Goal: Task Accomplishment & Management: Manage account settings

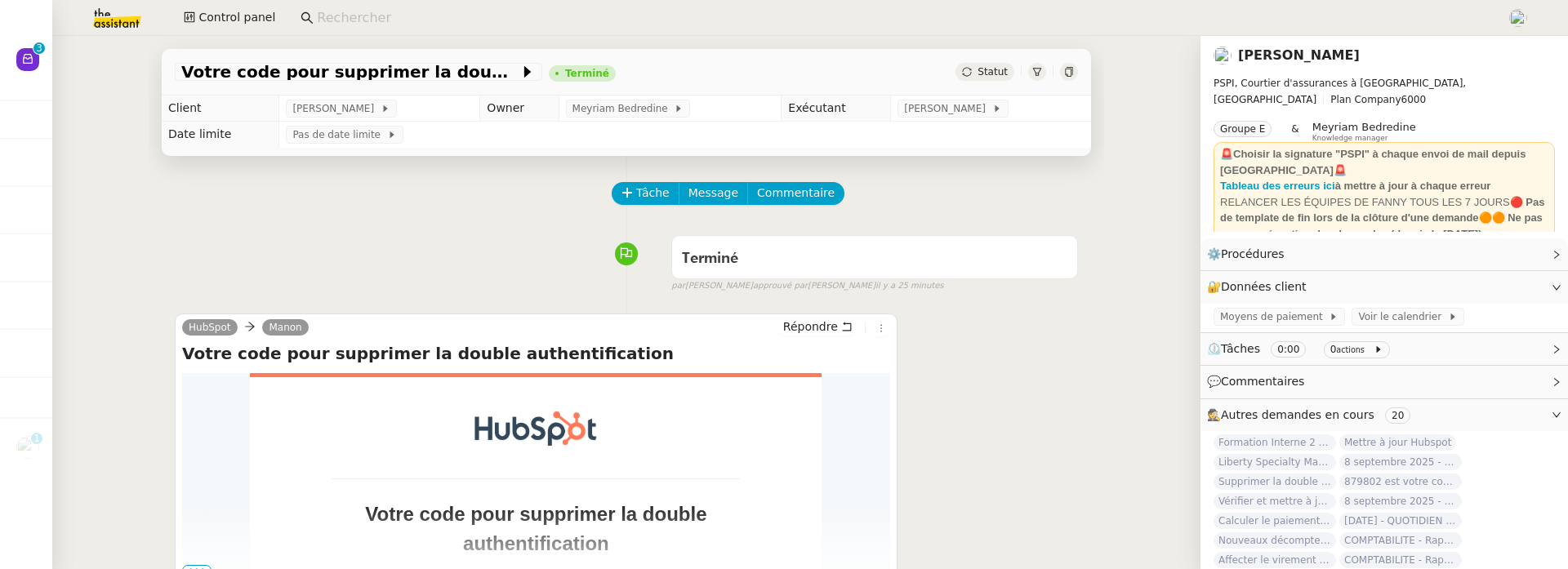
scroll to position [208, 0]
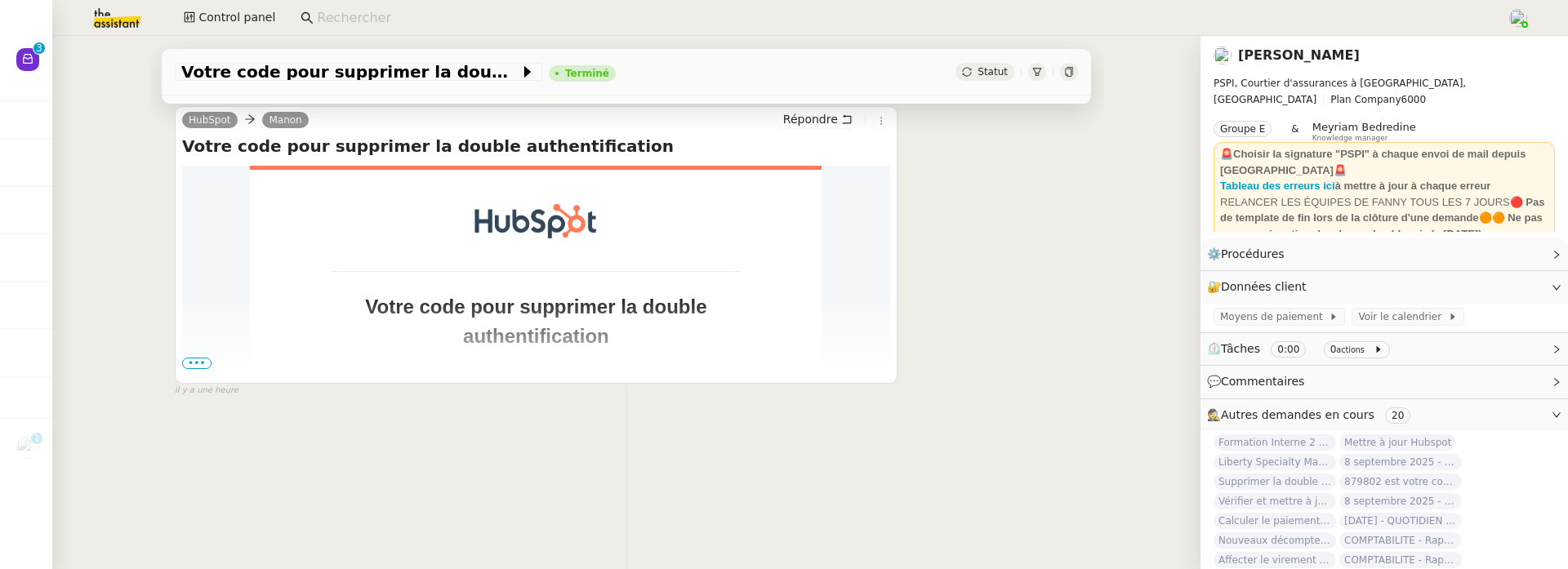
click at [200, 364] on span "•••" at bounding box center [196, 363] width 30 height 12
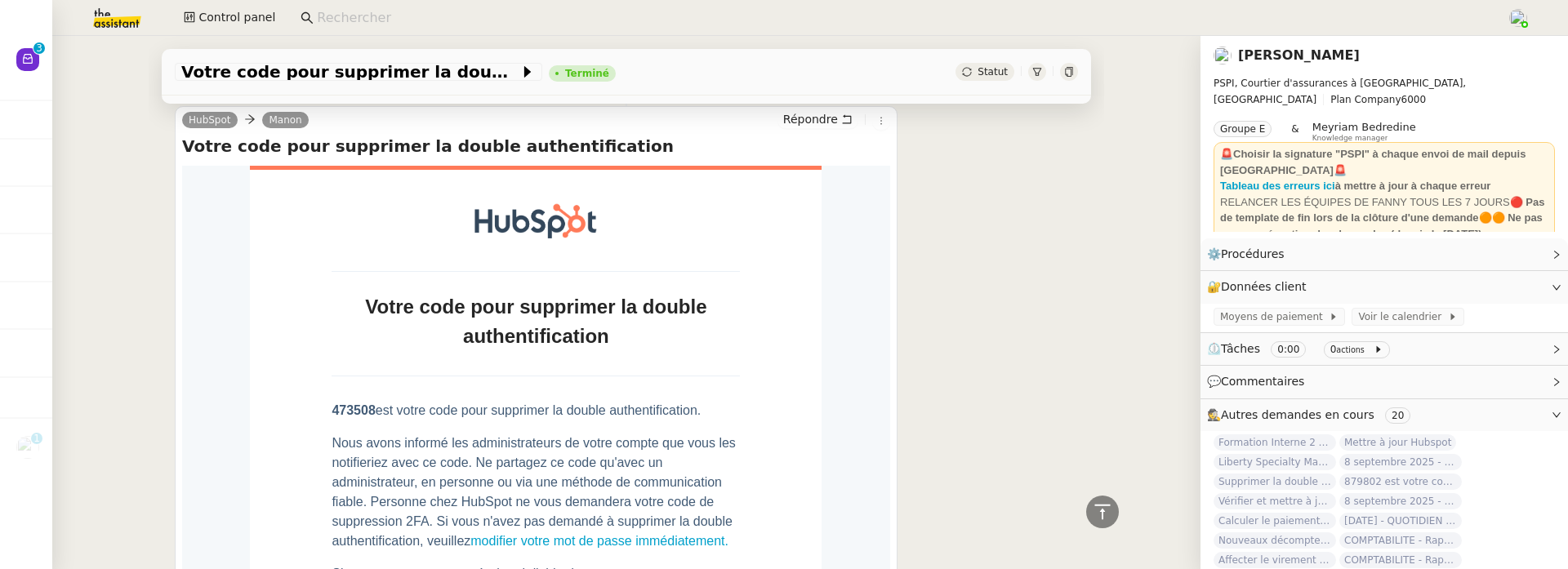
scroll to position [0, 0]
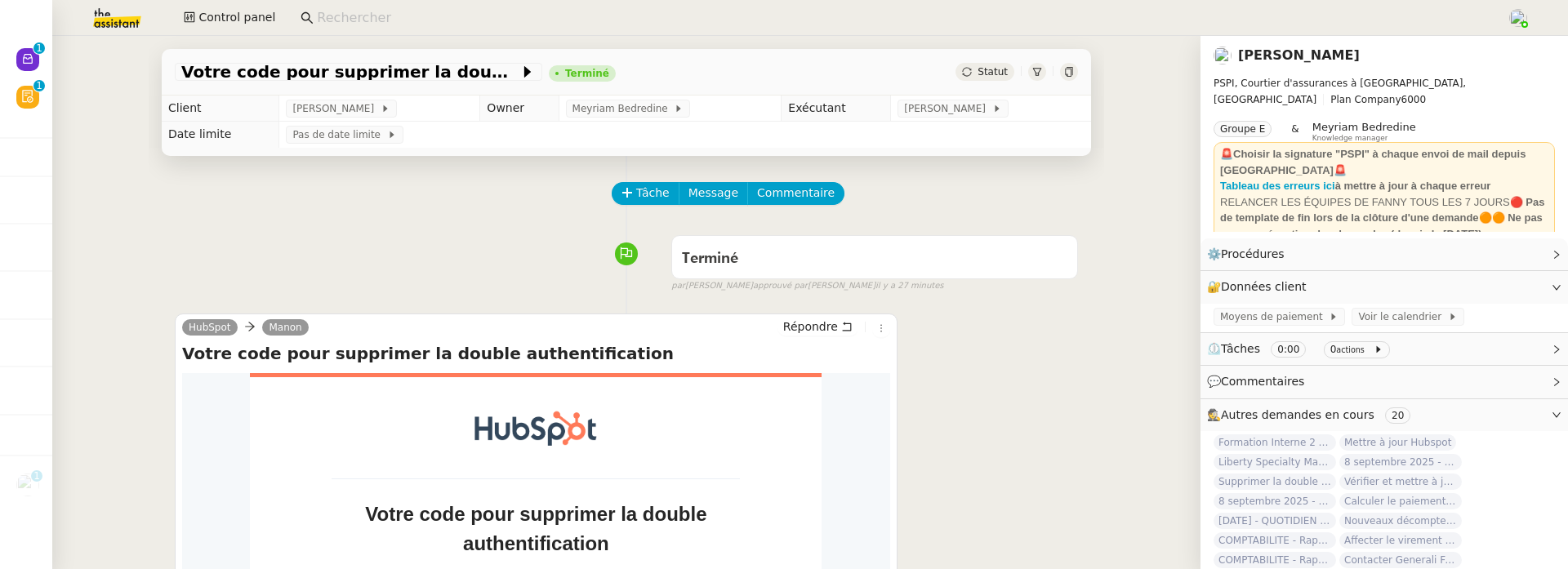
click at [145, 241] on div "Votre code pour supprimer la double authentification Terminé Statut Client Fann…" at bounding box center [626, 302] width 1148 height 533
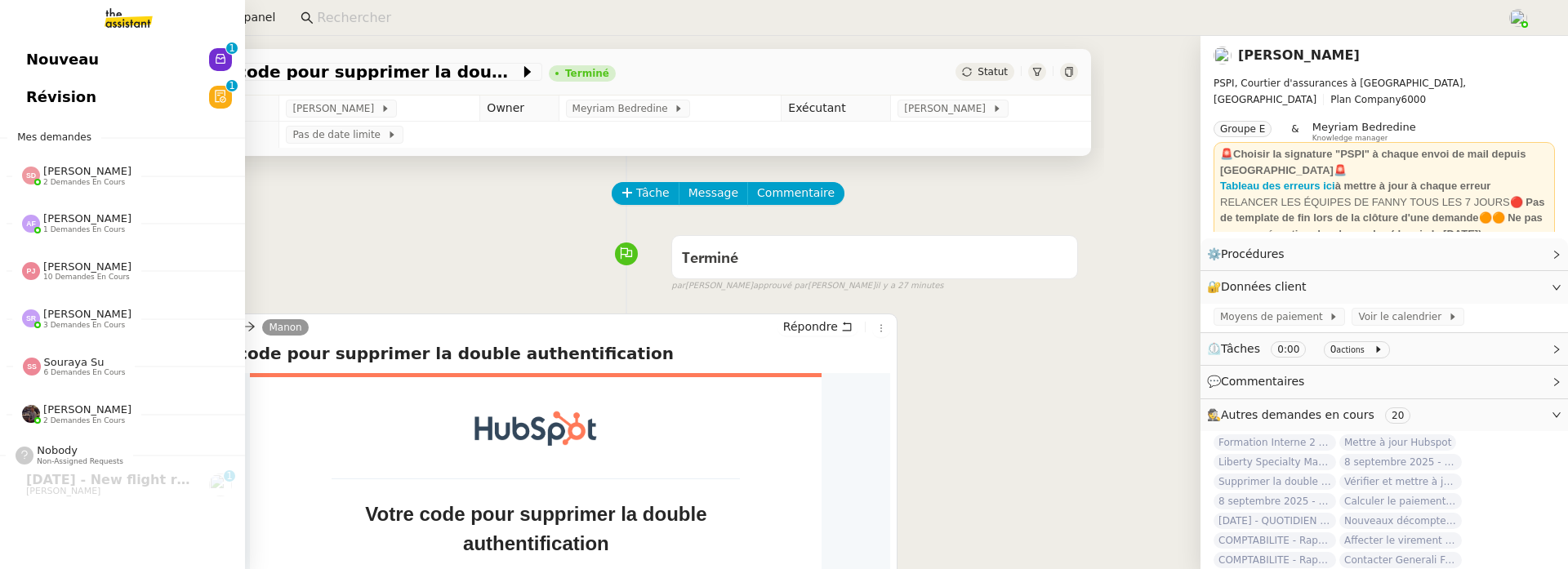
click at [32, 109] on link "Révision 0 1 2 3 4 5 6 7 8 9" at bounding box center [122, 97] width 245 height 37
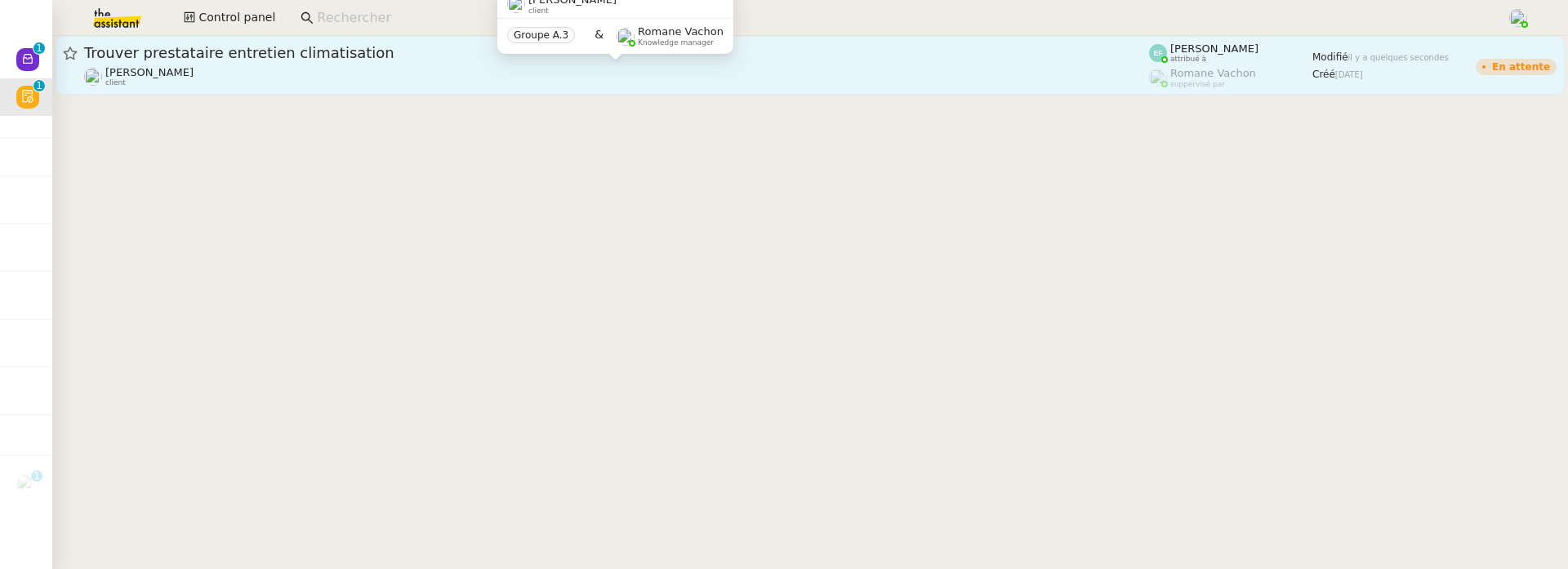
click at [525, 67] on div "Ophélie DIONY client" at bounding box center [617, 77] width 1065 height 21
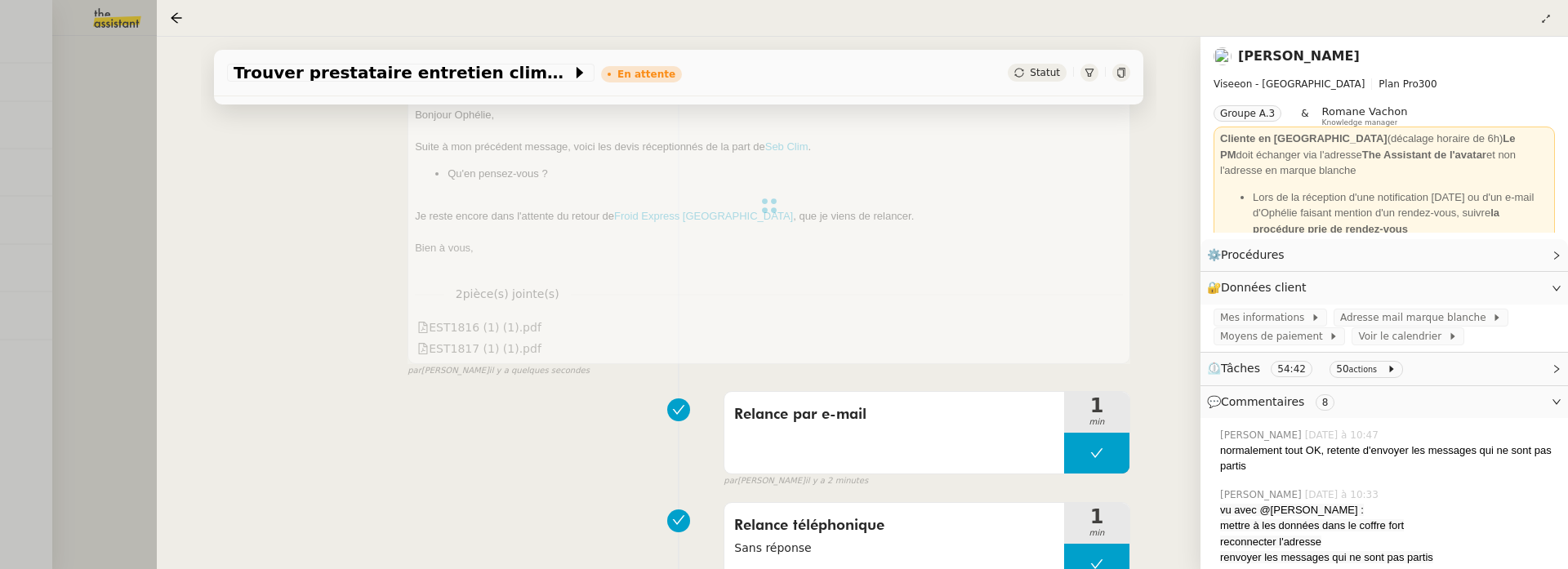
scroll to position [444, 0]
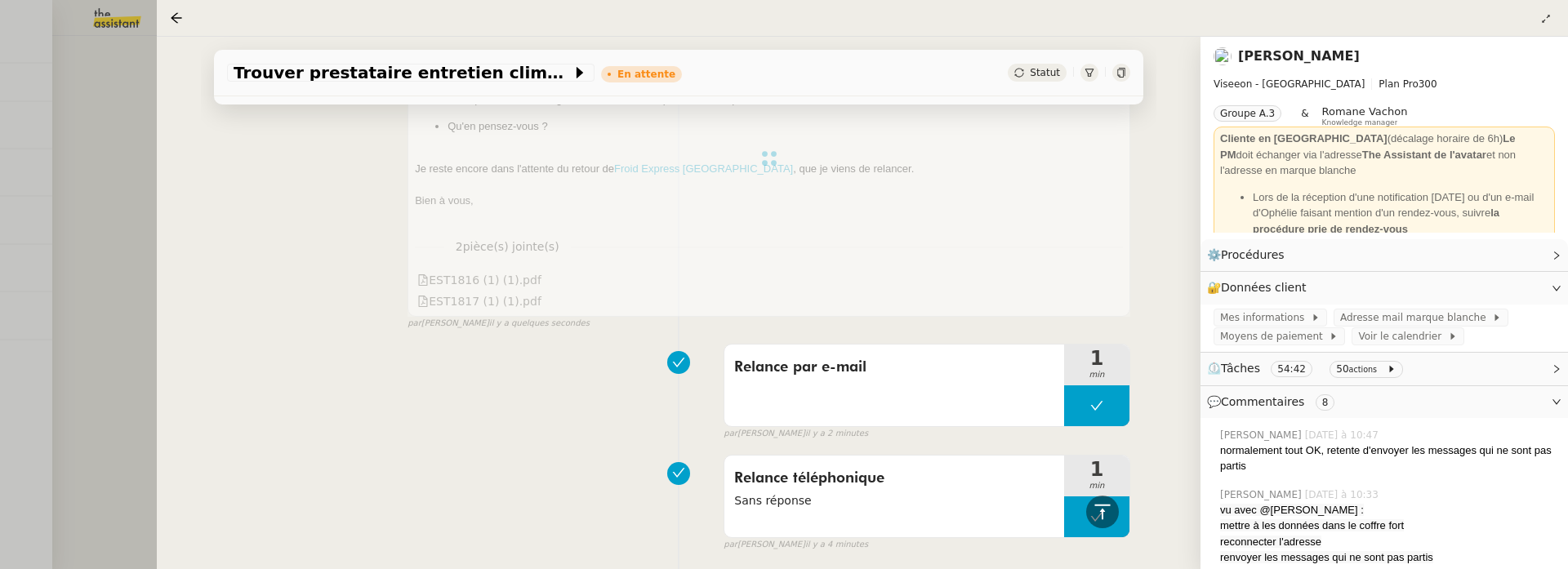
click at [109, 231] on div at bounding box center [784, 284] width 1568 height 569
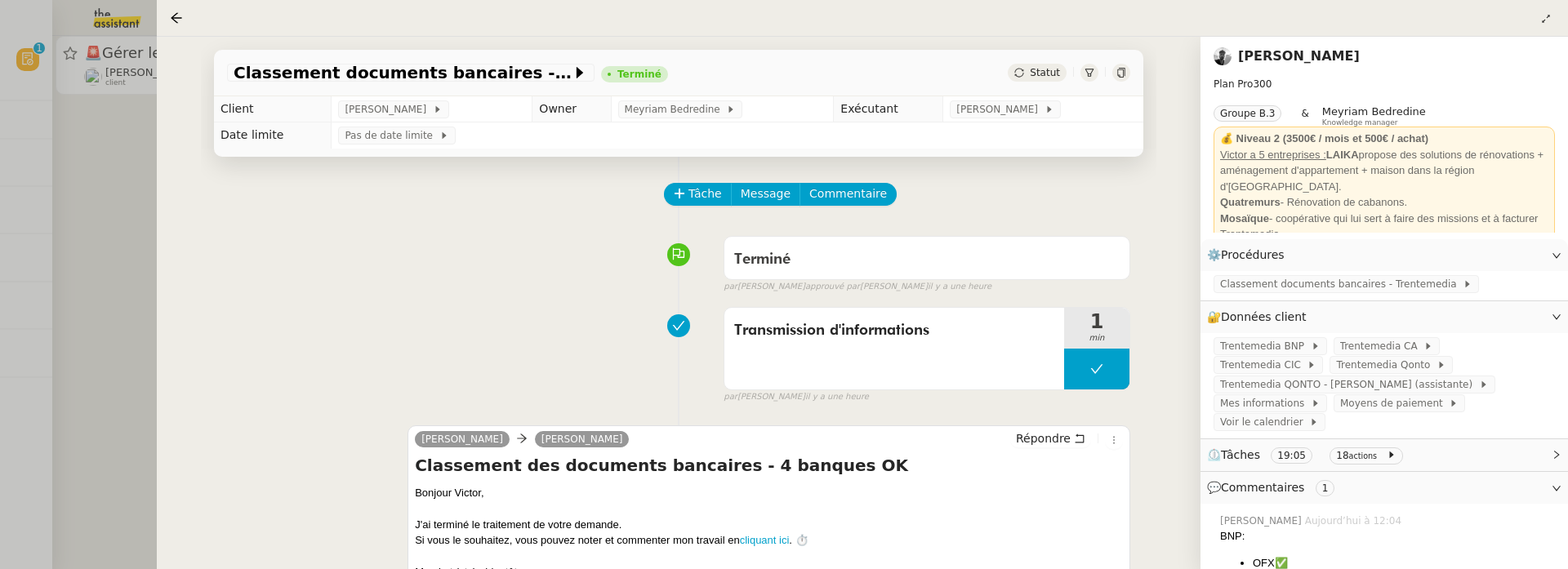
scroll to position [171, 0]
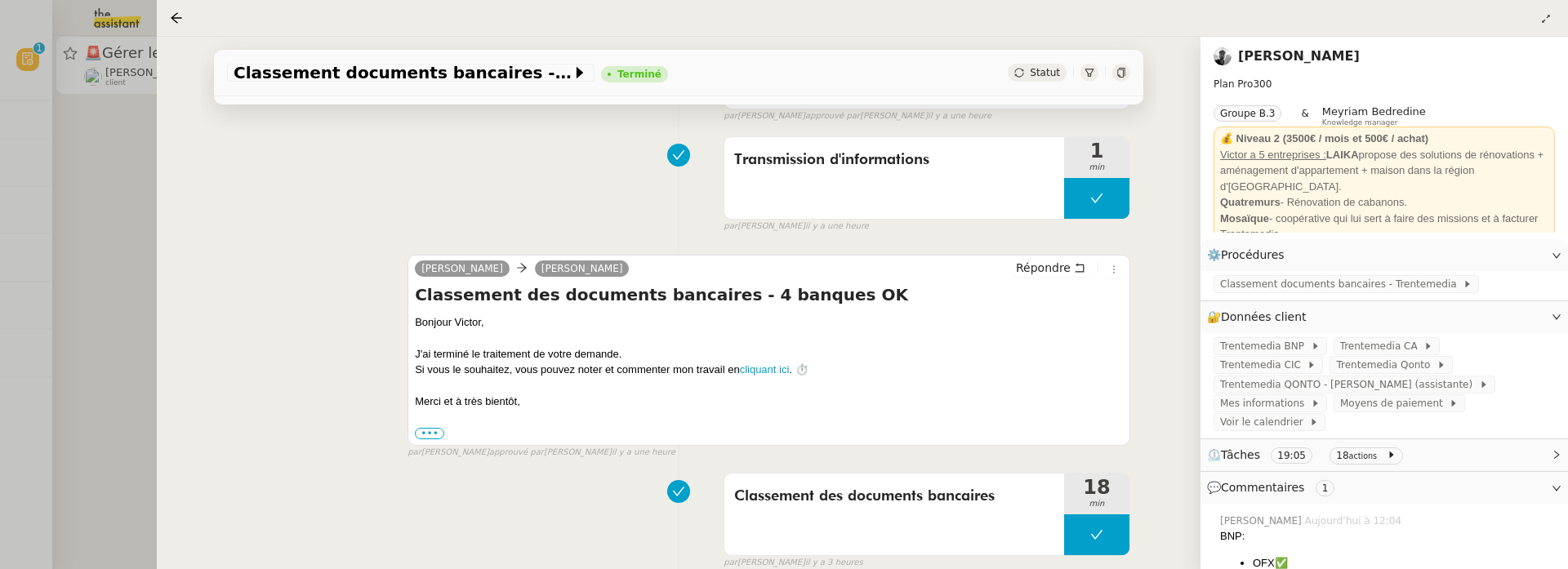
click at [79, 215] on div at bounding box center [784, 284] width 1568 height 569
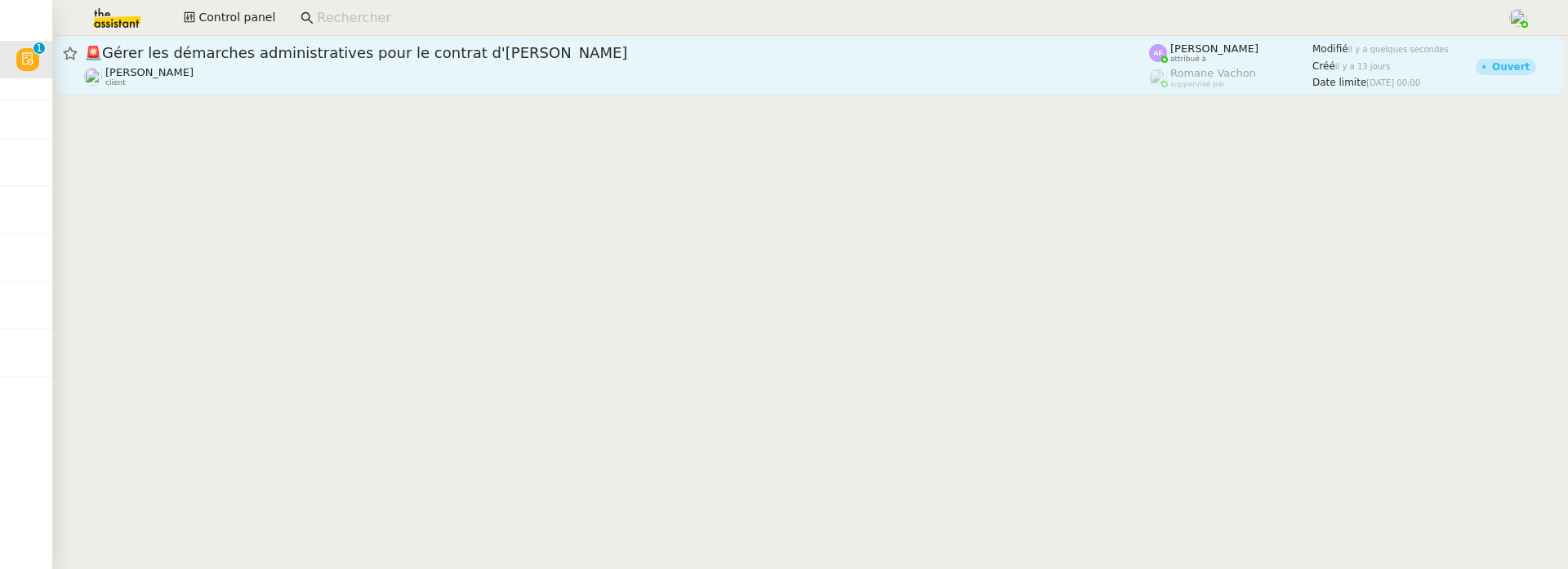
click at [787, 76] on div "[PERSON_NAME] client" at bounding box center [617, 77] width 1065 height 21
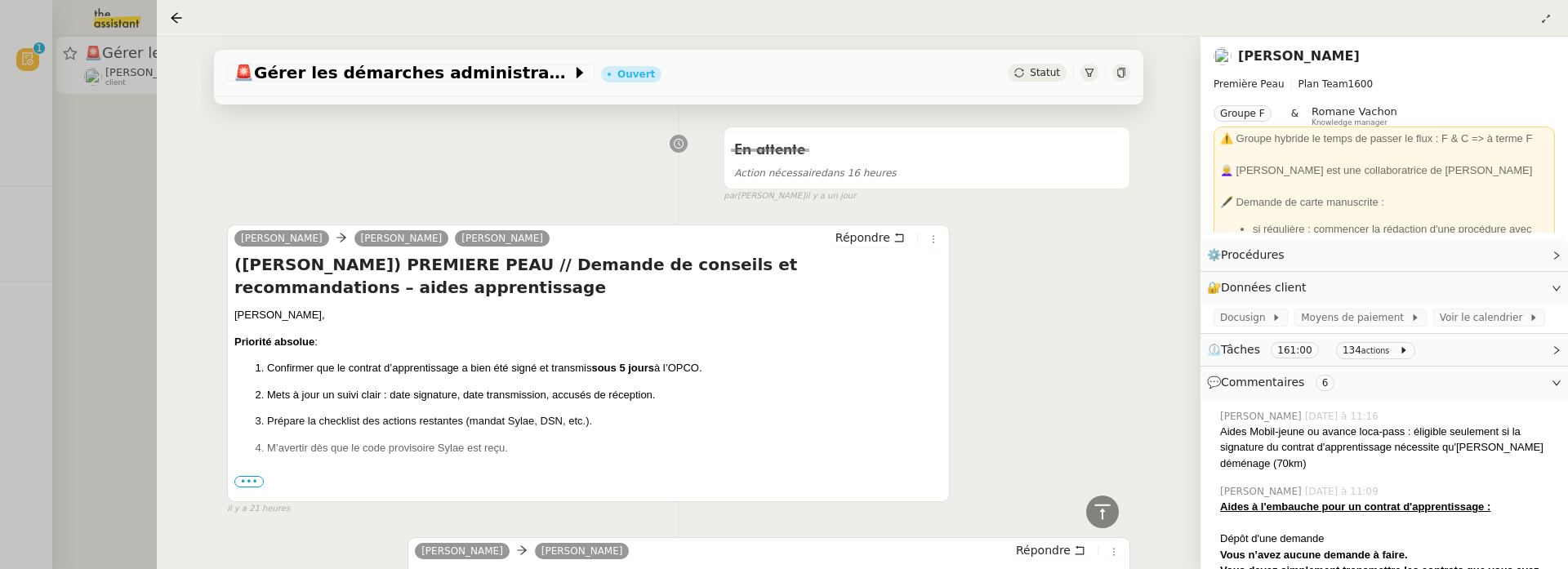
scroll to position [1213, 0]
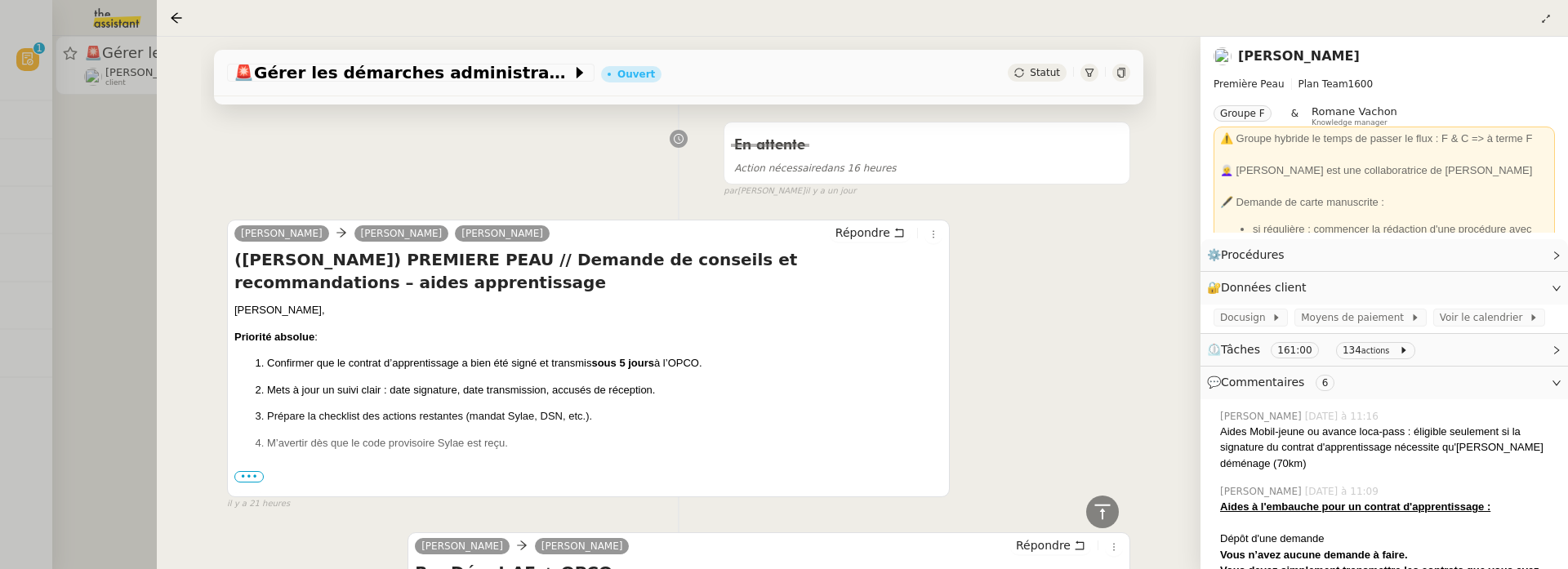
click at [247, 473] on span "•••" at bounding box center [249, 477] width 30 height 12
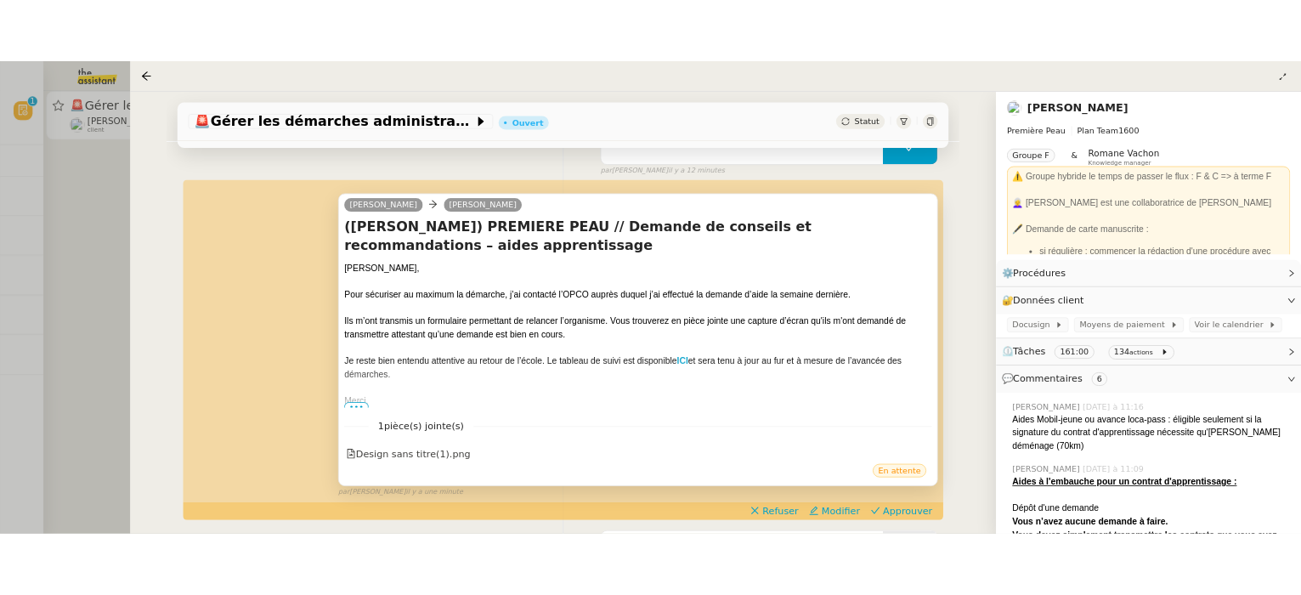
scroll to position [204, 0]
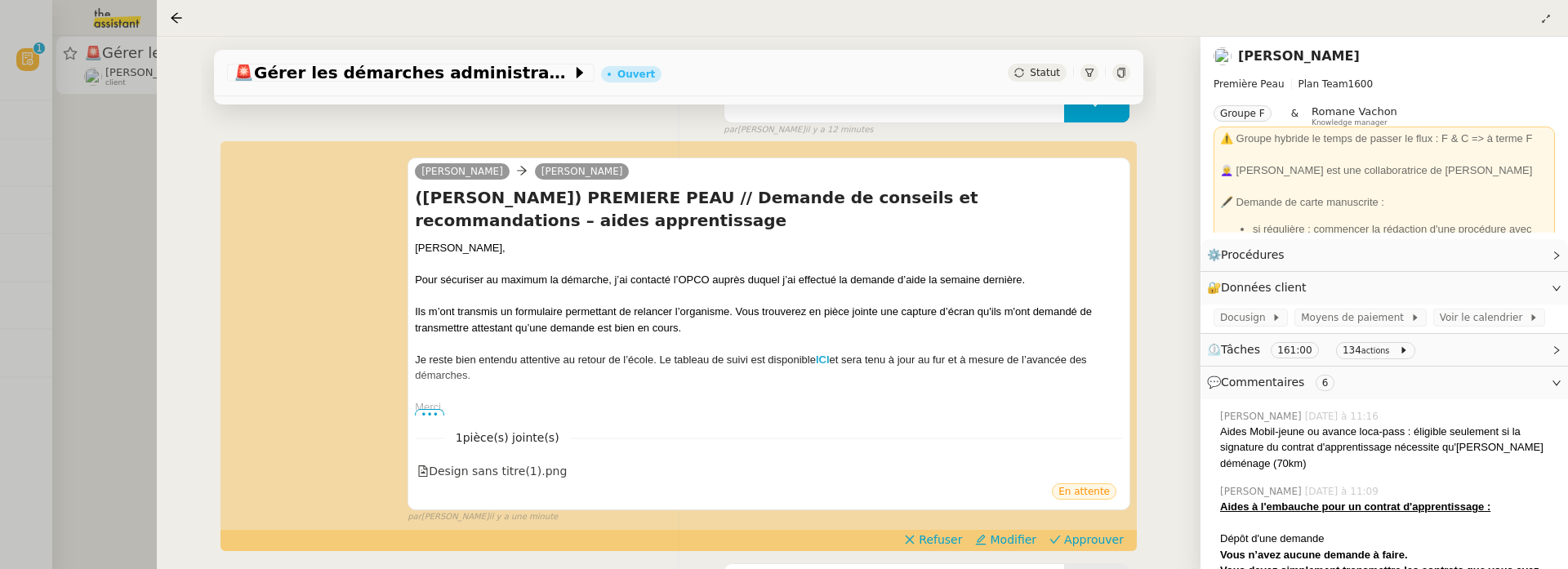
click at [106, 211] on div at bounding box center [784, 284] width 1568 height 569
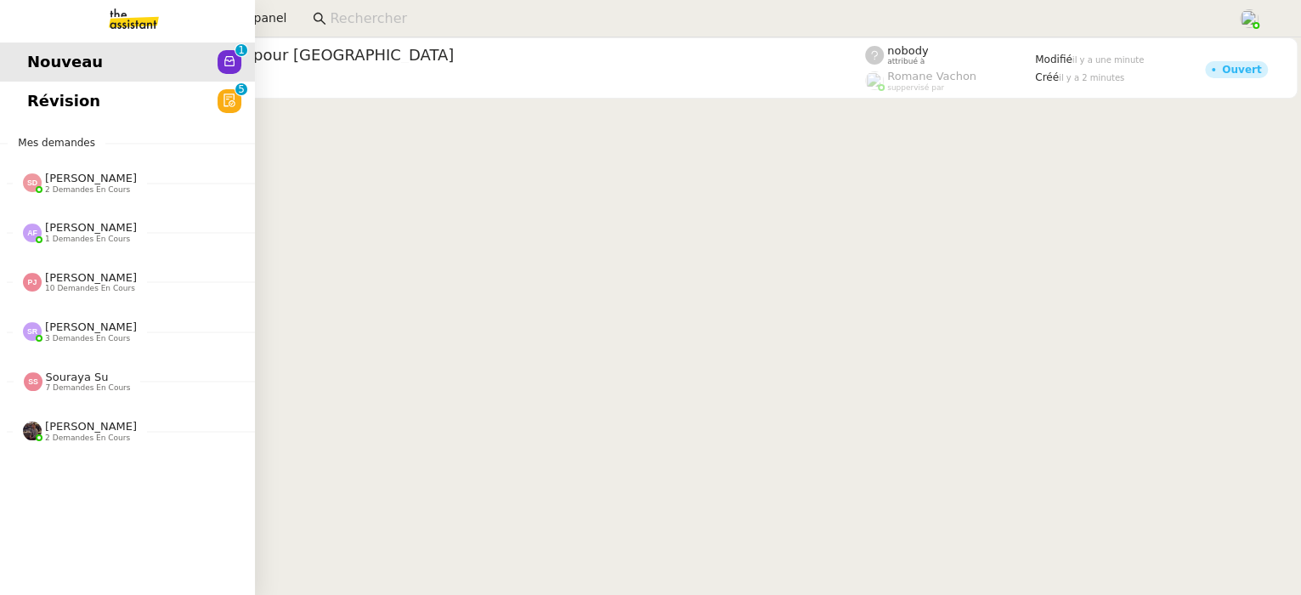
click at [43, 113] on link "Révision 0 1 2 3 4 5 6 7 8 9" at bounding box center [127, 101] width 255 height 39
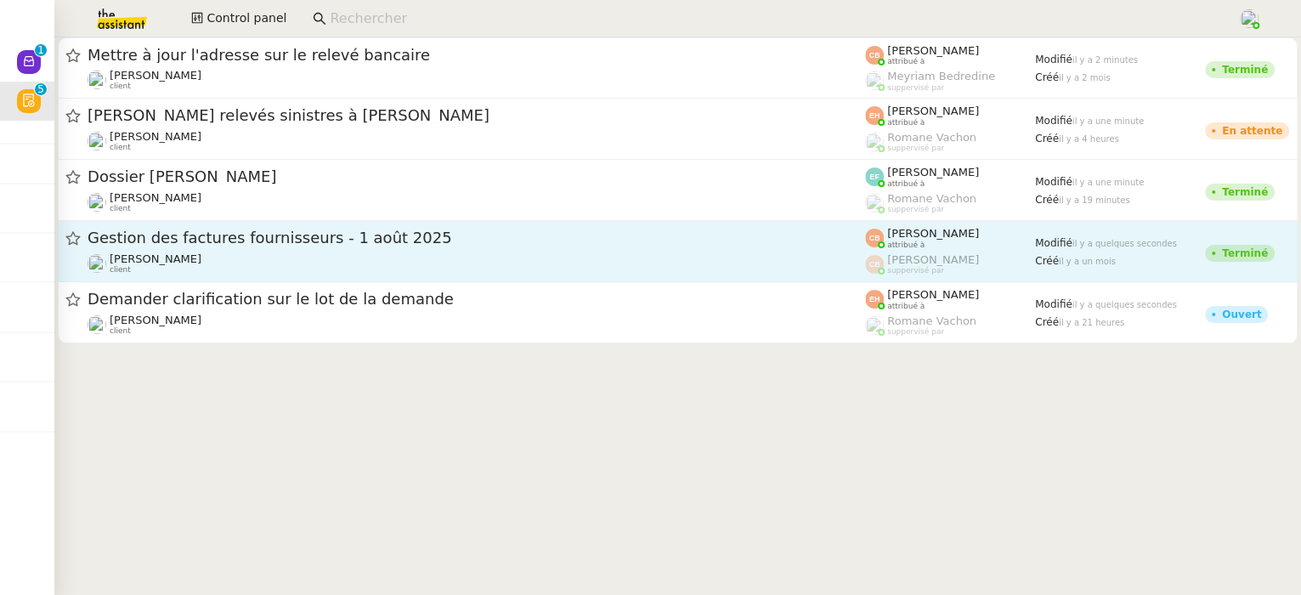
click at [585, 256] on div "Charles Da Conceicao client" at bounding box center [476, 263] width 777 height 22
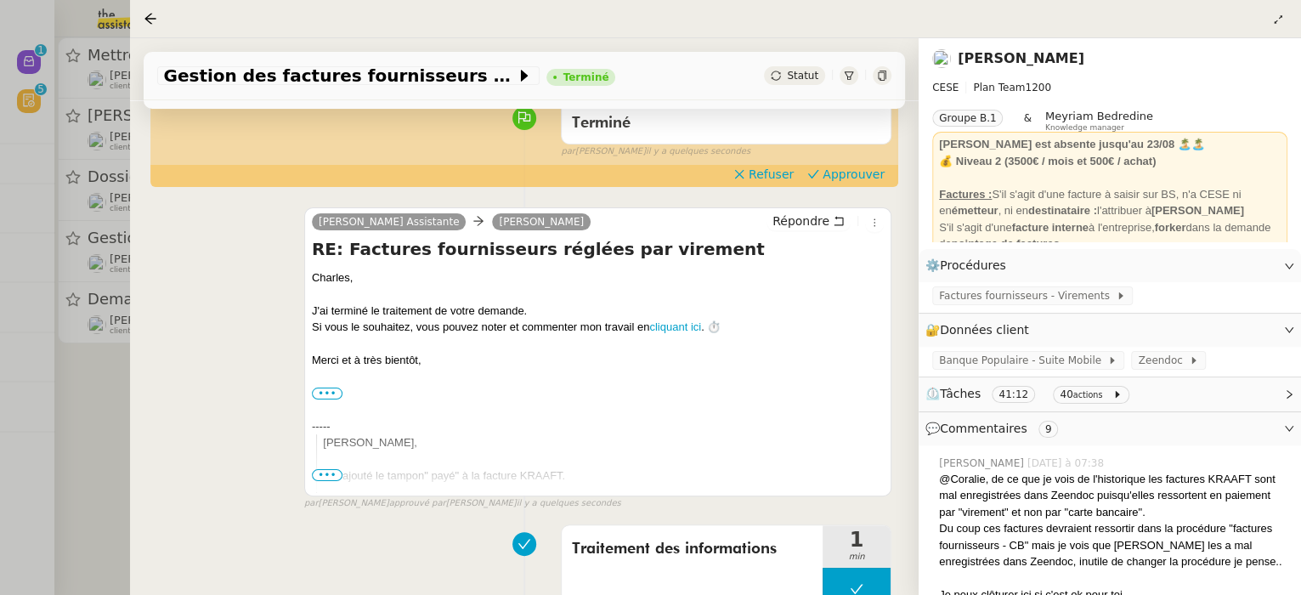
scroll to position [42, 0]
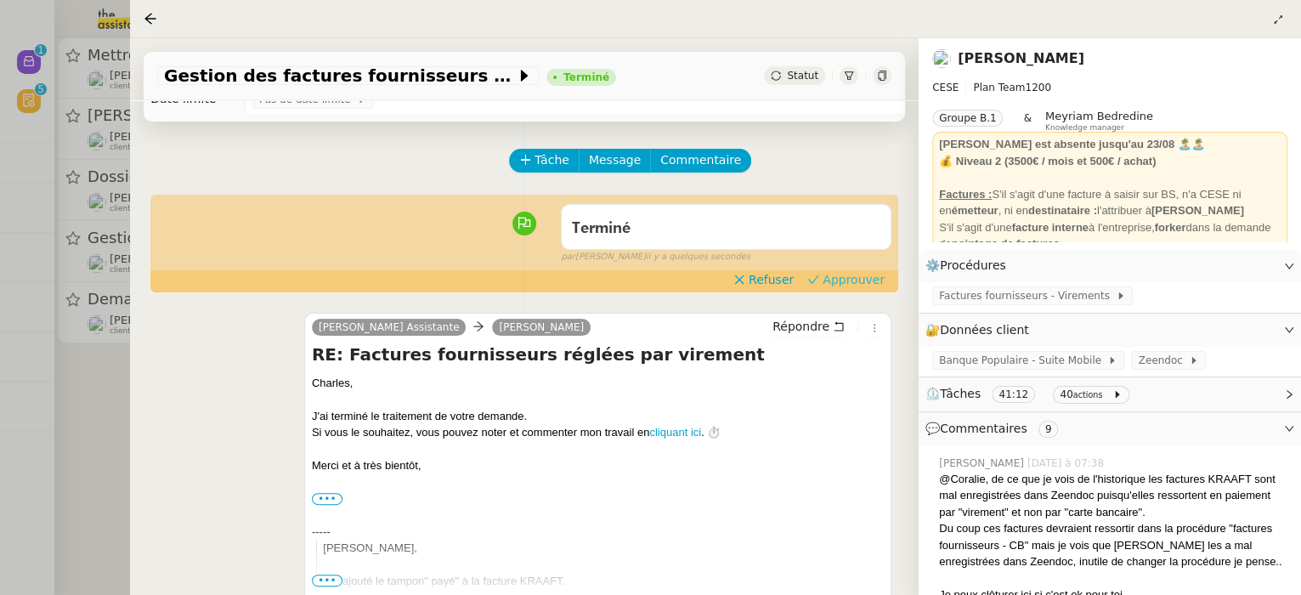
click at [856, 279] on span "Approuver" at bounding box center [853, 279] width 62 height 17
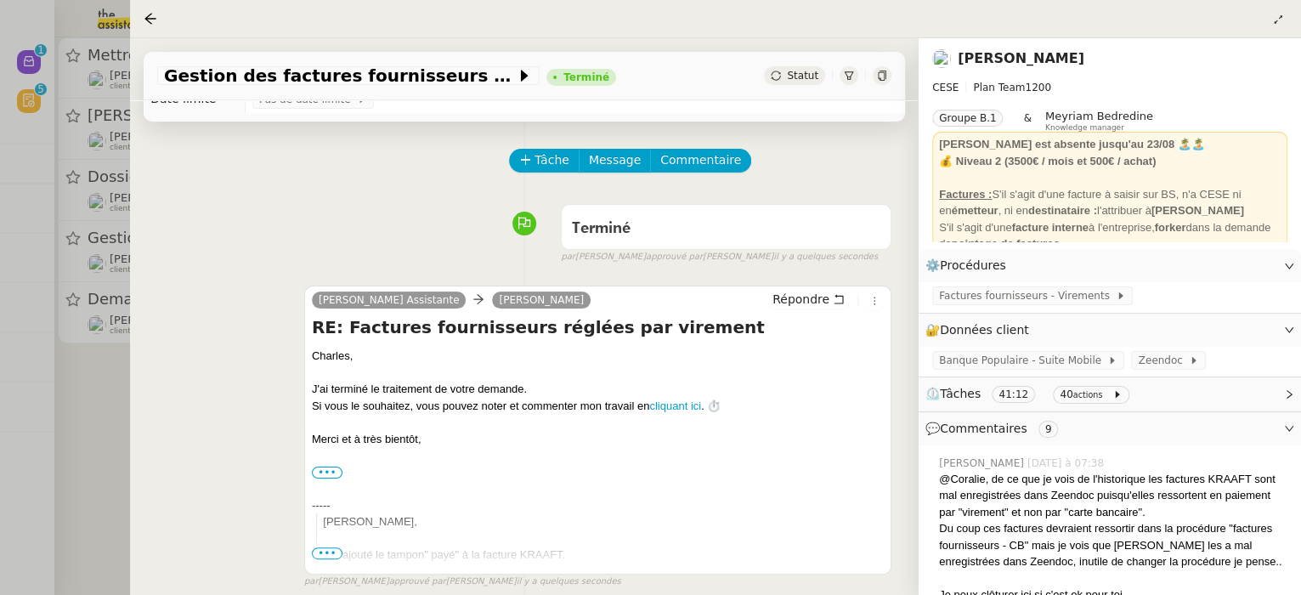
click at [106, 370] on div at bounding box center [650, 297] width 1301 height 595
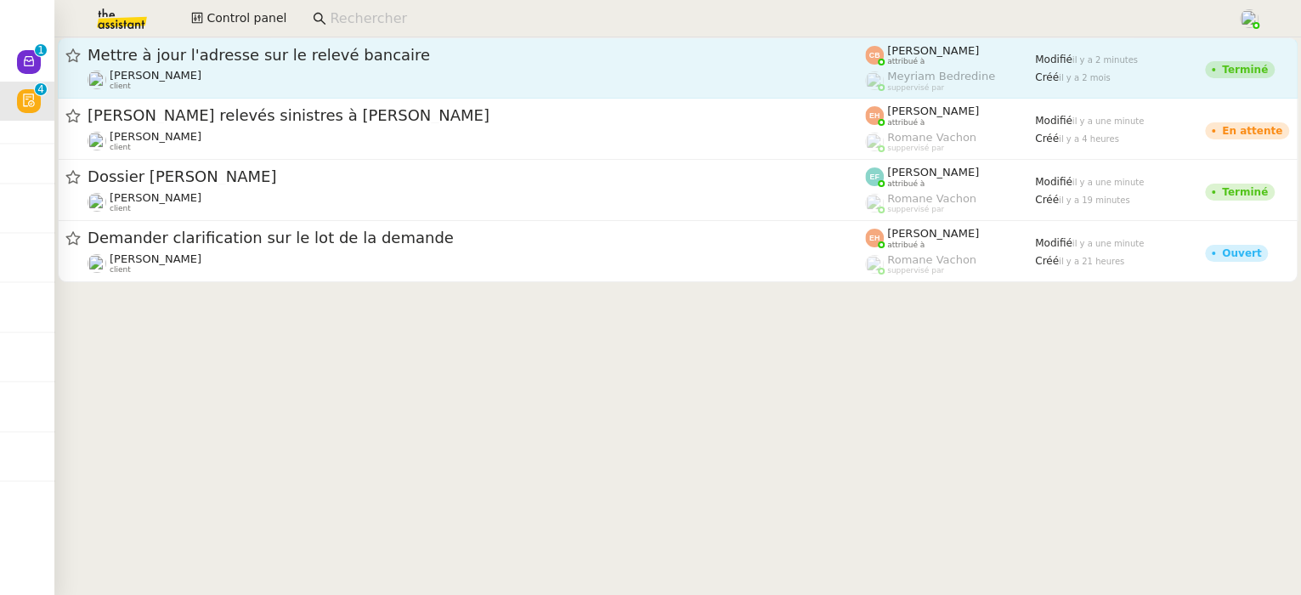
click at [703, 66] on div "Mettre à jour l'adresse sur le relevé bancaire Laurence de Nervaux client" at bounding box center [476, 68] width 777 height 46
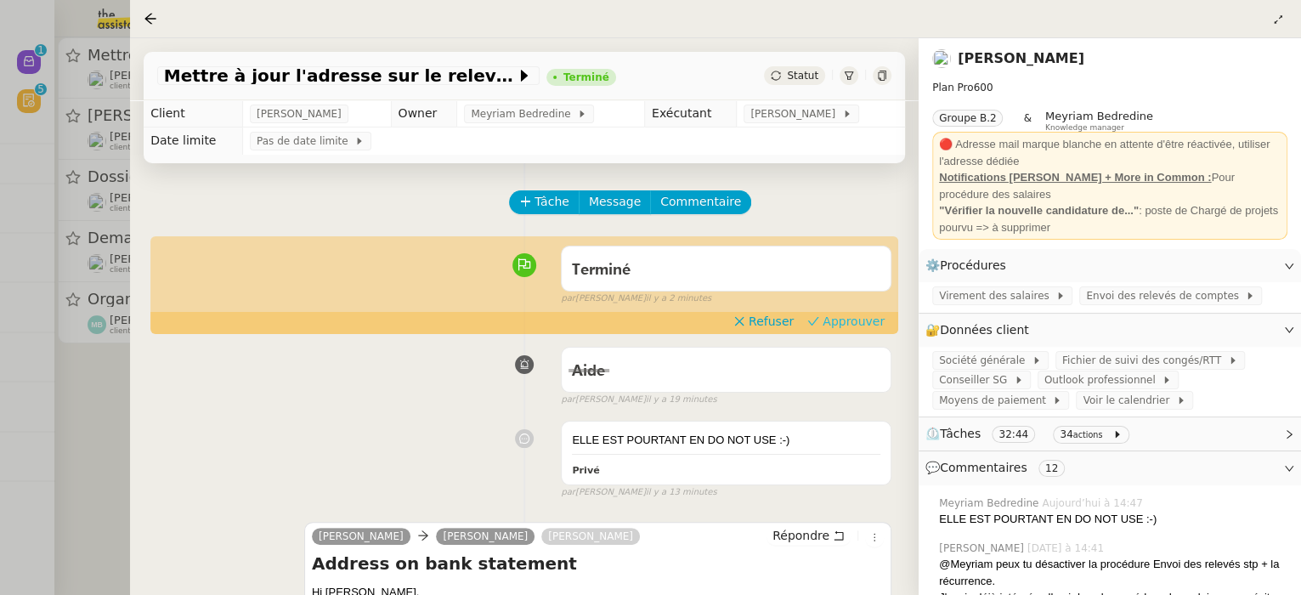
click at [875, 325] on span "Approuver" at bounding box center [853, 321] width 62 height 17
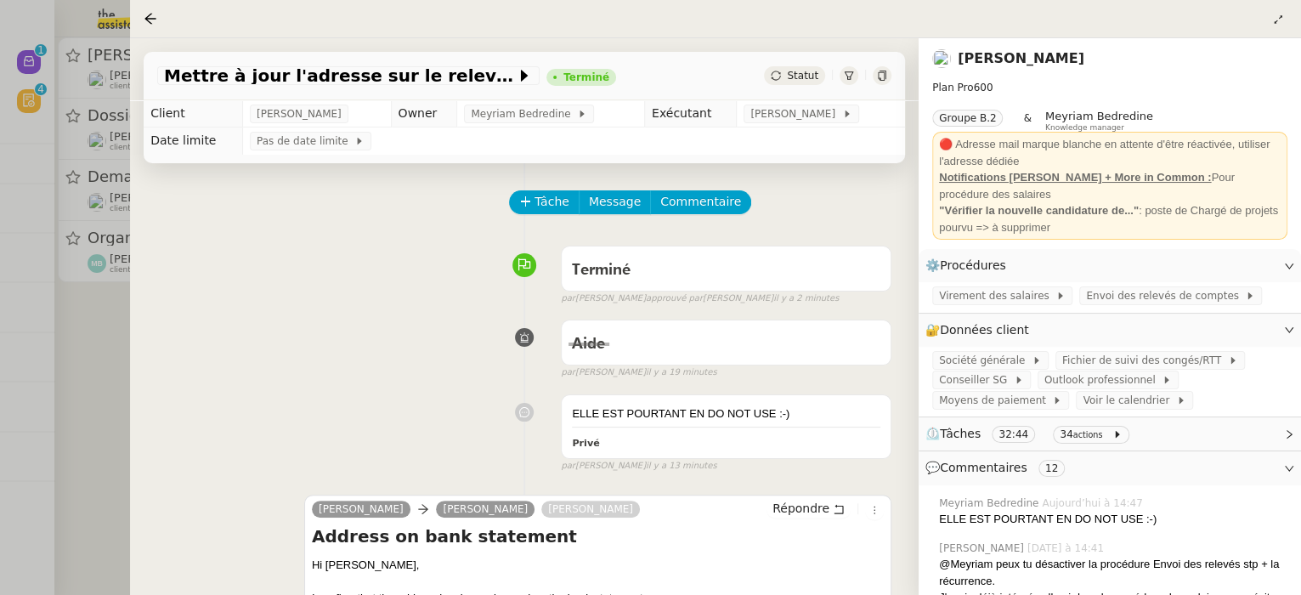
click at [111, 362] on div at bounding box center [650, 297] width 1301 height 595
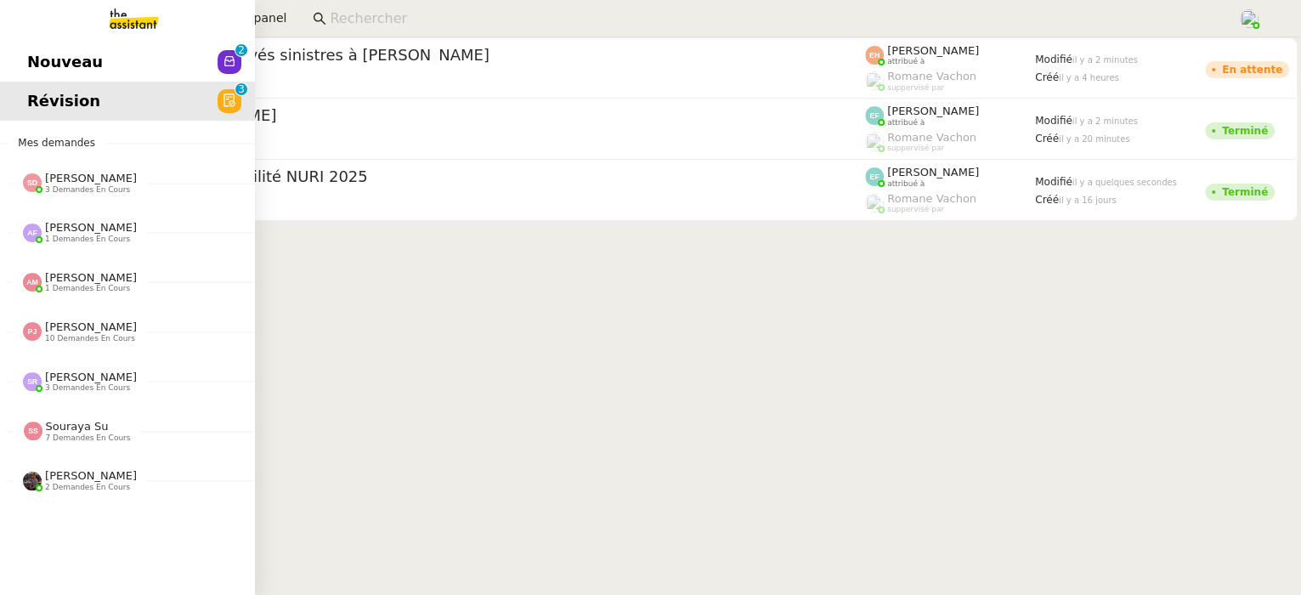
click at [47, 64] on span "Nouveau" at bounding box center [65, 61] width 76 height 25
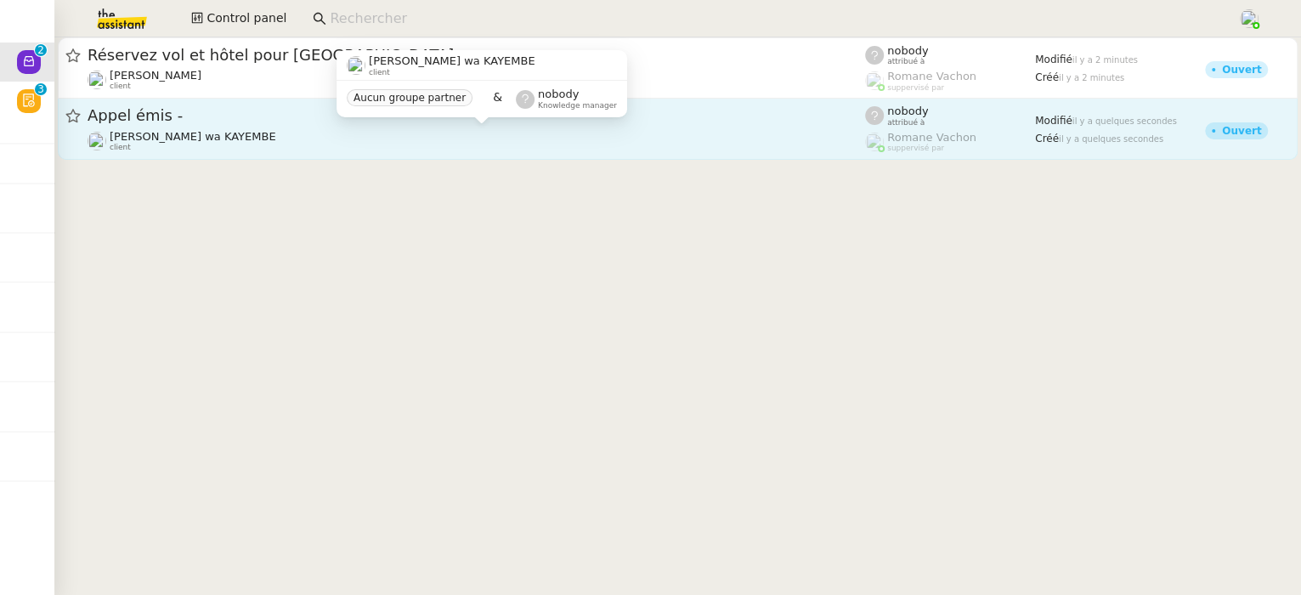
click at [526, 142] on div "Naomi OMEONGA wa KAYEMBE client" at bounding box center [476, 141] width 777 height 22
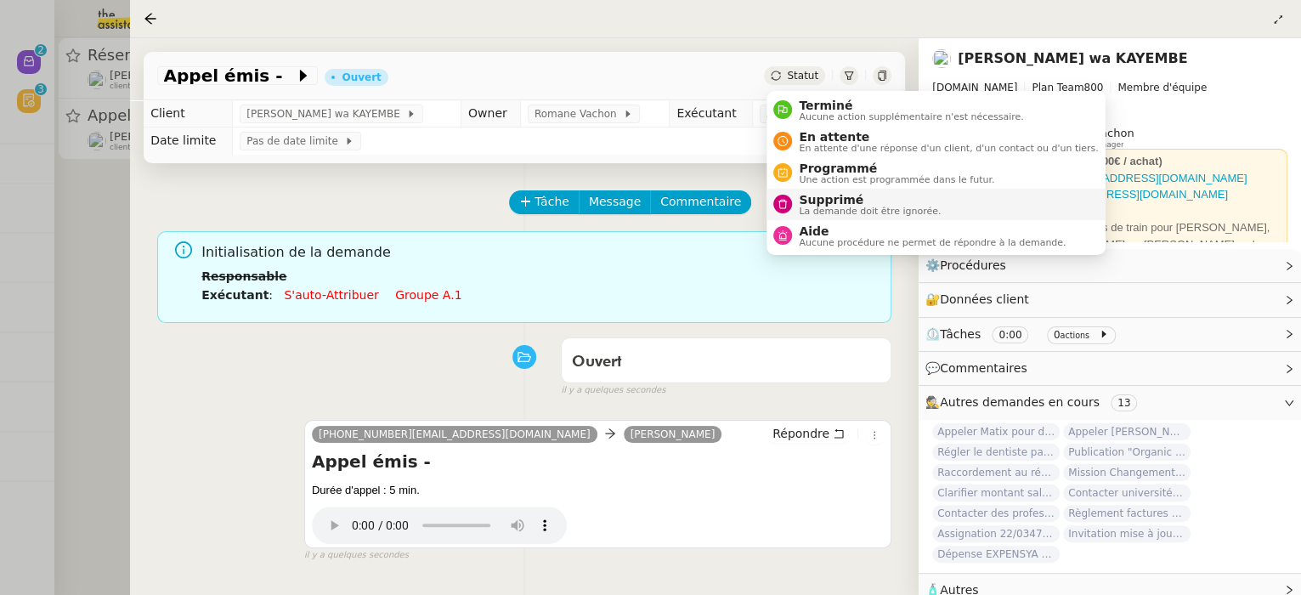
click at [841, 195] on span "Supprimé" at bounding box center [870, 200] width 142 height 14
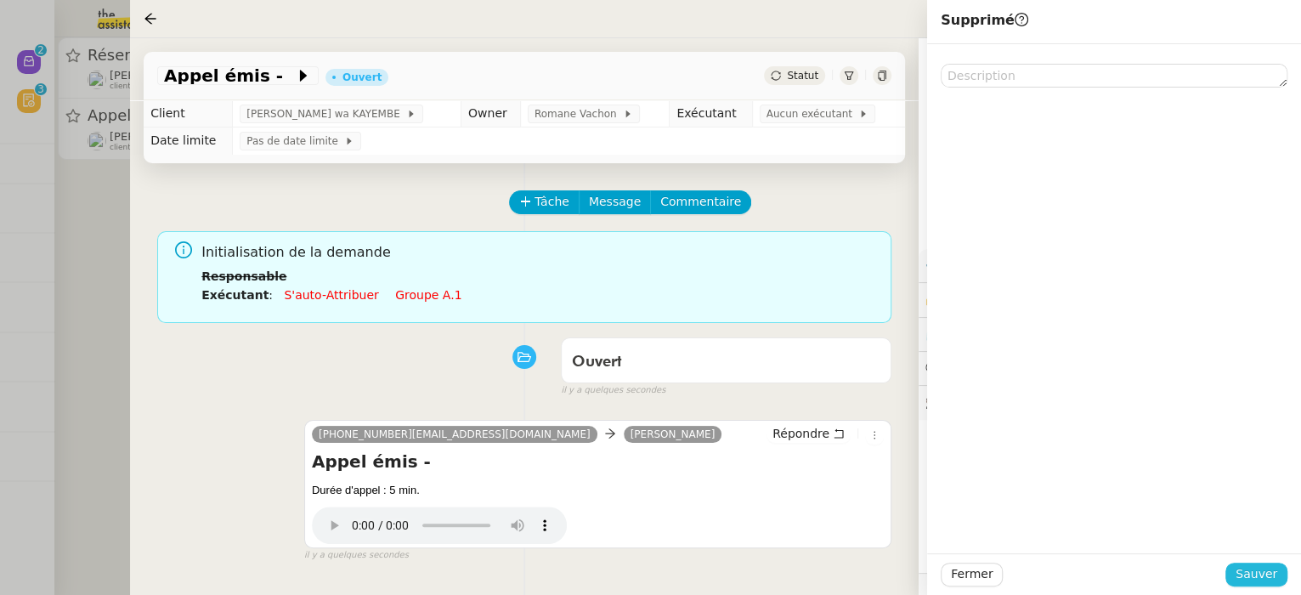
click at [1236, 573] on button "Sauver" at bounding box center [1256, 574] width 62 height 24
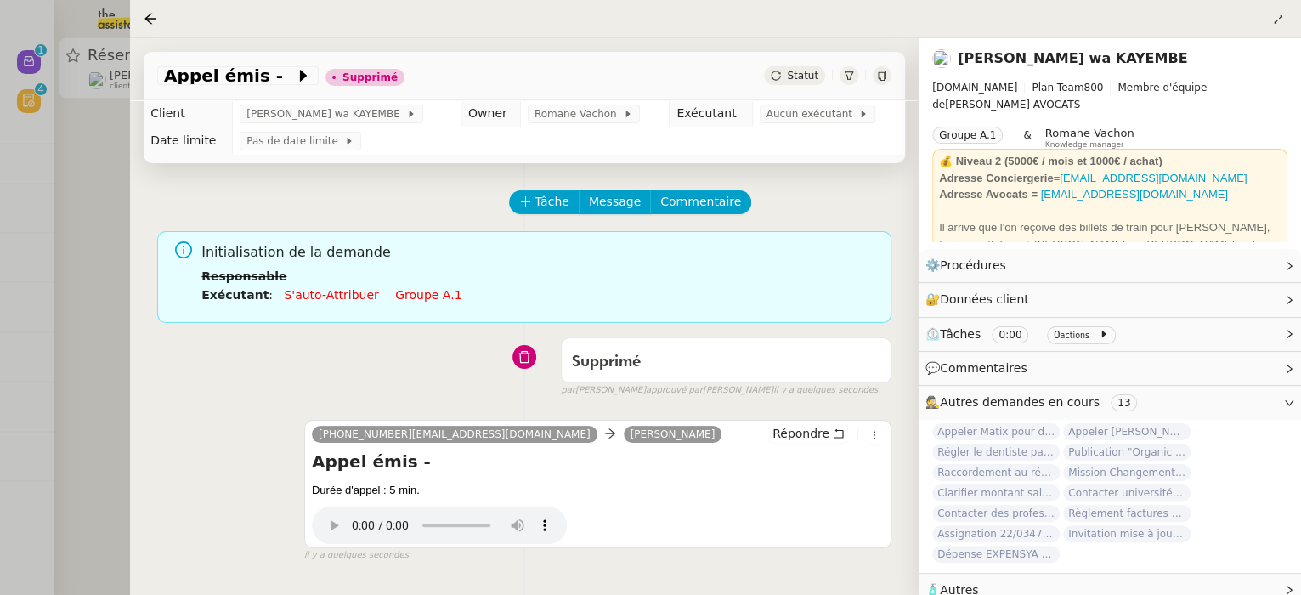
click at [63, 186] on div at bounding box center [650, 297] width 1301 height 595
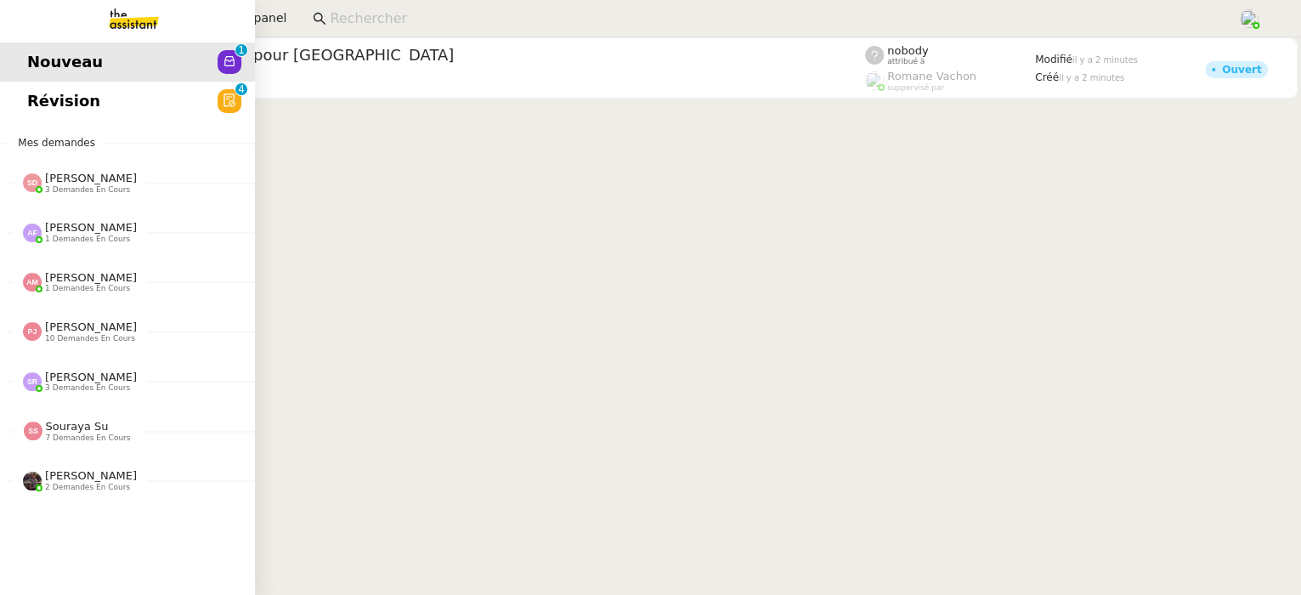
click at [36, 104] on span "Révision" at bounding box center [63, 100] width 73 height 25
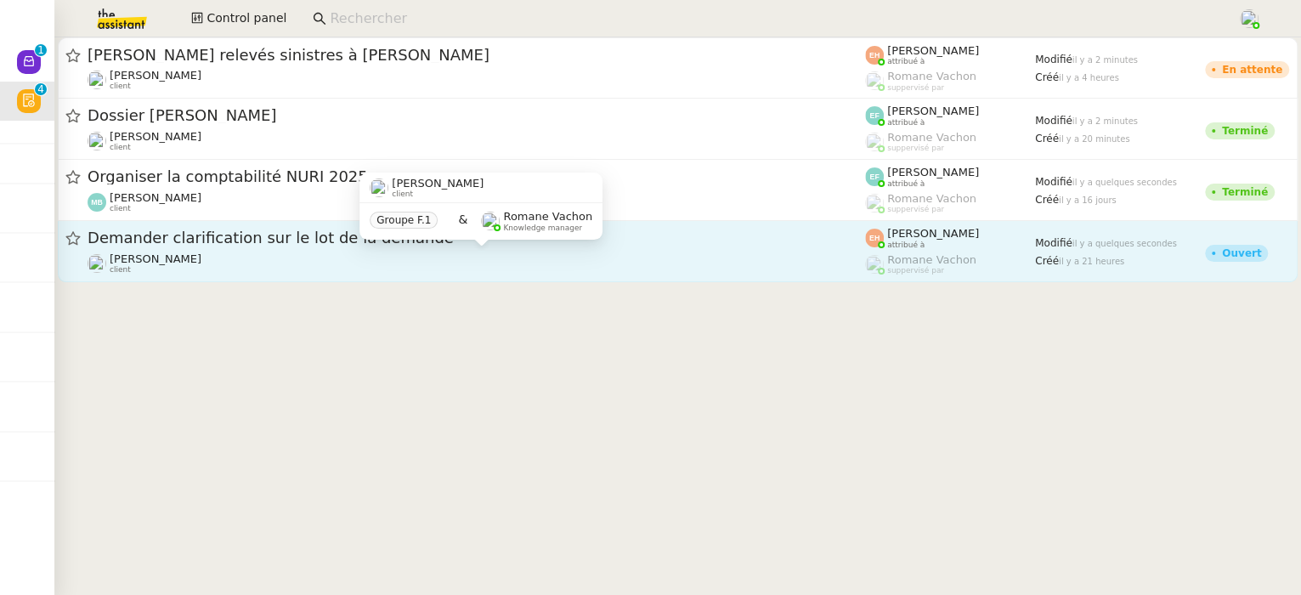
click at [554, 268] on div "Vitor Alvites client" at bounding box center [476, 263] width 777 height 22
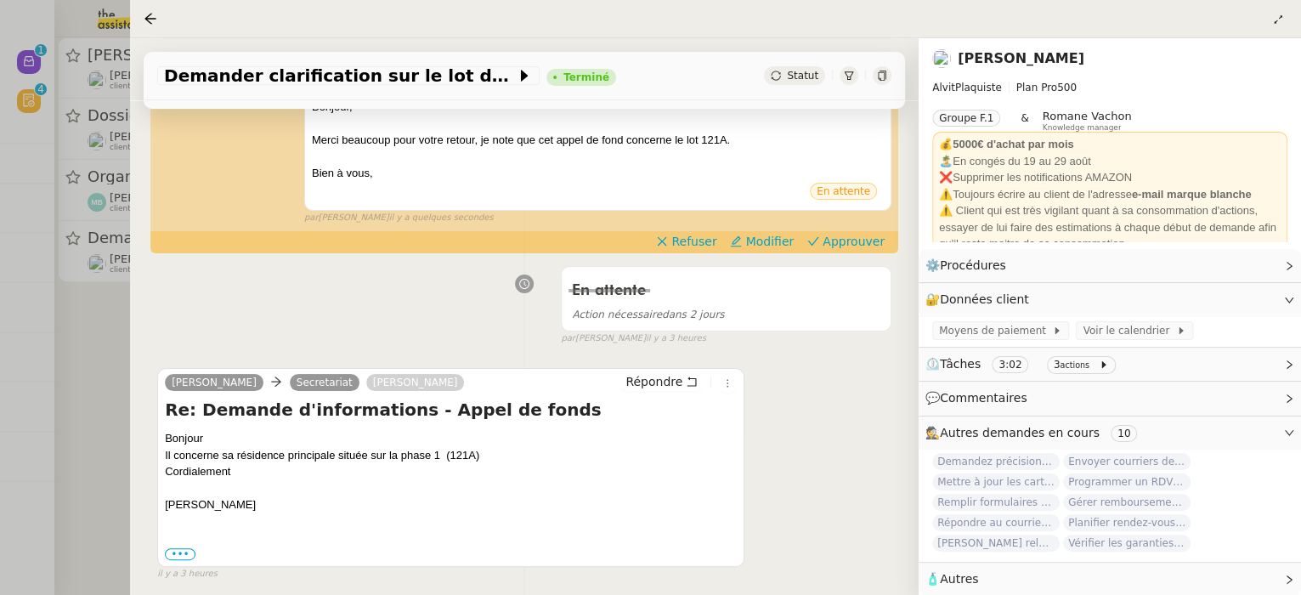
scroll to position [313, 0]
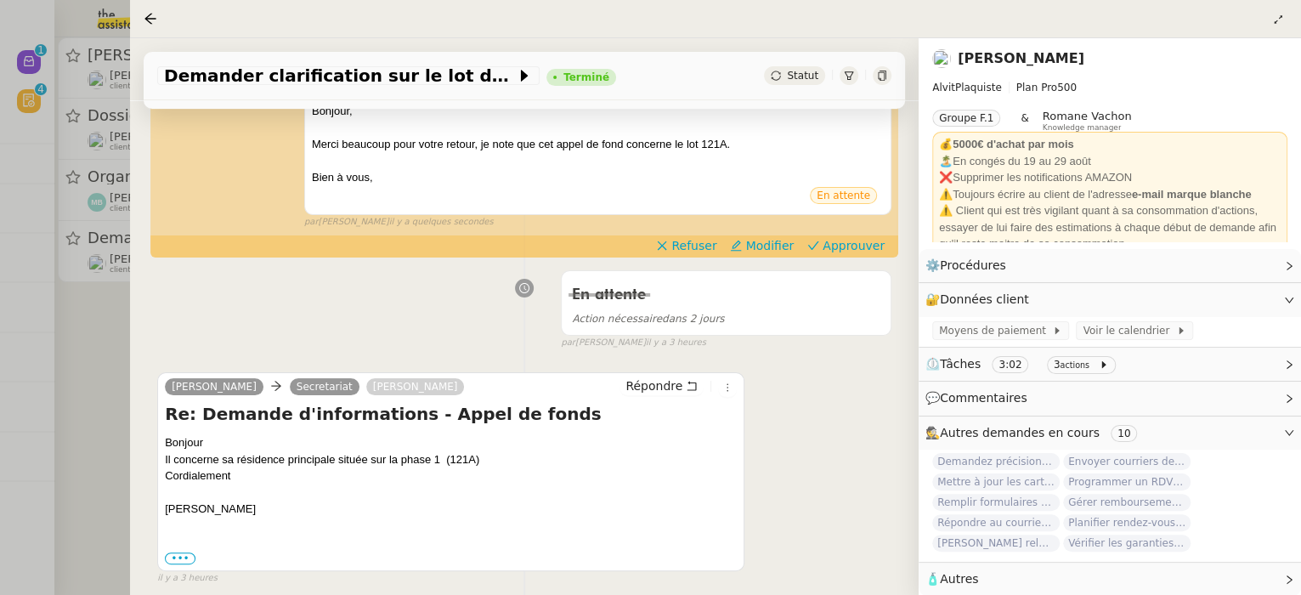
click at [119, 370] on div at bounding box center [650, 297] width 1301 height 595
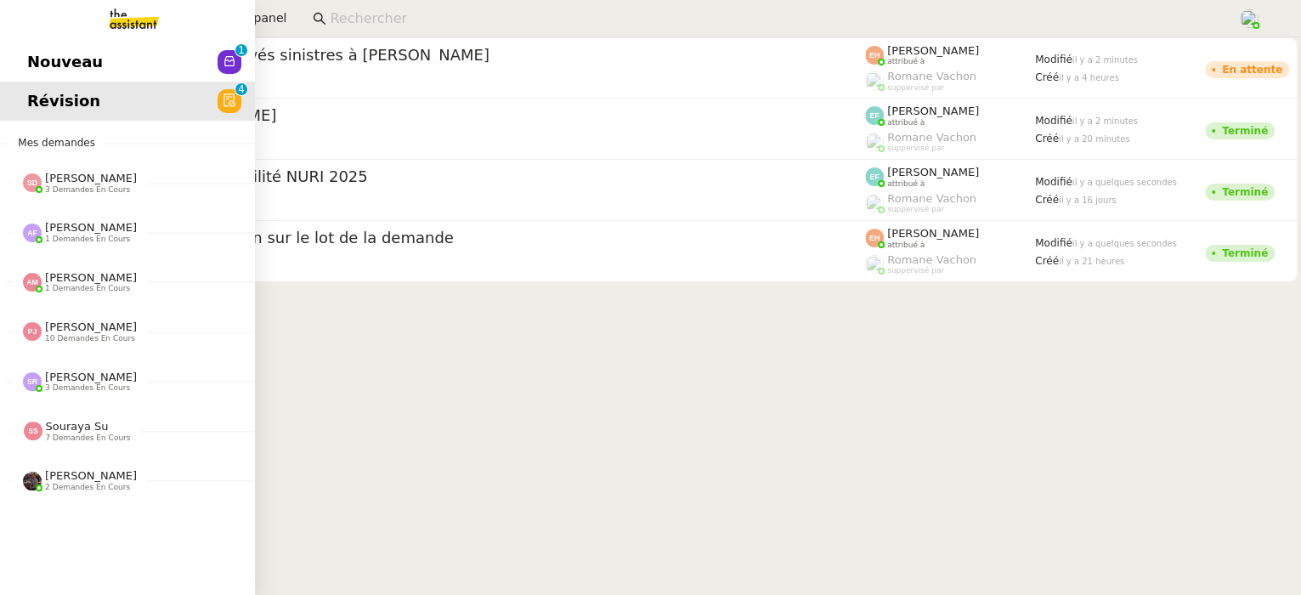
click at [22, 51] on link "Nouveau 0 1 2 3 4 5 6 7 8 9" at bounding box center [127, 61] width 255 height 39
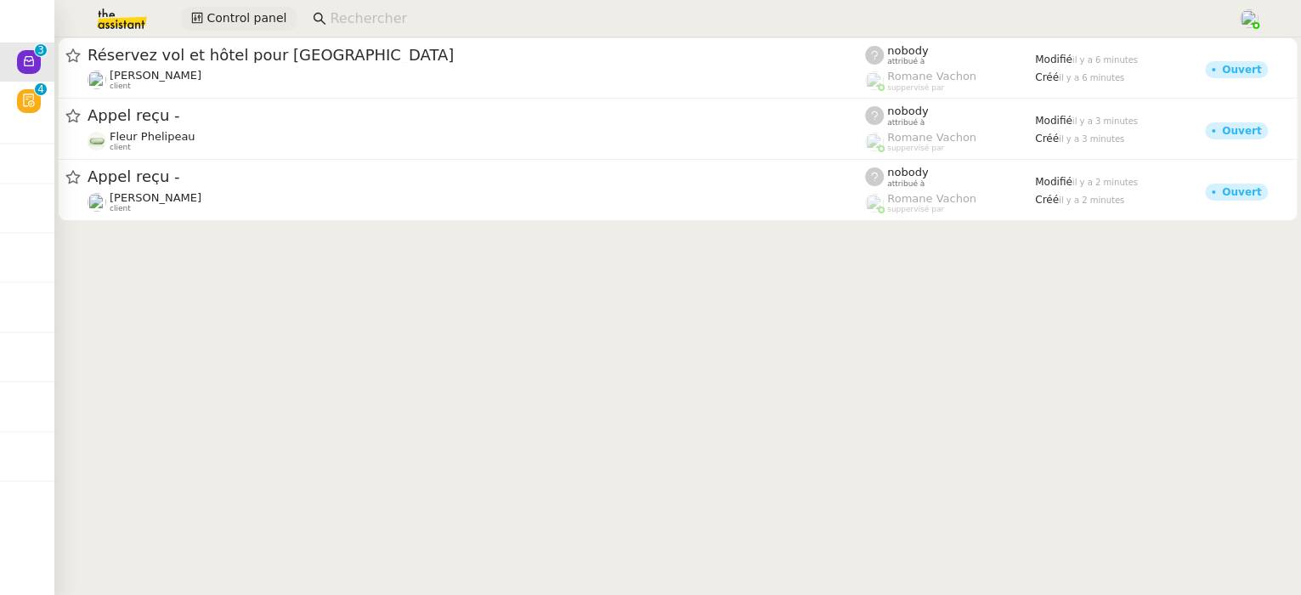
click at [227, 17] on span "Control panel" at bounding box center [246, 18] width 80 height 20
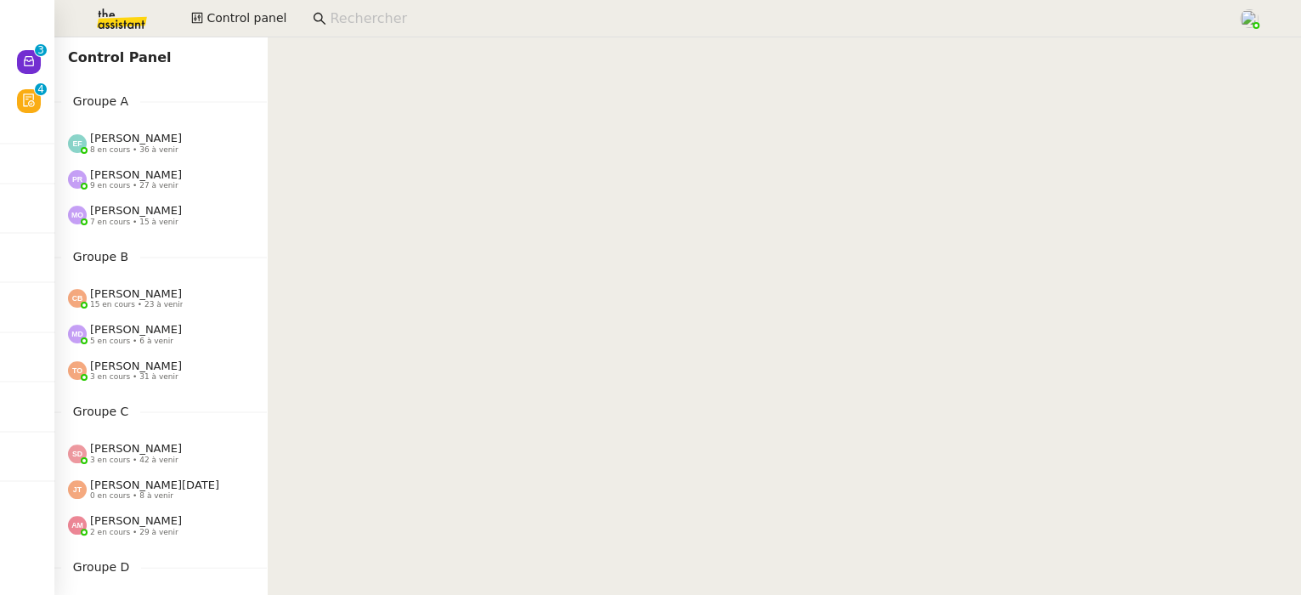
click at [104, 13] on img at bounding box center [108, 18] width 132 height 37
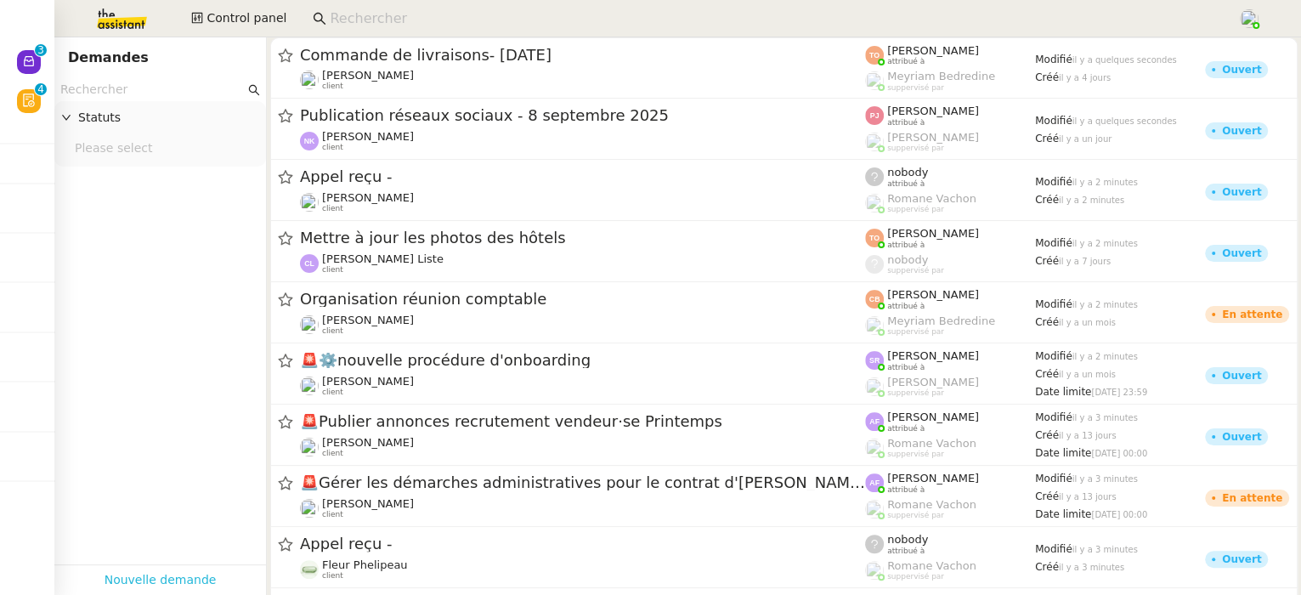
click at [151, 576] on link "Nouvelle demande" at bounding box center [160, 580] width 112 height 20
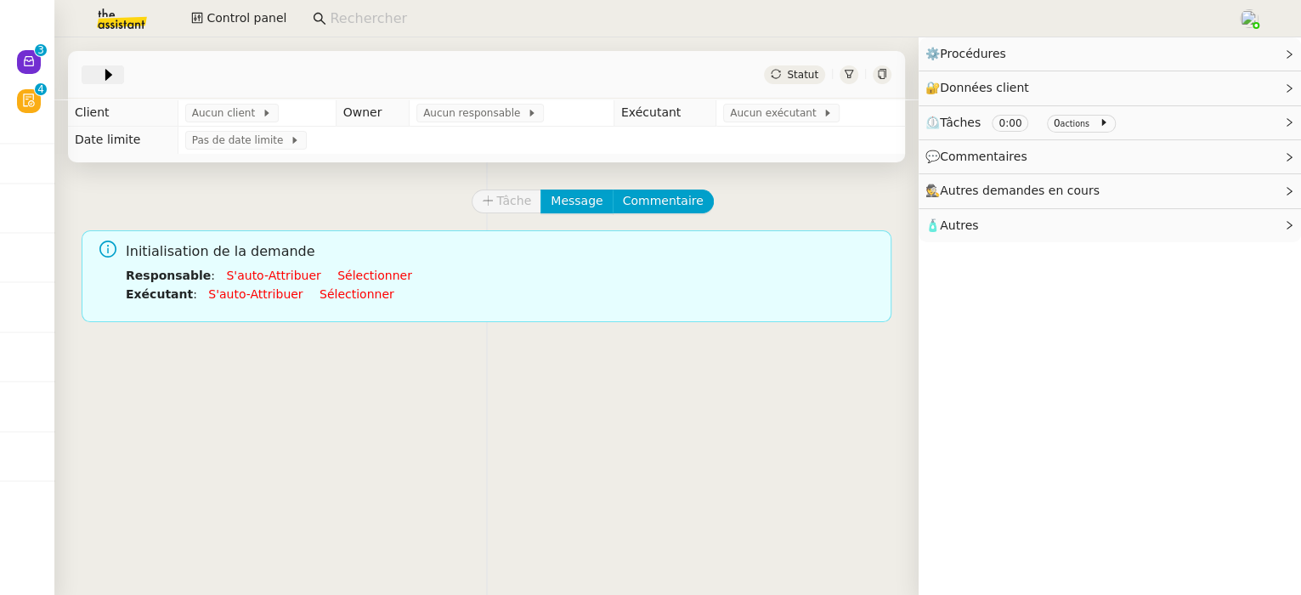
click at [93, 72] on span at bounding box center [94, 75] width 12 height 20
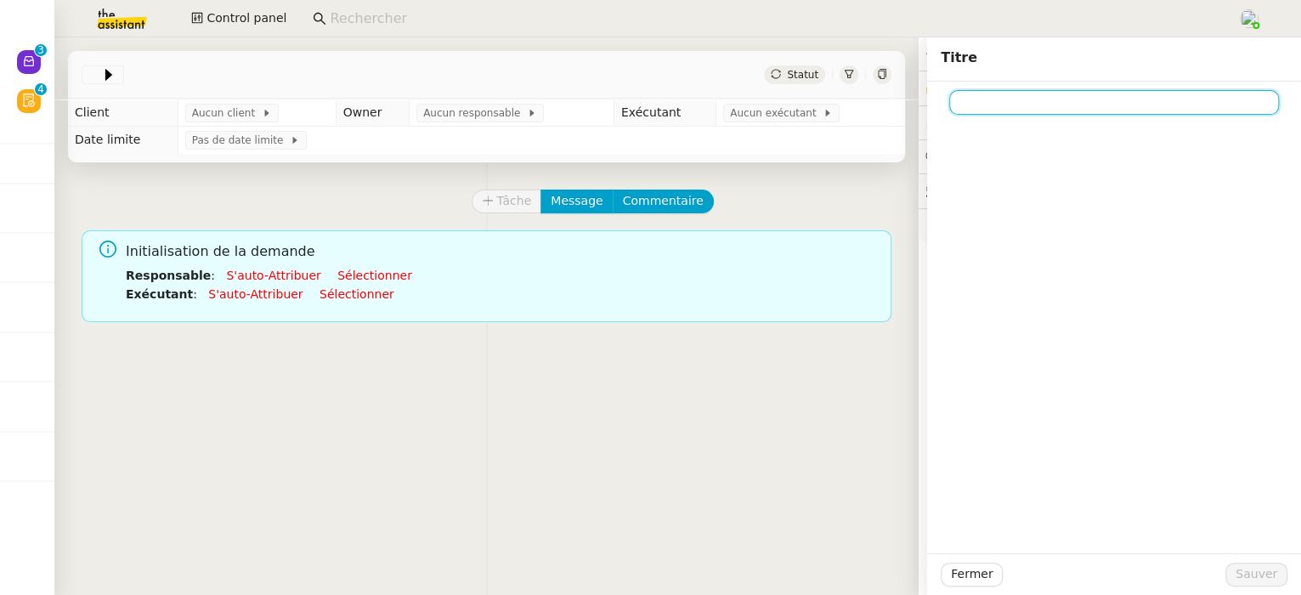
click at [1043, 96] on input at bounding box center [1114, 102] width 330 height 25
paste input "procédure vérification de calendrier"
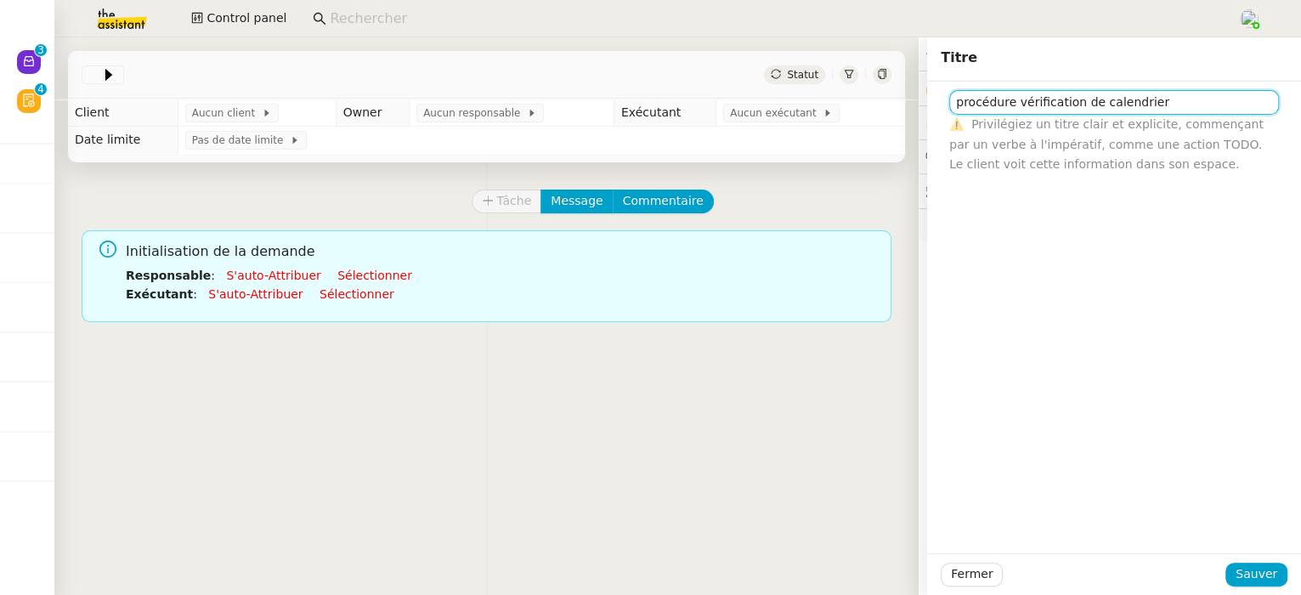
click at [960, 104] on input "procédure vérification de calendrier" at bounding box center [1114, 102] width 330 height 25
type input "⚙️ Procédure vérification de calendrier"
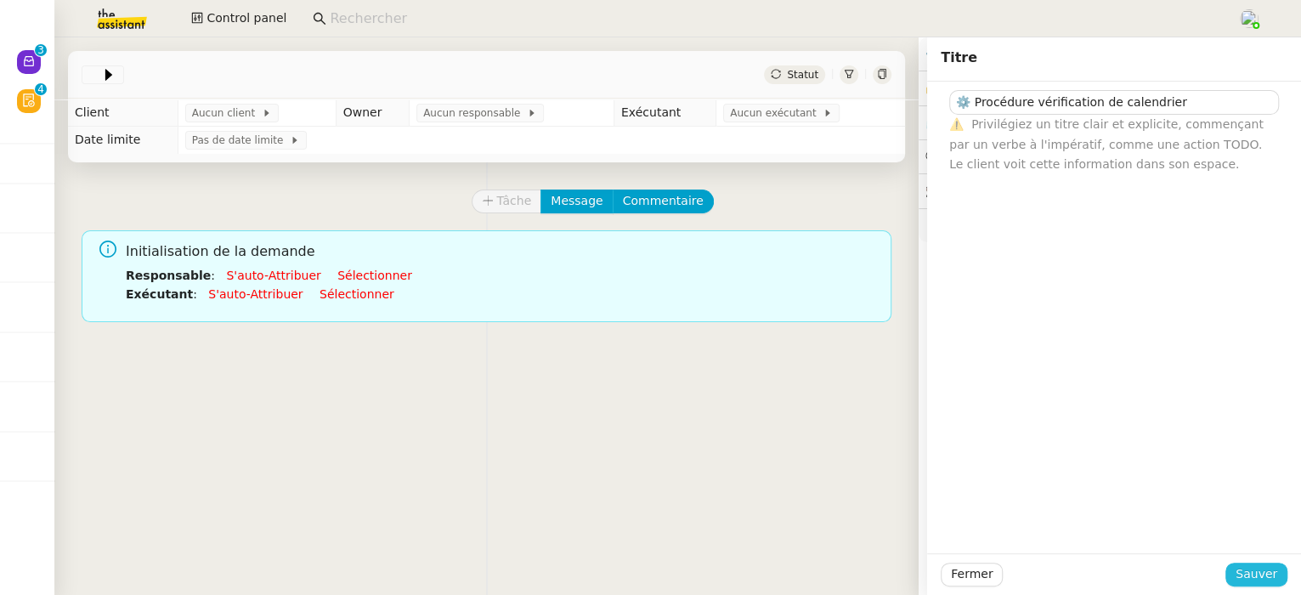
click at [1256, 573] on span "Sauver" at bounding box center [1256, 574] width 42 height 20
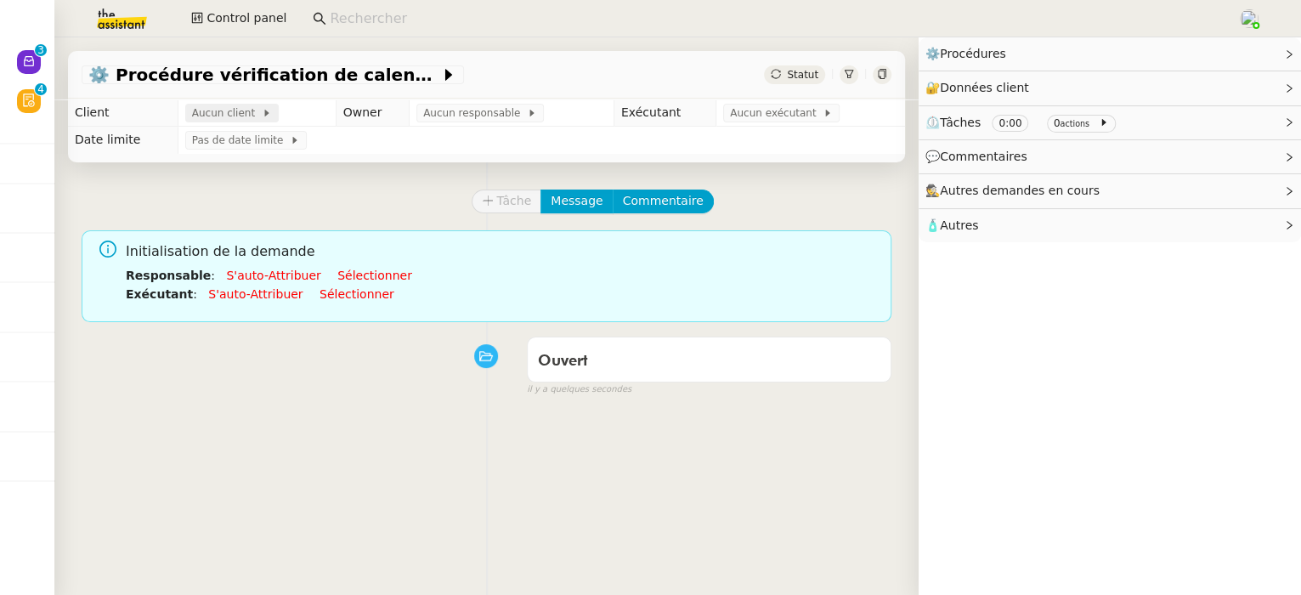
click at [255, 115] on span at bounding box center [258, 113] width 7 height 12
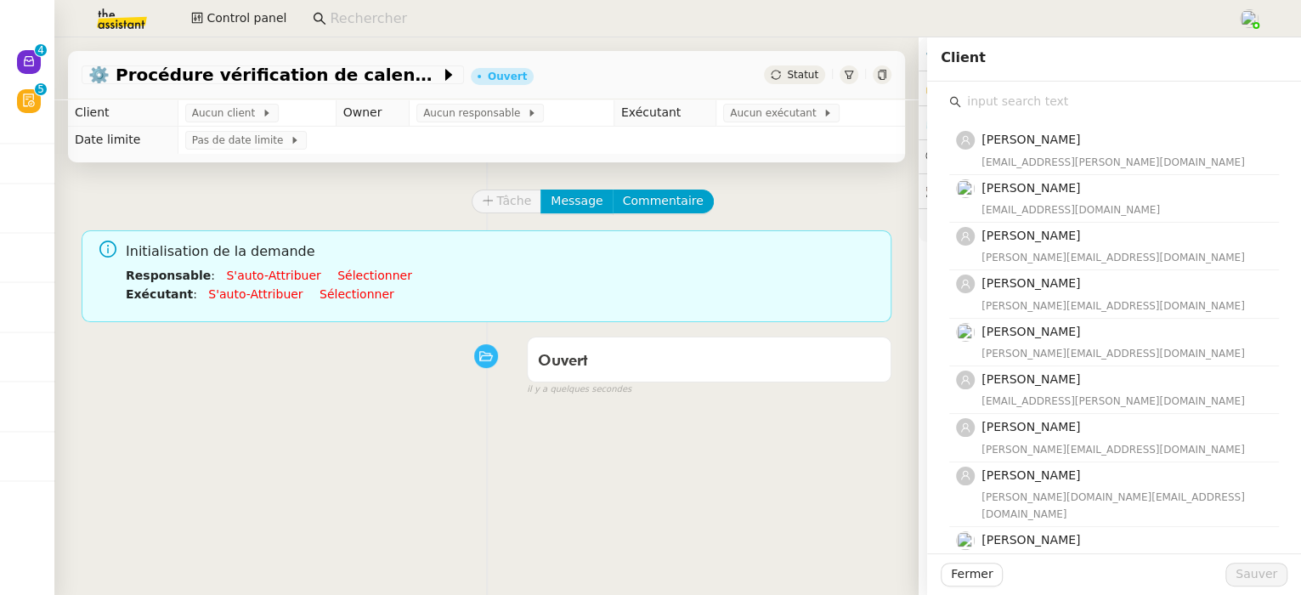
click at [1063, 95] on input "text" at bounding box center [1120, 101] width 318 height 23
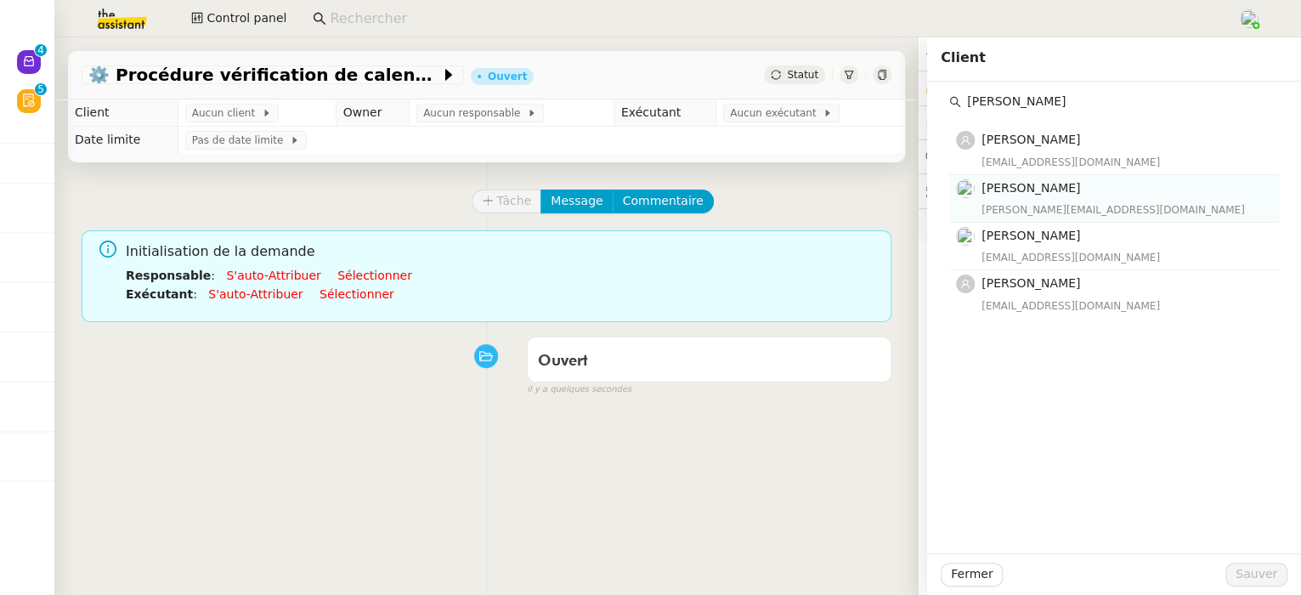
type input "pascal g"
click at [1126, 211] on div "[PERSON_NAME][EMAIL_ADDRESS][DOMAIN_NAME]" at bounding box center [1124, 209] width 287 height 17
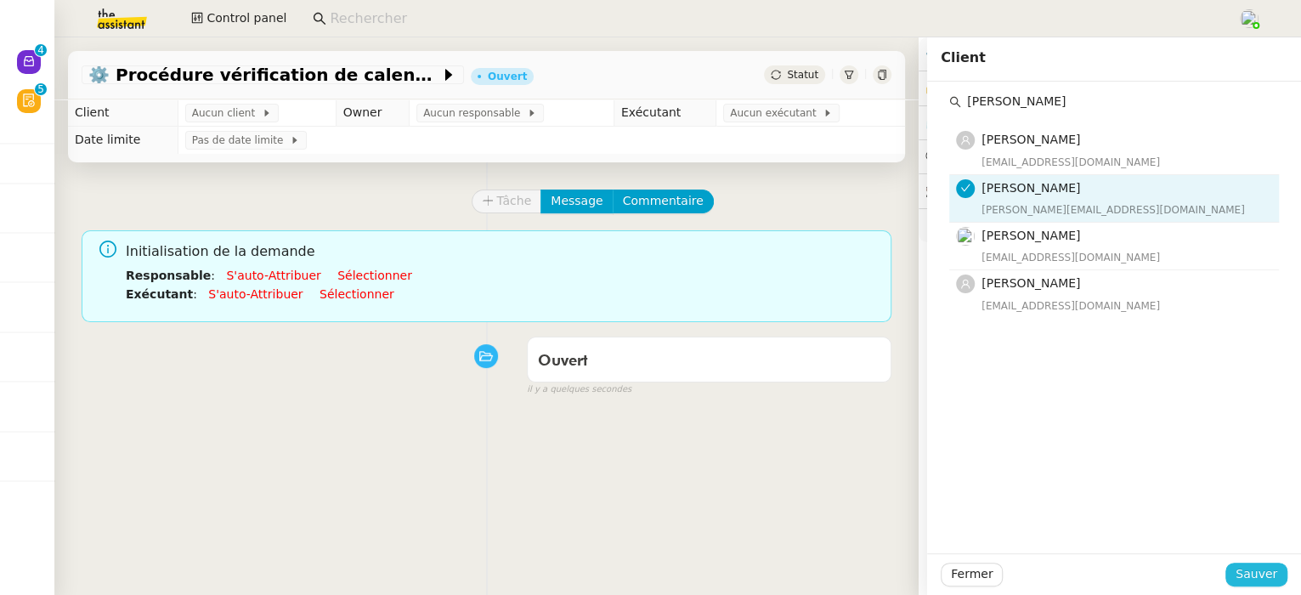
click at [1259, 573] on span "Sauver" at bounding box center [1256, 574] width 42 height 20
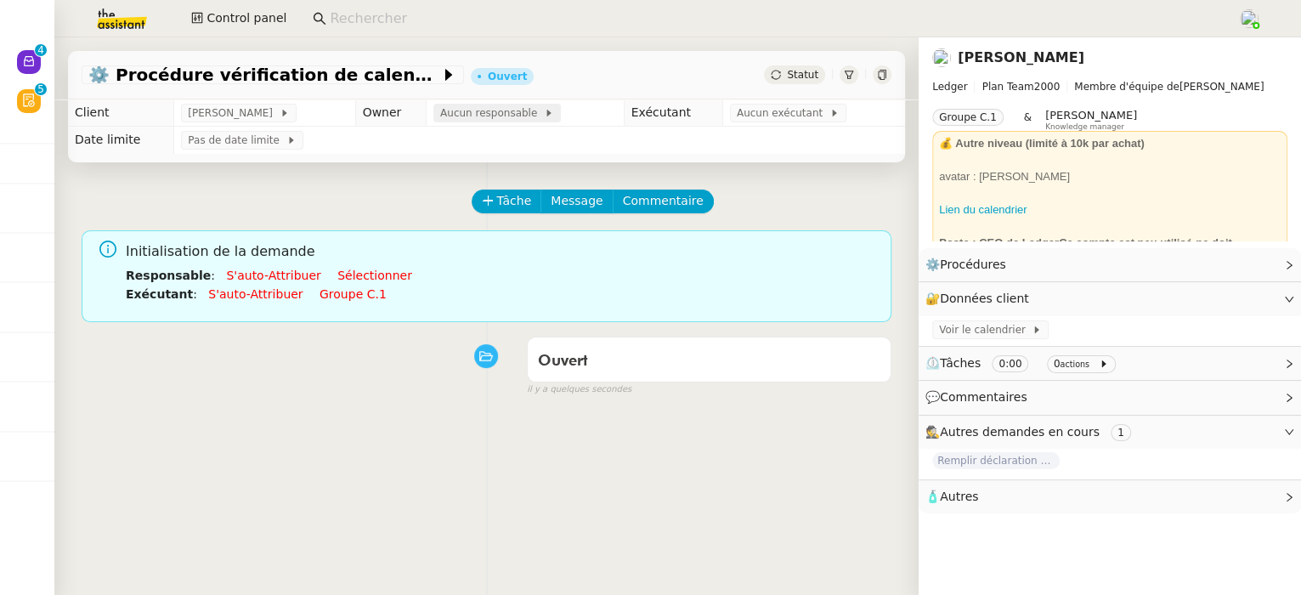
click at [466, 111] on span "Aucun responsable" at bounding box center [492, 112] width 104 height 17
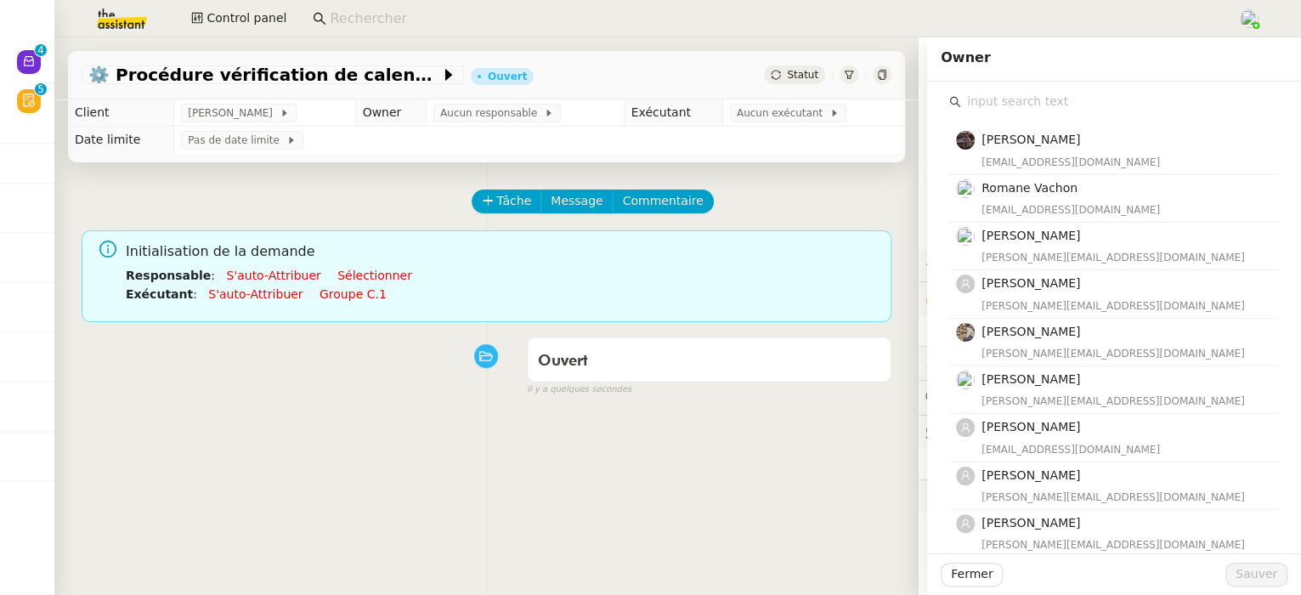
click at [1030, 111] on input "text" at bounding box center [1120, 101] width 318 height 23
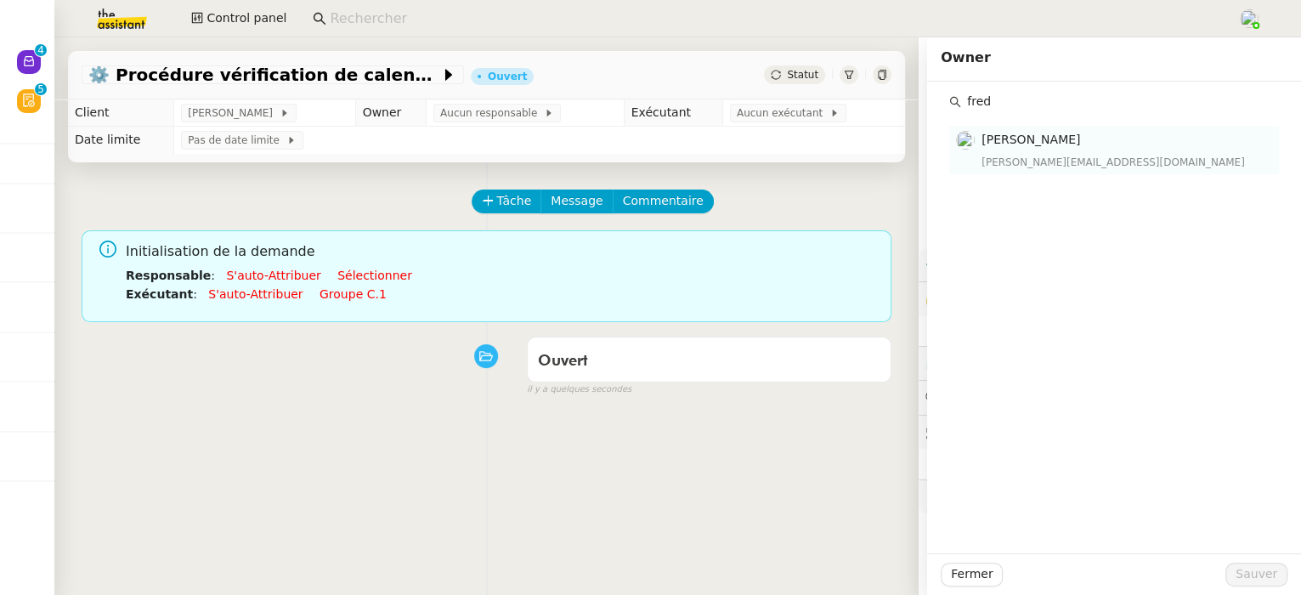
type input "fred"
click at [1060, 147] on h4 "[PERSON_NAME]" at bounding box center [1124, 140] width 287 height 20
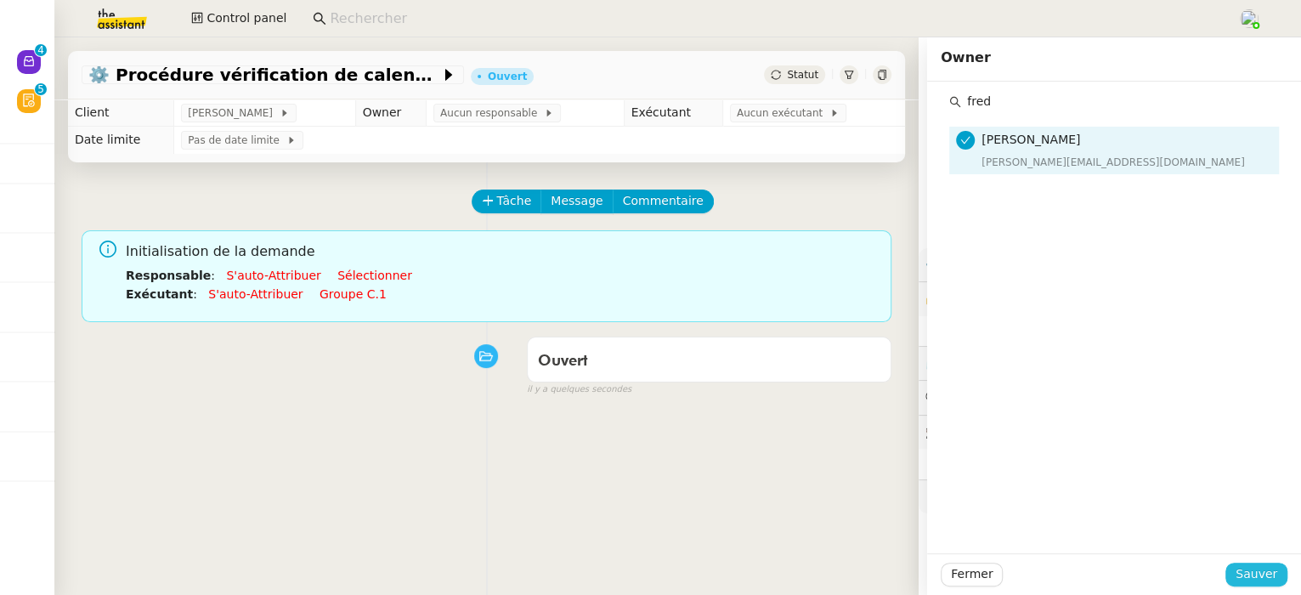
click at [1243, 562] on button "Sauver" at bounding box center [1256, 574] width 62 height 24
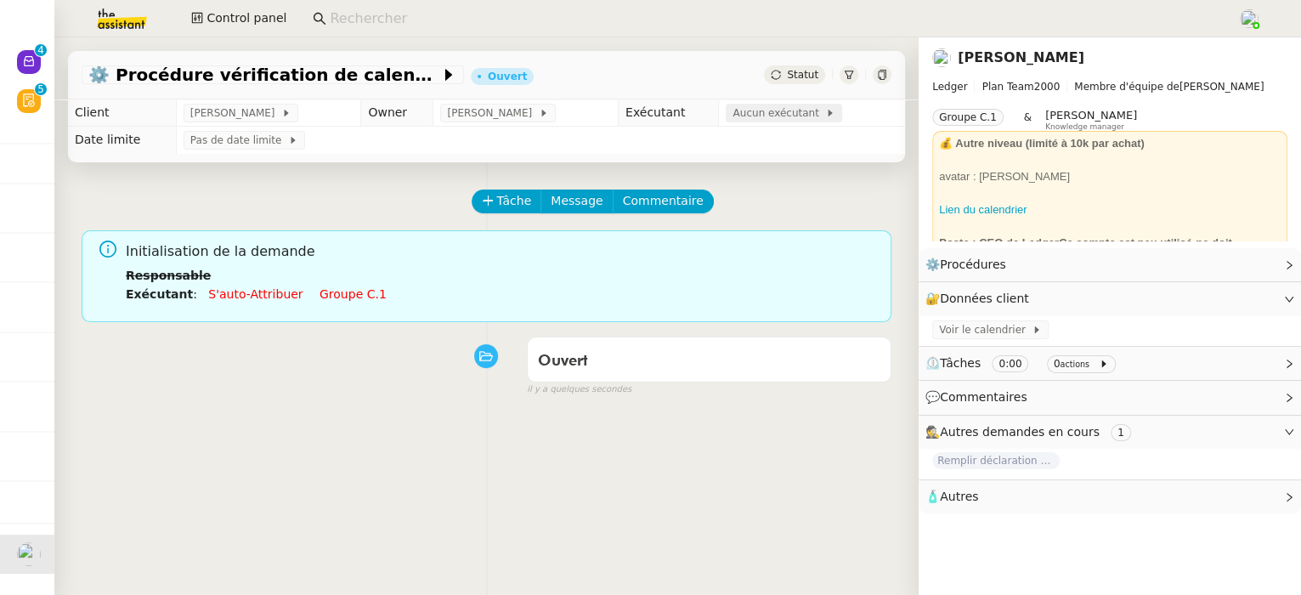
click at [753, 109] on span "Aucun exécutant" at bounding box center [778, 112] width 93 height 17
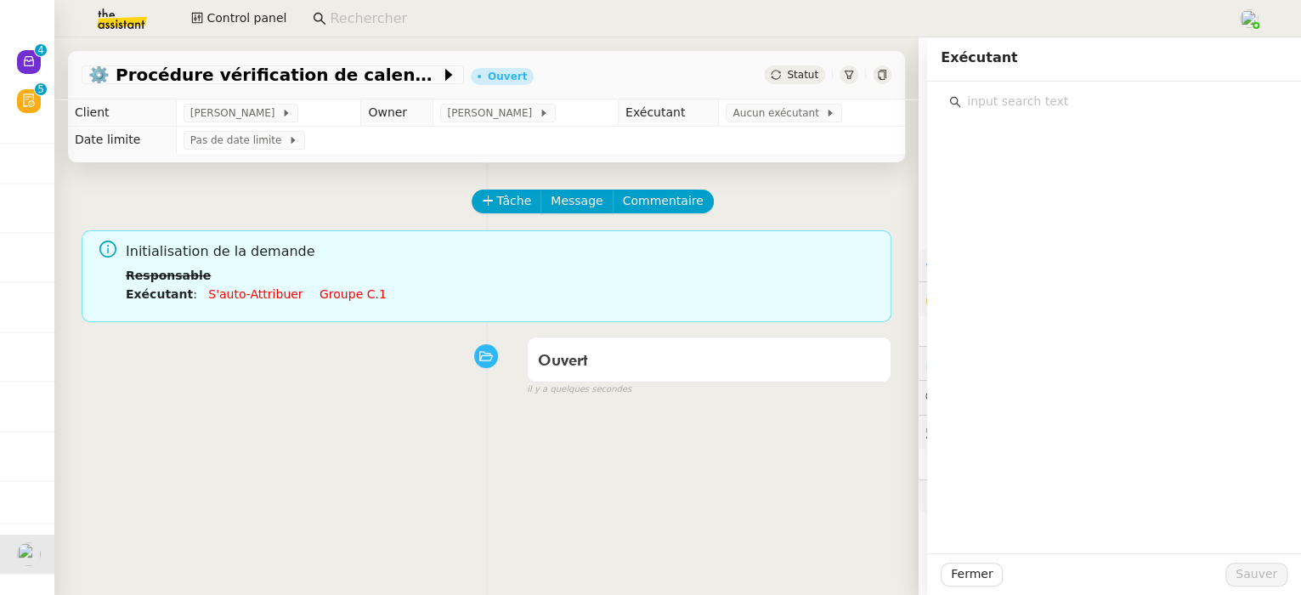
click at [1007, 89] on div at bounding box center [1113, 97] width 347 height 31
type input "sheida"
click at [1032, 138] on span "[PERSON_NAME]" at bounding box center [1030, 140] width 99 height 14
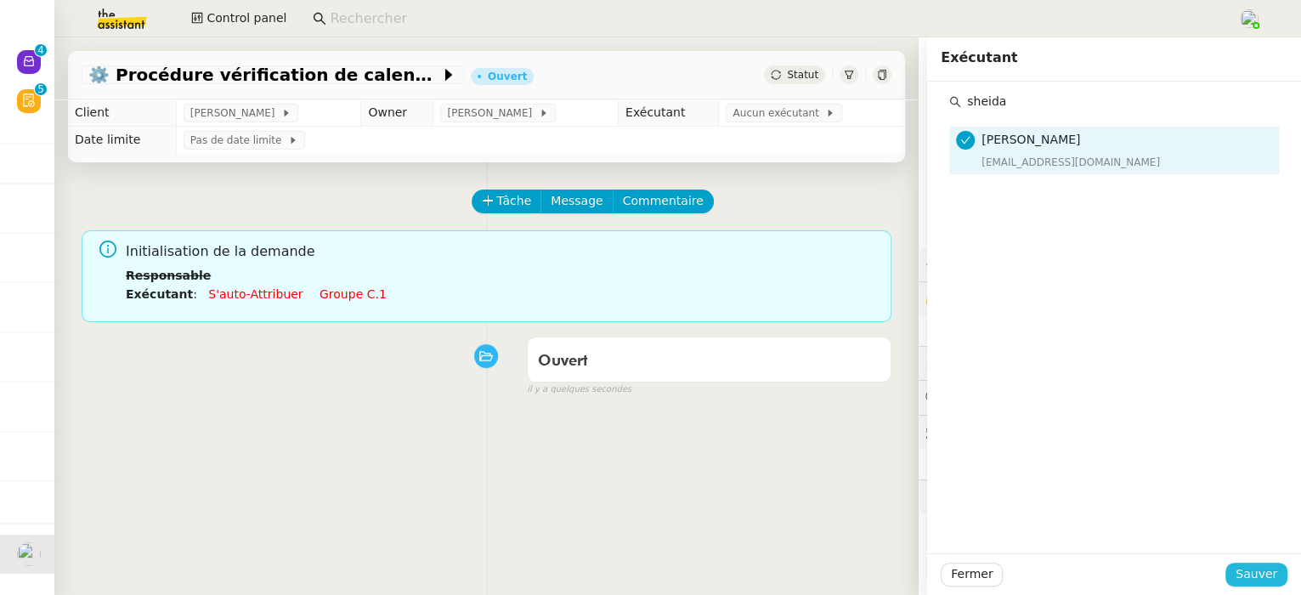
click at [1261, 568] on span "Sauver" at bounding box center [1256, 574] width 42 height 20
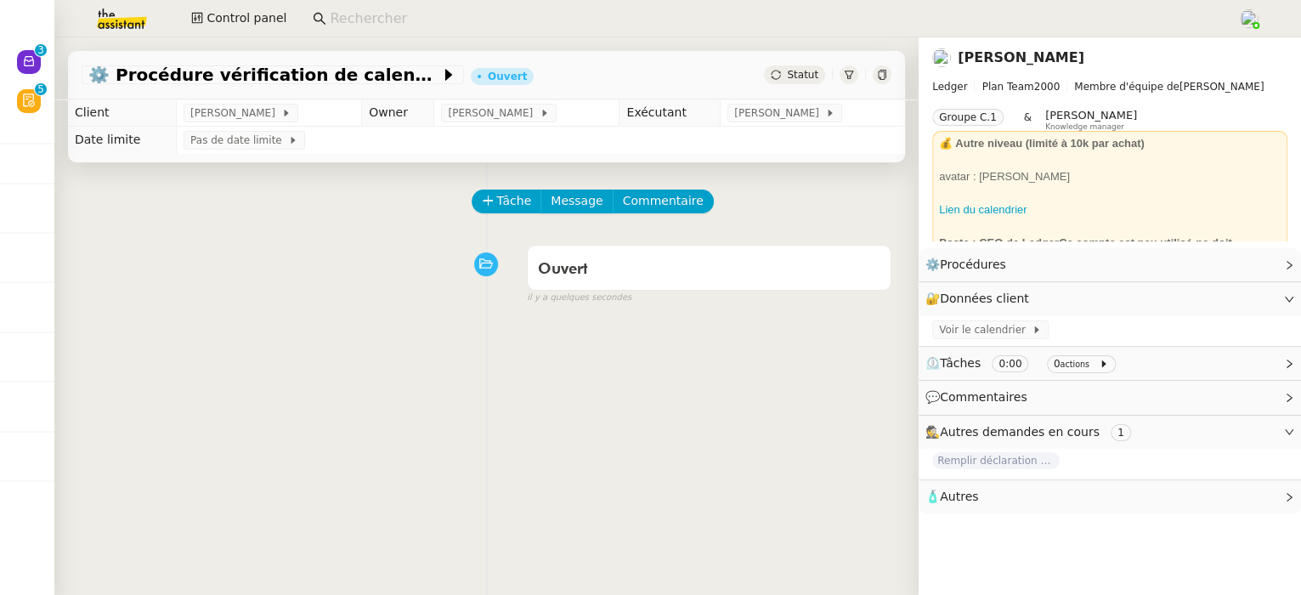
click at [883, 74] on icon at bounding box center [882, 75] width 10 height 10
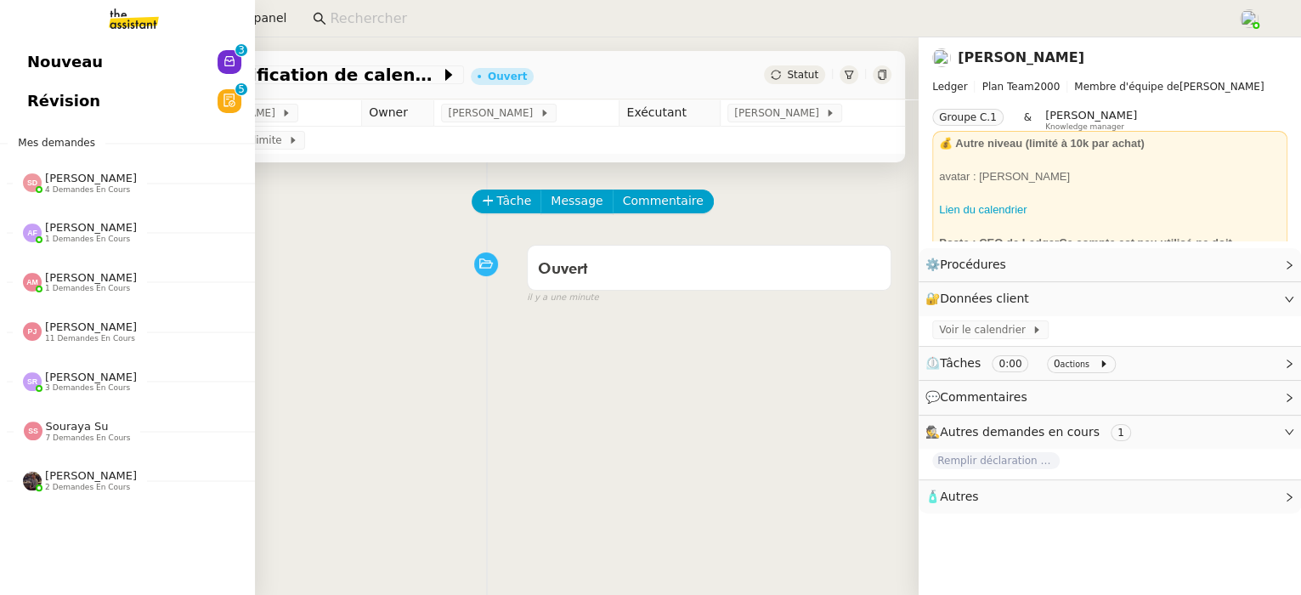
click at [37, 99] on span "Révision" at bounding box center [63, 100] width 73 height 25
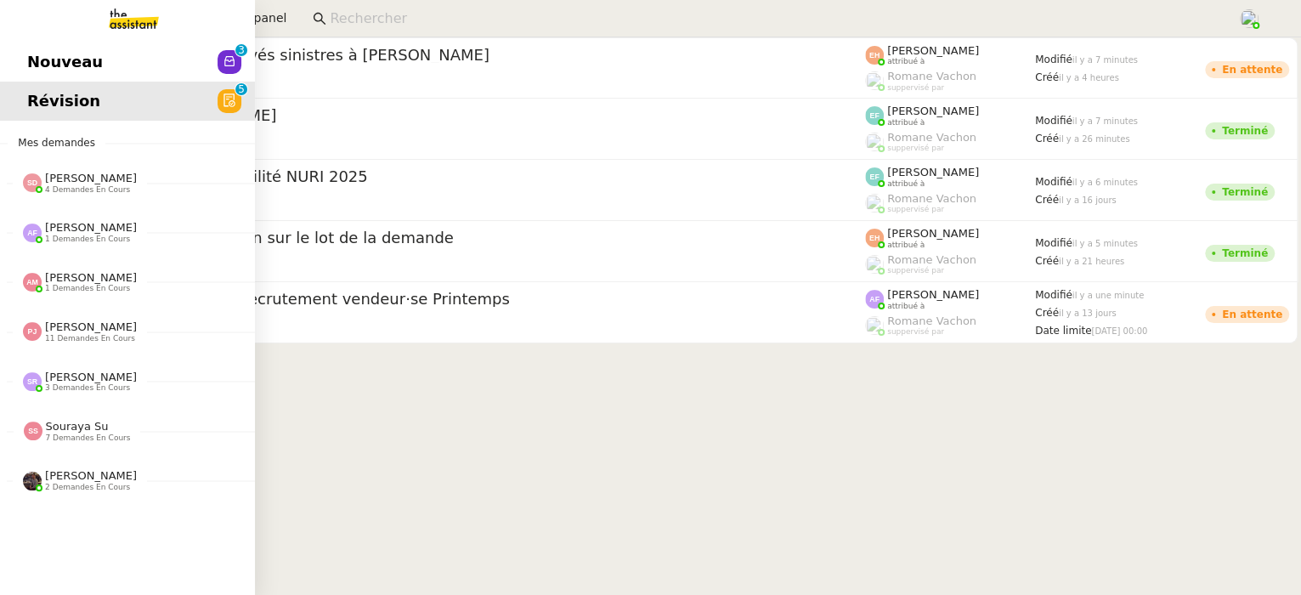
click at [37, 93] on span "Révision" at bounding box center [63, 100] width 73 height 25
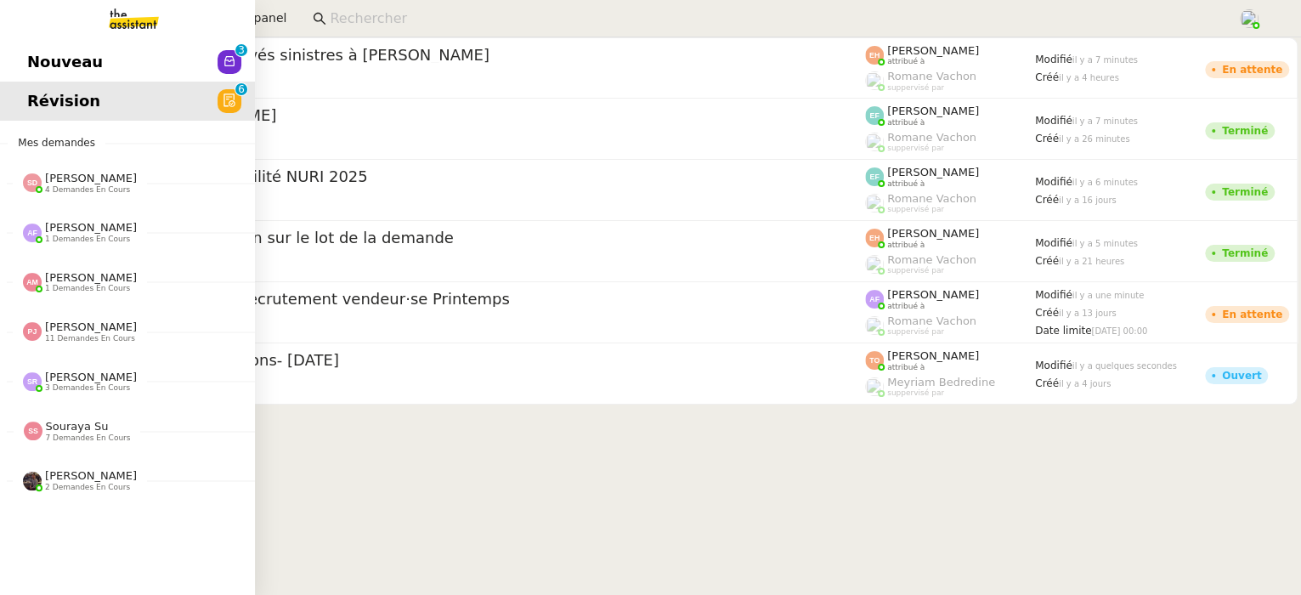
click at [52, 65] on span "Nouveau" at bounding box center [65, 61] width 76 height 25
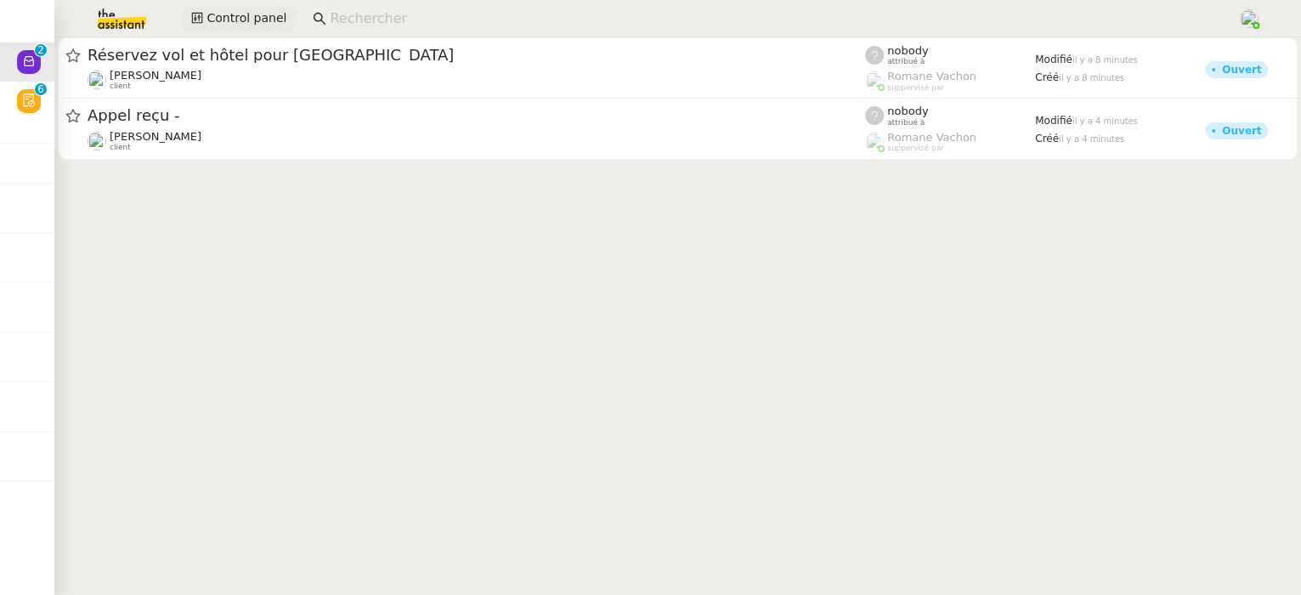
click at [253, 14] on span "Control panel" at bounding box center [246, 18] width 80 height 20
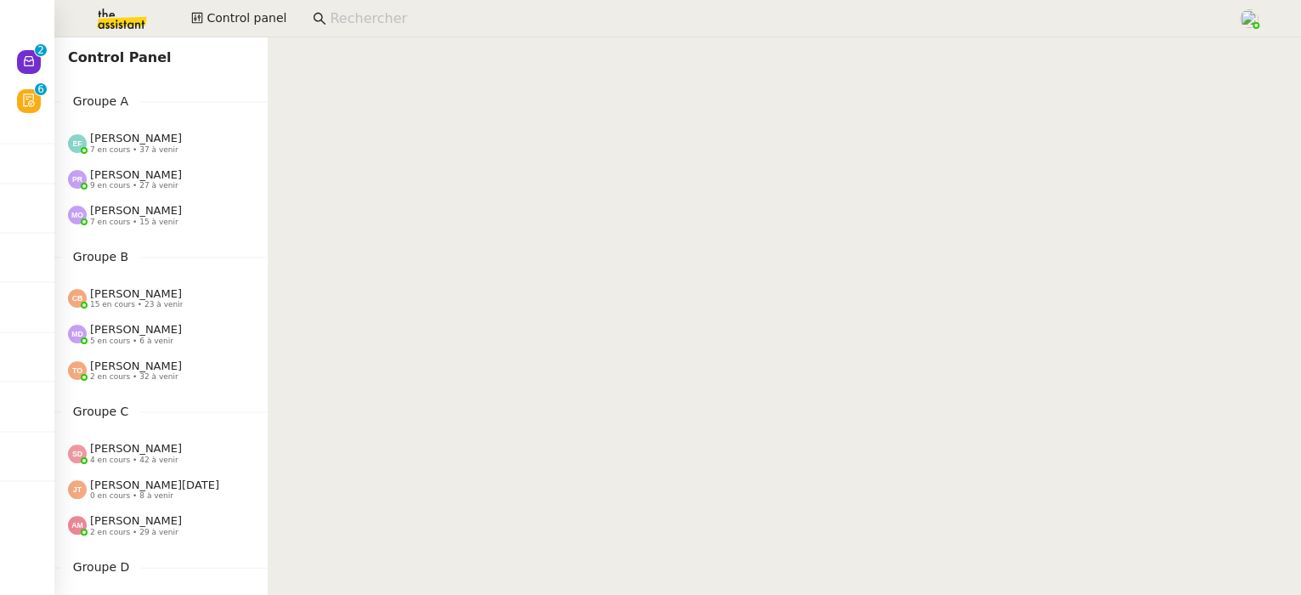
click at [161, 455] on span "4 en cours • 42 à venir" at bounding box center [134, 459] width 88 height 9
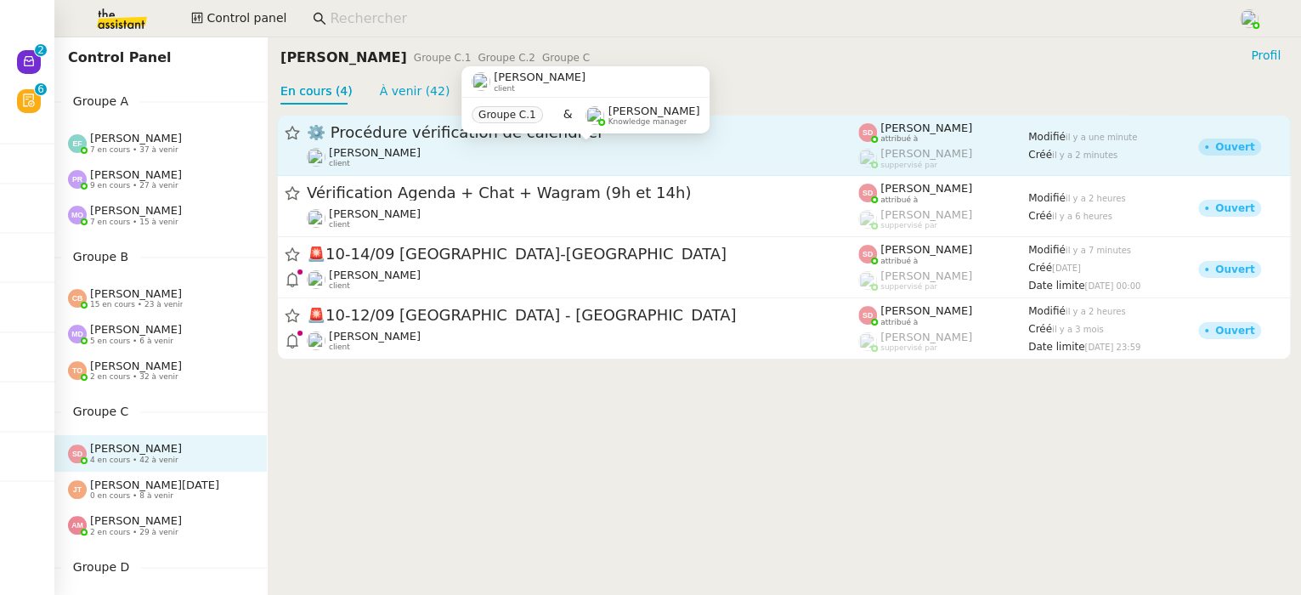
click at [585, 151] on div "[PERSON_NAME] client" at bounding box center [582, 157] width 551 height 22
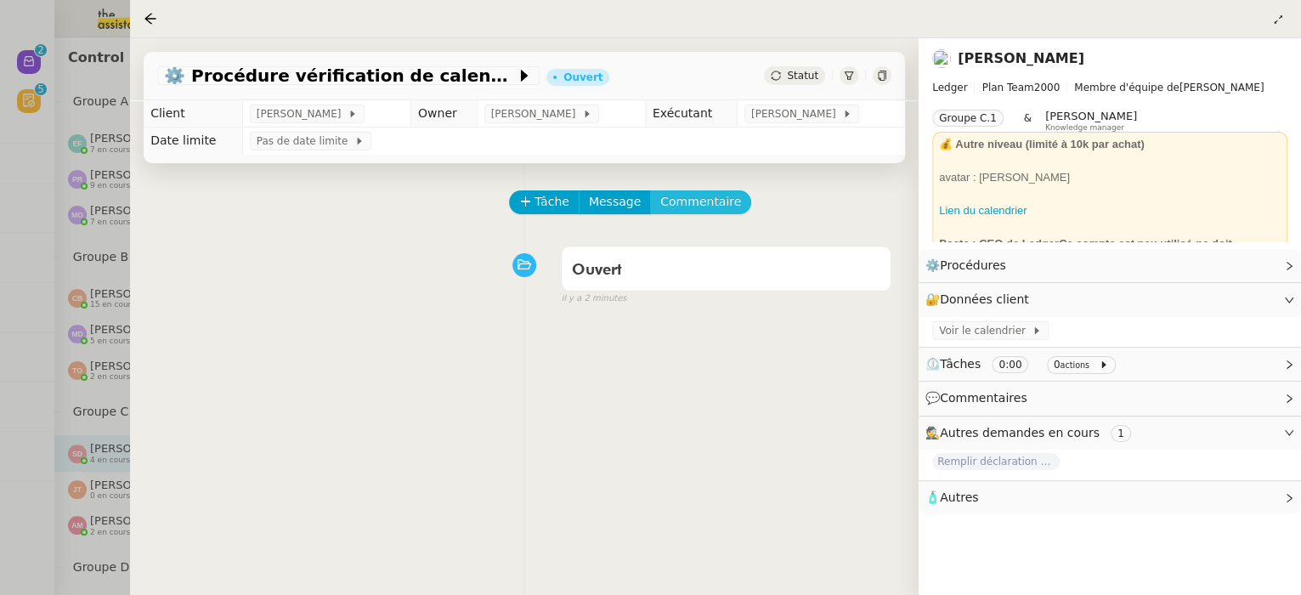
click at [682, 195] on span "Commentaire" at bounding box center [700, 202] width 81 height 20
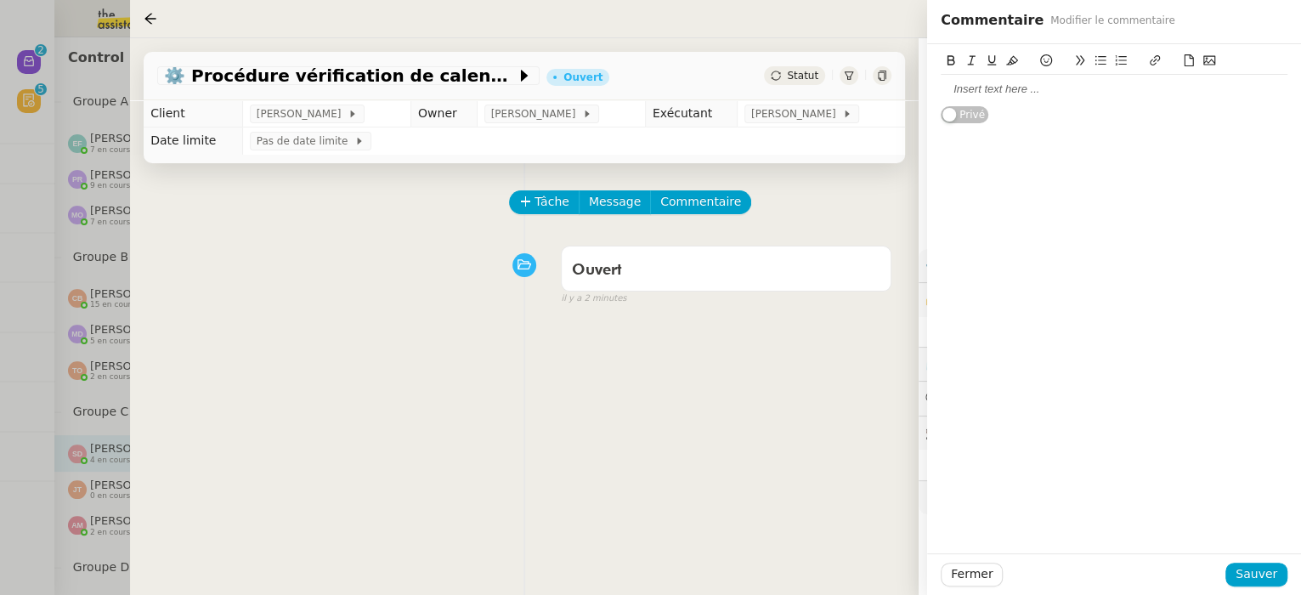
click at [1011, 93] on div at bounding box center [1113, 89] width 347 height 15
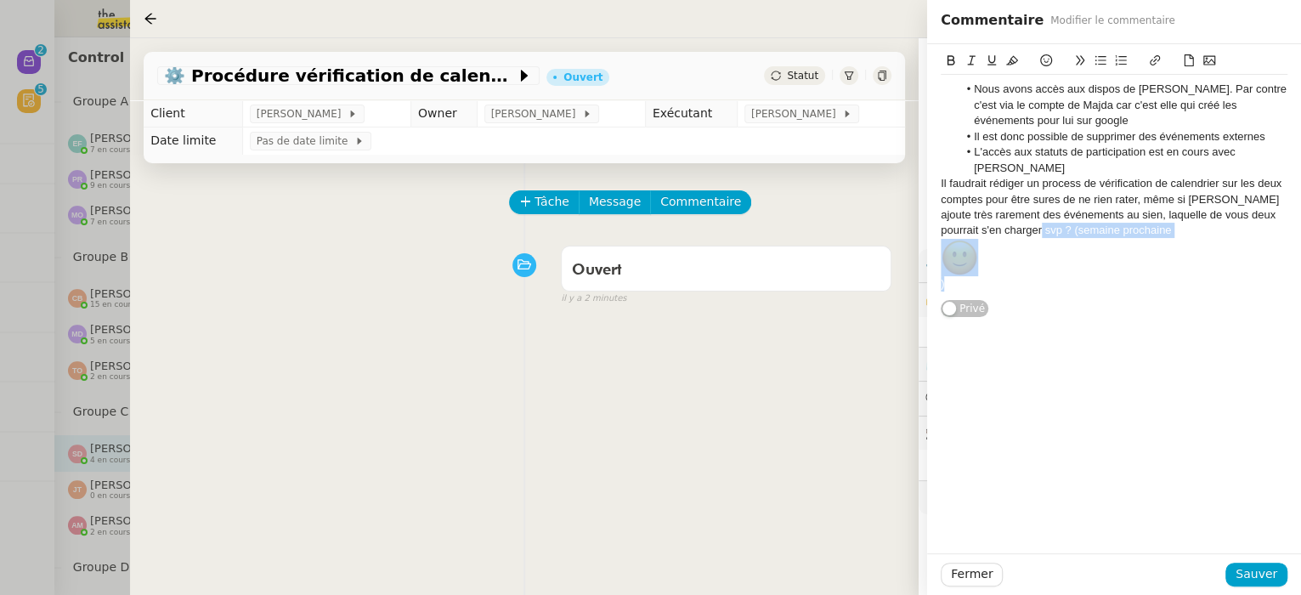
drag, startPoint x: 1010, startPoint y: 263, endPoint x: 1011, endPoint y: 220, distance: 43.3
click at [1011, 219] on div "Il faudrait rédiger un process de vérification de calendrier sur les deux compt…" at bounding box center [1113, 234] width 347 height 116
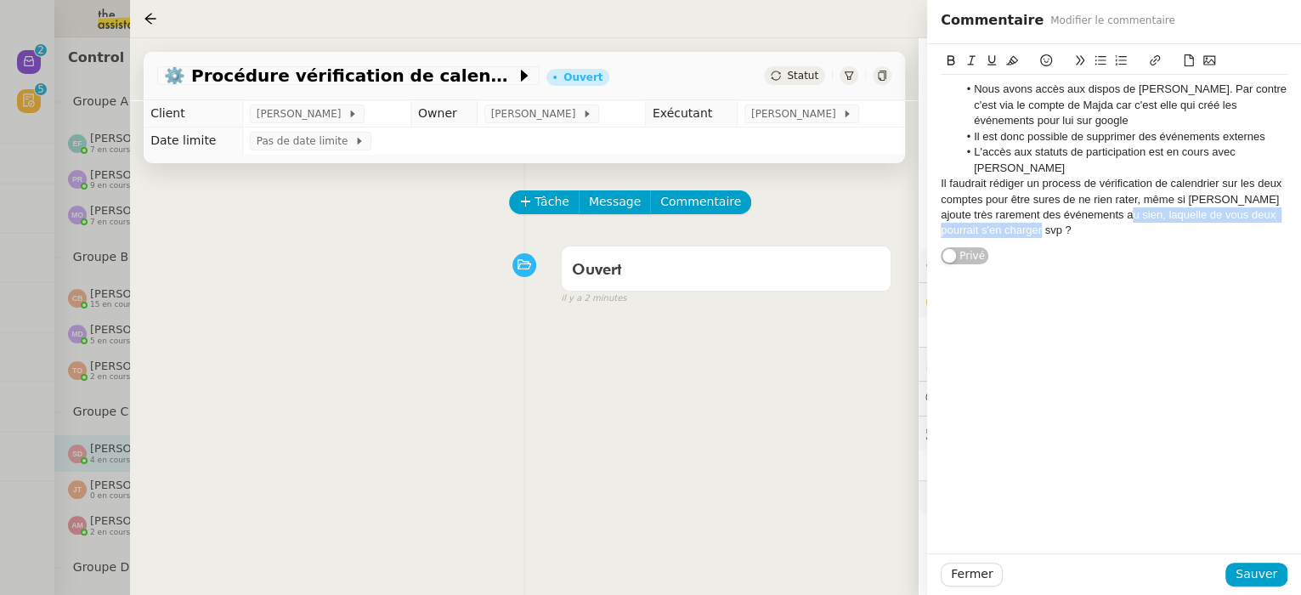
drag, startPoint x: 1046, startPoint y: 218, endPoint x: 1108, endPoint y: 200, distance: 64.5
click at [1109, 200] on div "Il faudrait rédiger un process de vérification de calendrier sur les deux compt…" at bounding box center [1113, 207] width 347 height 63
click at [1048, 180] on div "Il faudrait rédiger un process de vérification de calendrier sur les deux compt…" at bounding box center [1113, 199] width 347 height 47
click at [0, 0] on lt-span "s û res" at bounding box center [0, 0] width 0 height 0
click at [1251, 576] on span "Sauver" at bounding box center [1256, 574] width 42 height 20
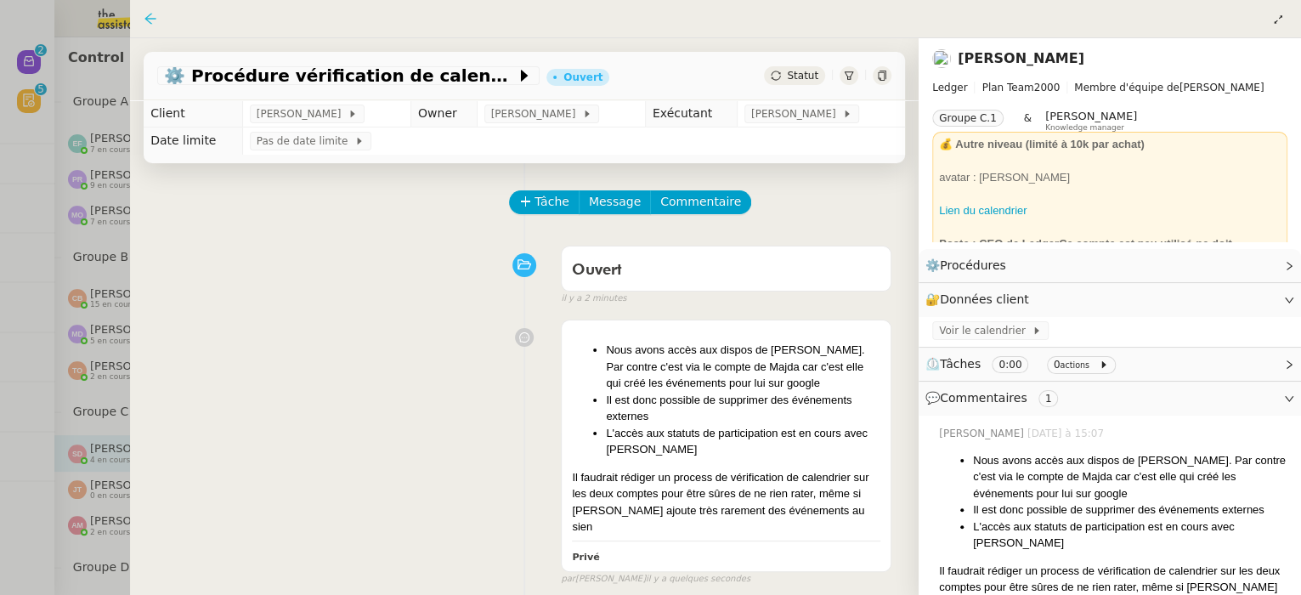
click at [150, 18] on icon at bounding box center [151, 19] width 14 height 14
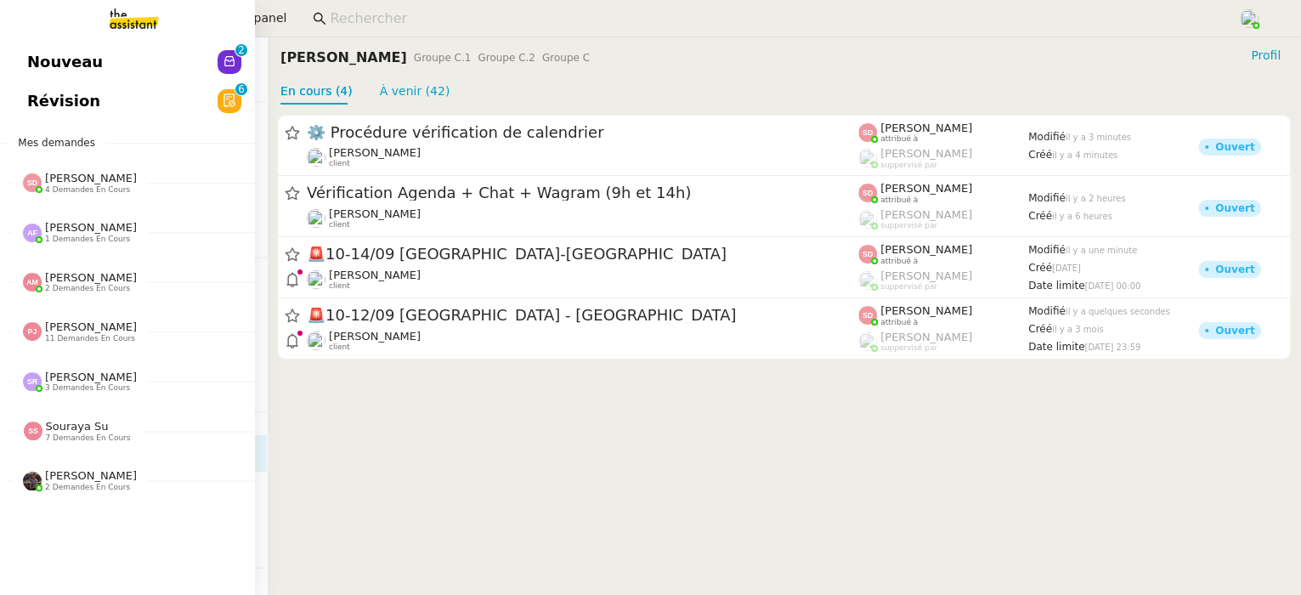
click at [30, 105] on span "Révision" at bounding box center [63, 100] width 73 height 25
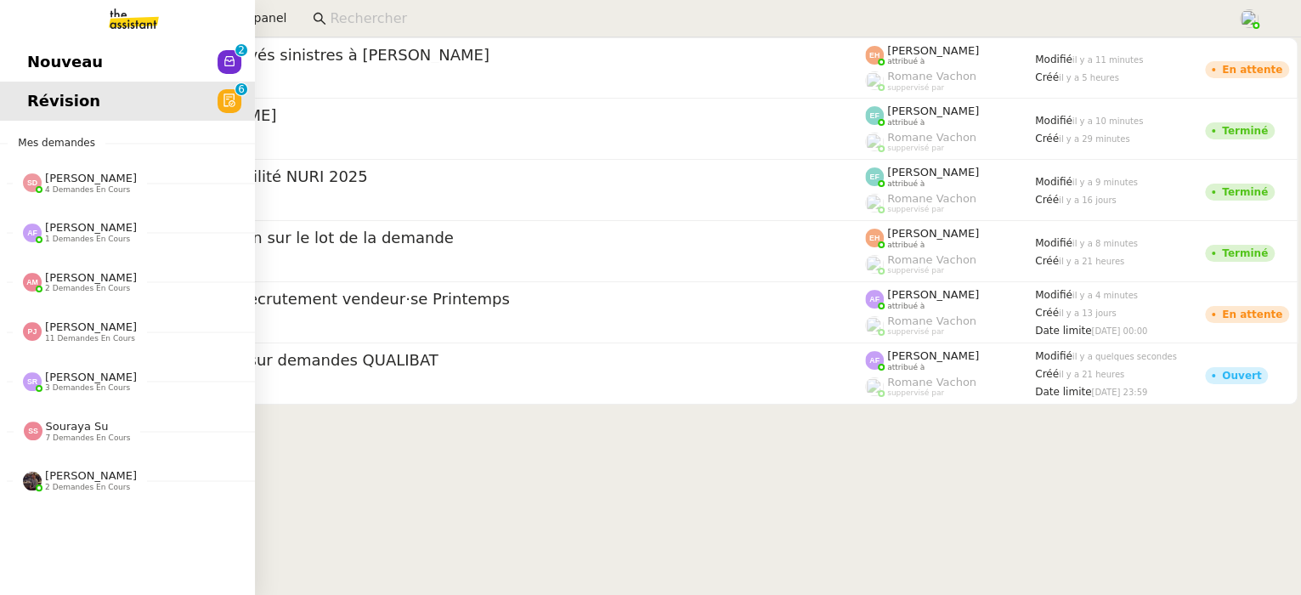
click at [95, 79] on link "Nouveau 0 1 2 3 4 5 6 7 8 9" at bounding box center [127, 61] width 255 height 39
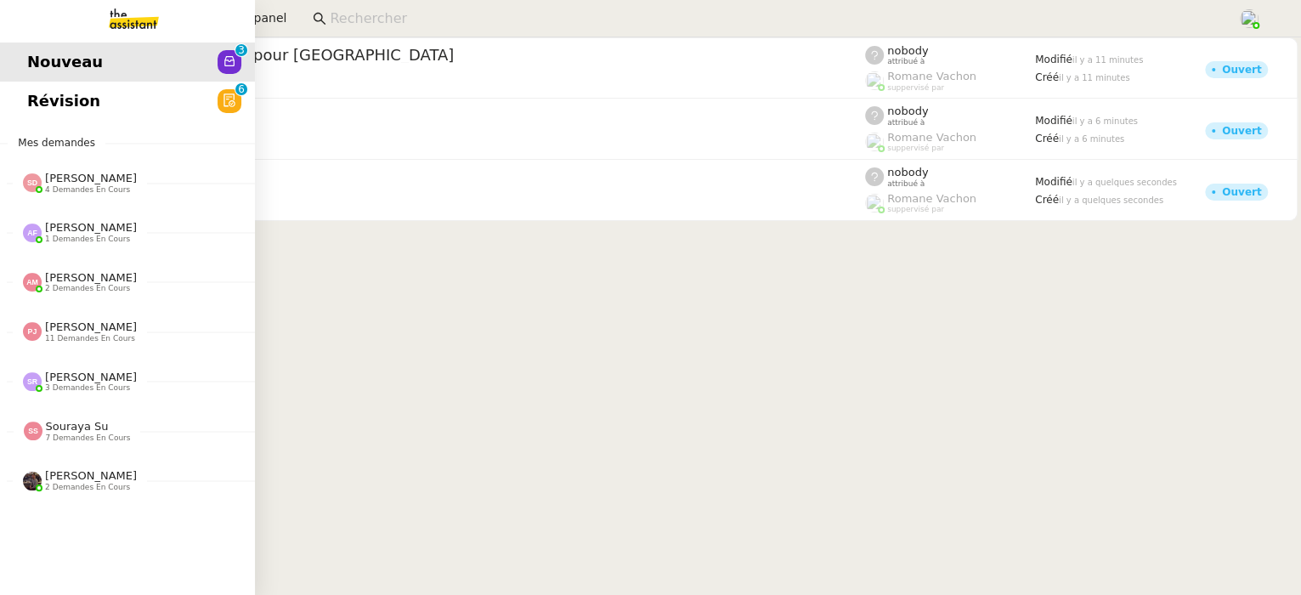
click at [22, 105] on link "Révision 0 1 2 3 4 5 6 7 8 9" at bounding box center [127, 101] width 255 height 39
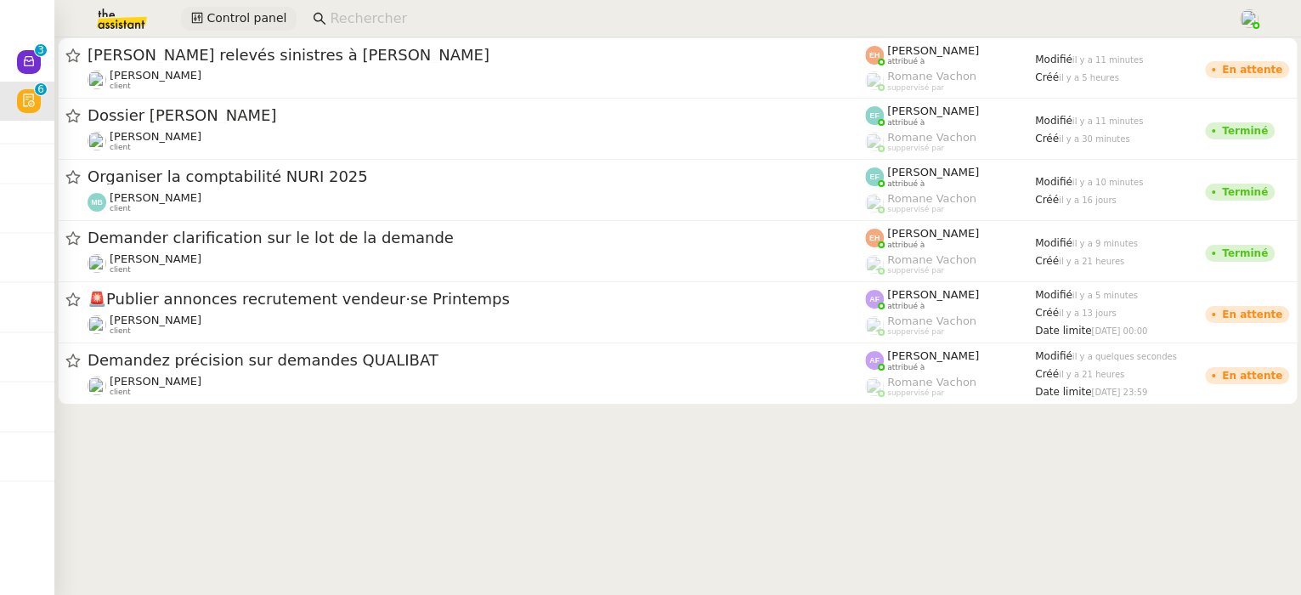
click at [246, 10] on span "Control panel" at bounding box center [246, 18] width 80 height 20
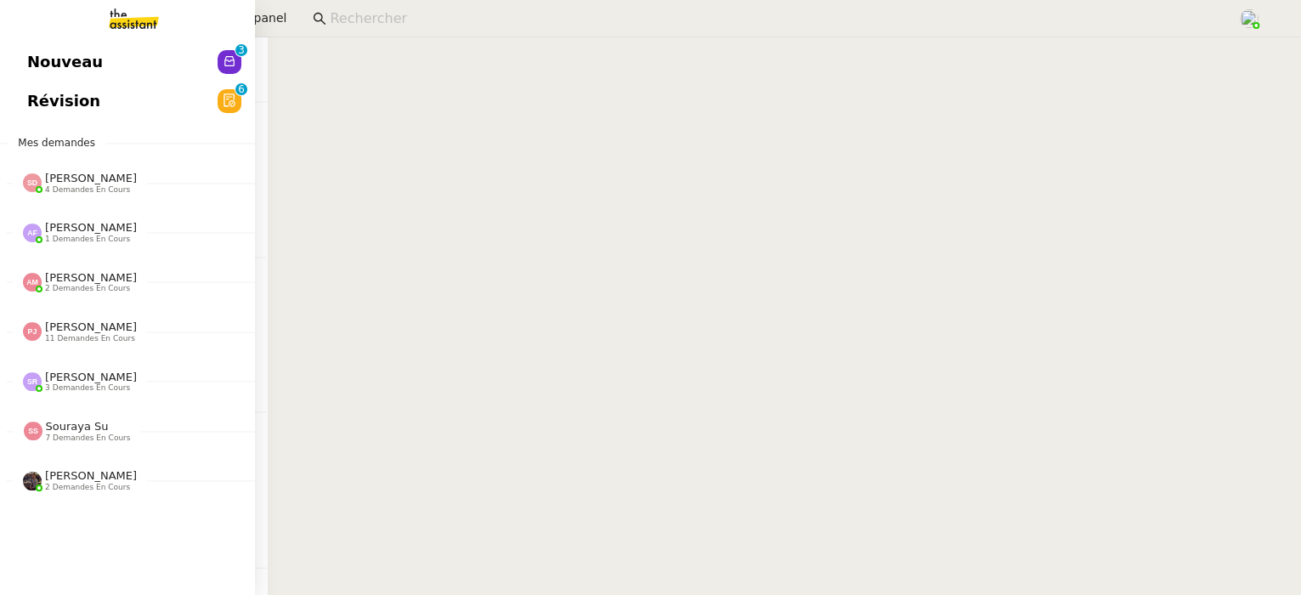
click at [31, 54] on span "Nouveau" at bounding box center [65, 61] width 76 height 25
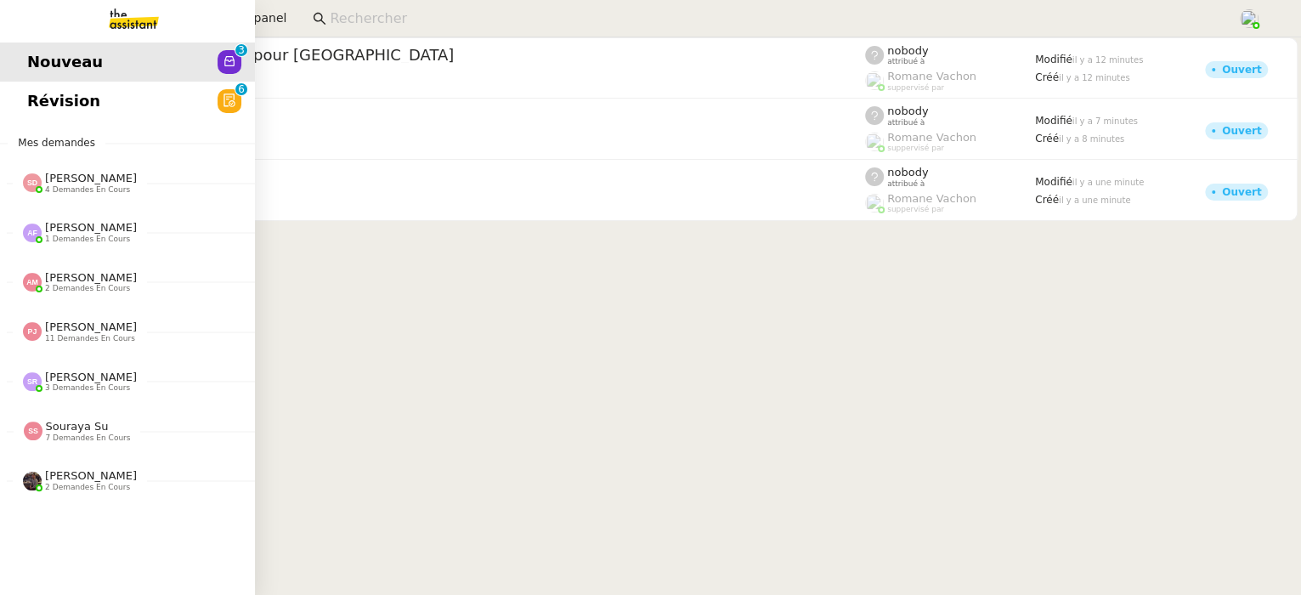
click at [22, 107] on link "Révision 0 1 2 3 4 5 6 7 8 9" at bounding box center [127, 101] width 255 height 39
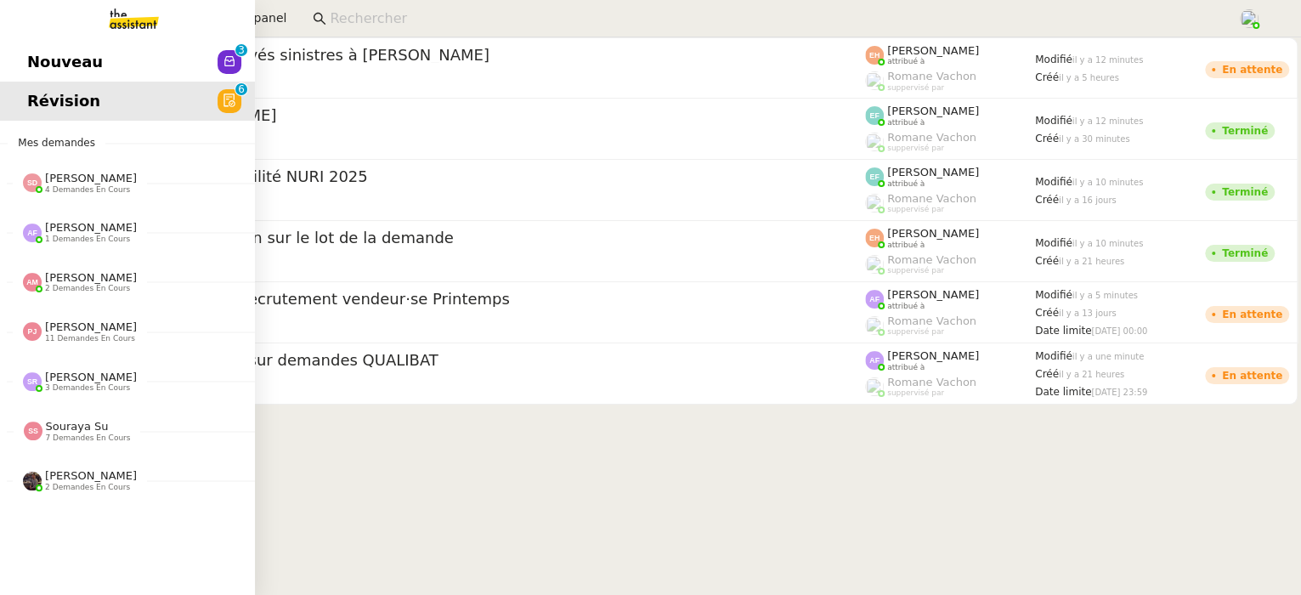
click at [45, 65] on span "Nouveau" at bounding box center [65, 61] width 76 height 25
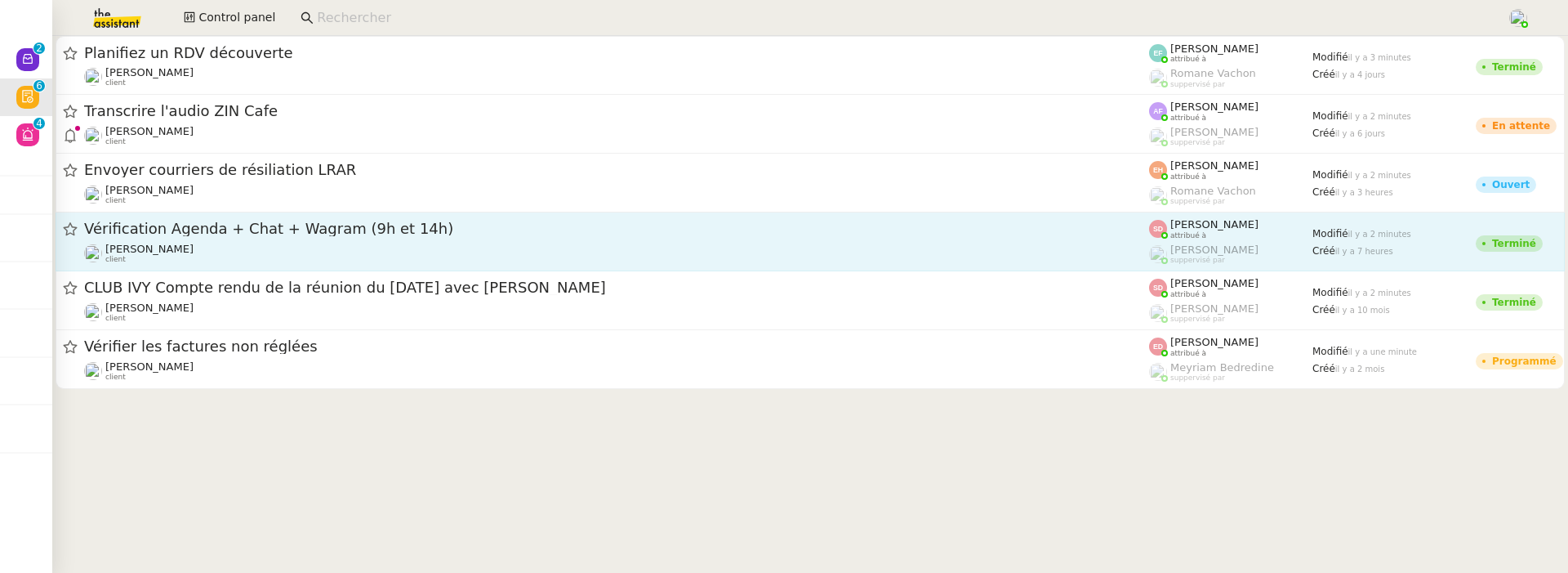
click at [385, 236] on span "Vérification Agenda + Chat + Wagram (9h et 14h)" at bounding box center [617, 228] width 1065 height 14
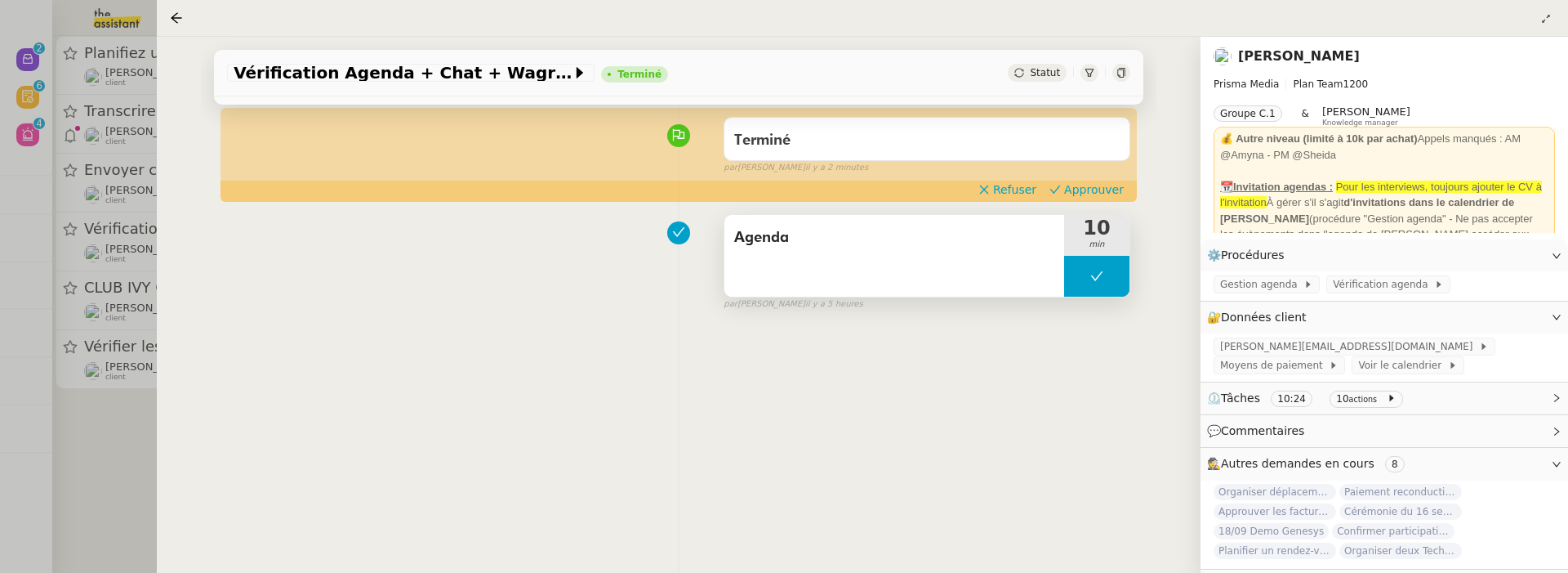
scroll to position [133, 0]
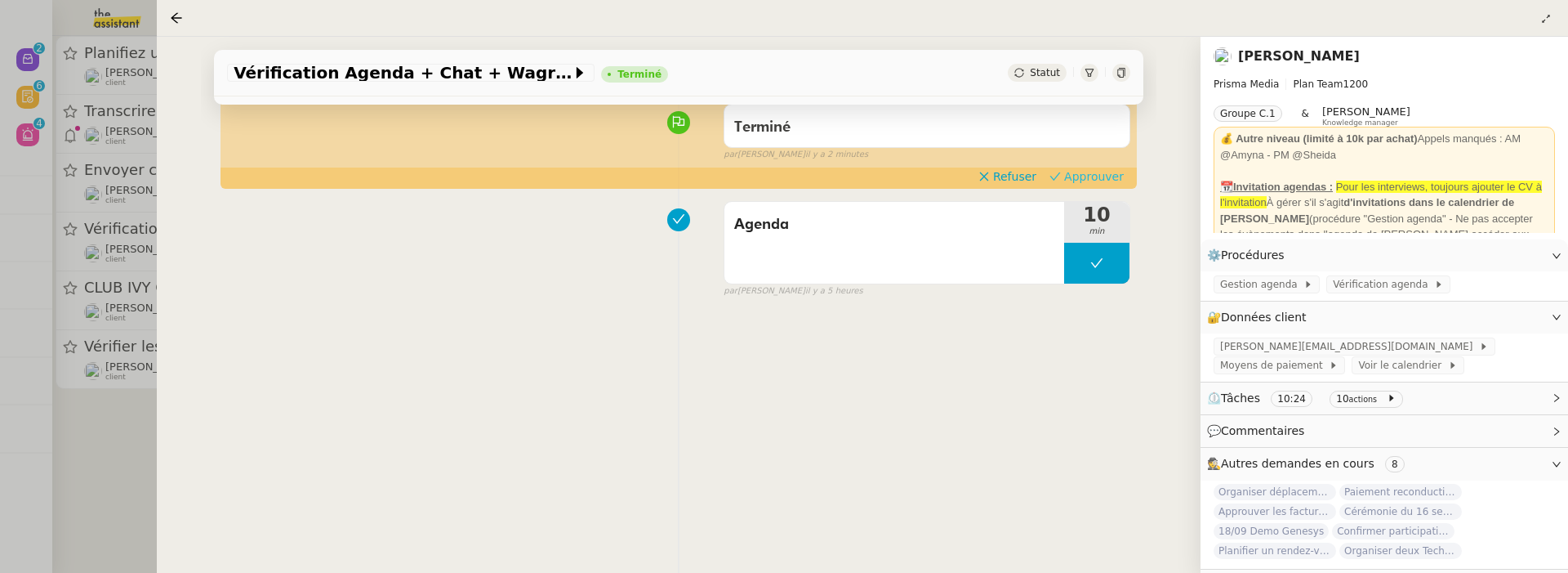
click at [1090, 178] on span "Approuver" at bounding box center [1094, 176] width 60 height 16
click at [121, 458] on div at bounding box center [784, 286] width 1568 height 573
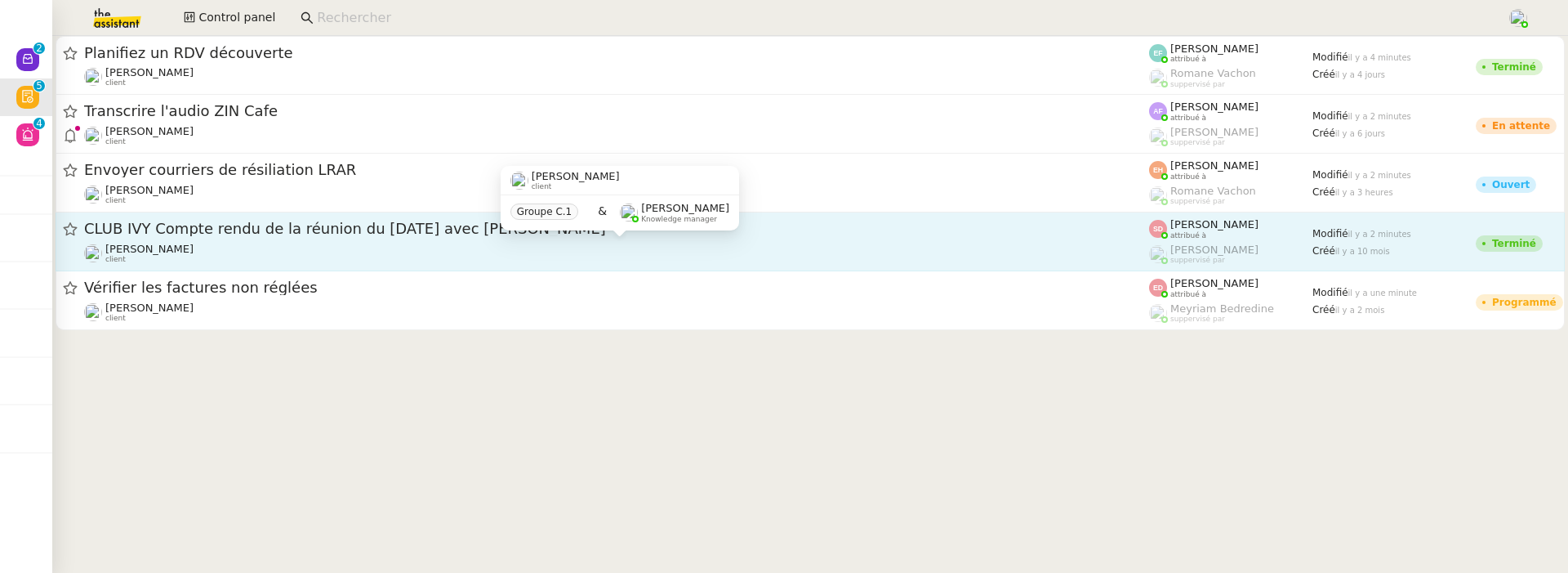
click at [323, 250] on div "[PERSON_NAME] client" at bounding box center [617, 253] width 1065 height 21
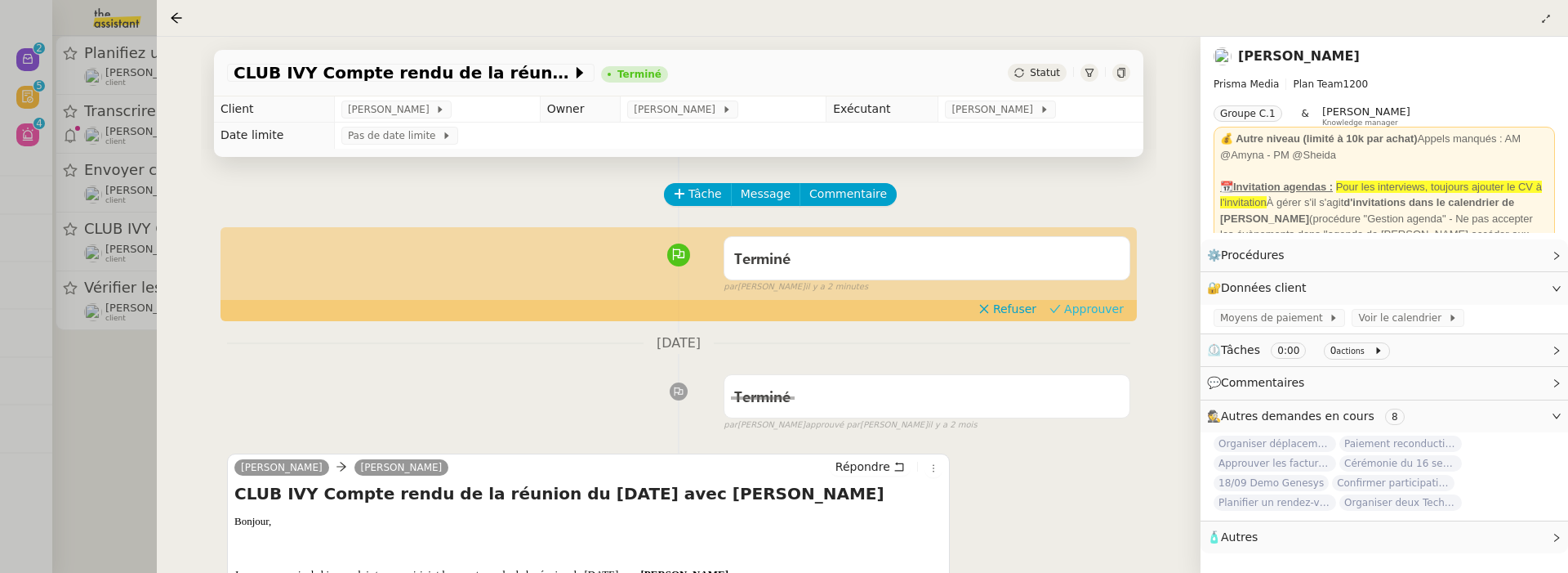
click at [1089, 317] on span "Approuver" at bounding box center [1094, 309] width 60 height 16
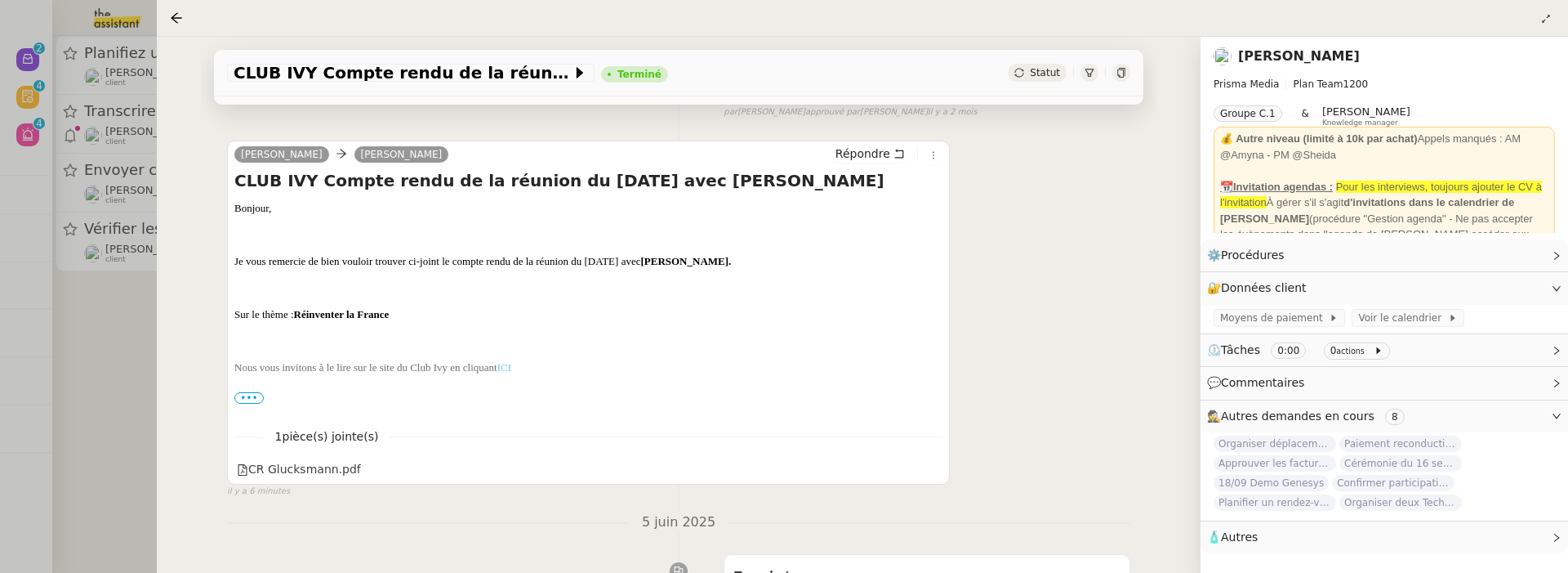
scroll to position [373, 0]
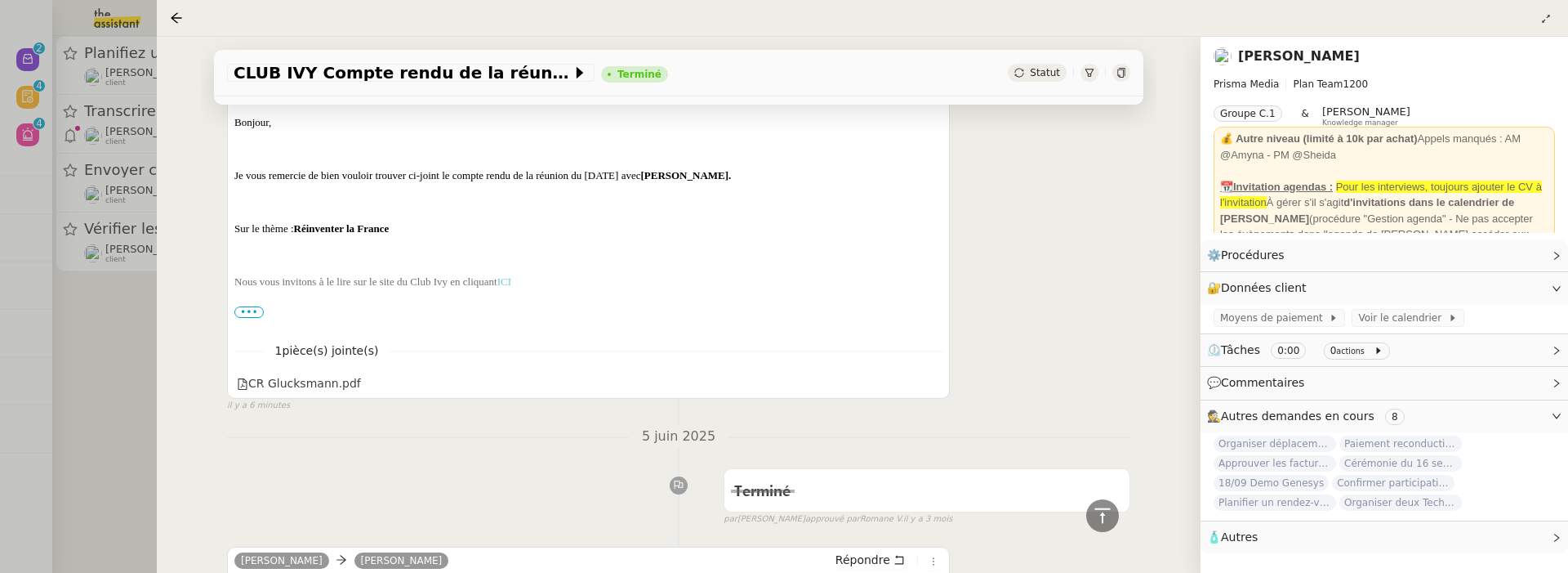
click at [106, 415] on div at bounding box center [784, 286] width 1568 height 573
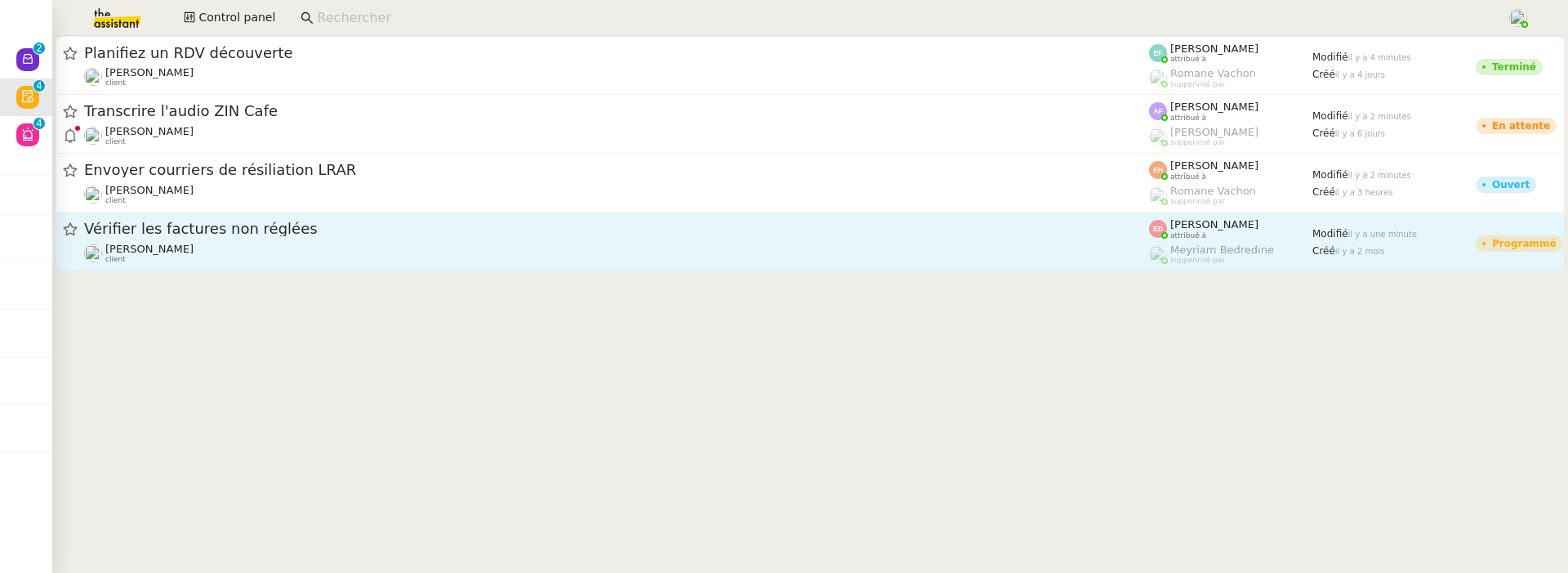
click at [448, 258] on div "Sophie Mouraire client" at bounding box center [617, 253] width 1065 height 21
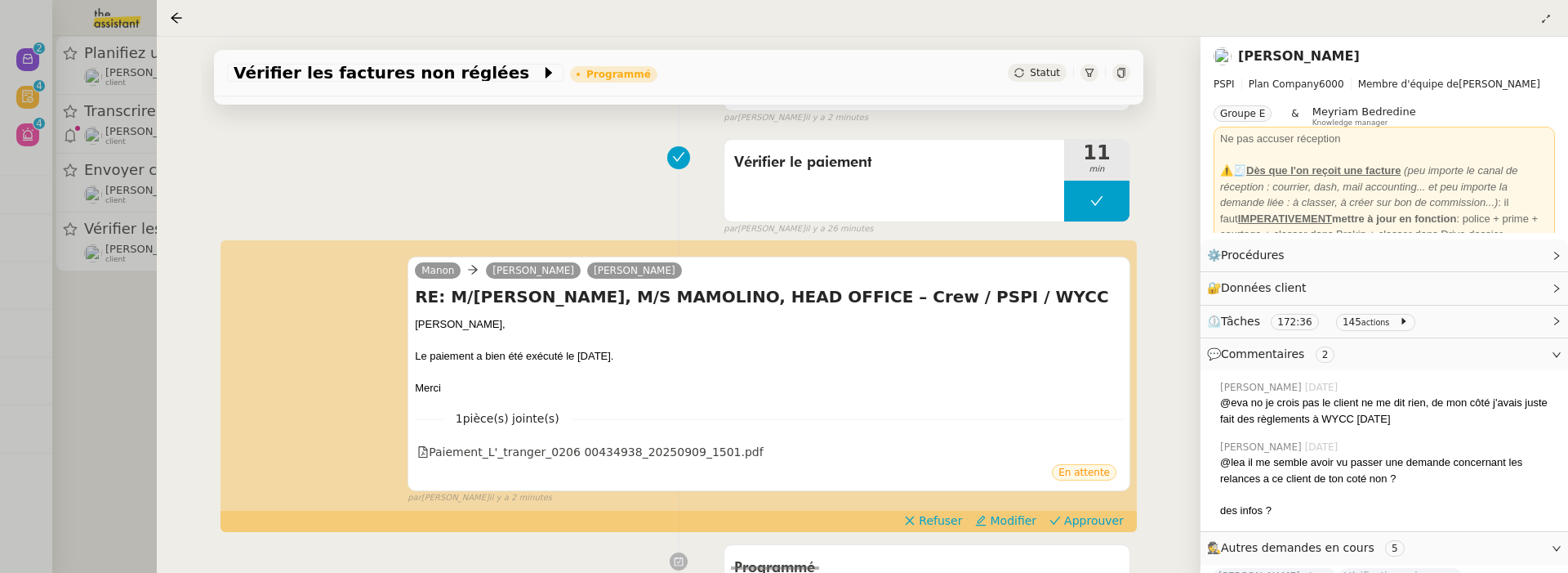
scroll to position [187, 0]
click at [551, 455] on div "Paiement_L'_tranger_0206 00434938_20250909_1501.pdf" at bounding box center [590, 453] width 346 height 19
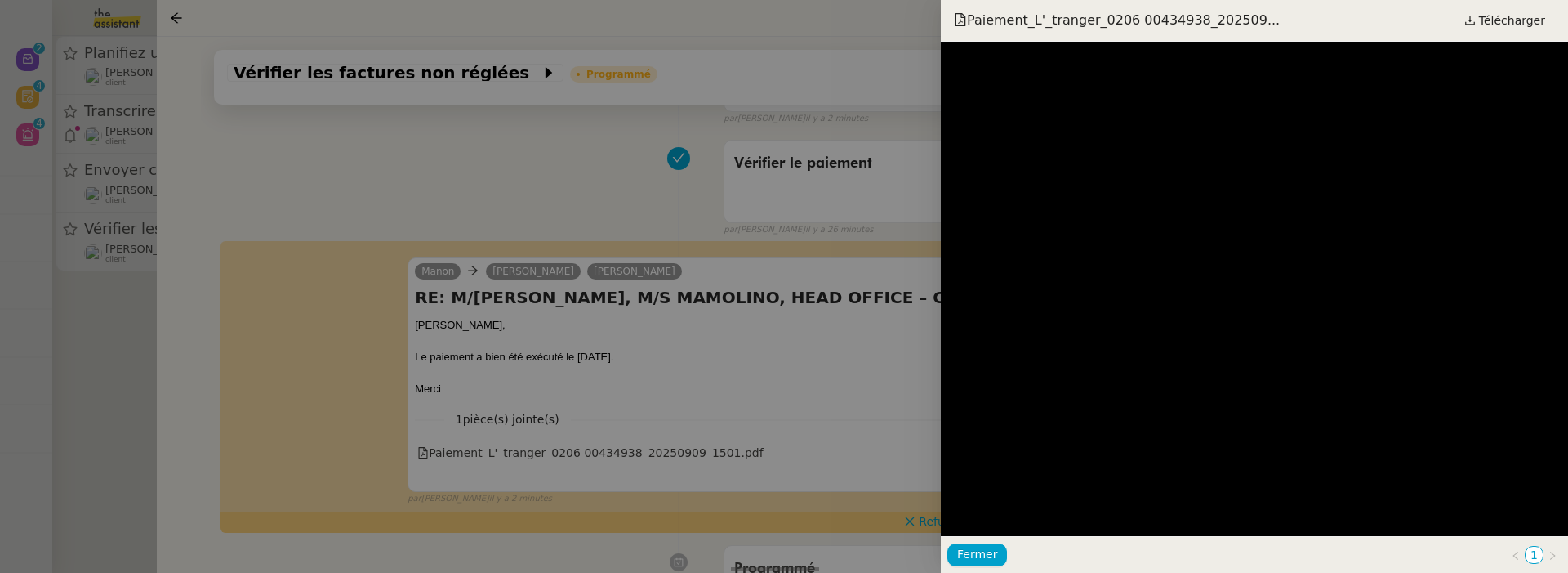
click at [668, 212] on div at bounding box center [784, 286] width 1568 height 573
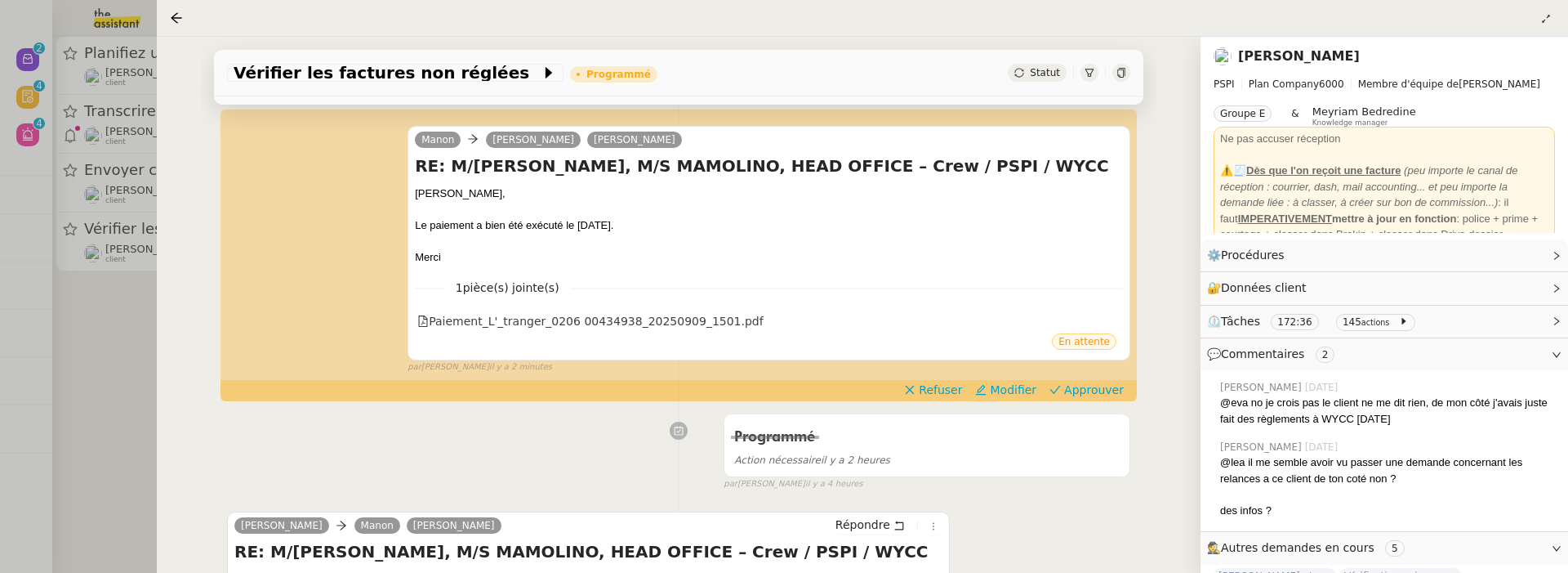
scroll to position [317, 0]
click at [144, 334] on div at bounding box center [784, 286] width 1568 height 573
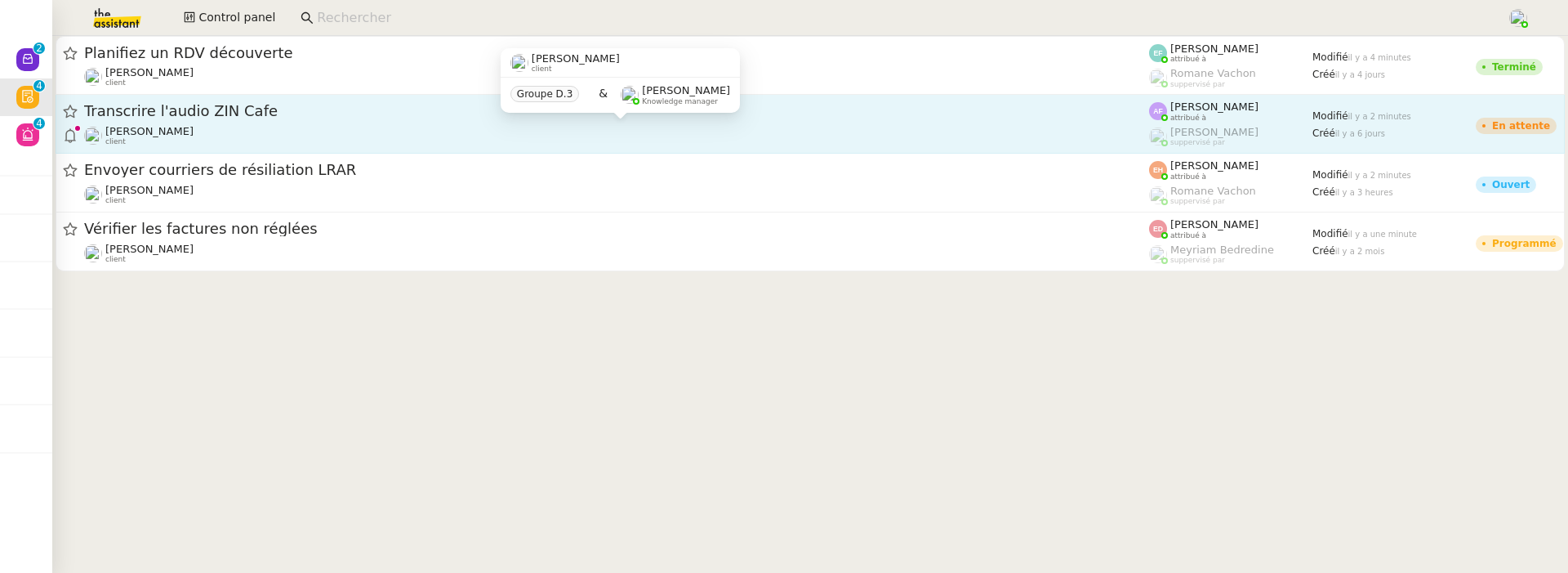
click at [413, 137] on div "Louis Fouché client" at bounding box center [617, 136] width 1065 height 21
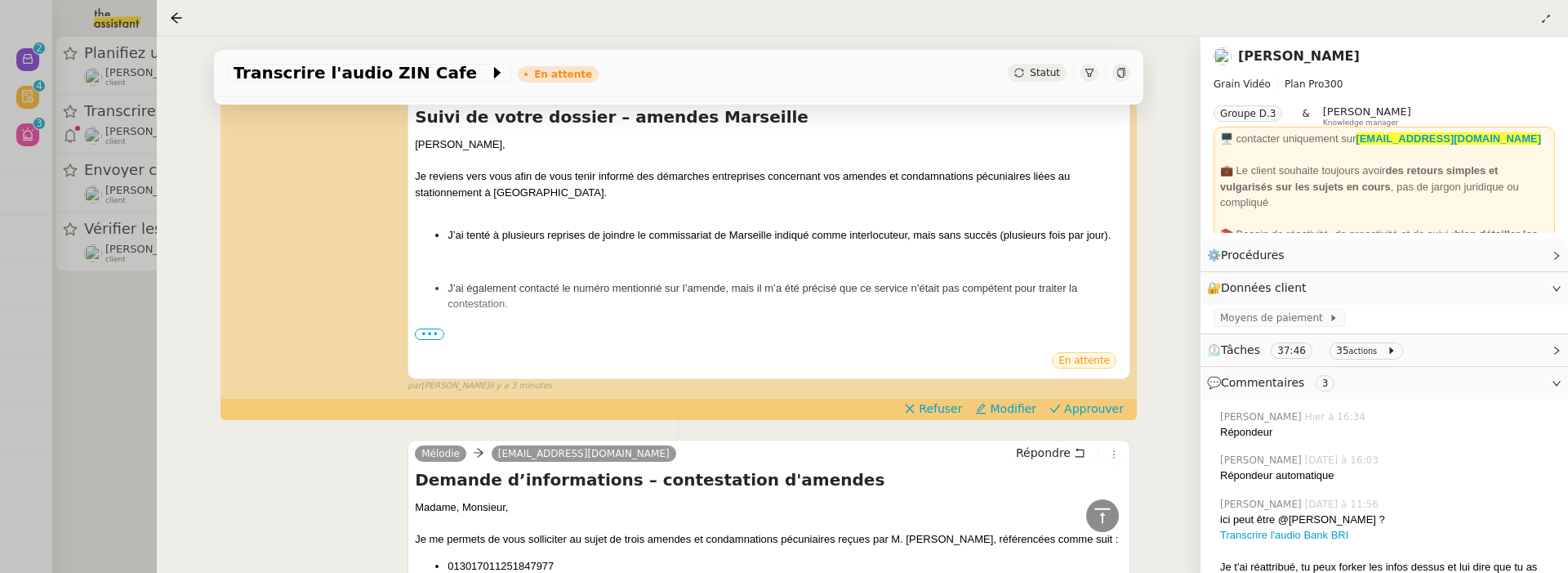
scroll to position [370, 0]
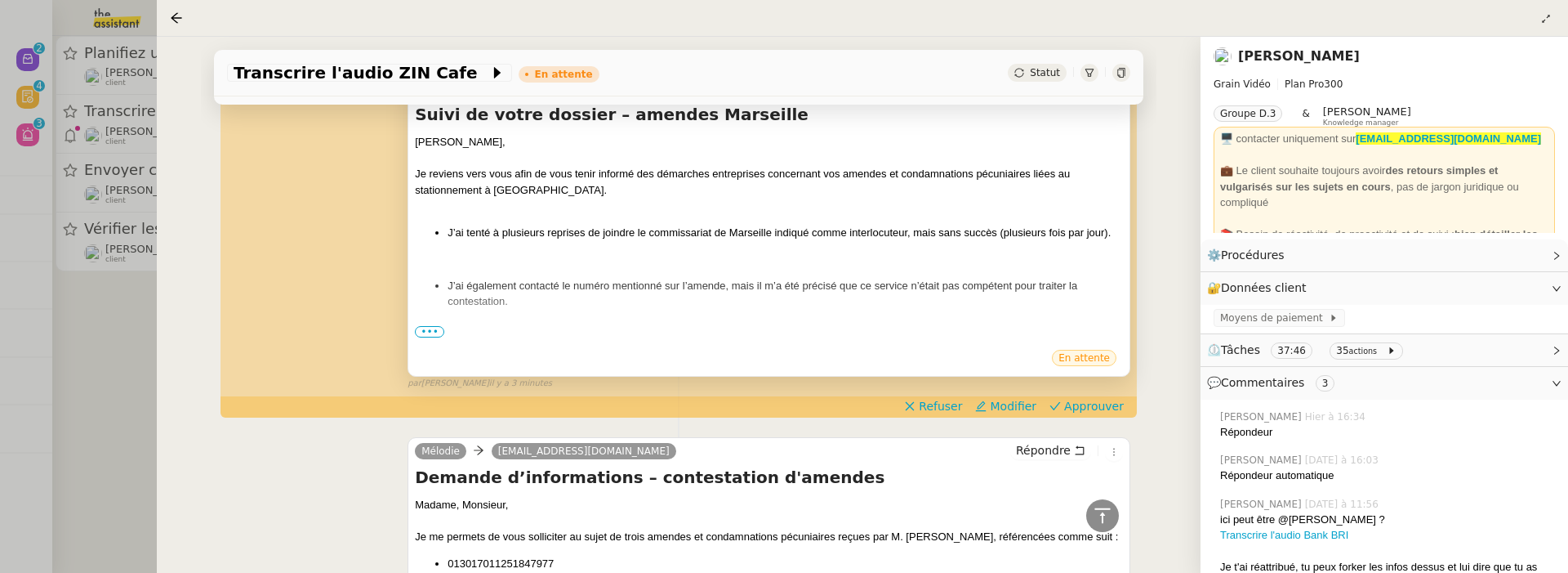
click at [433, 331] on span "•••" at bounding box center [430, 332] width 30 height 12
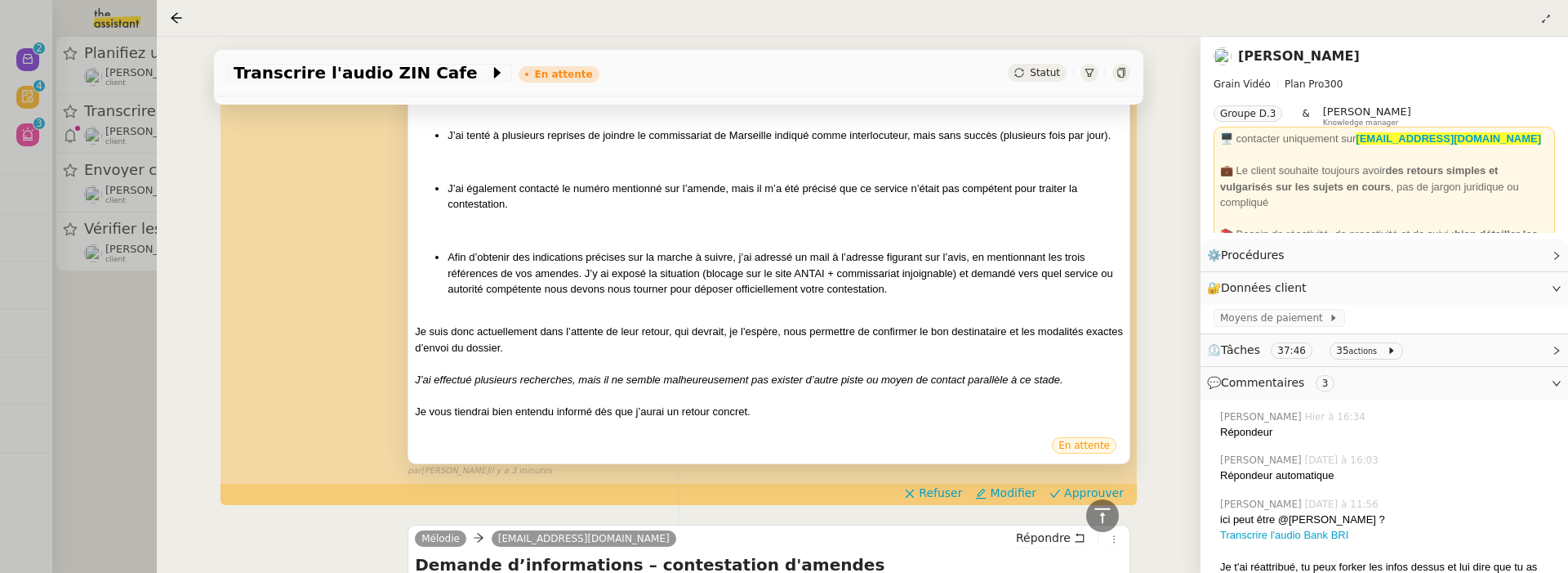
scroll to position [488, 0]
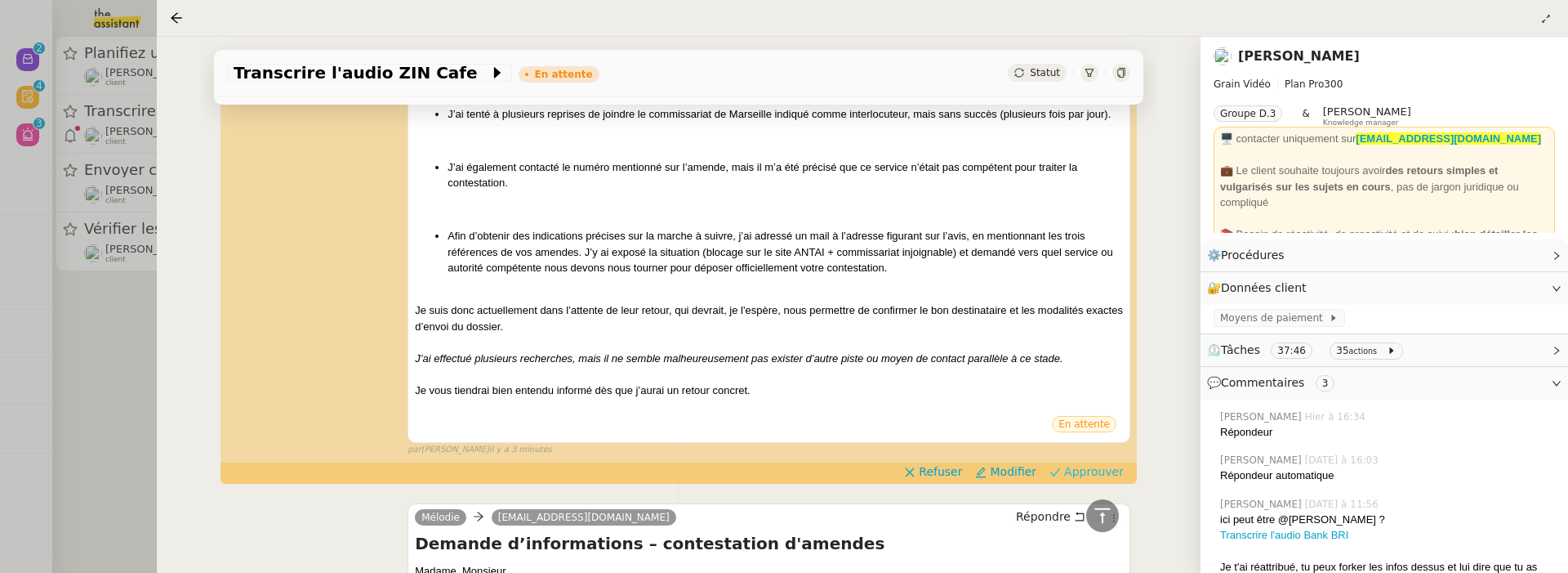
click at [1106, 476] on span "Approuver" at bounding box center [1094, 471] width 60 height 16
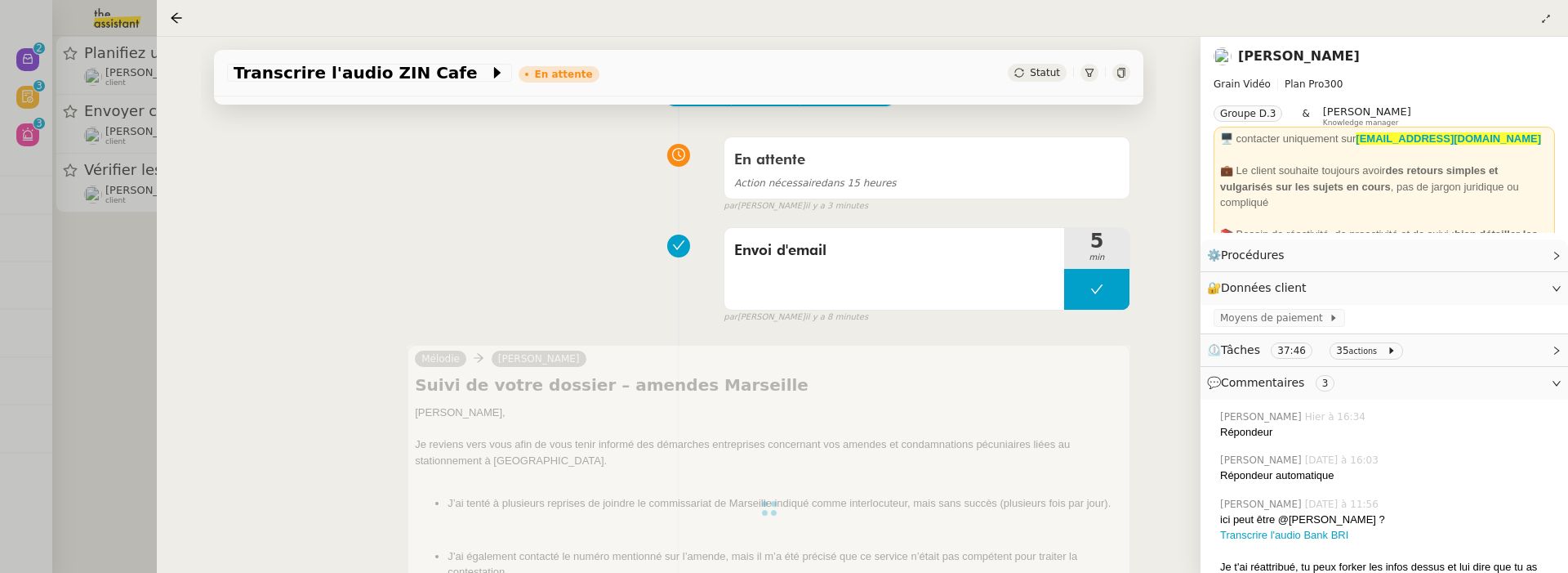
scroll to position [0, 0]
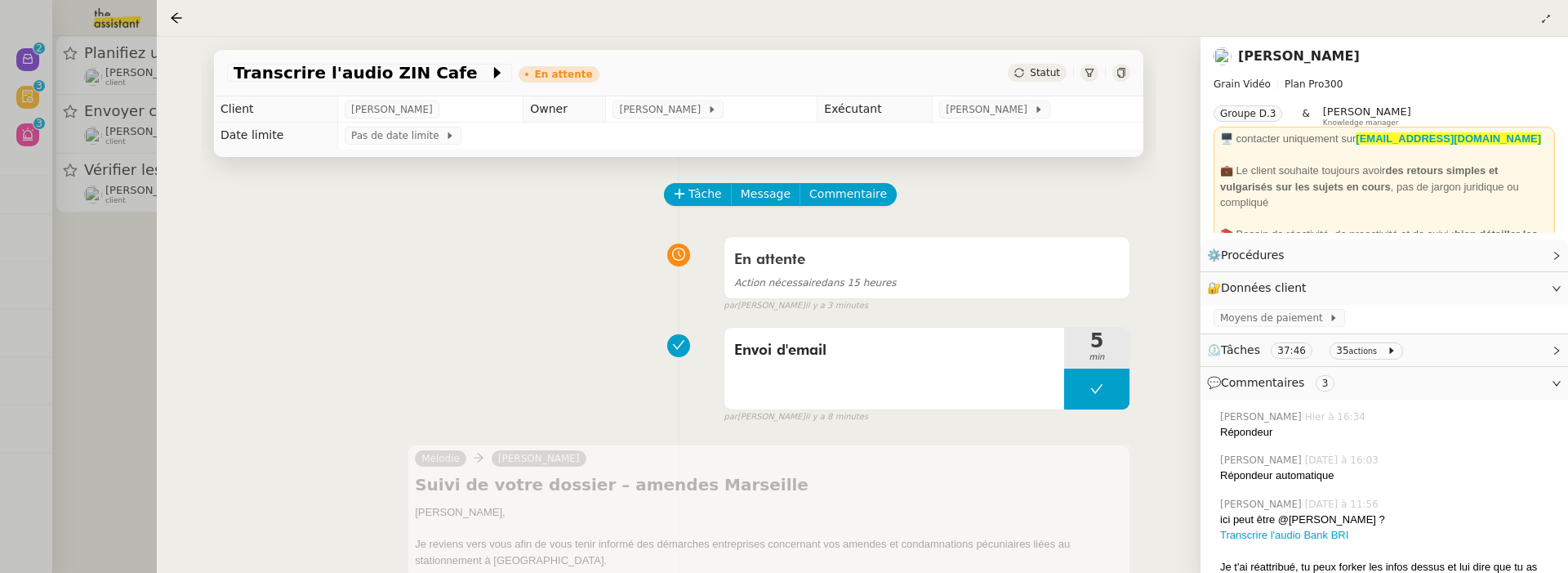
click at [87, 314] on div at bounding box center [784, 286] width 1568 height 573
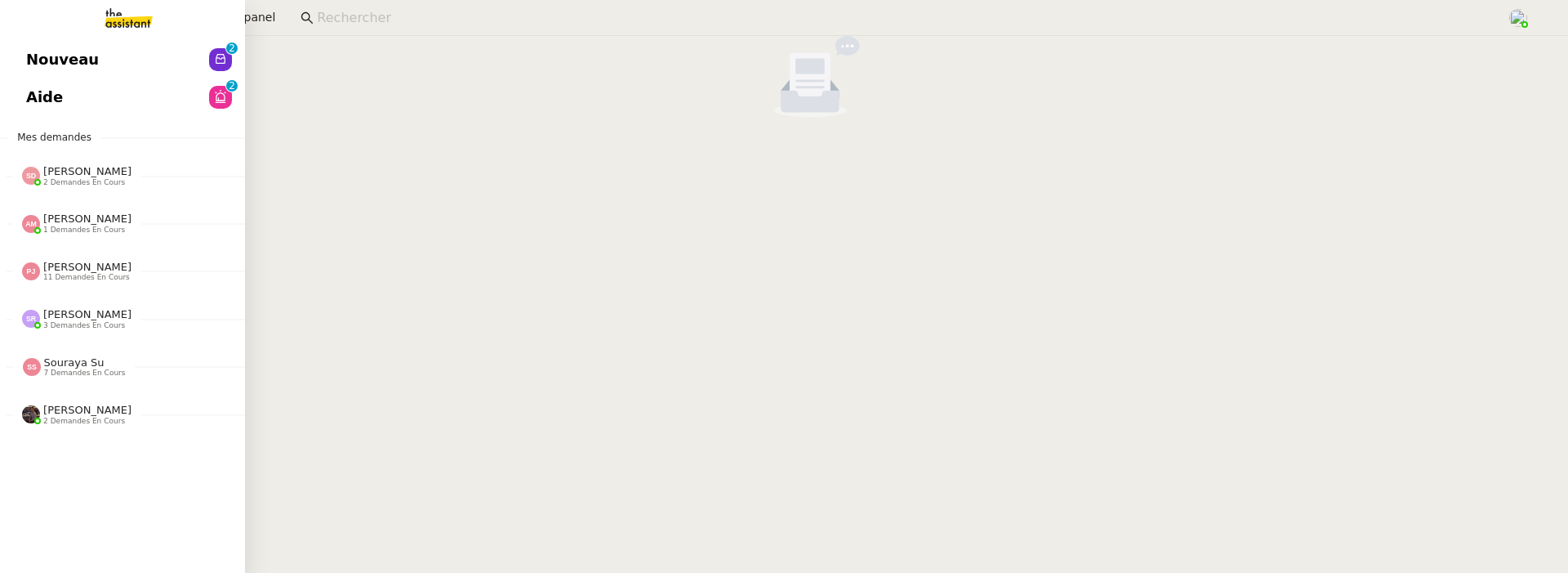
click at [24, 57] on link "Nouveau 0 1 2 3 4 5 6 7 8 9" at bounding box center [122, 59] width 245 height 37
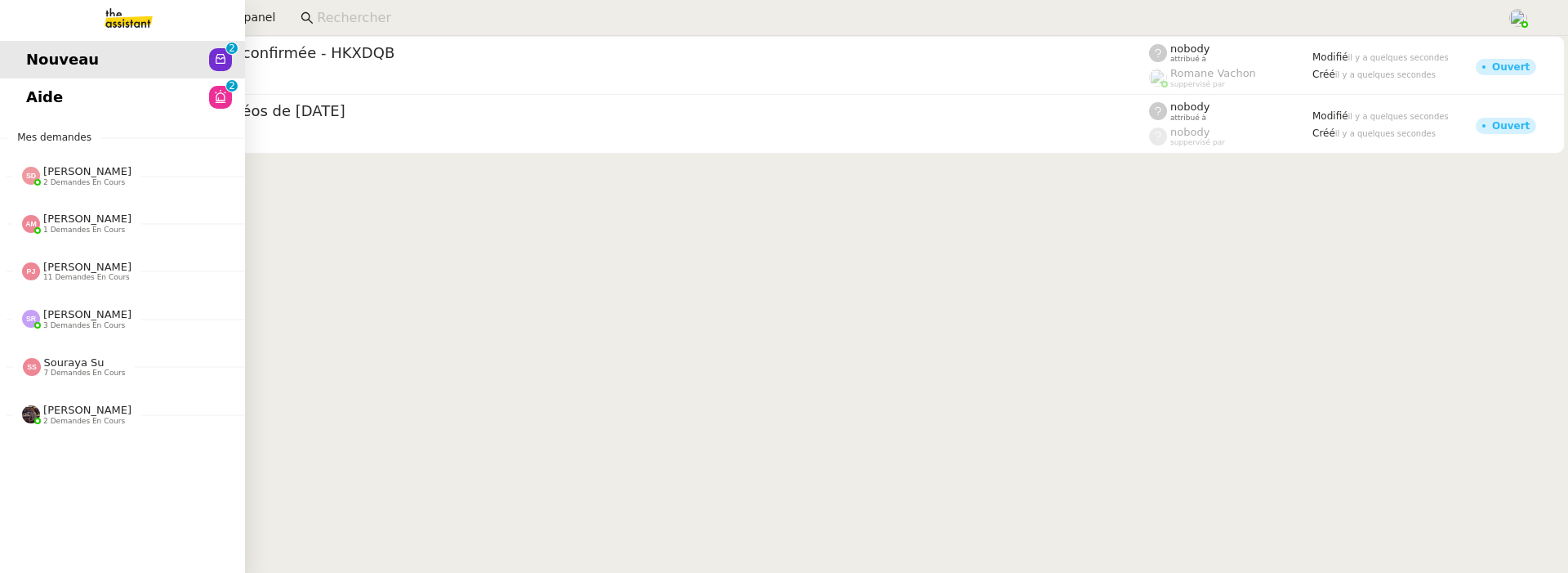
click at [29, 101] on span "Aide" at bounding box center [44, 96] width 37 height 24
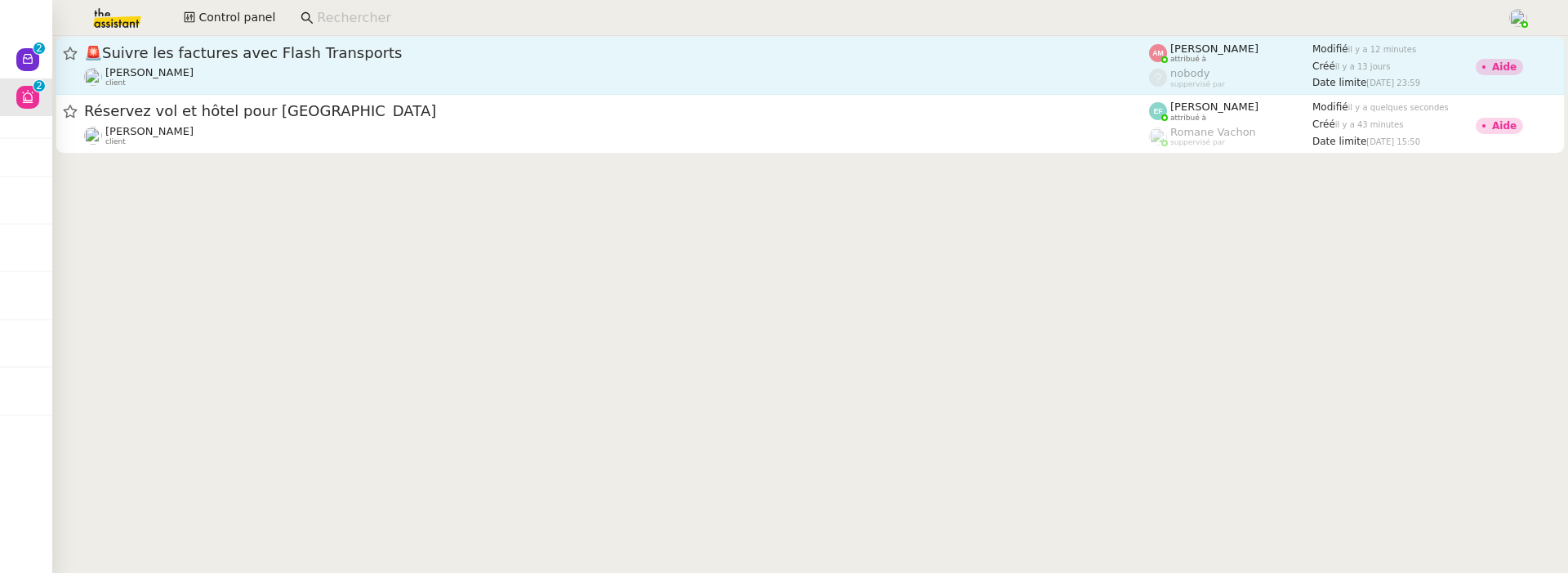
click at [602, 73] on div "Pierre Mergui client" at bounding box center [617, 77] width 1065 height 21
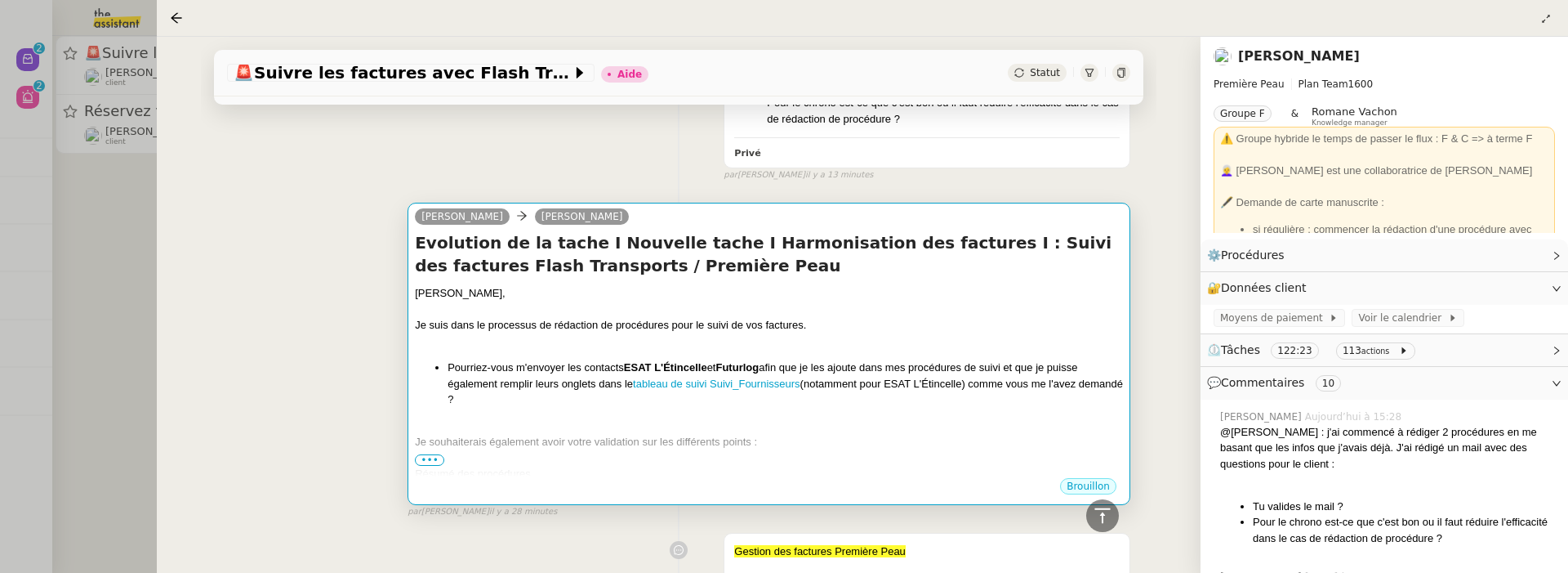
scroll to position [407, 0]
click at [427, 453] on span "•••" at bounding box center [430, 459] width 30 height 12
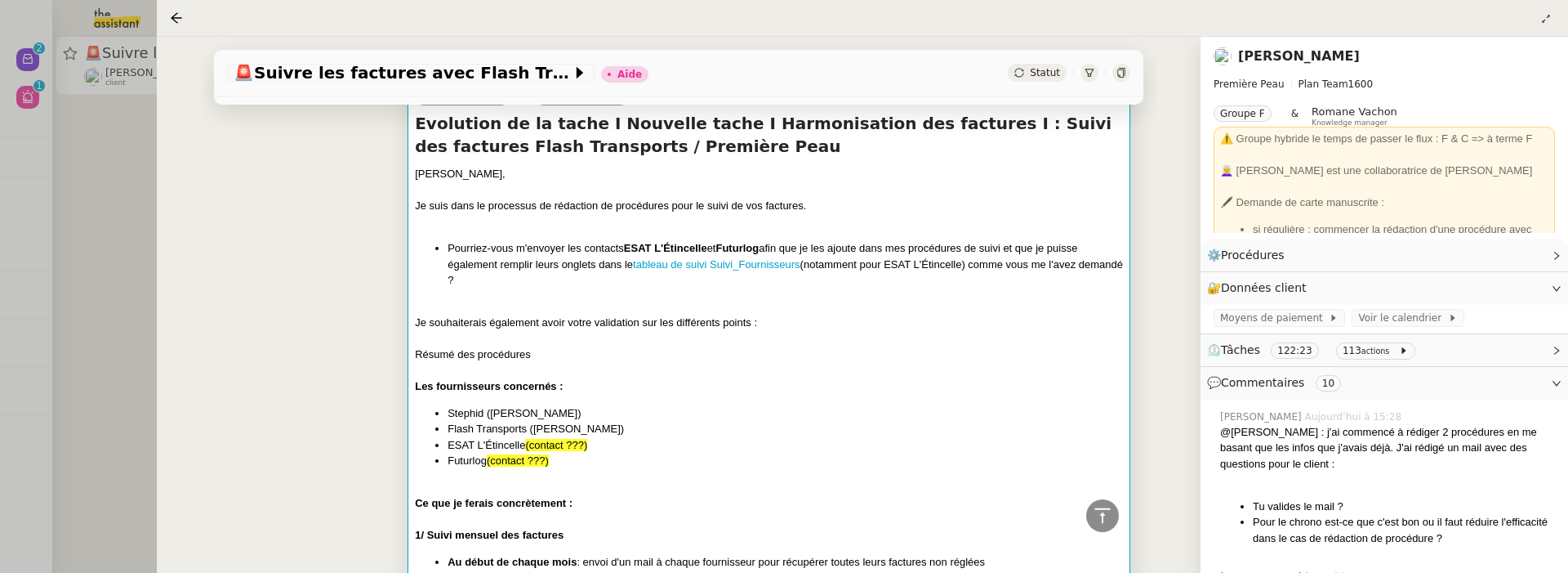
scroll to position [523, 0]
click at [759, 260] on link "tableau de suivi Suivi_Fournisseurs" at bounding box center [716, 265] width 167 height 12
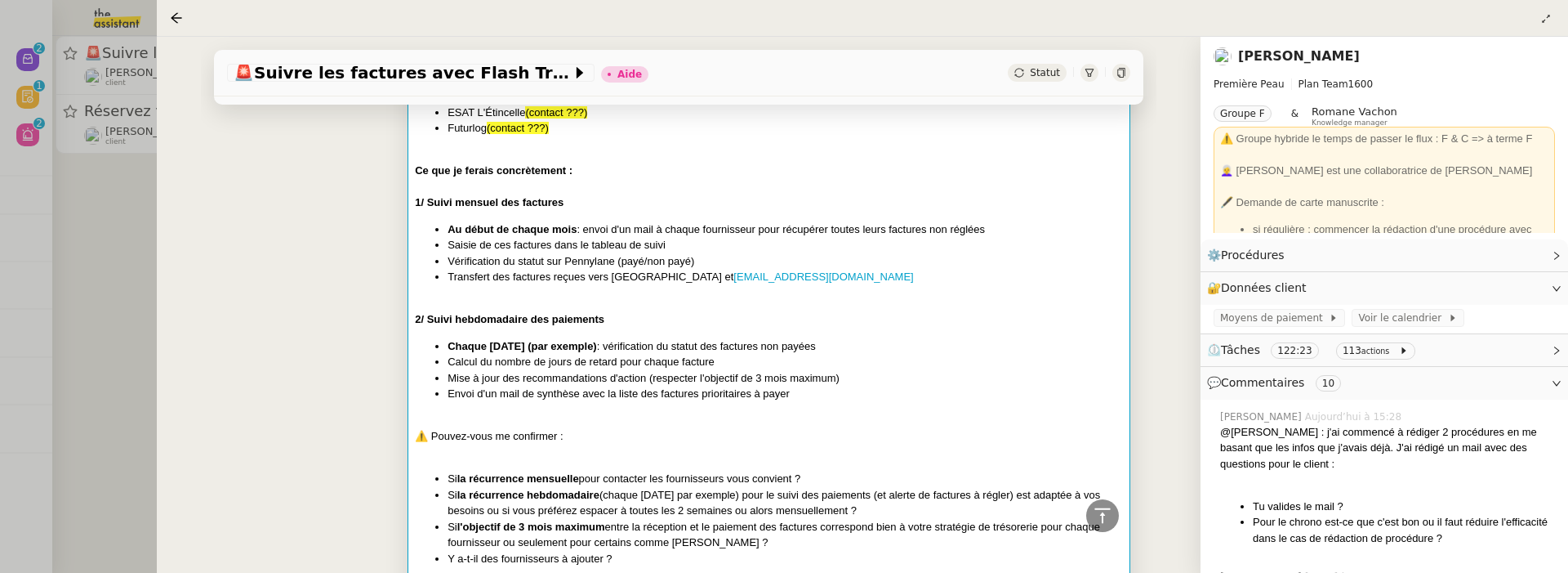
scroll to position [860, 0]
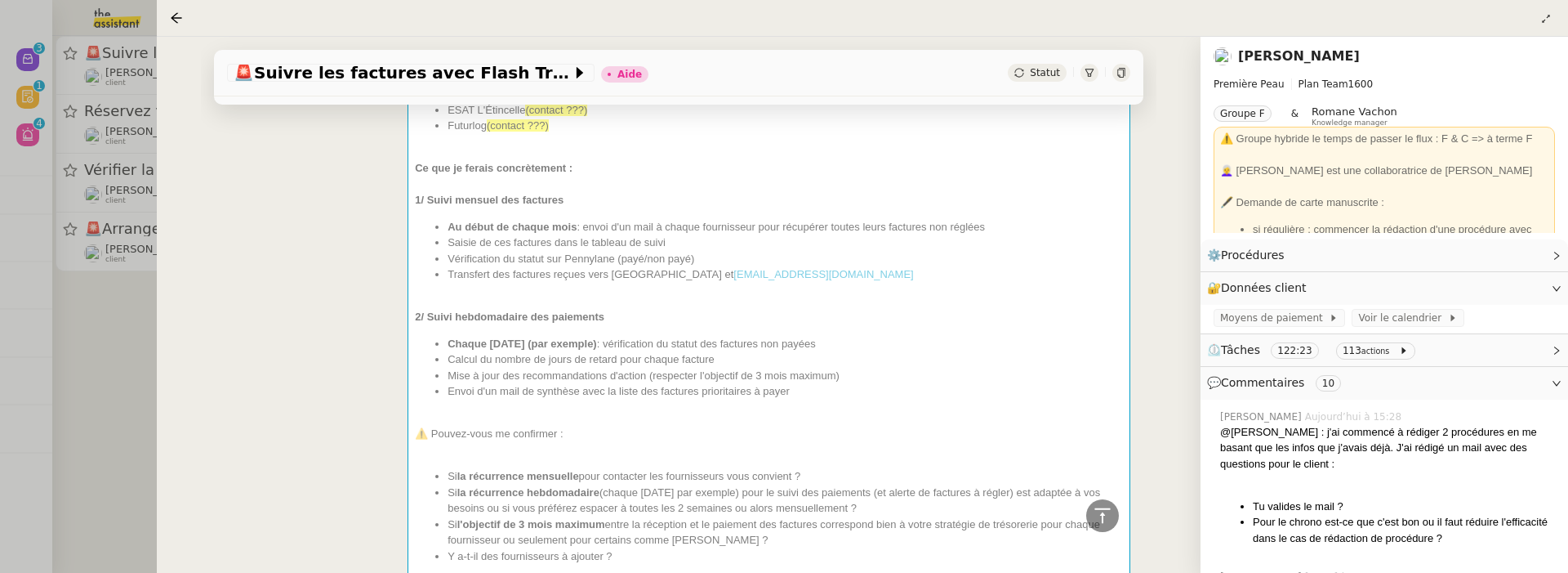
click at [146, 437] on div at bounding box center [784, 286] width 1568 height 573
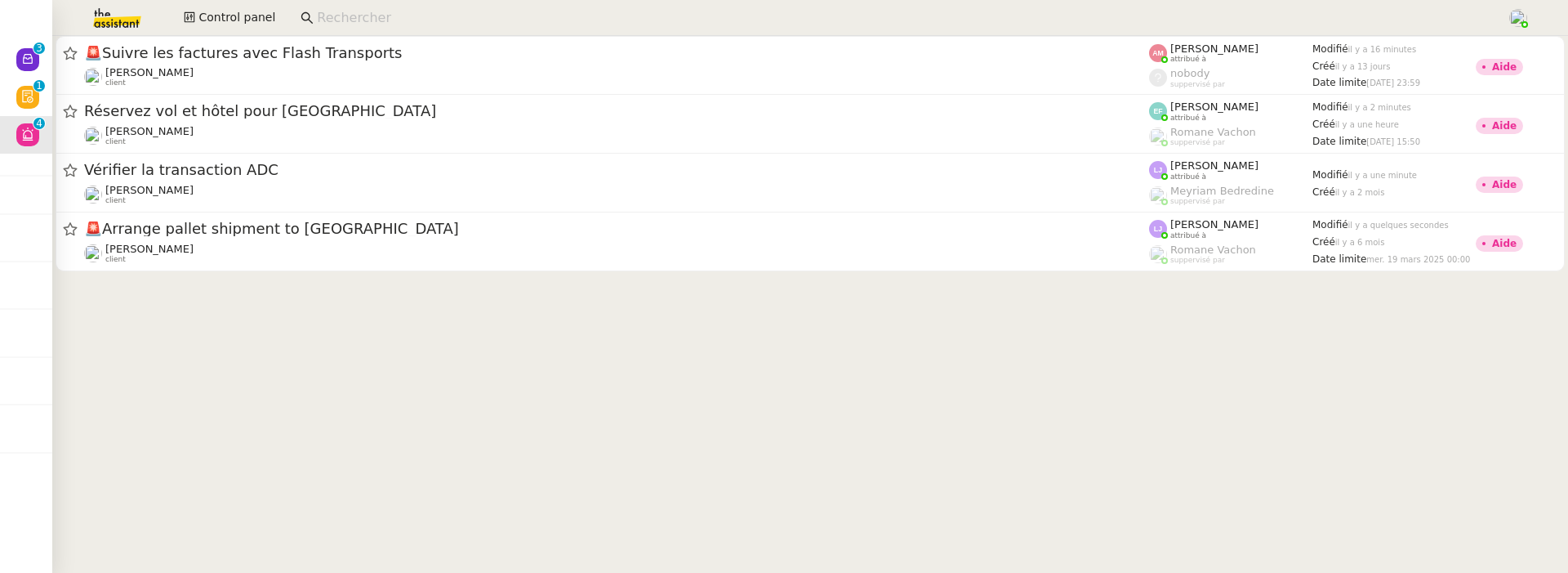
click at [358, 16] on input at bounding box center [904, 18] width 1174 height 22
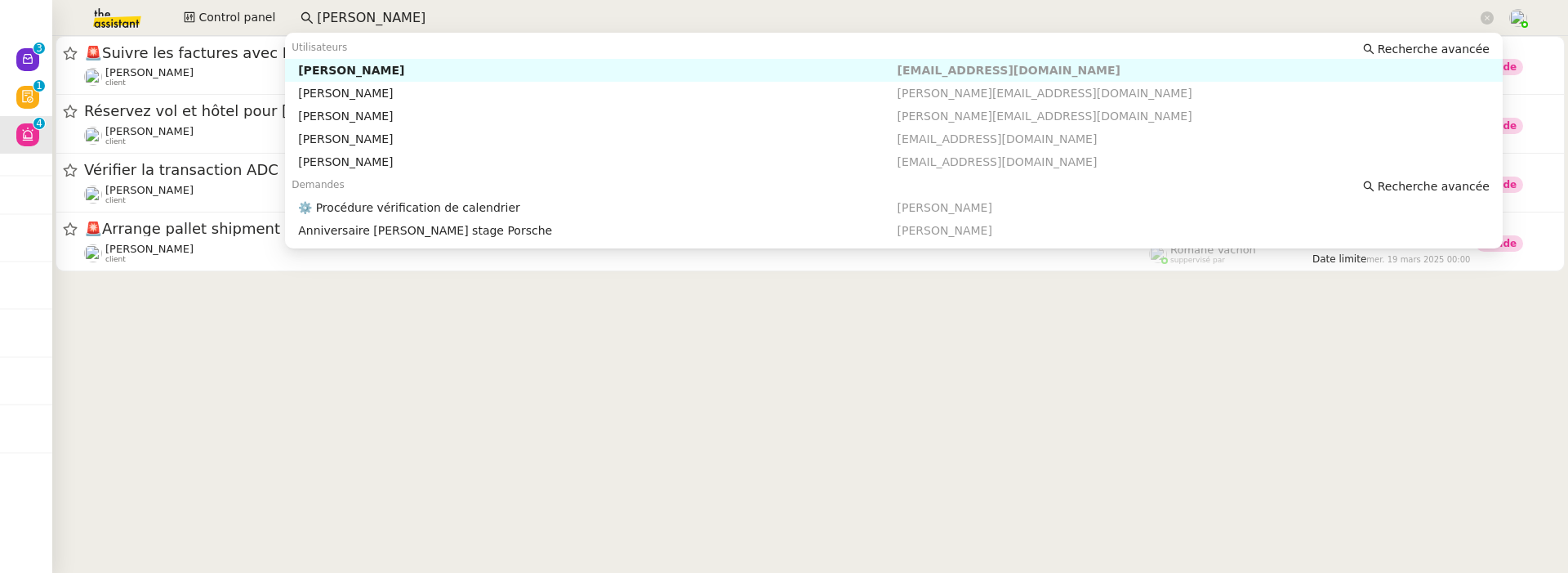
click at [431, 67] on div "Pascal Gauthier" at bounding box center [597, 69] width 599 height 14
type input "pascal gauthier"
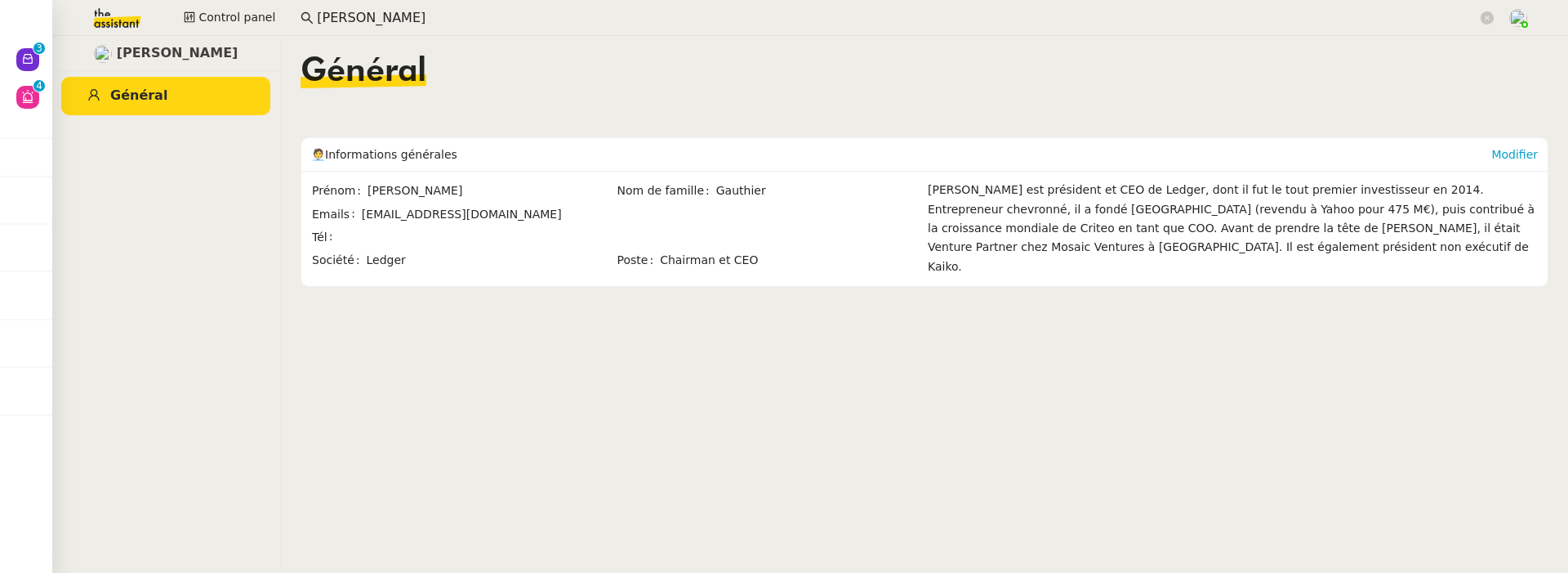
click at [176, 97] on link "Général" at bounding box center [165, 96] width 209 height 38
click at [446, 22] on input "pascal gauthier" at bounding box center [897, 18] width 1160 height 22
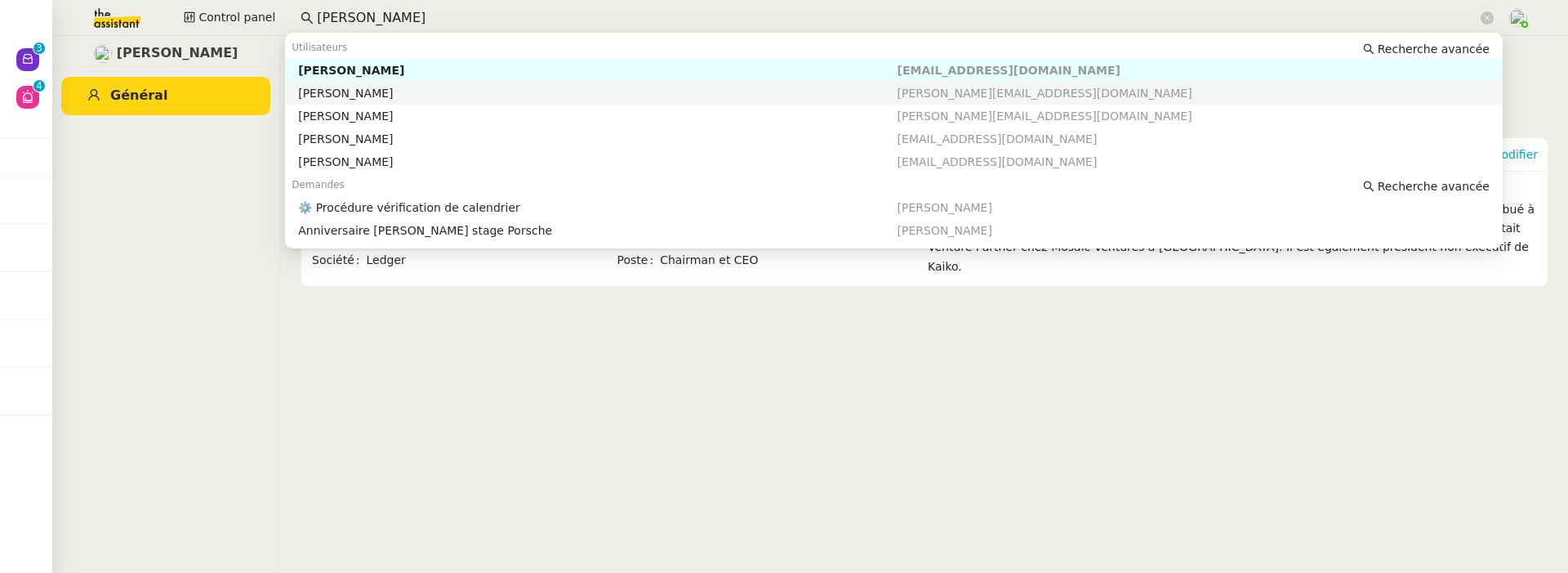
click at [846, 89] on div "Pascal Gauthier" at bounding box center [597, 92] width 599 height 14
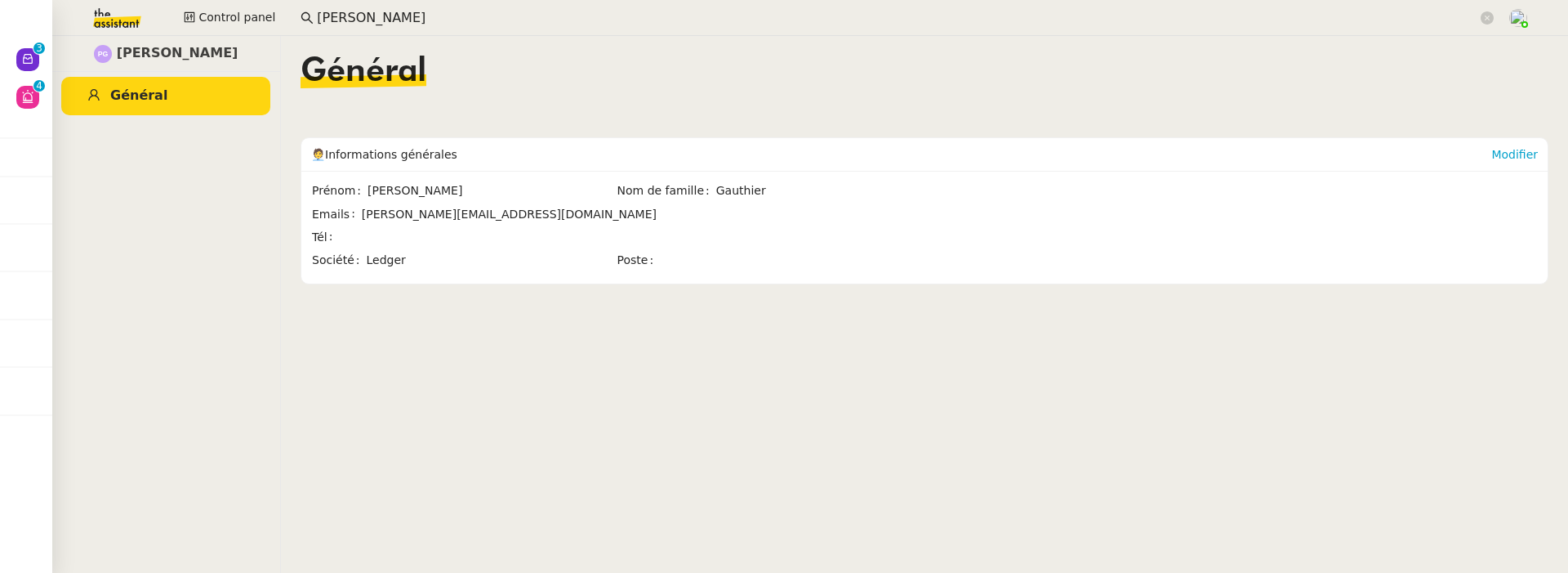
click at [578, 23] on input "pascal gauthier" at bounding box center [897, 18] width 1160 height 22
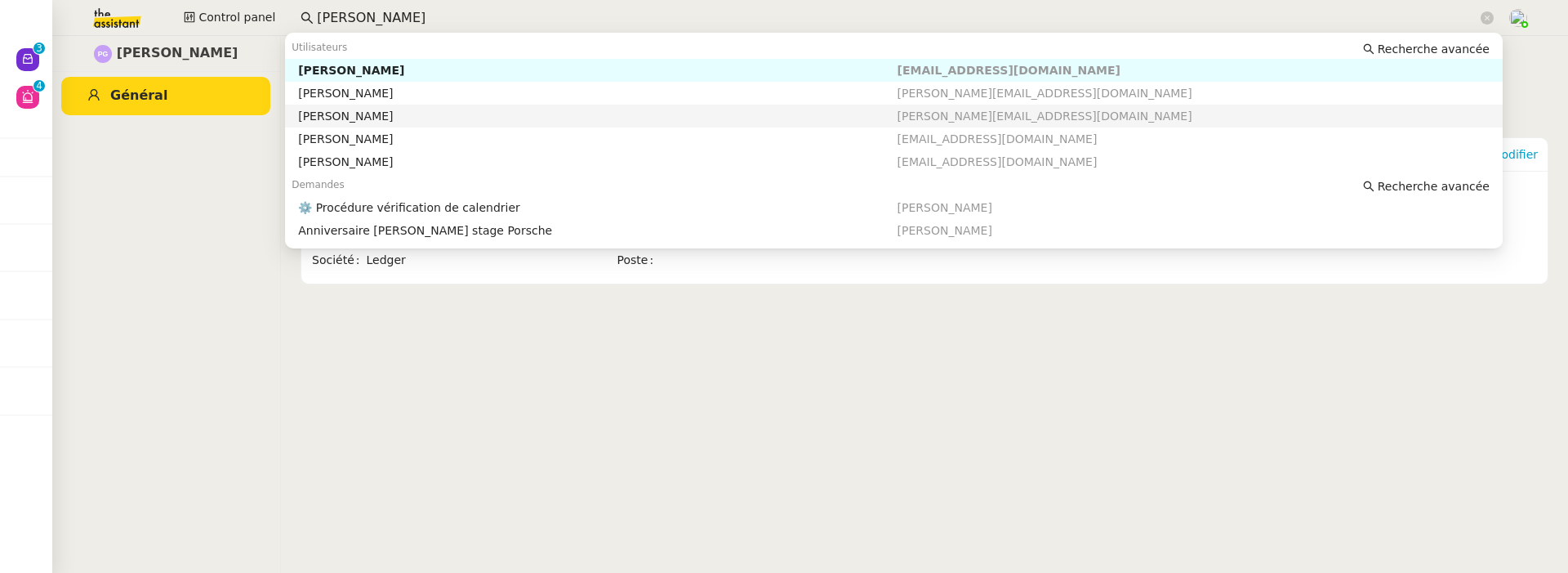
click at [633, 117] on div "Pascal Gauthier" at bounding box center [597, 115] width 599 height 14
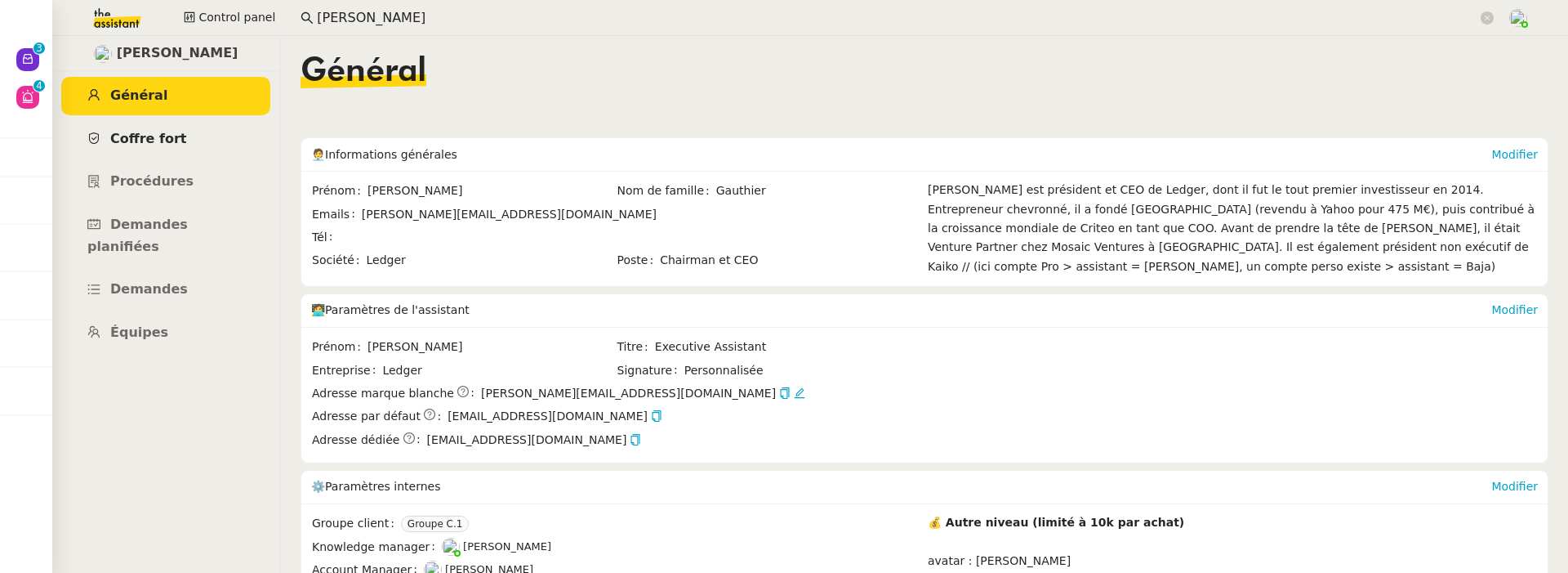
click at [140, 142] on span "Coffre fort" at bounding box center [149, 138] width 77 height 15
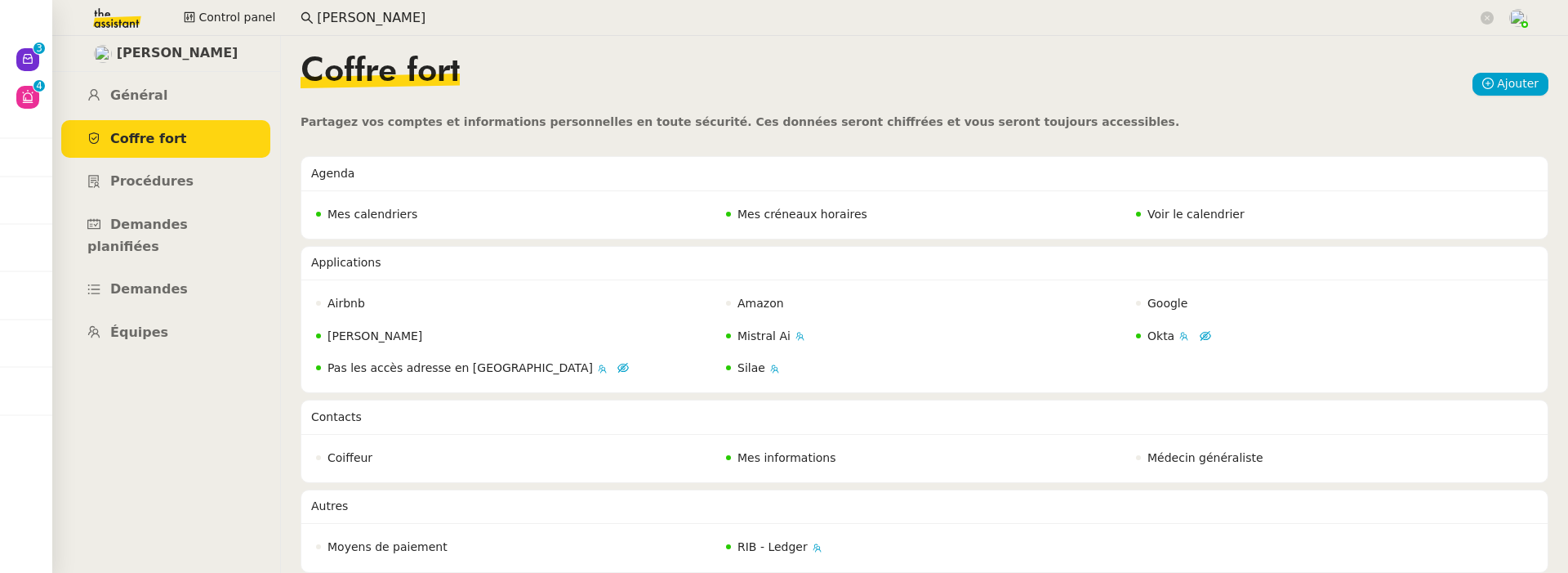
click at [373, 214] on span "Mes calendriers" at bounding box center [372, 214] width 89 height 13
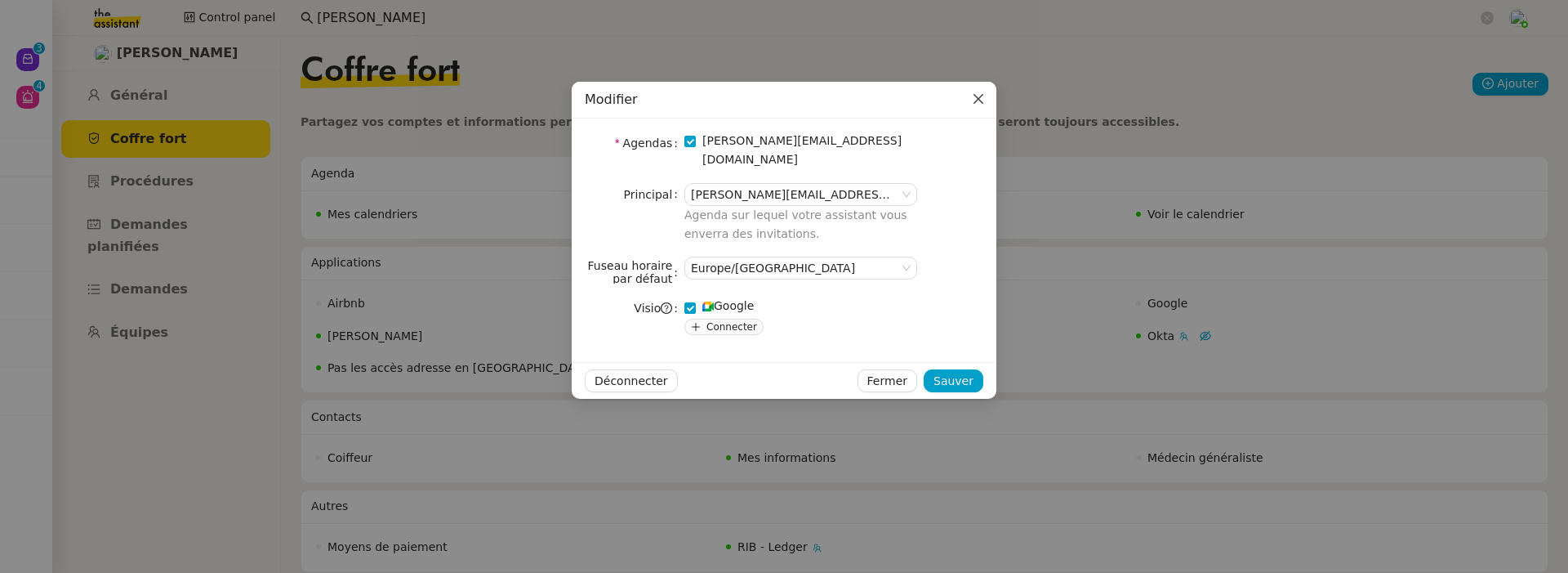
click at [976, 96] on icon "Close" at bounding box center [979, 99] width 13 height 13
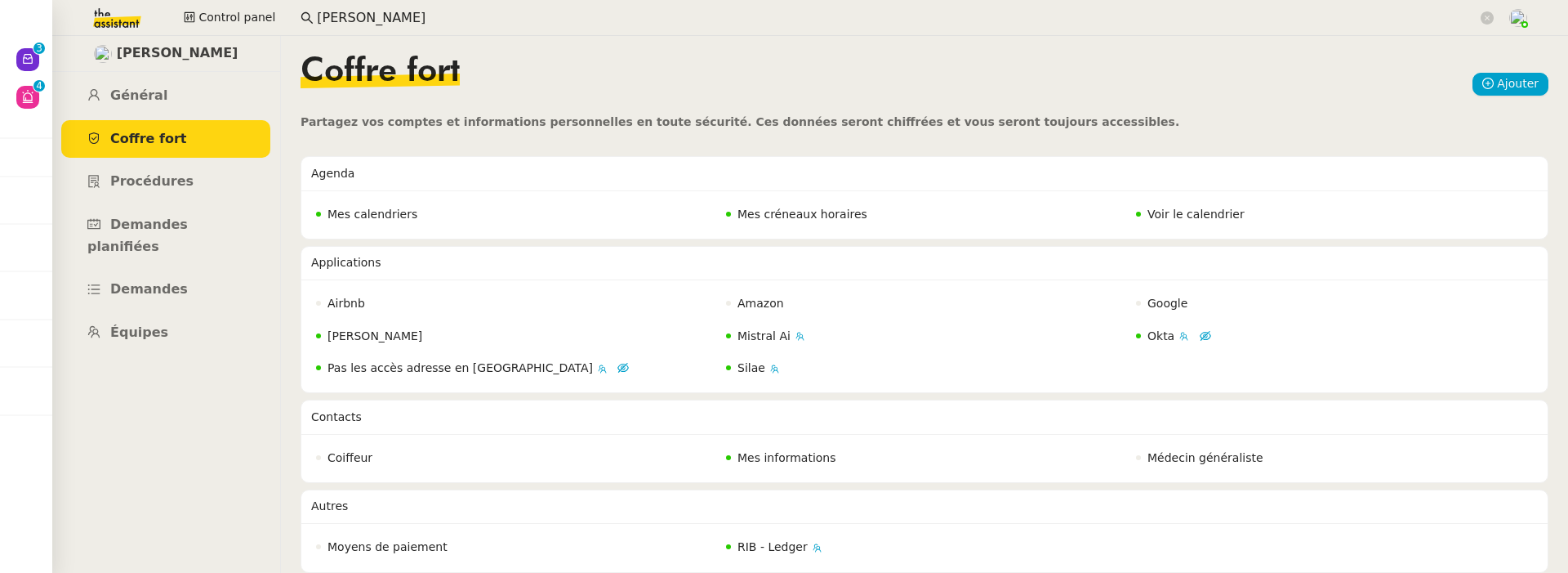
click at [1178, 205] on nz-badge "Voir le calendrier" at bounding box center [1190, 214] width 109 height 19
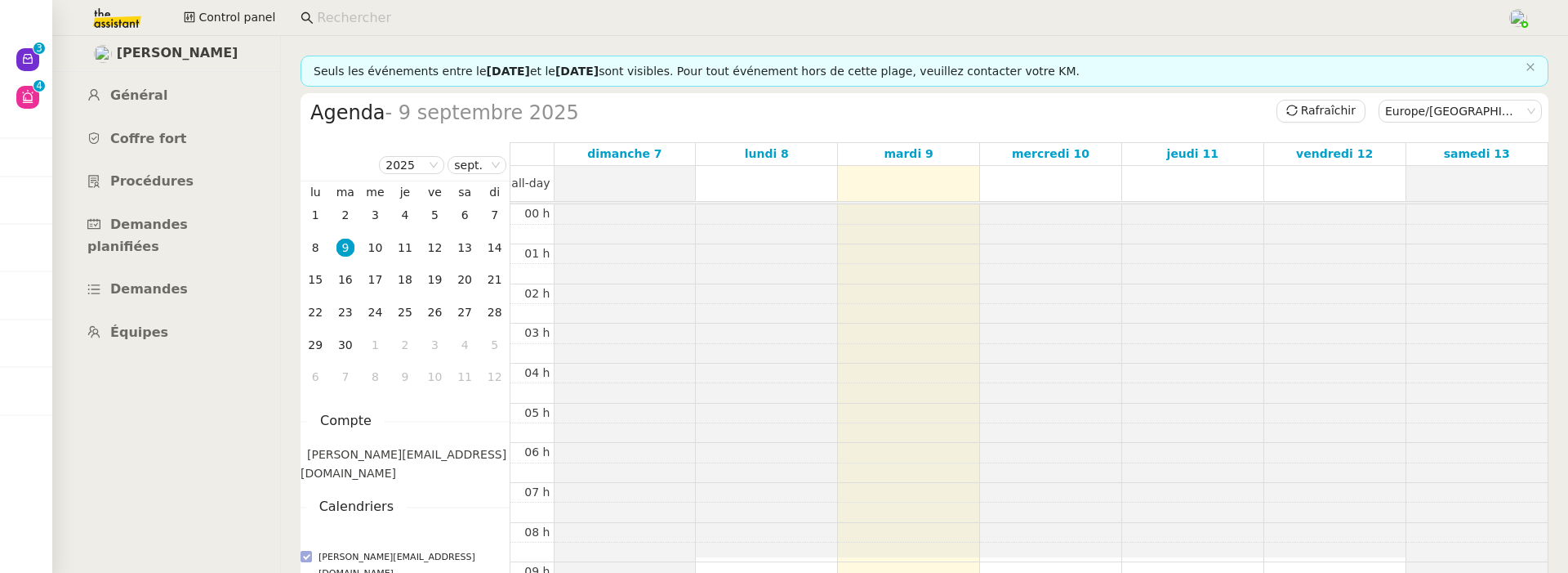
click at [398, 24] on input at bounding box center [904, 18] width 1174 height 22
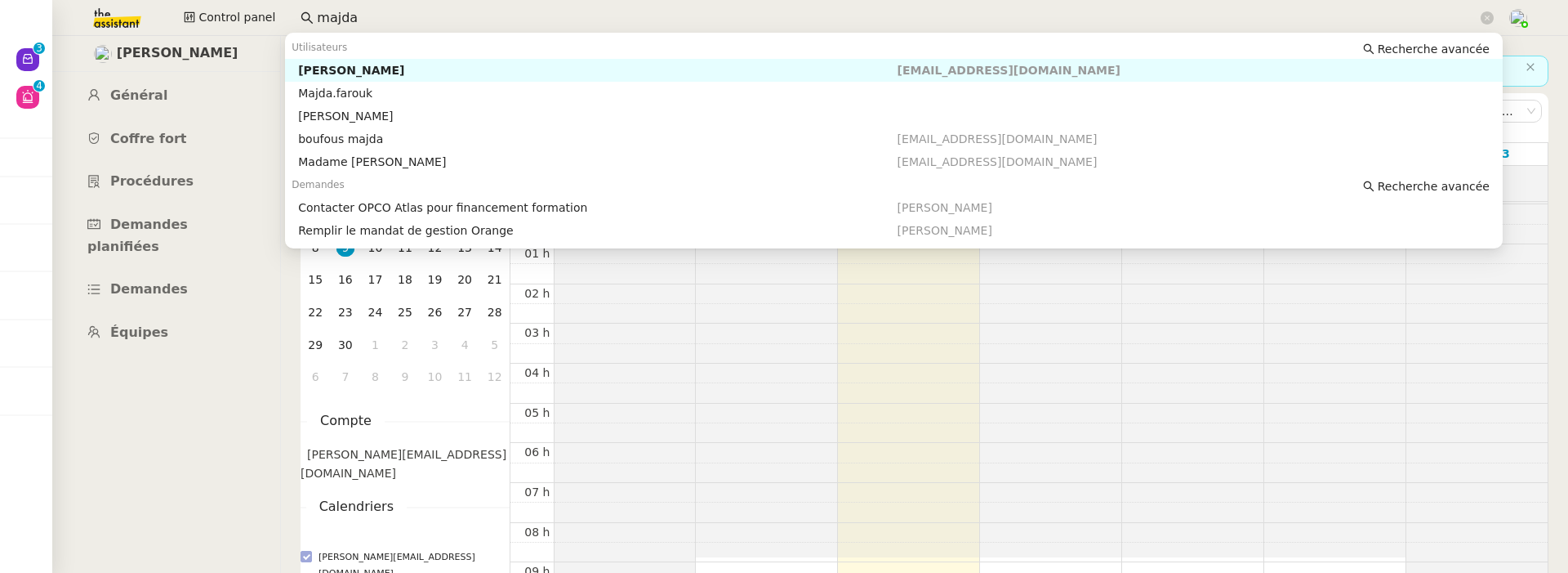
click at [379, 73] on div "[PERSON_NAME]" at bounding box center [597, 69] width 599 height 14
type input "majda"
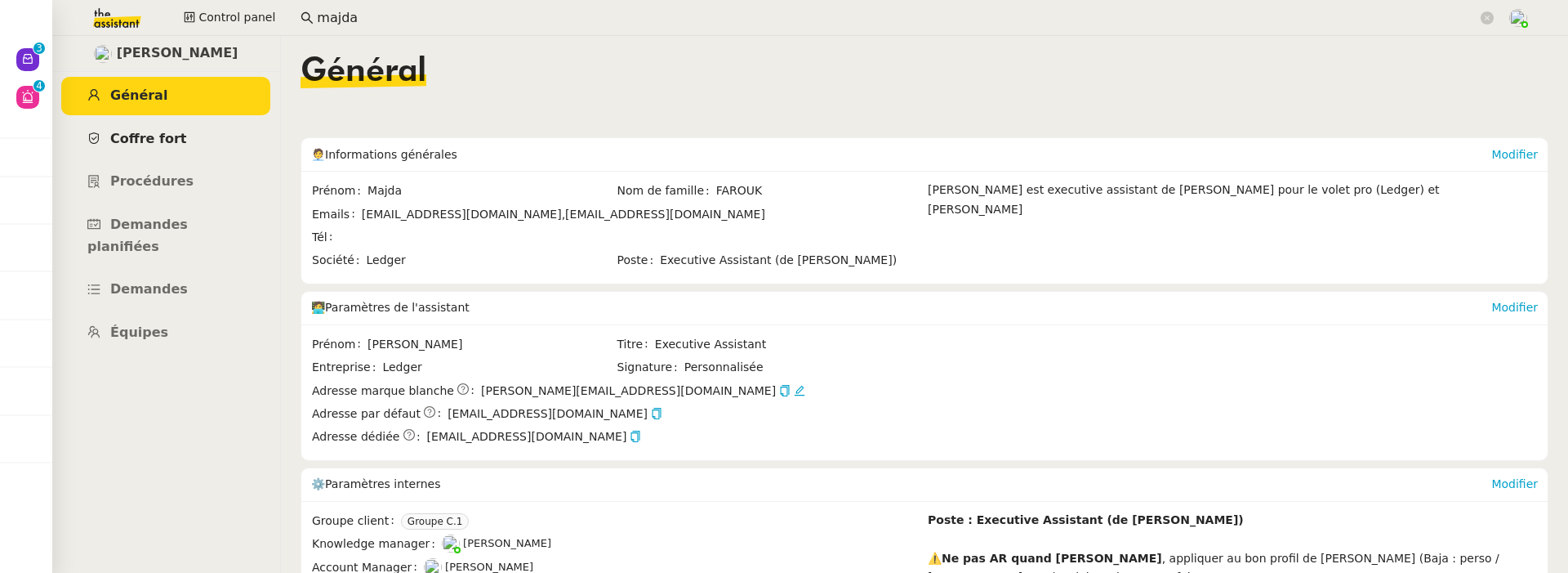
click at [160, 125] on link "Coffre fort" at bounding box center [165, 139] width 209 height 38
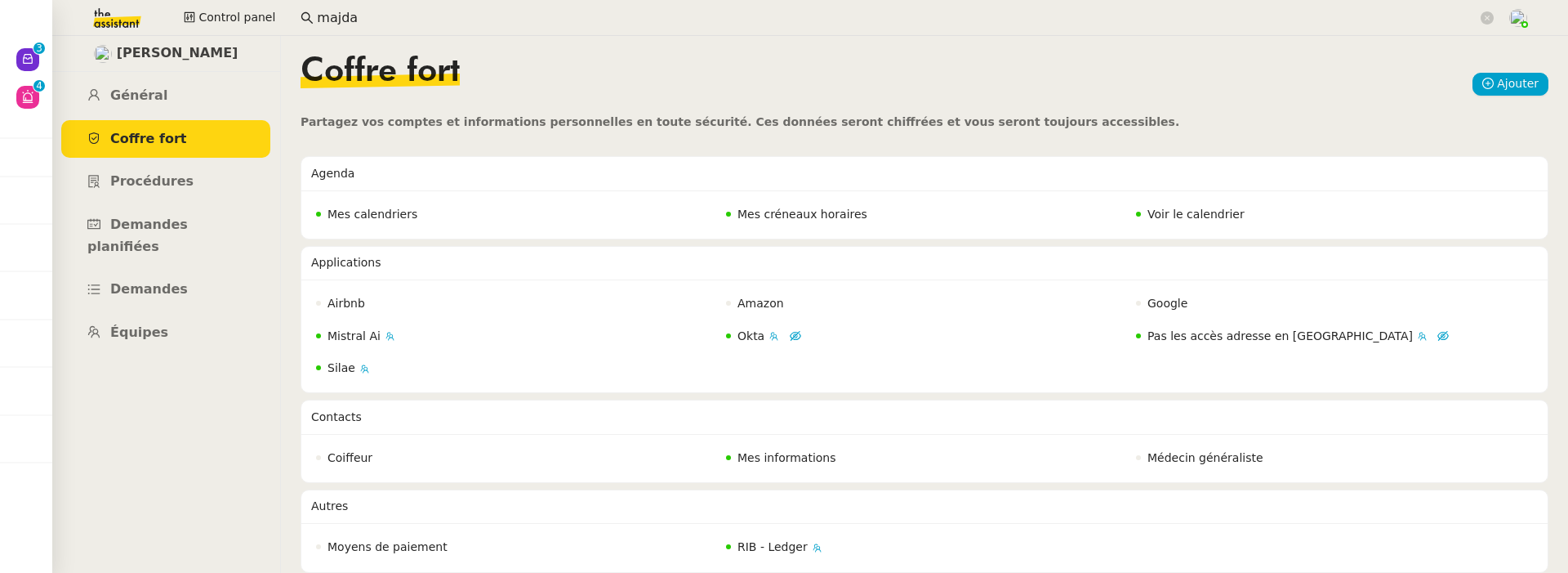
click at [1180, 208] on span "Voir le calendrier" at bounding box center [1196, 214] width 97 height 13
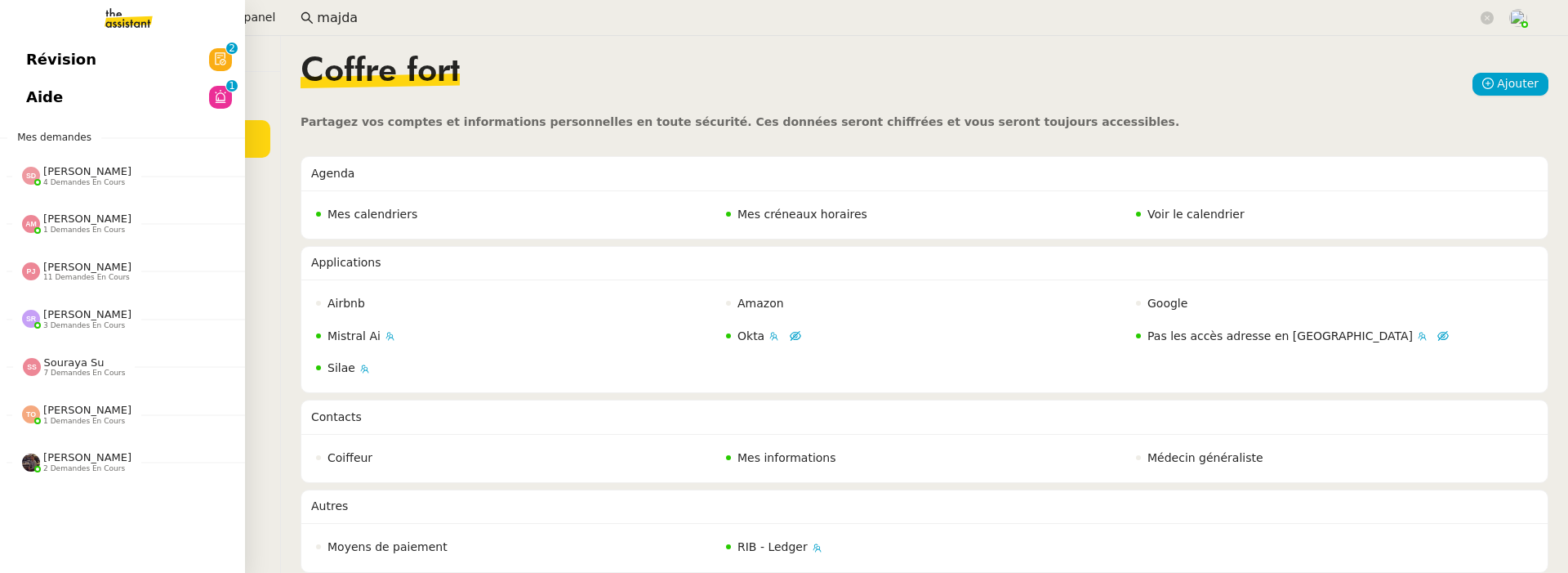
click at [36, 58] on link "Révision 0 1 2 3 4 5 6 7 8 9" at bounding box center [122, 59] width 245 height 37
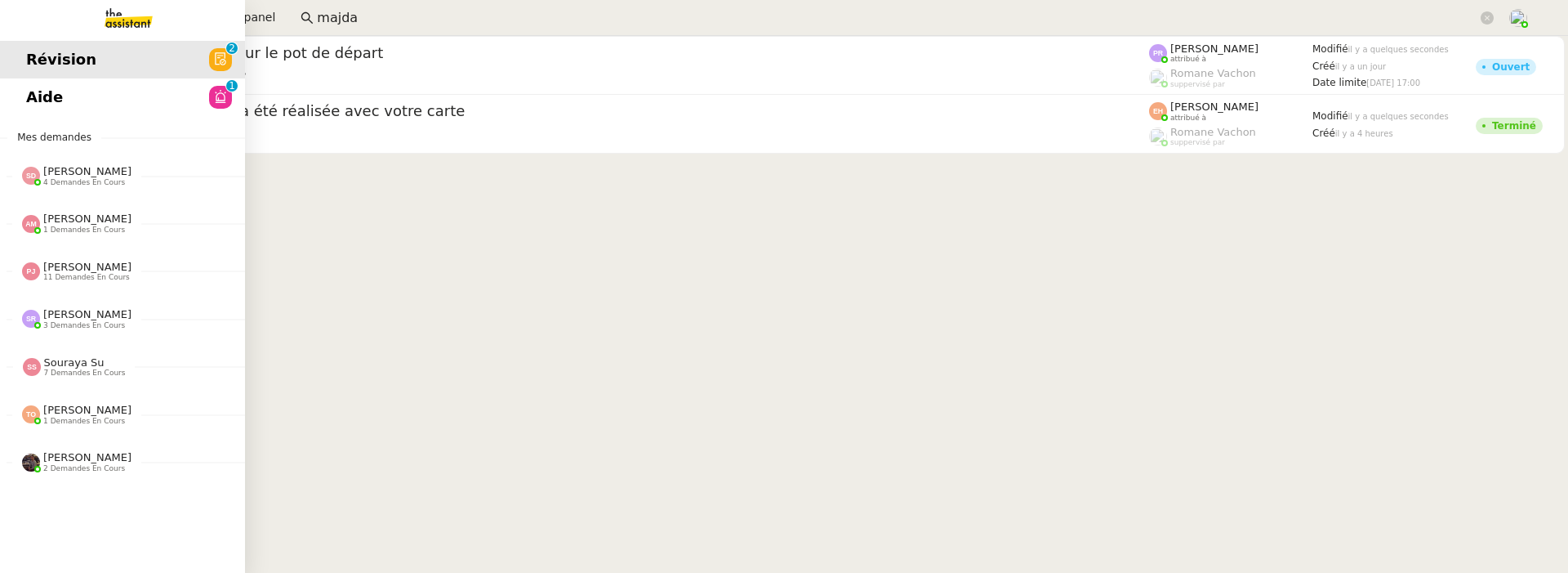
click at [9, 84] on link "Aide 0 1 2 3 4 5 6 7 8 9" at bounding box center [122, 97] width 245 height 37
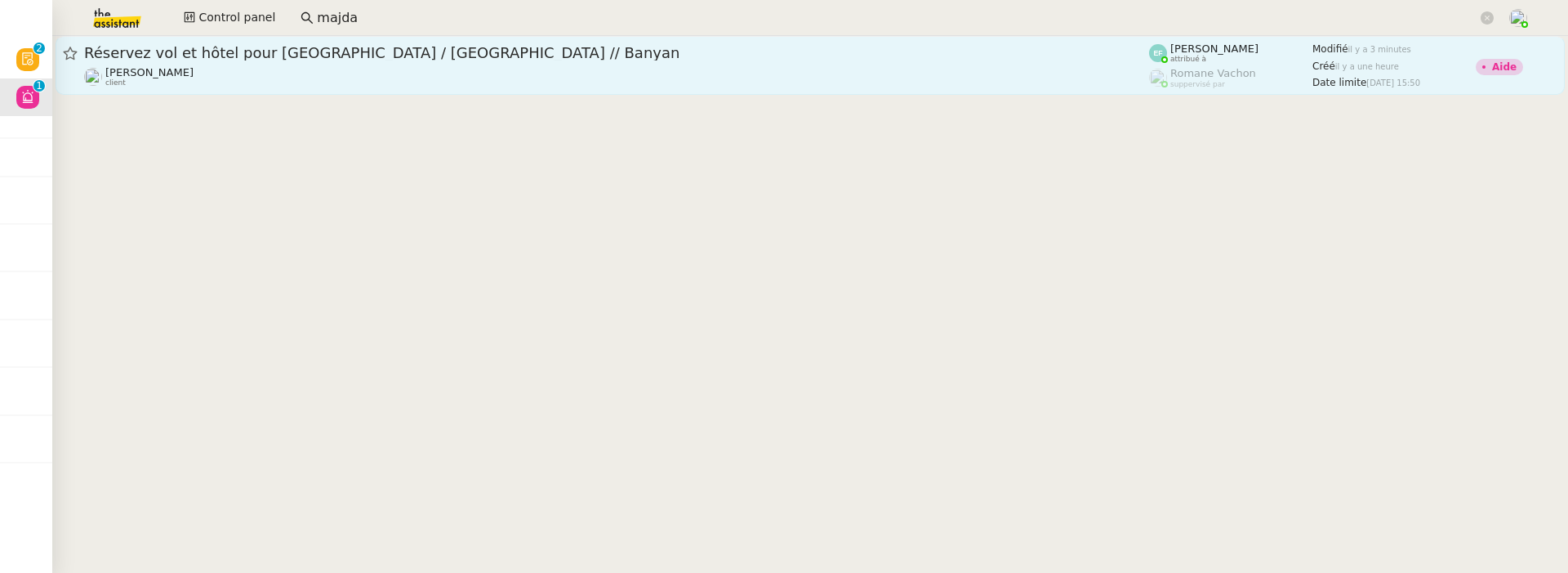
click at [498, 66] on div "Audrey Chuquet client" at bounding box center [617, 77] width 1065 height 21
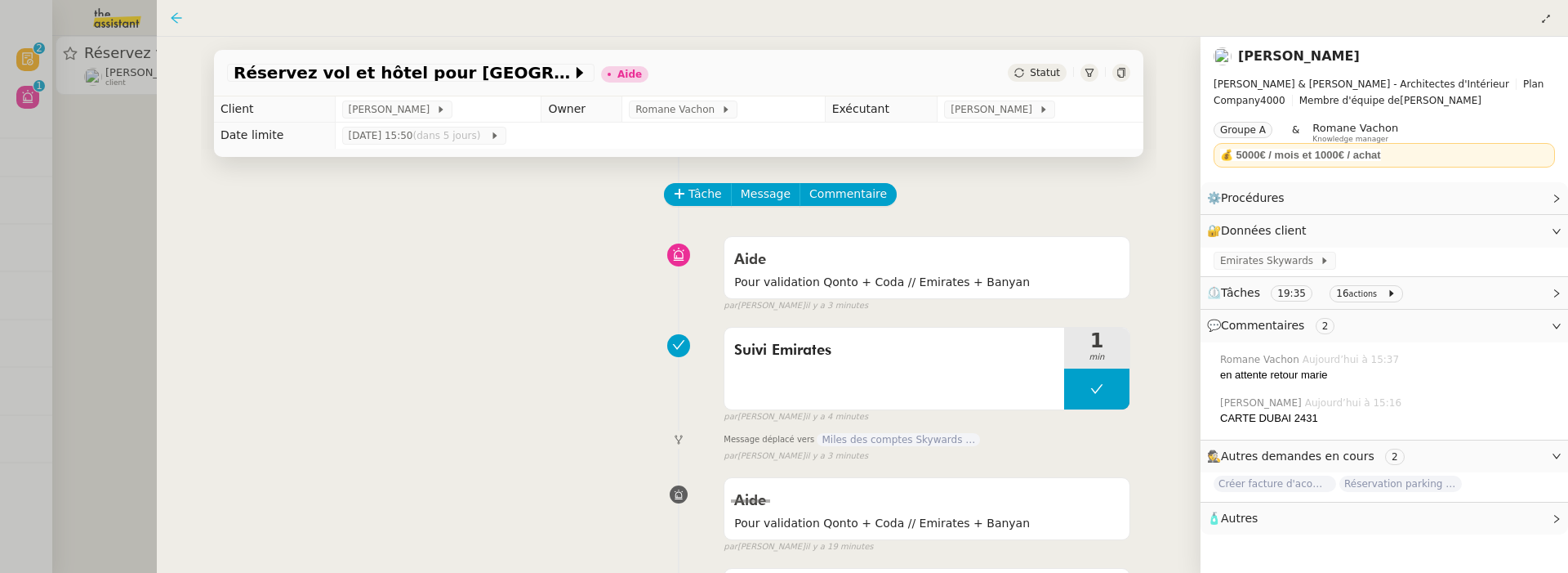
click at [175, 16] on icon at bounding box center [177, 18] width 13 height 13
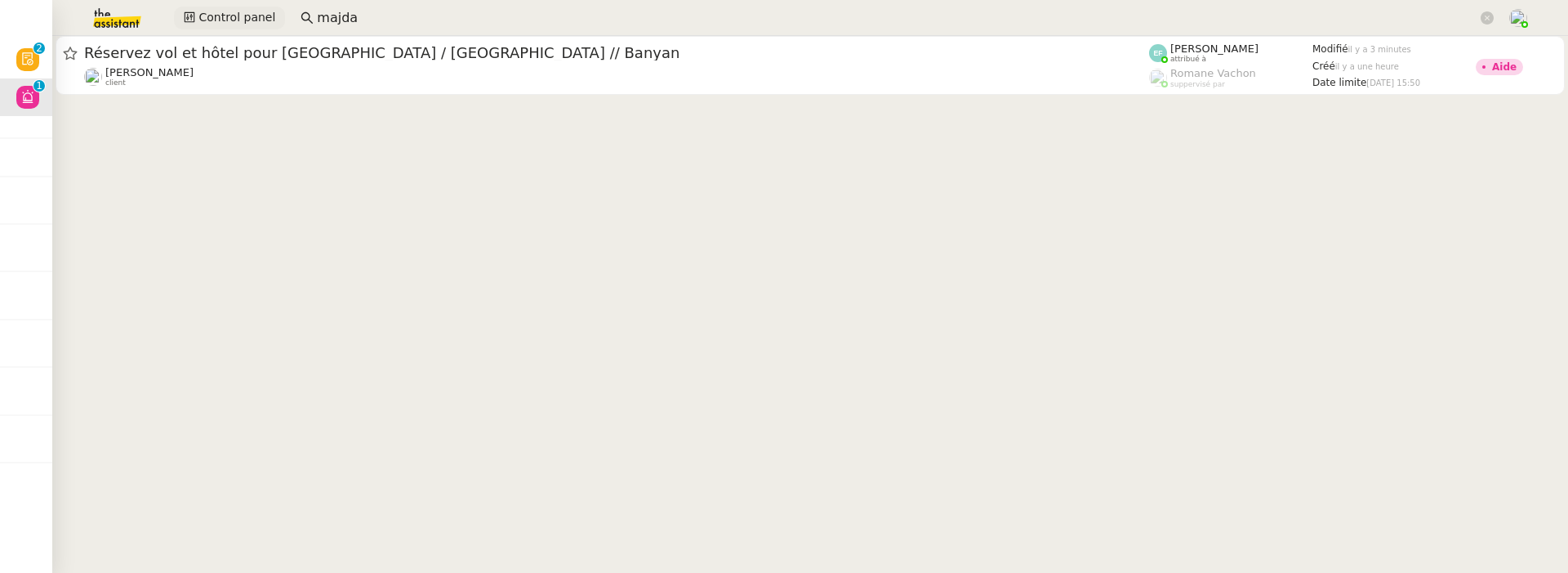
click at [243, 25] on span "Control panel" at bounding box center [236, 17] width 77 height 19
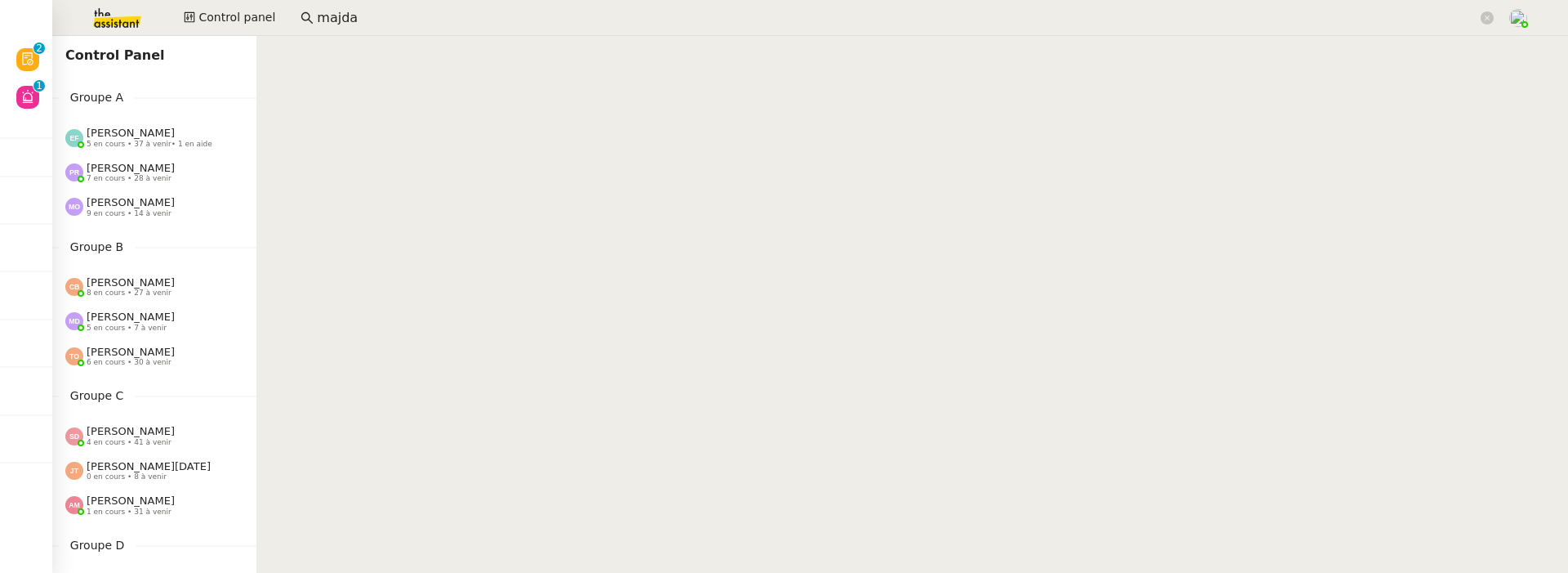
click at [158, 142] on span "5 en cours • 37 à venir • 1 en aide" at bounding box center [149, 143] width 126 height 9
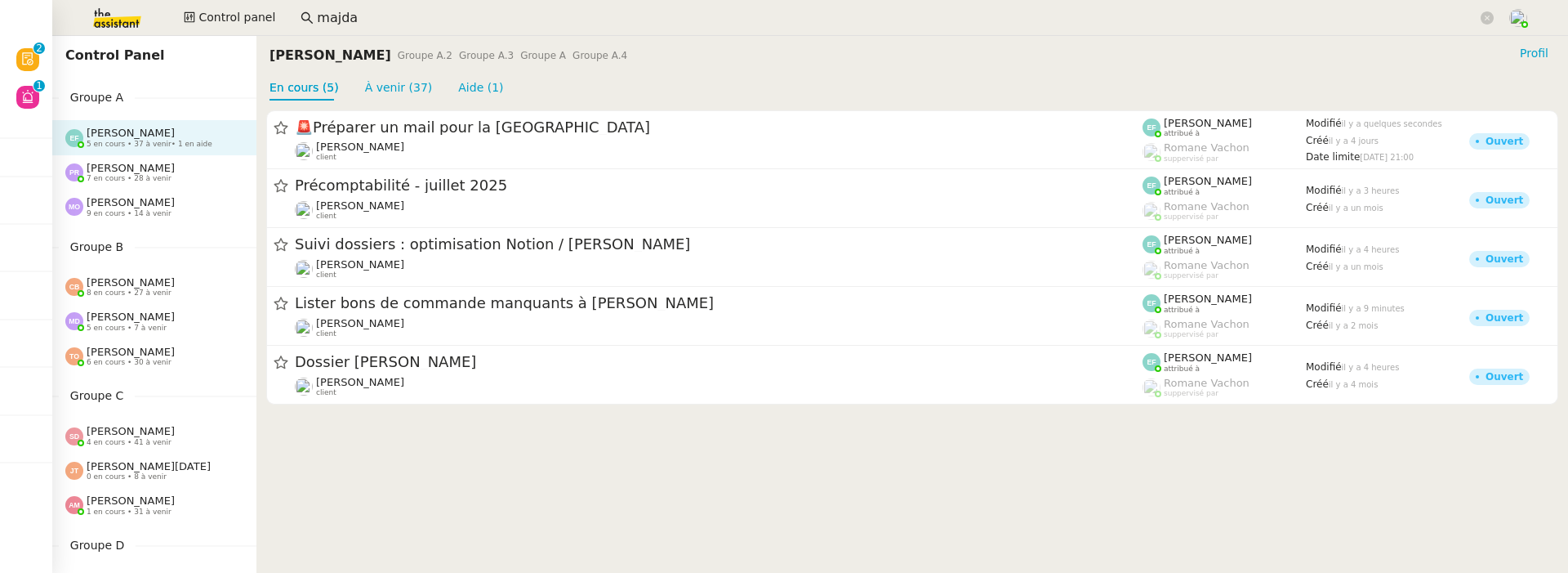
click at [148, 171] on span "[PERSON_NAME]" at bounding box center [131, 167] width 88 height 12
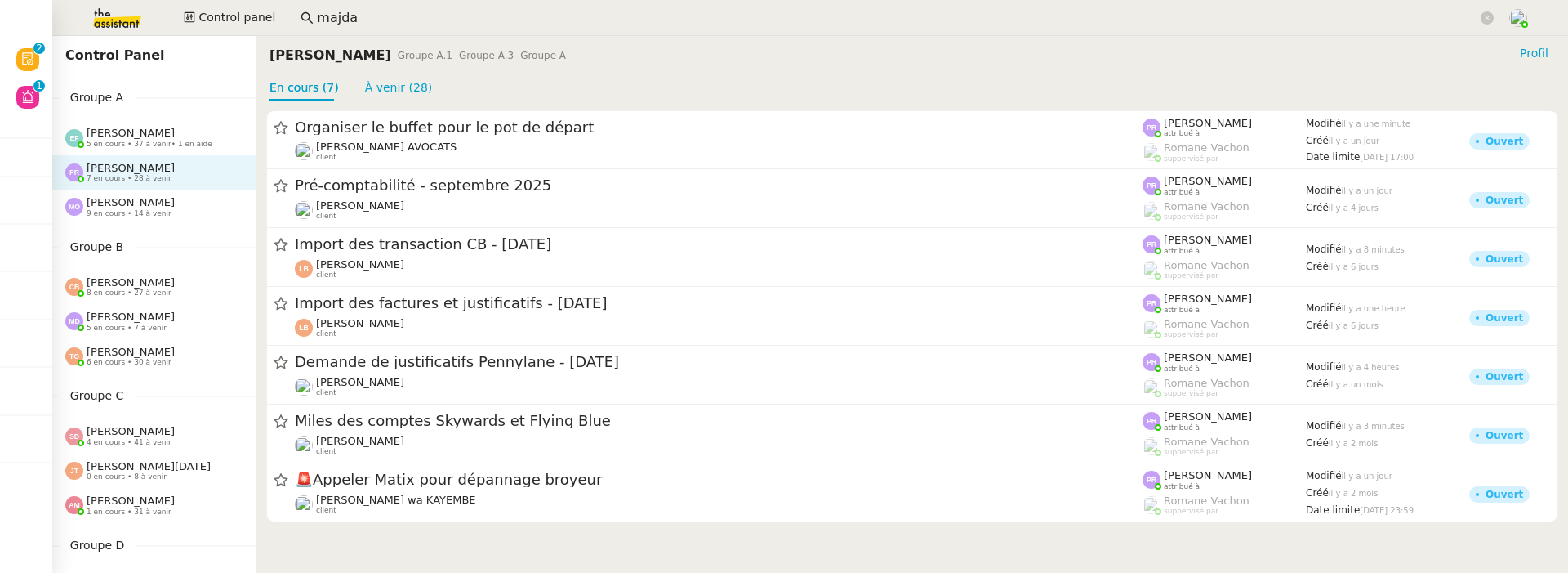
click at [142, 211] on span "9 en cours • 14 à venir" at bounding box center [129, 212] width 85 height 9
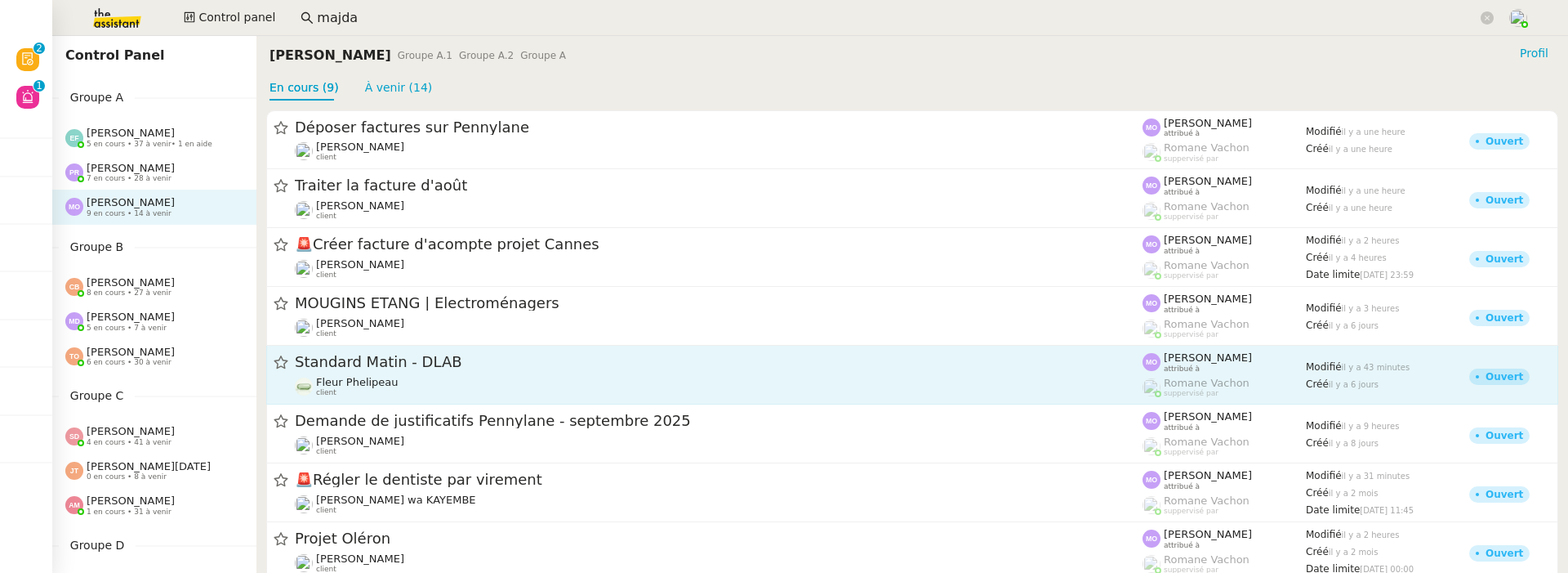
scroll to position [87, 0]
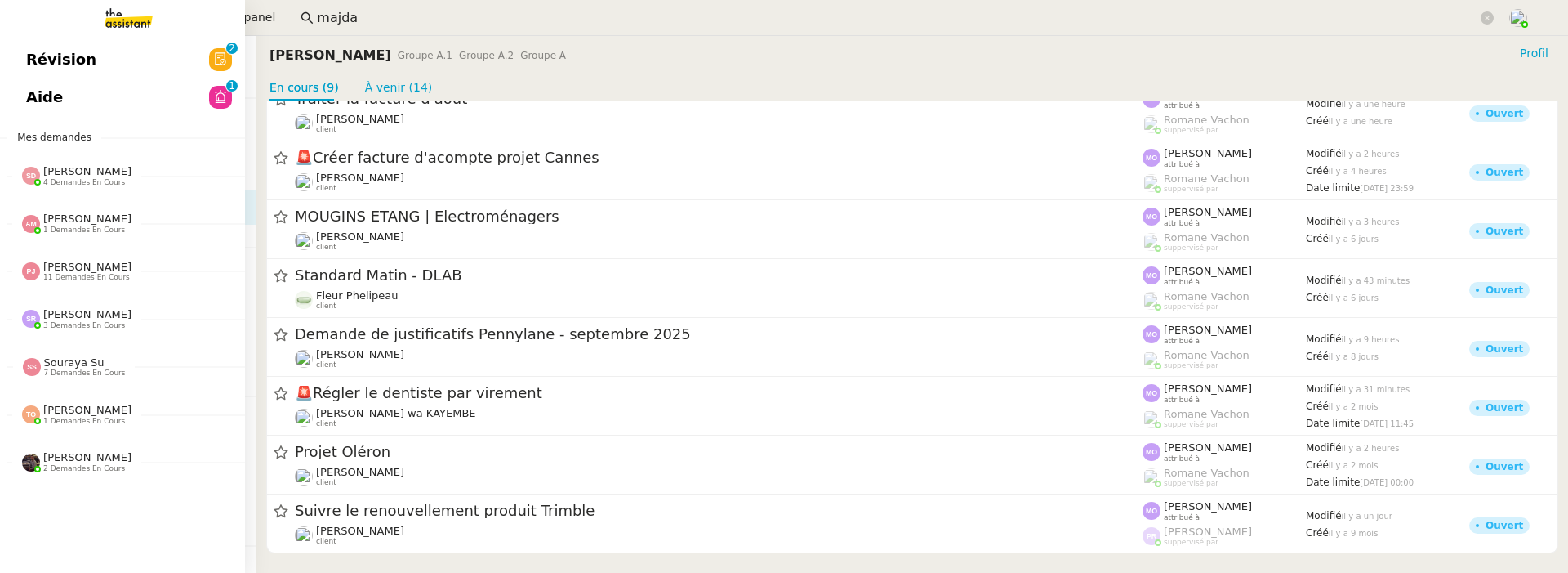
click at [39, 109] on span "Aide" at bounding box center [44, 96] width 37 height 24
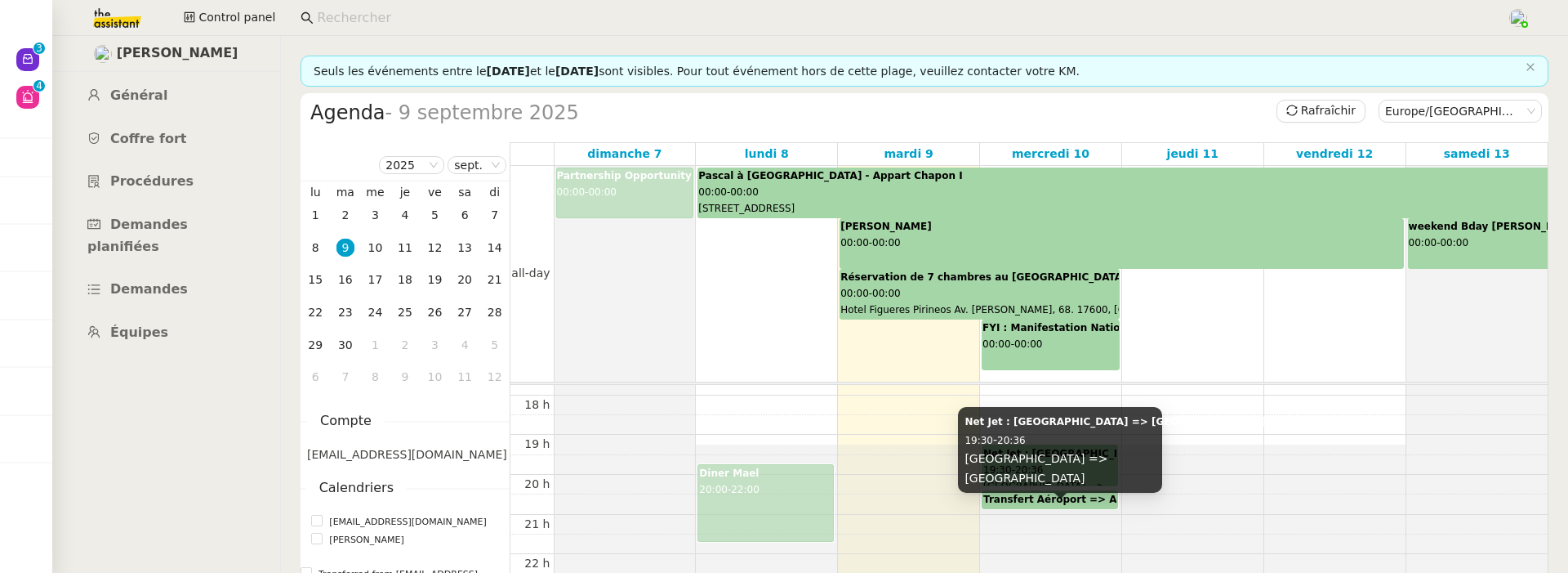
scroll to position [732, 0]
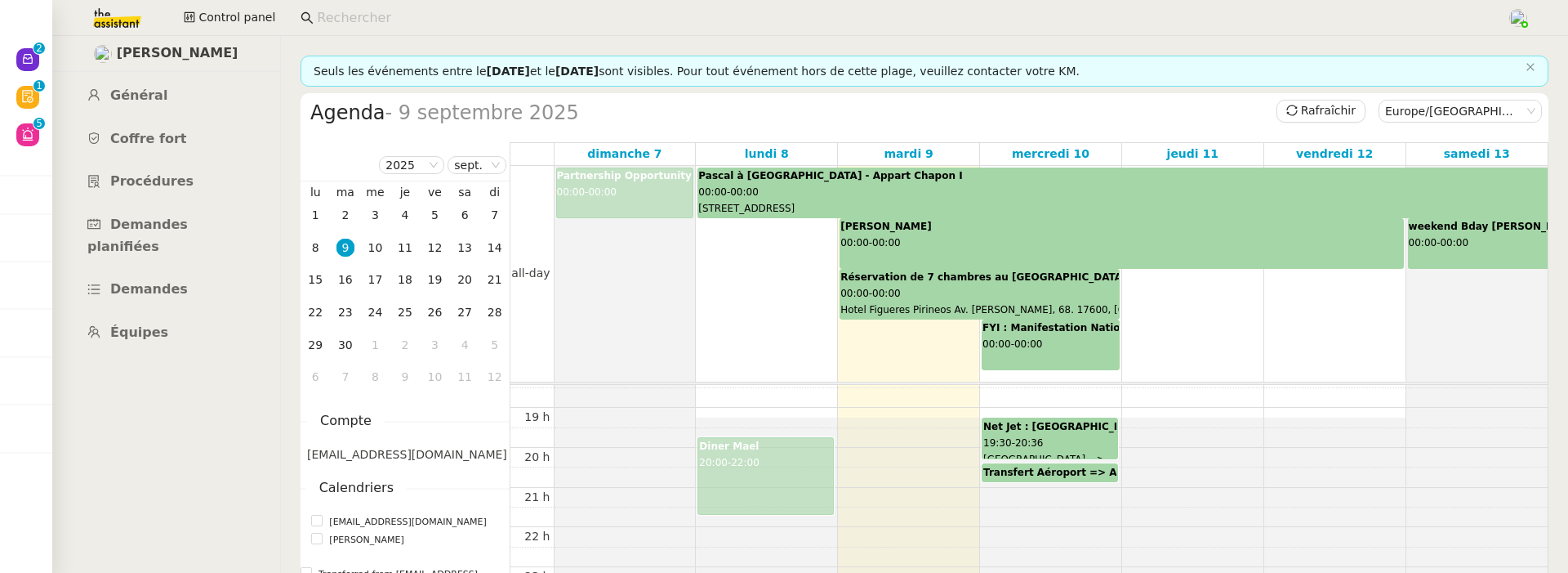
click at [430, 21] on input at bounding box center [904, 18] width 1174 height 22
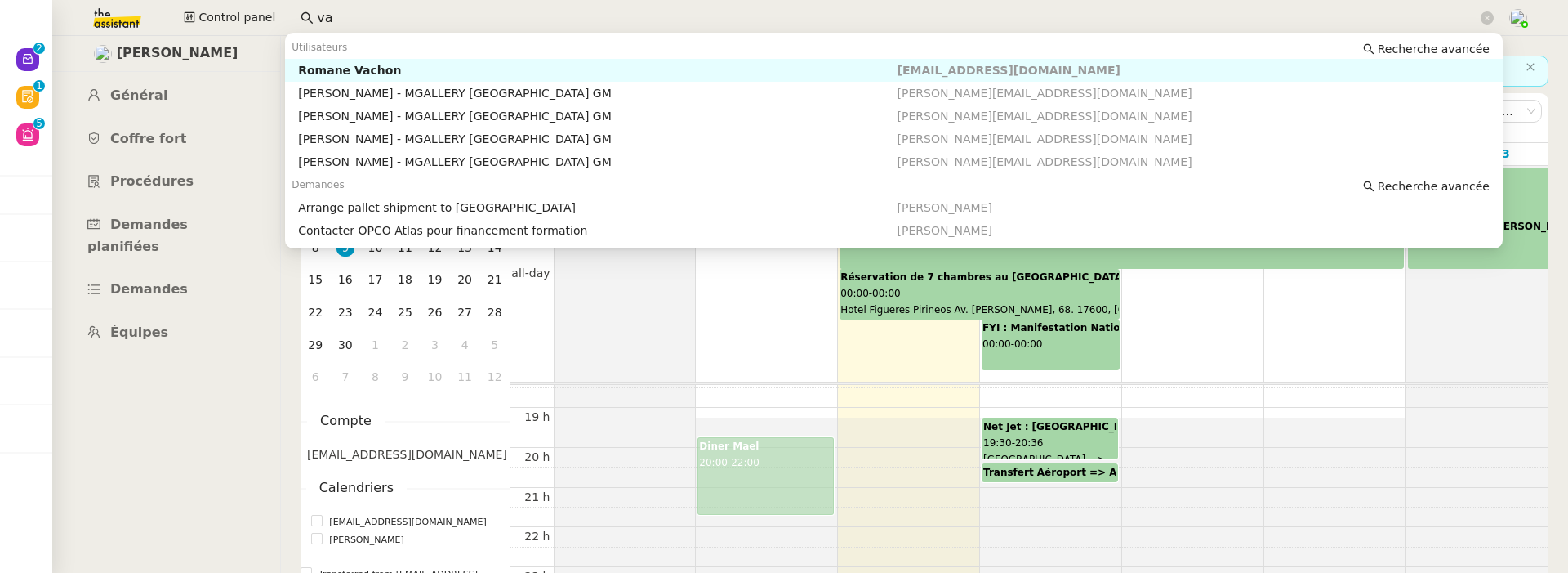
type input "v"
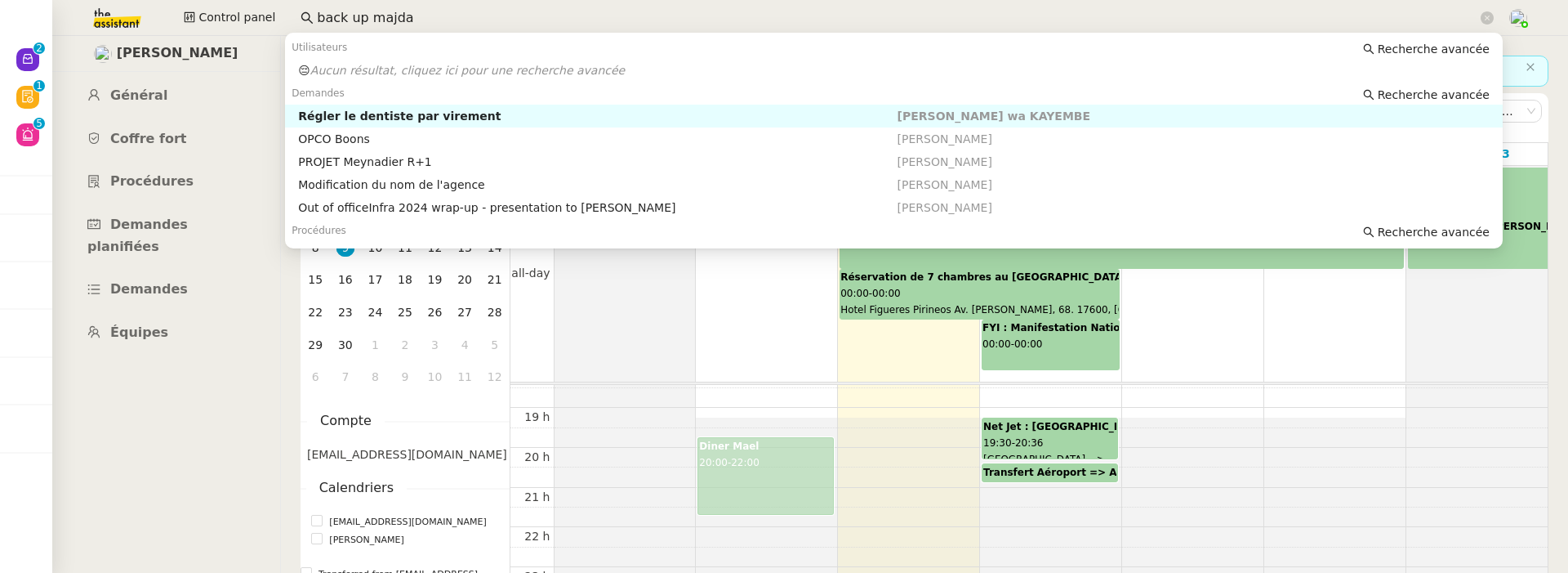
scroll to position [109, 0]
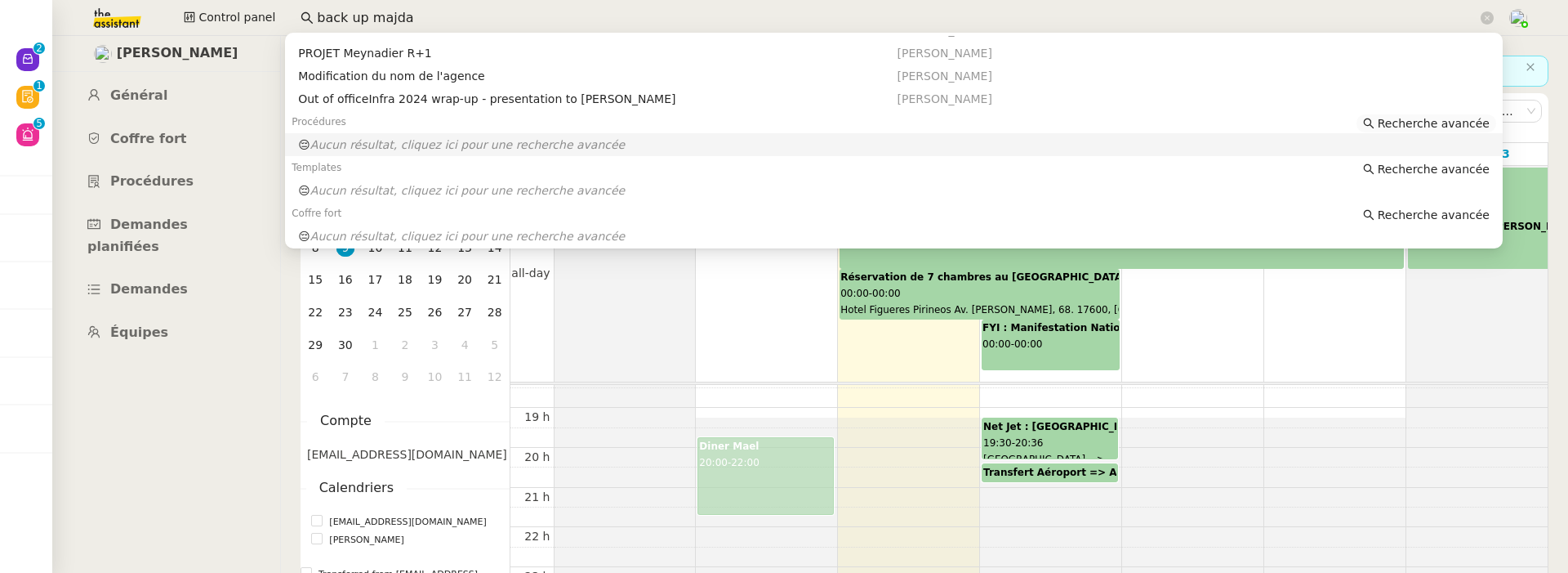
type input "back up majda"
click at [1414, 121] on span "Recherche avancée" at bounding box center [1433, 123] width 112 height 16
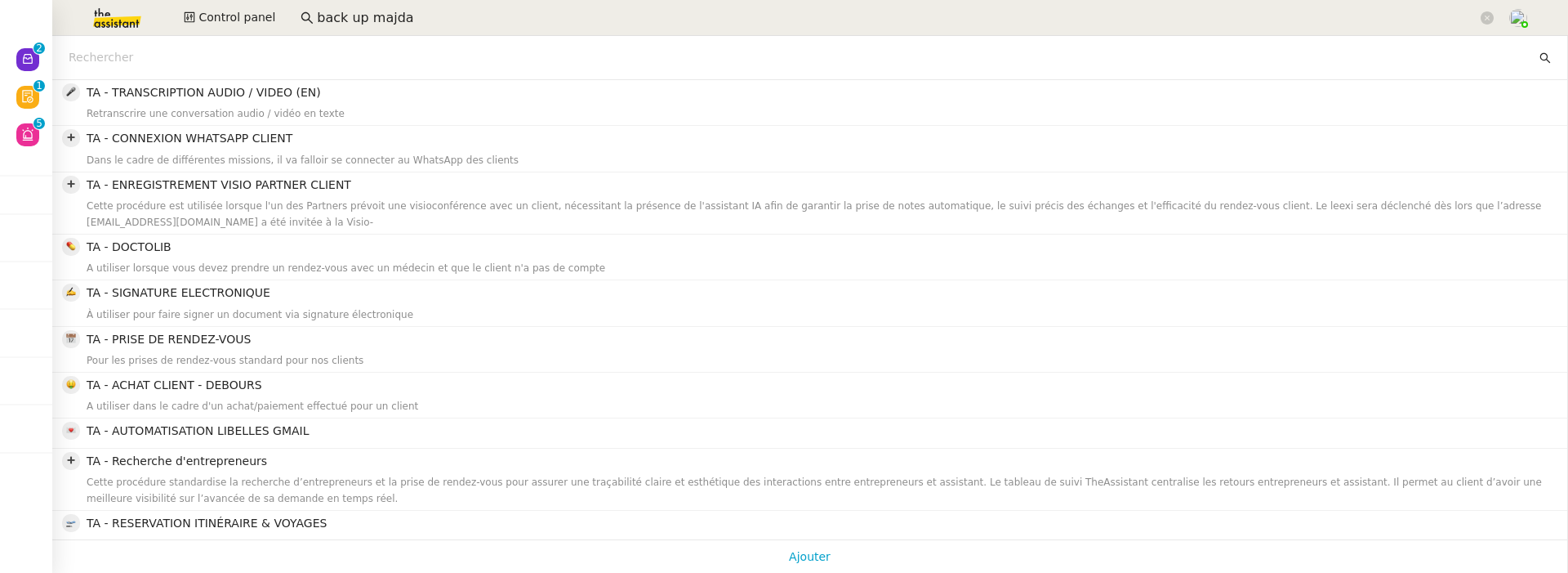
click at [90, 62] on input "text" at bounding box center [802, 58] width 1468 height 19
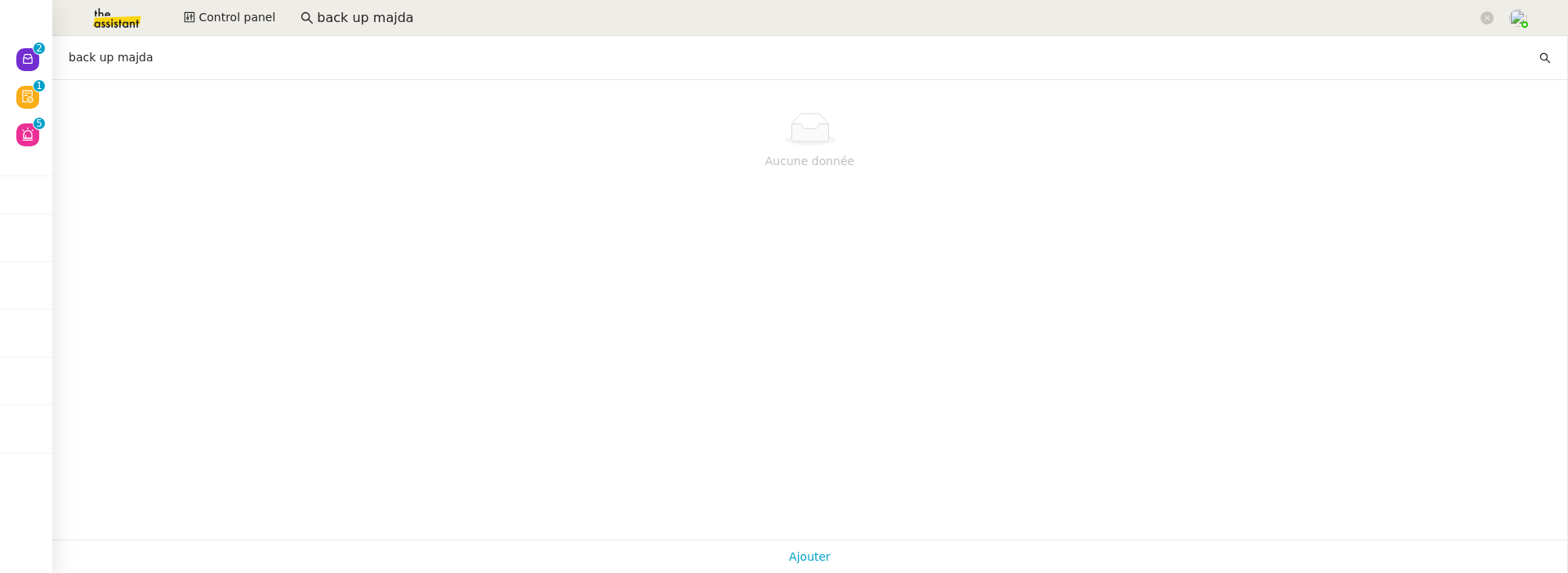
type input "back up majda"
click at [426, 21] on input "back up majda" at bounding box center [897, 18] width 1160 height 22
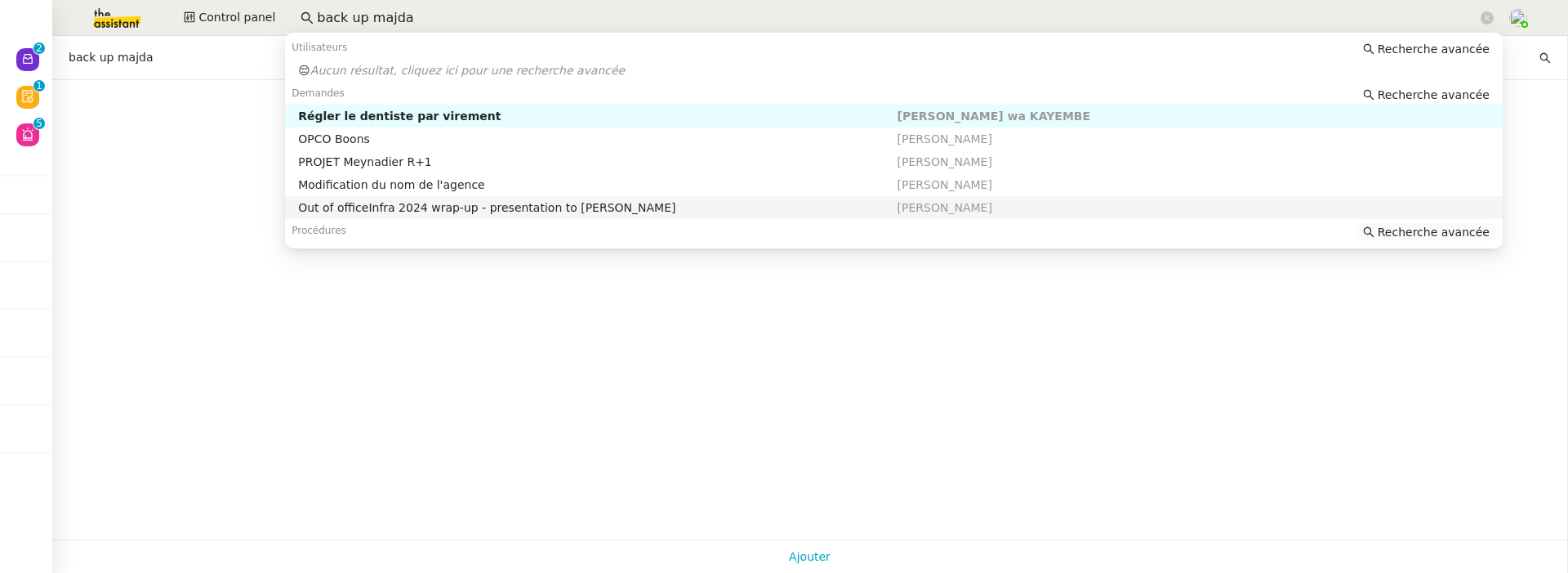
click at [1416, 229] on span "Recherche avancée" at bounding box center [1433, 232] width 112 height 16
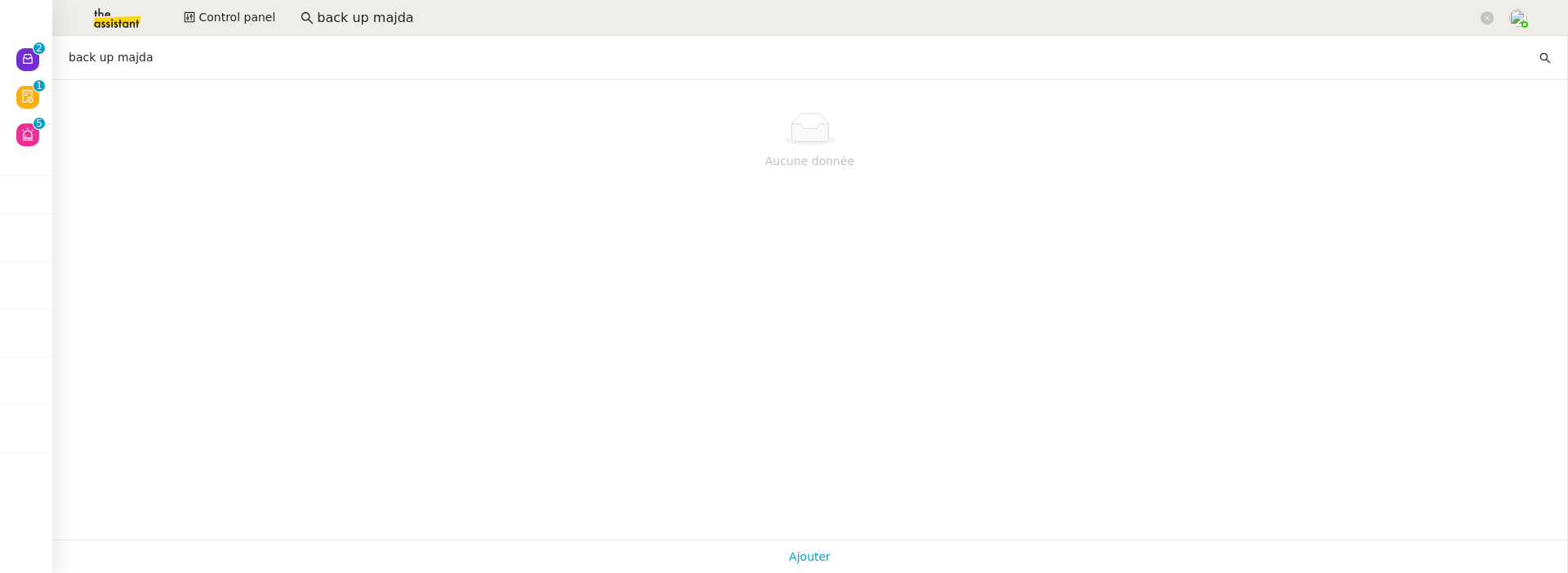
click at [649, 60] on input "back up majda" at bounding box center [802, 58] width 1468 height 19
click at [1545, 52] on icon at bounding box center [1545, 58] width 12 height 12
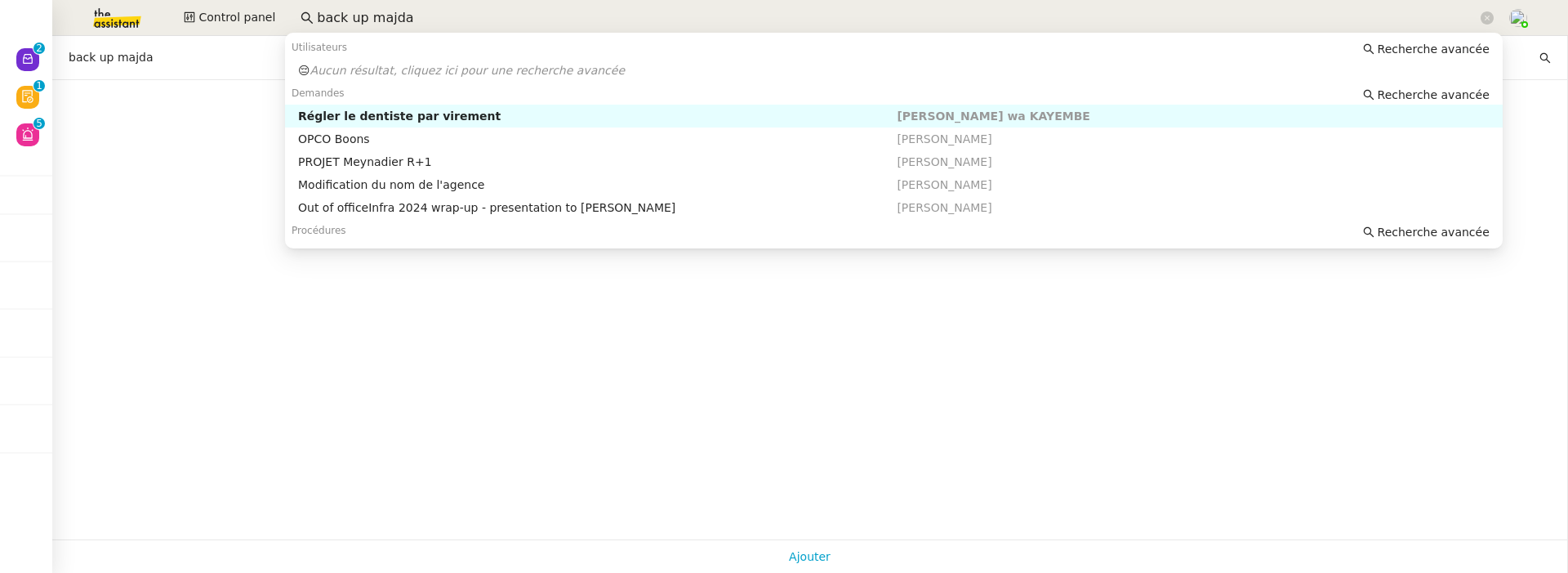
click at [454, 23] on input "back up majda" at bounding box center [897, 18] width 1160 height 22
click at [1405, 100] on span "Recherche avancée" at bounding box center [1433, 94] width 112 height 16
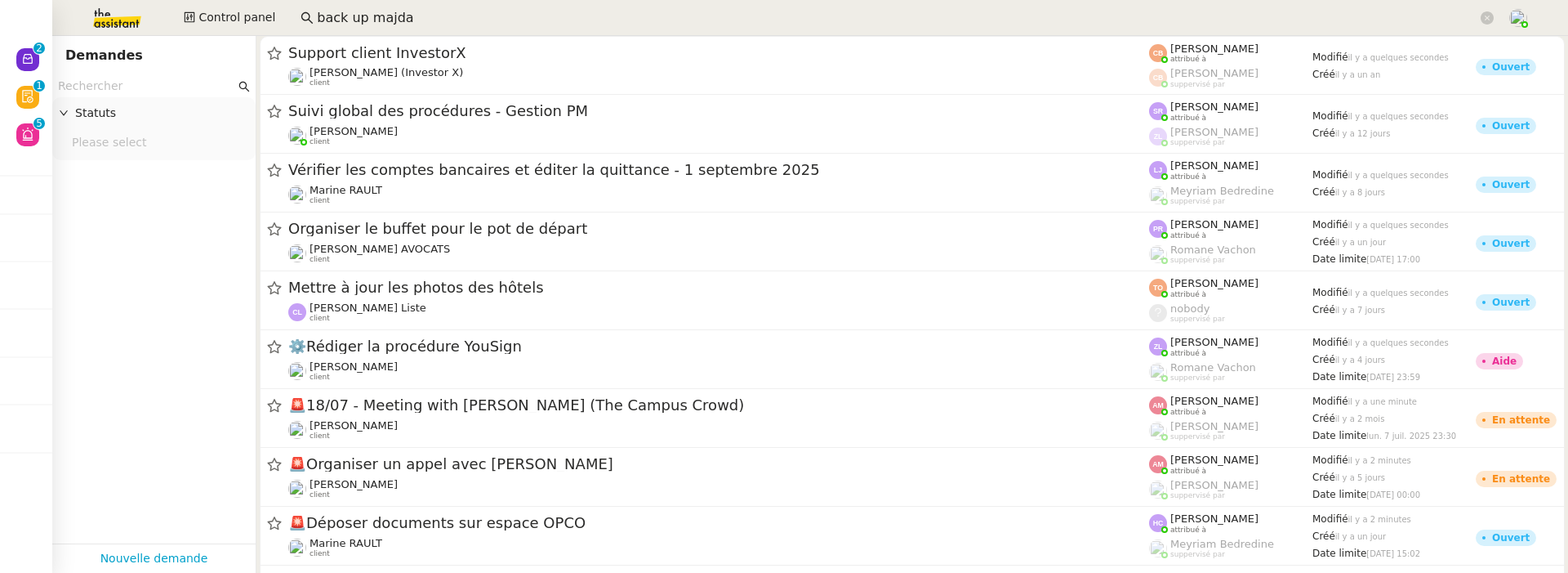
click at [179, 81] on input "text" at bounding box center [146, 87] width 177 height 19
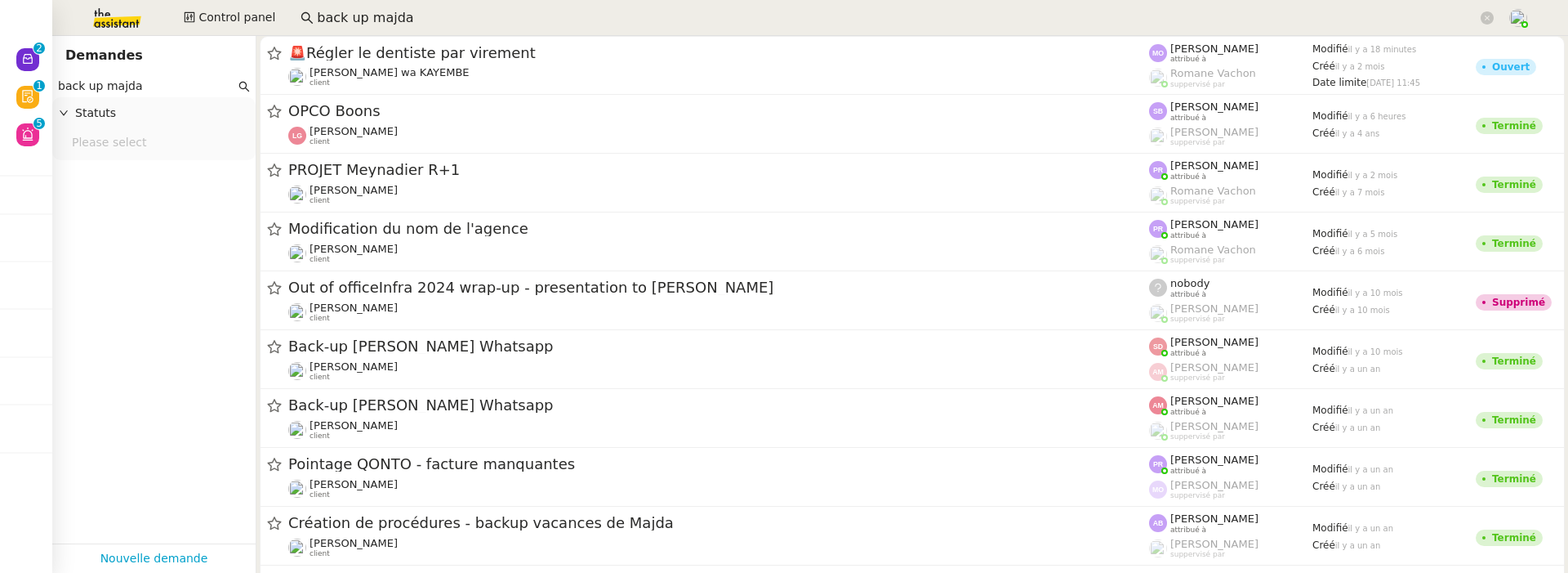
type input "back up majda"
click at [242, 86] on icon at bounding box center [244, 87] width 12 height 12
click at [196, 86] on input "back up majda" at bounding box center [146, 87] width 177 height 19
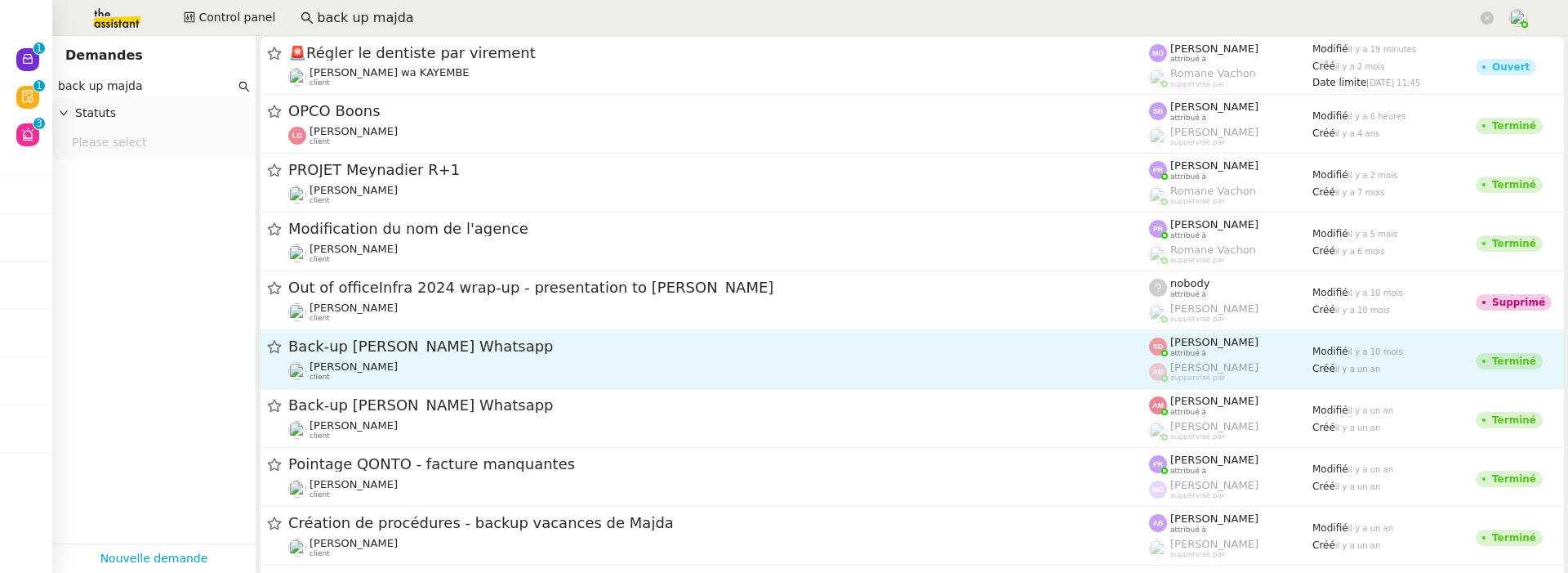
click at [516, 385] on link "Back-up Pascal Gauthier Whatsapp Pascal Gauthier client Sheida Delpazir attribu…" at bounding box center [912, 359] width 1306 height 59
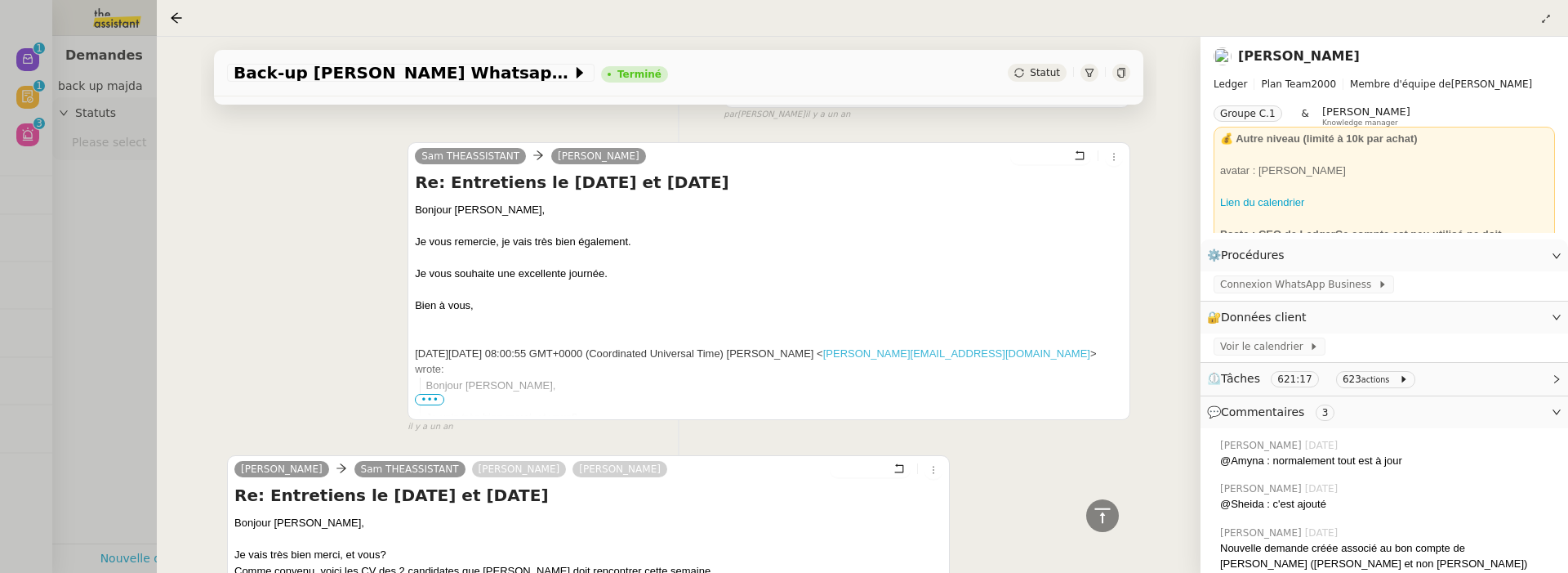
scroll to position [1549, 0]
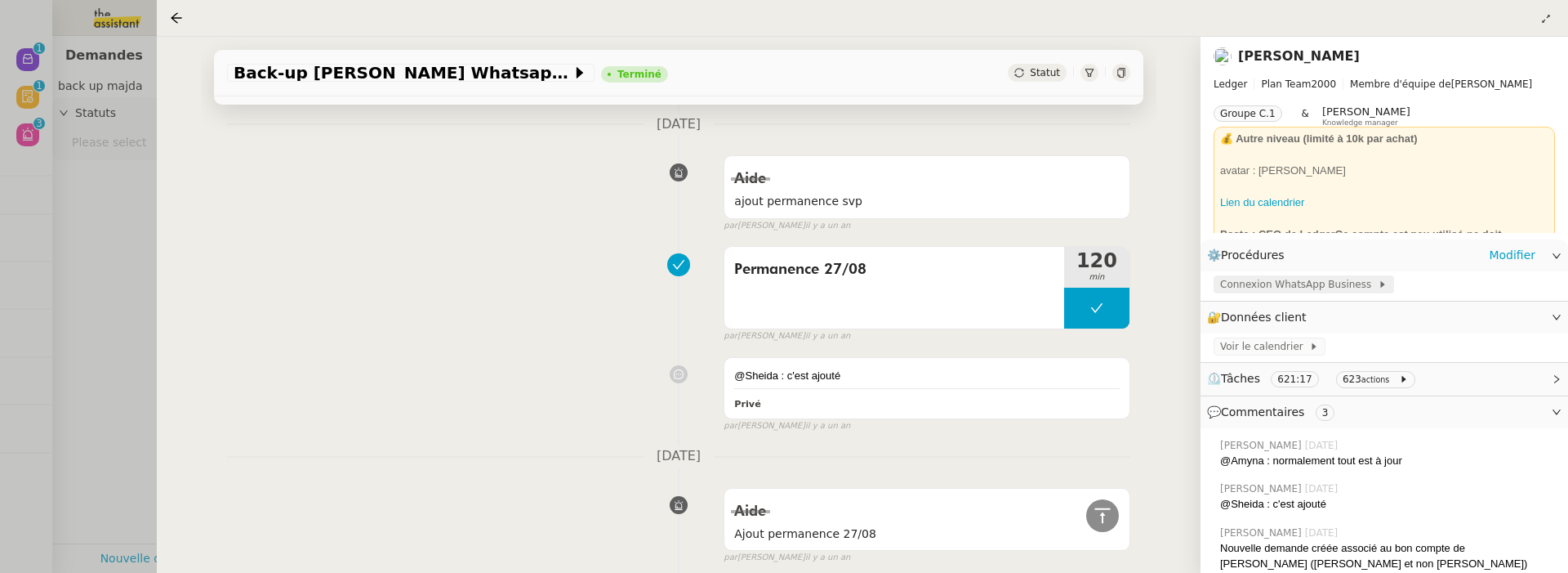
click at [1344, 287] on span "Connexion WhatsApp Business" at bounding box center [1299, 284] width 158 height 16
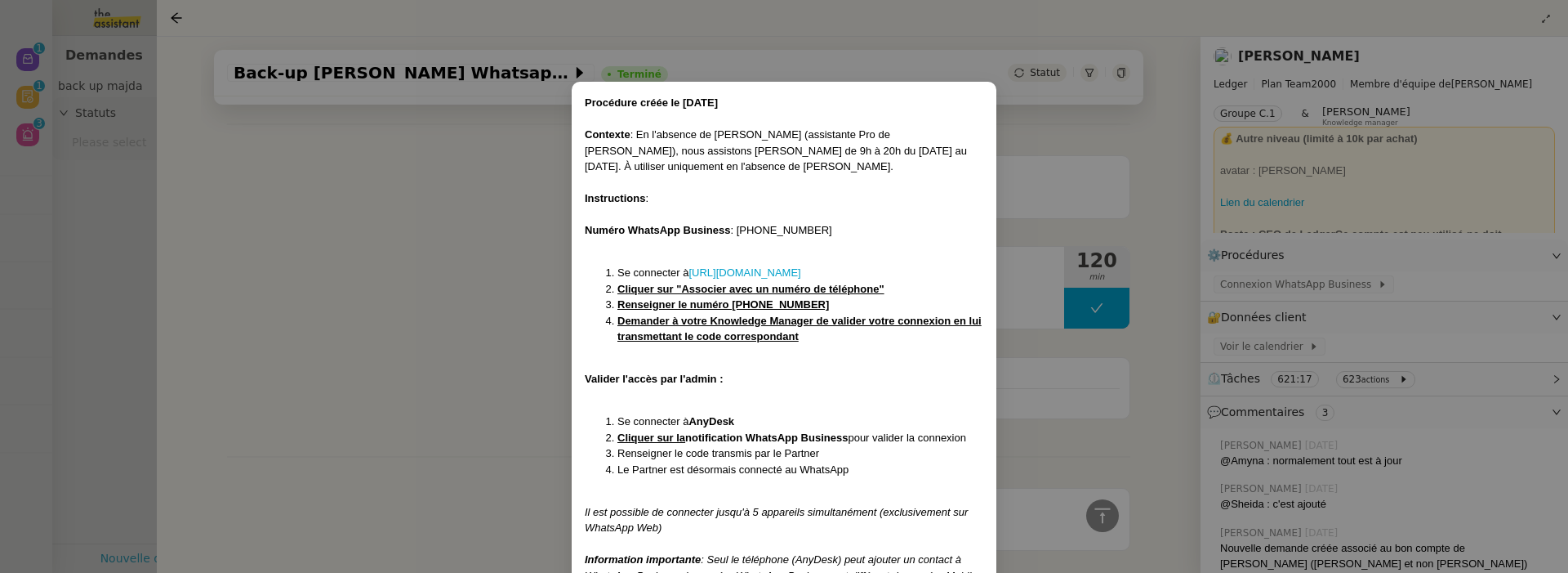
scroll to position [95, 0]
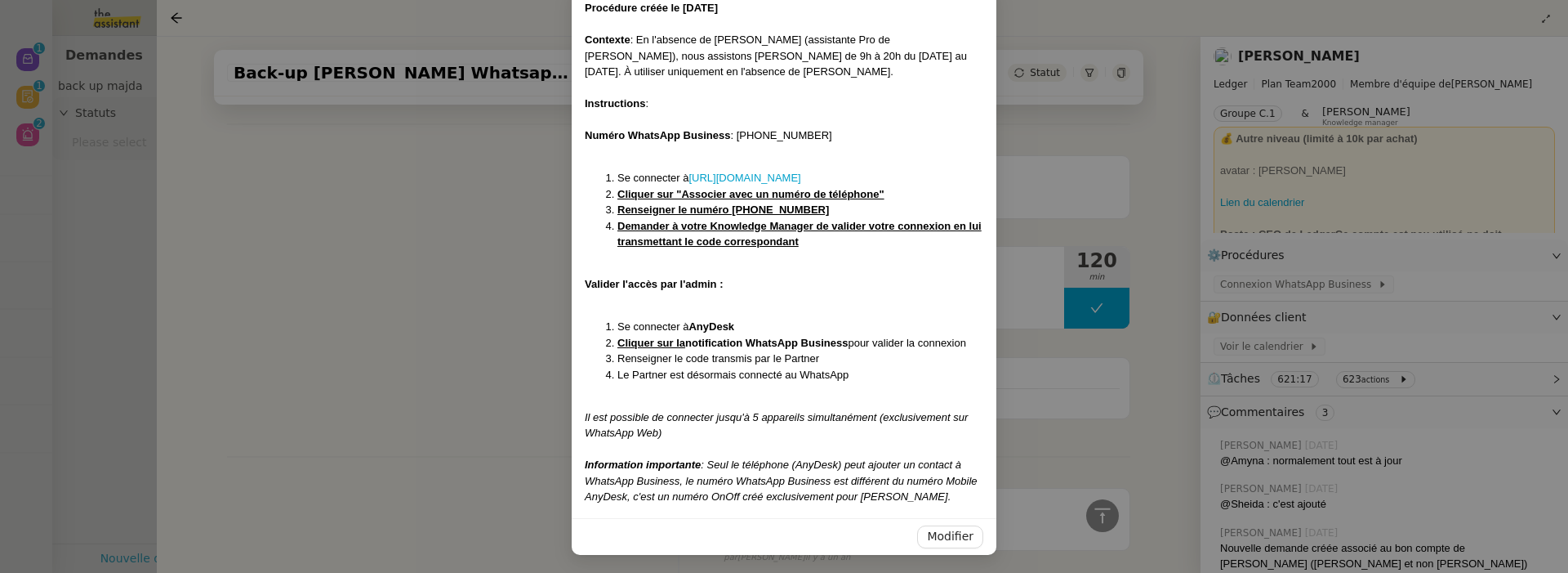
click at [1079, 446] on nz-modal-container "Procédure créée le 19 août 2024 Contexte : En l'absence de Majda (assistante Pr…" at bounding box center [784, 286] width 1568 height 573
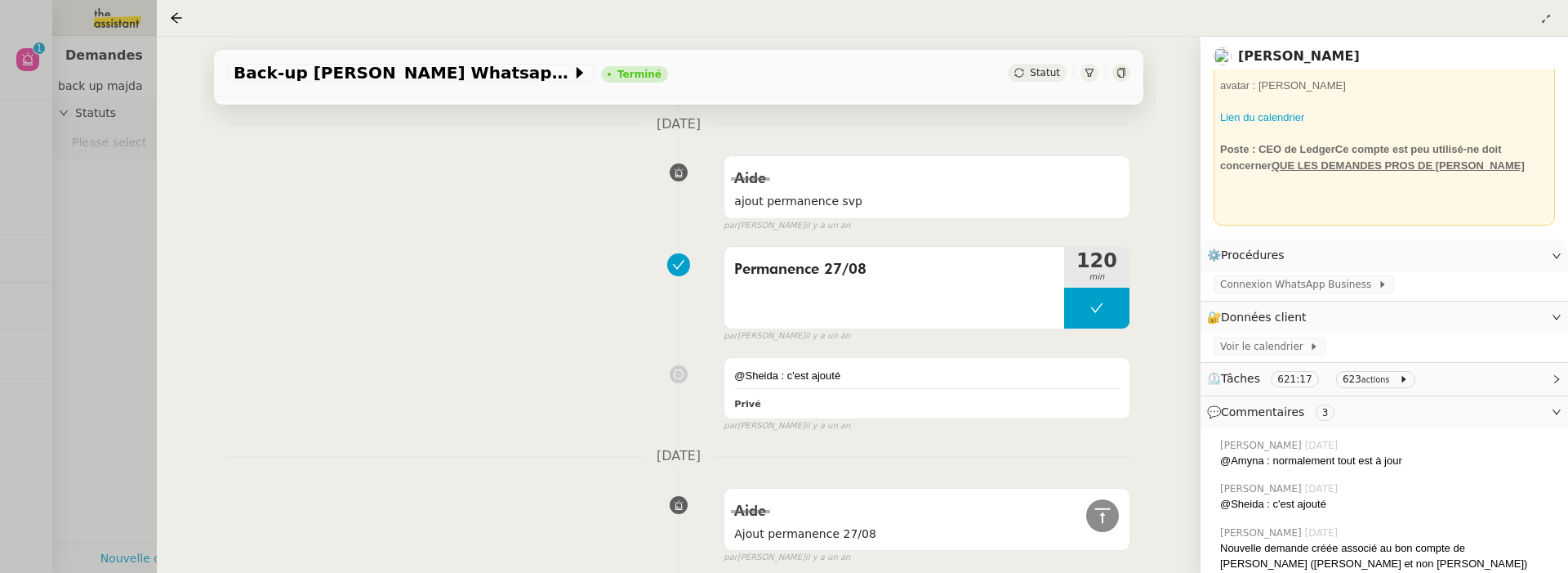
scroll to position [8, 0]
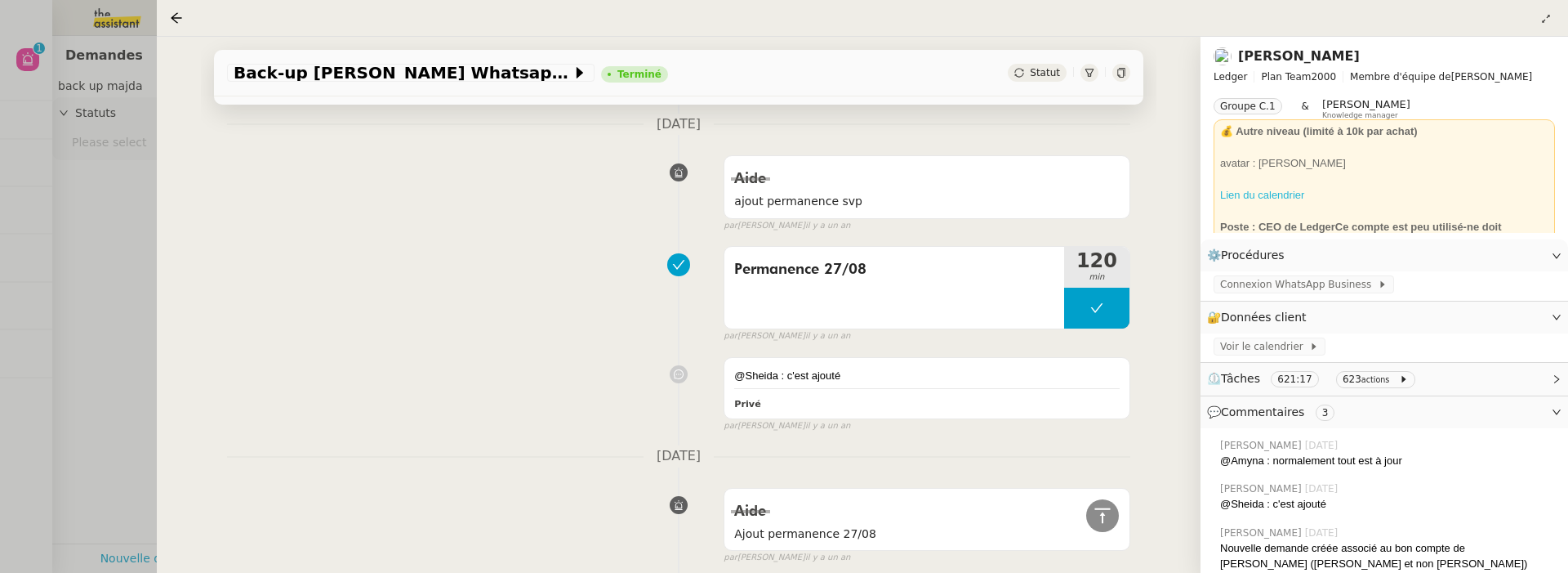
click at [1275, 193] on link "Lien du calendrier" at bounding box center [1262, 194] width 85 height 12
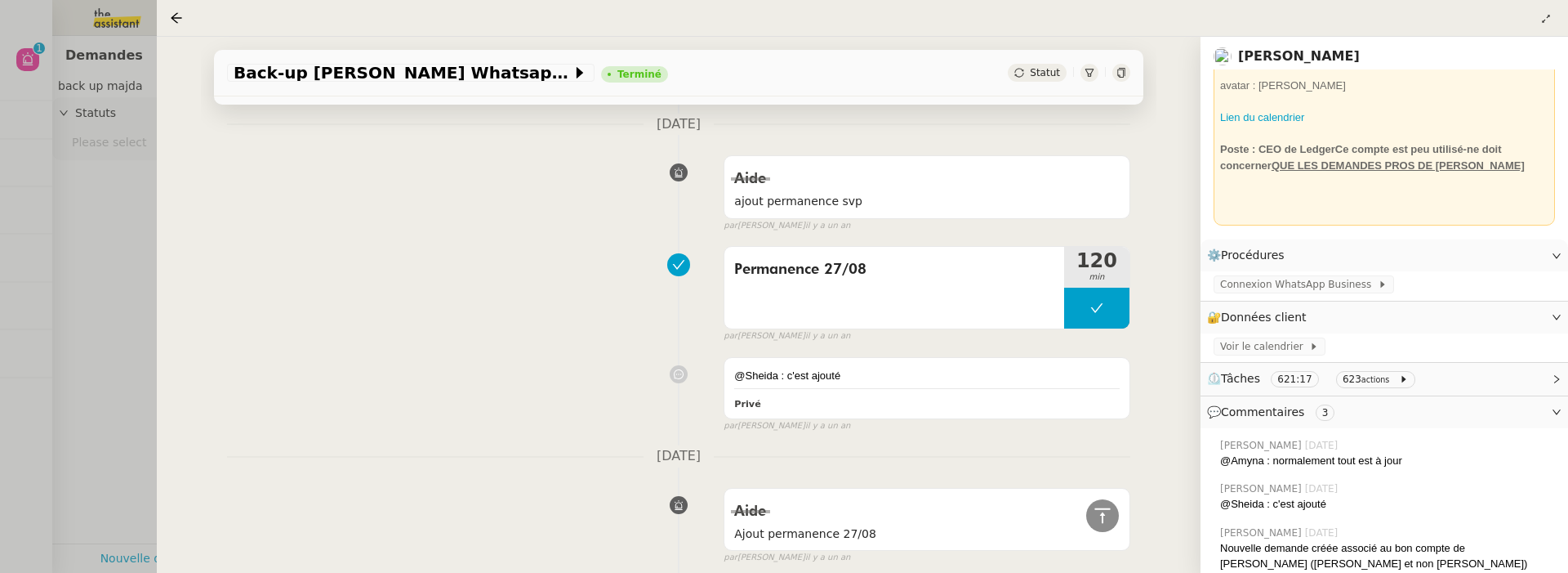
scroll to position [0, 0]
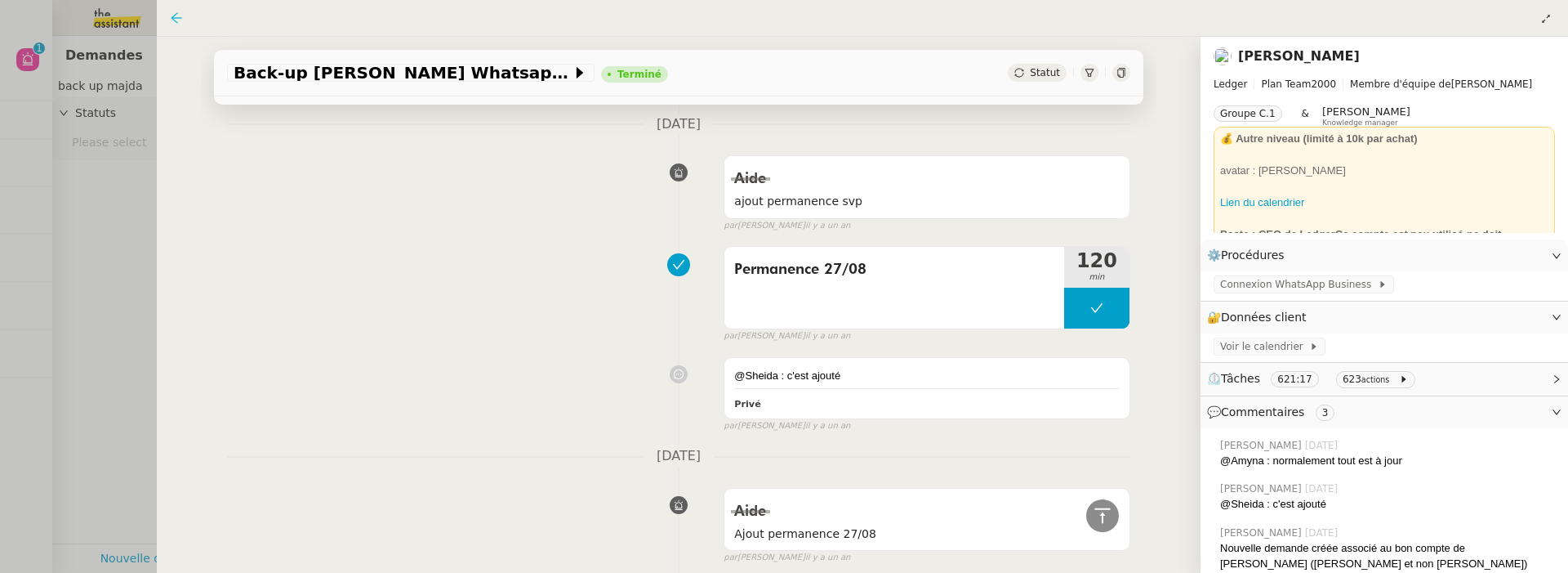
click at [173, 13] on icon at bounding box center [177, 18] width 13 height 13
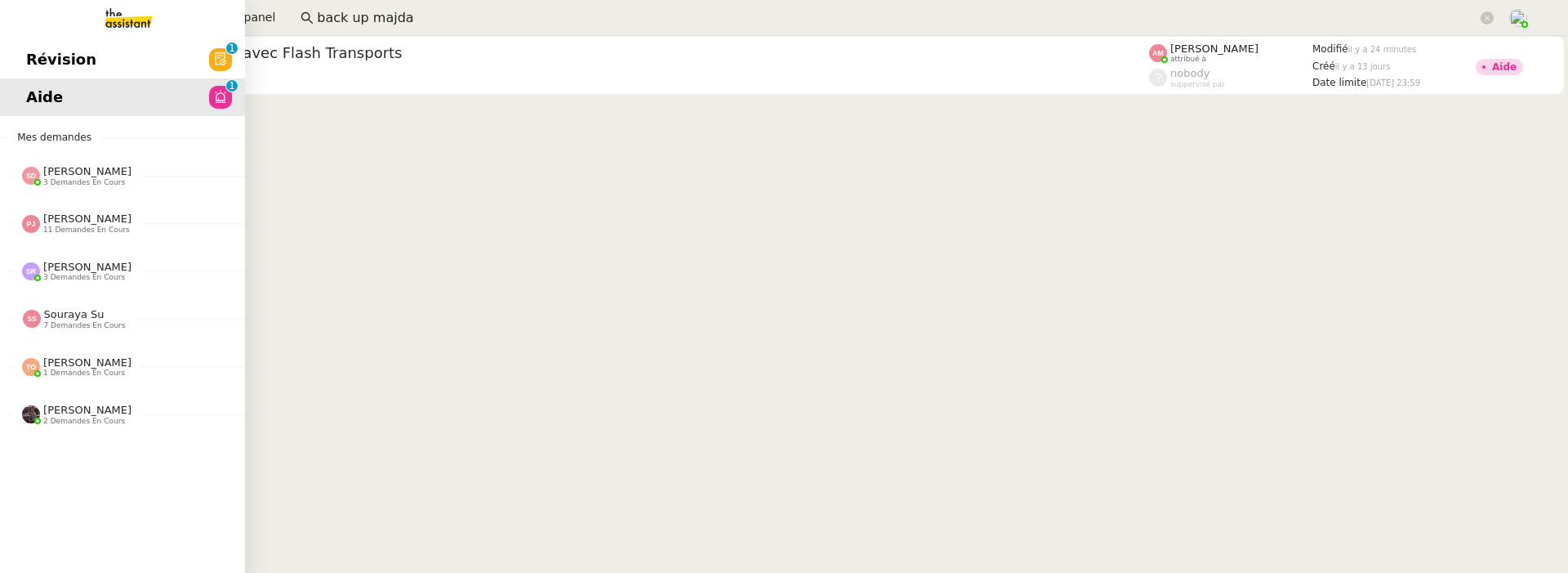
click at [46, 62] on span "Révision" at bounding box center [61, 59] width 70 height 24
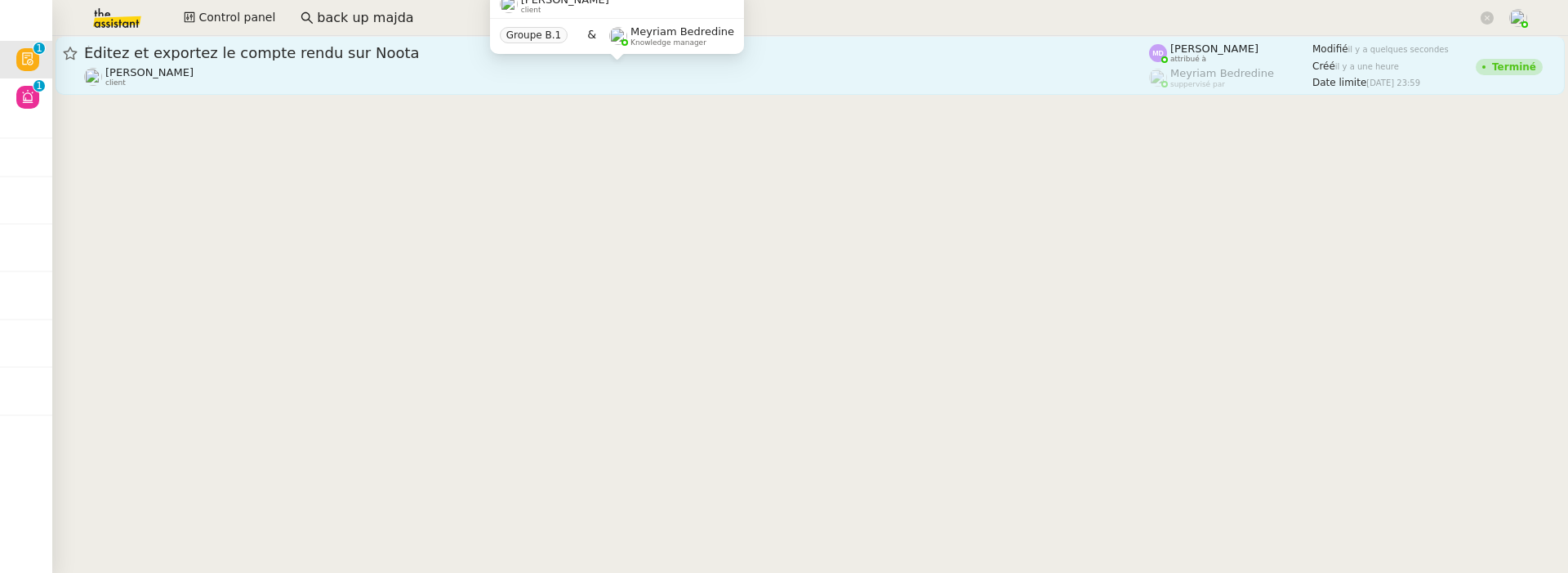
click at [677, 67] on div "Cédric Tempestini client" at bounding box center [617, 77] width 1065 height 21
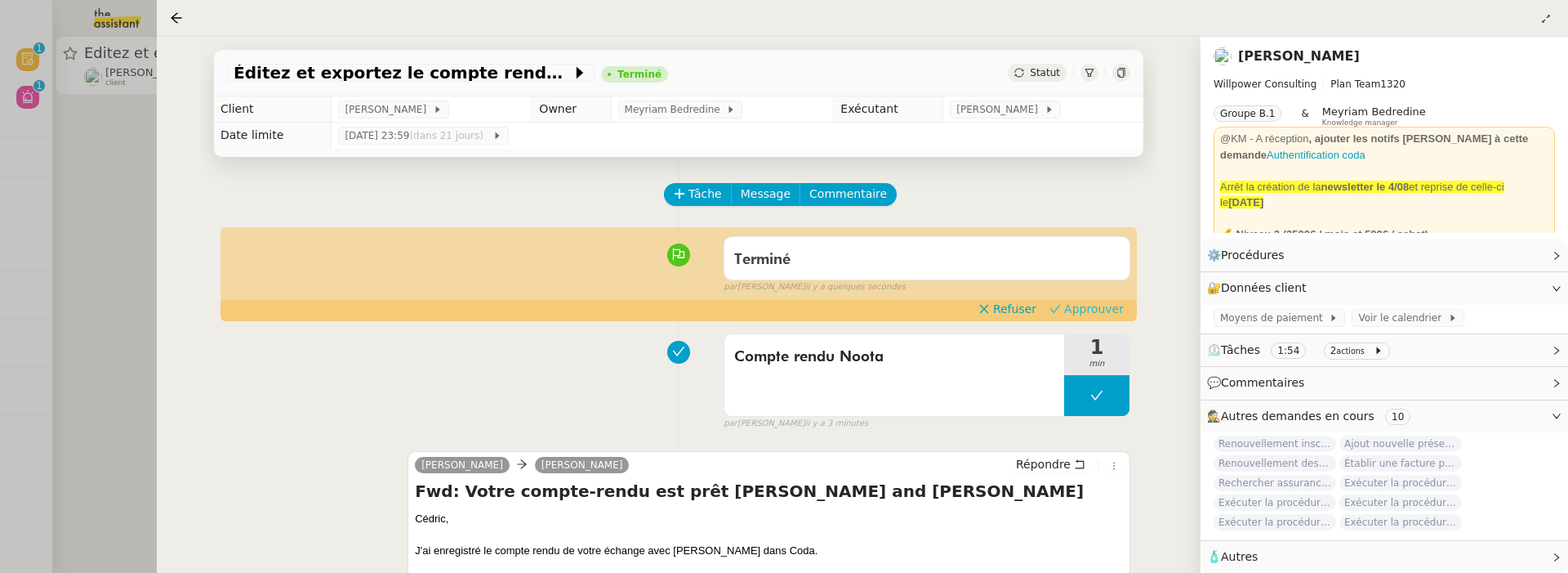
click at [1093, 301] on span "Approuver" at bounding box center [1094, 309] width 60 height 16
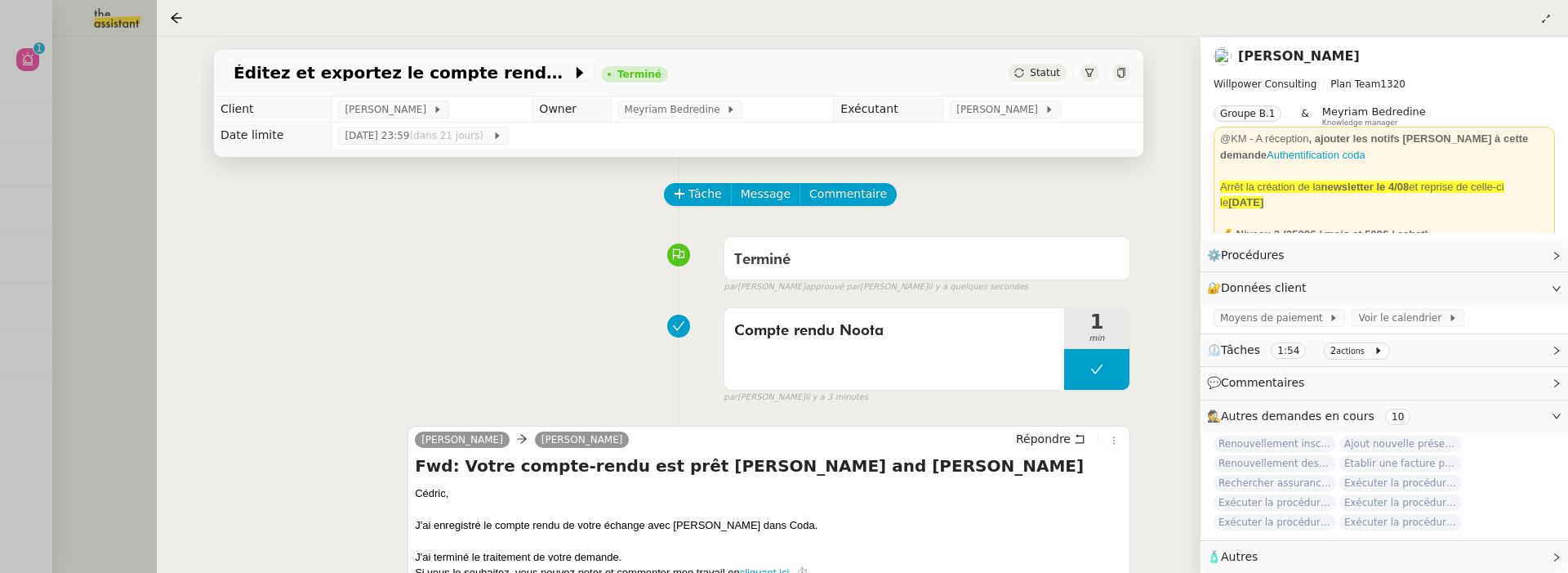
click at [128, 228] on div at bounding box center [784, 286] width 1568 height 573
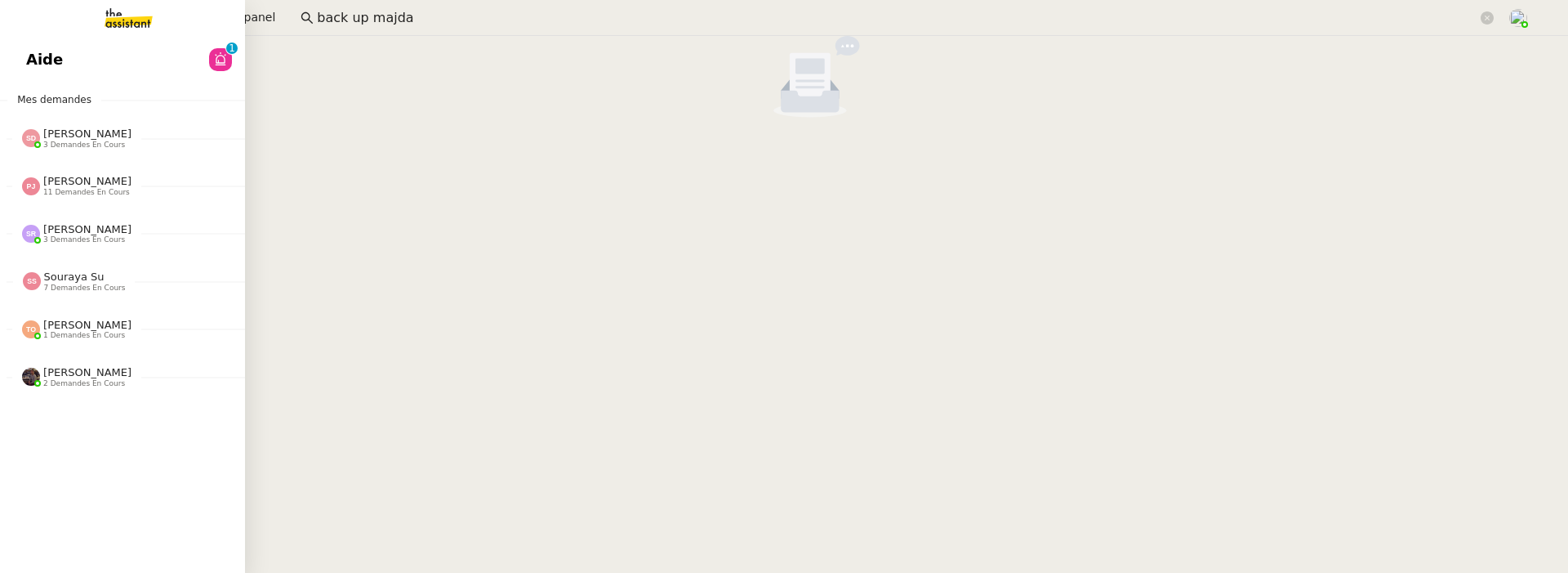
click at [43, 57] on span "Aide" at bounding box center [44, 59] width 37 height 24
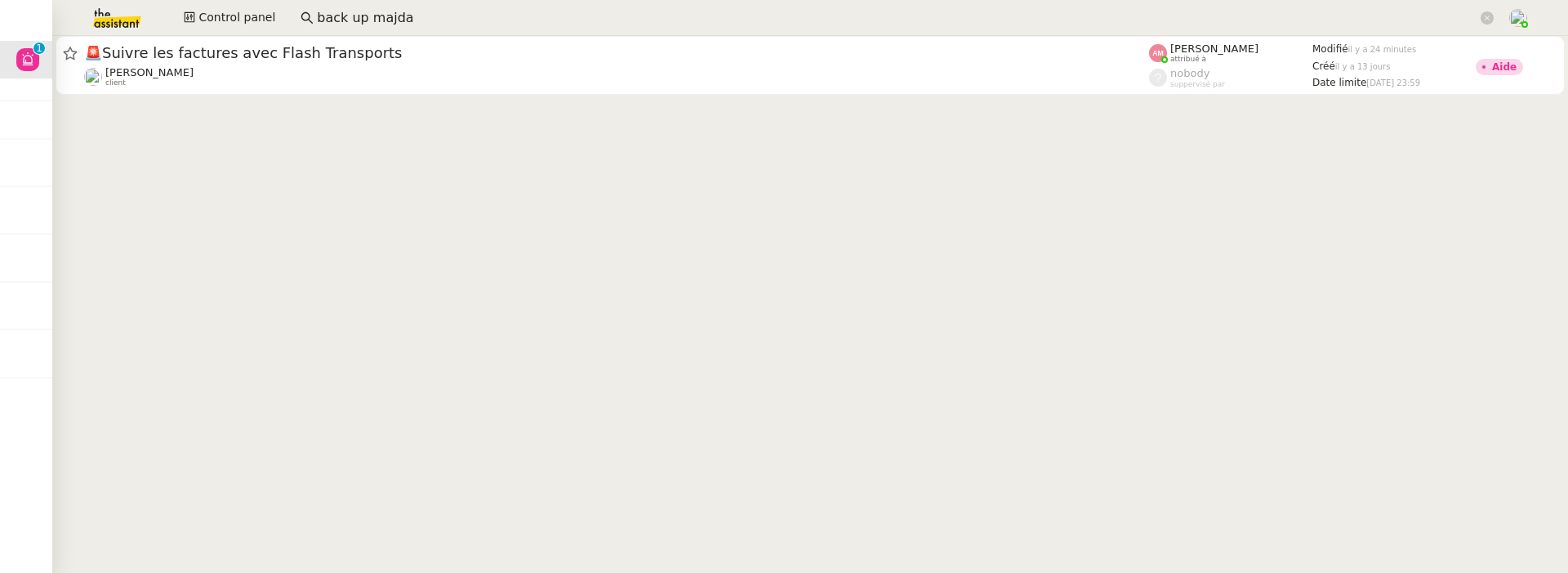
click at [790, 98] on cdk-virtual-scroll-viewport "🚨 Suivre les factures avec Flash Transports Pierre Mergui client Amyna Mehrez a…" at bounding box center [809, 304] width 1516 height 536
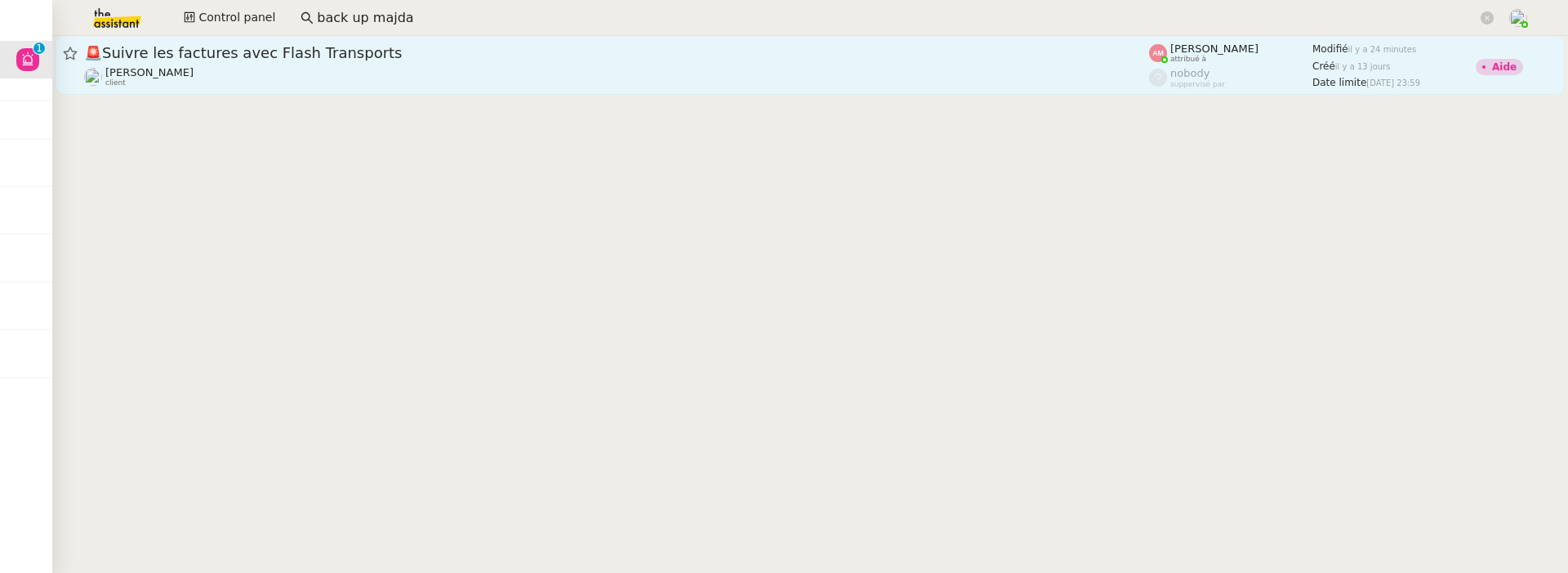
click at [798, 77] on div "Pierre Mergui client" at bounding box center [617, 77] width 1065 height 21
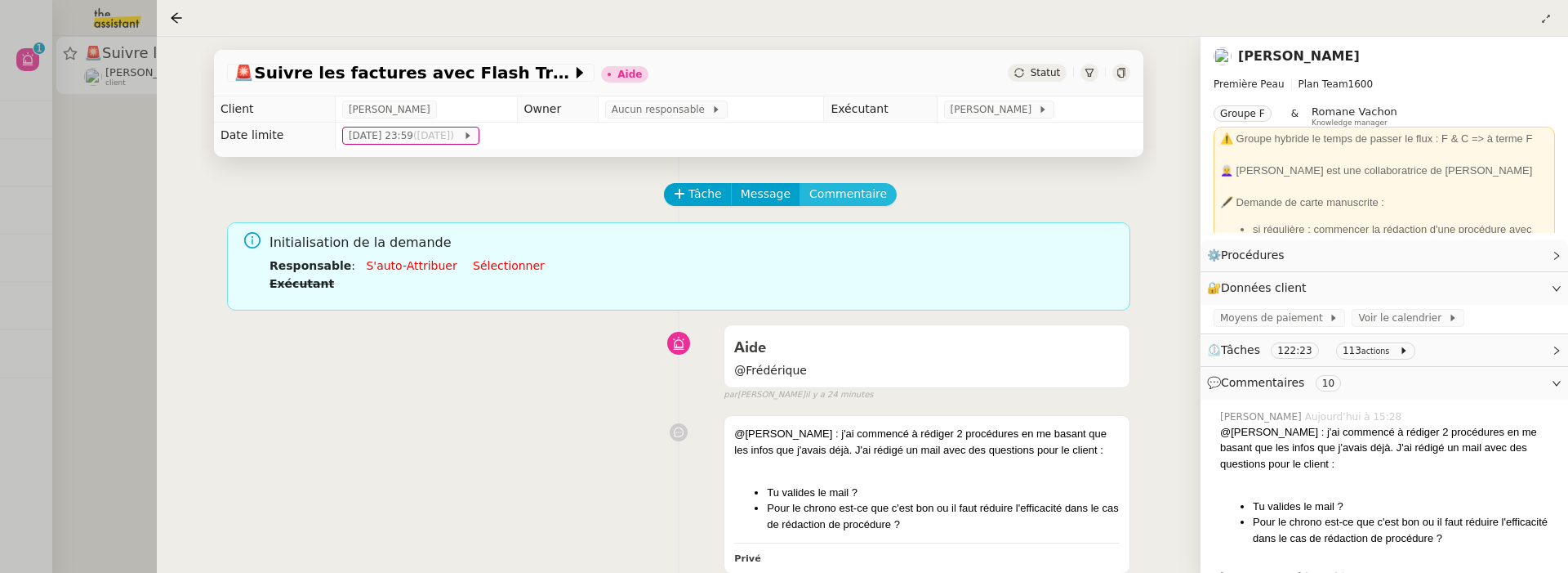
click at [869, 192] on span "Commentaire" at bounding box center [848, 194] width 78 height 19
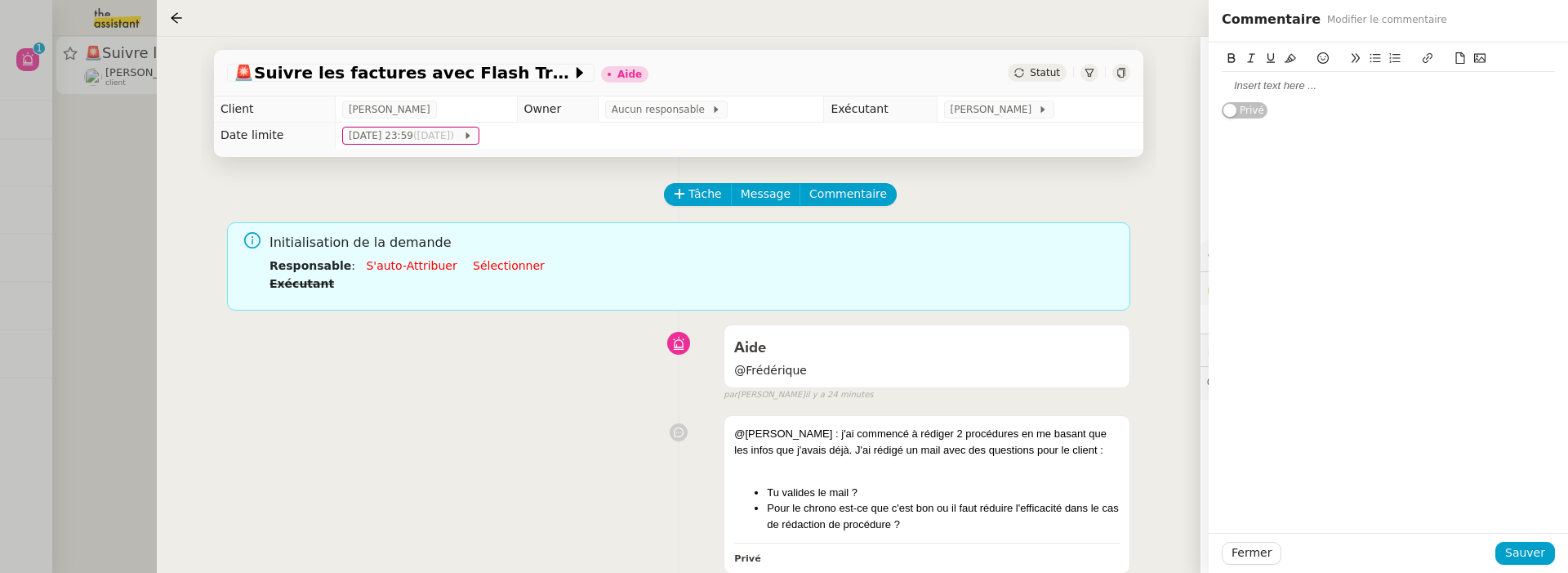
click at [1332, 95] on div at bounding box center [1388, 86] width 334 height 28
click at [1533, 559] on span "Sauver" at bounding box center [1526, 553] width 40 height 19
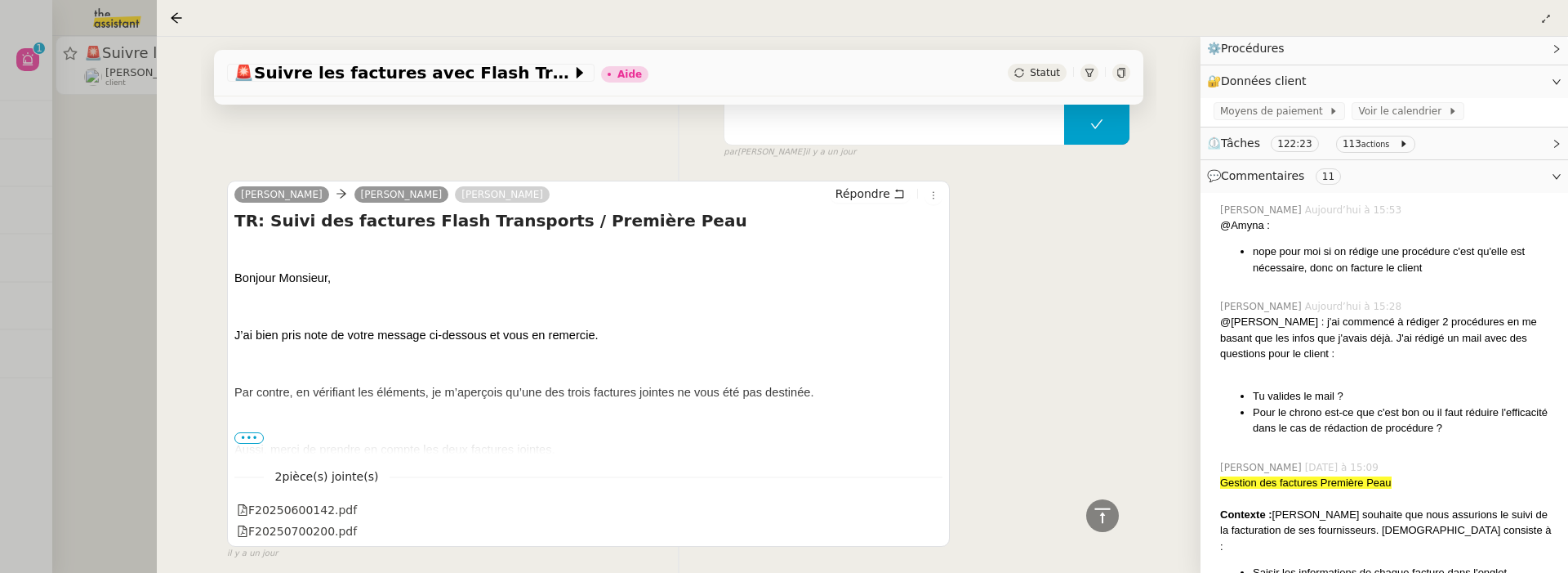
scroll to position [4923, 0]
click at [239, 444] on span "•••" at bounding box center [249, 438] width 30 height 12
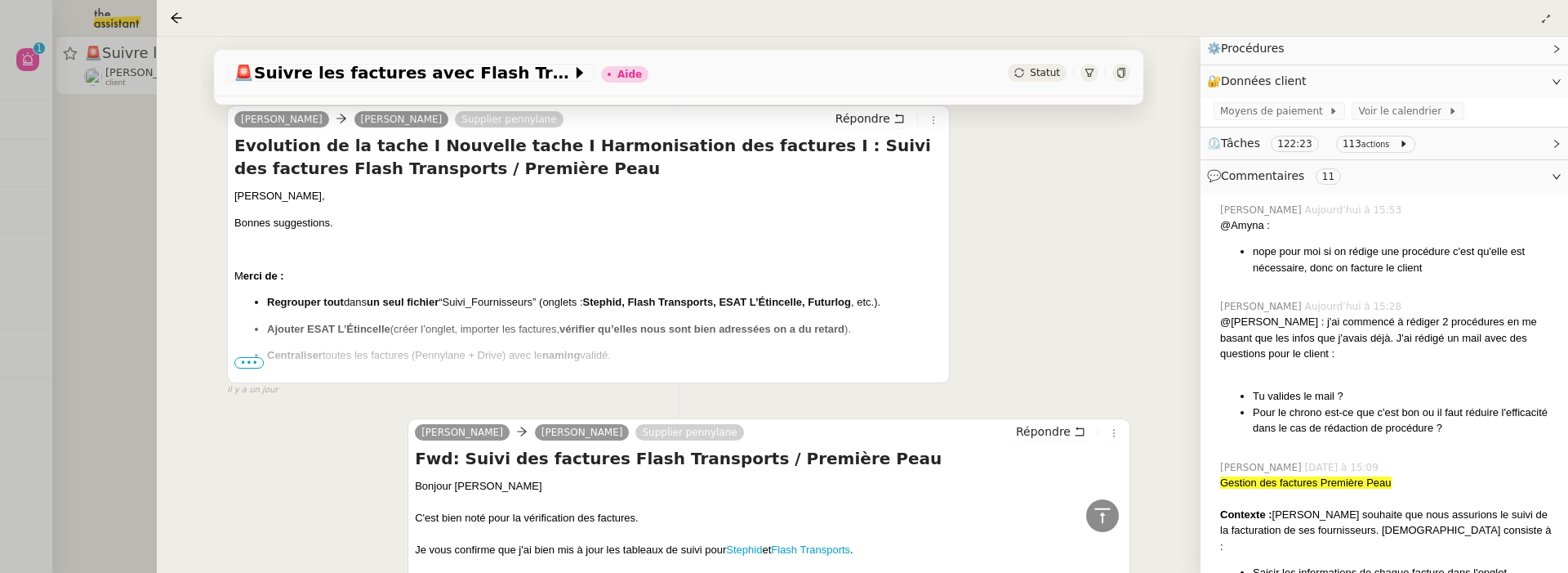
scroll to position [3205, 0]
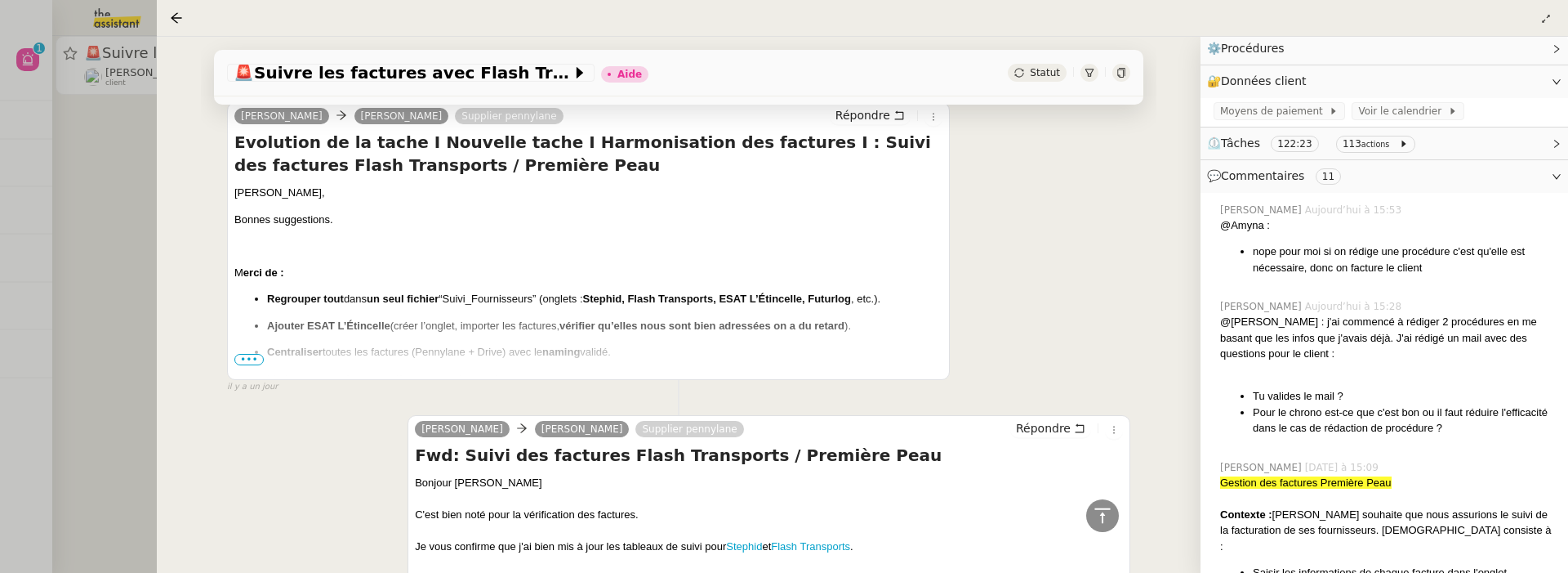
click at [250, 365] on span "•••" at bounding box center [249, 360] width 30 height 12
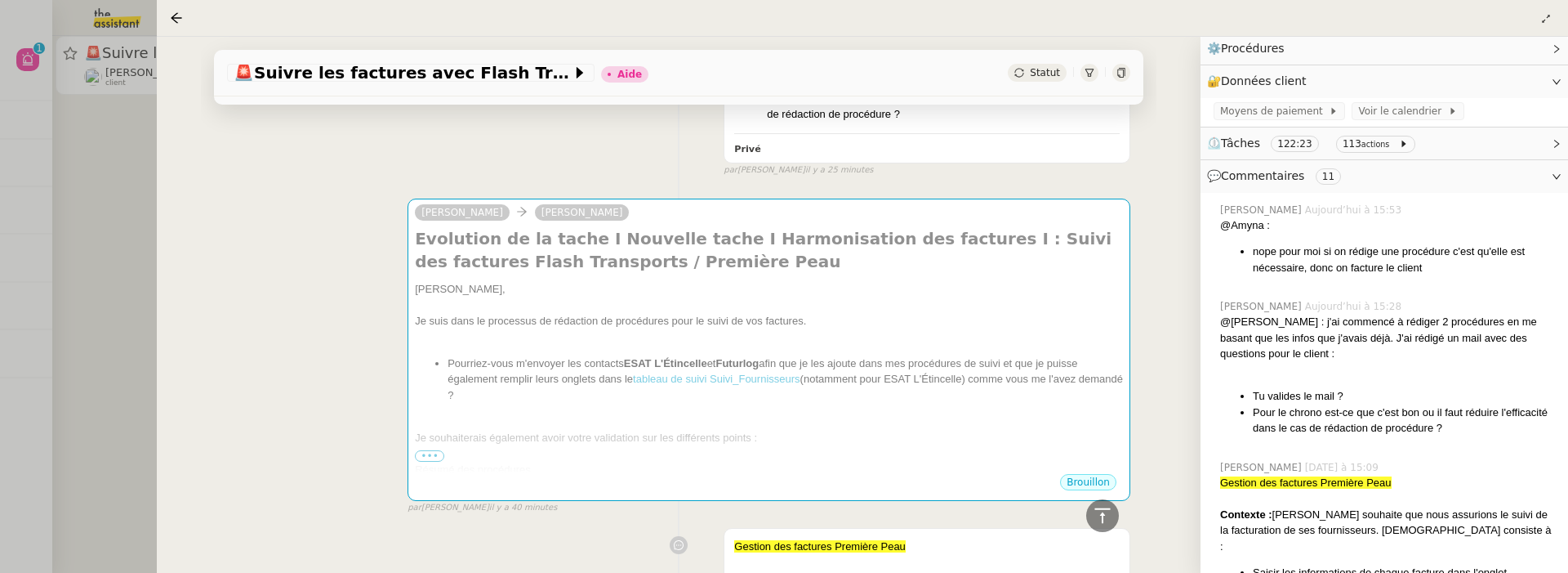
scroll to position [551, 0]
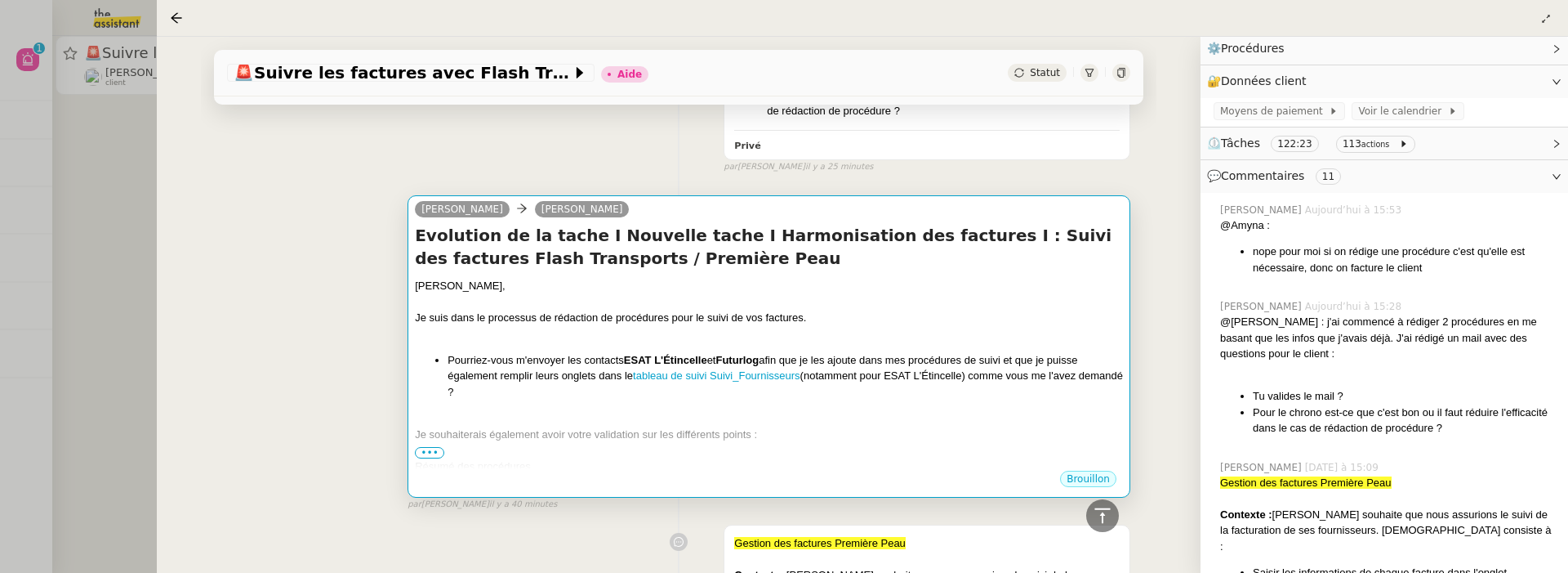
click at [634, 428] on div "Je souhaiterais également avoir votre validation sur les différents points :" at bounding box center [769, 434] width 709 height 16
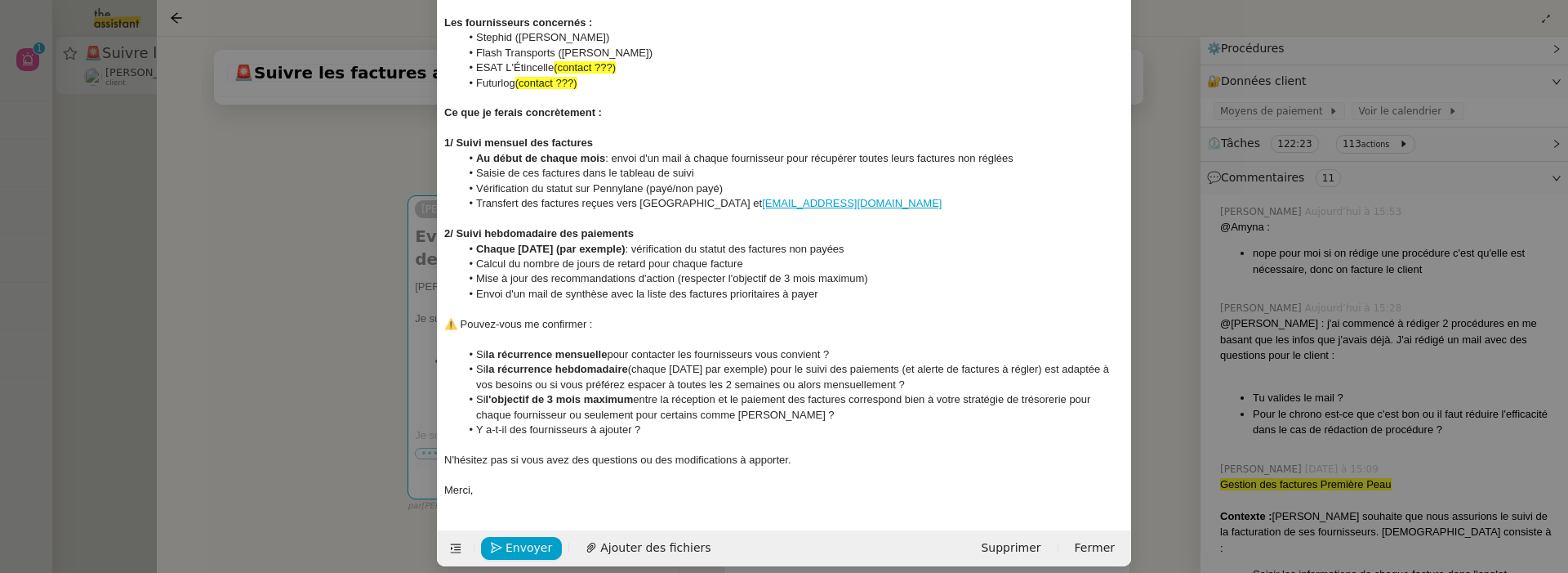
scroll to position [308, 0]
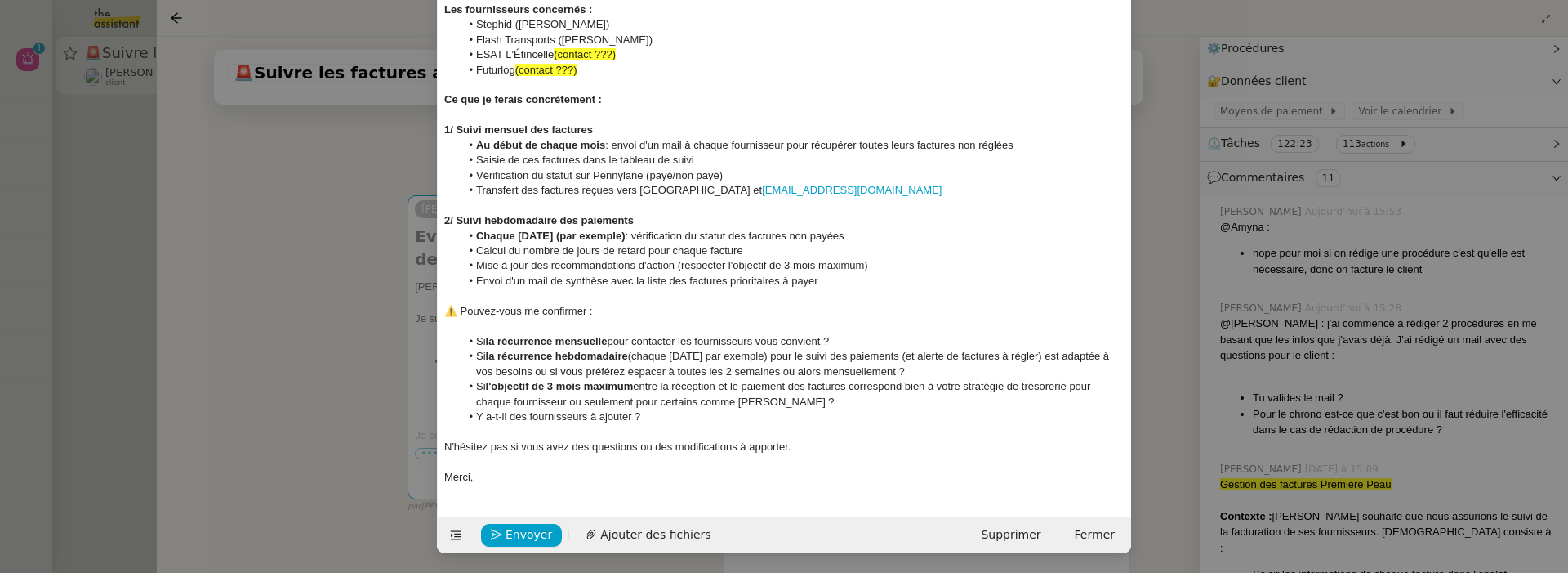
click at [351, 356] on nz-modal-container "Service TA - VOYAGE - PROPOSITION GLOBALE A utiliser dans le cadre de propositi…" at bounding box center [784, 286] width 1568 height 573
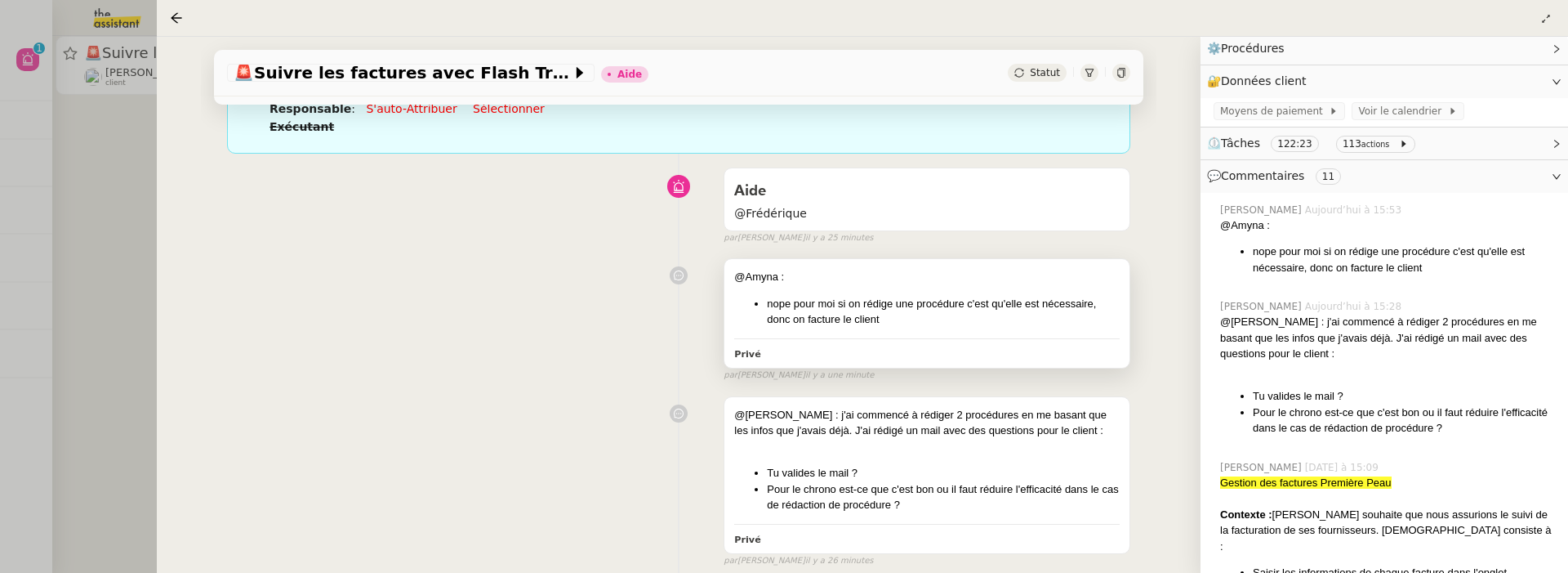
scroll to position [164, 0]
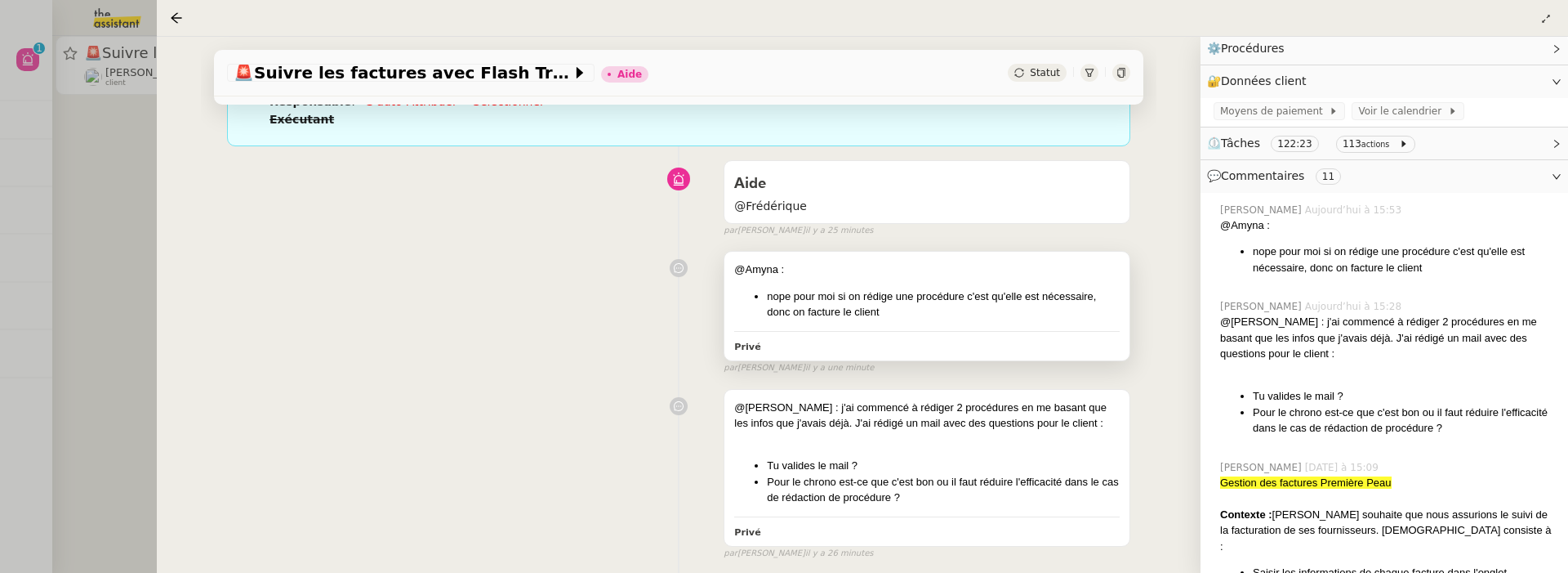
click at [934, 312] on li "nope pour moi si on rédige une procédure c'est qu'elle est nécessaire, donc on …" at bounding box center [943, 304] width 353 height 32
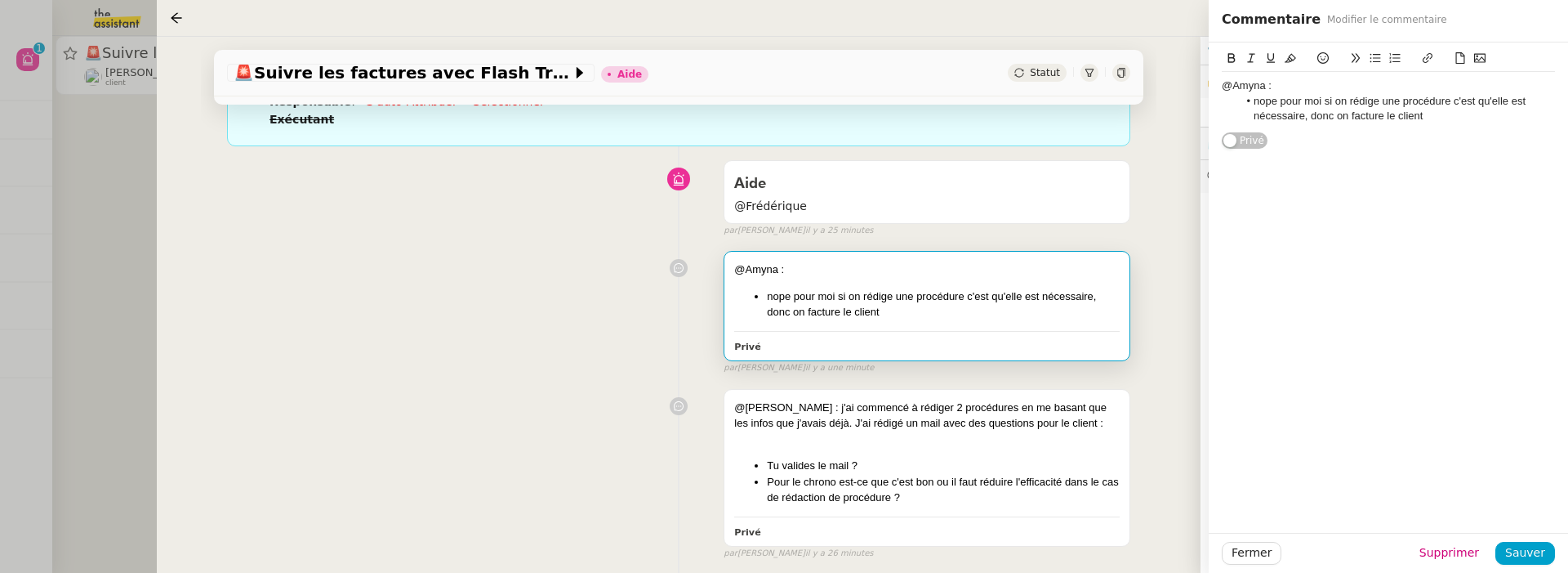
click at [1440, 116] on li "nope pour moi si on rédige une procédure c'est qu'elle est nécessaire, donc on …" at bounding box center [1397, 109] width 317 height 30
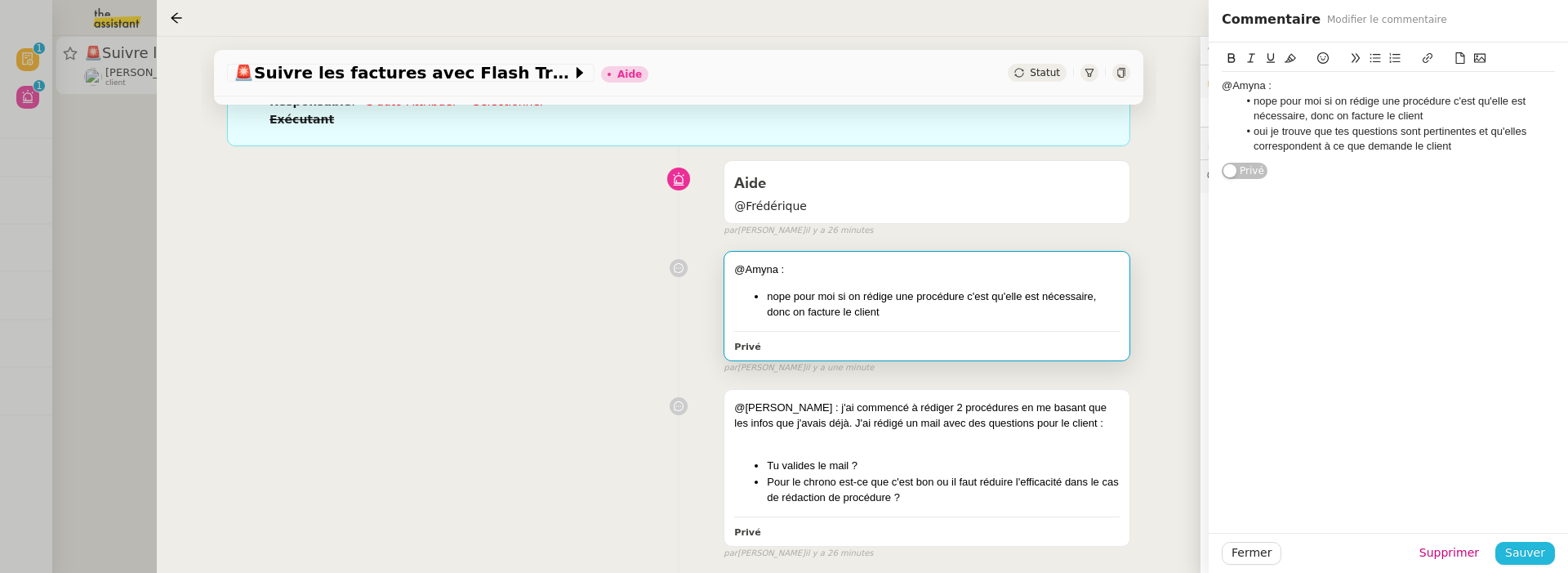
click at [1551, 560] on button "Sauver" at bounding box center [1526, 553] width 60 height 23
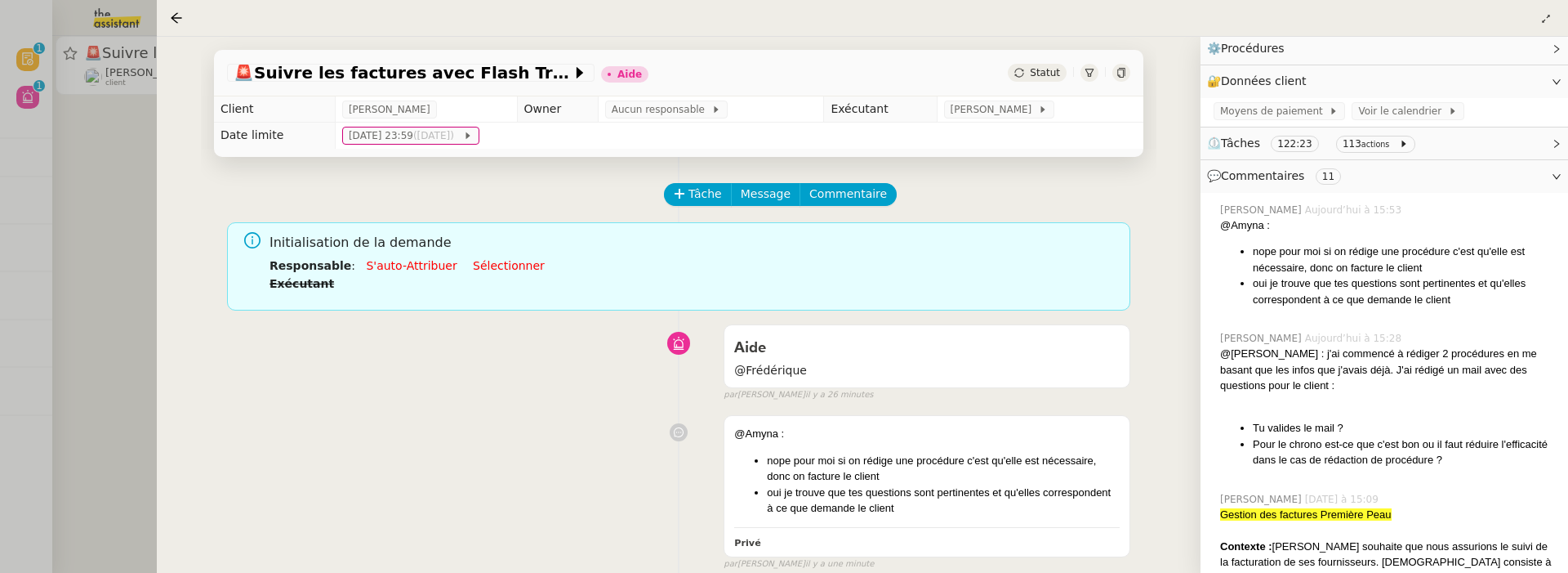
click at [1047, 79] on div "Statut" at bounding box center [1036, 72] width 59 height 18
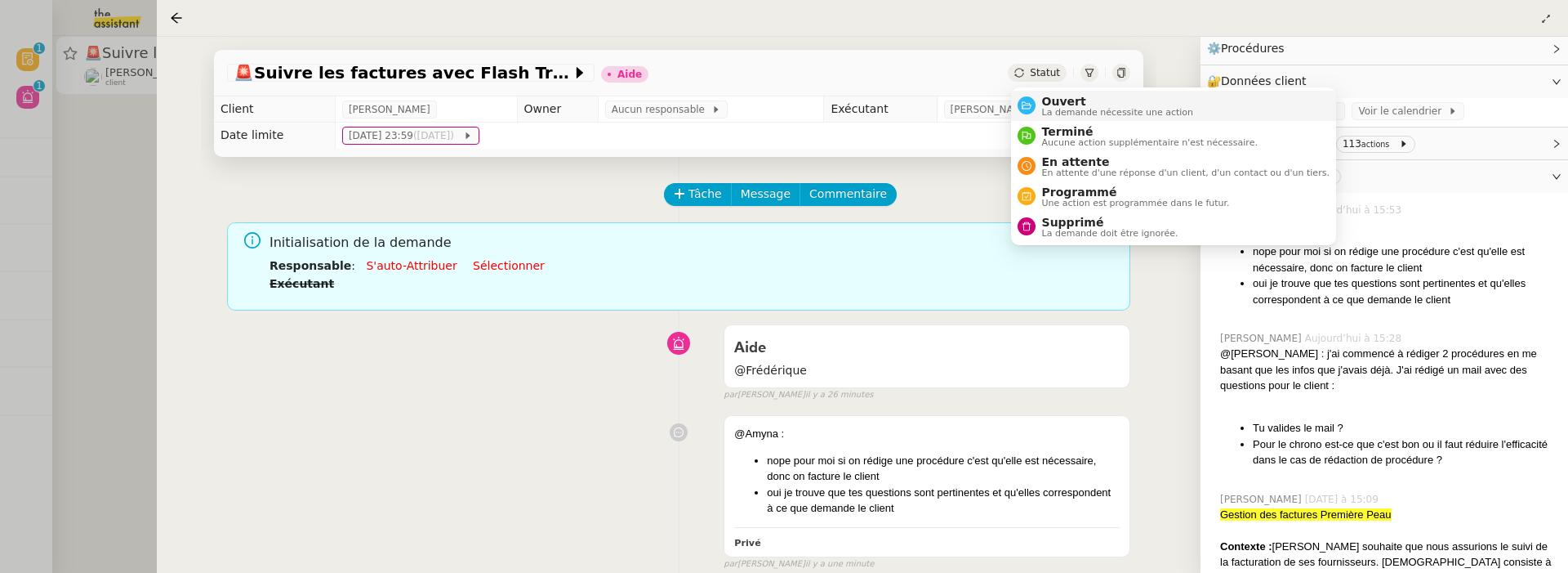
click at [1056, 98] on span "Ouvert" at bounding box center [1118, 102] width 152 height 13
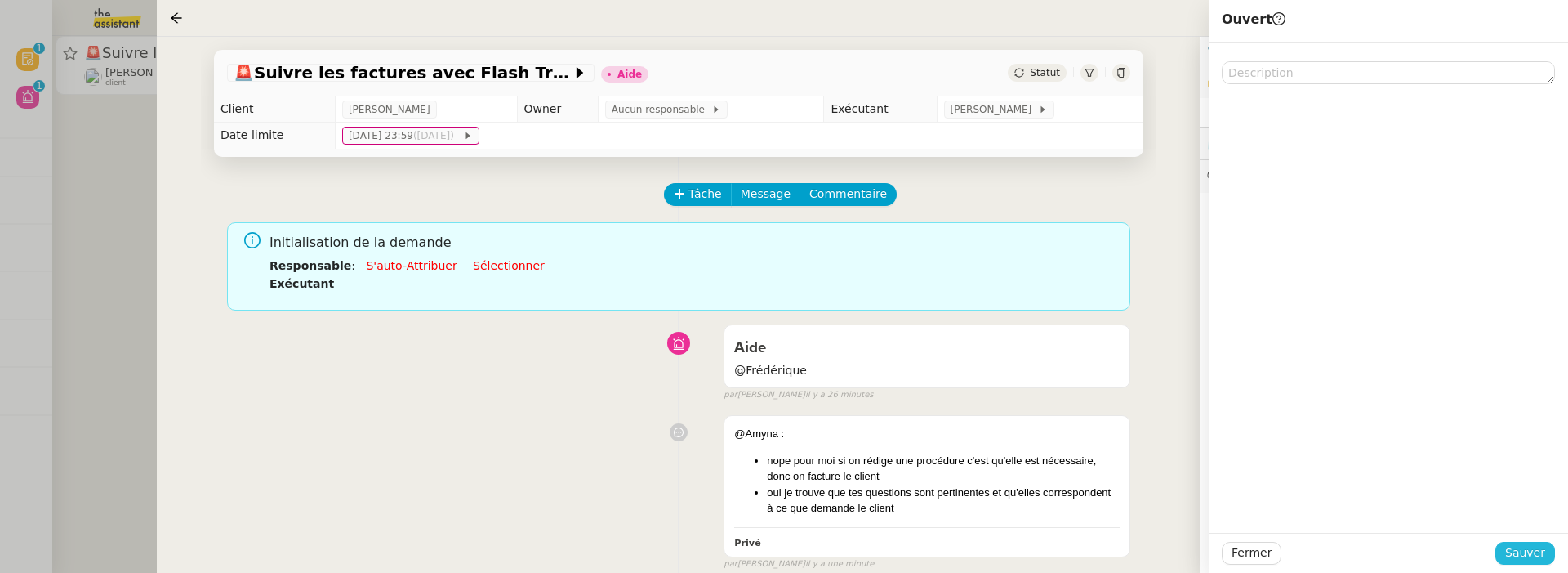
click at [1522, 553] on span "Sauver" at bounding box center [1526, 553] width 40 height 19
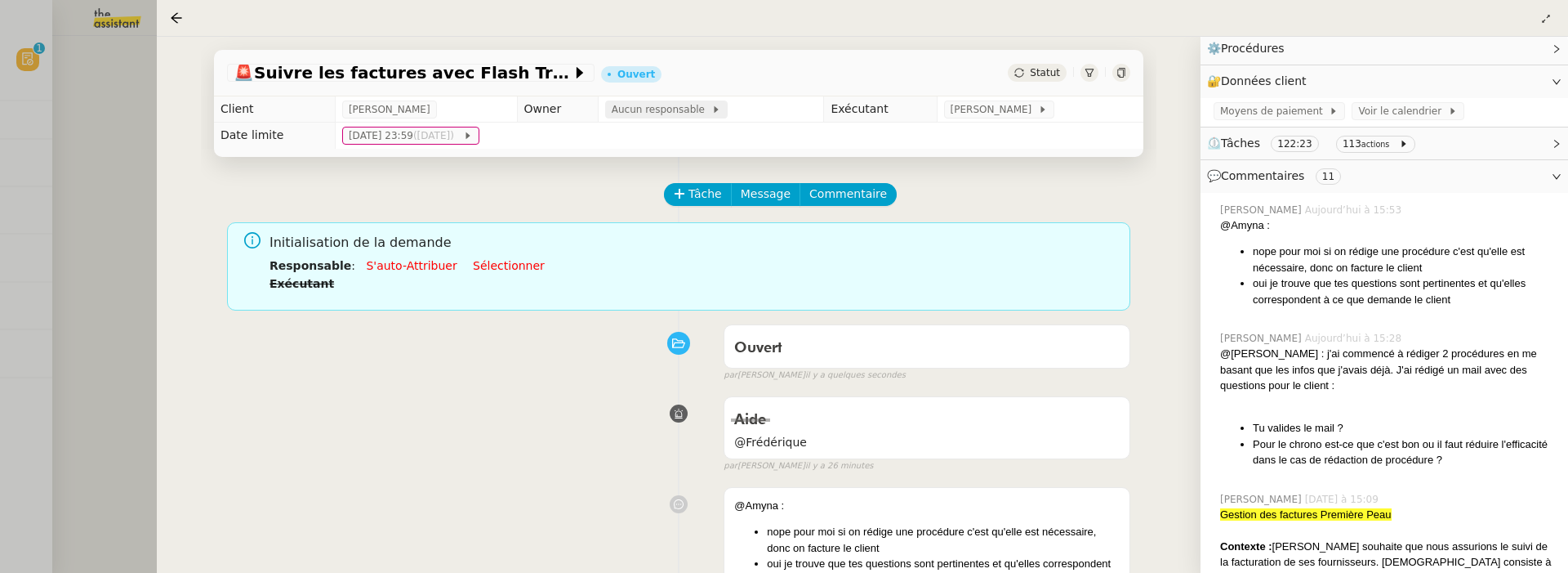
click at [638, 118] on div "Aucun responsable" at bounding box center [666, 109] width 122 height 18
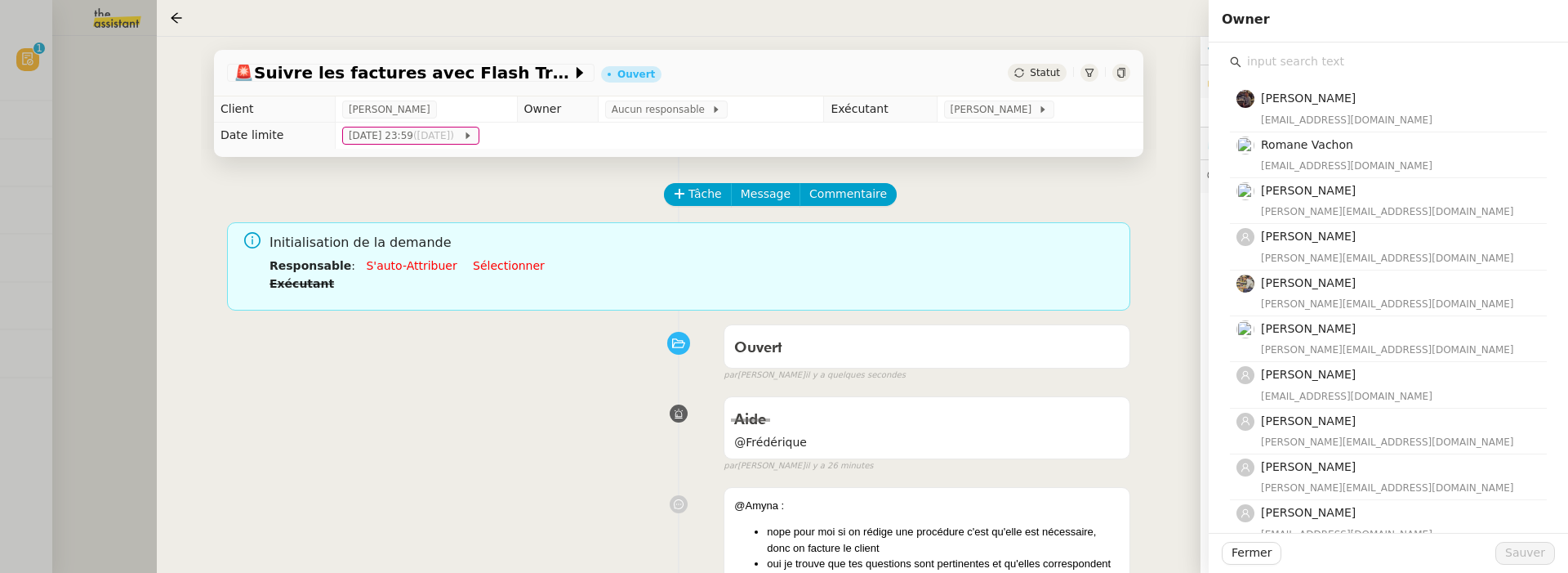
click at [1262, 57] on input "text" at bounding box center [1394, 62] width 306 height 22
type input "t"
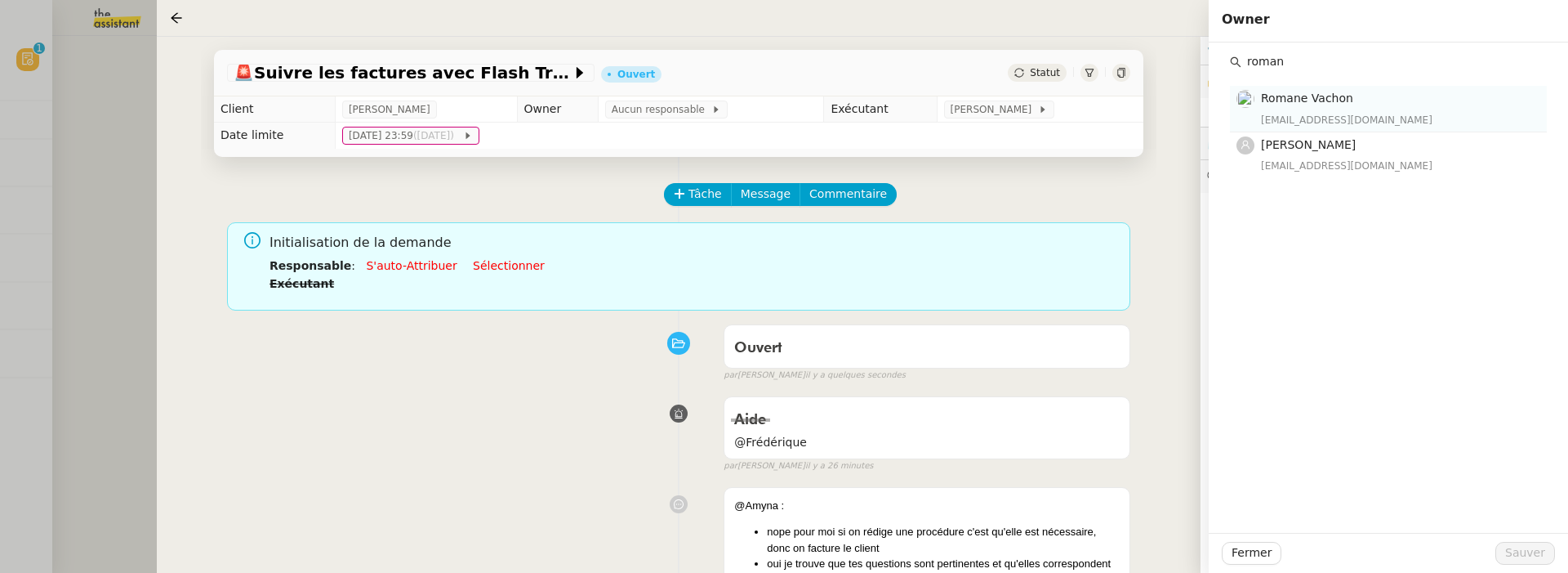
type input "roman"
click at [1397, 126] on div "romane@team.theassistant.com" at bounding box center [1399, 119] width 276 height 16
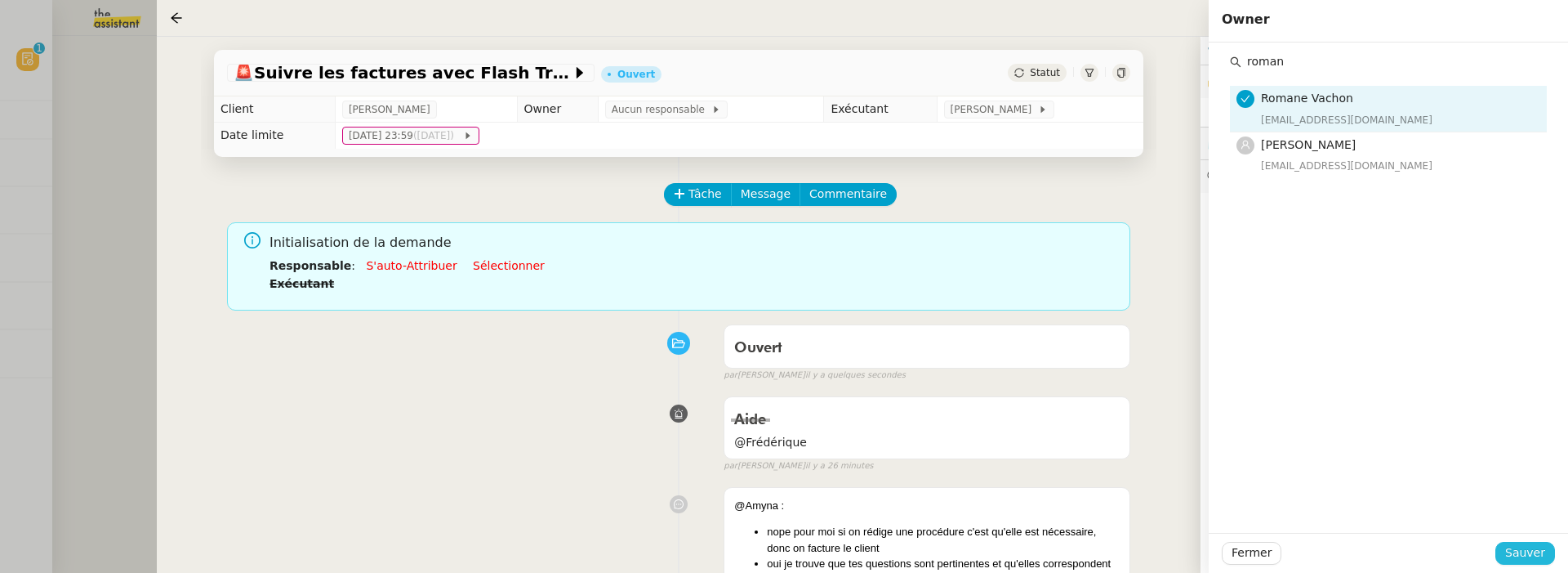
click at [1526, 554] on span "Sauver" at bounding box center [1526, 553] width 40 height 19
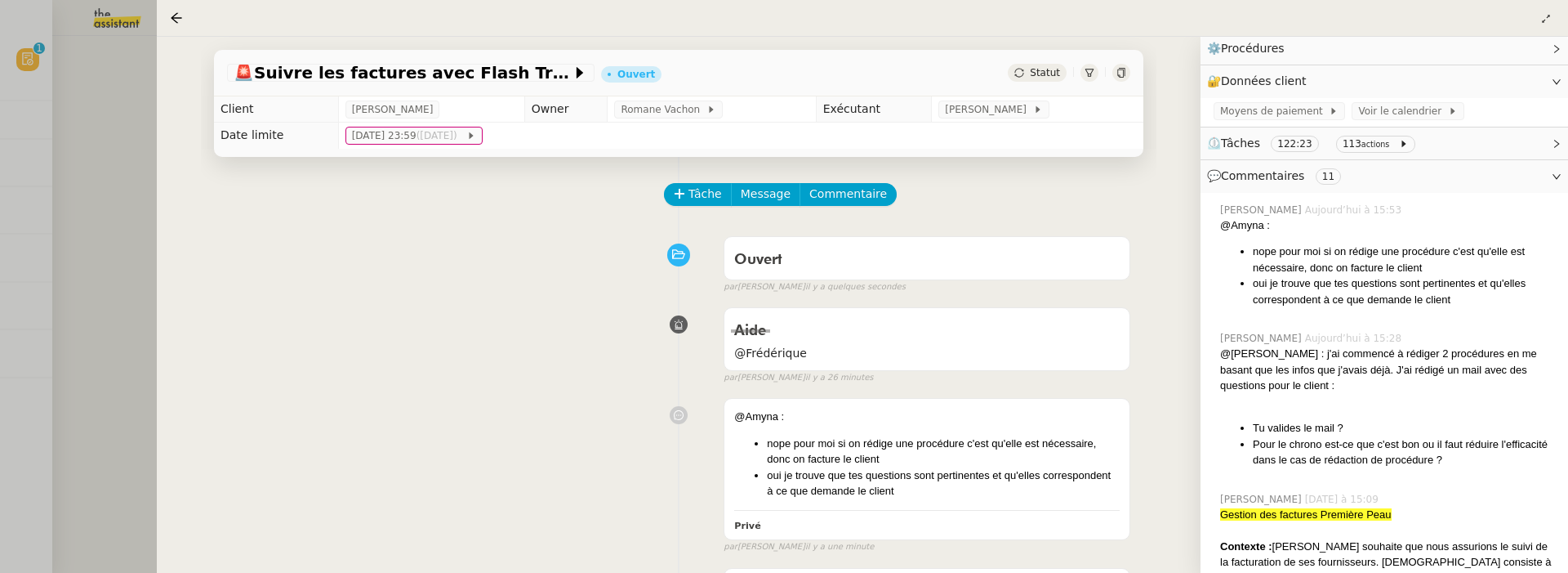
click at [94, 91] on div at bounding box center [784, 286] width 1568 height 573
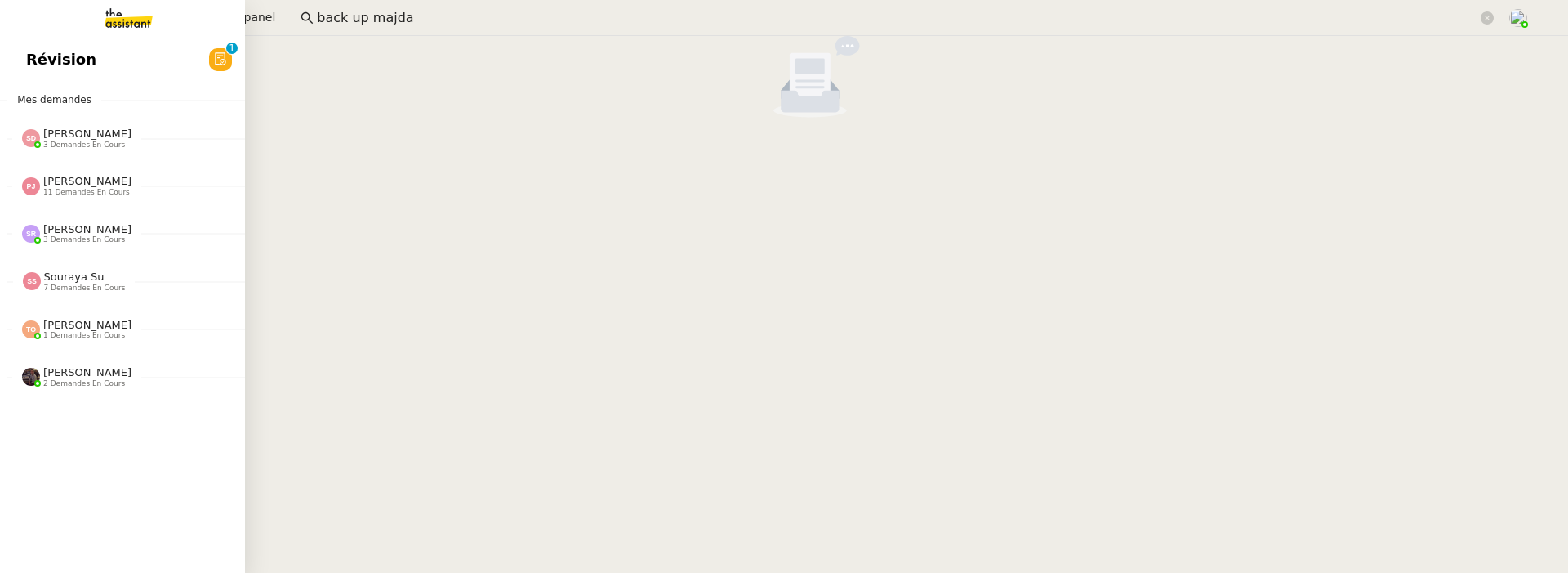
click at [37, 62] on link "Révision 0 1 2 3 4 5 6 7 8 9" at bounding box center [122, 59] width 245 height 37
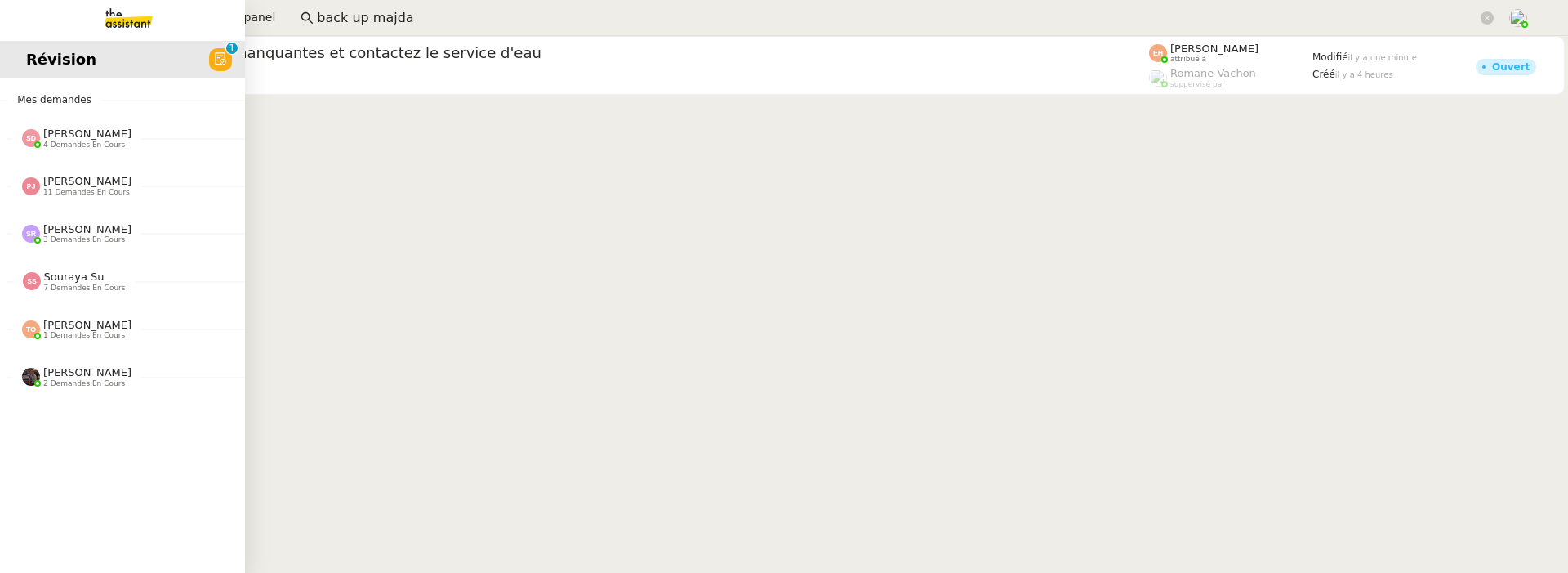
click at [32, 93] on span "Mes demandes" at bounding box center [55, 99] width 94 height 16
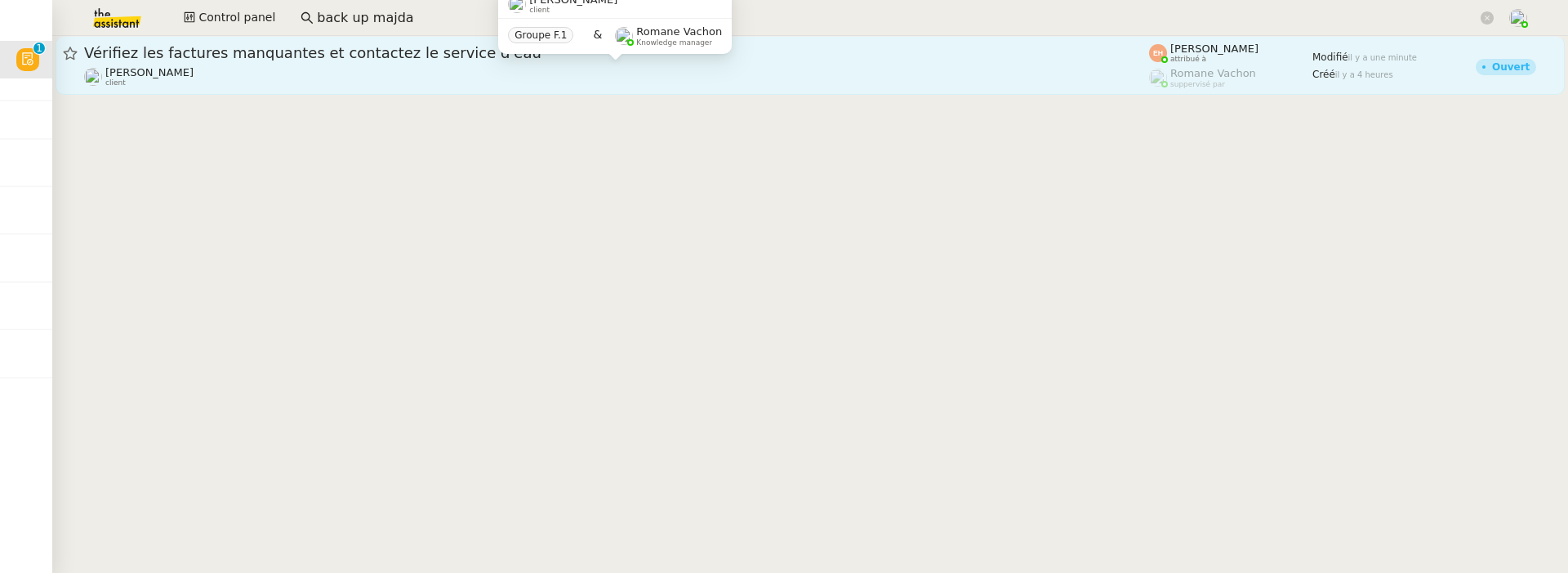
click at [182, 60] on span "Vérifiez les factures manquantes et contactez le service d'eau" at bounding box center [617, 53] width 1065 height 14
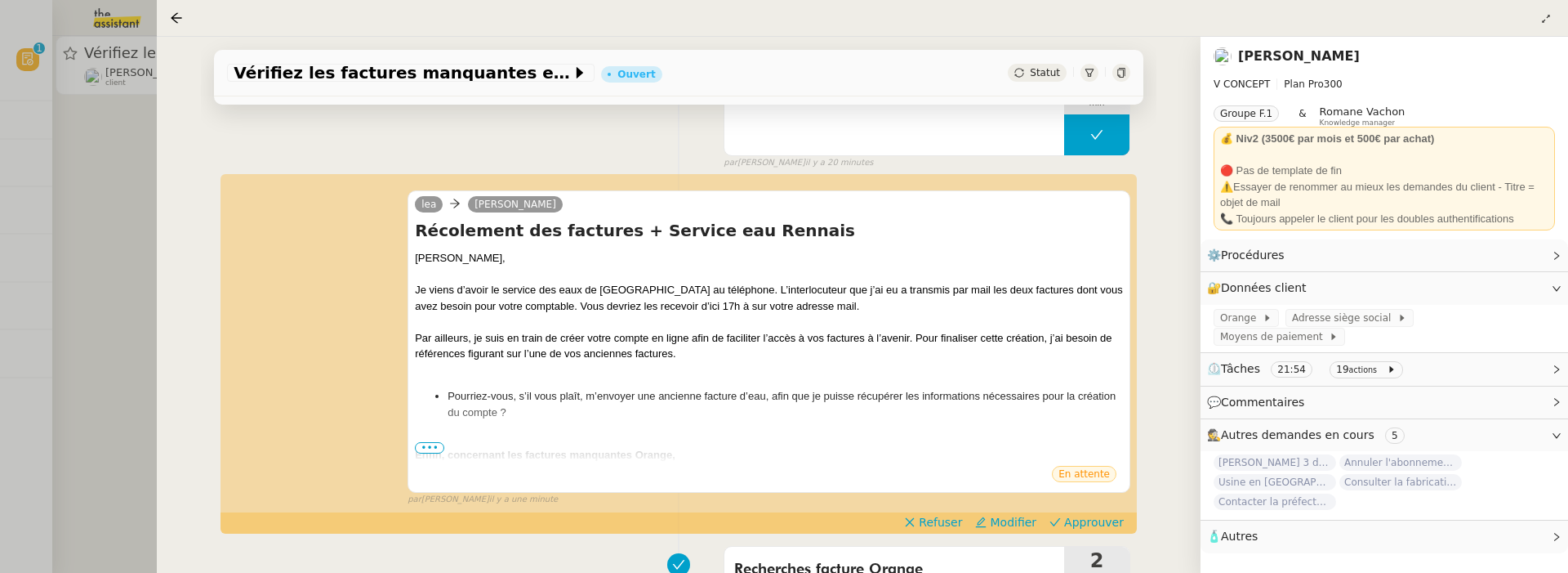
scroll to position [164, 0]
click at [97, 255] on div at bounding box center [784, 286] width 1568 height 573
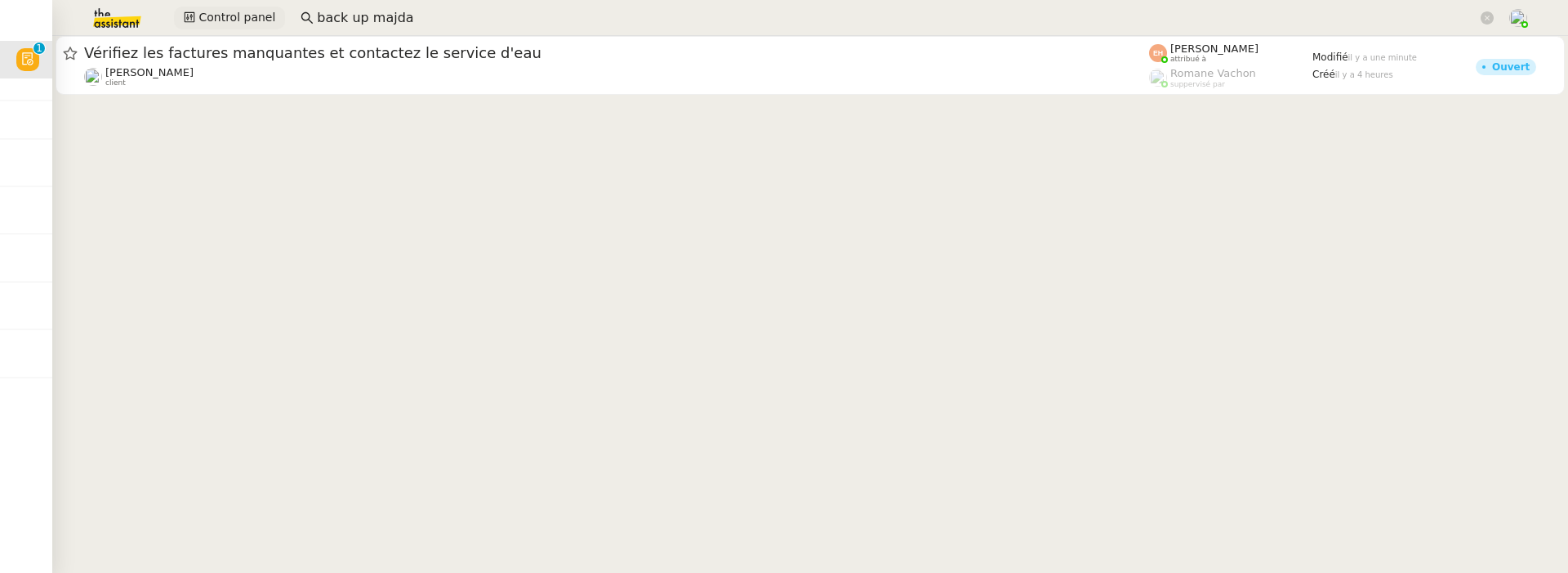
click at [236, 16] on span "Control panel" at bounding box center [236, 17] width 77 height 19
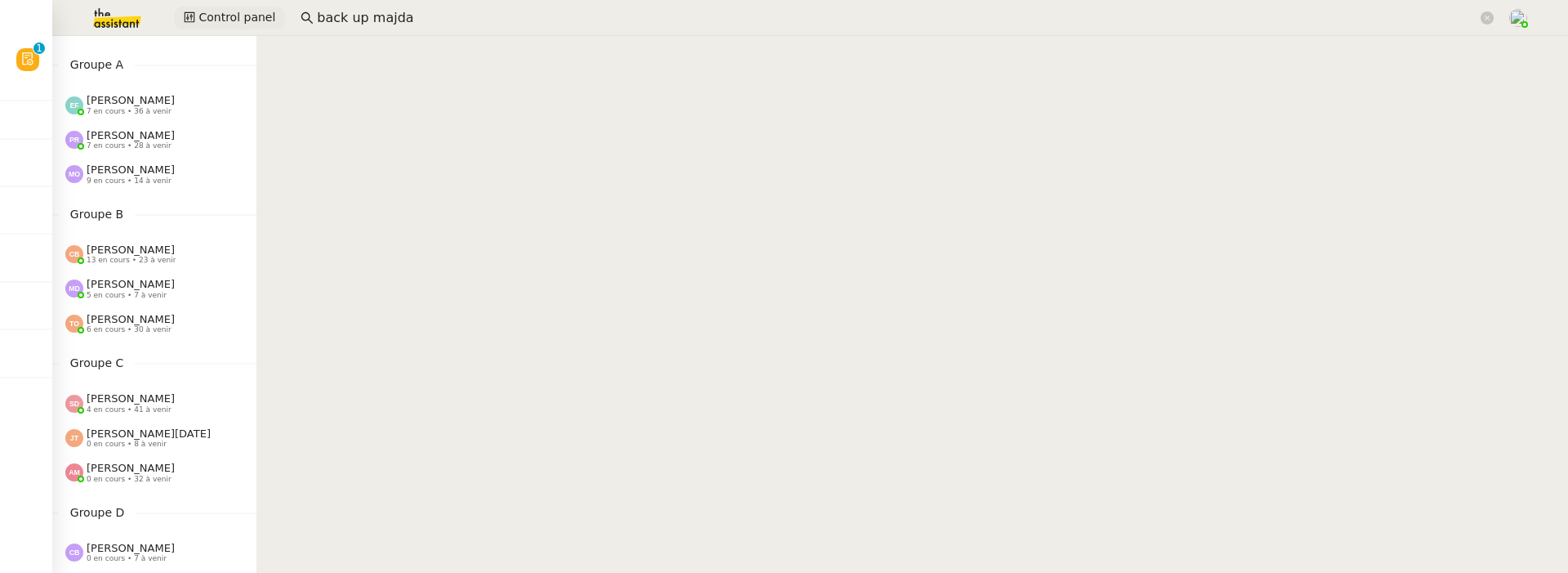
scroll to position [44, 0]
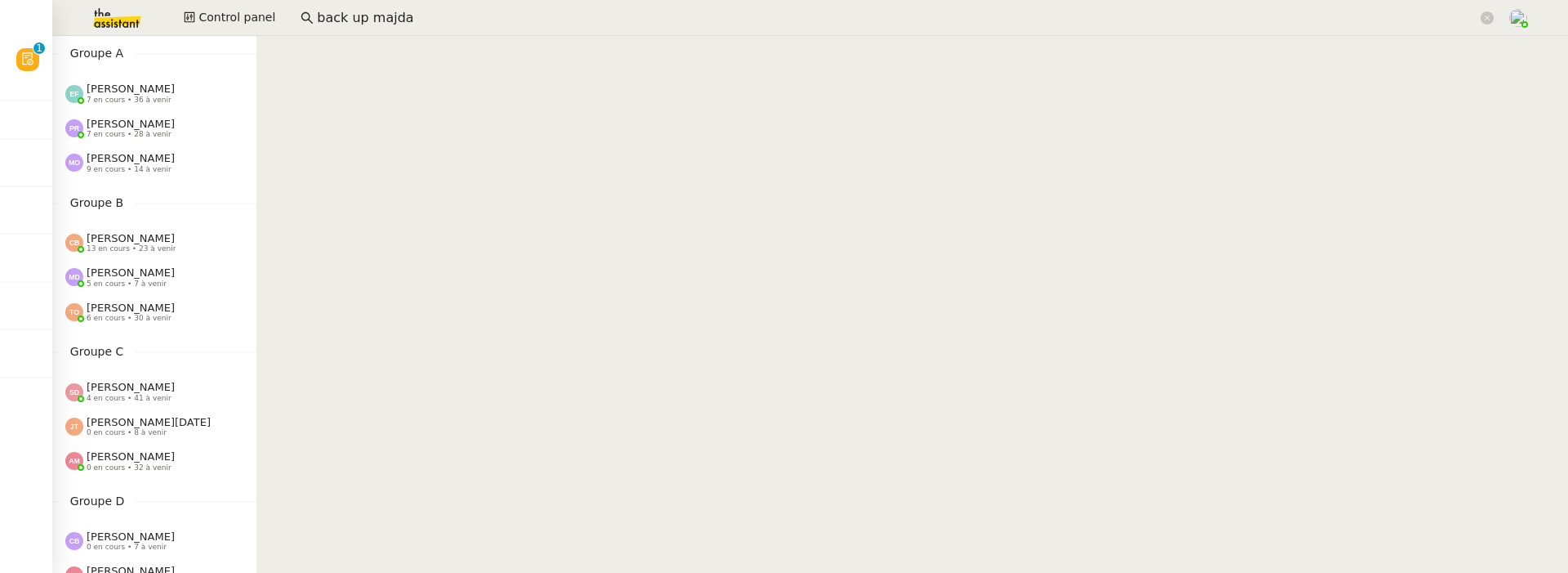
click at [155, 97] on span "7 en cours • 36 à venir" at bounding box center [129, 99] width 85 height 9
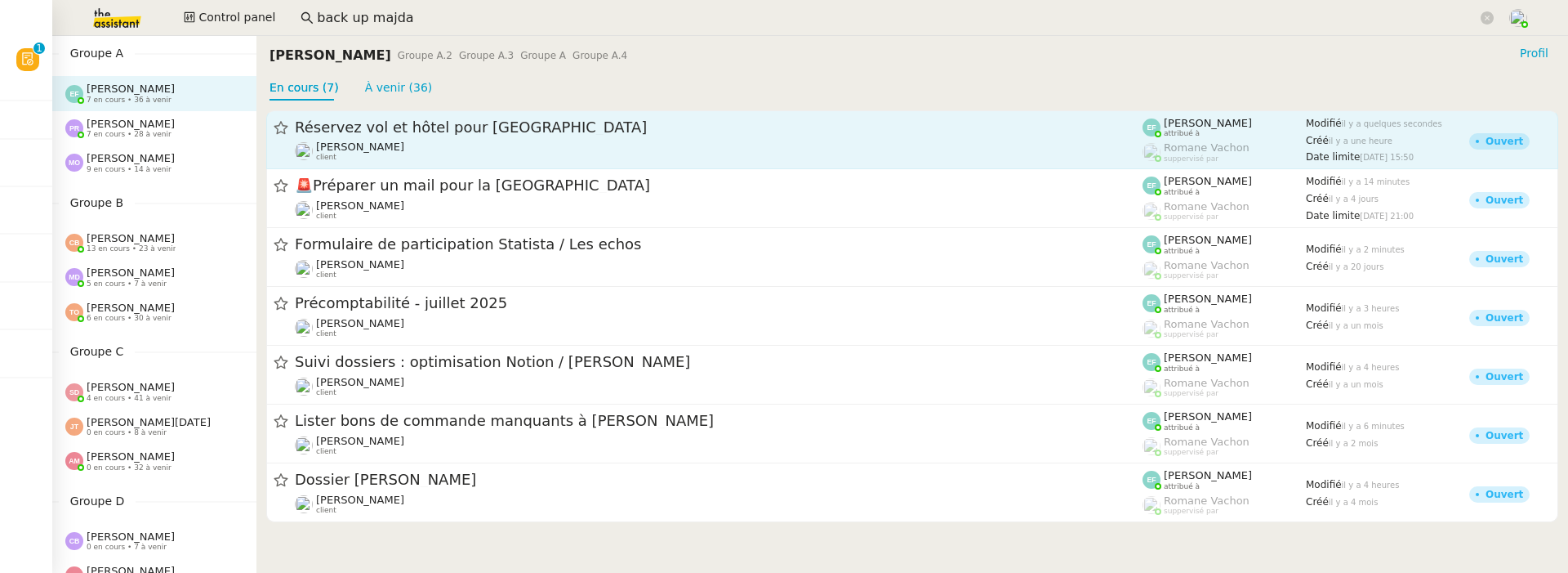
click at [487, 126] on span "Réservez vol et hôtel pour Dubaï" at bounding box center [719, 127] width 848 height 14
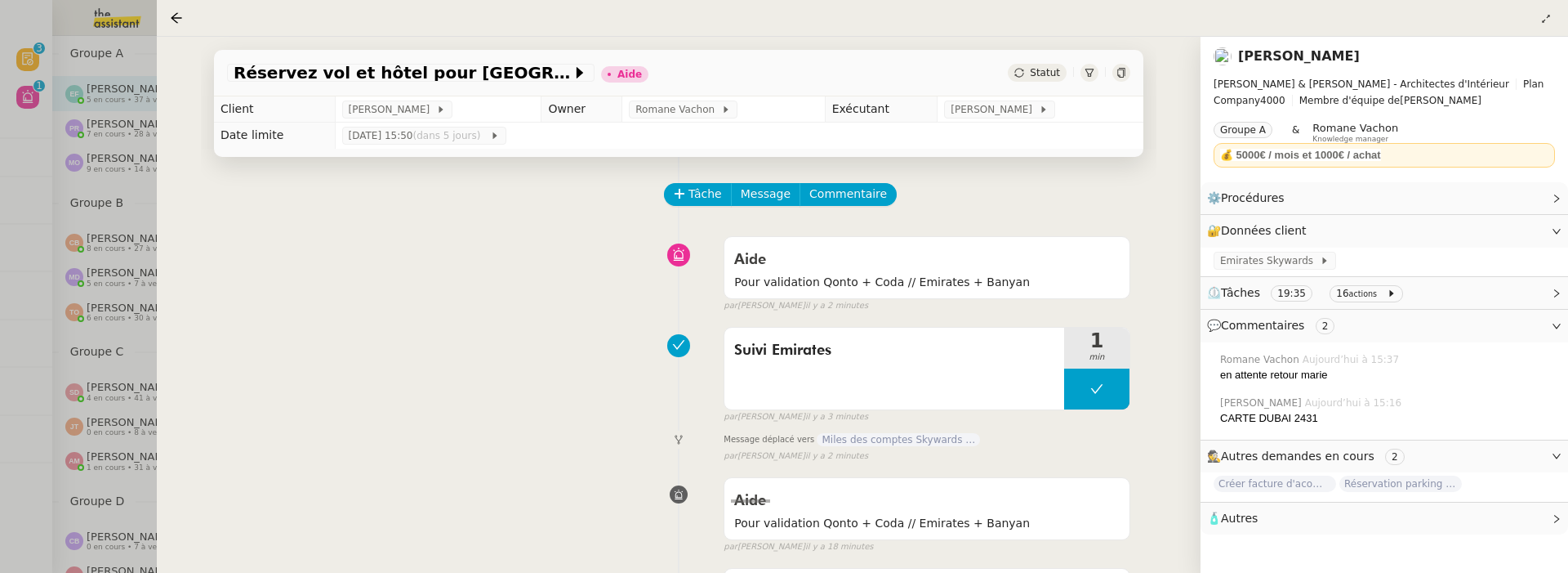
click at [1306, 49] on link "[PERSON_NAME]" at bounding box center [1299, 56] width 122 height 15
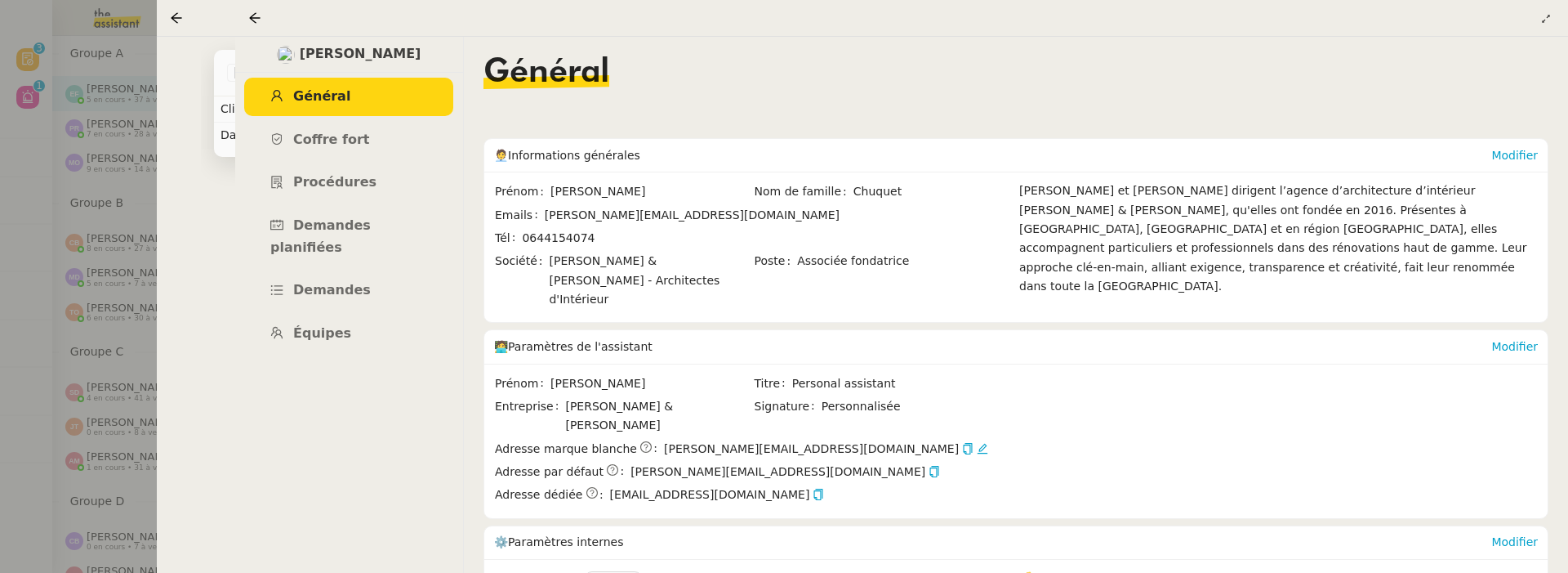
scroll to position [101, 0]
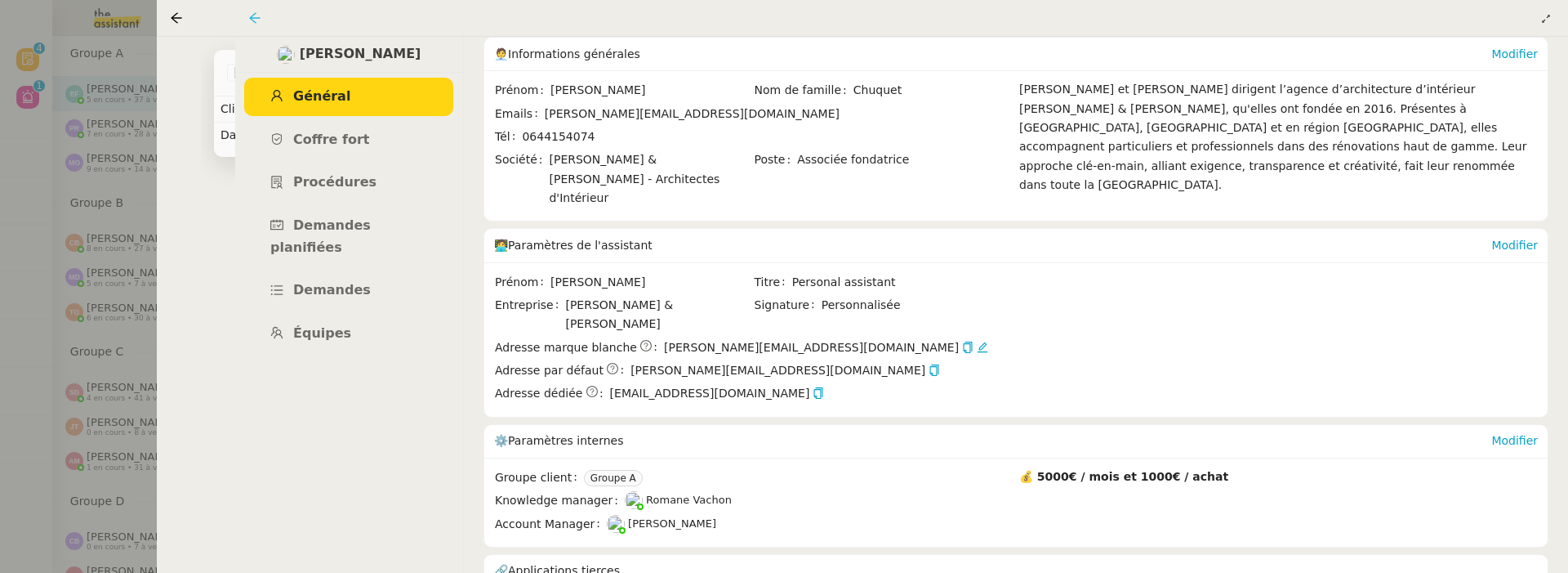
click at [252, 15] on icon at bounding box center [255, 18] width 13 height 13
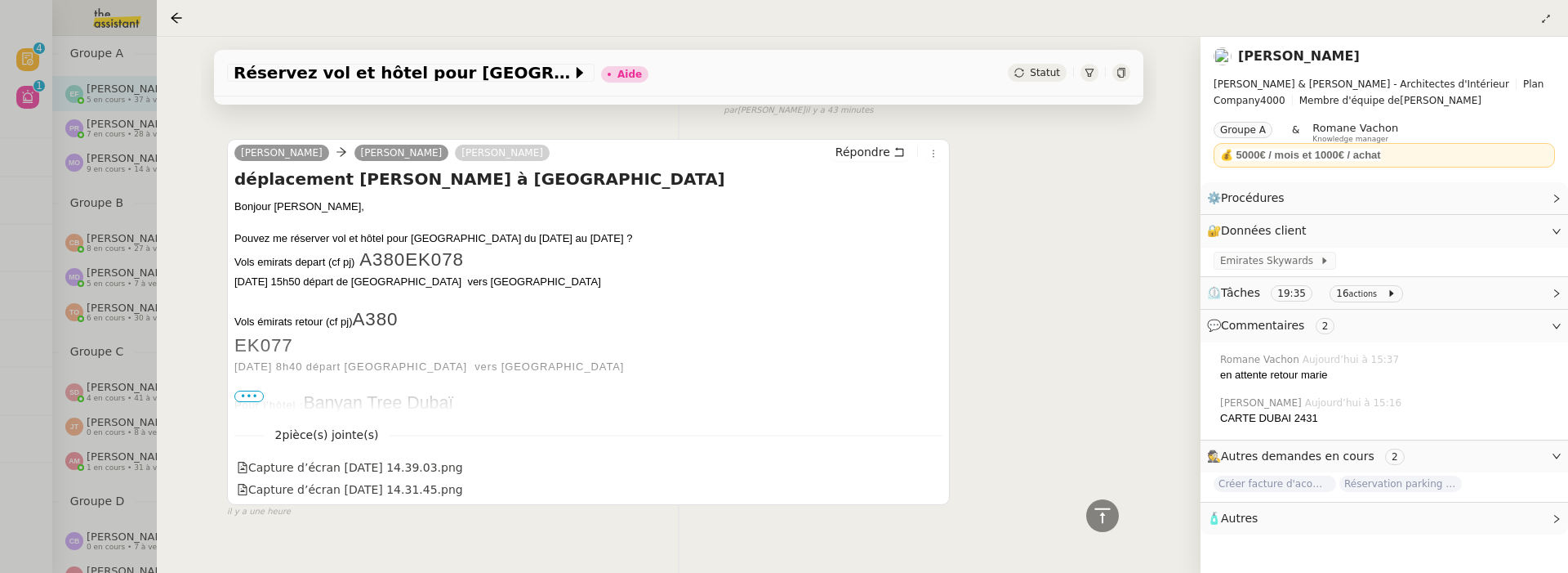
scroll to position [824, 0]
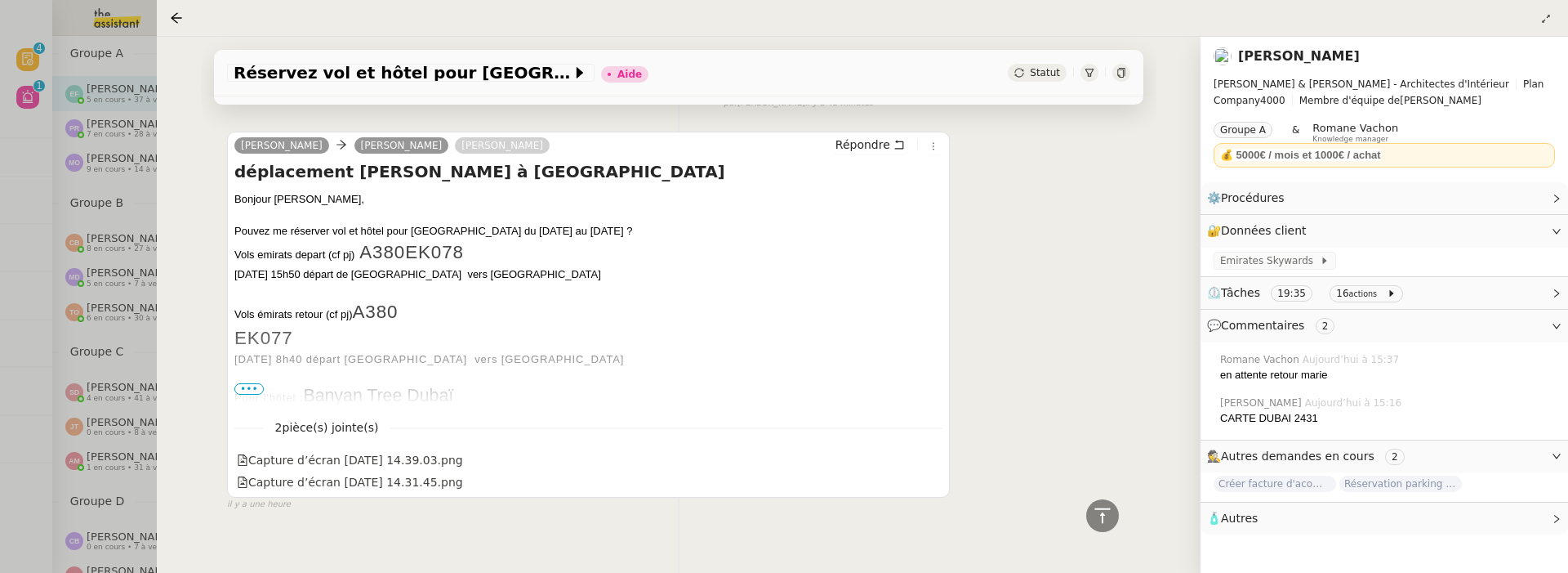
click at [248, 383] on span "•••" at bounding box center [249, 388] width 30 height 12
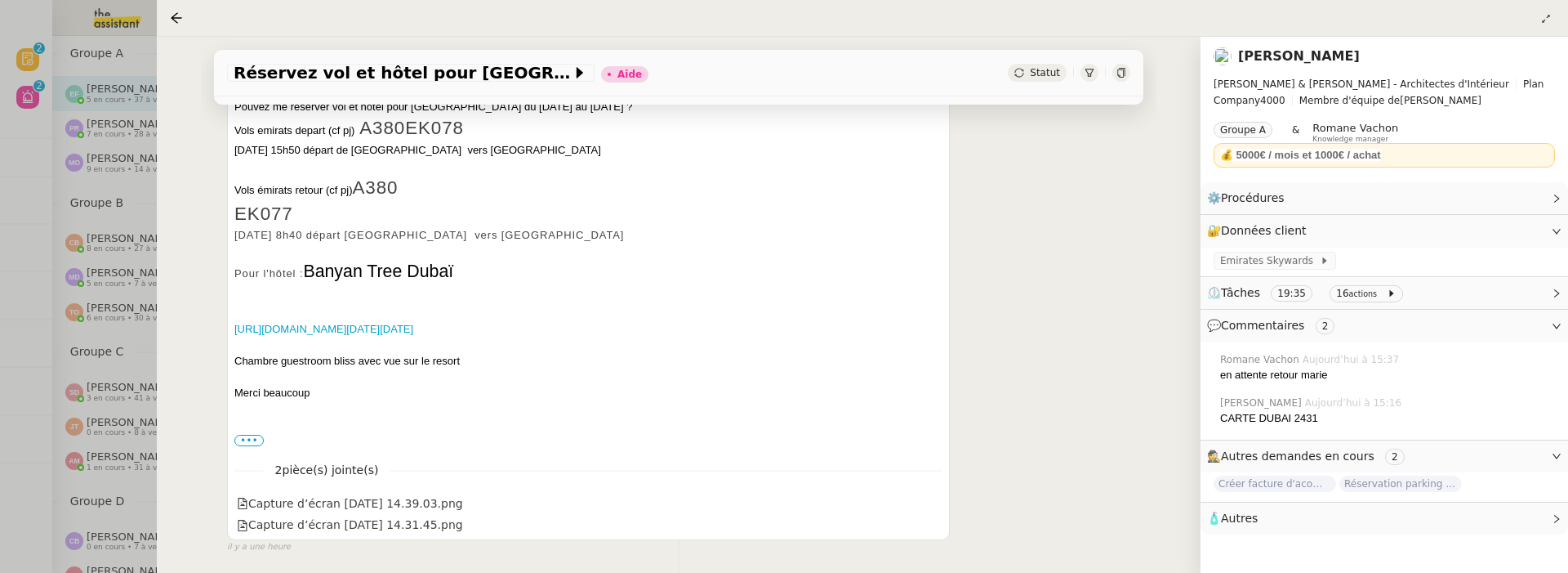
scroll to position [982, 0]
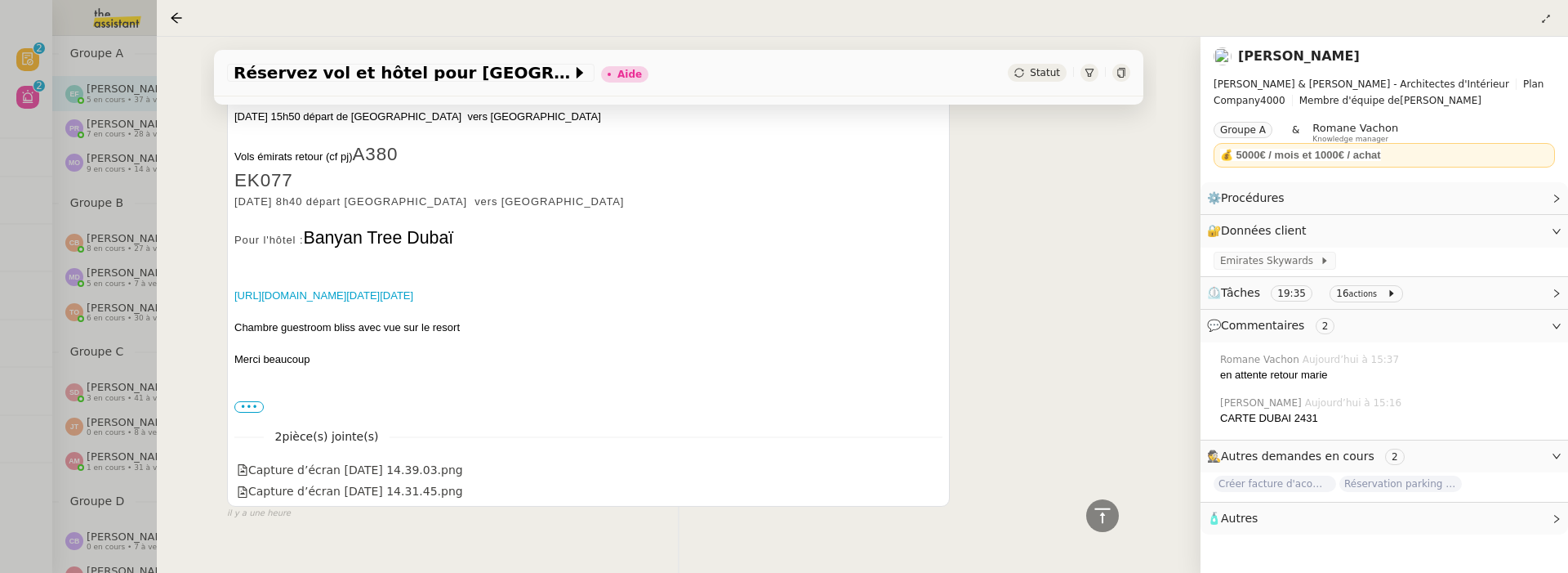
click at [1306, 59] on link "[PERSON_NAME]" at bounding box center [1299, 56] width 122 height 15
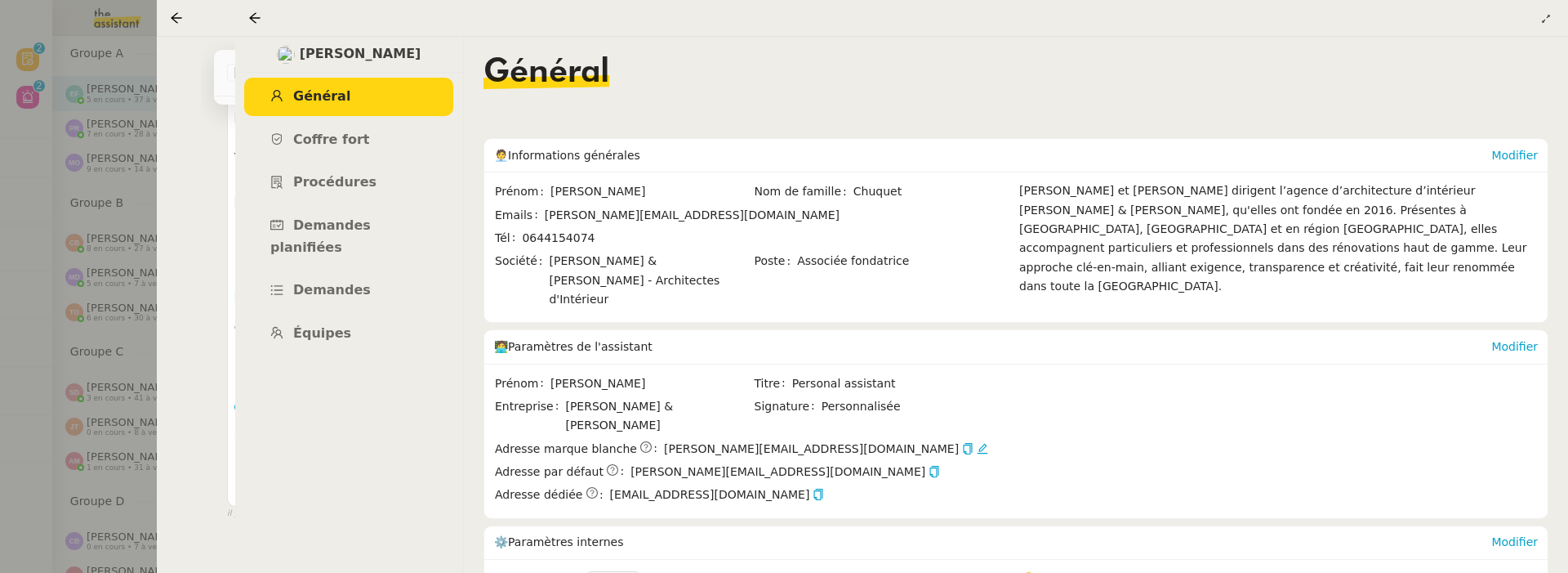
scroll to position [101, 0]
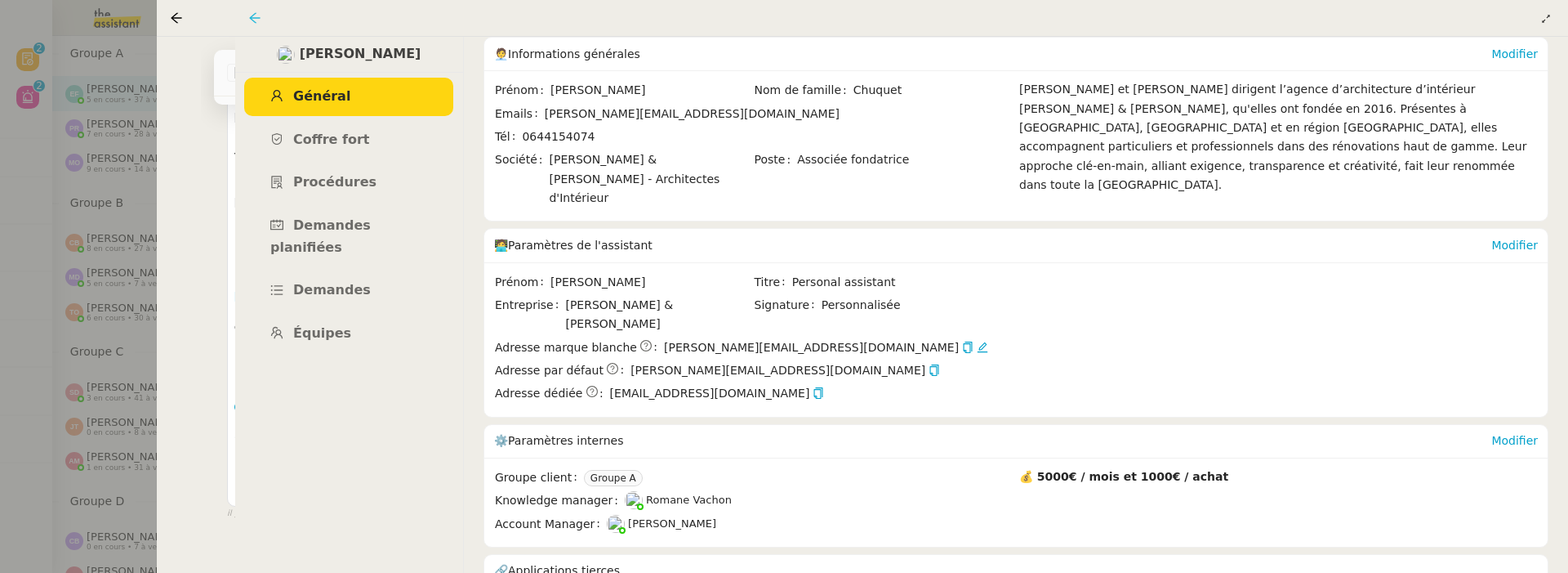
click at [260, 18] on icon at bounding box center [255, 18] width 13 height 13
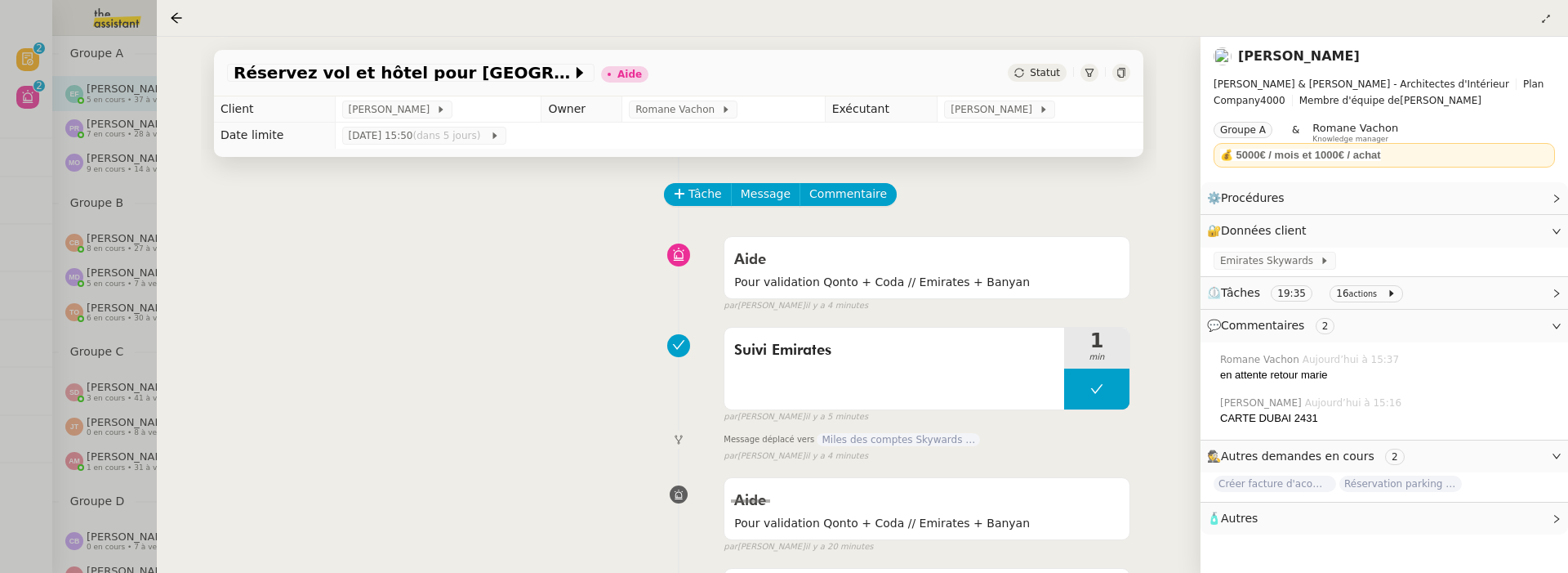
click at [1121, 71] on icon at bounding box center [1121, 73] width 10 height 10
click at [1125, 71] on icon at bounding box center [1121, 73] width 8 height 10
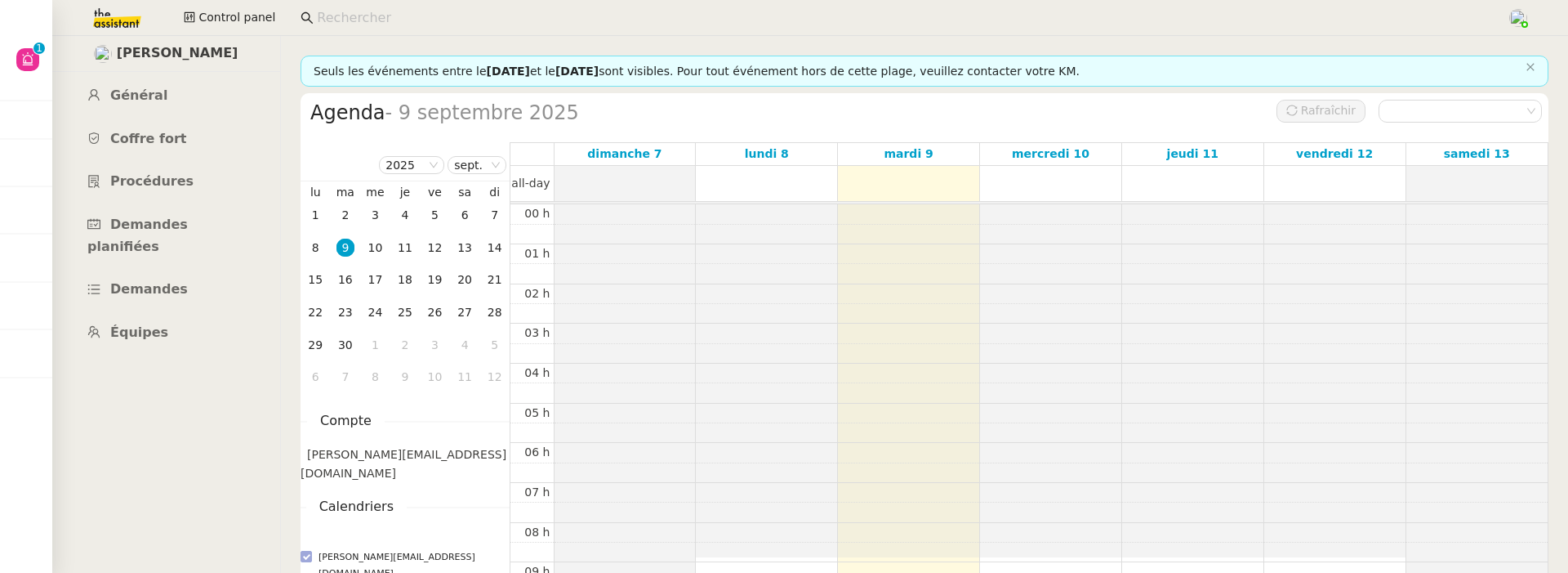
scroll to position [236, 0]
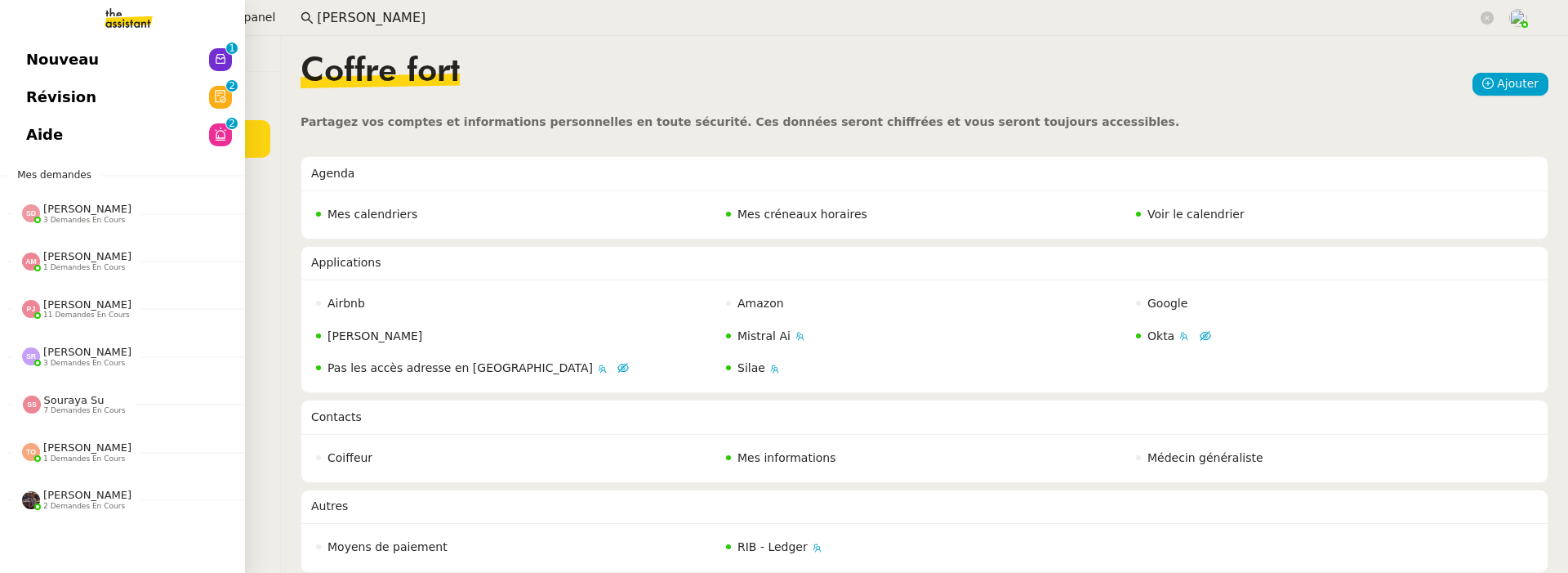
click at [19, 138] on link "Aide 0 1 2 3 4 5 6 7 8 9" at bounding box center [122, 135] width 245 height 37
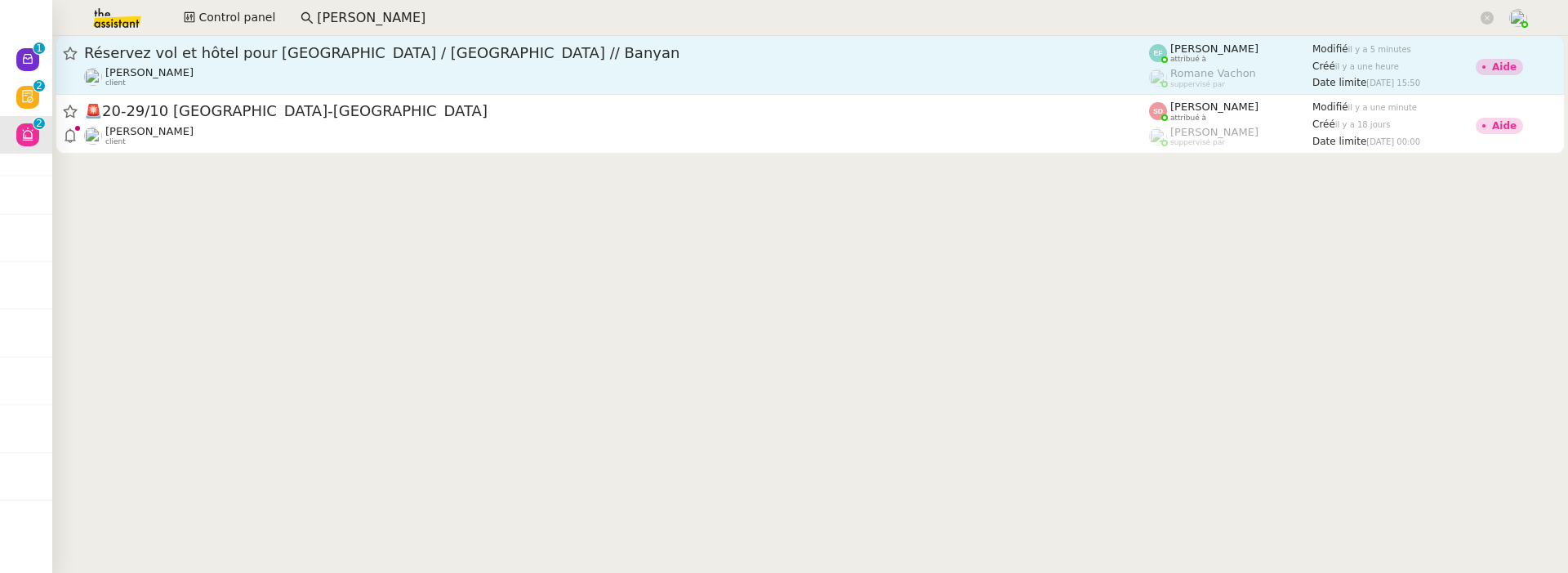
click at [696, 83] on div "[PERSON_NAME] client" at bounding box center [617, 77] width 1065 height 21
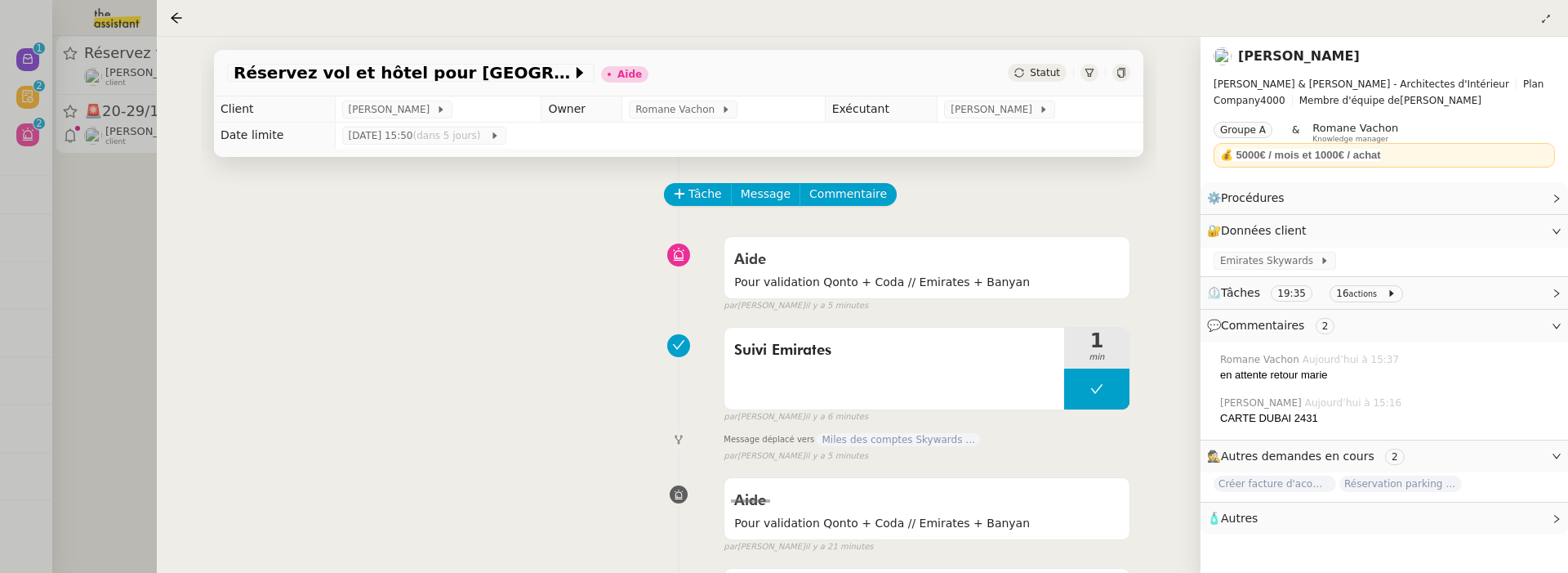
click at [73, 277] on div at bounding box center [784, 286] width 1568 height 573
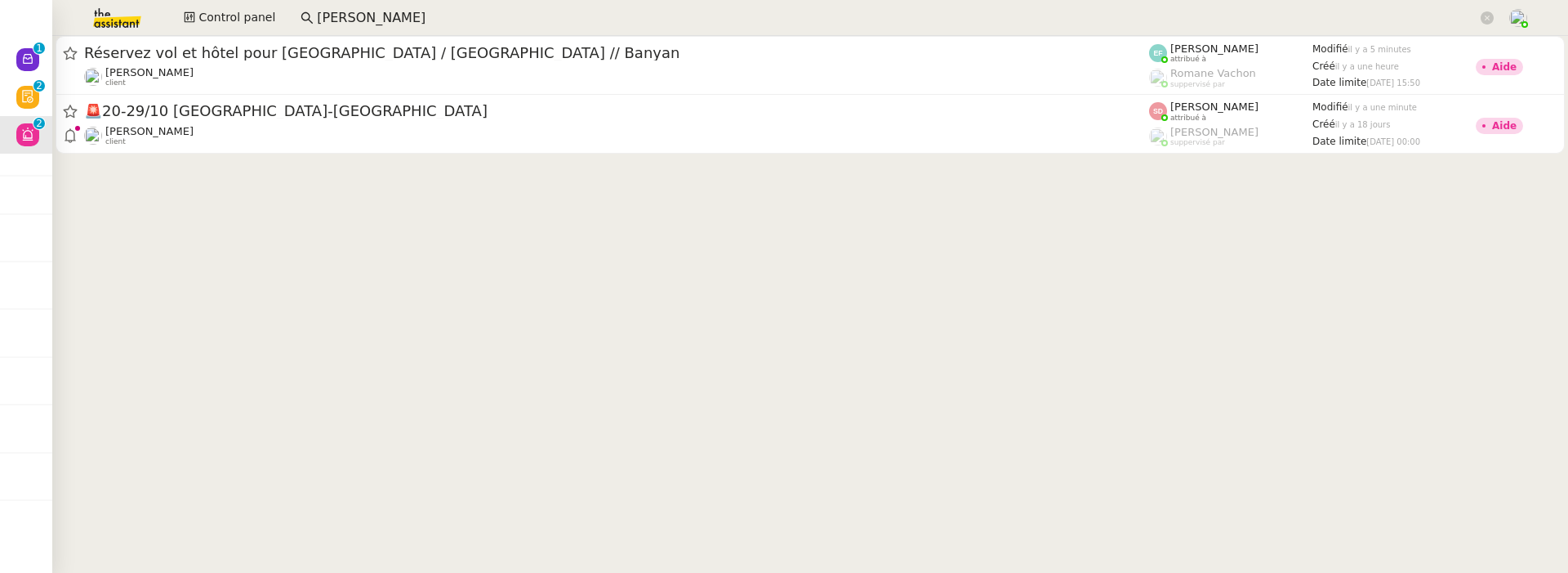
click at [415, 23] on input "pascal gauthier" at bounding box center [897, 18] width 1160 height 22
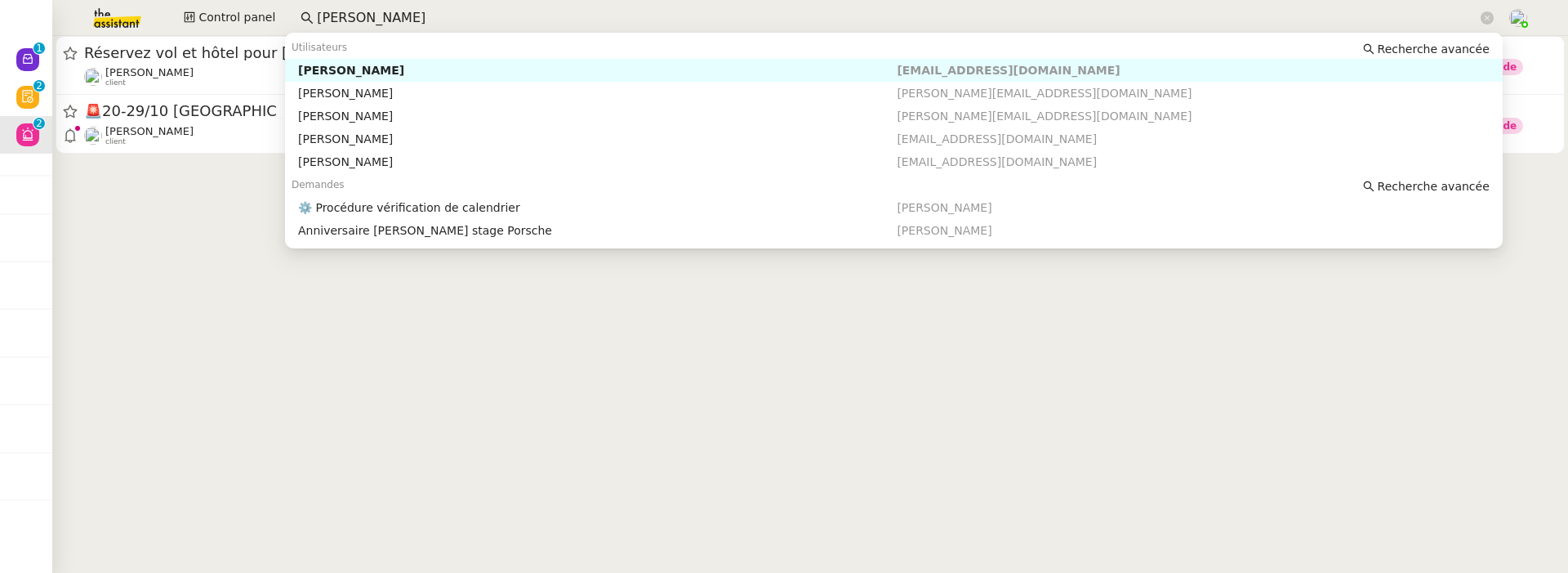
click at [415, 23] on input "pascal gauthier" at bounding box center [897, 18] width 1160 height 22
click at [471, 72] on div "[PERSON_NAME]" at bounding box center [597, 69] width 599 height 14
type input "gabrielle"
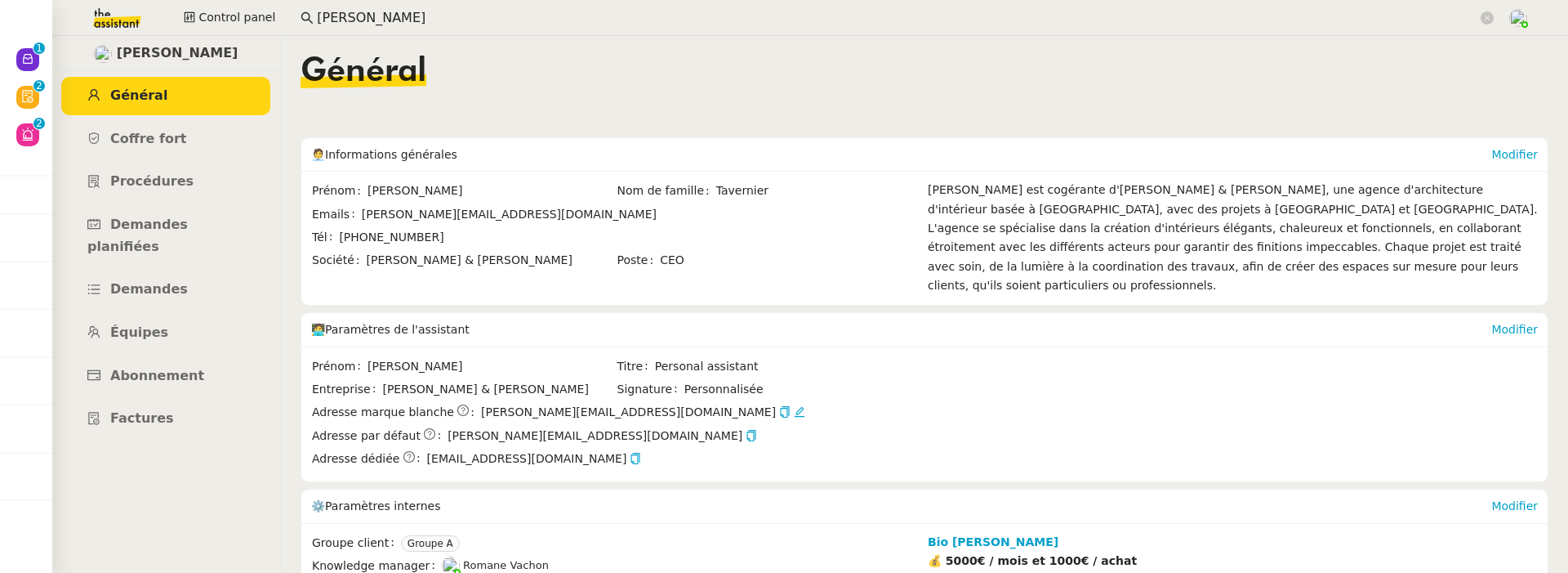
scroll to position [226, 0]
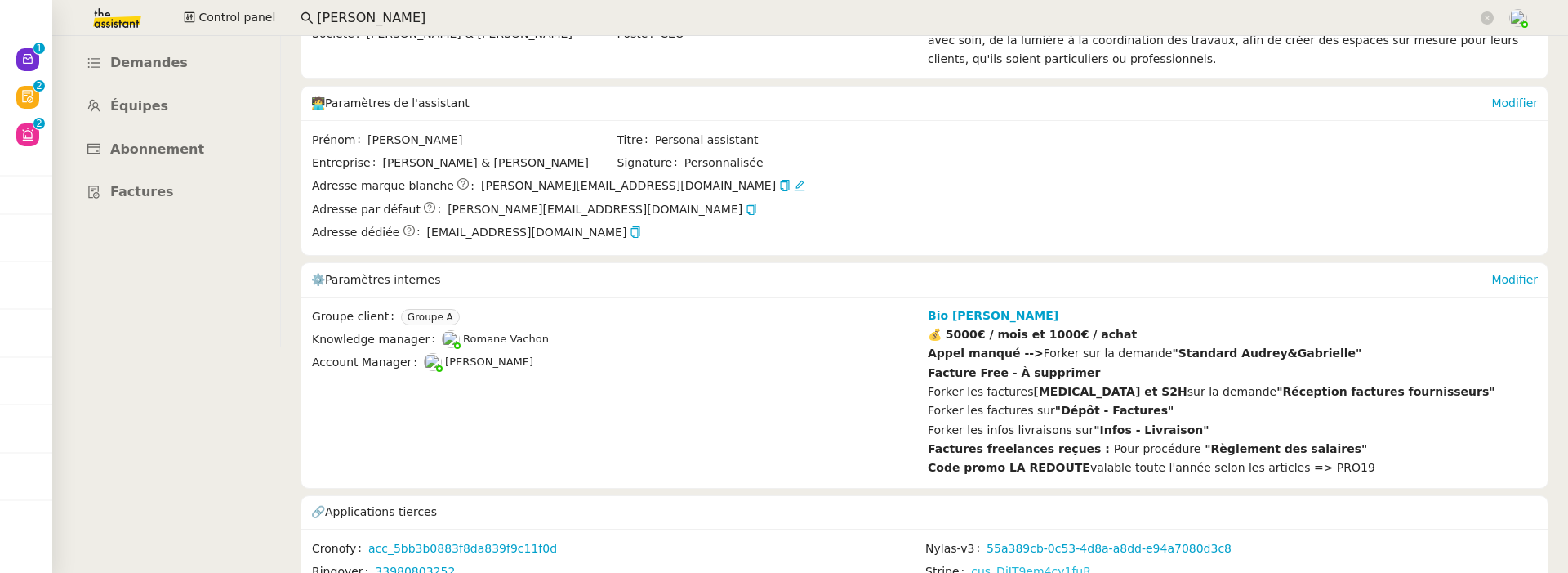
click at [1073, 561] on link "cus_DiIT9em4cy1fuR" at bounding box center [1031, 571] width 120 height 19
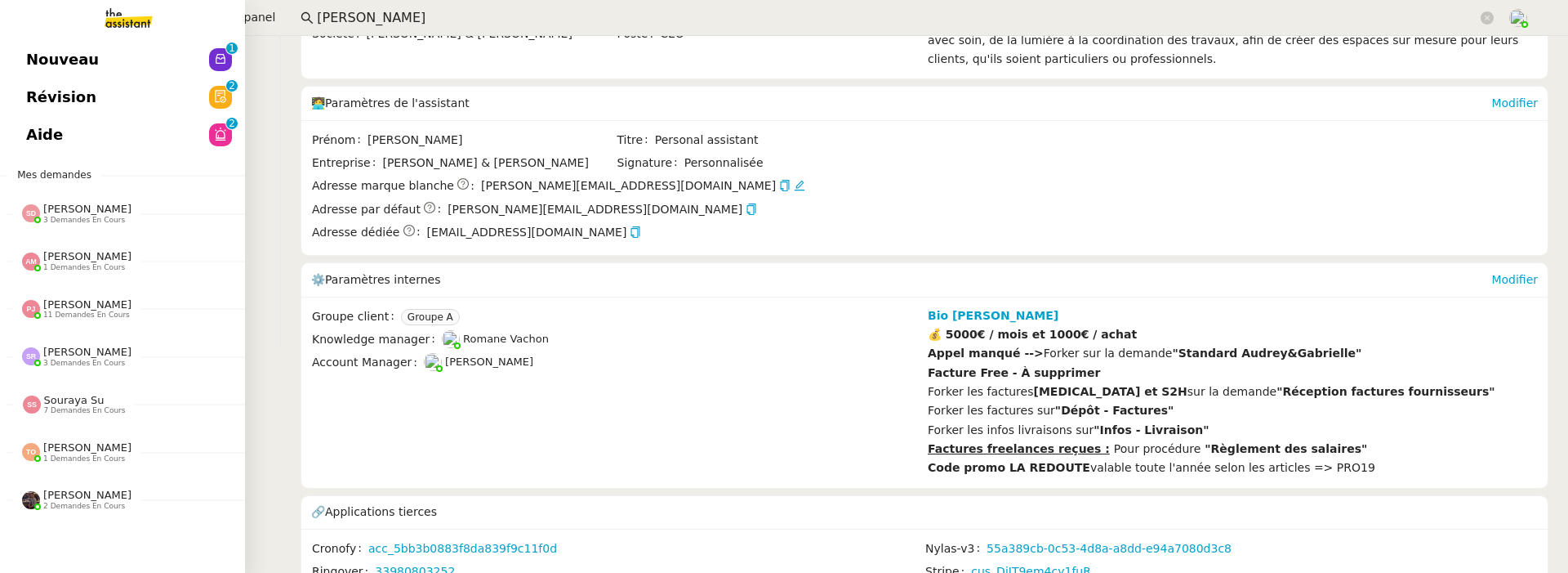
click at [28, 144] on span "Aide" at bounding box center [44, 134] width 37 height 24
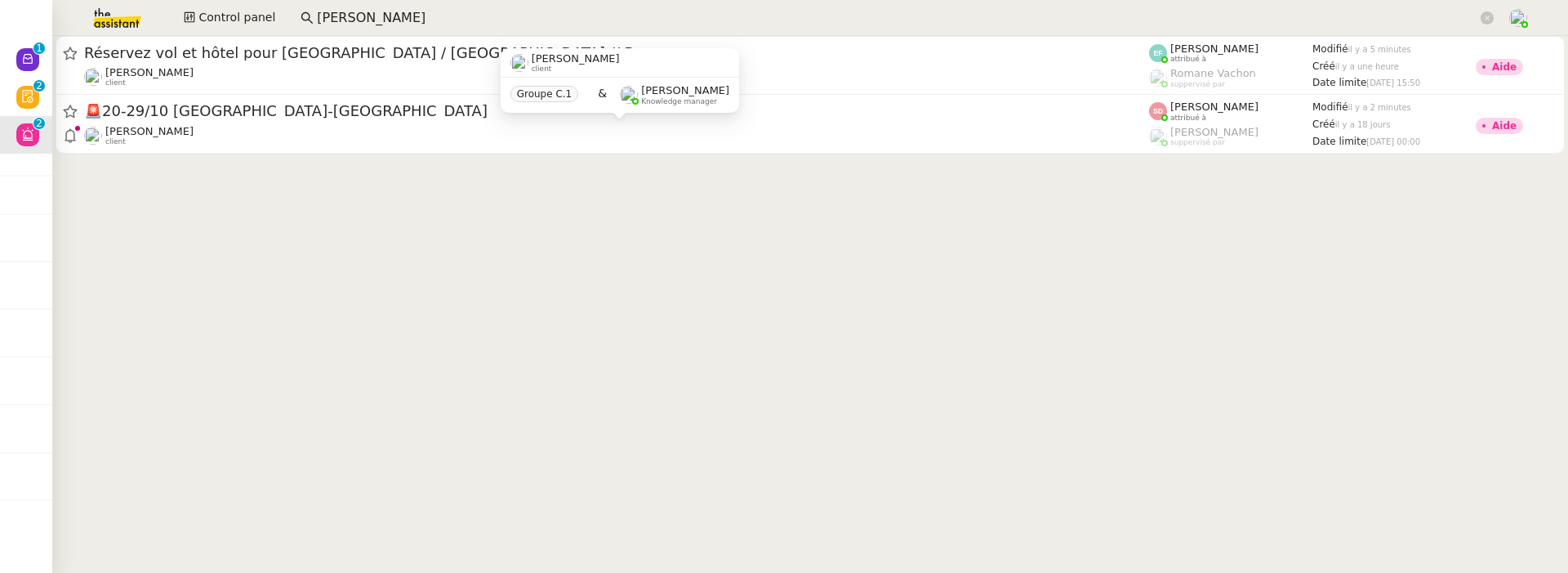
click at [554, 109] on div "Groupe C.1 & Frédérique Albert Knowledge manager" at bounding box center [620, 95] width 238 height 35
click at [533, 124] on div "Laurène Gauthier client Groupe C.1 & Frédérique Albert Knowledge manager" at bounding box center [620, 87] width 238 height 77
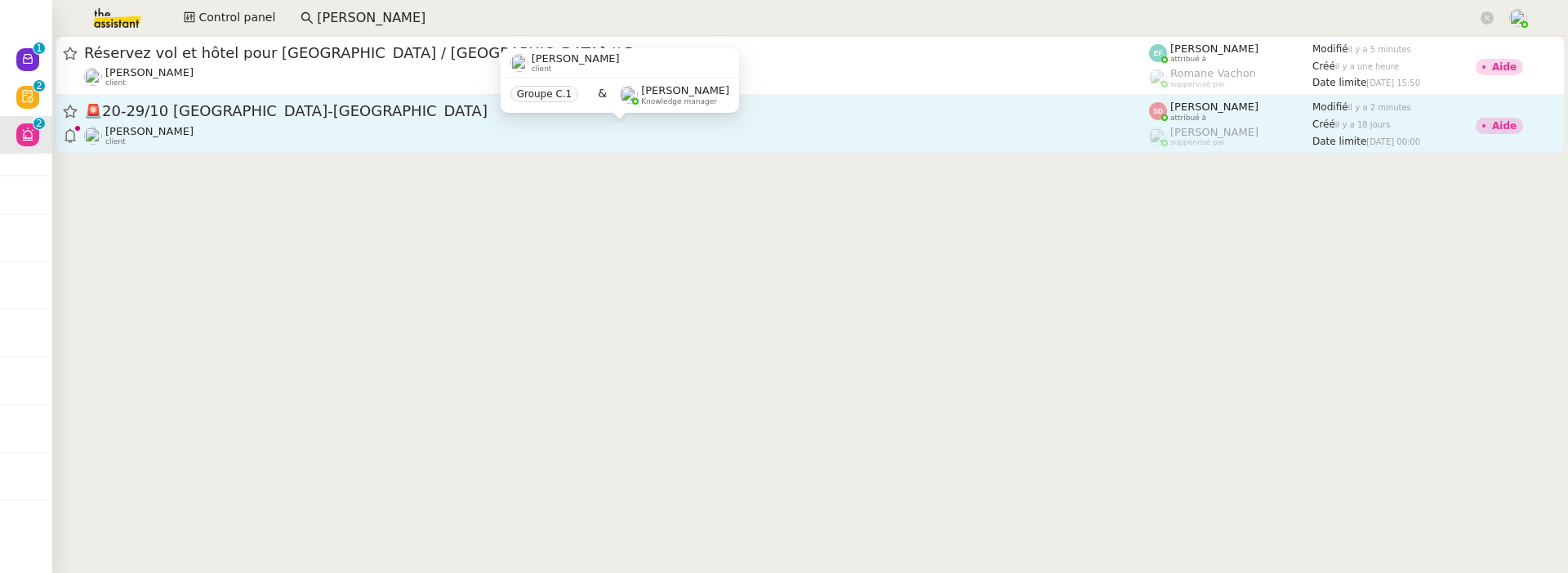
click at [542, 141] on div "Laurène Gauthier client" at bounding box center [617, 136] width 1065 height 21
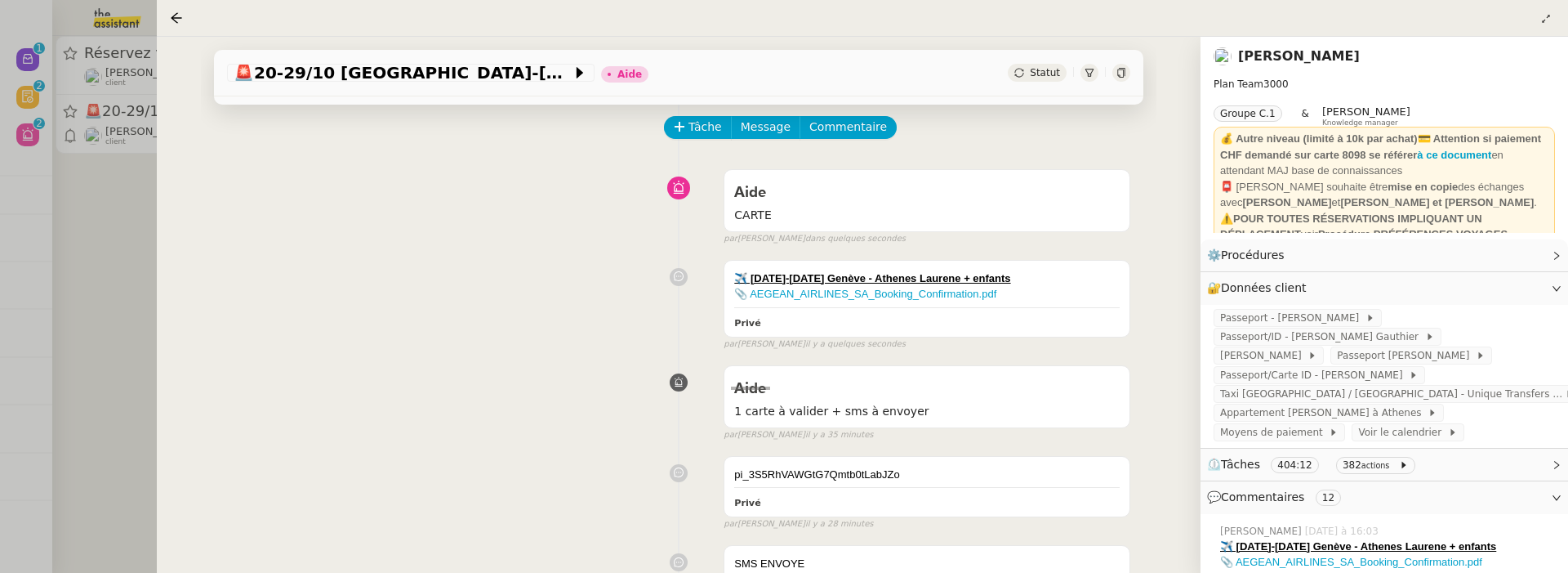
scroll to position [68, 0]
click at [134, 267] on div at bounding box center [784, 286] width 1568 height 573
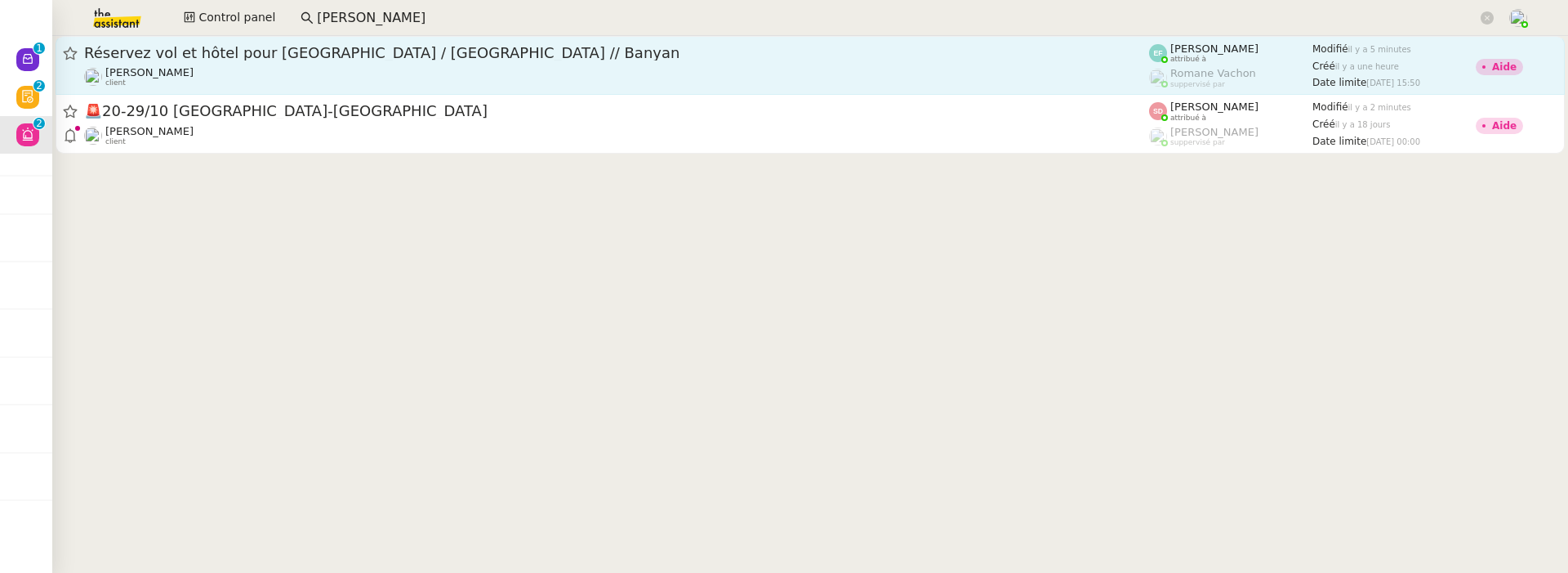
click at [289, 87] on link "Réservez vol et hôtel pour Dubaï / Emirates // Banyan Audrey Chuquet client Eme…" at bounding box center [810, 64] width 1509 height 59
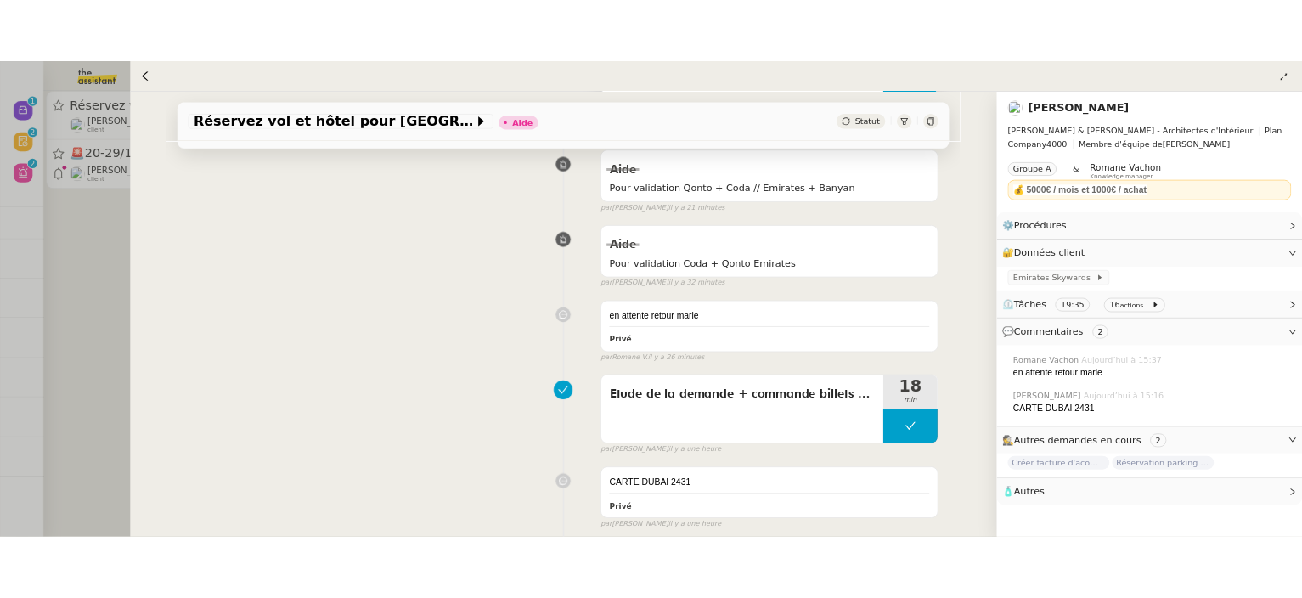
scroll to position [401, 0]
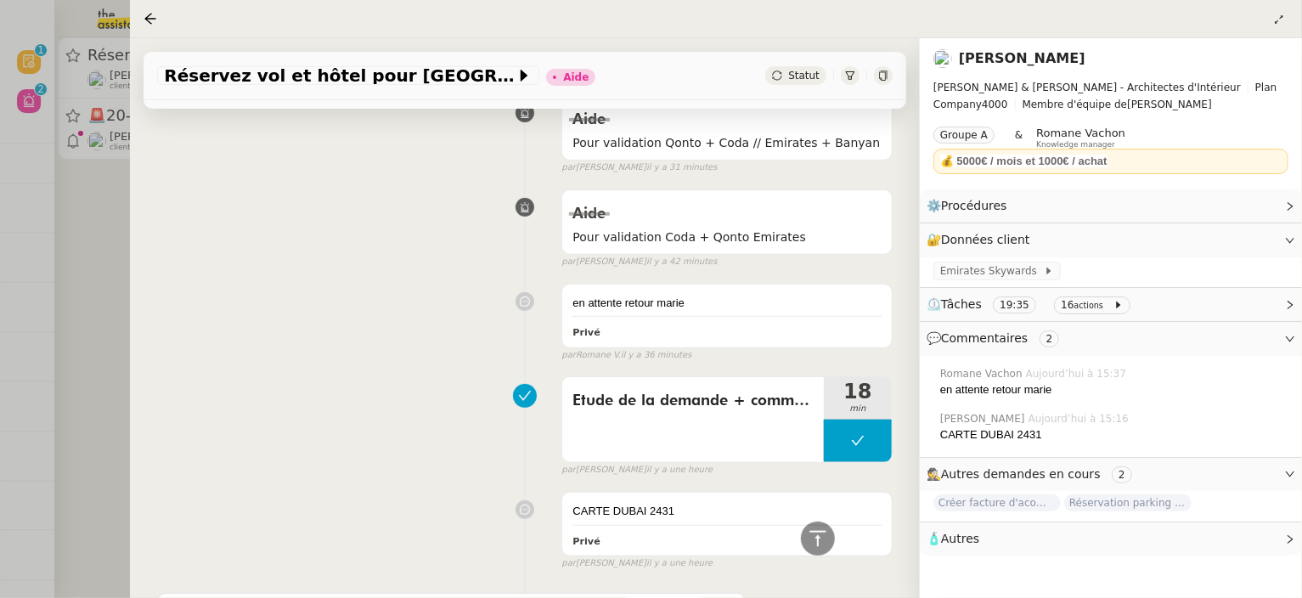
click at [67, 266] on div at bounding box center [651, 299] width 1302 height 598
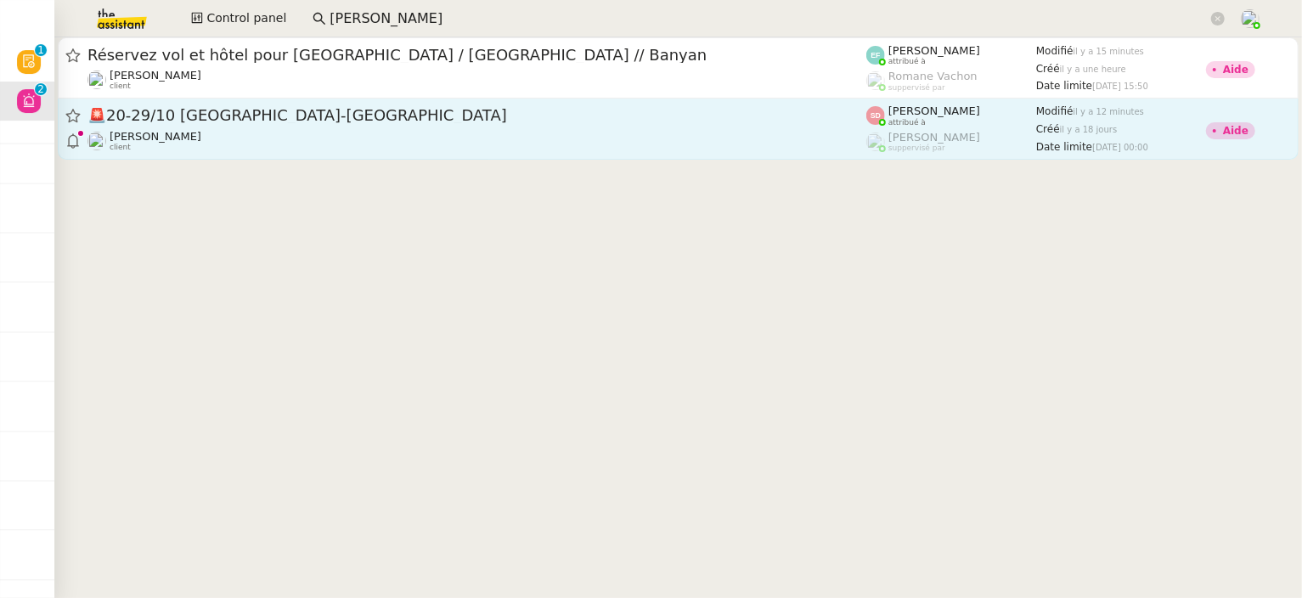
click at [427, 125] on div "🚨 20-29/10 Genève-Athènes" at bounding box center [477, 115] width 779 height 21
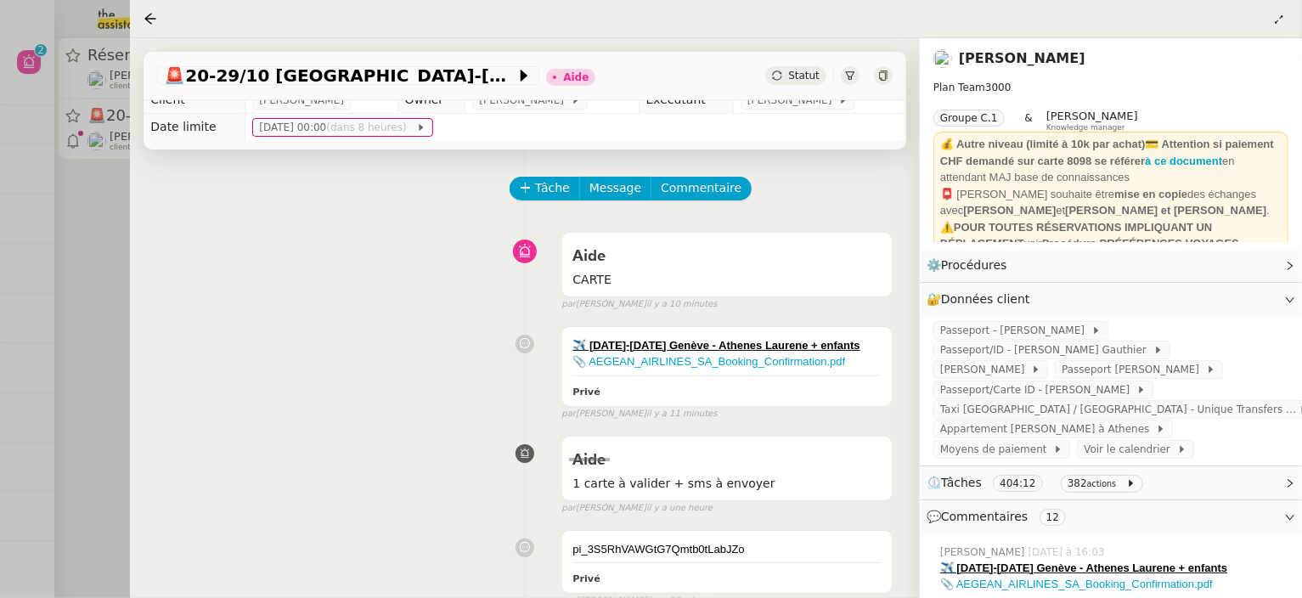
scroll to position [17, 0]
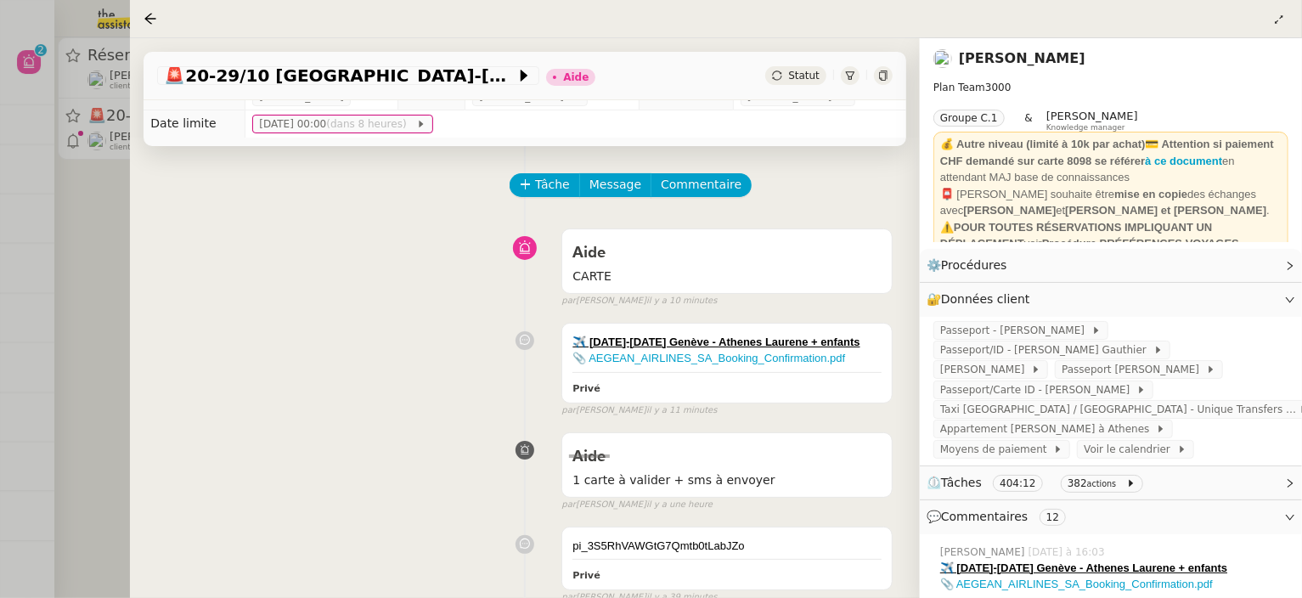
click at [98, 254] on div at bounding box center [651, 299] width 1302 height 598
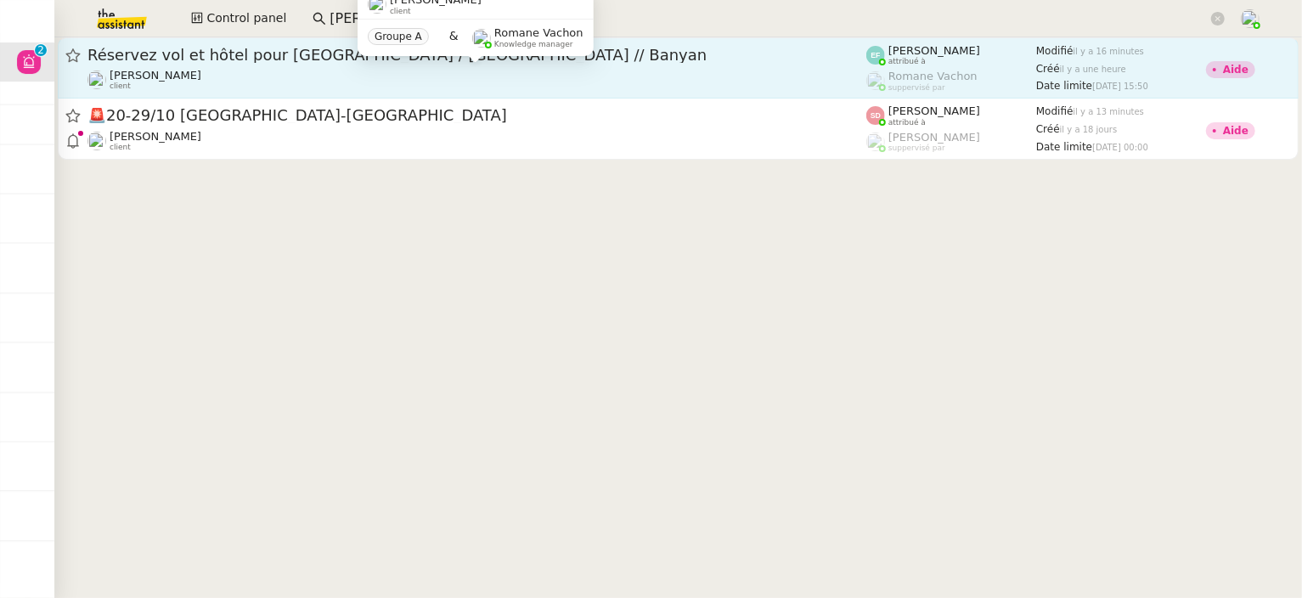
click at [257, 79] on div "Audrey Chuquet client" at bounding box center [477, 80] width 779 height 22
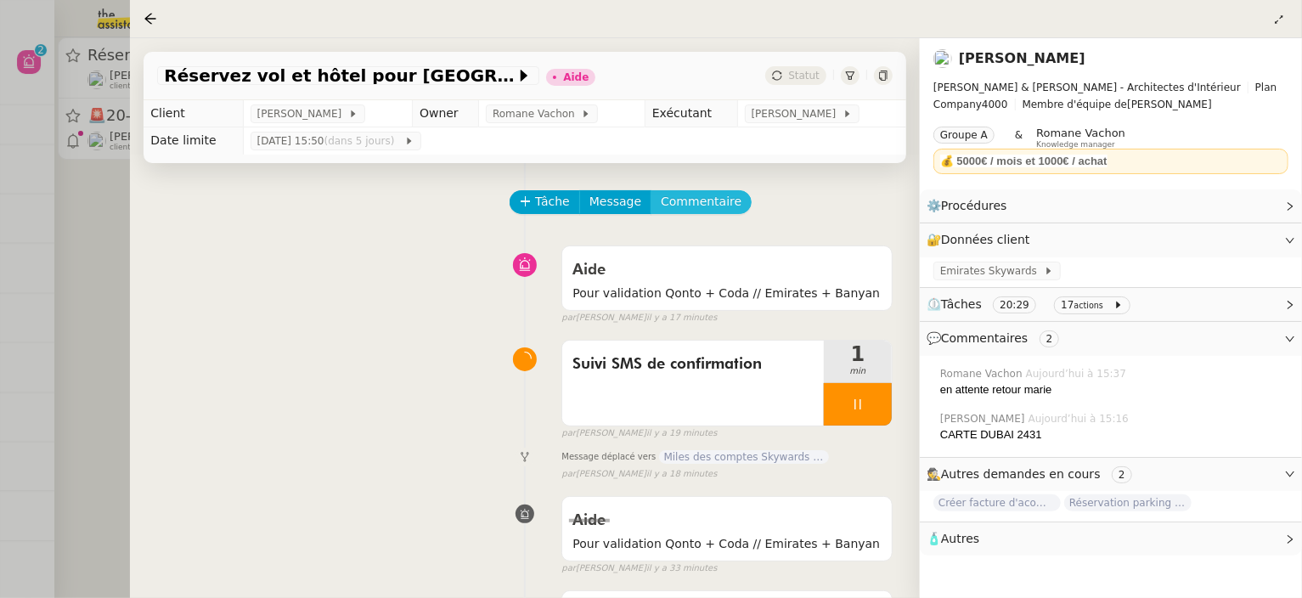
click at [716, 205] on span "Commentaire" at bounding box center [701, 202] width 81 height 20
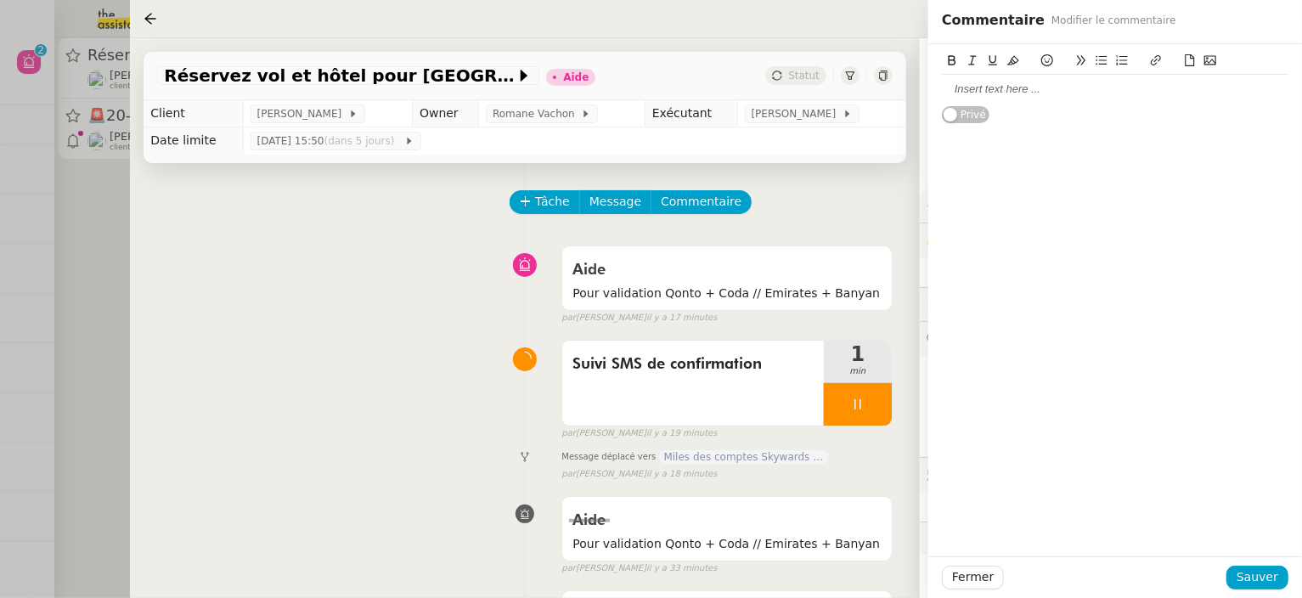
click at [980, 94] on div at bounding box center [1115, 89] width 347 height 15
click at [1260, 579] on span "Sauver" at bounding box center [1258, 578] width 42 height 20
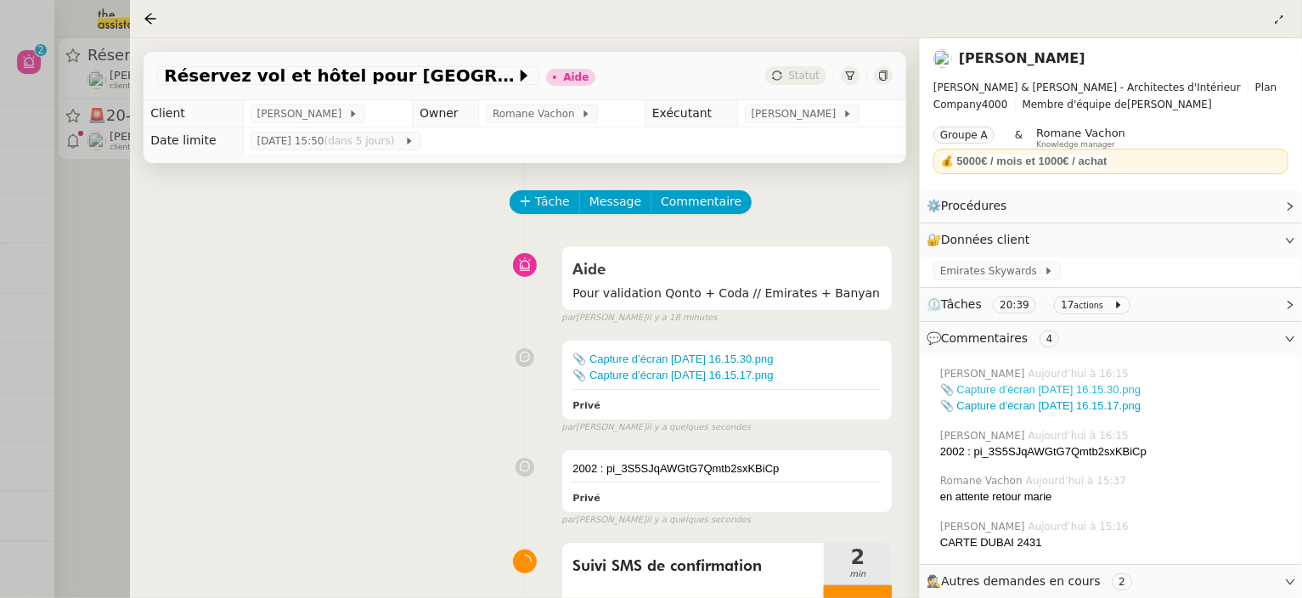
click at [1099, 388] on link "📎 Capture d’écran 2025-09-09 à 16.15.30.png" at bounding box center [1040, 389] width 200 height 13
click at [1047, 402] on link "📎 Capture d’écran 2025-09-09 à 16.15.17.png" at bounding box center [1040, 405] width 200 height 13
click at [104, 347] on div at bounding box center [651, 299] width 1302 height 598
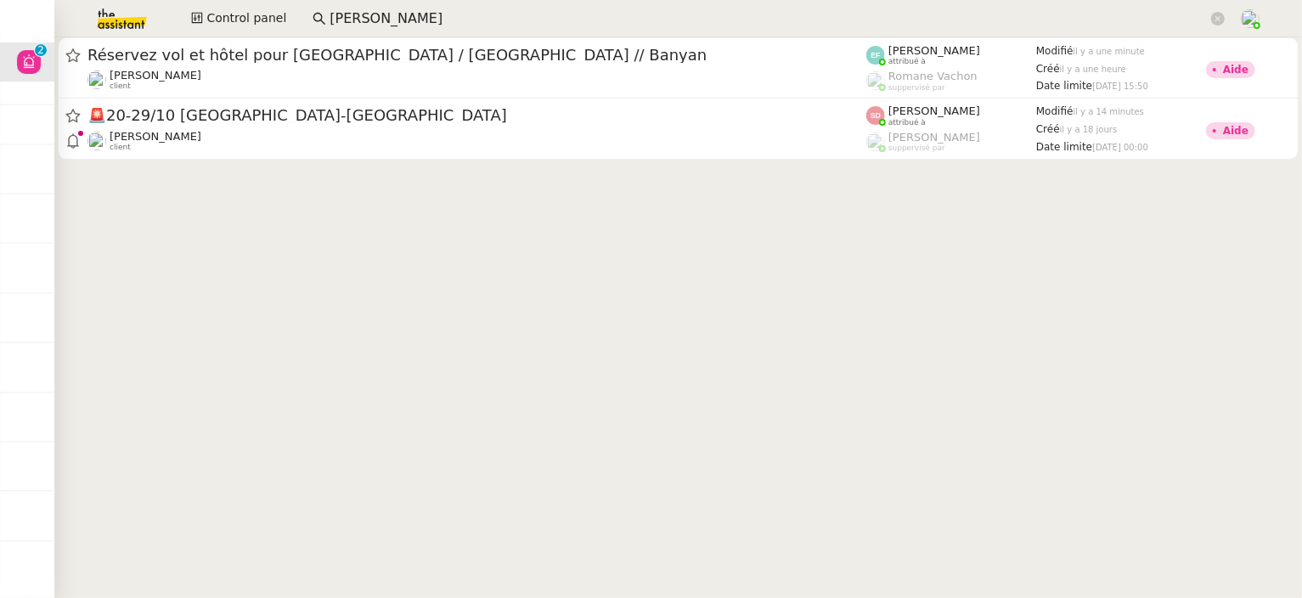
click at [426, 23] on input "gabrielle" at bounding box center [769, 19] width 878 height 23
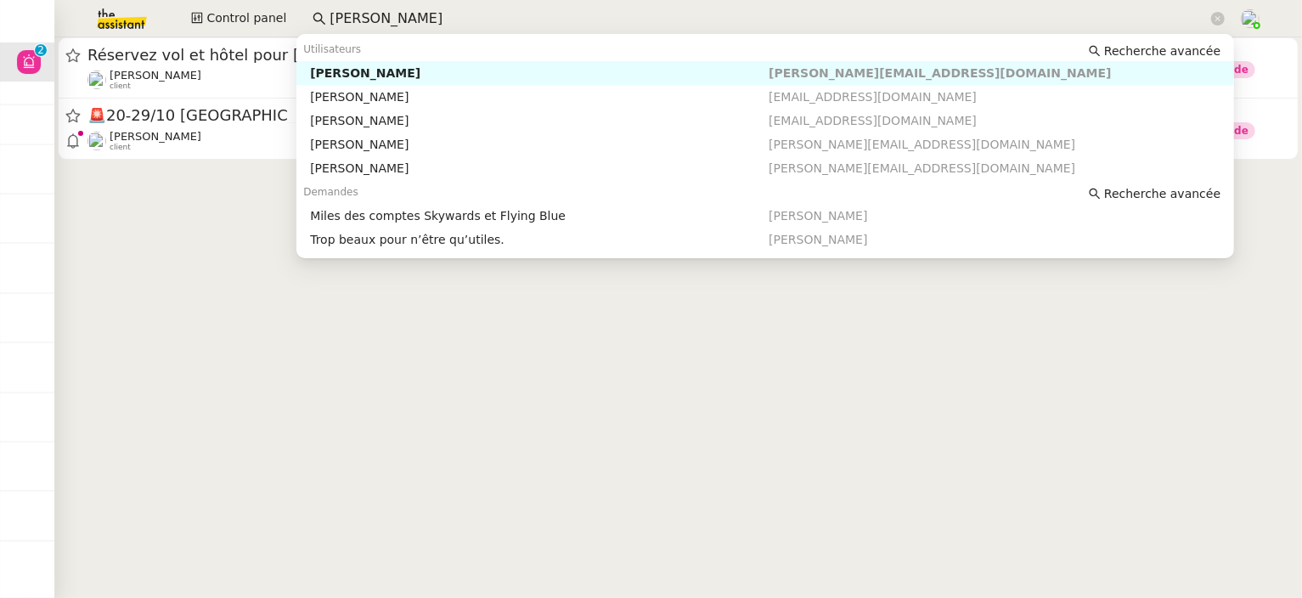
click at [426, 23] on input "gabrielle" at bounding box center [769, 19] width 878 height 23
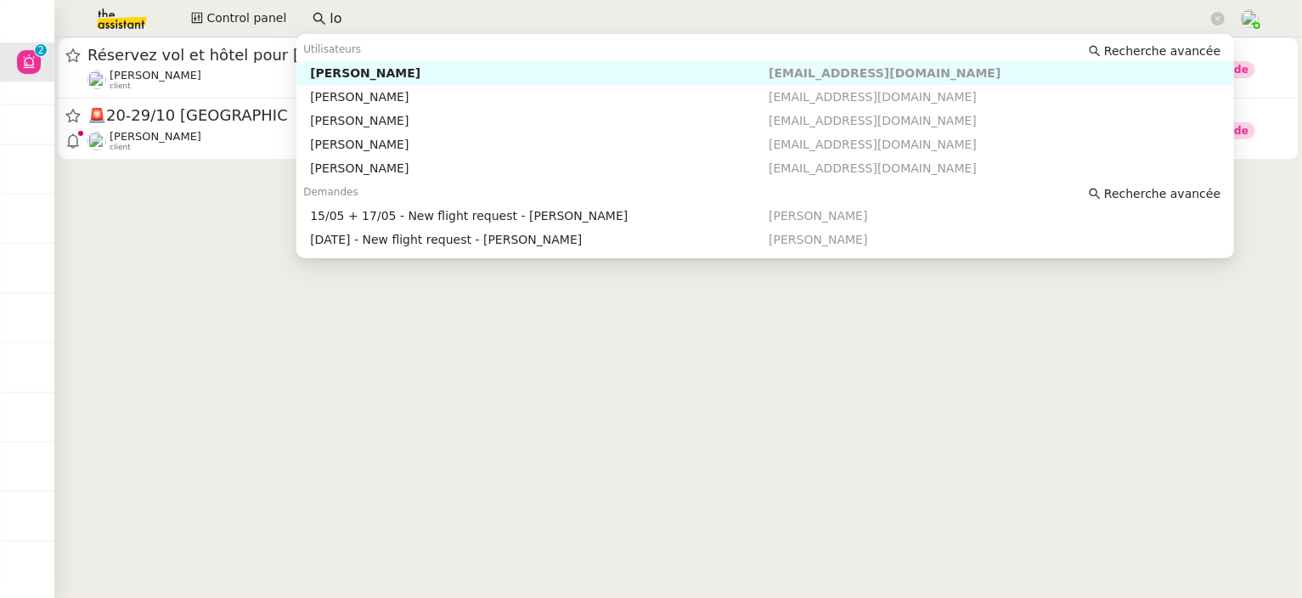
type input "l"
type input "s"
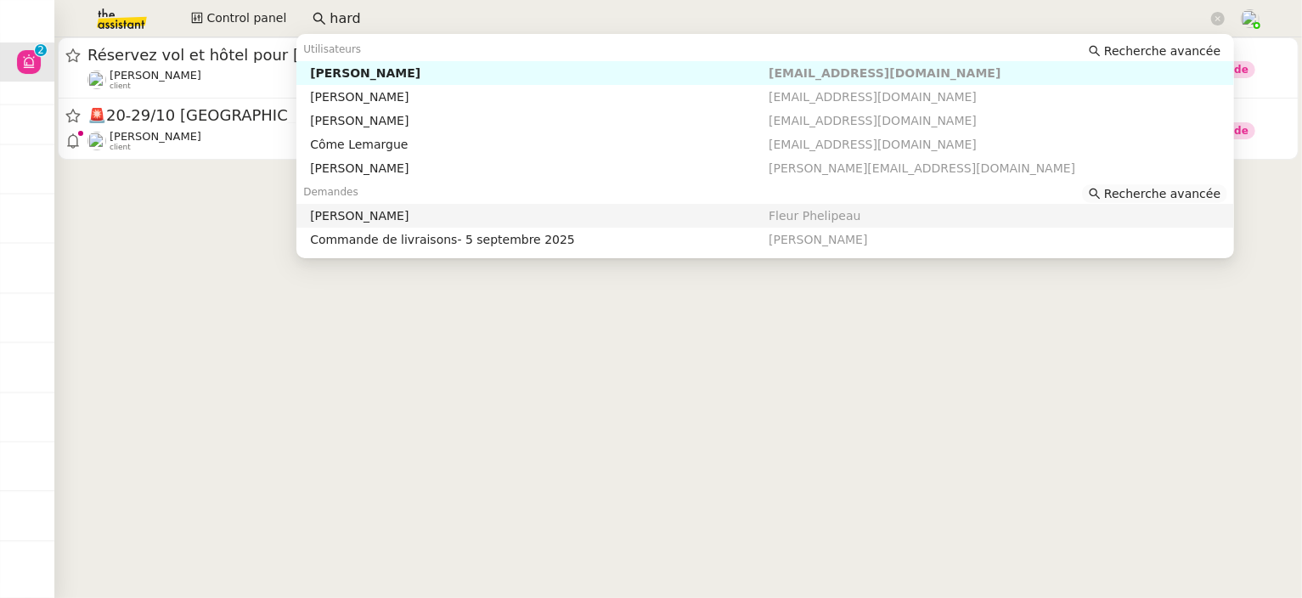
type input "hard"
click at [1143, 189] on span "Recherche avancée" at bounding box center [1162, 193] width 116 height 17
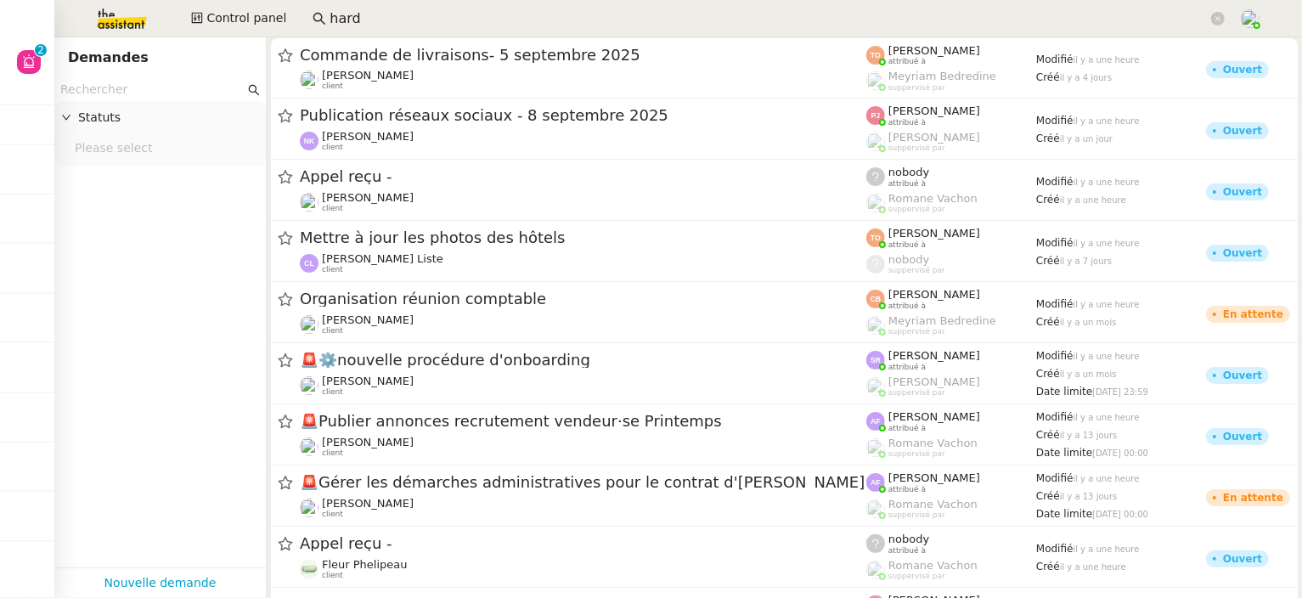
click at [103, 93] on input "text" at bounding box center [152, 90] width 184 height 20
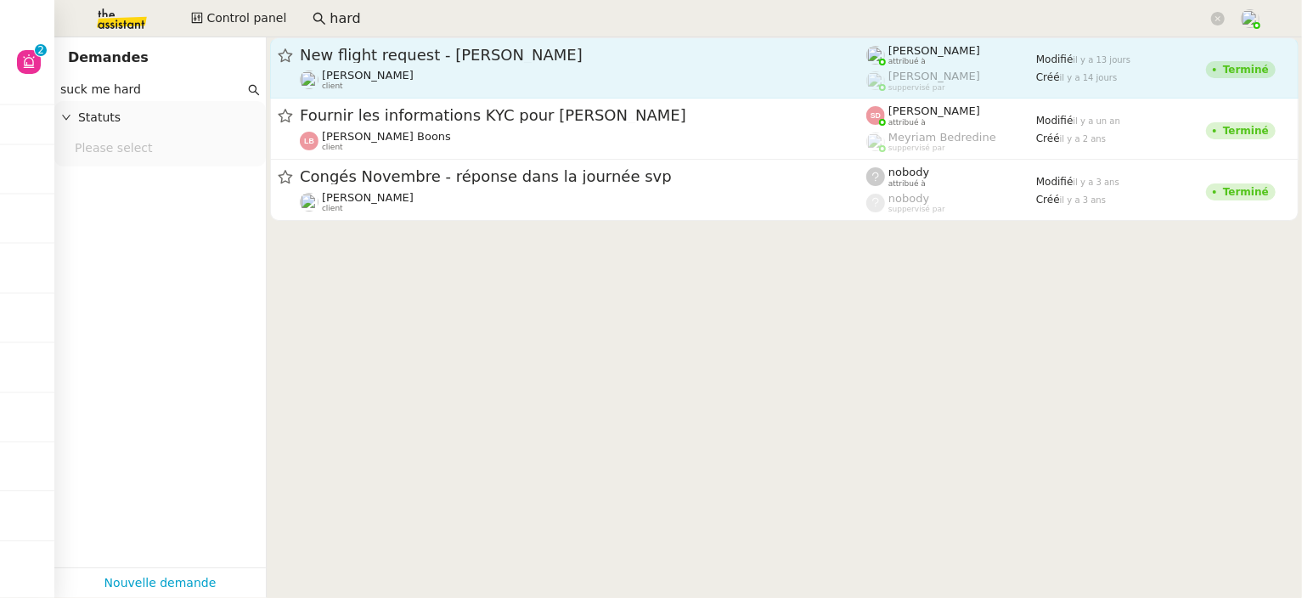
type input "suck me hard"
click at [451, 59] on span "New flight request - Suck MeHard" at bounding box center [583, 55] width 567 height 15
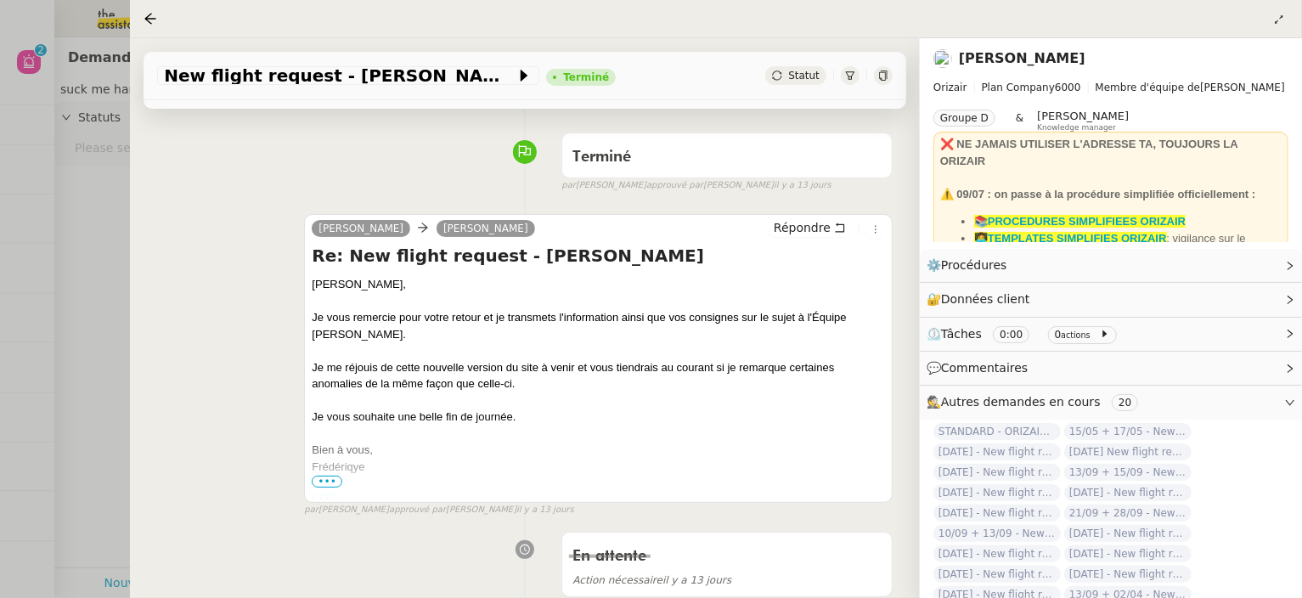
scroll to position [161, 0]
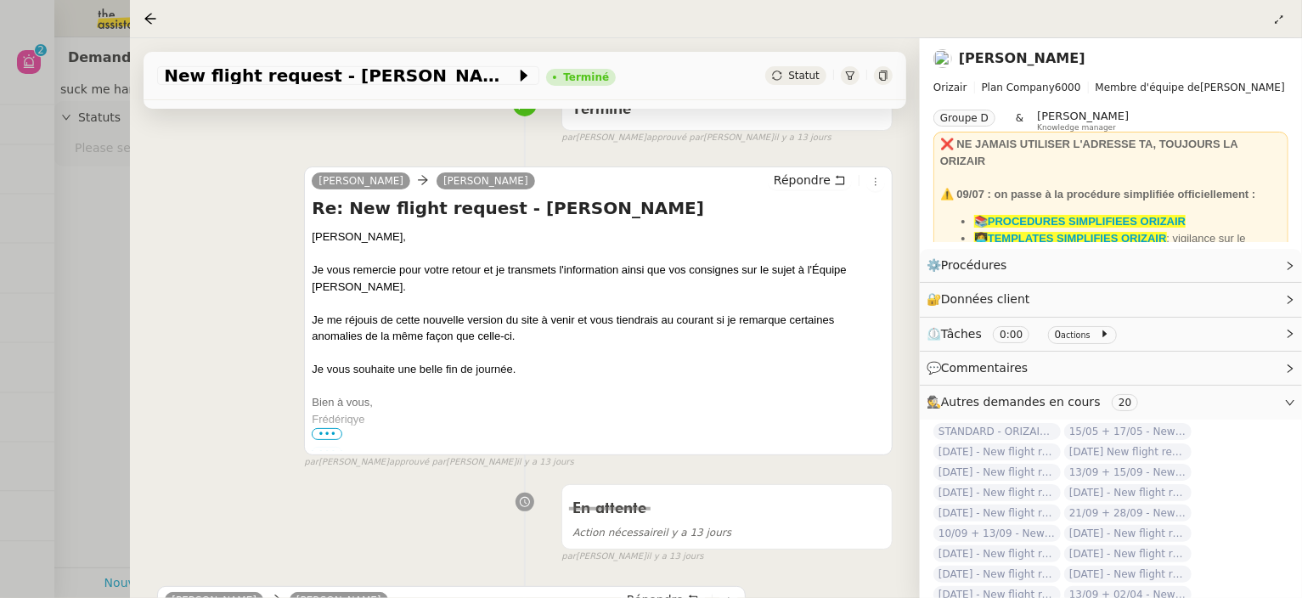
click at [880, 77] on icon at bounding box center [883, 76] width 10 height 10
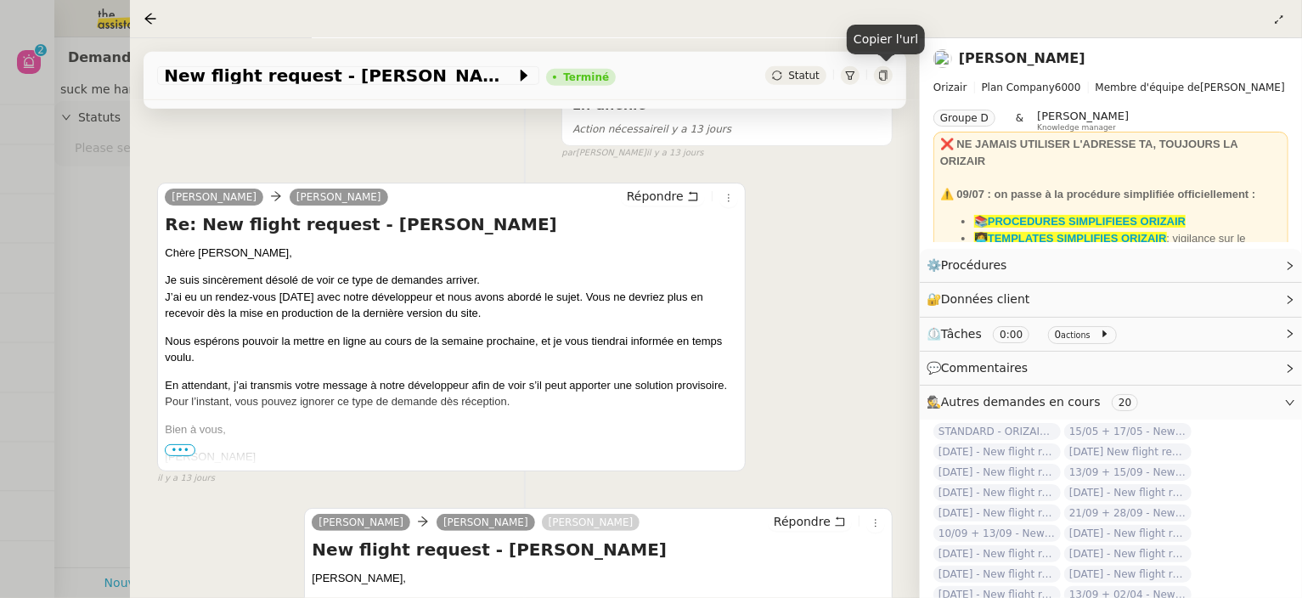
scroll to position [637, 0]
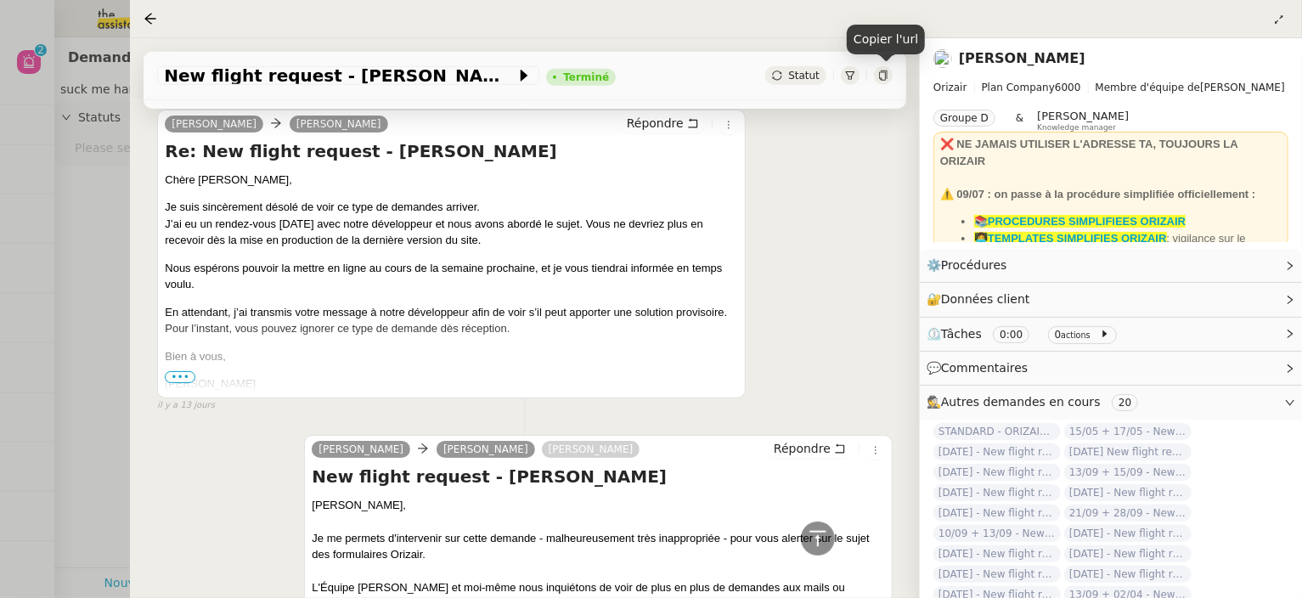
click at [183, 371] on span "•••" at bounding box center [180, 377] width 31 height 12
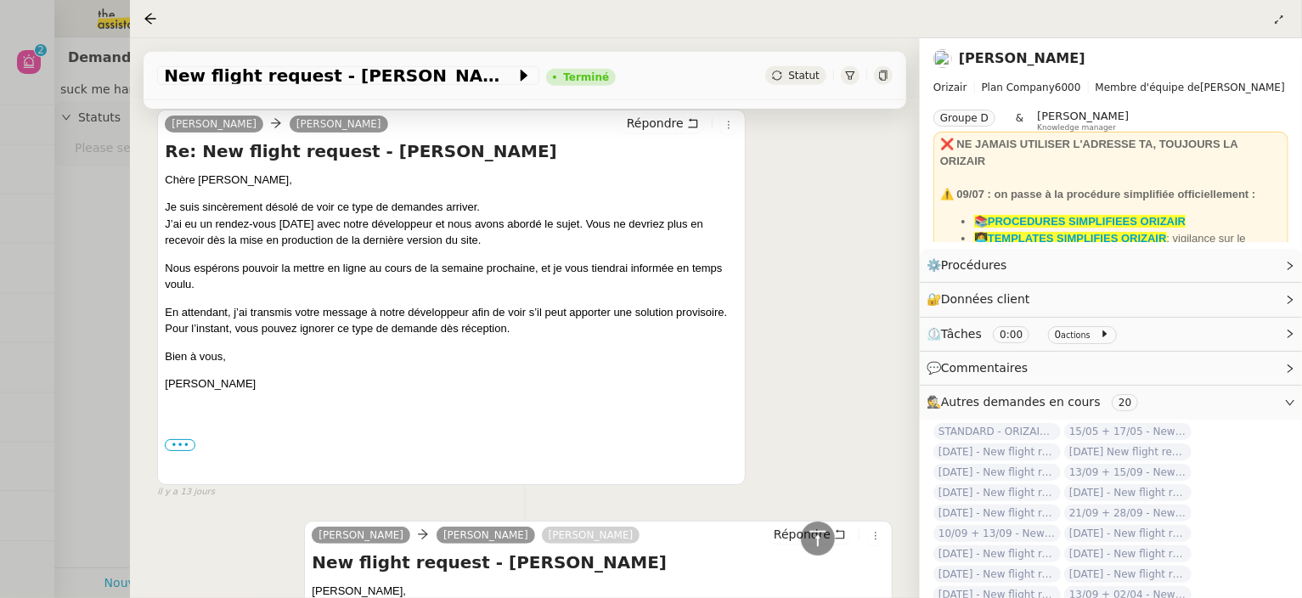
click at [32, 65] on div at bounding box center [651, 299] width 1302 height 598
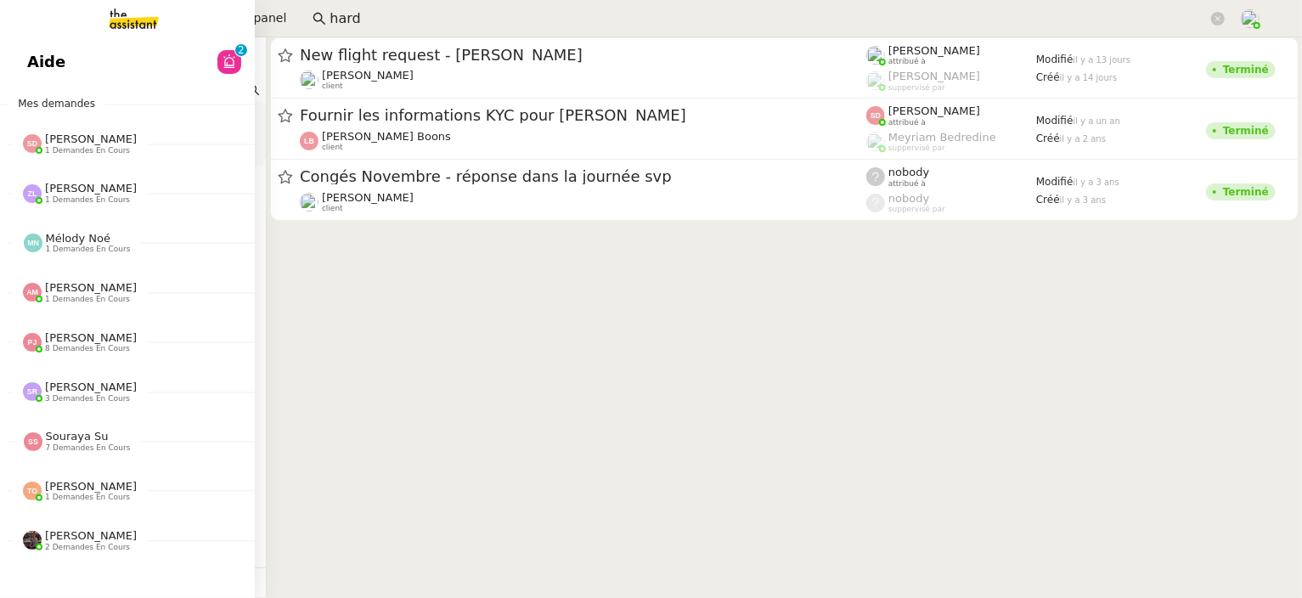
click at [53, 62] on span "Aide" at bounding box center [46, 61] width 38 height 25
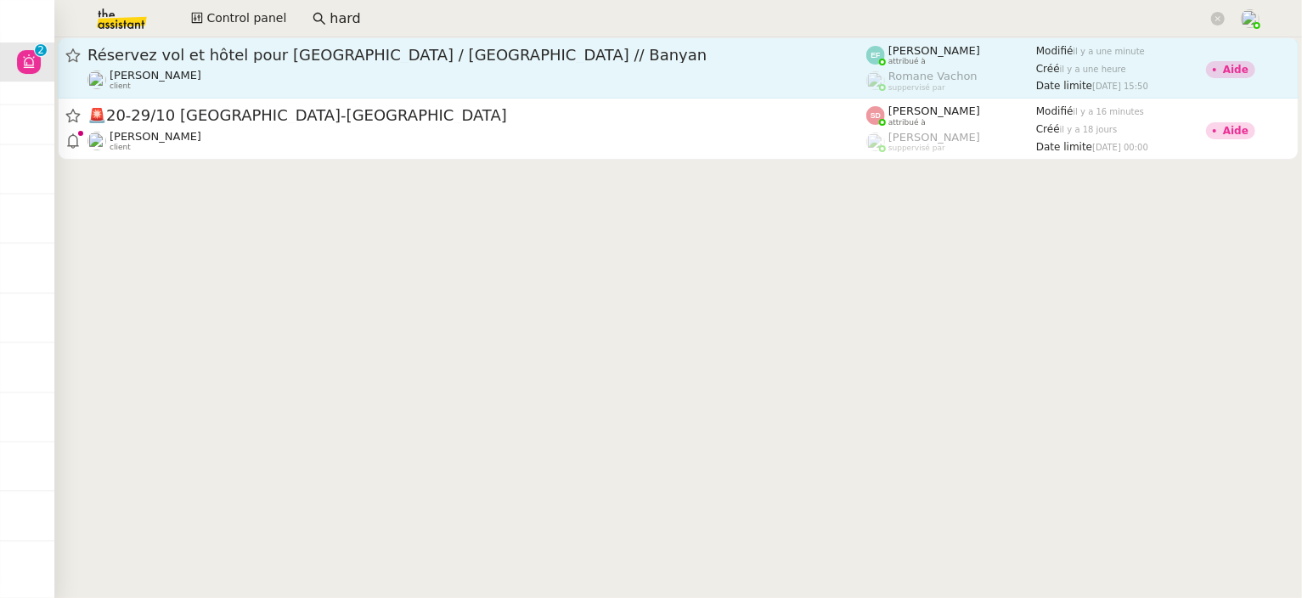
click at [777, 65] on div "Réservez vol et hôtel pour Dubaï / Emirates // Banyan Audrey Chuquet client" at bounding box center [477, 68] width 779 height 46
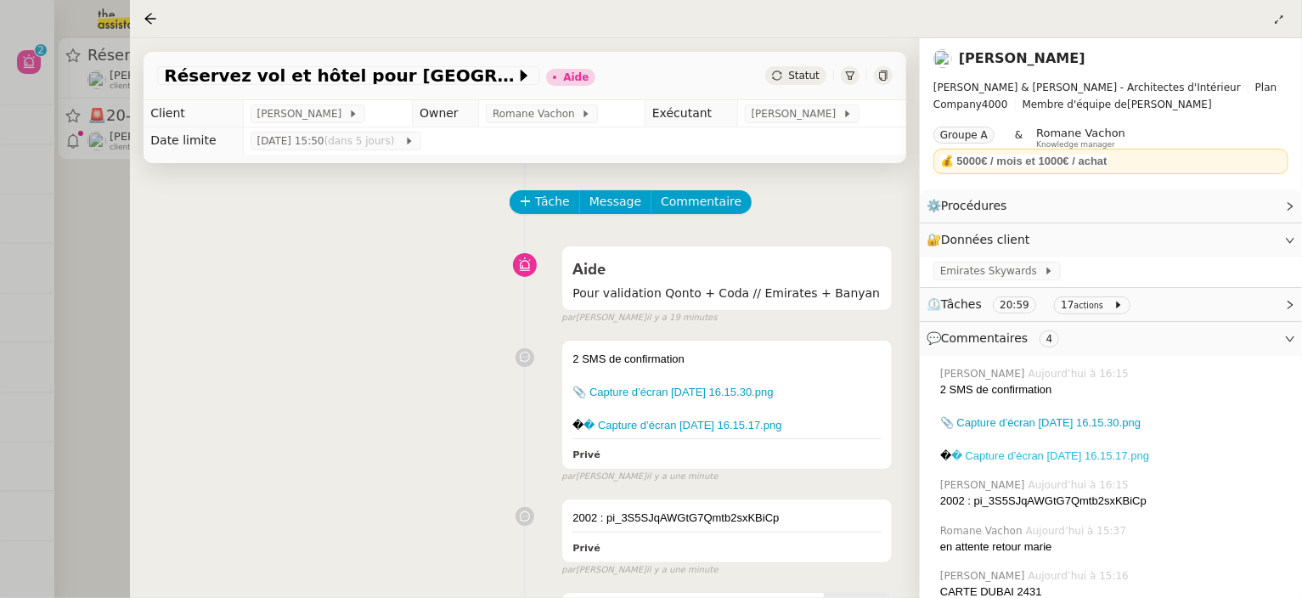
click at [1042, 453] on link "� Capture d’écran 2025-09-09 à 16.15.17.png" at bounding box center [1050, 455] width 198 height 13
click at [1054, 453] on link "� Capture d’écran 2025-09-09 à 16.15.17.png" at bounding box center [1050, 455] width 198 height 13
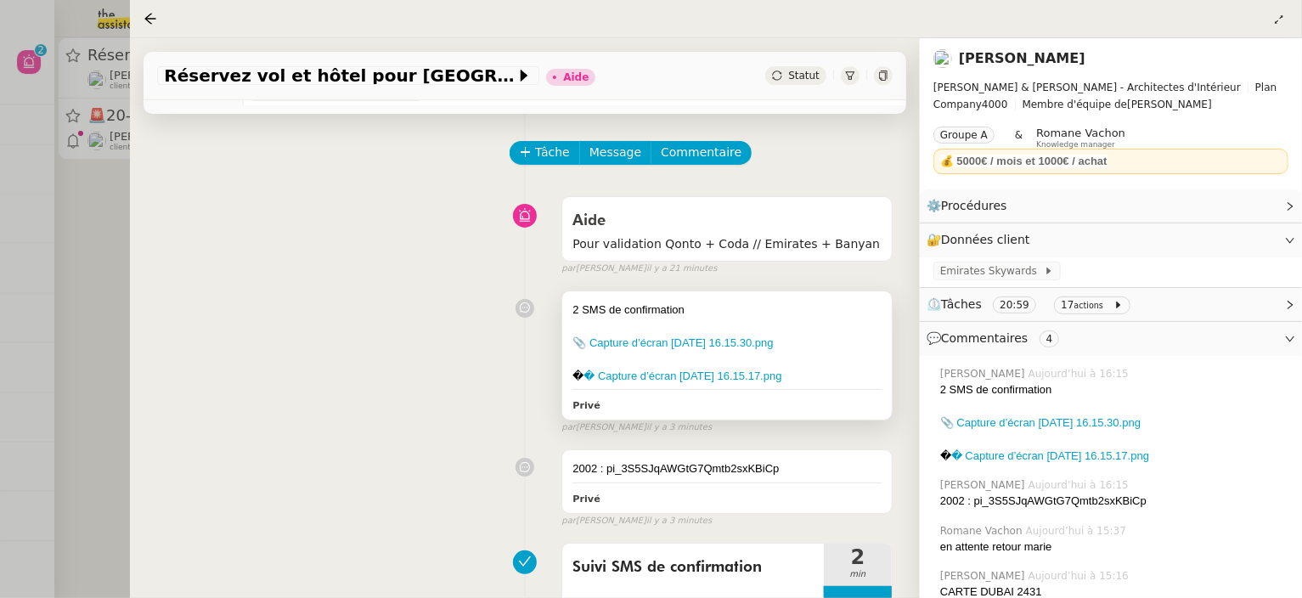
scroll to position [59, 0]
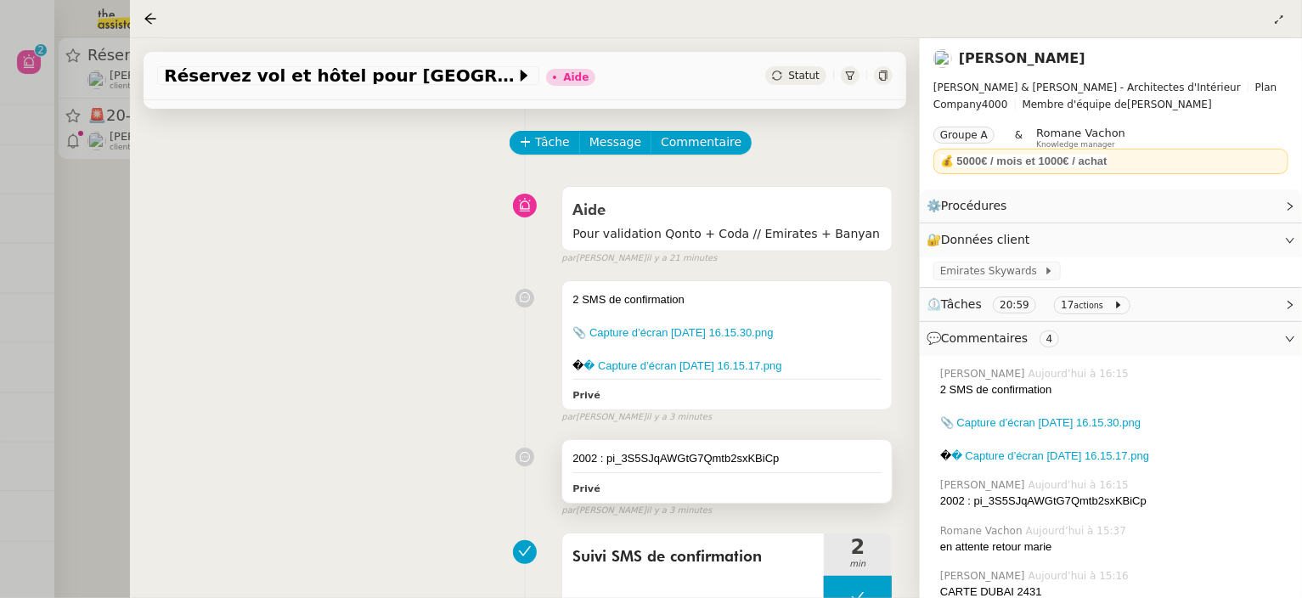
click at [806, 452] on div "2002 : pi_3S5SJqAWGtG7Qmtb2sxKBiCp" at bounding box center [727, 458] width 309 height 17
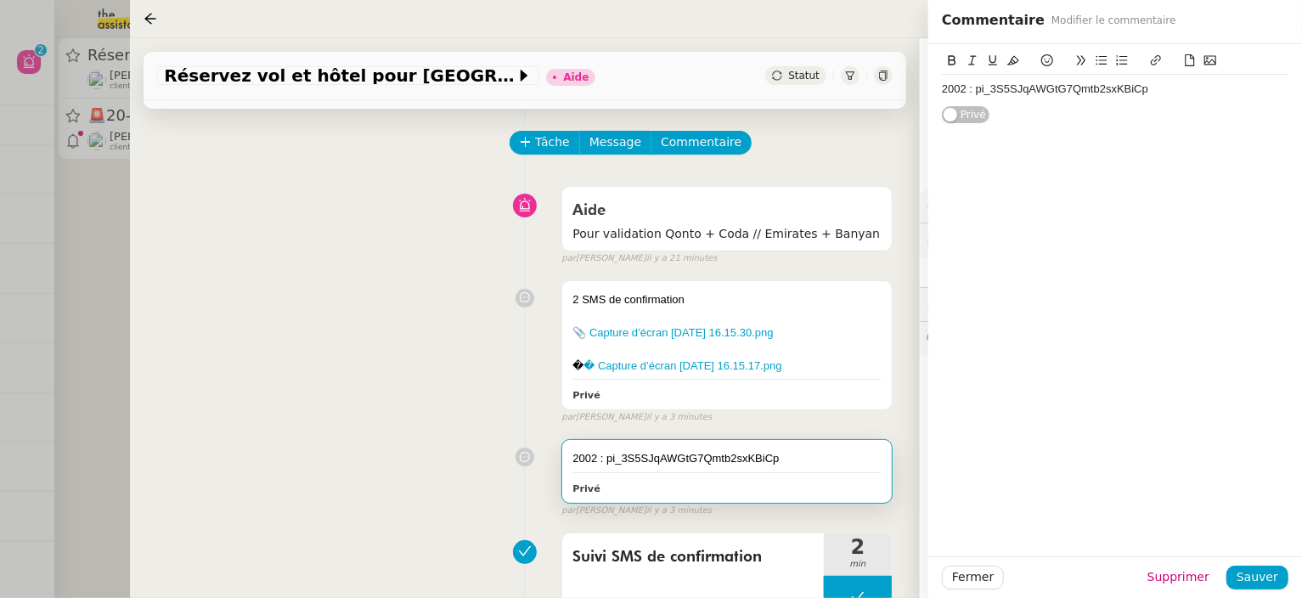
click at [1155, 92] on div "2002 : pi_3S5SJqAWGtG7Qmtb2sxKBiCp" at bounding box center [1115, 89] width 347 height 15
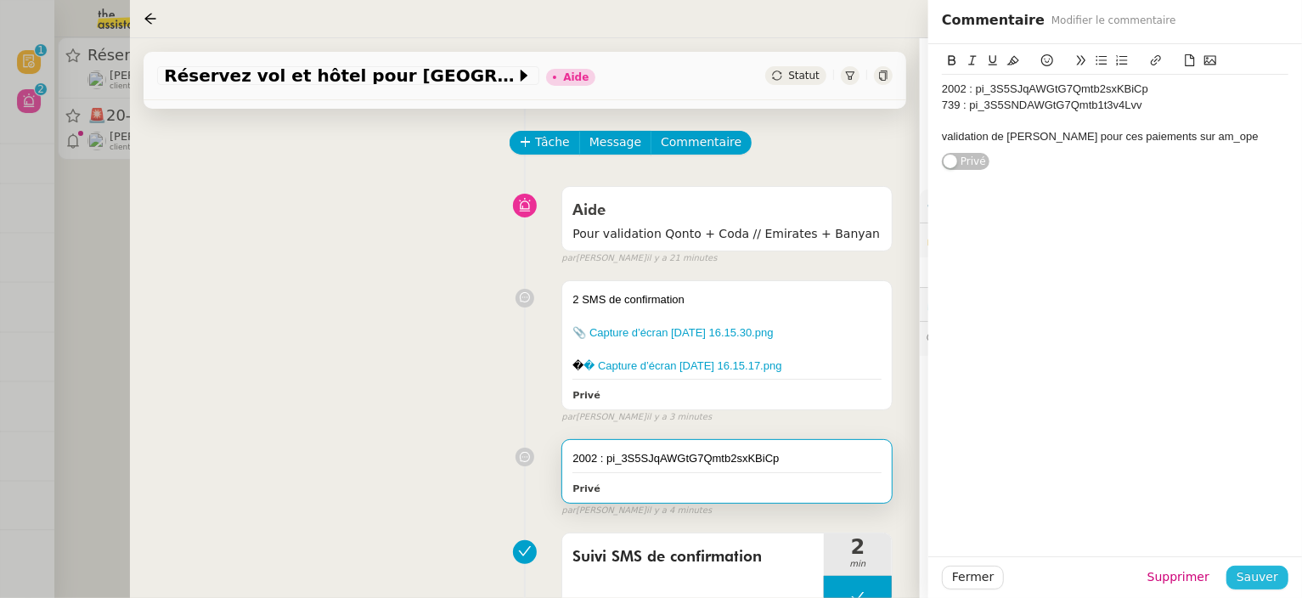
click at [1276, 574] on span "Sauver" at bounding box center [1258, 578] width 42 height 20
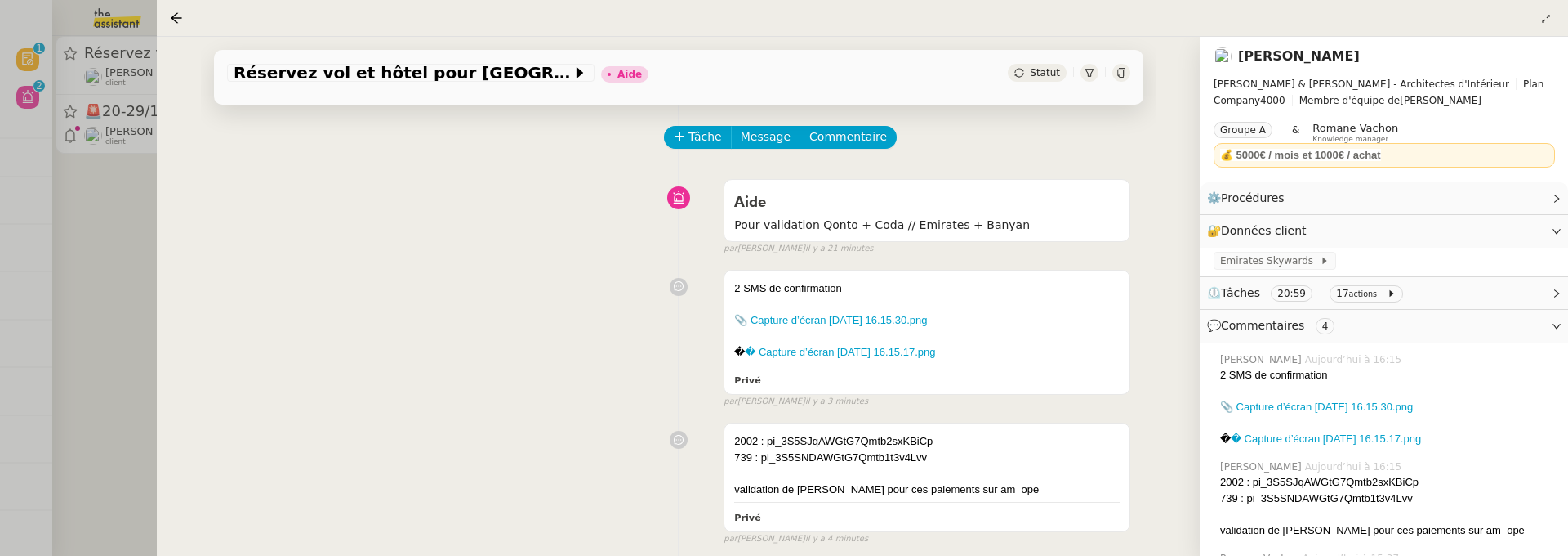
click at [1051, 81] on div "Statut" at bounding box center [1036, 72] width 59 height 18
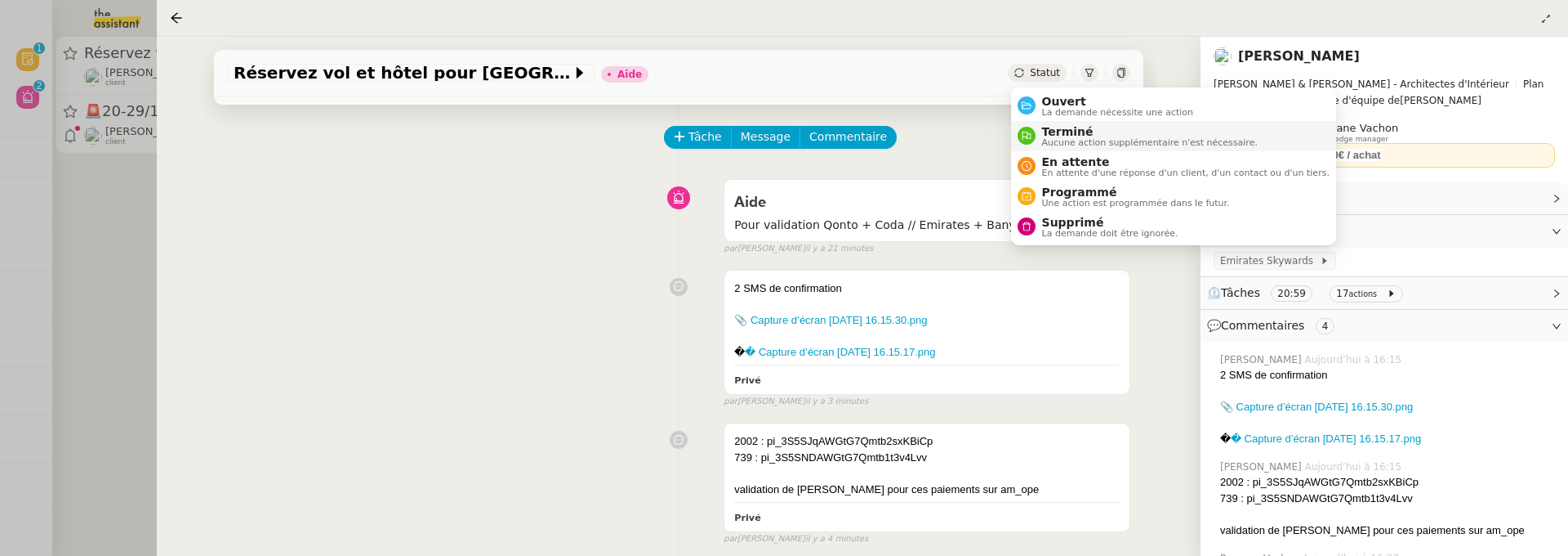
click at [1088, 122] on li "Terminé Aucune action supplémentaire n'est nécessaire." at bounding box center [1174, 136] width 325 height 30
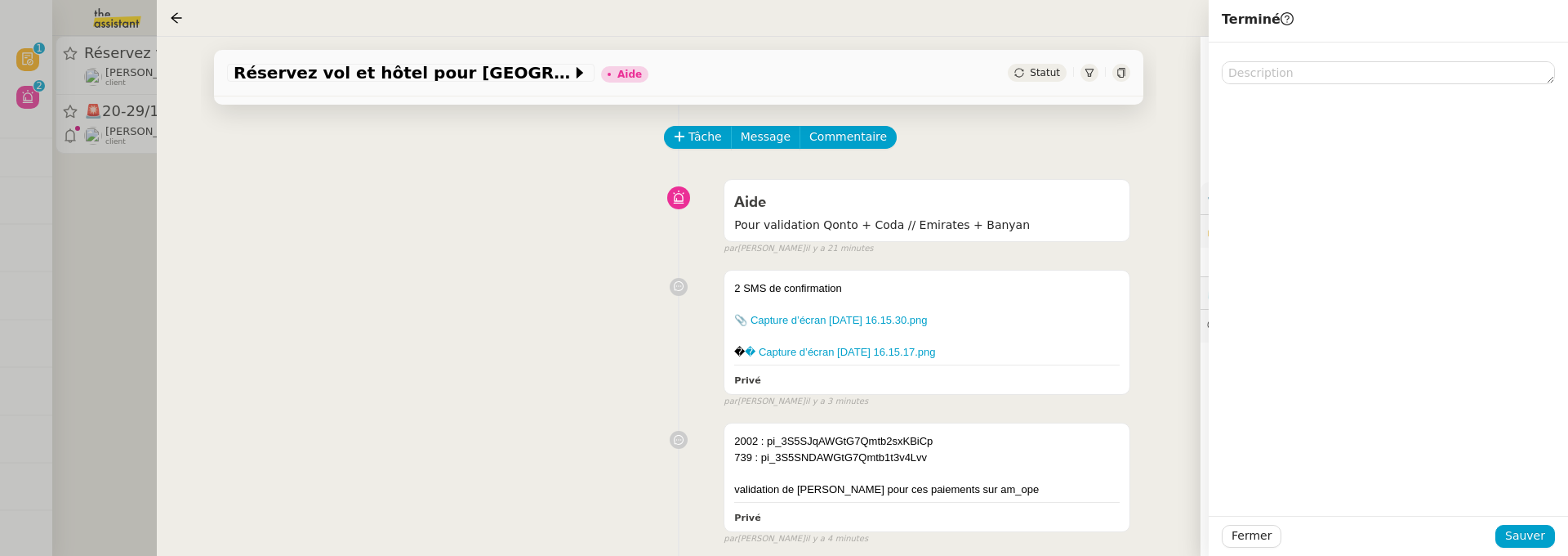
click at [1045, 76] on span "Statut" at bounding box center [1044, 73] width 30 height 12
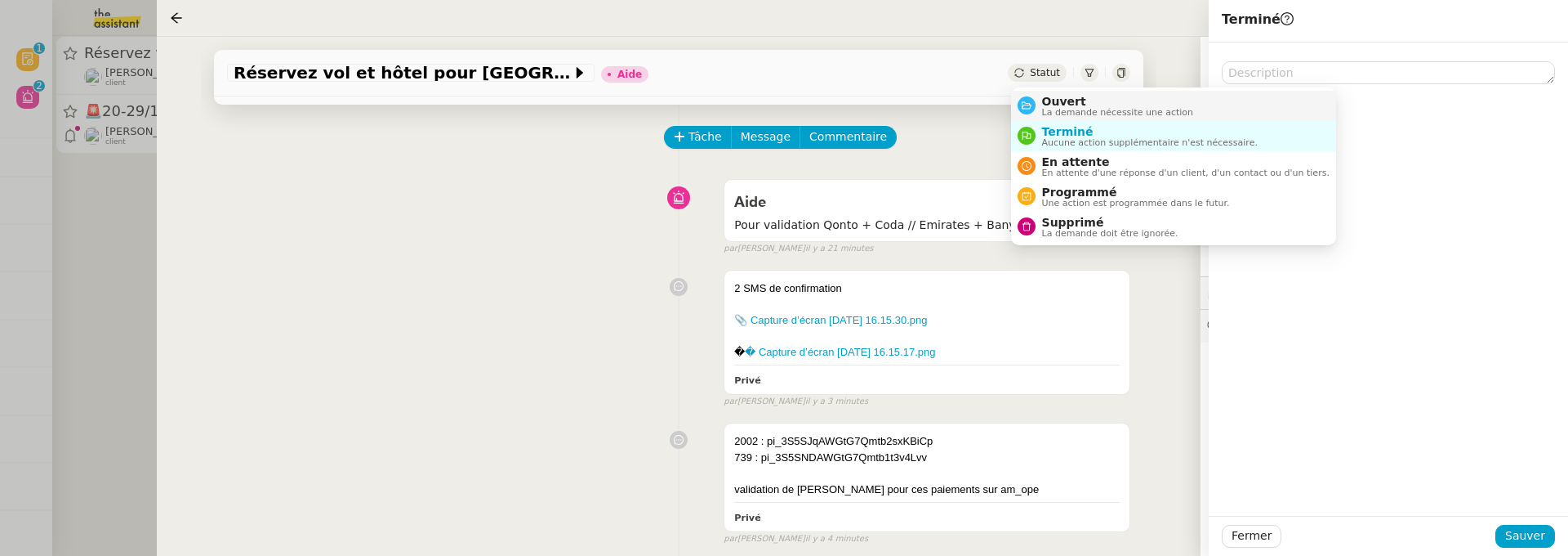
click at [1057, 98] on span "Ouvert" at bounding box center [1118, 102] width 152 height 13
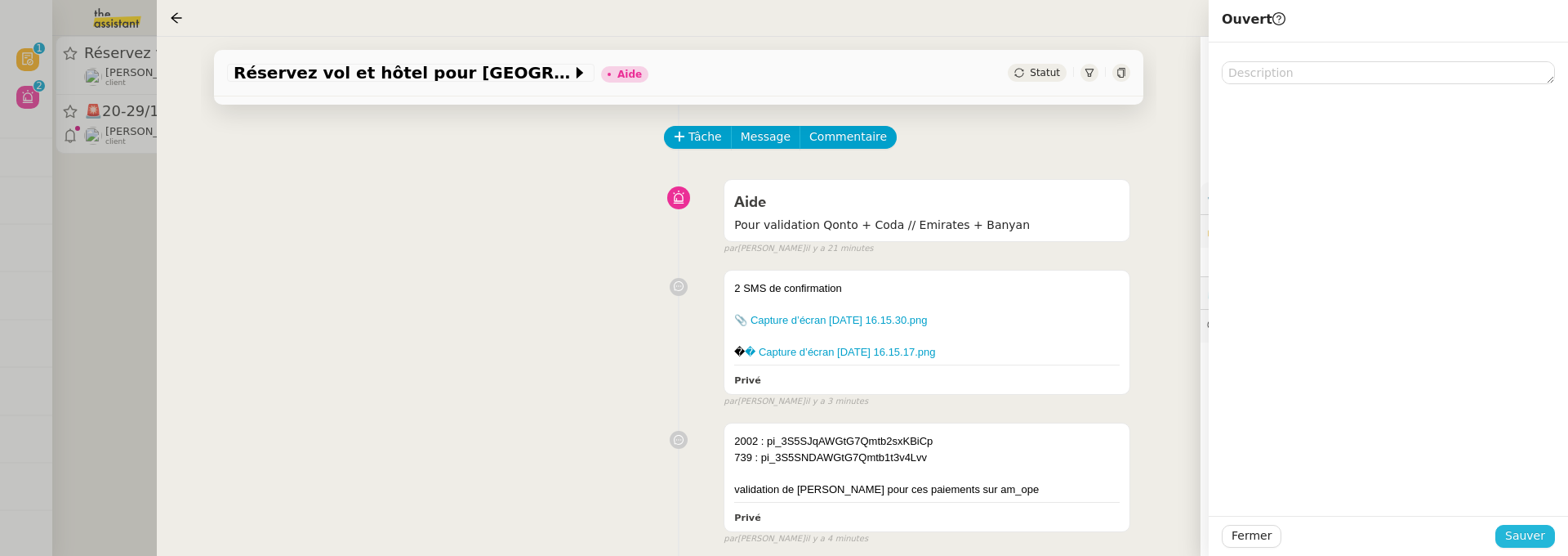
click at [1518, 535] on span "Sauver" at bounding box center [1526, 536] width 40 height 19
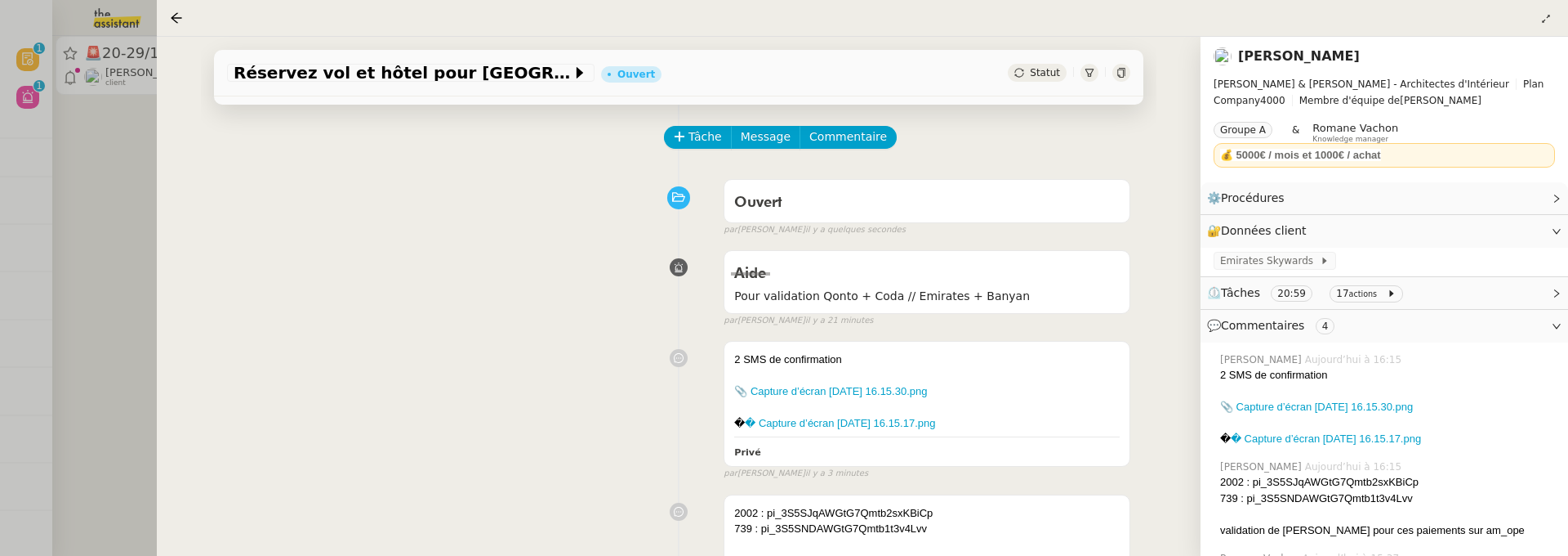
click at [150, 257] on div at bounding box center [784, 278] width 1568 height 556
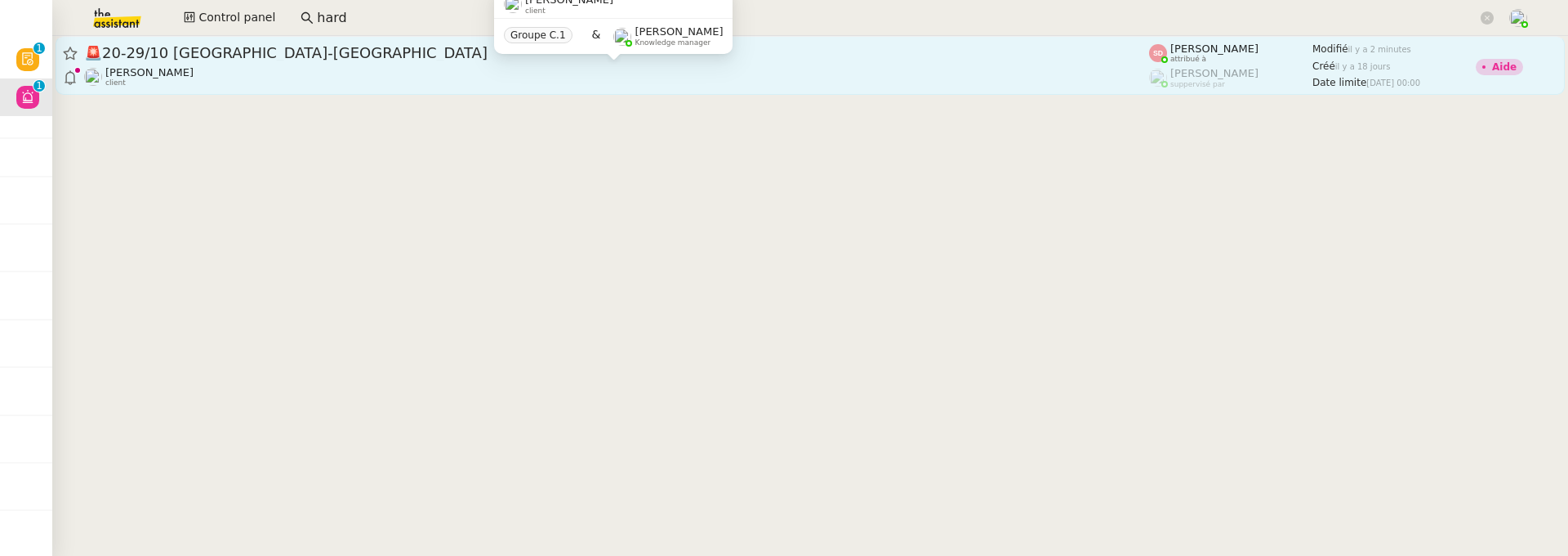
click at [596, 65] on div "Laurène Gauthier client Groupe C.1 & Frédérique Albert Knowledge manager" at bounding box center [613, 28] width 238 height 77
click at [638, 78] on div "Laurène Gauthier client" at bounding box center [617, 77] width 1065 height 21
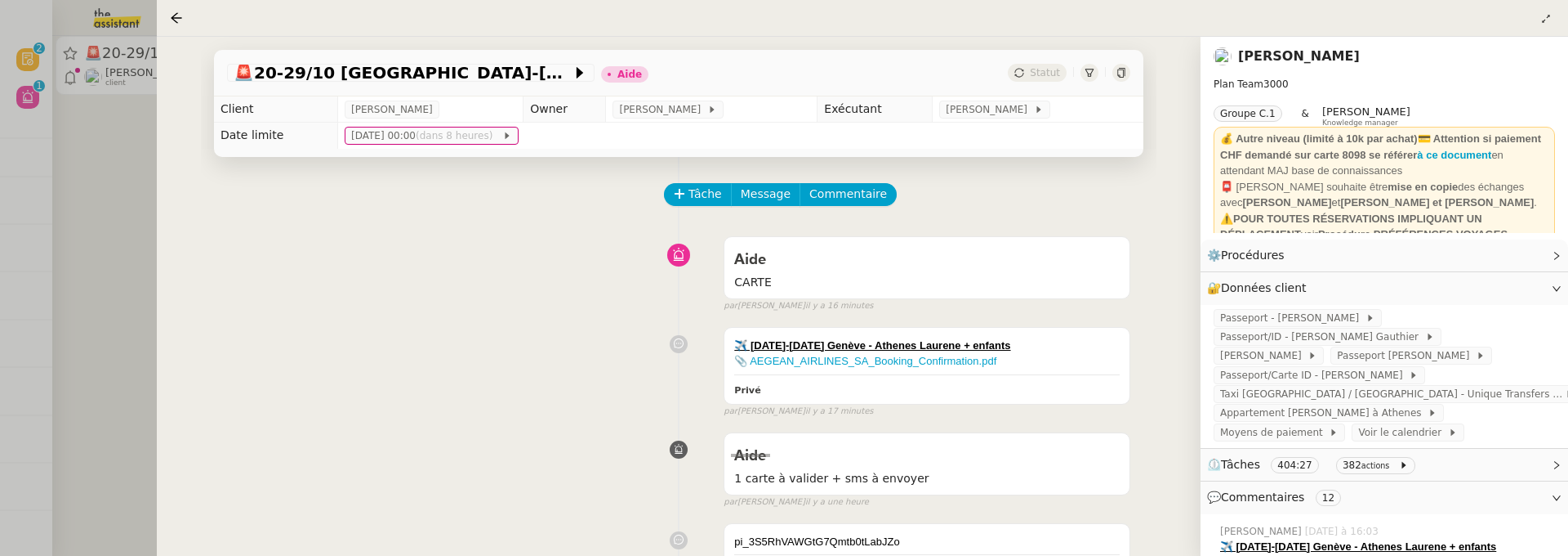
click at [1316, 61] on link "Laurène Gauthier" at bounding box center [1299, 56] width 122 height 15
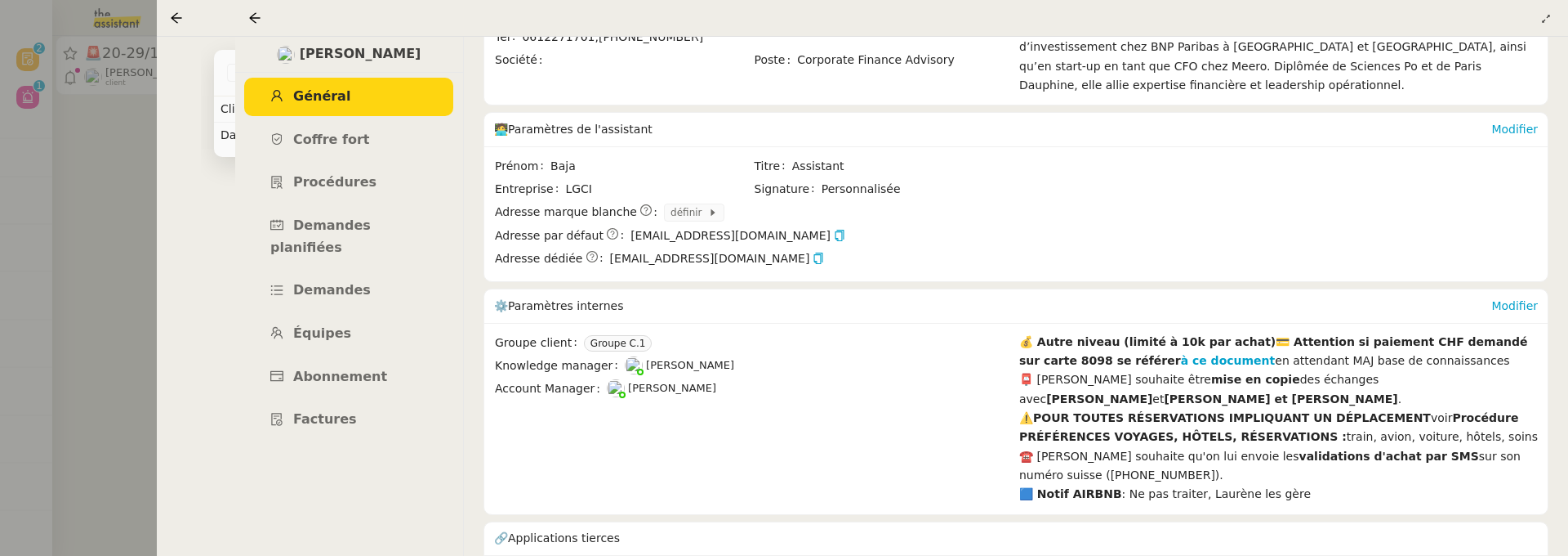
scroll to position [209, 0]
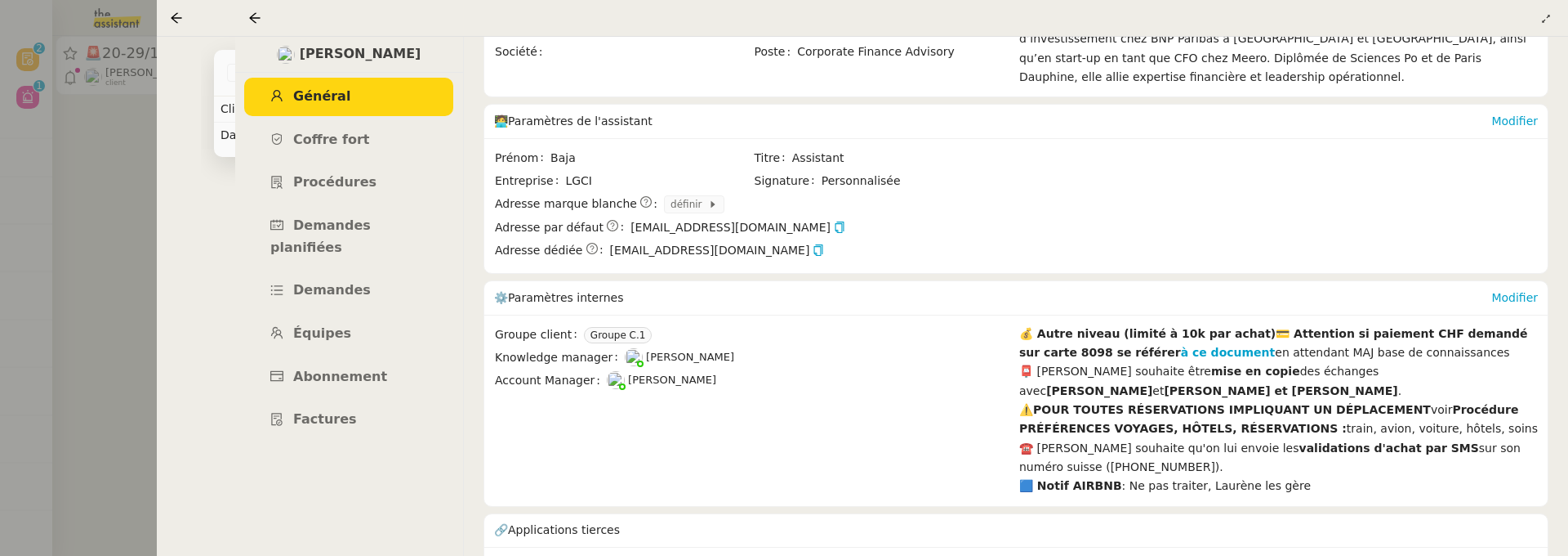
click at [1130, 557] on link "cus_HwlwmvQmu4sOKz" at bounding box center [1131, 567] width 137 height 19
click at [254, 15] on icon at bounding box center [255, 18] width 13 height 13
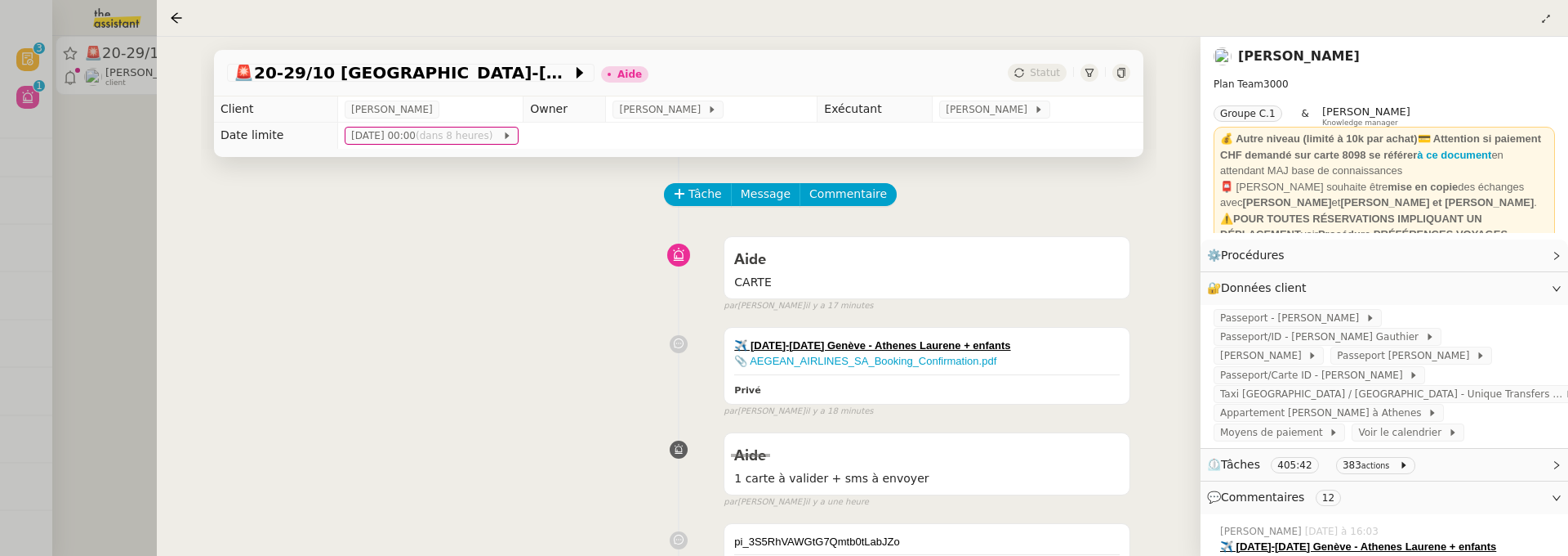
click at [845, 206] on div "Tâche Message Commentaire" at bounding box center [897, 202] width 464 height 39
click at [854, 185] on span "Commentaire" at bounding box center [848, 194] width 78 height 19
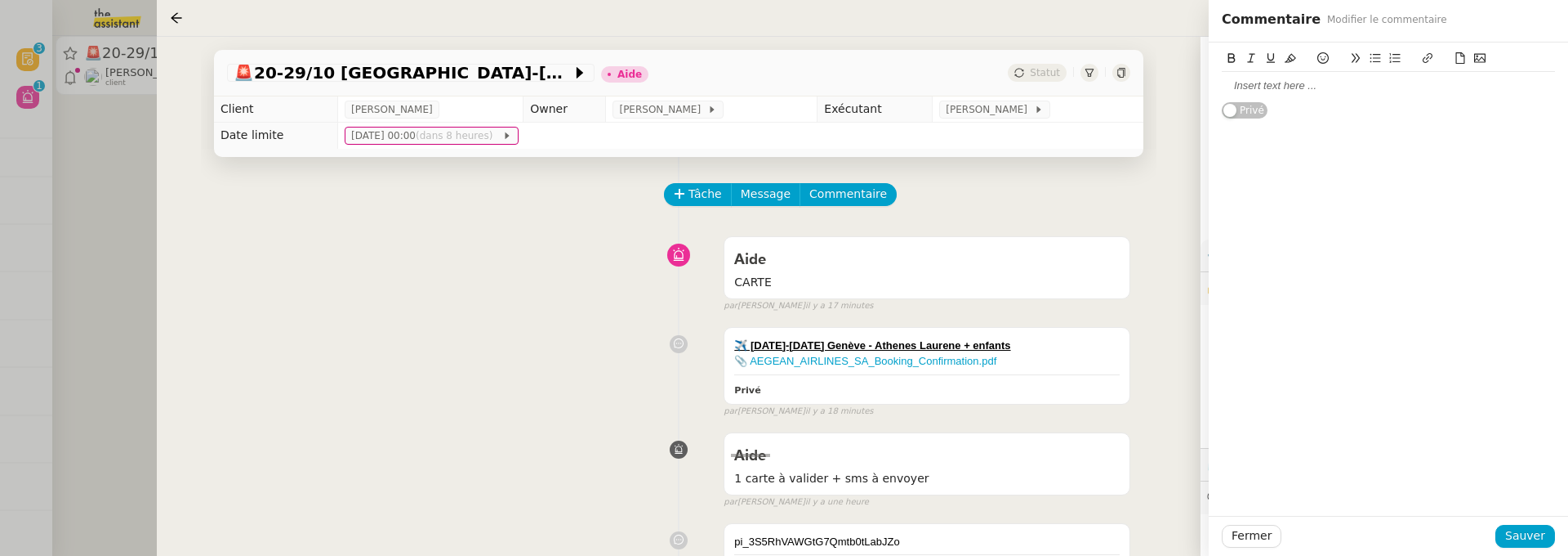
click at [1480, 61] on icon at bounding box center [1480, 58] width 12 height 9
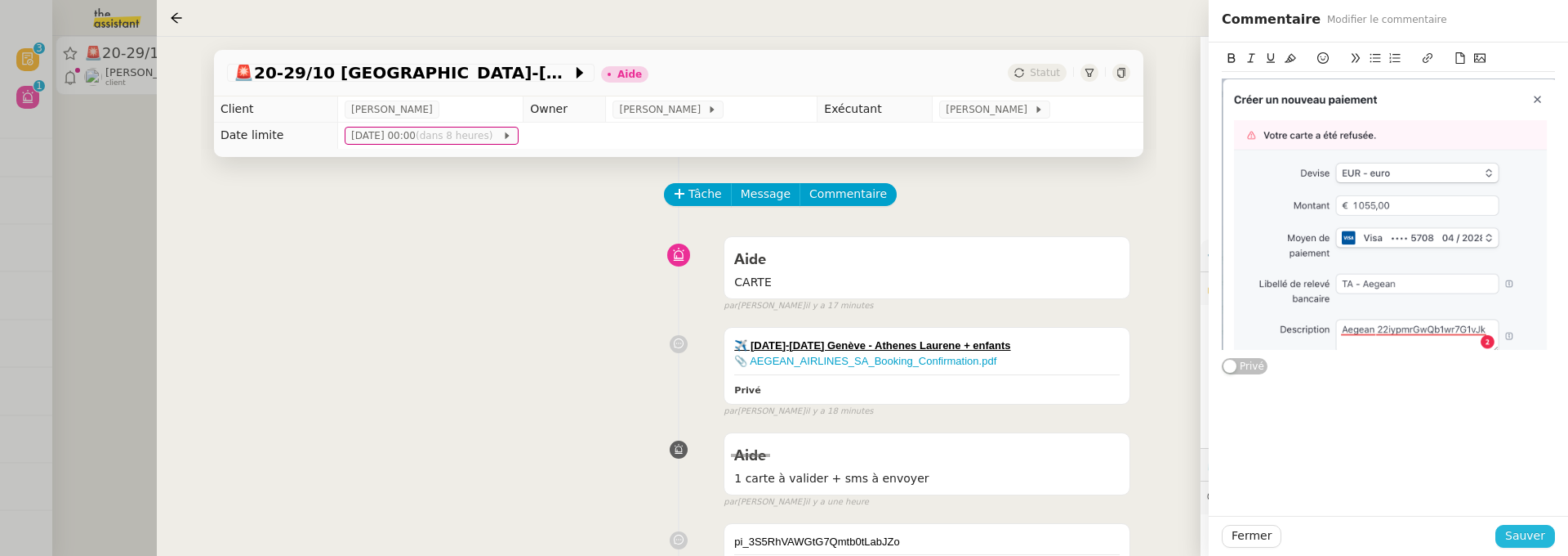
click at [1513, 537] on span "Sauver" at bounding box center [1526, 536] width 40 height 19
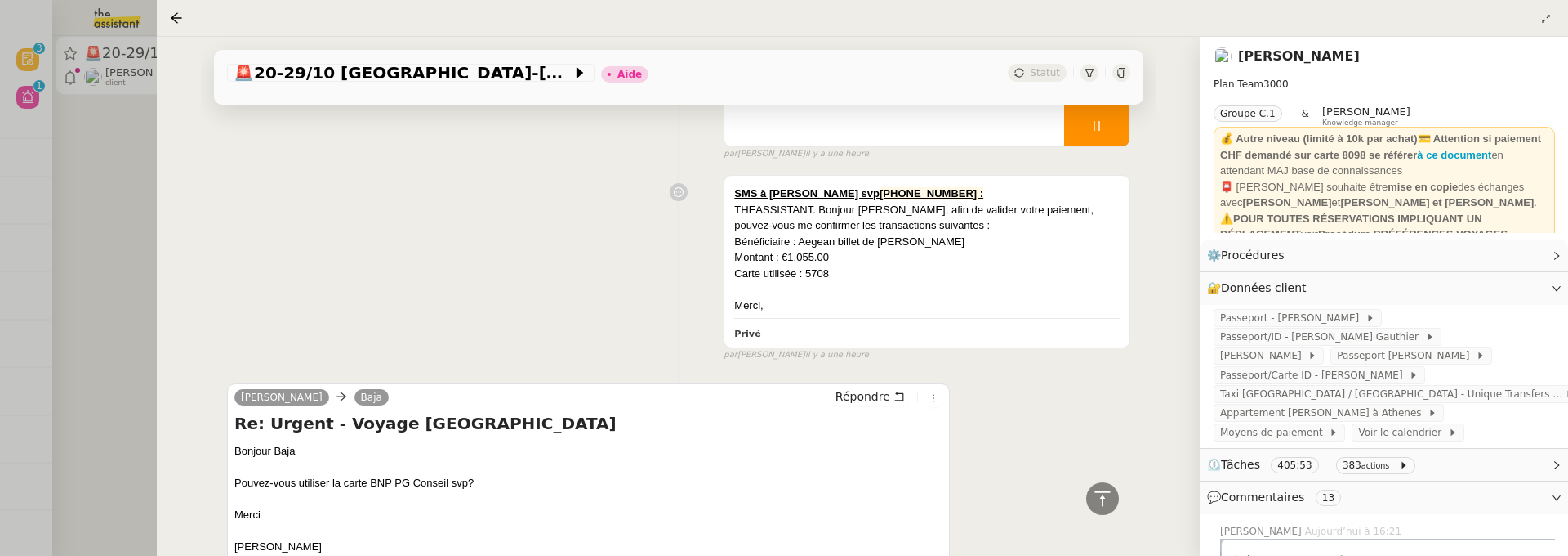
scroll to position [1030, 0]
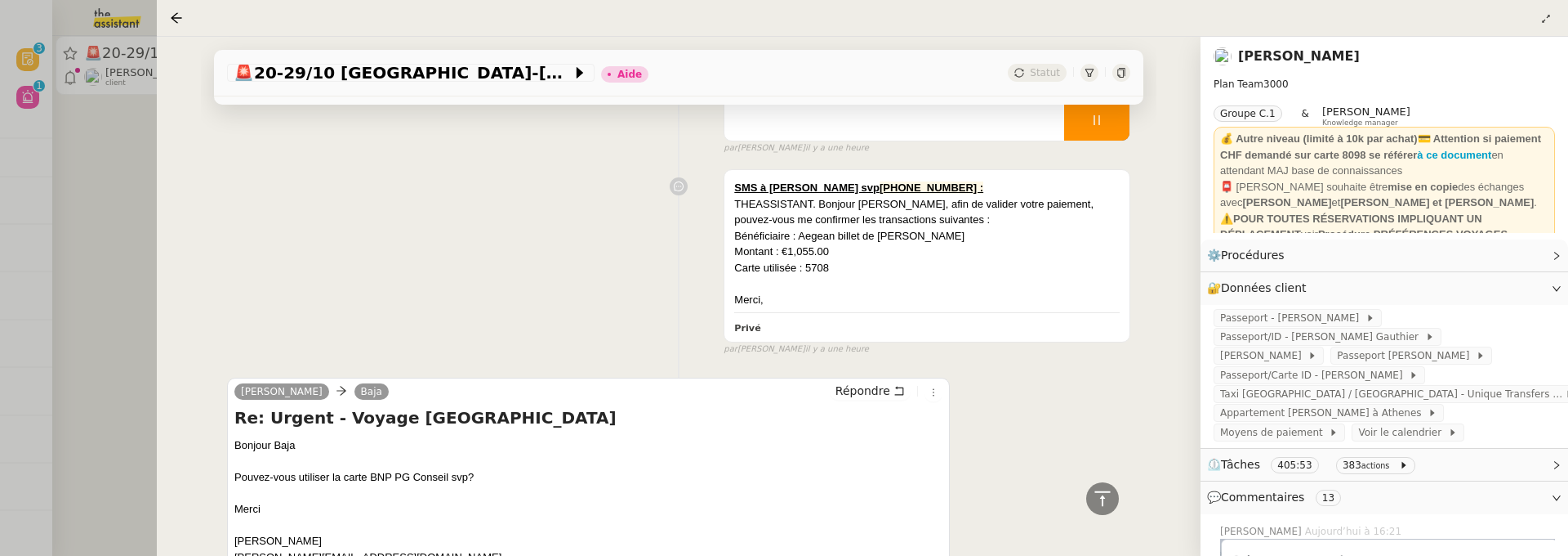
click at [117, 240] on div at bounding box center [784, 278] width 1568 height 556
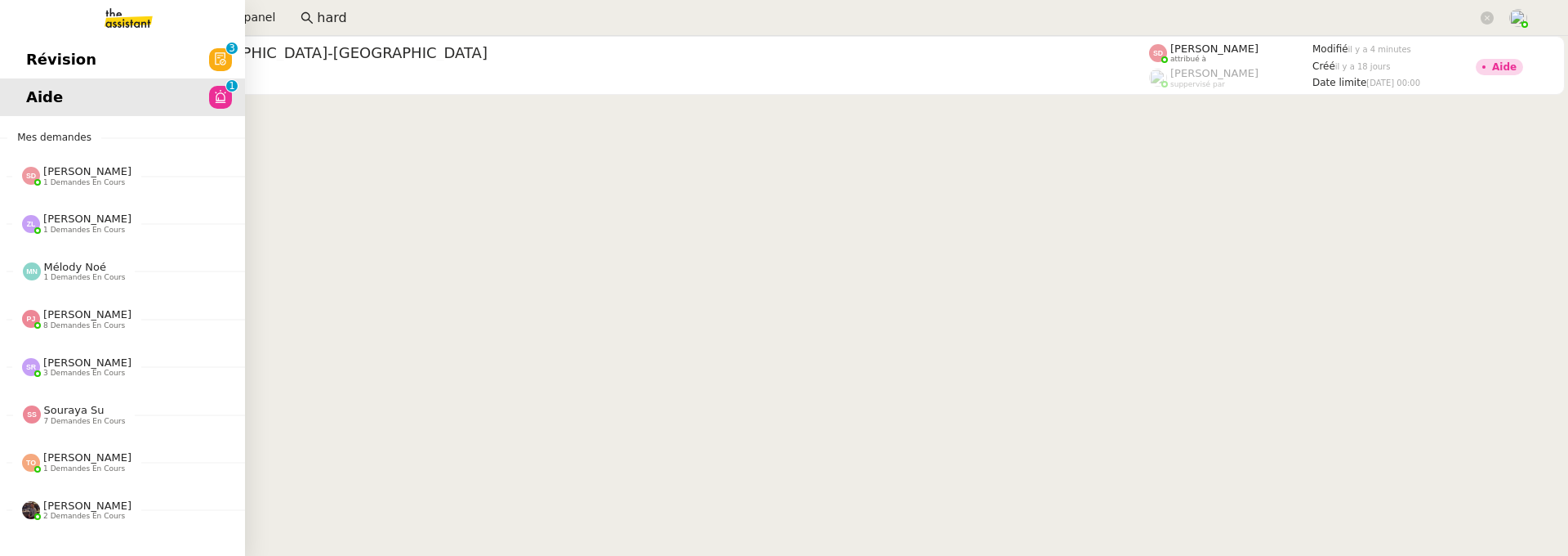
click at [21, 68] on link "Révision 0 1 2 3 4 5 6 7 8 9" at bounding box center [122, 59] width 245 height 38
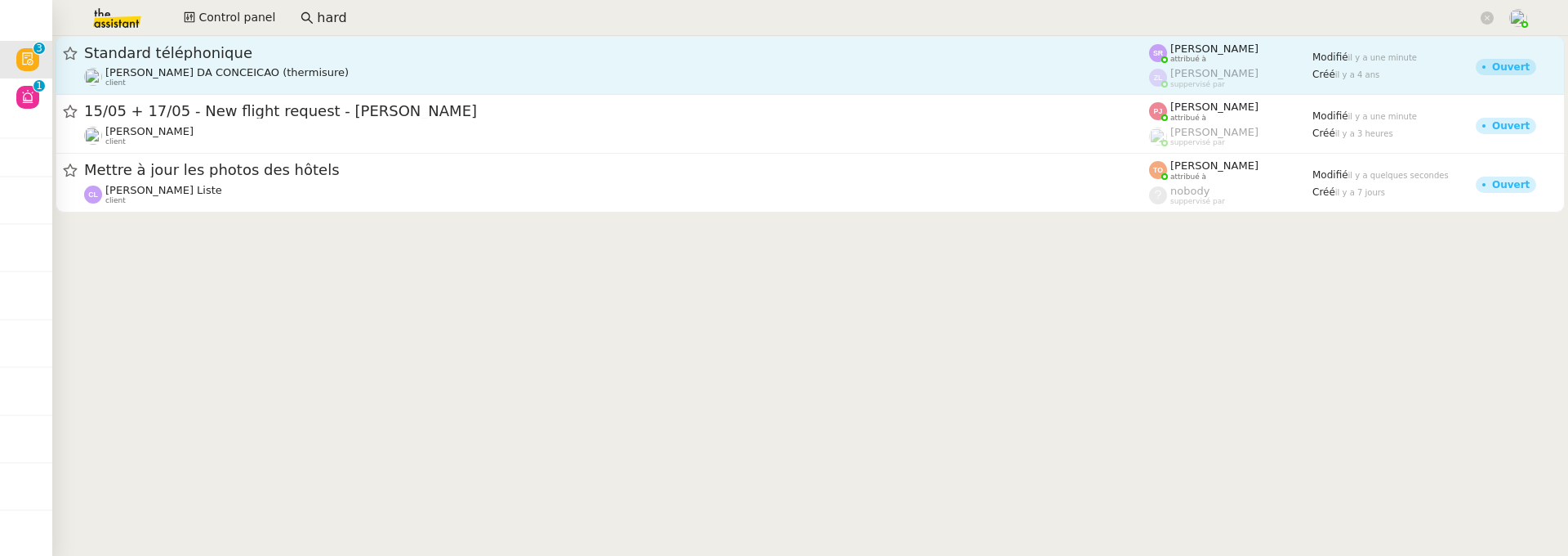
click at [394, 63] on div "Standard téléphonique Charles DA CONCEICAO (thermisure) client" at bounding box center [617, 65] width 1065 height 44
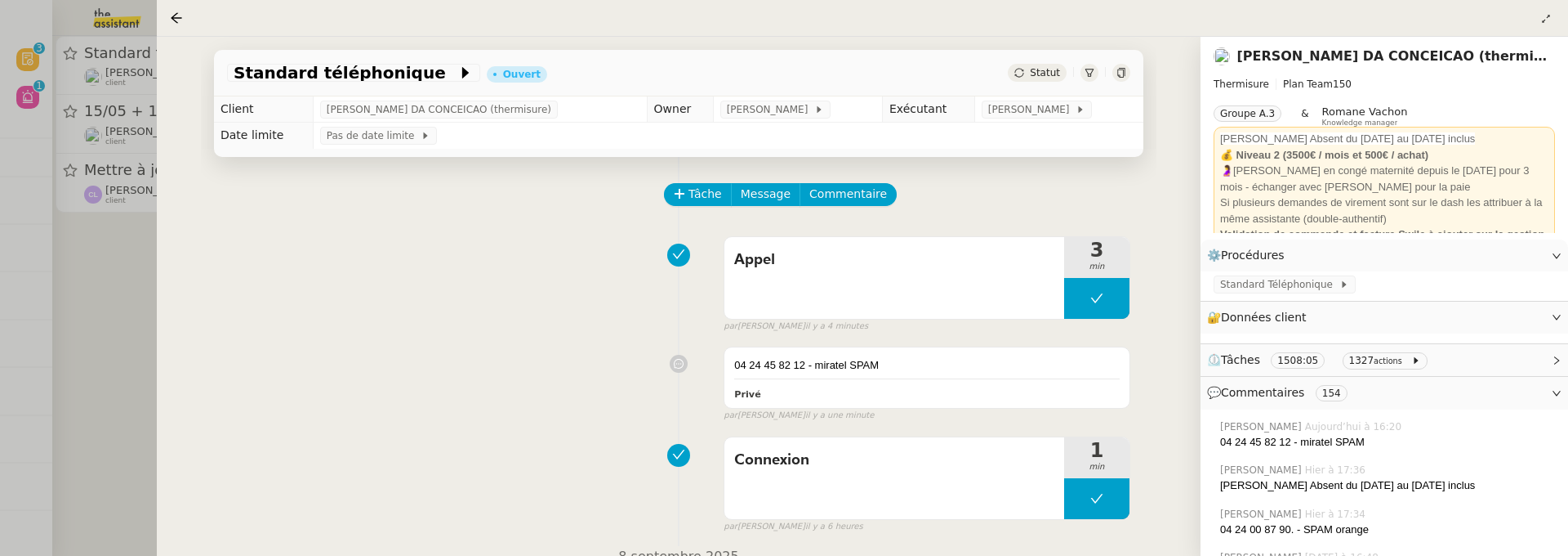
click at [139, 282] on div at bounding box center [784, 278] width 1568 height 556
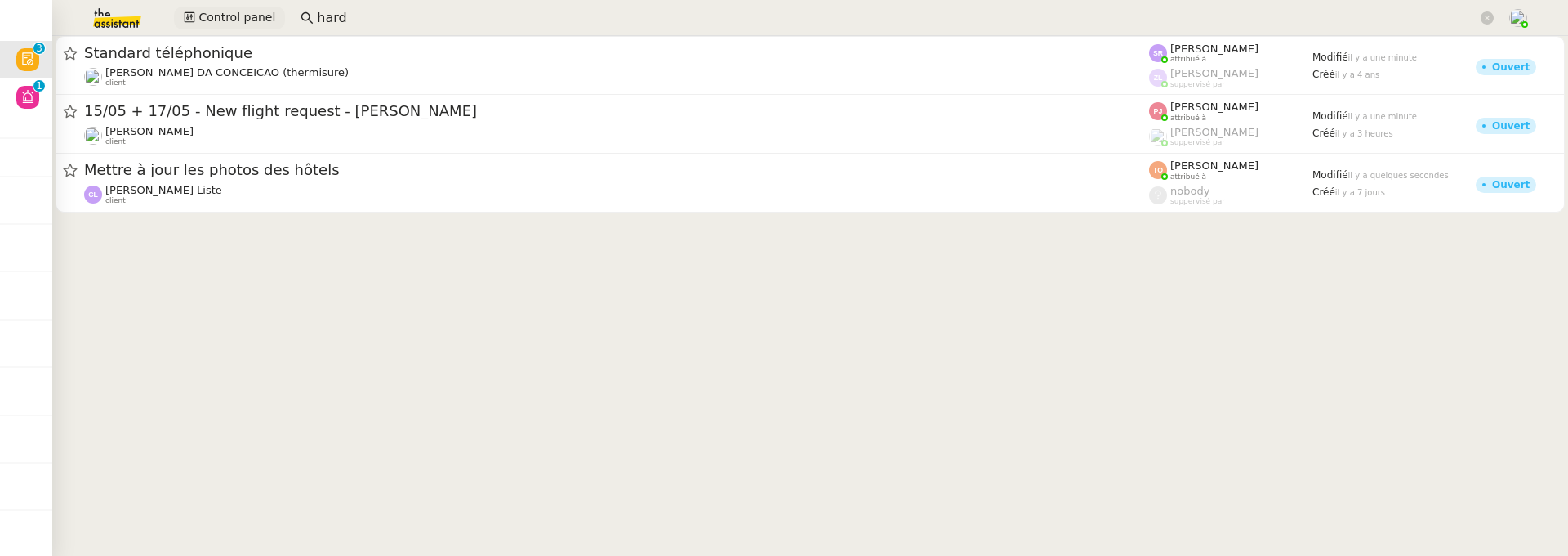
click at [232, 13] on span "Control panel" at bounding box center [236, 17] width 77 height 19
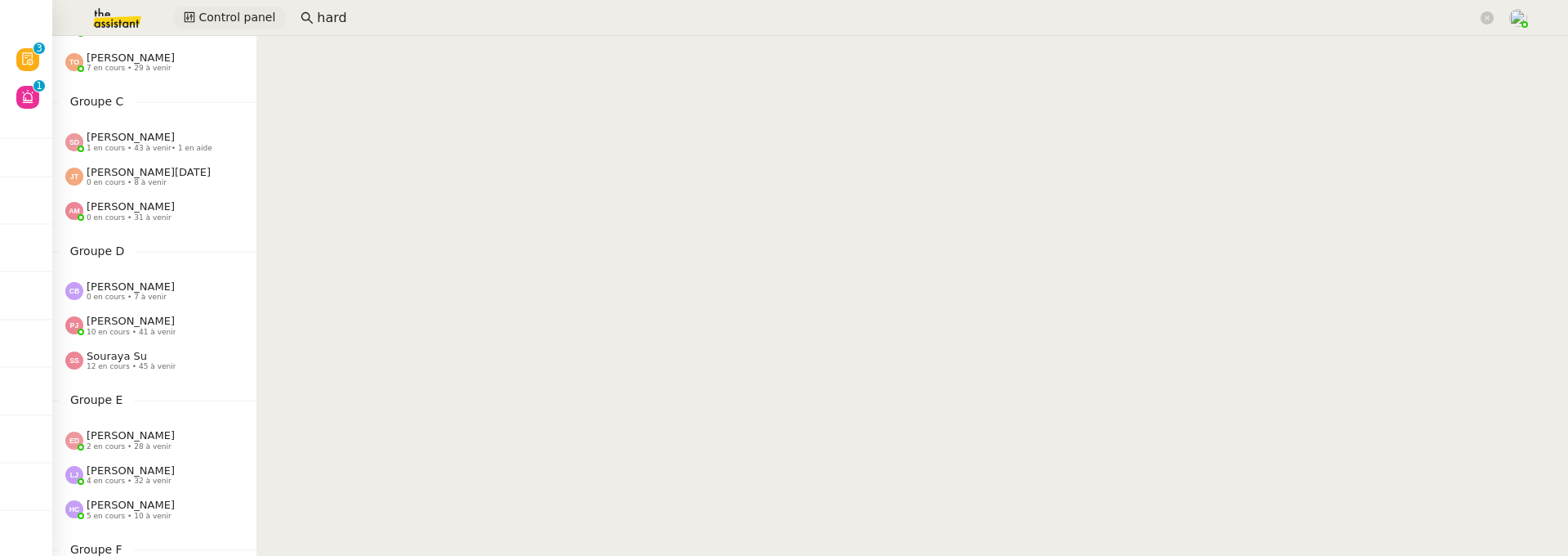
scroll to position [295, 0]
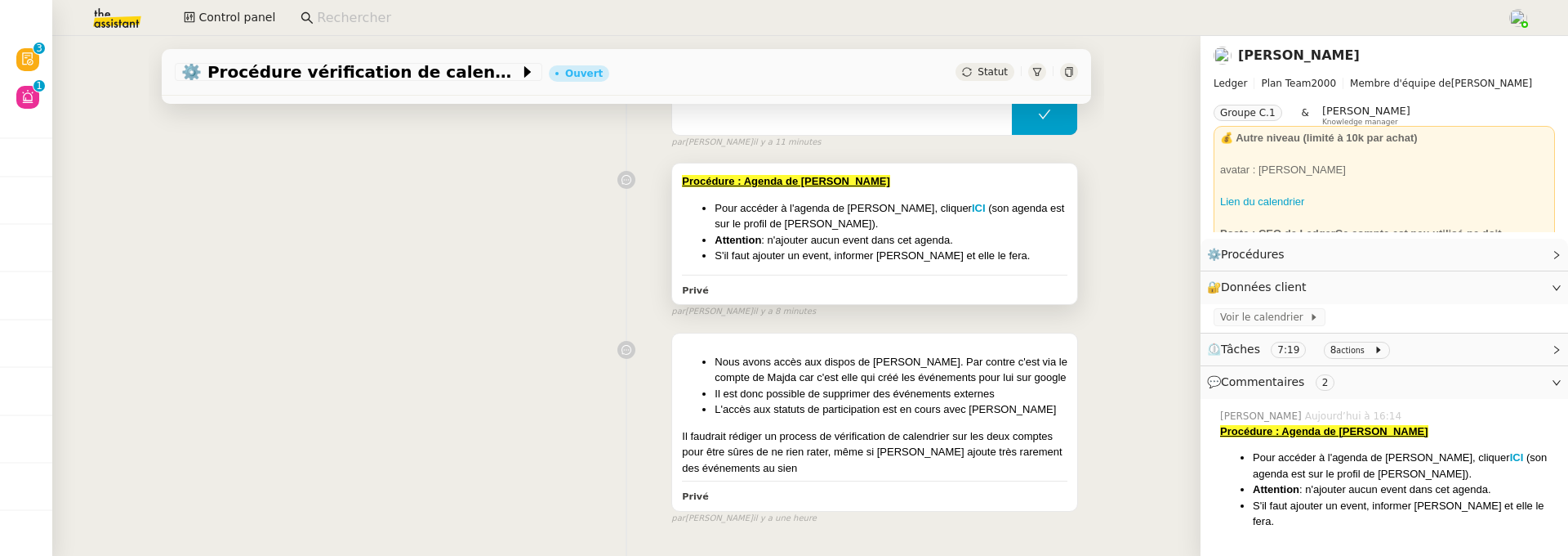
scroll to position [179, 0]
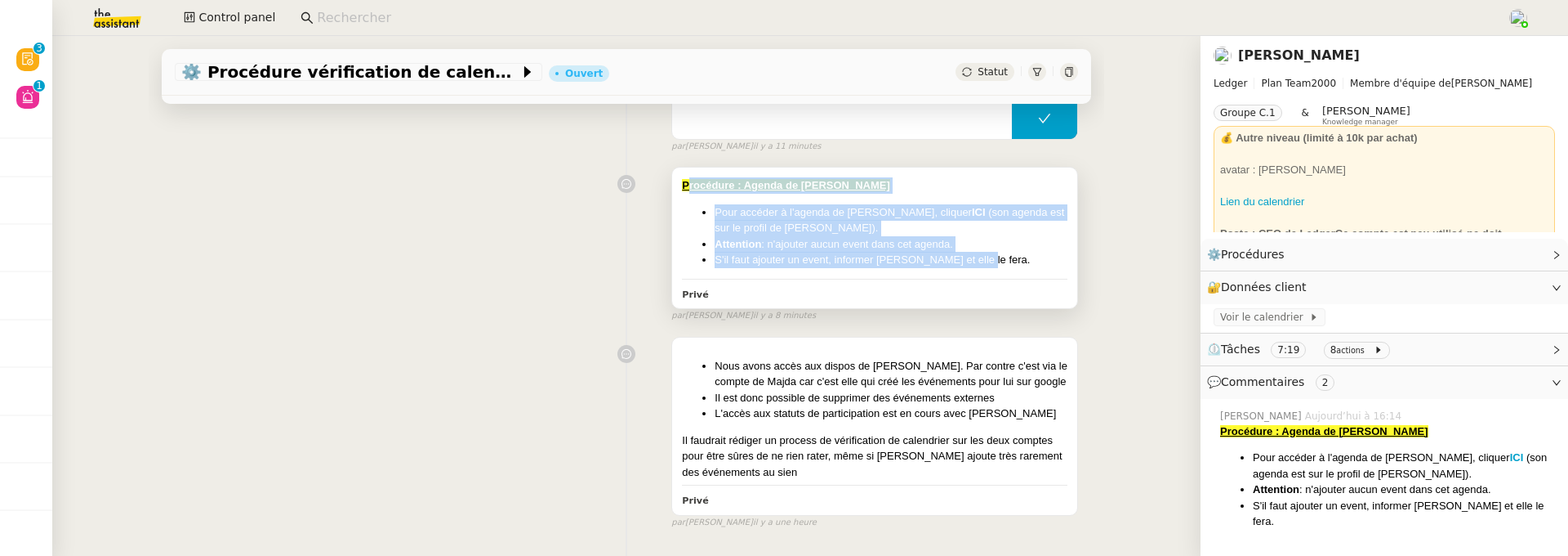
drag, startPoint x: 996, startPoint y: 261, endPoint x: 691, endPoint y: 191, distance: 312.9
click at [690, 190] on div "Procédure : Agenda de Pascal Pour accéder à l'agenda de Pascal, cliquer ICI (so…" at bounding box center [874, 222] width 386 height 90
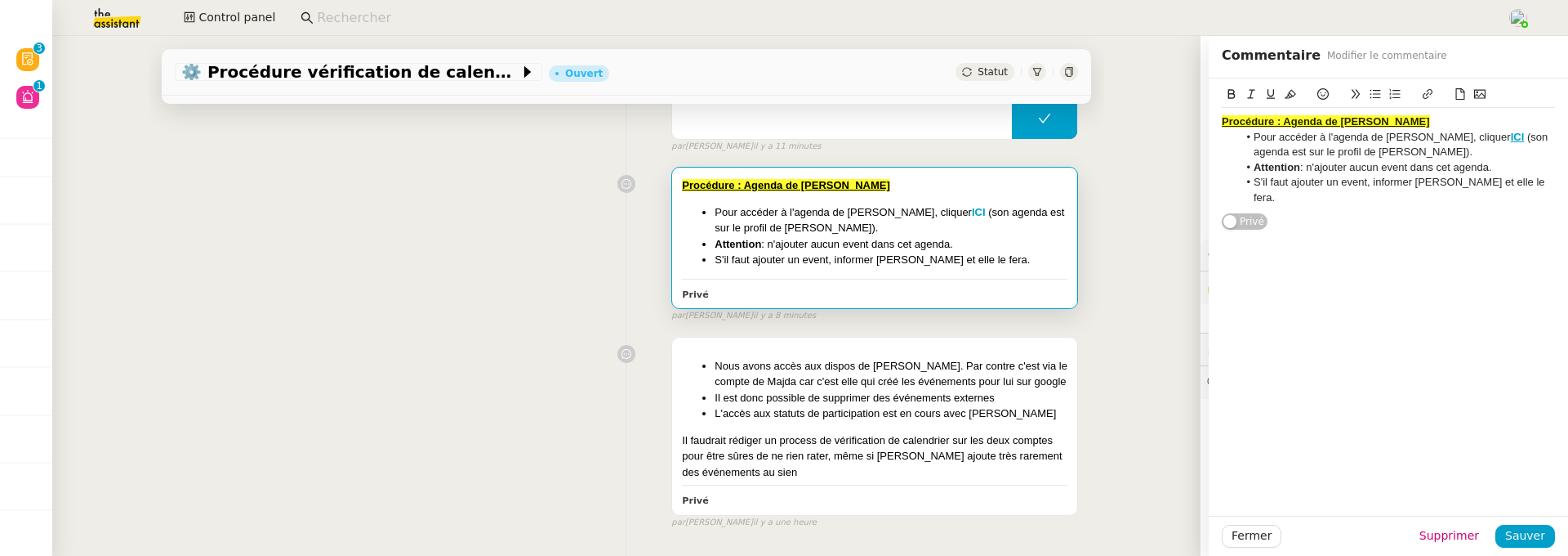
click at [891, 237] on li "Attention : n'ajouter aucun event dans cet agenda." at bounding box center [890, 244] width 353 height 16
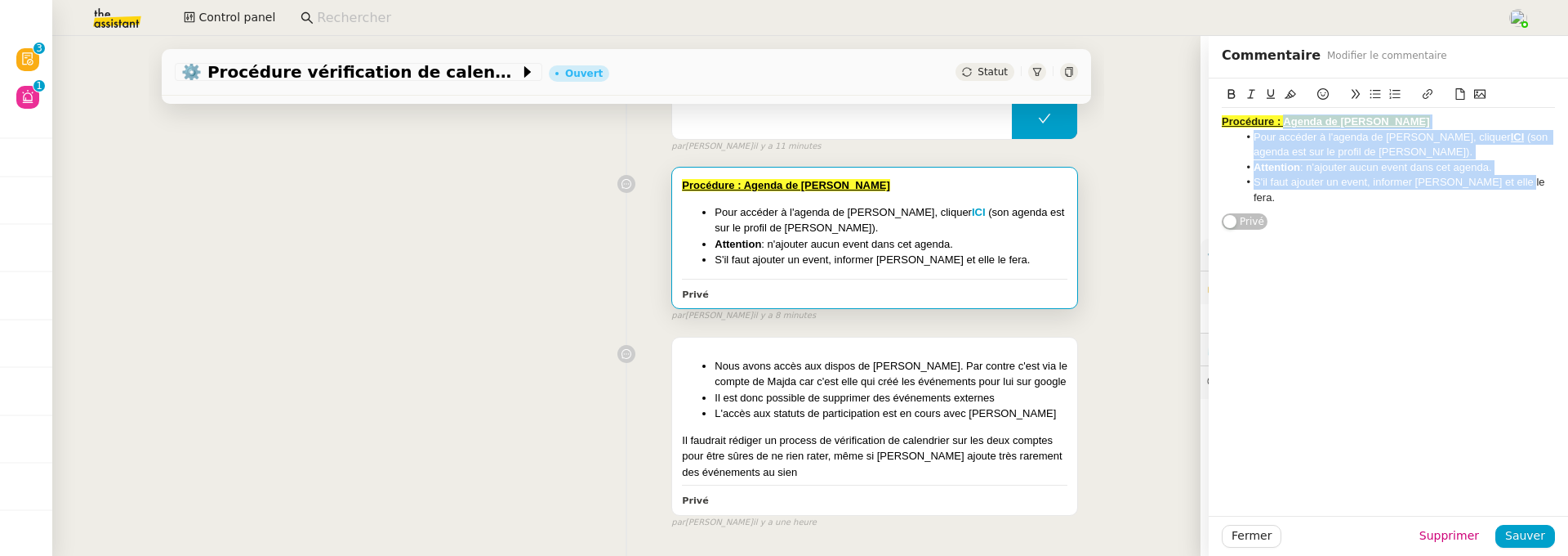
drag, startPoint x: 1526, startPoint y: 177, endPoint x: 1282, endPoint y: 122, distance: 250.1
click at [1282, 122] on div "Procédure : Agenda de Pascal Pour accéder à l'agenda de Pascal, cliquer ICI (so…" at bounding box center [1388, 160] width 334 height 104
copy div "Agenda de Pascal Pour accéder à l'agenda de Pascal, cliquer ICI (son agenda est…"
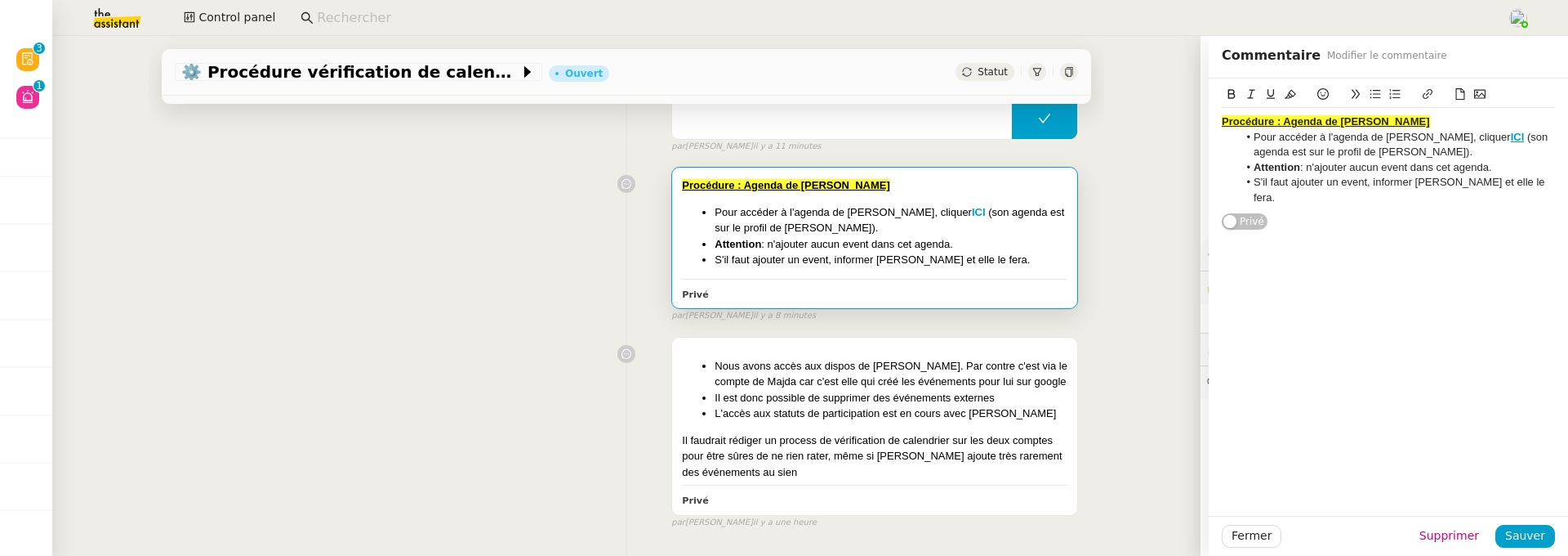
click at [1115, 238] on div "⚙️ Procédure vérification de calendrier Ouvert Statut Client Pascal Gauthier Ow…" at bounding box center [626, 295] width 1148 height 519
click at [1103, 285] on div "Tâche Message Commentaire Veuillez patienter une erreur s'est produite 👌👌👌 mess…" at bounding box center [627, 265] width 956 height 578
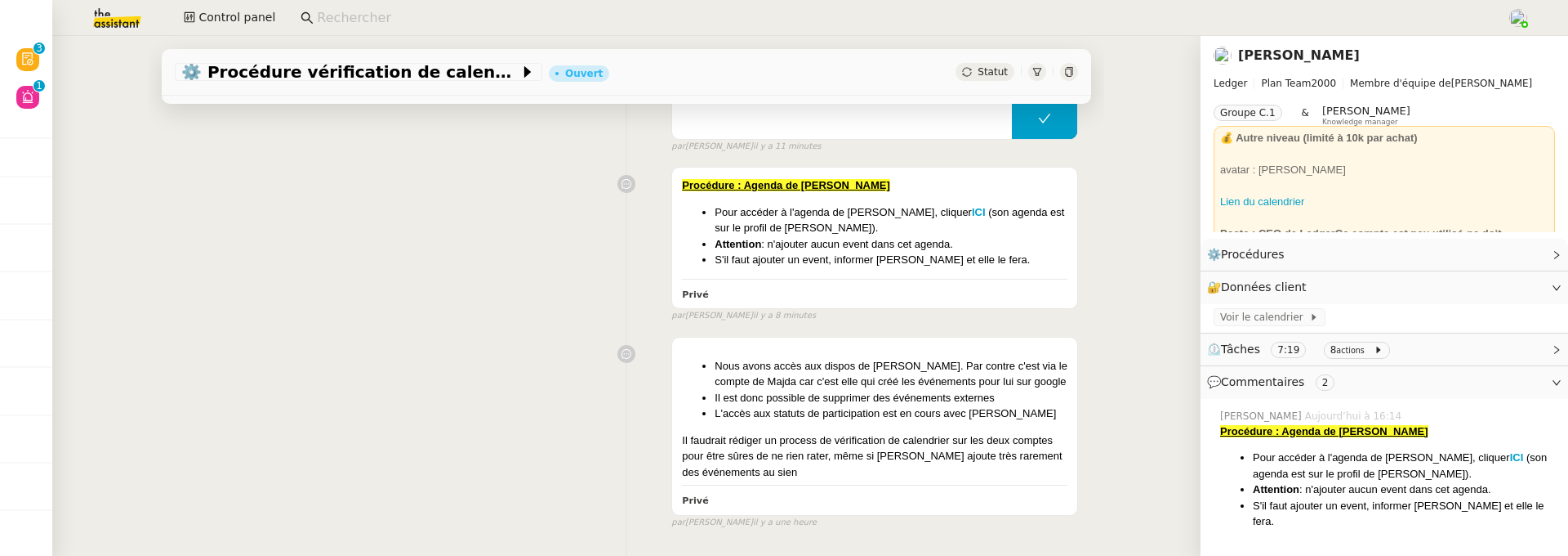
click at [1308, 57] on link "[PERSON_NAME]" at bounding box center [1299, 55] width 122 height 15
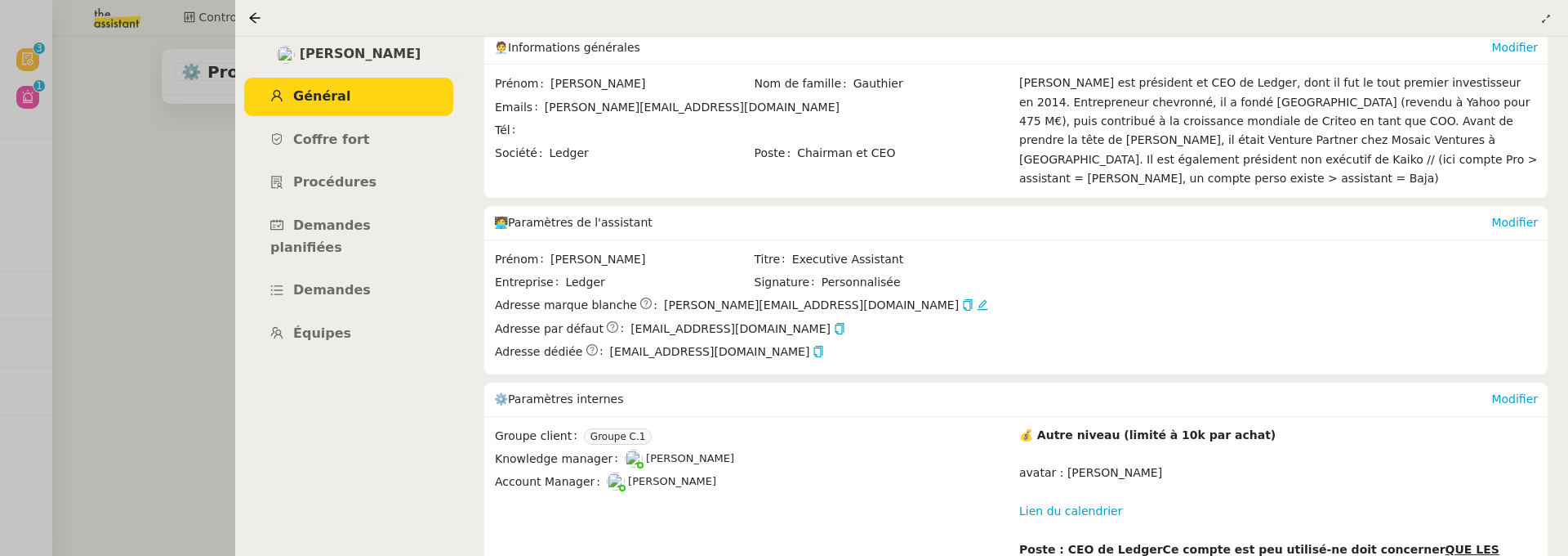
scroll to position [164, 0]
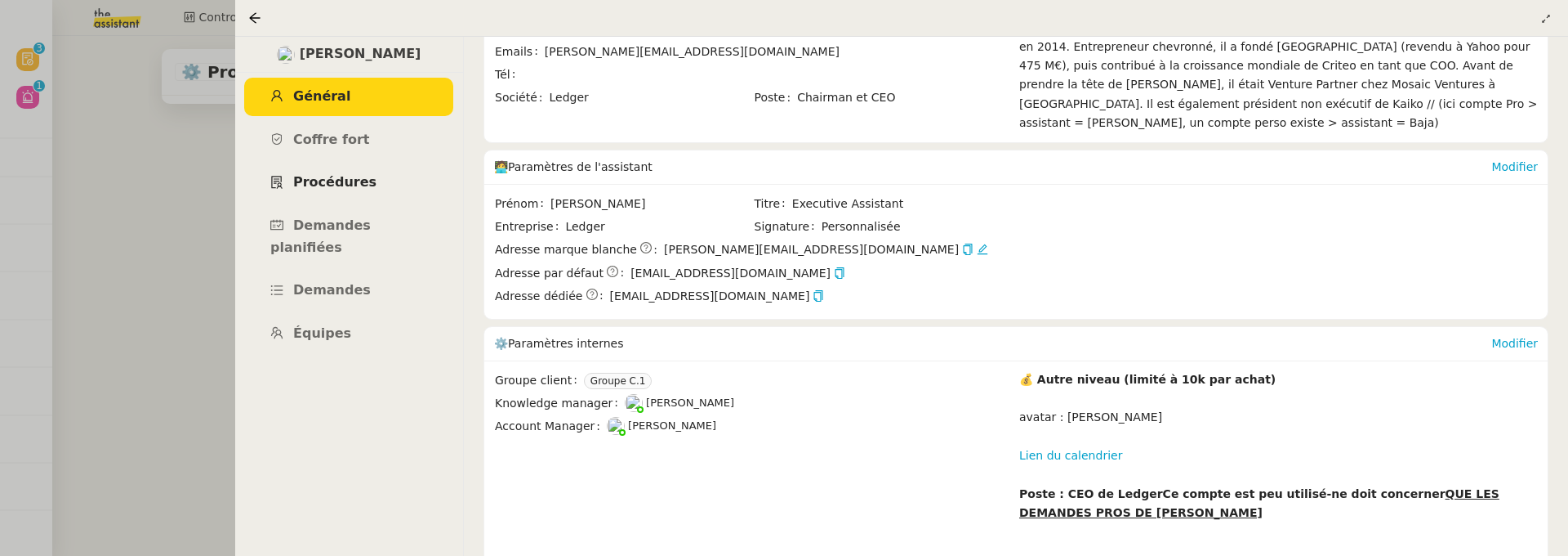
click at [345, 180] on span "Procédures" at bounding box center [335, 182] width 84 height 15
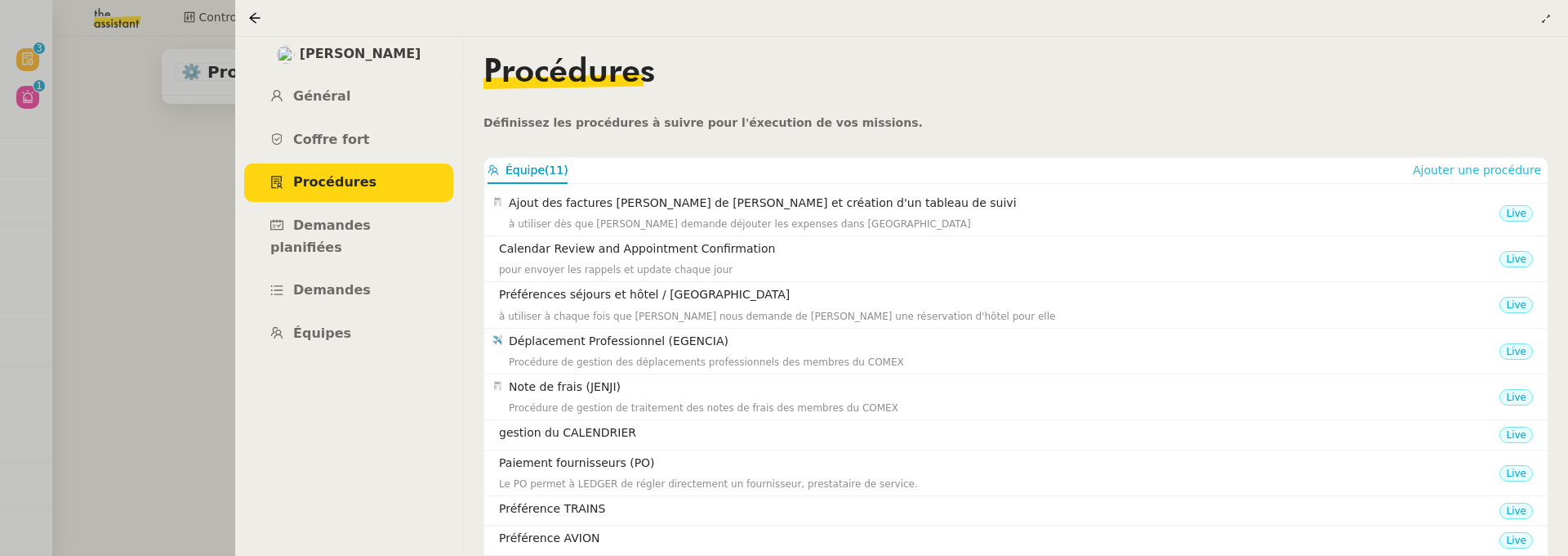
click at [1468, 163] on span "Ajouter une procédure" at bounding box center [1477, 169] width 128 height 16
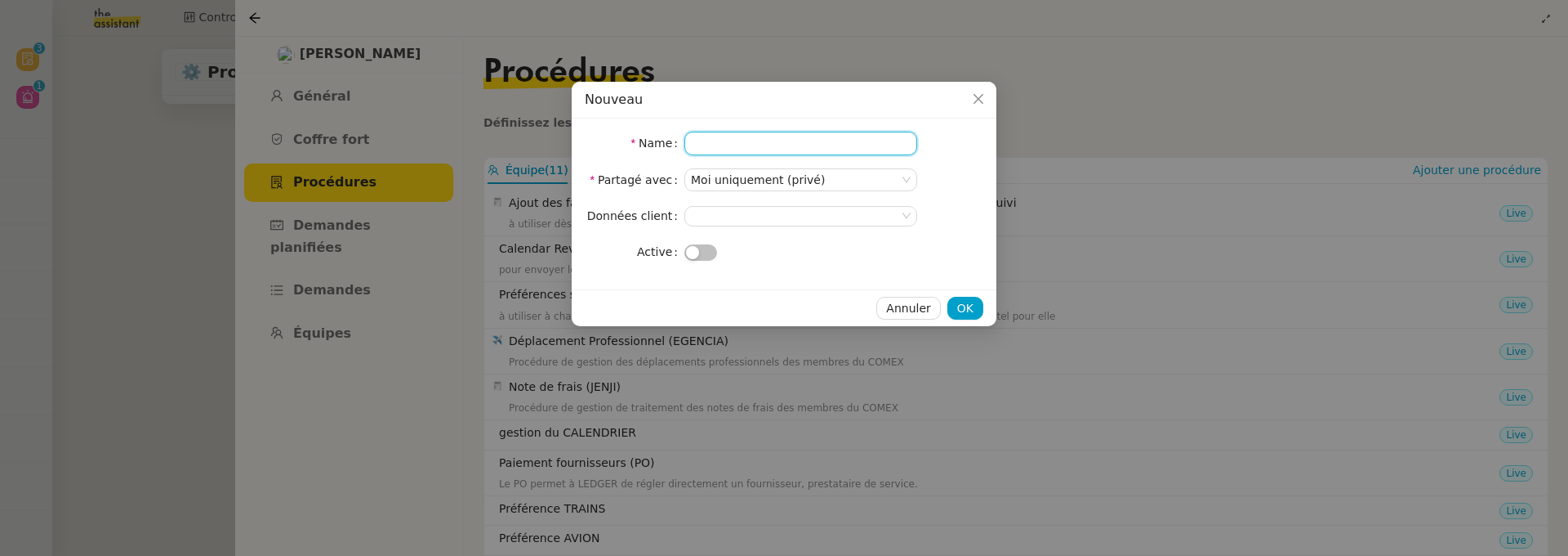
click at [730, 142] on input "Name" at bounding box center [801, 143] width 233 height 24
type input "Agenda de Pascal"
click at [693, 262] on div at bounding box center [801, 252] width 233 height 23
click at [698, 257] on span "button" at bounding box center [693, 253] width 13 height 13
click at [727, 216] on nz-select-top-control at bounding box center [801, 215] width 233 height 20
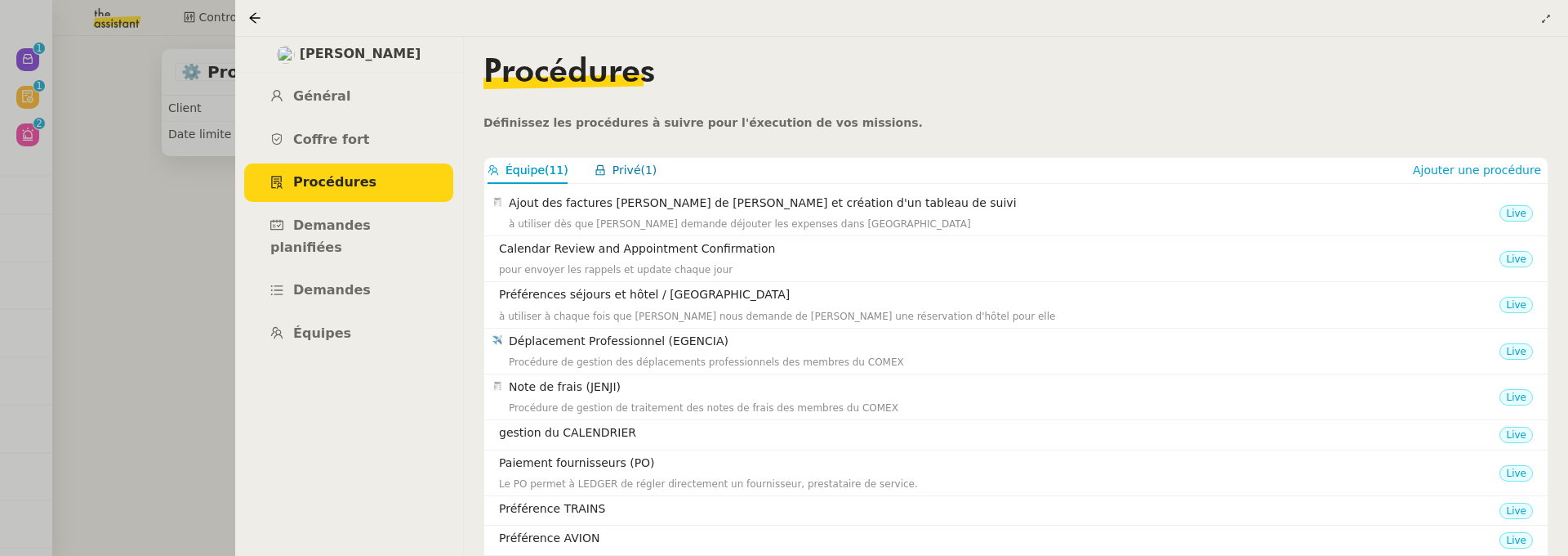
click at [639, 168] on button "Privé (1)" at bounding box center [625, 170] width 62 height 19
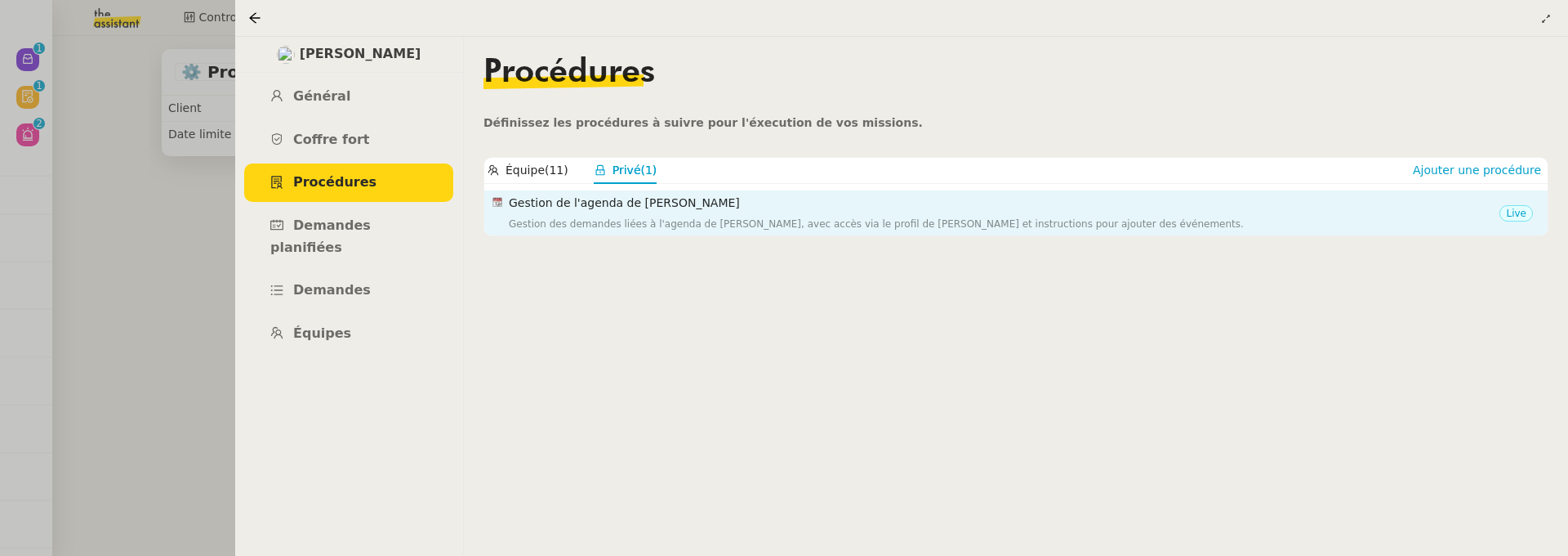
click at [672, 205] on h4 "Gestion de l'agenda de [PERSON_NAME]" at bounding box center [1004, 203] width 991 height 19
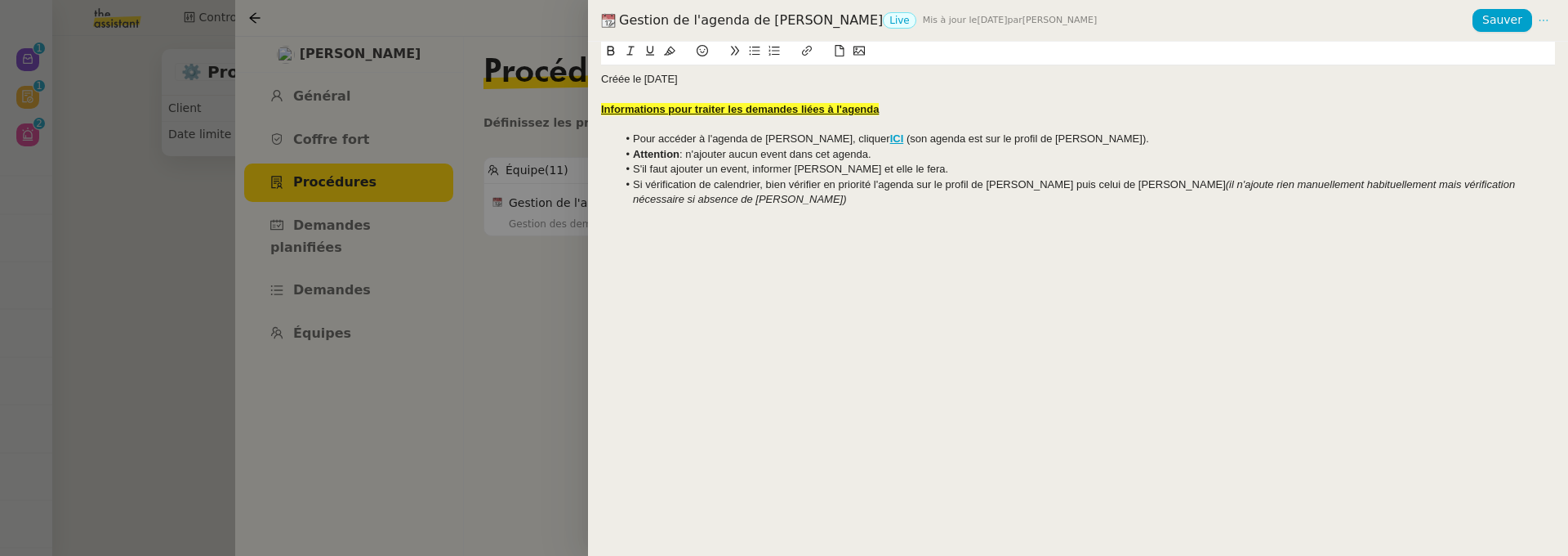
click at [1550, 22] on icon at bounding box center [1544, 20] width 21 height 12
click at [1531, 57] on span "Modifier" at bounding box center [1512, 52] width 46 height 14
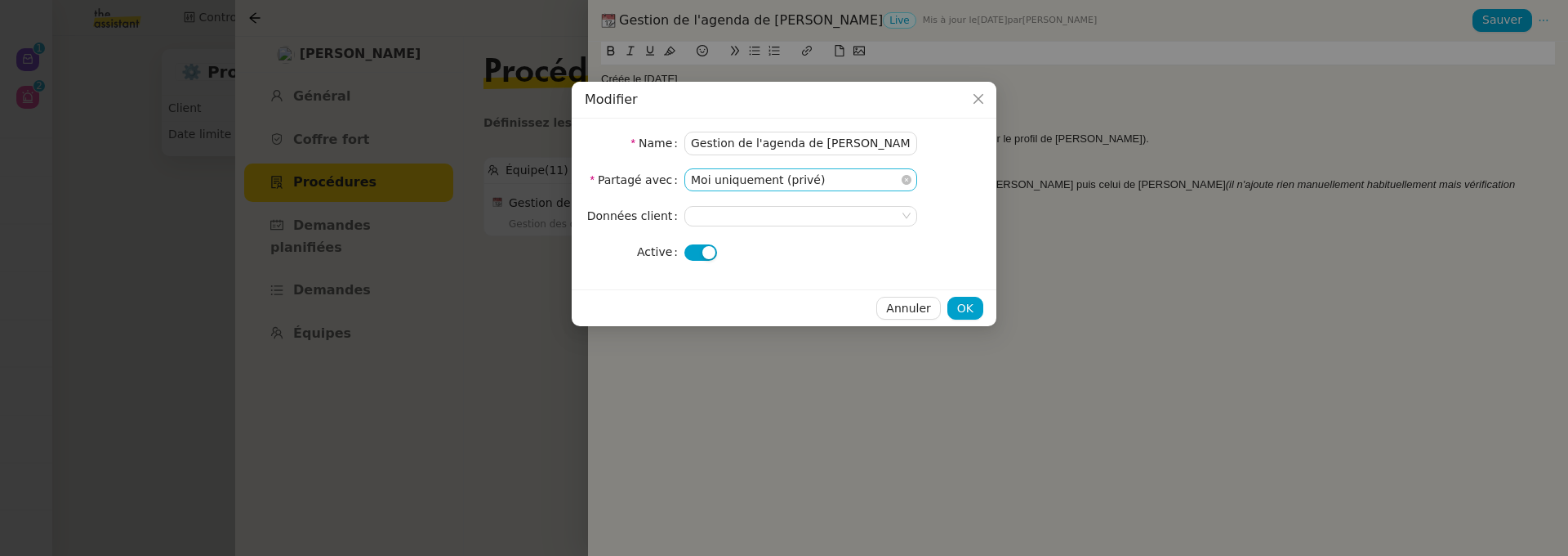
click at [828, 182] on nz-select-item "Moi uniquement (privé)" at bounding box center [801, 180] width 220 height 21
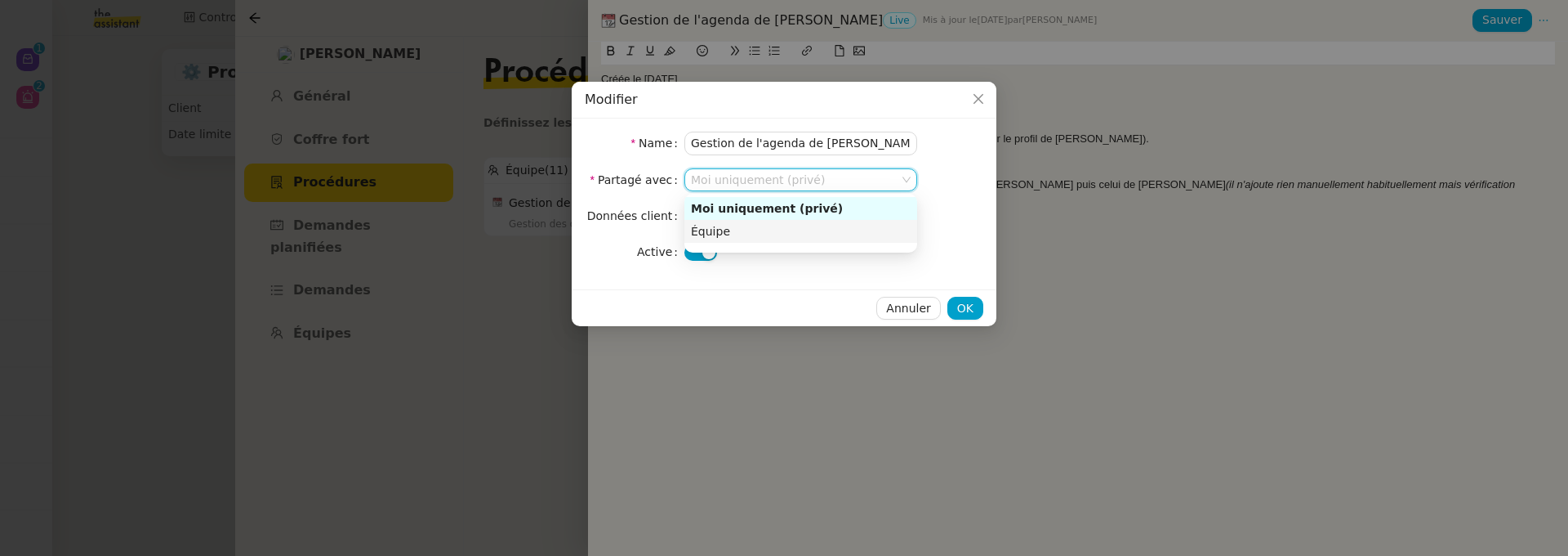
click at [826, 221] on nz-option-item "Équipe" at bounding box center [801, 232] width 233 height 23
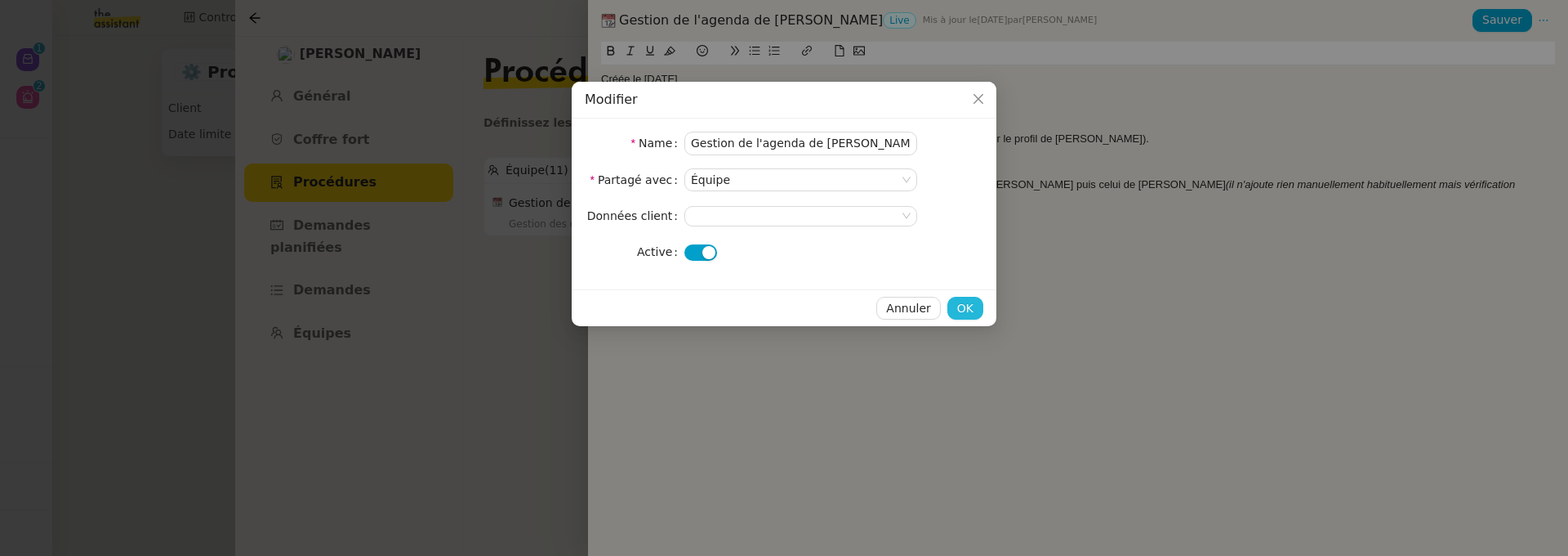
click at [962, 304] on span "OK" at bounding box center [965, 309] width 16 height 19
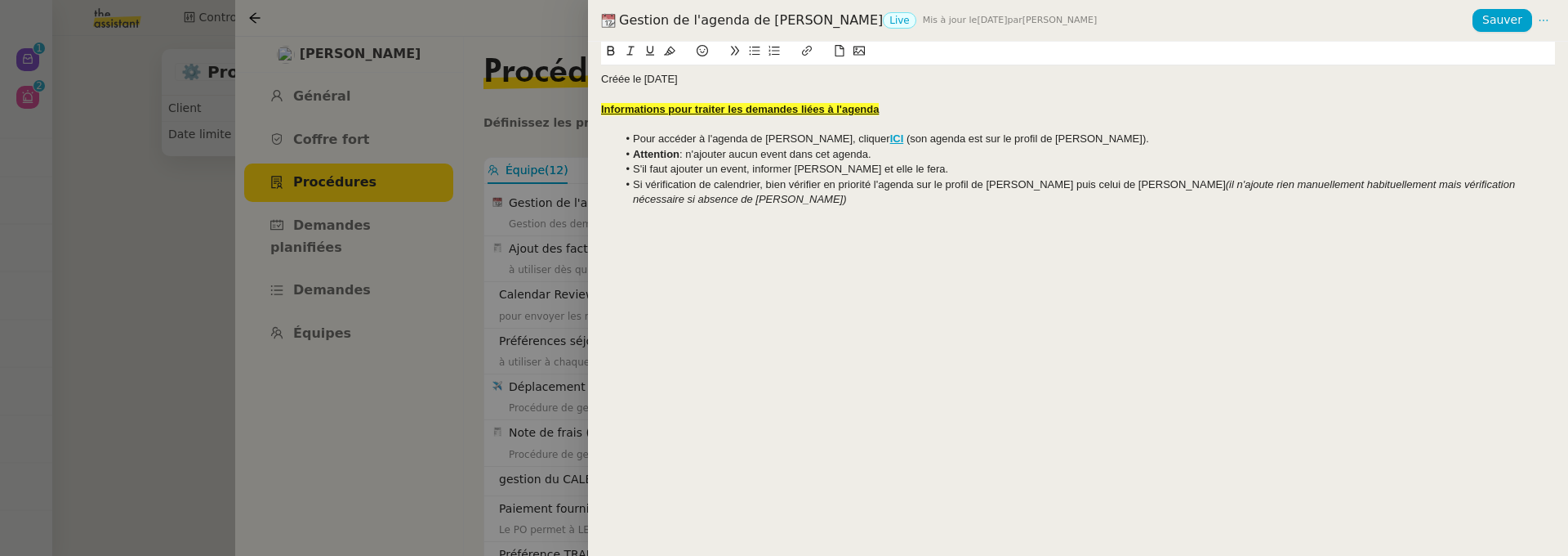
click at [505, 354] on div at bounding box center [784, 278] width 1568 height 556
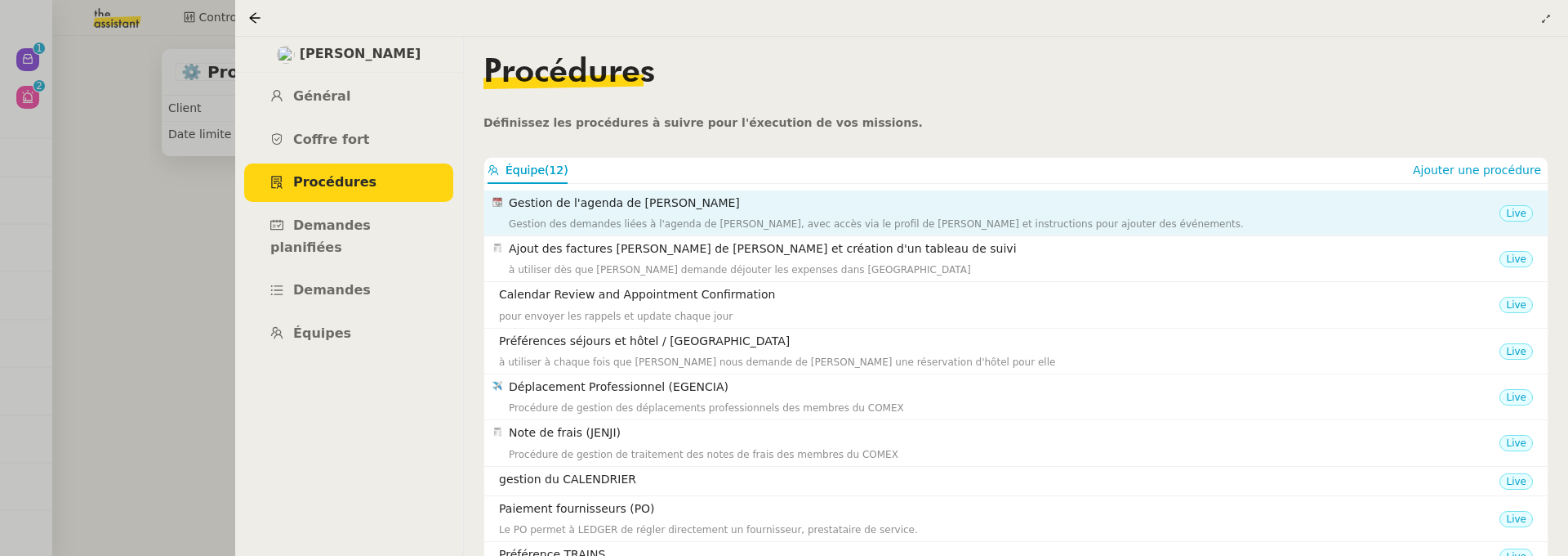
click at [920, 214] on div "Gestion de l'agenda de [PERSON_NAME] des demandes liées à l'agenda de [PERSON_N…" at bounding box center [1004, 213] width 991 height 38
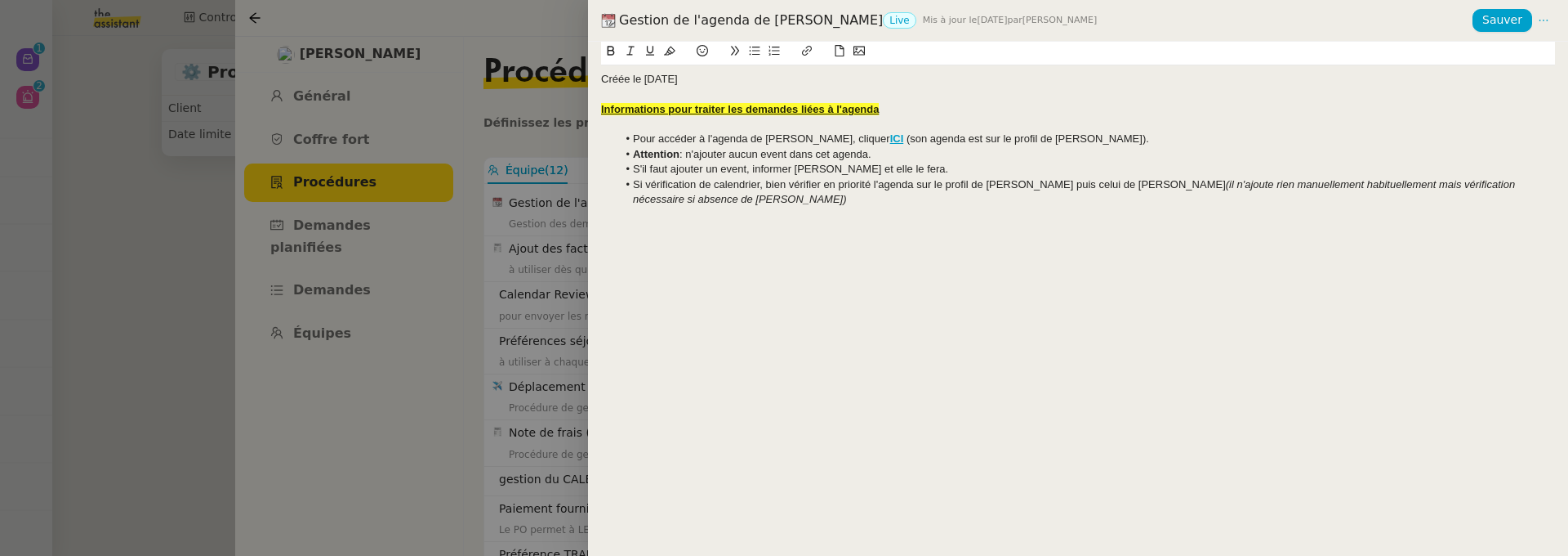
click at [714, 22] on div "Gestion de l'agenda de [PERSON_NAME] Live Mis à jour le [DATE] par [PERSON_NAME]" at bounding box center [1036, 20] width 871 height 18
copy div "Gestion de l'agenda de [PERSON_NAME]"
click at [196, 231] on div at bounding box center [784, 278] width 1568 height 556
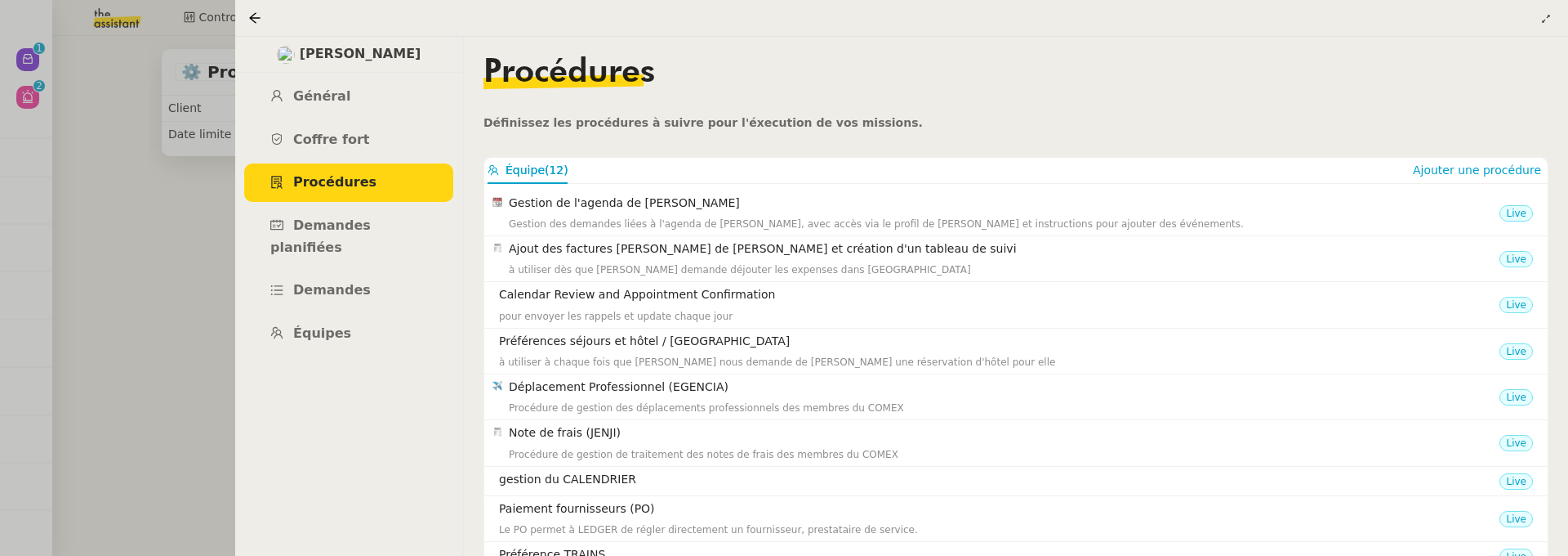
scroll to position [134, 0]
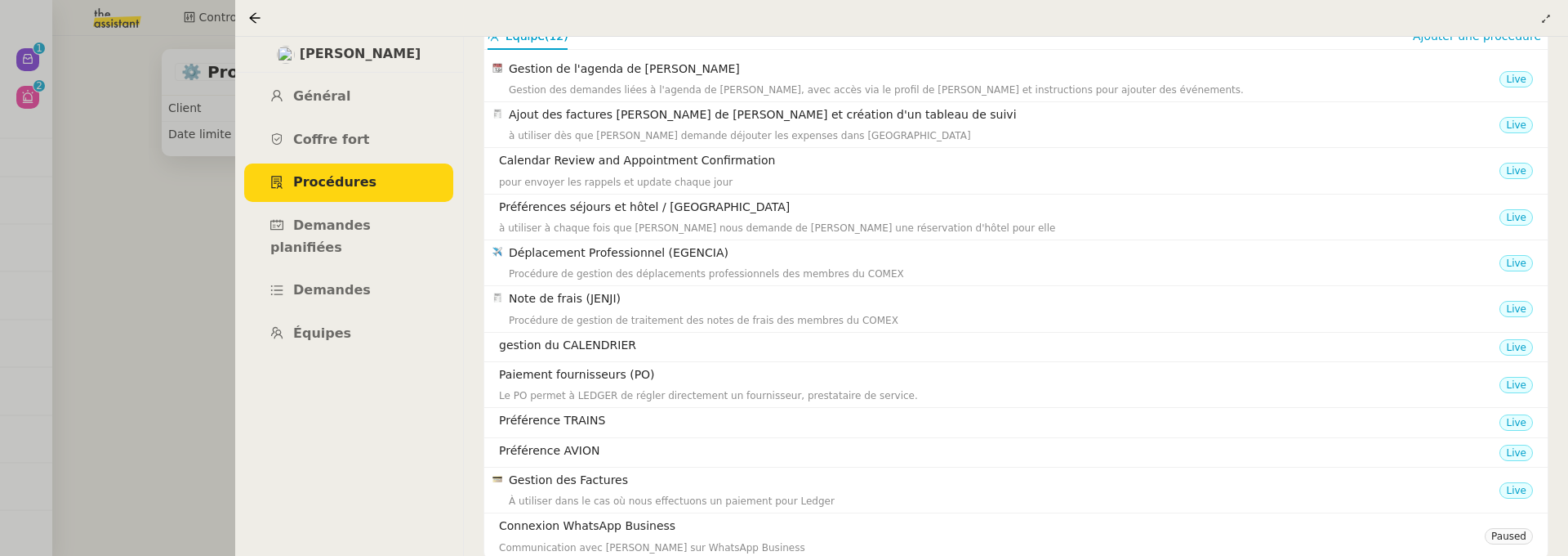
click at [196, 231] on div at bounding box center [784, 278] width 1568 height 556
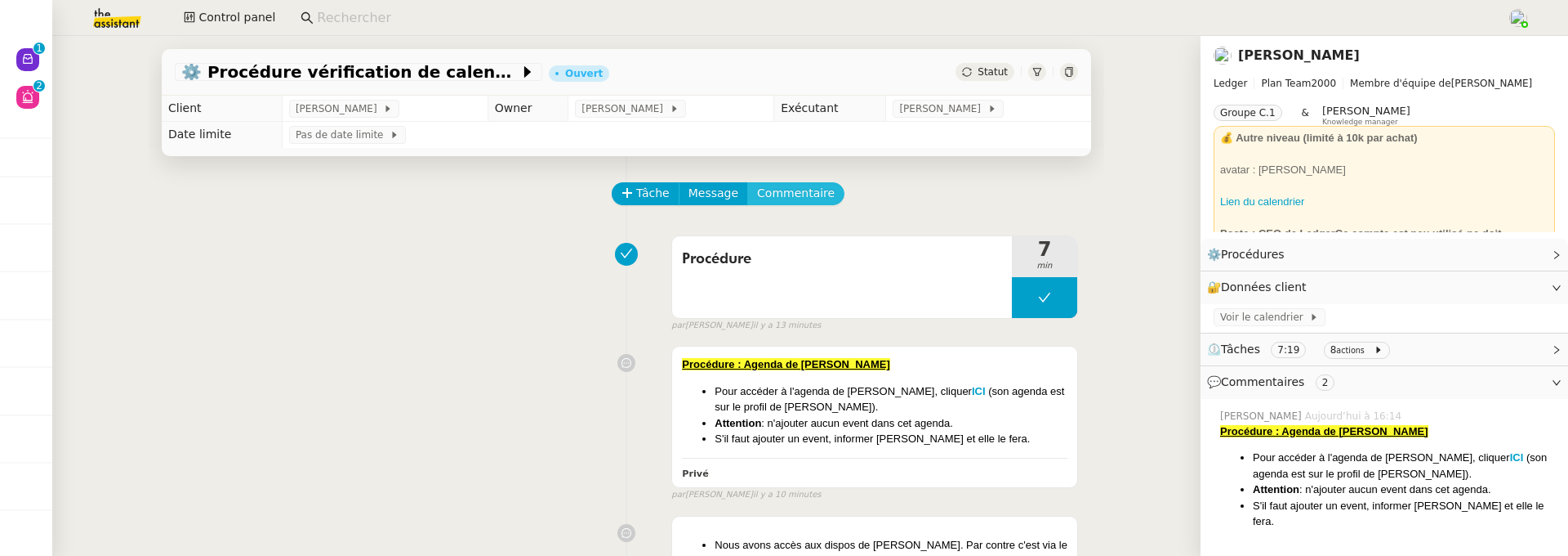
click at [816, 192] on span "Commentaire" at bounding box center [796, 193] width 78 height 19
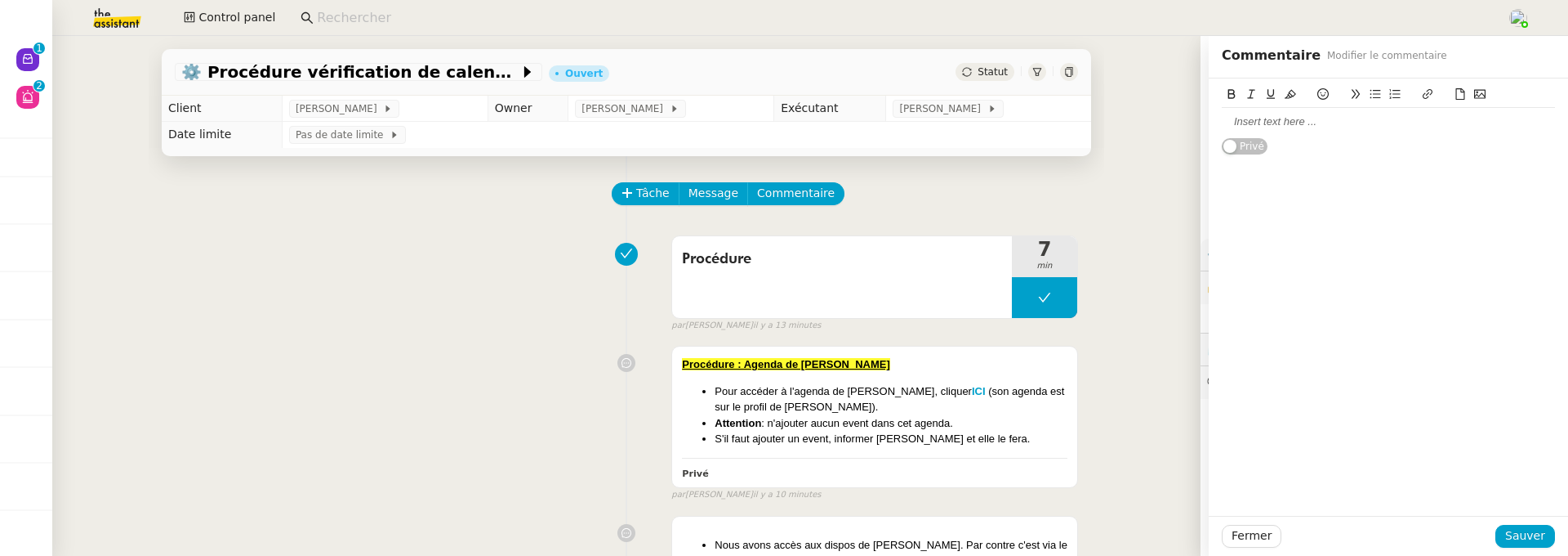
click at [1326, 136] on div at bounding box center [1388, 121] width 334 height 28
click at [1311, 126] on span "Gestion de l'agenda de [PERSON_NAME]" at bounding box center [1321, 121] width 199 height 13
click at [1287, 90] on icon at bounding box center [1290, 94] width 12 height 12
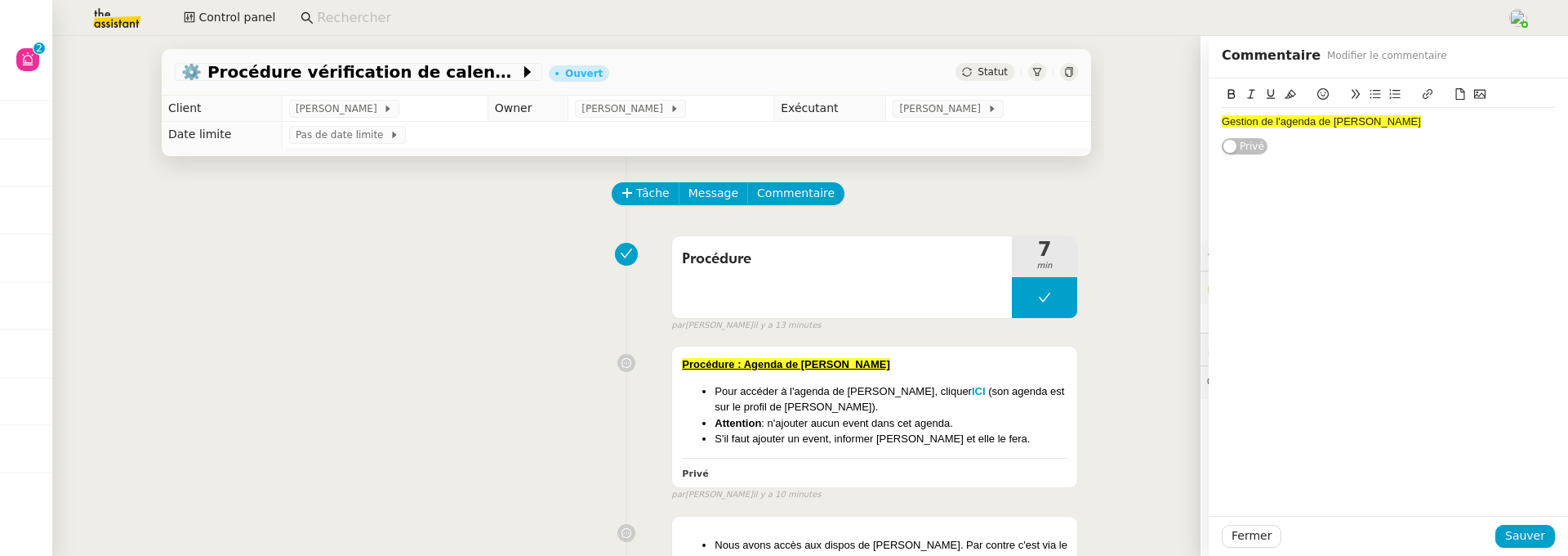
click at [1382, 148] on div "Gestion de l'agenda de [PERSON_NAME]" at bounding box center [1388, 117] width 334 height 77
click at [1381, 120] on div "Gestion de l'agenda de [PERSON_NAME]" at bounding box center [1388, 121] width 334 height 14
click at [1223, 119] on span "Gestion de l'agenda de [PERSON_NAME]" at bounding box center [1321, 121] width 199 height 13
click at [1216, 121] on div "Gestion de l'agenda de [PERSON_NAME]" at bounding box center [1388, 117] width 360 height 77
click at [1328, 98] on icon at bounding box center [1323, 94] width 12 height 12
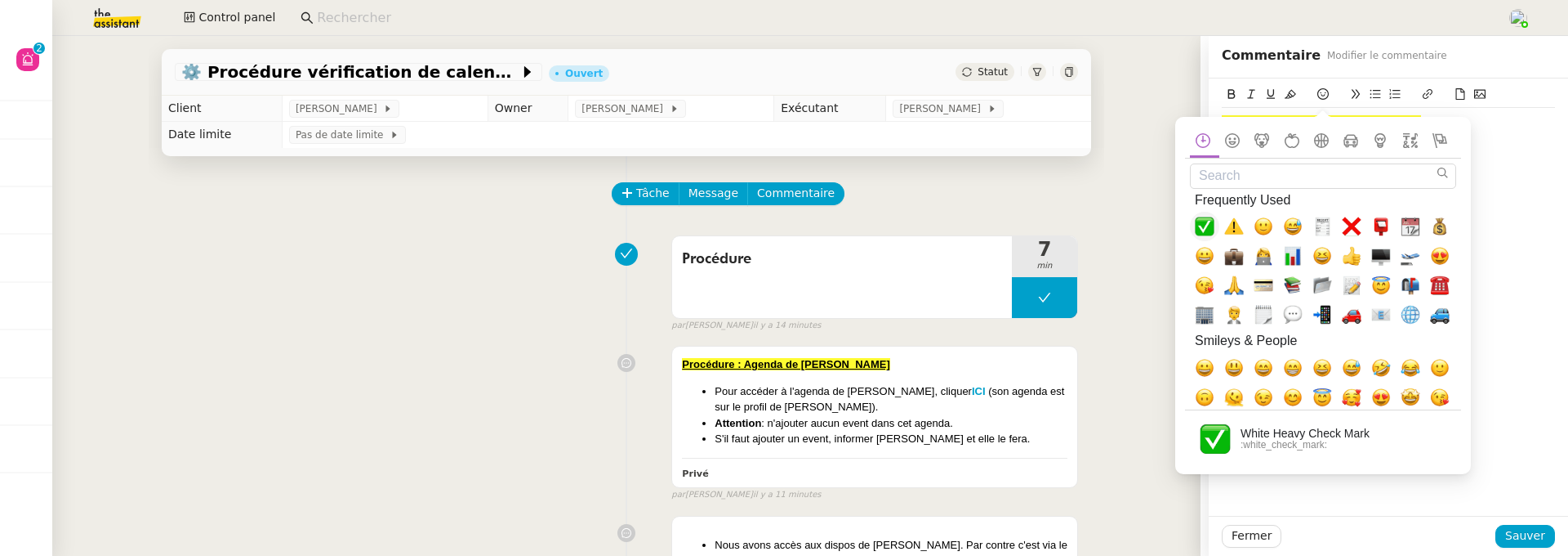
click at [1207, 220] on span "✅, white_check_mark" at bounding box center [1205, 226] width 19 height 19
click at [1517, 195] on div "✅Gestion de l'agenda de [PERSON_NAME]" at bounding box center [1388, 297] width 360 height 438
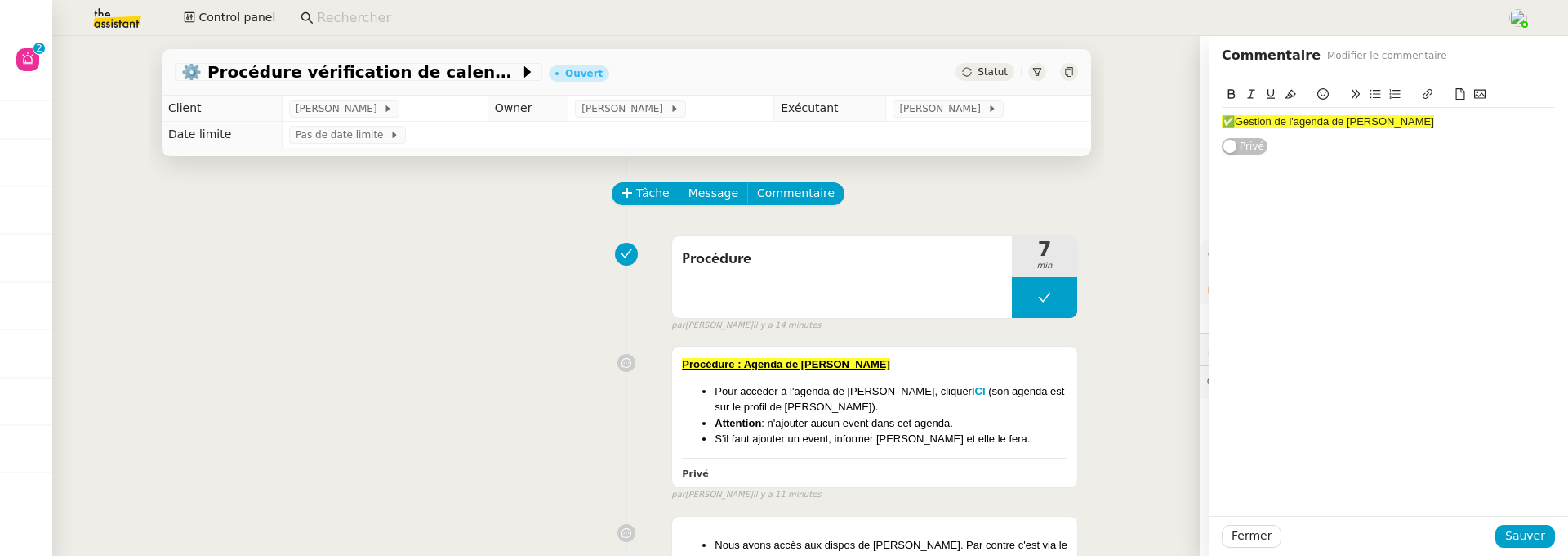
click at [1232, 121] on span "✅Gestion de l'agenda de [PERSON_NAME]" at bounding box center [1328, 121] width 212 height 13
click at [1405, 116] on div "✅ Gestion de l'agenda de [PERSON_NAME]" at bounding box center [1388, 121] width 334 height 14
drag, startPoint x: 1239, startPoint y: 119, endPoint x: 1381, endPoint y: 126, distance: 142.2
click at [1381, 126] on span "✅ Gestion de l'agenda de [PERSON_NAME] dans son profil" at bounding box center [1365, 121] width 287 height 13
click at [1234, 91] on icon at bounding box center [1232, 94] width 8 height 10
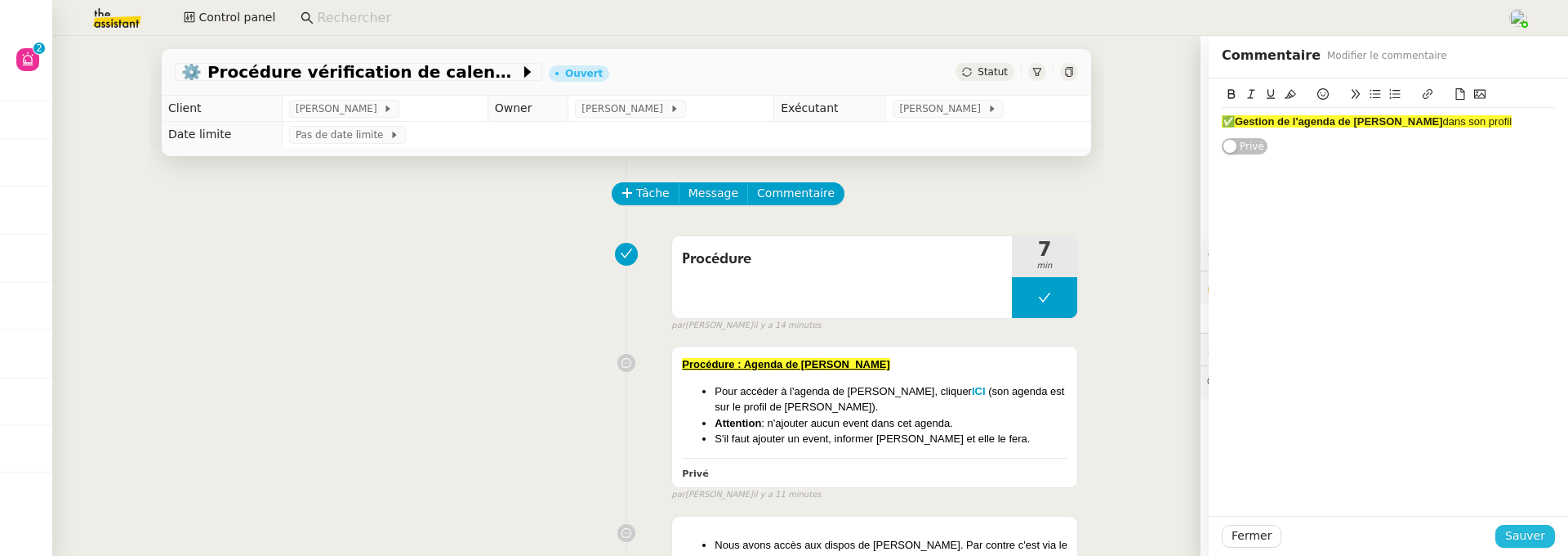
click at [1530, 537] on span "Sauver" at bounding box center [1526, 536] width 40 height 19
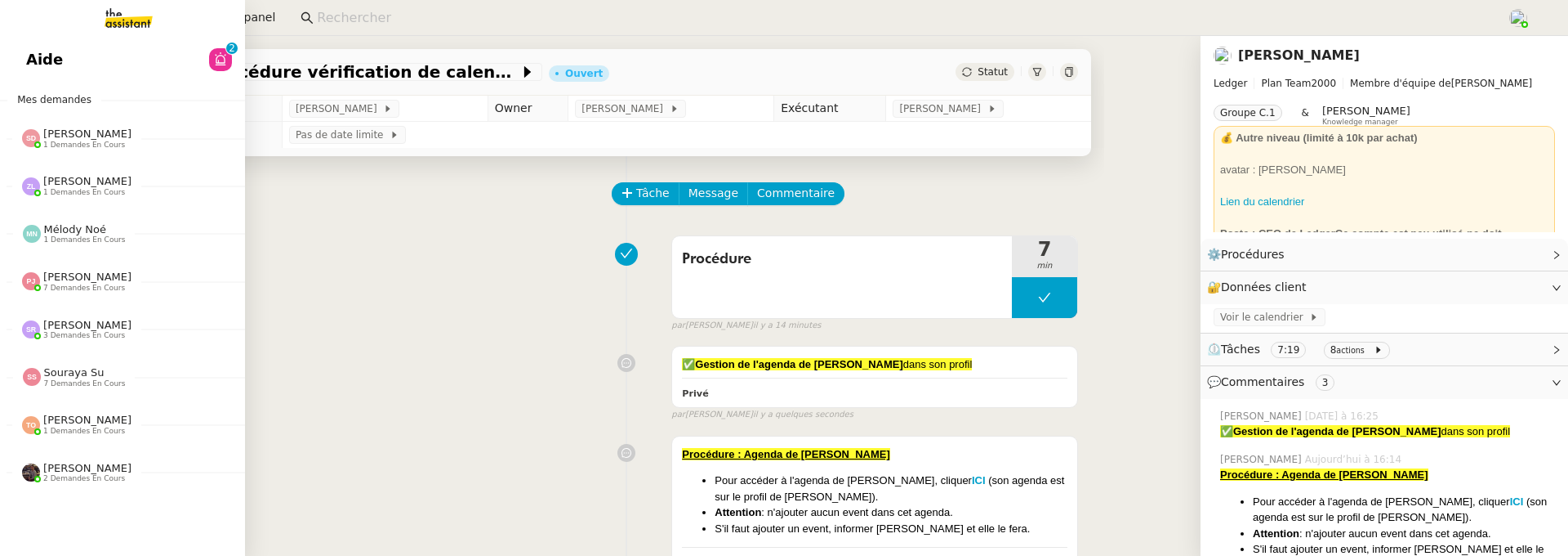
click at [27, 44] on link "Aide 0 1 2 3 4 5 6 7 8 9" at bounding box center [122, 59] width 245 height 38
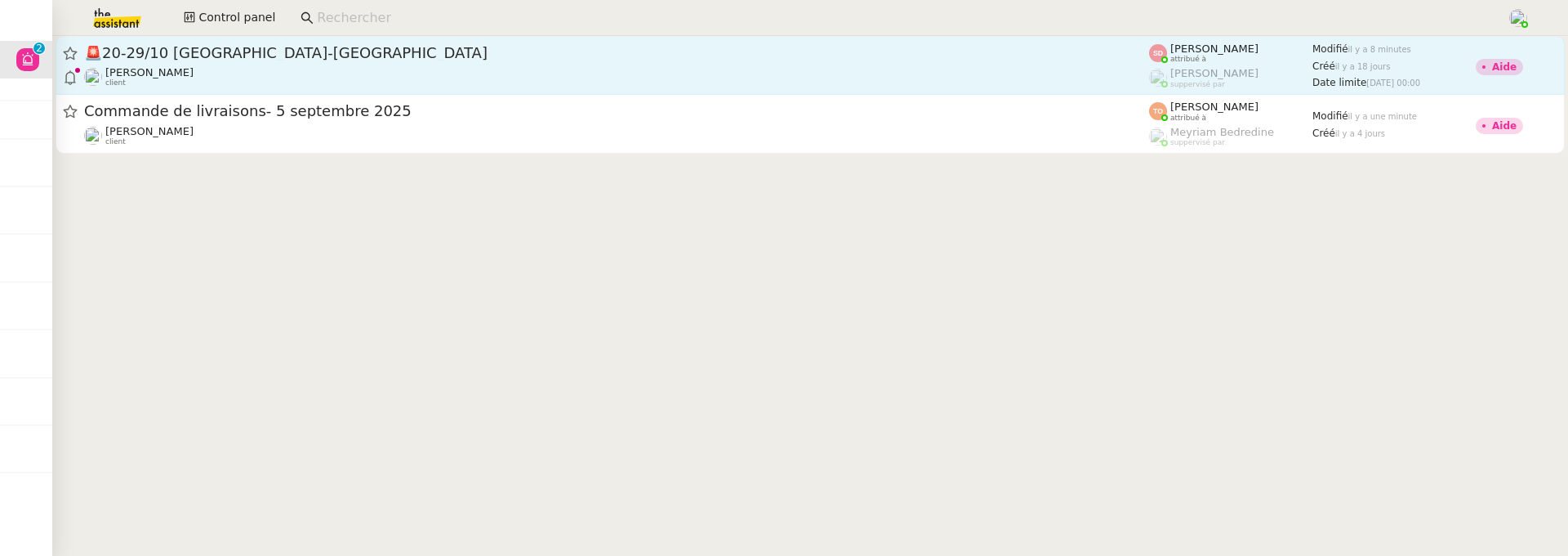
click at [437, 44] on div "🚨 20-29/10 [GEOGRAPHIC_DATA]-[GEOGRAPHIC_DATA]" at bounding box center [617, 53] width 1065 height 19
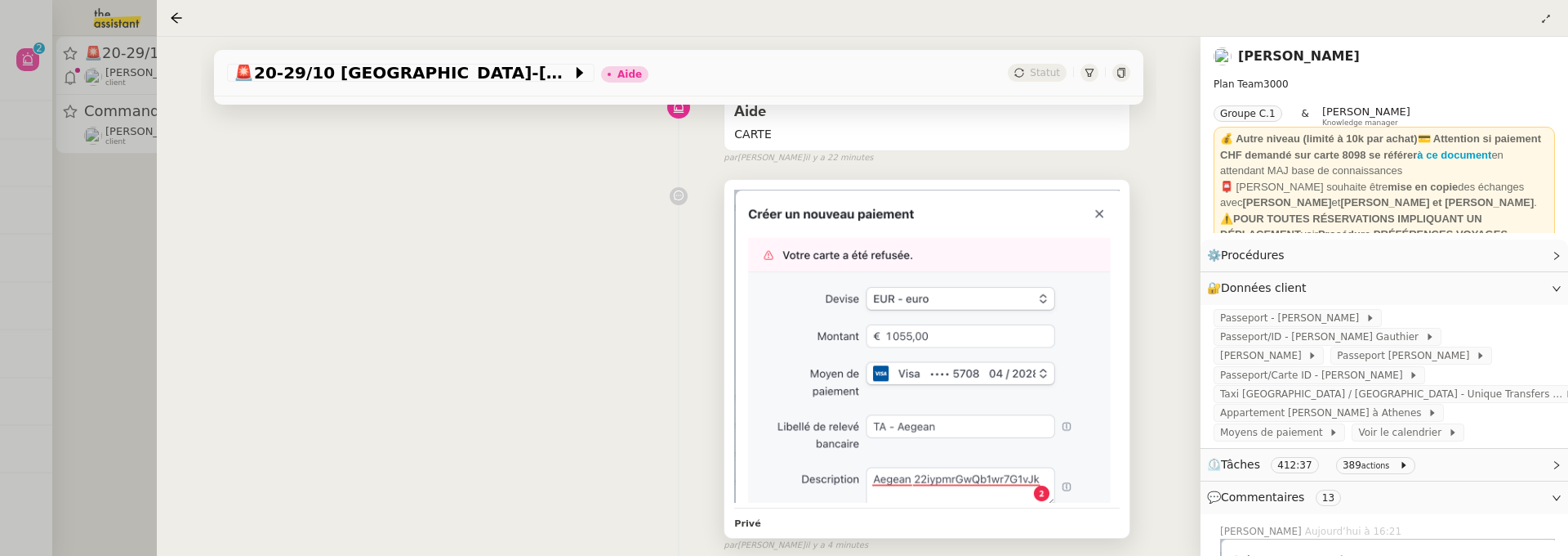
scroll to position [135, 0]
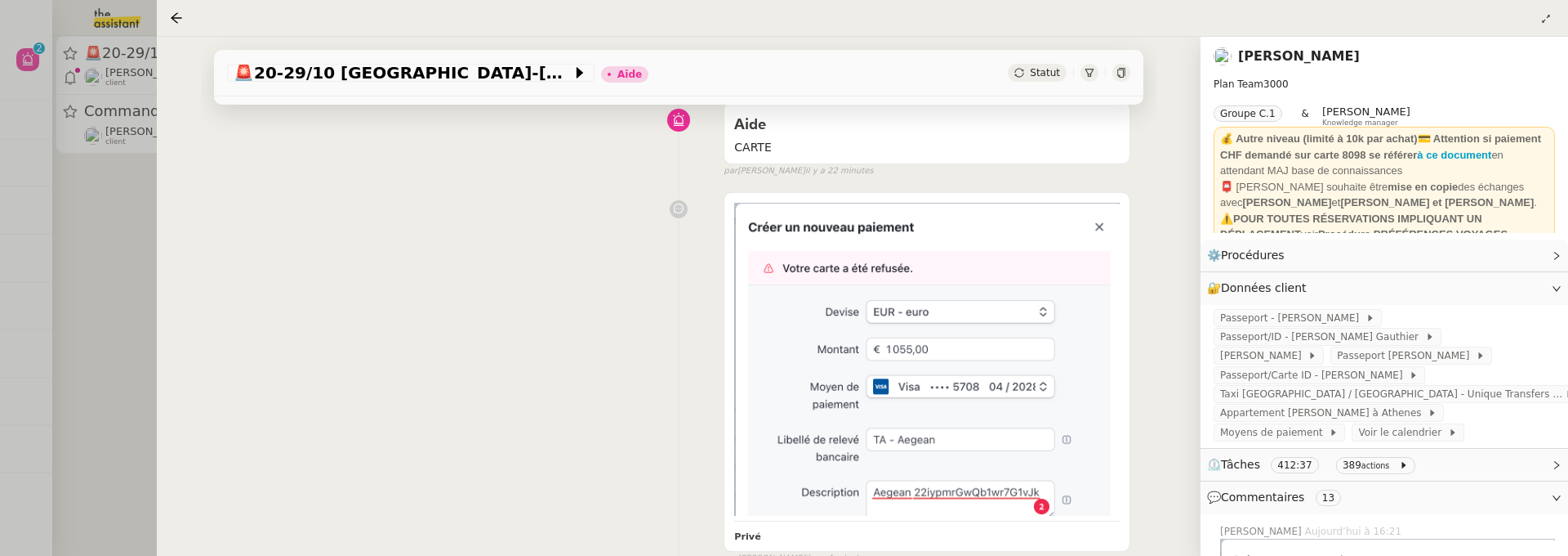
click at [1053, 66] on div "Statut" at bounding box center [1036, 72] width 59 height 18
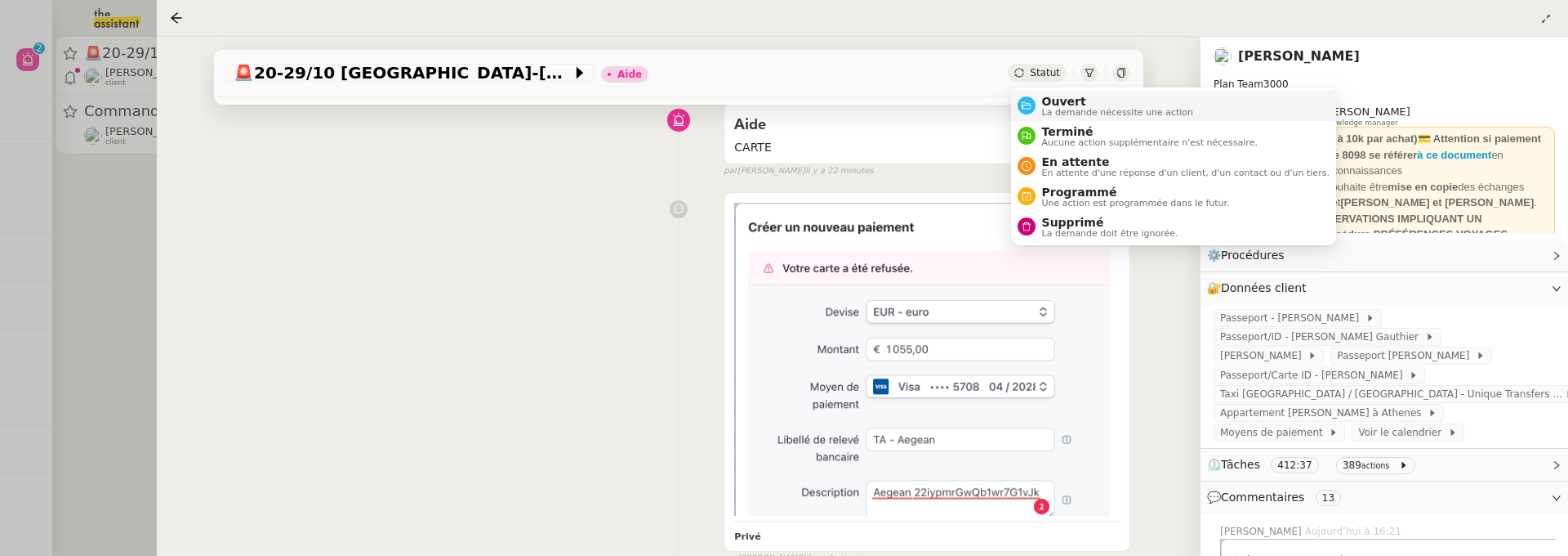
click at [1107, 101] on span "Ouvert" at bounding box center [1118, 102] width 152 height 13
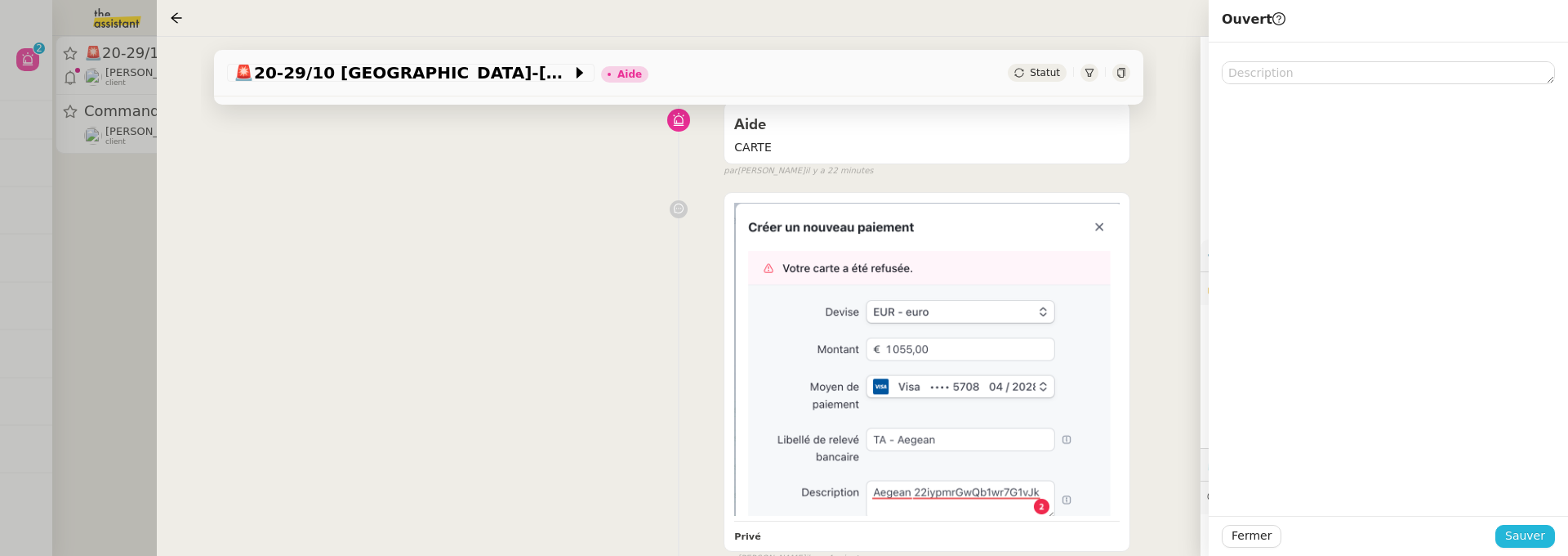
click at [1528, 531] on span "Sauver" at bounding box center [1526, 536] width 40 height 19
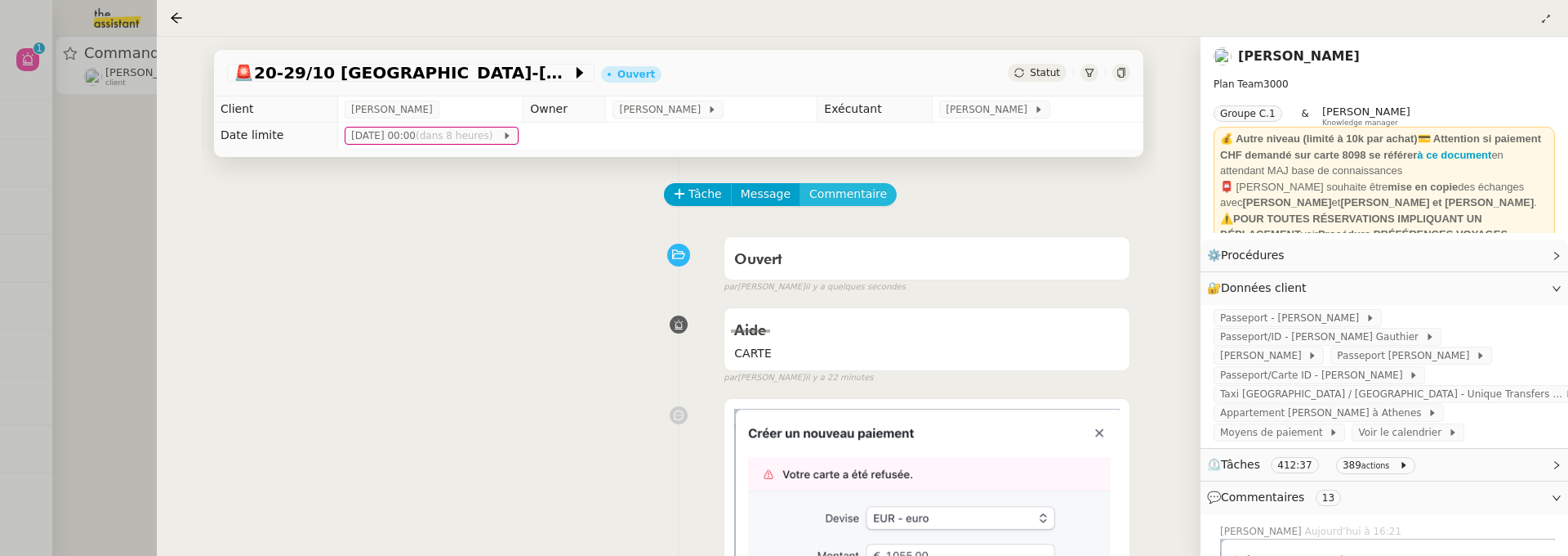
click at [854, 192] on span "Commentaire" at bounding box center [848, 194] width 78 height 19
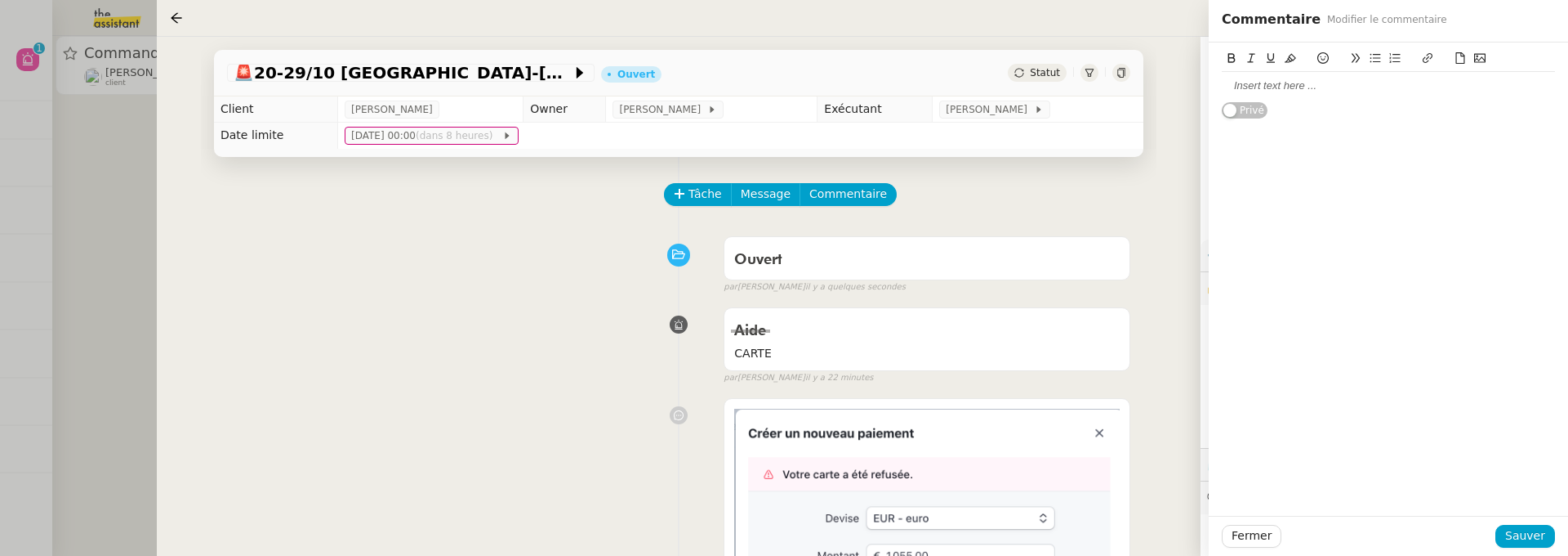
click at [1273, 96] on div at bounding box center [1388, 86] width 334 height 28
click at [1520, 538] on span "Sauver" at bounding box center [1526, 536] width 40 height 19
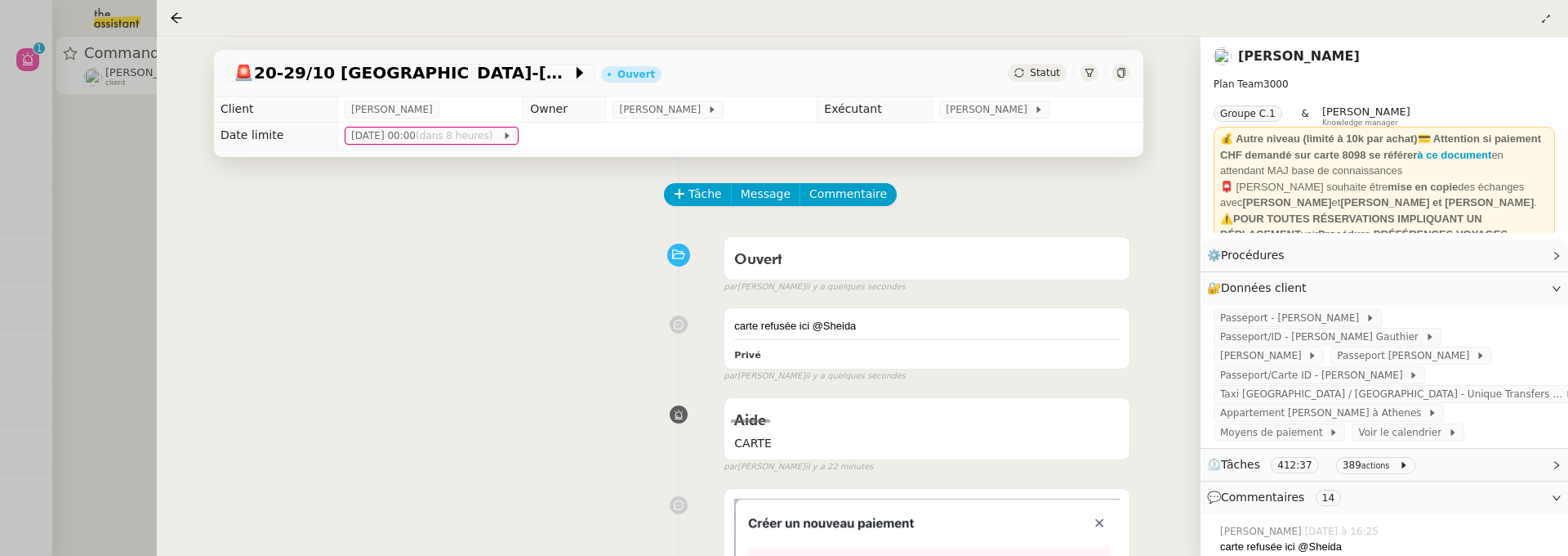
click at [123, 211] on div at bounding box center [784, 278] width 1568 height 556
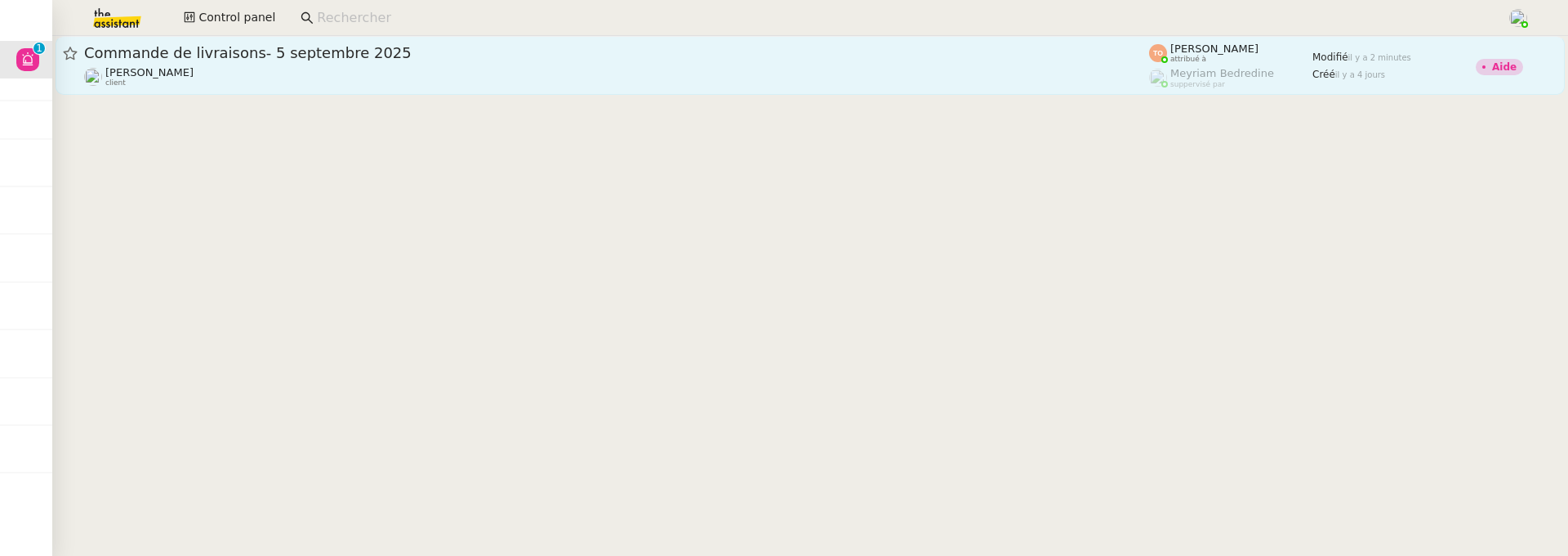
click at [312, 47] on span "Commande de livraisons- 5 septembre 2025" at bounding box center [617, 53] width 1065 height 14
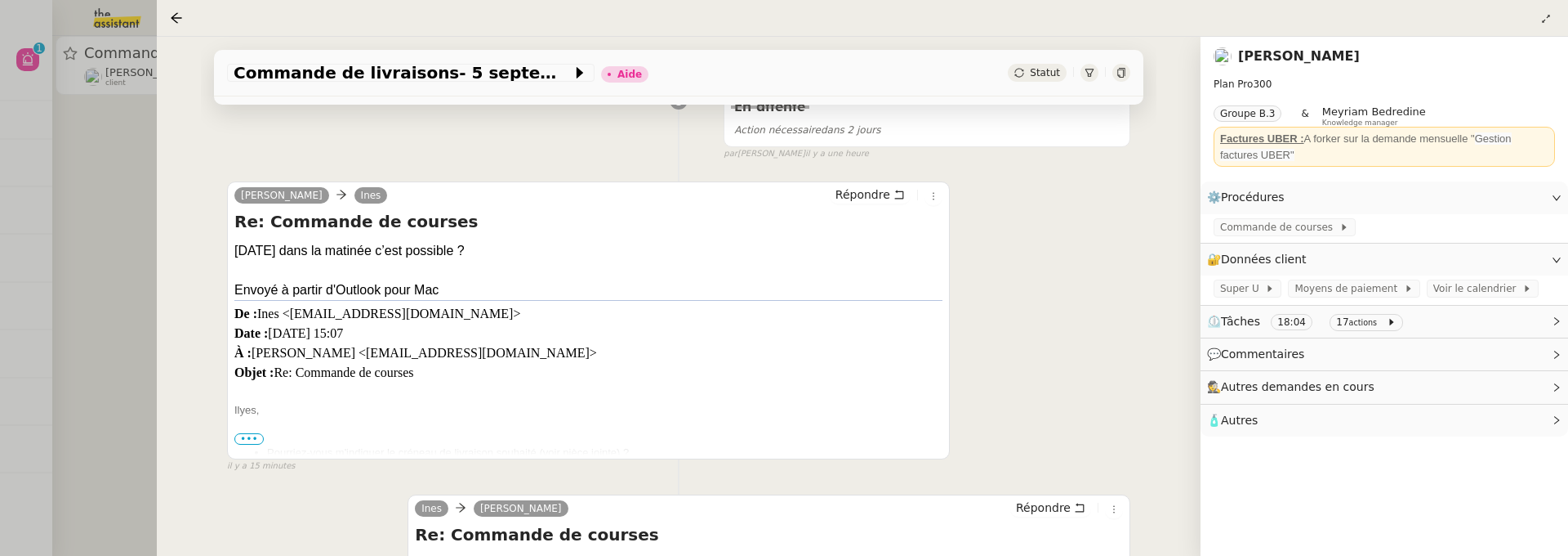
scroll to position [358, 0]
click at [106, 241] on div at bounding box center [784, 278] width 1568 height 556
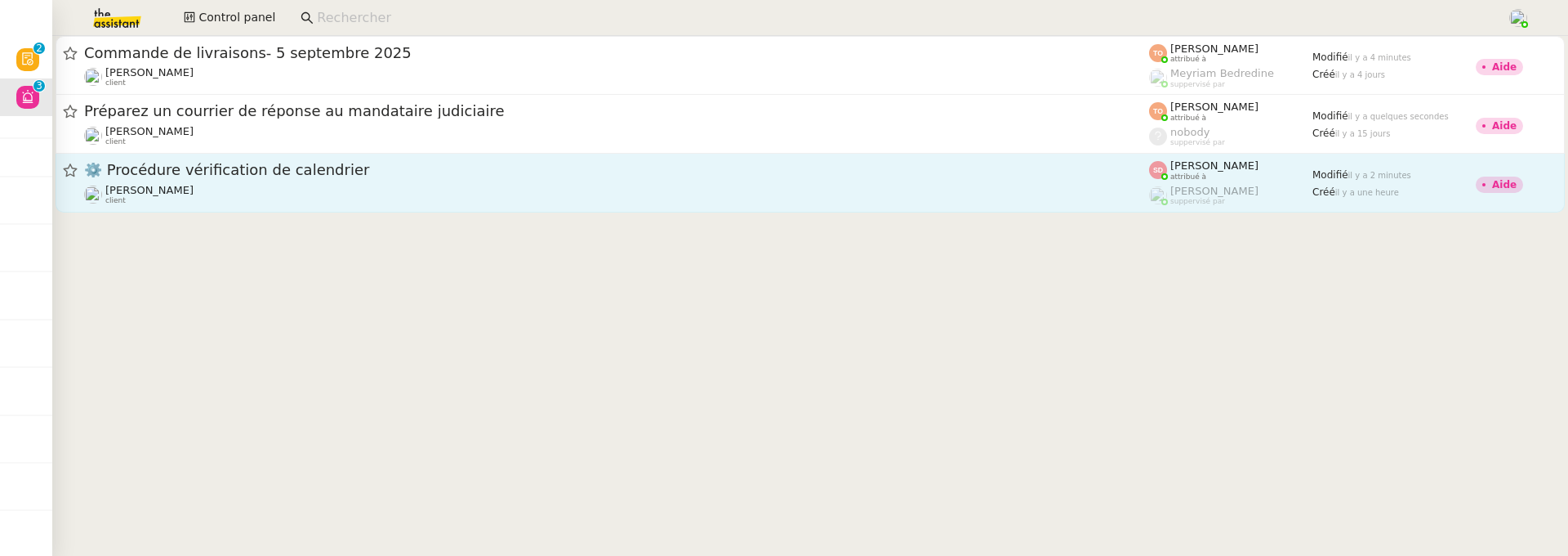
click at [147, 188] on span "[PERSON_NAME]" at bounding box center [150, 190] width 88 height 13
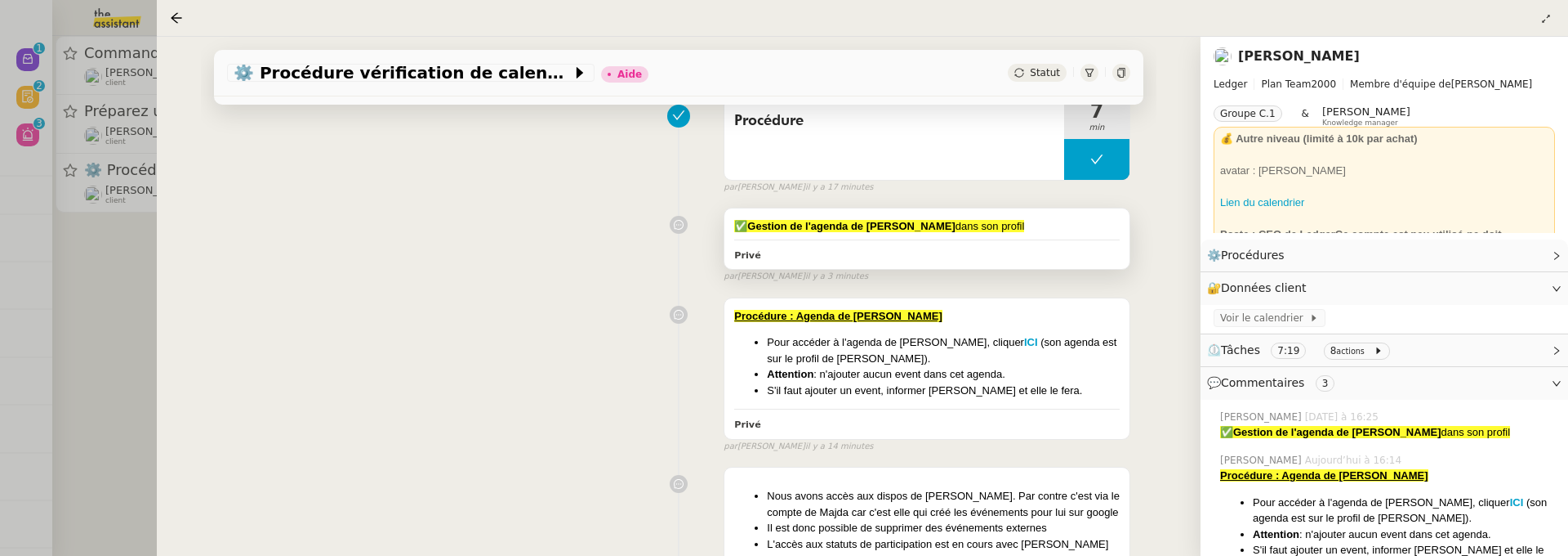
scroll to position [247, 0]
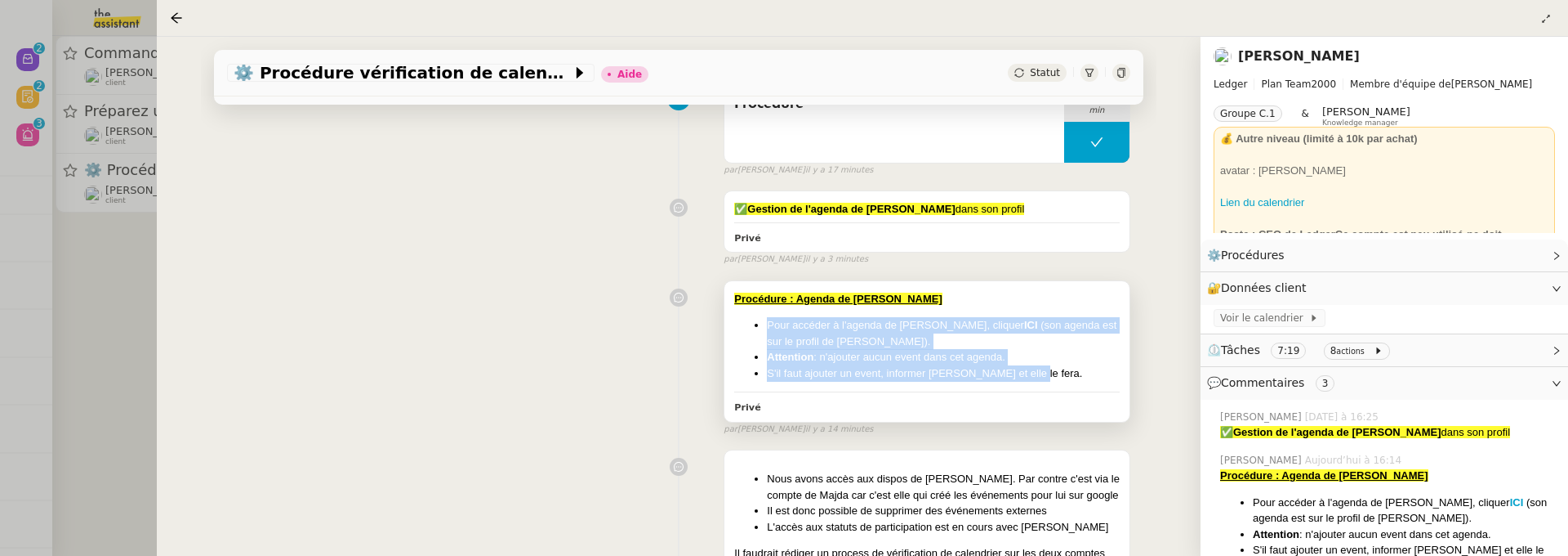
drag, startPoint x: 1034, startPoint y: 371, endPoint x: 768, endPoint y: 328, distance: 269.5
click at [768, 328] on ul "Pour accéder à l'agenda de [PERSON_NAME], cliquer ICI (son agenda est sur le pr…" at bounding box center [927, 349] width 386 height 63
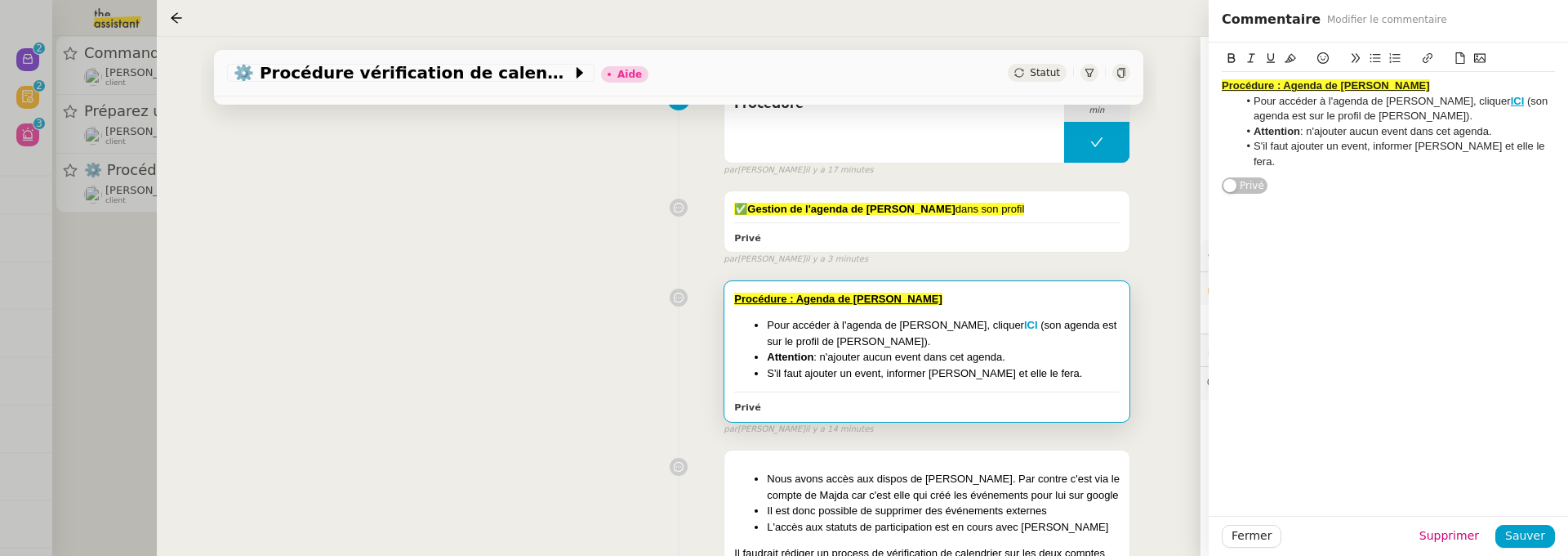
click at [1132, 290] on div "Tâche Message Commentaire Veuillez patienter une erreur s'est produite 👌👌👌 mess…" at bounding box center [679, 290] width 956 height 758
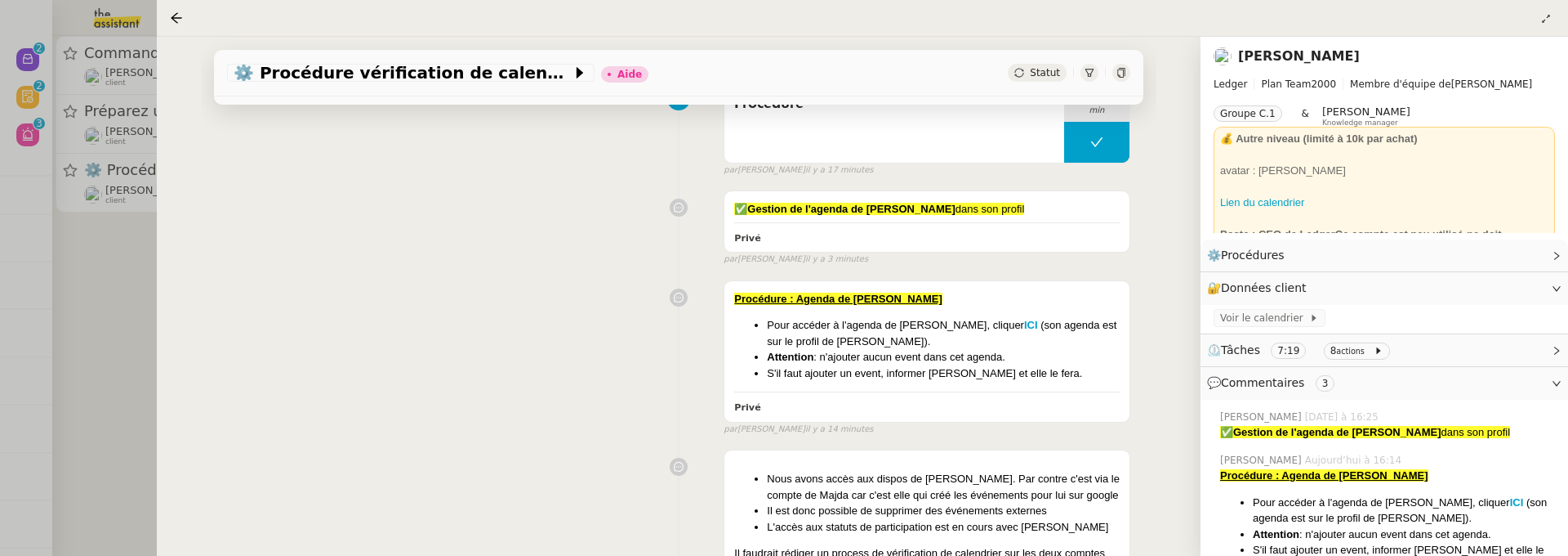
click at [1298, 57] on link "[PERSON_NAME]" at bounding box center [1299, 56] width 122 height 15
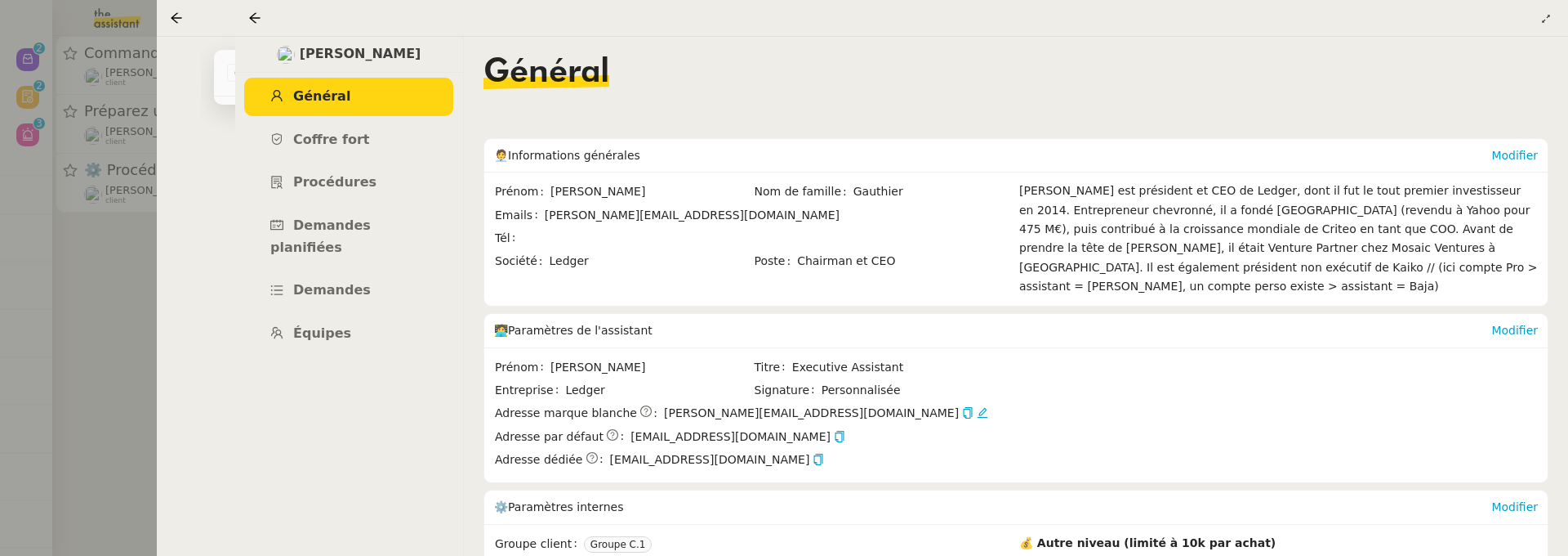
scroll to position [266, 0]
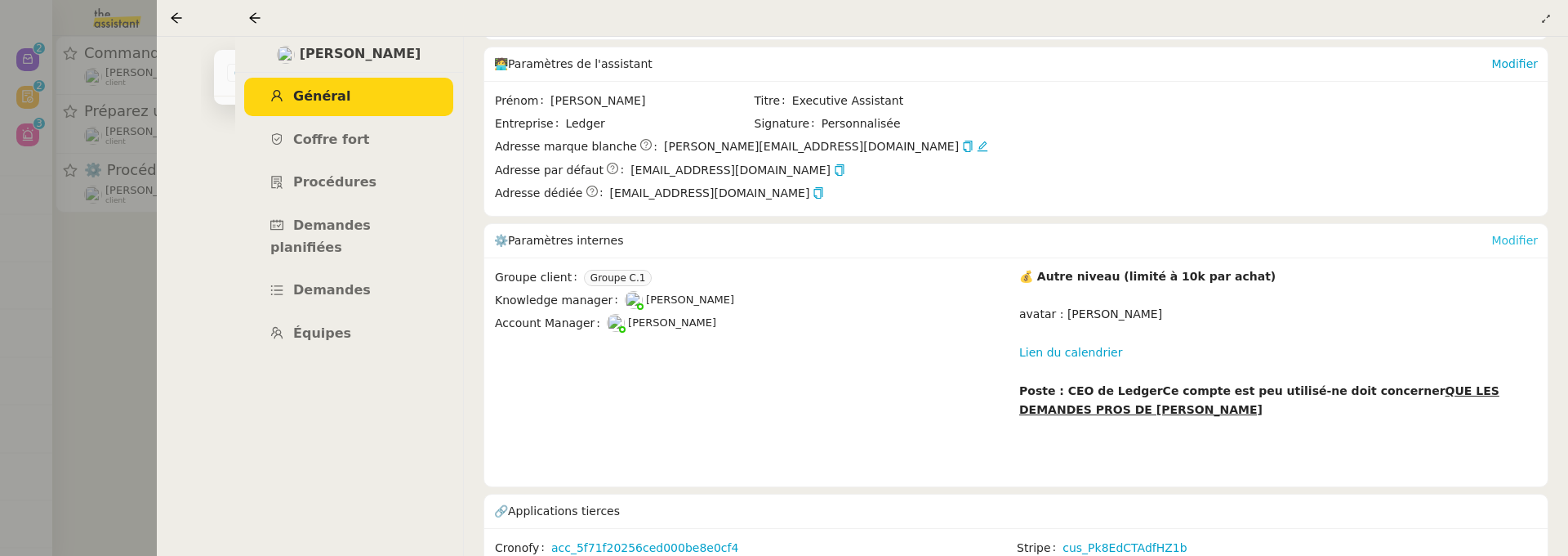
click at [1500, 234] on link "Modifier" at bounding box center [1514, 240] width 46 height 13
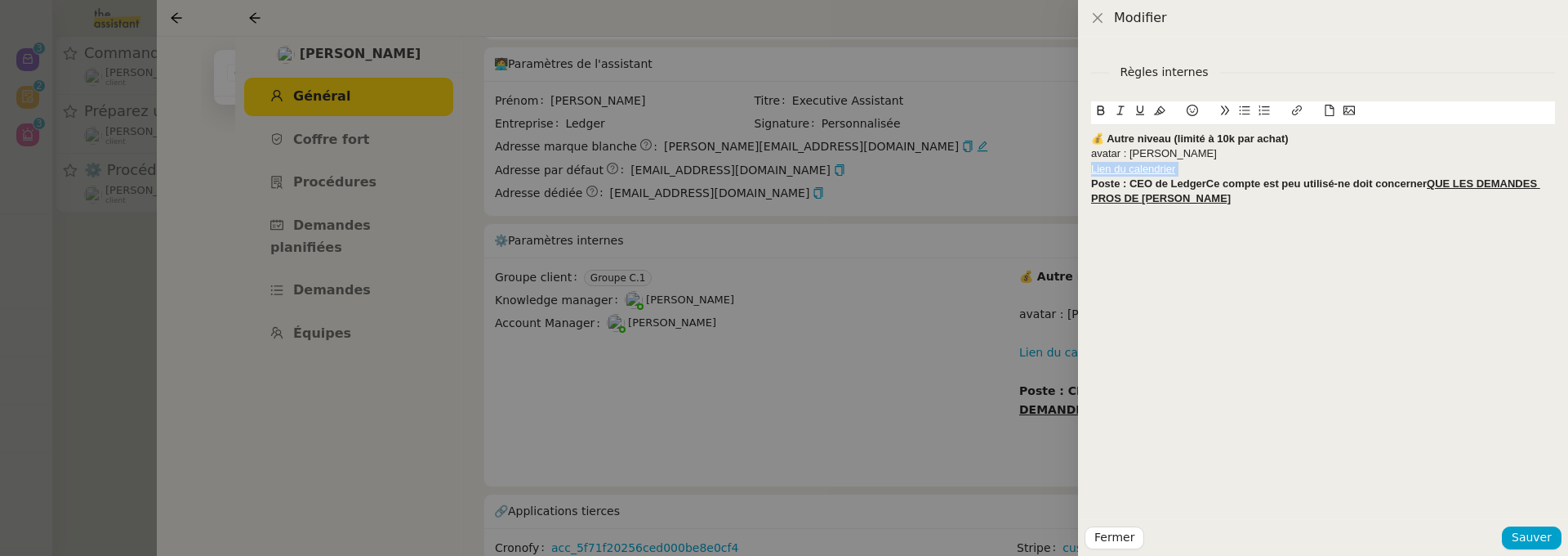
drag, startPoint x: 1192, startPoint y: 170, endPoint x: 1089, endPoint y: 168, distance: 103.0
click at [1089, 168] on div "Règles internes 💰 Autre niveau (limité à 10k par achat) avatar : [PERSON_NAME] …" at bounding box center [1323, 277] width 490 height 482
click at [1185, 115] on button at bounding box center [1192, 111] width 19 height 19
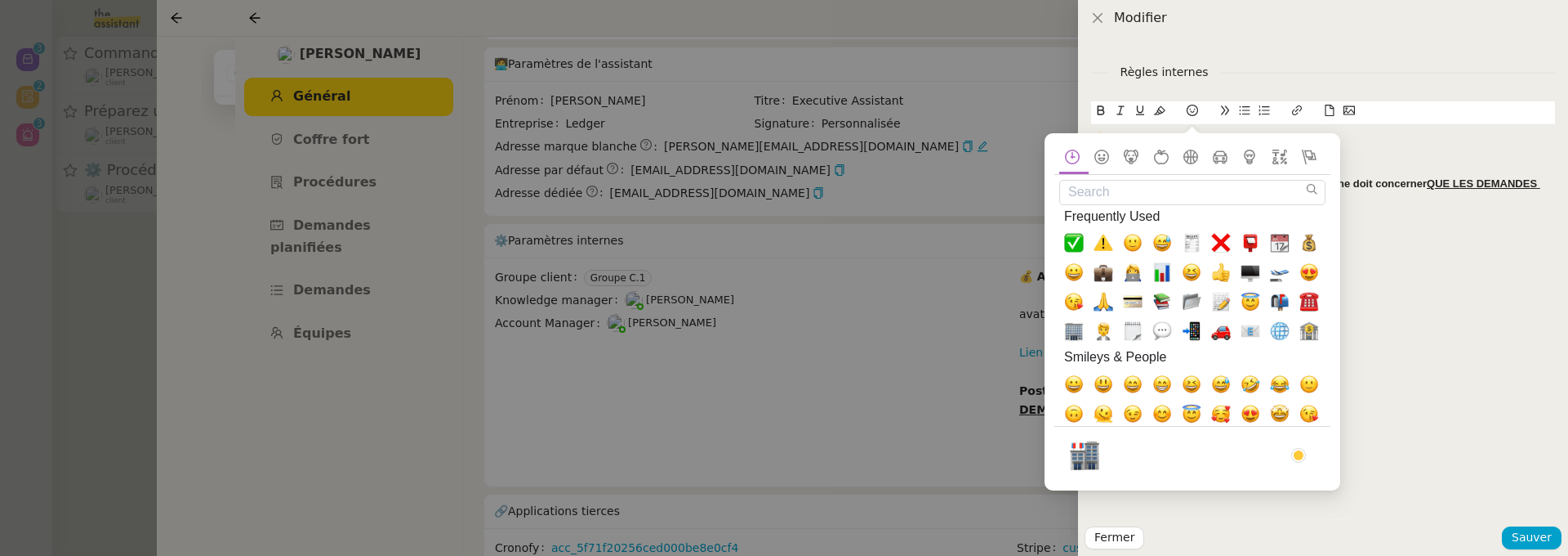
click at [1133, 196] on input "Search" at bounding box center [1192, 192] width 266 height 25
click at [1130, 266] on span "👩‍💻, female-technologist" at bounding box center [1132, 272] width 19 height 19
click at [1384, 181] on strong "Poste : CEO de LedgerCe compte est peu utilisé-ne doit concerner QUE LES DEMAND…" at bounding box center [1315, 190] width 449 height 27
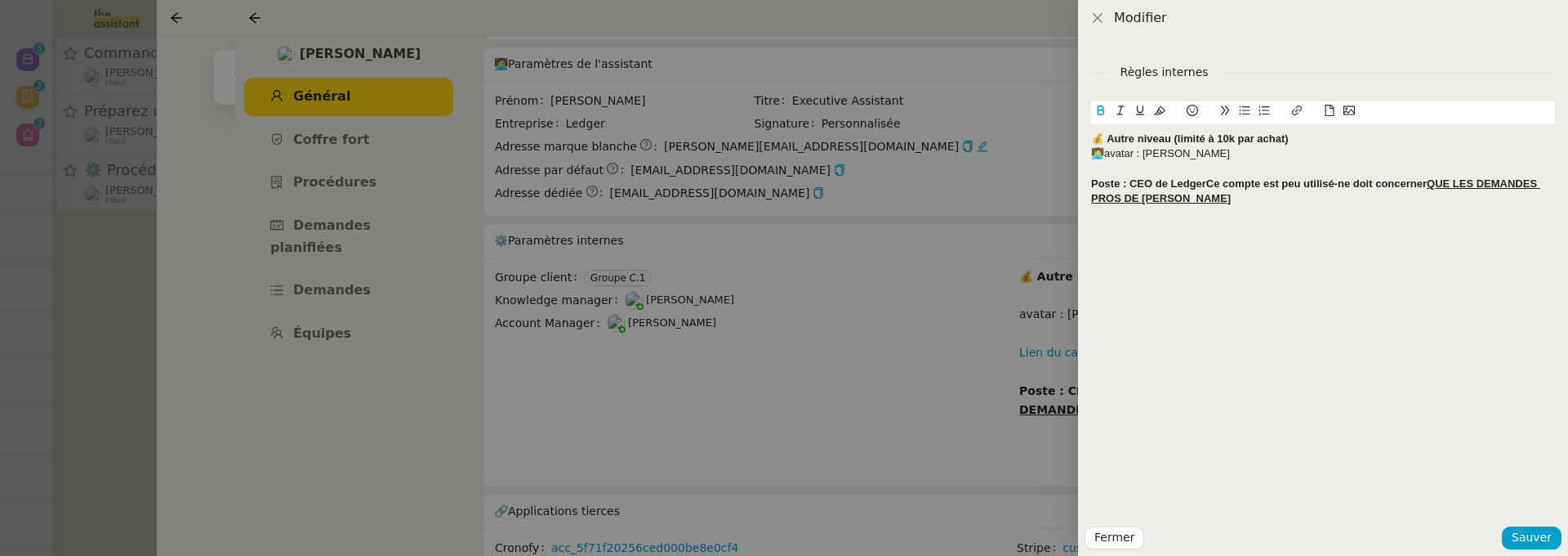
click at [1102, 157] on div "👩‍💻avatar : [PERSON_NAME]" at bounding box center [1323, 153] width 464 height 14
click at [1208, 184] on strong "Poste : CEO de LedgerCe compte est peu utilisé-ne doit concerner QUE LES DEMAND…" at bounding box center [1315, 190] width 449 height 27
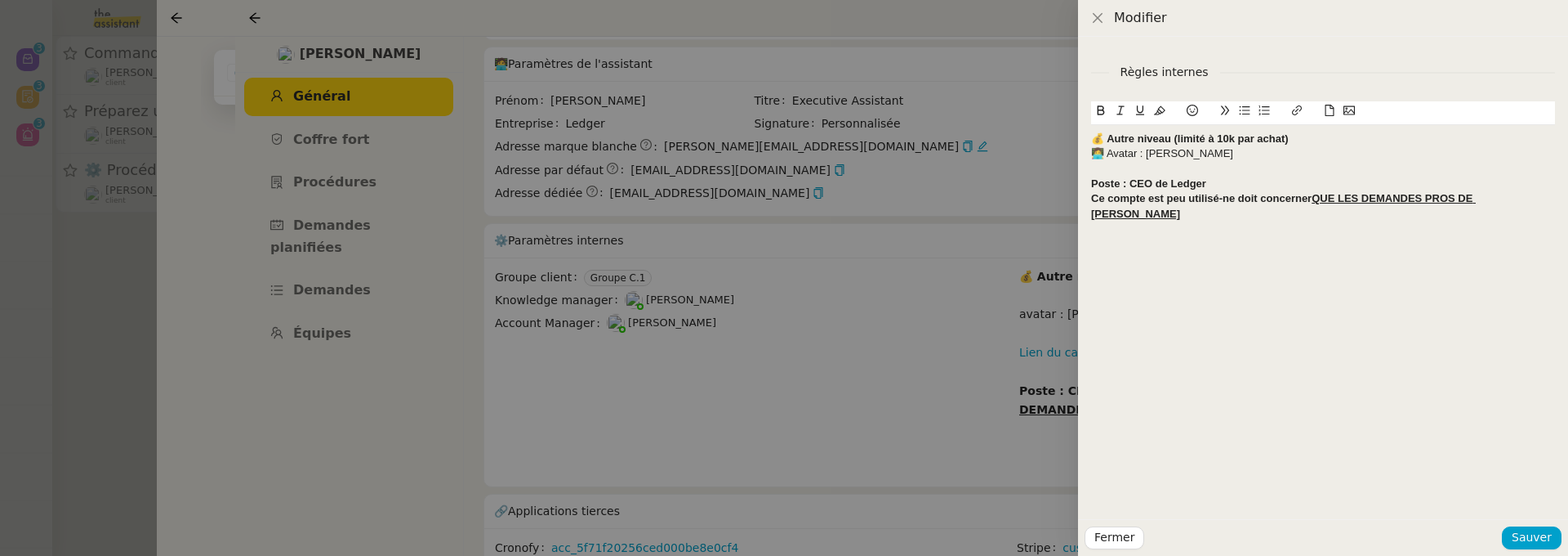
click at [1091, 180] on strong "Poste : CEO de Ledger" at bounding box center [1149, 183] width 115 height 13
click at [1191, 111] on icon at bounding box center [1192, 111] width 12 height 12
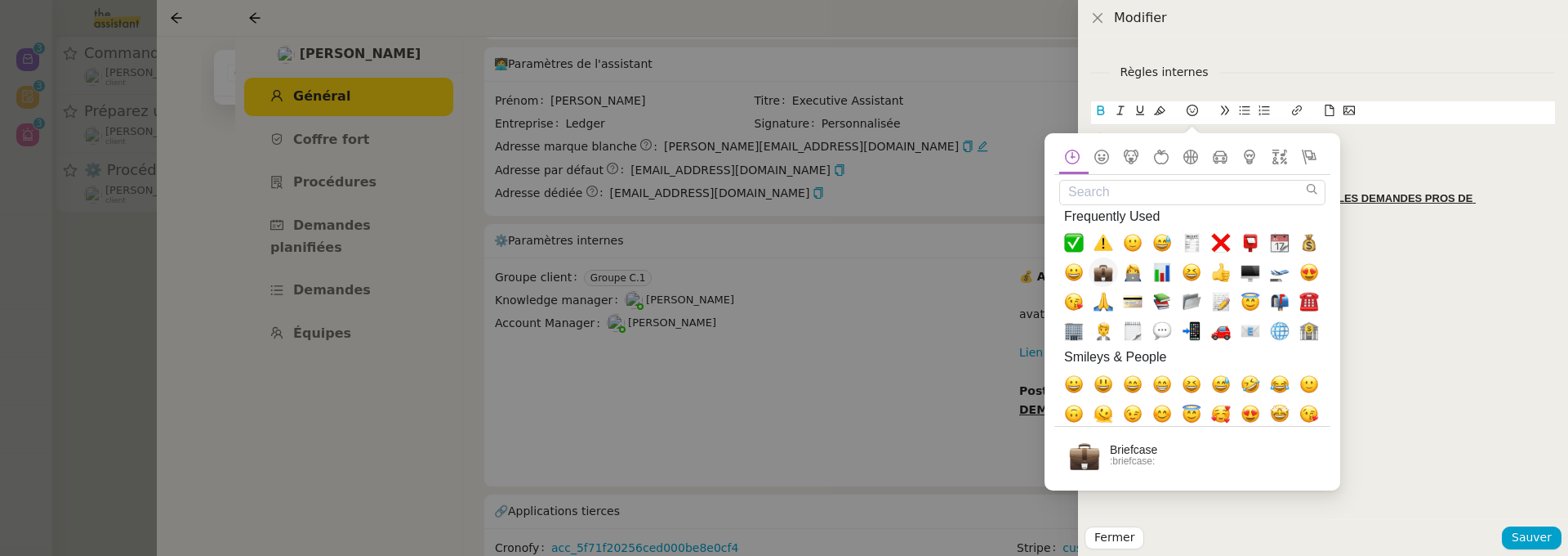
click at [1107, 270] on span "💼, briefcase" at bounding box center [1104, 272] width 19 height 19
click at [1423, 184] on div "💼Poste : CEO de Ledger" at bounding box center [1323, 184] width 464 height 14
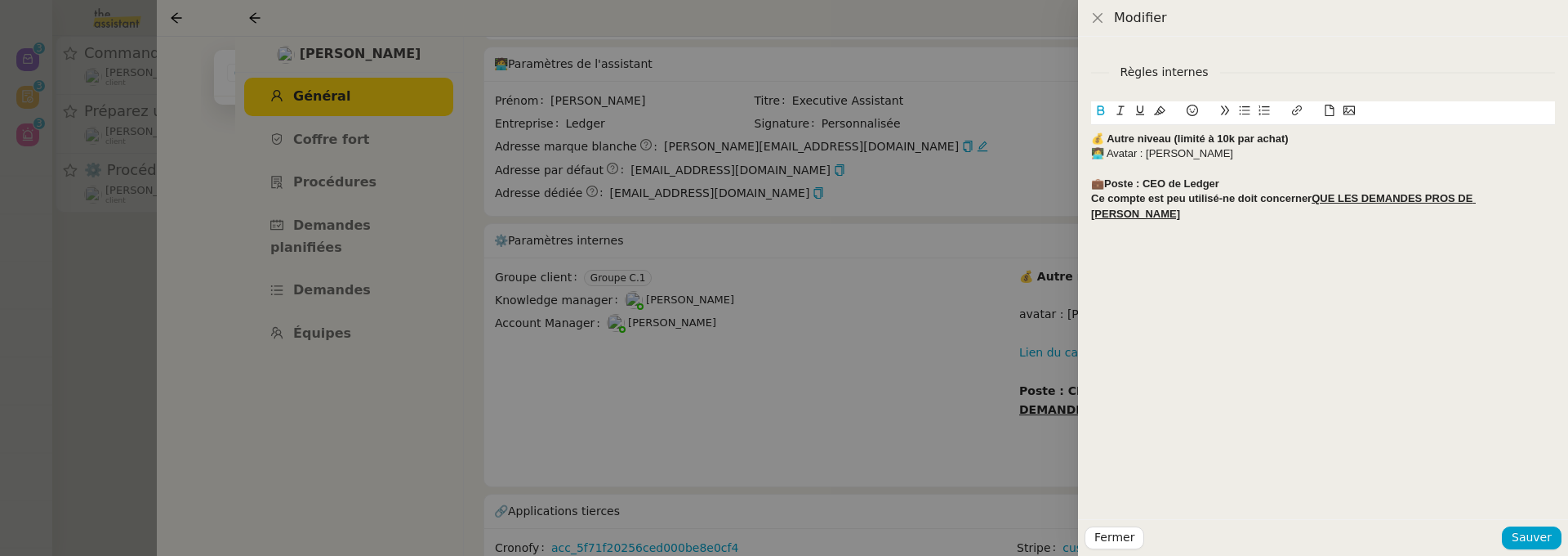
click at [1108, 181] on strong "💼Poste : CEO de Ledger" at bounding box center [1155, 183] width 128 height 13
click at [1537, 201] on div "Ce compte est peu utilisé-ne doit concerner QUE LES DEMANDES PROS DE [PERSON_NA…" at bounding box center [1323, 206] width 464 height 30
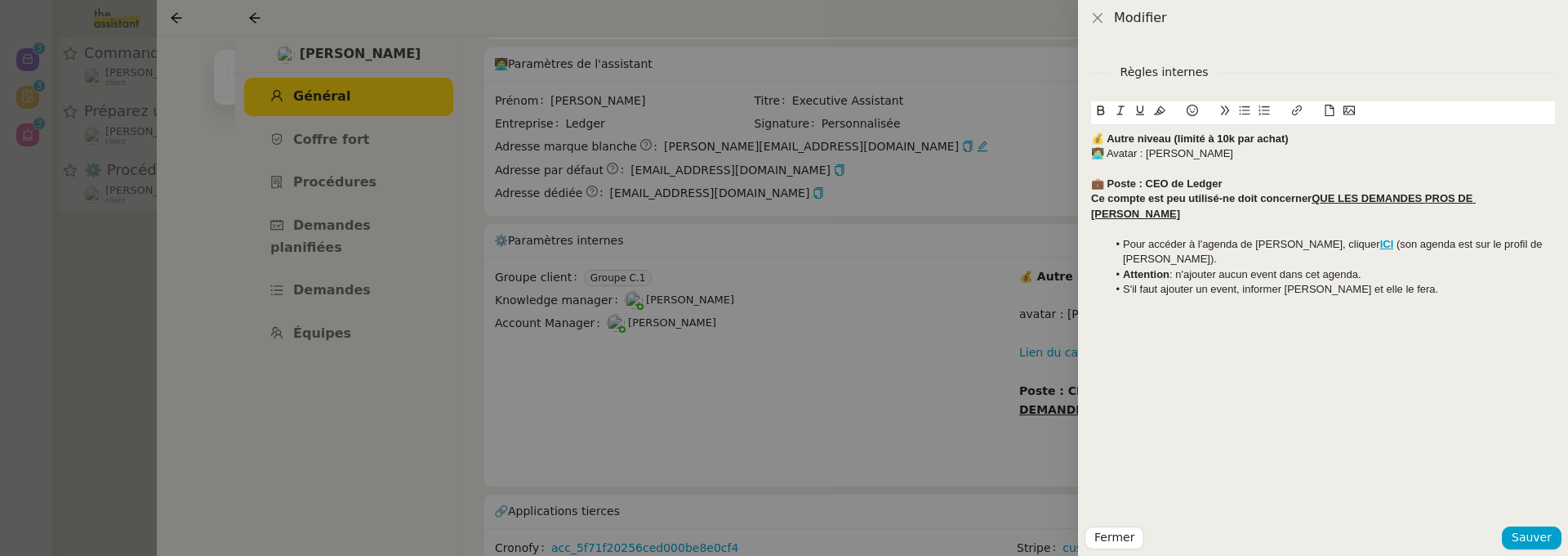
click at [1132, 221] on div at bounding box center [1323, 228] width 464 height 14
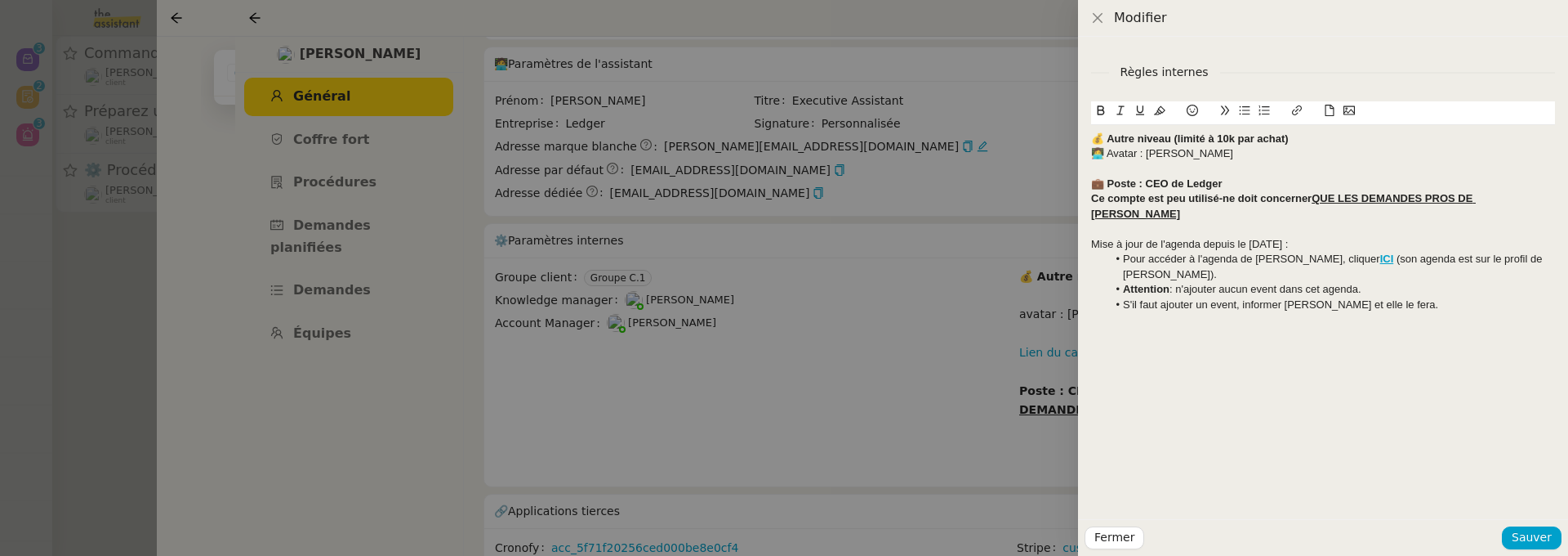
click at [1121, 237] on div "Mise à jour de l'agenda depuis le [DATE] :" at bounding box center [1323, 243] width 464 height 14
click at [1101, 119] on button at bounding box center [1101, 111] width 19 height 19
click at [1516, 536] on span "Sauver" at bounding box center [1532, 538] width 40 height 19
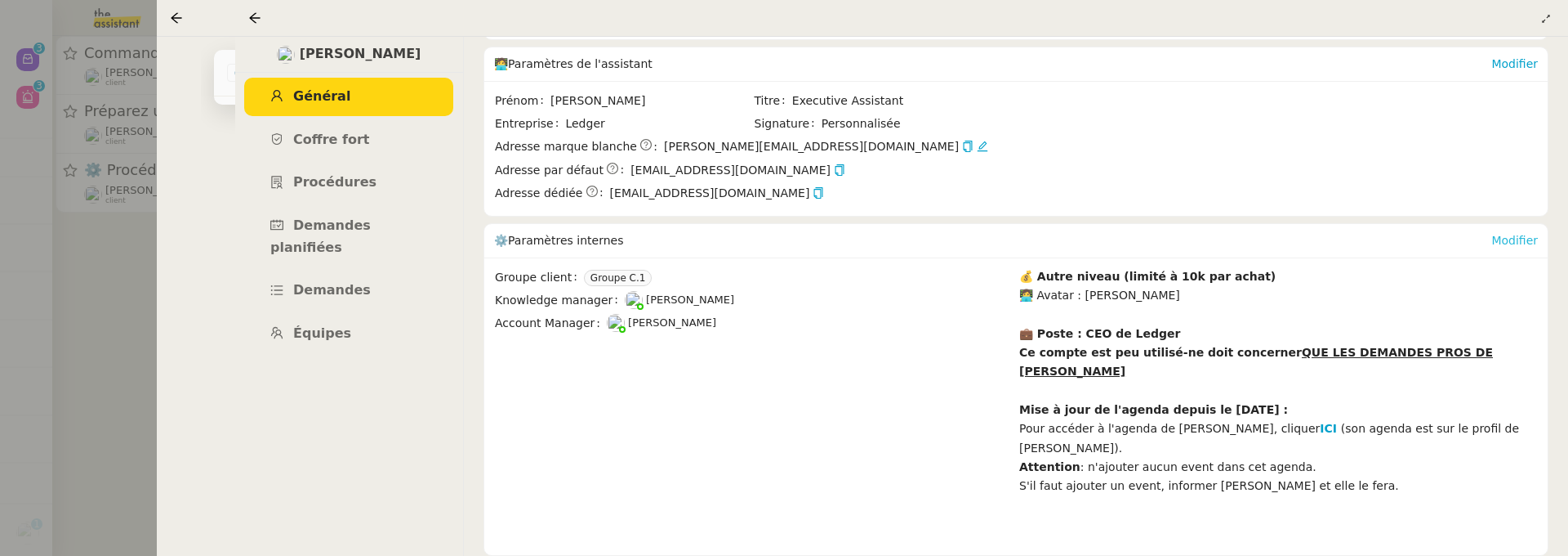
click at [1502, 234] on link "Modifier" at bounding box center [1514, 240] width 46 height 13
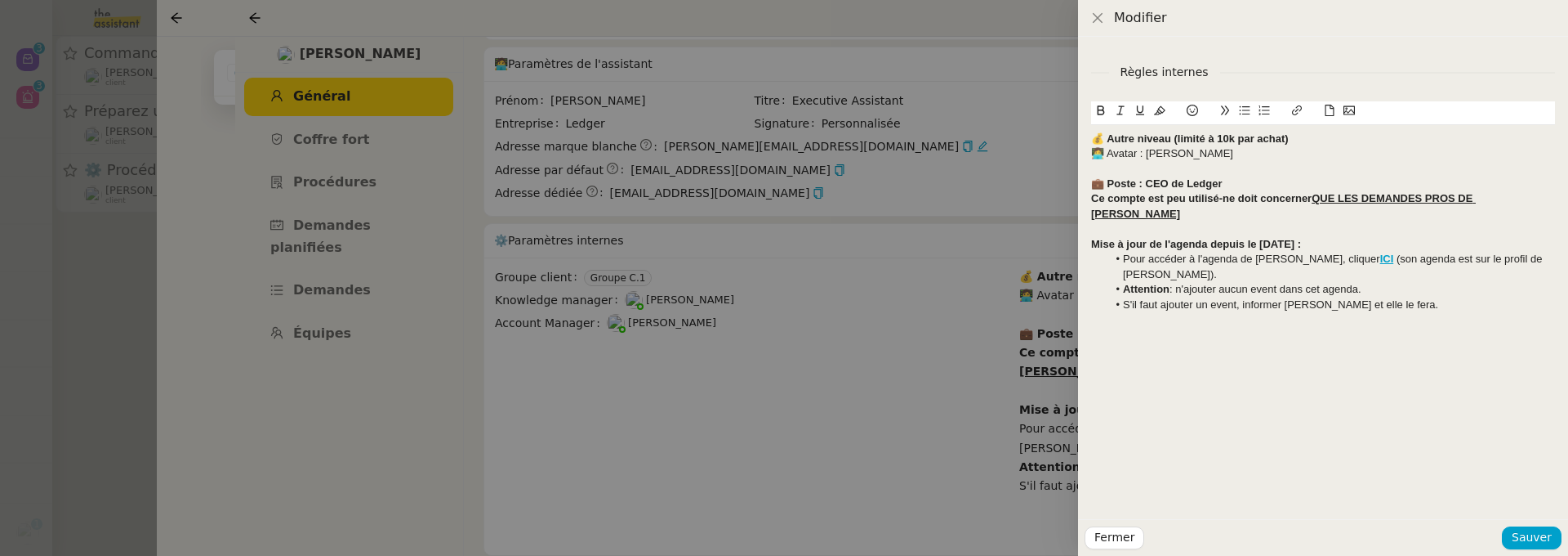
click at [1094, 238] on strong "Mise à jour de l'agenda depuis le [DATE] :" at bounding box center [1196, 243] width 210 height 13
click at [1186, 113] on icon at bounding box center [1192, 111] width 12 height 12
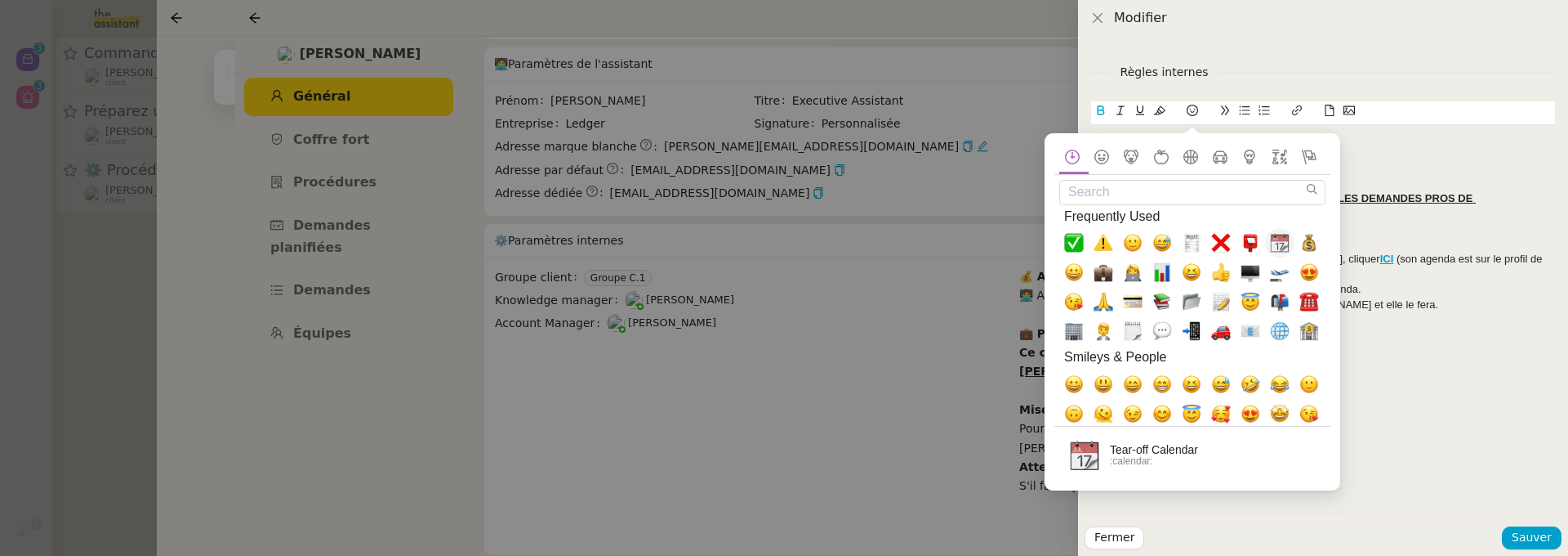
click at [1274, 240] on span "📆, calendar" at bounding box center [1280, 242] width 19 height 19
click at [1375, 297] on li "S'il faut ajouter un event, informer [PERSON_NAME] et elle le fera." at bounding box center [1332, 304] width 448 height 14
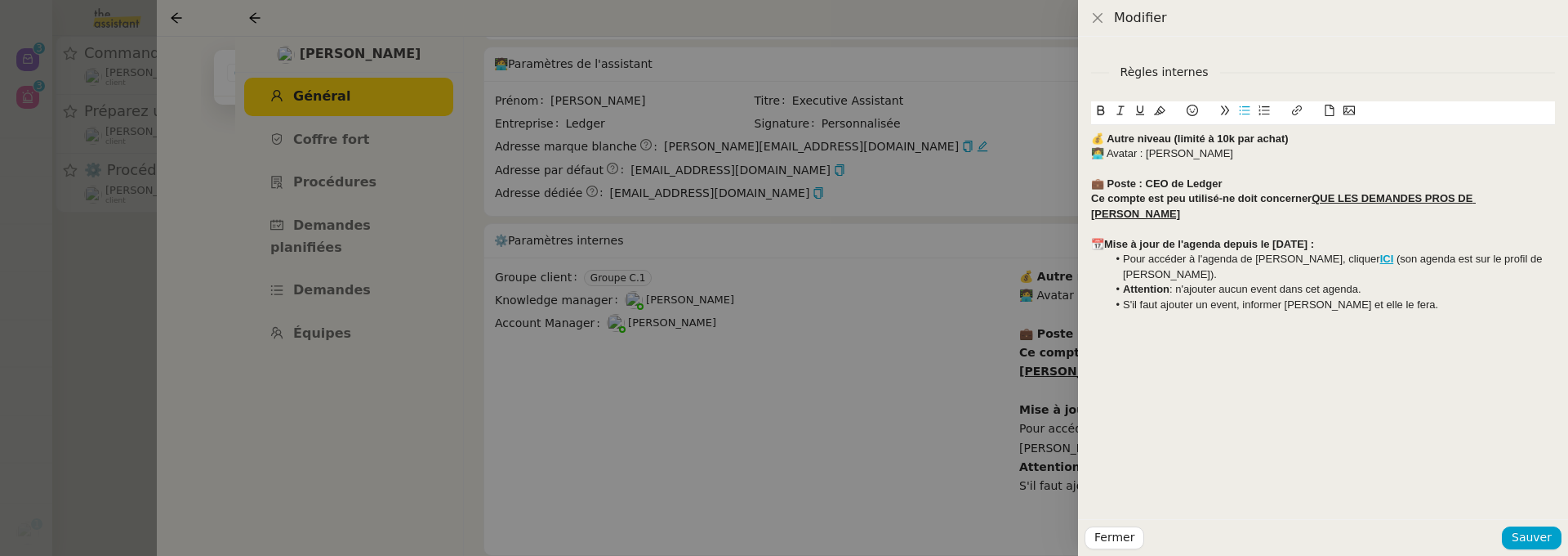
click at [1105, 238] on strong "📆Mise à jour de l'agenda depuis le [DATE] :" at bounding box center [1203, 243] width 223 height 13
click at [1534, 545] on span "Sauver" at bounding box center [1532, 538] width 40 height 19
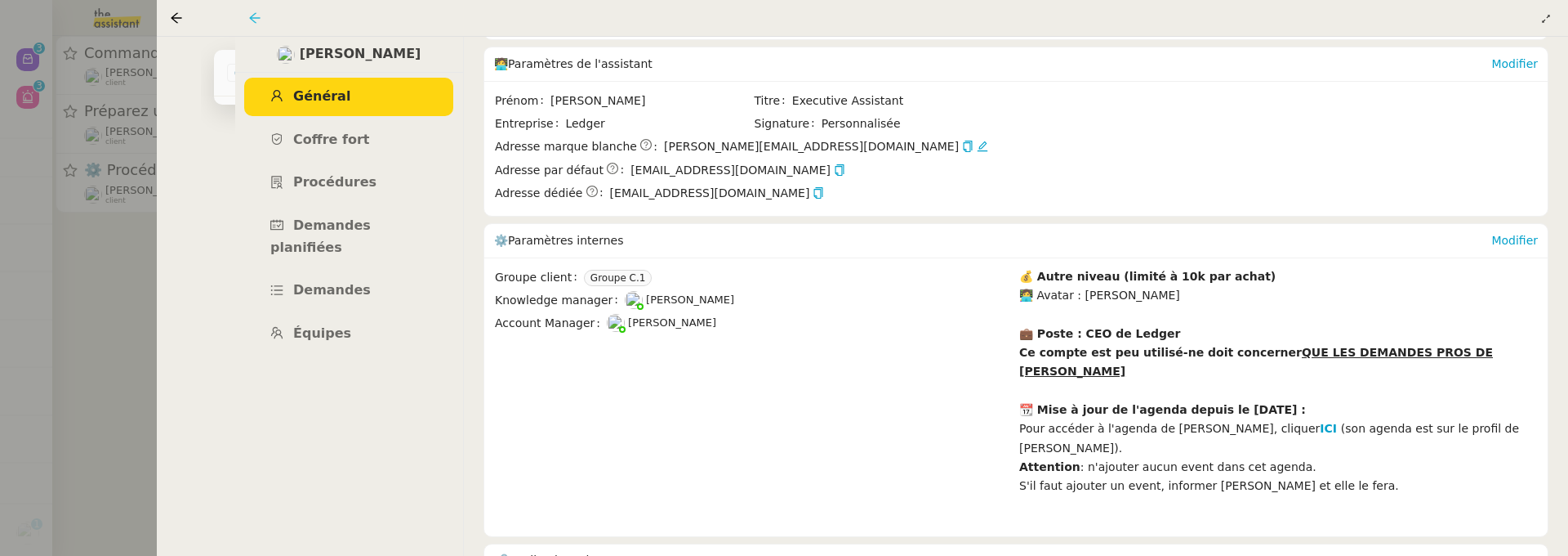
click at [256, 16] on icon at bounding box center [255, 18] width 13 height 13
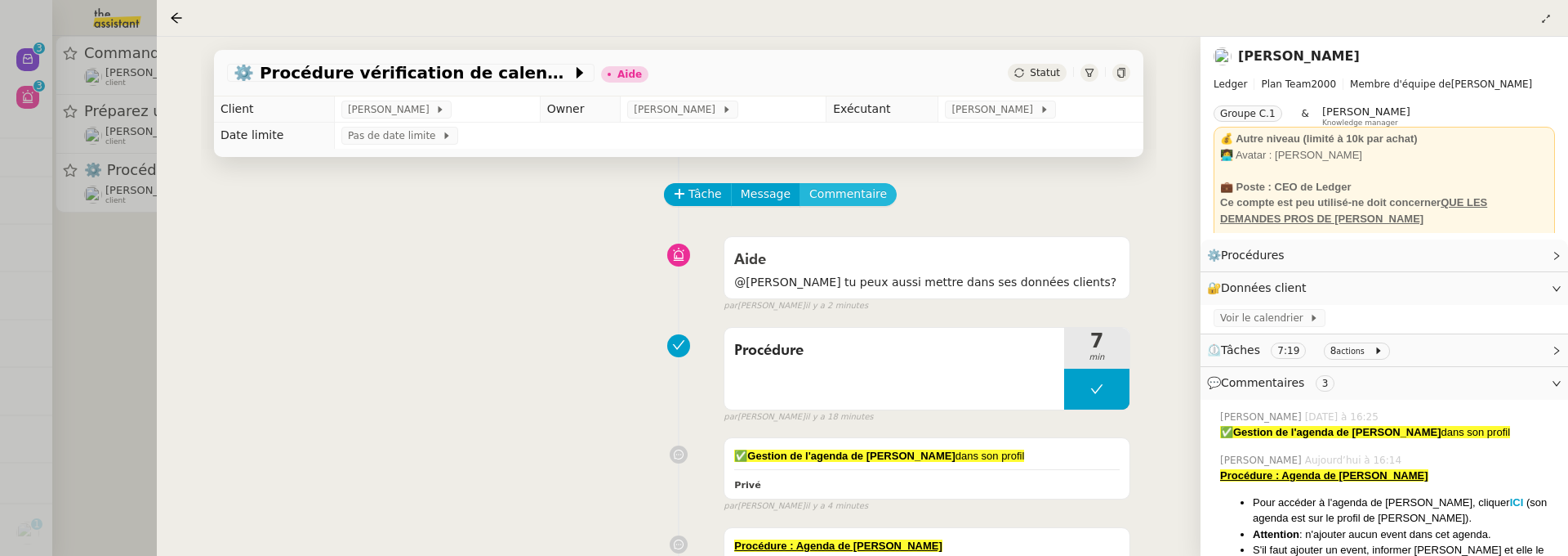
click at [878, 192] on button "Commentaire" at bounding box center [848, 194] width 97 height 23
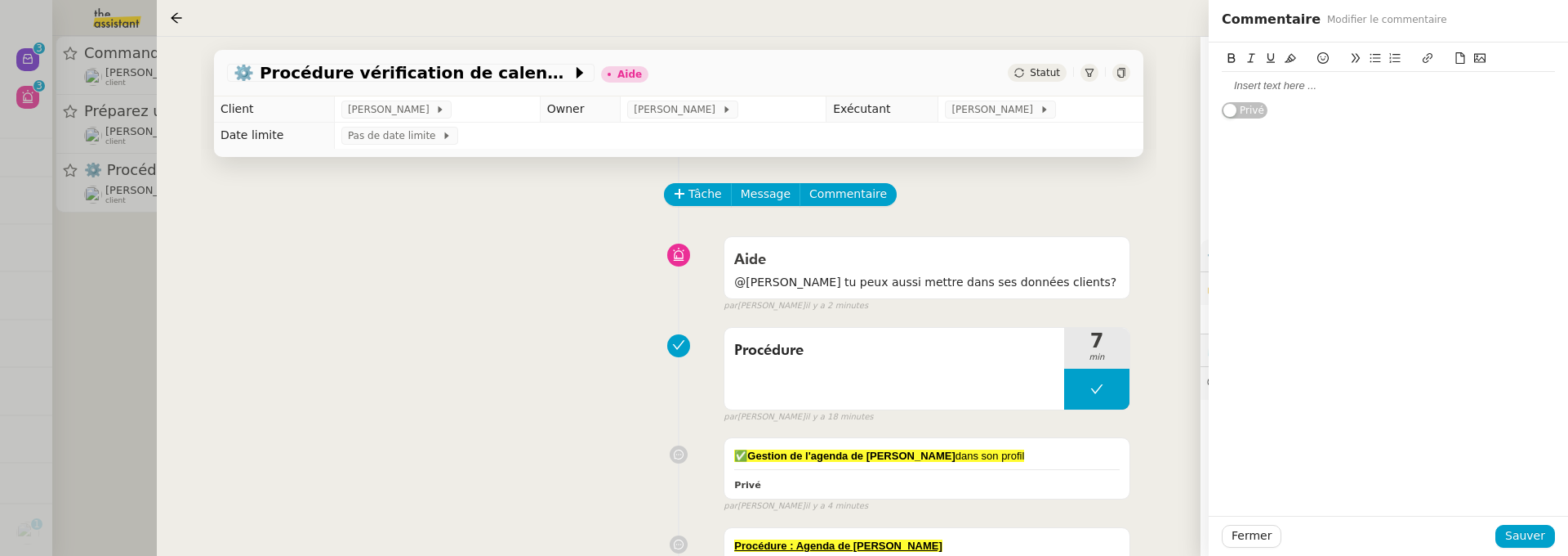
click at [1282, 89] on div at bounding box center [1388, 86] width 334 height 14
click at [1541, 536] on span "Sauver" at bounding box center [1526, 536] width 40 height 19
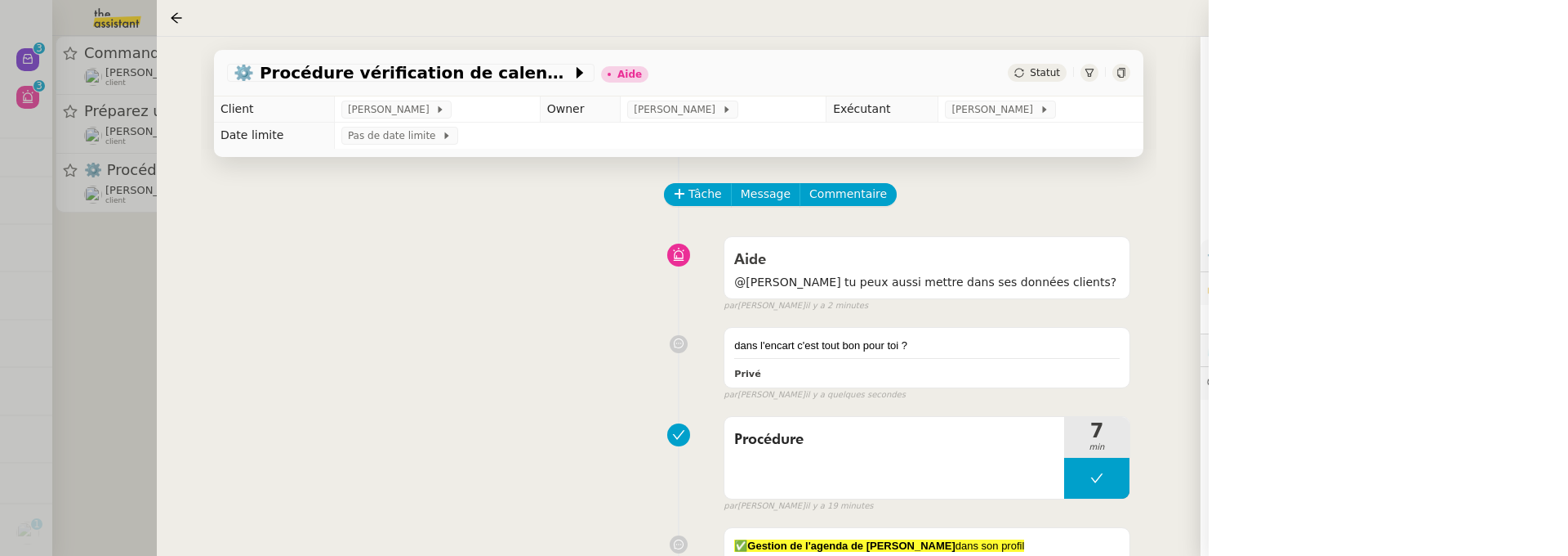
click at [1032, 72] on span "Statut" at bounding box center [1044, 73] width 30 height 12
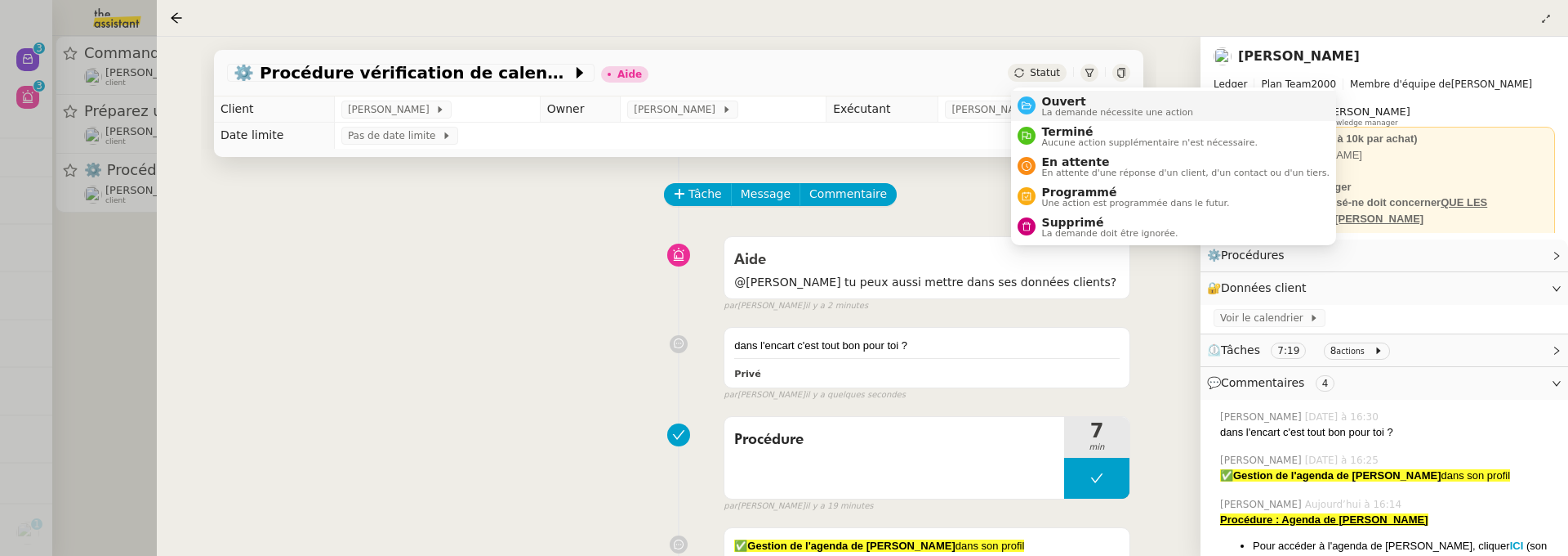
click at [1079, 97] on span "Ouvert" at bounding box center [1118, 102] width 152 height 13
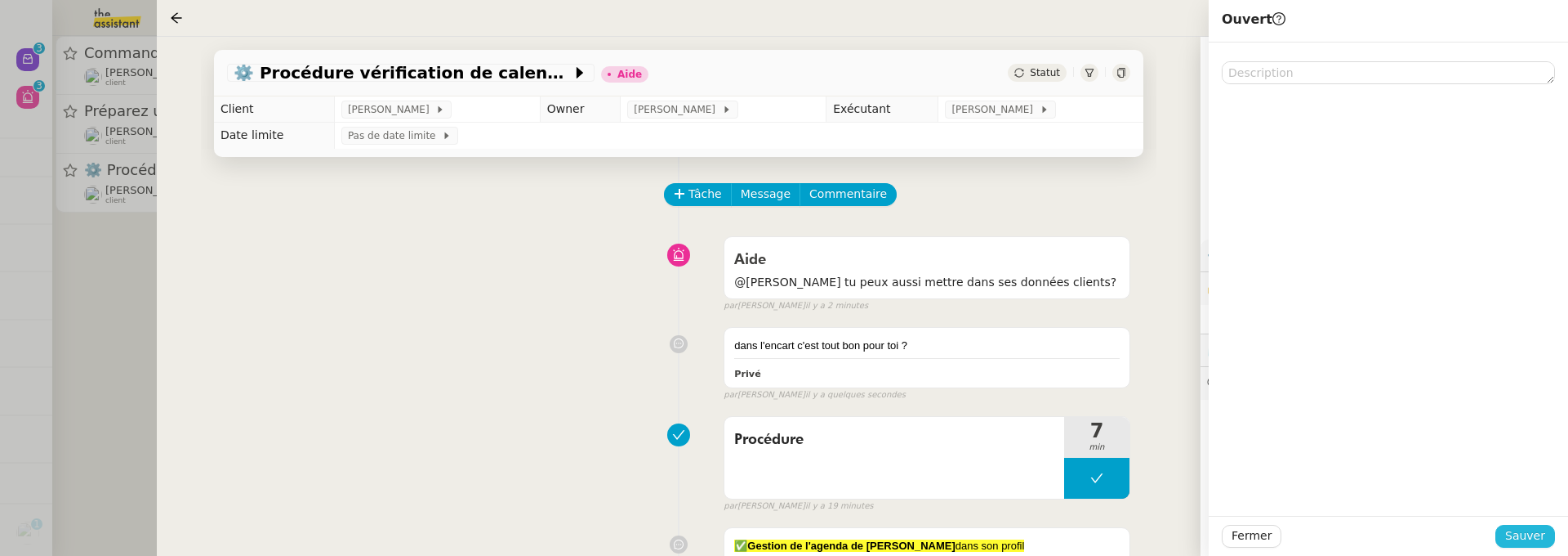
click at [1542, 541] on span "Sauver" at bounding box center [1526, 536] width 40 height 19
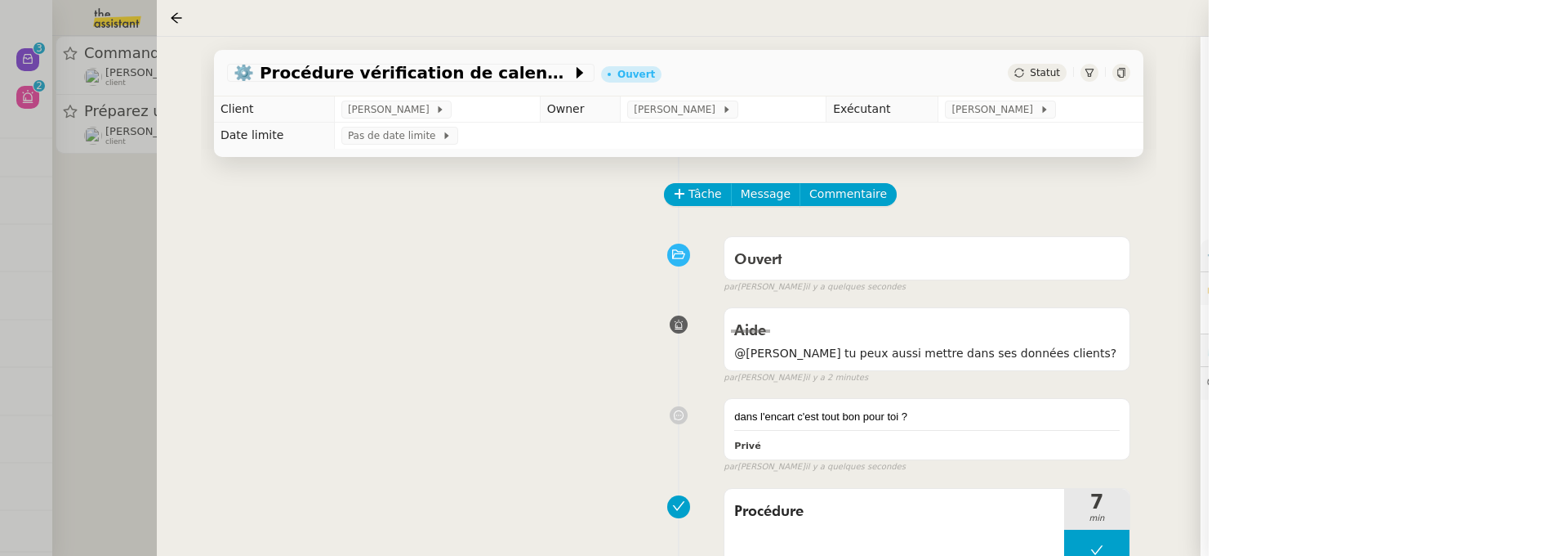
click at [165, 277] on div "⚙️ Procédure vérification de calendrier Ouvert Statut Client [PERSON_NAME] Owne…" at bounding box center [679, 295] width 1044 height 518
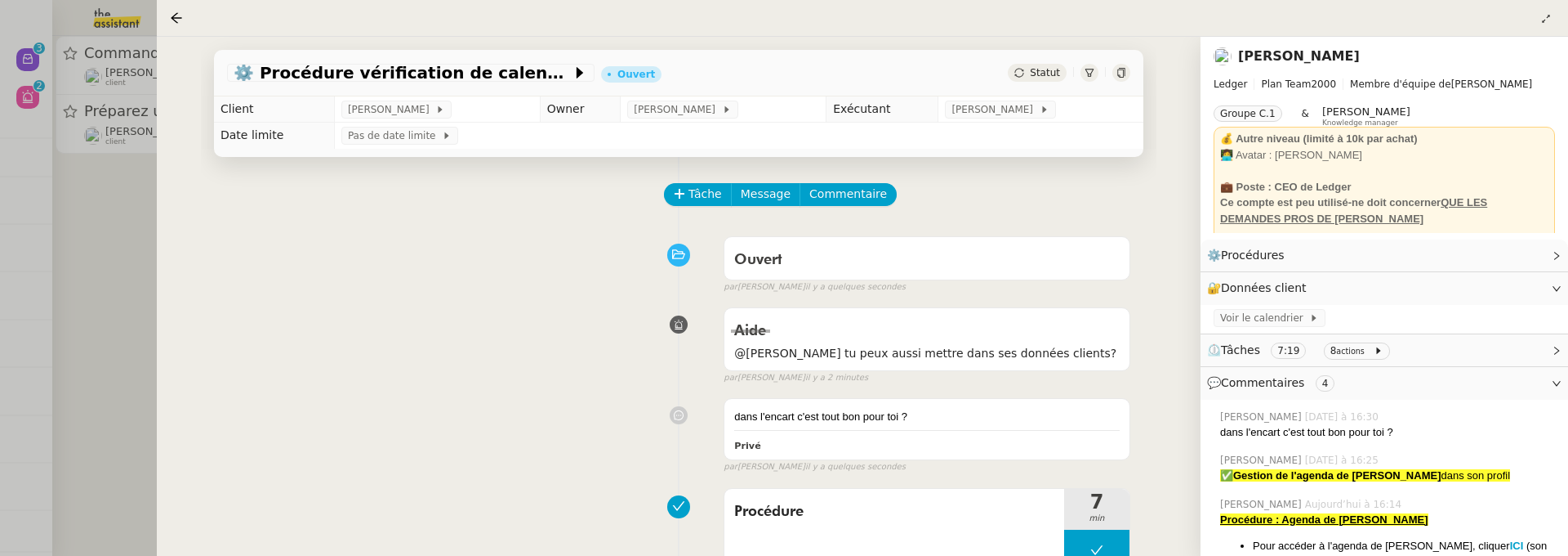
click at [112, 268] on div at bounding box center [784, 278] width 1568 height 556
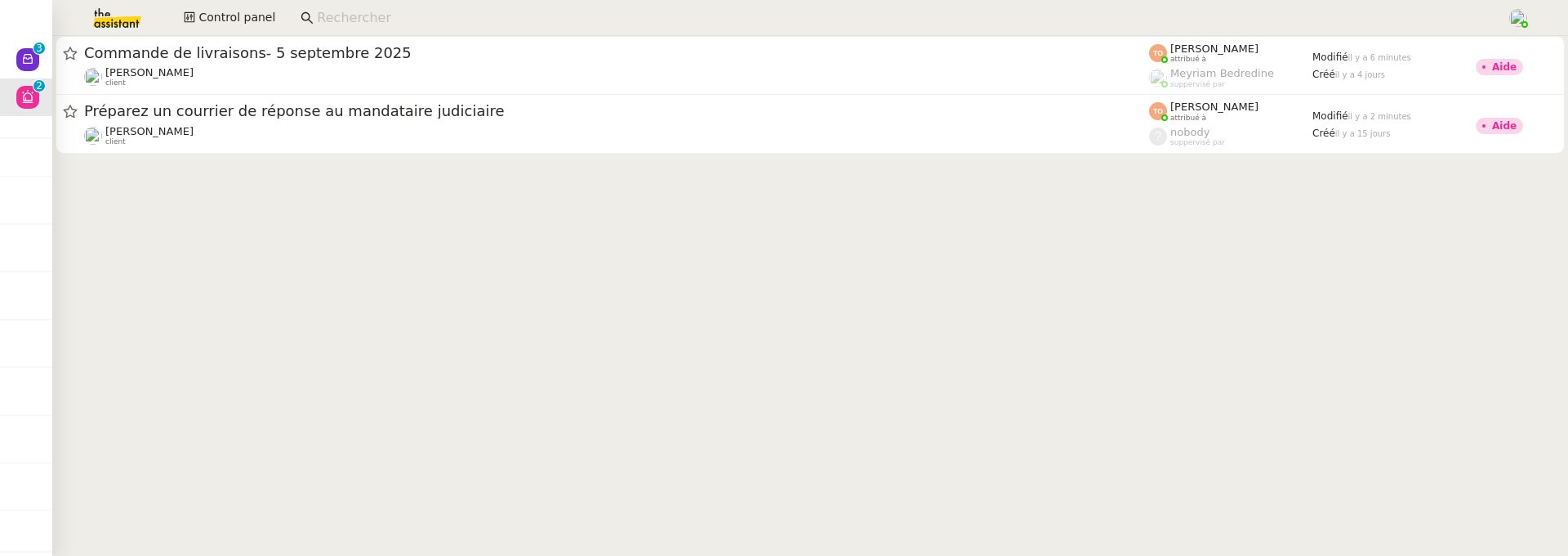
click at [369, 159] on div at bounding box center [809, 97] width 1516 height 124
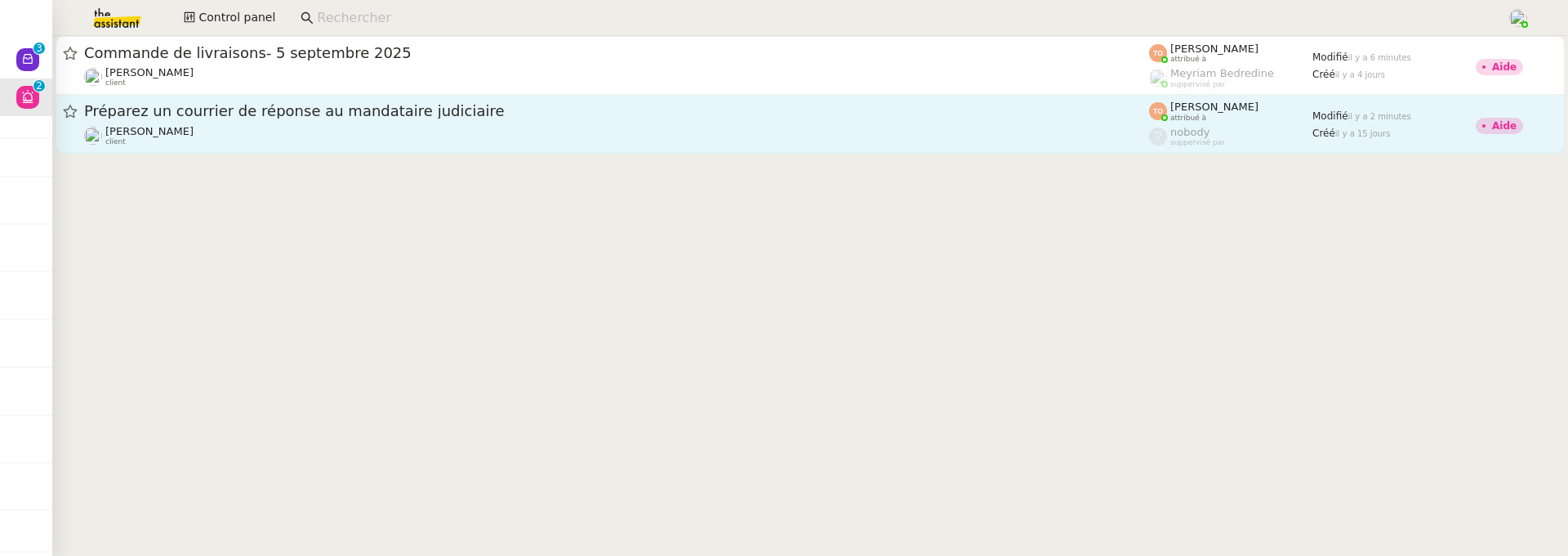
click at [363, 129] on div "[PERSON_NAME] client" at bounding box center [617, 136] width 1065 height 21
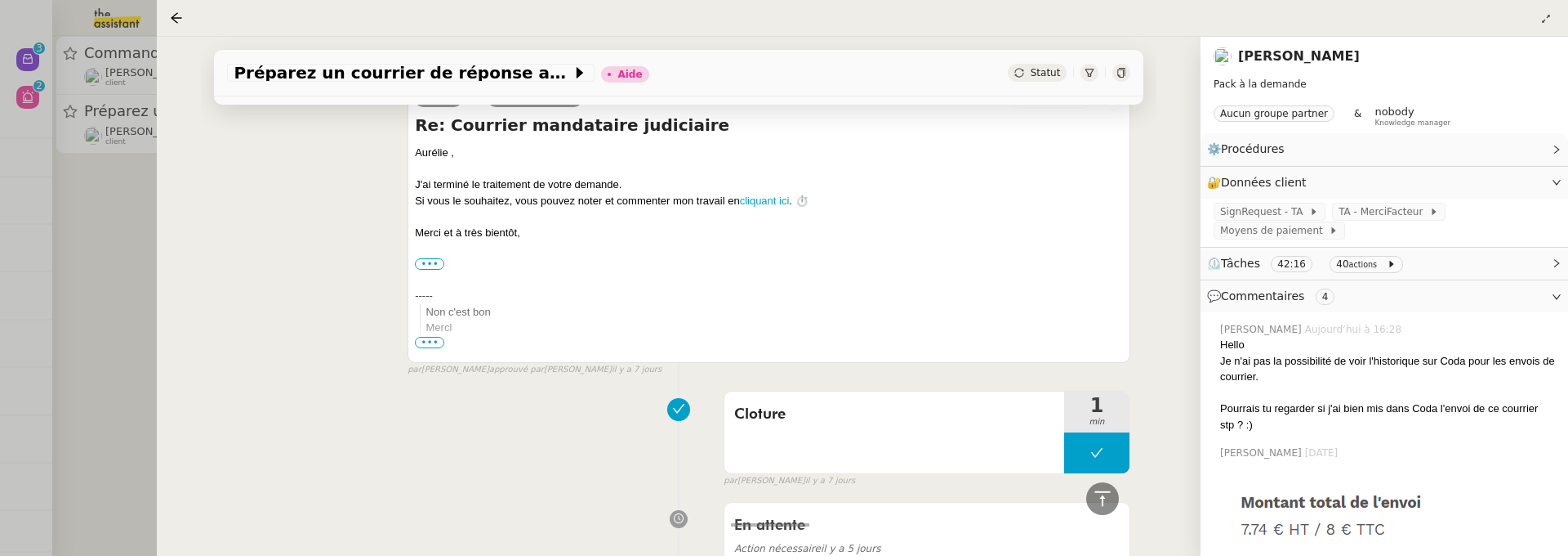
scroll to position [569, 0]
click at [158, 280] on div "Préparez un courrier de réponse au mandataire judiciaire Aide Statut Client [PE…" at bounding box center [679, 295] width 1044 height 518
click at [112, 248] on div at bounding box center [784, 278] width 1568 height 556
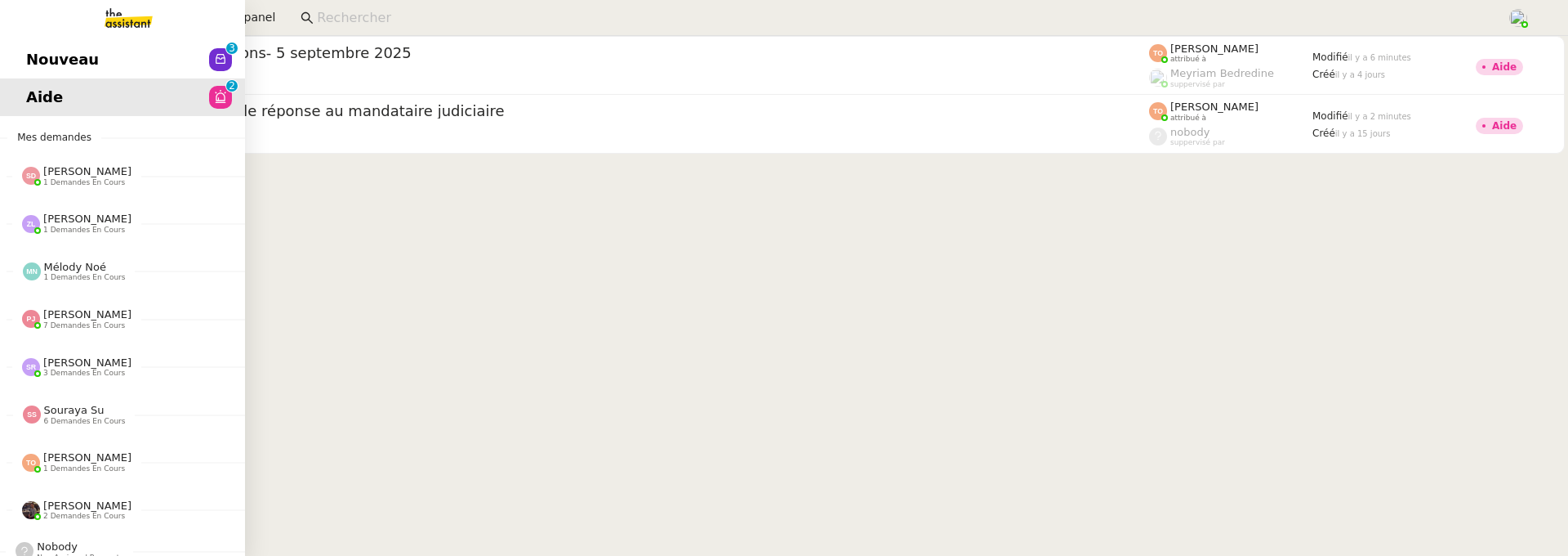
click at [31, 64] on span "Nouveau" at bounding box center [62, 59] width 73 height 24
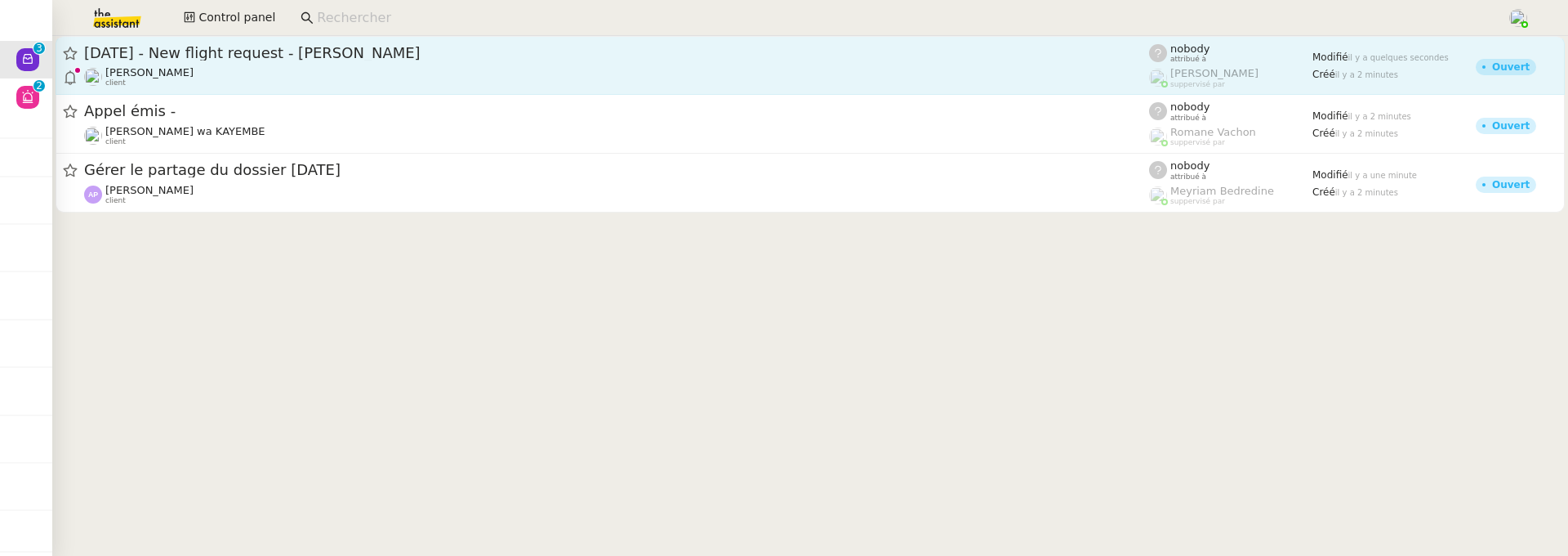
click at [334, 63] on div "[DATE] - New flight request - [PERSON_NAME] client" at bounding box center [617, 65] width 1065 height 44
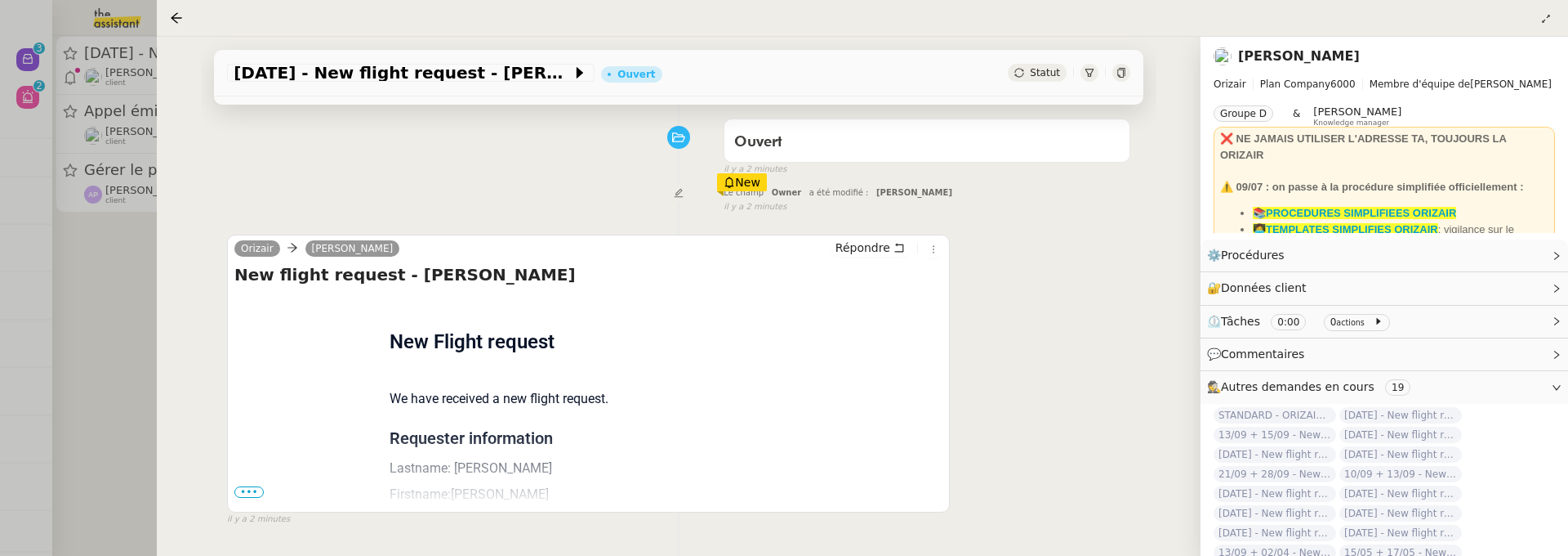
scroll to position [253, 0]
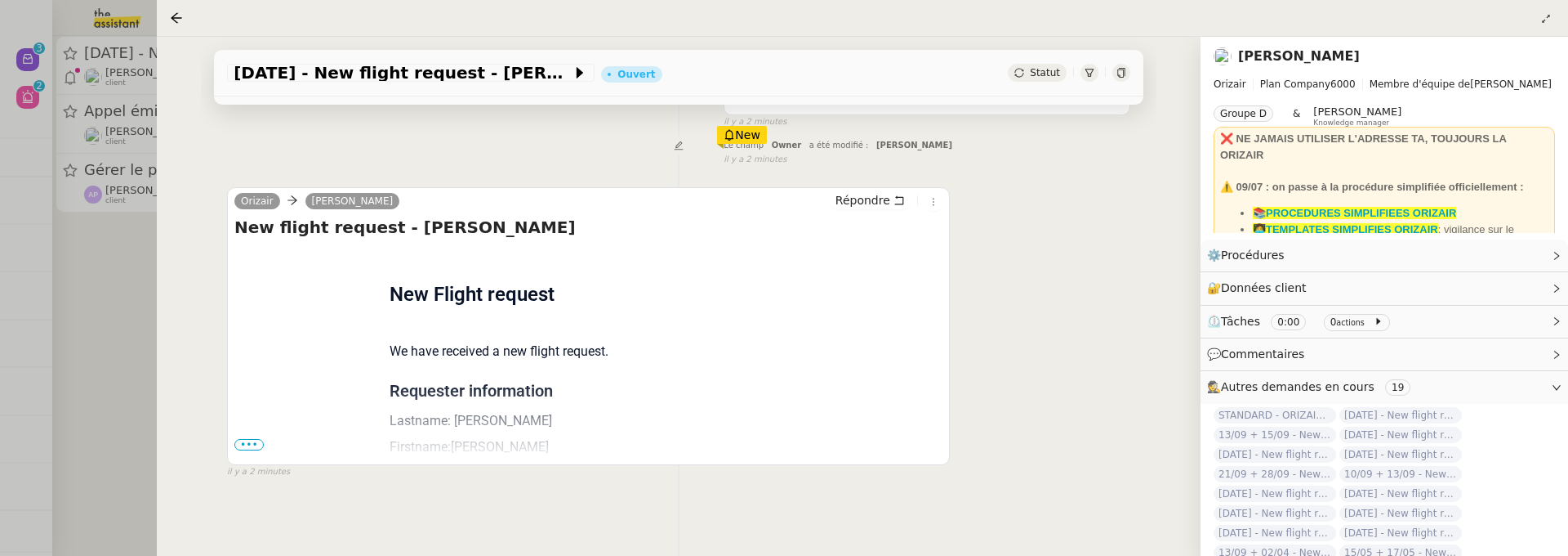
click at [250, 440] on span "•••" at bounding box center [249, 444] width 30 height 12
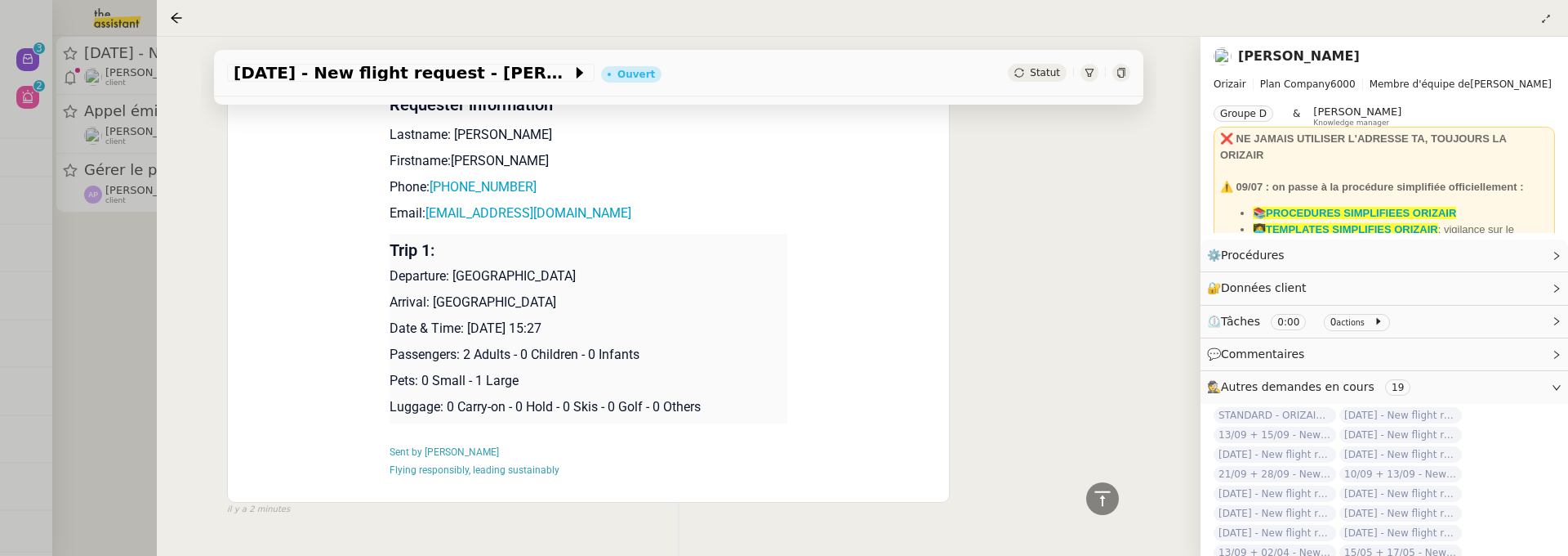
scroll to position [451, 0]
drag, startPoint x: 464, startPoint y: 328, endPoint x: 574, endPoint y: 333, distance: 110.1
click at [576, 334] on p "Date & Time: [DATE] 15:27" at bounding box center [588, 328] width 399 height 19
copy p "[DATE]"
click at [734, 240] on p "Trip 1:" at bounding box center [588, 250] width 399 height 19
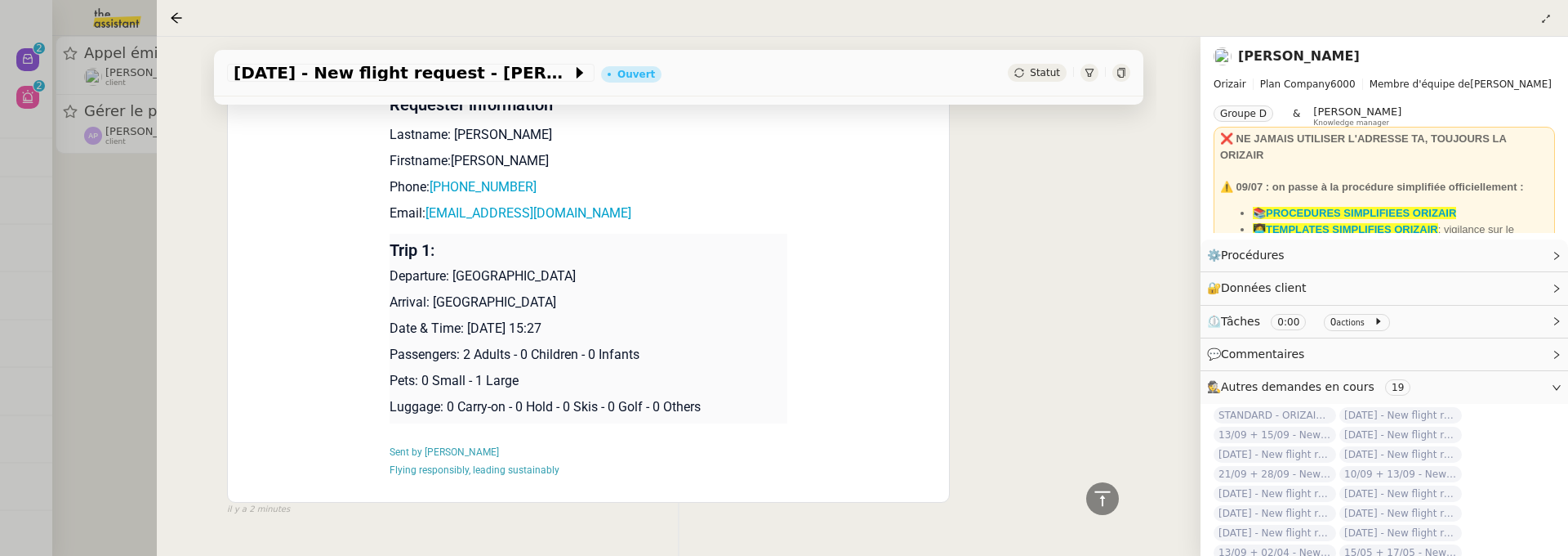
scroll to position [0, 0]
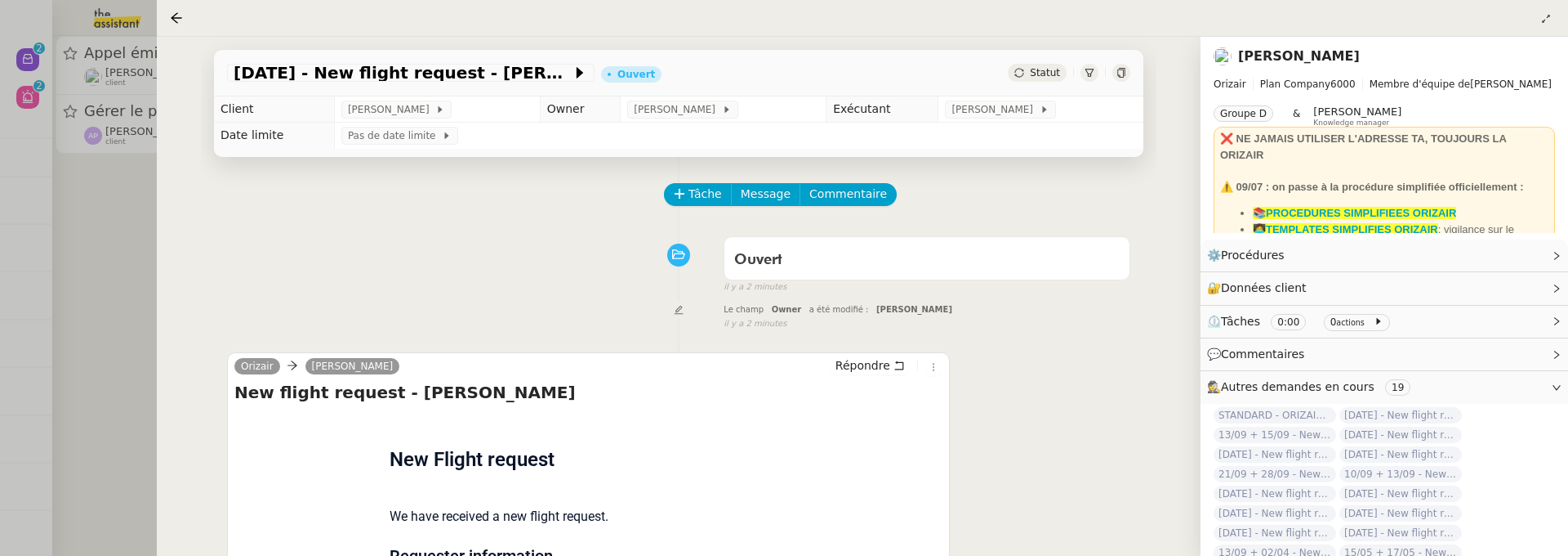
click at [112, 252] on div at bounding box center [784, 278] width 1568 height 556
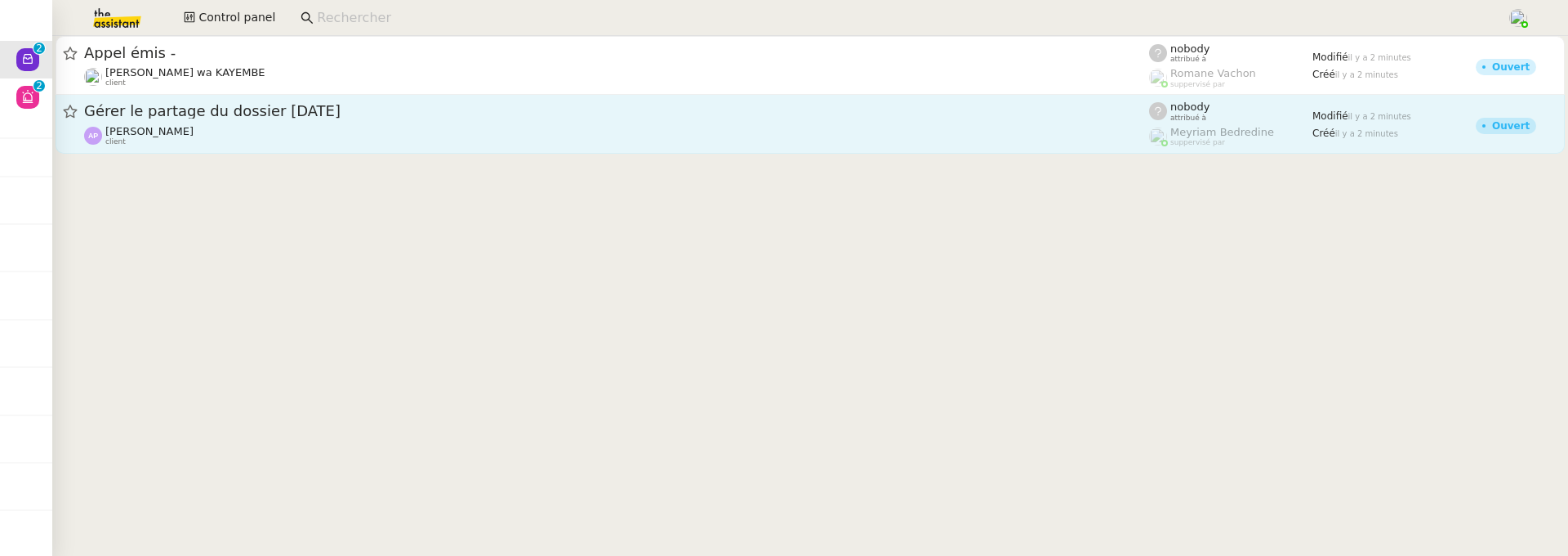
click at [193, 125] on span "[PERSON_NAME]" at bounding box center [150, 131] width 88 height 13
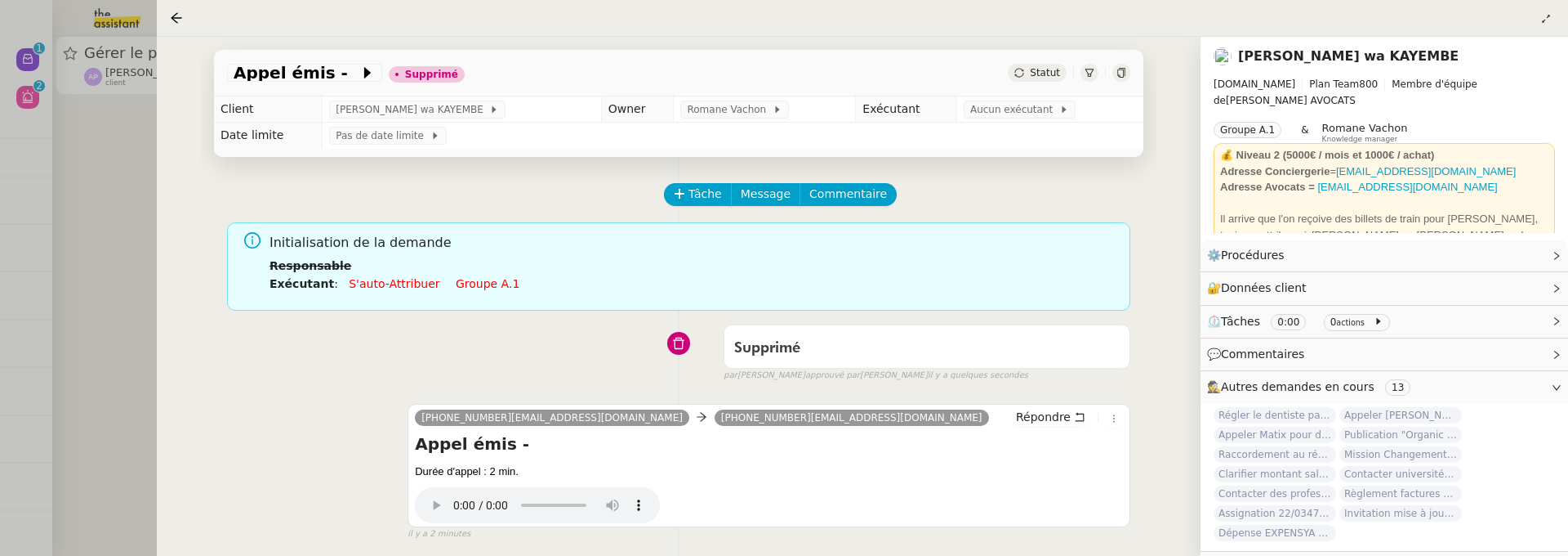
click at [138, 229] on div at bounding box center [784, 278] width 1568 height 556
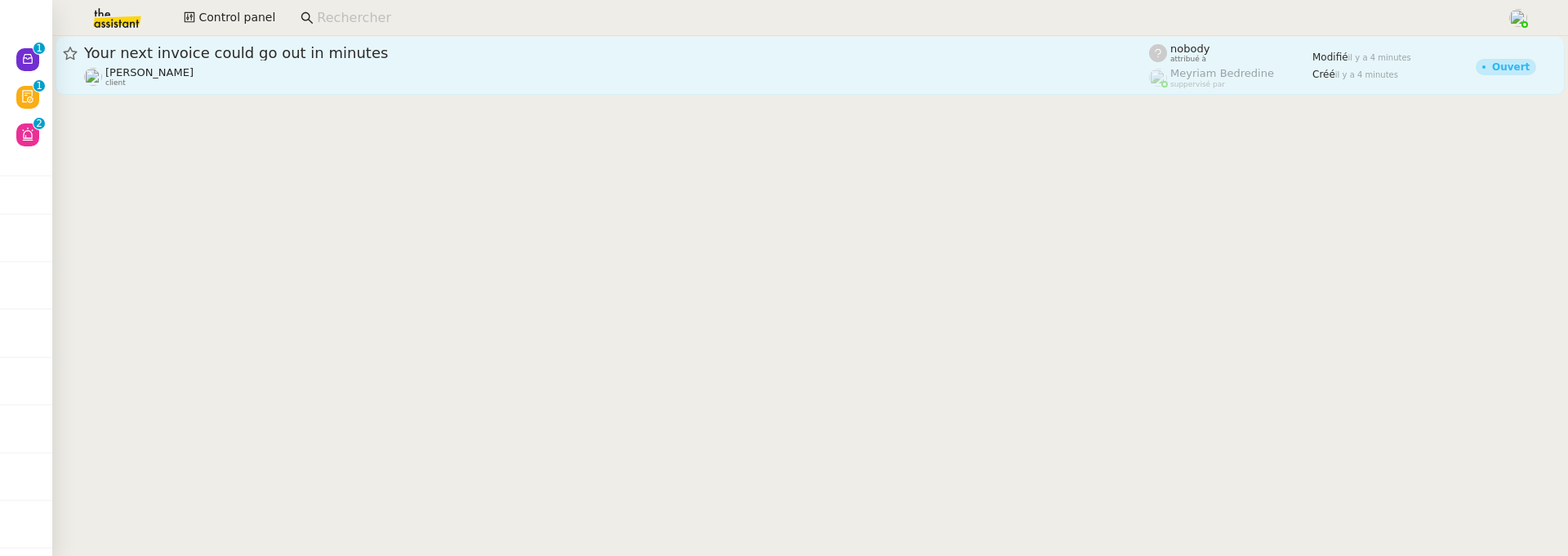
click at [277, 60] on div "Your next invoice could go out in minutes" at bounding box center [617, 53] width 1065 height 19
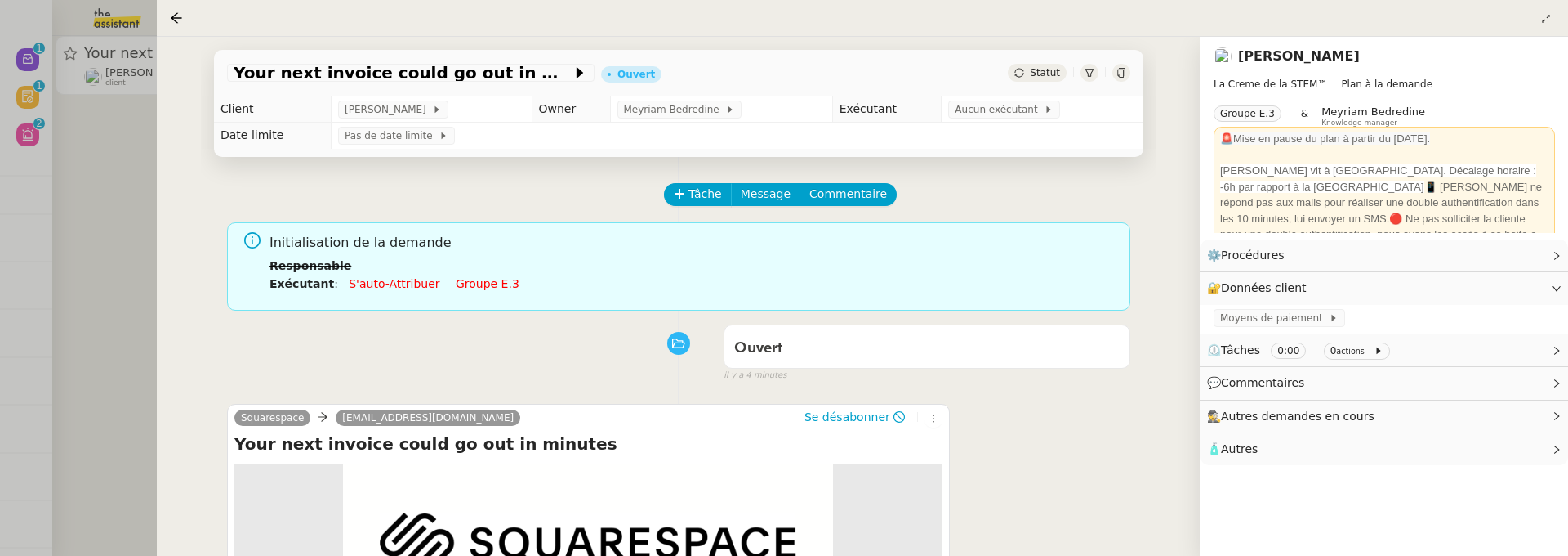
scroll to position [216, 0]
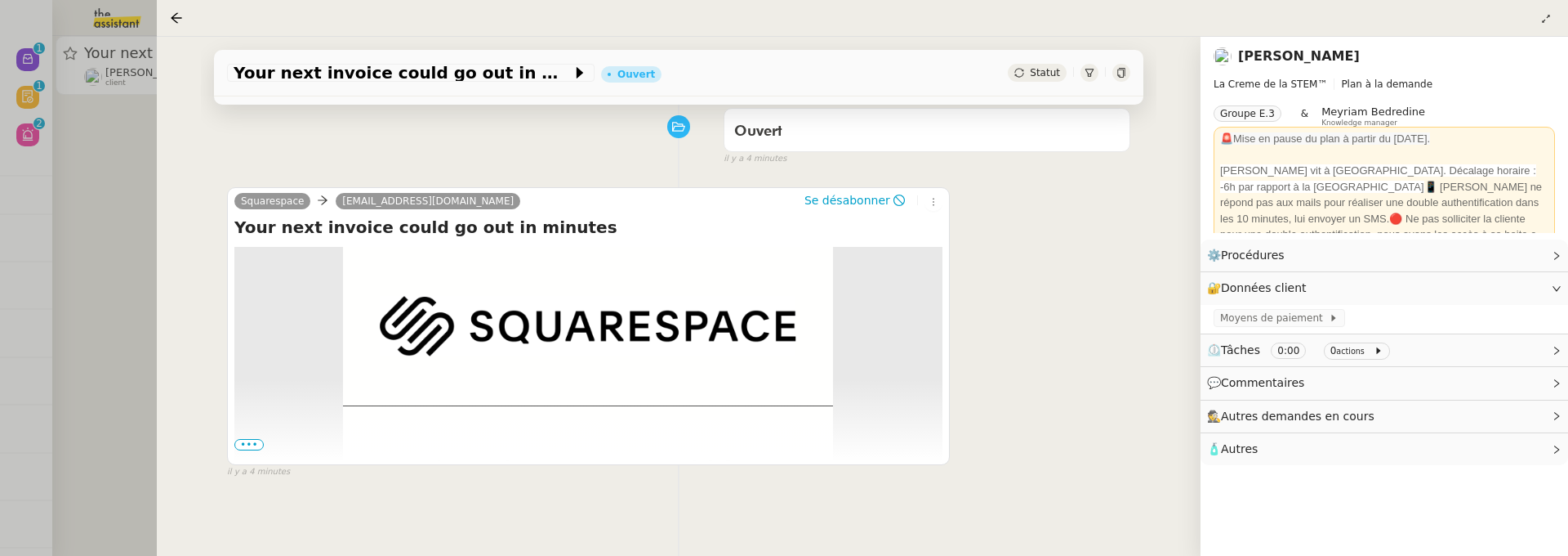
click at [235, 442] on span "•••" at bounding box center [249, 444] width 30 height 12
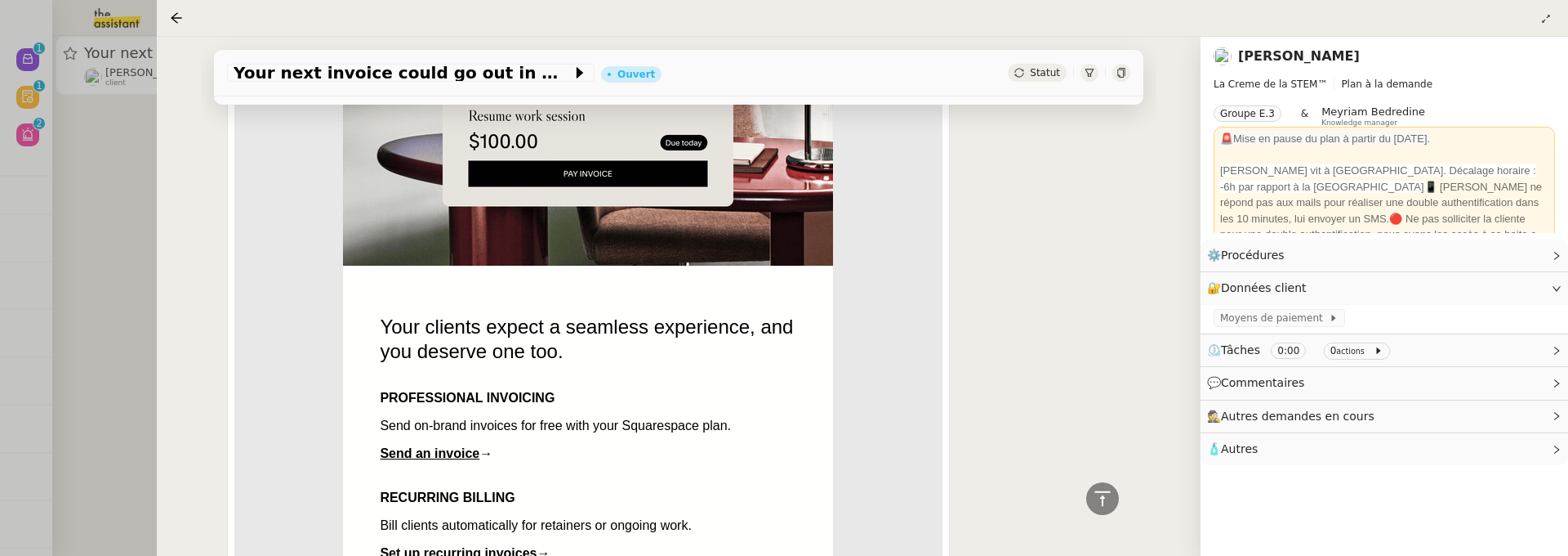
scroll to position [1048, 0]
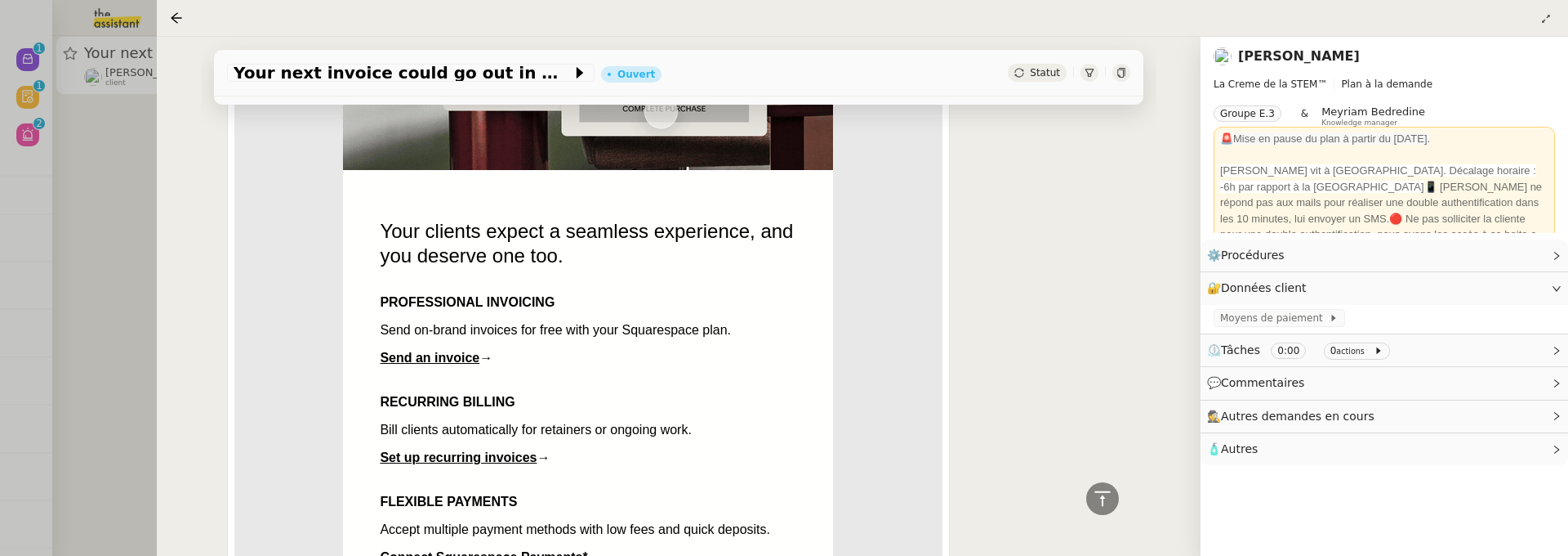
click at [1020, 68] on icon at bounding box center [1019, 73] width 10 height 10
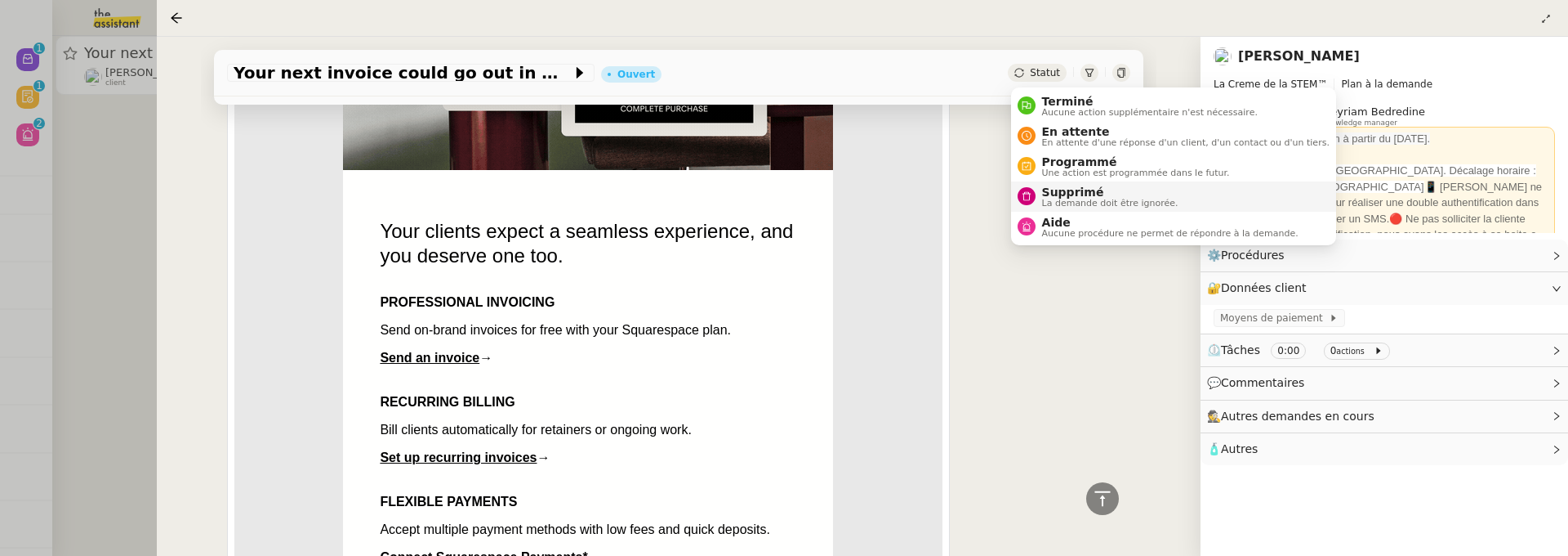
click at [1068, 188] on span "Supprimé" at bounding box center [1110, 192] width 137 height 13
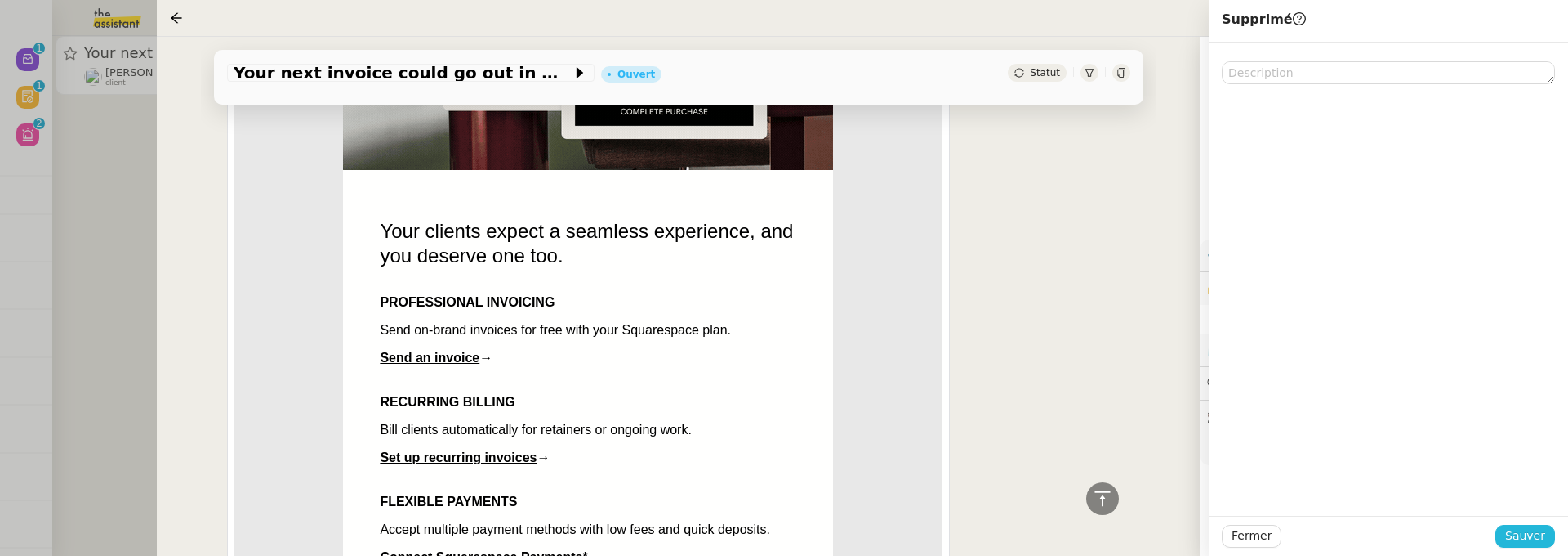
click at [1522, 532] on span "Sauver" at bounding box center [1526, 536] width 40 height 19
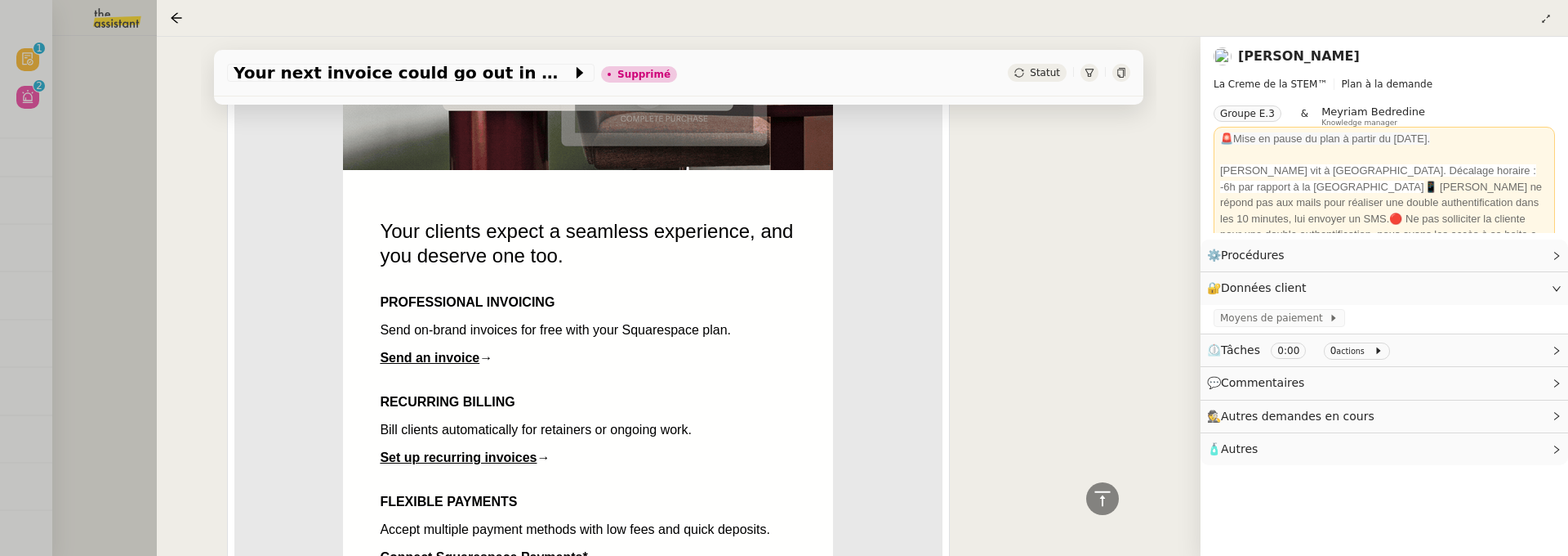
click at [135, 149] on div at bounding box center [784, 278] width 1568 height 556
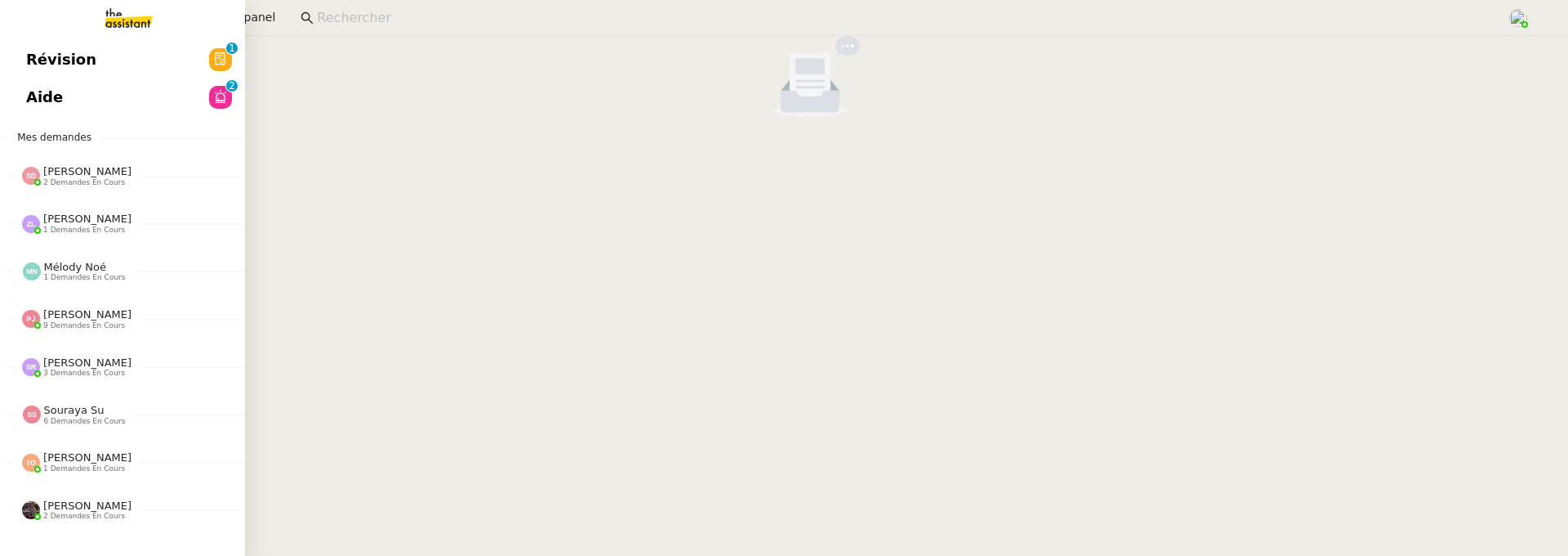
click at [34, 54] on span "Révision" at bounding box center [61, 59] width 70 height 24
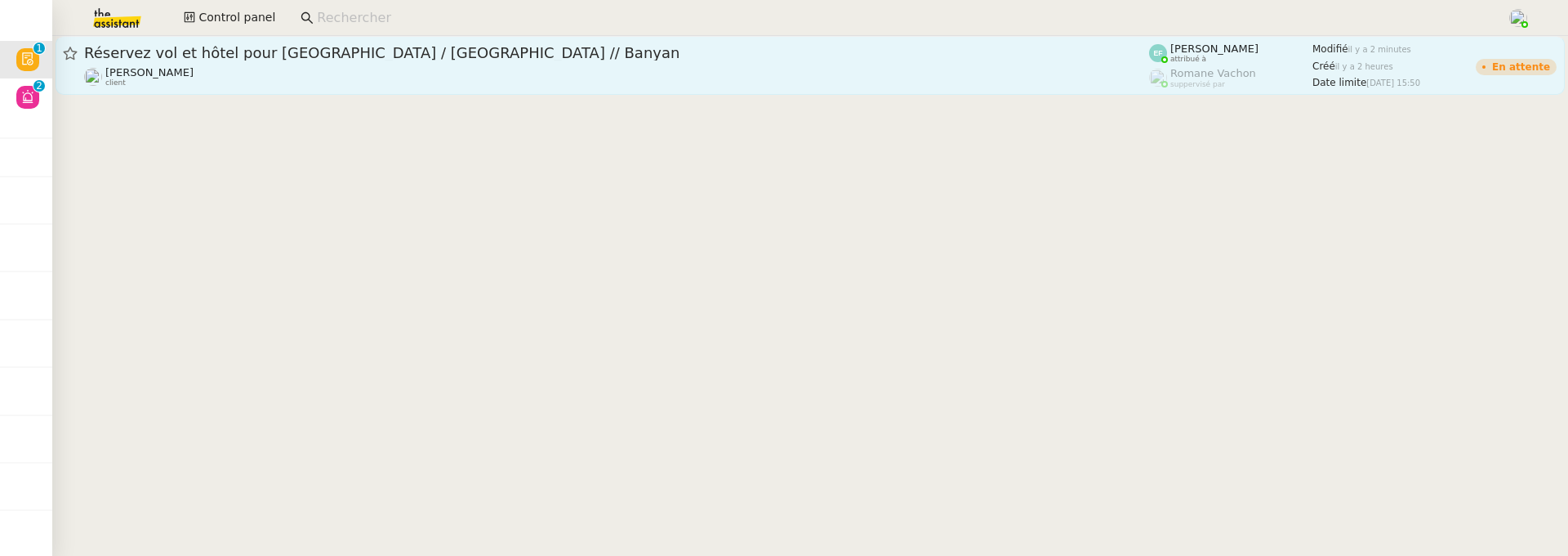
click at [622, 88] on link "Réservez vol et hôtel pour [GEOGRAPHIC_DATA] / Emirates // Banyan [PERSON_NAME]…" at bounding box center [810, 64] width 1509 height 59
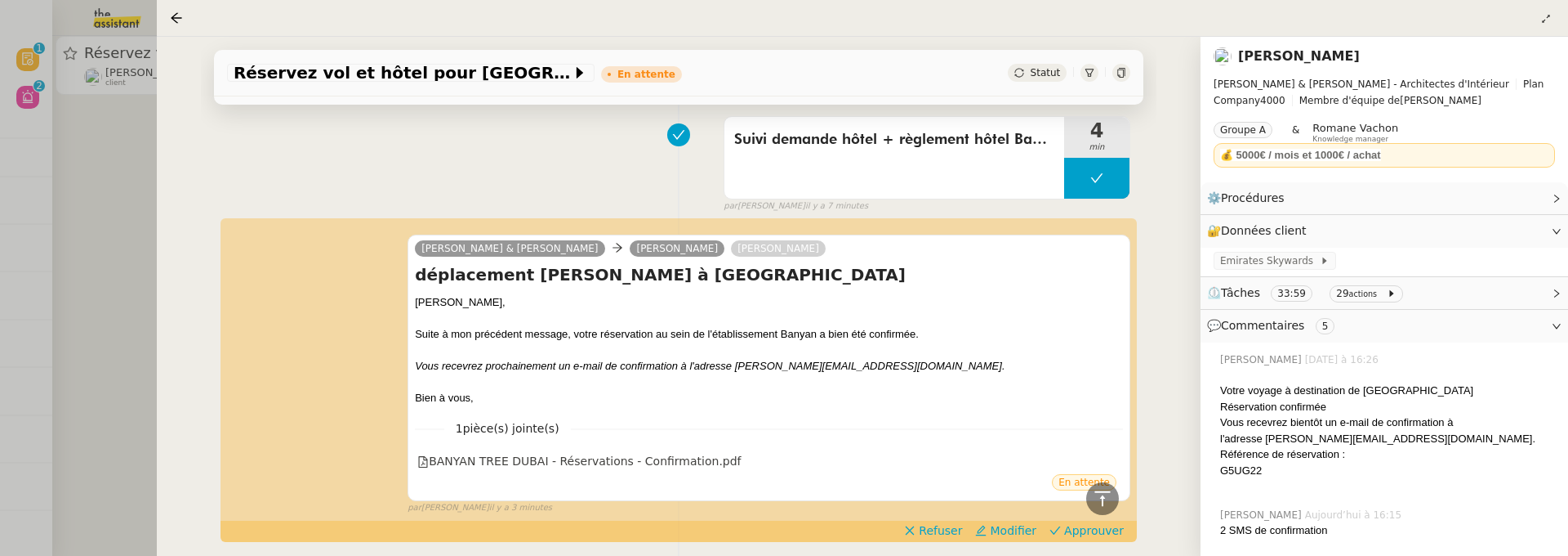
scroll to position [567, 0]
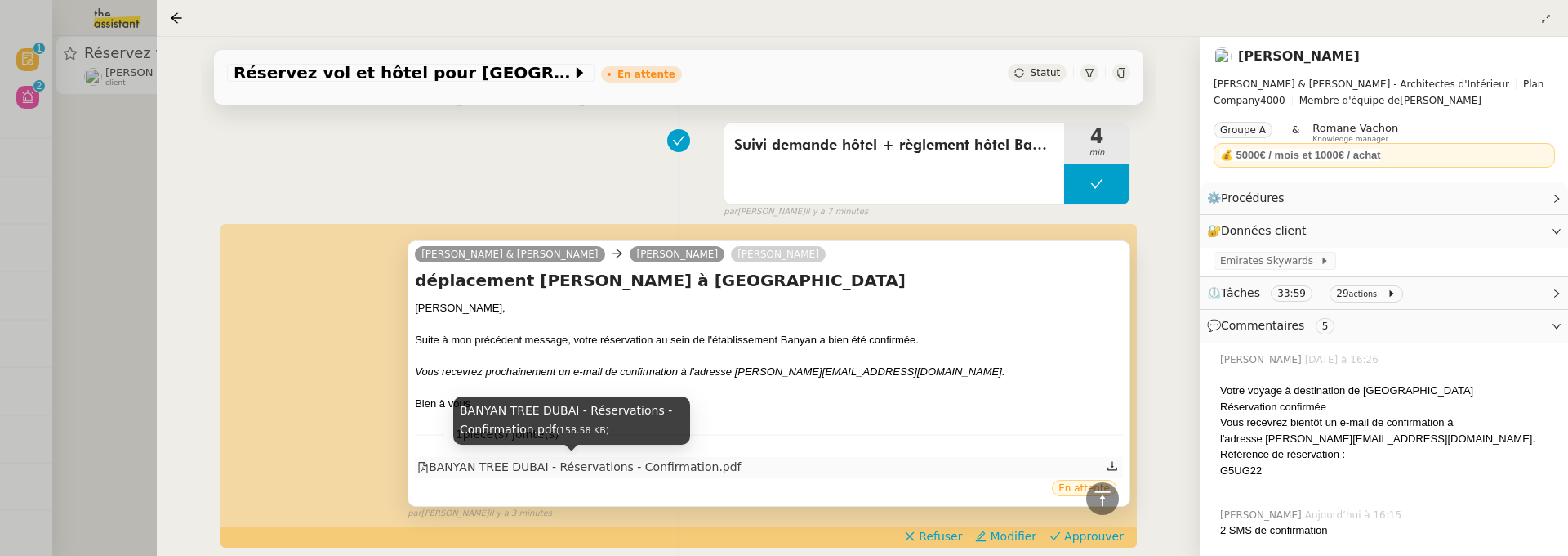
click at [676, 466] on div "BANYAN TREE DUBAI - Réservations - Confirmation.pdf" at bounding box center [579, 468] width 323 height 19
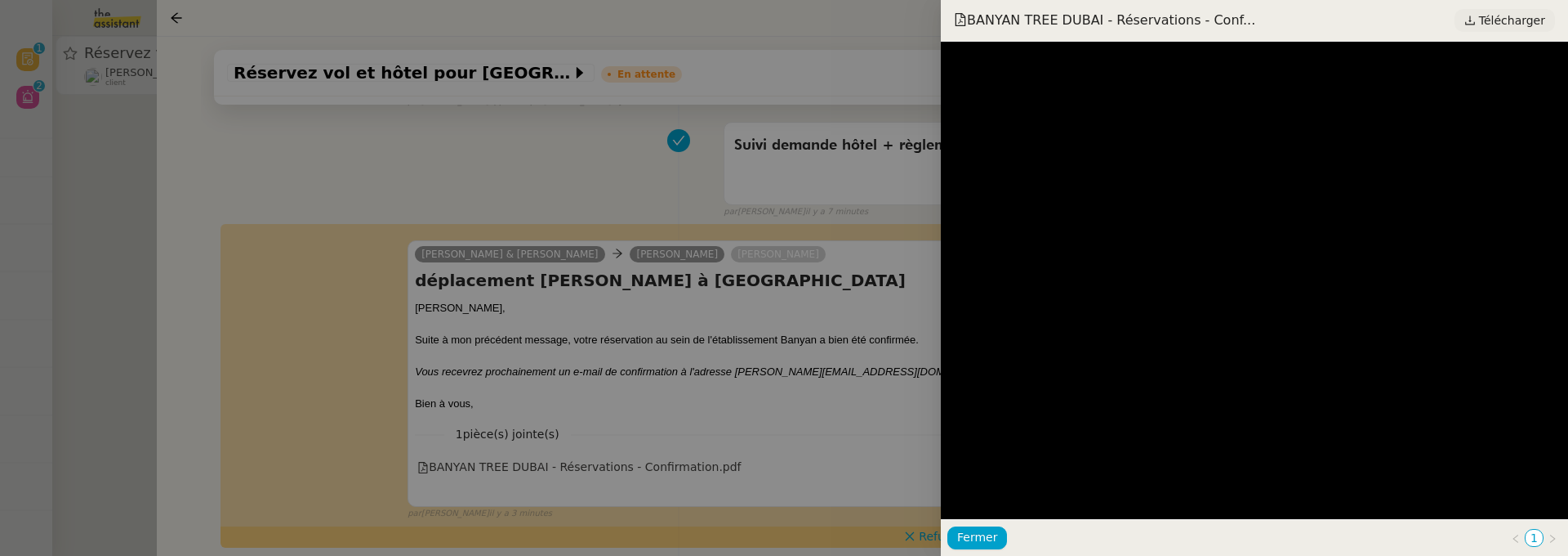
click at [1506, 13] on span "Télécharger" at bounding box center [1512, 20] width 66 height 21
click at [815, 336] on div at bounding box center [784, 278] width 1568 height 556
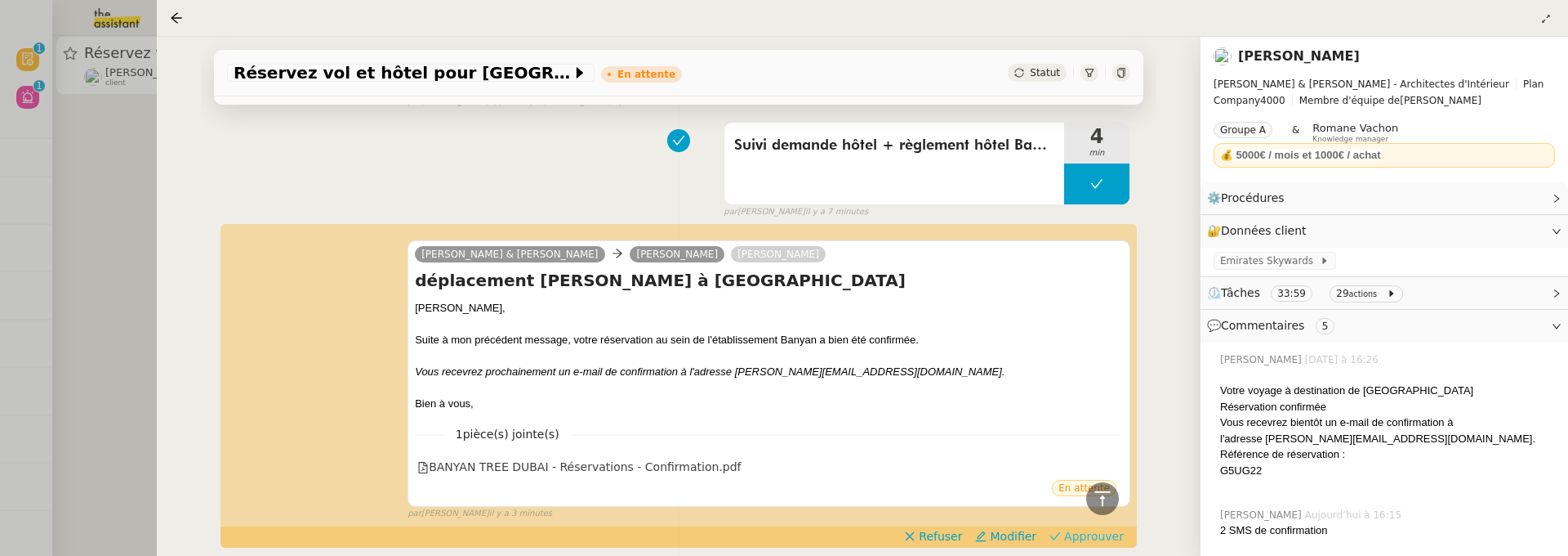
click at [1127, 534] on button "Approuver" at bounding box center [1086, 536] width 87 height 18
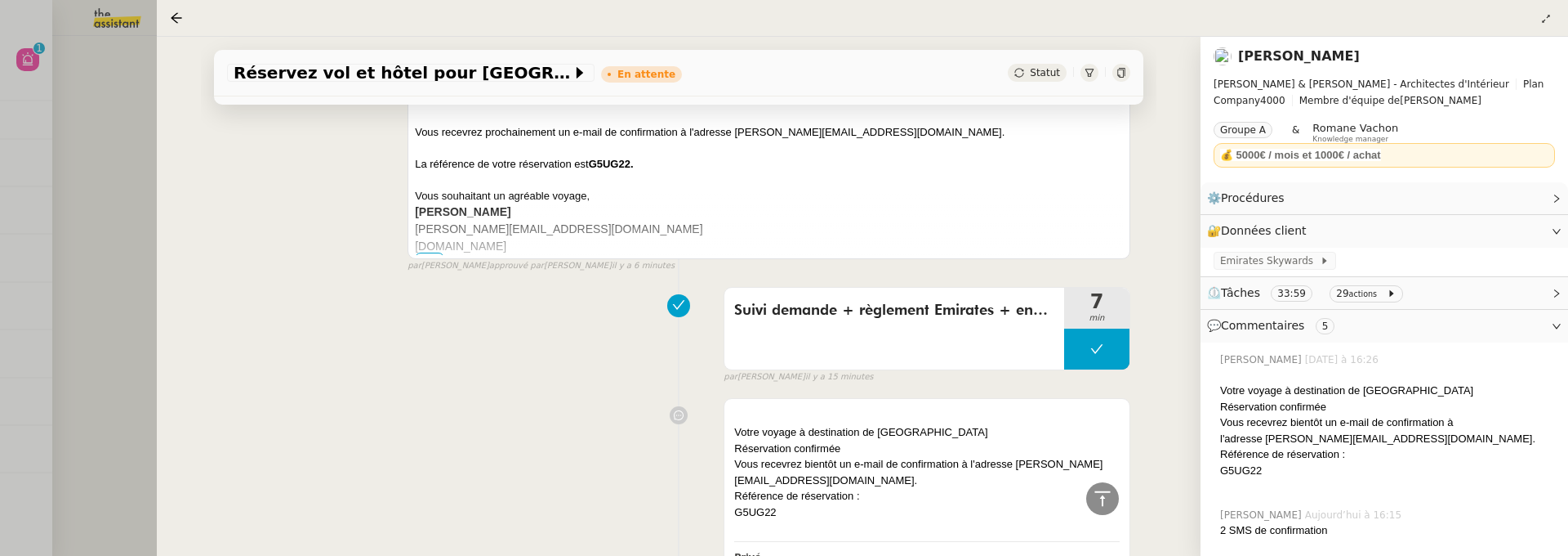
scroll to position [1090, 0]
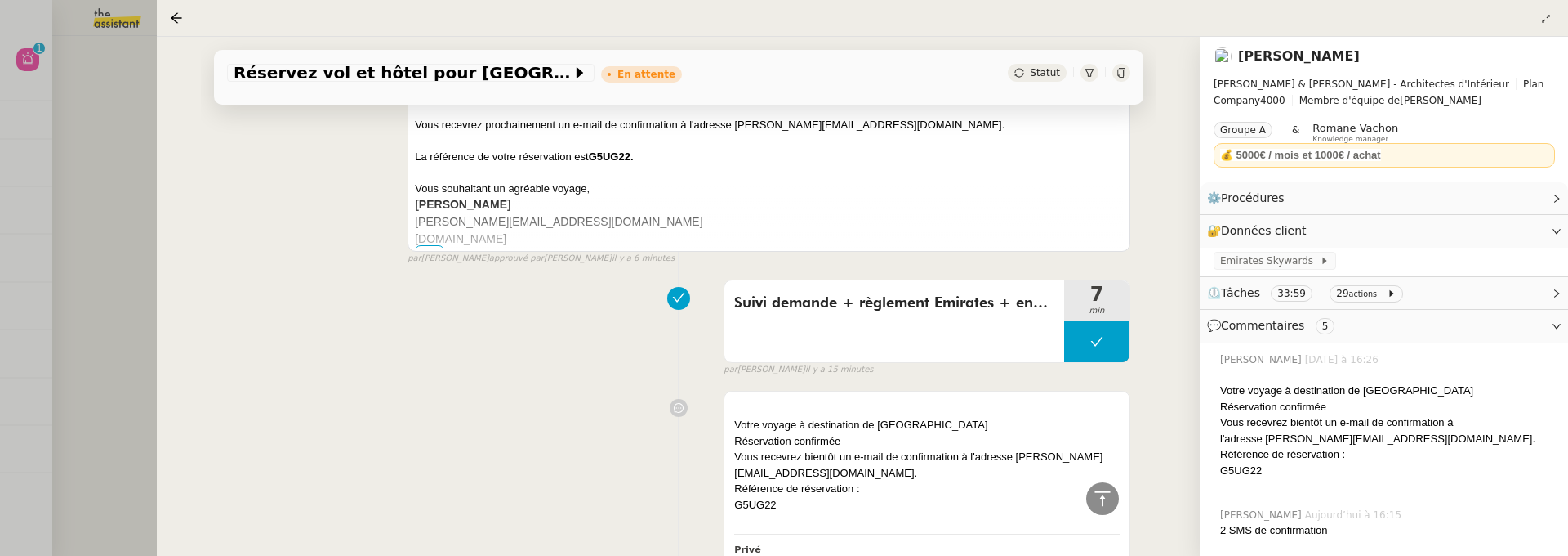
click at [152, 255] on div at bounding box center [784, 278] width 1568 height 556
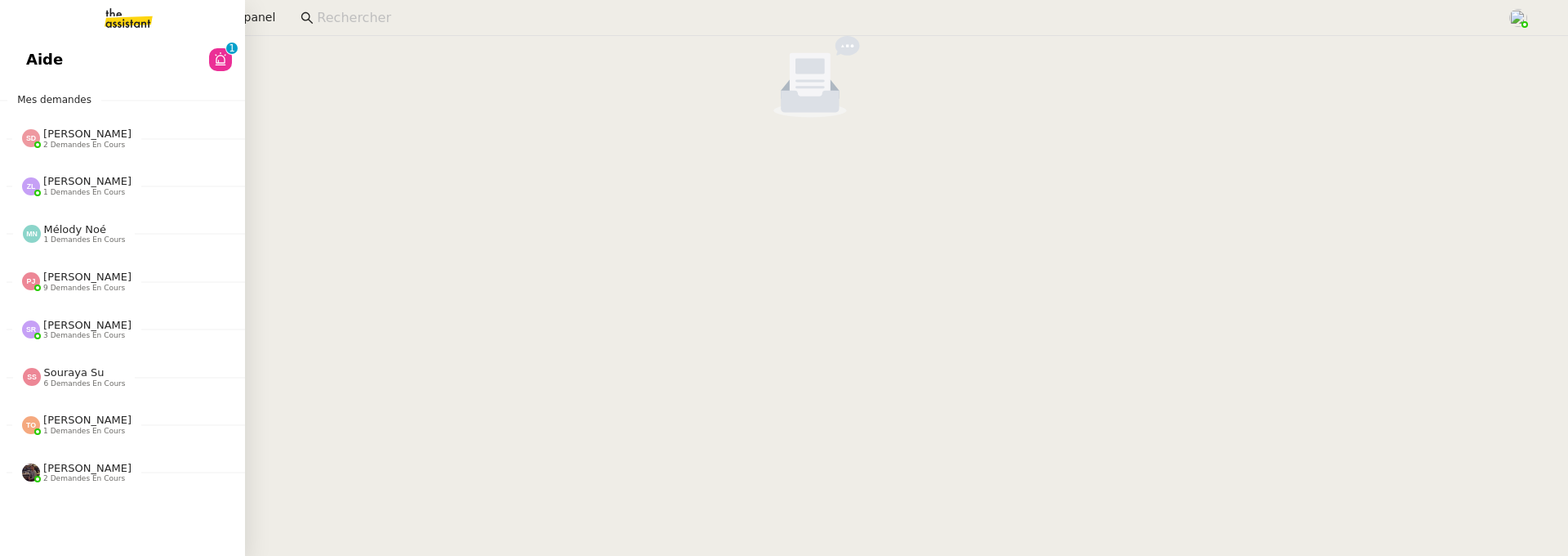
click at [47, 80] on div "Aide 0 1 2 3 4 5 6 7 8 9 Mes demandes [PERSON_NAME] 2 demandes en cours ⚙️ Proc…" at bounding box center [122, 295] width 245 height 519
click at [104, 30] on img at bounding box center [115, 17] width 127 height 36
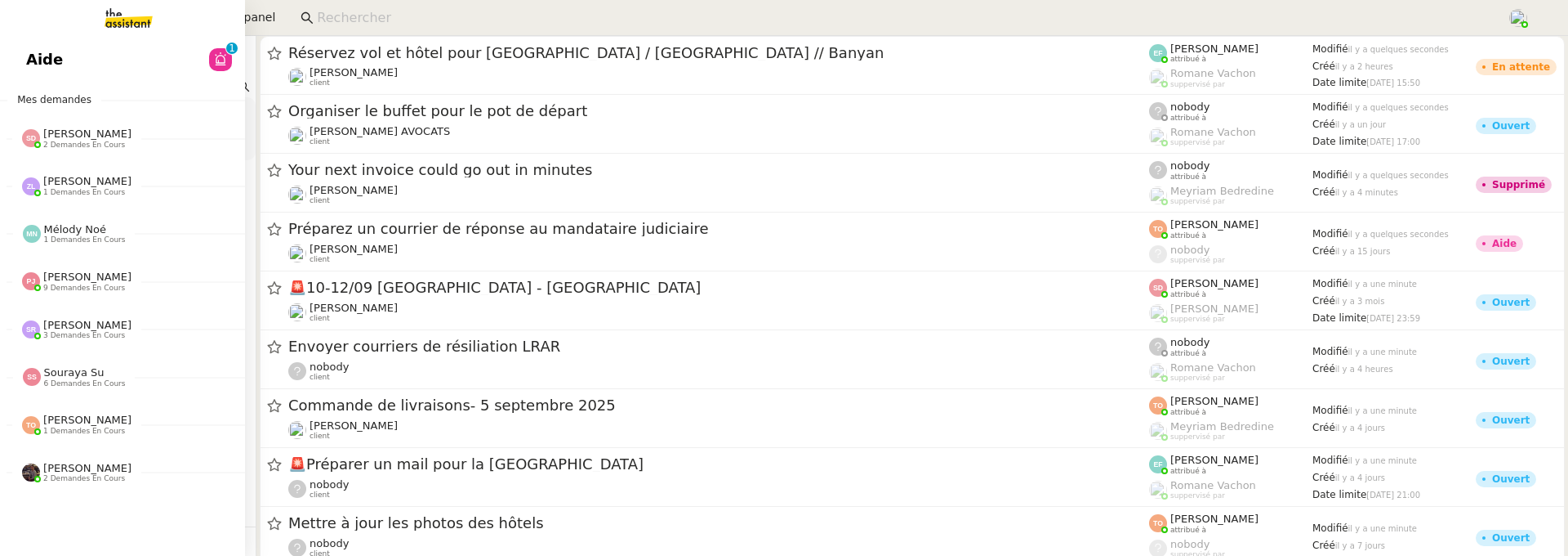
click at [104, 52] on link "Aide 0 1 2 3 4 5 6 7 8 9" at bounding box center [122, 59] width 245 height 38
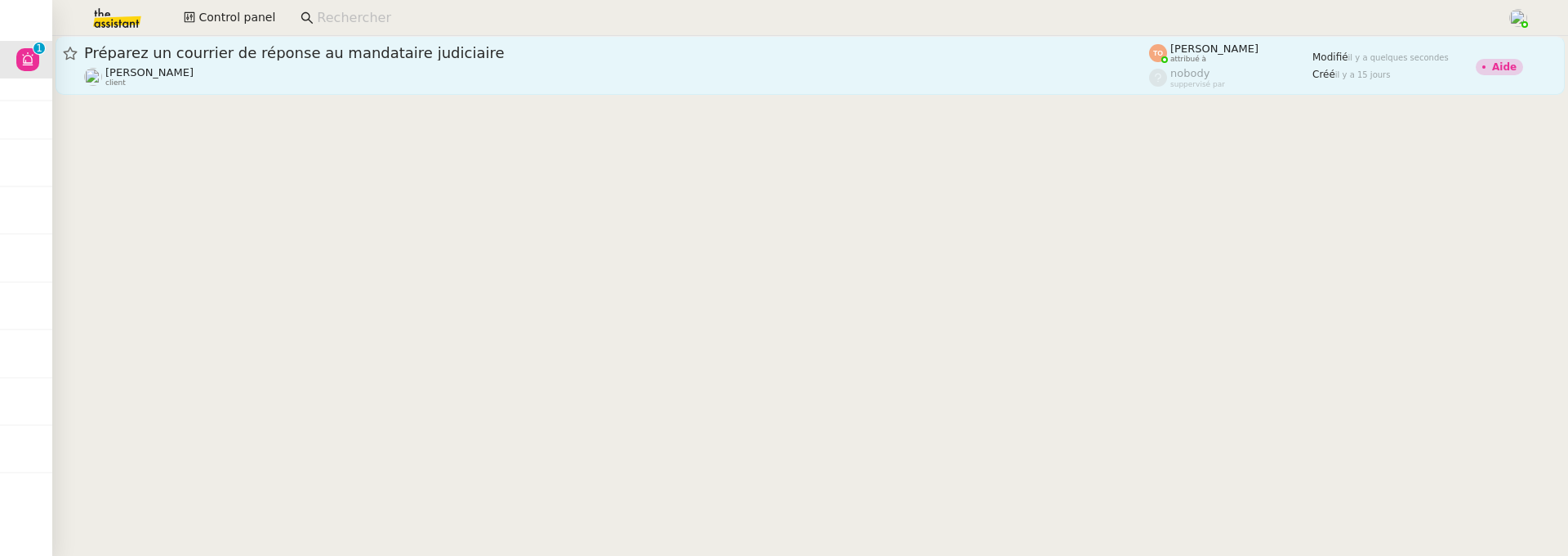
click at [460, 83] on div "[PERSON_NAME] client" at bounding box center [617, 77] width 1065 height 21
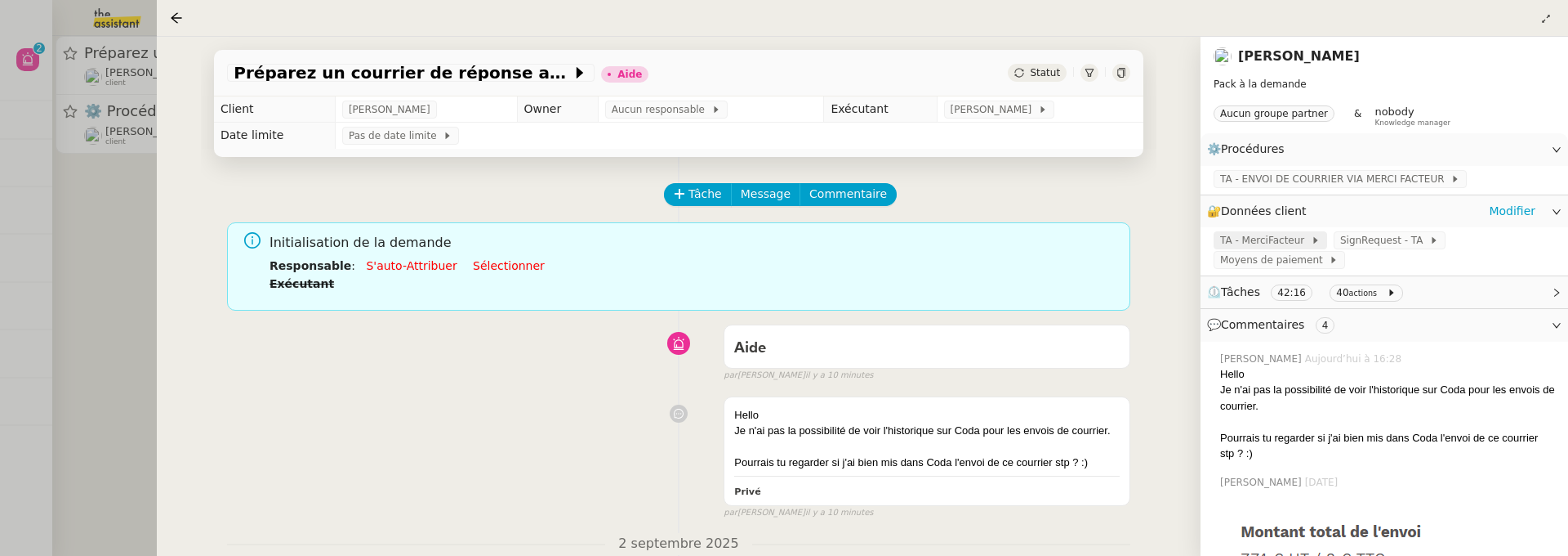
click at [1242, 237] on span "TA - MerciFacteur" at bounding box center [1265, 240] width 90 height 16
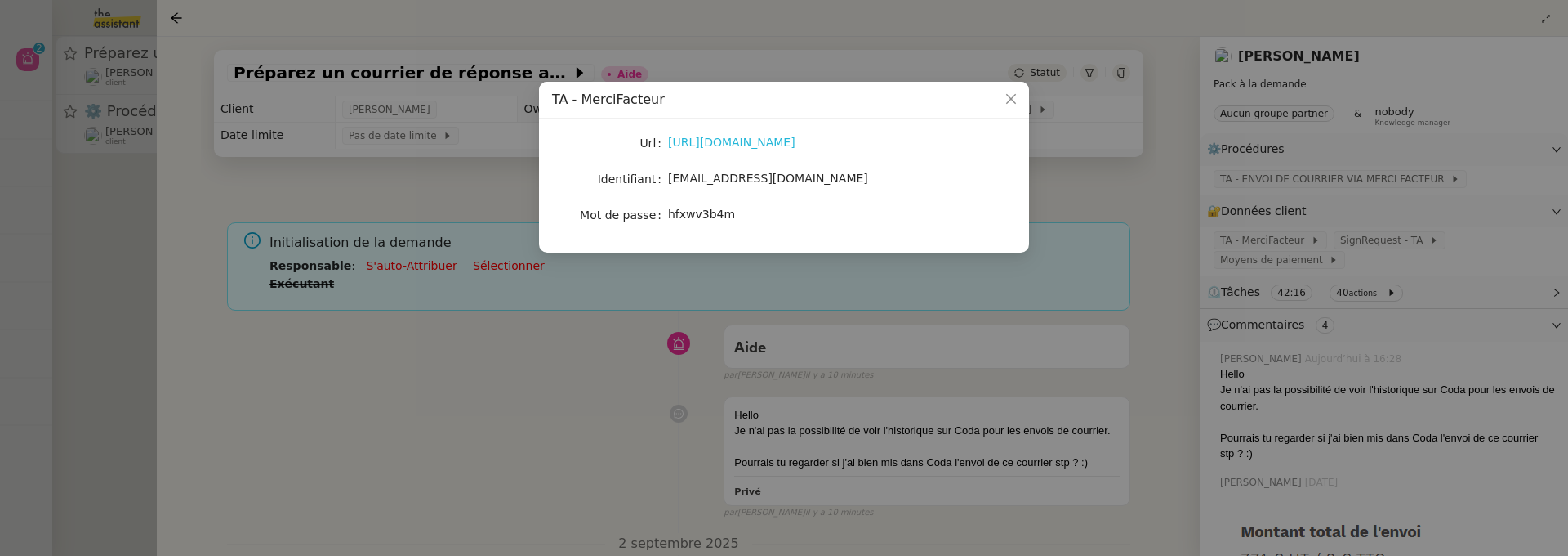
click at [795, 144] on link "[URL][DOMAIN_NAME]" at bounding box center [732, 142] width 128 height 13
click at [821, 178] on span "[EMAIL_ADDRESS][DOMAIN_NAME]" at bounding box center [768, 178] width 200 height 13
copy span "[EMAIL_ADDRESS][DOMAIN_NAME]"
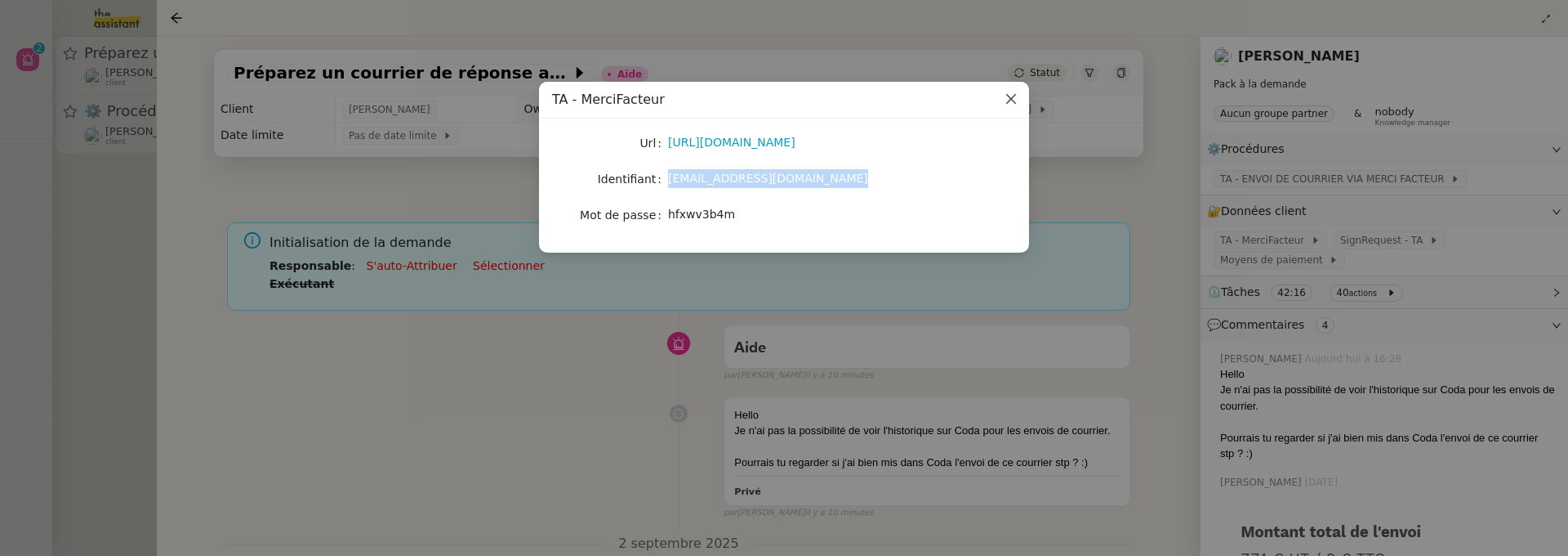
click at [1014, 104] on icon "Close" at bounding box center [1011, 99] width 10 height 10
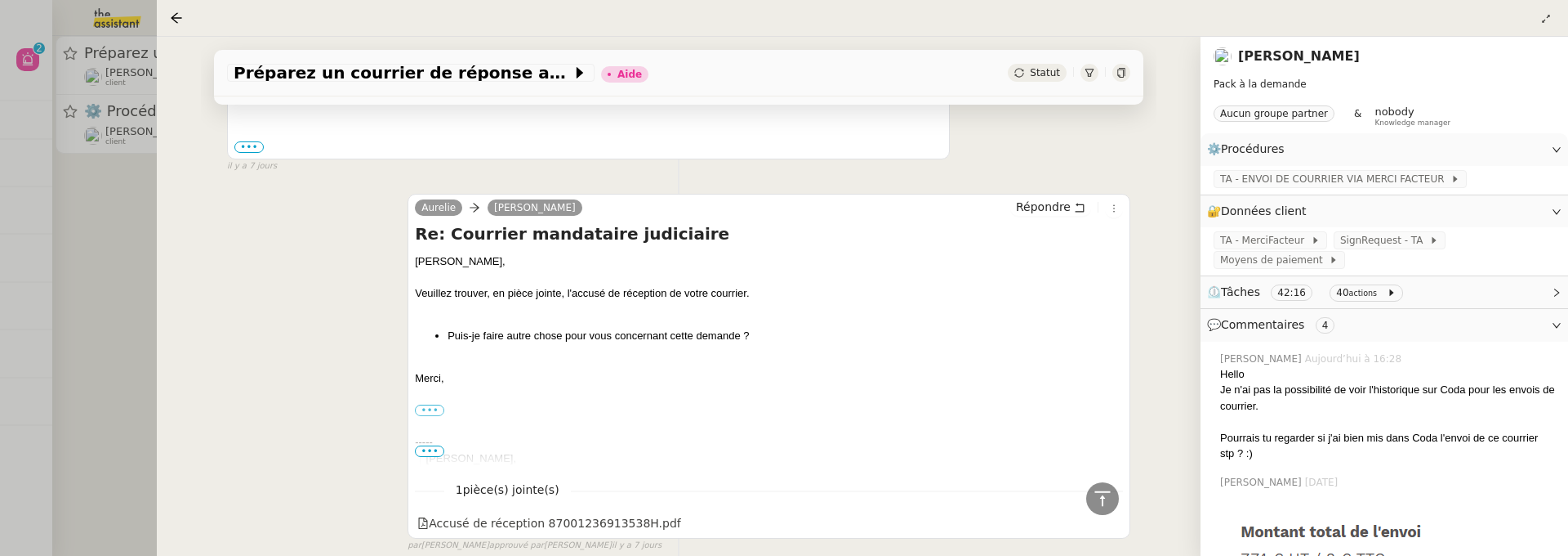
scroll to position [1158, 0]
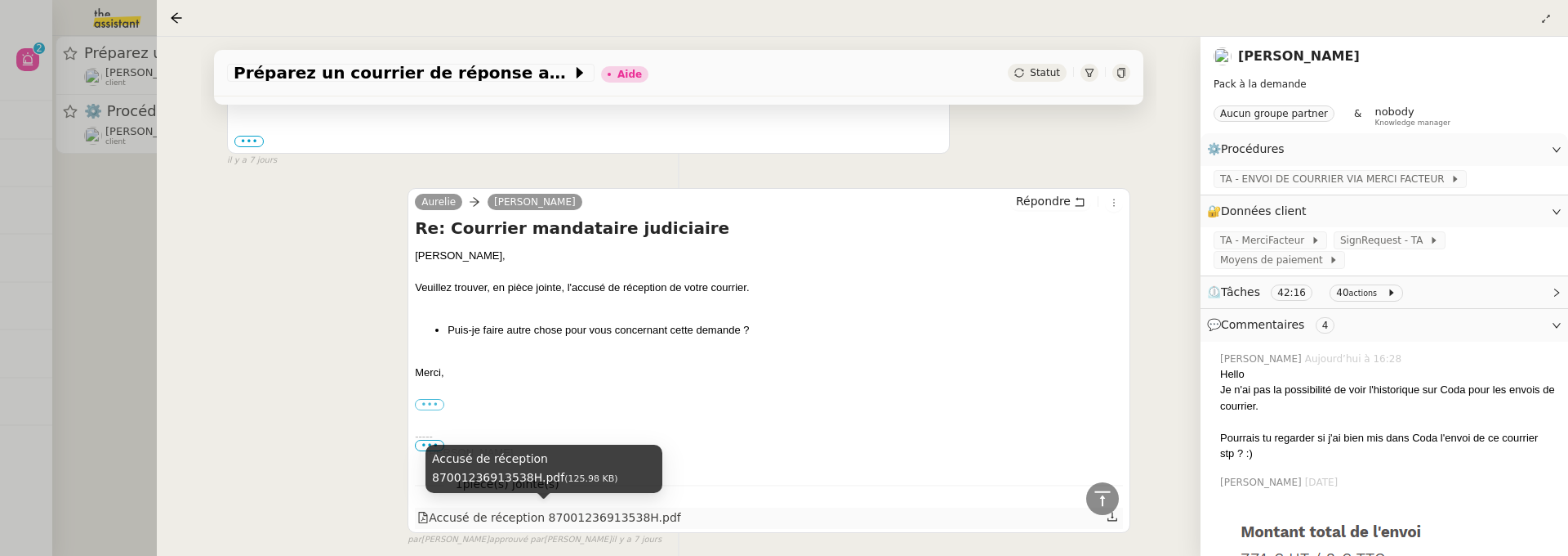
click at [602, 514] on div "Accusé de réception 87001236913538H.pdf" at bounding box center [549, 518] width 263 height 19
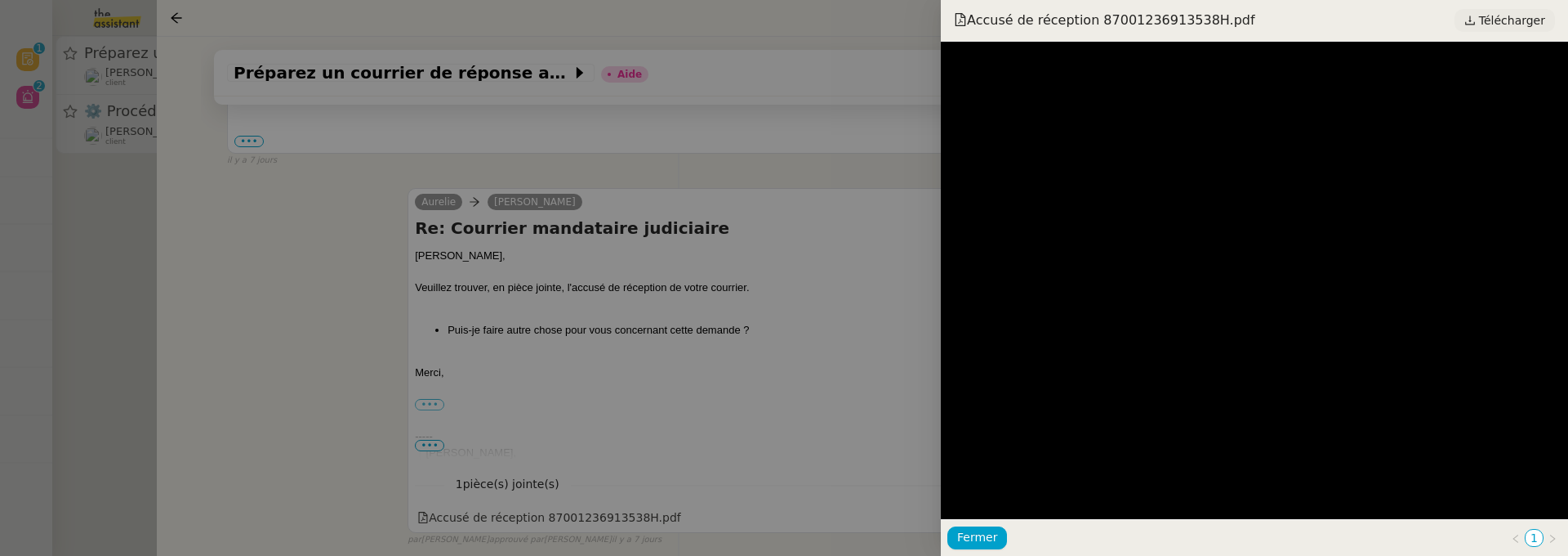
click at [1490, 28] on span "Télécharger" at bounding box center [1512, 20] width 66 height 21
click at [841, 247] on div at bounding box center [784, 278] width 1568 height 556
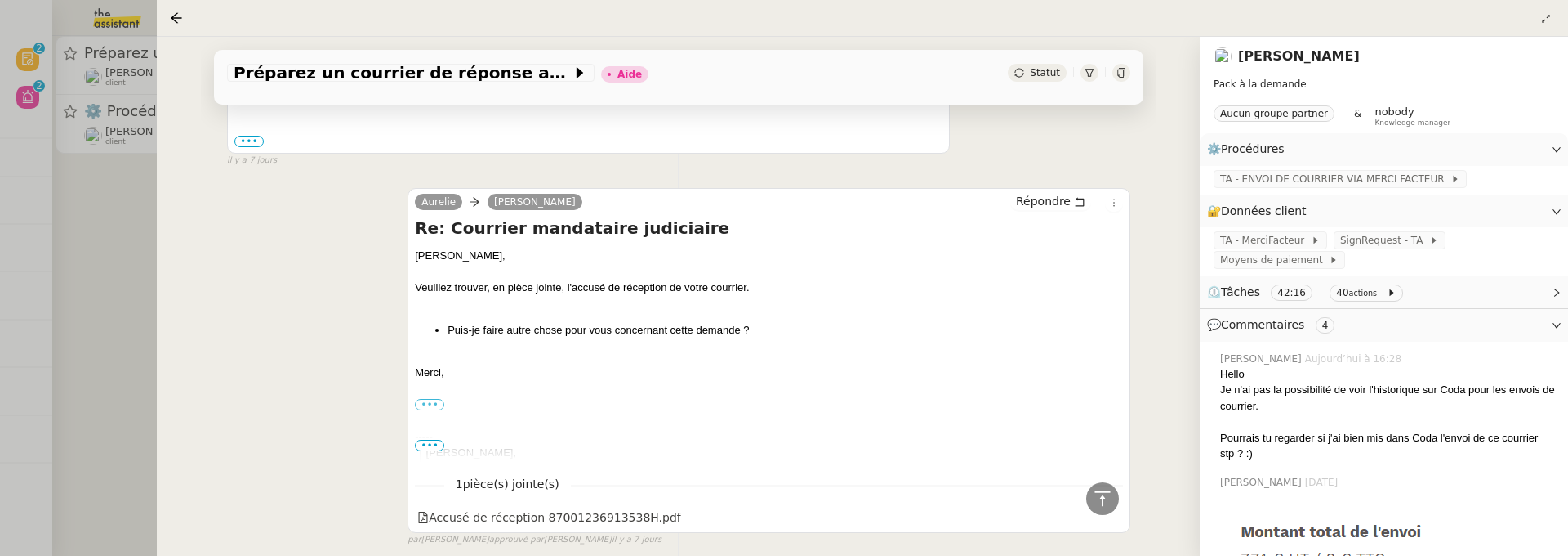
scroll to position [0, 0]
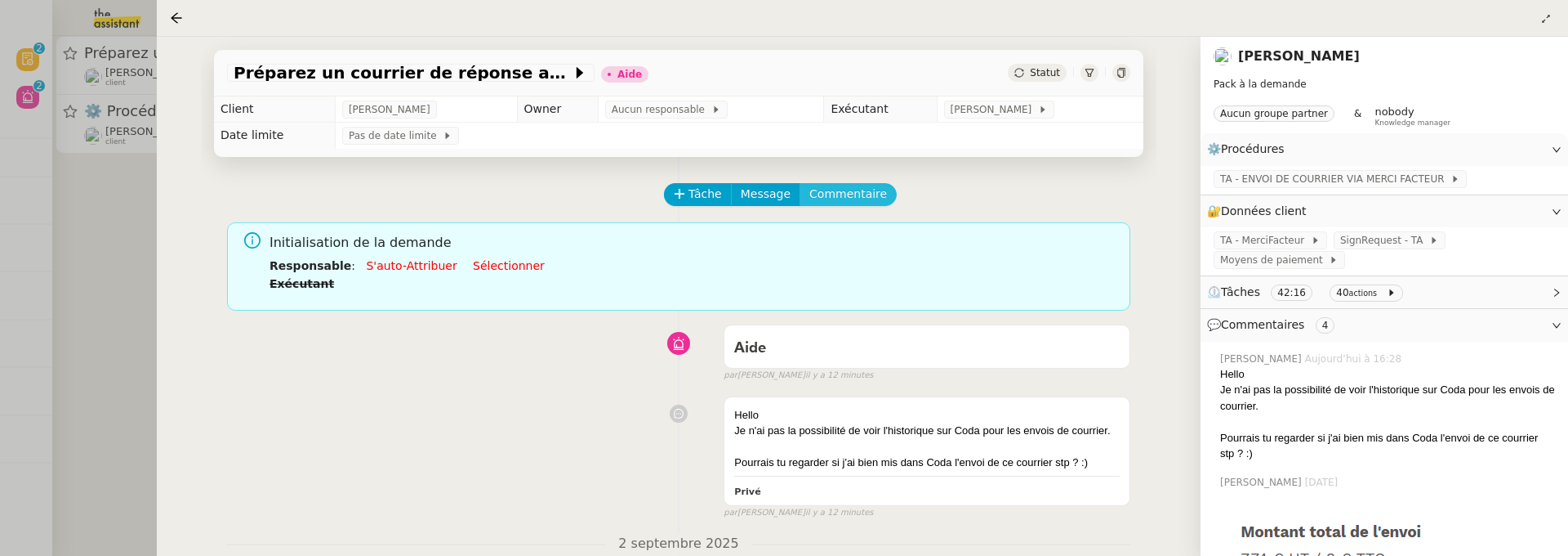
click at [850, 191] on span "Commentaire" at bounding box center [848, 194] width 78 height 19
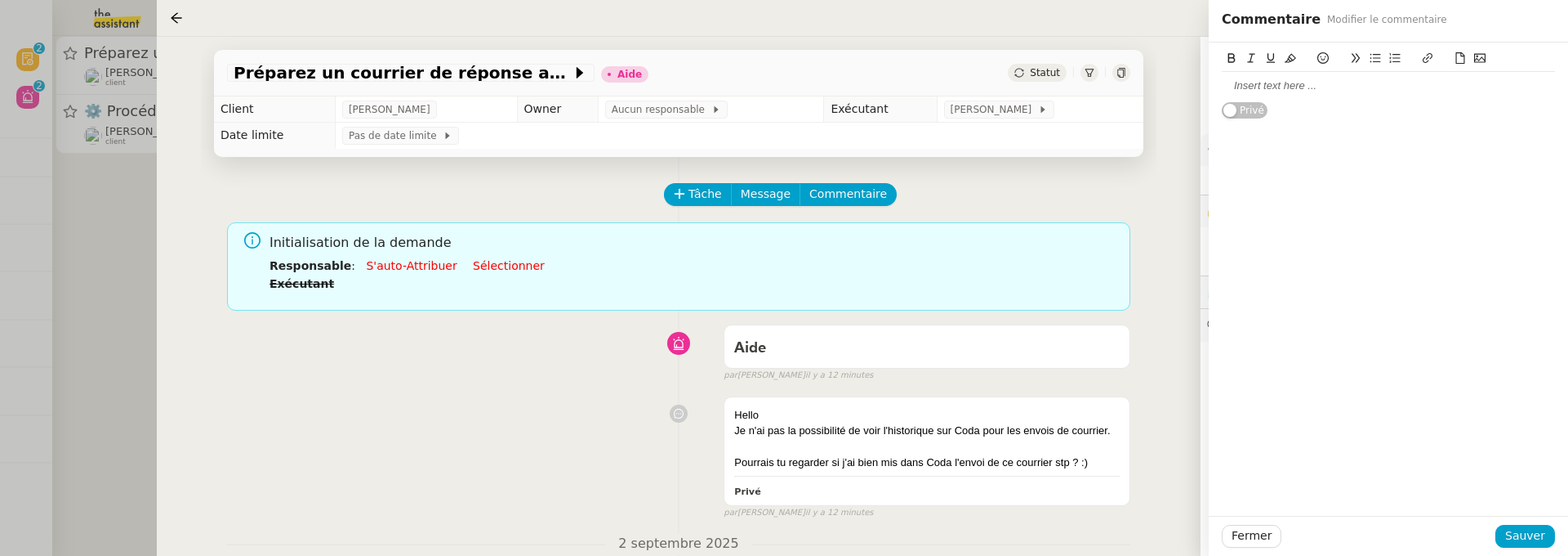
click at [1322, 85] on div at bounding box center [1388, 86] width 334 height 14
click at [1457, 61] on icon at bounding box center [1460, 58] width 12 height 12
click at [1484, 65] on button at bounding box center [1480, 59] width 19 height 19
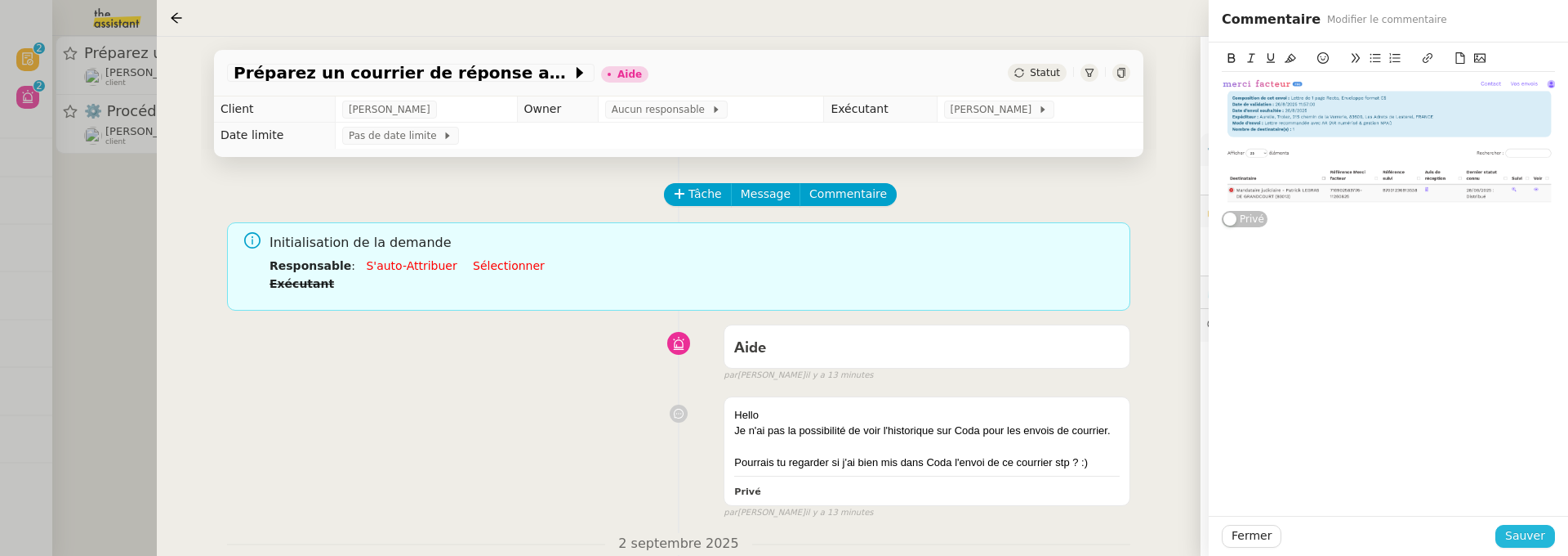
click at [1533, 542] on span "Sauver" at bounding box center [1526, 536] width 40 height 19
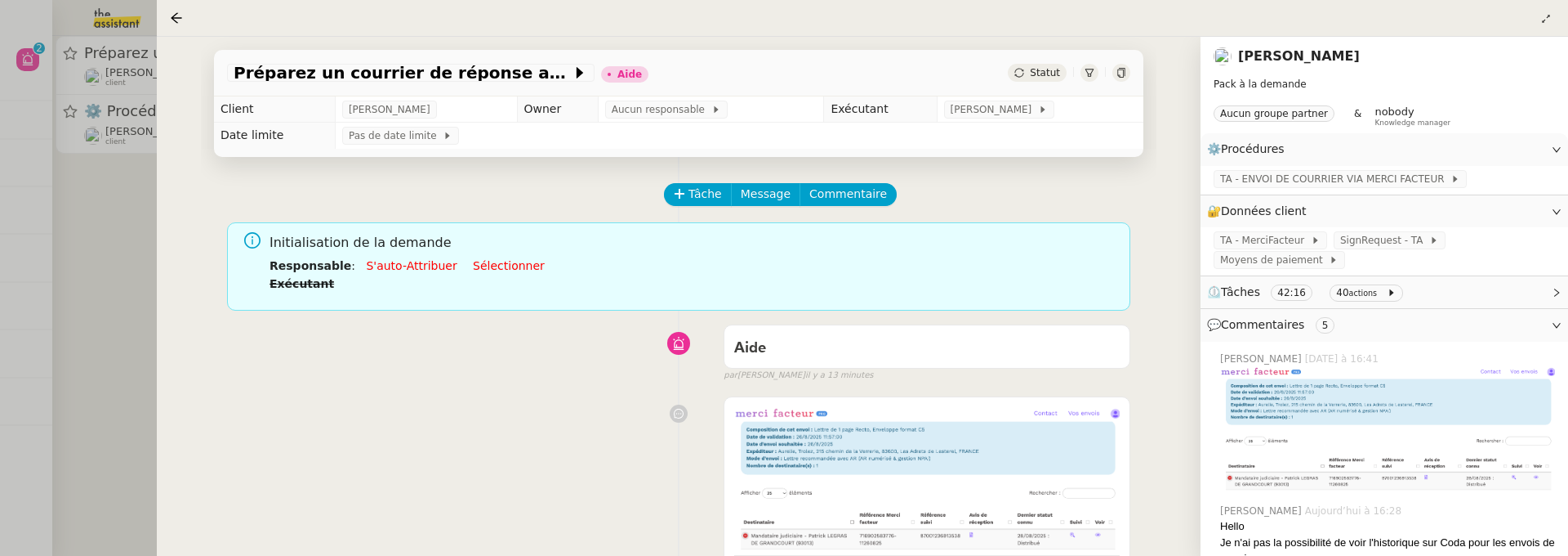
click at [138, 282] on div at bounding box center [784, 278] width 1568 height 556
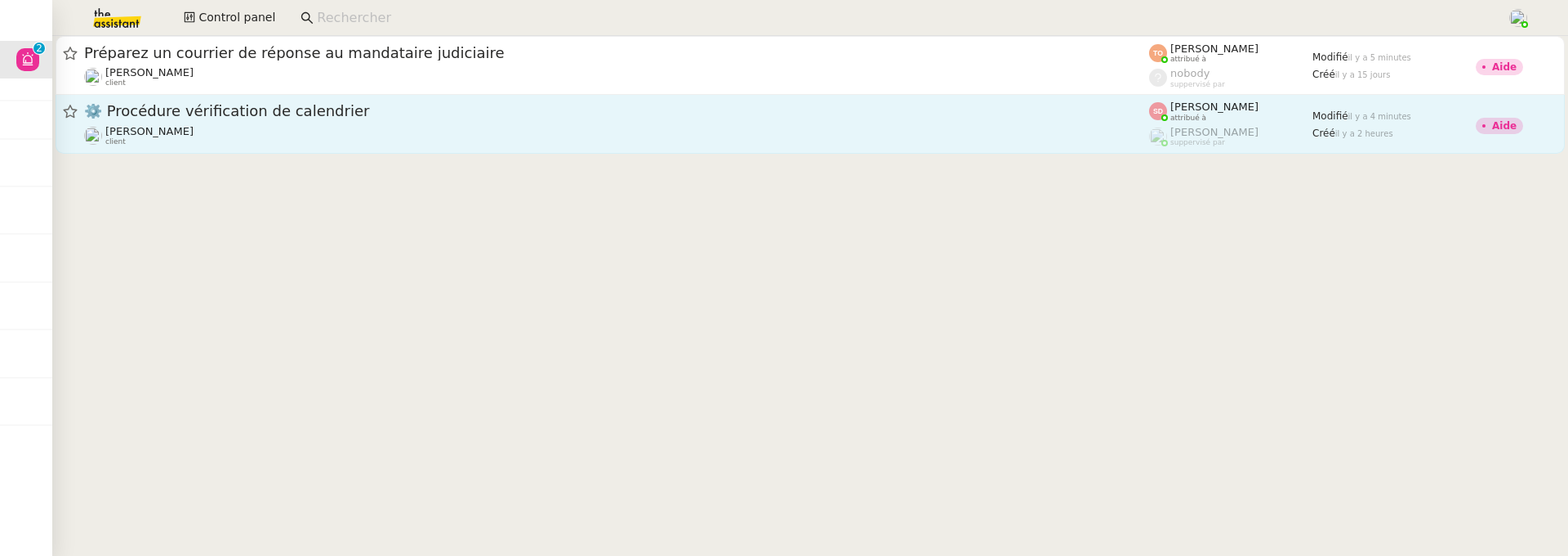
click at [280, 133] on div "[PERSON_NAME] client" at bounding box center [617, 136] width 1065 height 21
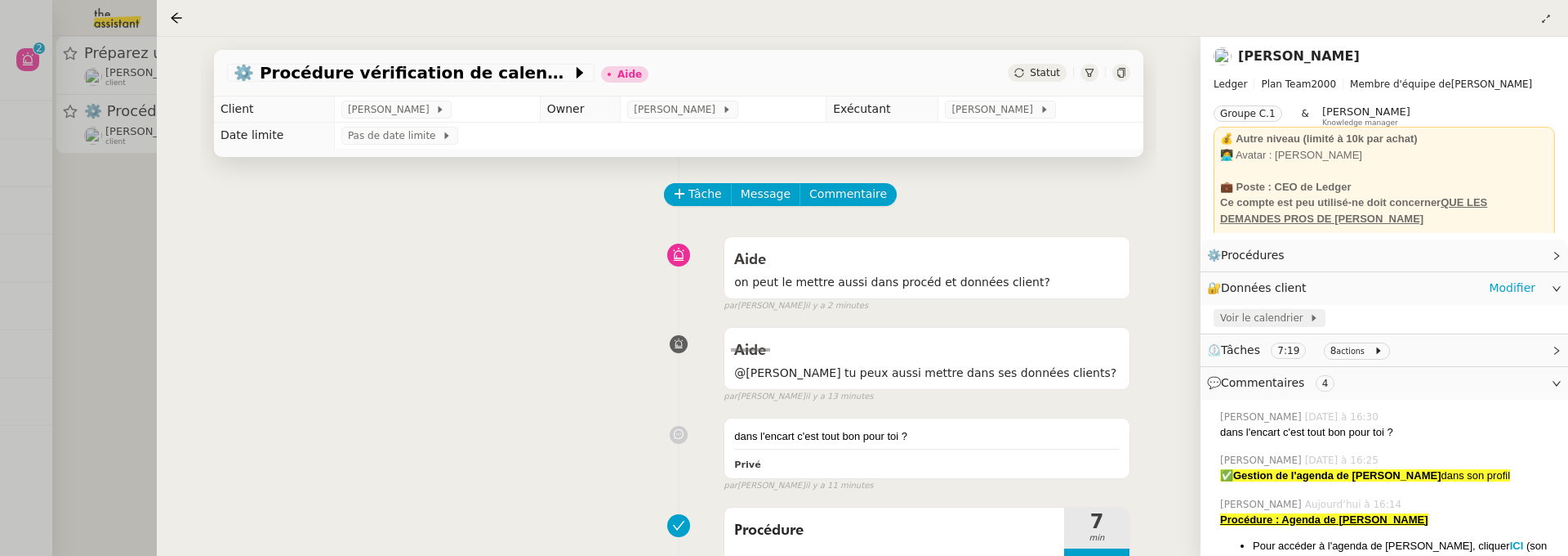
click at [1276, 318] on span "Voir le calendrier" at bounding box center [1264, 317] width 89 height 16
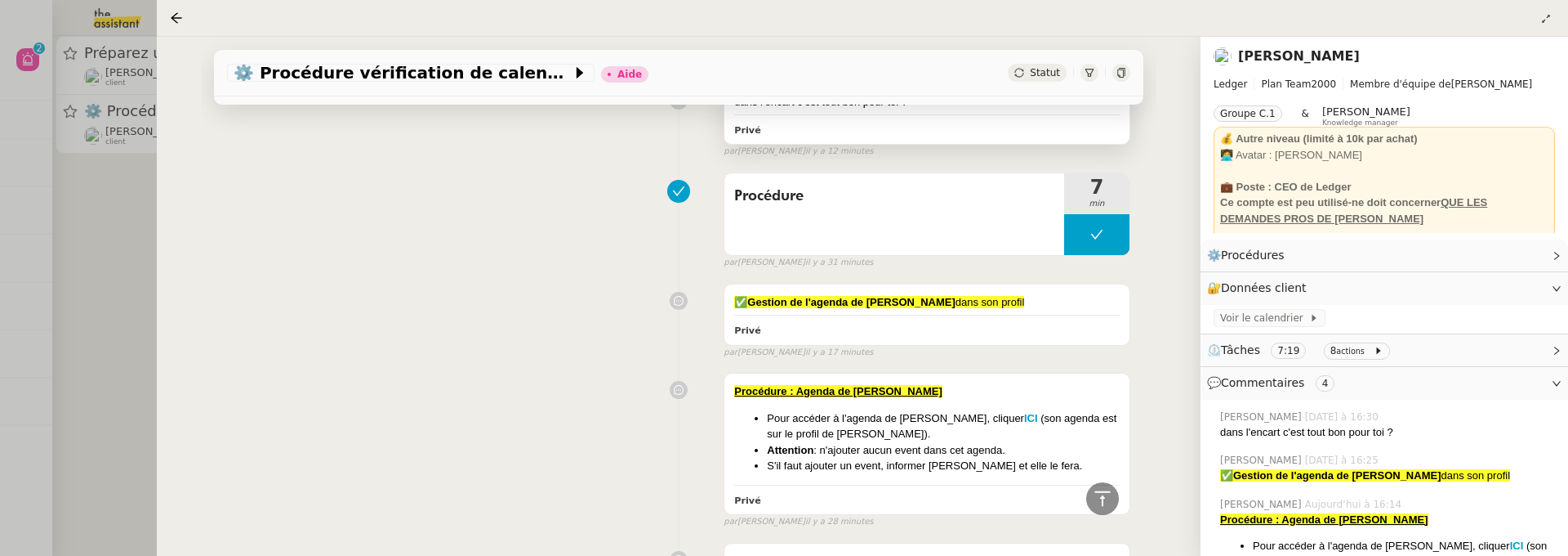
scroll to position [332, 0]
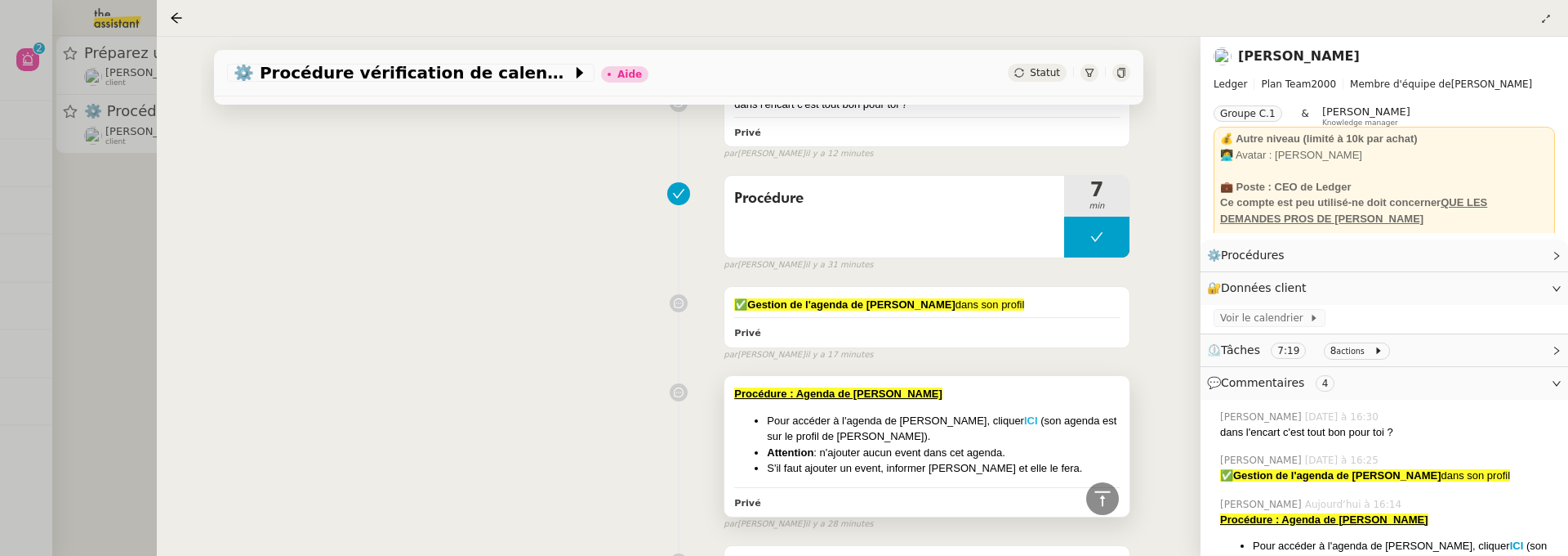
click at [1024, 418] on strong "ICI" at bounding box center [1031, 420] width 13 height 13
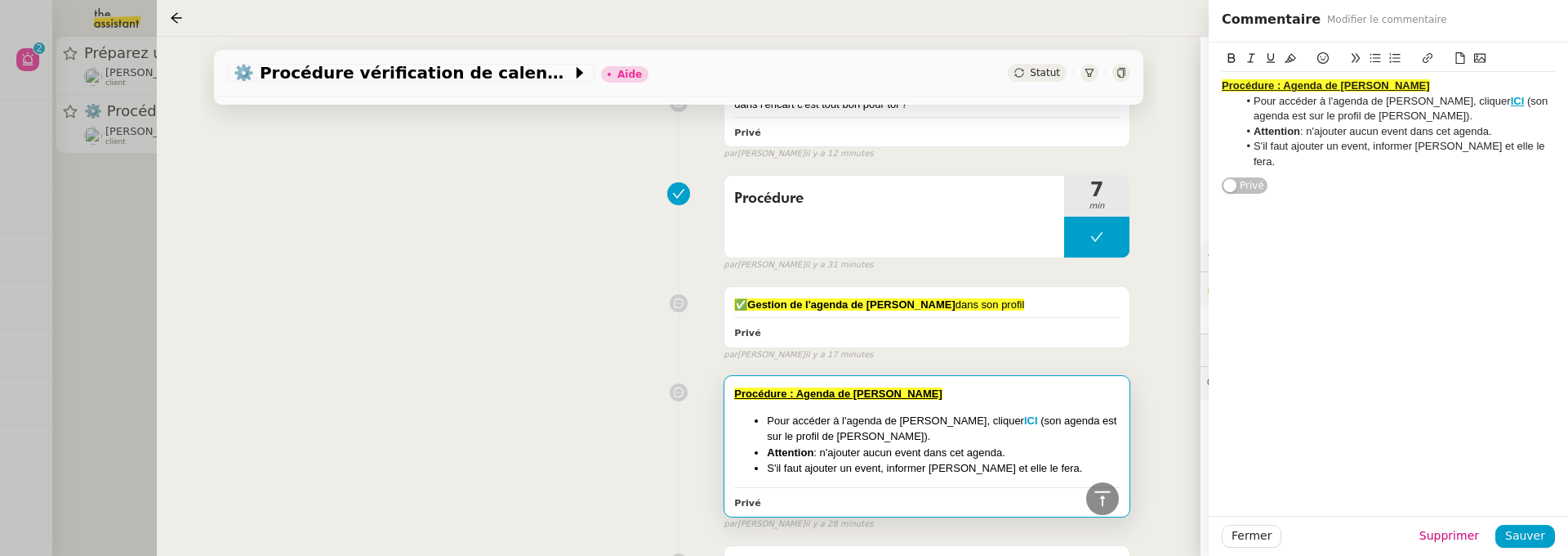
click at [1153, 291] on div "Tâche Message Commentaire Veuillez patienter une erreur s'est produite 👌👌👌 mess…" at bounding box center [679, 294] width 956 height 939
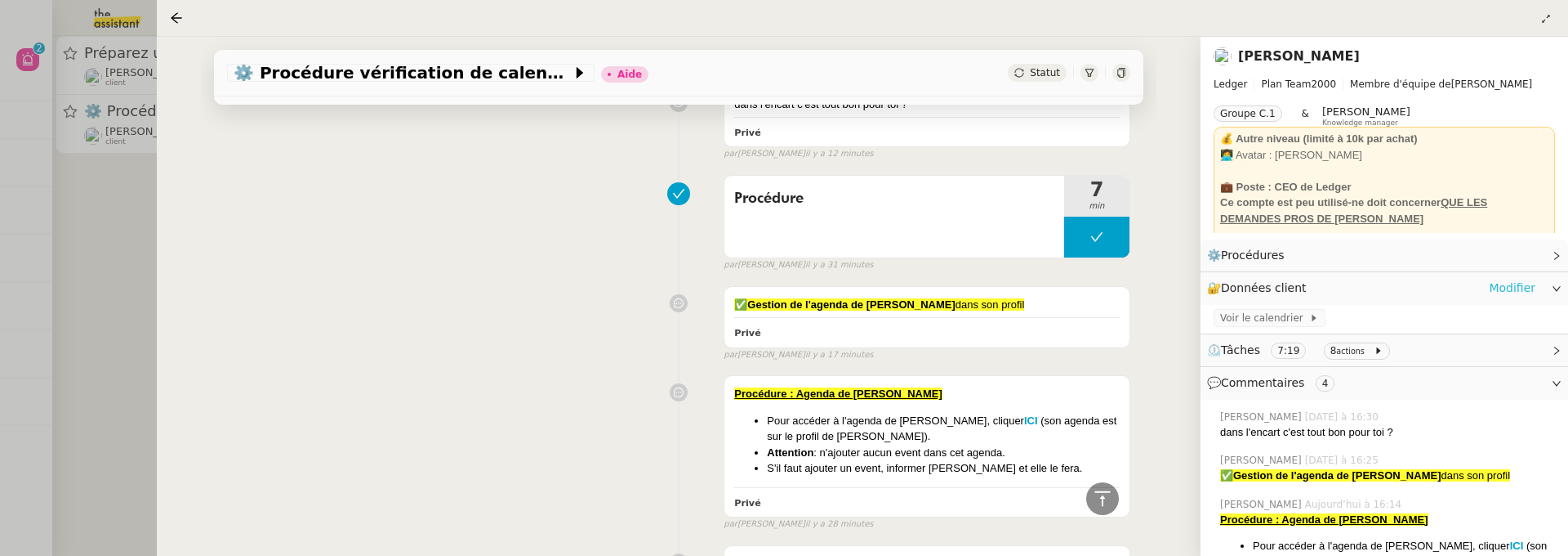
click at [1515, 289] on link "Modifier" at bounding box center [1512, 289] width 46 height 19
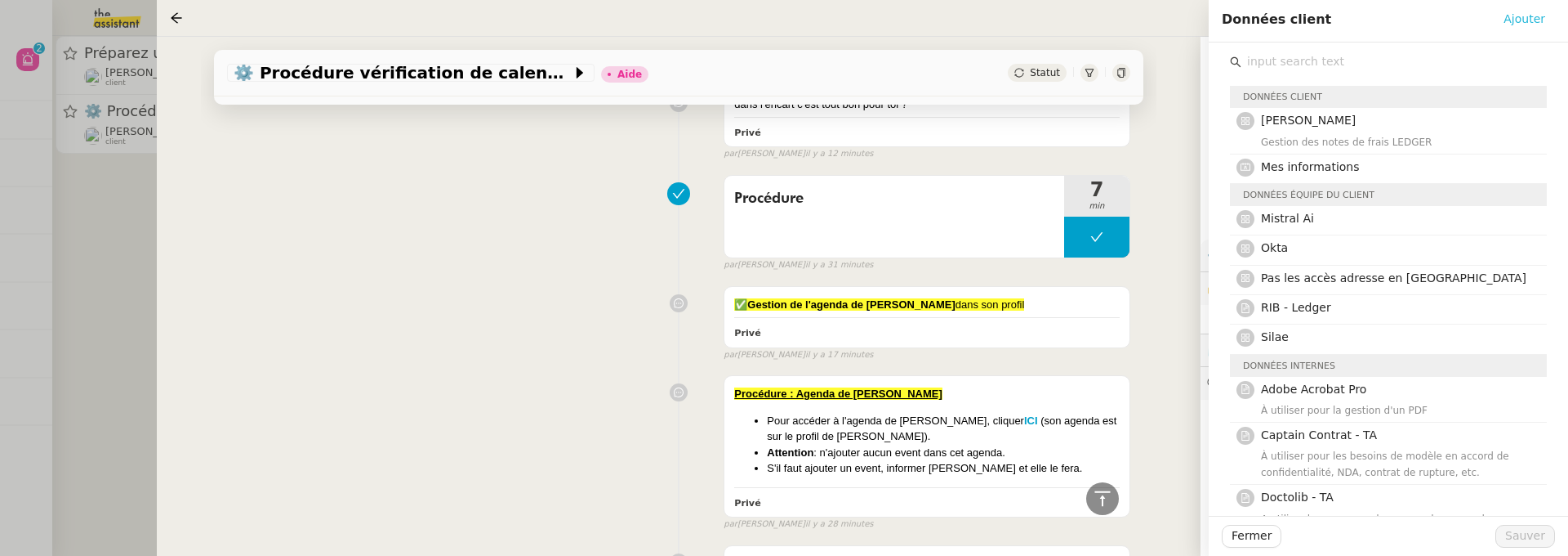
click at [1539, 19] on span "Ajouter" at bounding box center [1524, 19] width 41 height 19
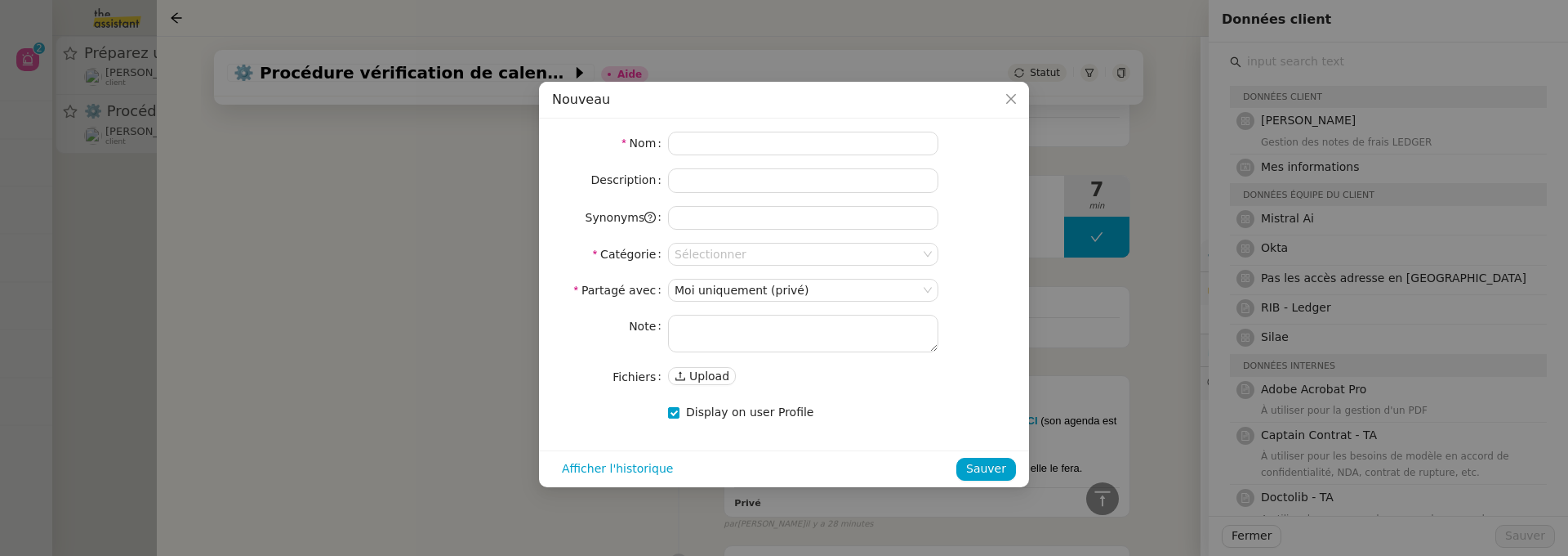
click at [829, 157] on form "Nom Description Synonyms Catégorie Sélectionner Partagé avec [PERSON_NAME] uniq…" at bounding box center [784, 278] width 464 height 292
click at [813, 146] on input at bounding box center [803, 143] width 270 height 24
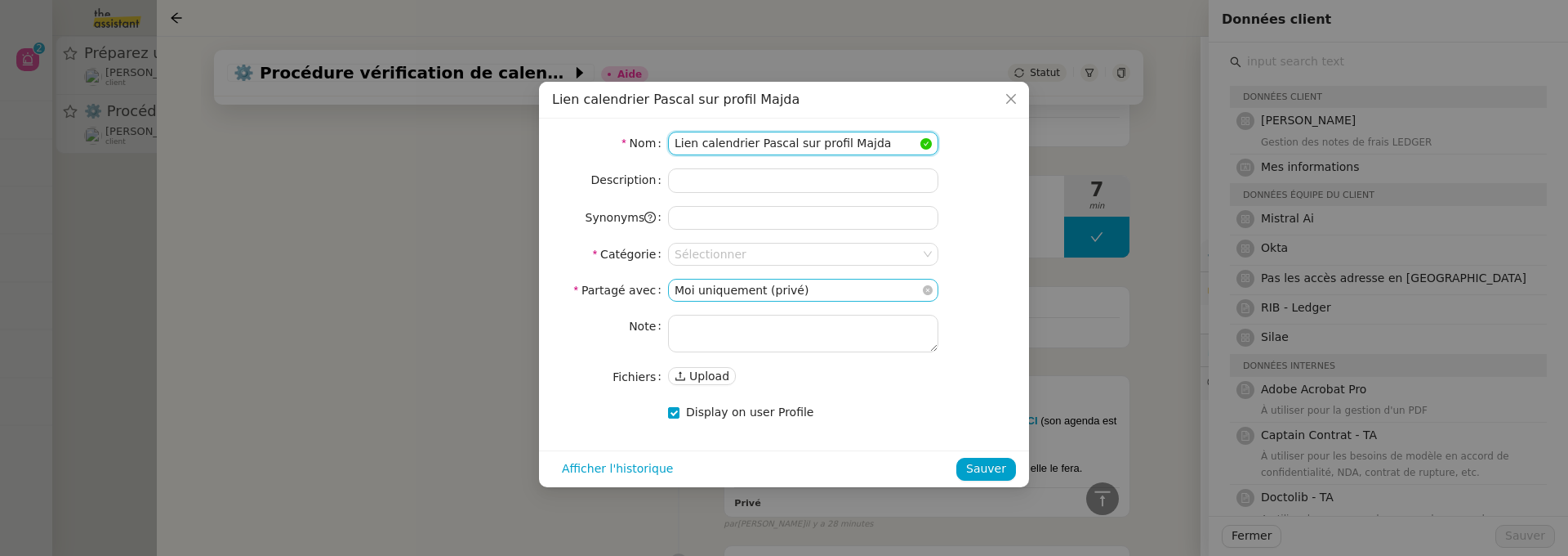
type input "Lien calendrier Pascal sur profil Majda"
click at [725, 280] on nz-select-item "Moi uniquement (privé)" at bounding box center [804, 291] width 258 height 21
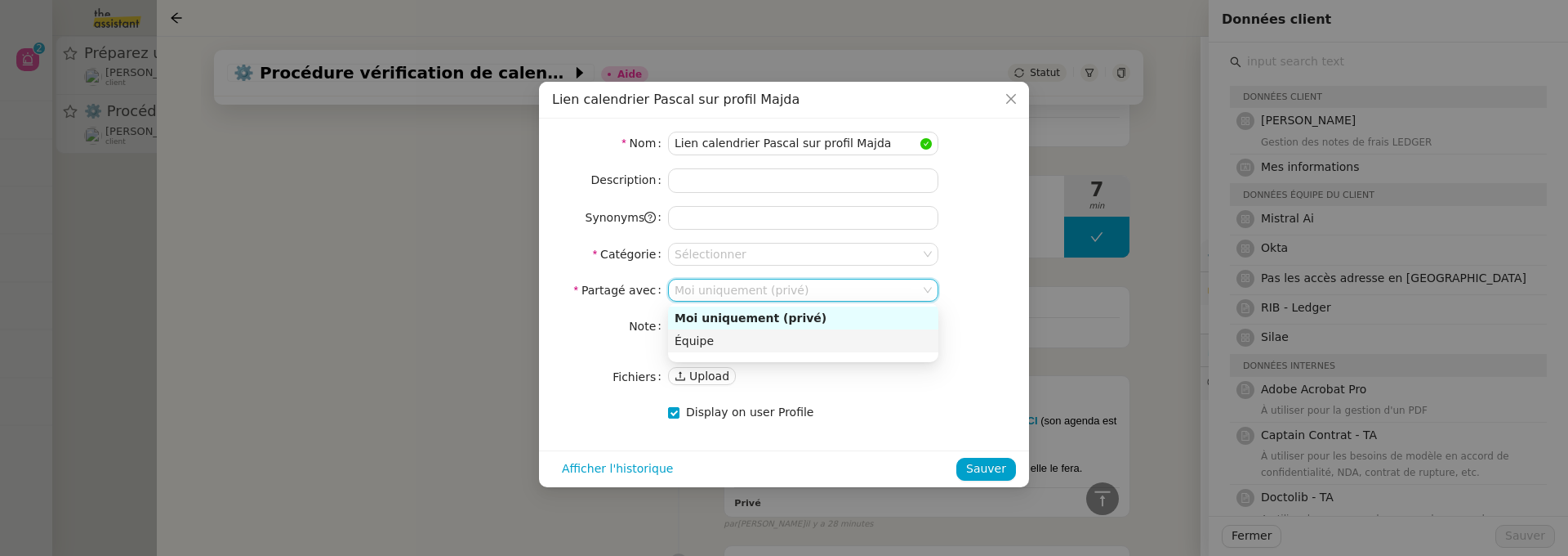
click at [731, 339] on div "Équipe" at bounding box center [804, 341] width 258 height 14
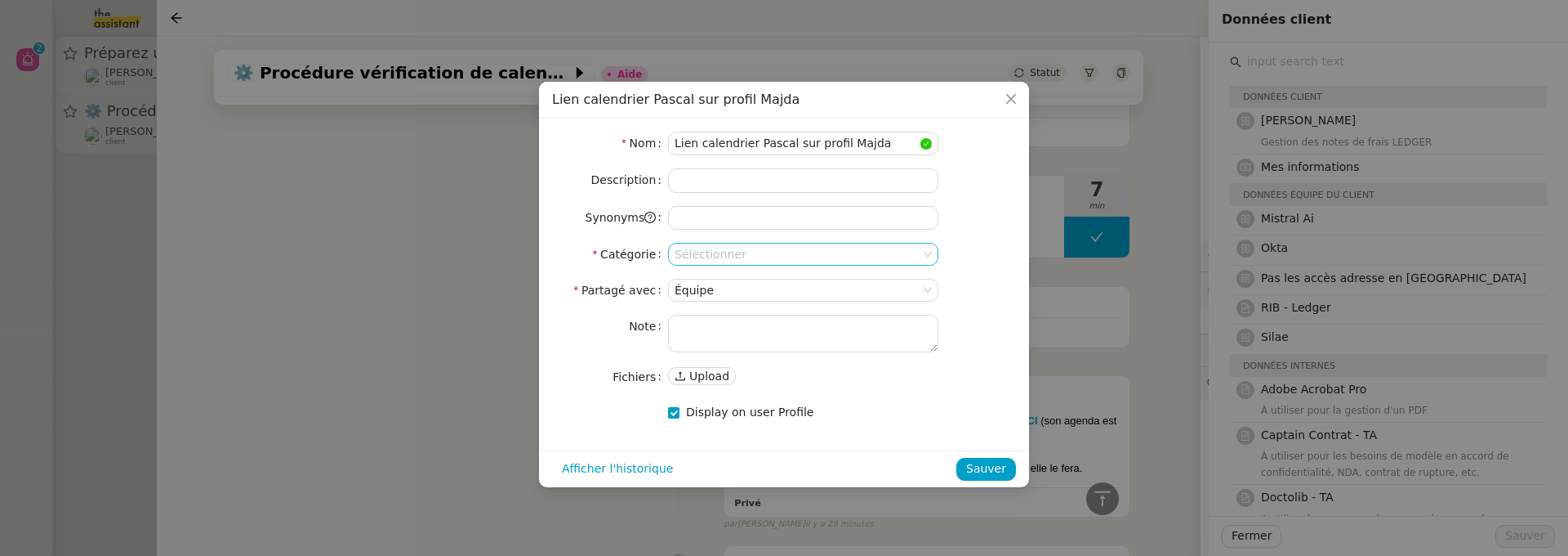
click at [745, 255] on input at bounding box center [798, 254] width 246 height 21
click at [734, 327] on div "Fichiers" at bounding box center [804, 327] width 258 height 14
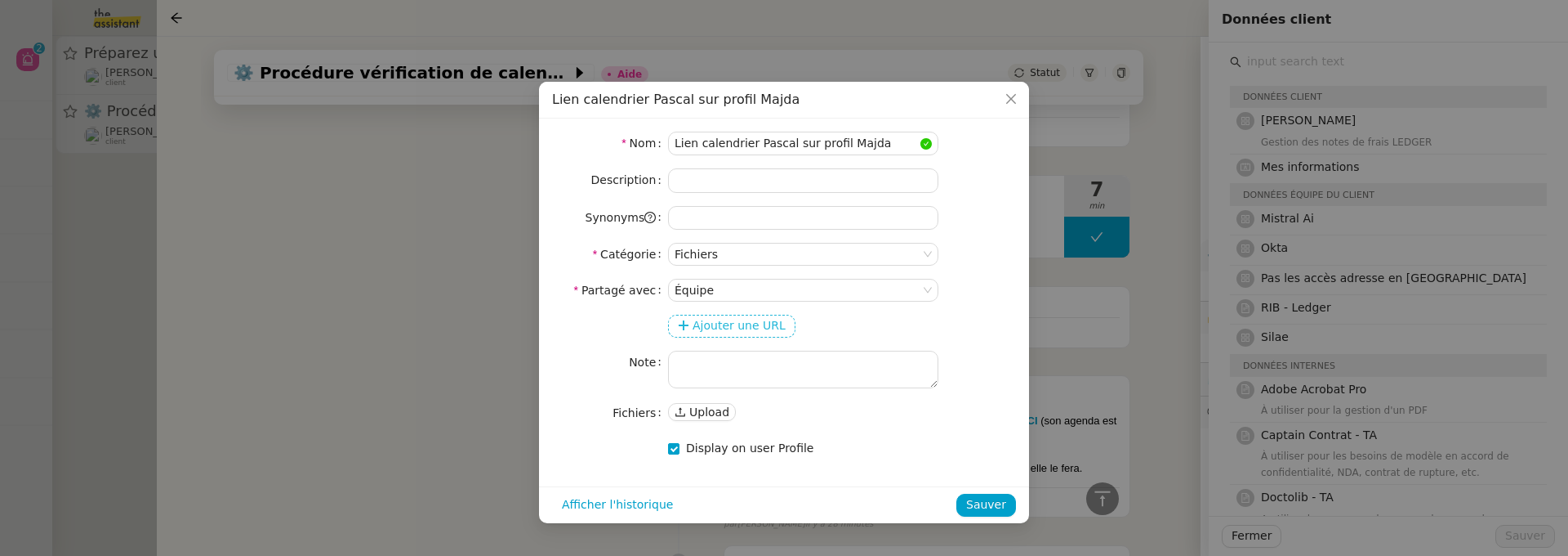
click at [758, 329] on span "Ajouter une URL" at bounding box center [738, 326] width 93 height 19
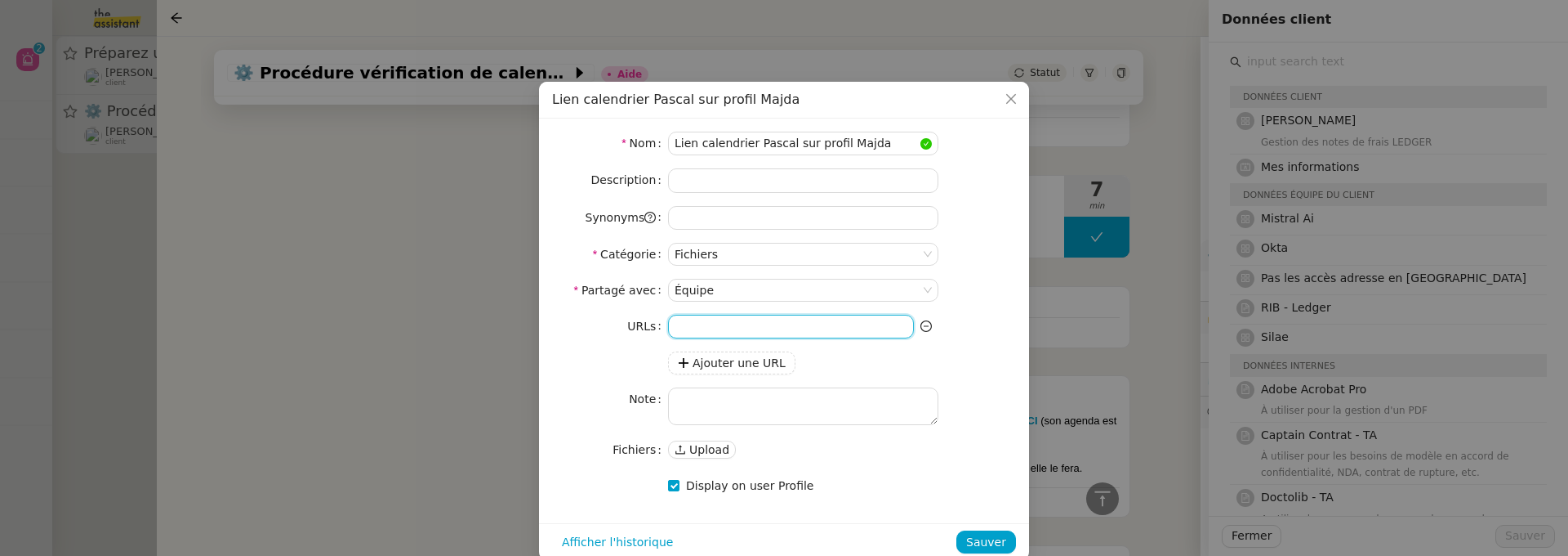
click at [719, 326] on input at bounding box center [791, 326] width 246 height 24
paste input "https://dashboard.theassistant.com/user/yGrcXLUhq9O8mcjvBYuVIuaKnnt1/calendar"
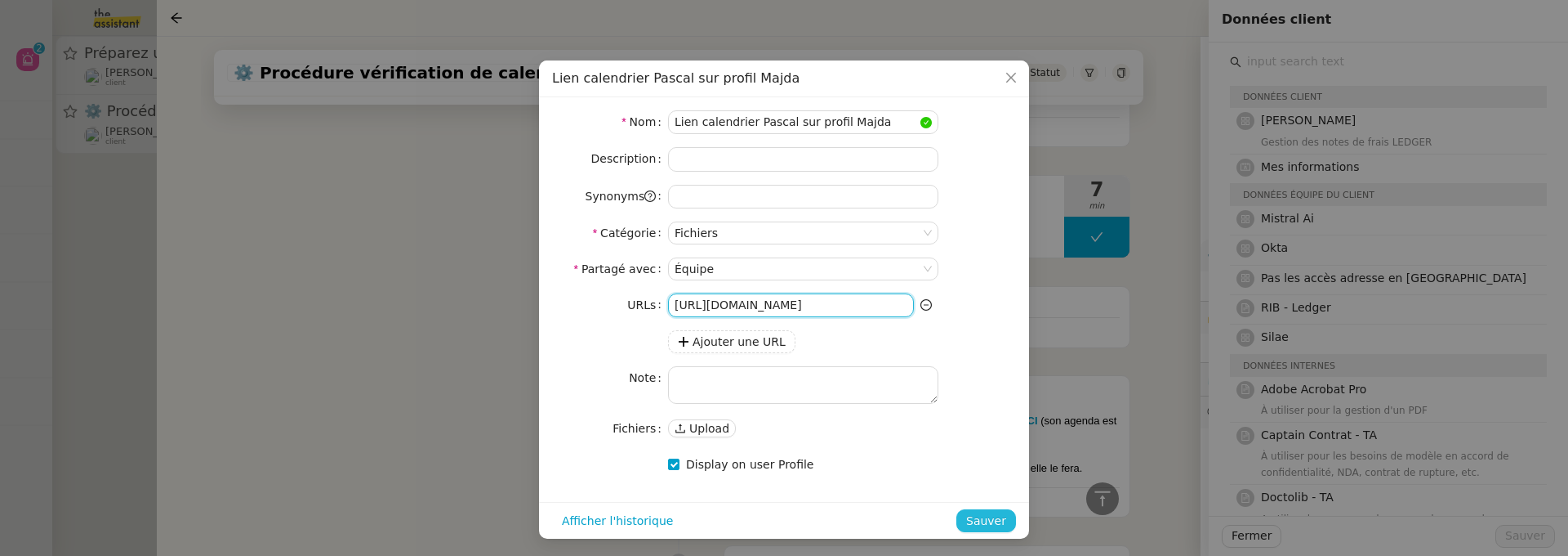
type input "https://dashboard.theassistant.com/user/yGrcXLUhq9O8mcjvBYuVIuaKnnt1/calendar"
click at [975, 512] on span "Sauver" at bounding box center [986, 521] width 40 height 19
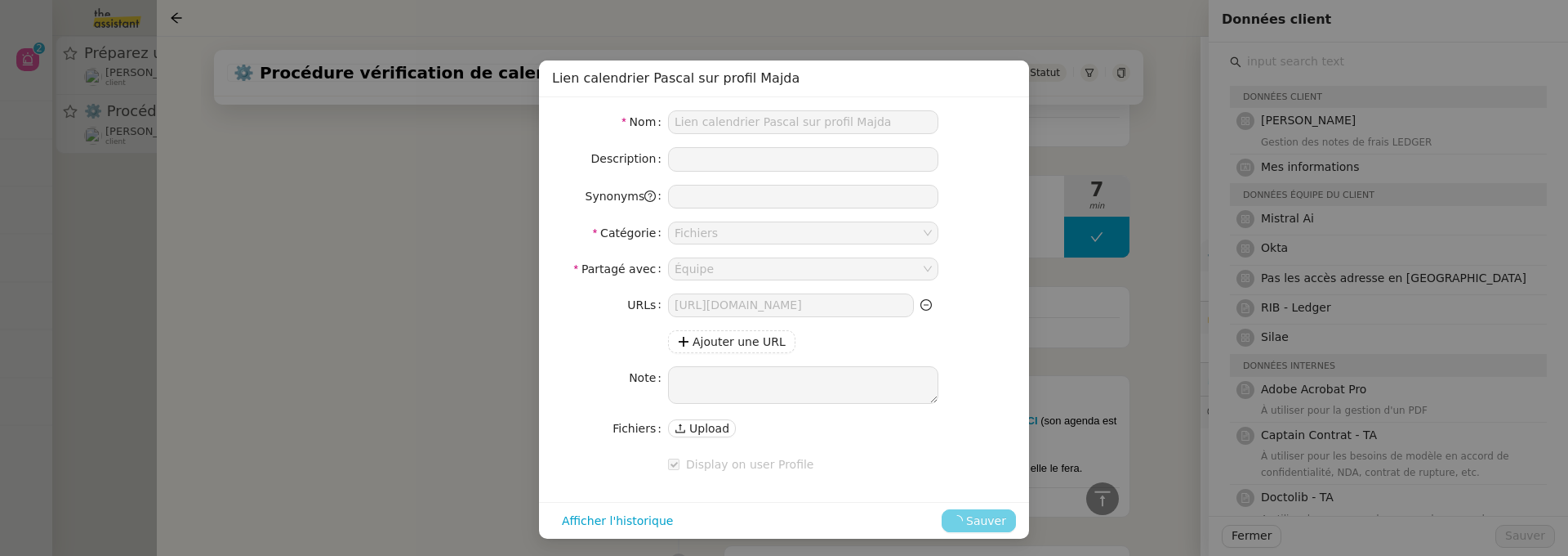
scroll to position [0, 0]
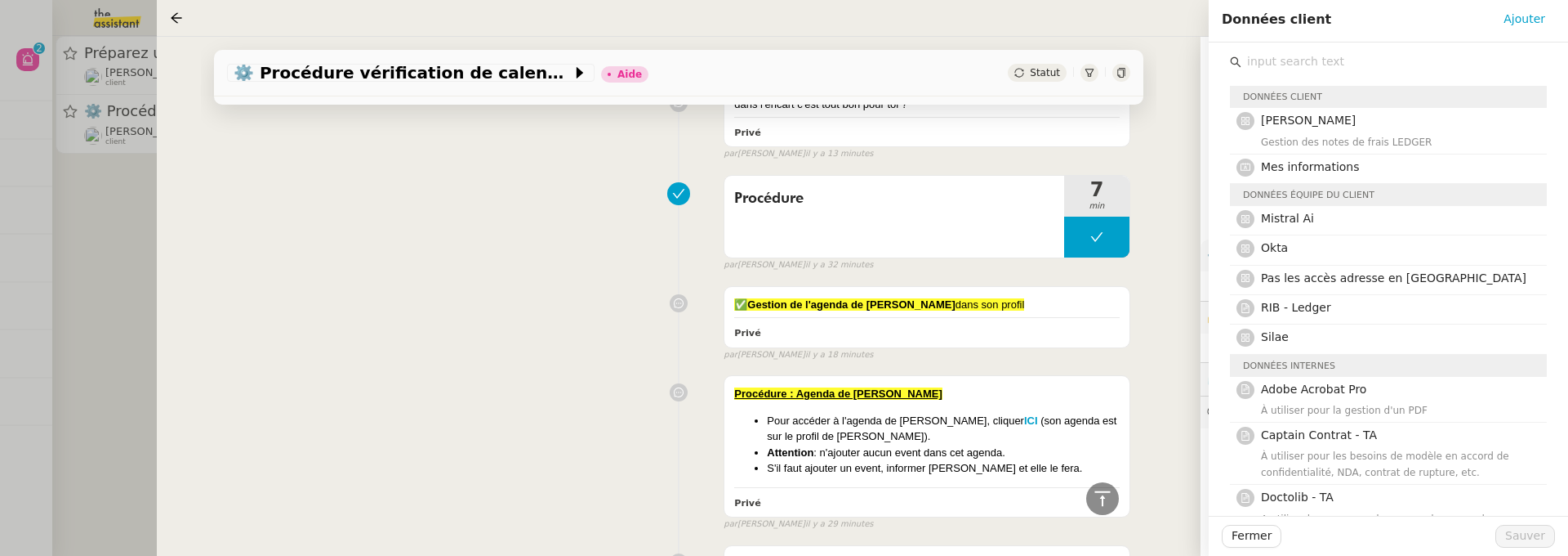
click at [1273, 46] on div "Données client JENJI - Pascal Gestion des notes de frais LEDGER Mes information…" at bounding box center [1388, 541] width 334 height 997
click at [1273, 55] on input "text" at bounding box center [1394, 62] width 306 height 22
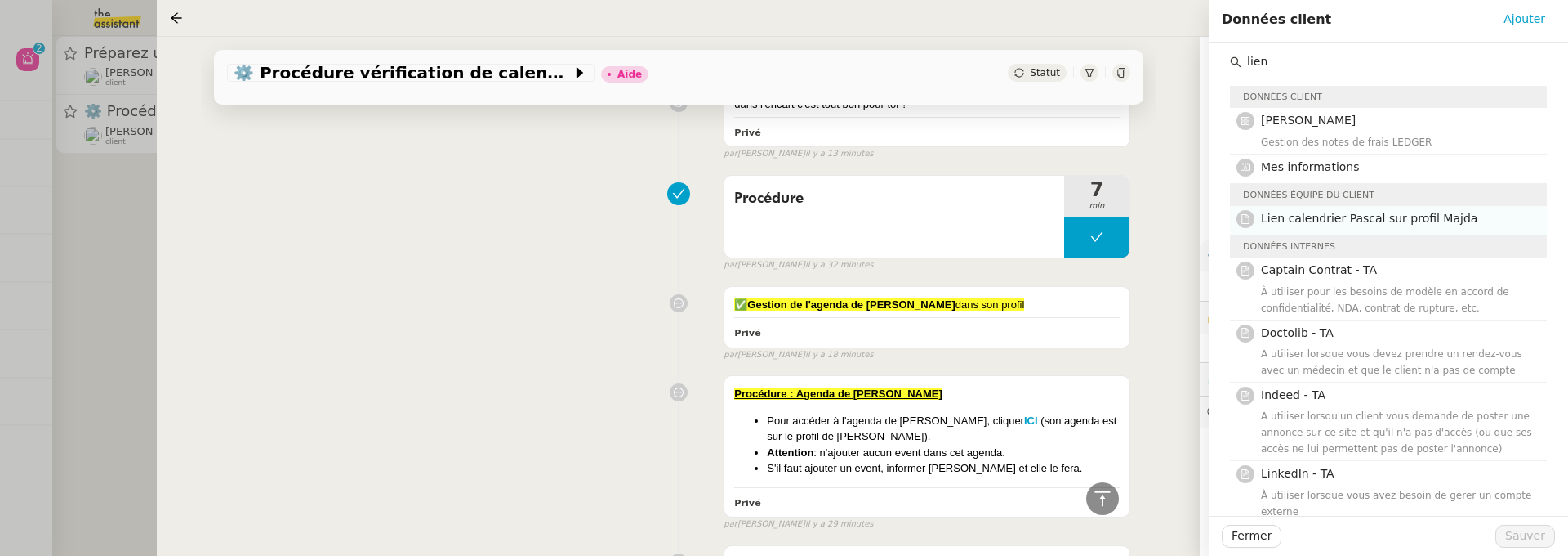
type input "lien"
click at [1341, 215] on span "Lien calendrier Pascal sur profil Majda" at bounding box center [1369, 218] width 216 height 13
click at [1533, 529] on span "Sauver" at bounding box center [1526, 536] width 40 height 19
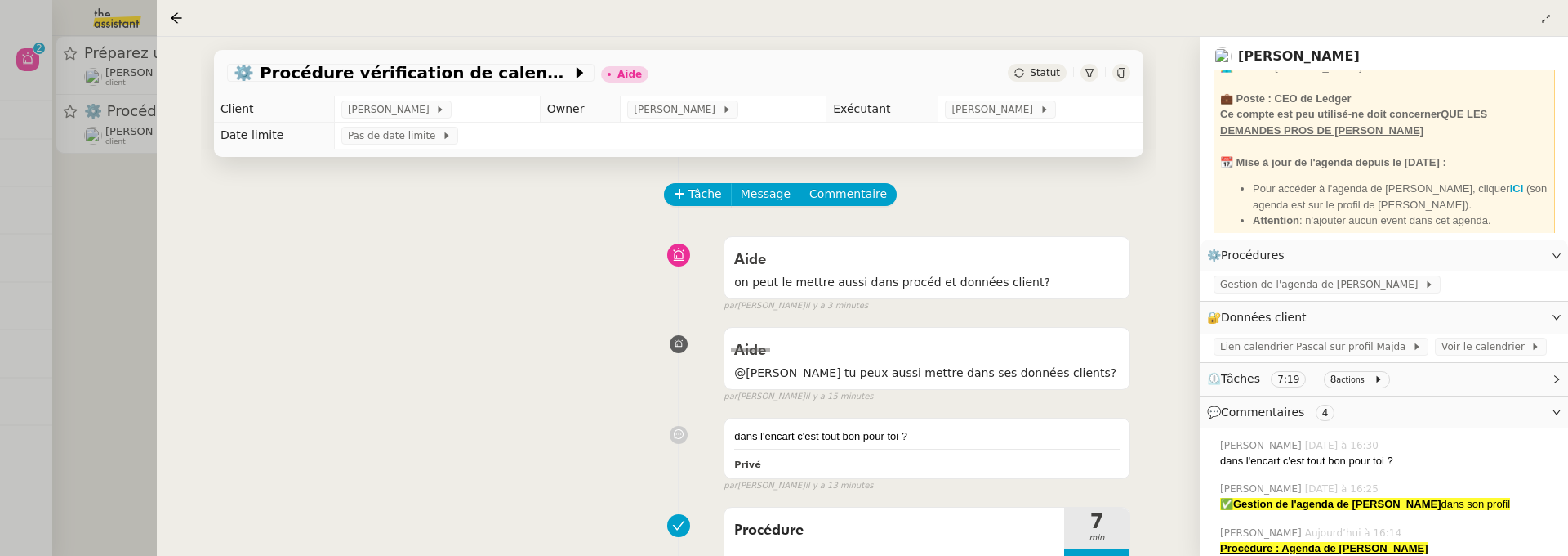
scroll to position [139, 0]
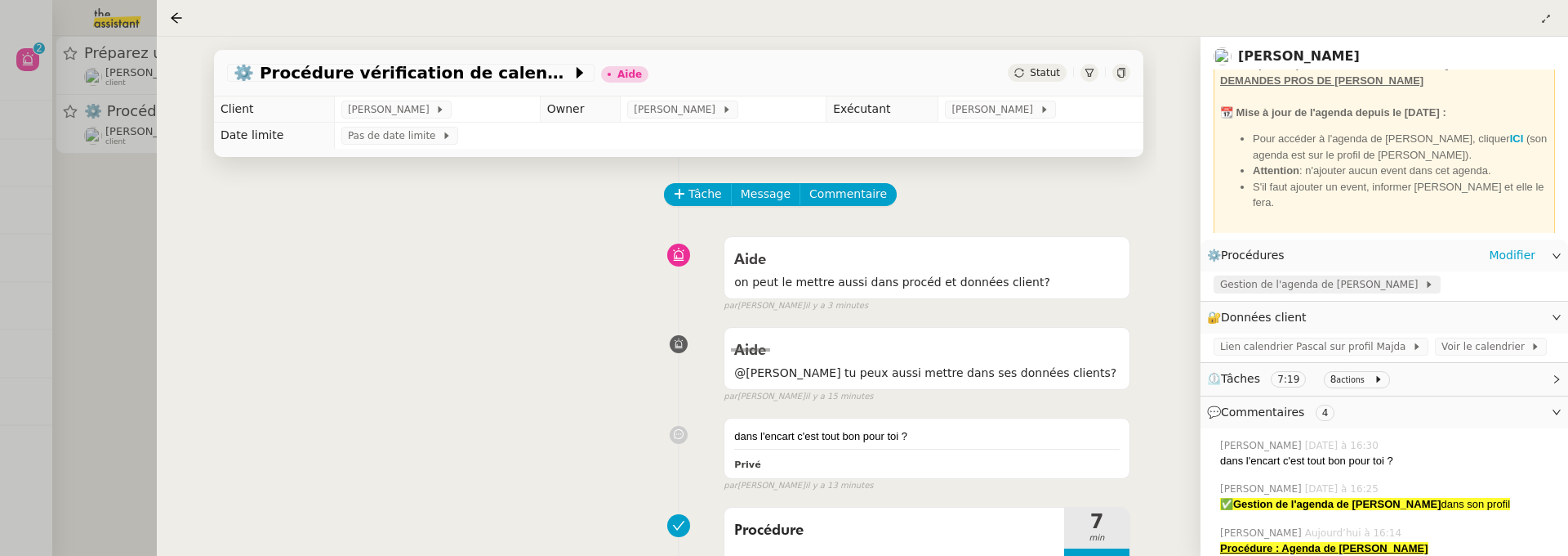
click at [1300, 285] on span "Gestion de l'agenda de Pascal" at bounding box center [1322, 284] width 204 height 16
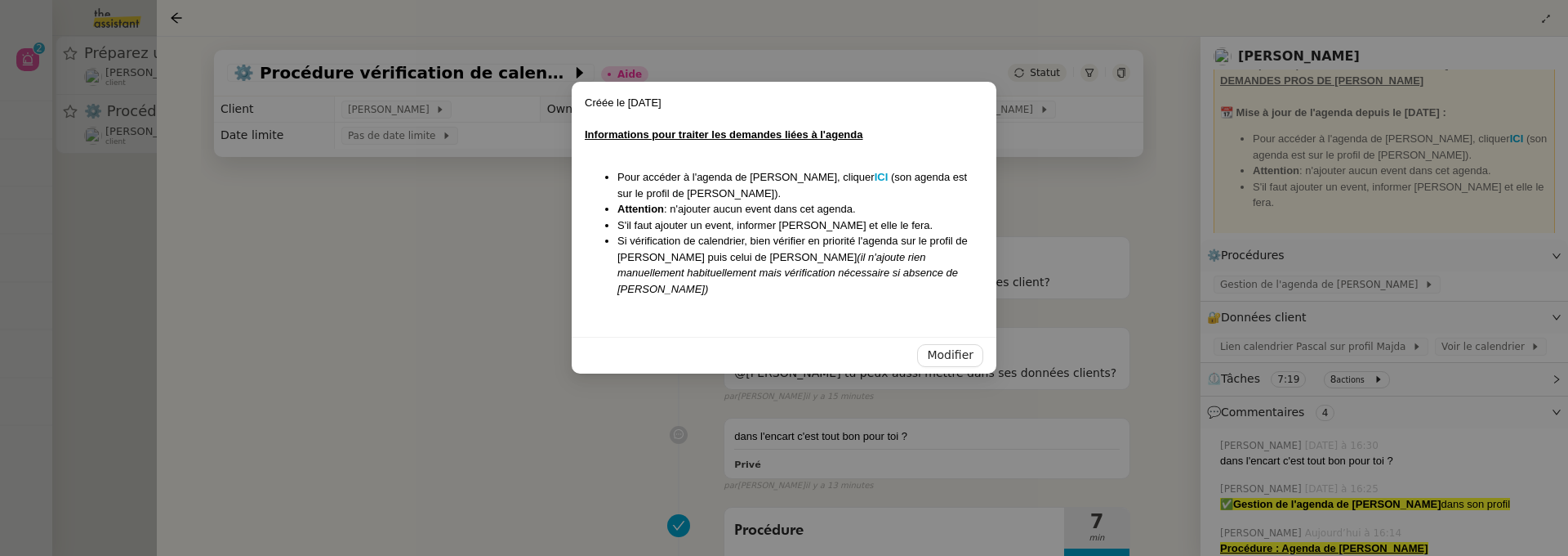
click at [1086, 229] on nz-modal-container "Créée le 09/09/2025 Informations pour traiter les demandes liées à l'agenda Pou…" at bounding box center [784, 278] width 1568 height 556
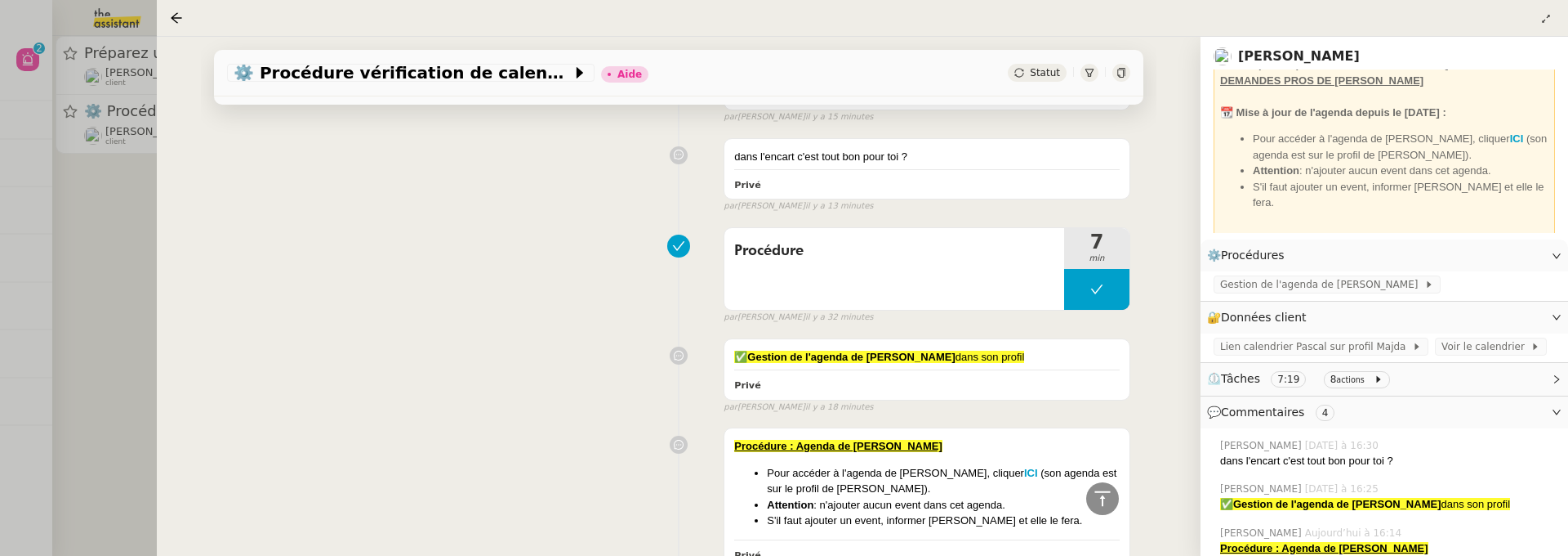
scroll to position [0, 0]
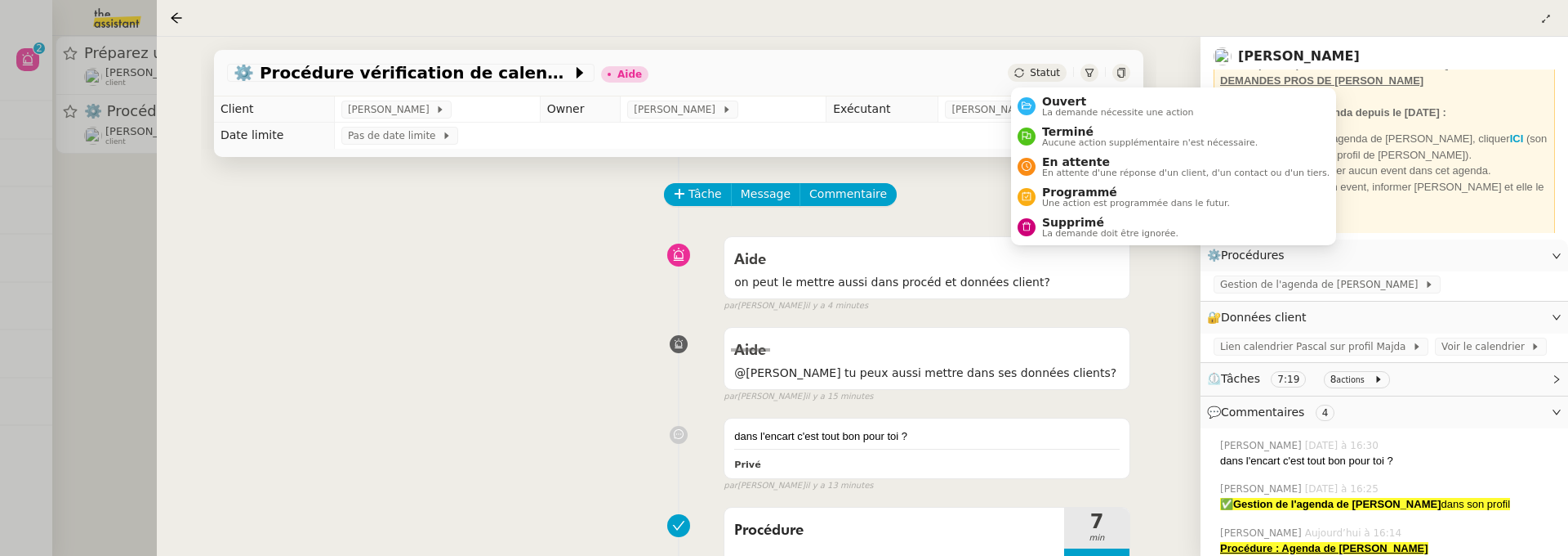
click at [1046, 77] on span "Statut" at bounding box center [1044, 73] width 30 height 12
click at [1060, 95] on span "Ouvert" at bounding box center [1118, 102] width 152 height 13
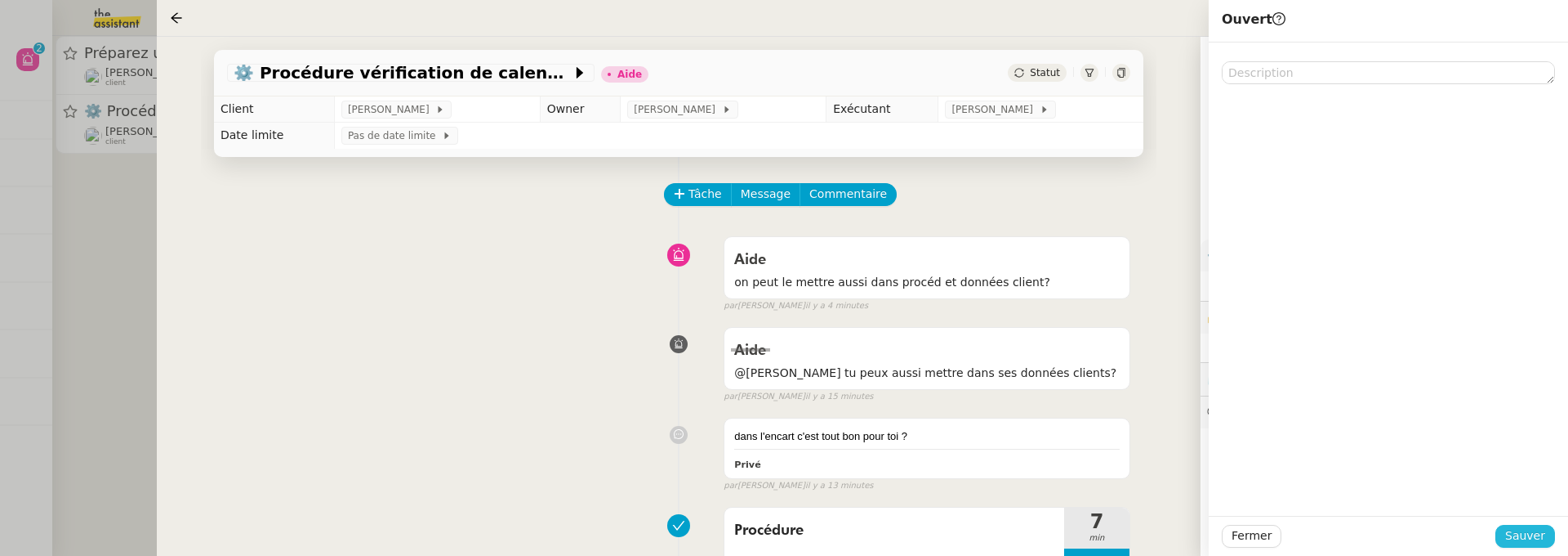
click at [1545, 533] on button "Sauver" at bounding box center [1526, 536] width 60 height 23
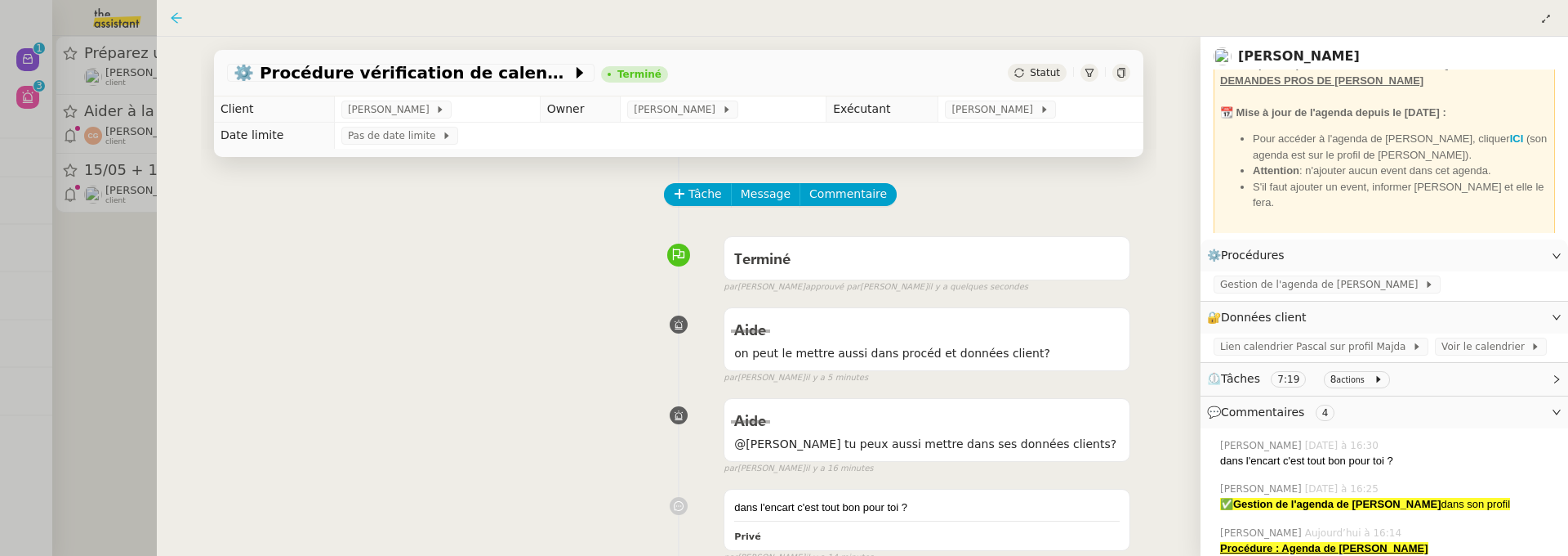
click at [178, 23] on icon at bounding box center [177, 18] width 13 height 13
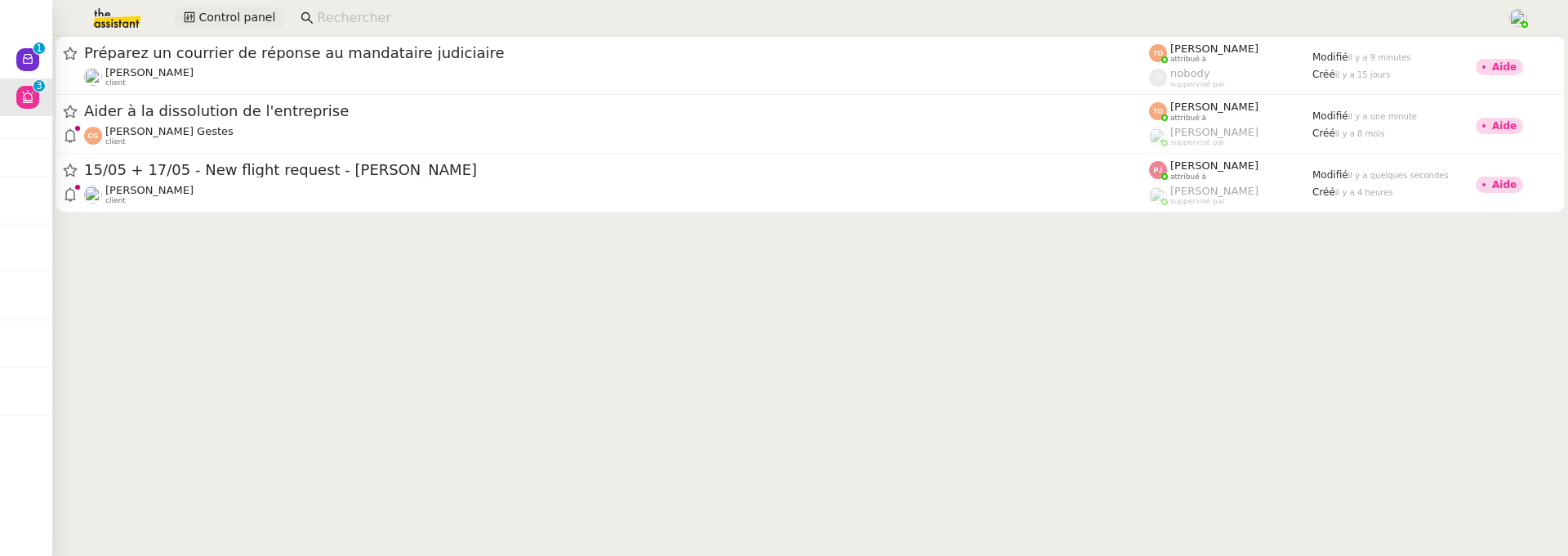
click at [247, 23] on span "Control panel" at bounding box center [236, 17] width 77 height 19
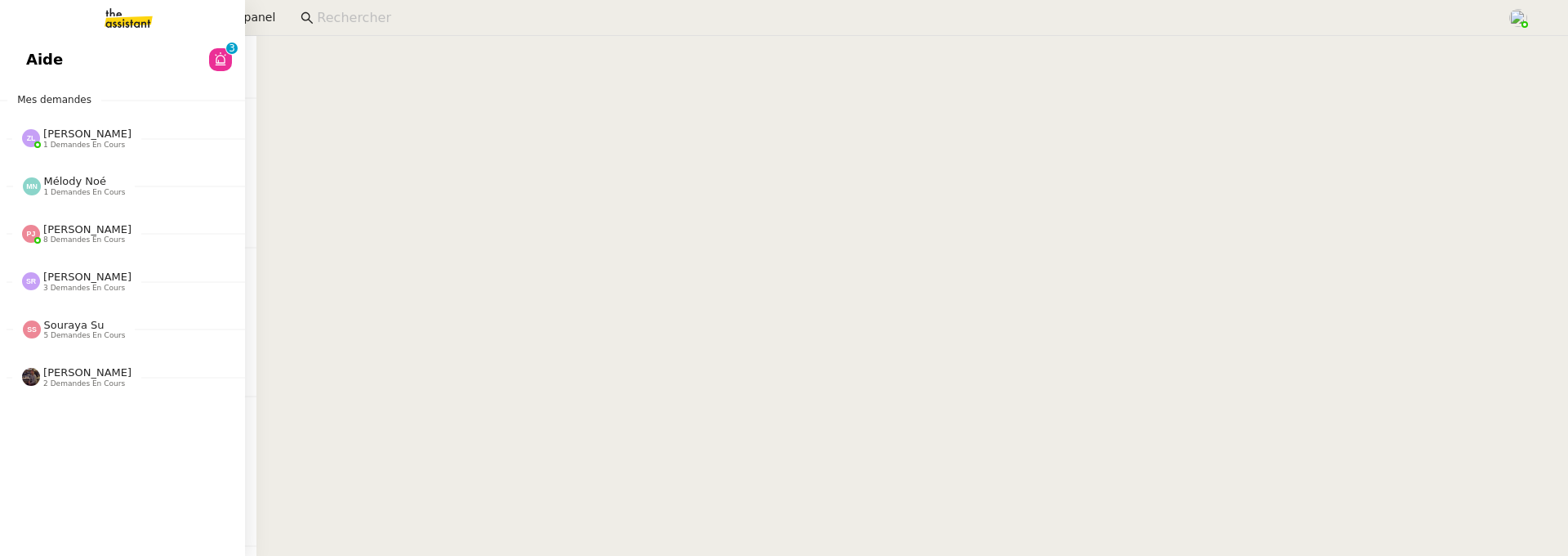
click at [91, 54] on link "Aide 0 1 2 3 4 5 6 7 8 9" at bounding box center [122, 59] width 245 height 38
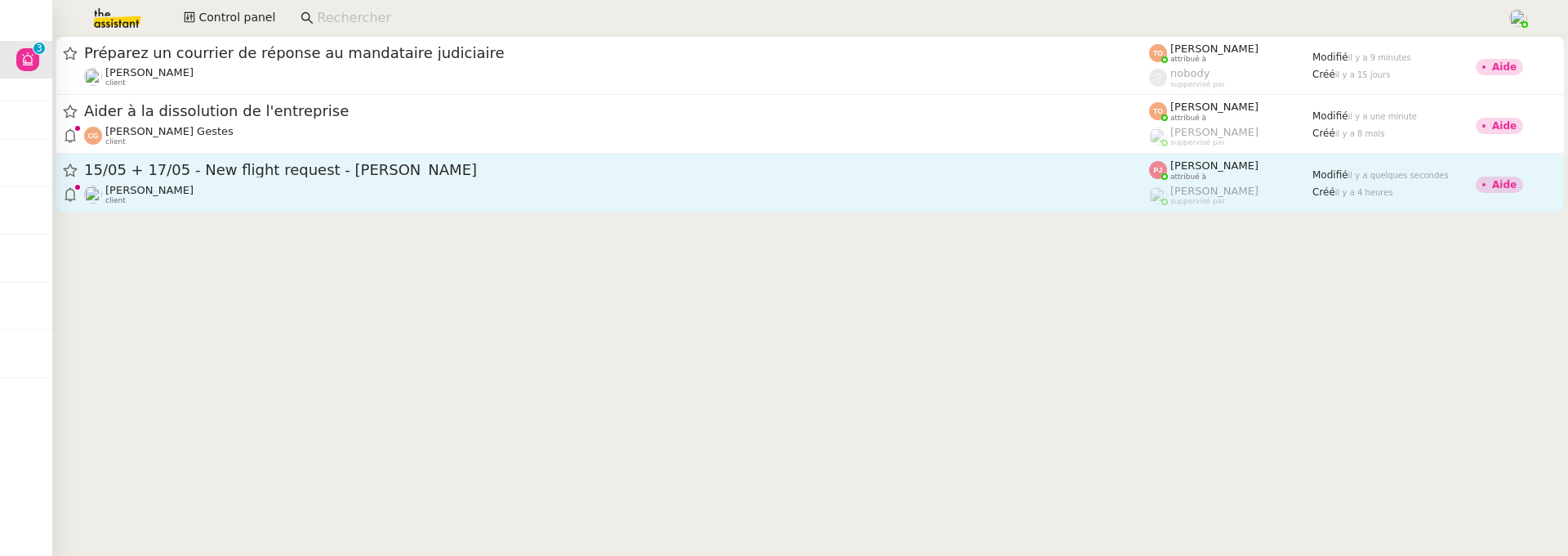
click at [599, 206] on link "15/05 + 17/05 - New flight request - Andy Langford Louis Frei client Pauline Je…" at bounding box center [810, 183] width 1509 height 59
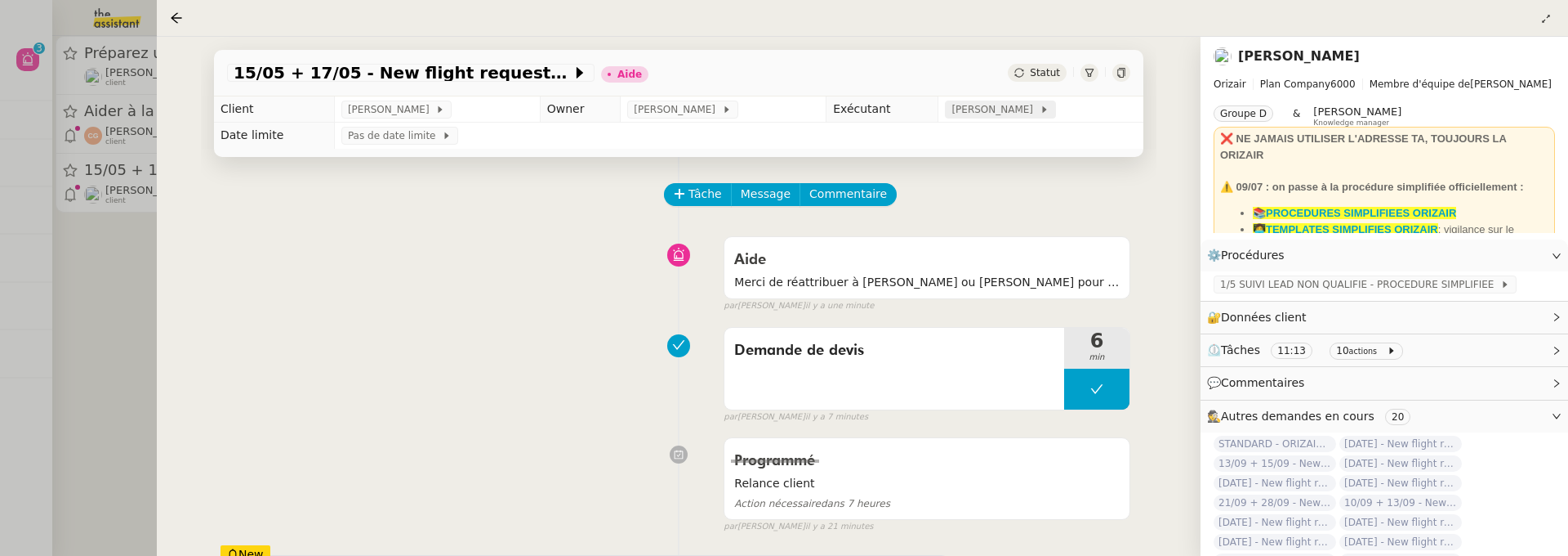
click at [986, 110] on span "[PERSON_NAME]" at bounding box center [995, 109] width 87 height 16
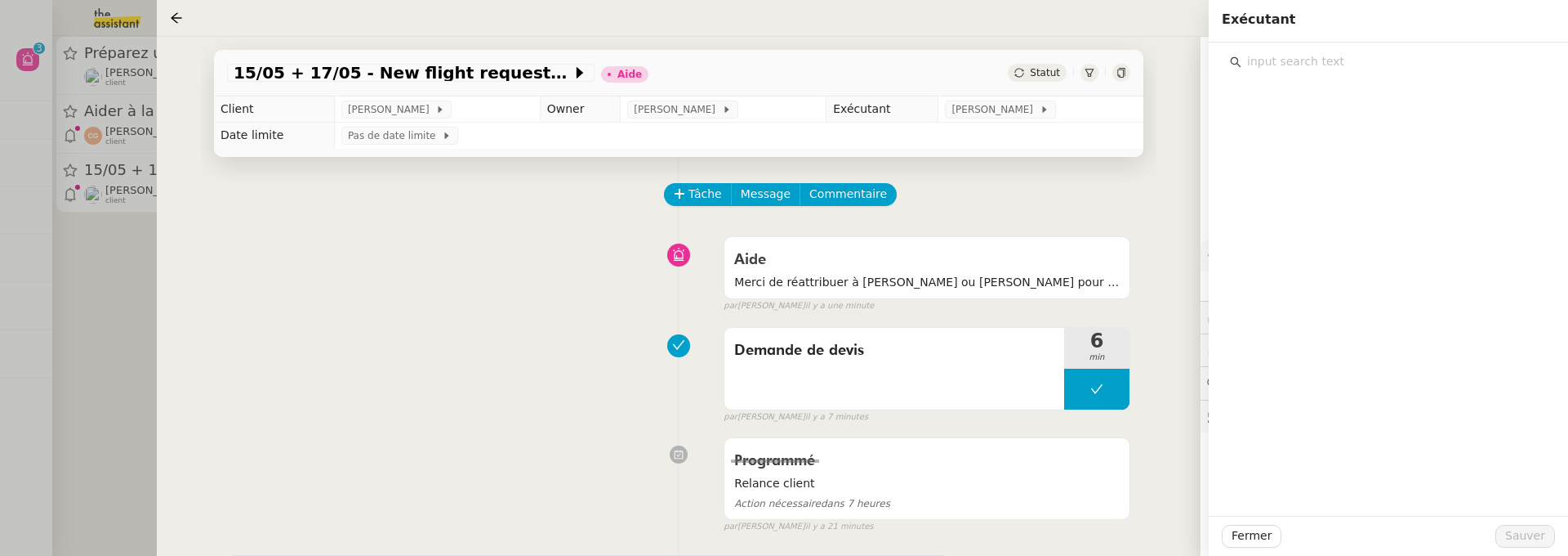
click at [1353, 64] on input "text" at bounding box center [1394, 62] width 306 height 22
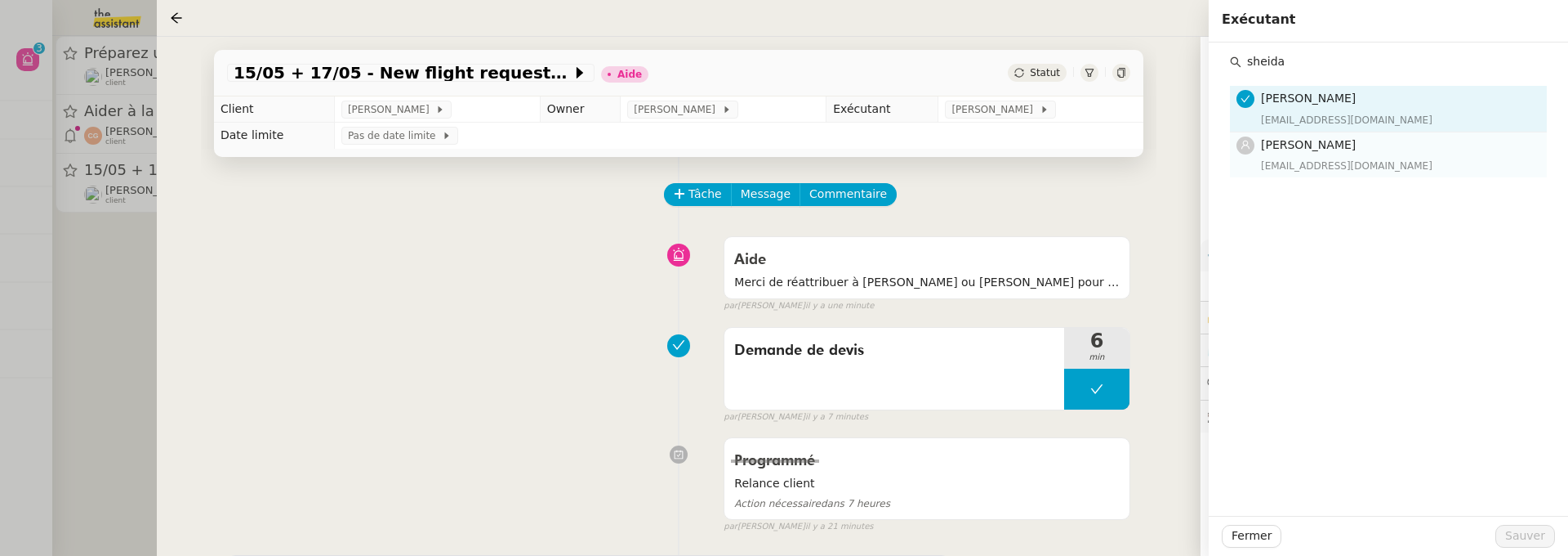
type input "sheida"
click at [1386, 159] on div "sheida@team.theassistant.com" at bounding box center [1399, 165] width 276 height 16
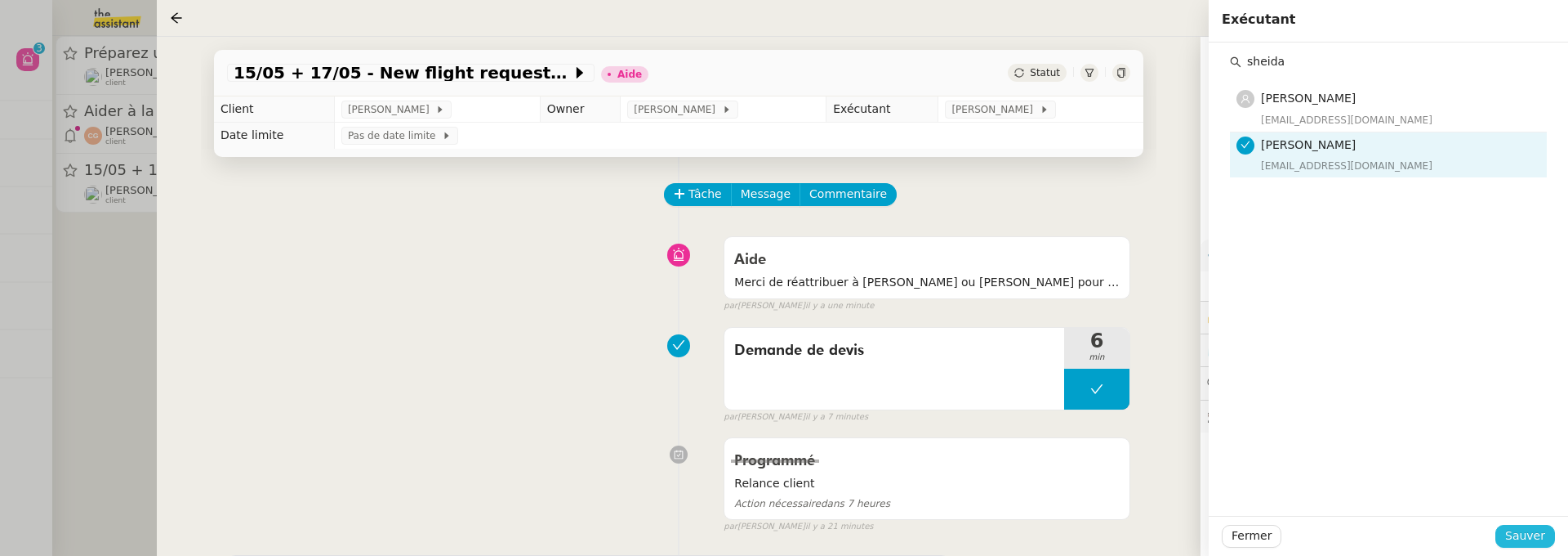
click at [1531, 530] on span "Sauver" at bounding box center [1526, 536] width 40 height 19
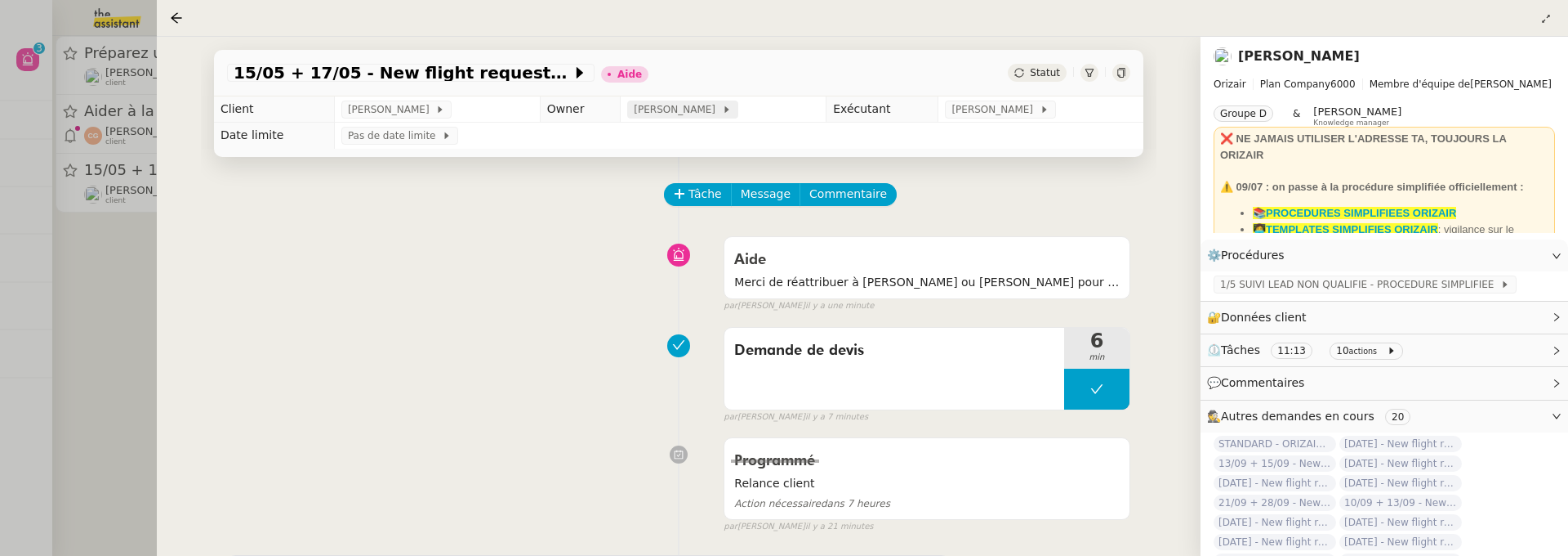
click at [634, 108] on span "[PERSON_NAME]" at bounding box center [677, 109] width 87 height 16
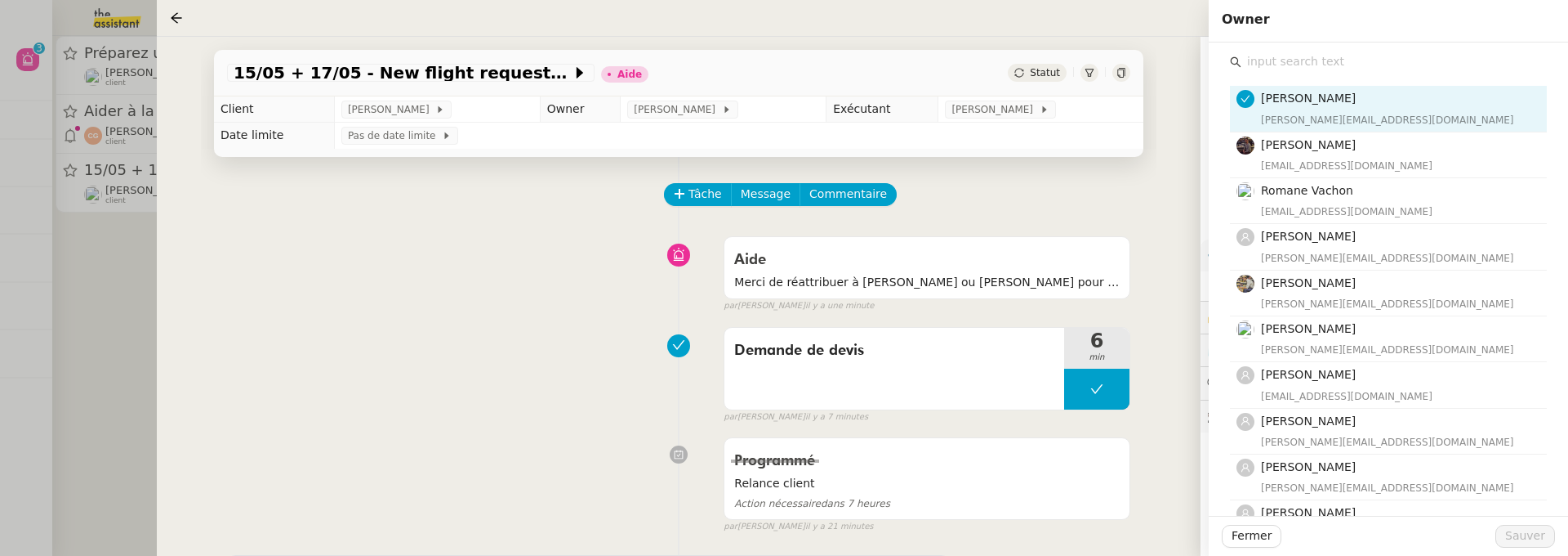
click at [1426, 63] on input "text" at bounding box center [1394, 62] width 306 height 22
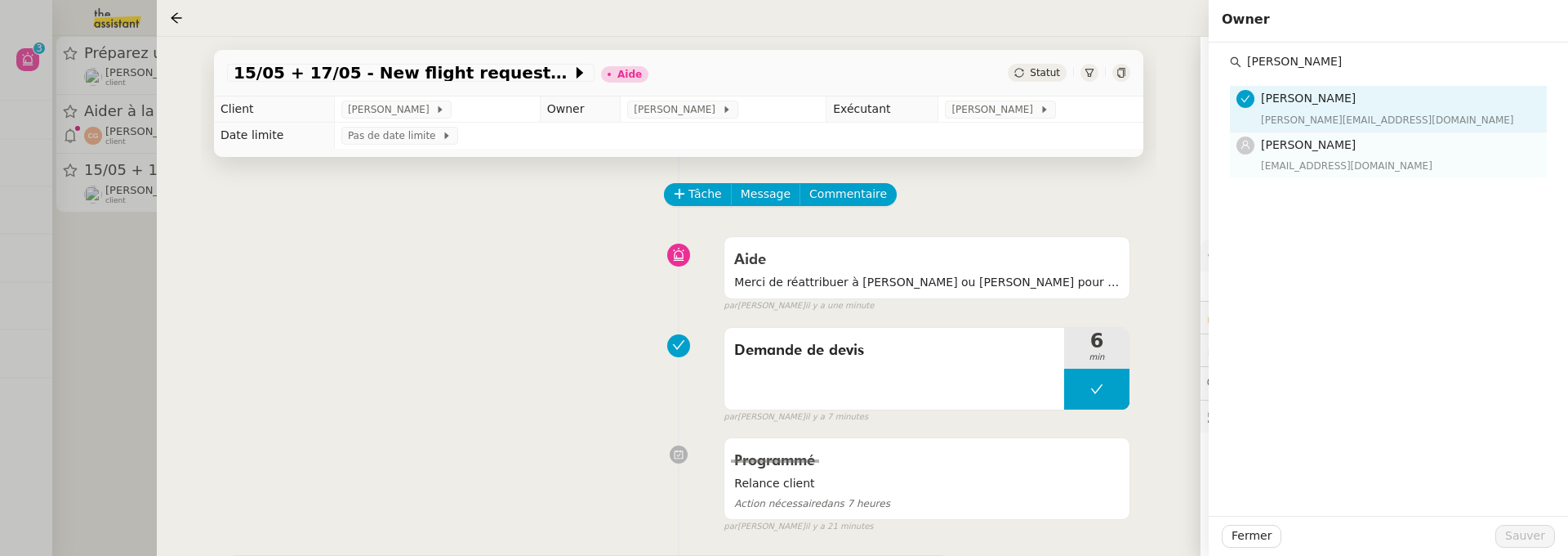
type input "pauline je"
click at [1429, 161] on div "[EMAIL_ADDRESS][DOMAIN_NAME]" at bounding box center [1399, 165] width 276 height 16
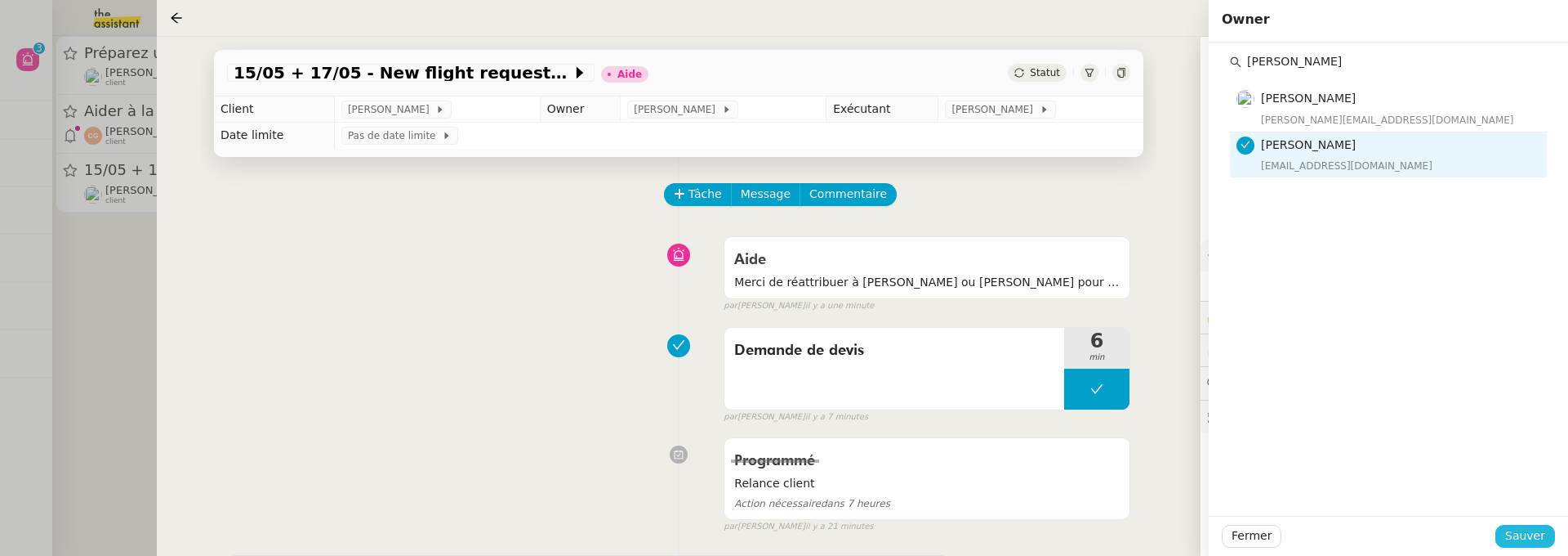
click at [1541, 540] on span "Sauver" at bounding box center [1526, 536] width 40 height 19
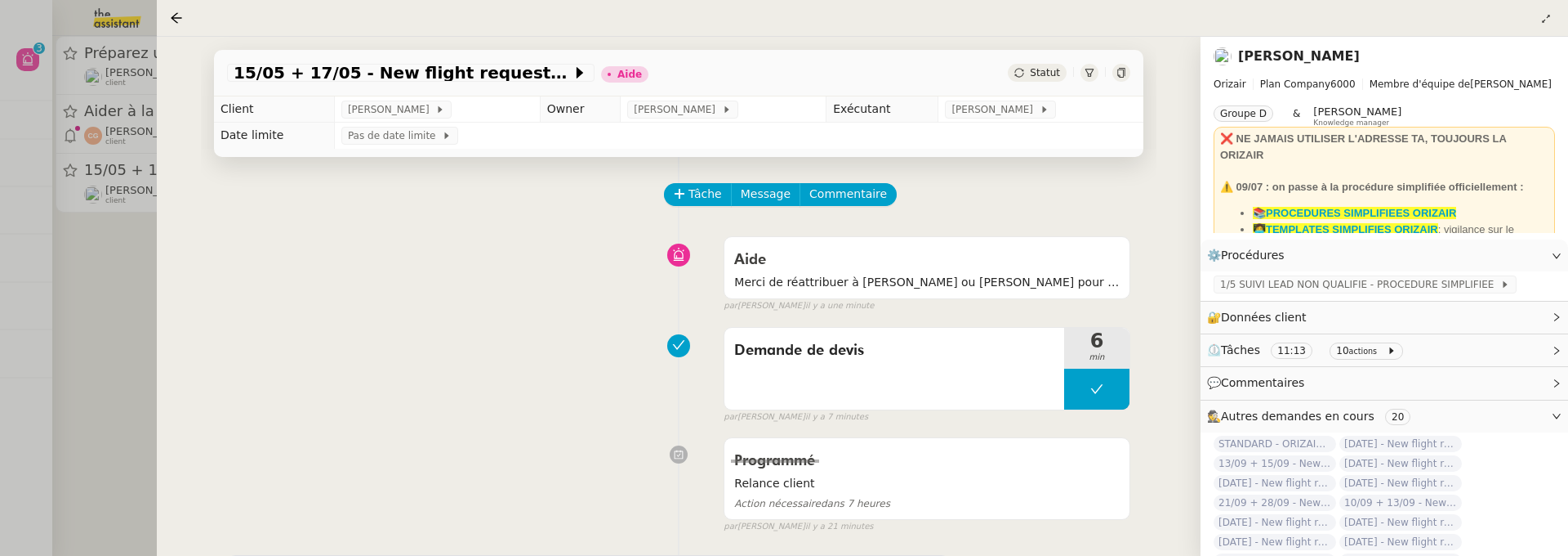
click at [1039, 75] on span "Statut" at bounding box center [1044, 73] width 30 height 12
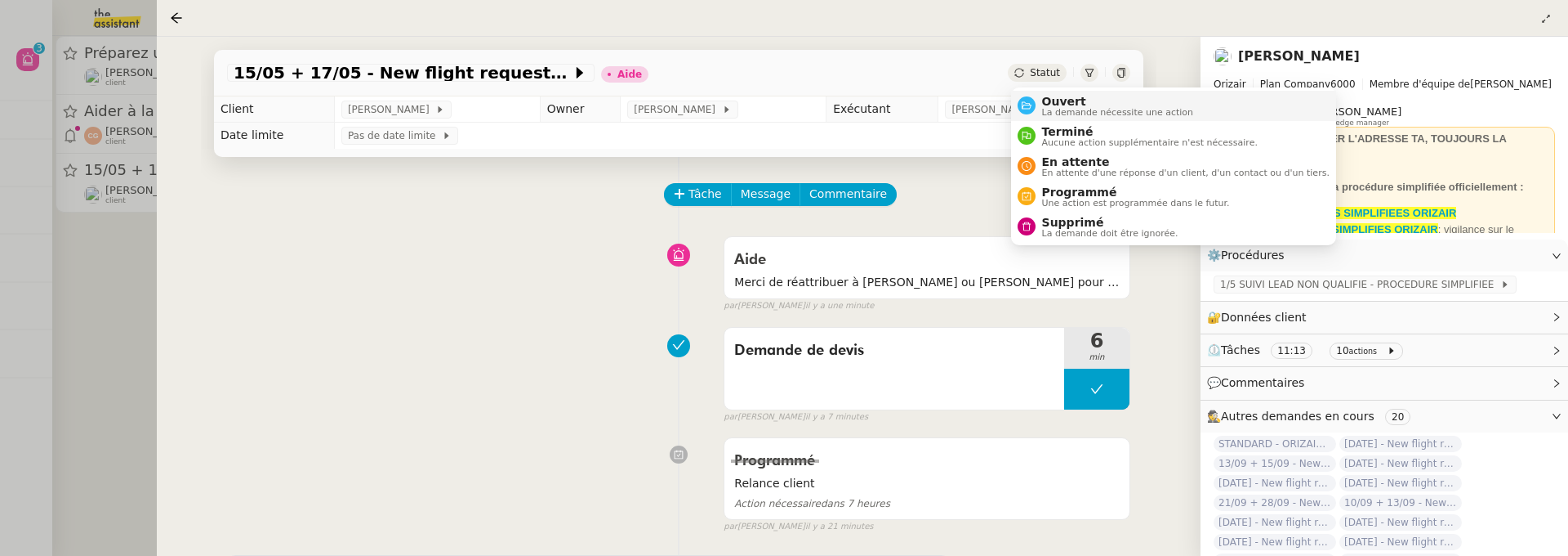
click at [1077, 105] on span "Ouvert" at bounding box center [1118, 102] width 152 height 13
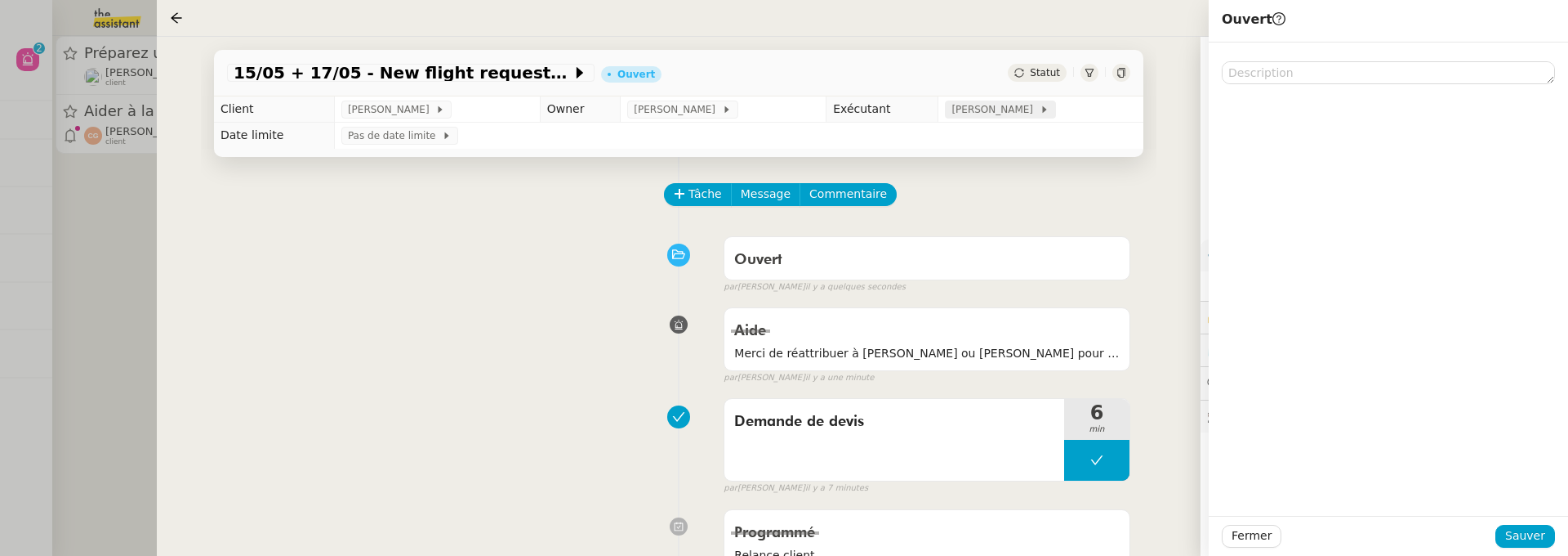
click at [983, 111] on span "[PERSON_NAME]" at bounding box center [995, 109] width 87 height 16
click at [1325, 54] on input "text" at bounding box center [1394, 62] width 306 height 22
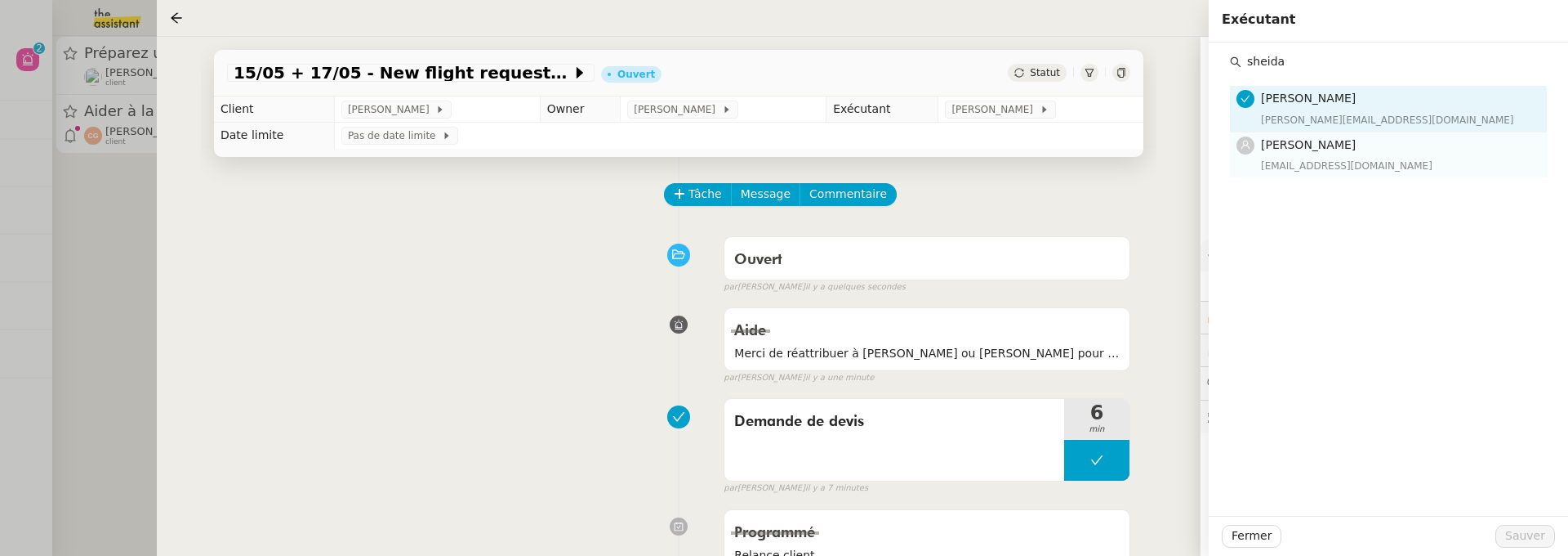
type input "sheida"
click at [1369, 149] on h4 "[PERSON_NAME]" at bounding box center [1399, 145] width 276 height 19
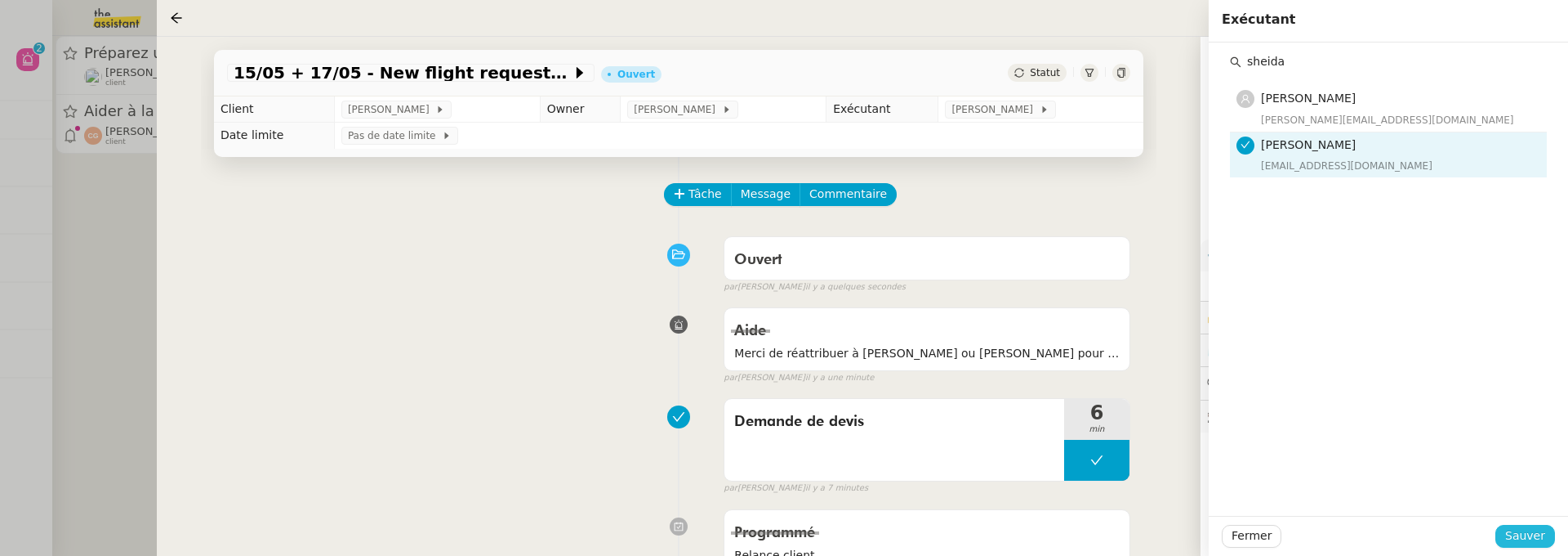
click at [1512, 532] on span "Sauver" at bounding box center [1526, 536] width 40 height 19
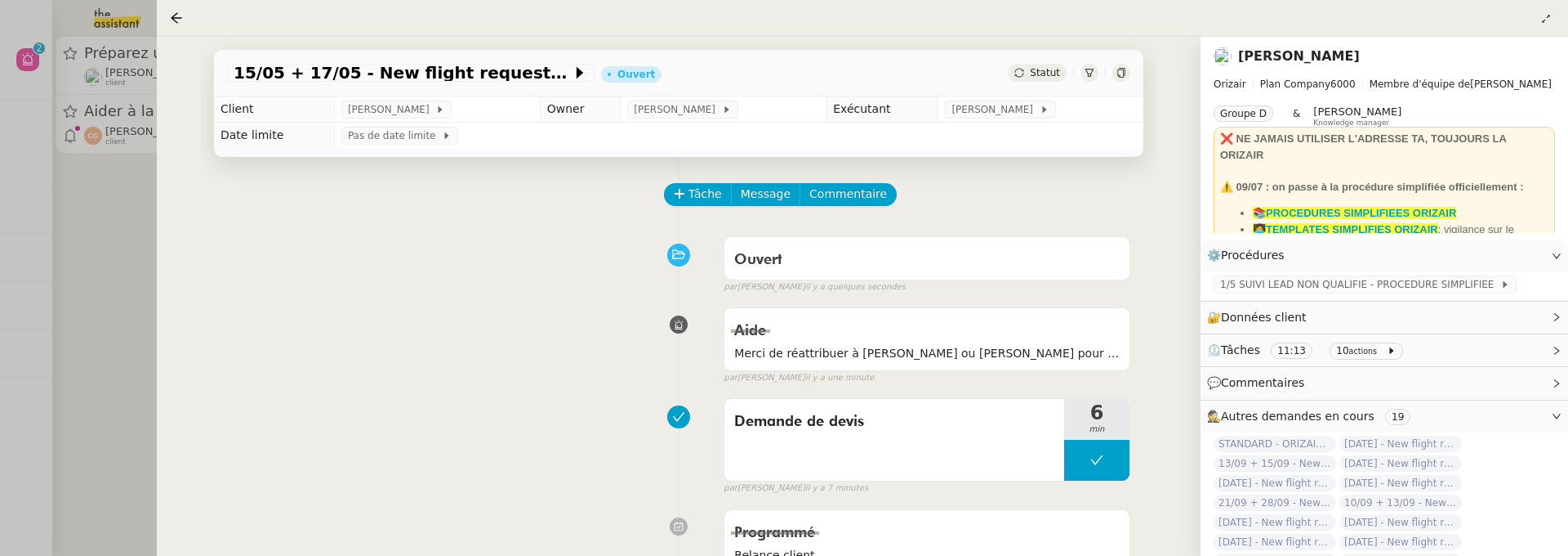
click at [136, 291] on div at bounding box center [784, 278] width 1568 height 556
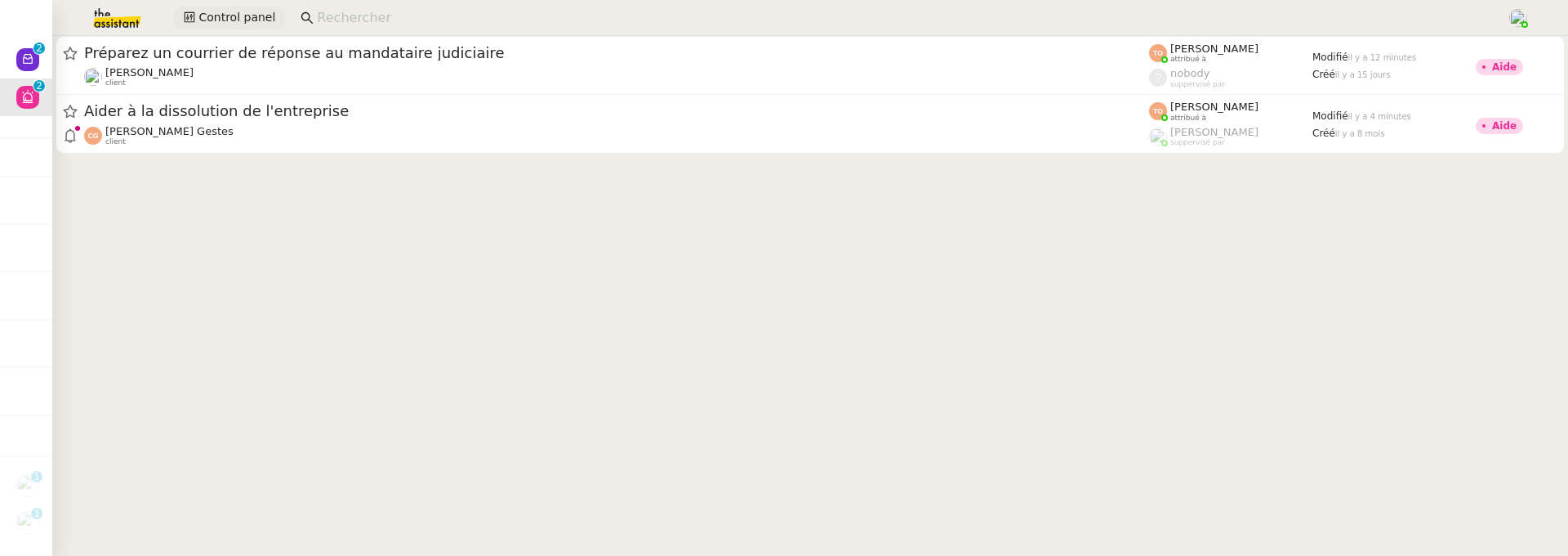
click at [251, 26] on span "Control panel" at bounding box center [236, 17] width 77 height 19
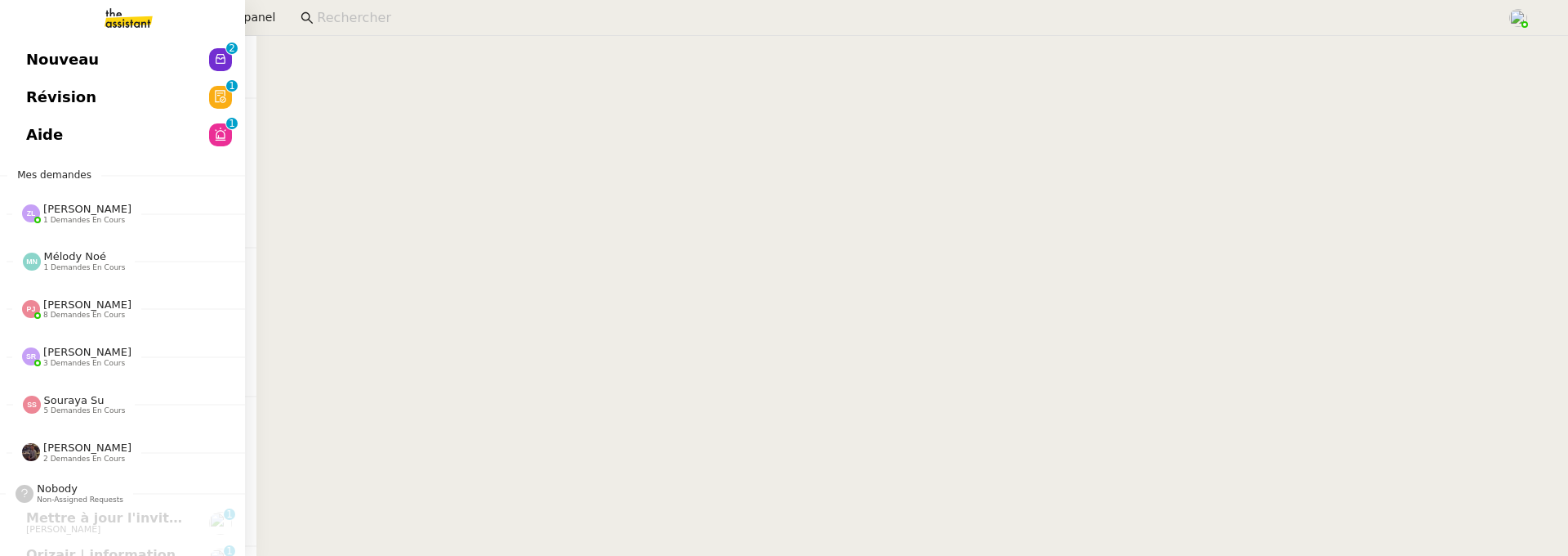
click at [126, 98] on link "Révision 0 1 2 3 4 5 6 7 8 9" at bounding box center [122, 97] width 245 height 38
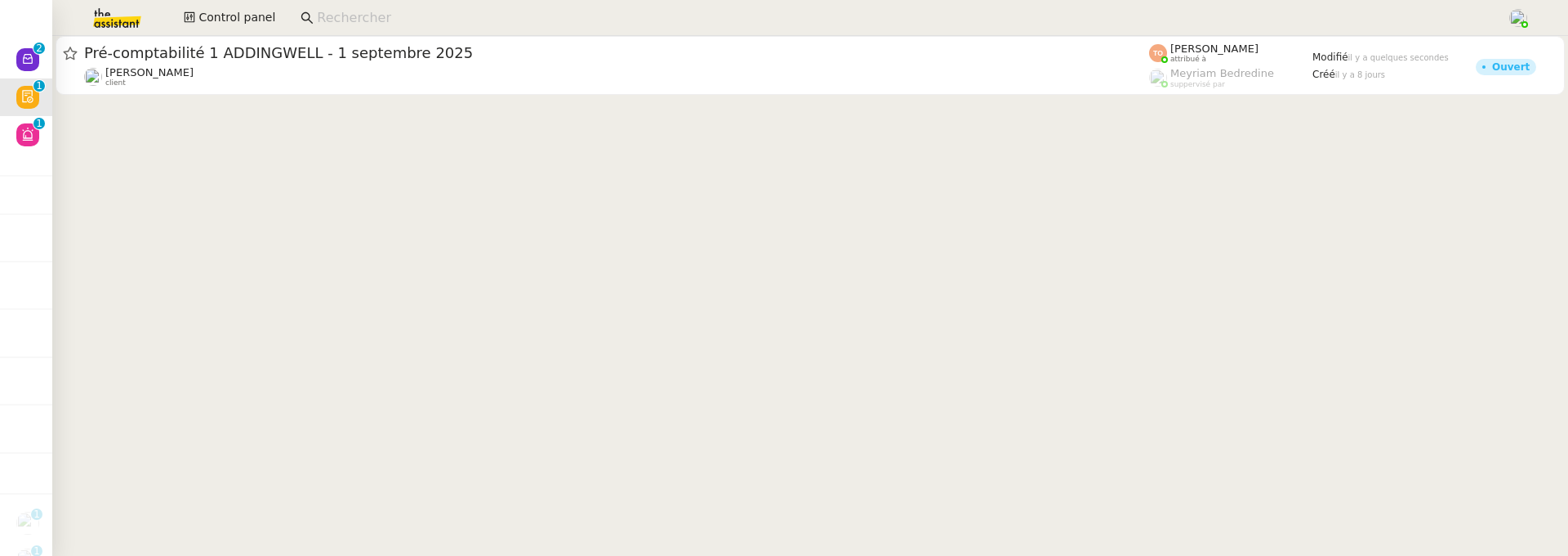
click at [371, 68] on div "Julien Decroix client" at bounding box center [617, 77] width 1065 height 21
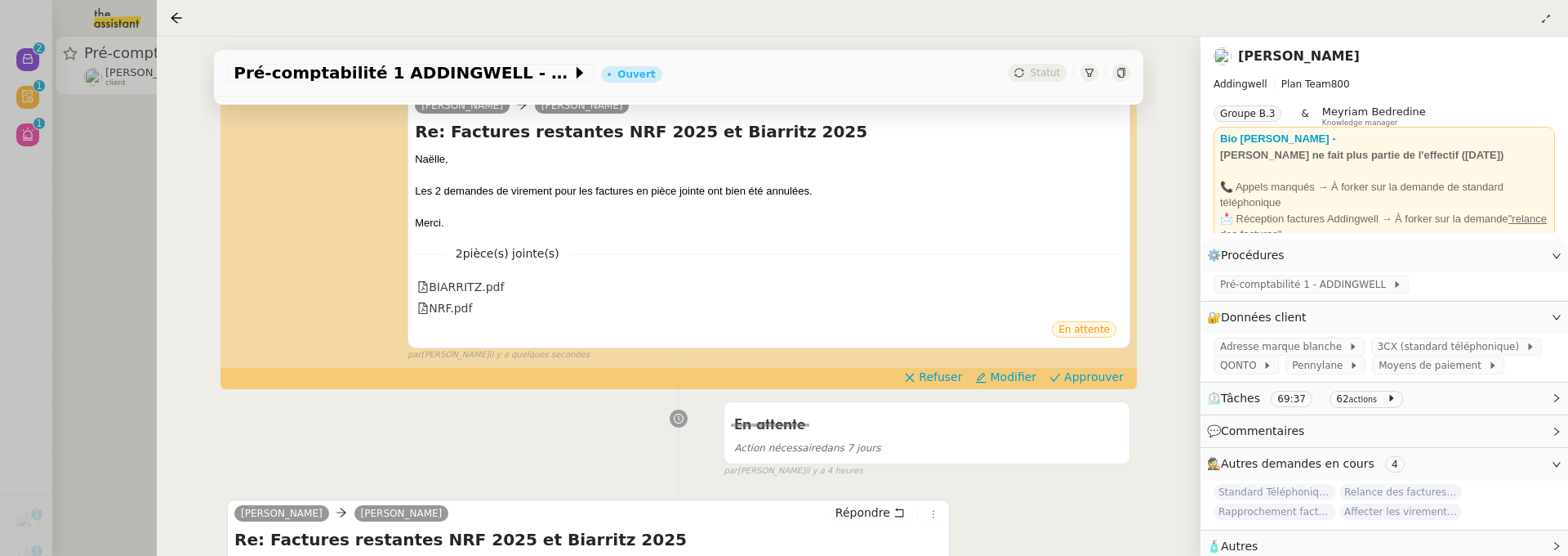
scroll to position [262, 0]
click at [461, 286] on div "BIARRITZ.pdf" at bounding box center [460, 289] width 87 height 19
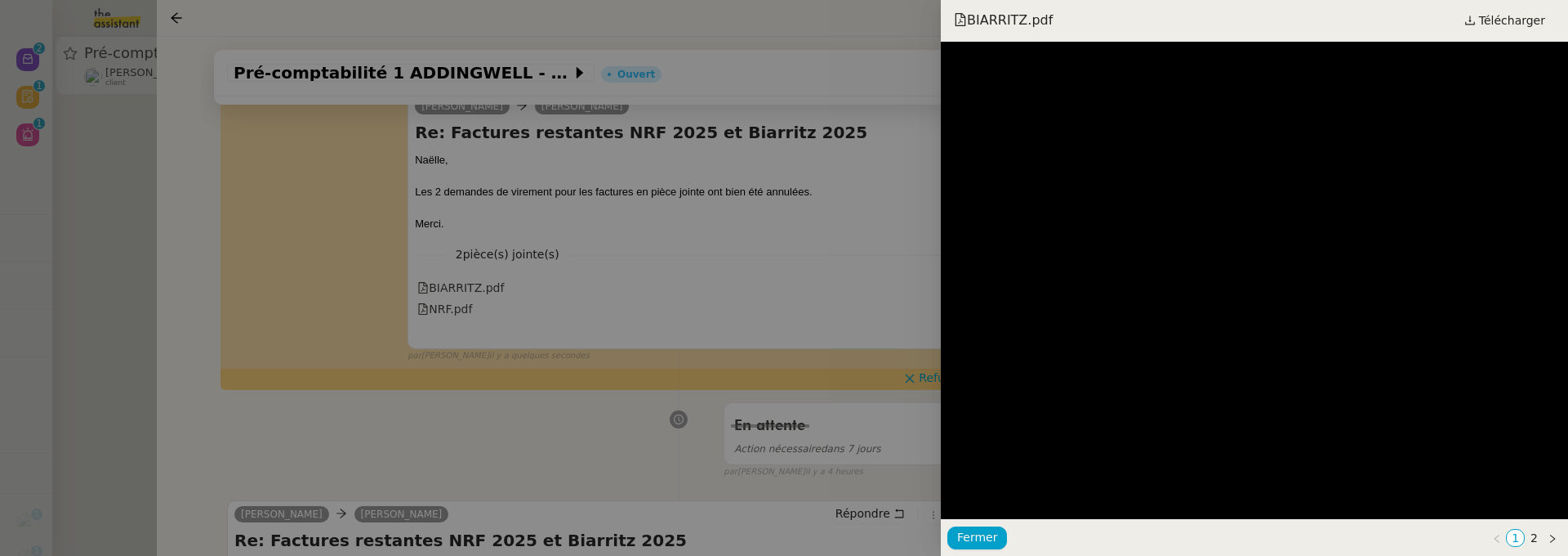
click at [746, 264] on div at bounding box center [784, 278] width 1568 height 556
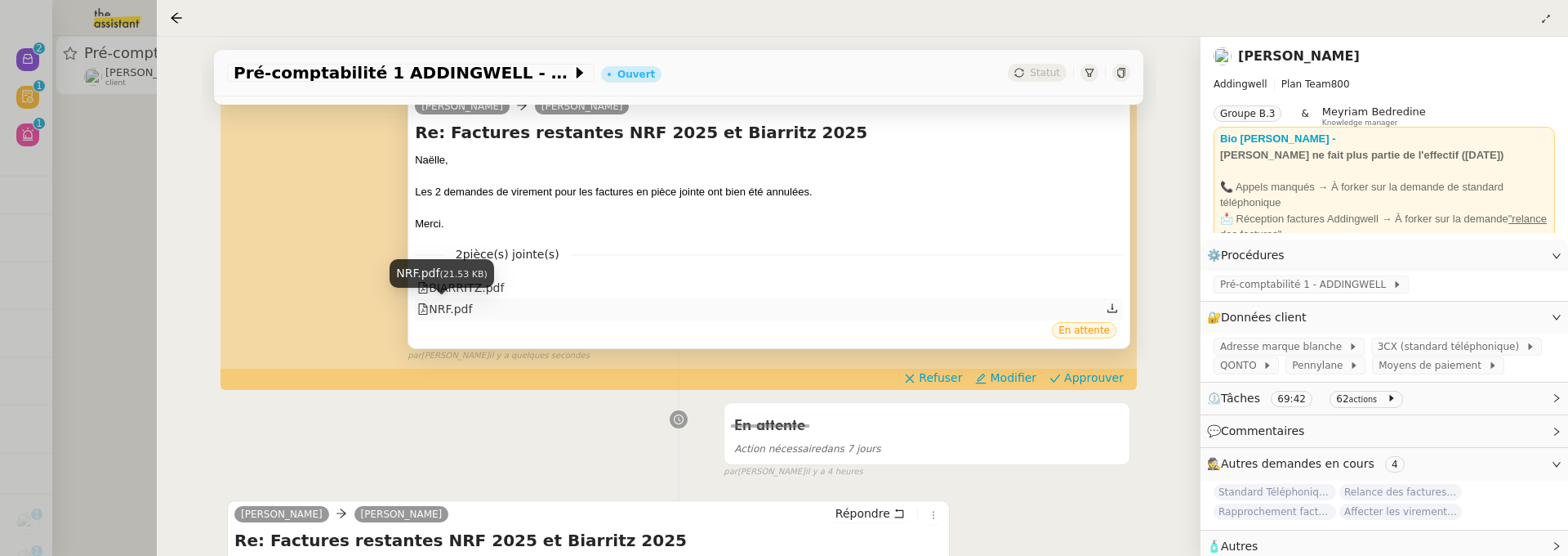
click at [469, 304] on div "NRF.pdf" at bounding box center [444, 310] width 55 height 19
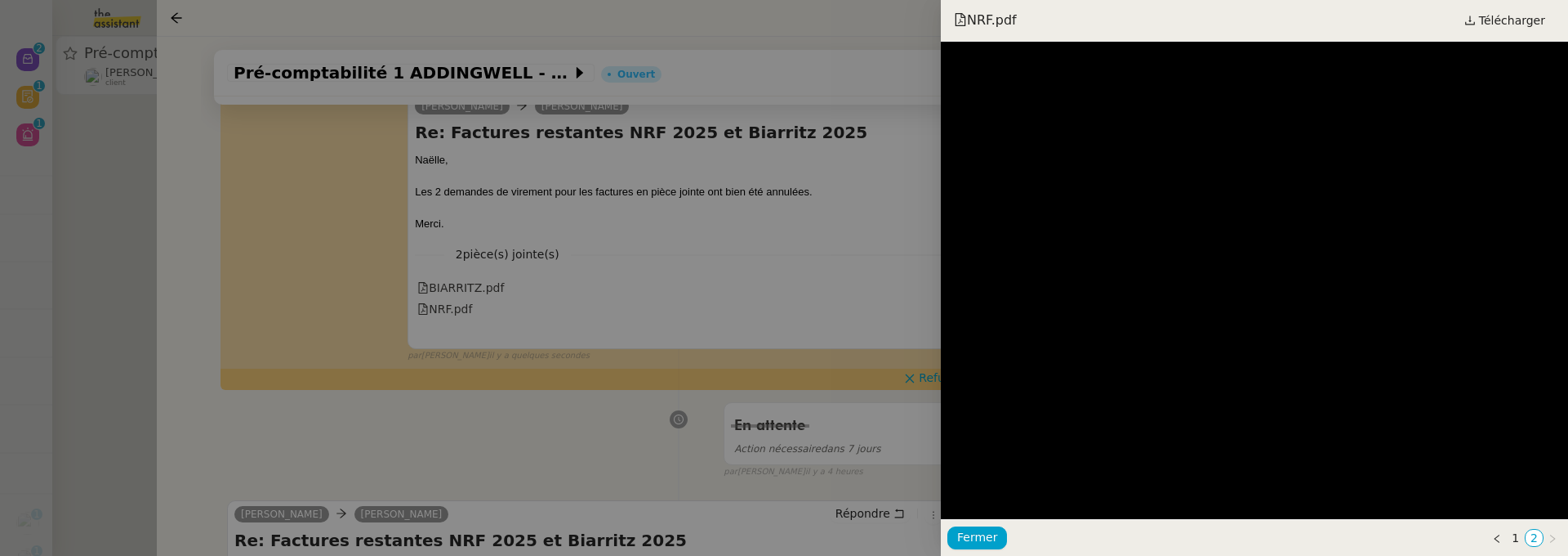
click at [859, 258] on div at bounding box center [784, 278] width 1568 height 556
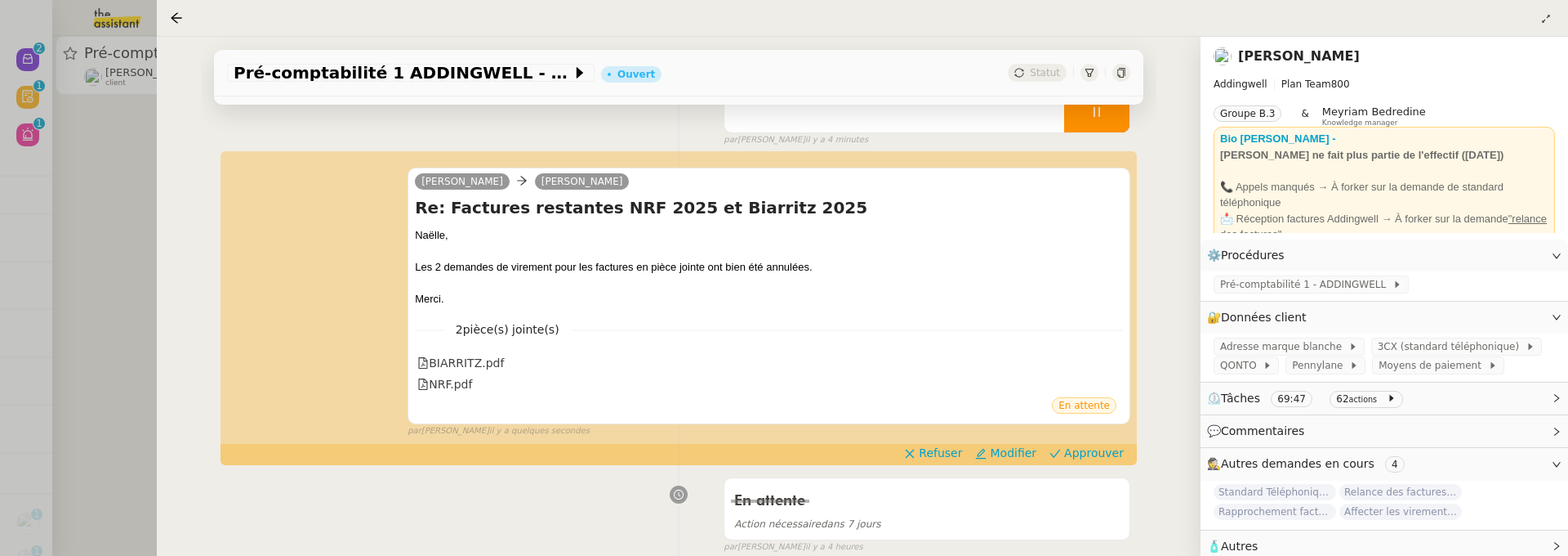
scroll to position [190, 0]
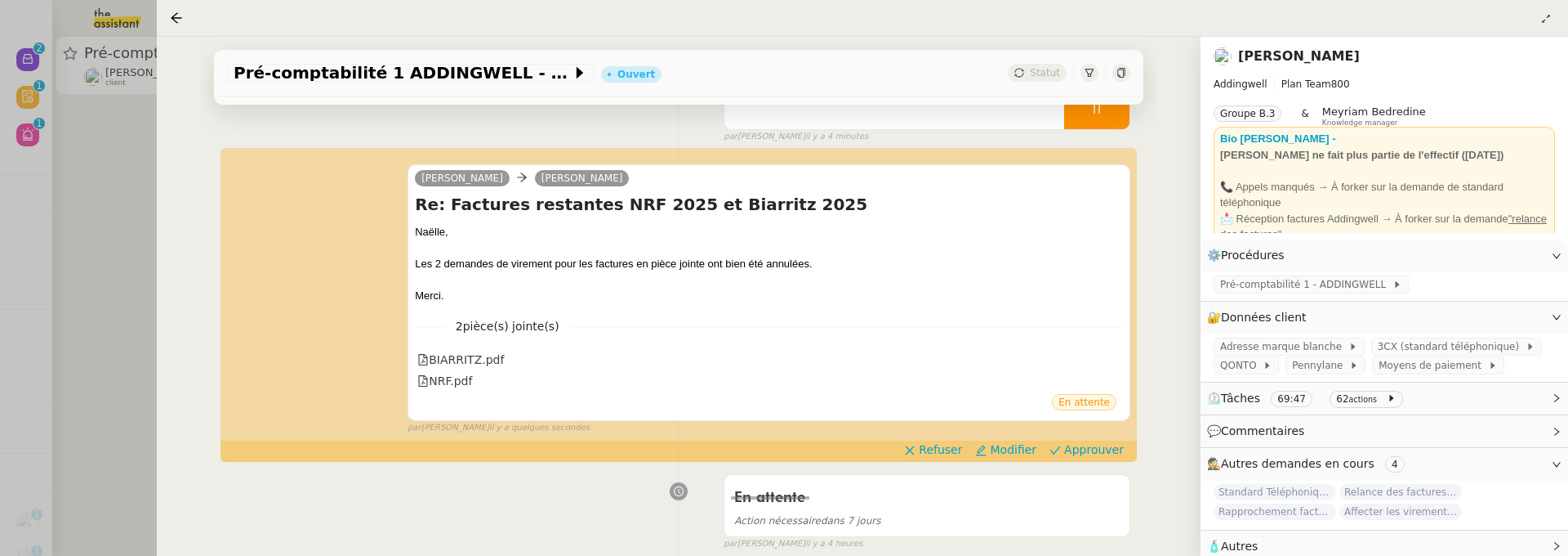
click at [52, 242] on div at bounding box center [784, 278] width 1568 height 556
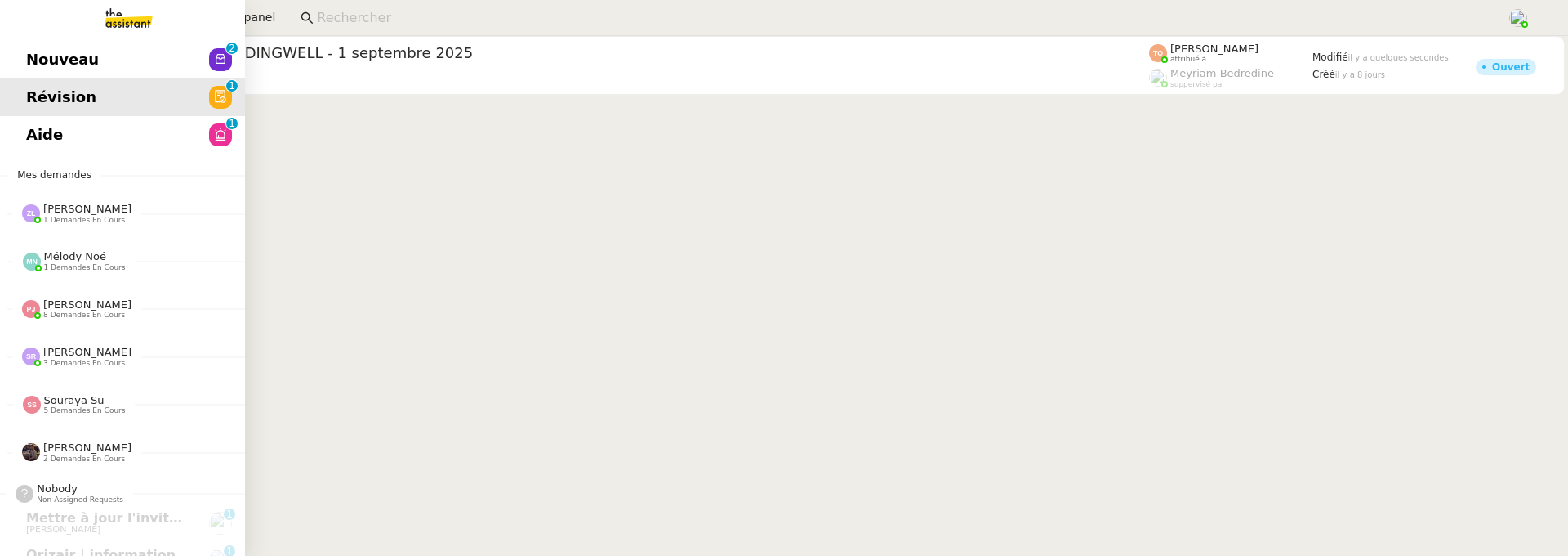
click at [35, 69] on span "Nouveau" at bounding box center [62, 59] width 73 height 24
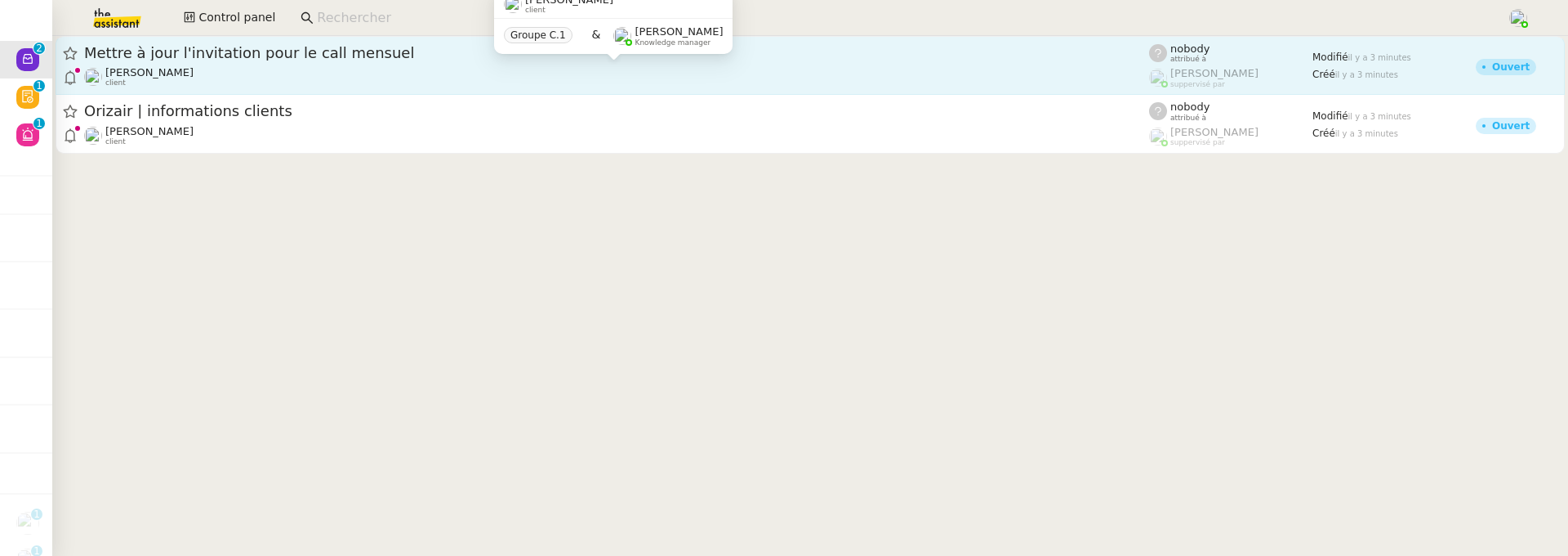
click at [490, 78] on div "David Berrebi client" at bounding box center [617, 77] width 1065 height 21
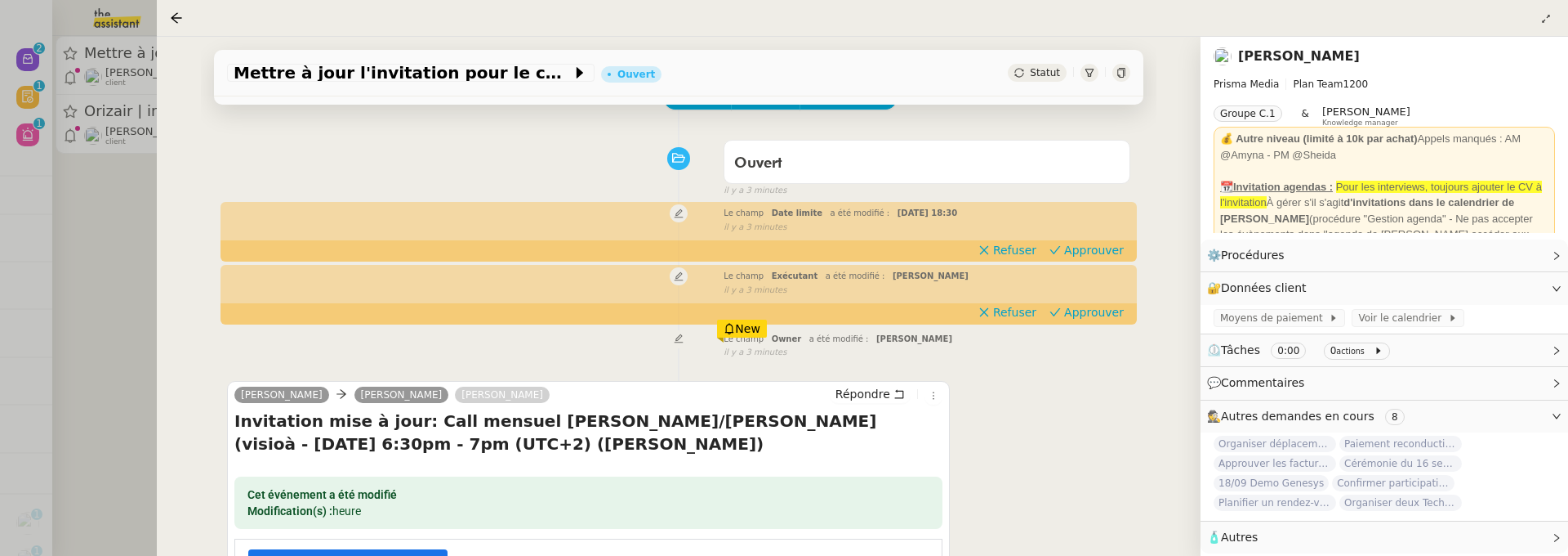
scroll to position [68, 0]
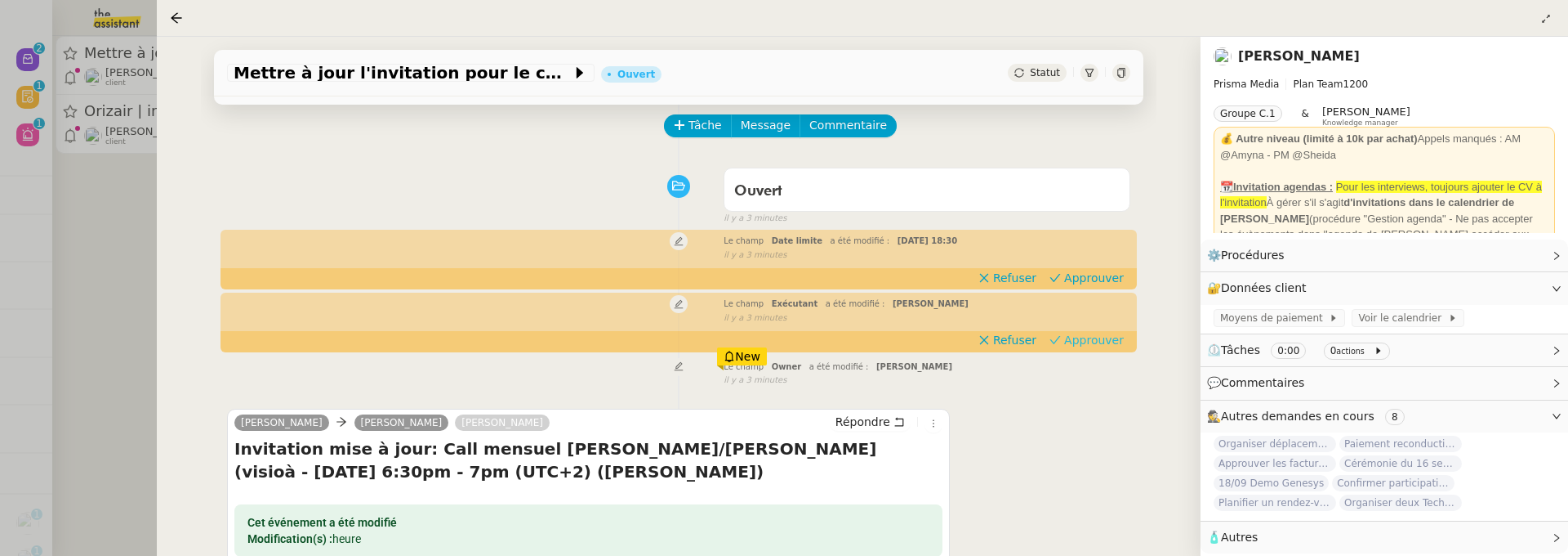
click at [1099, 340] on span "Approuver" at bounding box center [1094, 340] width 60 height 16
click at [1112, 270] on span "Approuver" at bounding box center [1094, 277] width 60 height 16
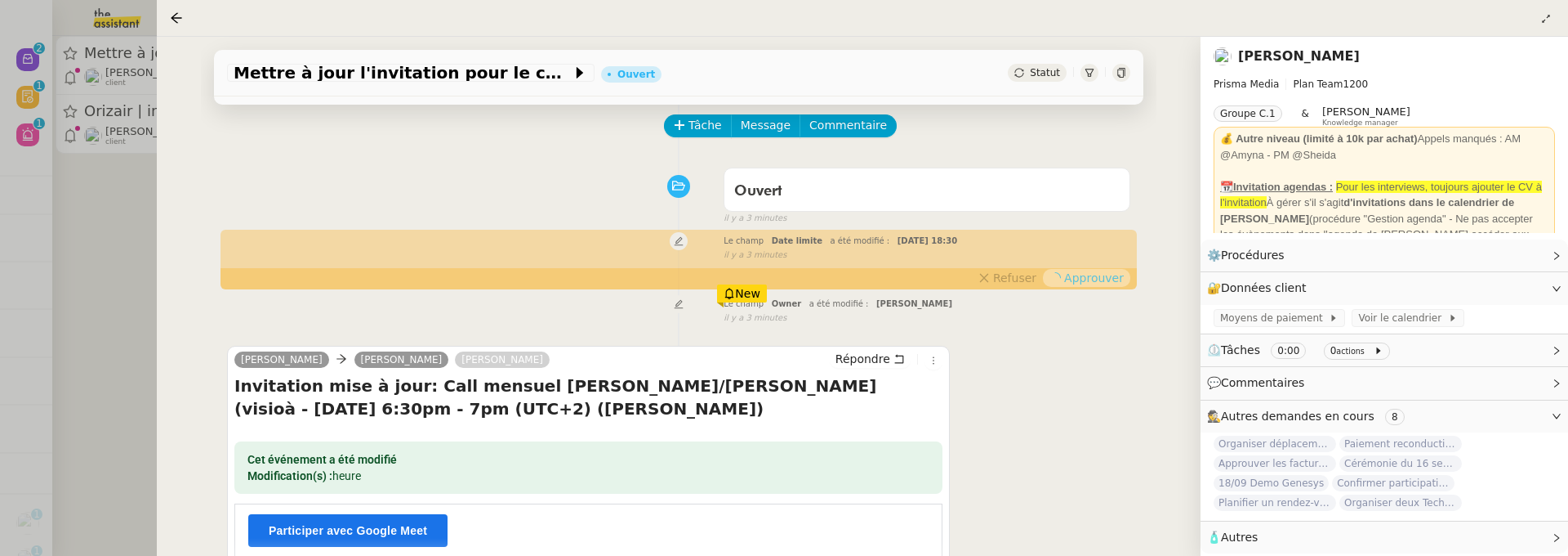
click at [133, 251] on div at bounding box center [784, 278] width 1568 height 556
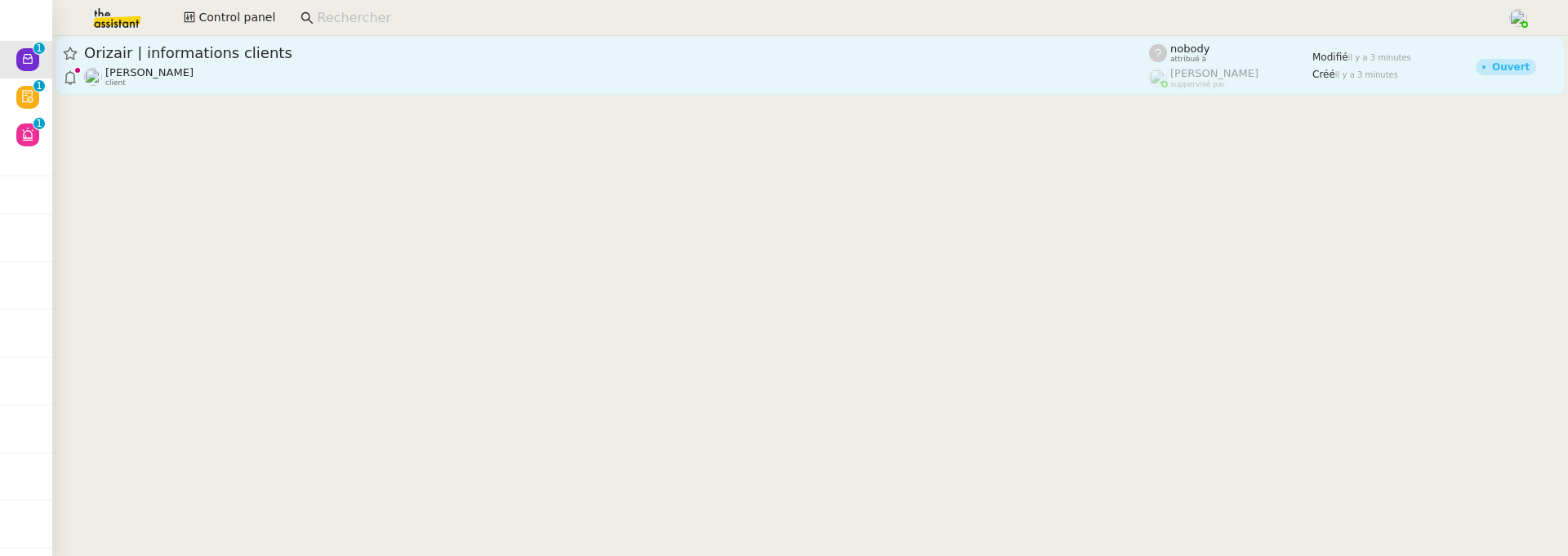
click at [352, 58] on span "Orizair | informations clients" at bounding box center [617, 53] width 1065 height 14
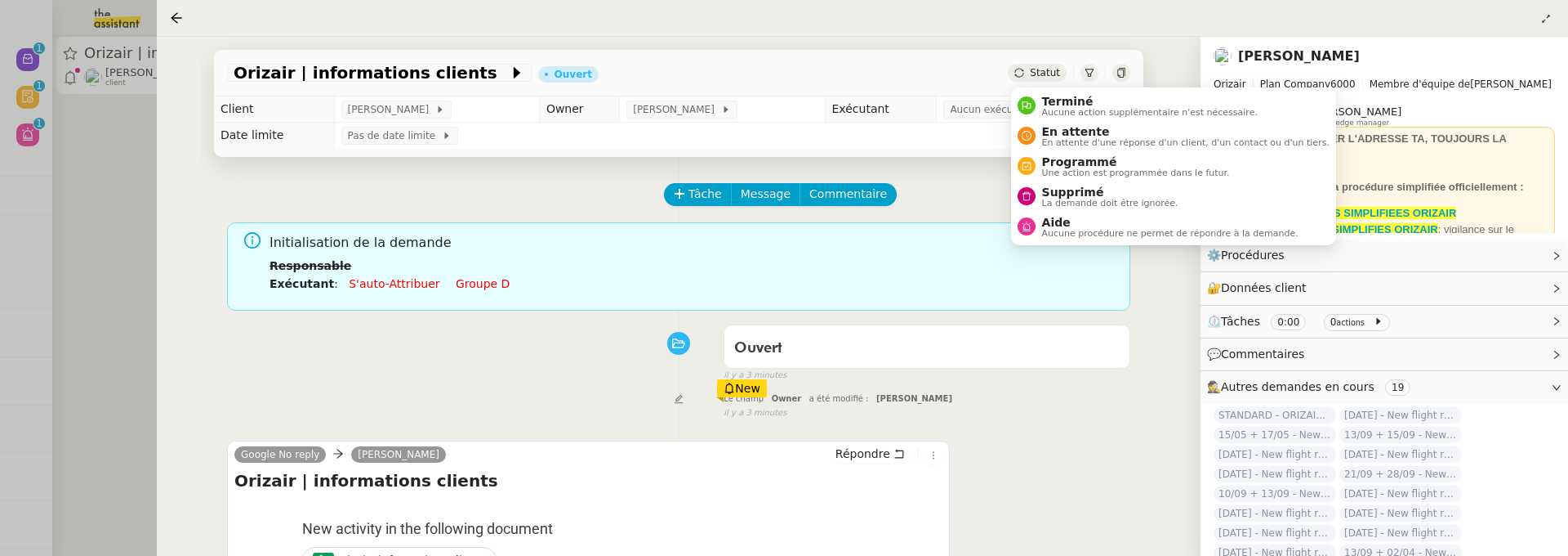
click at [1045, 68] on span "Statut" at bounding box center [1044, 73] width 30 height 12
click at [1084, 192] on span "Supprimé" at bounding box center [1110, 192] width 137 height 13
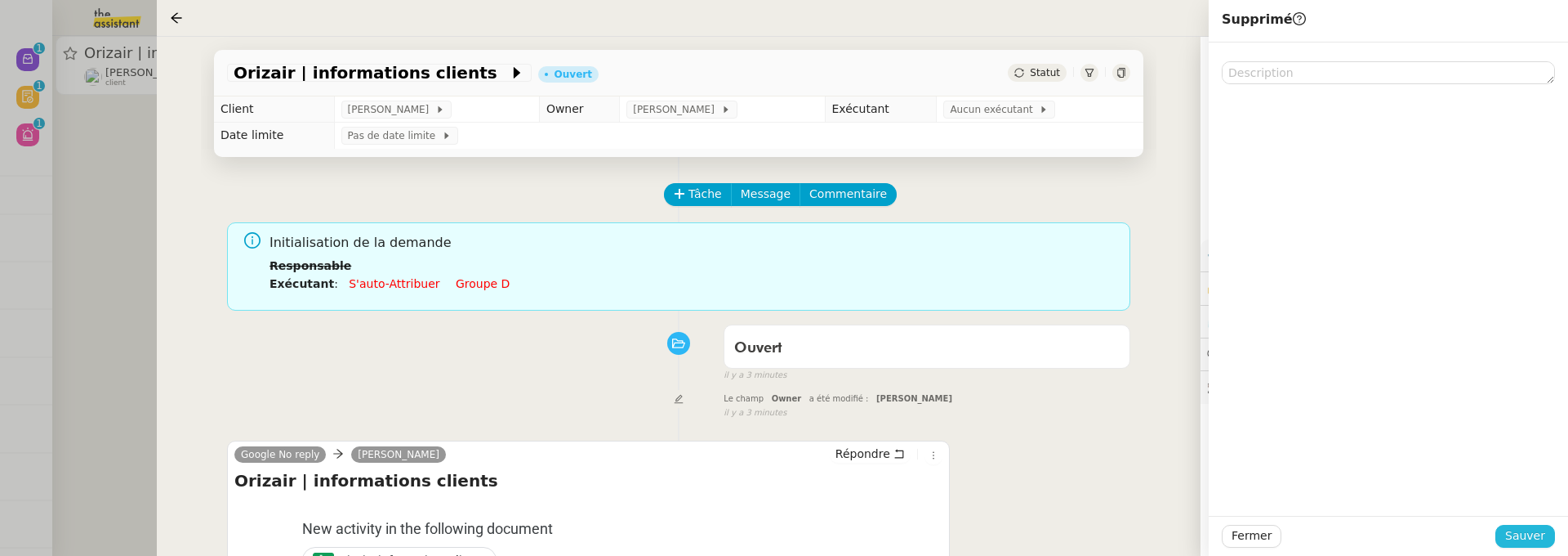
click at [1527, 536] on span "Sauver" at bounding box center [1526, 536] width 40 height 19
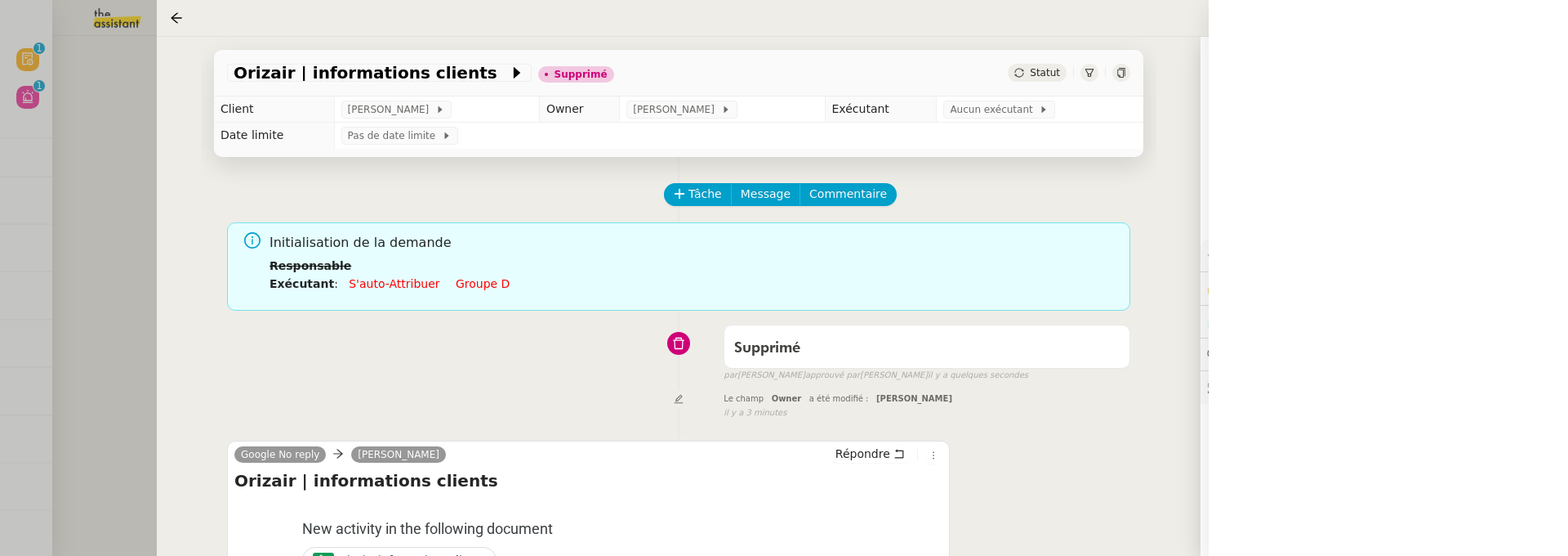
click at [114, 149] on div at bounding box center [784, 278] width 1568 height 556
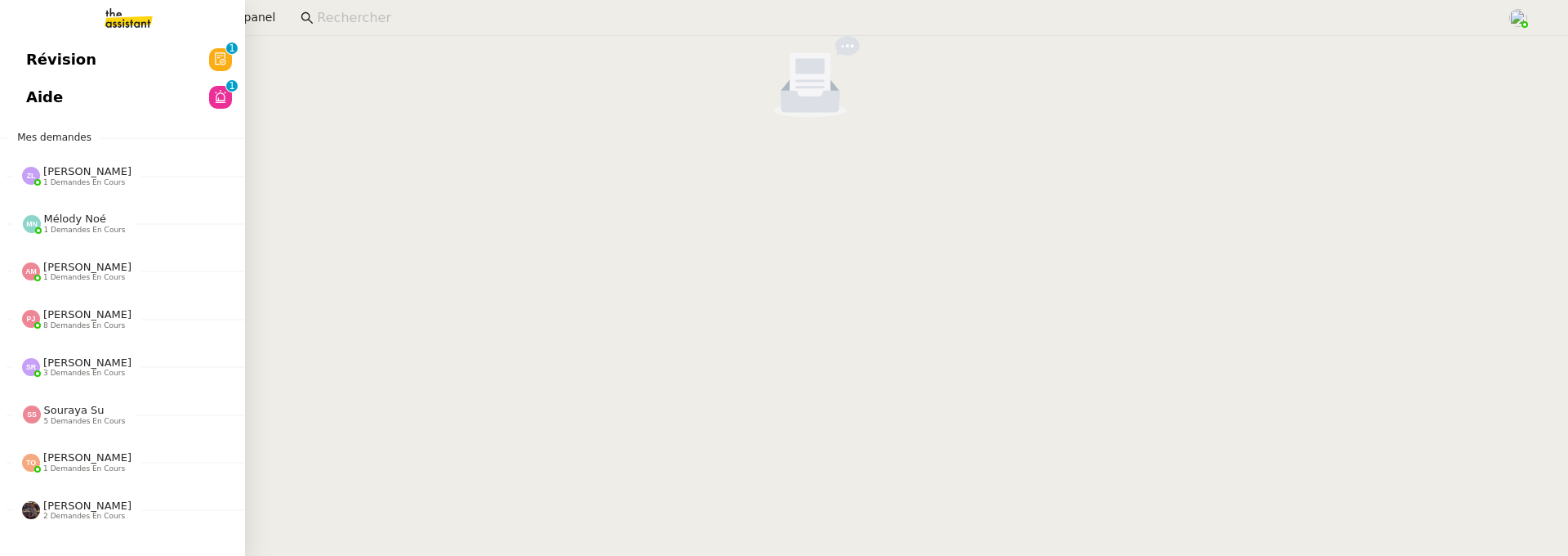
click at [44, 63] on span "Révision" at bounding box center [61, 59] width 70 height 24
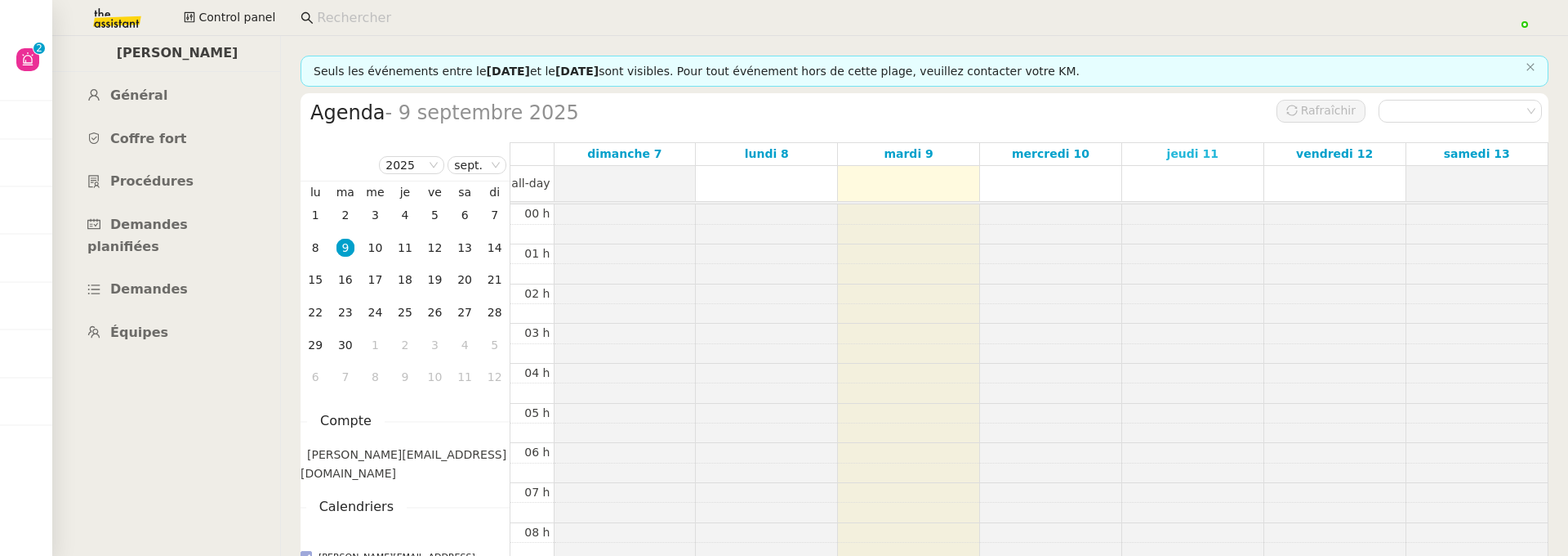
scroll to position [236, 0]
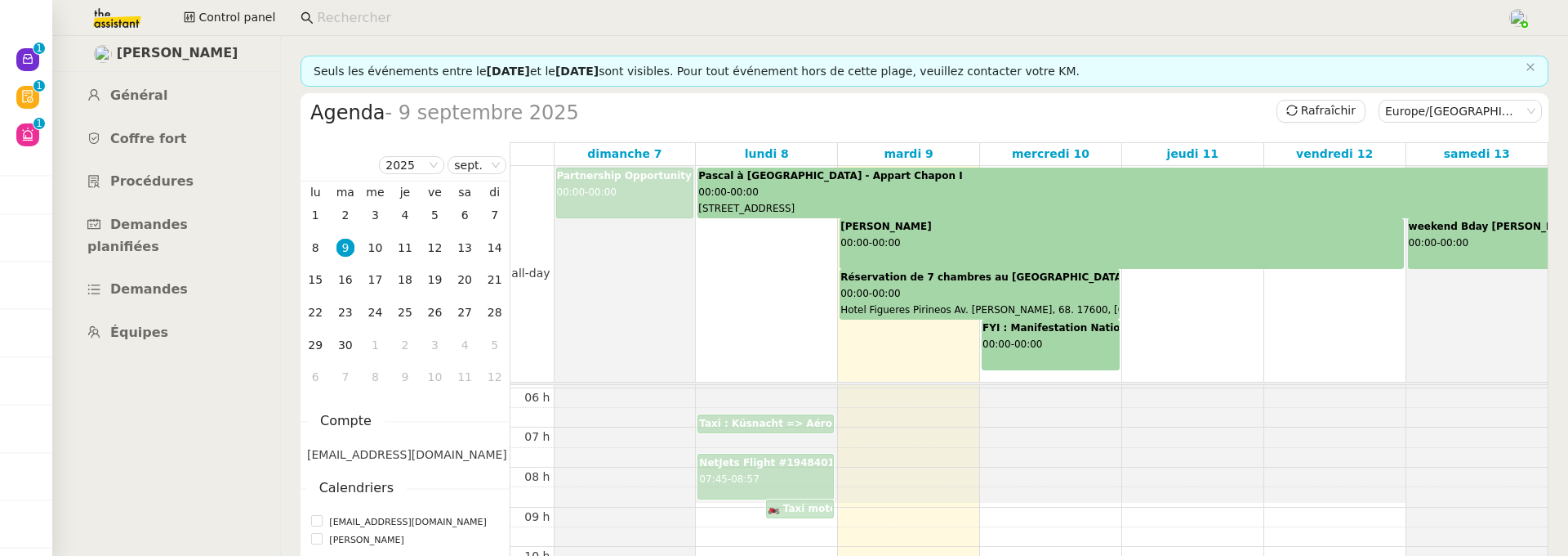
click at [377, 13] on input at bounding box center [904, 18] width 1174 height 22
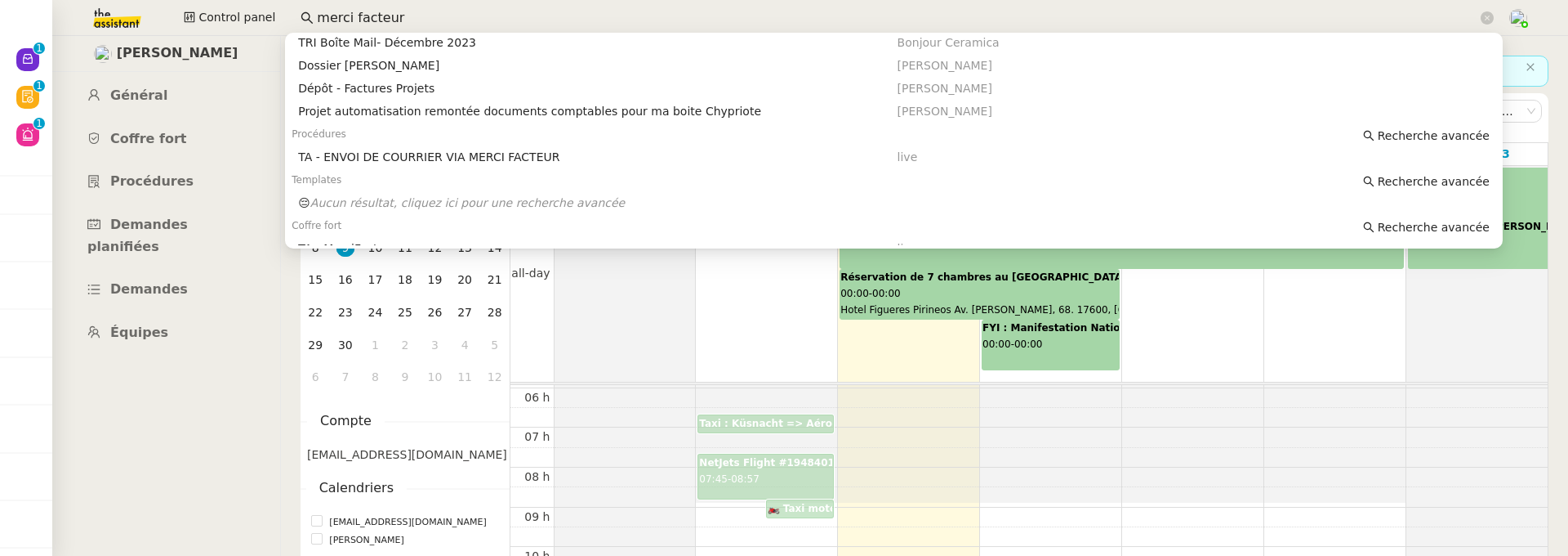
scroll to position [180, 0]
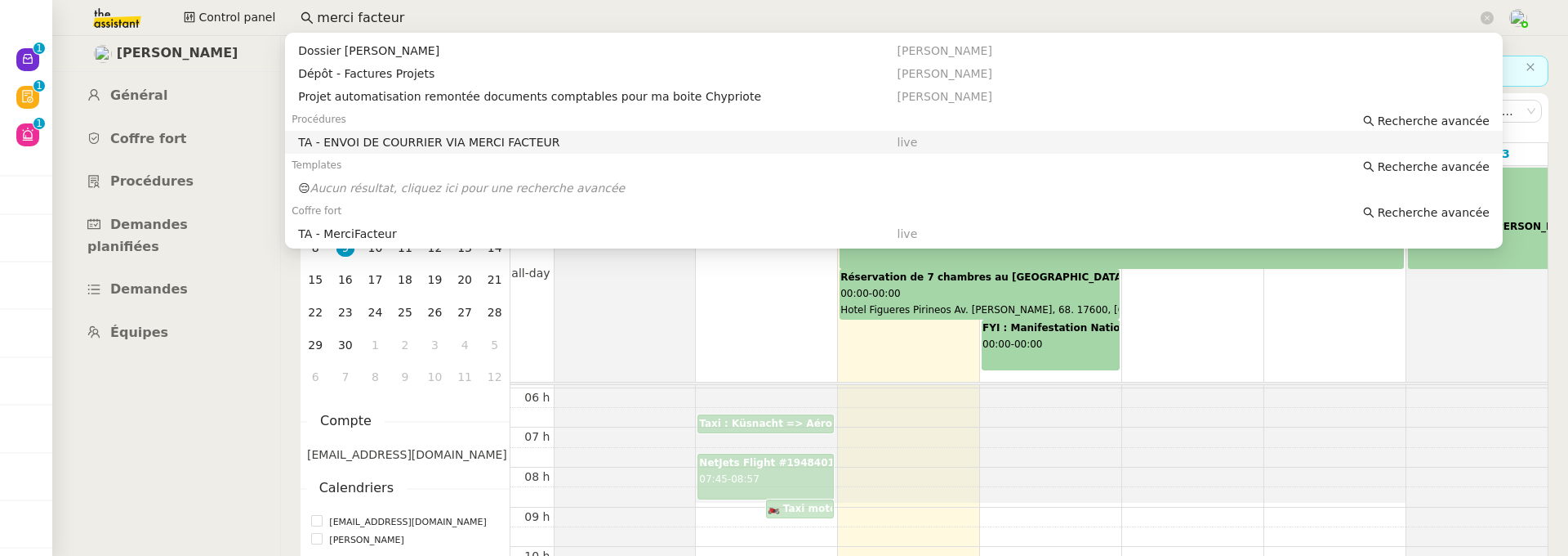
click at [468, 142] on div "TA - ENVOI DE COURRIER VIA MERCI FACTEUR" at bounding box center [597, 141] width 599 height 14
type input "merci facteur"
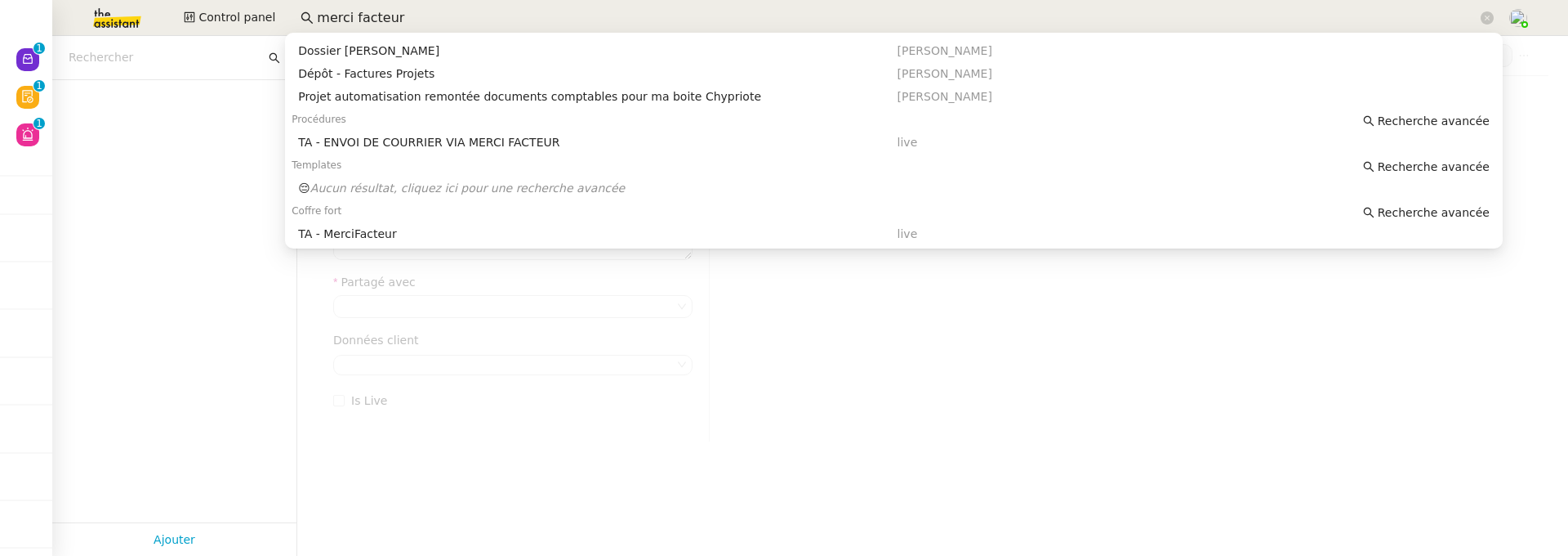
type input "TA - ENVOI DE COURRIER VIA MERCI FACTEUR"
type input "courrier, recommandé, lettre, simple, envoi, poste, suivi, merci facteur"
type textarea "Envoi de courriers simple et recommandé pour les clients"
checkbox input "true"
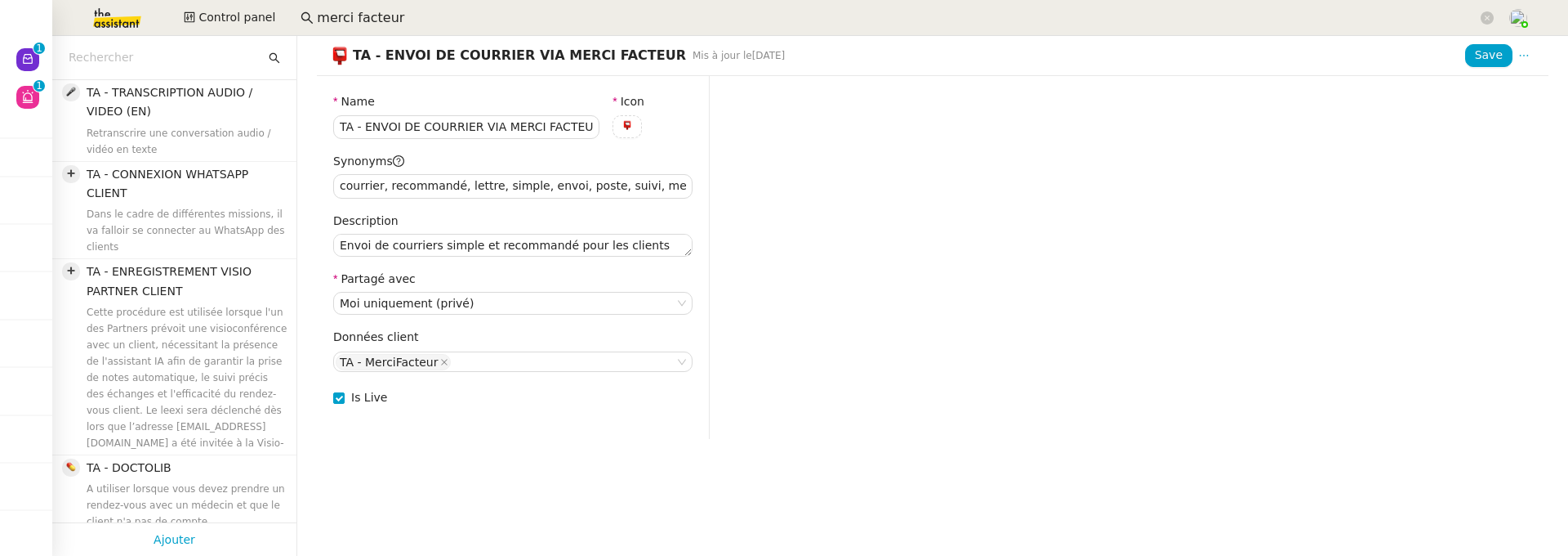
click at [411, 19] on input "merci facteur" at bounding box center [897, 18] width 1160 height 22
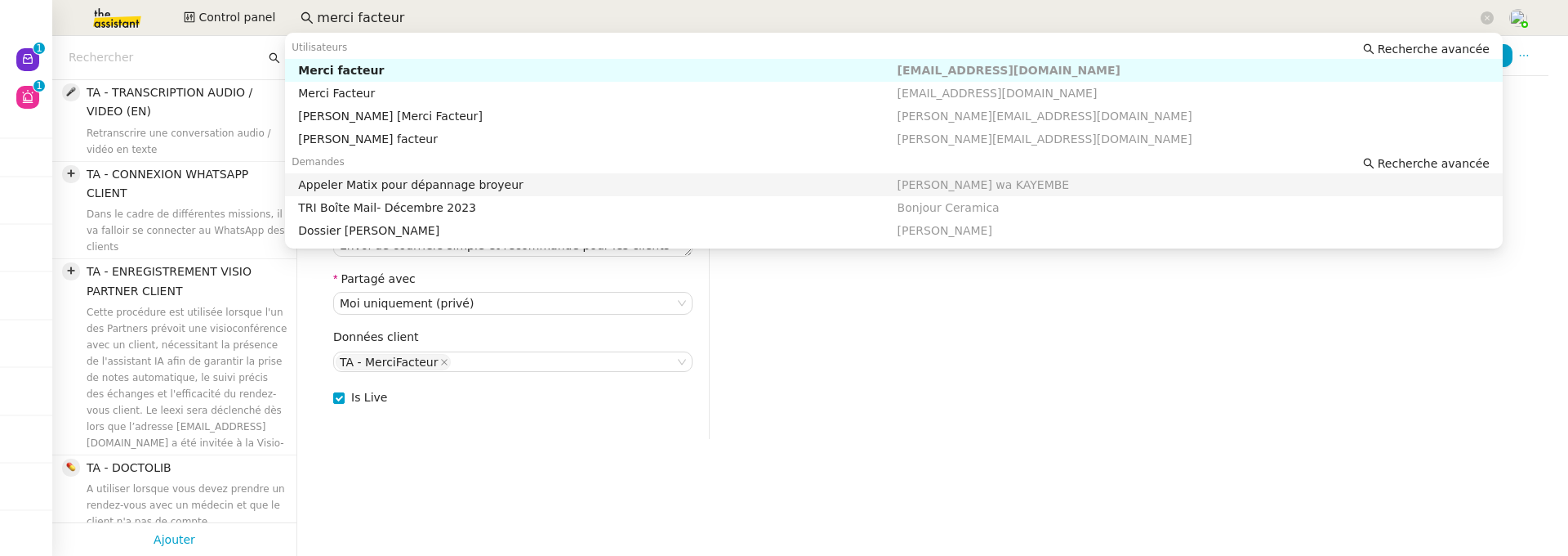
scroll to position [180, 0]
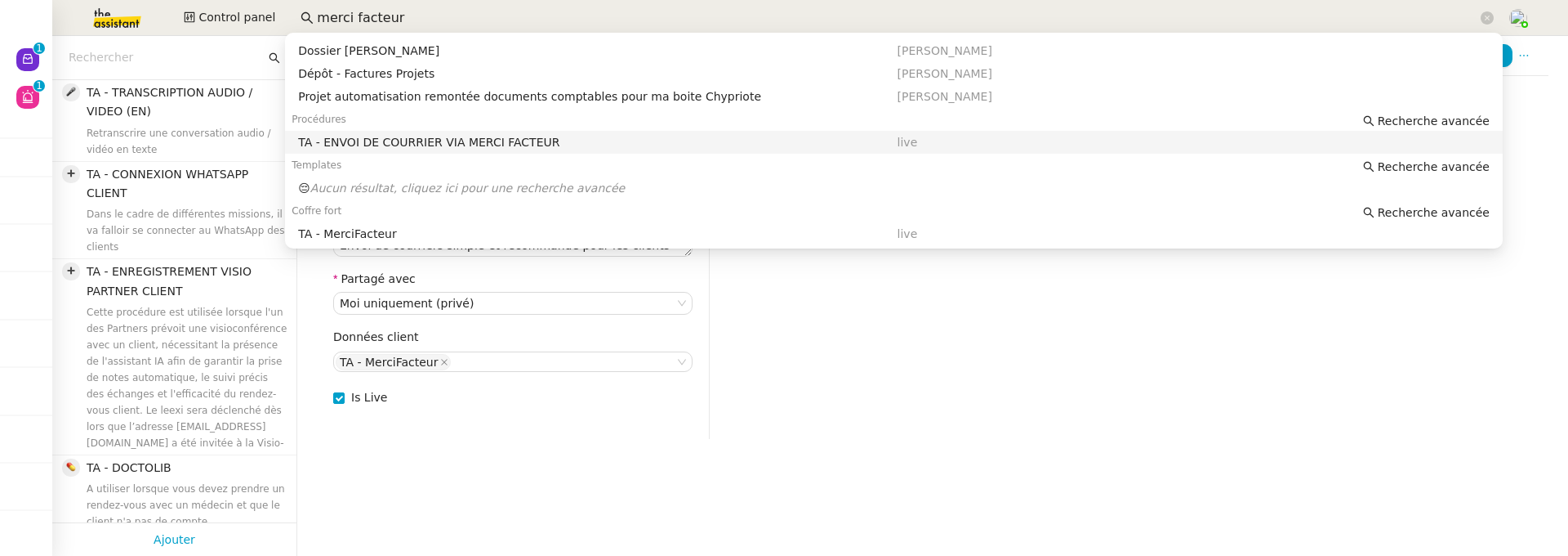
click at [554, 139] on div "TA - ENVOI DE COURRIER VIA MERCI FACTEUR" at bounding box center [597, 141] width 599 height 14
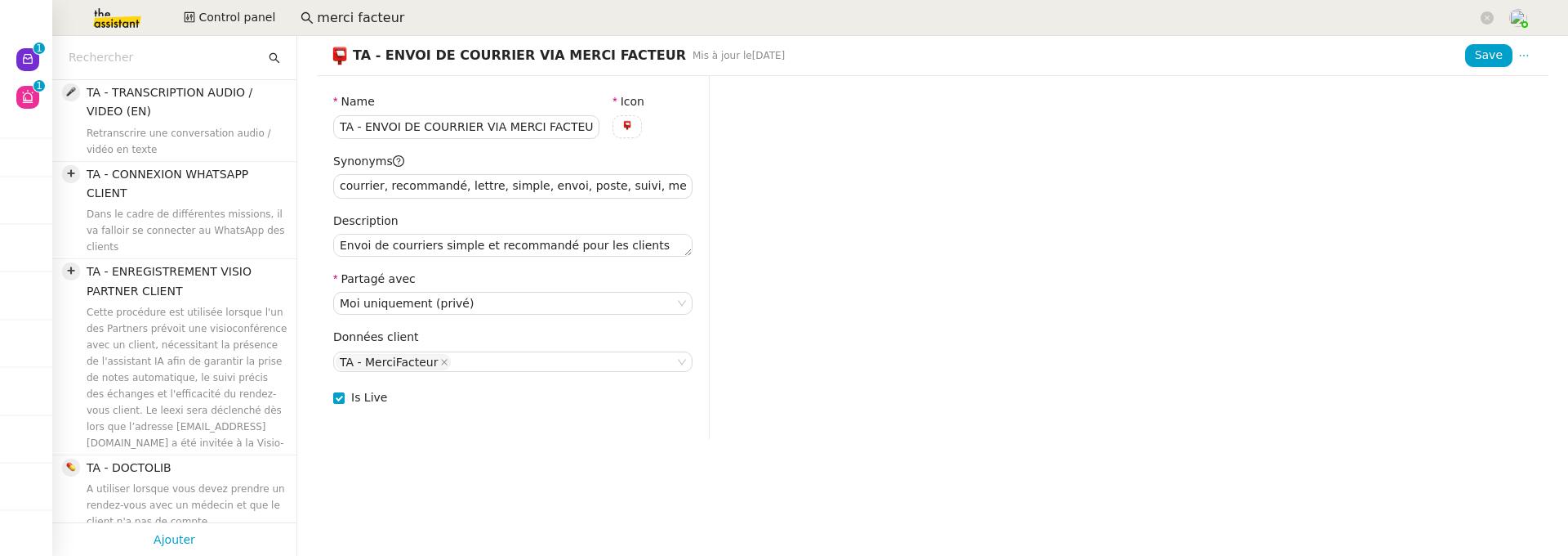
click at [153, 72] on div at bounding box center [174, 58] width 244 height 44
click at [131, 63] on input "text" at bounding box center [166, 58] width 197 height 19
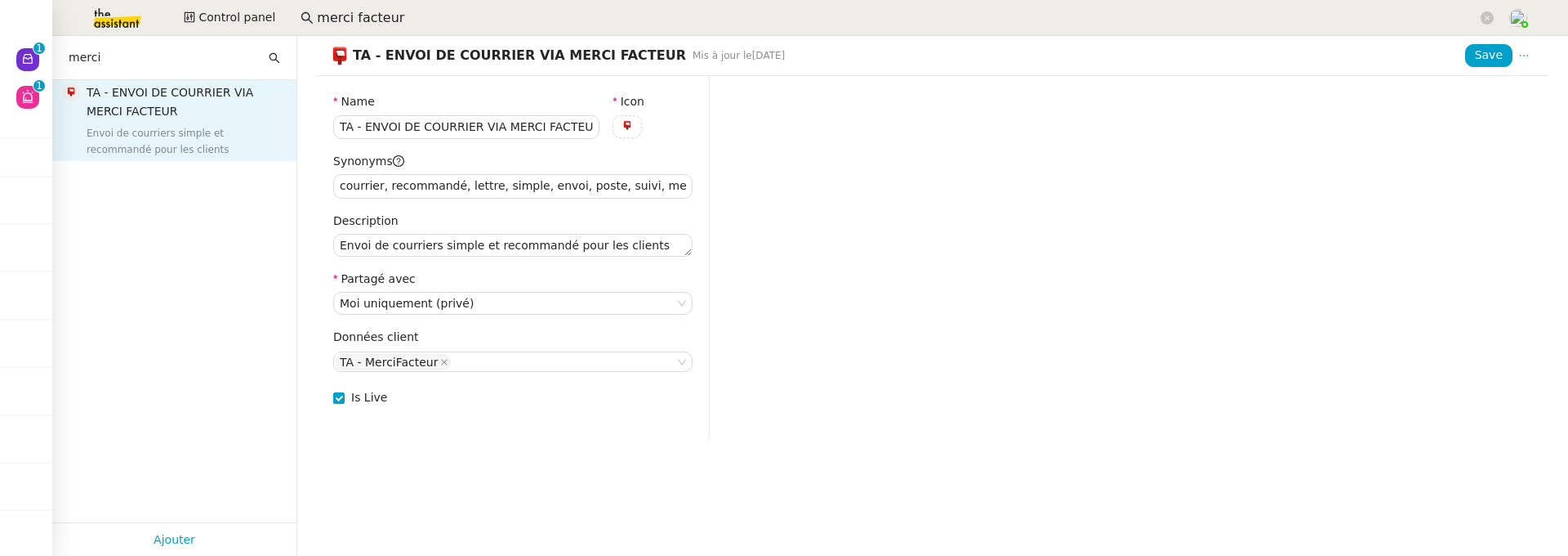
type input "merci"
click at [120, 158] on nz-list-item "TA - ENVOI DE COURRIER VIA MERCI FACTEUR Envoi de courriers simple et recommand…" at bounding box center [174, 120] width 245 height 81
click at [383, 15] on input "merci facteur" at bounding box center [897, 18] width 1160 height 22
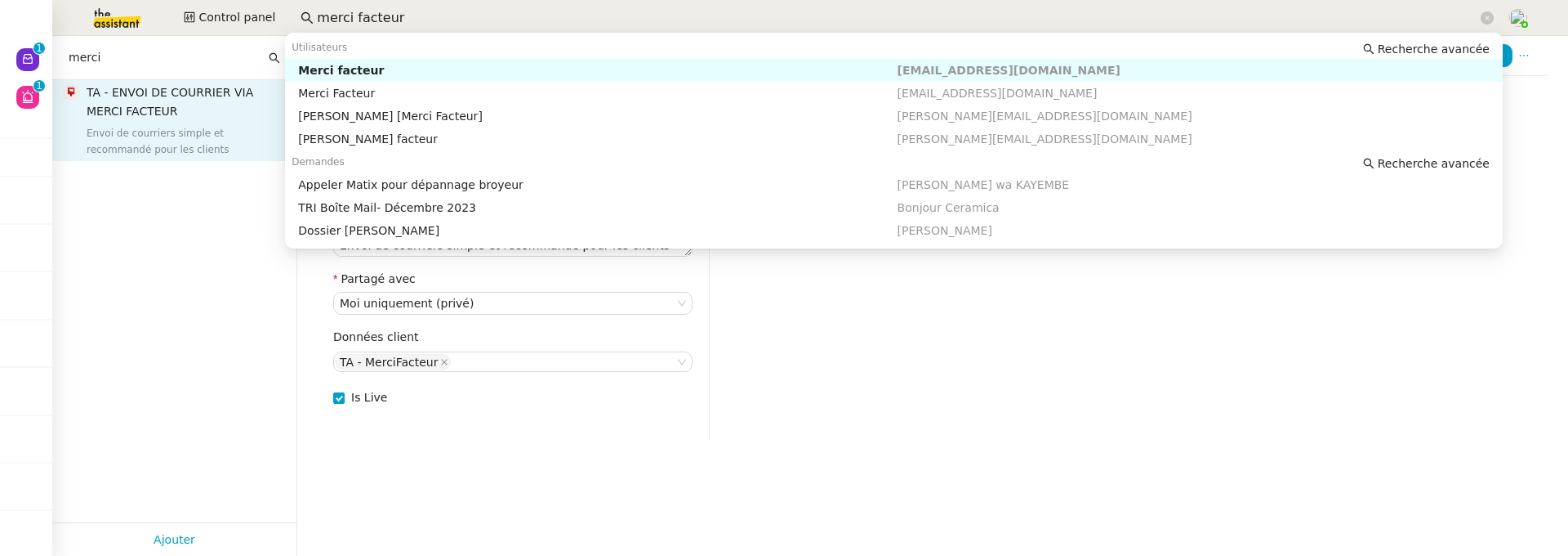
click at [416, 15] on input "merci facteur" at bounding box center [897, 18] width 1160 height 22
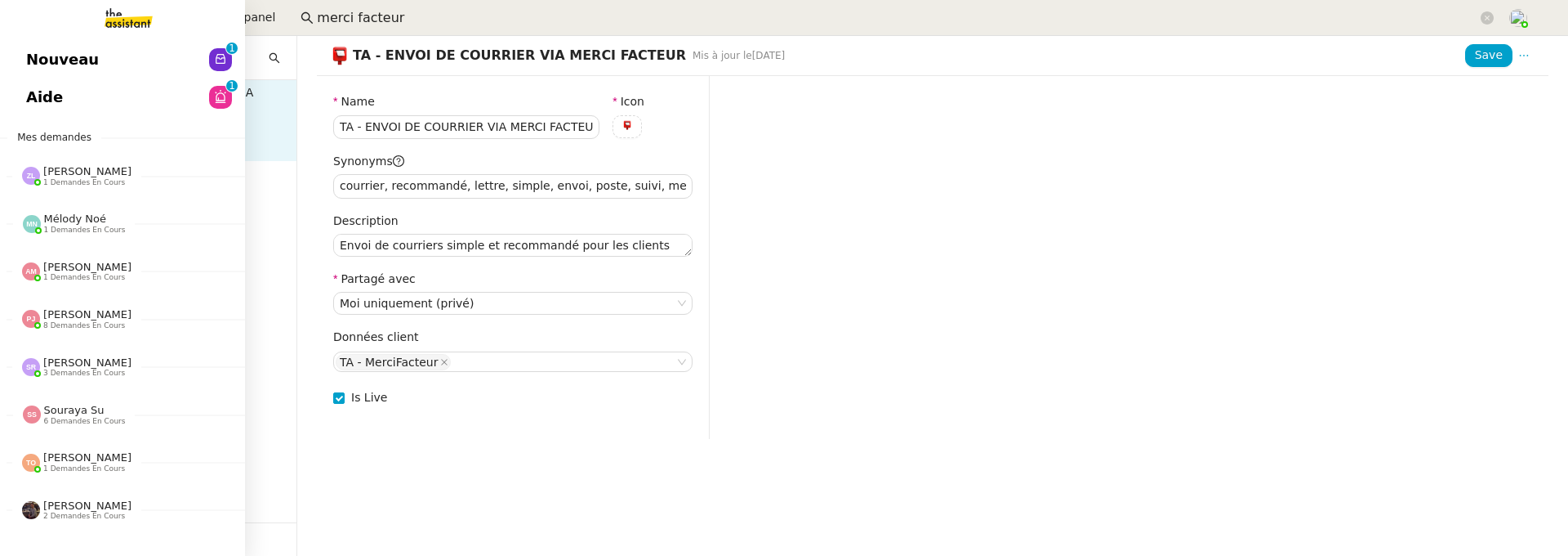
click at [40, 63] on span "Nouveau" at bounding box center [62, 59] width 73 height 24
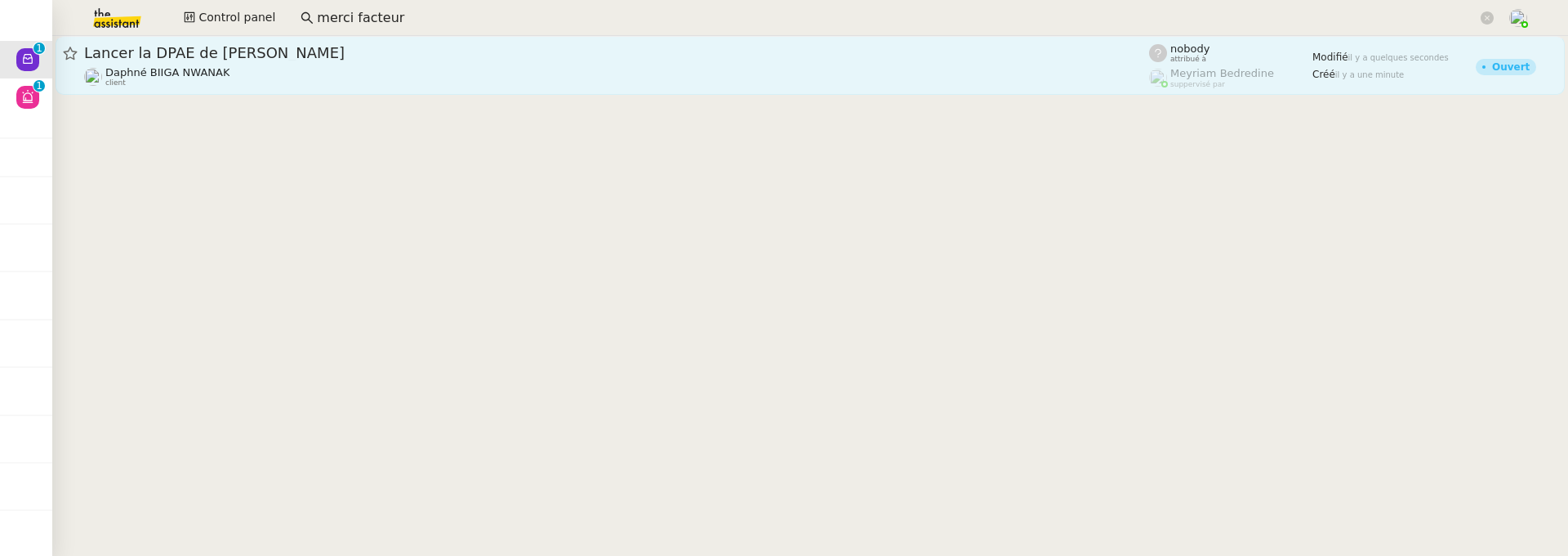
click at [650, 38] on link "Lancer la DPAE de [PERSON_NAME] BIIGA NWANAK client nobody attribué à [PERSON_N…" at bounding box center [810, 64] width 1509 height 59
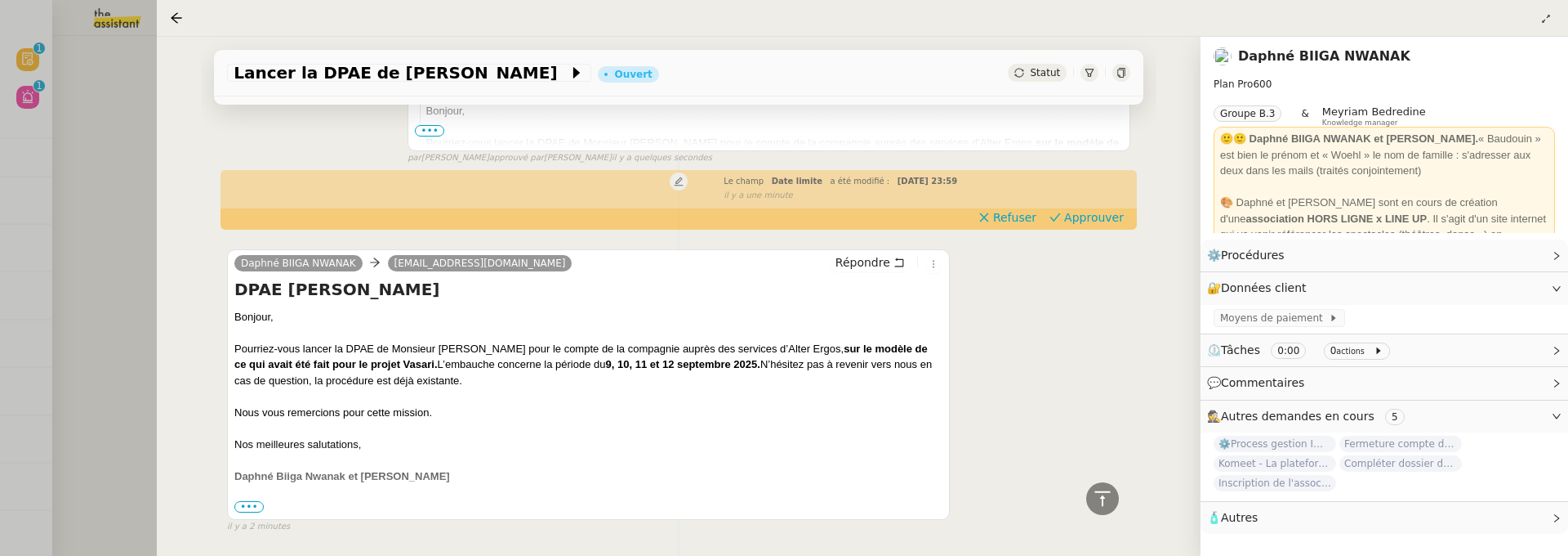
scroll to position [433, 0]
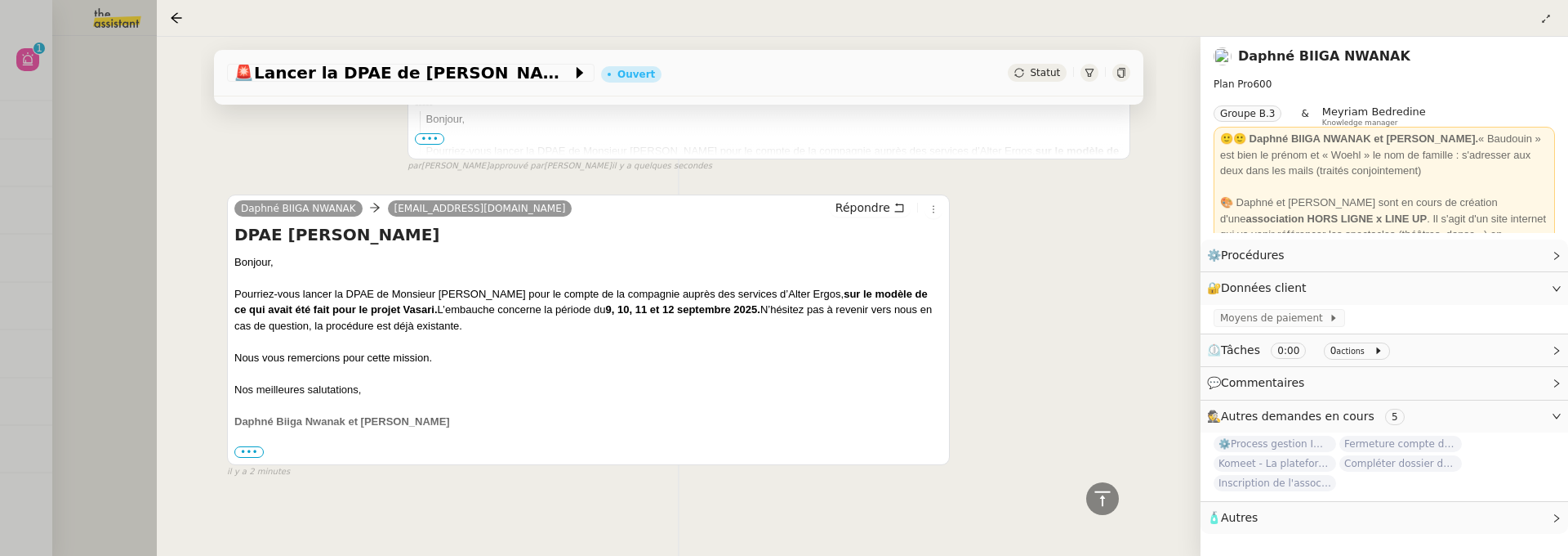
click at [122, 274] on div at bounding box center [784, 278] width 1568 height 556
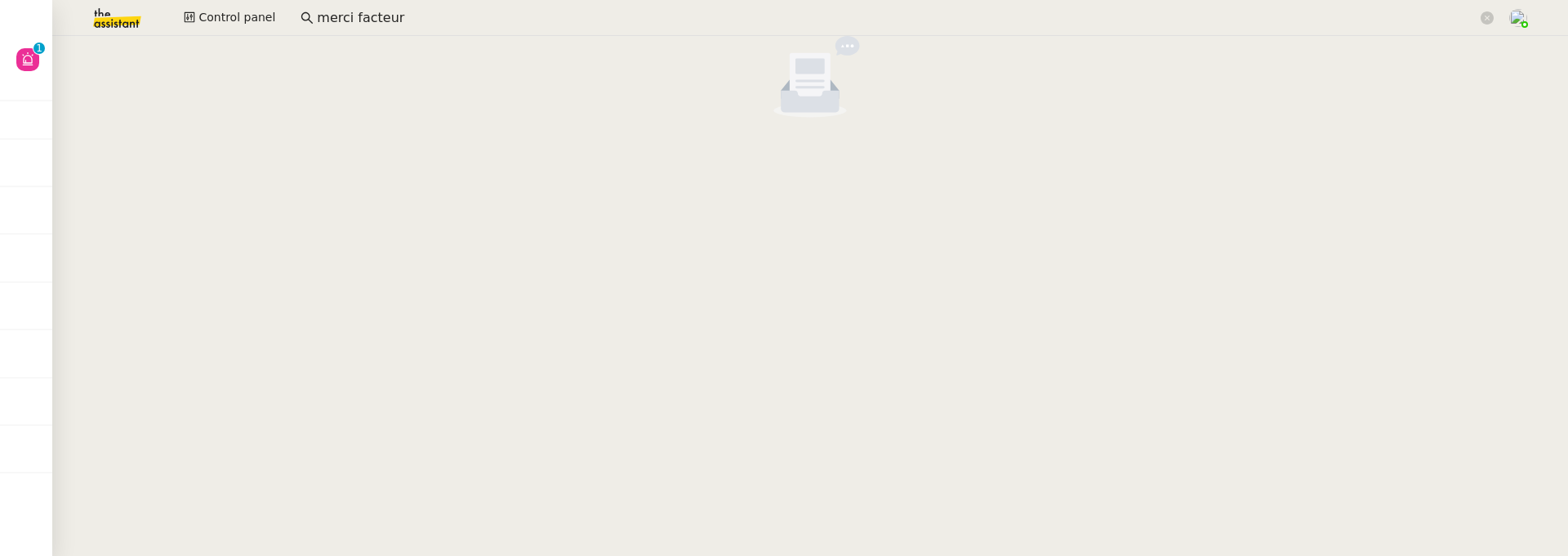
click at [52, 60] on div at bounding box center [809, 80] width 1516 height 88
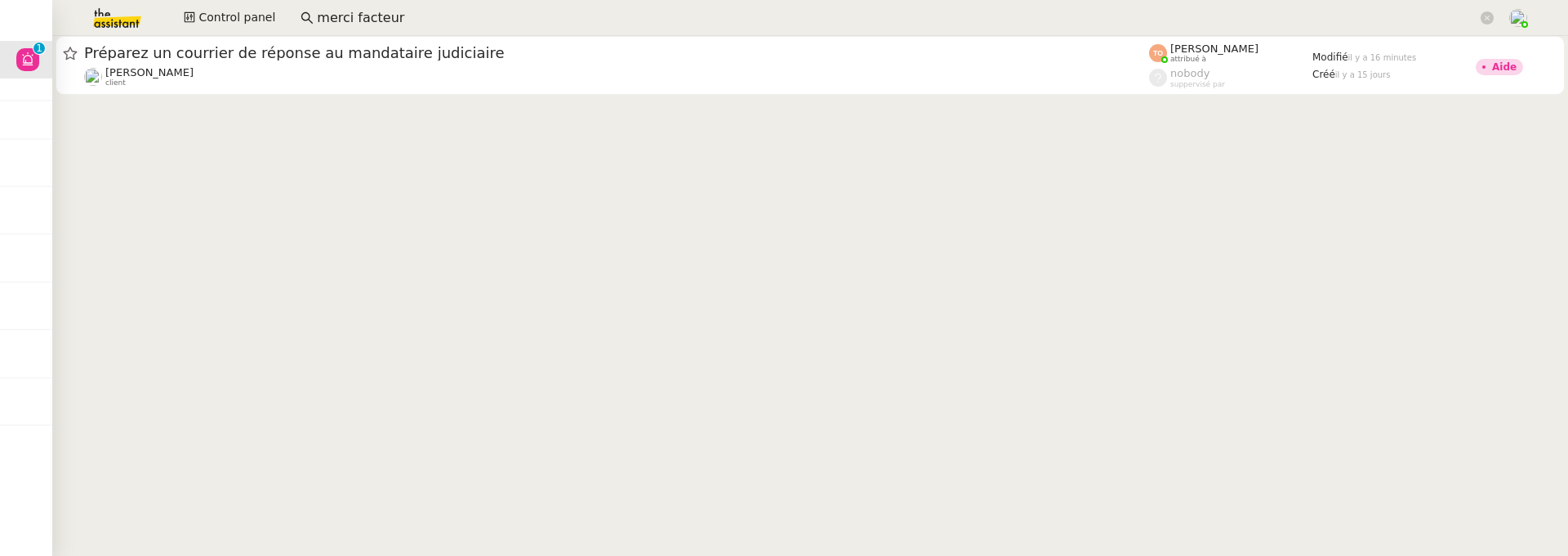
click at [647, 102] on cdk-virtual-scroll-viewport "Préparez un courrier de réponse au mandataire judiciaire [PERSON_NAME] client […" at bounding box center [809, 295] width 1516 height 519
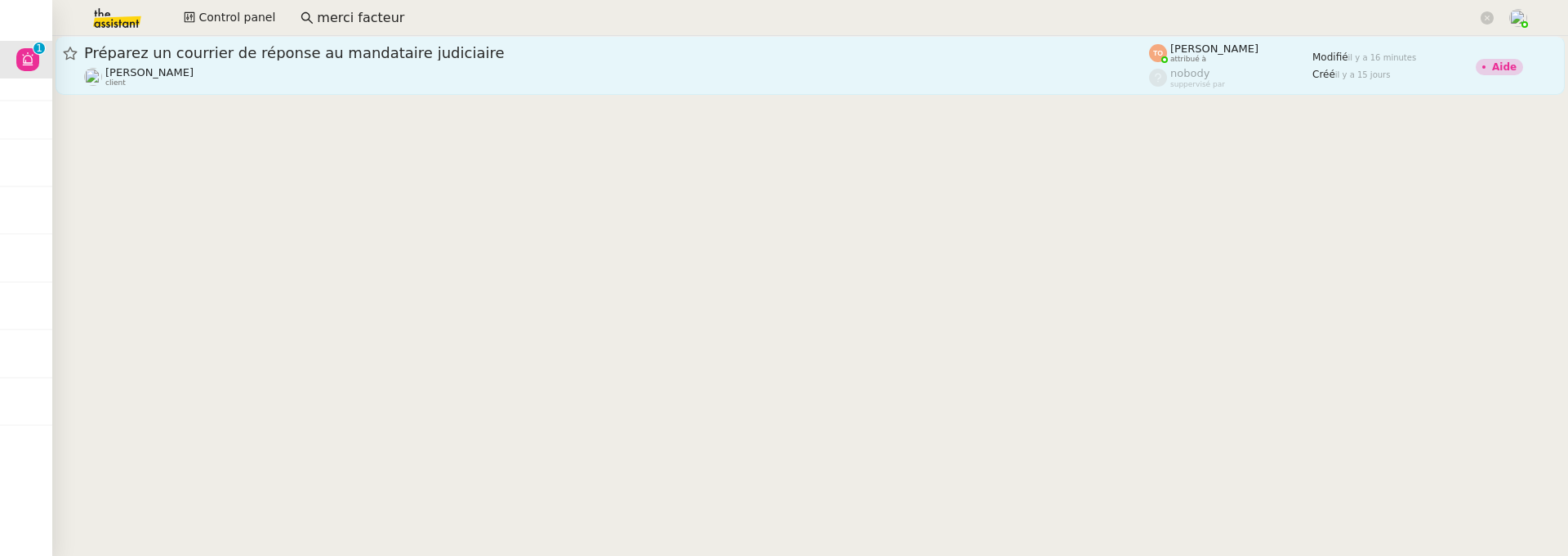
click at [593, 81] on div "[PERSON_NAME] client" at bounding box center [617, 77] width 1065 height 21
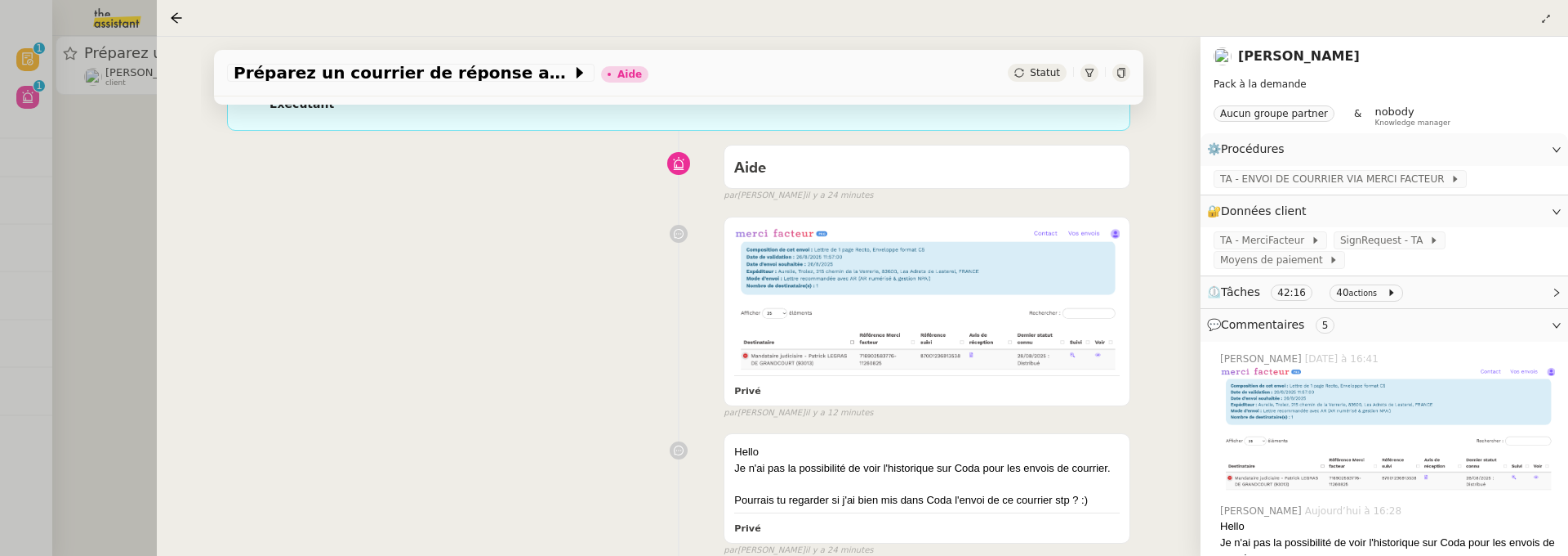
scroll to position [177, 0]
click at [1281, 248] on span "TA - MerciFacteur" at bounding box center [1265, 240] width 90 height 16
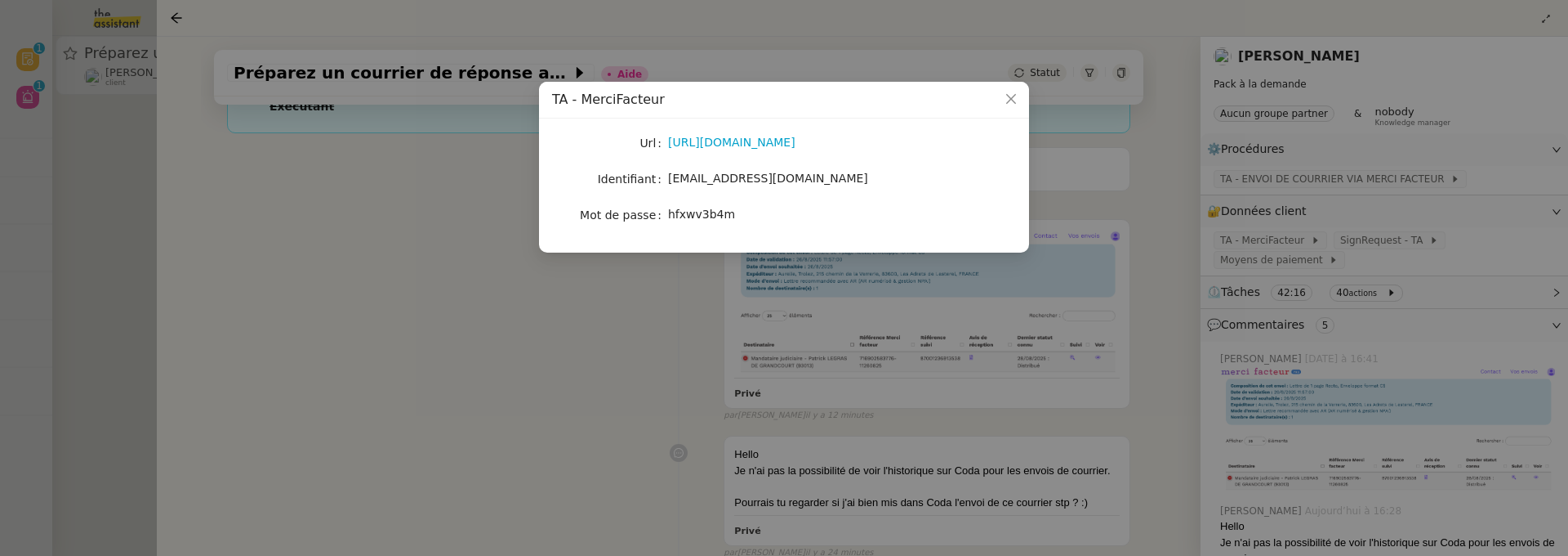
click at [1144, 188] on nz-modal-container "TA - MerciFacteur Url [URL][DOMAIN_NAME] Identifiant [EMAIL_ADDRESS][DOMAIN_NAM…" at bounding box center [784, 278] width 1568 height 556
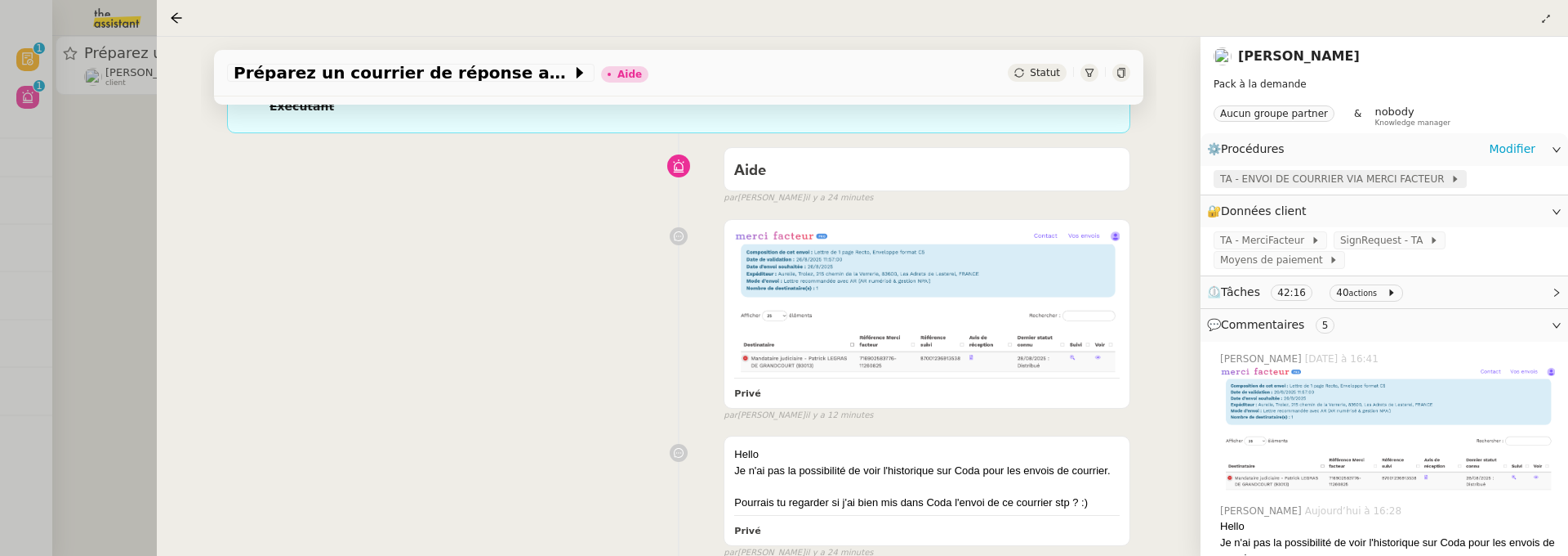
click at [1283, 177] on span "TA - ENVOI DE COURRIER VIA MERCI FACTEUR" at bounding box center [1335, 179] width 231 height 16
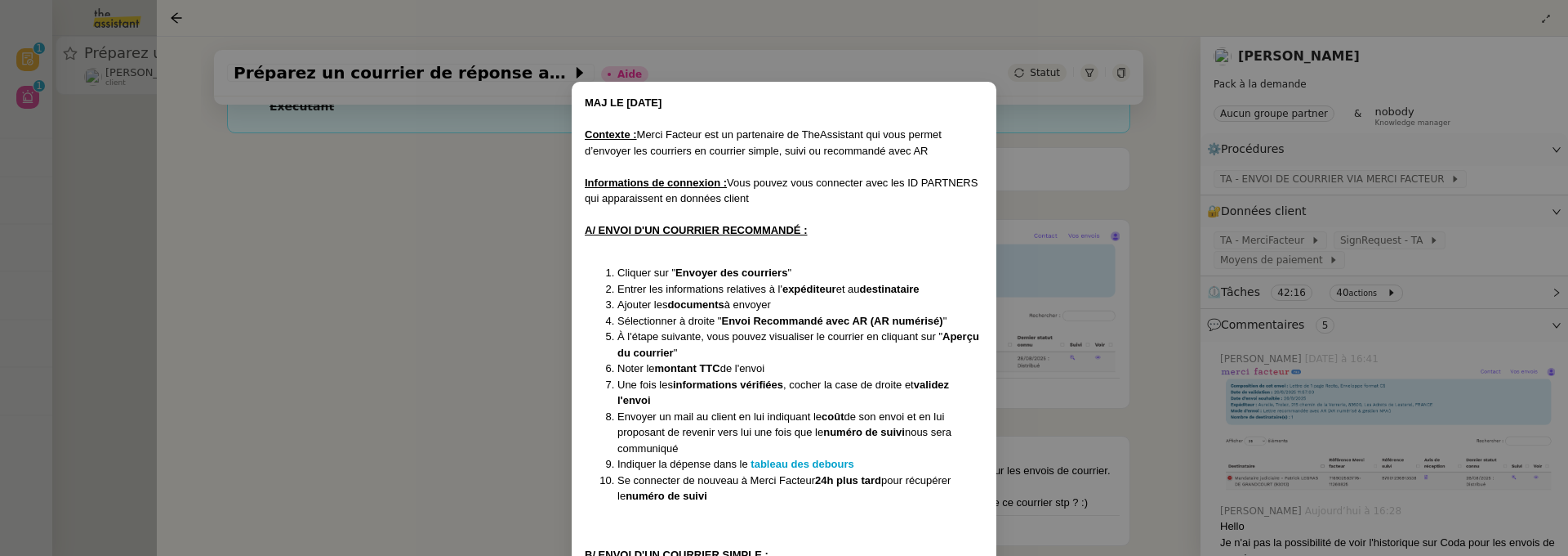
scroll to position [89, 0]
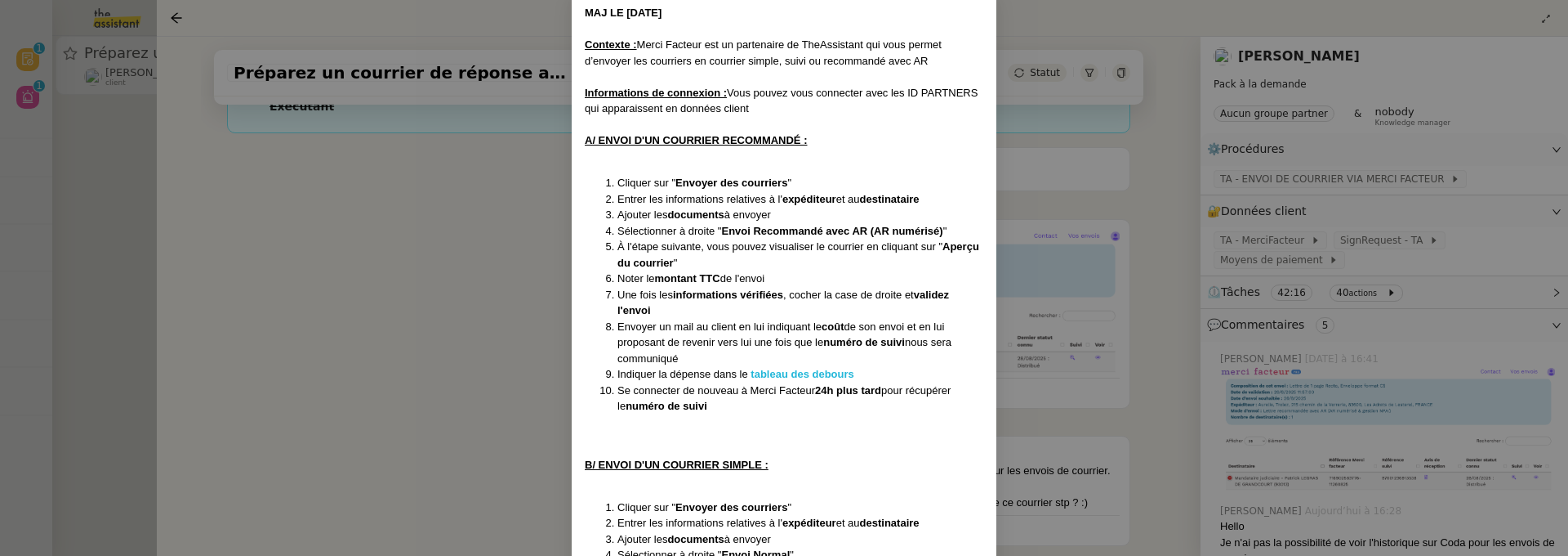
click at [802, 372] on strong "tableau des debours" at bounding box center [802, 373] width 103 height 13
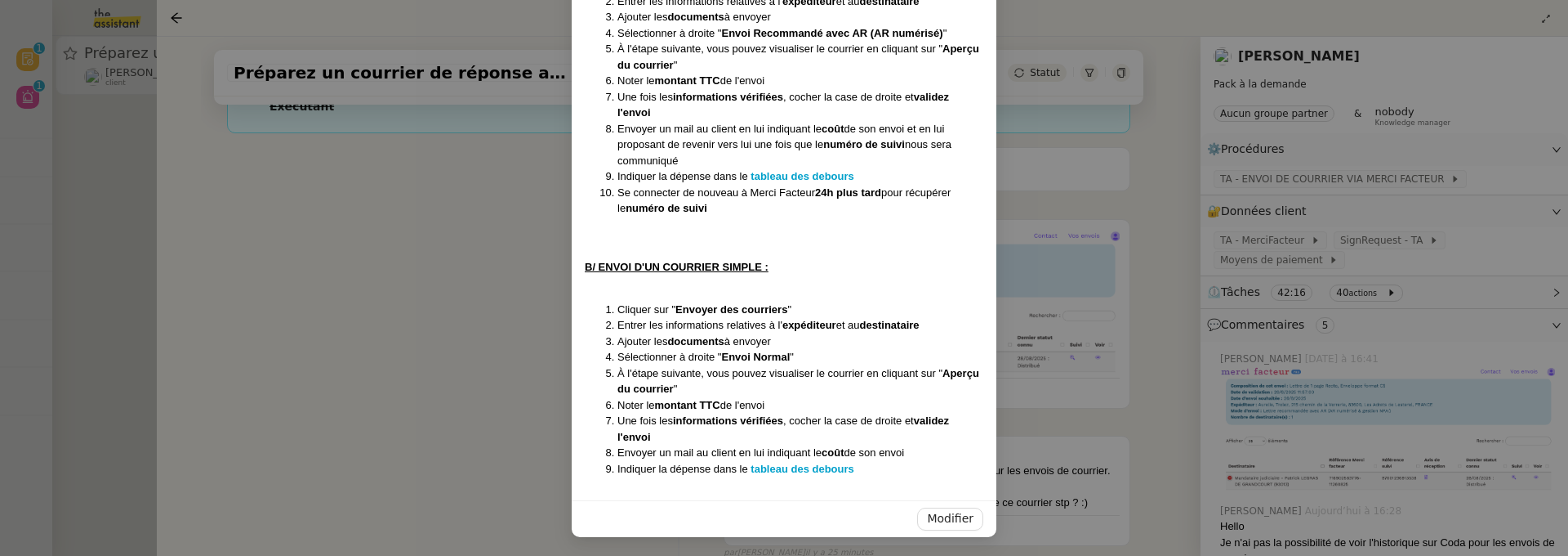
scroll to position [286, 0]
click at [817, 467] on strong "tableau des debours" at bounding box center [802, 470] width 103 height 13
click at [513, 322] on nz-modal-container "MAJ LE [DATE] Contexte : Merci Facteur est un partenaire de TheAssistant qui vo…" at bounding box center [784, 278] width 1568 height 556
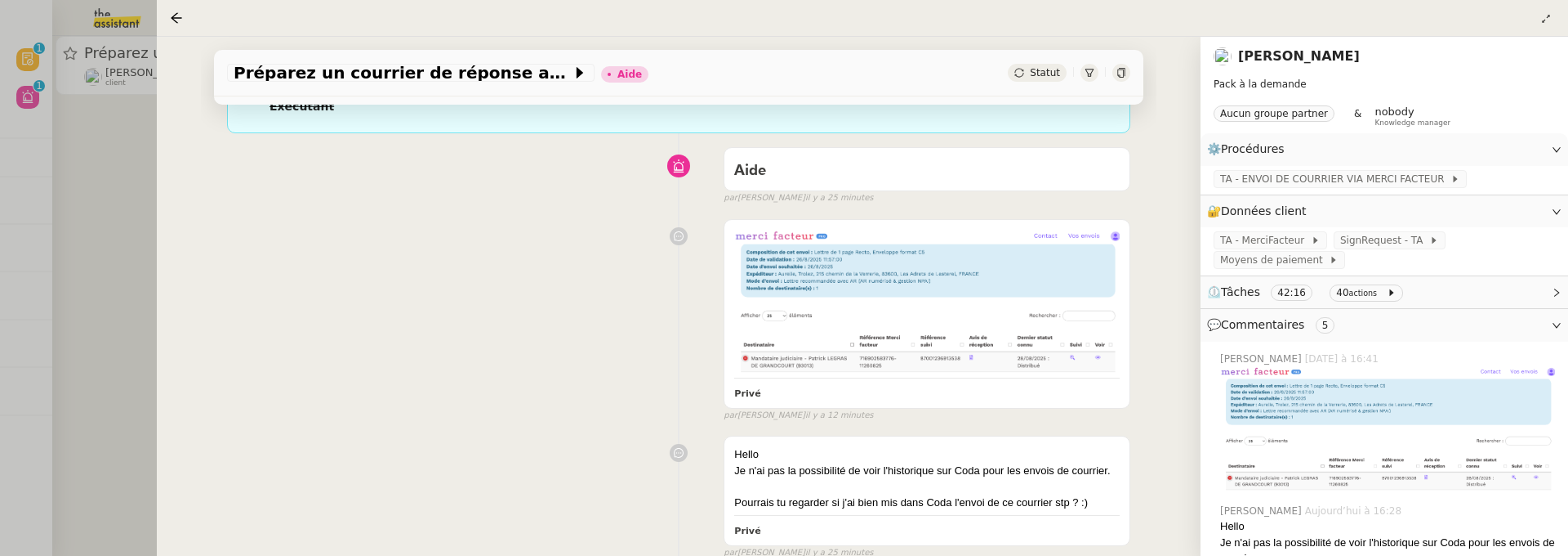
scroll to position [0, 0]
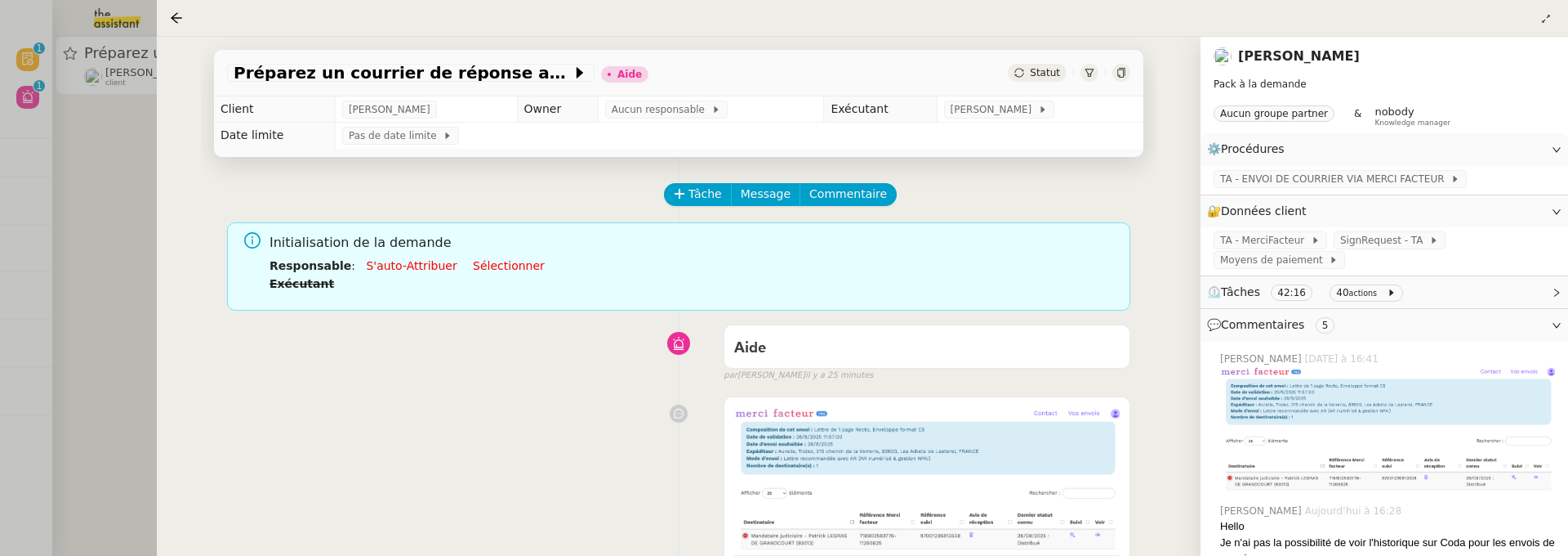
click at [114, 203] on div at bounding box center [784, 278] width 1568 height 556
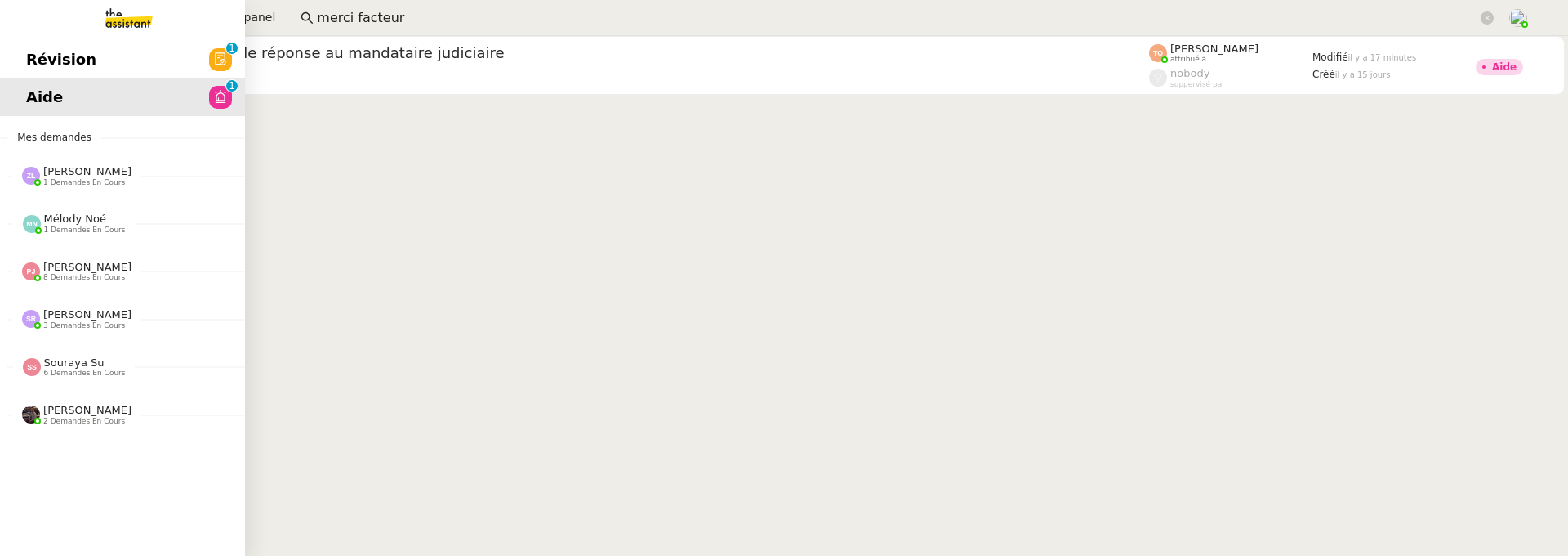
click at [46, 54] on span "Révision" at bounding box center [61, 59] width 70 height 24
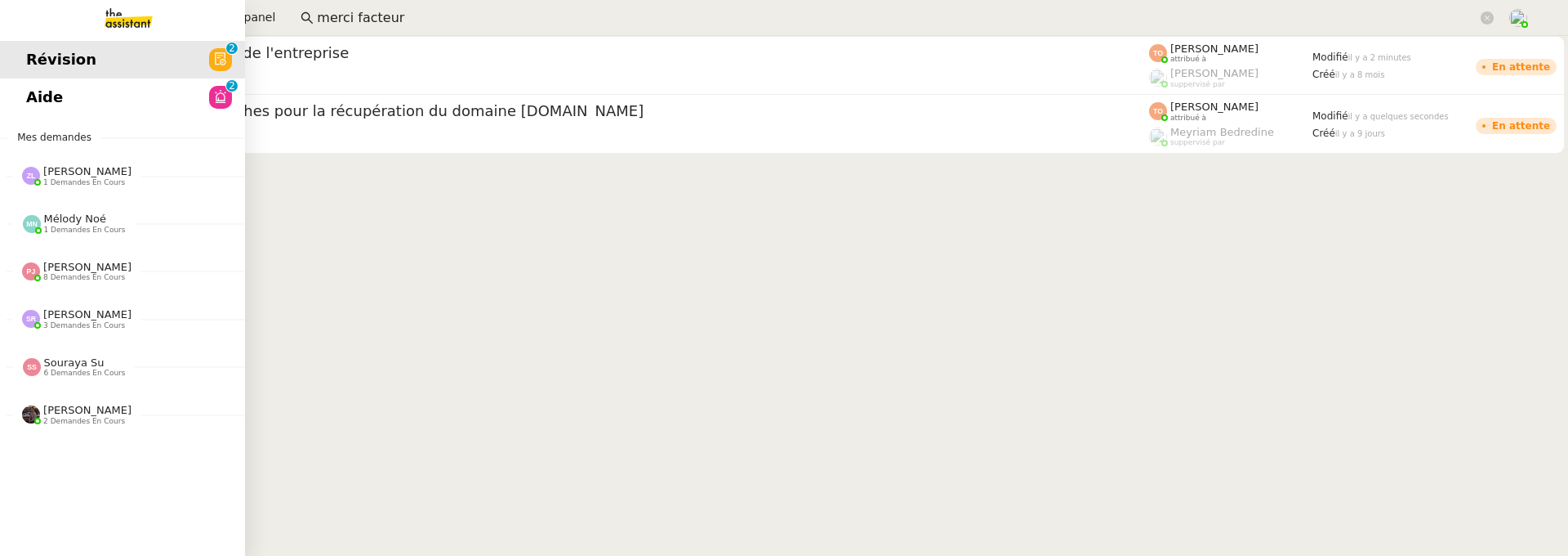
click at [29, 96] on span "Aide" at bounding box center [44, 96] width 37 height 24
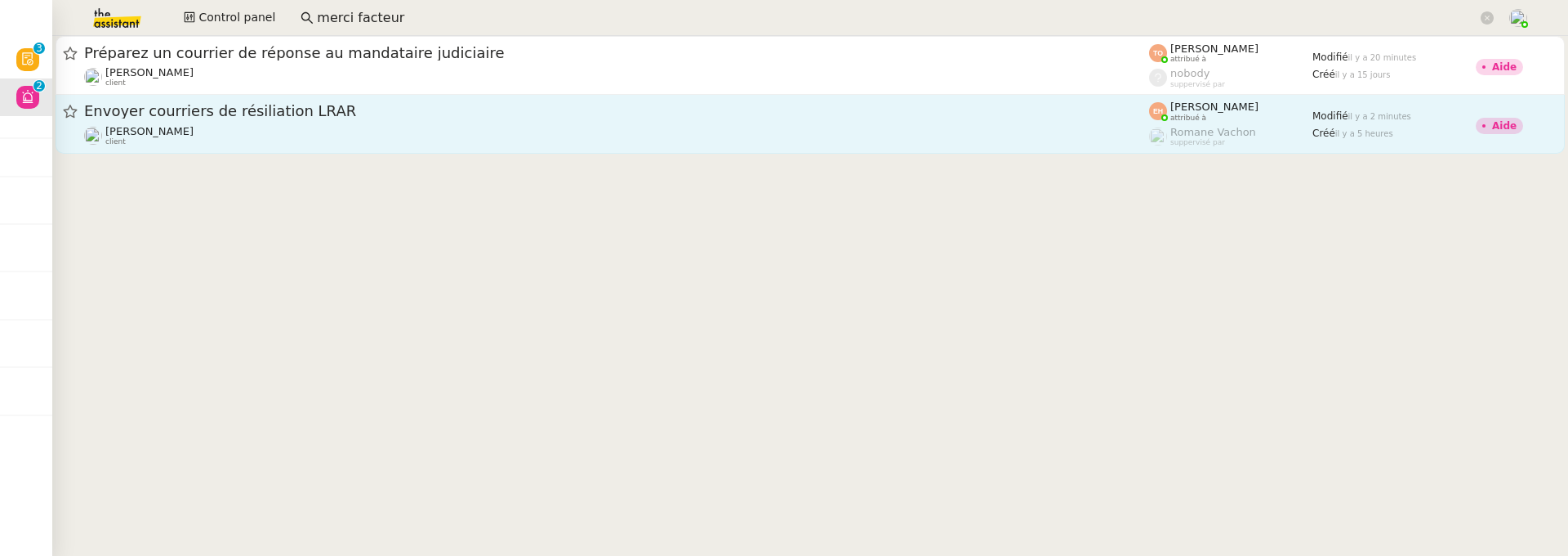
click at [432, 148] on link "Envoyer courriers de résiliation LRAR [PERSON_NAME] client [PERSON_NAME] attrib…" at bounding box center [810, 124] width 1509 height 59
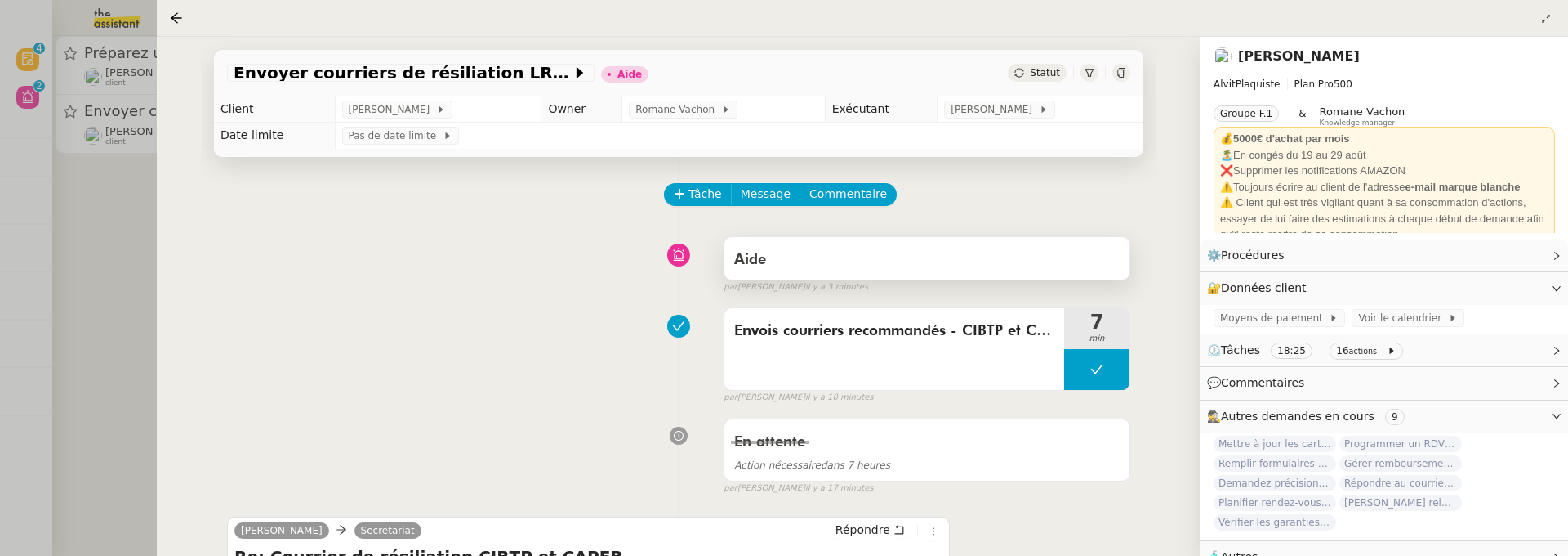
click at [911, 269] on div "Aide" at bounding box center [927, 260] width 386 height 26
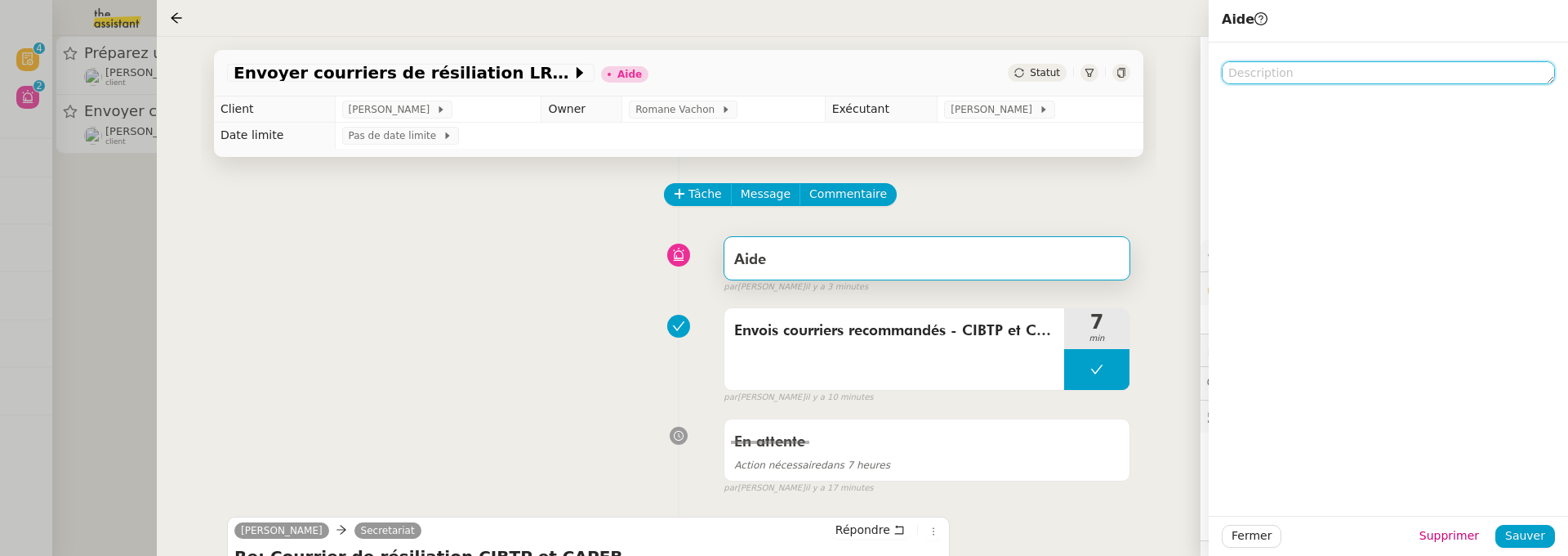
click at [1307, 79] on textarea at bounding box center [1388, 73] width 334 height 23
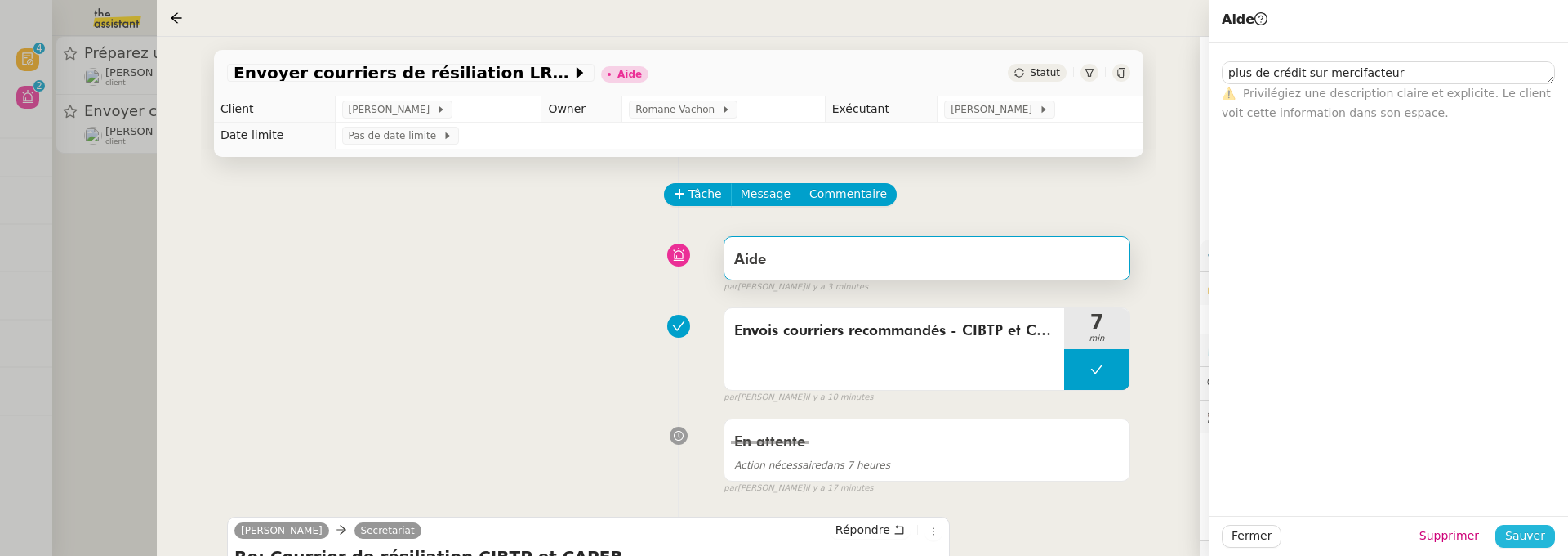
click at [1538, 542] on span "Sauver" at bounding box center [1526, 536] width 40 height 19
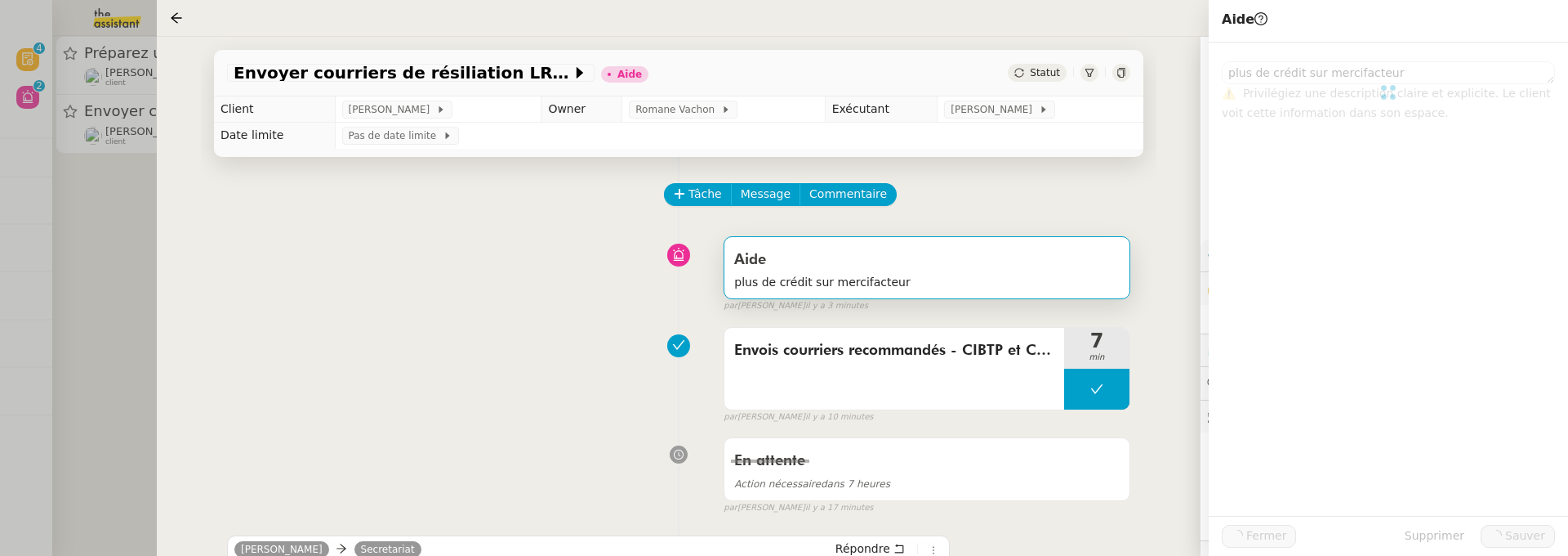
type textarea "plus de crédit sur mercifacteur"
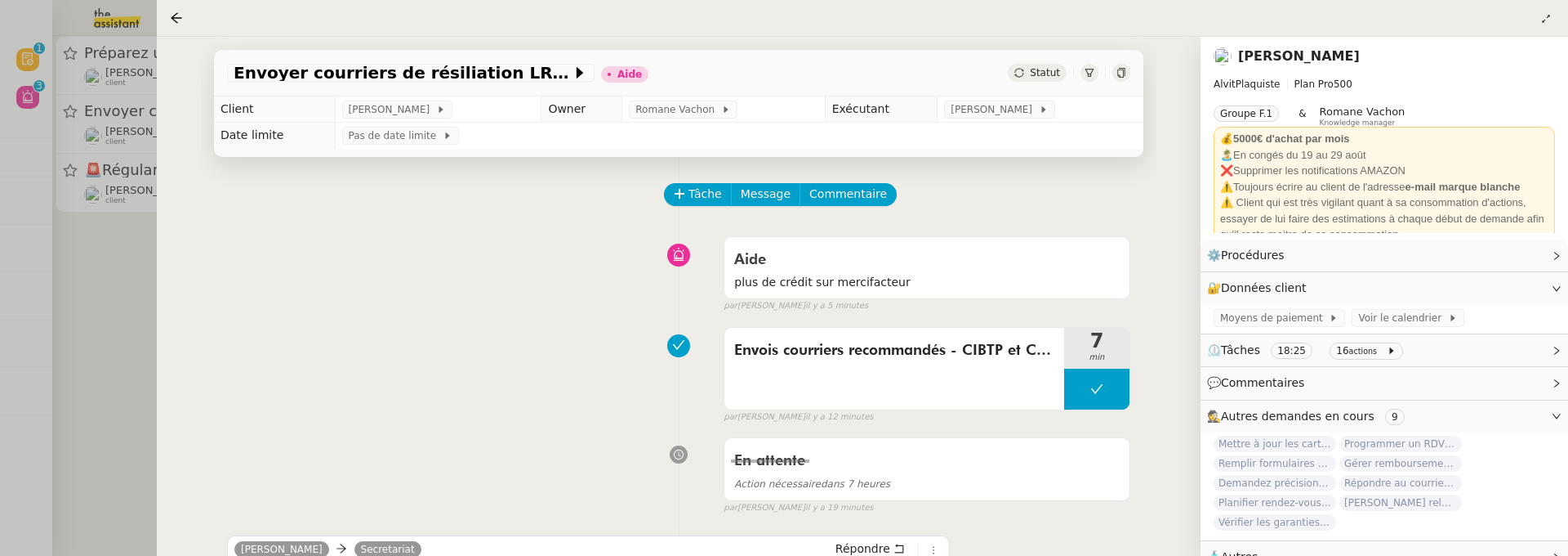
click at [1122, 72] on icon at bounding box center [1121, 73] width 10 height 10
click at [858, 194] on span "Commentaire" at bounding box center [848, 194] width 78 height 19
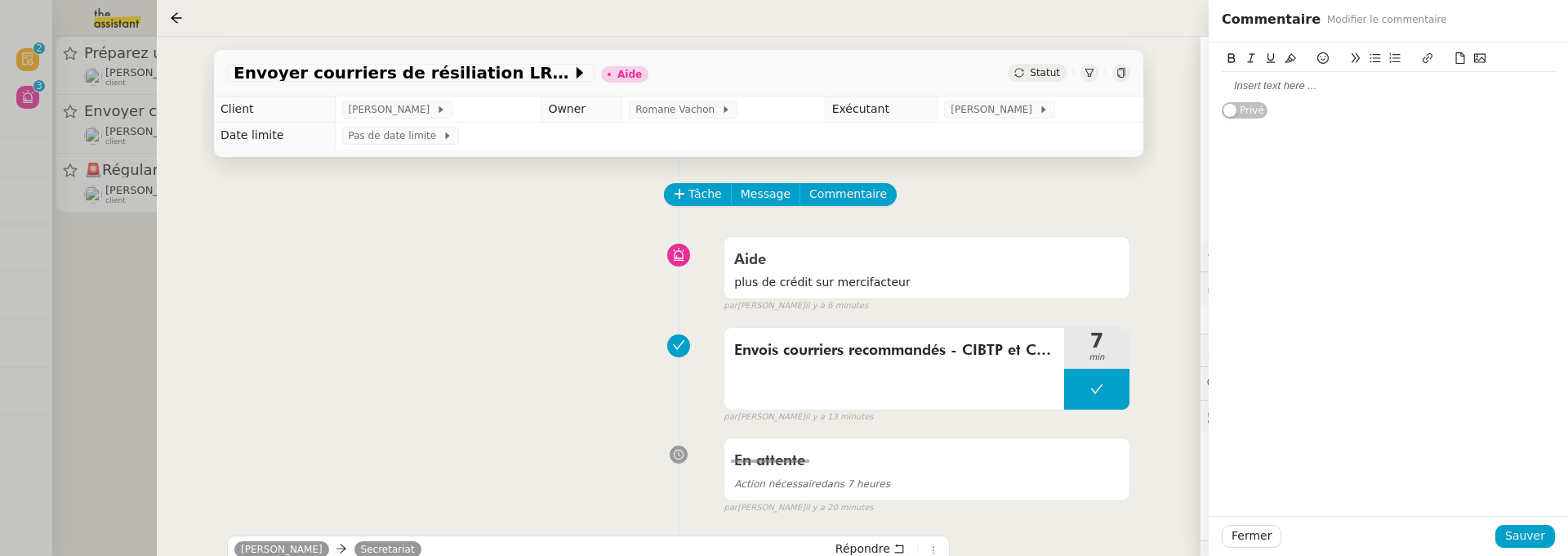
click at [1384, 91] on div at bounding box center [1388, 86] width 334 height 14
click at [1533, 529] on span "Sauver" at bounding box center [1526, 536] width 40 height 19
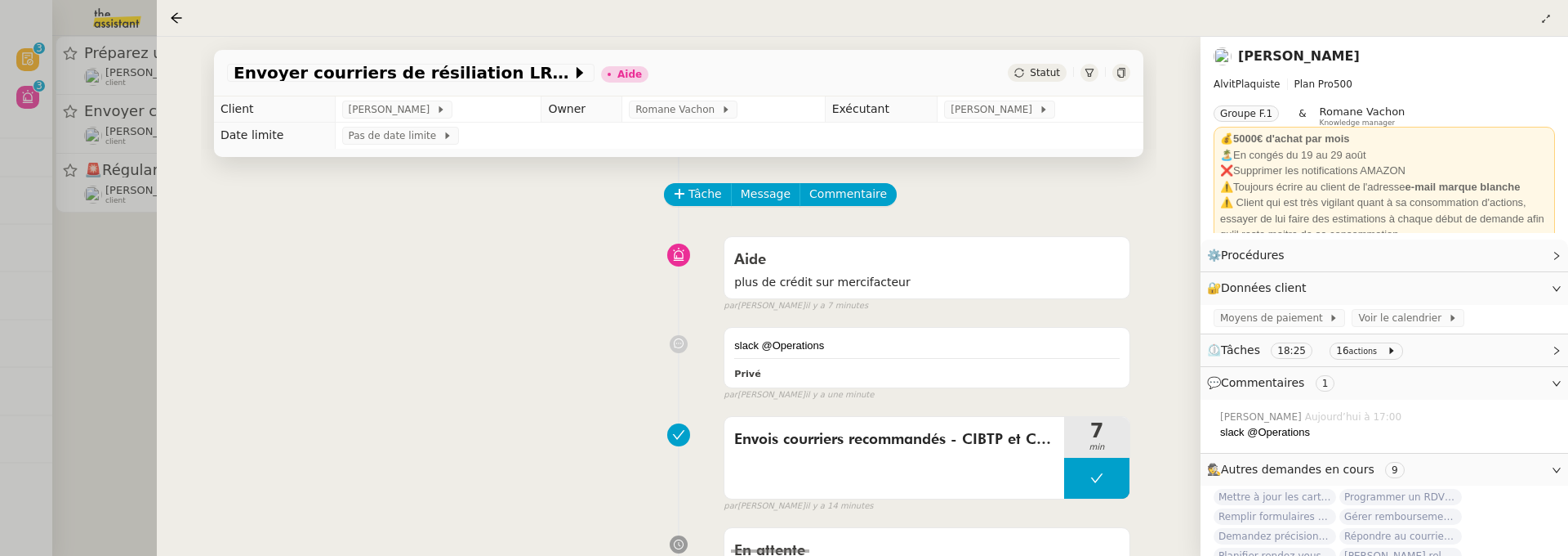
click at [112, 323] on div at bounding box center [784, 278] width 1568 height 556
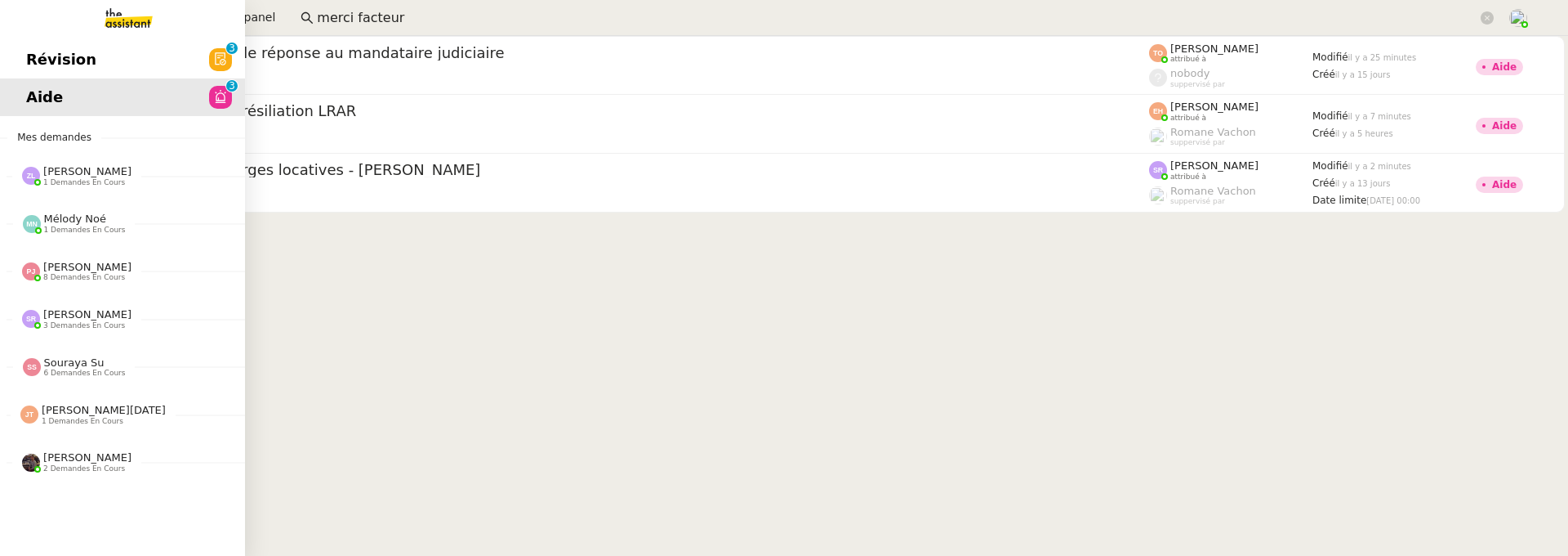
click at [16, 69] on link "Révision 0 1 2 3 4 5 6 7 8 9" at bounding box center [122, 59] width 245 height 38
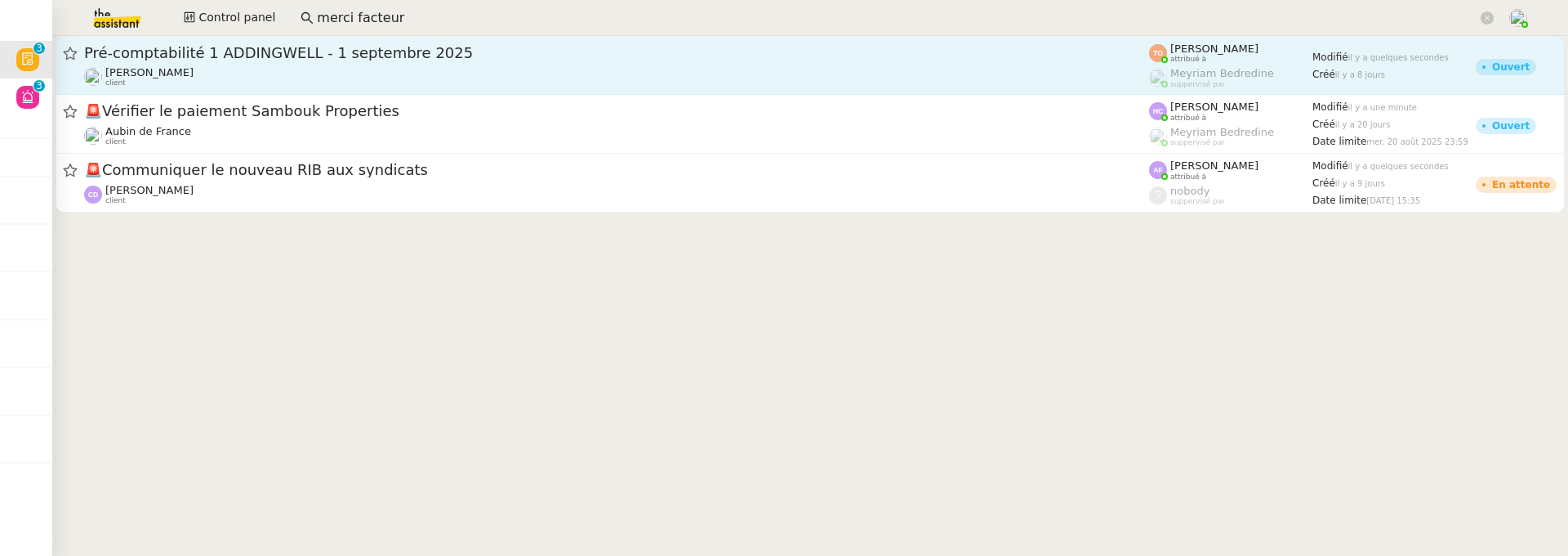
click at [359, 56] on span "Pré-comptabilité 1 ADDINGWELL - 1 septembre 2025" at bounding box center [617, 53] width 1065 height 14
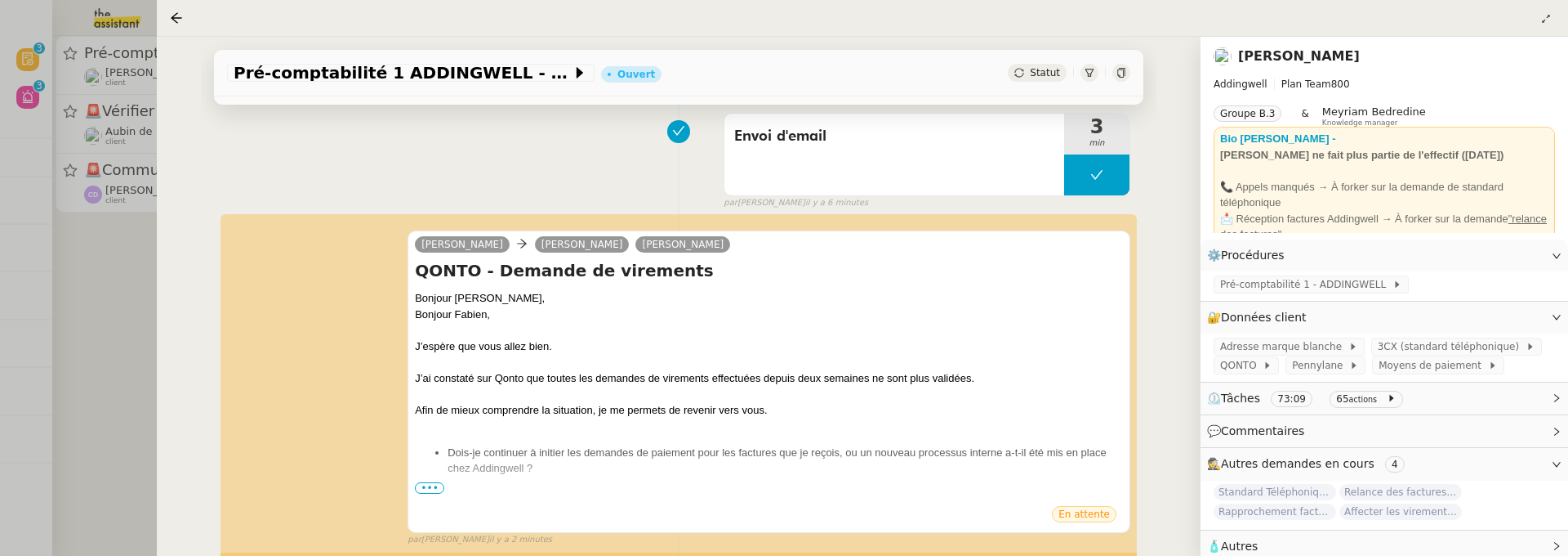
scroll to position [543, 0]
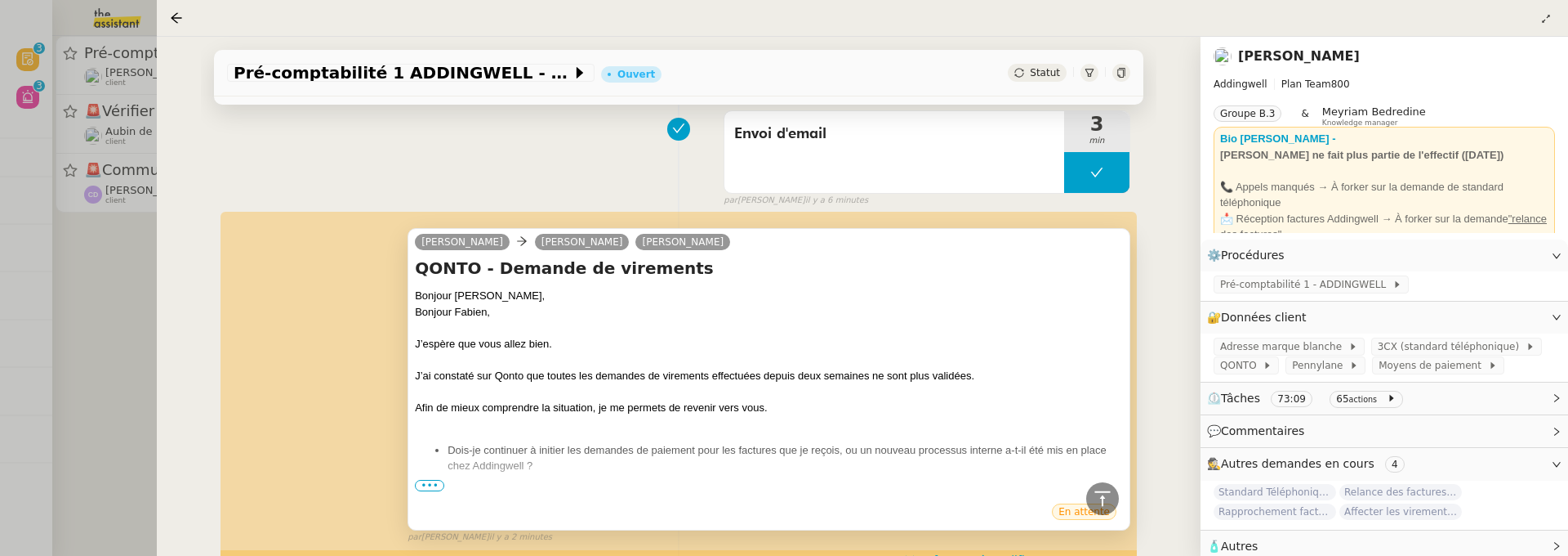
click at [421, 482] on span "•••" at bounding box center [430, 486] width 30 height 12
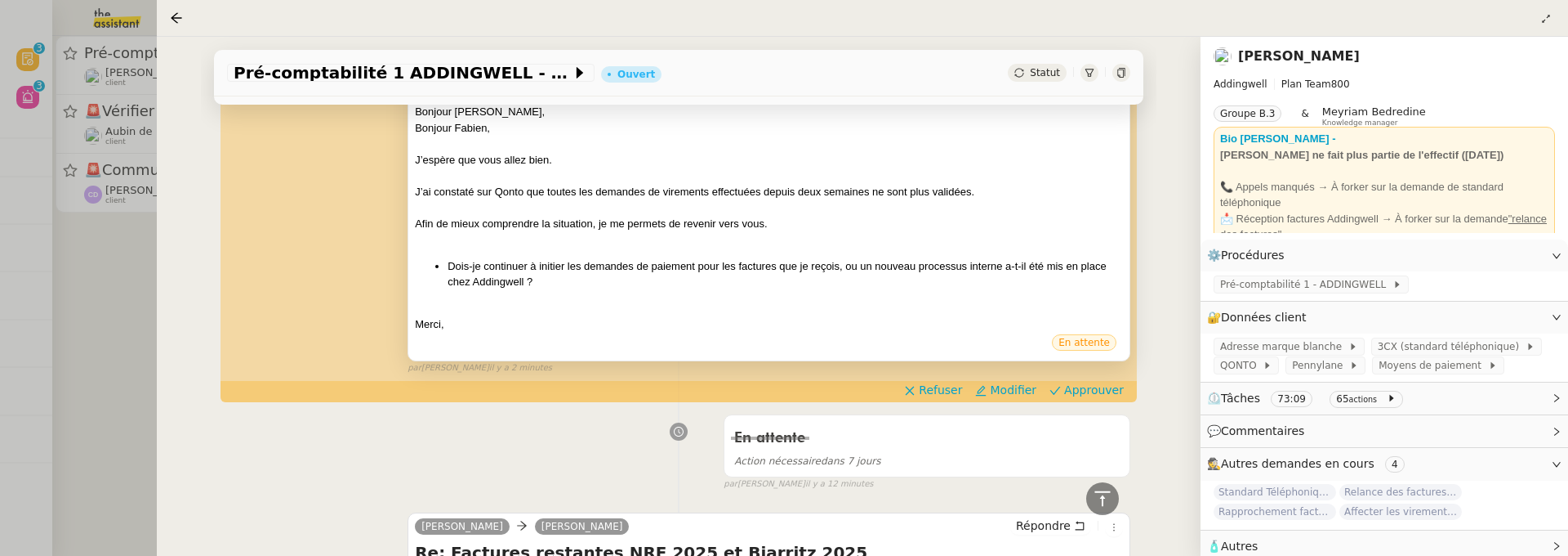
scroll to position [729, 0]
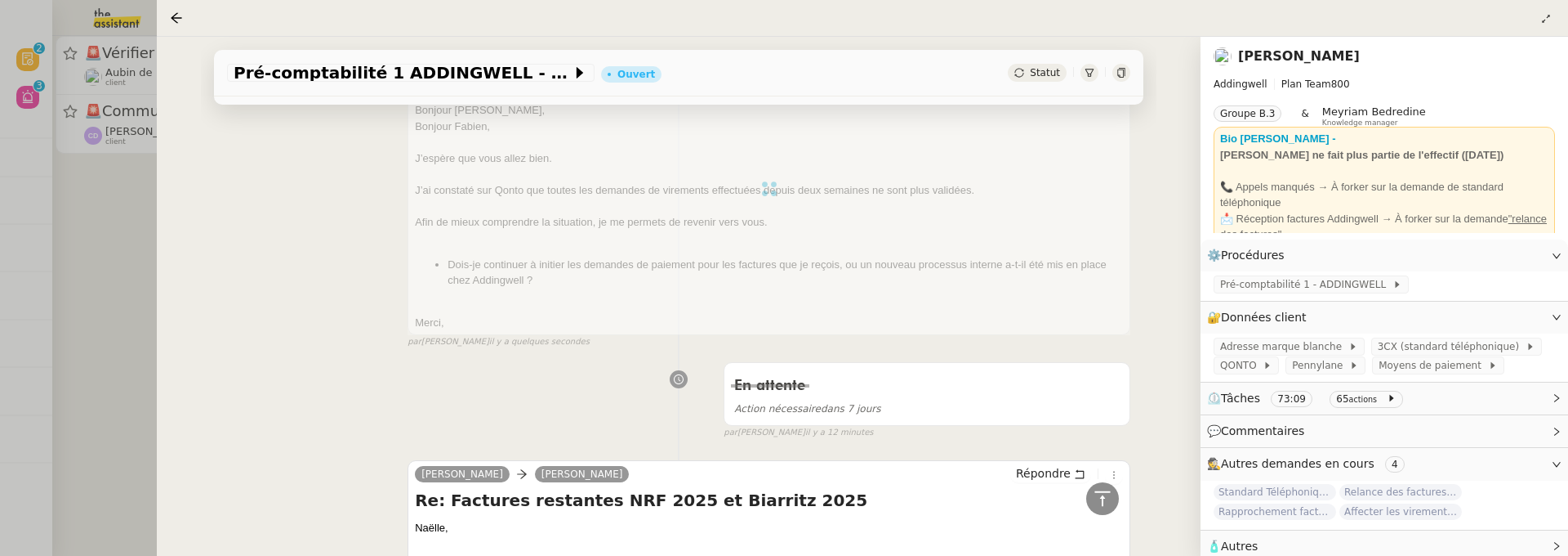
click at [128, 267] on div at bounding box center [784, 278] width 1568 height 556
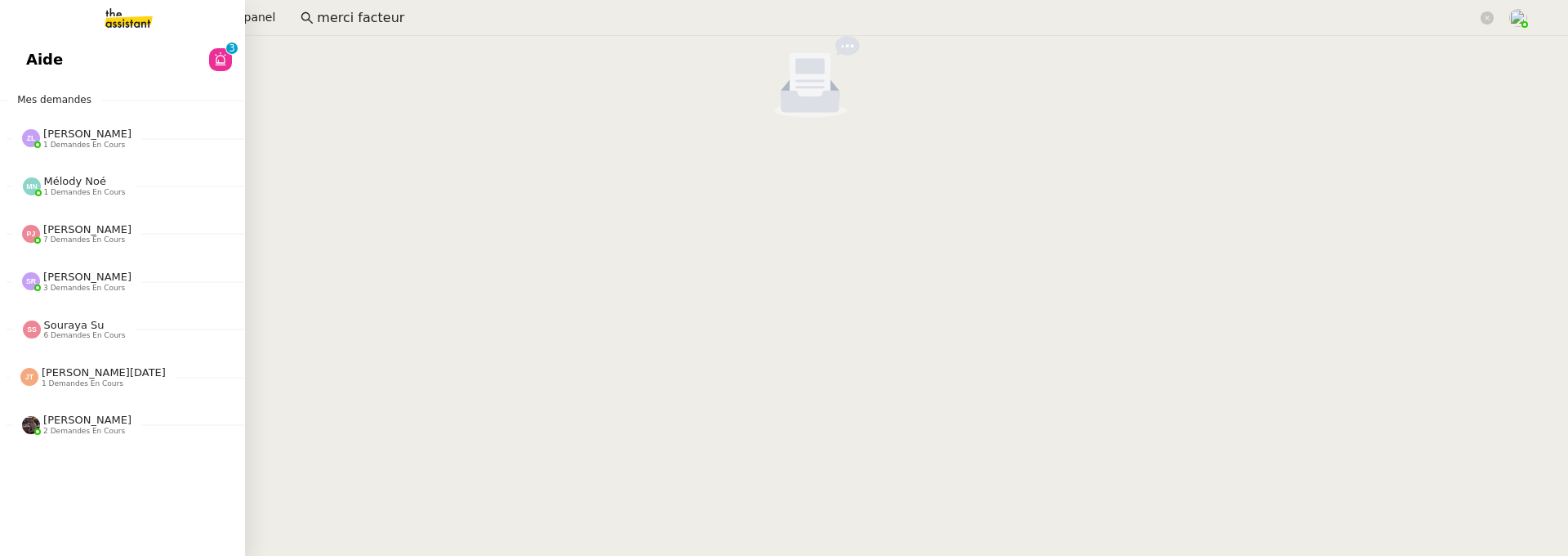
click at [49, 66] on link "Aide 0 1 2 3 4 5 6 7 8 9" at bounding box center [122, 59] width 245 height 38
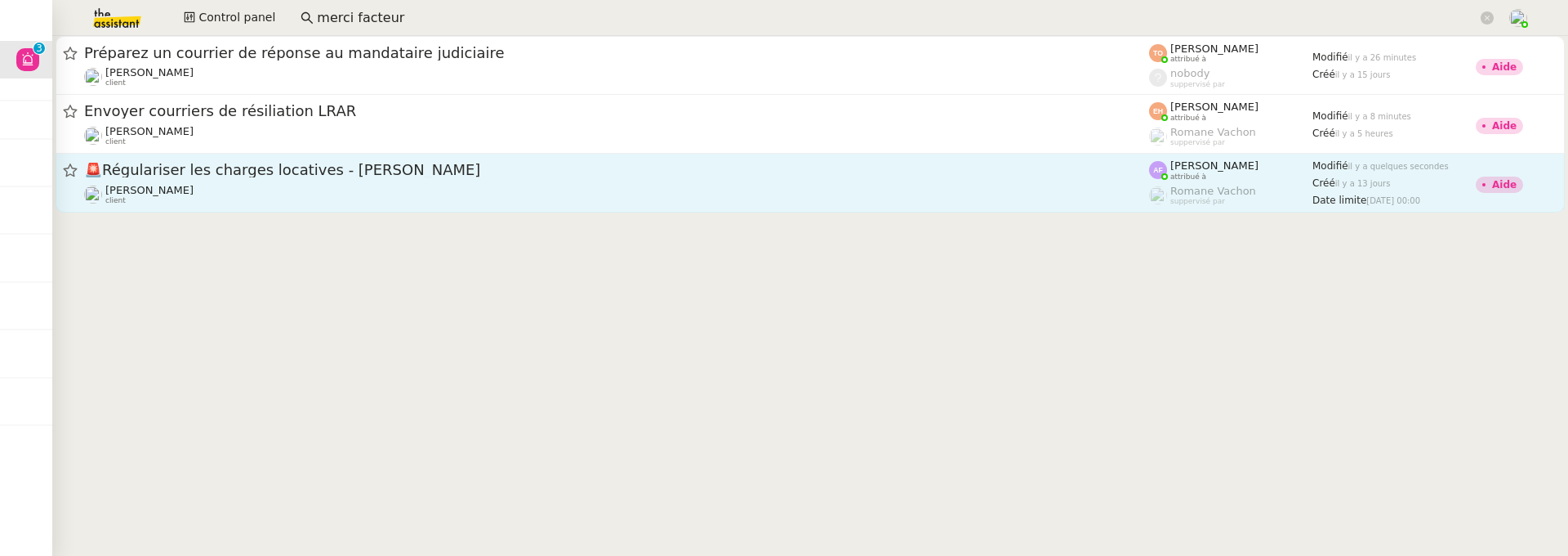
click at [576, 199] on div "Pascal PIQUIONNE client" at bounding box center [617, 194] width 1065 height 21
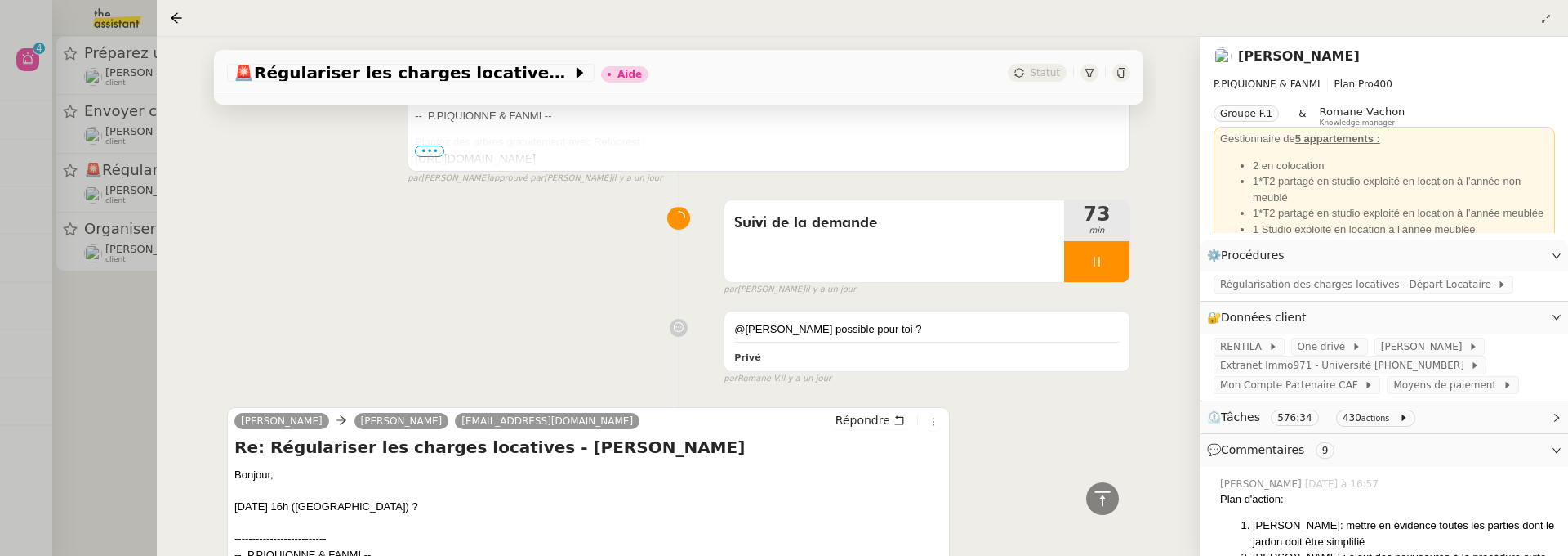
scroll to position [2616, 0]
click at [122, 337] on div at bounding box center [784, 278] width 1568 height 556
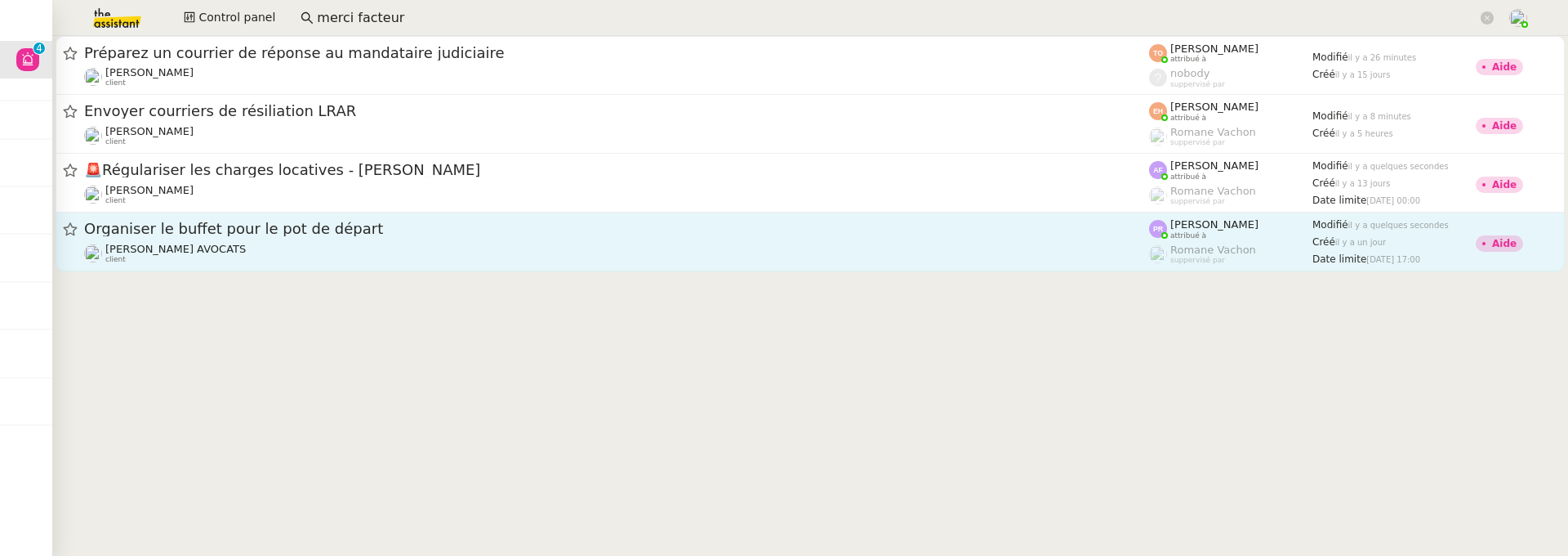
click at [376, 225] on span "Organiser le buffet pour le pot de départ" at bounding box center [617, 228] width 1065 height 14
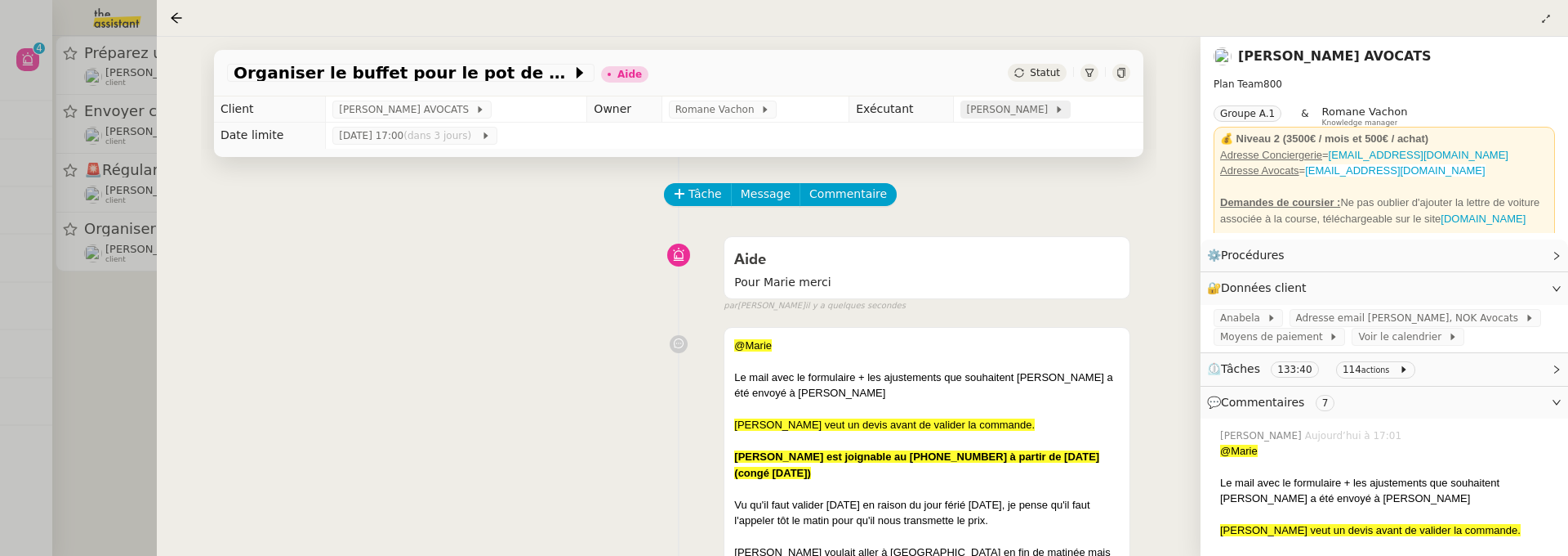
click at [1027, 117] on span "[PERSON_NAME]" at bounding box center [1010, 109] width 87 height 16
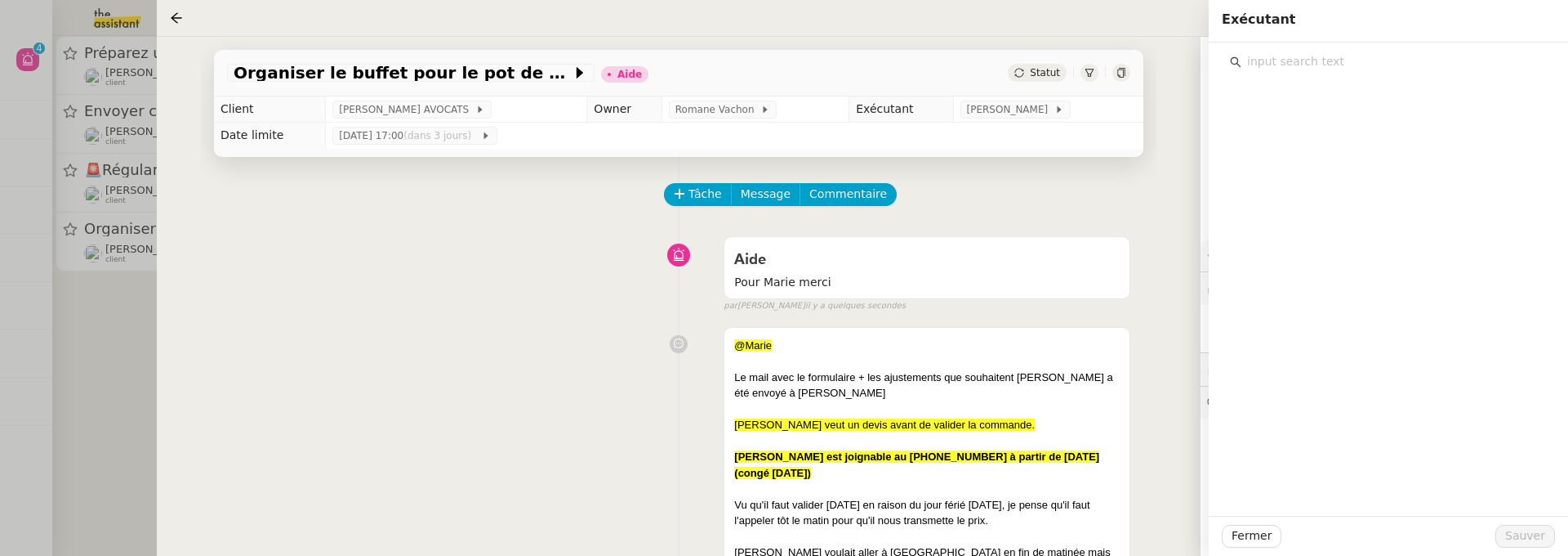
click at [1291, 57] on input "text" at bounding box center [1394, 62] width 306 height 22
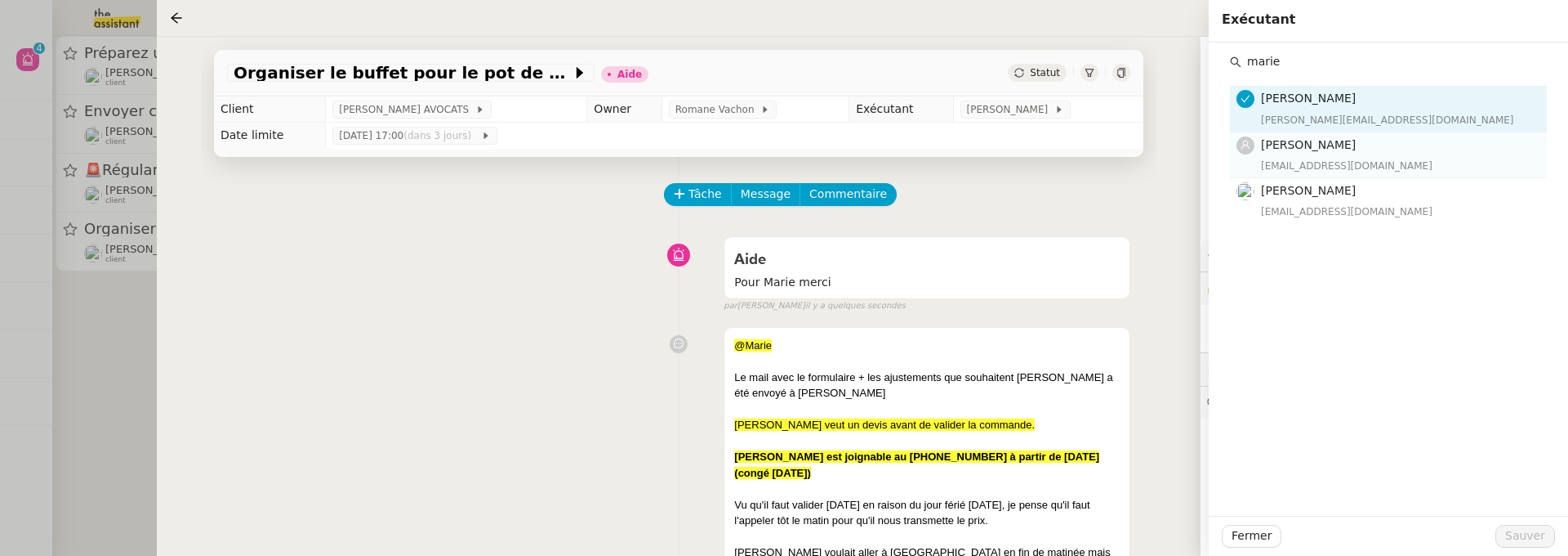
type input "marie"
click at [1356, 149] on h4 "[PERSON_NAME]" at bounding box center [1399, 145] width 276 height 19
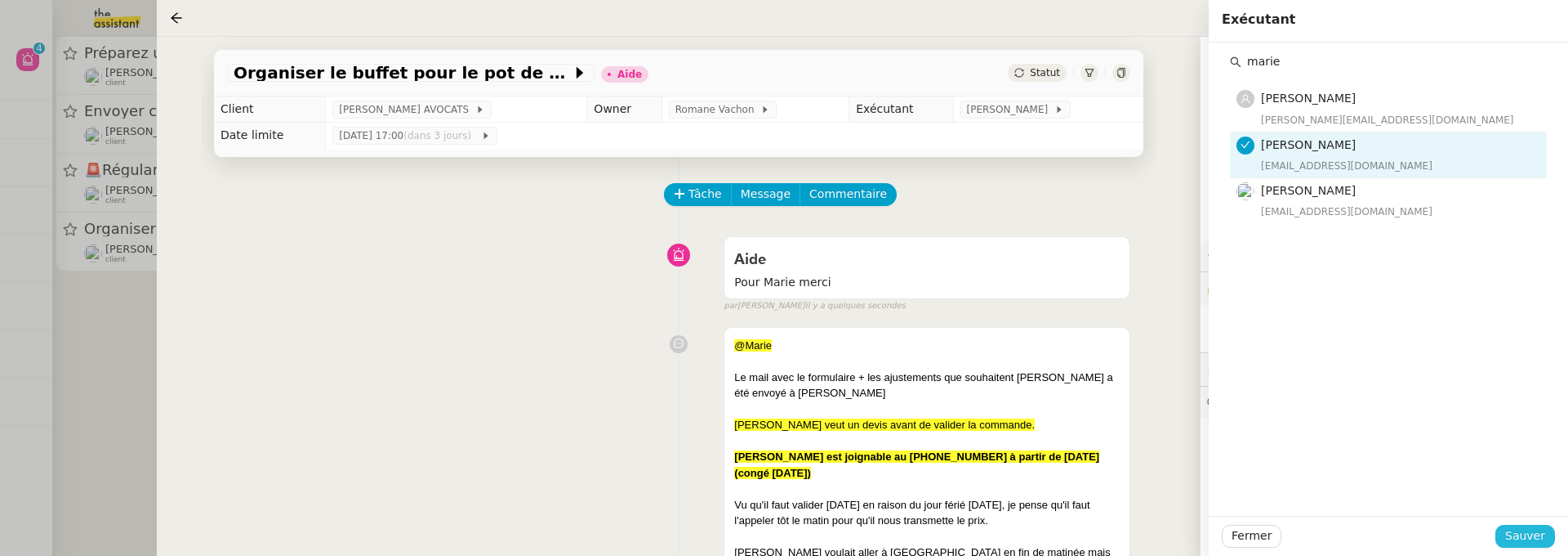
click at [1540, 530] on span "Sauver" at bounding box center [1526, 536] width 40 height 19
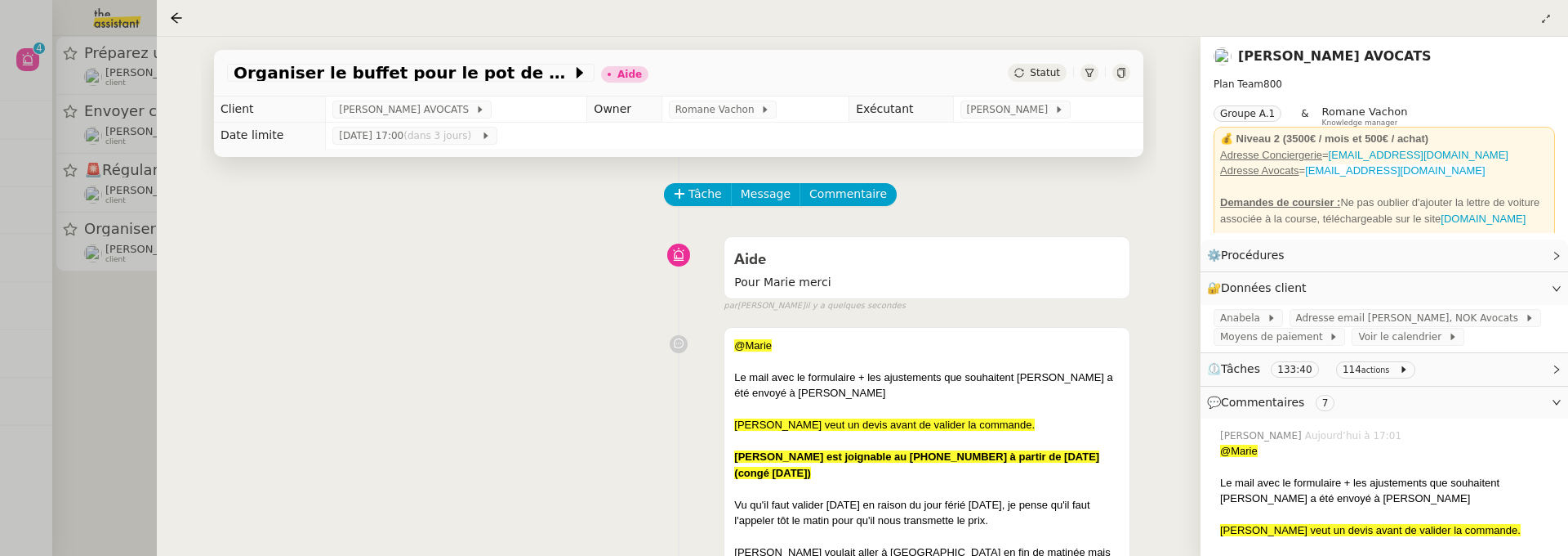
click at [1039, 71] on span "Statut" at bounding box center [1044, 73] width 30 height 12
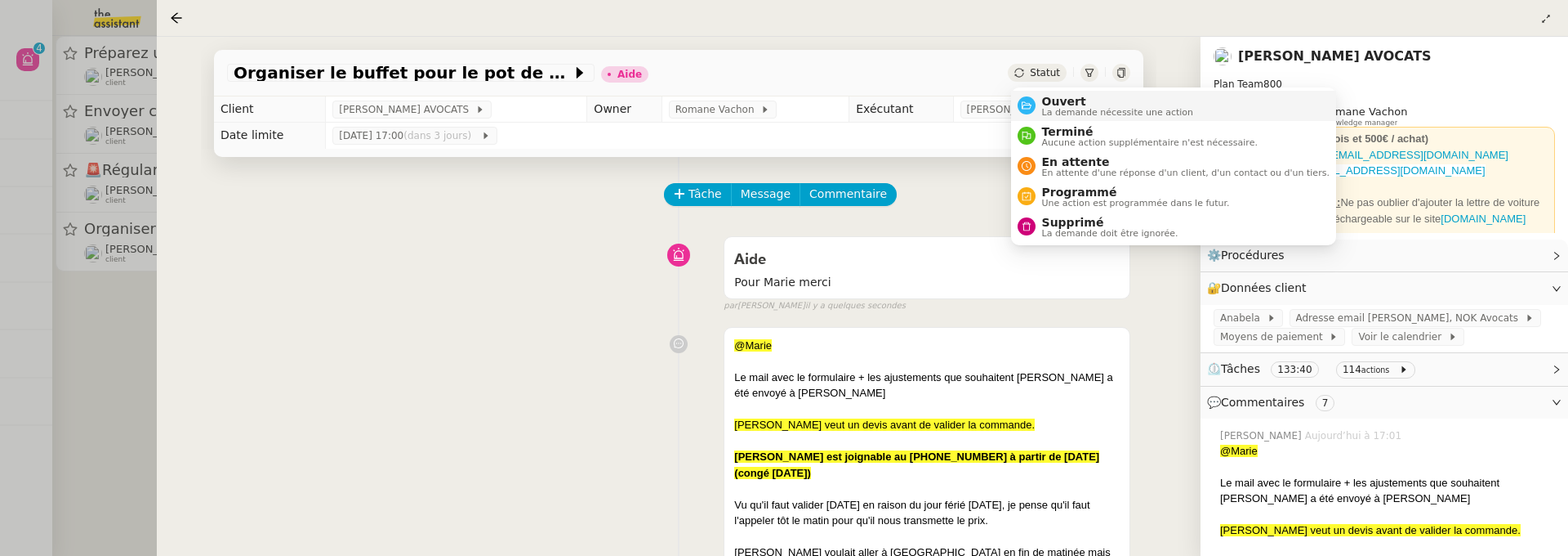
click at [1066, 101] on span "Ouvert" at bounding box center [1118, 102] width 152 height 13
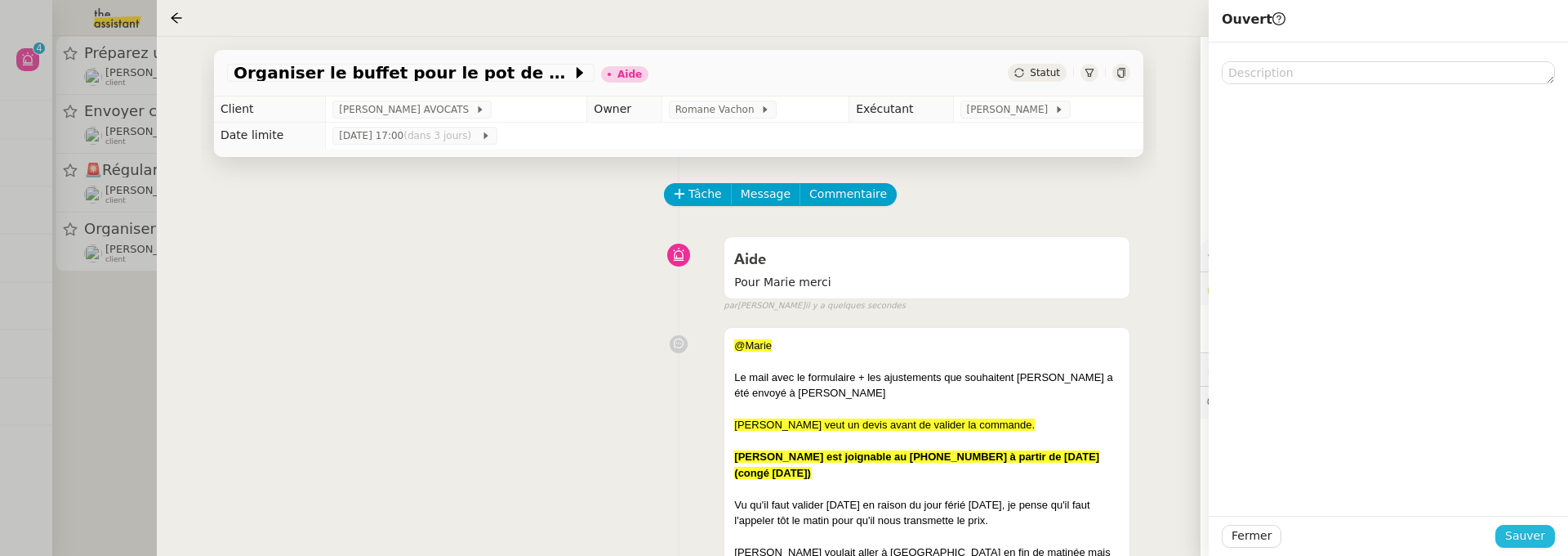
click at [1505, 525] on button "Sauver" at bounding box center [1526, 536] width 60 height 23
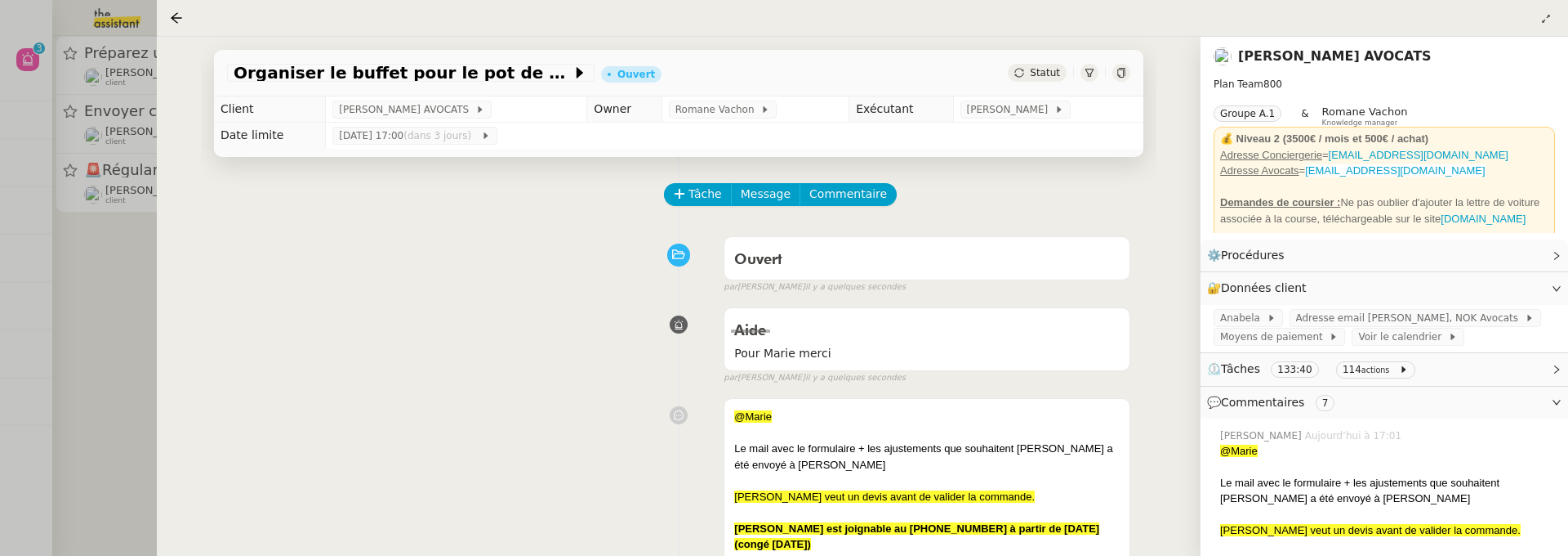
click at [79, 298] on div at bounding box center [784, 278] width 1568 height 556
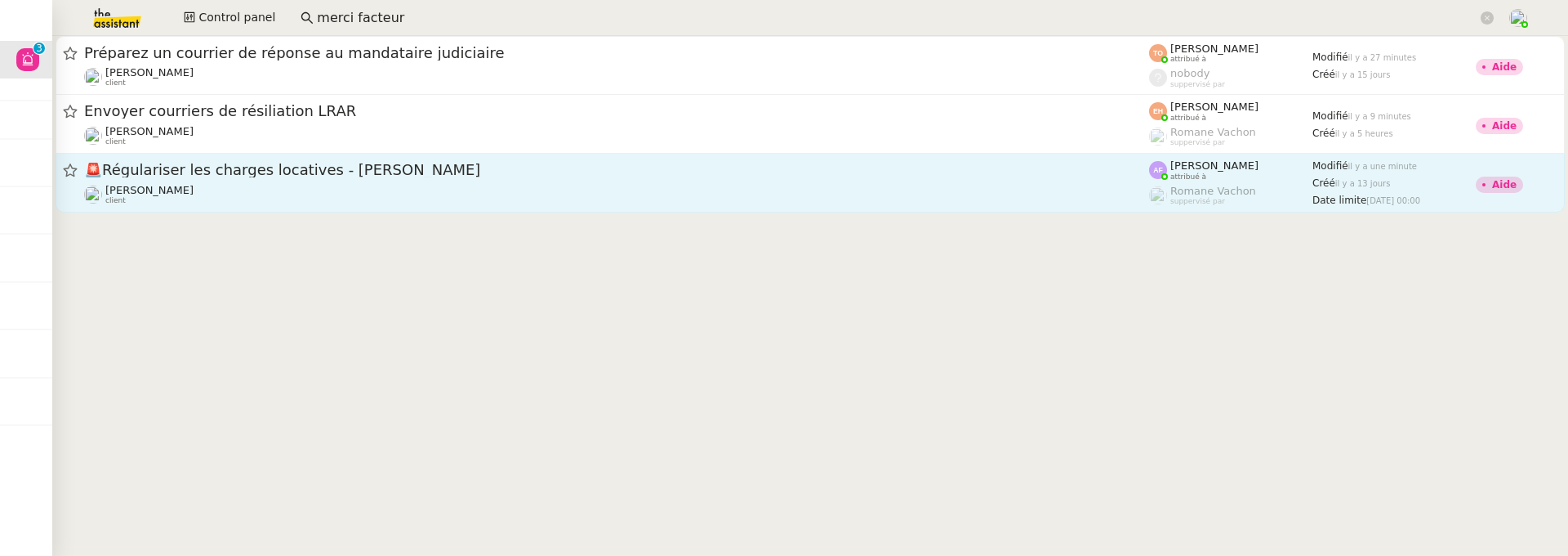
click at [645, 177] on span "🚨 Régulariser les charges locatives - Ségolène Flamand" at bounding box center [617, 169] width 1065 height 14
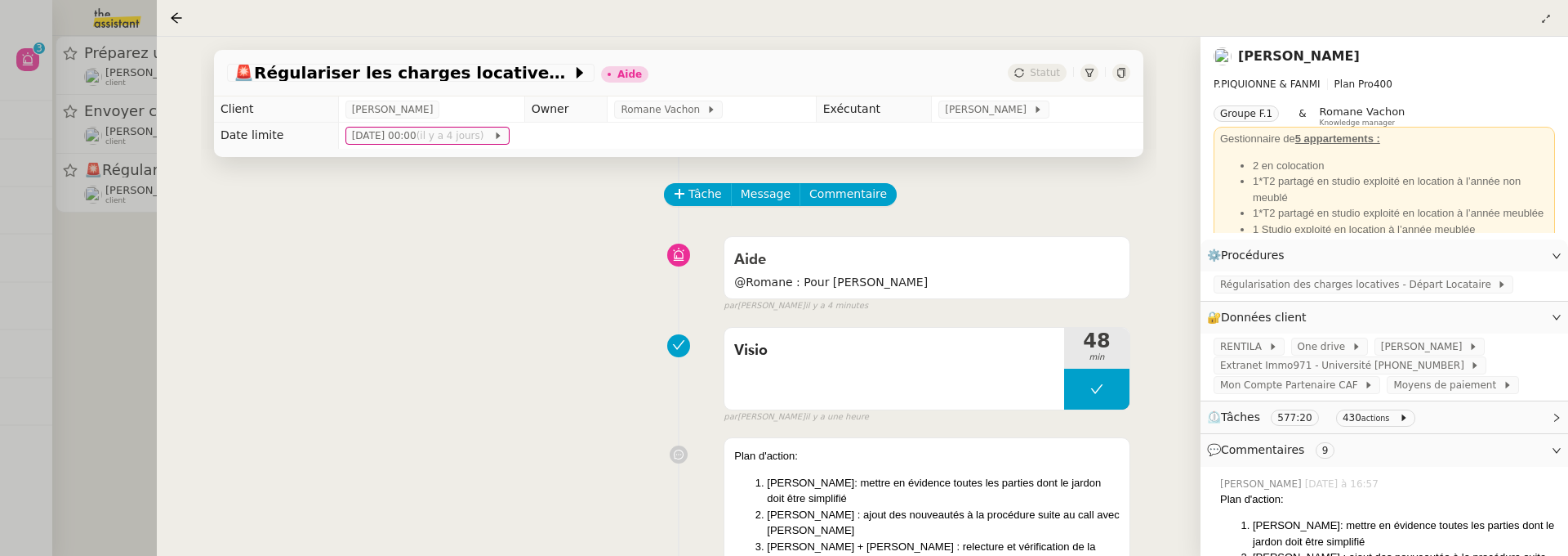
click at [834, 208] on div "Tâche Message Commentaire" at bounding box center [897, 202] width 464 height 39
click at [845, 192] on span "Commentaire" at bounding box center [848, 194] width 78 height 19
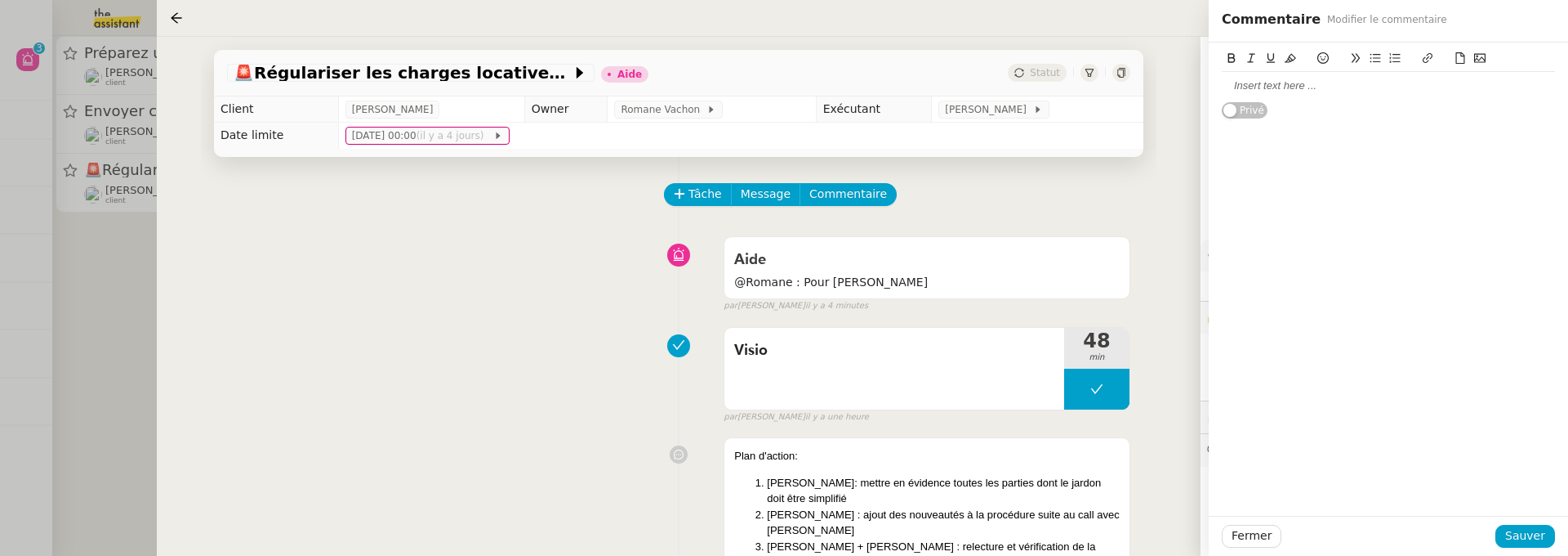
click at [1266, 88] on div at bounding box center [1388, 86] width 334 height 14
click at [1242, 551] on div "Fermer Sauver" at bounding box center [1388, 536] width 360 height 40
click at [1246, 533] on span "Fermer" at bounding box center [1252, 536] width 40 height 19
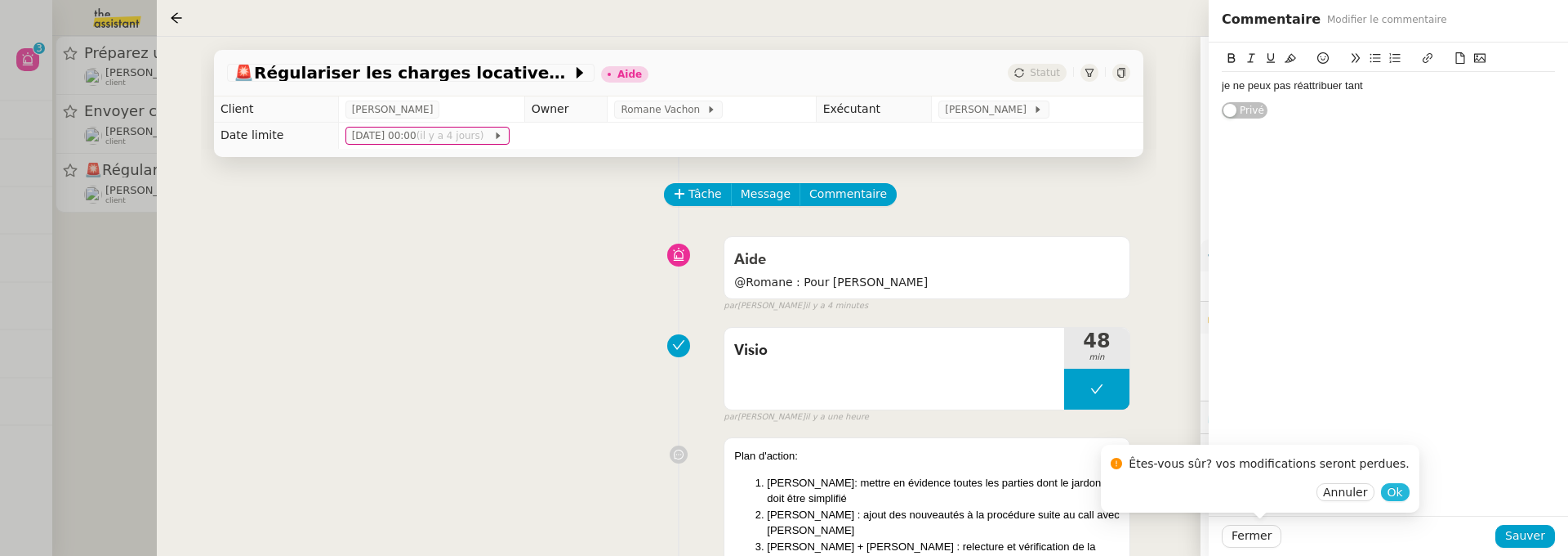
click at [1387, 493] on span "Ok" at bounding box center [1395, 492] width 15 height 16
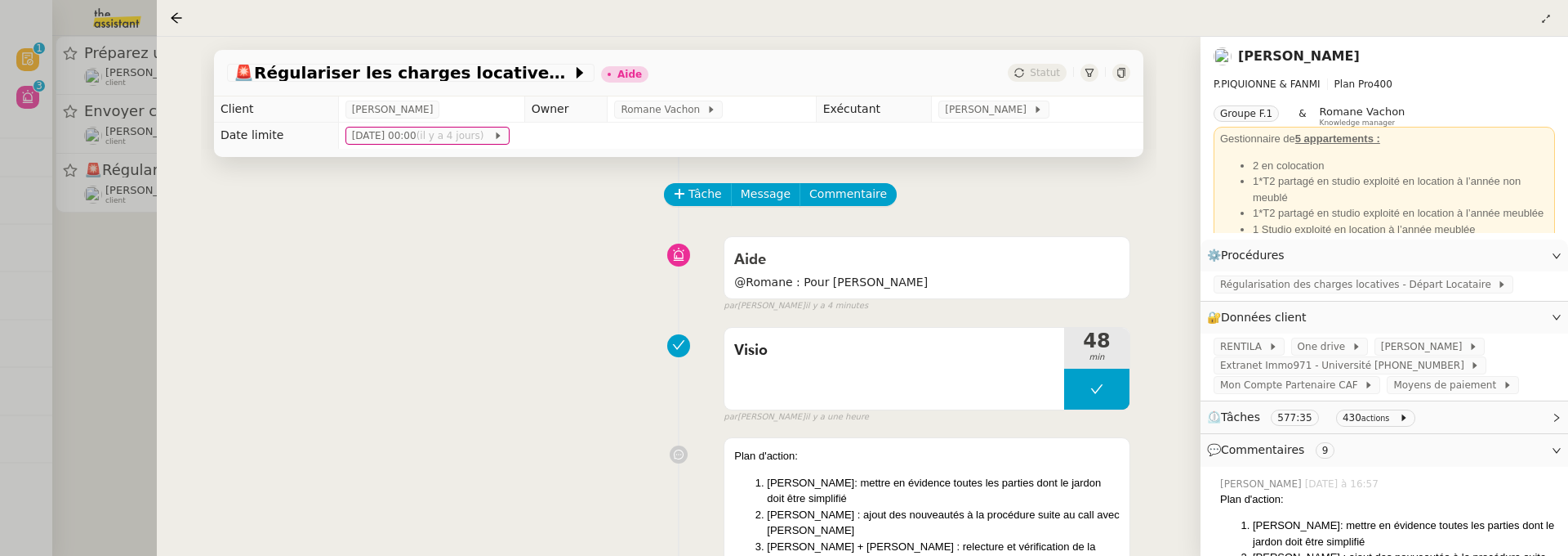
click at [101, 309] on div at bounding box center [784, 278] width 1568 height 556
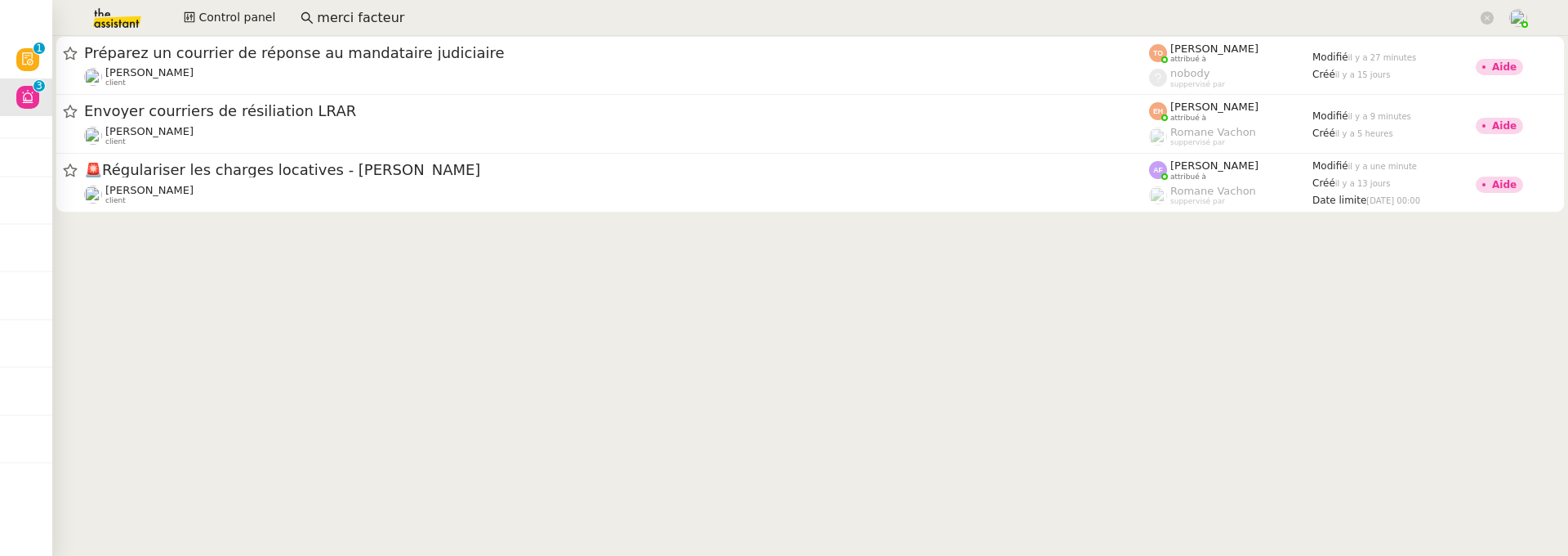
click at [421, 15] on input "merci facteur" at bounding box center [897, 18] width 1160 height 22
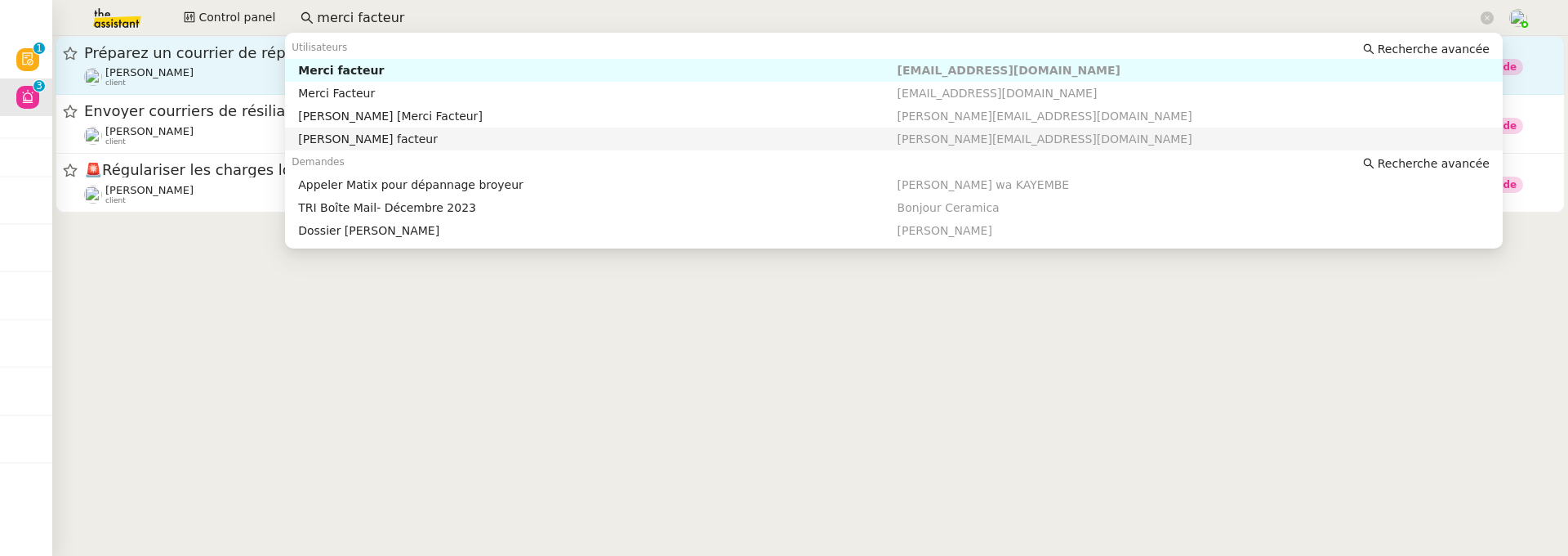
click at [220, 81] on div "Aurélie Trolez client" at bounding box center [617, 77] width 1065 height 21
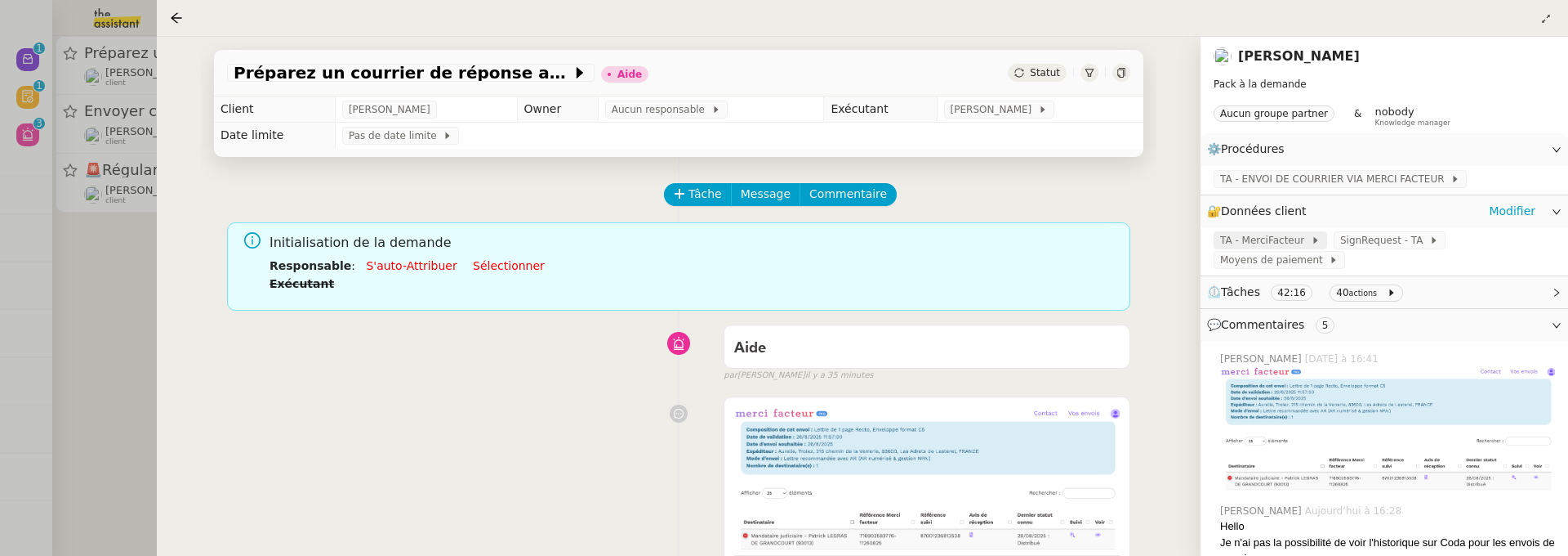
click at [1283, 241] on span "TA - MerciFacteur" at bounding box center [1265, 240] width 90 height 16
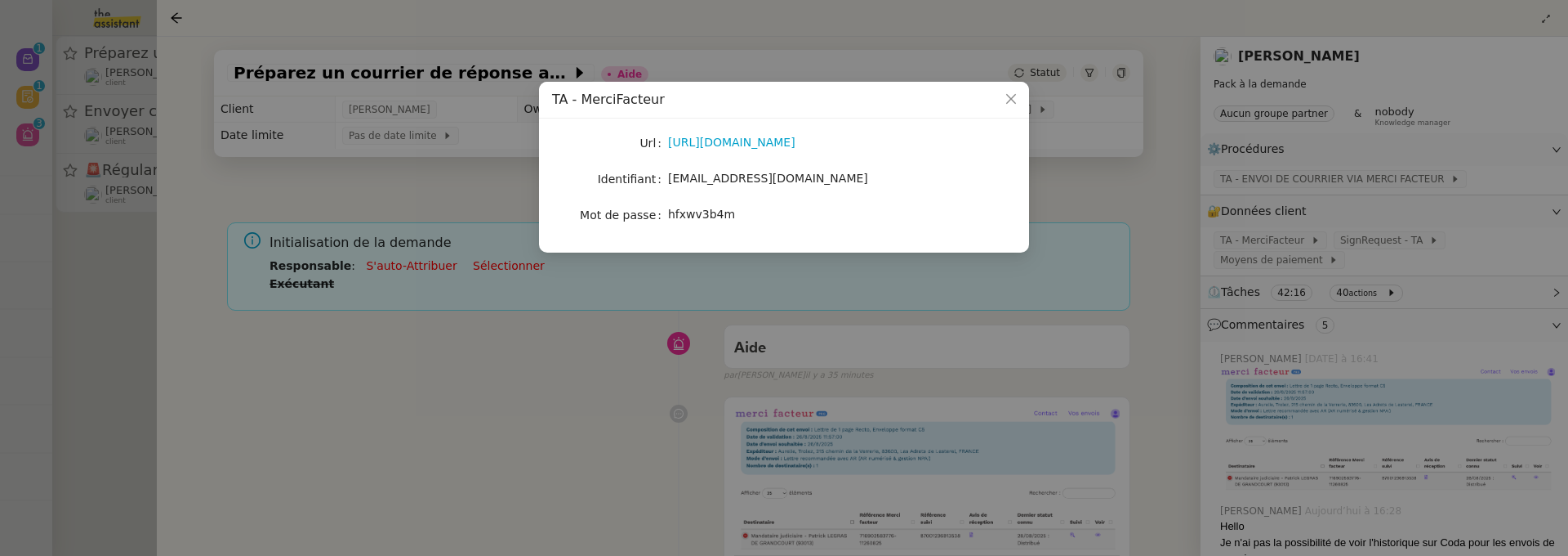
drag, startPoint x: 911, startPoint y: 176, endPoint x: 668, endPoint y: 185, distance: 243.2
click at [668, 185] on div "groupe.freelances@team.theassistant.com" at bounding box center [803, 179] width 270 height 19
copy span "groupe.freelances@team.theassistant.com"
drag, startPoint x: 670, startPoint y: 100, endPoint x: 546, endPoint y: 101, distance: 124.0
click at [545, 101] on div "TA - MerciFacteur" at bounding box center [784, 100] width 490 height 37
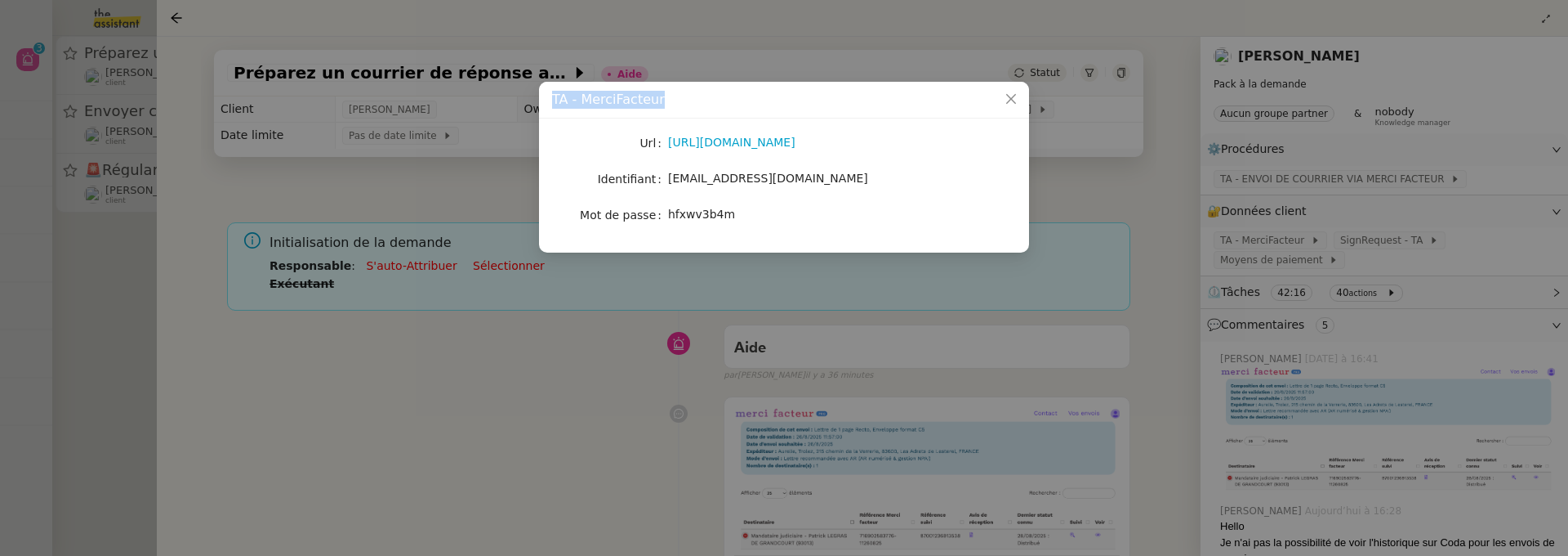
copy span "TA - MerciFacteur"
click at [1011, 99] on icon "Close" at bounding box center [1011, 99] width 10 height 10
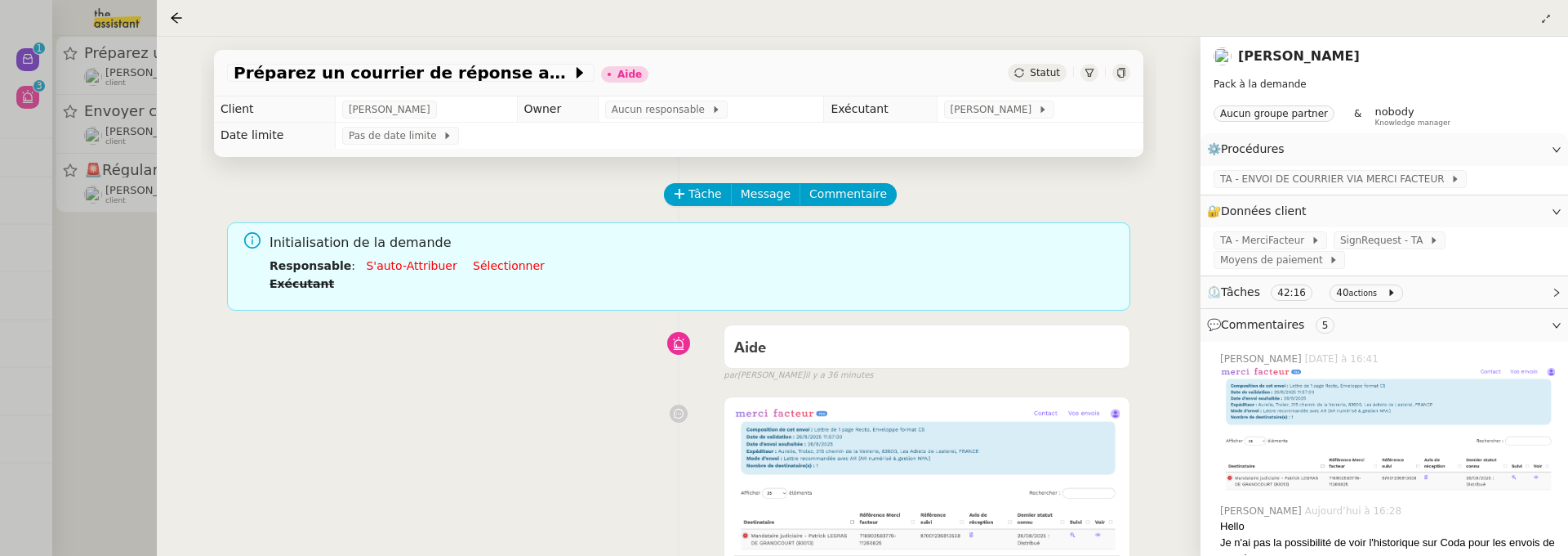
click at [128, 291] on div at bounding box center [784, 278] width 1568 height 556
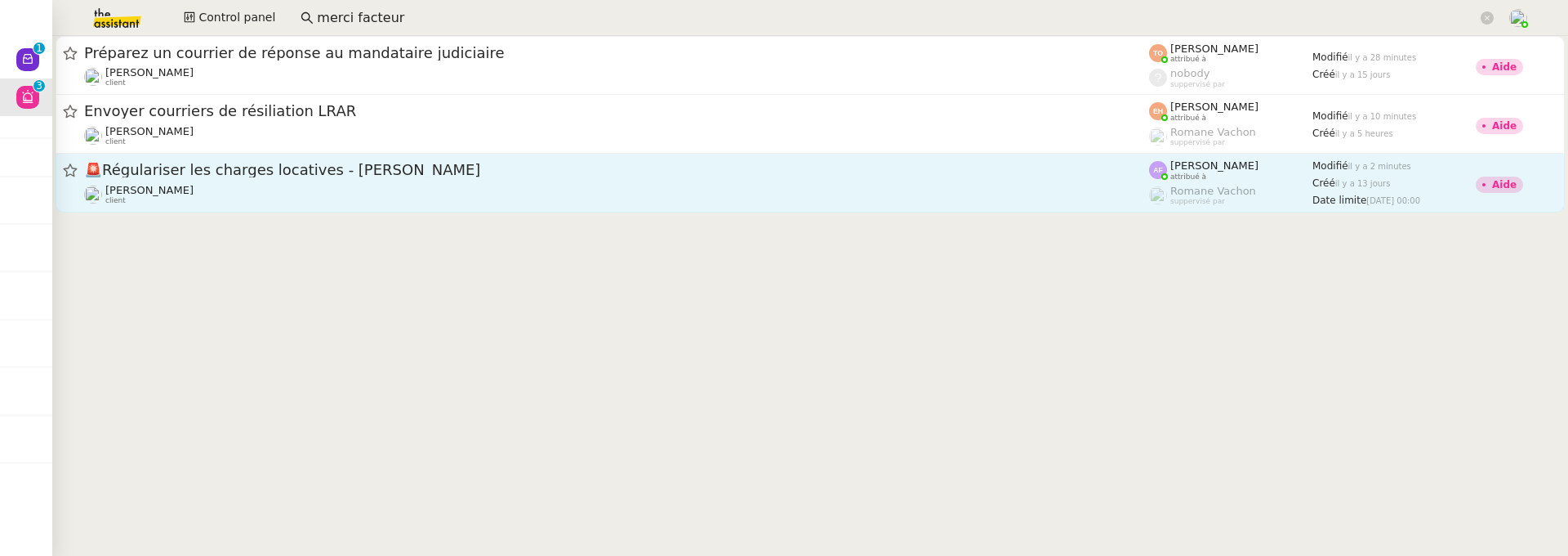
click at [405, 177] on span "🚨 Régulariser les charges locatives - Ségolène Flamand" at bounding box center [617, 169] width 1065 height 14
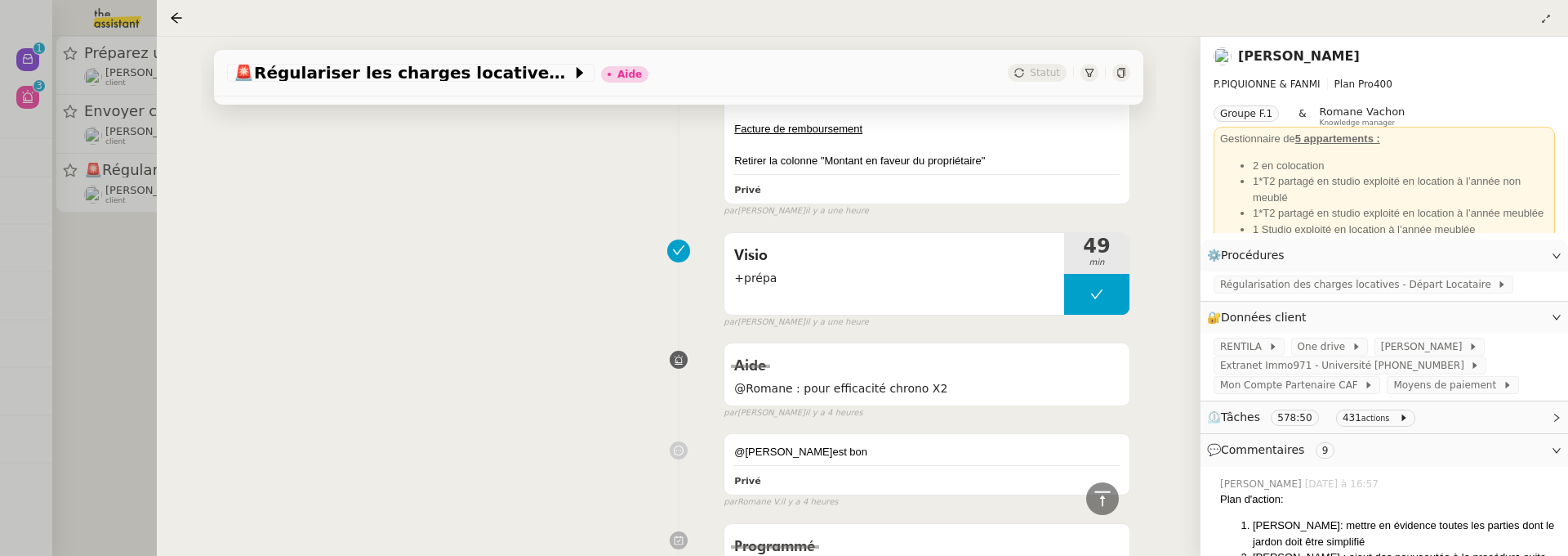
scroll to position [304, 0]
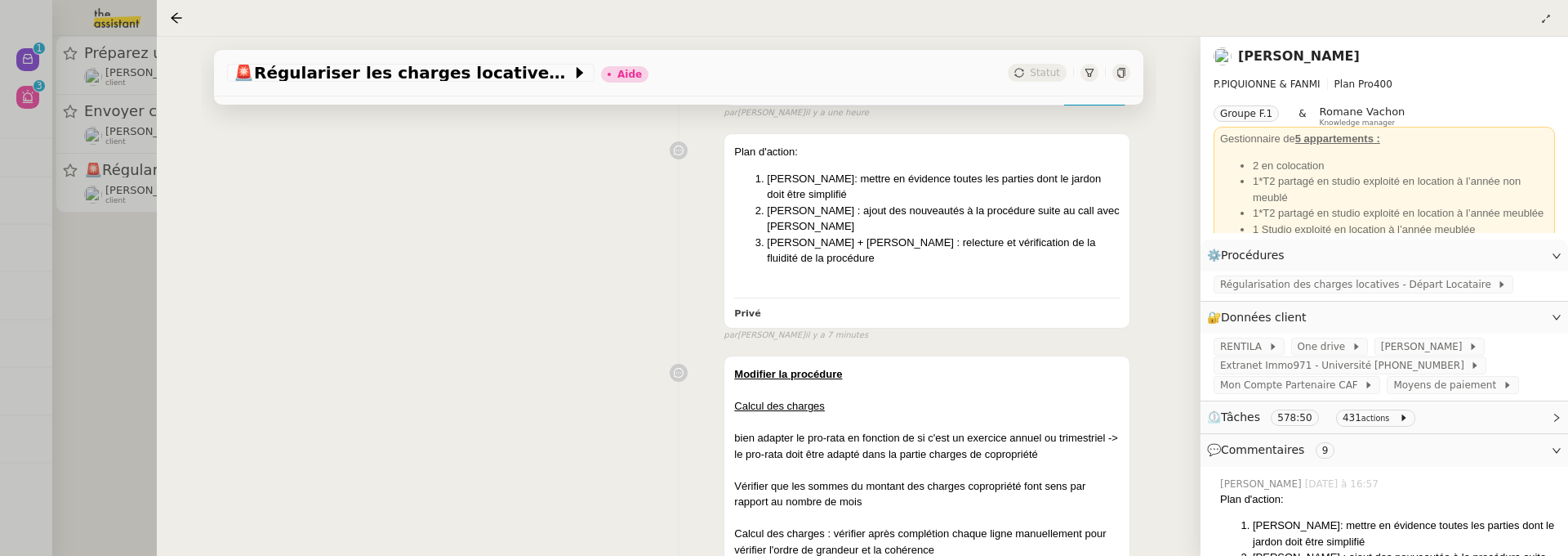
click at [1124, 76] on icon at bounding box center [1121, 73] width 10 height 10
click at [163, 329] on div "🚨 Régulariser les charges locatives - Ségolène Flamand Aide Statut Client Pasca…" at bounding box center [679, 295] width 1044 height 518
click at [130, 329] on div at bounding box center [784, 278] width 1568 height 556
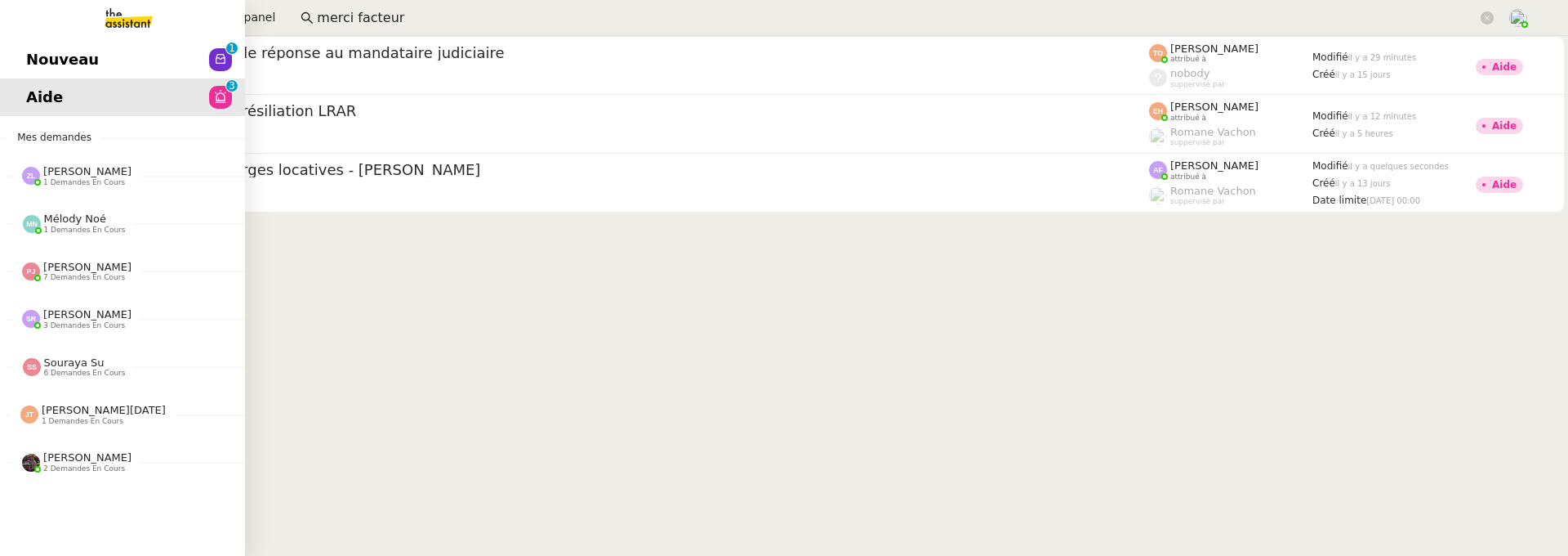
click at [46, 69] on link "Nouveau 0 1 2 3 4 5 6 7 8 9" at bounding box center [122, 59] width 245 height 38
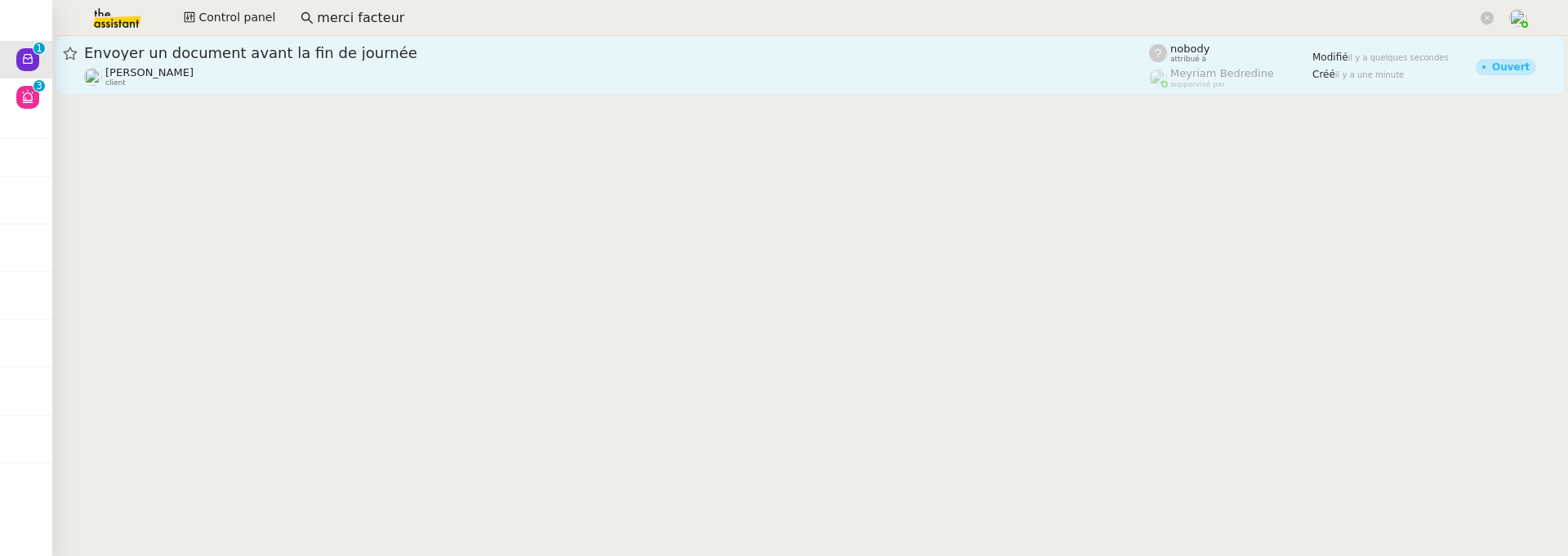
click at [331, 59] on span "Envoyer un document avant la fin de journée" at bounding box center [617, 53] width 1065 height 14
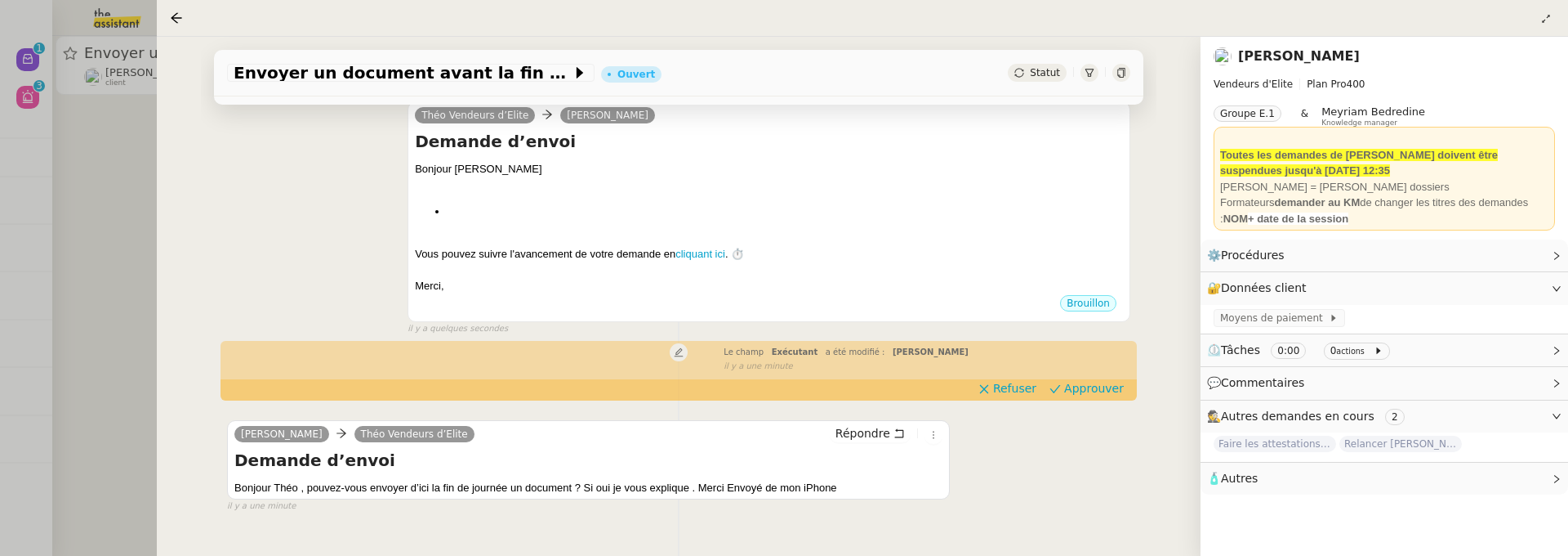
scroll to position [281, 0]
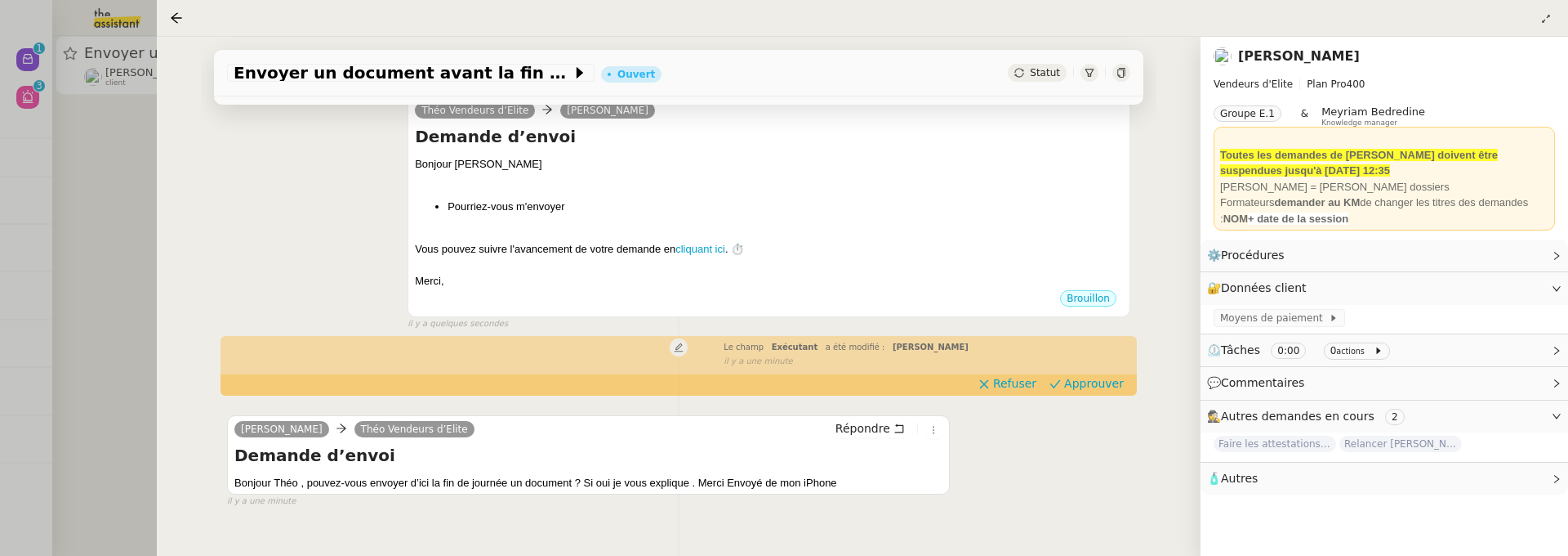
click at [57, 119] on div at bounding box center [784, 278] width 1568 height 556
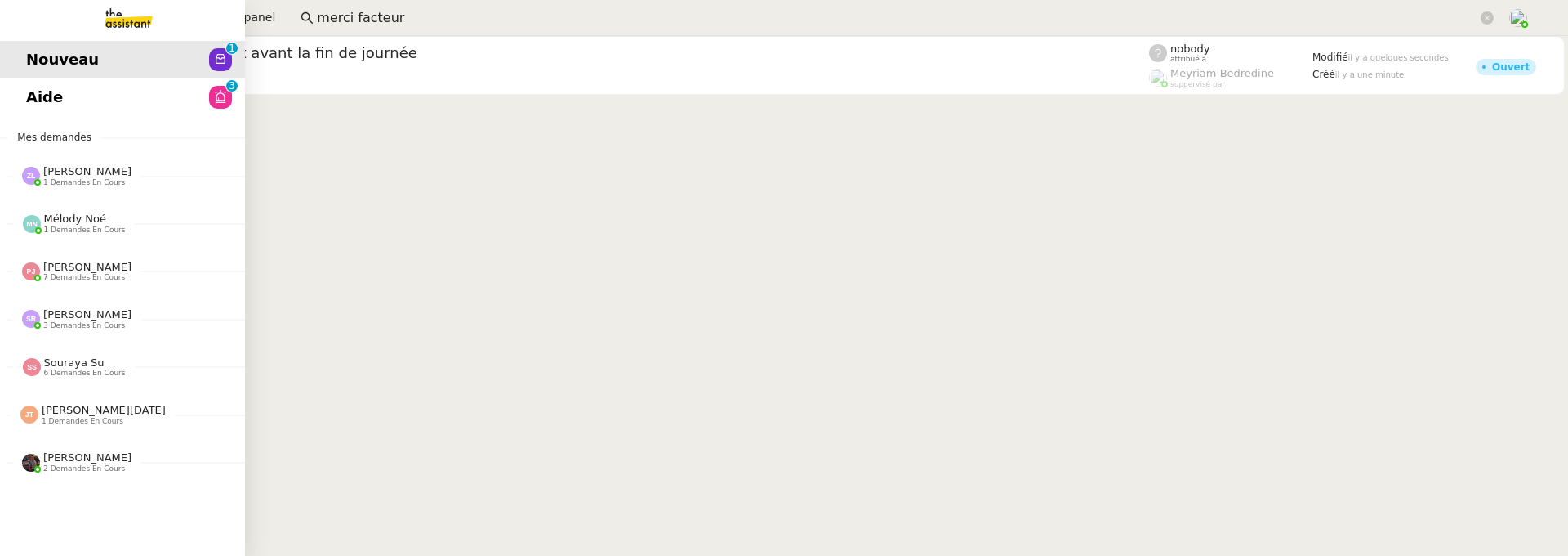
click at [31, 101] on link "Aide 0 1 2 3 4 5 6 7 8 9" at bounding box center [122, 97] width 245 height 38
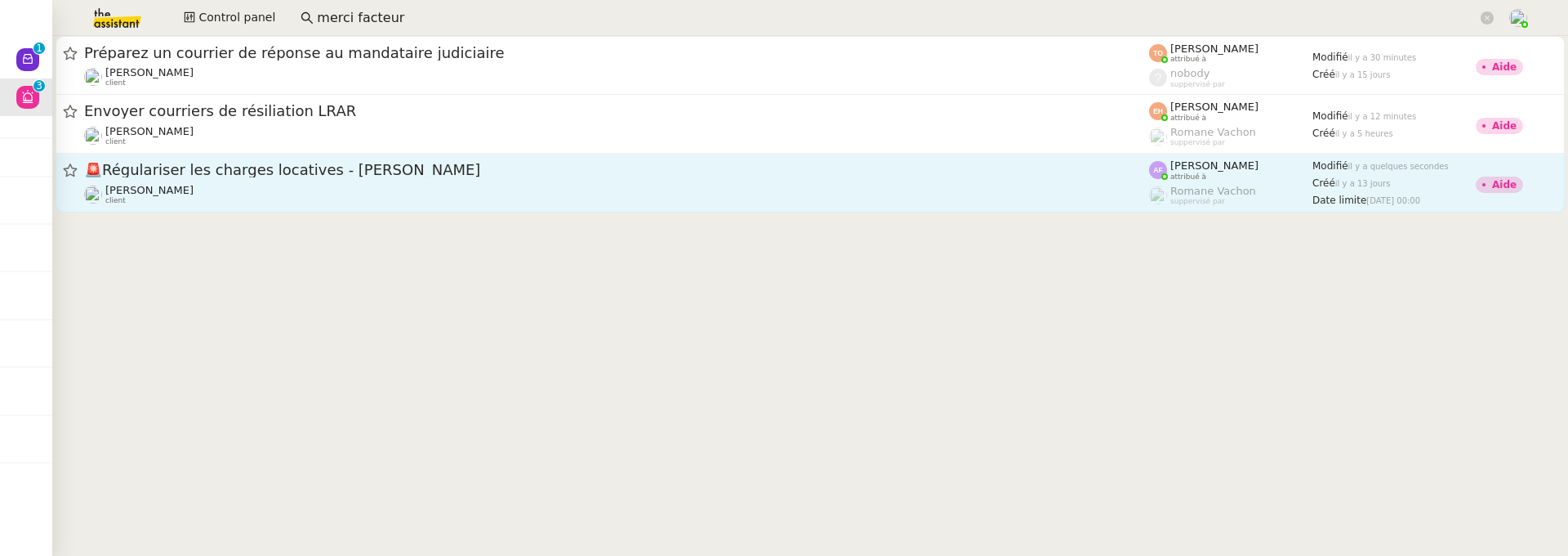
click at [458, 177] on span "🚨 Régulariser les charges locatives - Ségolène Flamand" at bounding box center [617, 169] width 1065 height 14
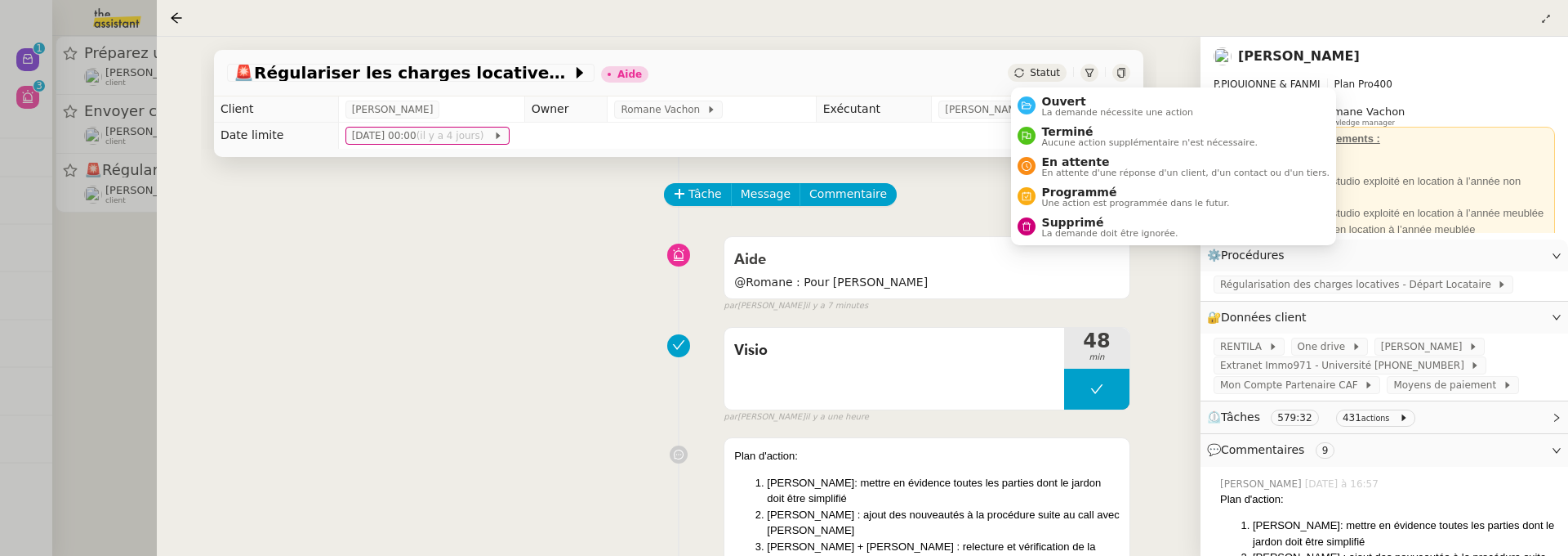
click at [1039, 72] on span "Statut" at bounding box center [1044, 73] width 30 height 12
click at [1056, 101] on span "Ouvert" at bounding box center [1118, 102] width 152 height 13
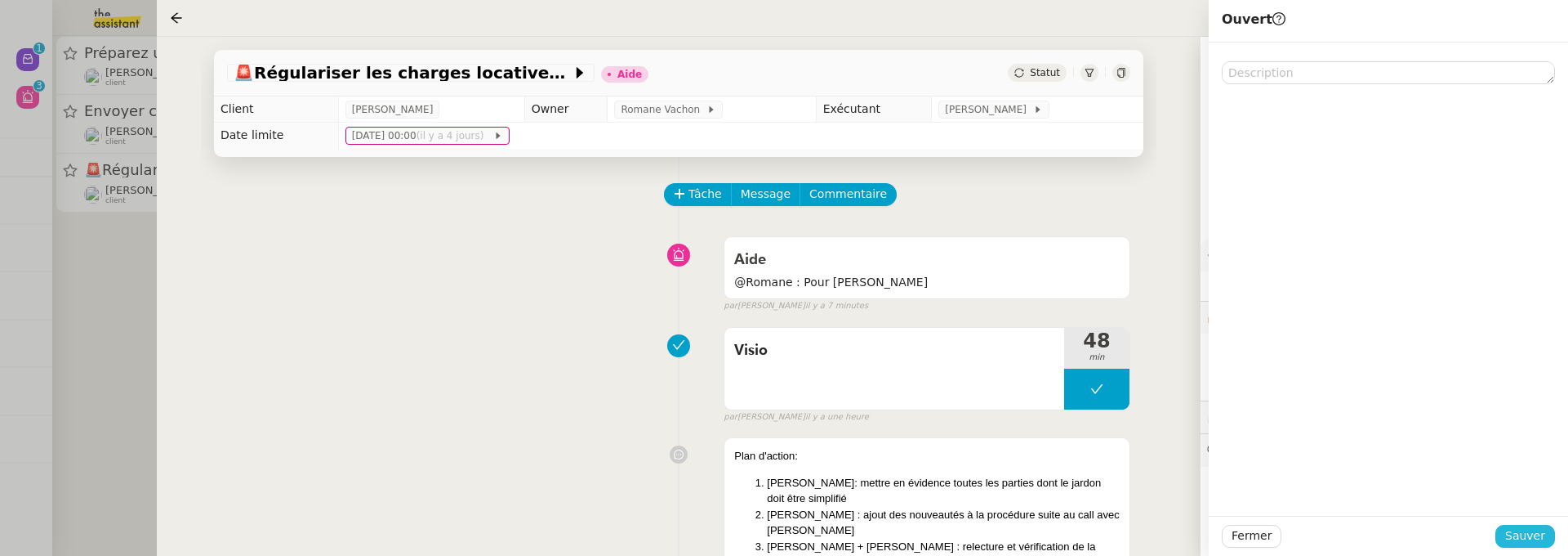
click at [1533, 530] on span "Sauver" at bounding box center [1526, 536] width 40 height 19
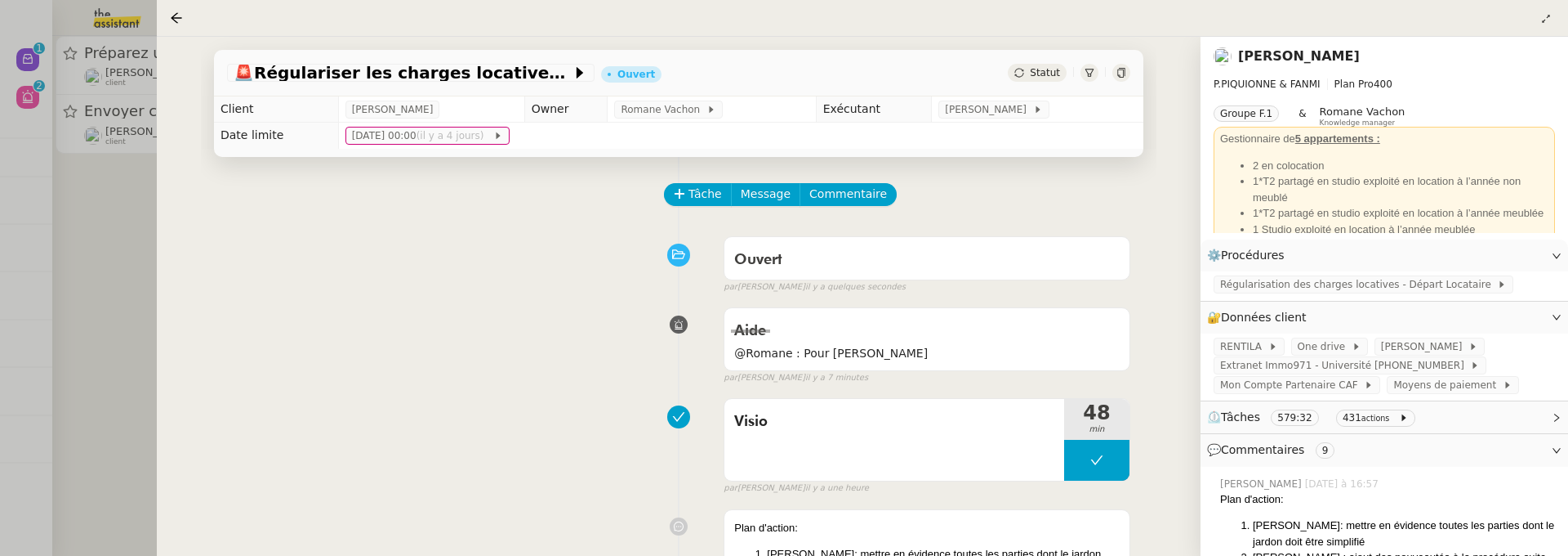
click at [106, 324] on div at bounding box center [784, 278] width 1568 height 556
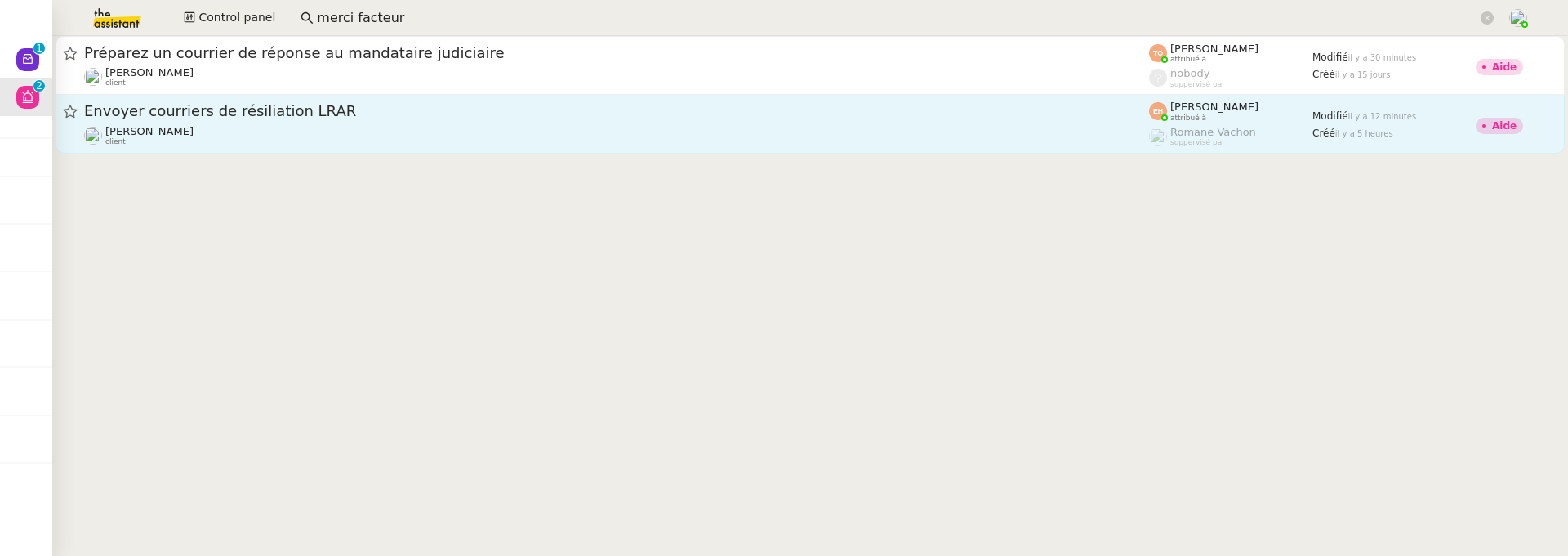
click at [236, 123] on div "Envoyer courriers de résiliation LRAR Vitor Alvites client" at bounding box center [617, 123] width 1065 height 45
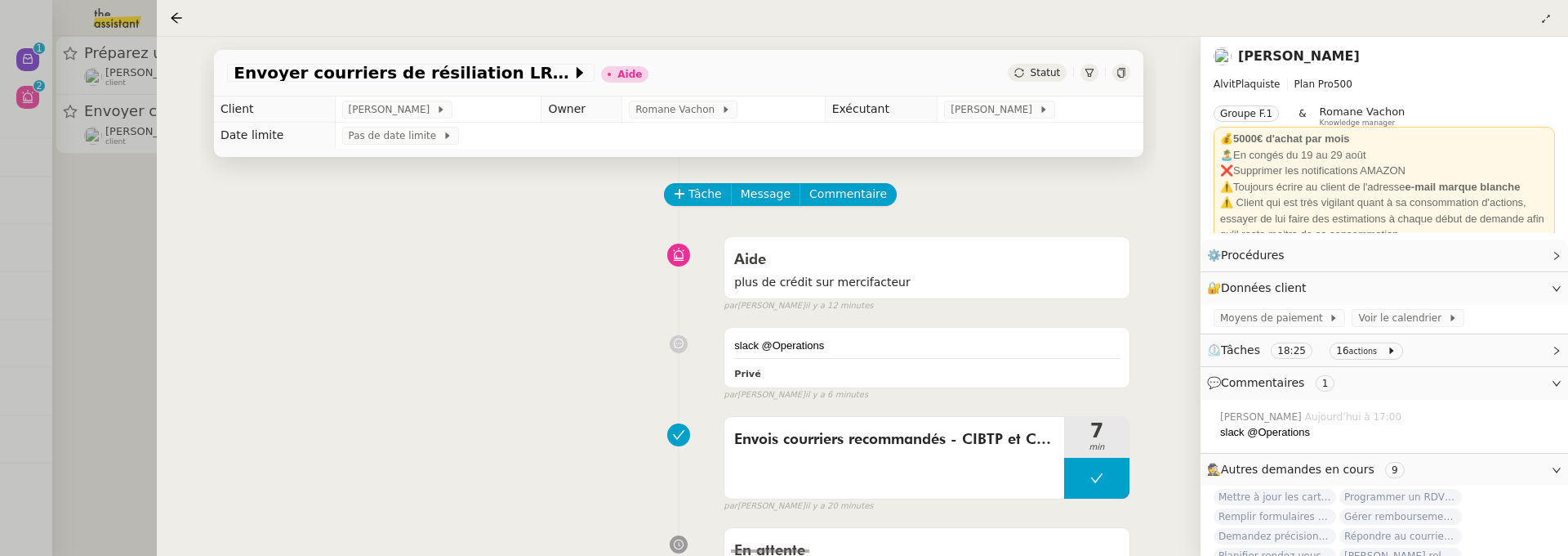
click at [85, 221] on div at bounding box center [784, 278] width 1568 height 556
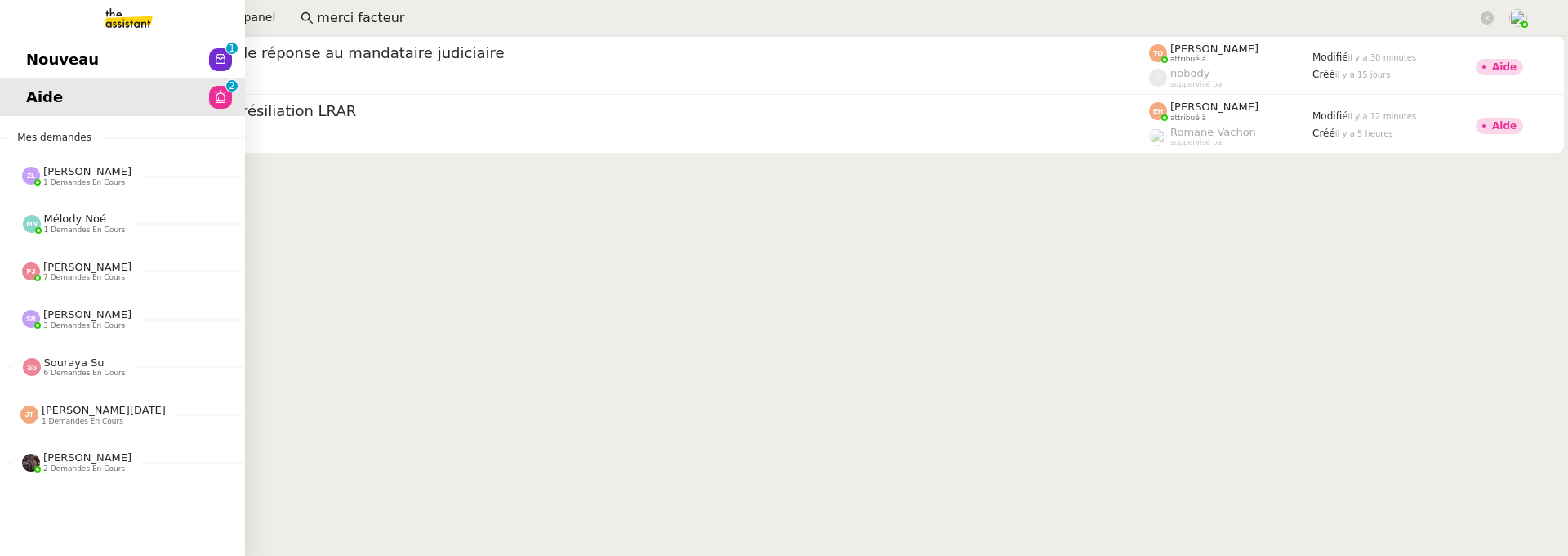
click at [19, 54] on link "Nouveau 0 1 2 3 4 5 6 7 8 9" at bounding box center [122, 59] width 245 height 38
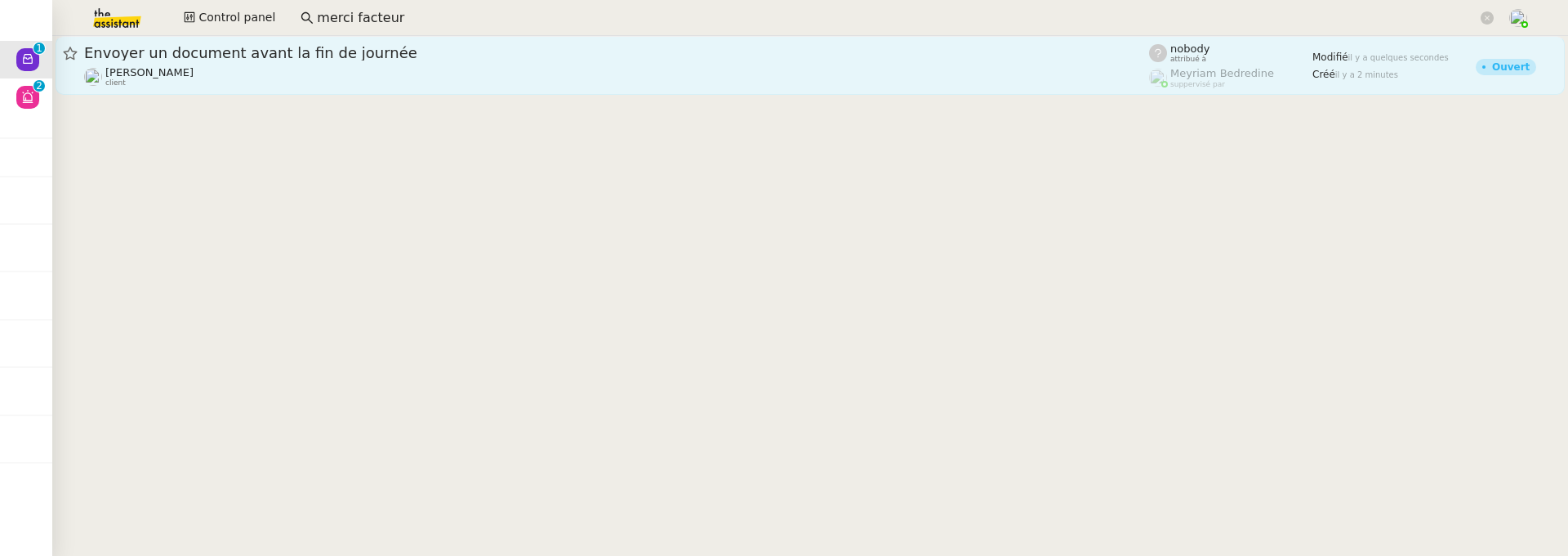
click at [203, 63] on div "Envoyer un document avant la fin de journée Sylvie SUCRA client" at bounding box center [617, 65] width 1065 height 44
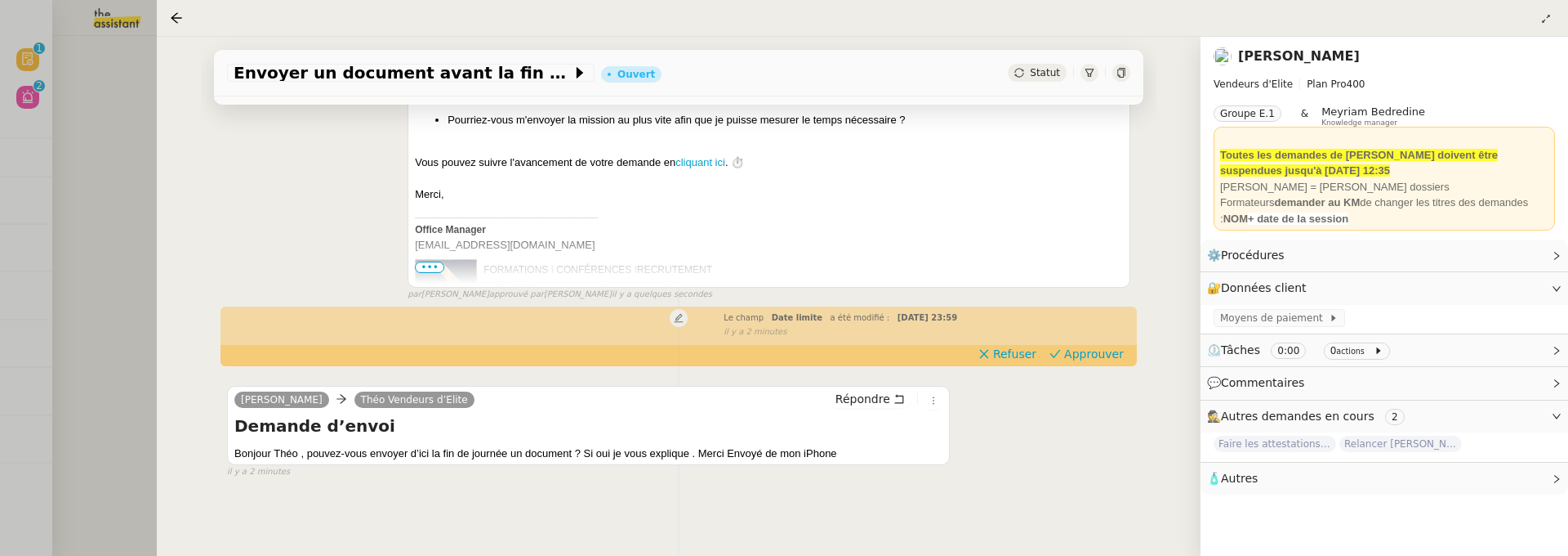
scroll to position [241, 0]
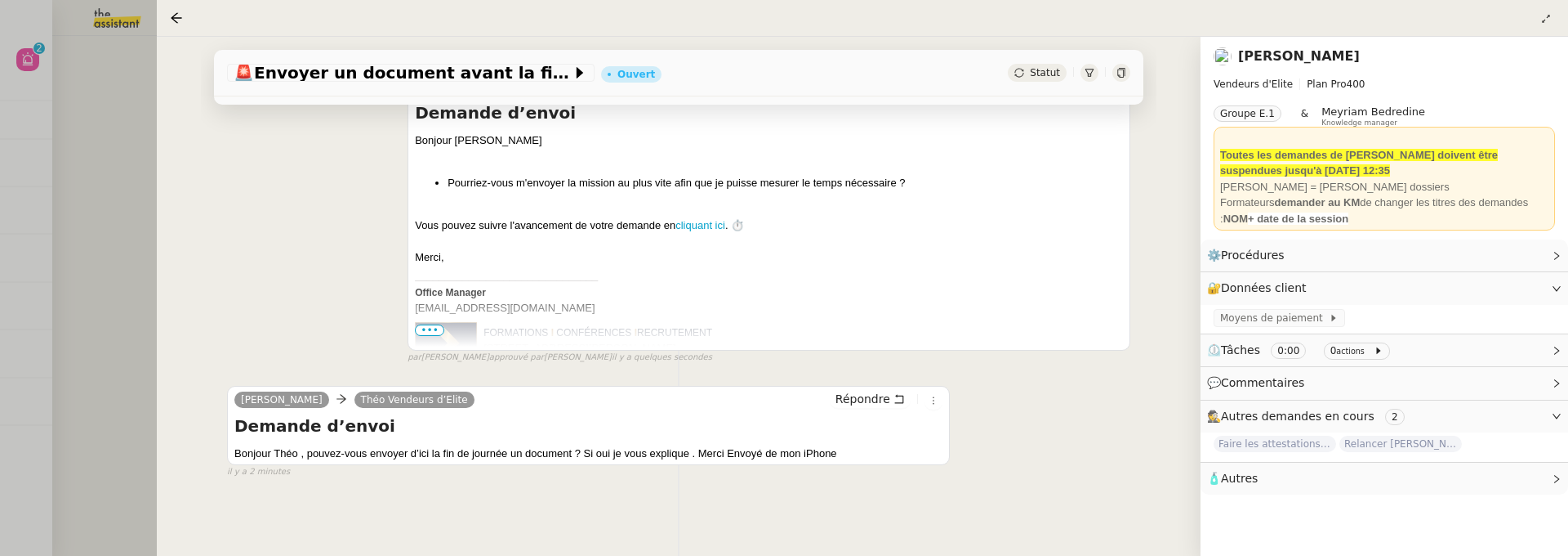
click at [84, 170] on div at bounding box center [784, 278] width 1568 height 556
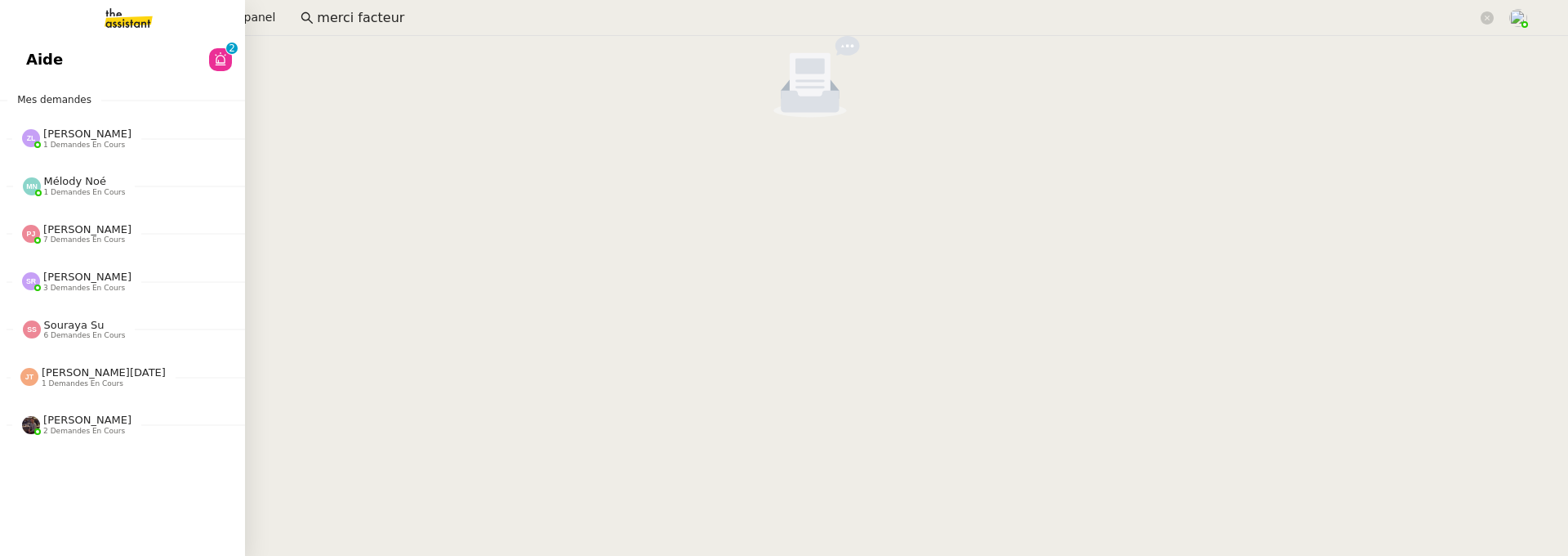
click at [42, 46] on link "Aide 0 1 2 3 4 5 6 7 8 9" at bounding box center [122, 59] width 245 height 38
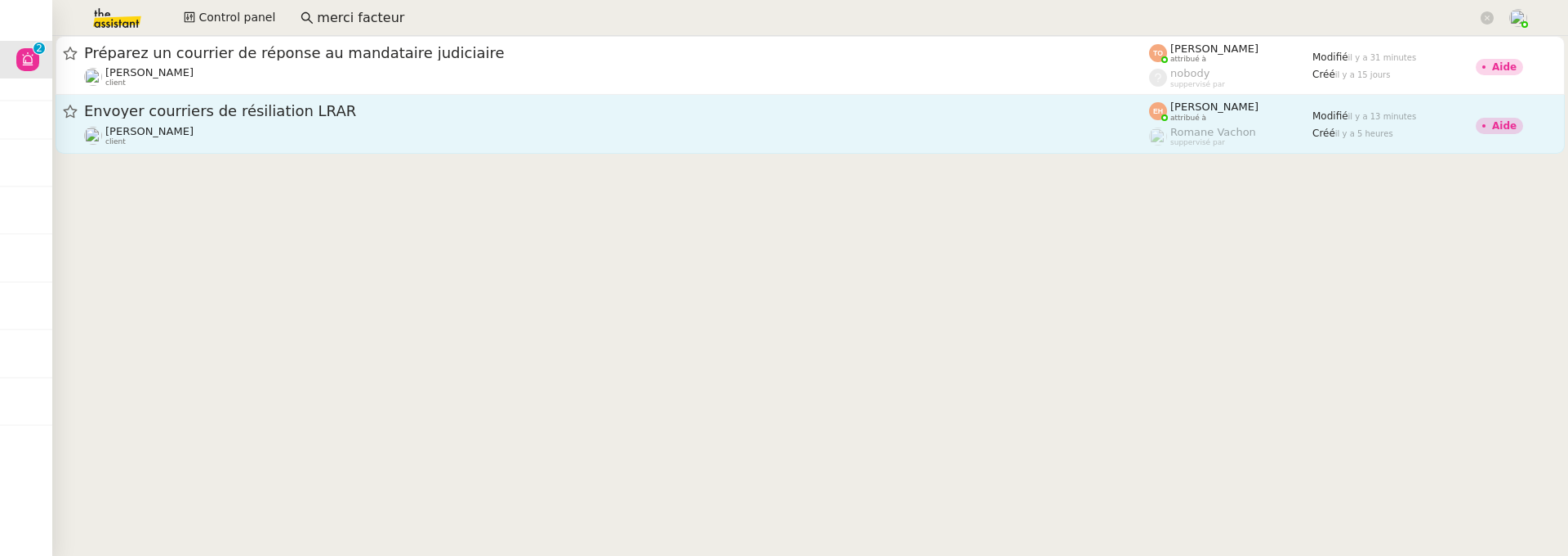
click at [512, 149] on link "Envoyer courriers de résiliation LRAR Vitor Alvites client Esther Hillenbrand a…" at bounding box center [810, 124] width 1509 height 59
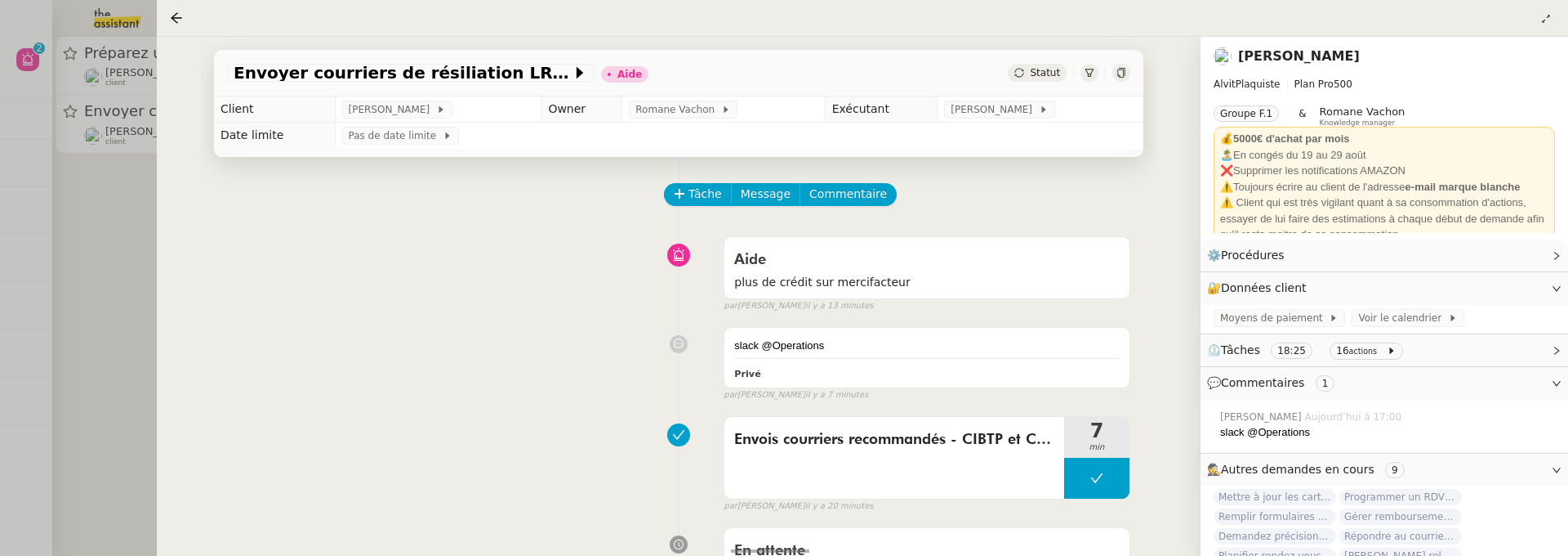
scroll to position [16, 0]
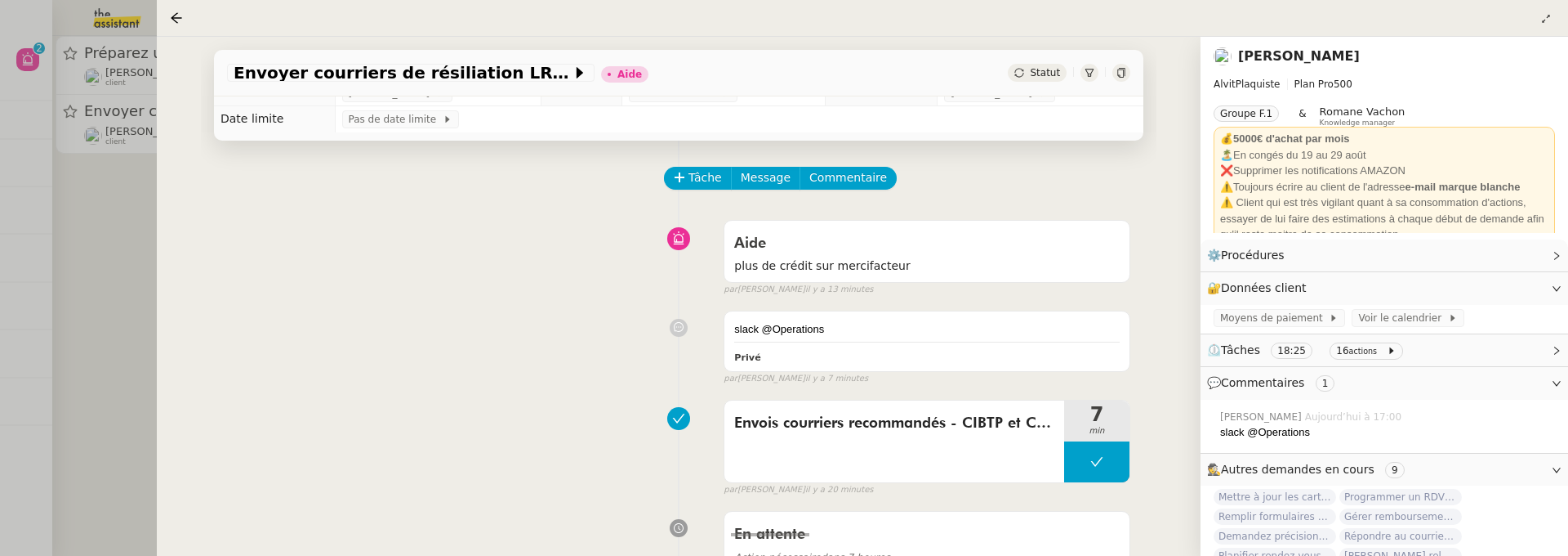
click at [38, 264] on div at bounding box center [784, 278] width 1568 height 556
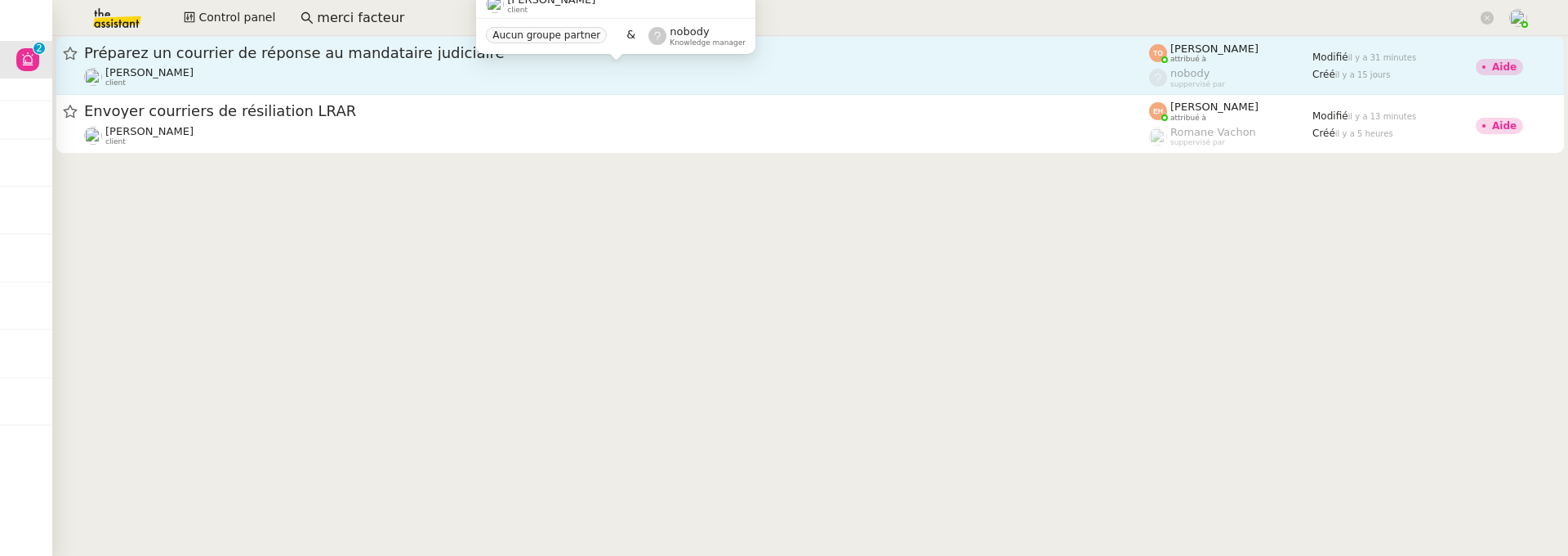
click at [297, 68] on div "Aurélie Trolez client" at bounding box center [617, 77] width 1065 height 21
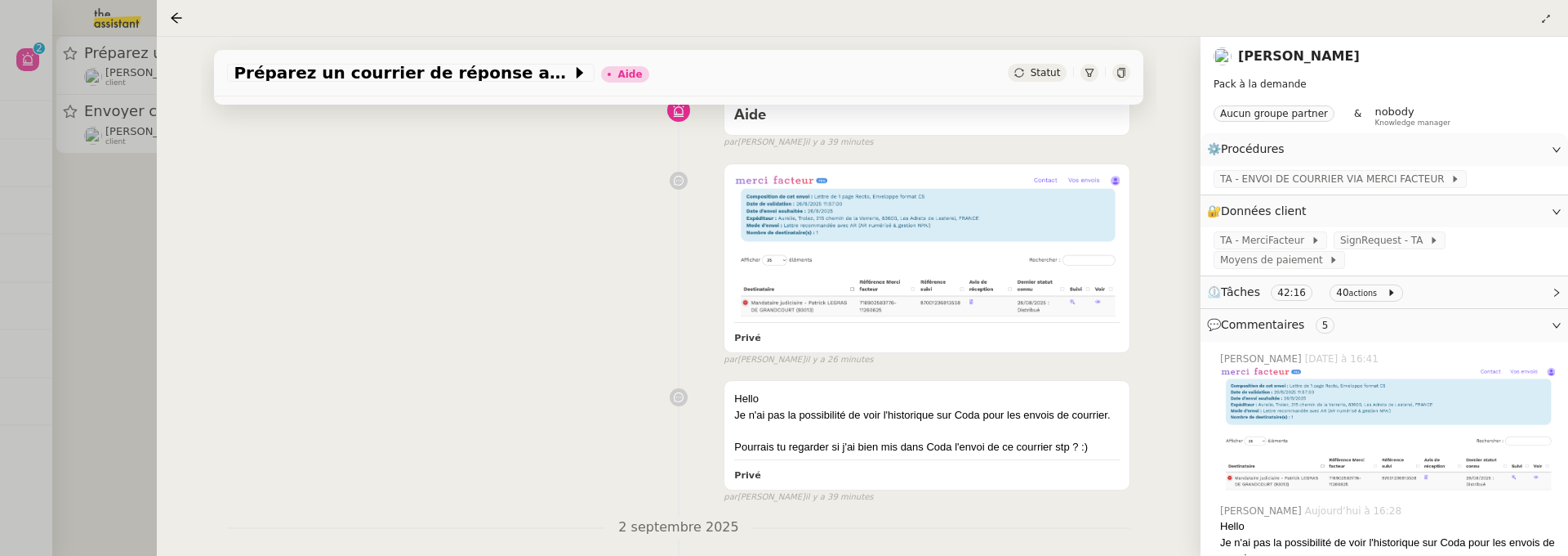
scroll to position [225, 0]
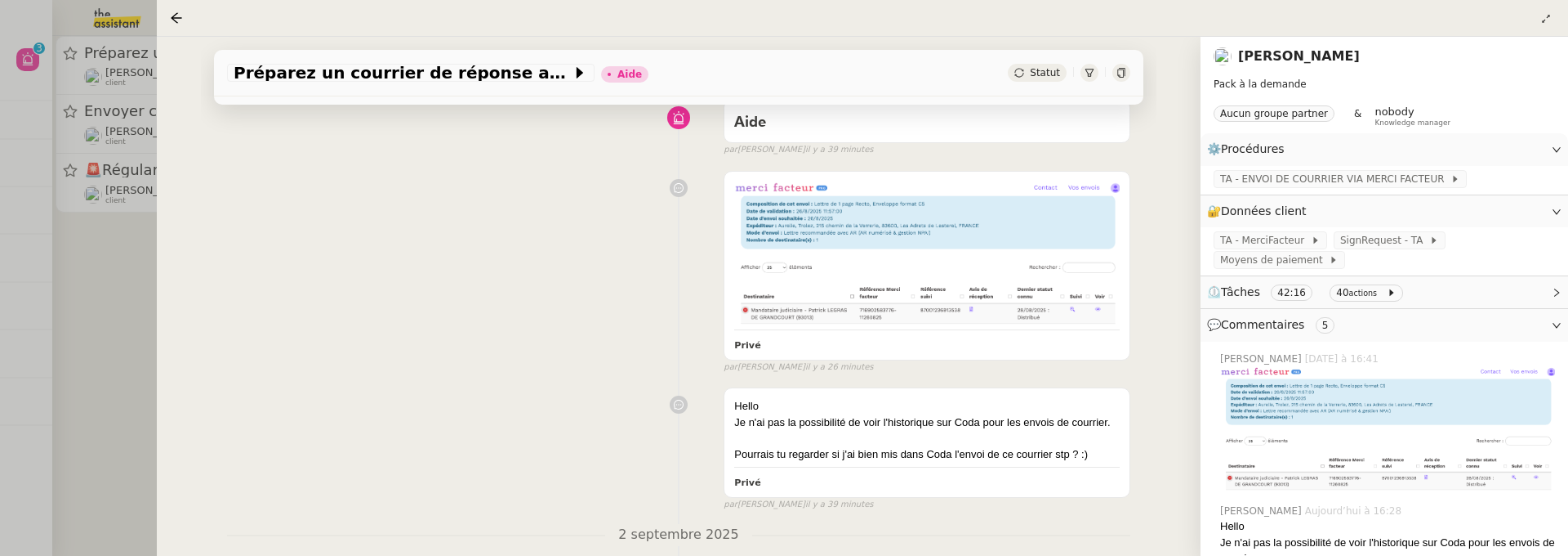
click at [116, 309] on div at bounding box center [784, 278] width 1568 height 556
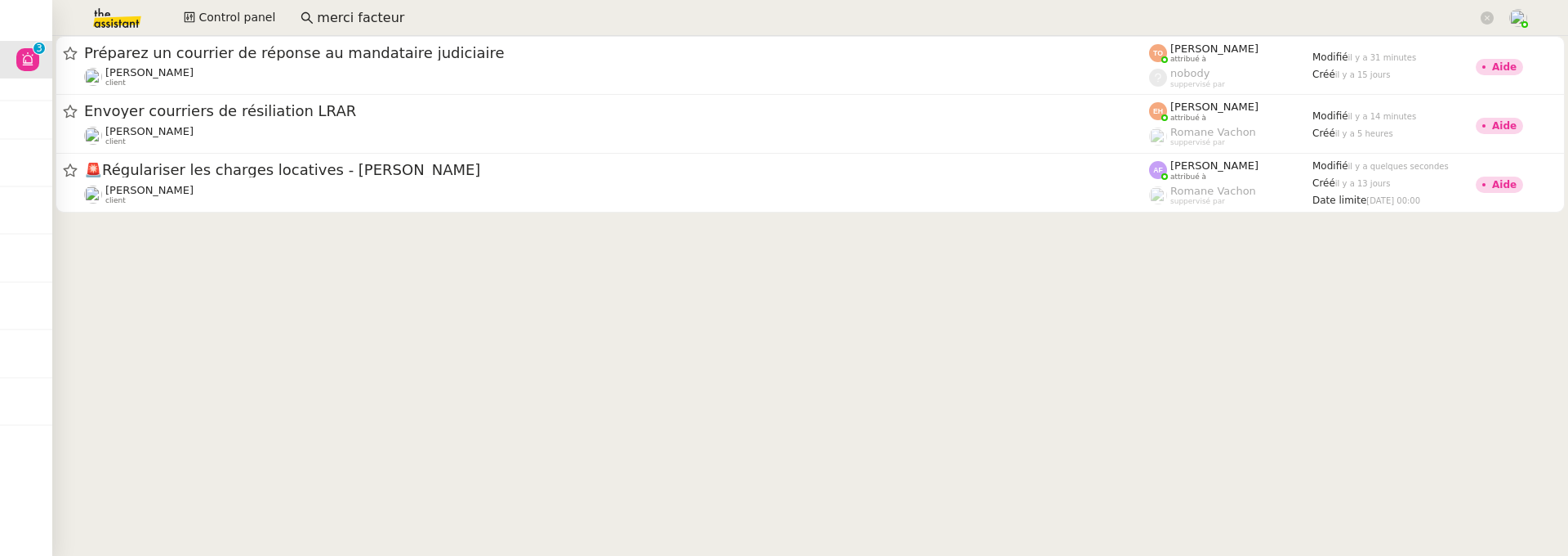
click at [116, 309] on div at bounding box center [784, 278] width 1568 height 556
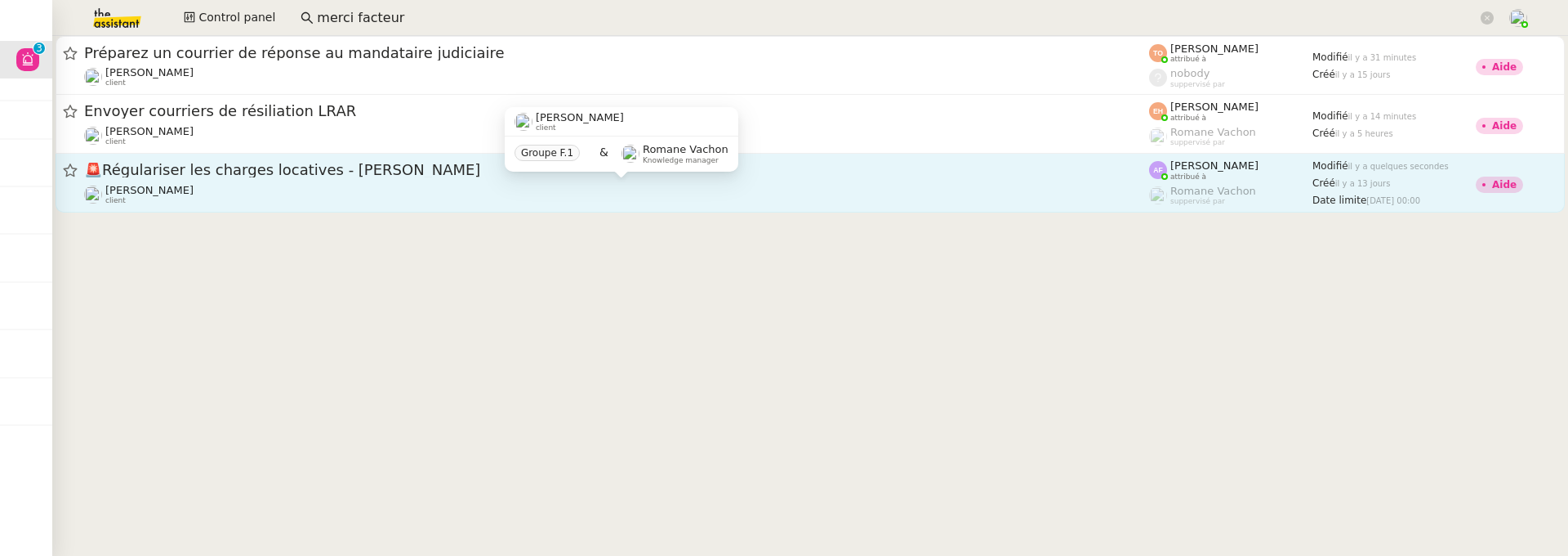
click at [354, 189] on div "Pascal PIQUIONNE client" at bounding box center [617, 194] width 1065 height 21
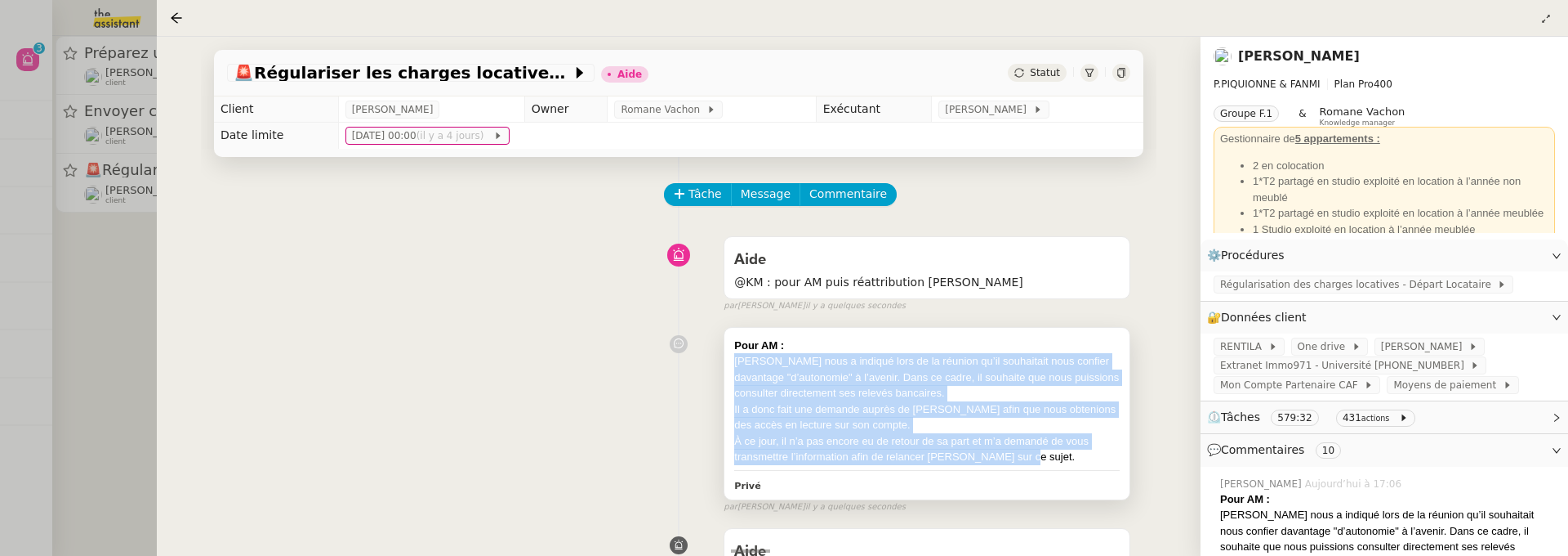
drag, startPoint x: 1038, startPoint y: 459, endPoint x: 734, endPoint y: 366, distance: 317.9
click at [734, 366] on div "Pour AM : Pascal nous a indiqué lors de la réunion qu’il souhaitait nous confie…" at bounding box center [927, 414] width 405 height 171
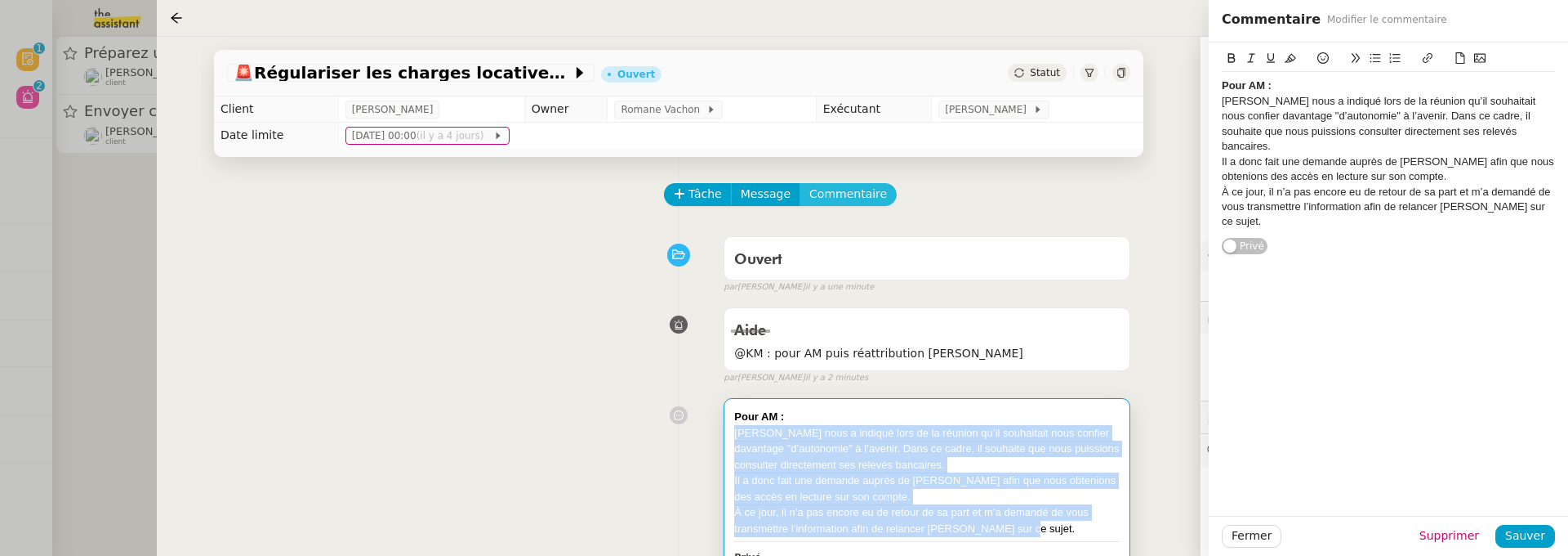
click at [834, 193] on span "Commentaire" at bounding box center [848, 194] width 78 height 19
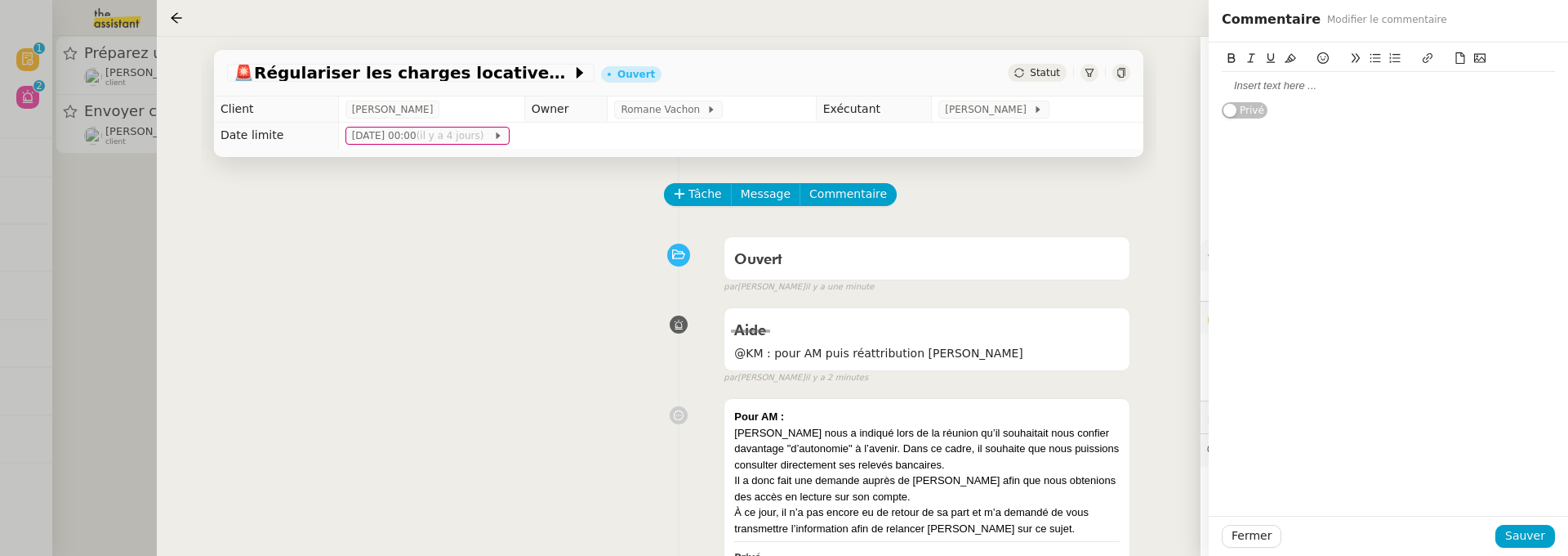
click at [1281, 98] on div at bounding box center [1388, 86] width 334 height 28
click at [1366, 92] on div "transmis à l'A" at bounding box center [1388, 86] width 334 height 14
click at [1518, 535] on span "Sauver" at bounding box center [1526, 536] width 40 height 19
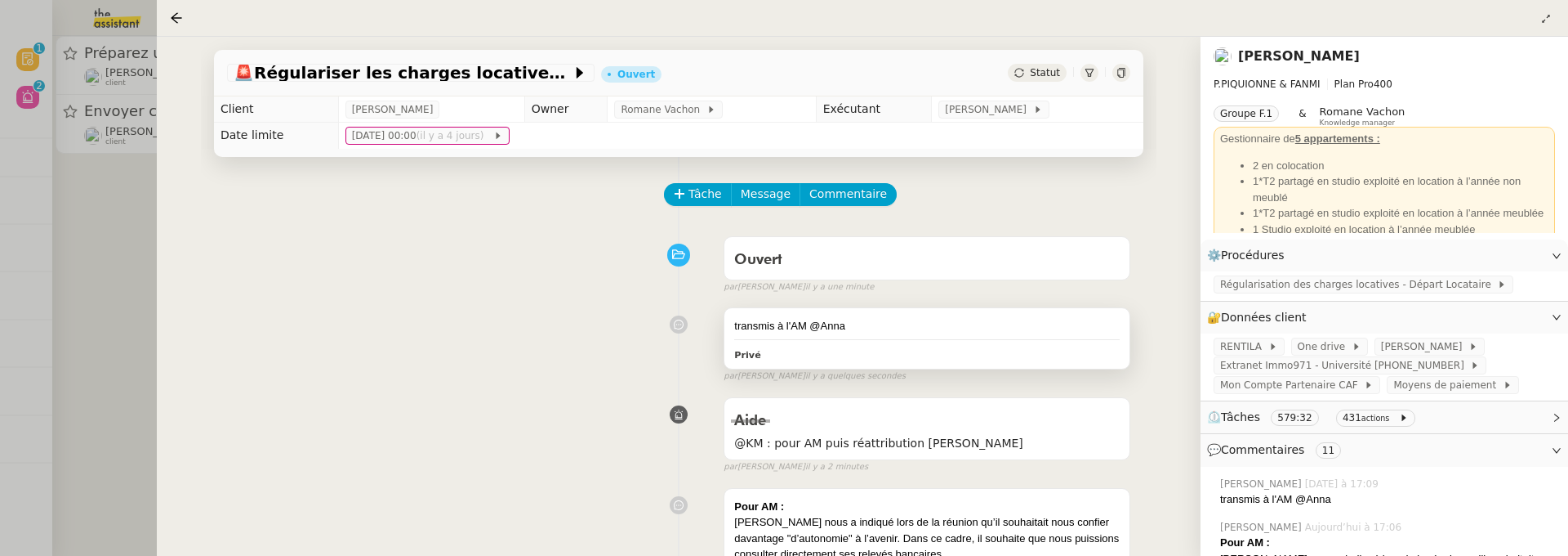
click at [981, 324] on div "transmis à l'AM @Anna" at bounding box center [927, 325] width 386 height 16
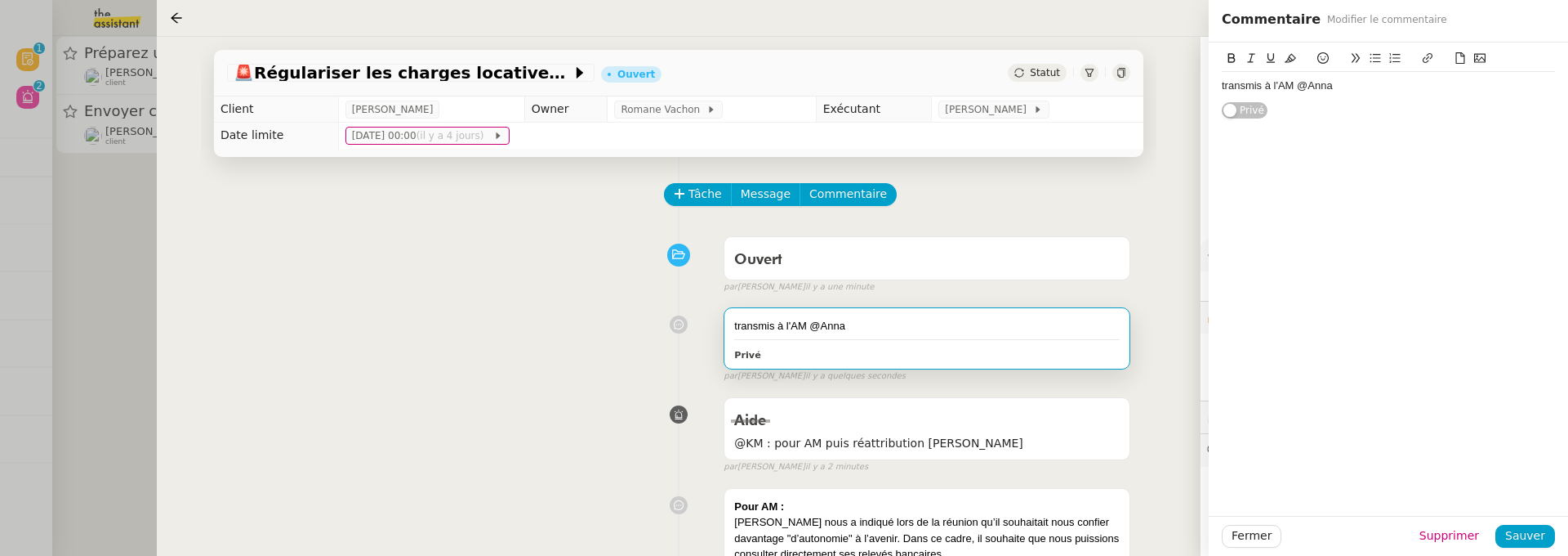
click at [1374, 89] on div "transmis à l'AM @Anna" at bounding box center [1388, 86] width 334 height 14
click at [1537, 545] on span "Sauver" at bounding box center [1526, 536] width 40 height 19
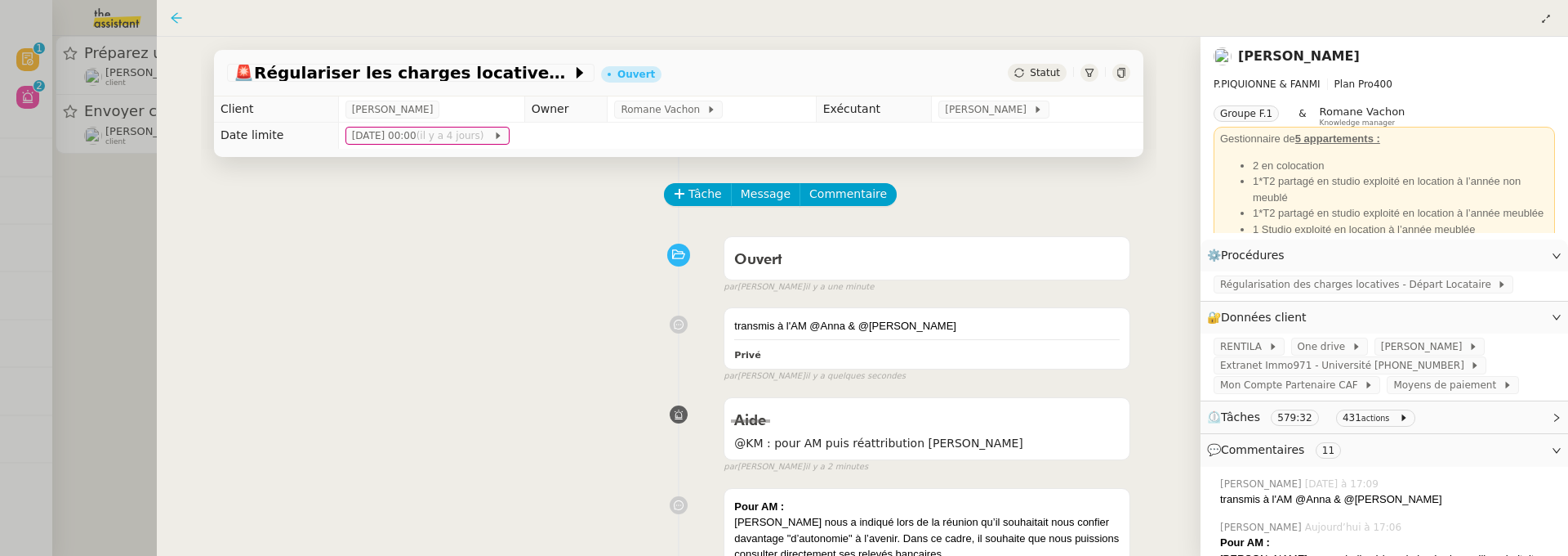
click at [181, 17] on icon at bounding box center [176, 17] width 11 height 11
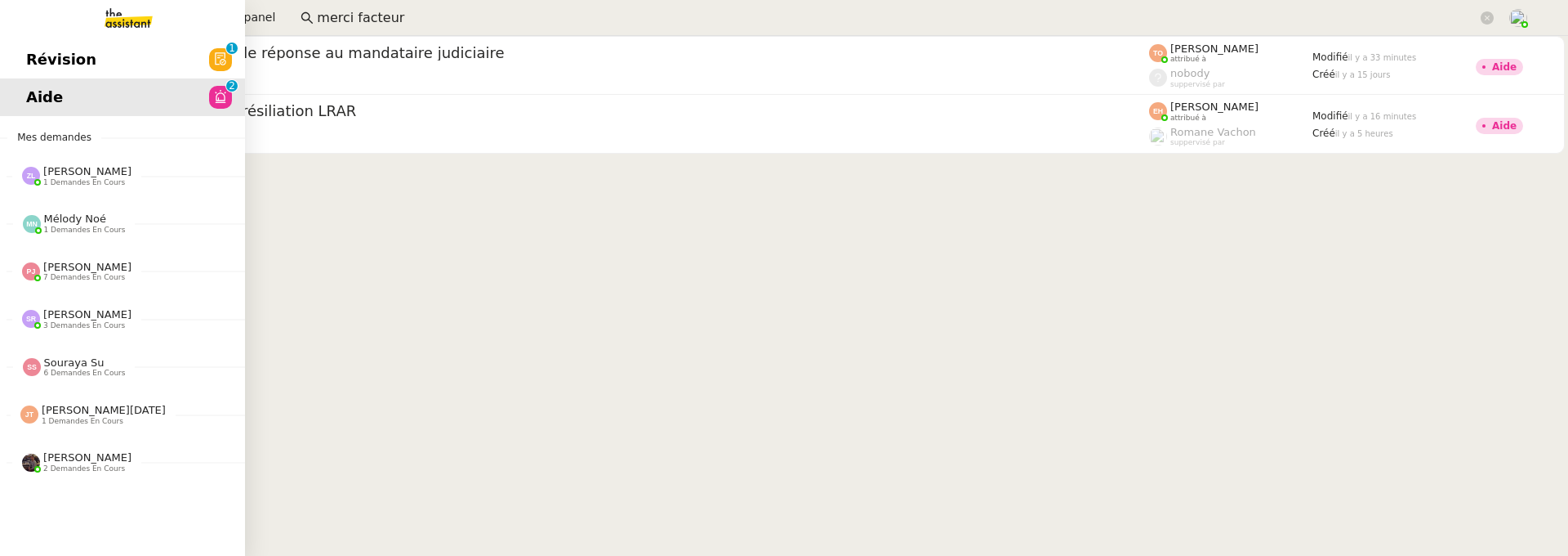
click at [40, 66] on span "Révision" at bounding box center [61, 59] width 70 height 24
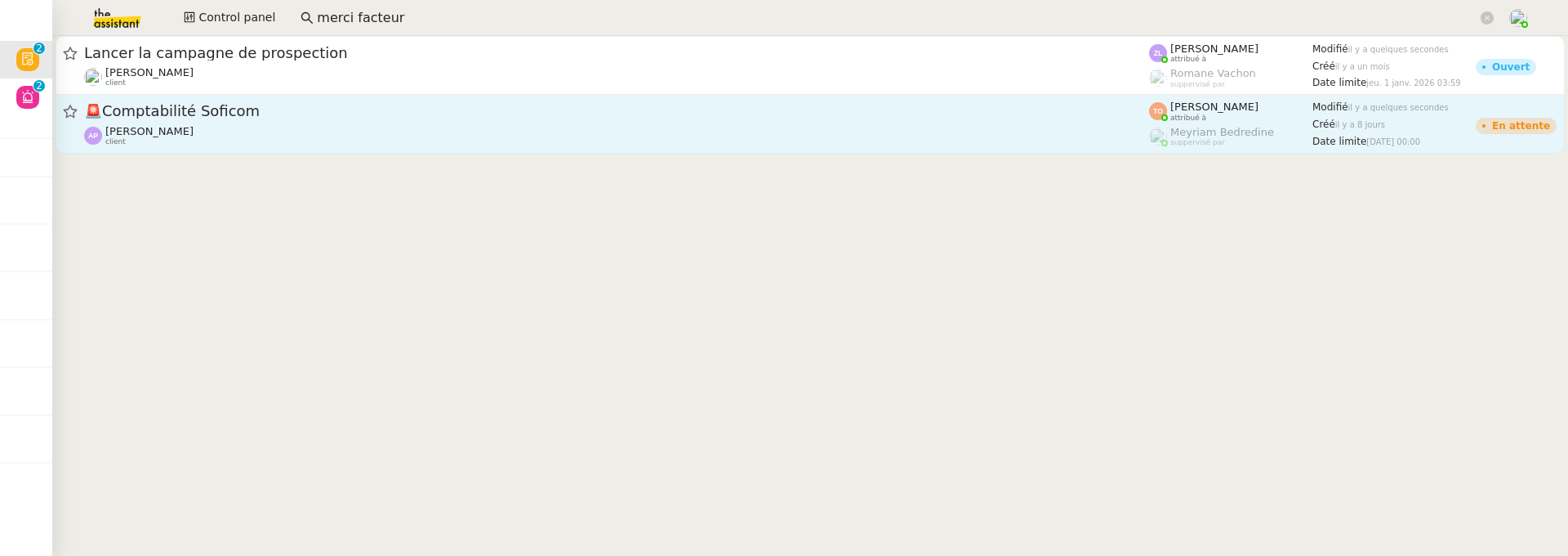
click at [535, 128] on div "Ashley Poniatowski client" at bounding box center [617, 136] width 1065 height 21
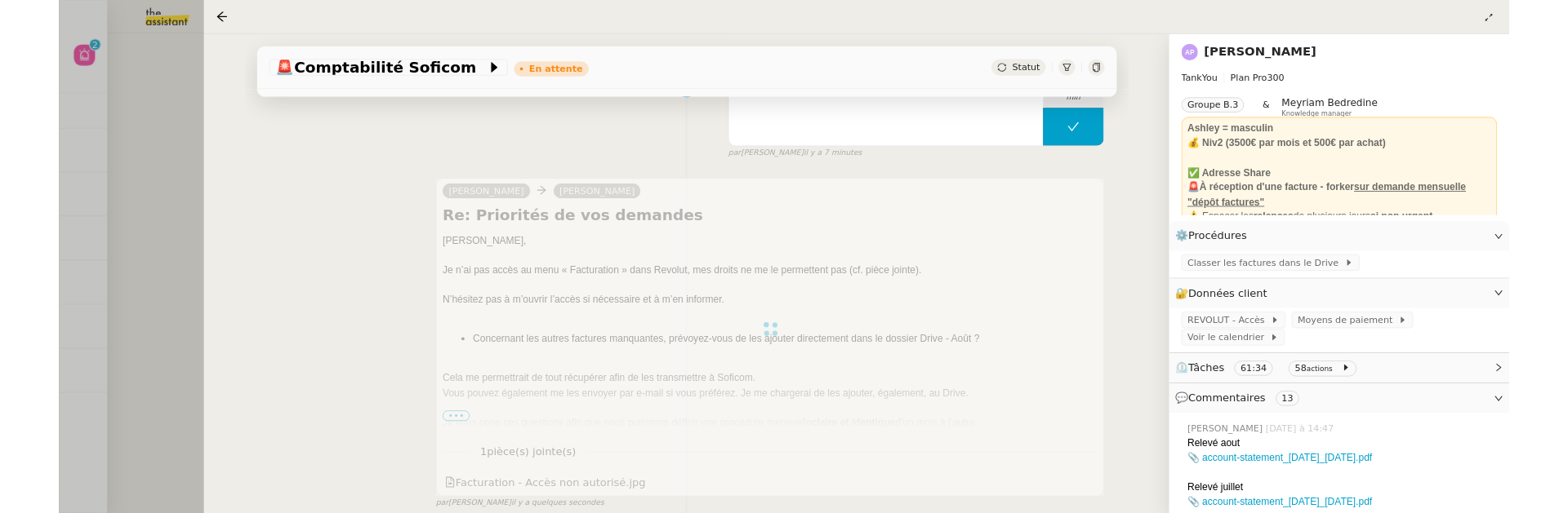
scroll to position [304, 0]
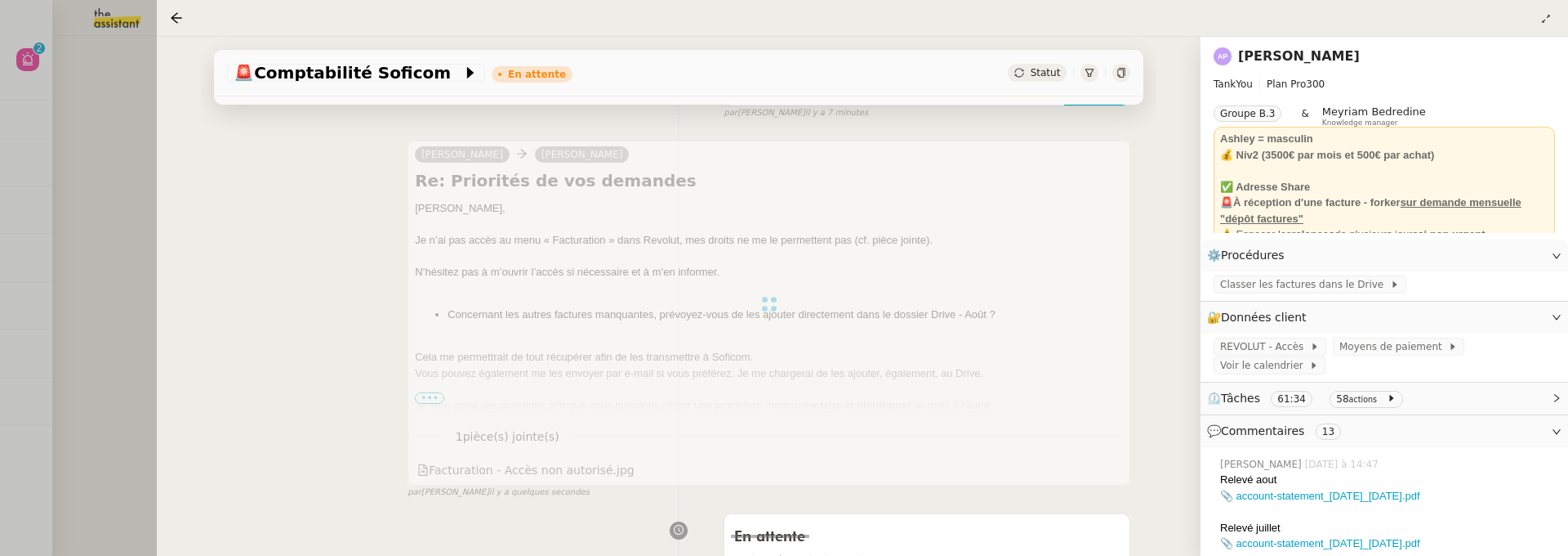
click at [77, 149] on div at bounding box center [784, 278] width 1568 height 556
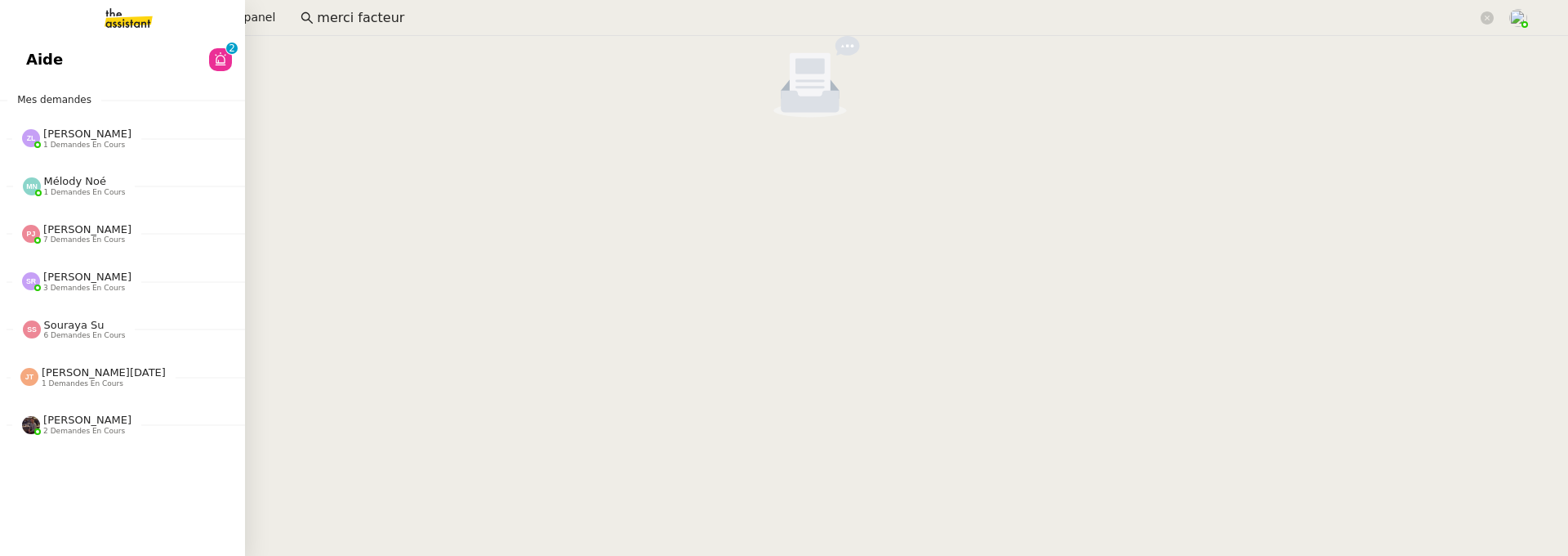
click at [39, 69] on span "Aide" at bounding box center [44, 59] width 37 height 24
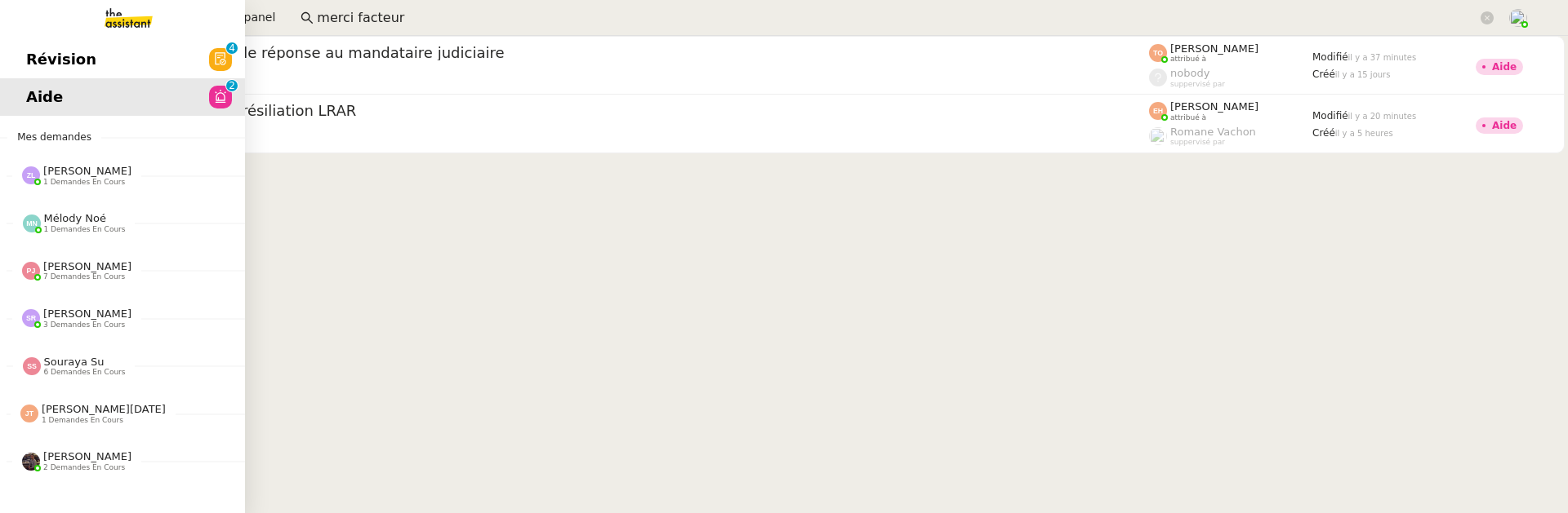
click at [31, 48] on span "Révision" at bounding box center [61, 59] width 70 height 24
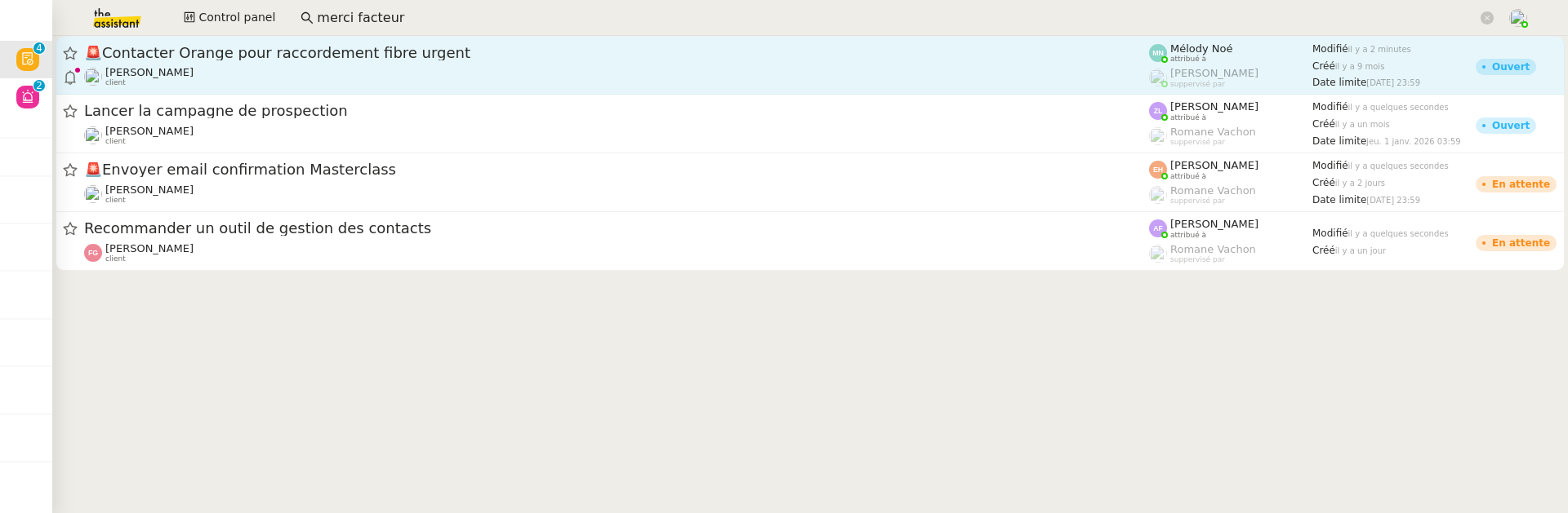
click at [364, 60] on span "🚨 Contacter Orange pour raccordement fibre urgent" at bounding box center [617, 53] width 1065 height 14
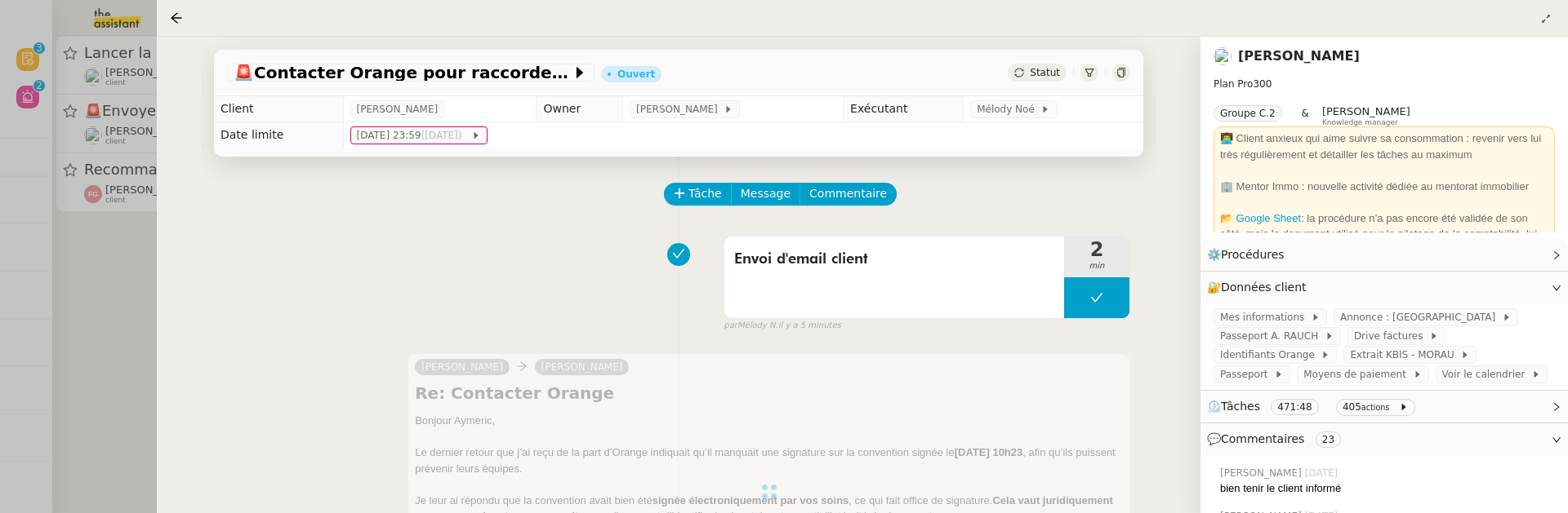
scroll to position [182, 0]
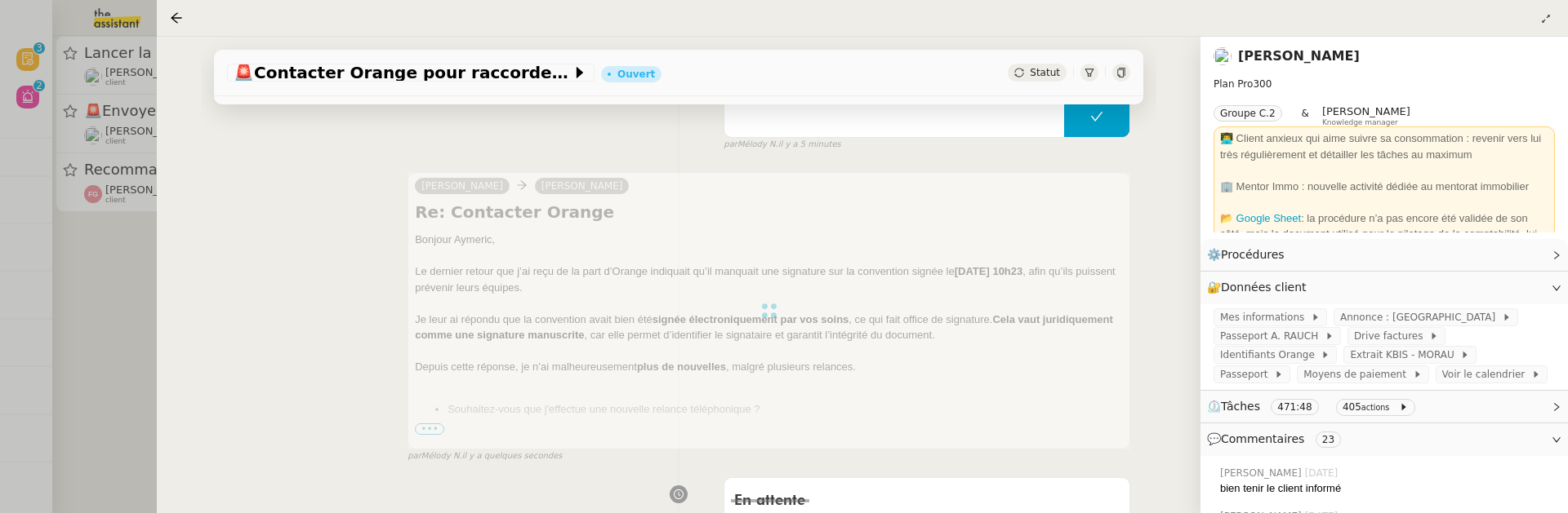
click at [62, 282] on div at bounding box center [784, 256] width 1568 height 513
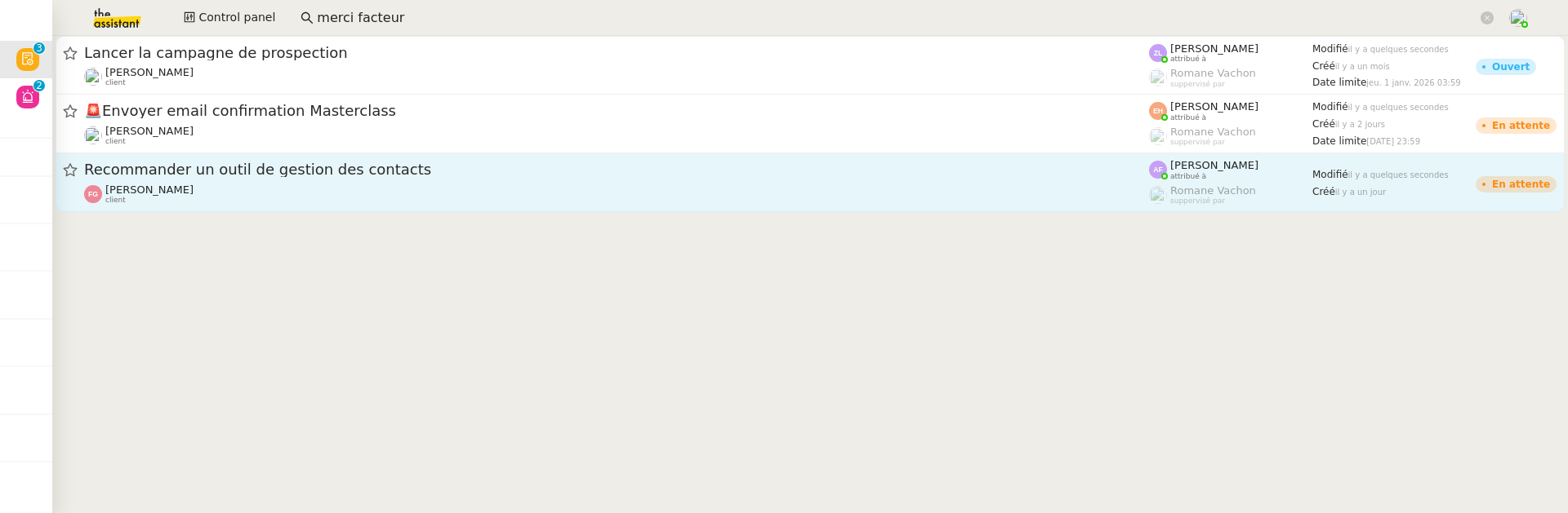
click at [276, 207] on link "Recommander un outil de gestion des contacts Franck Giraschi client Anna Floren…" at bounding box center [810, 183] width 1509 height 59
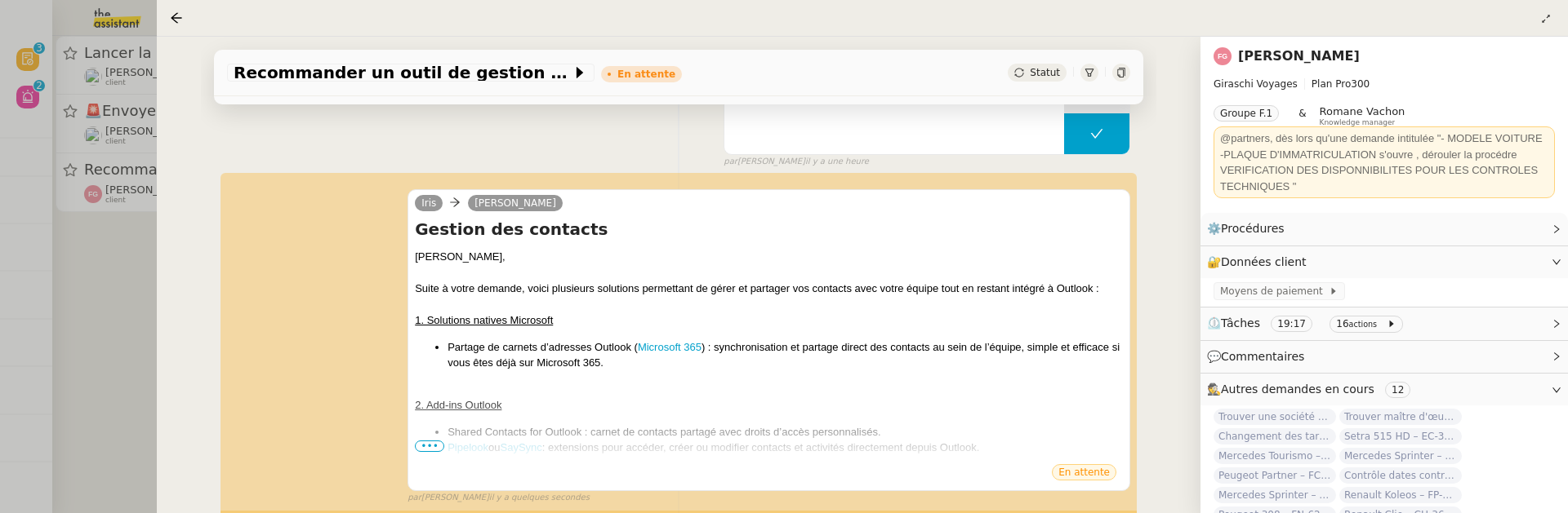
scroll to position [253, 0]
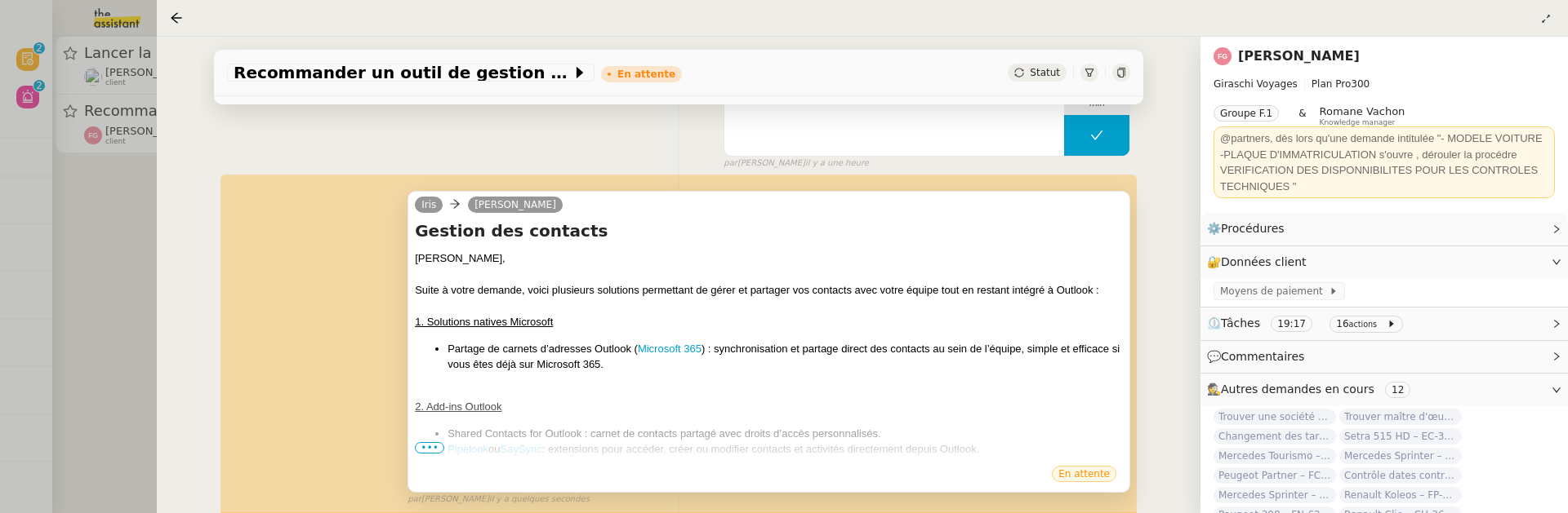
click at [429, 445] on span "•••" at bounding box center [430, 448] width 30 height 12
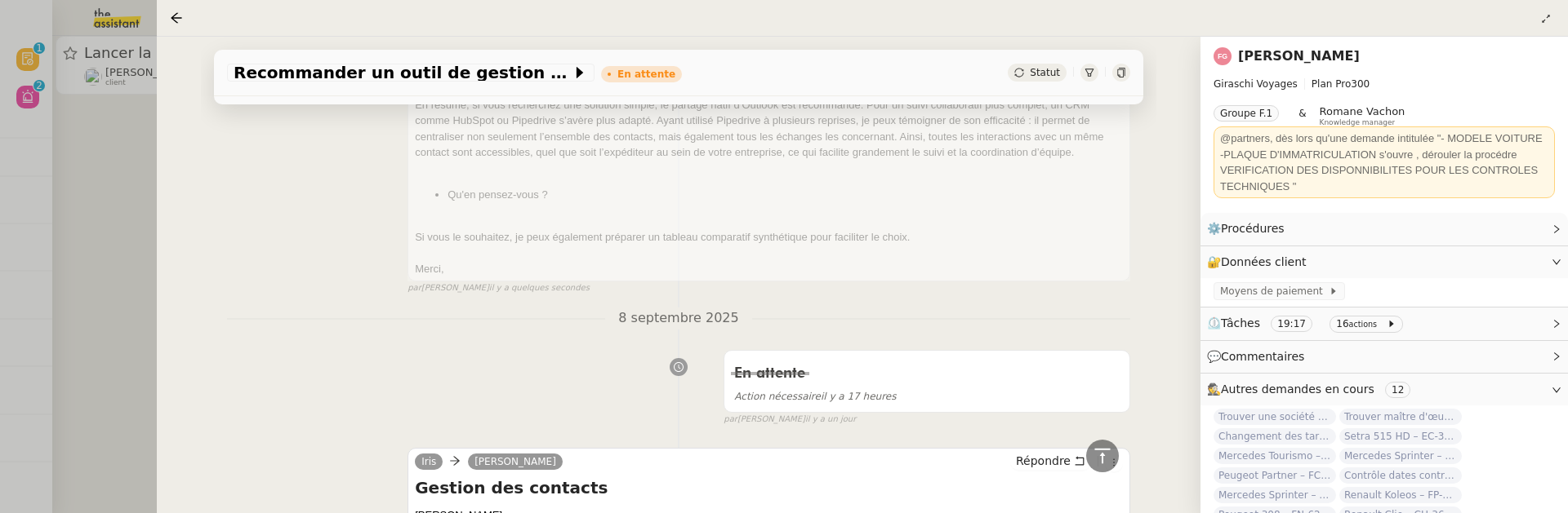
scroll to position [813, 0]
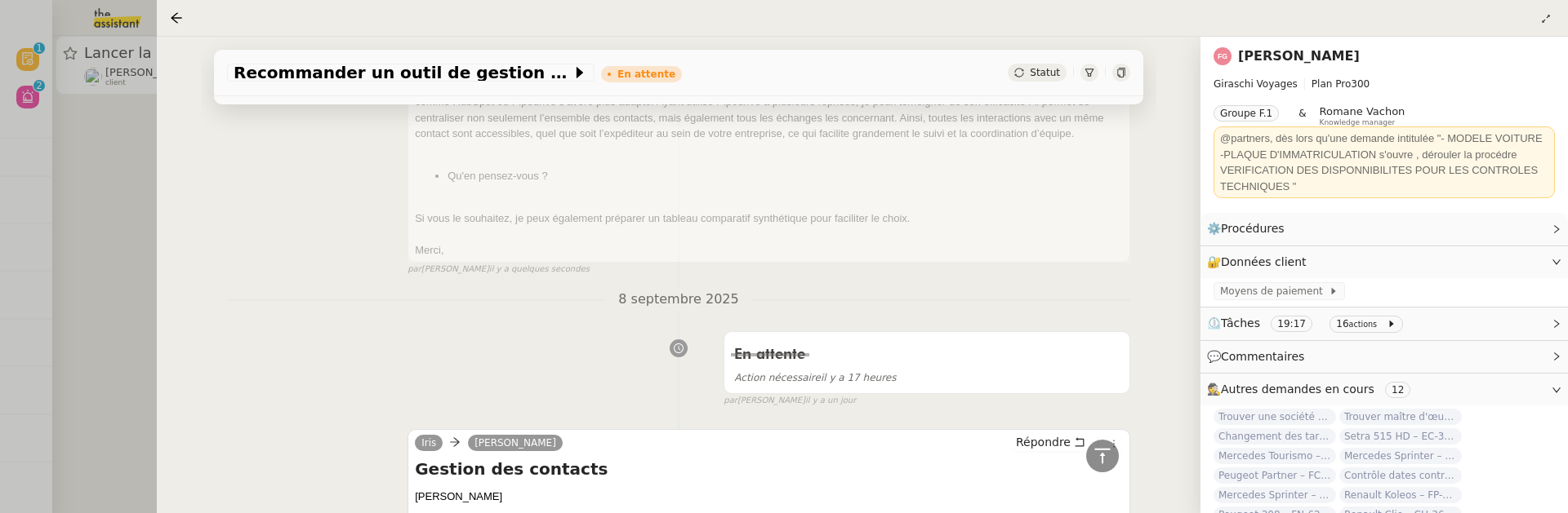
click at [110, 210] on div at bounding box center [784, 256] width 1568 height 513
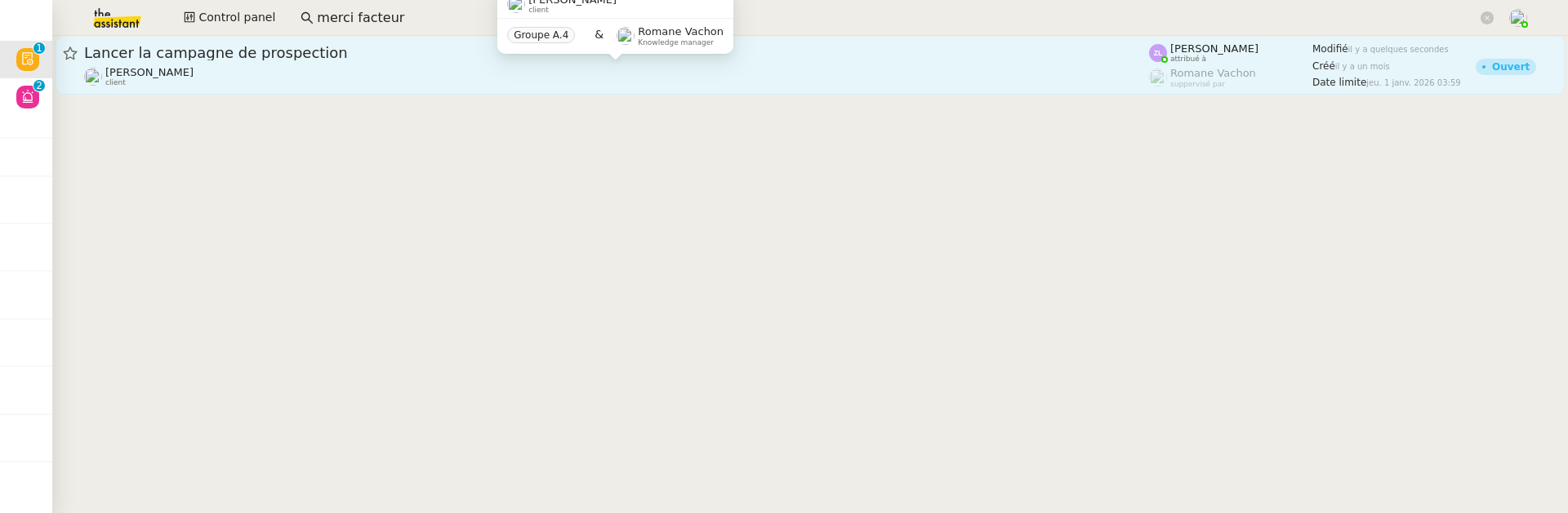
click at [240, 85] on div "[PERSON_NAME] client" at bounding box center [617, 77] width 1065 height 21
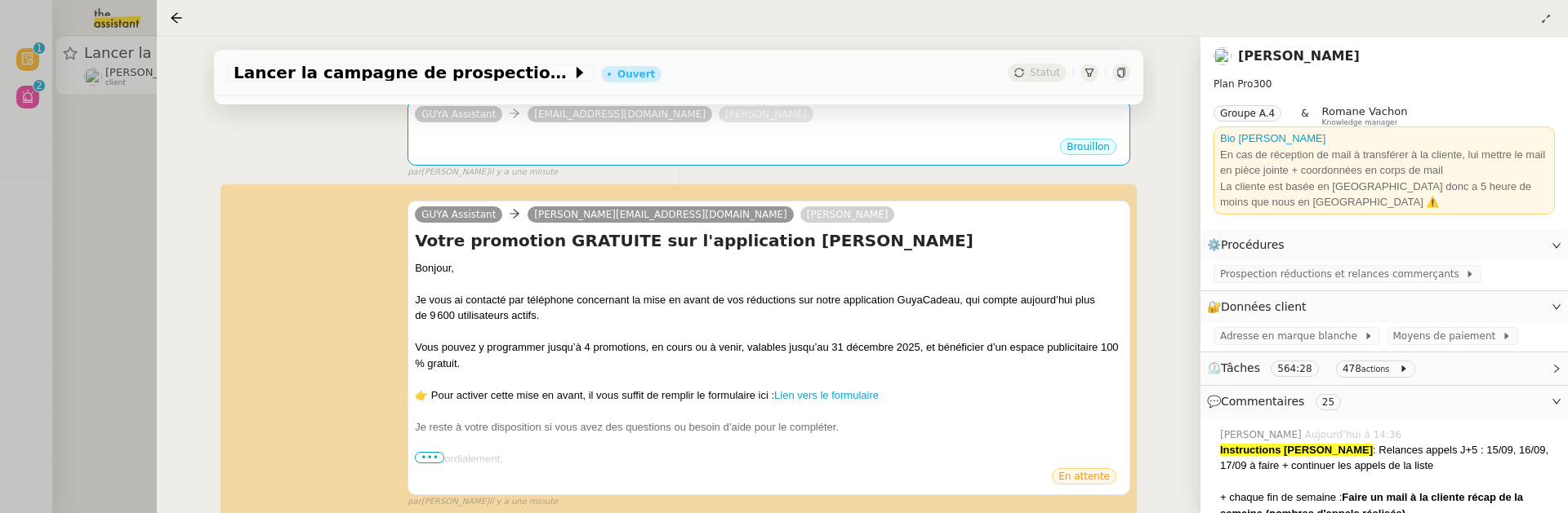
scroll to position [297, 0]
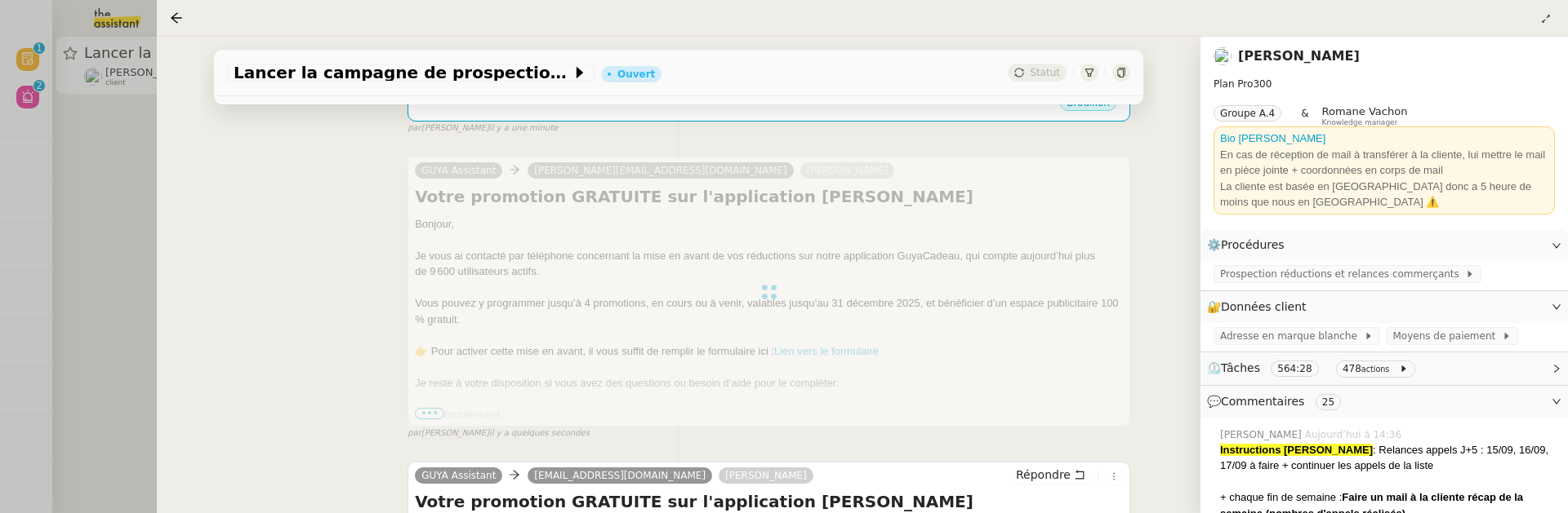
click at [114, 196] on div at bounding box center [784, 256] width 1568 height 513
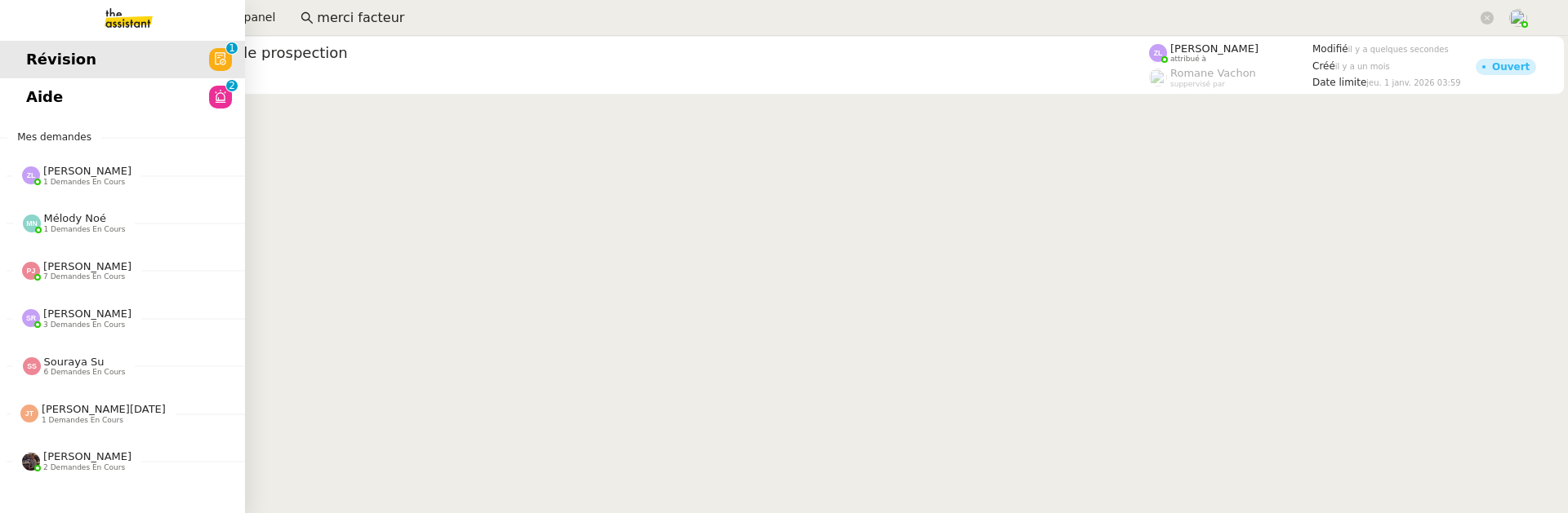
click at [66, 94] on link "Aide 0 1 2 3 4 5 6 7 8 9" at bounding box center [122, 97] width 245 height 37
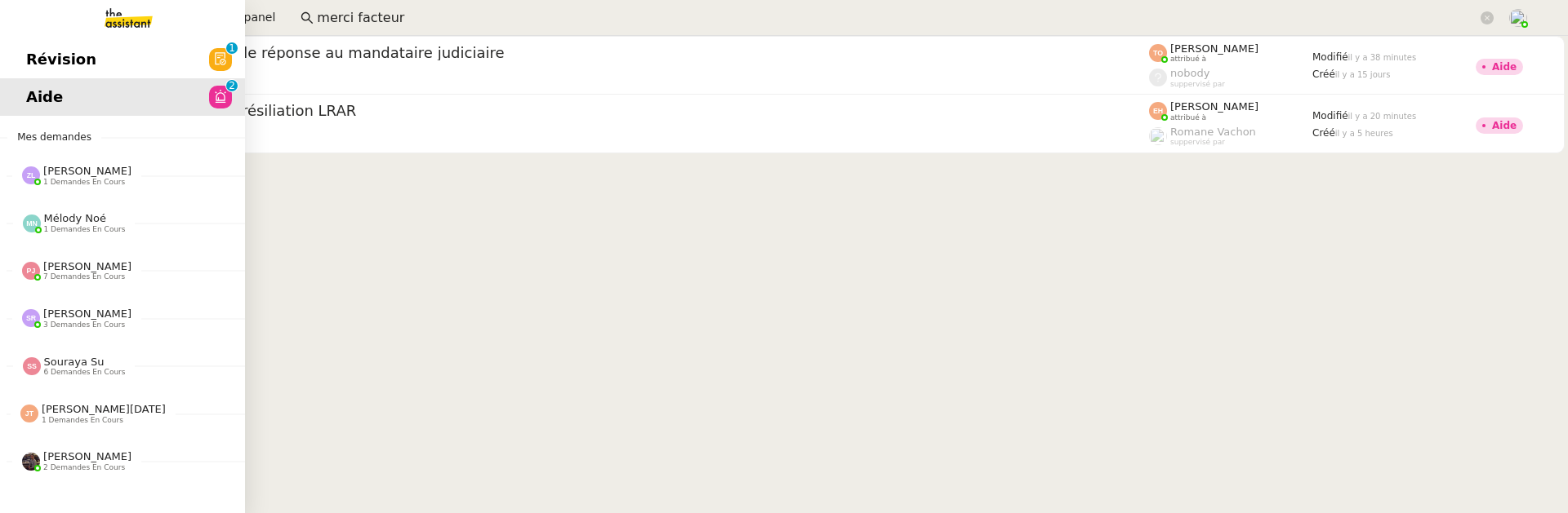
click at [33, 62] on span "Révision" at bounding box center [61, 59] width 70 height 24
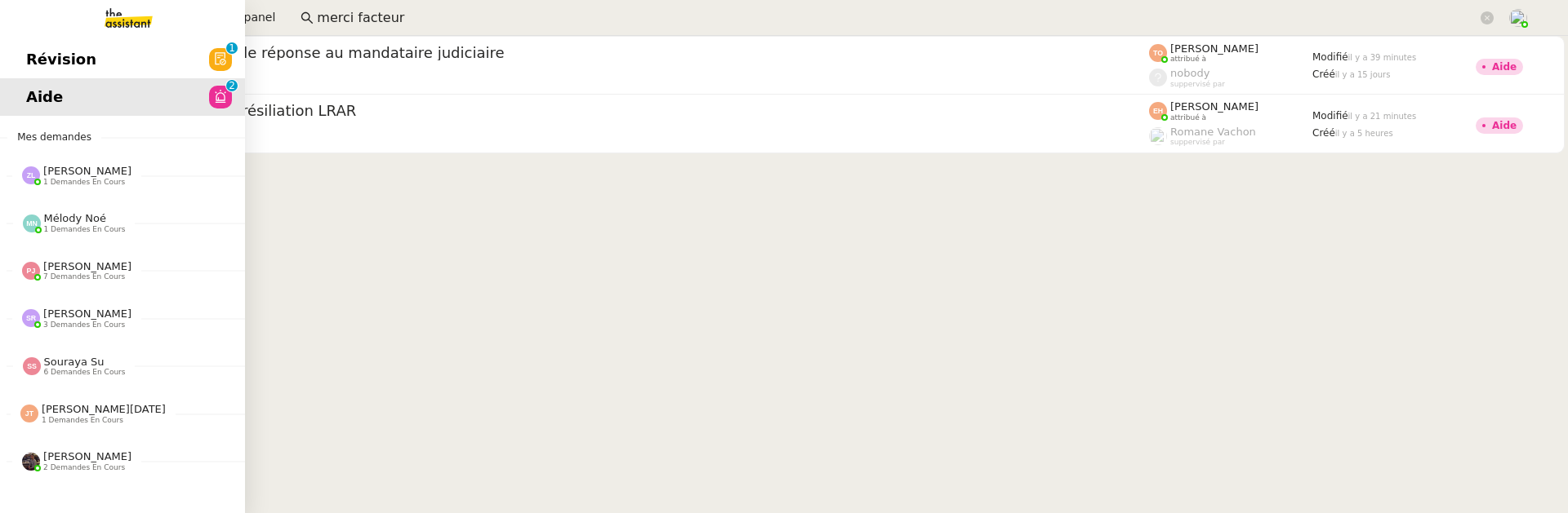
click at [44, 68] on span "Révision" at bounding box center [61, 59] width 70 height 24
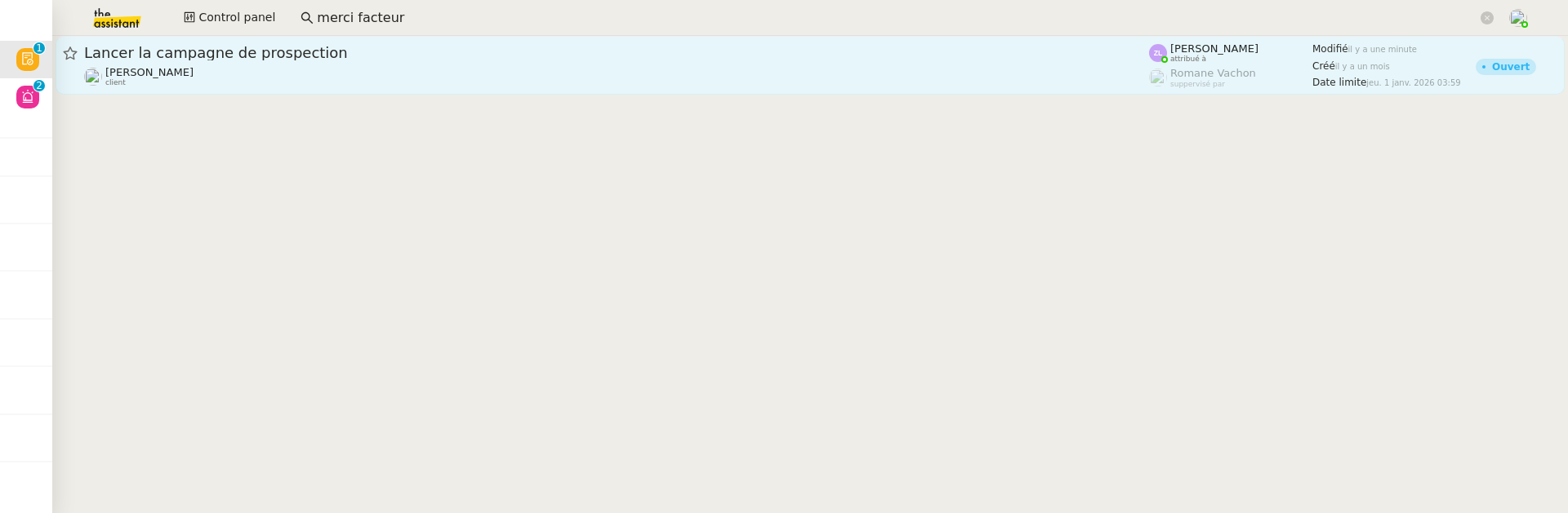
click at [416, 58] on span "Lancer la campagne de prospection" at bounding box center [617, 53] width 1065 height 14
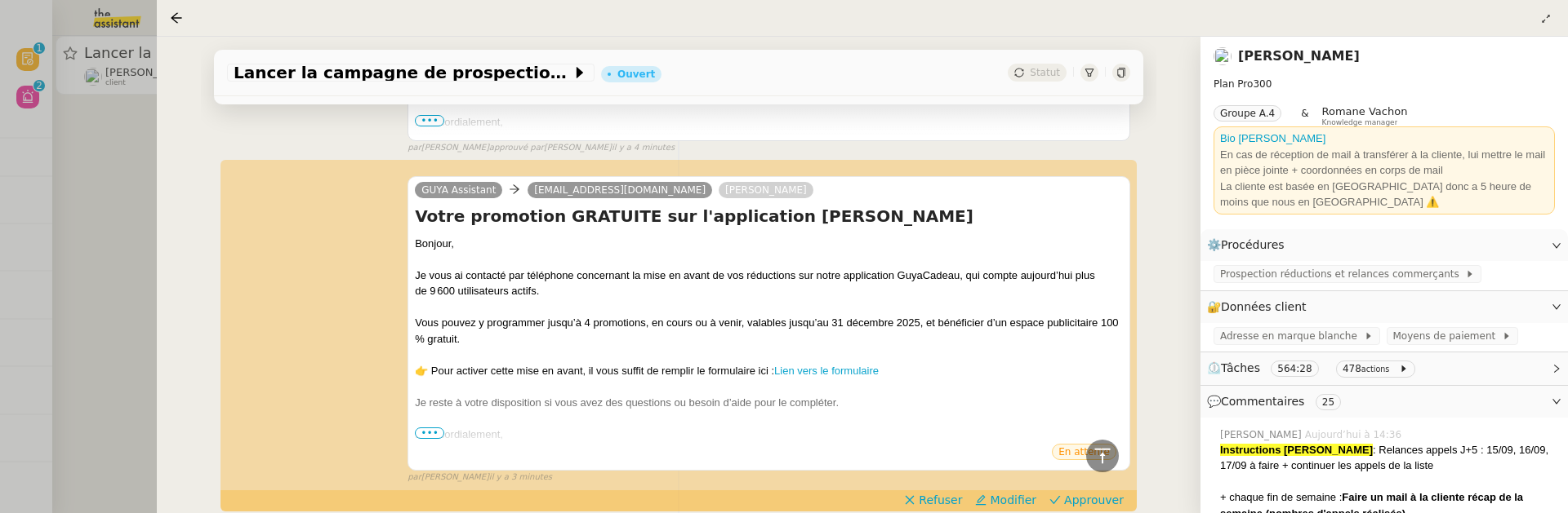
scroll to position [1215, 0]
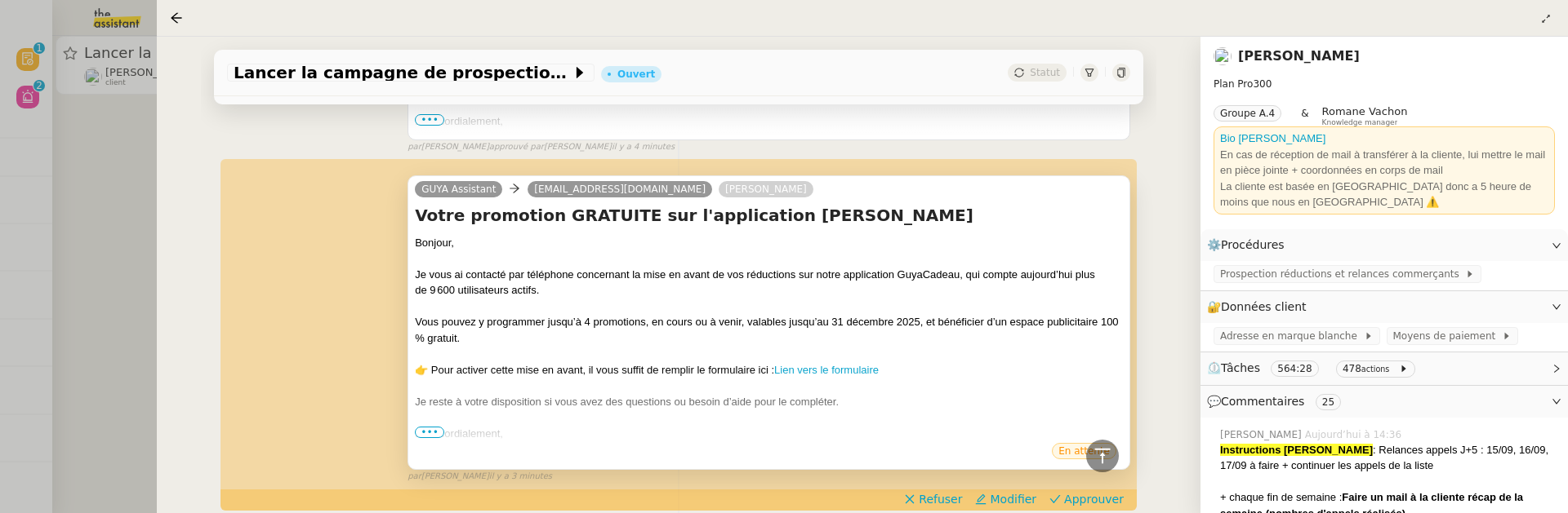
click at [432, 428] on span "•••" at bounding box center [430, 432] width 30 height 12
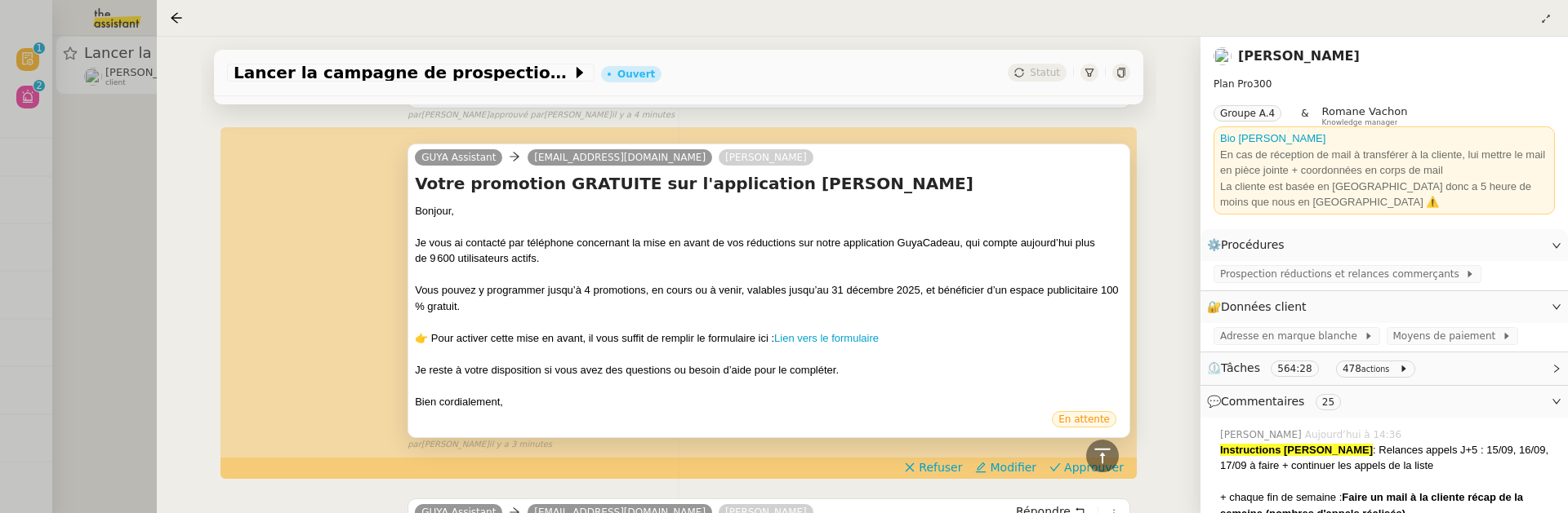
scroll to position [1274, 0]
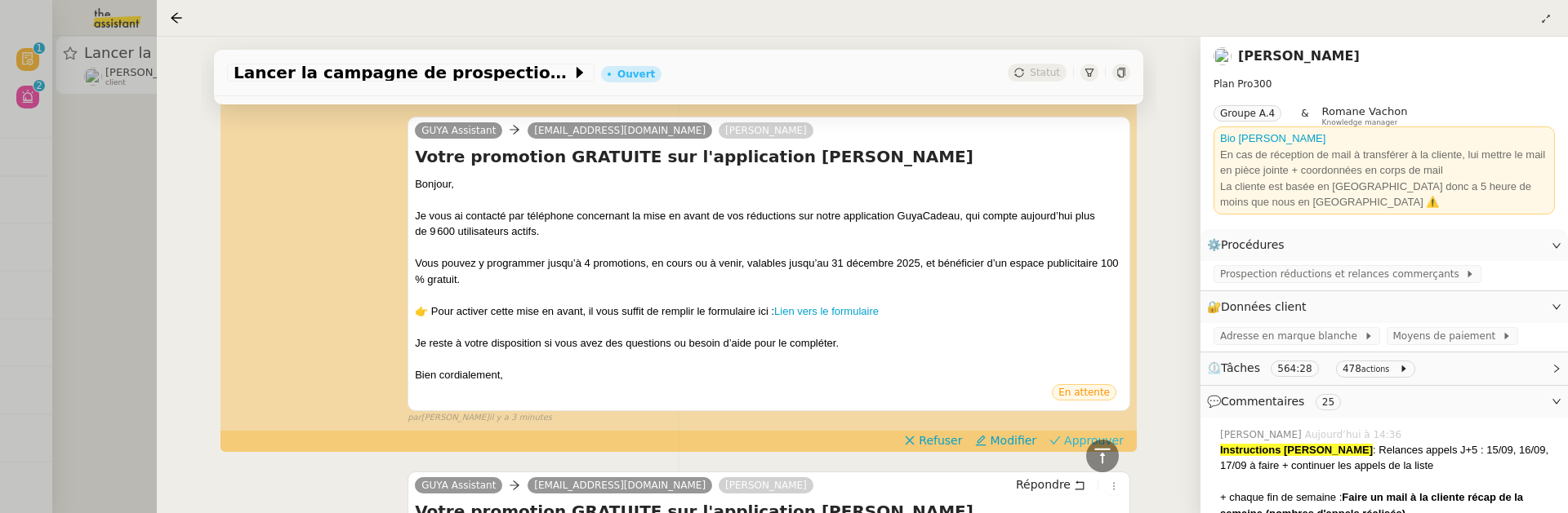
click at [1074, 436] on span "Approuver" at bounding box center [1094, 440] width 60 height 16
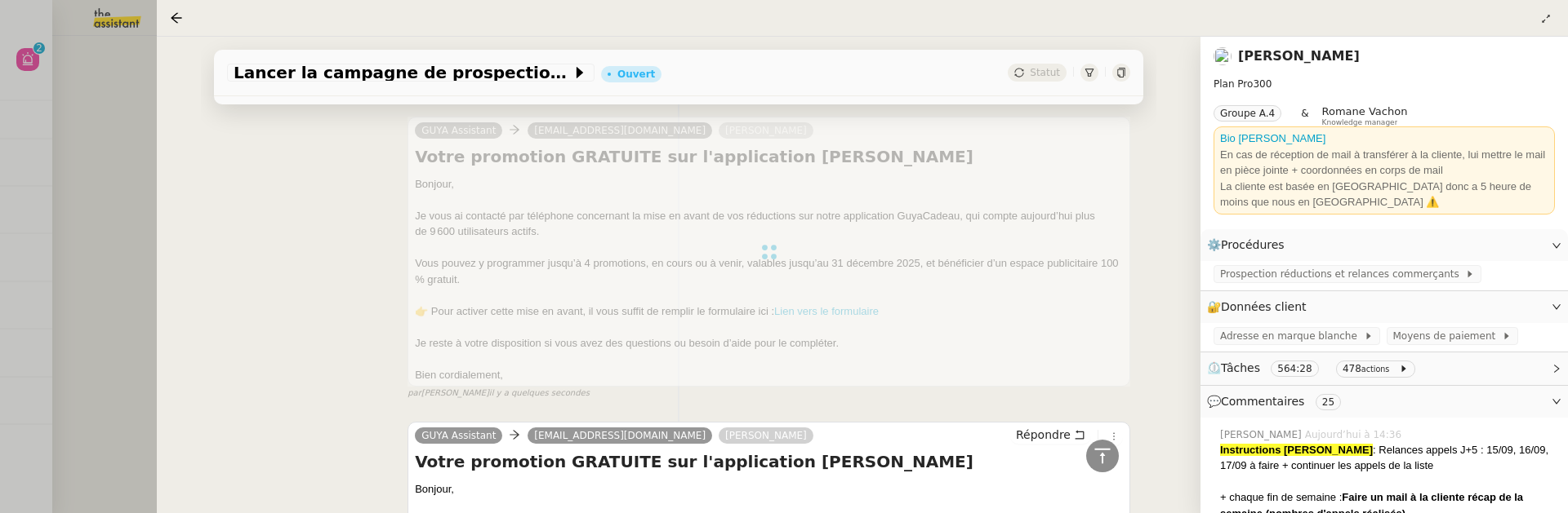
click at [114, 220] on div at bounding box center [784, 256] width 1568 height 513
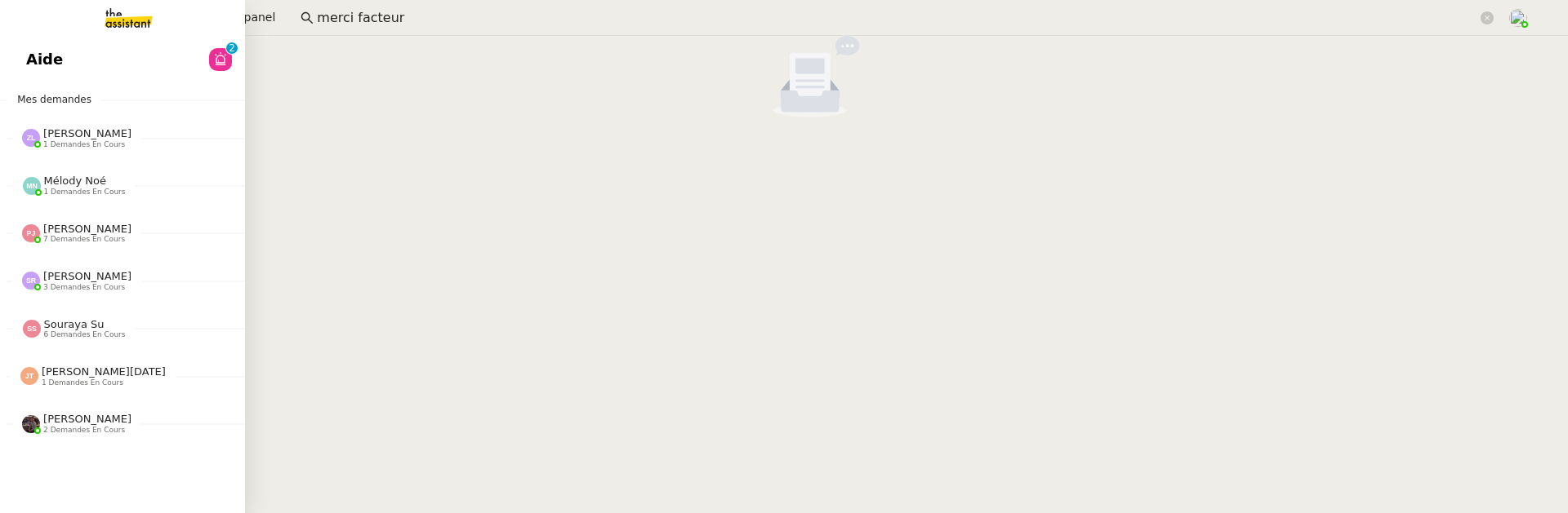
click at [24, 69] on link "Aide 0 1 2 3 4 5 6 7 8 9" at bounding box center [122, 59] width 245 height 37
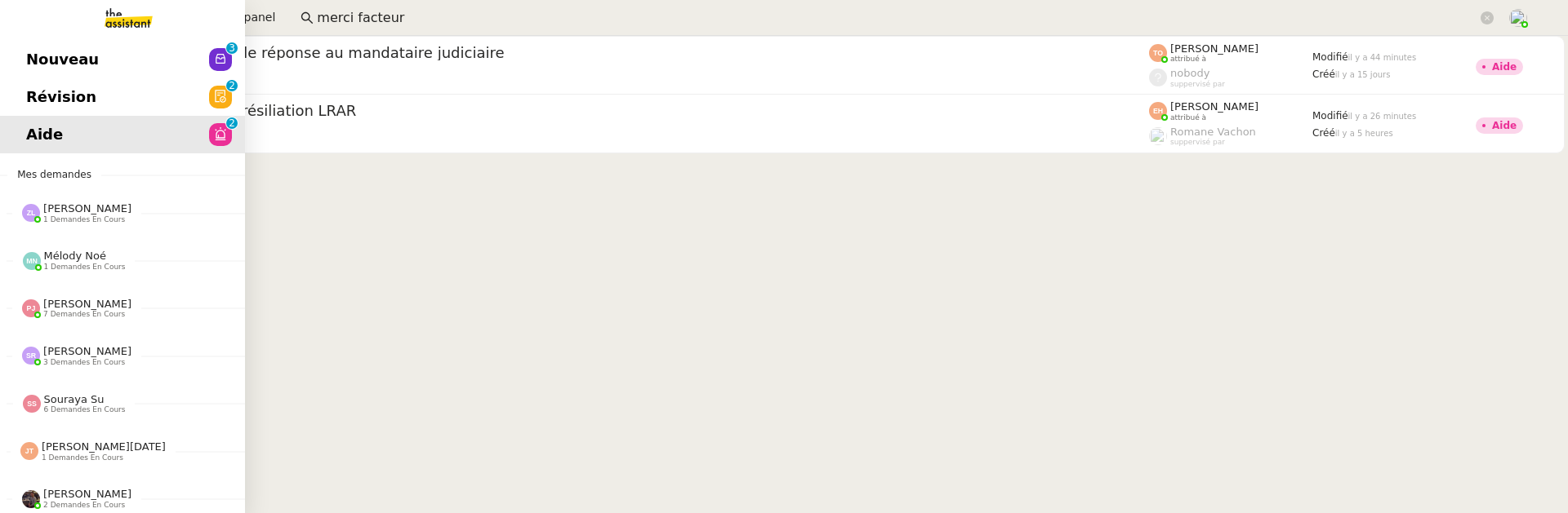
click at [32, 100] on span "Révision" at bounding box center [61, 96] width 70 height 24
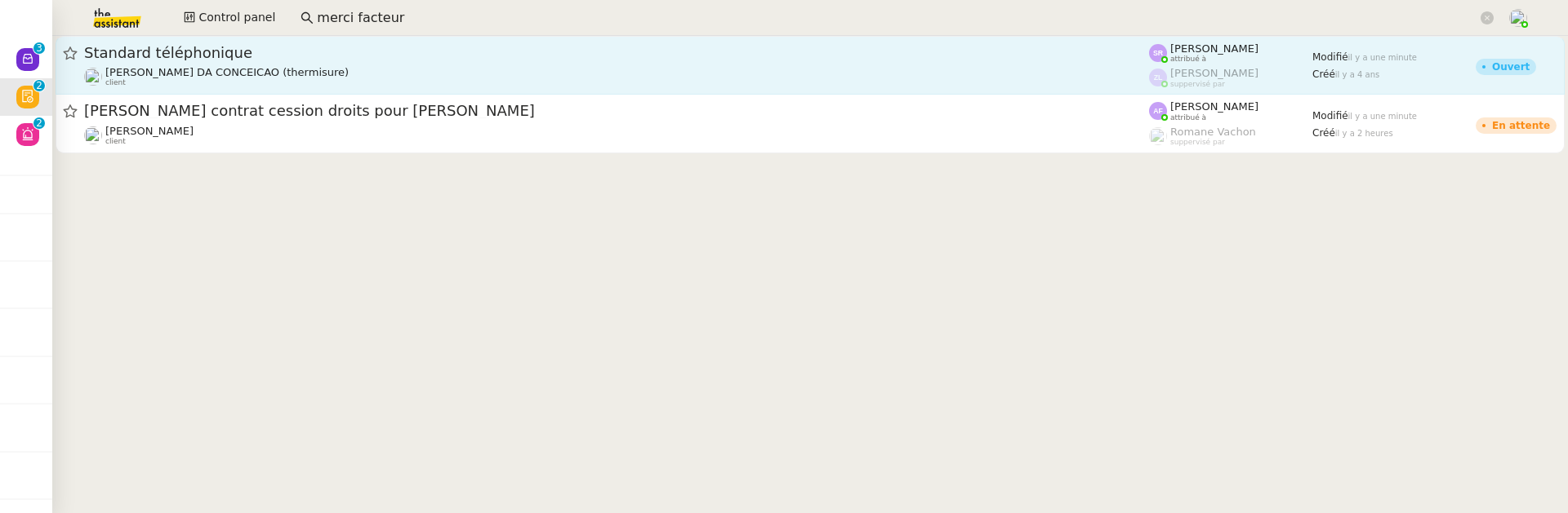
click at [313, 58] on span "Standard téléphonique" at bounding box center [617, 53] width 1065 height 14
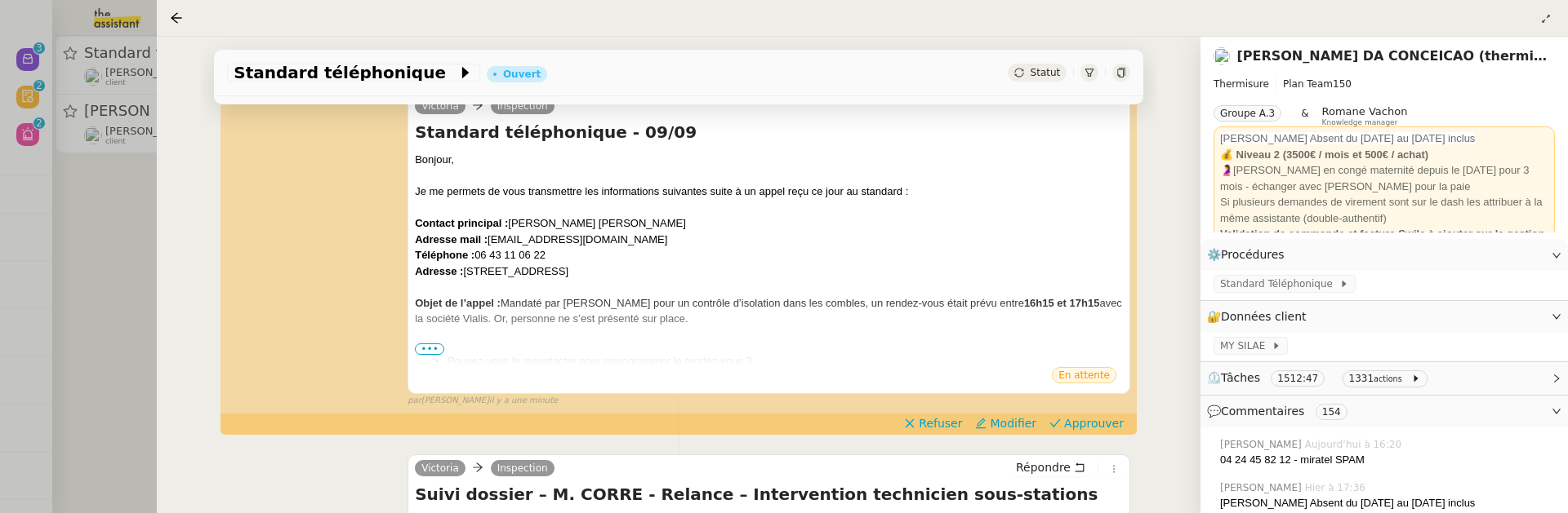
scroll to position [294, 0]
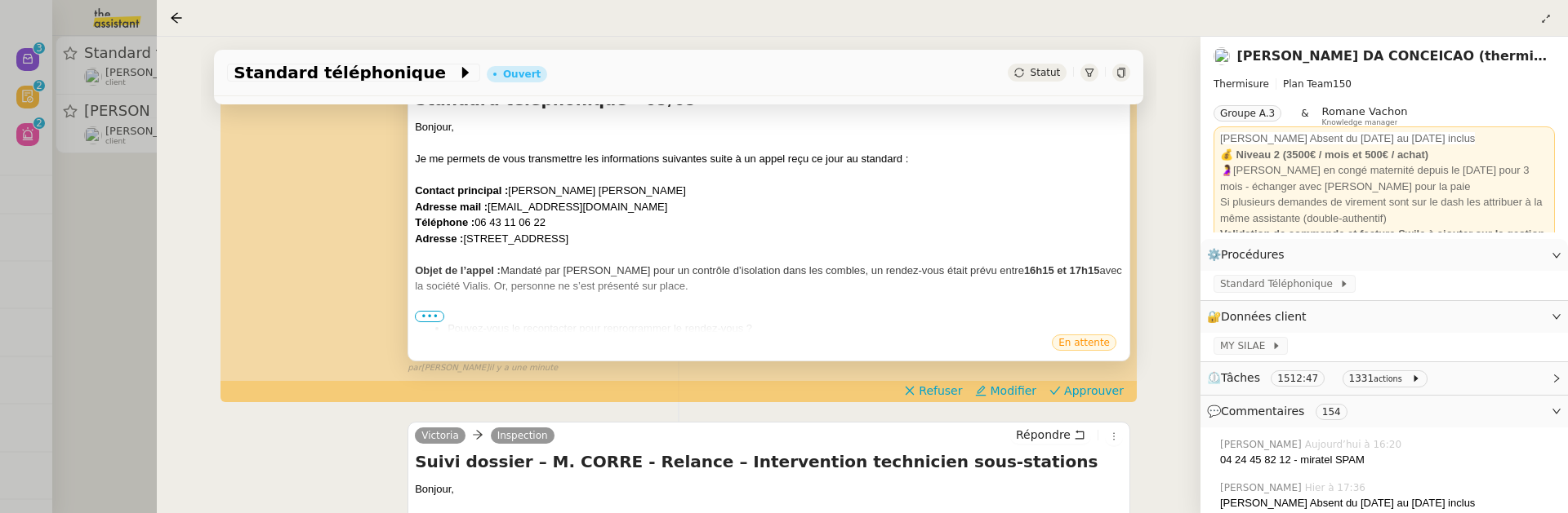
click at [422, 313] on span "•••" at bounding box center [430, 317] width 30 height 12
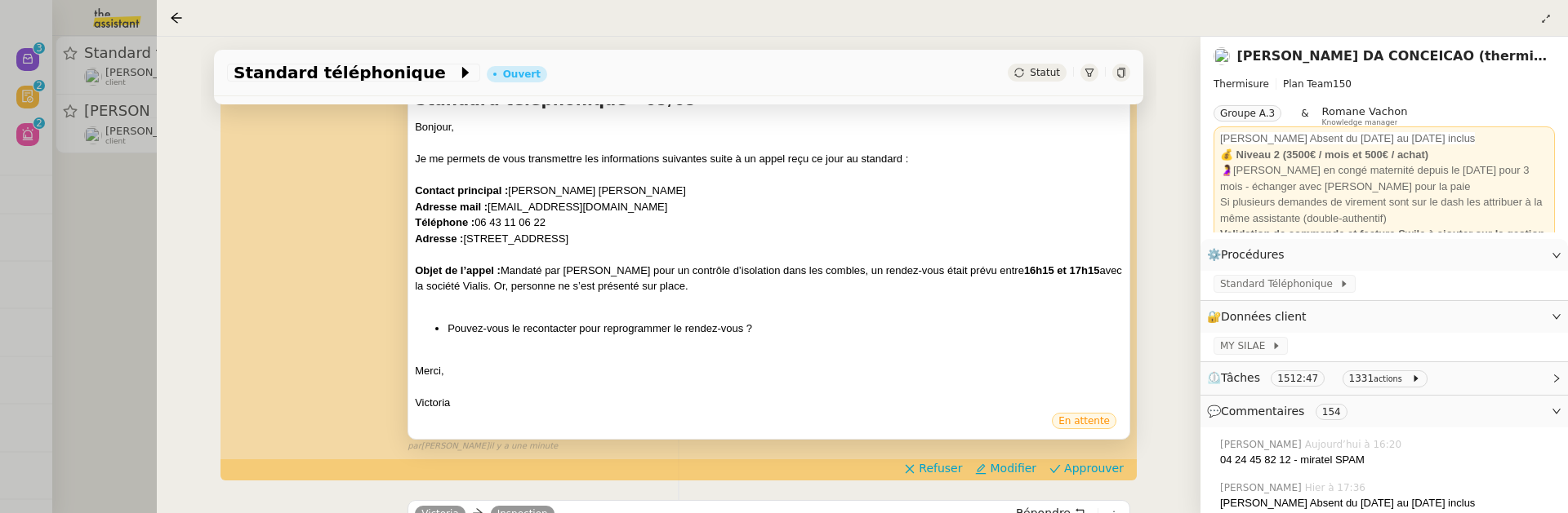
scroll to position [333, 0]
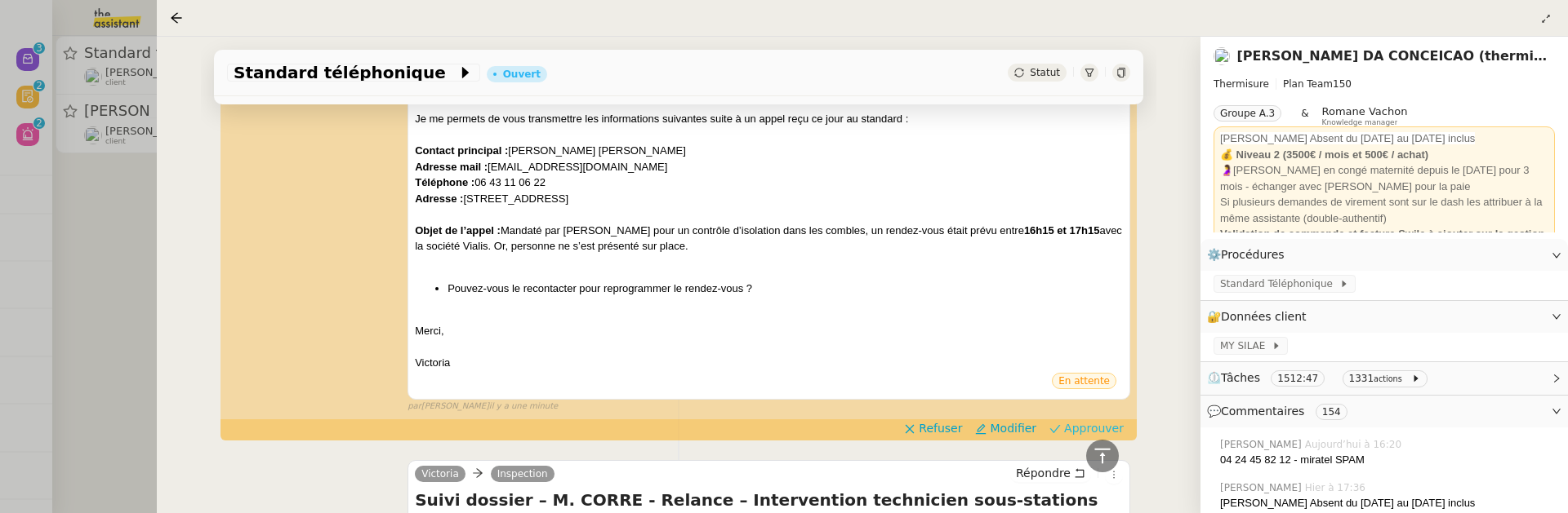
click at [1076, 433] on span "Approuver" at bounding box center [1094, 428] width 60 height 16
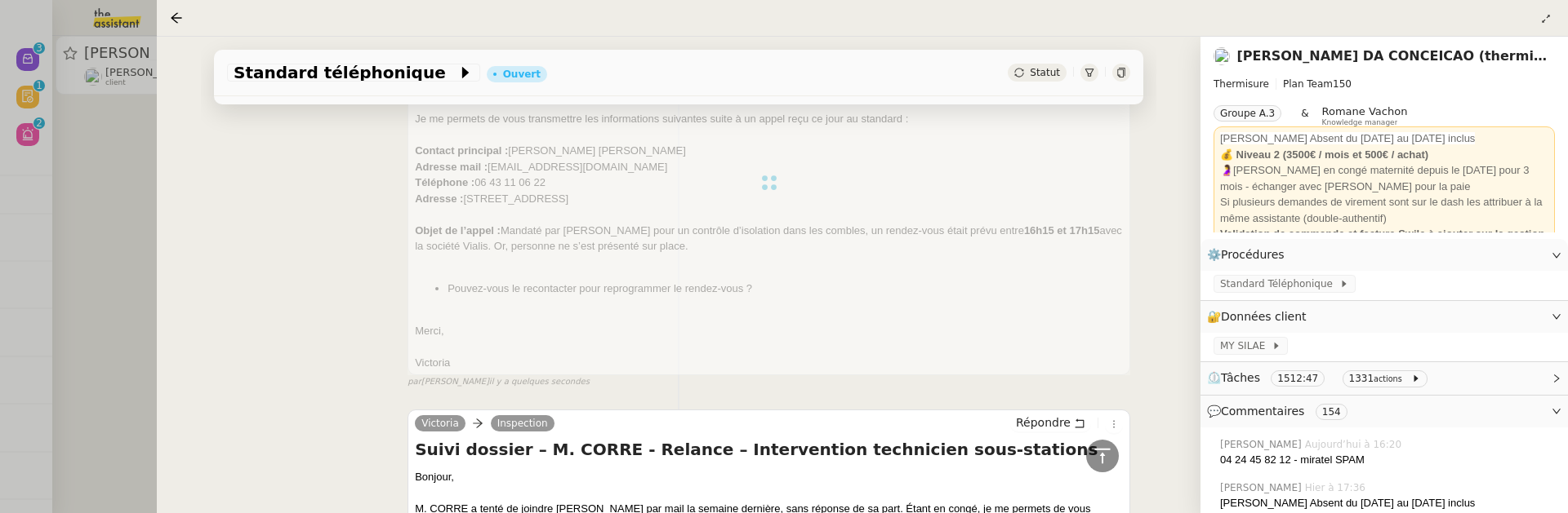
click at [144, 283] on div at bounding box center [784, 256] width 1568 height 513
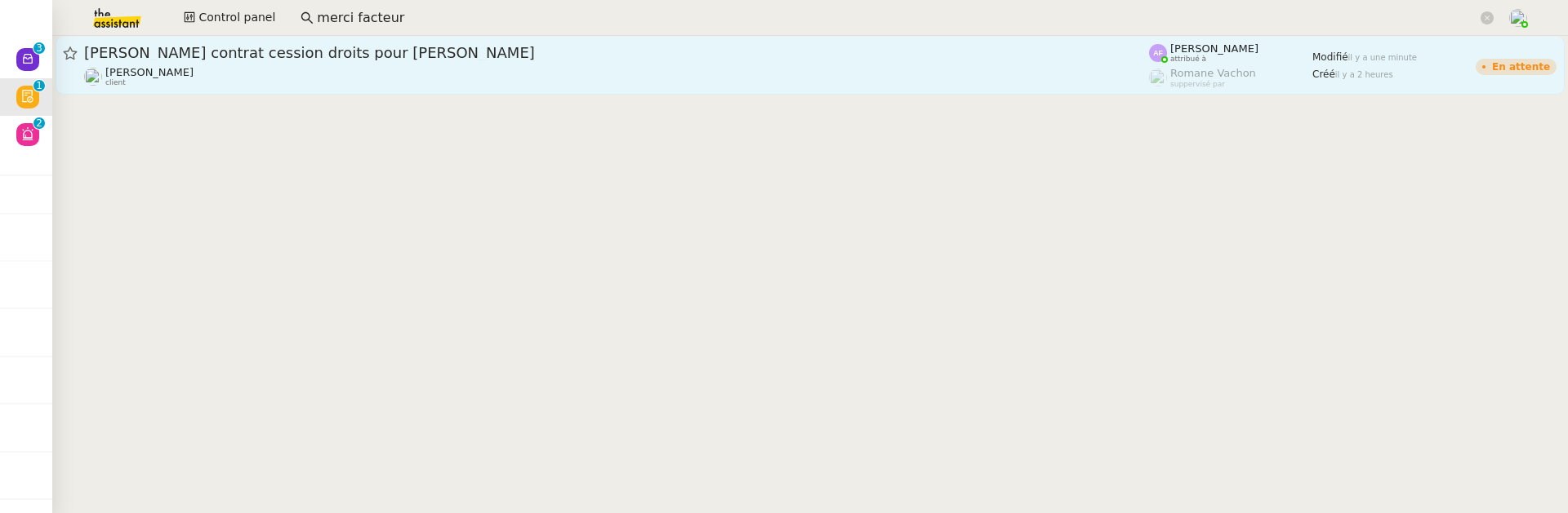
click at [310, 85] on div "[PERSON_NAME] client" at bounding box center [617, 77] width 1065 height 21
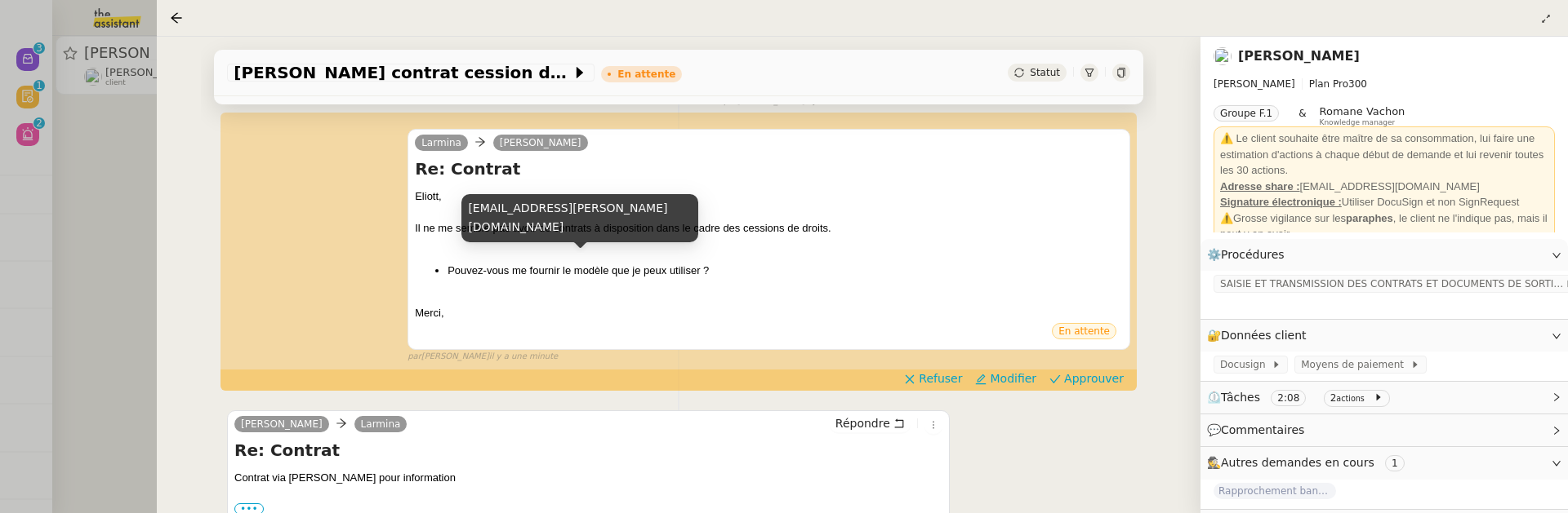
scroll to position [314, 0]
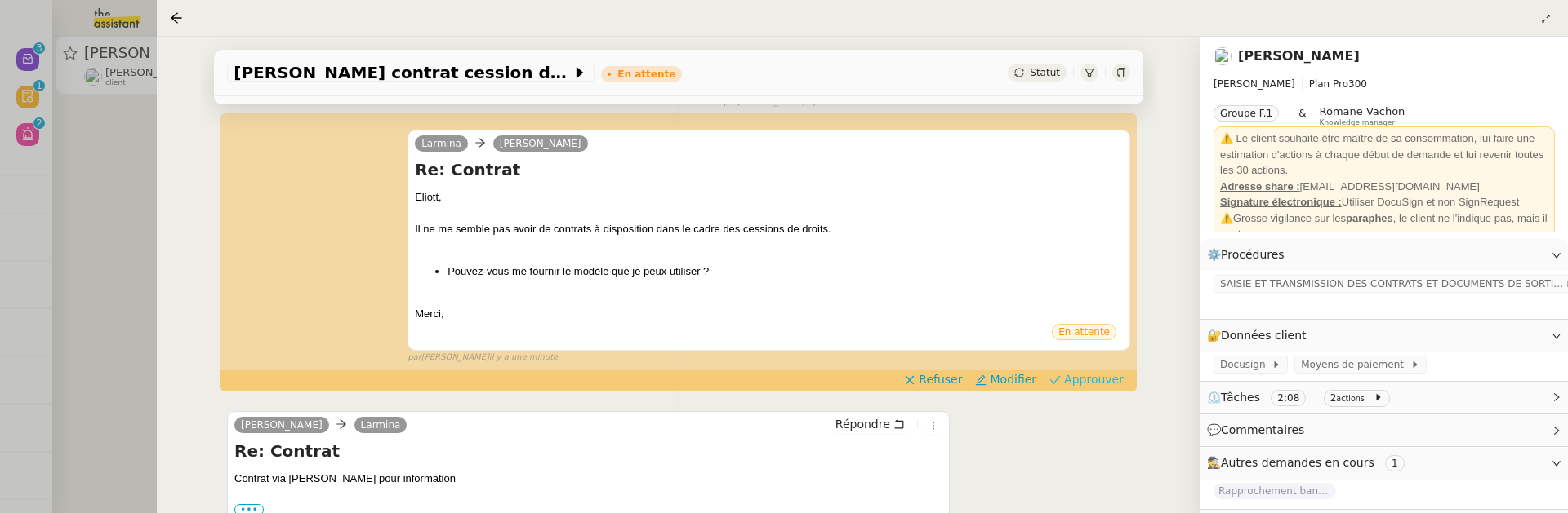
click at [1078, 383] on span "Approuver" at bounding box center [1094, 379] width 60 height 16
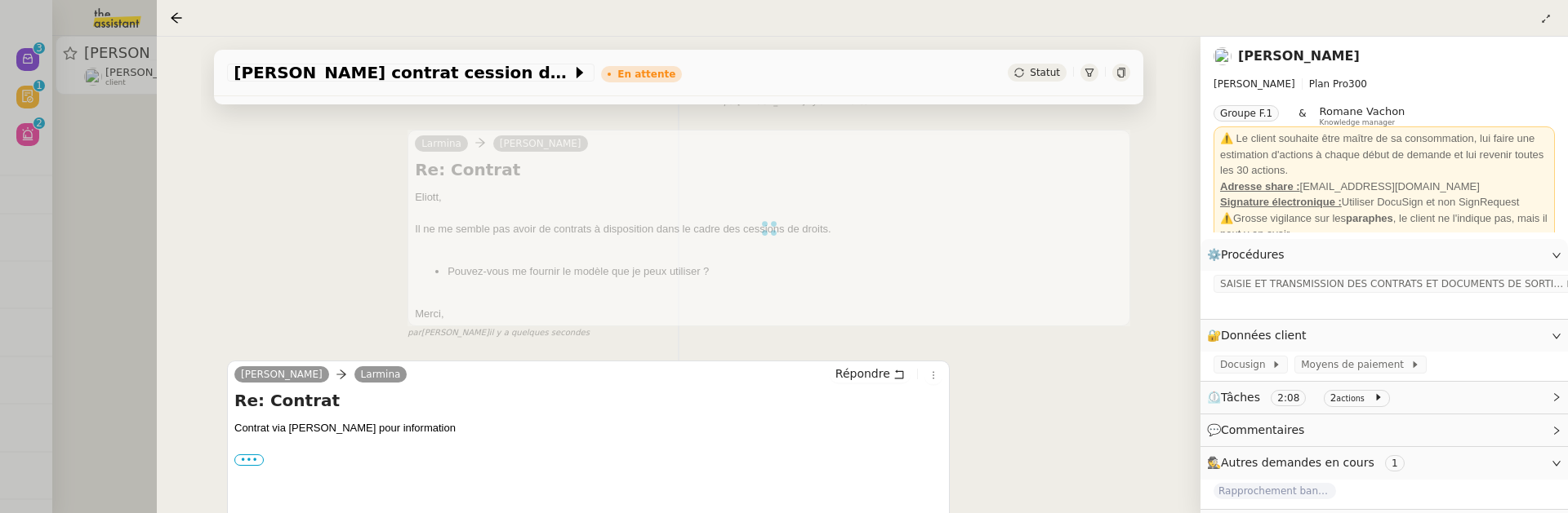
click at [106, 162] on div at bounding box center [784, 256] width 1568 height 513
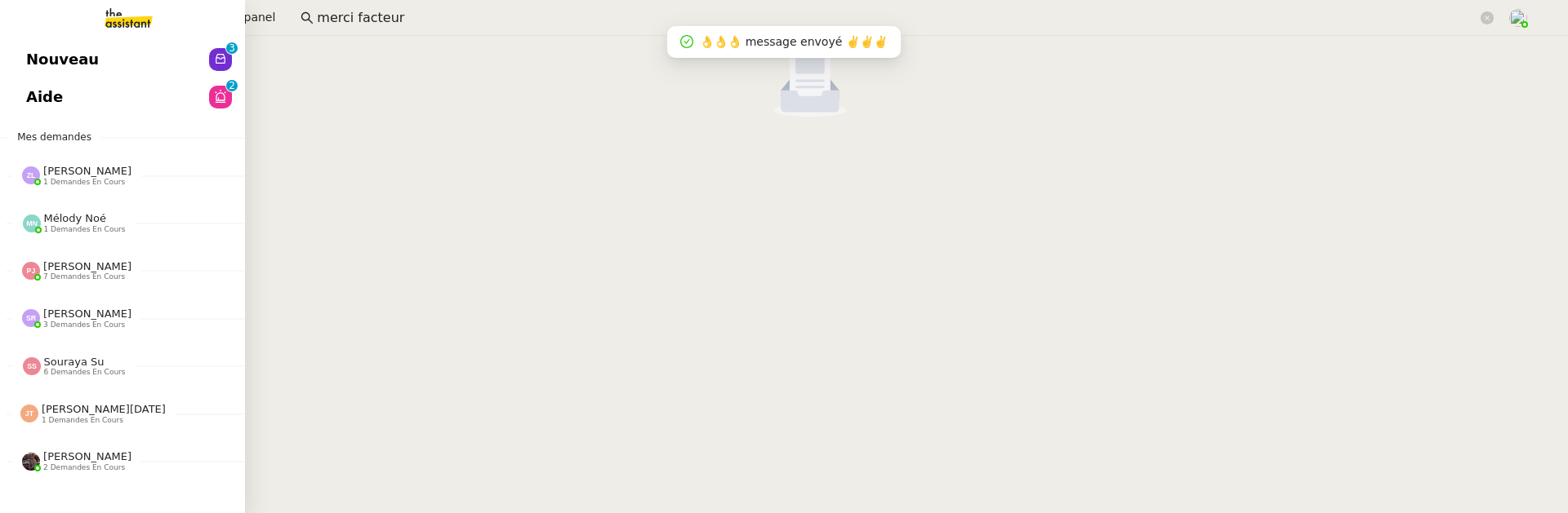
click at [38, 74] on link "Nouveau 0 1 2 3 4 5 6 7 8 9" at bounding box center [122, 59] width 245 height 37
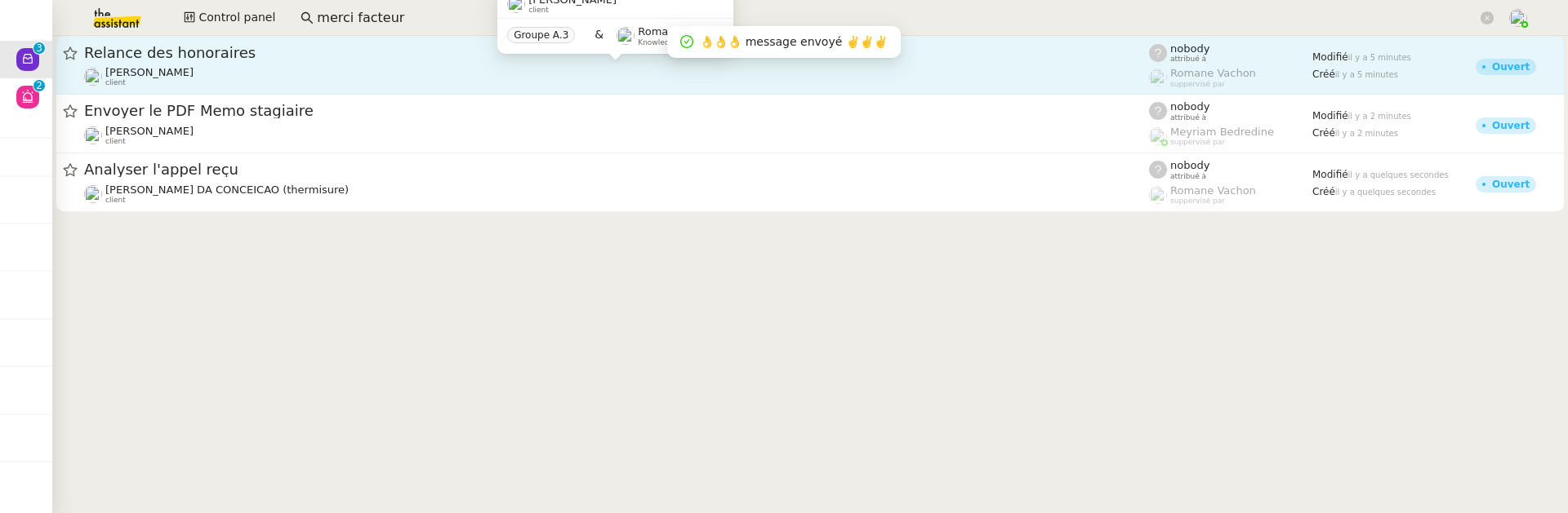
click at [377, 69] on div "[PERSON_NAME] client" at bounding box center [617, 77] width 1065 height 21
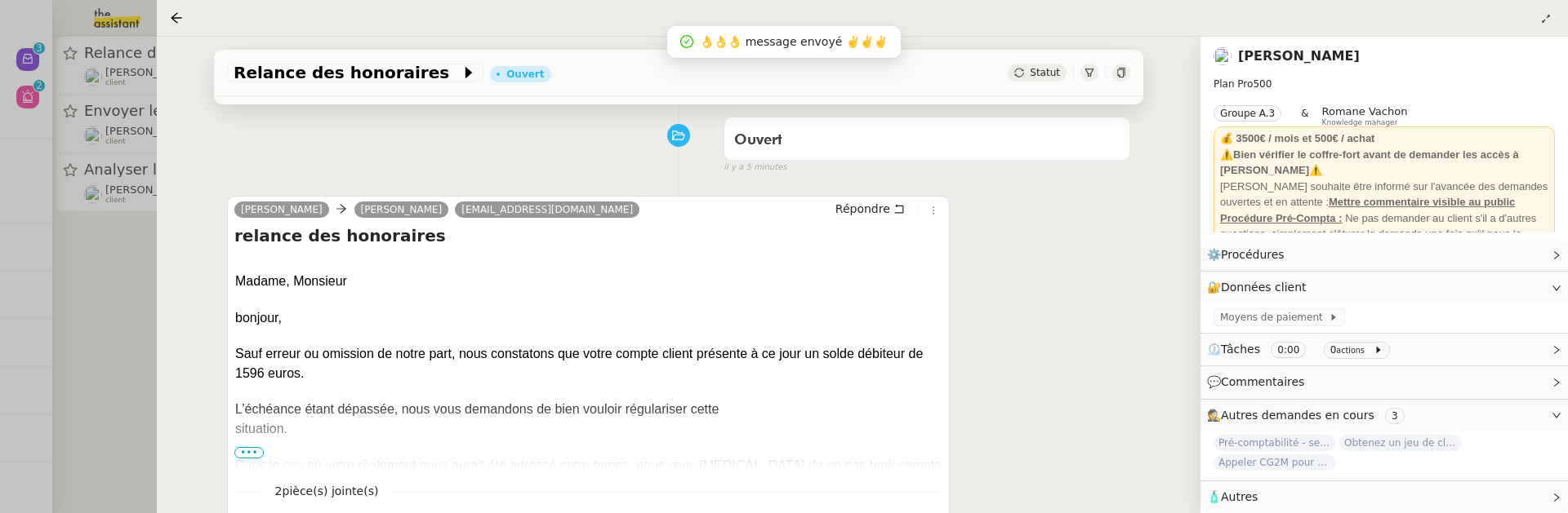
scroll to position [204, 0]
click at [247, 451] on span "•••" at bounding box center [249, 456] width 30 height 12
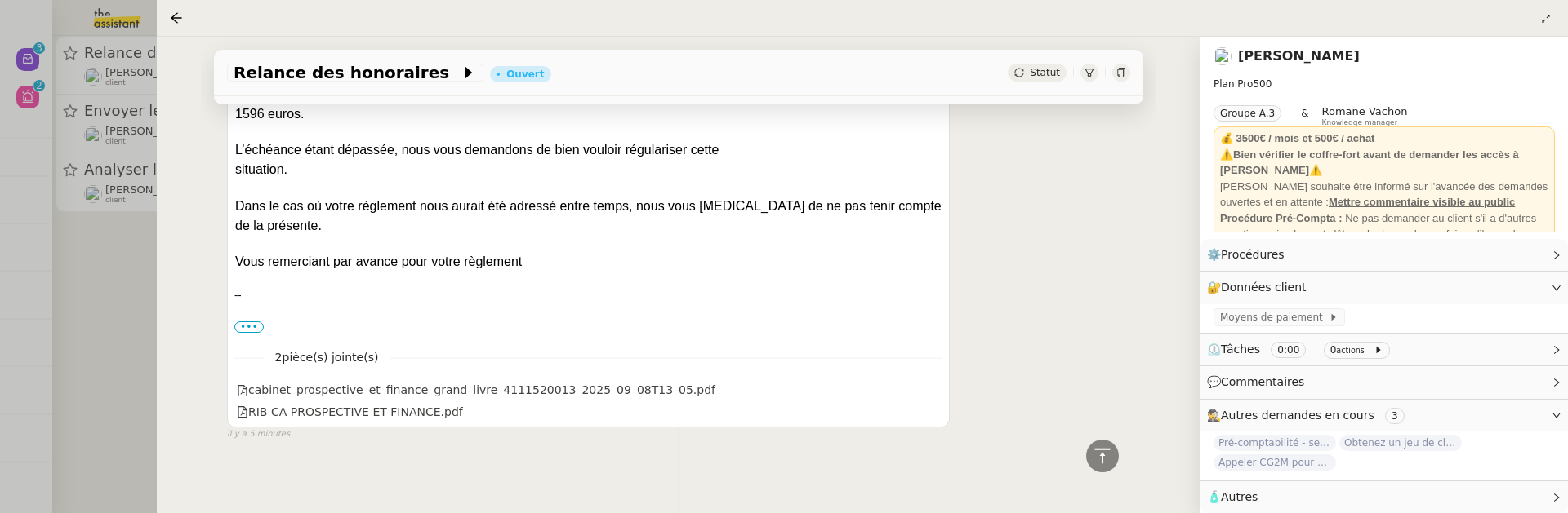
scroll to position [0, 0]
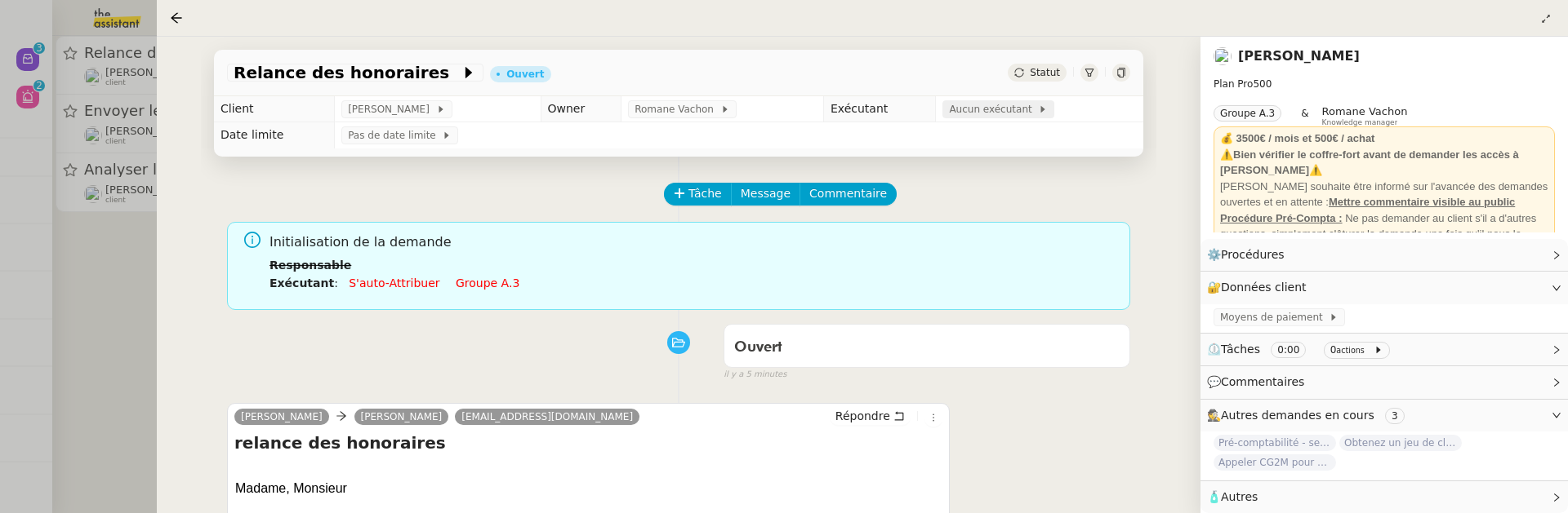
click at [1002, 113] on span "Aucun exécutant" at bounding box center [993, 109] width 89 height 16
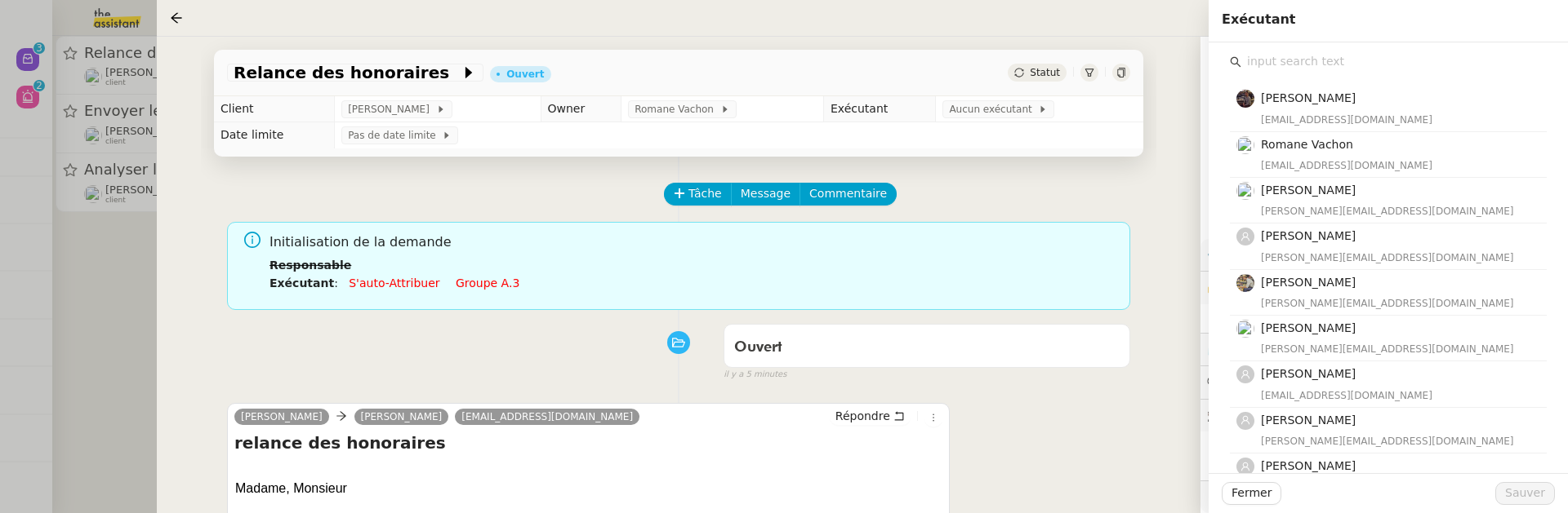
click at [1273, 58] on input "text" at bounding box center [1394, 61] width 306 height 22
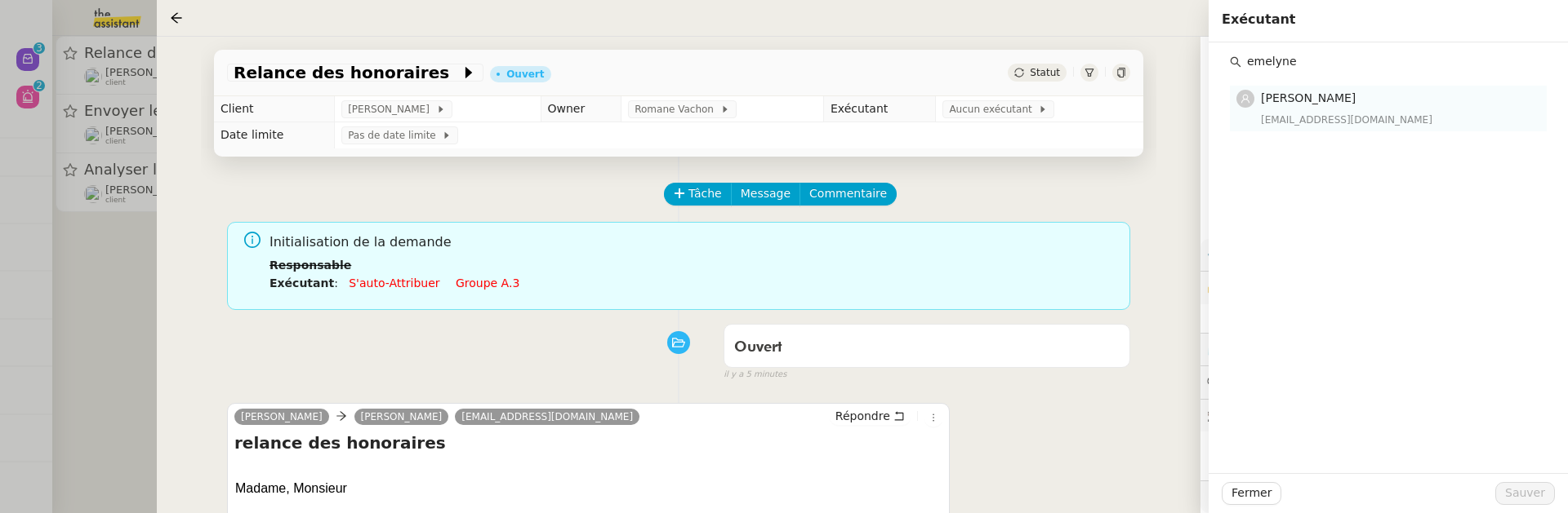
type input "emelyne"
click at [1306, 100] on span "[PERSON_NAME]" at bounding box center [1308, 98] width 95 height 13
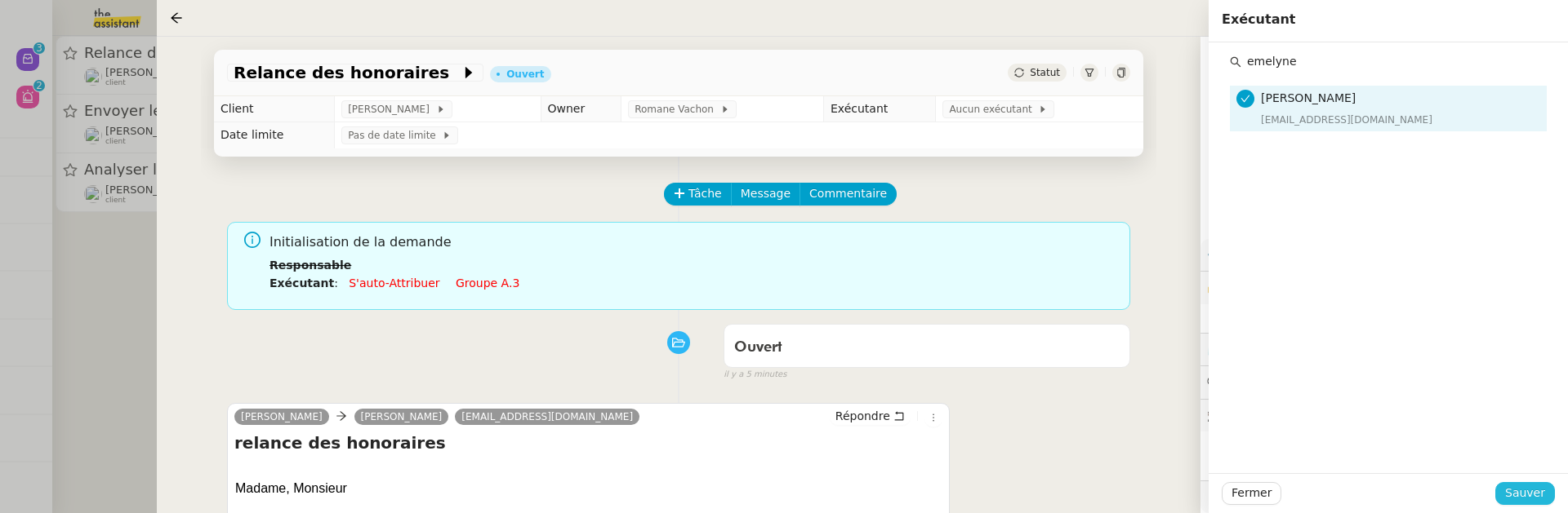
click at [1543, 497] on span "Sauver" at bounding box center [1526, 494] width 40 height 19
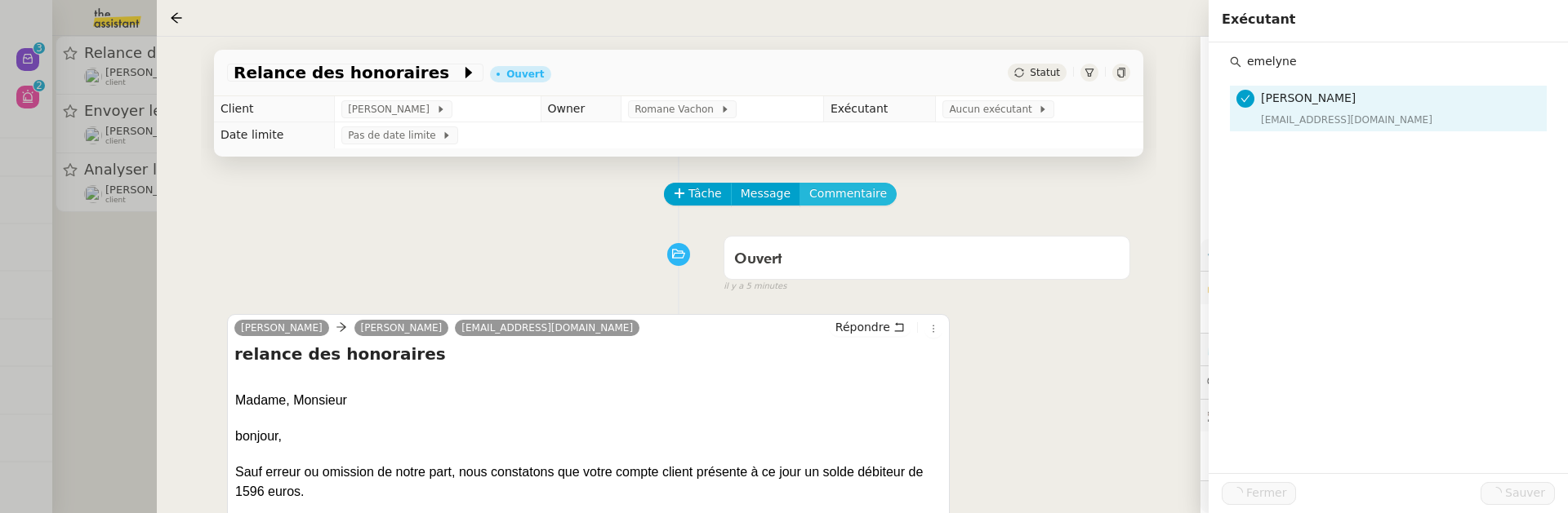
click at [871, 192] on span "Commentaire" at bounding box center [848, 194] width 78 height 19
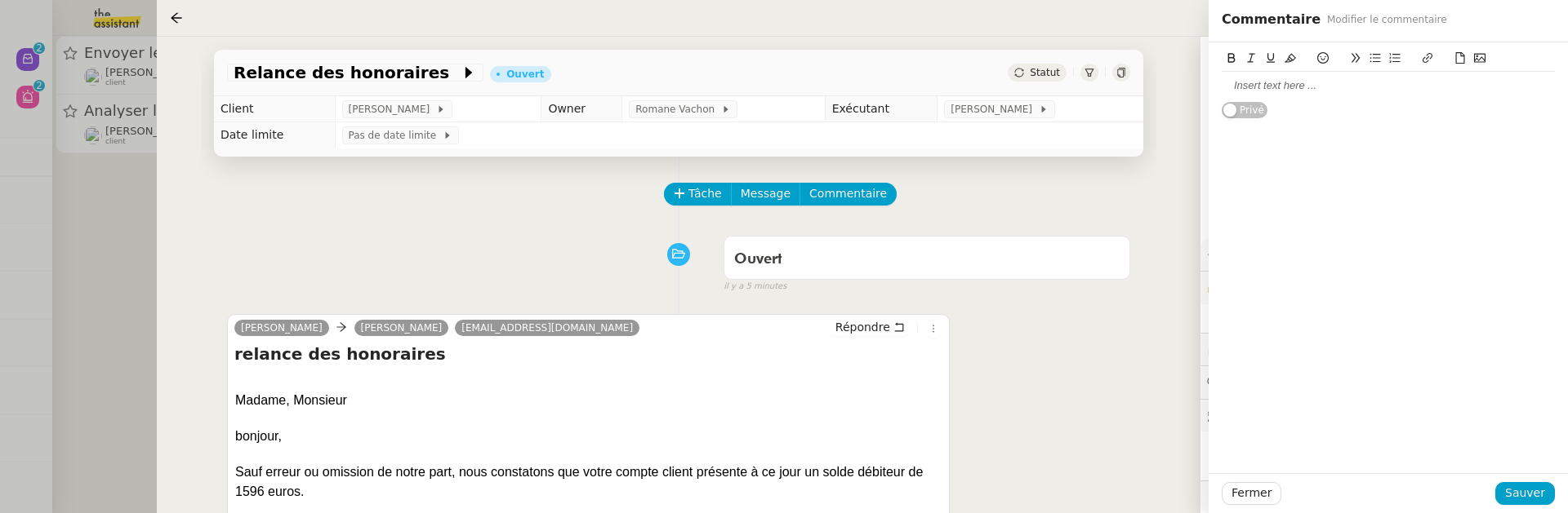
click at [1369, 95] on div at bounding box center [1388, 86] width 334 height 28
click at [1533, 490] on span "Sauver" at bounding box center [1526, 494] width 40 height 19
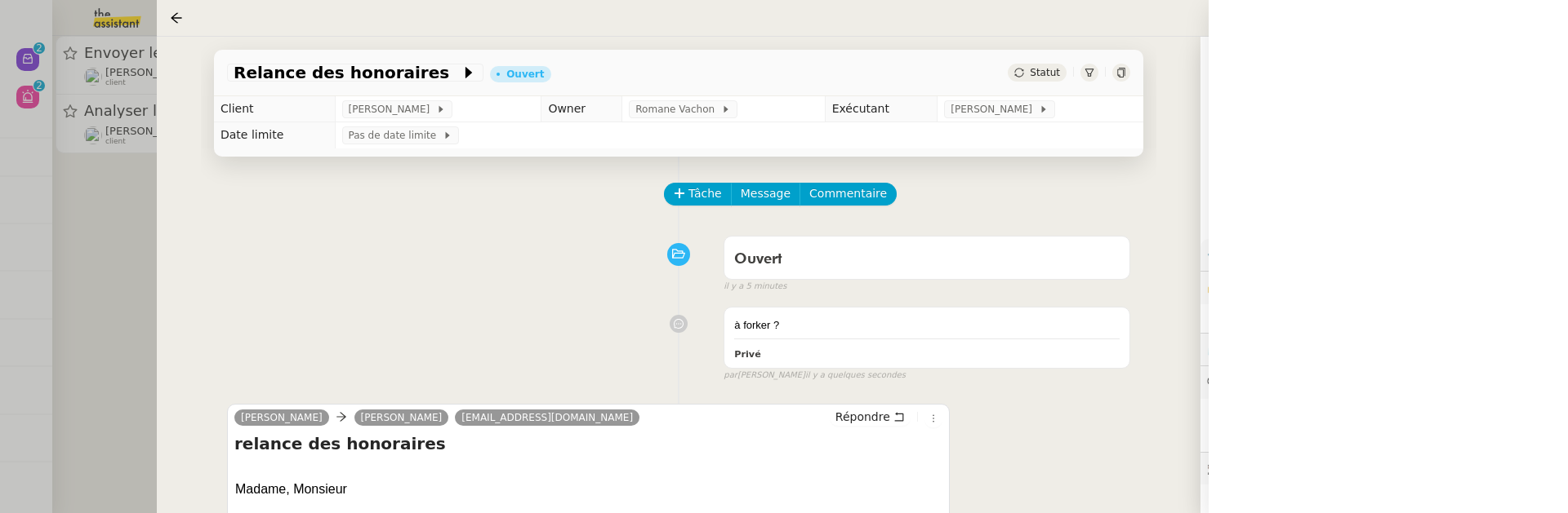
click at [87, 233] on div at bounding box center [784, 256] width 1568 height 513
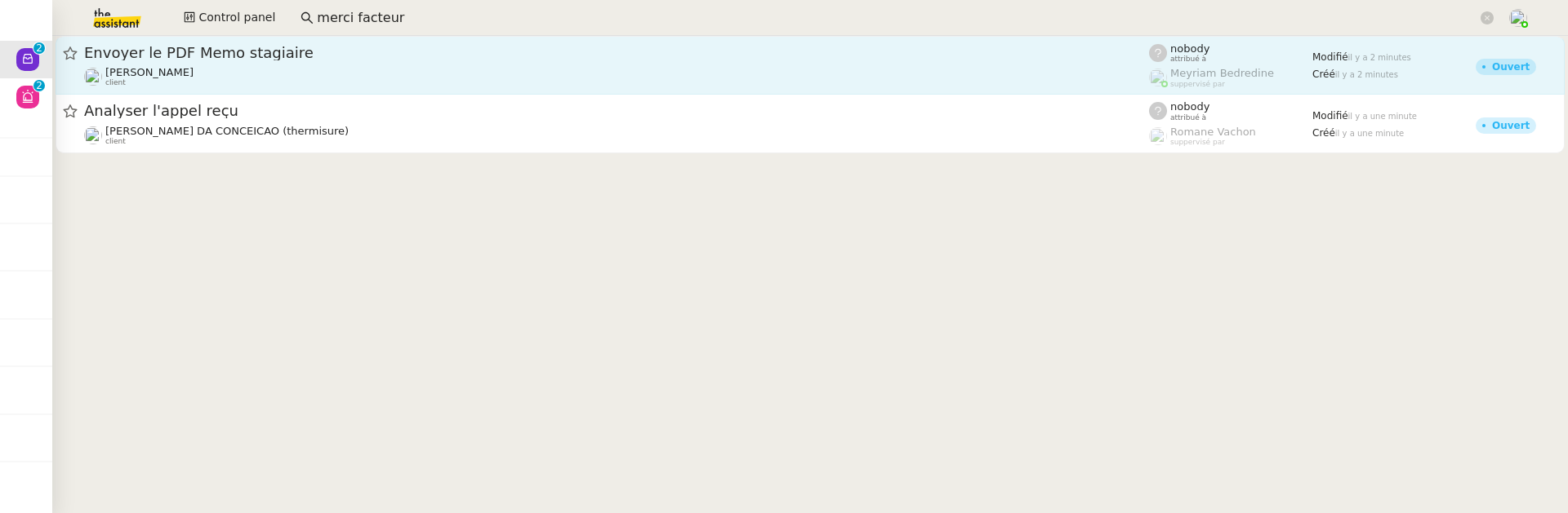
click at [271, 66] on div "[PERSON_NAME] client" at bounding box center [617, 77] width 1065 height 21
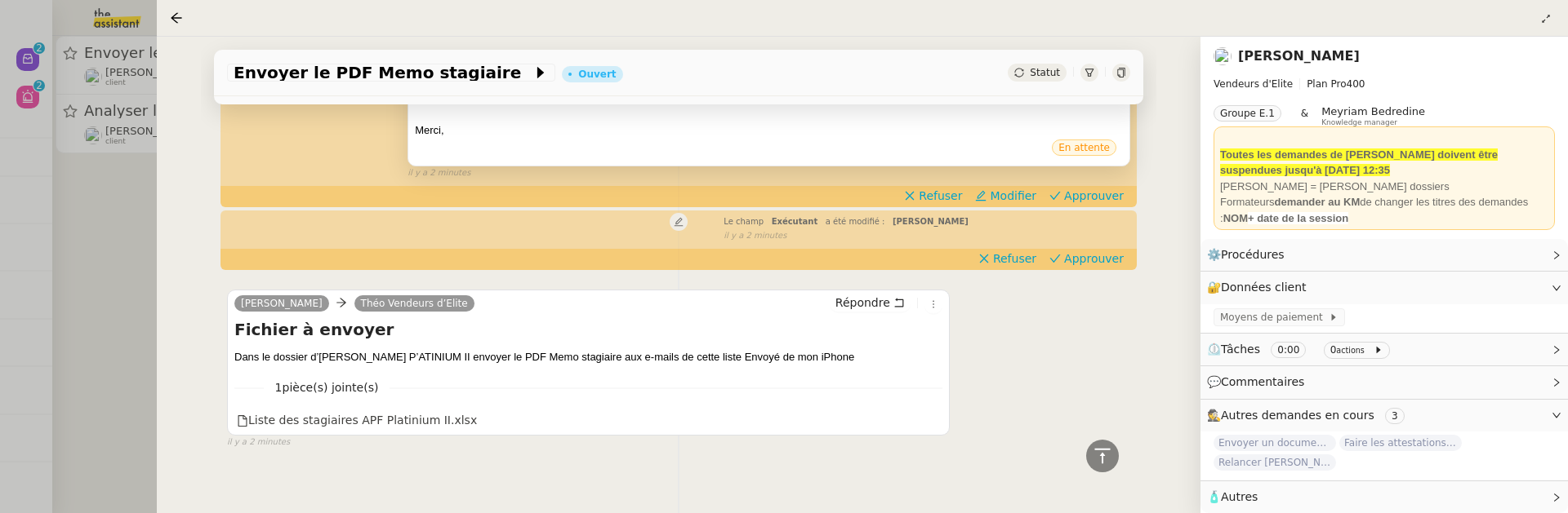
scroll to position [409, 0]
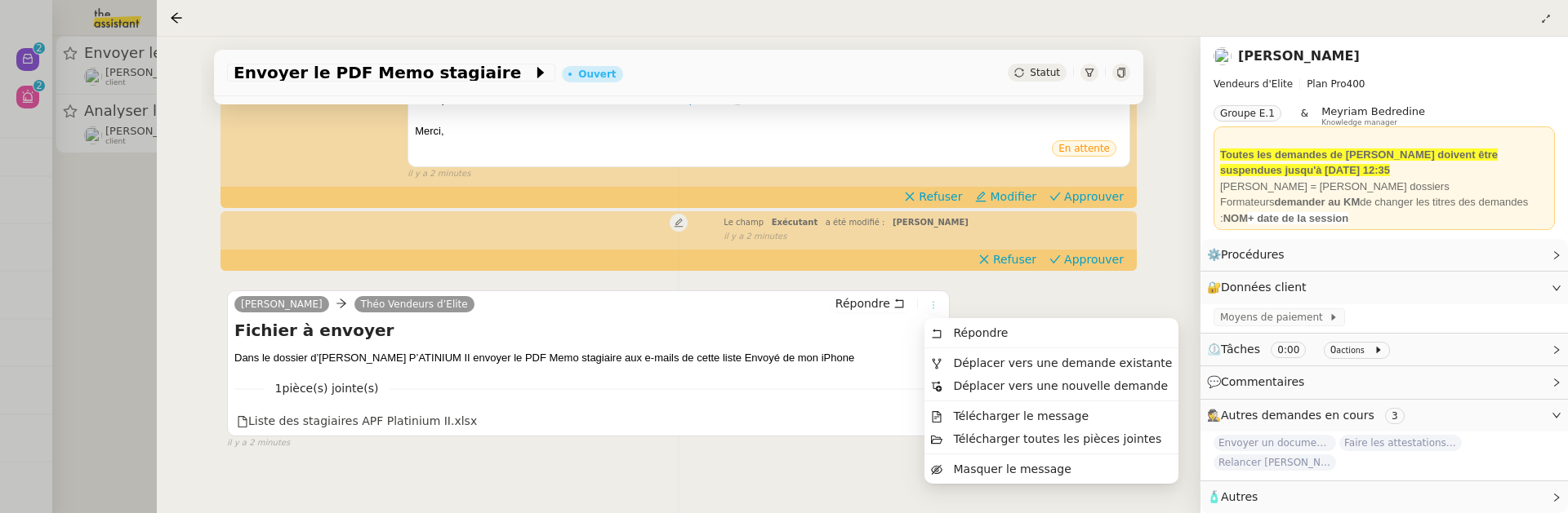
click at [936, 307] on icon at bounding box center [933, 305] width 10 height 10
click at [962, 341] on li "Répondre" at bounding box center [1052, 333] width 254 height 23
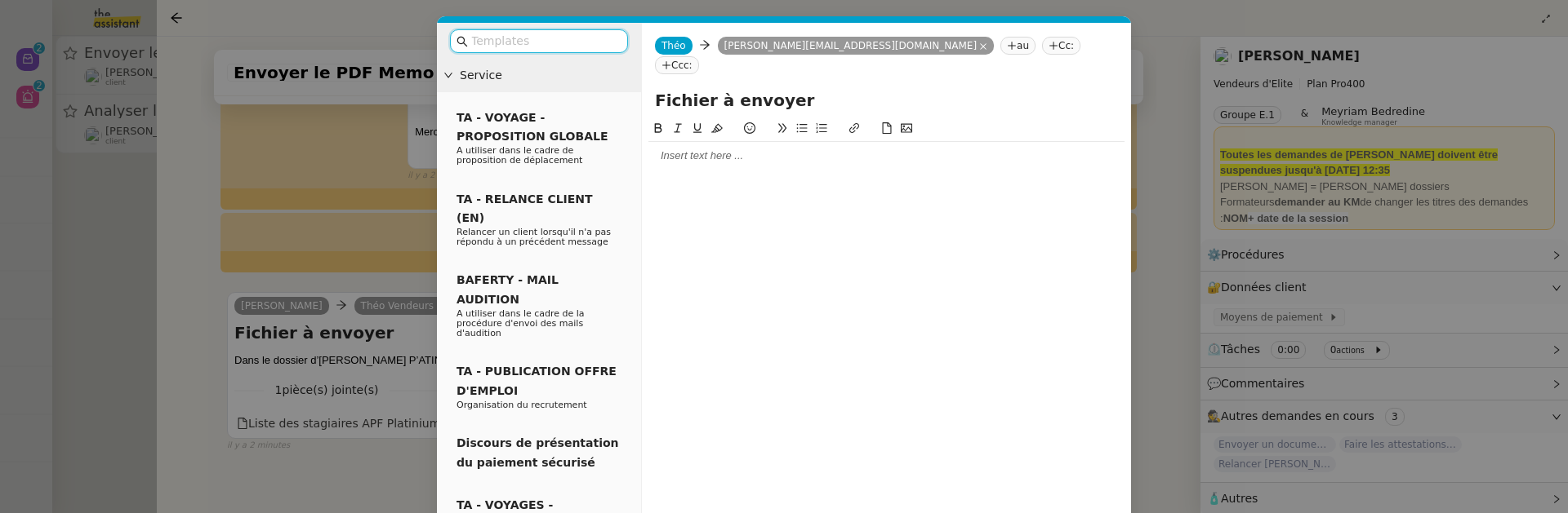
scroll to position [55, 0]
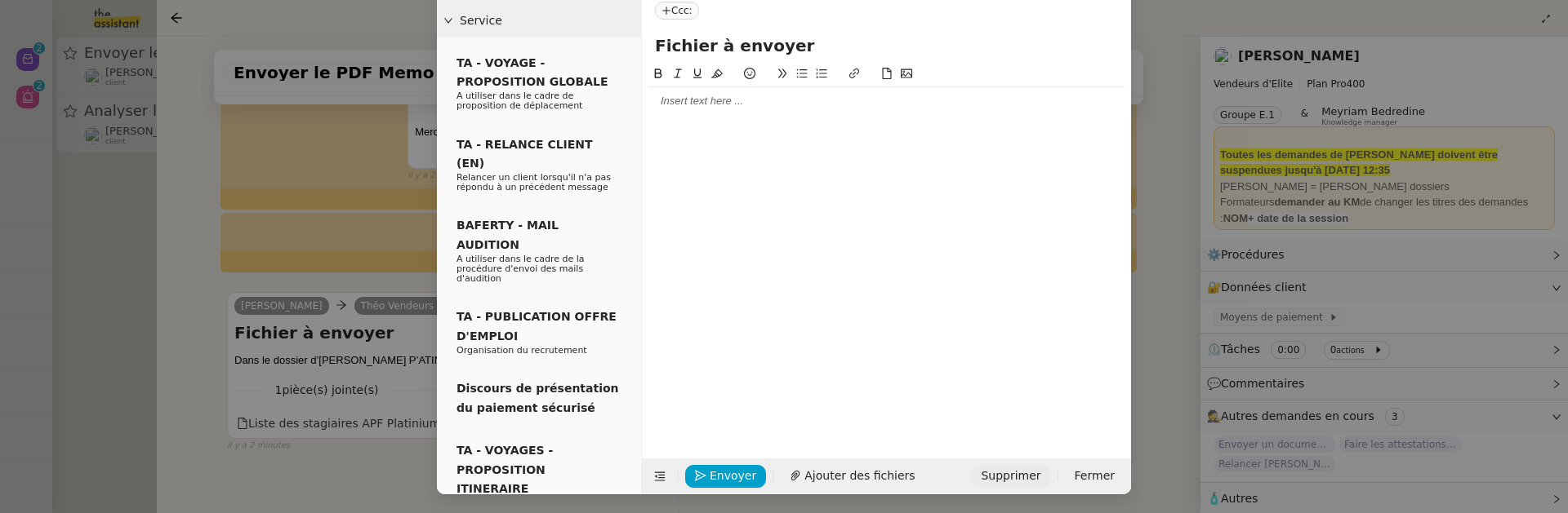
click at [1023, 481] on span "Supprimer" at bounding box center [1010, 476] width 60 height 19
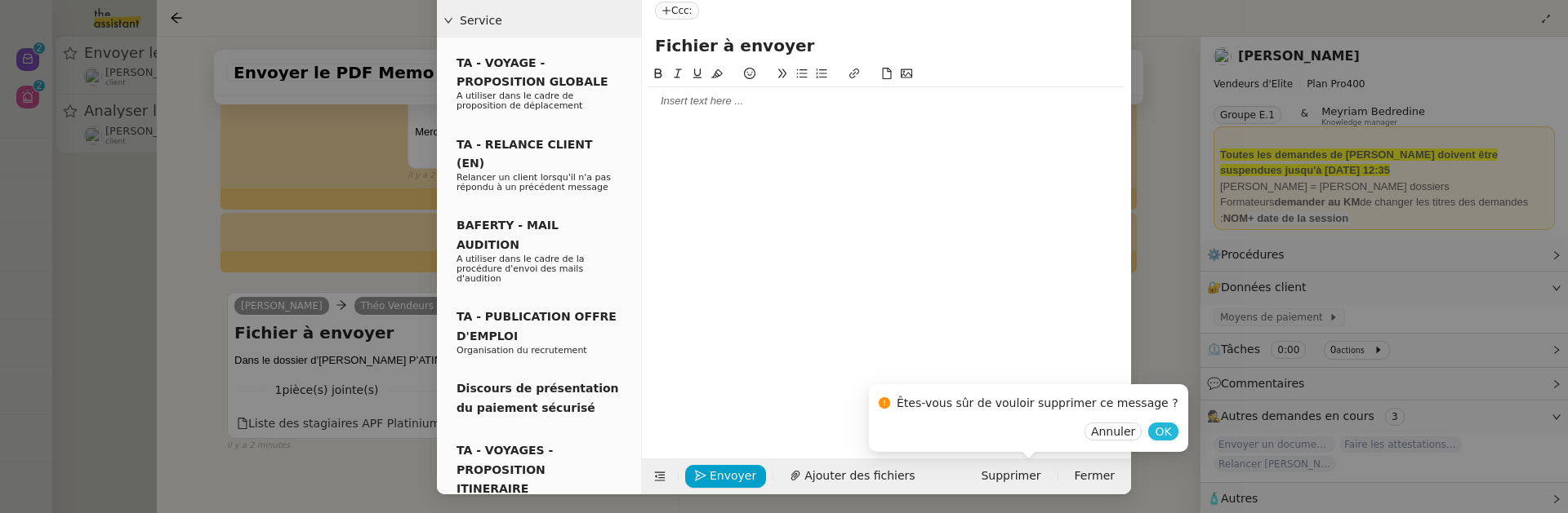
click at [1153, 427] on button "OK" at bounding box center [1162, 431] width 30 height 18
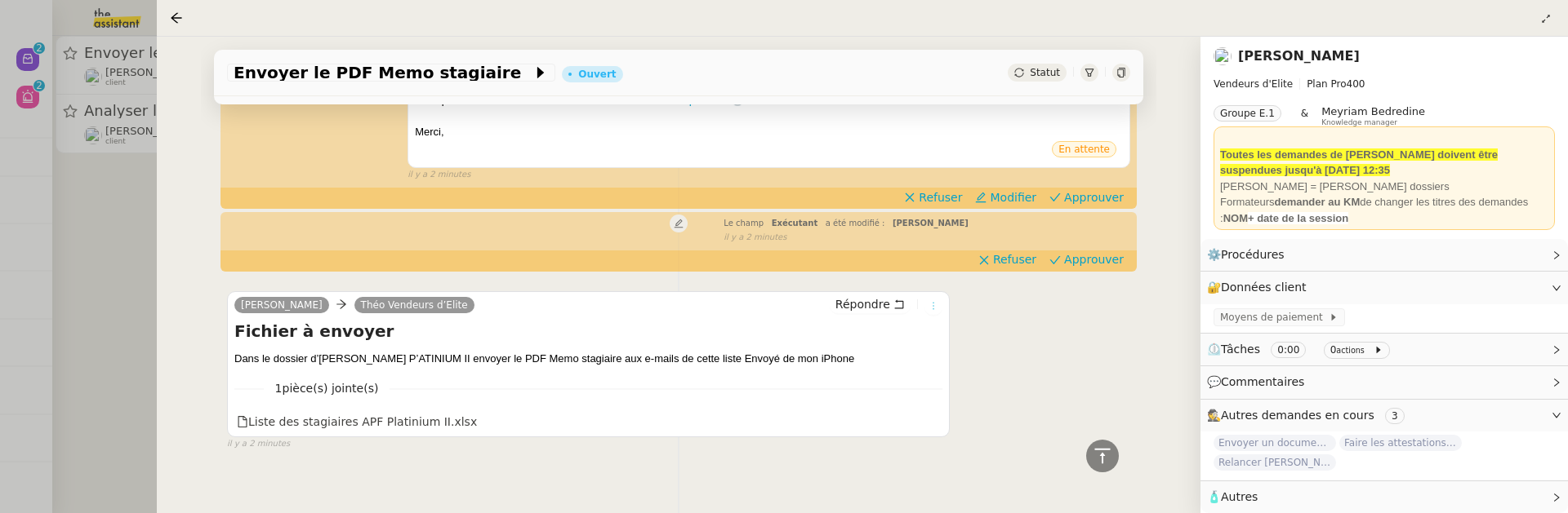
scroll to position [409, 0]
click at [936, 305] on icon at bounding box center [933, 305] width 10 height 10
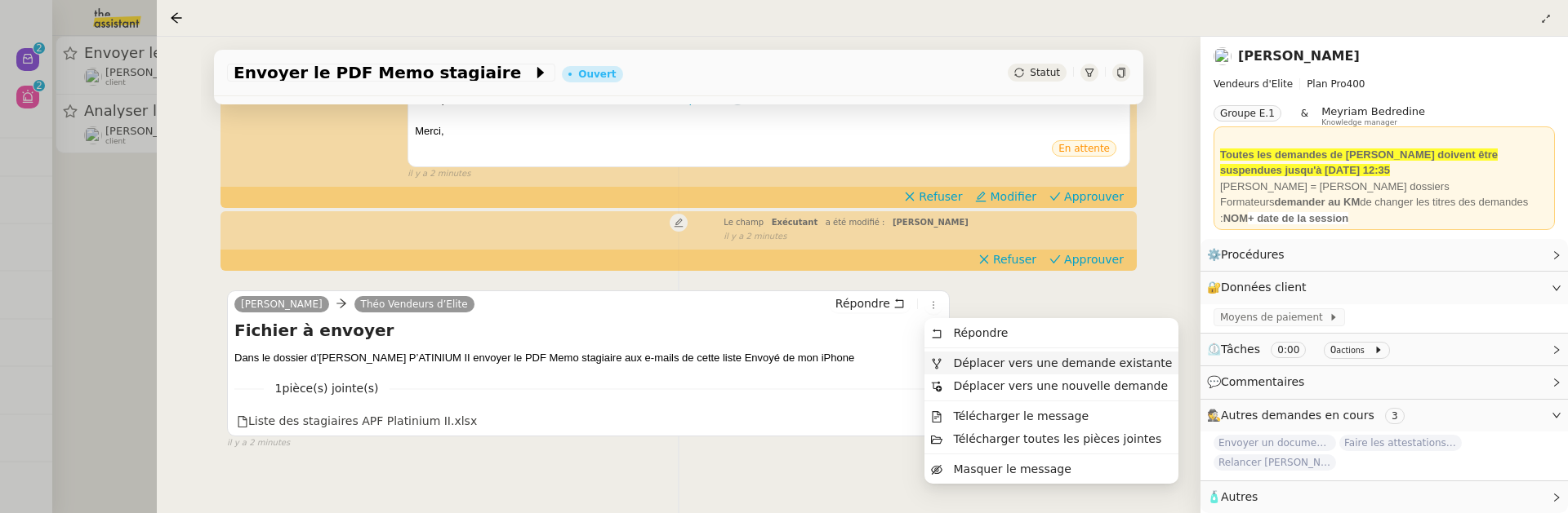
click at [974, 370] on span "Déplacer vers une demande existante" at bounding box center [1051, 362] width 241 height 14
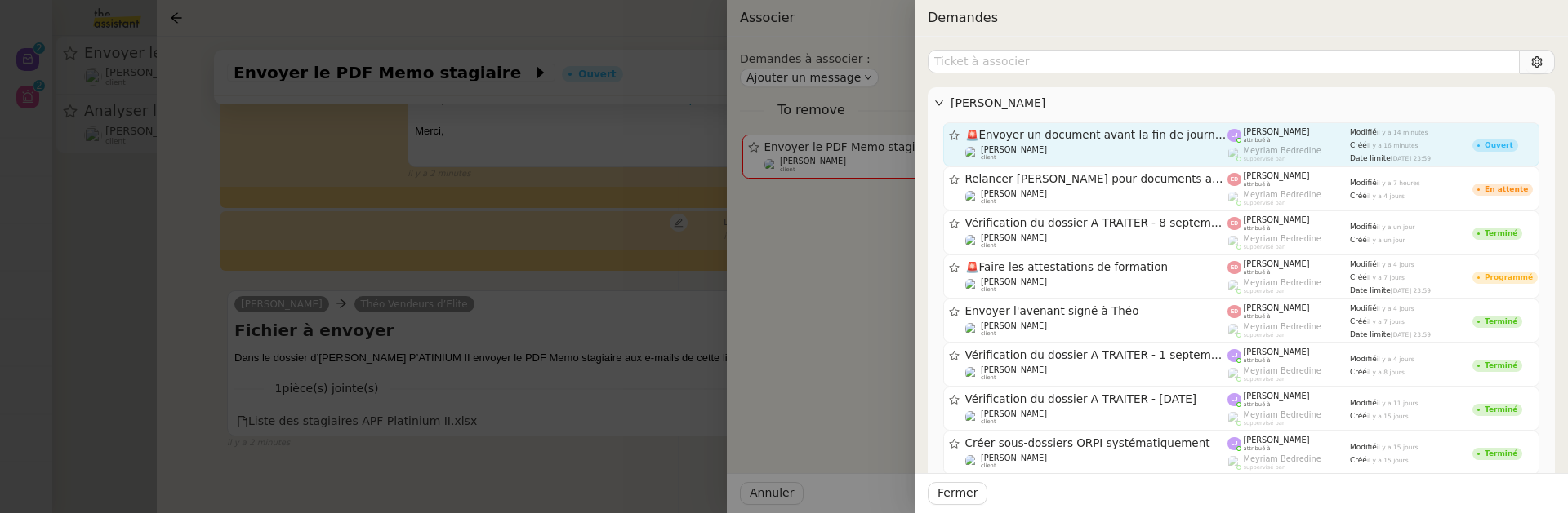
click at [1132, 138] on span "🚨 Envoyer un document avant la fin de journée" at bounding box center [1097, 135] width 263 height 12
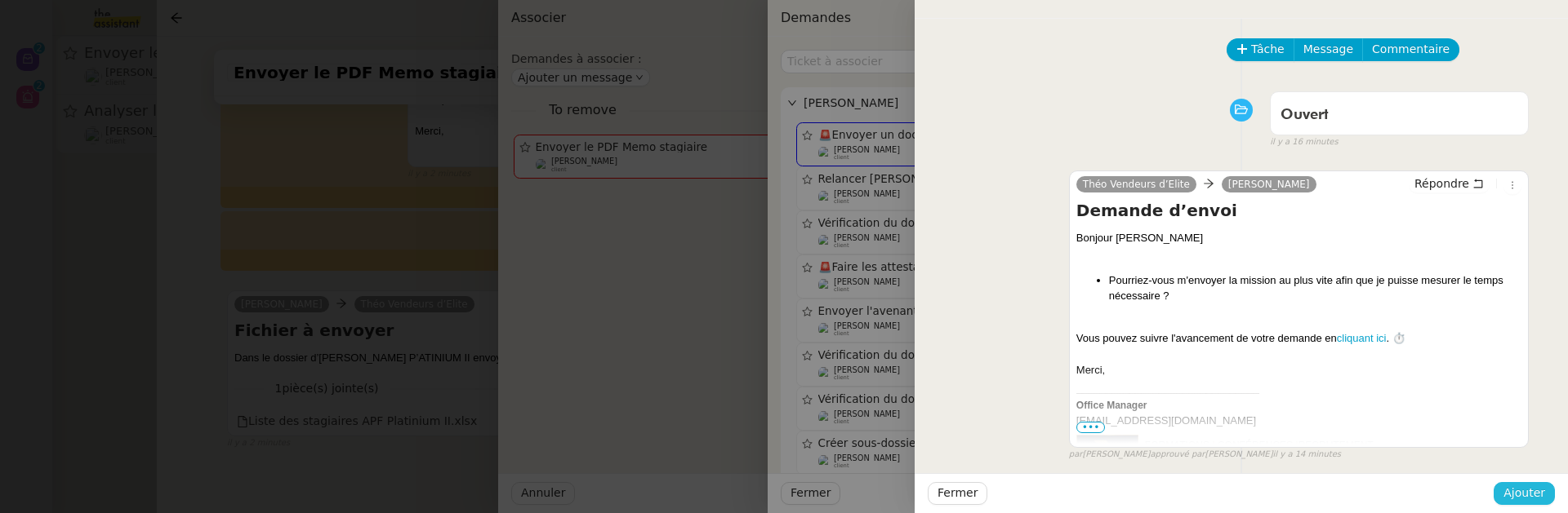
click at [1533, 494] on span "Ajouter" at bounding box center [1524, 494] width 41 height 19
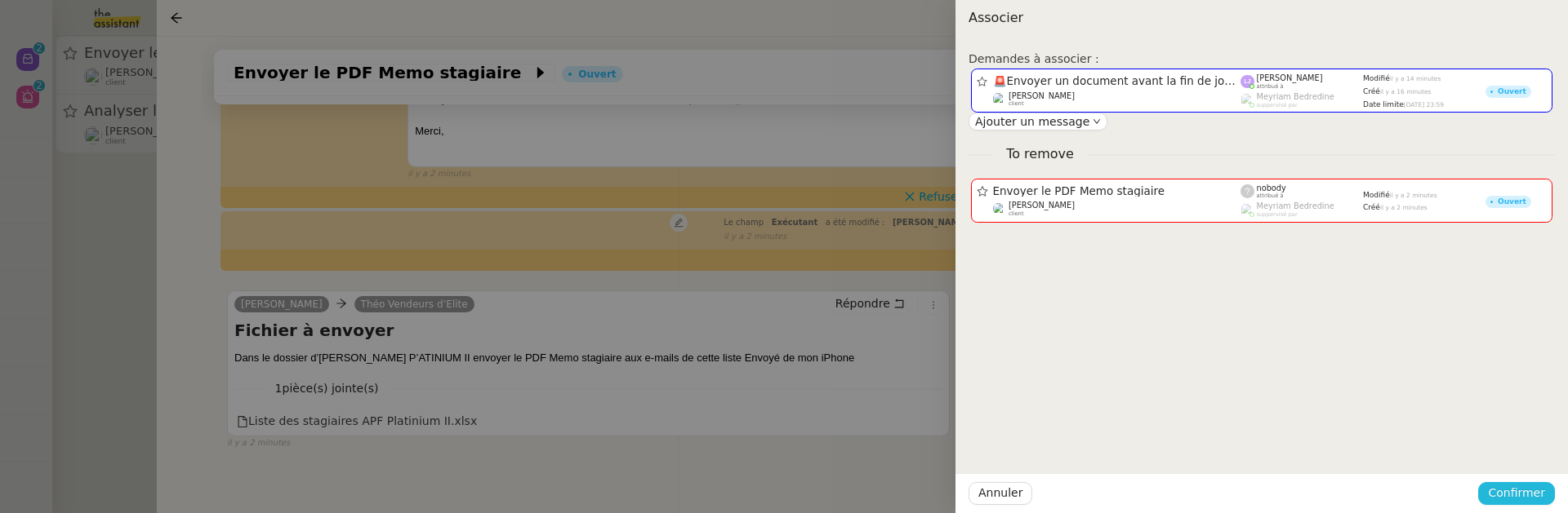
click at [1533, 494] on span "Confirmer" at bounding box center [1516, 494] width 57 height 19
click at [1533, 462] on div "Êtes-vous sûr? Annuler Ajouter" at bounding box center [1486, 436] width 138 height 68
click at [1530, 442] on span "Ajouter" at bounding box center [1517, 450] width 41 height 16
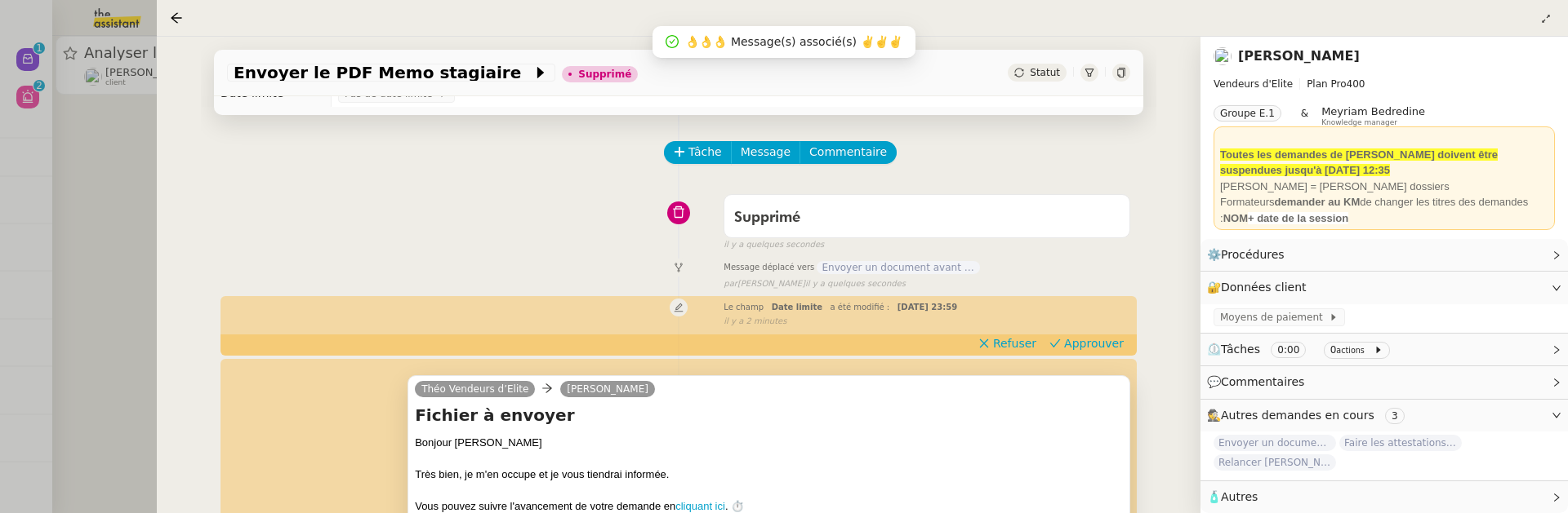
scroll to position [0, 0]
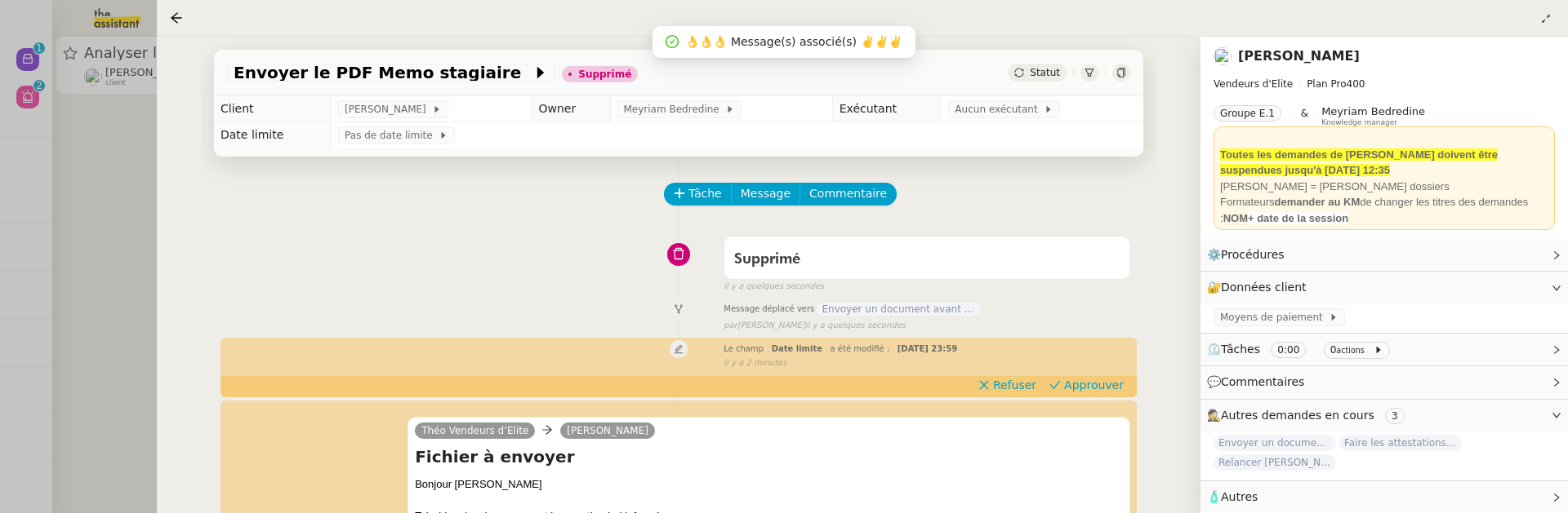
click at [917, 319] on div "par Frédérique A. il y a quelques secondes" at bounding box center [927, 326] width 407 height 13
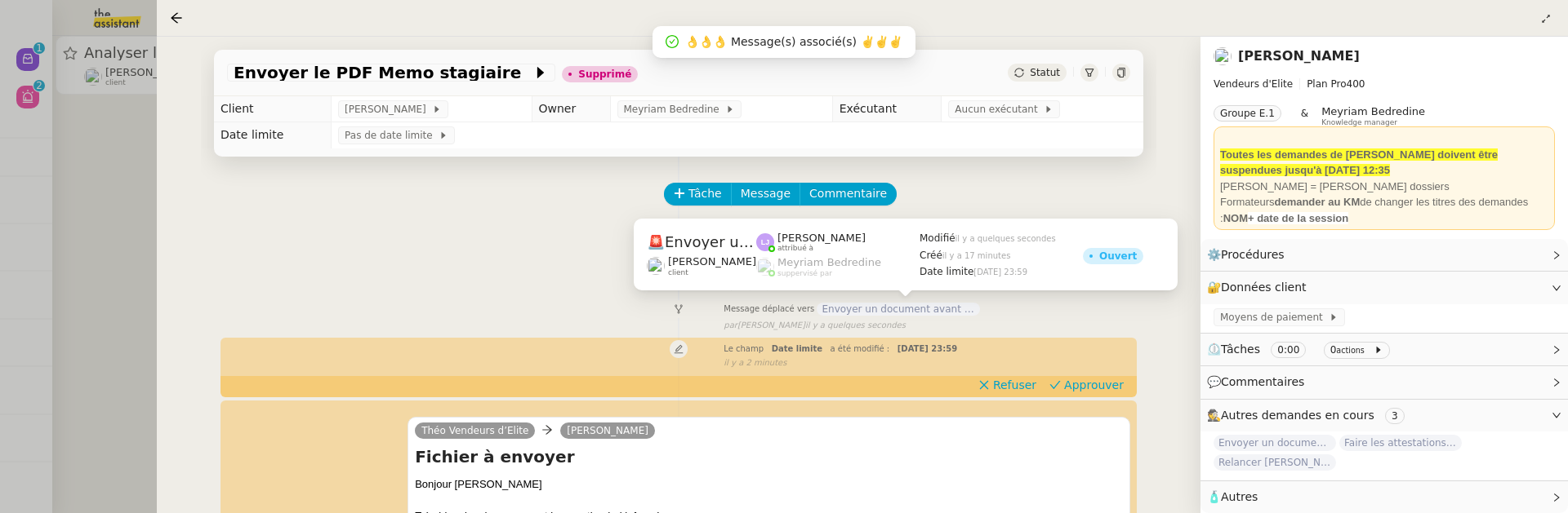
click at [918, 309] on span "Envoyer un document avant la fin de journée" at bounding box center [899, 309] width 163 height 13
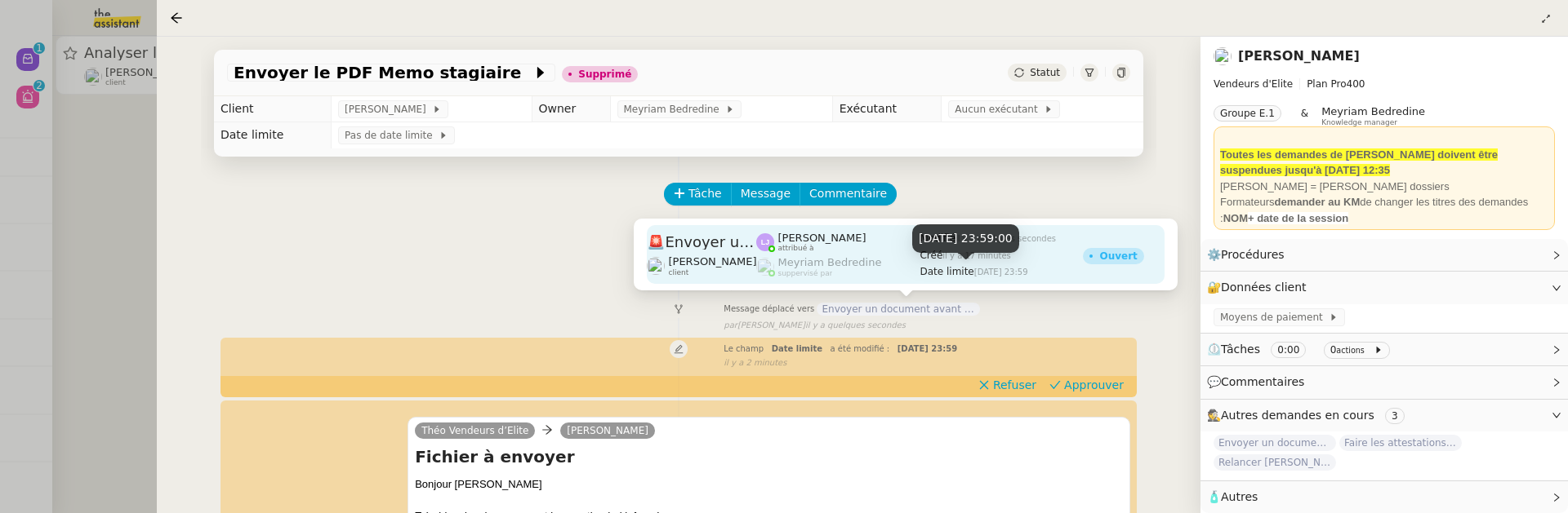
click at [920, 268] on span "Date limite" at bounding box center [947, 272] width 54 height 12
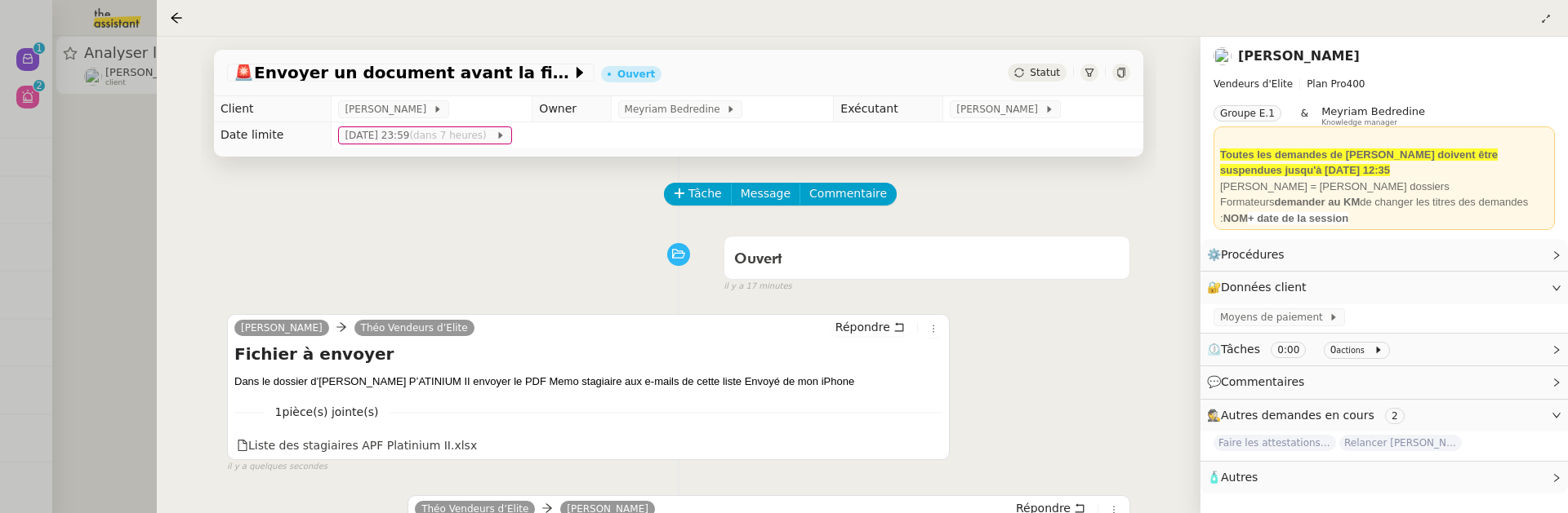
click at [1108, 86] on div "🚨 Envoyer un document avant la fin de journée Ouvert Statut" at bounding box center [679, 73] width 930 height 46
click at [1119, 73] on icon at bounding box center [1121, 73] width 10 height 10
click at [161, 230] on div "🚨 Envoyer un document avant la fin de journée Ouvert Statut Client Sylvie SUCRA…" at bounding box center [679, 275] width 1044 height 476
click at [106, 155] on div at bounding box center [784, 256] width 1568 height 513
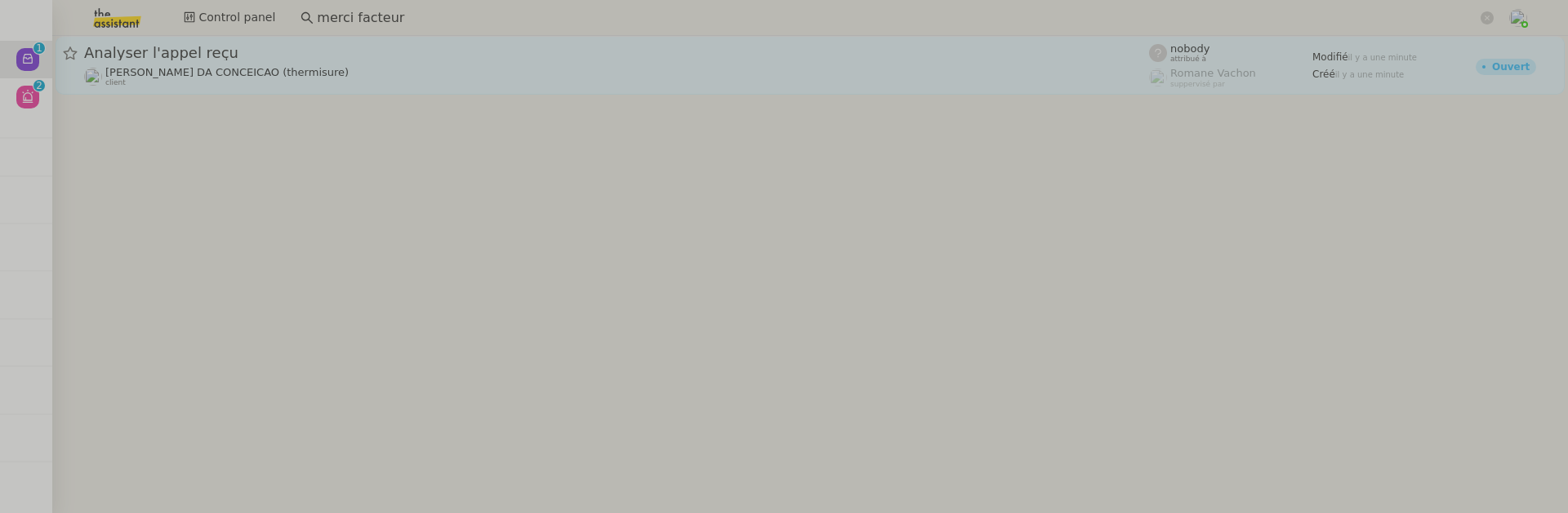
click at [212, 79] on div "Charles DA CONCEICAO (thermisure) client" at bounding box center [227, 77] width 243 height 21
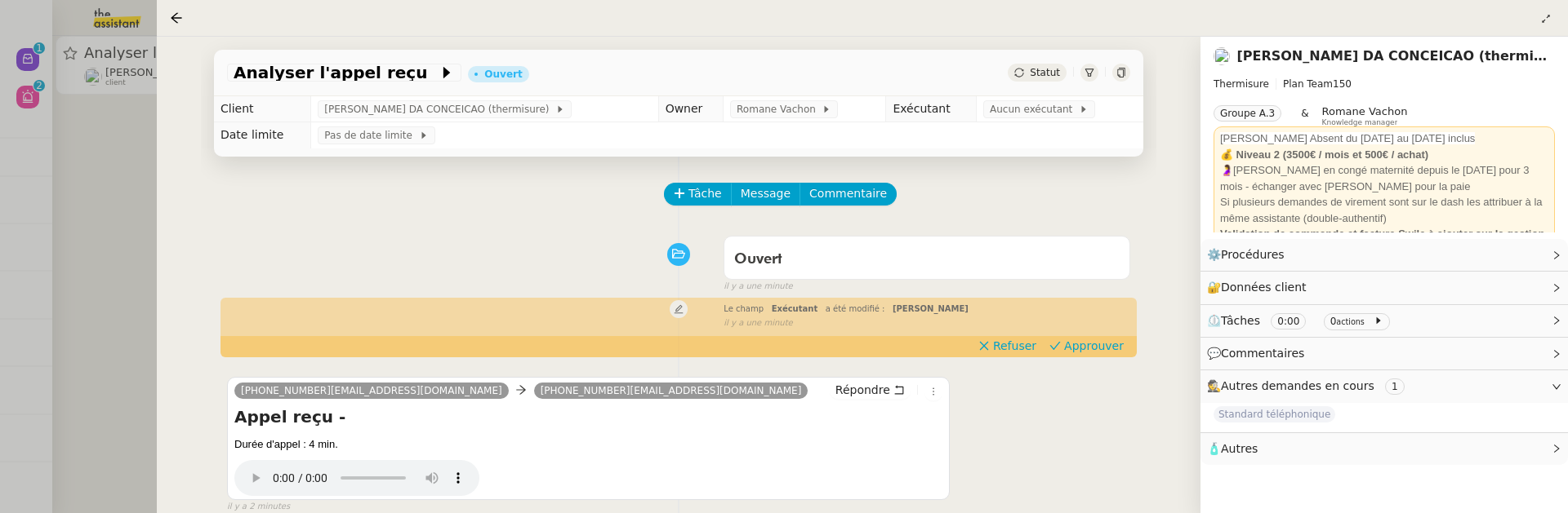
scroll to position [16, 0]
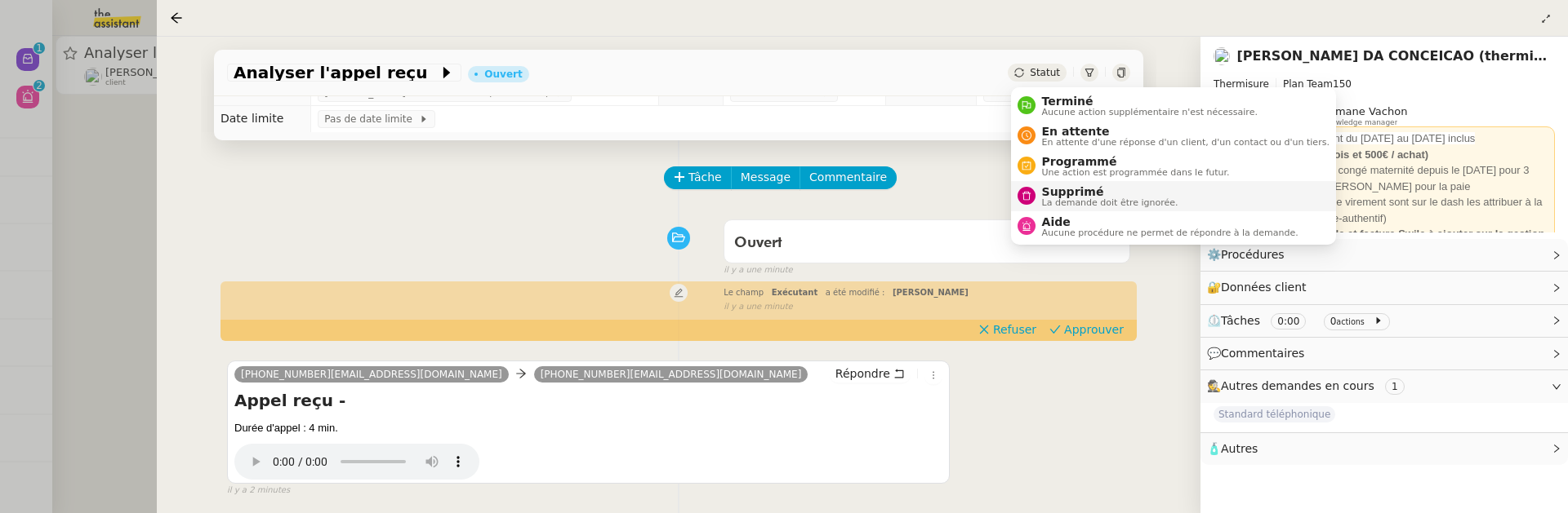
click at [1079, 205] on span "La demande doit être ignorée." at bounding box center [1110, 202] width 137 height 9
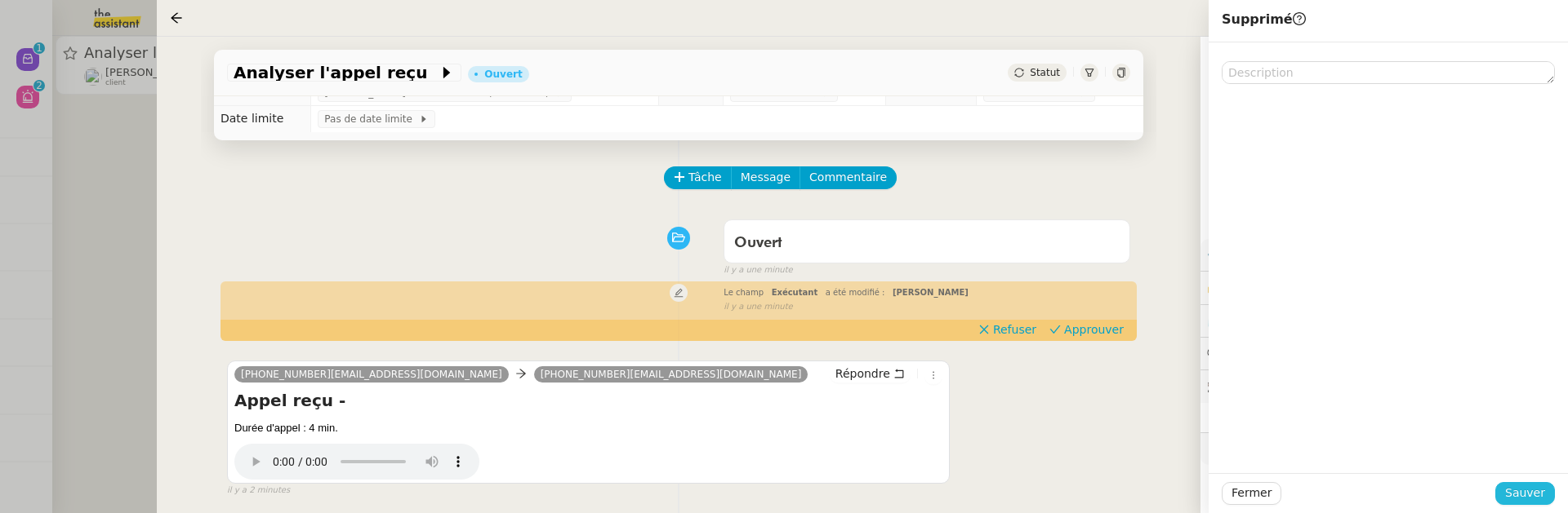
click at [1545, 498] on button "Sauver" at bounding box center [1526, 494] width 60 height 23
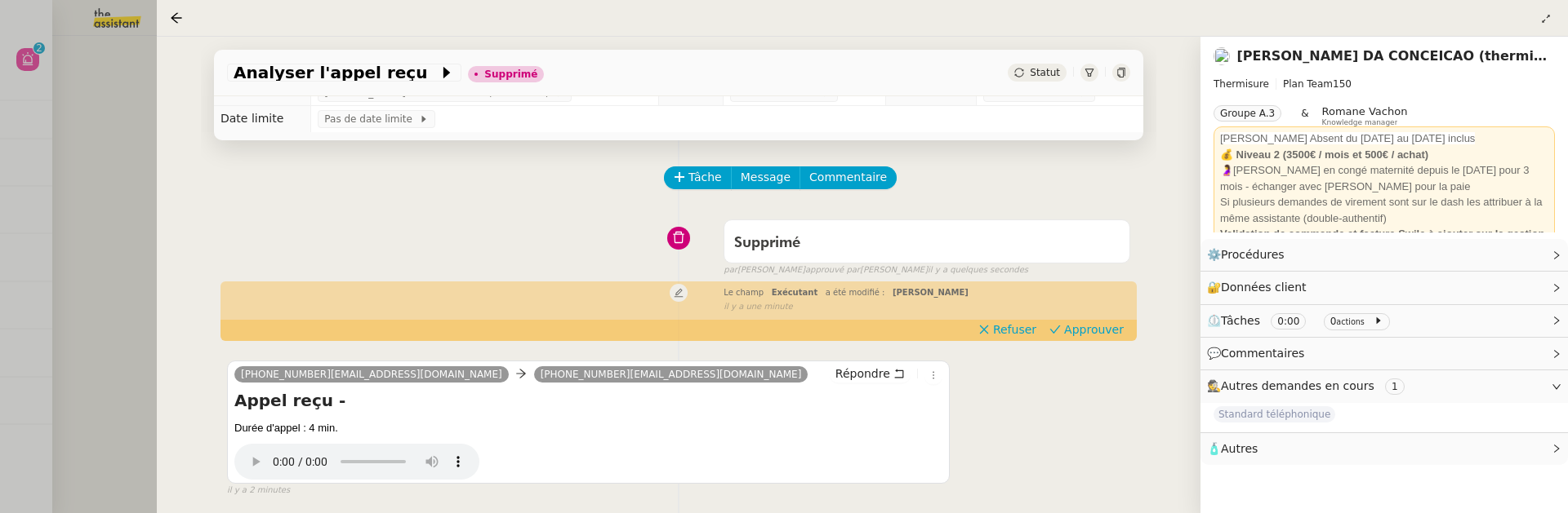
click at [118, 206] on div at bounding box center [784, 256] width 1568 height 513
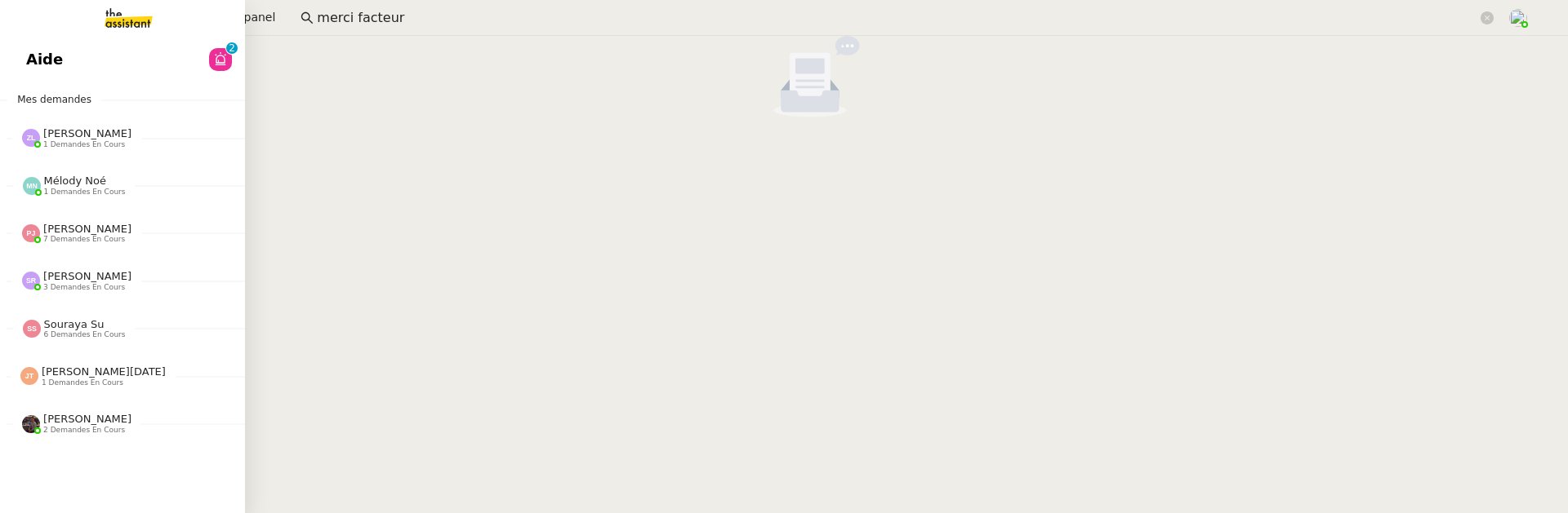
click at [49, 77] on link "Aide 0 1 2 3 4 5 6 7 8 9" at bounding box center [122, 59] width 245 height 37
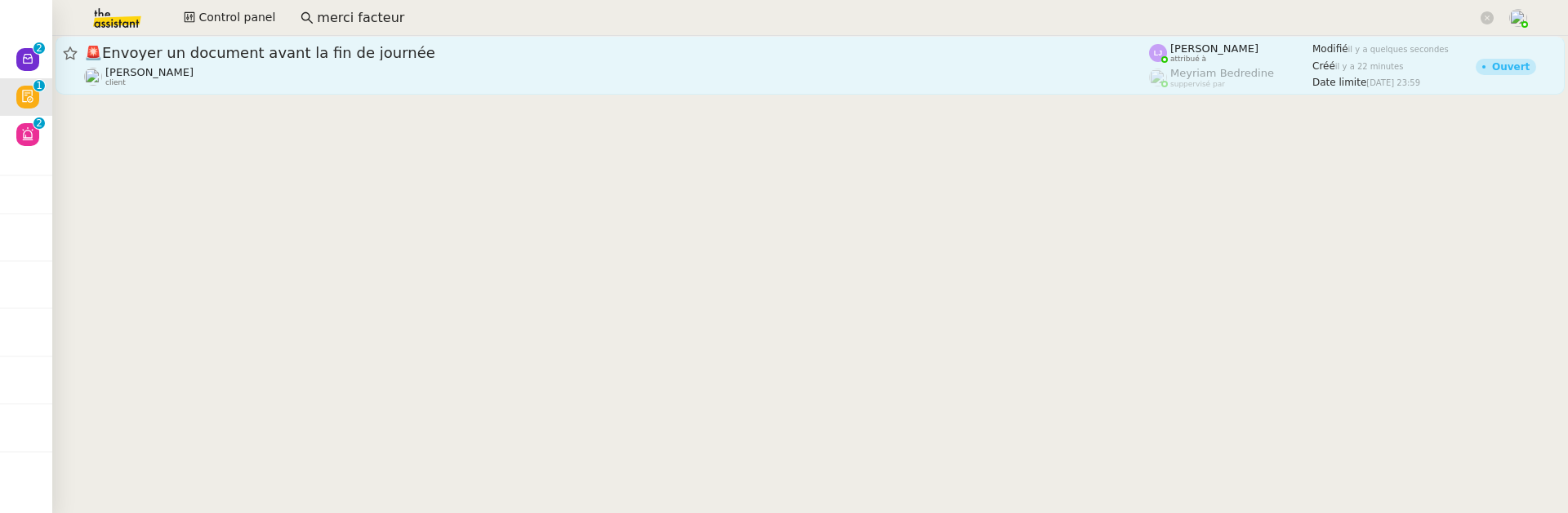
click at [448, 51] on span "🚨 Envoyer un document avant la fin de journée" at bounding box center [617, 53] width 1065 height 14
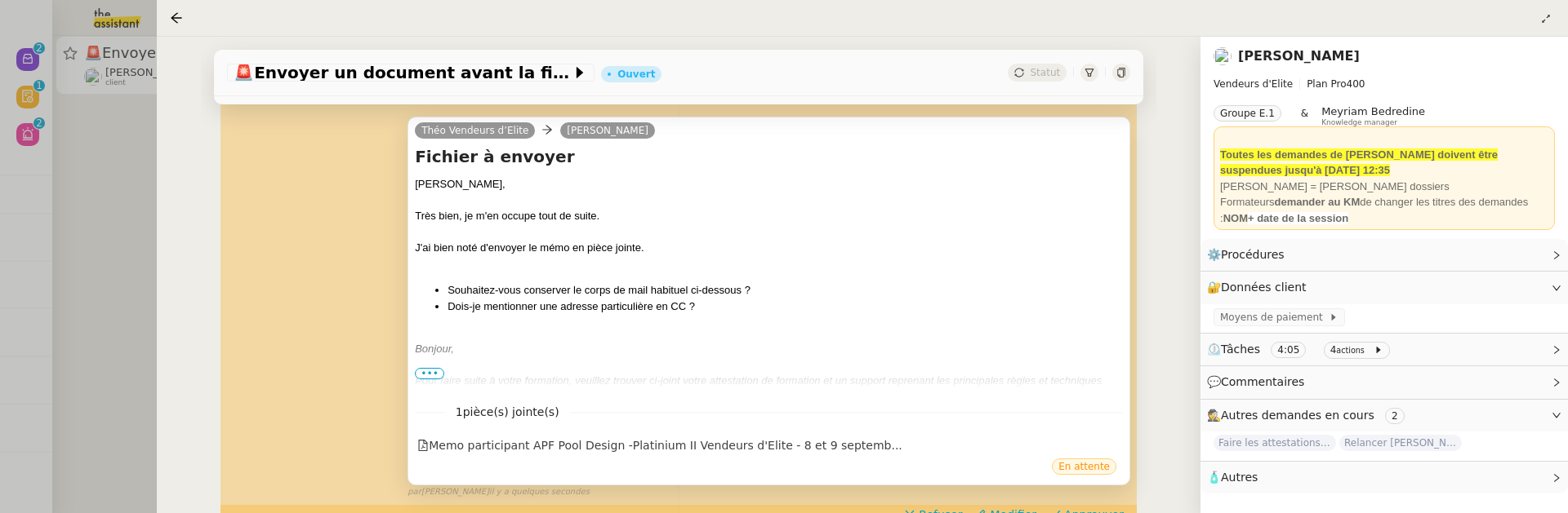
scroll to position [247, 0]
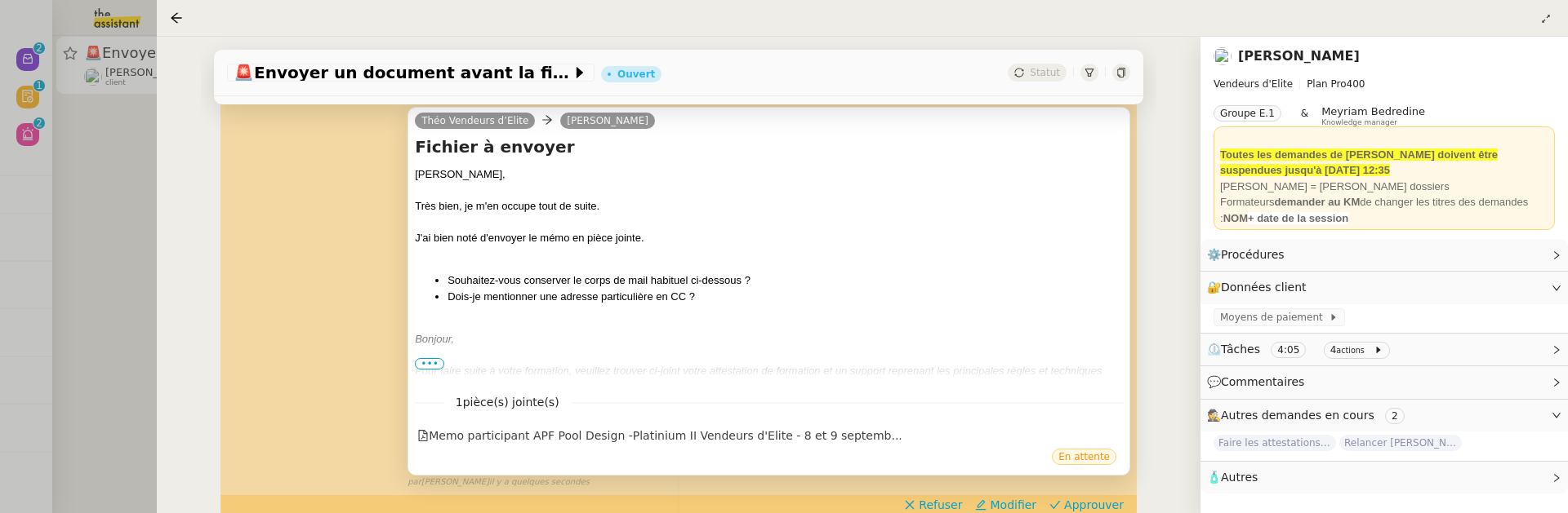
click at [431, 366] on span "•••" at bounding box center [430, 364] width 30 height 12
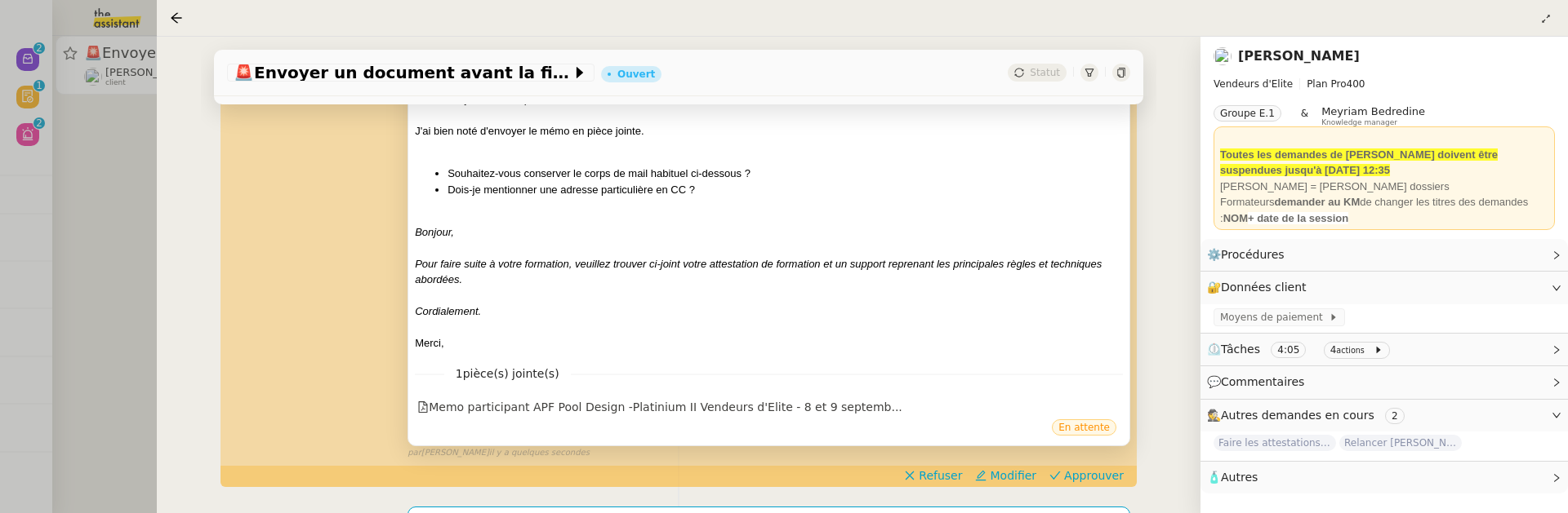
scroll to position [423, 0]
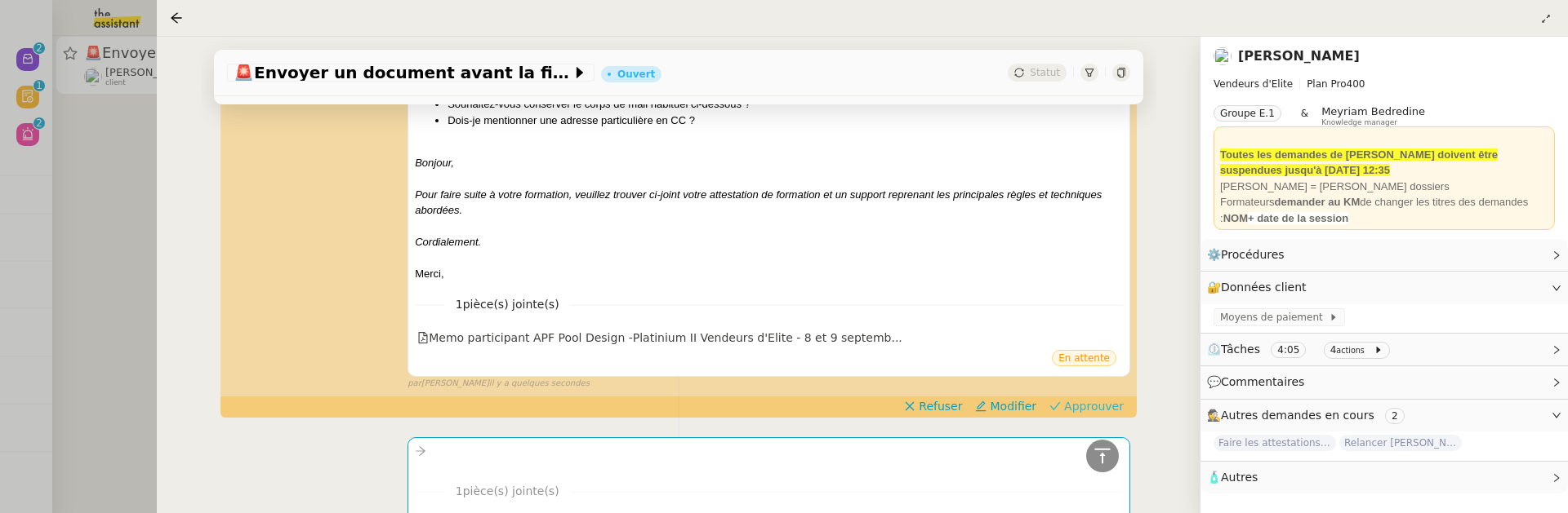
click at [1110, 405] on span "Approuver" at bounding box center [1094, 406] width 60 height 16
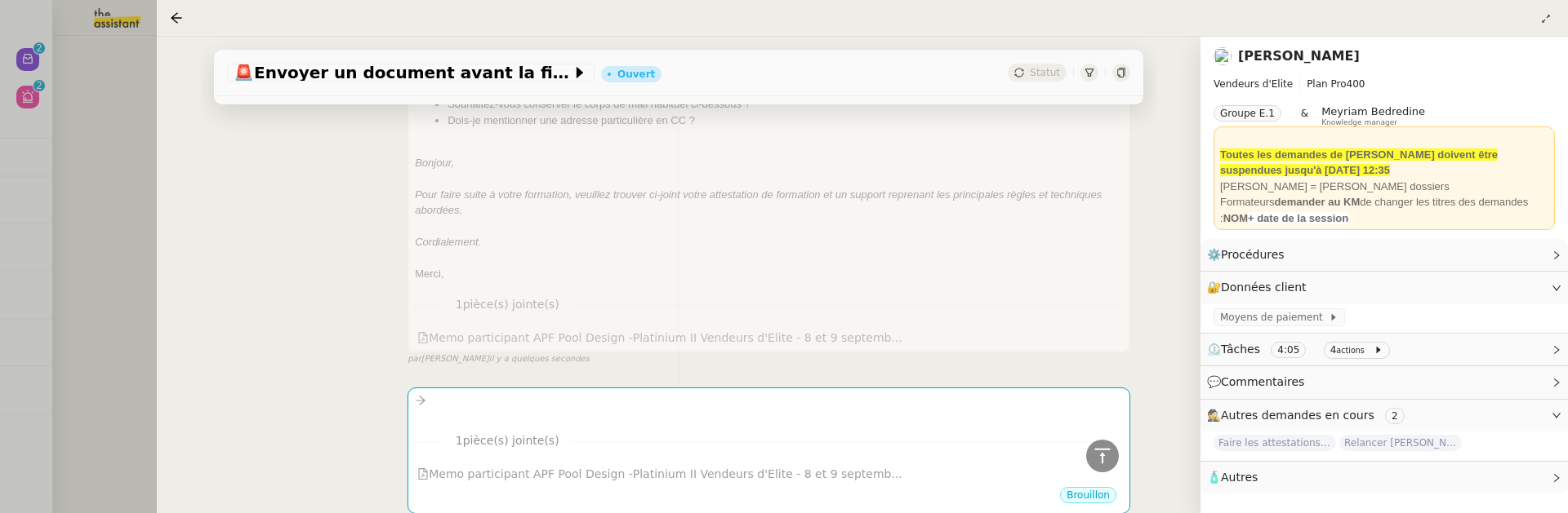
click at [137, 165] on div at bounding box center [784, 256] width 1568 height 513
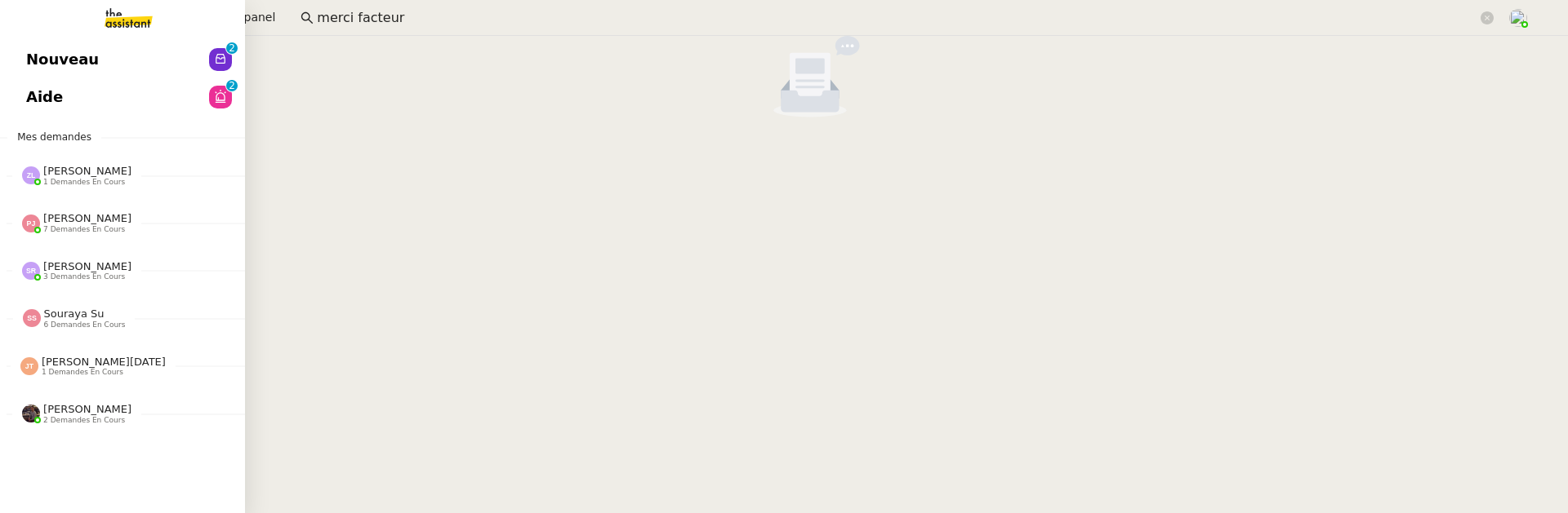
click at [41, 71] on span "Nouveau" at bounding box center [62, 59] width 73 height 24
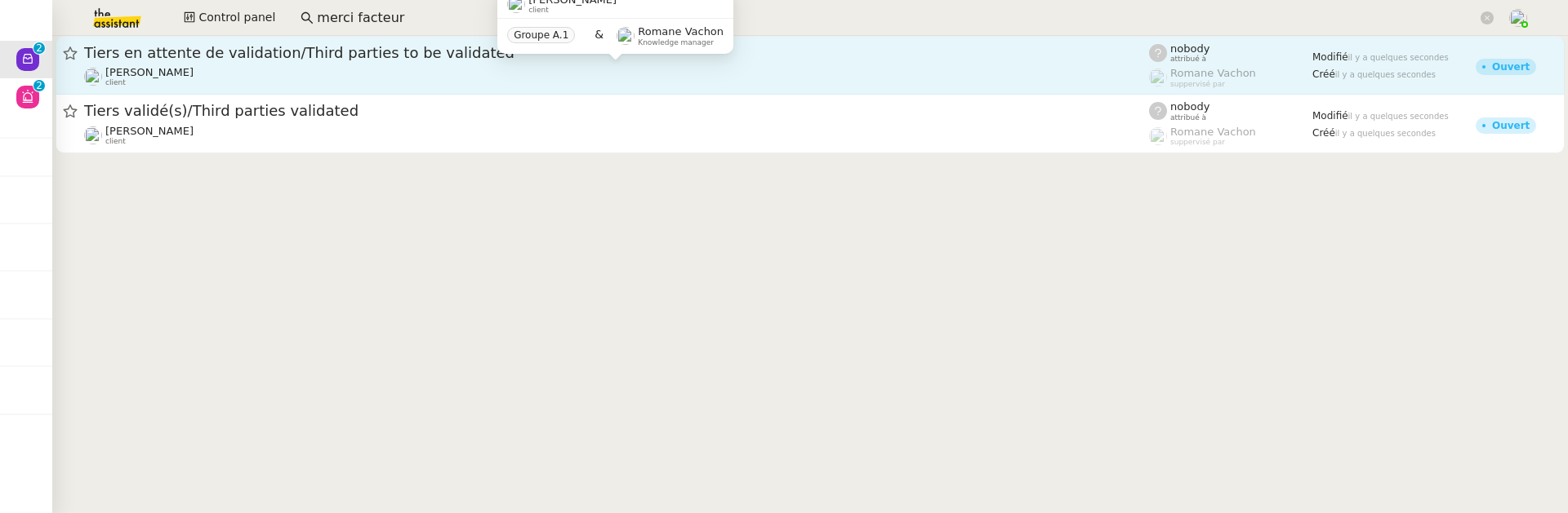
click at [433, 71] on div "[PERSON_NAME] client" at bounding box center [617, 77] width 1065 height 21
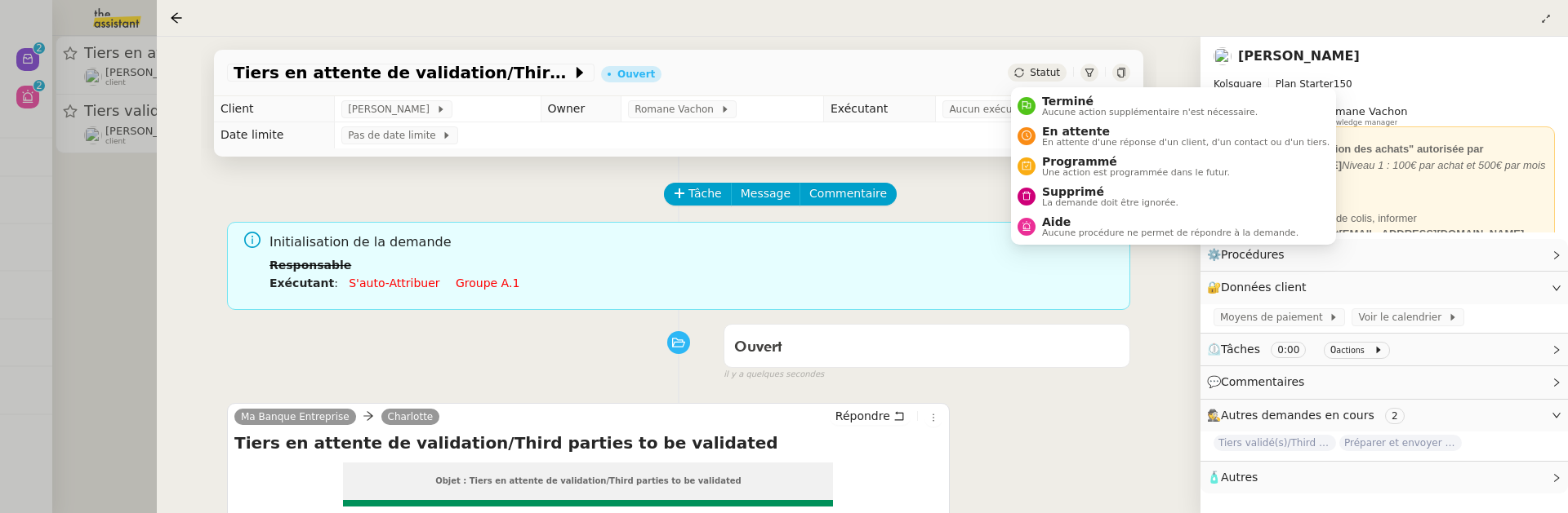
click at [1034, 70] on span "Statut" at bounding box center [1044, 73] width 30 height 12
click at [1078, 187] on span "Supprimé" at bounding box center [1110, 192] width 137 height 13
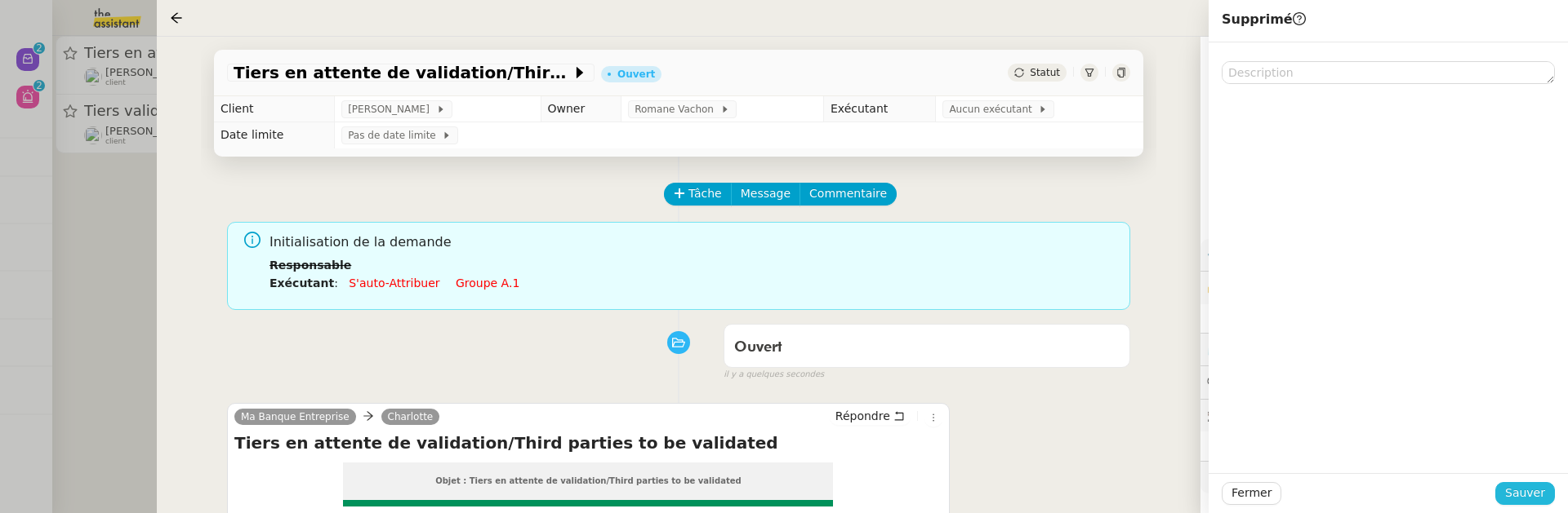
click at [1534, 491] on span "Sauver" at bounding box center [1526, 494] width 40 height 19
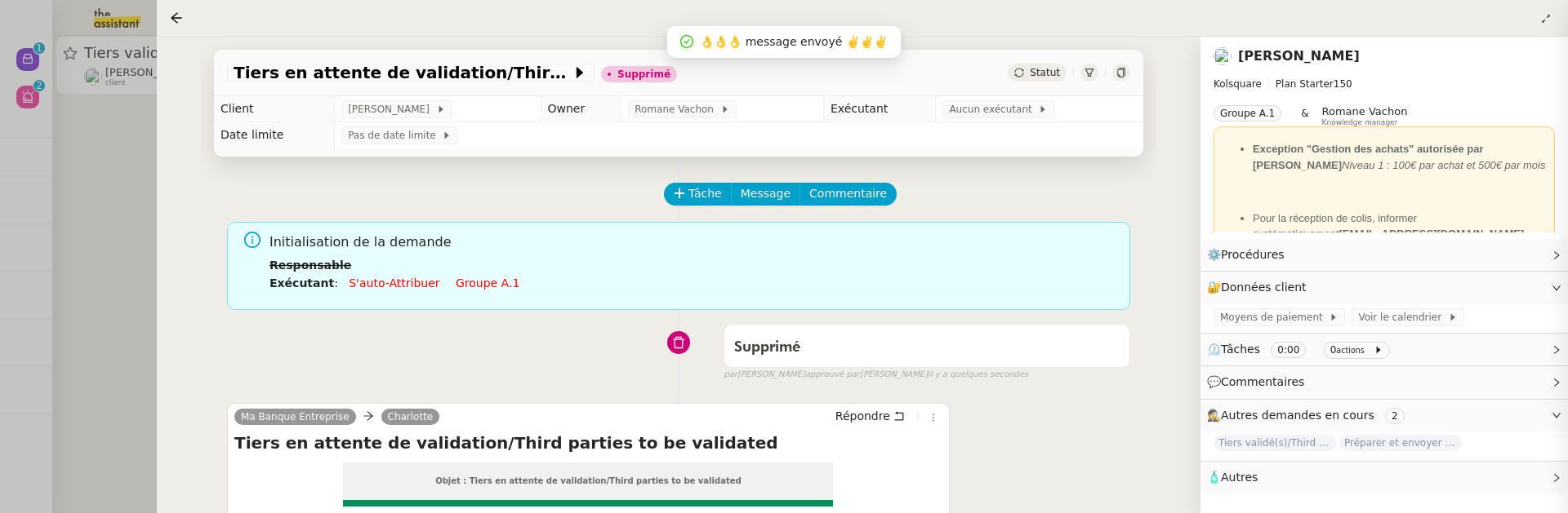
click at [133, 276] on div at bounding box center [784, 256] width 1568 height 513
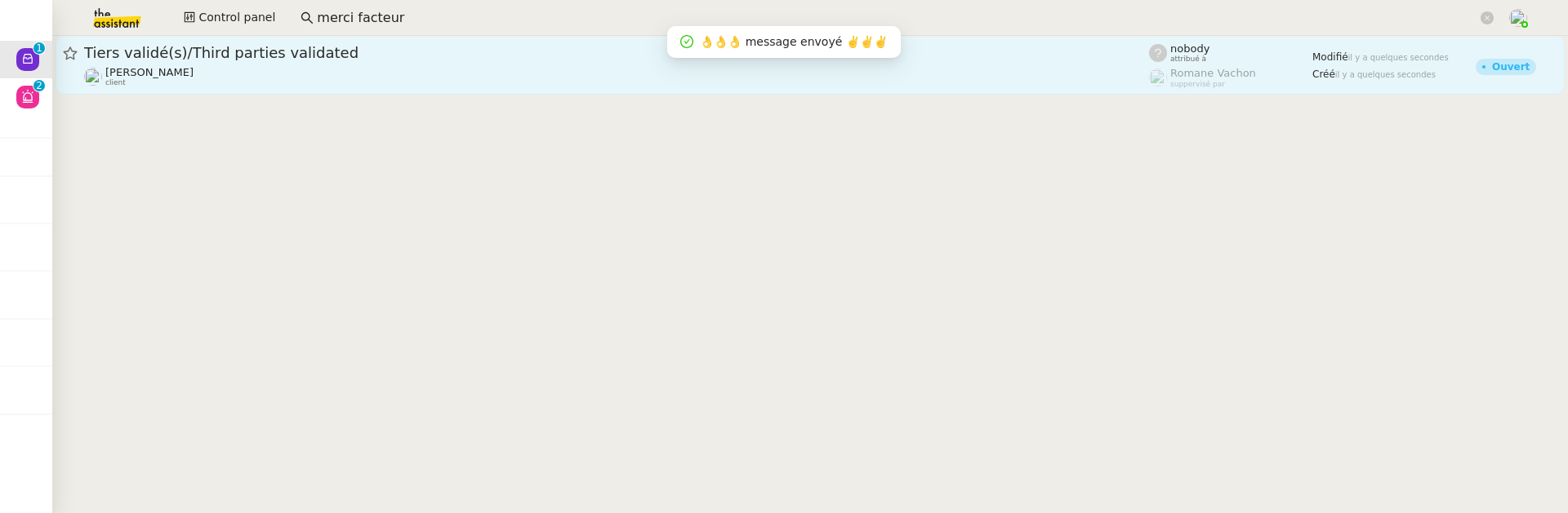
click at [374, 70] on div "[PERSON_NAME] client" at bounding box center [617, 77] width 1065 height 21
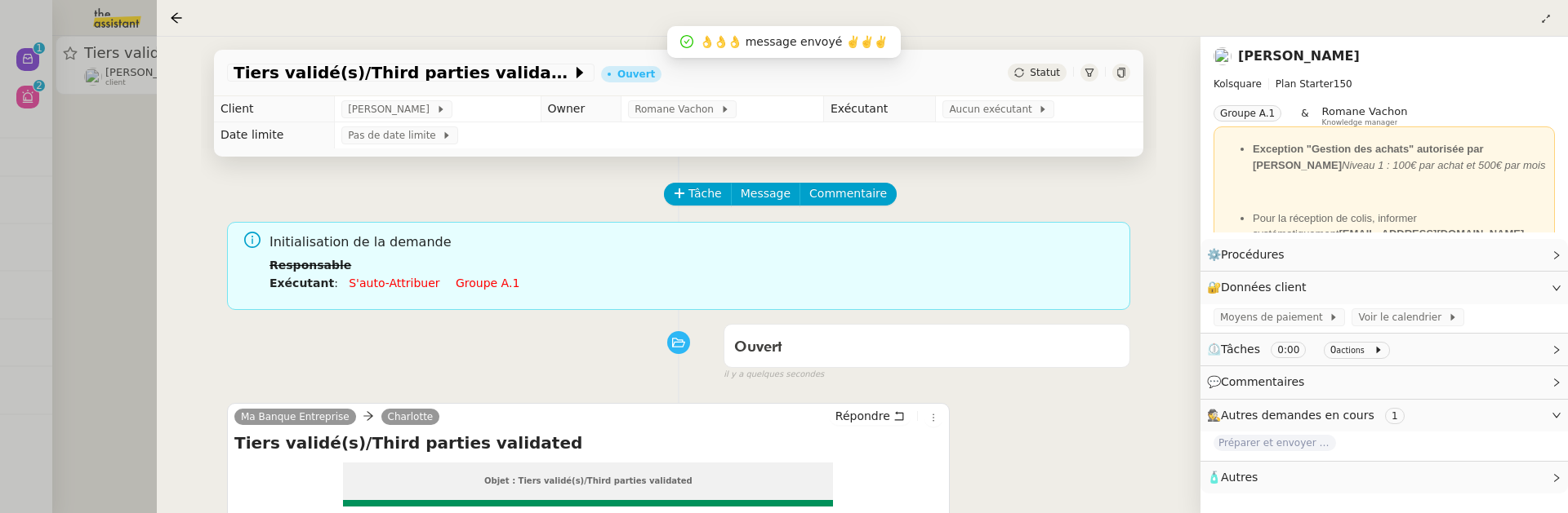
click at [1044, 75] on span "Statut" at bounding box center [1044, 73] width 30 height 12
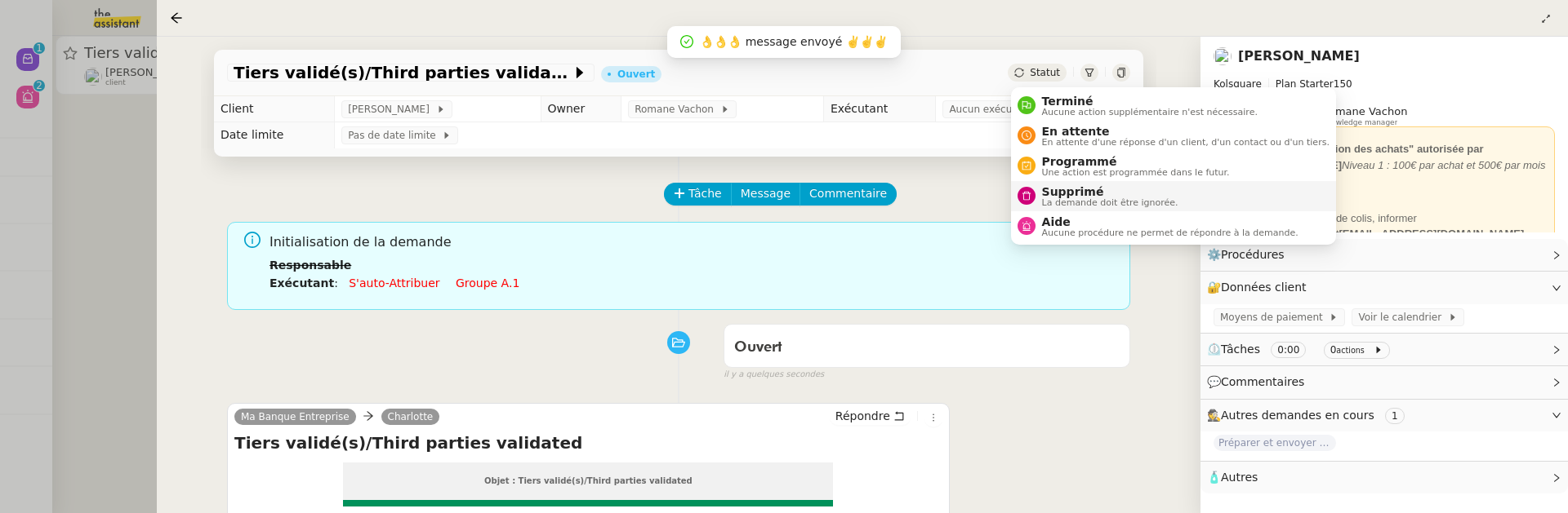
click at [1053, 190] on span "Supprimé" at bounding box center [1110, 192] width 137 height 13
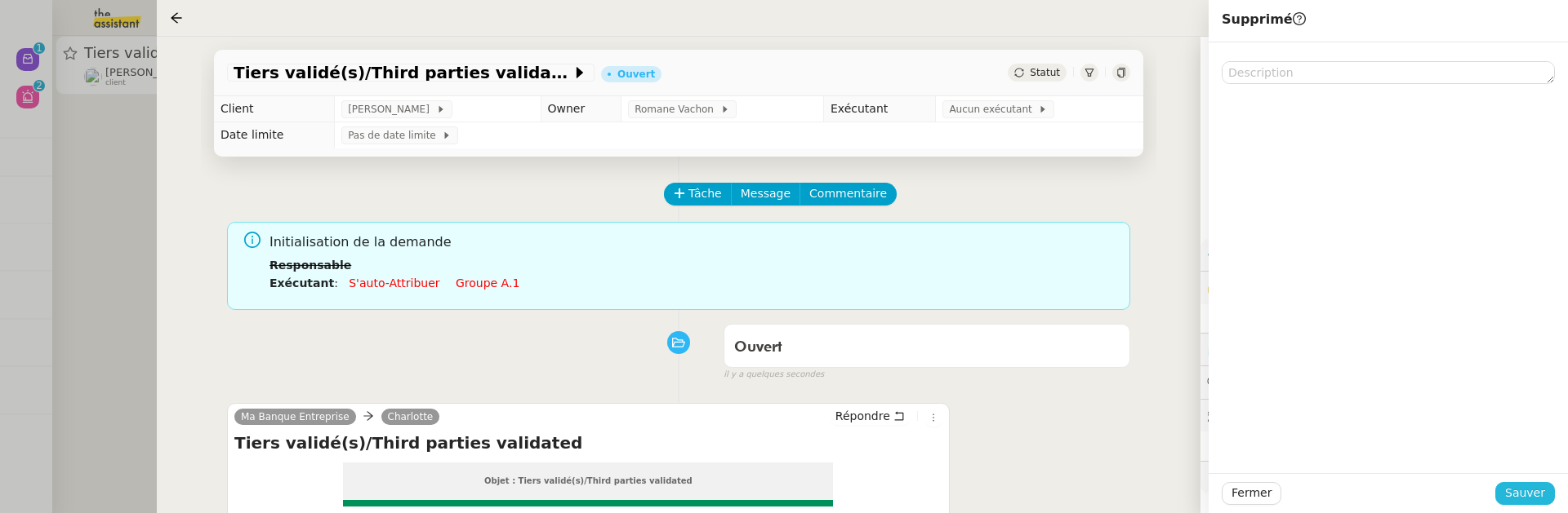
click at [1508, 488] on span "Sauver" at bounding box center [1526, 494] width 40 height 19
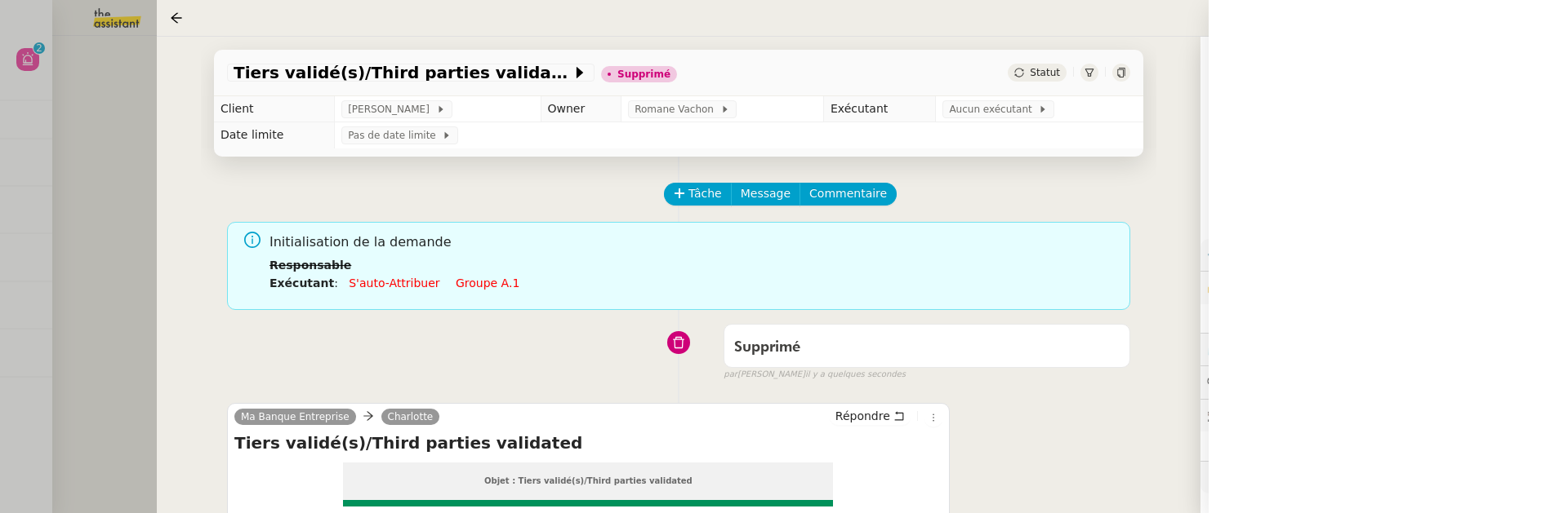
click at [121, 177] on div at bounding box center [784, 256] width 1568 height 513
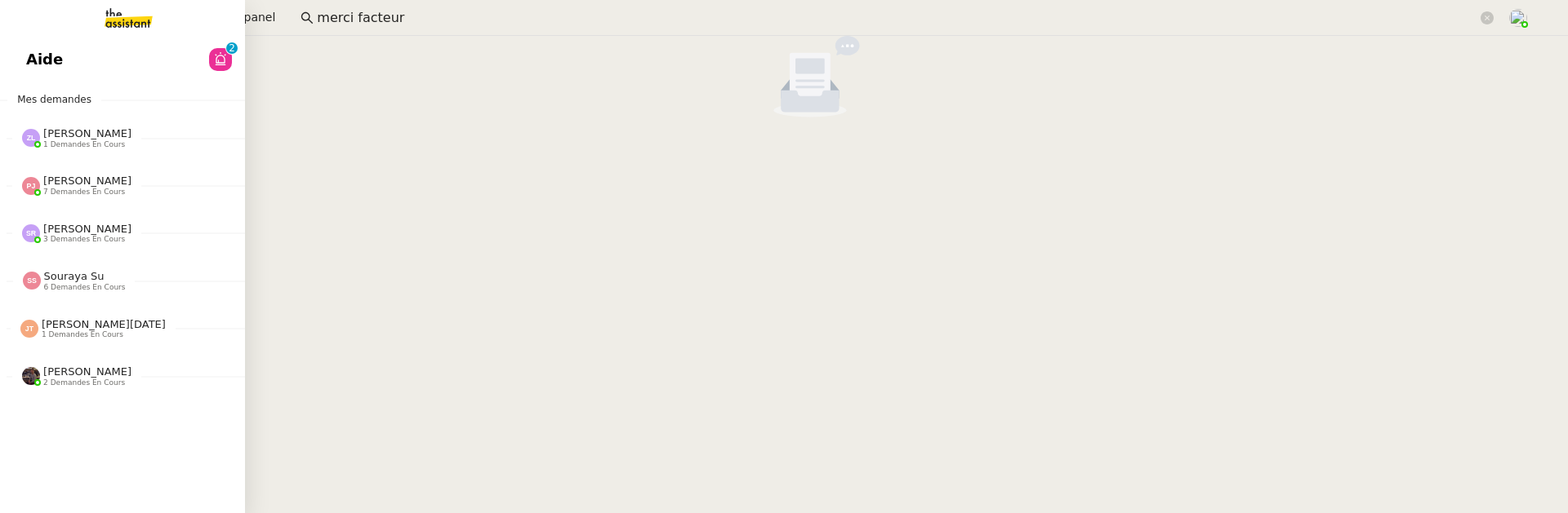
click at [37, 61] on span "Aide" at bounding box center [44, 59] width 37 height 24
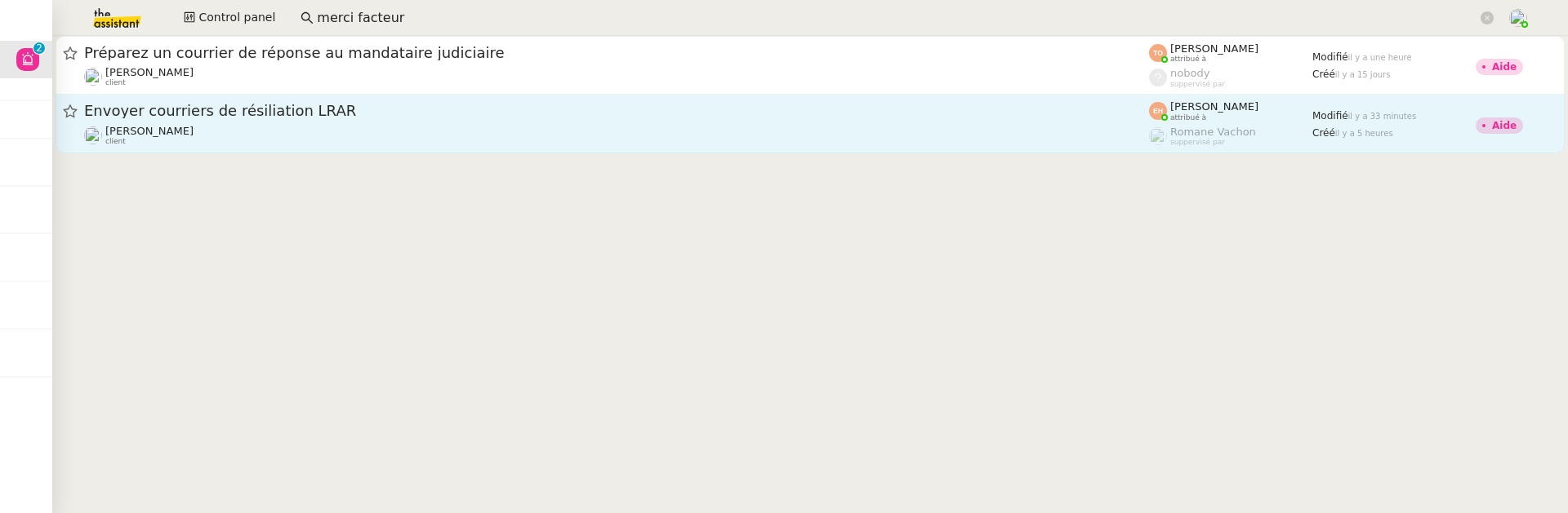
click at [633, 118] on span "Envoyer courriers de résiliation LRAR" at bounding box center [617, 110] width 1065 height 14
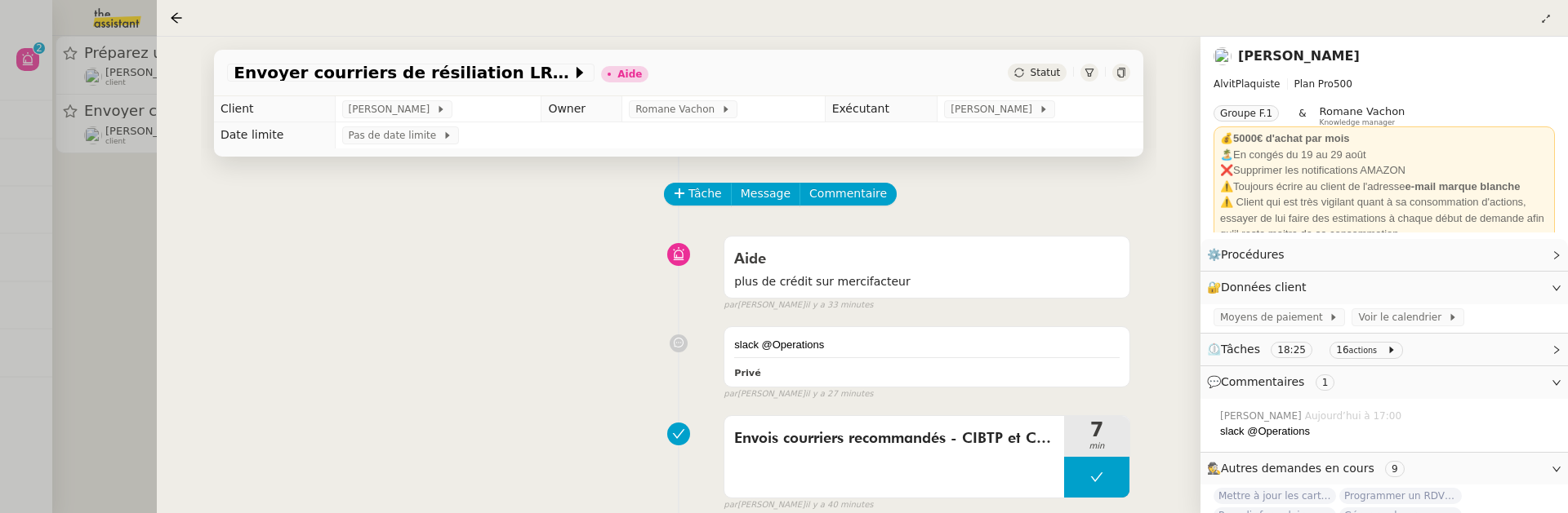
click at [133, 219] on div at bounding box center [784, 256] width 1568 height 513
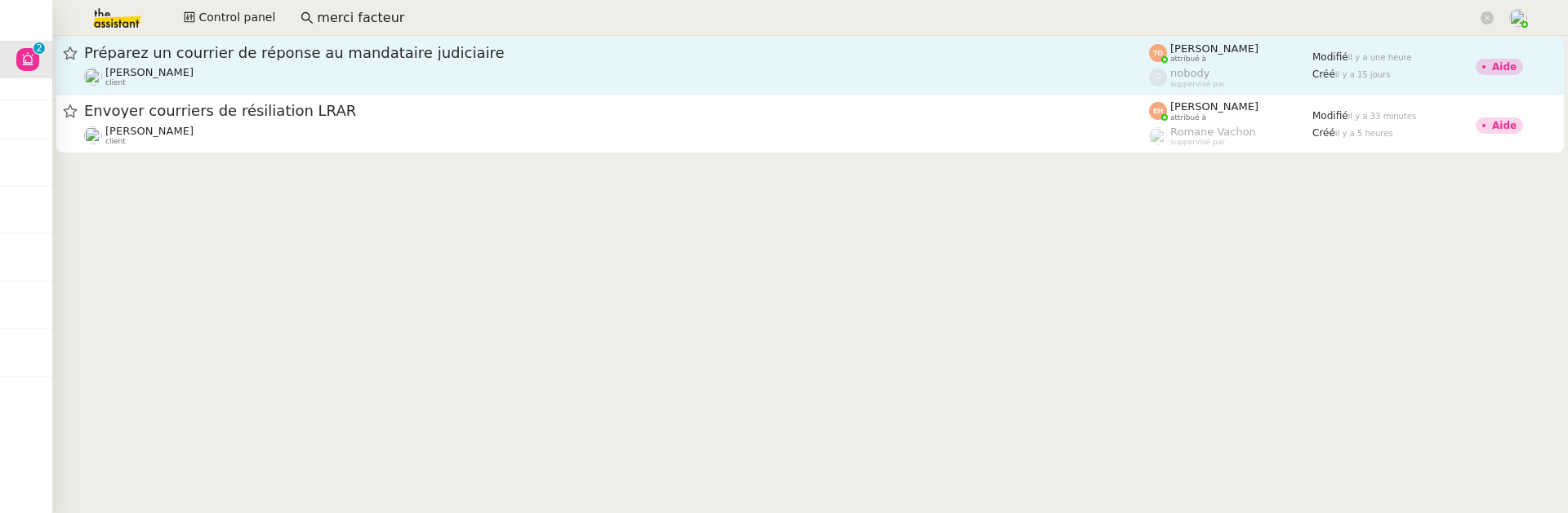
click at [391, 43] on div "Préparez un courrier de réponse au mandataire judiciaire" at bounding box center [617, 53] width 1065 height 19
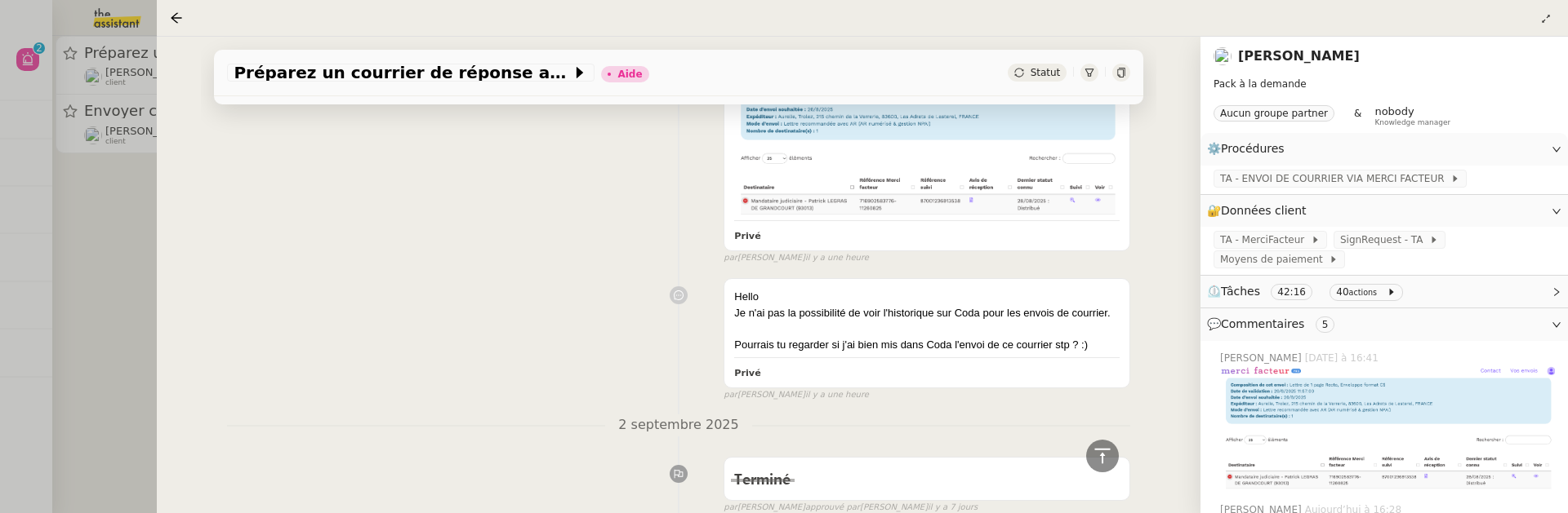
scroll to position [340, 0]
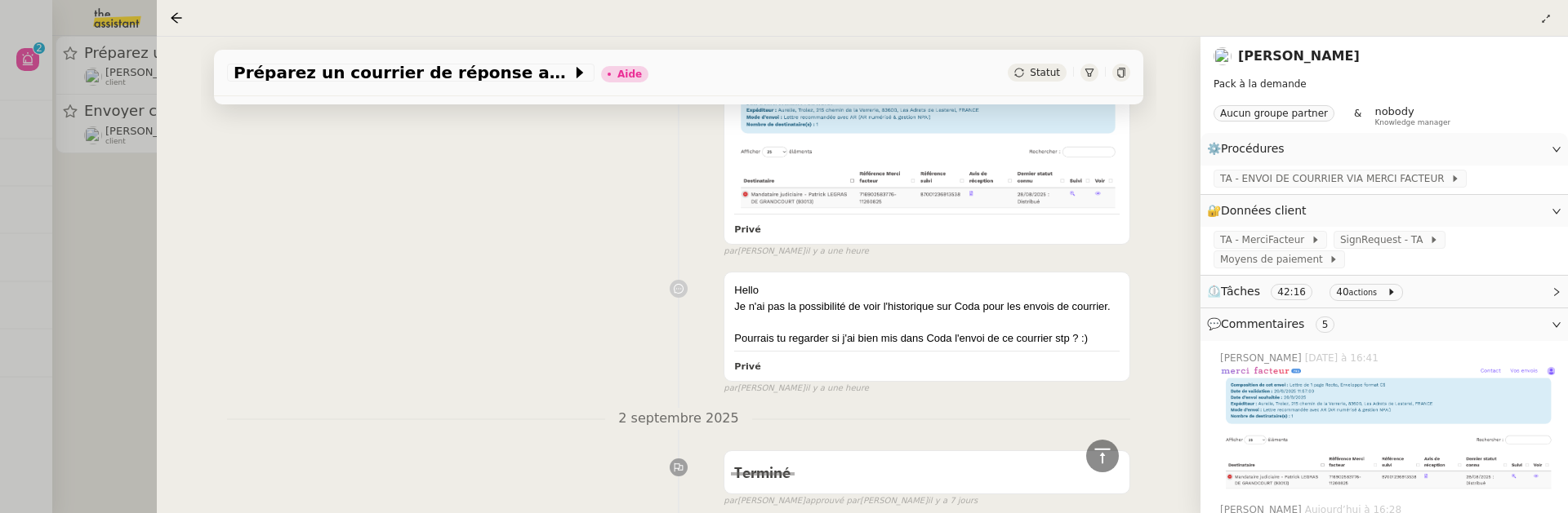
click at [145, 277] on div at bounding box center [784, 256] width 1568 height 513
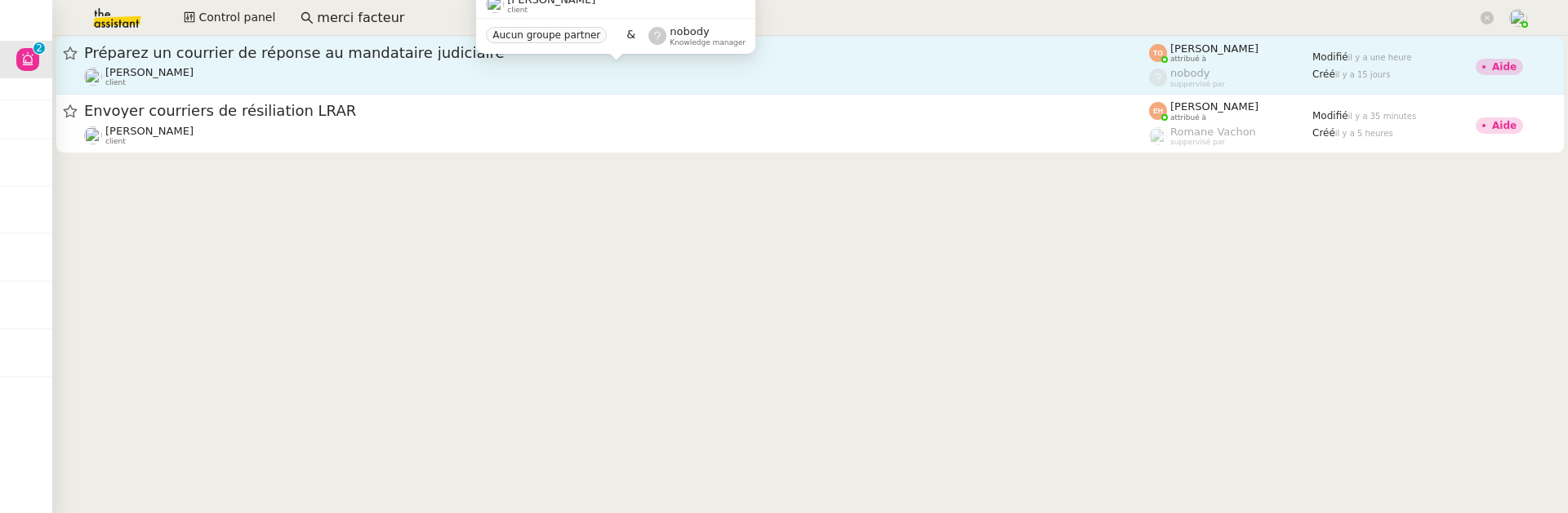
click at [296, 80] on div "Aurélie Trolez client" at bounding box center [617, 77] width 1065 height 21
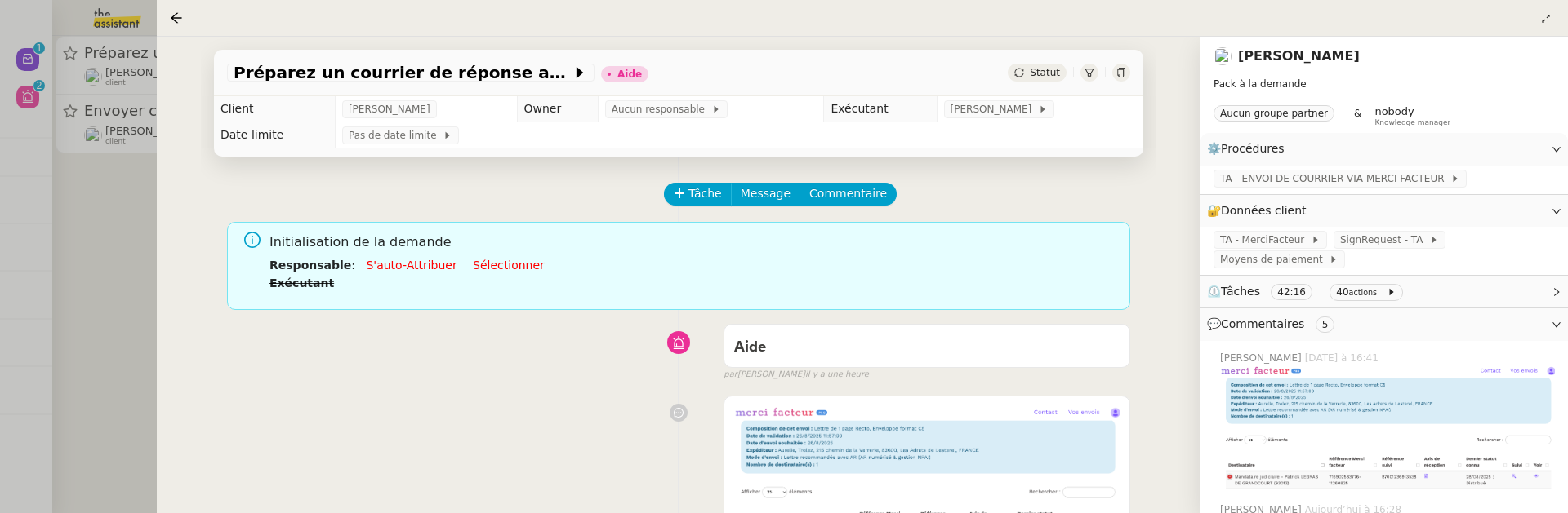
click at [115, 236] on div at bounding box center [784, 256] width 1568 height 513
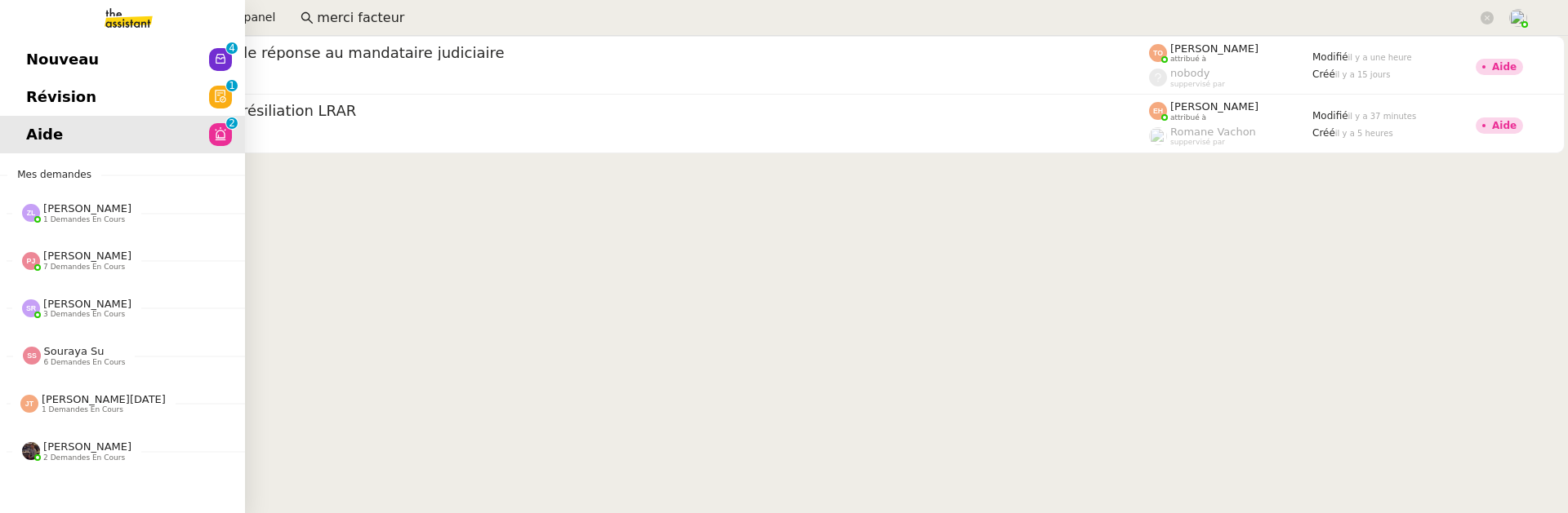
click at [30, 83] on link "Révision 0 1 2 3 4 5 6 7 8 9" at bounding box center [122, 97] width 245 height 37
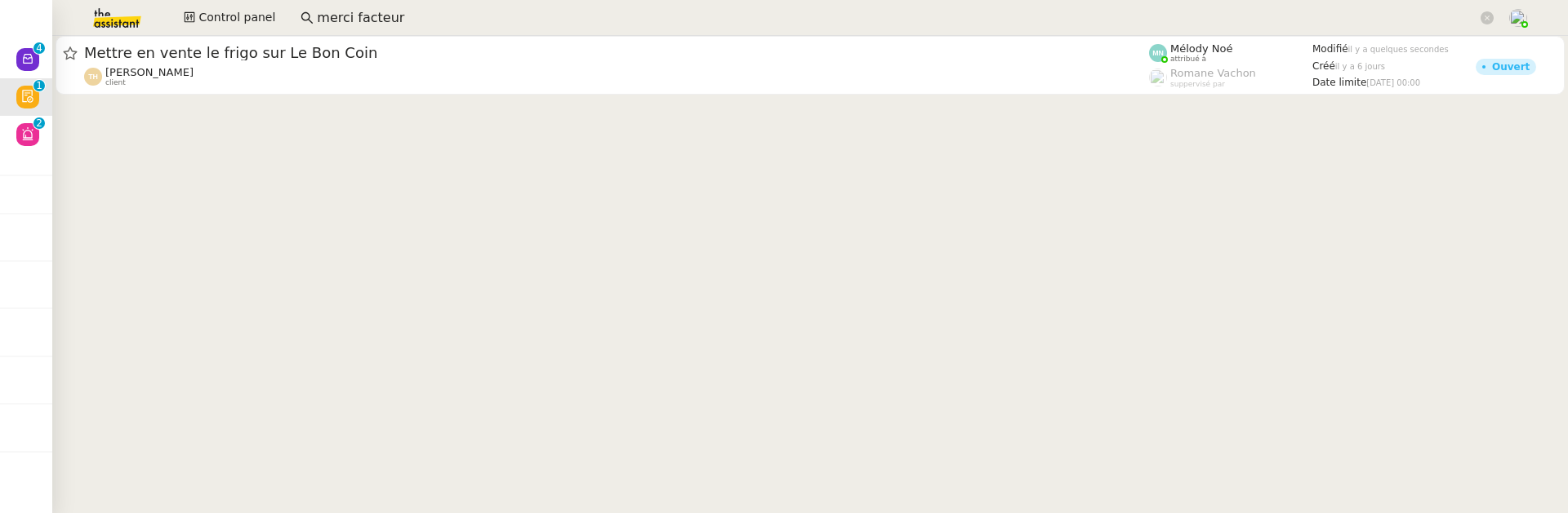
click at [377, 79] on div "Thomas de Hesdin client" at bounding box center [617, 77] width 1065 height 21
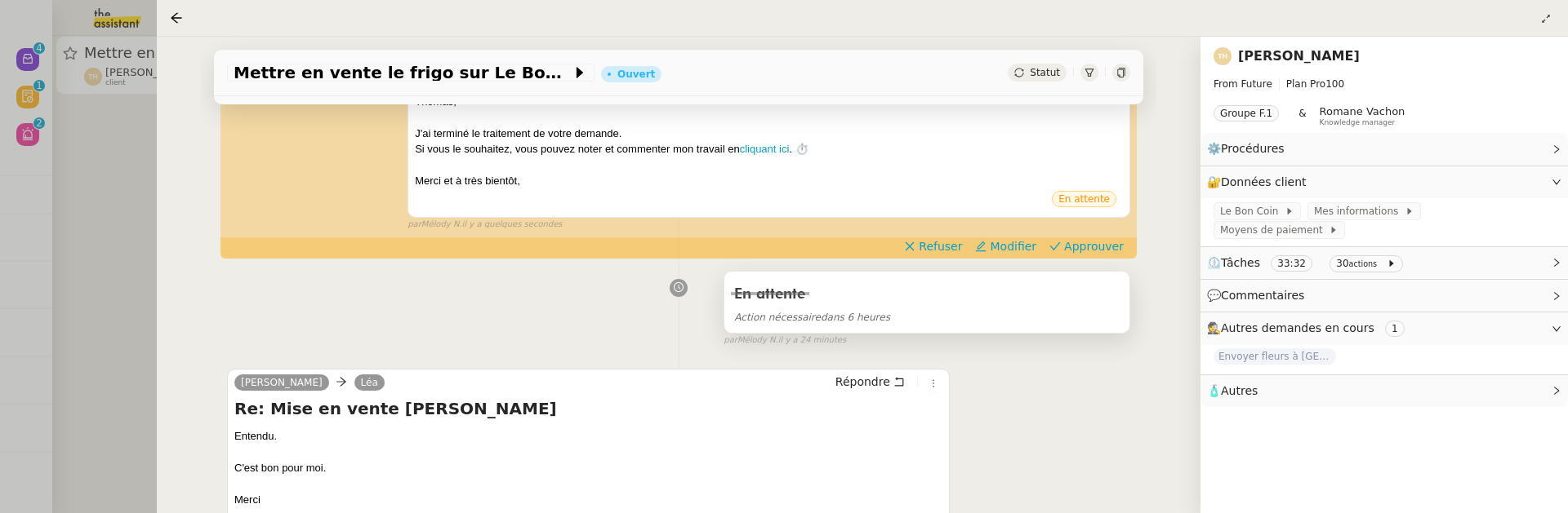
scroll to position [210, 0]
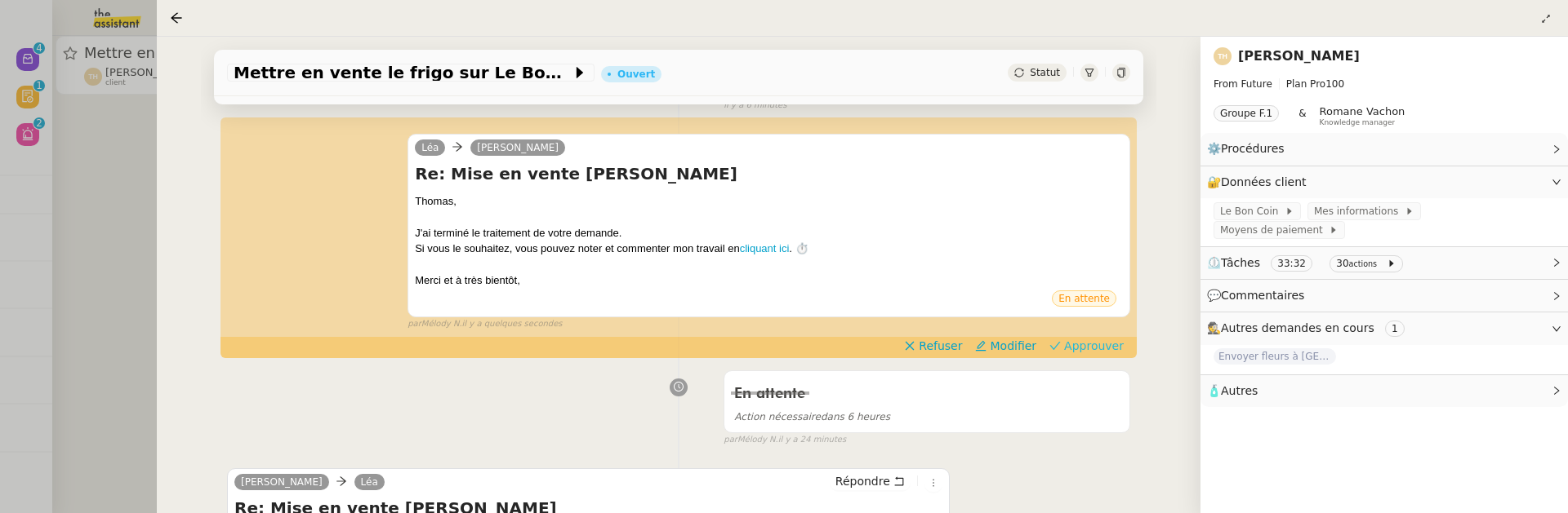
click at [1103, 339] on span "Approuver" at bounding box center [1094, 346] width 60 height 16
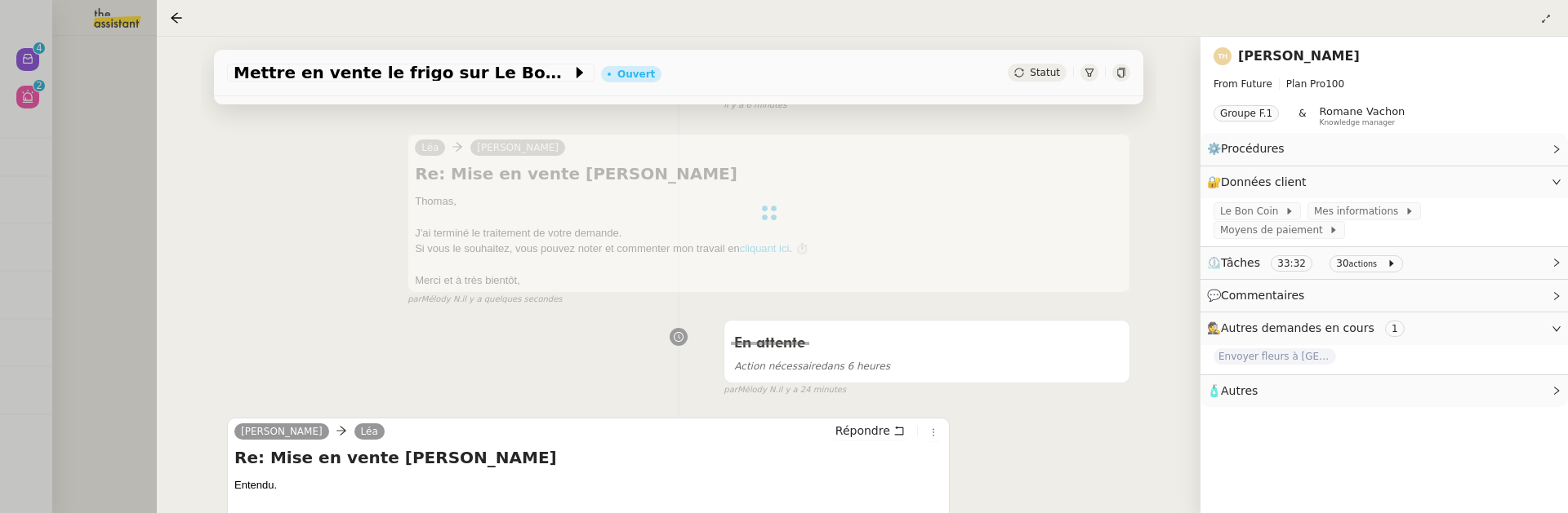
click at [136, 231] on div at bounding box center [784, 256] width 1568 height 513
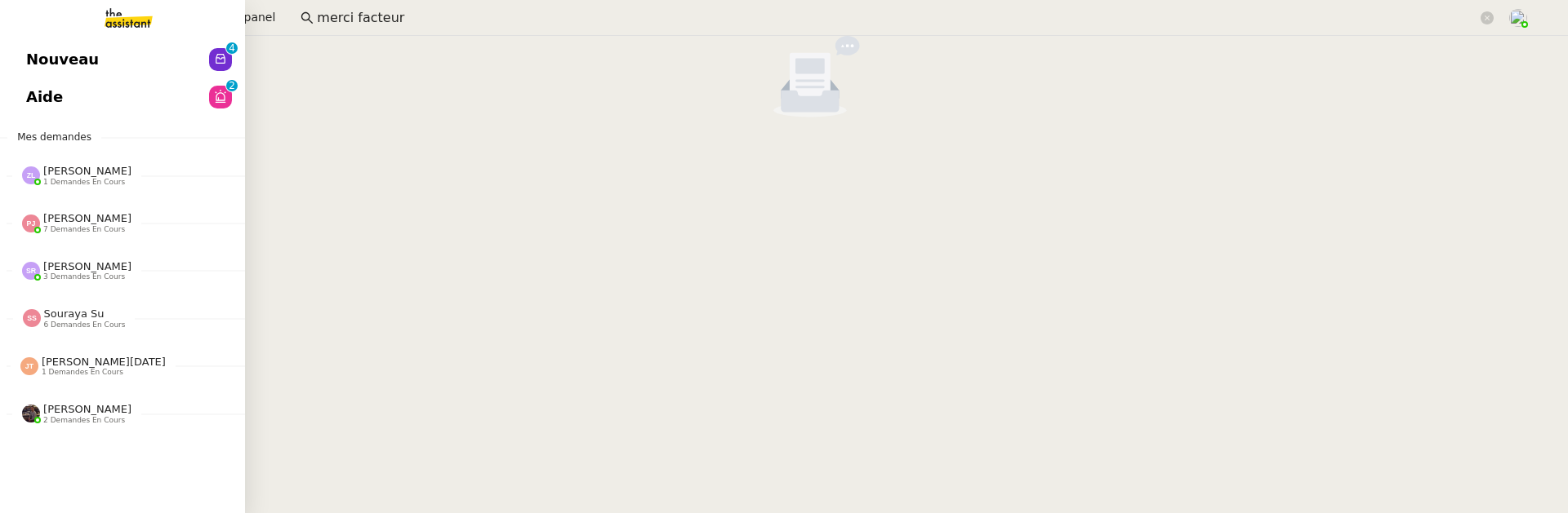
click at [26, 61] on span "Nouveau" at bounding box center [62, 59] width 73 height 24
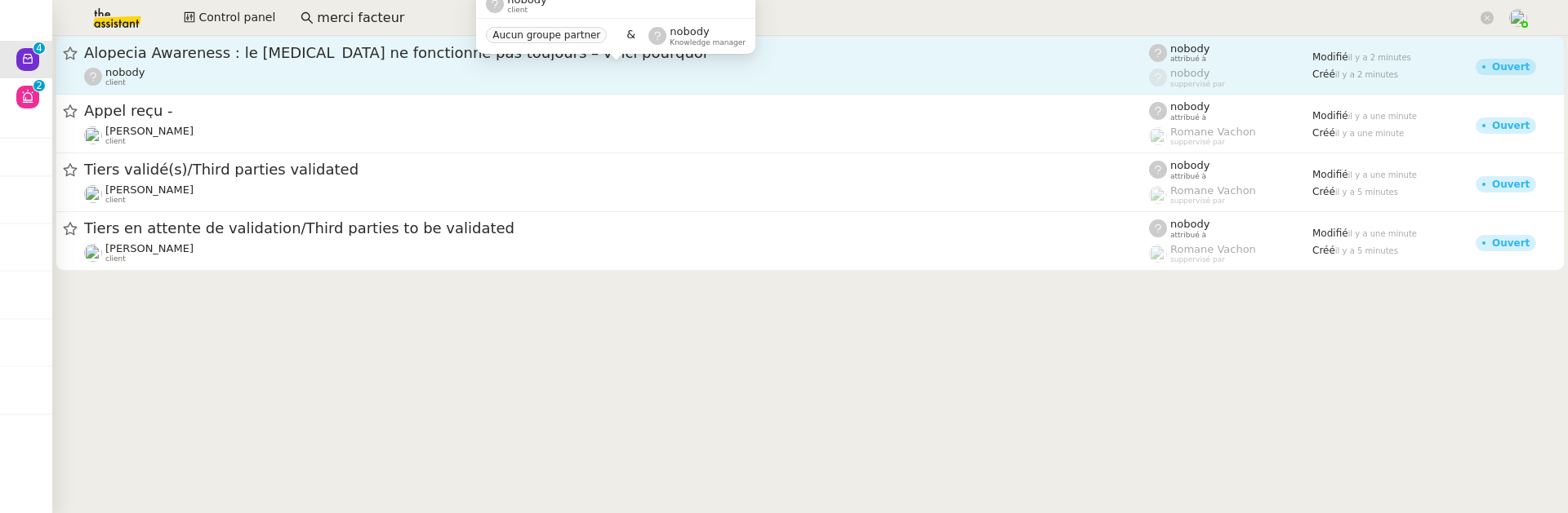
click at [425, 74] on div "nobody client" at bounding box center [617, 77] width 1065 height 21
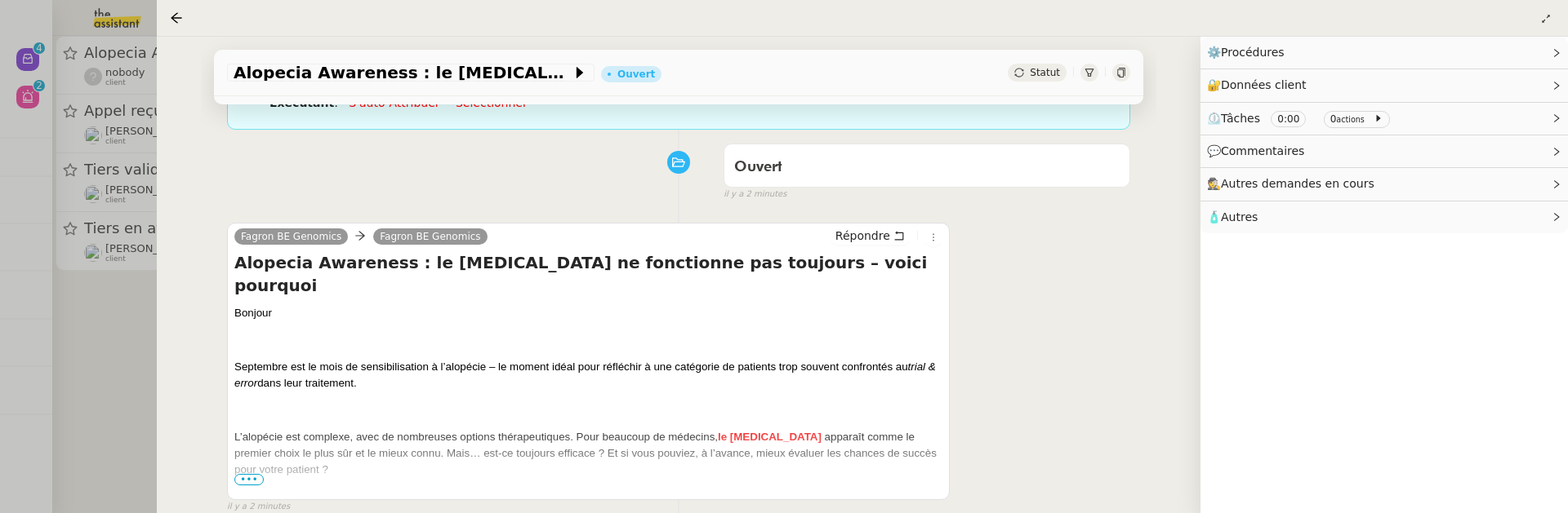
scroll to position [182, 0]
click at [144, 380] on div at bounding box center [784, 256] width 1568 height 513
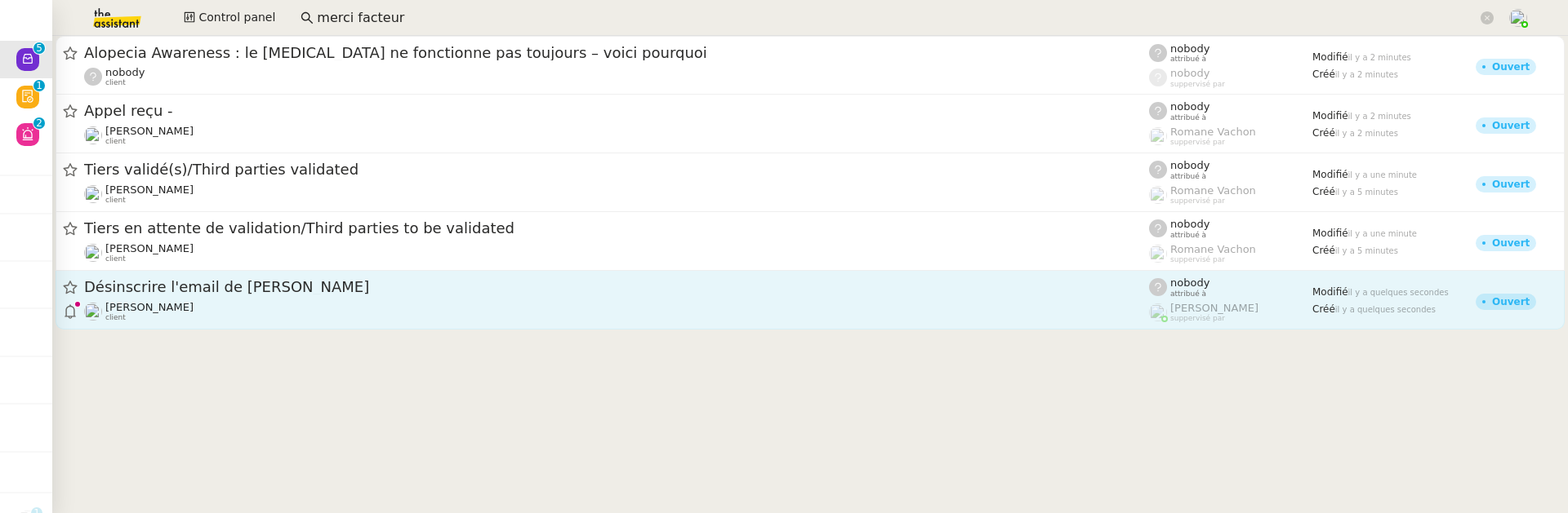
click at [410, 311] on div "Hugo Bentz client" at bounding box center [617, 311] width 1065 height 21
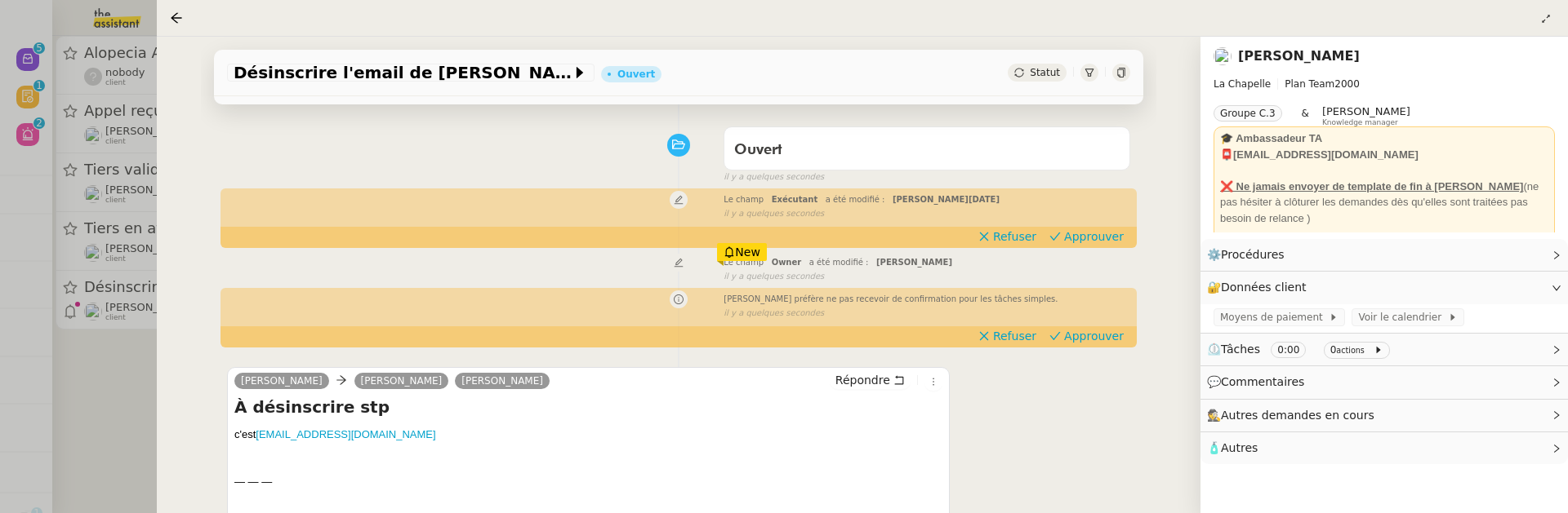
scroll to position [76, 0]
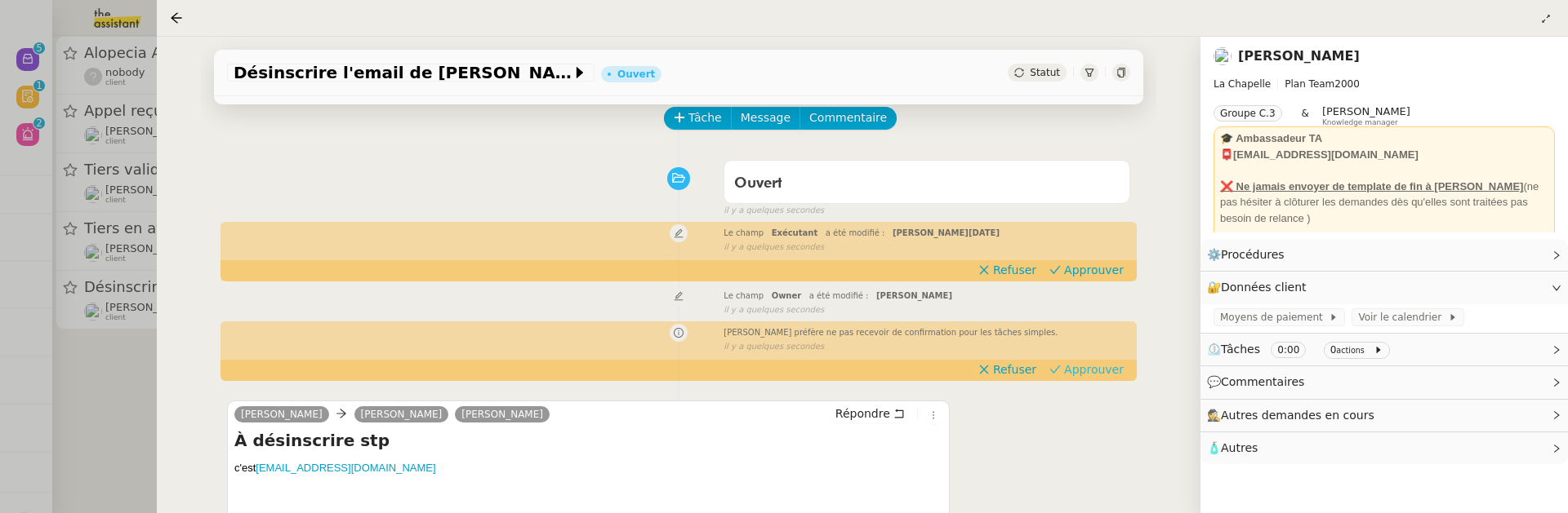
click at [1098, 371] on span "Approuver" at bounding box center [1094, 369] width 60 height 16
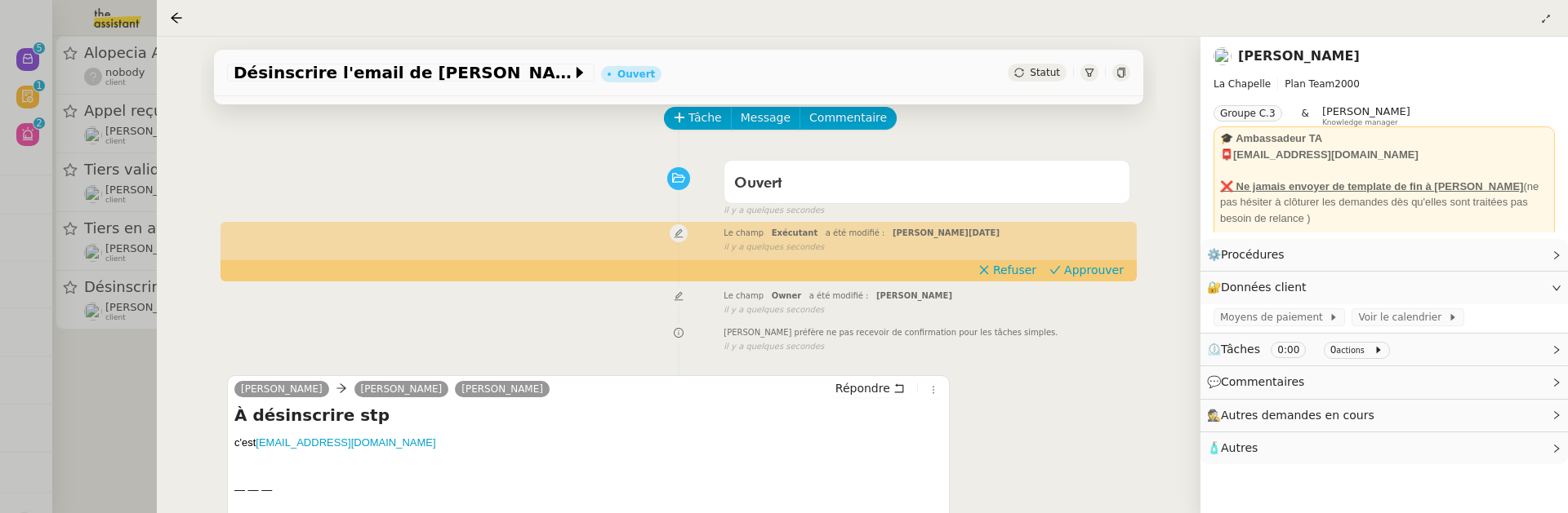
scroll to position [0, 0]
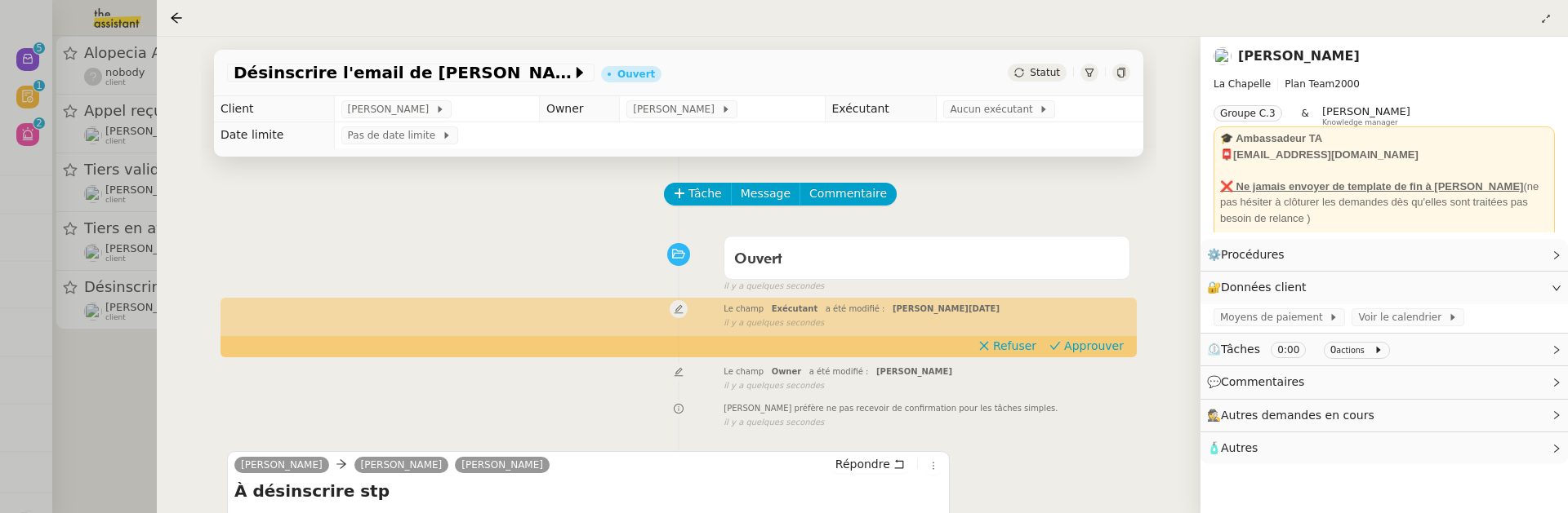
click at [998, 124] on td "Pas de date limite" at bounding box center [738, 134] width 809 height 26
click at [981, 113] on span "Aucun exécutant" at bounding box center [994, 109] width 89 height 16
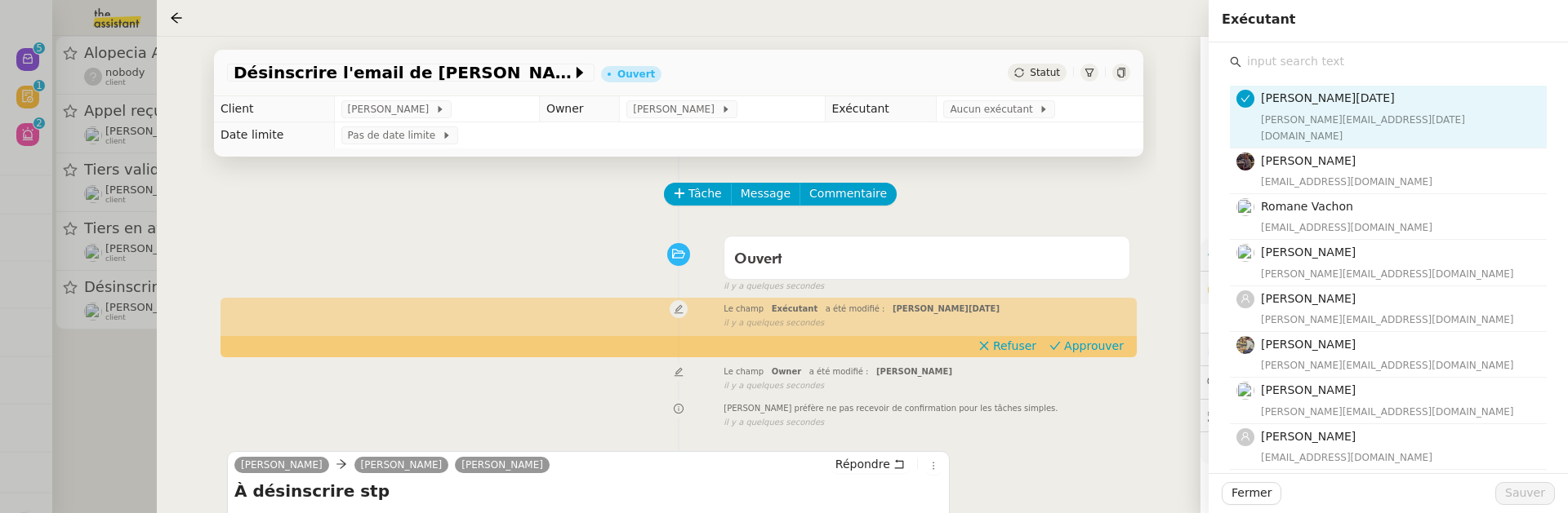
click at [1251, 68] on input "text" at bounding box center [1394, 61] width 306 height 22
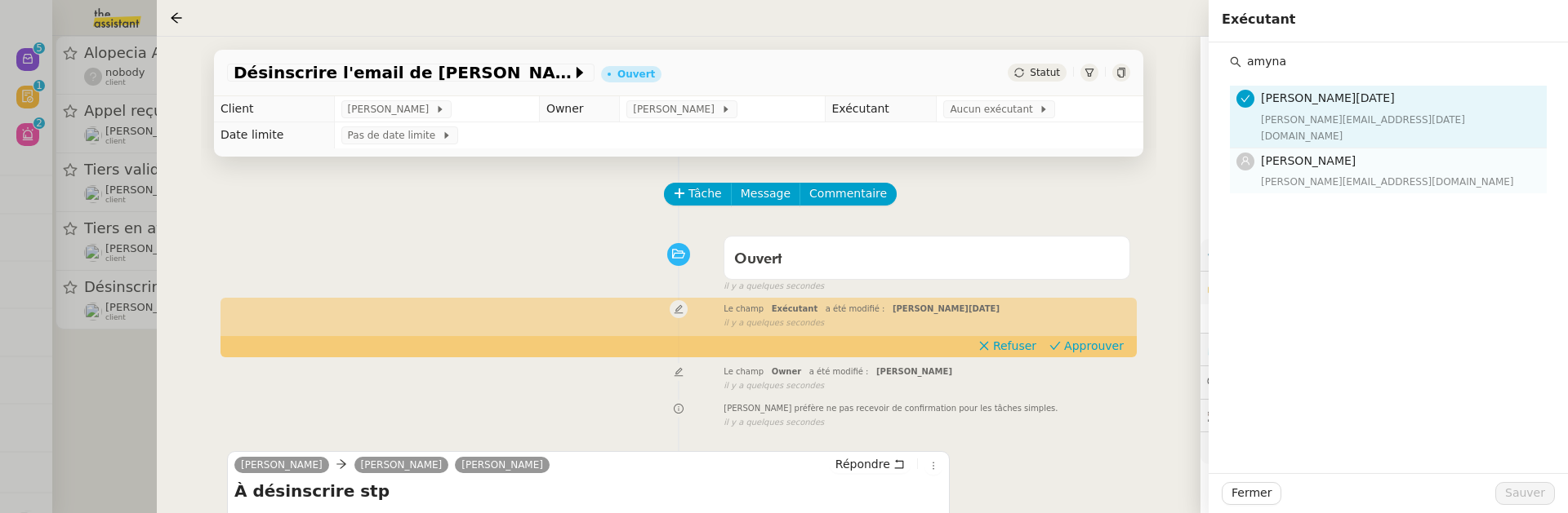
type input "amyna"
click at [1293, 153] on h4 "[PERSON_NAME]" at bounding box center [1399, 161] width 276 height 19
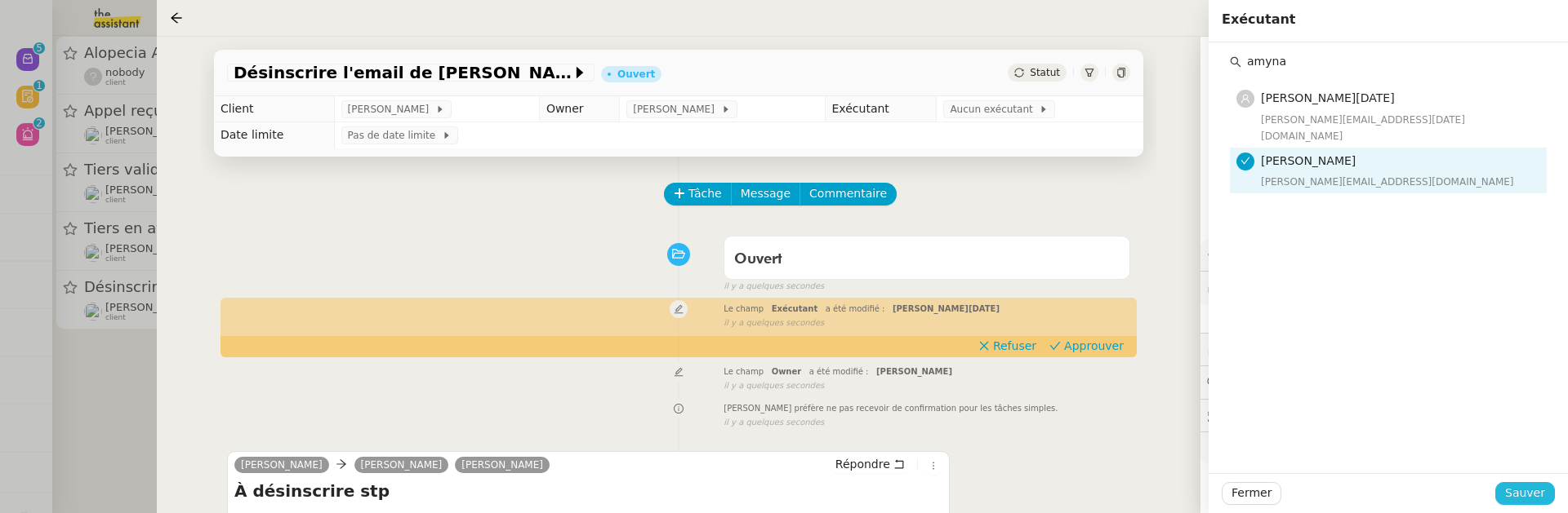
click at [1515, 497] on span "Sauver" at bounding box center [1526, 494] width 40 height 19
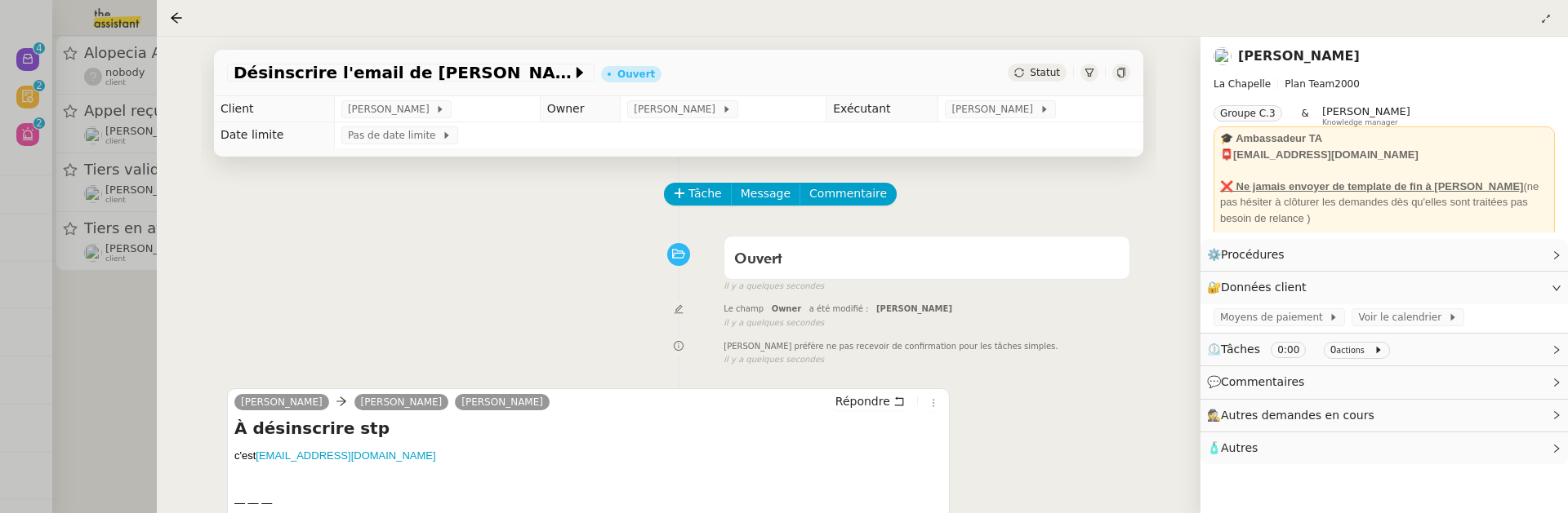
click at [168, 309] on div "Désinscrire l'email de Robin Ouvert Statut Client Hugo Bentz Owner Frédérique A…" at bounding box center [679, 275] width 1044 height 476
click at [121, 326] on div at bounding box center [784, 256] width 1568 height 513
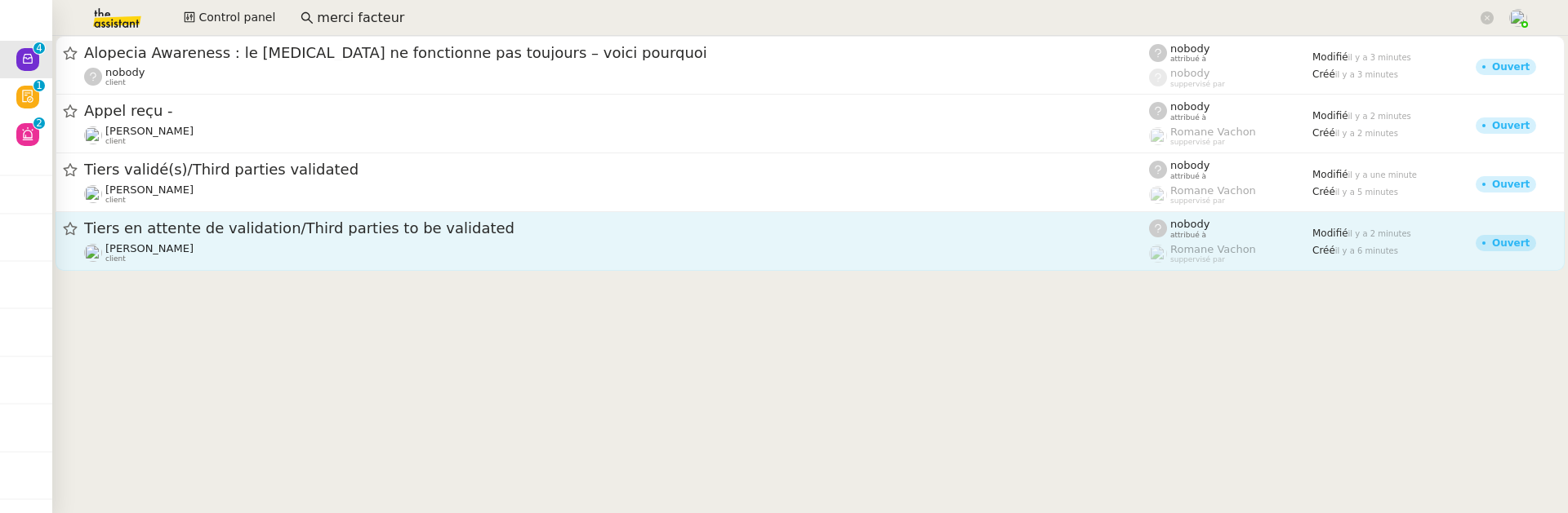
click at [236, 215] on link "Tiers en attente de validation/Third parties to be validated Alexis KLAHR clien…" at bounding box center [810, 241] width 1509 height 59
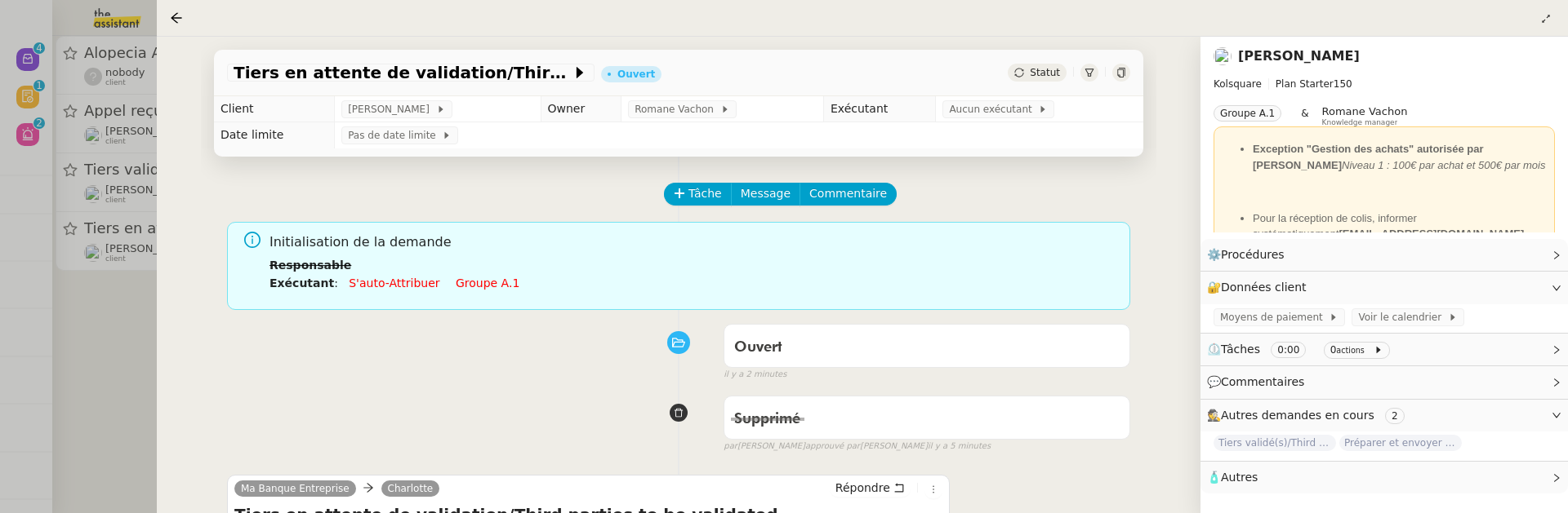
click at [1038, 59] on div "Tiers en attente de validation/Third parties to be validated Ouvert Statut" at bounding box center [679, 73] width 930 height 46
click at [1049, 67] on span "Statut" at bounding box center [1044, 73] width 30 height 12
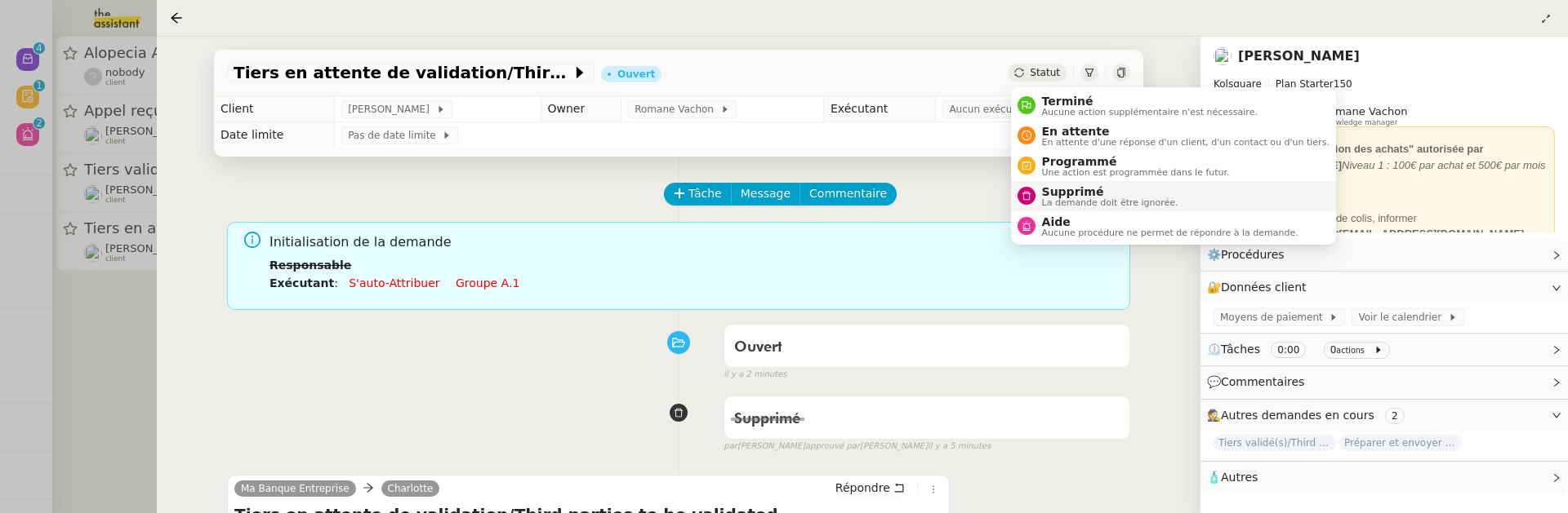
click at [1102, 191] on span "Supprimé" at bounding box center [1110, 192] width 137 height 13
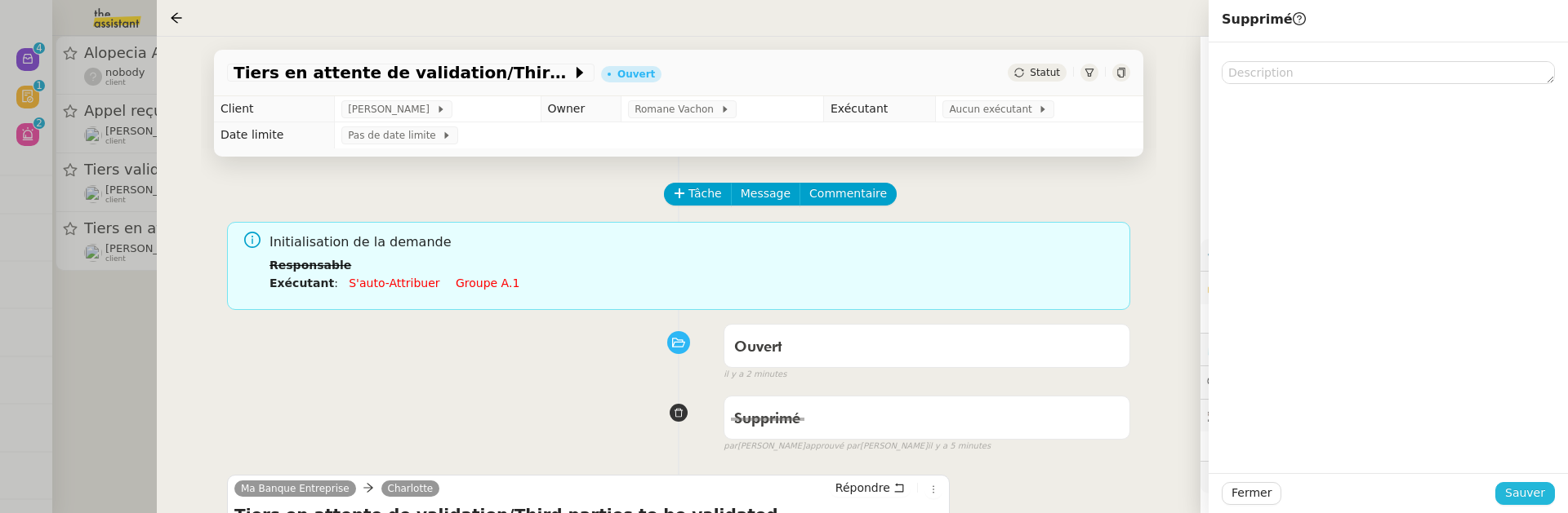
click at [1550, 493] on button "Sauver" at bounding box center [1526, 494] width 60 height 23
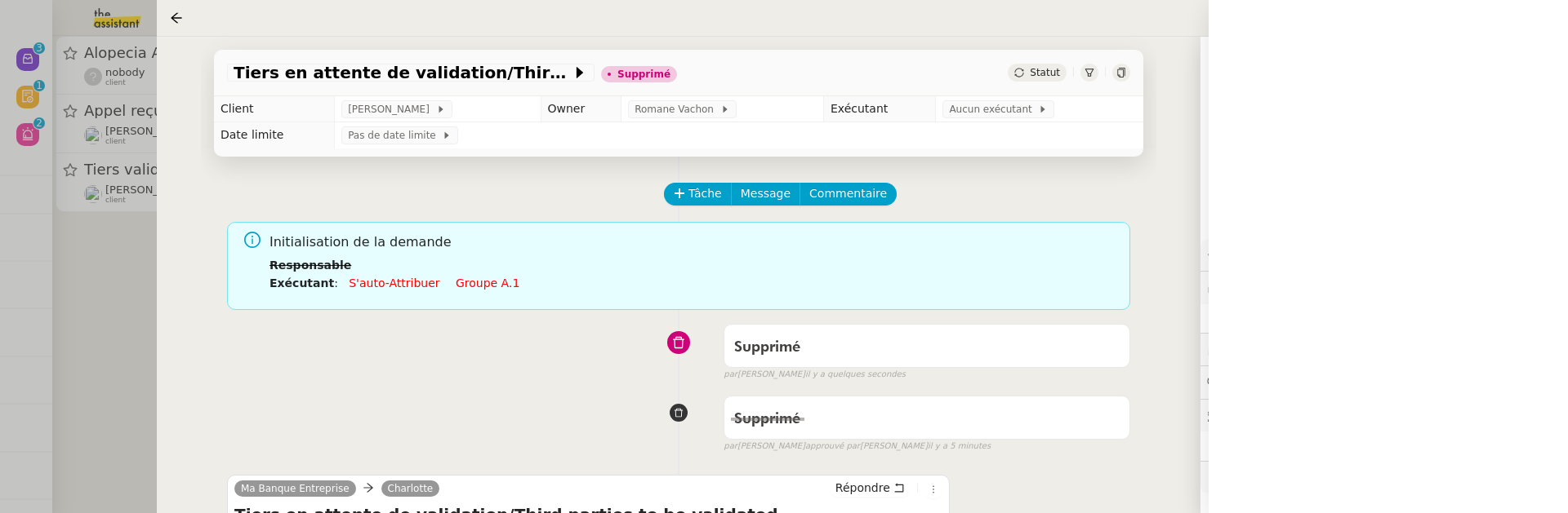
click at [125, 345] on div at bounding box center [784, 256] width 1568 height 513
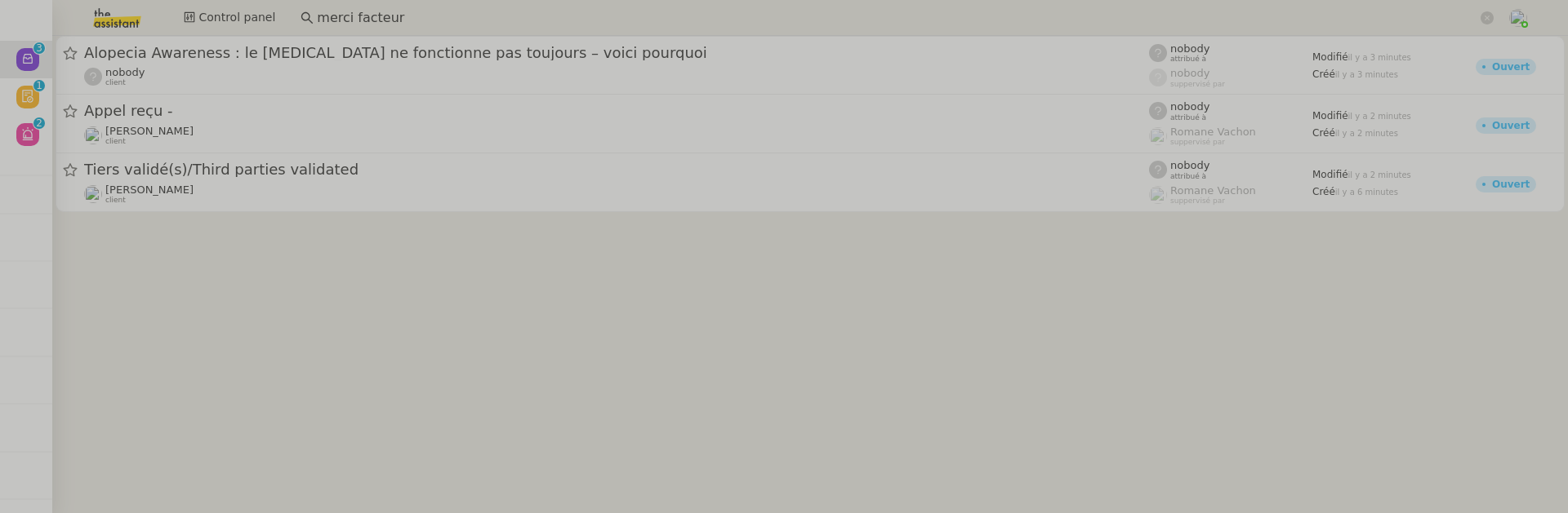
click at [240, 221] on div at bounding box center [809, 129] width 1516 height 186
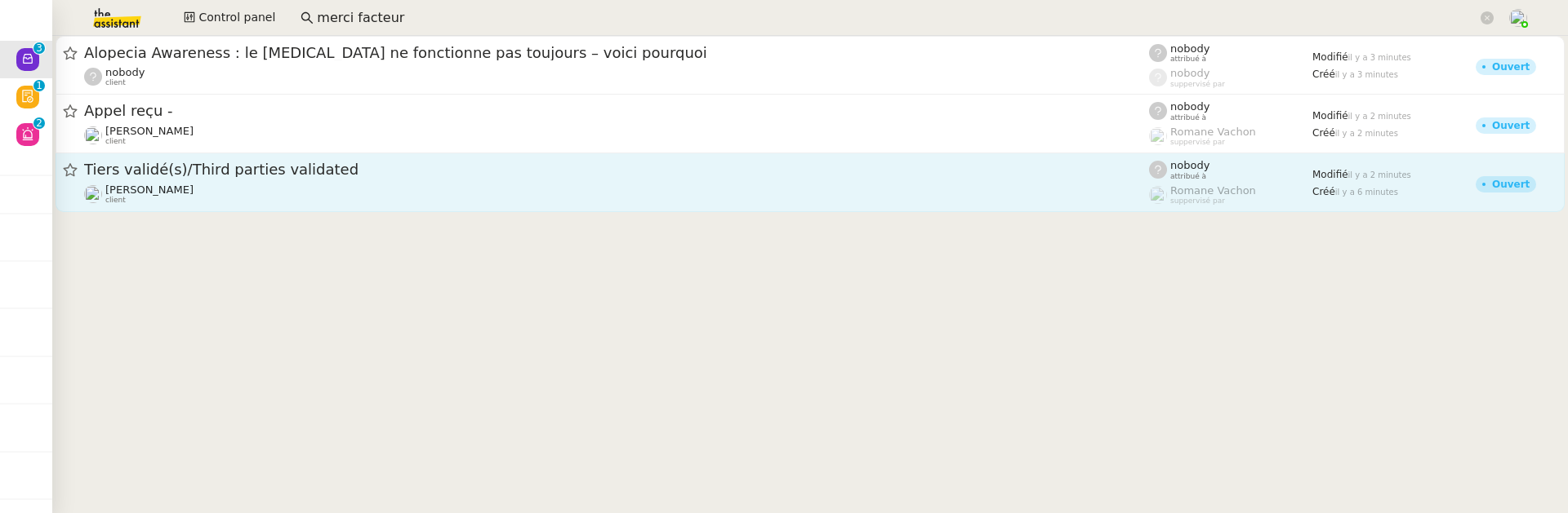
click at [263, 201] on div "[PERSON_NAME] client" at bounding box center [617, 194] width 1065 height 21
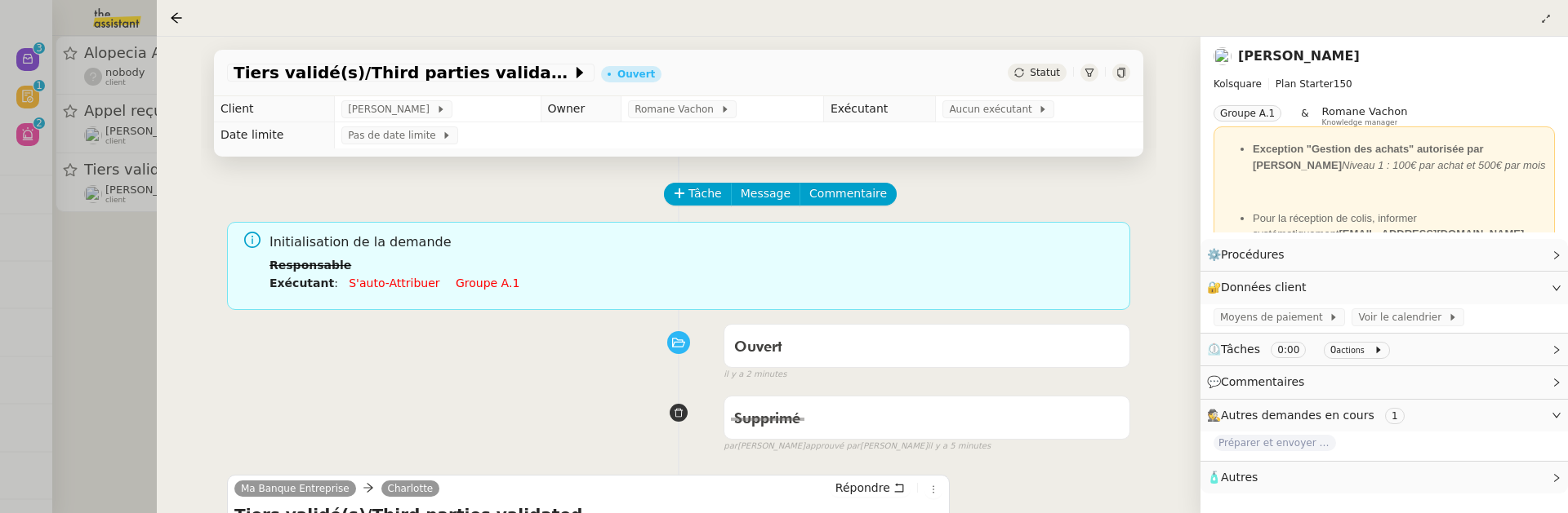
click at [1051, 63] on div "Tiers validé(s)/Third parties validated Ouvert Statut" at bounding box center [679, 73] width 930 height 46
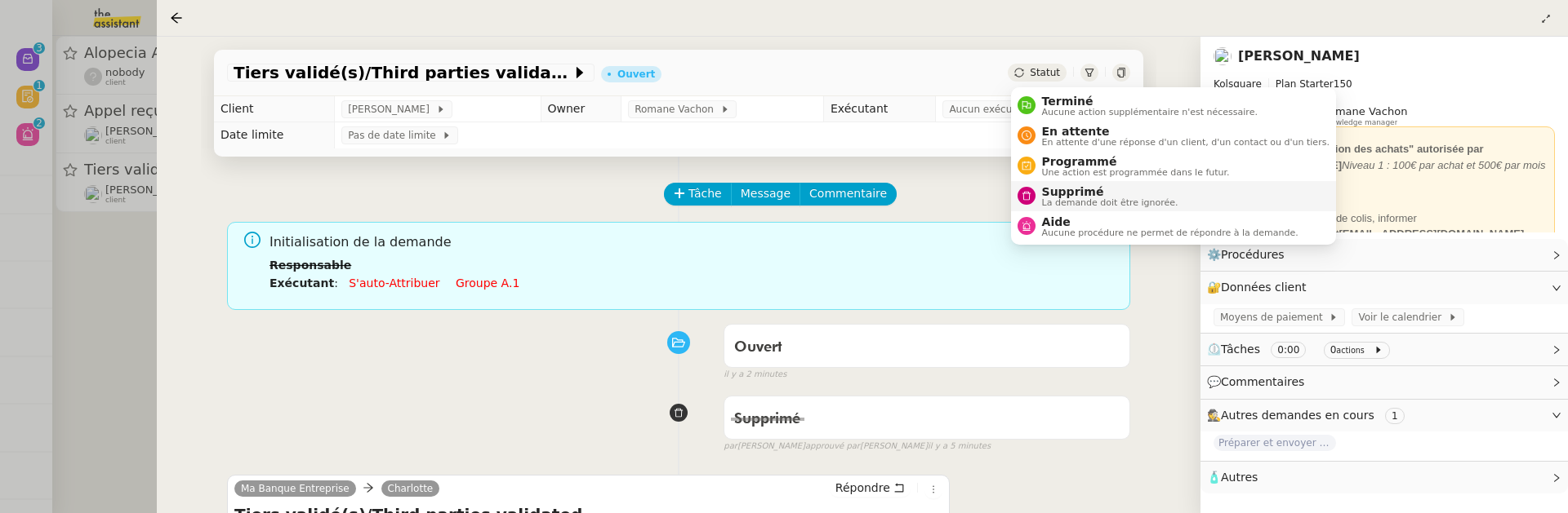
click at [1072, 187] on span "Supprimé" at bounding box center [1110, 192] width 137 height 13
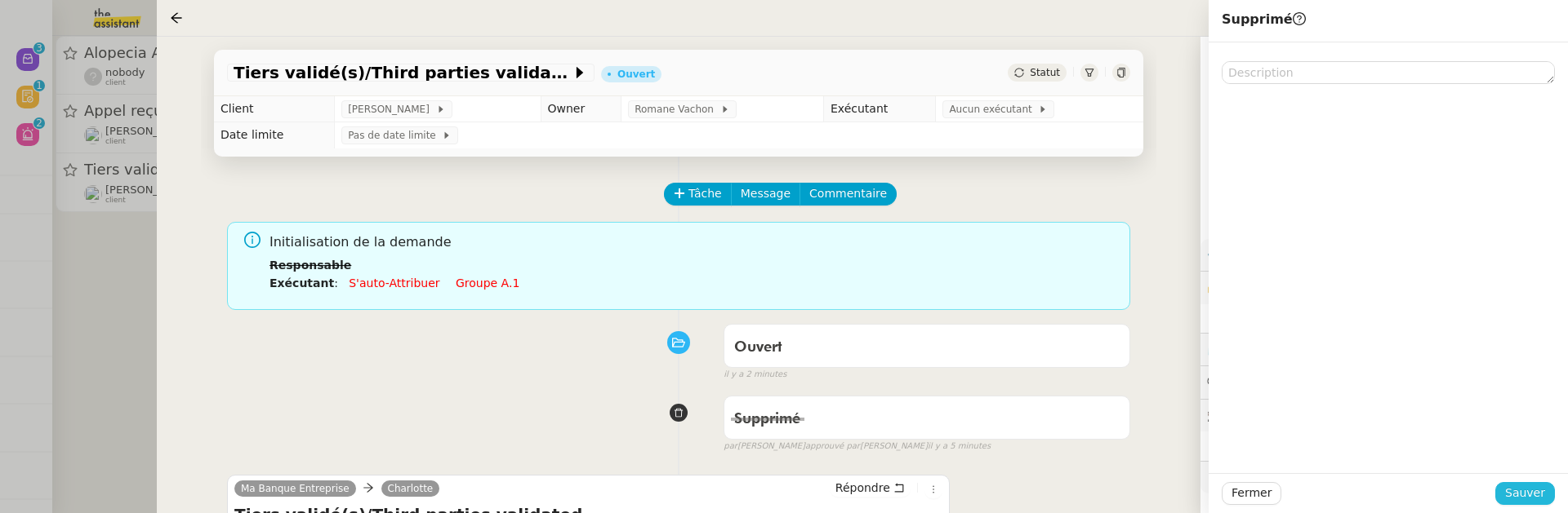
click at [1519, 491] on span "Sauver" at bounding box center [1526, 494] width 40 height 19
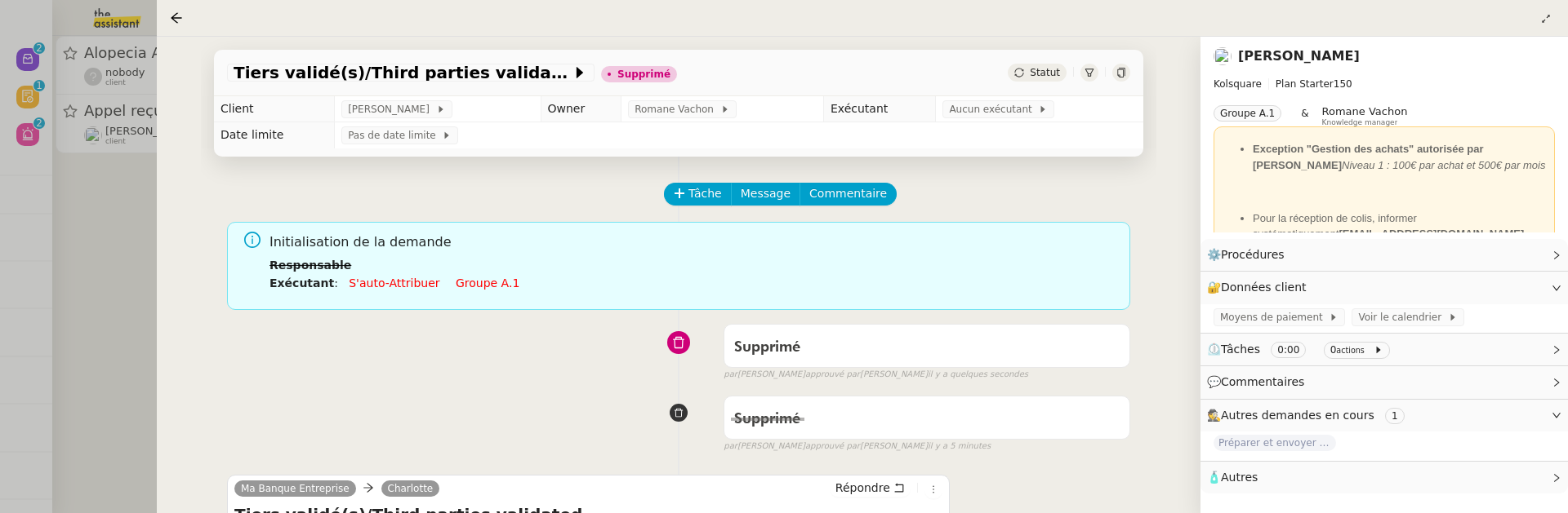
click at [110, 306] on div at bounding box center [784, 256] width 1568 height 513
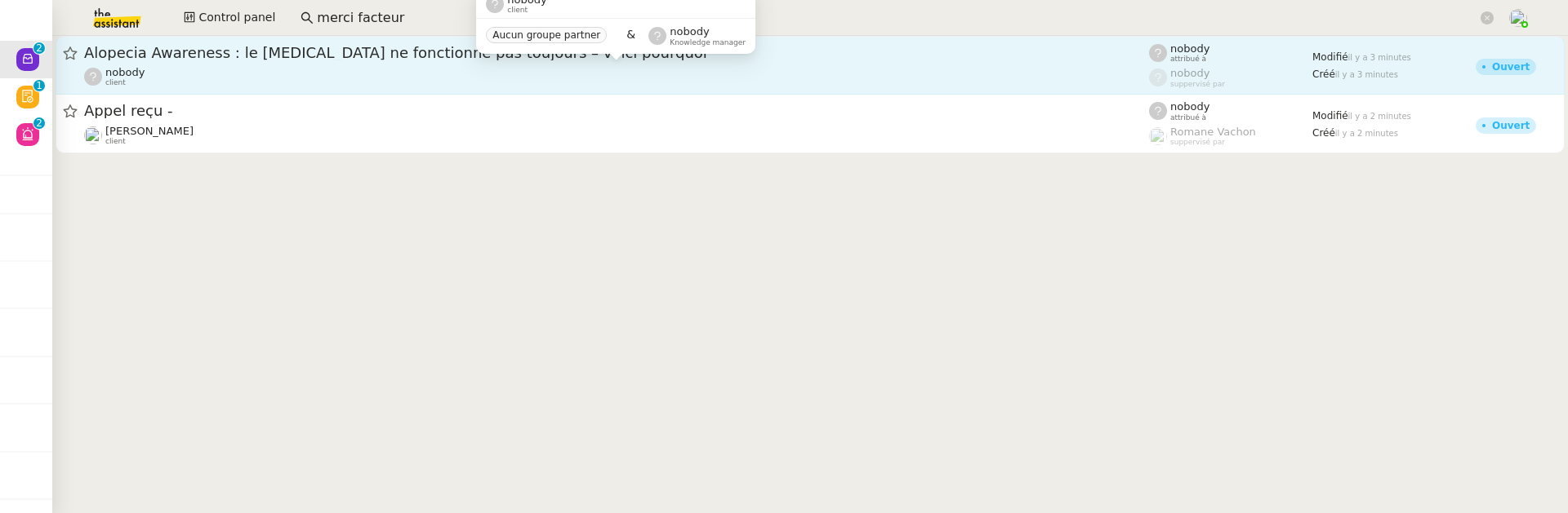
click at [343, 68] on div "nobody client" at bounding box center [617, 77] width 1065 height 21
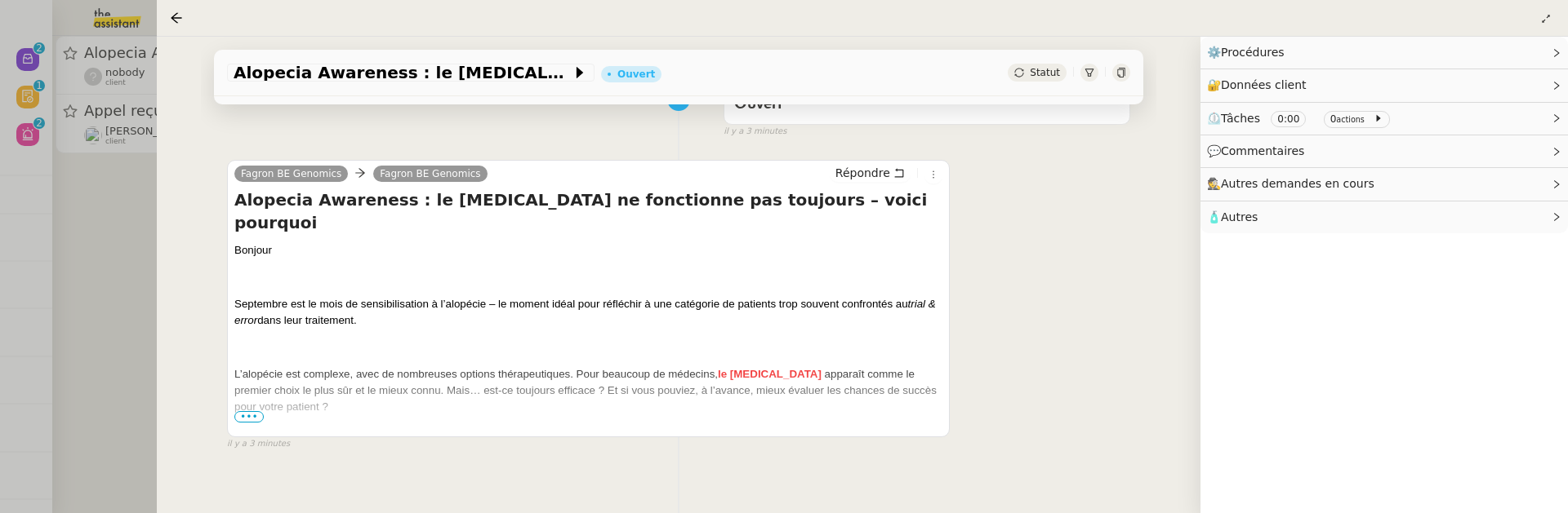
scroll to position [245, 0]
click at [237, 415] on span "•••" at bounding box center [249, 415] width 30 height 12
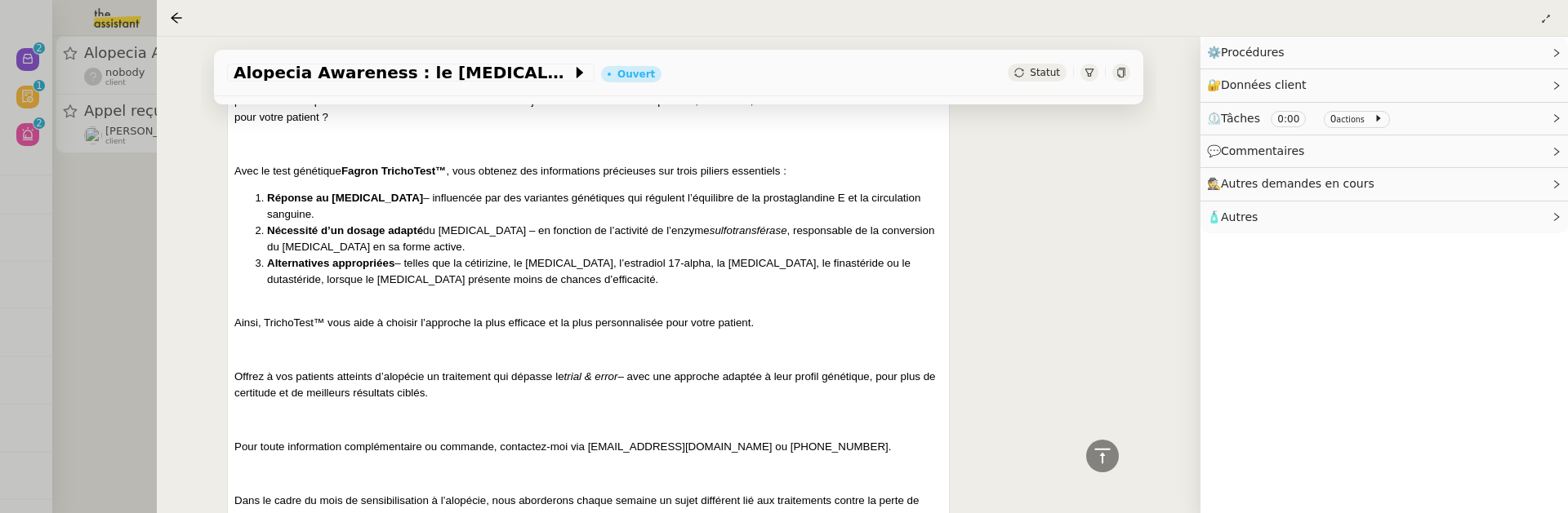
scroll to position [0, 0]
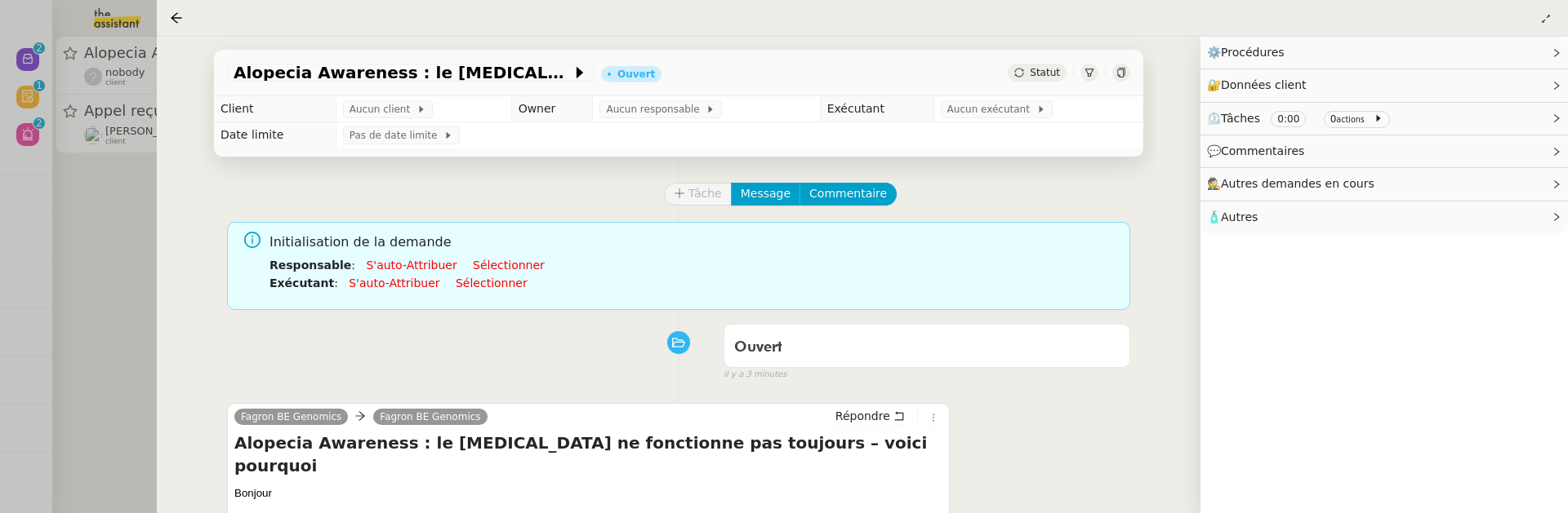
click at [1048, 77] on span "Statut" at bounding box center [1044, 73] width 30 height 12
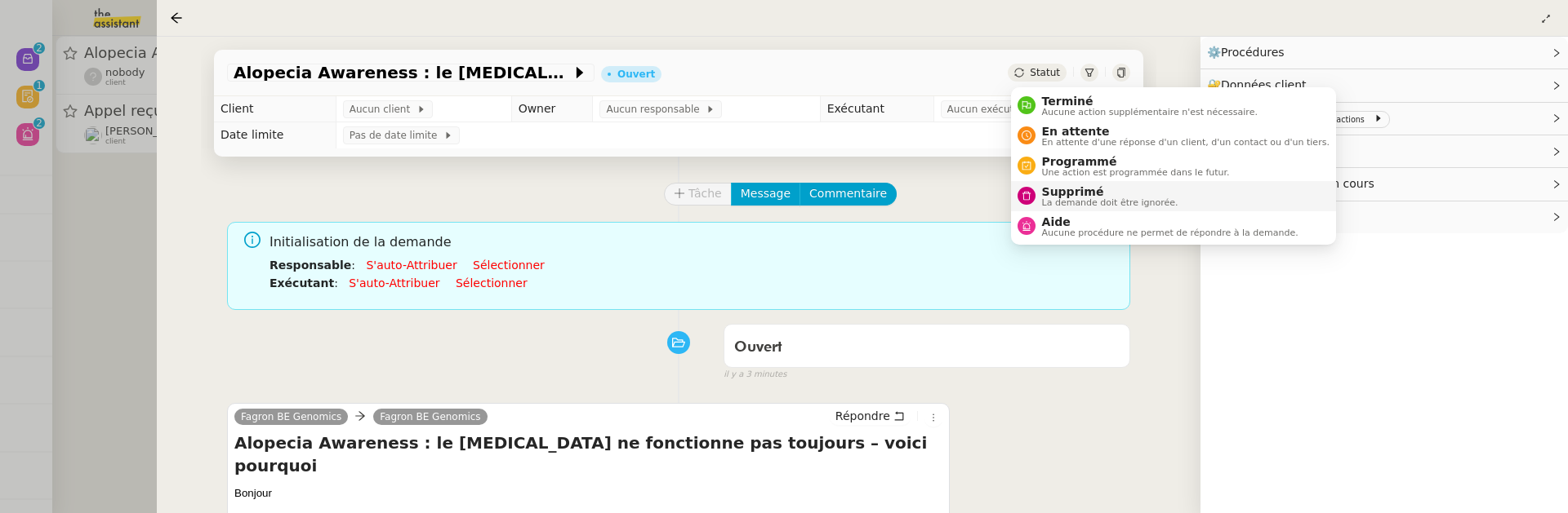
click at [1081, 193] on span "Supprimé" at bounding box center [1110, 192] width 137 height 13
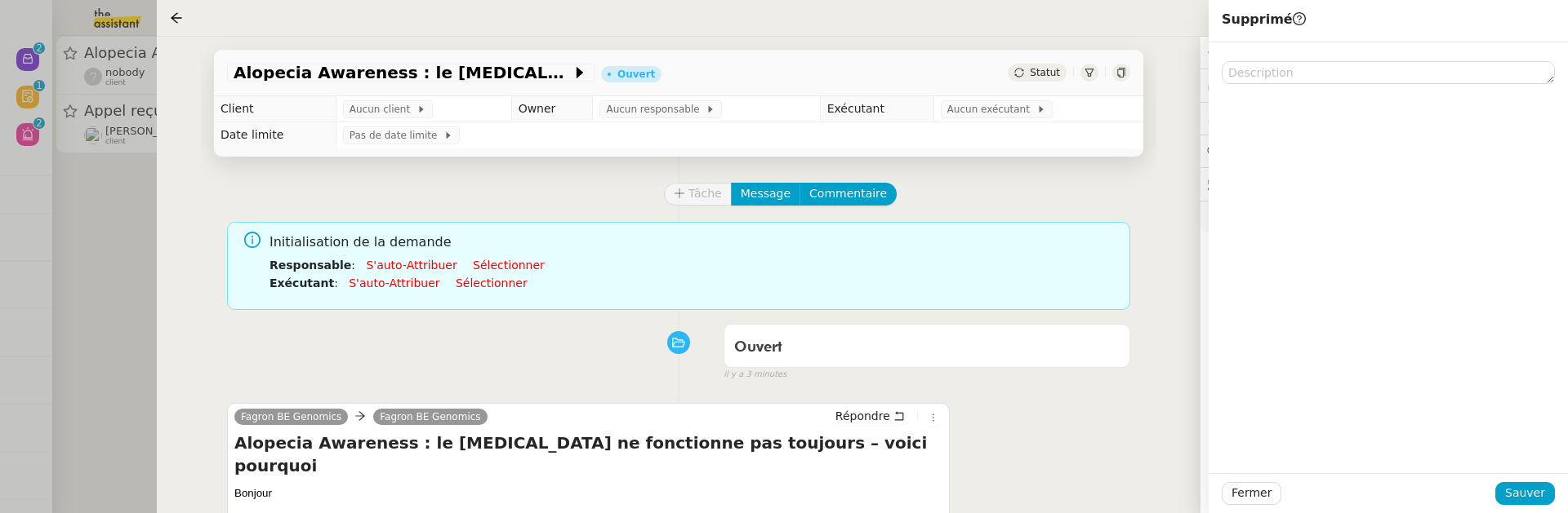
click at [1529, 508] on div "Fermer Sauver" at bounding box center [1388, 494] width 360 height 40
click at [1518, 497] on span "Sauver" at bounding box center [1526, 494] width 40 height 19
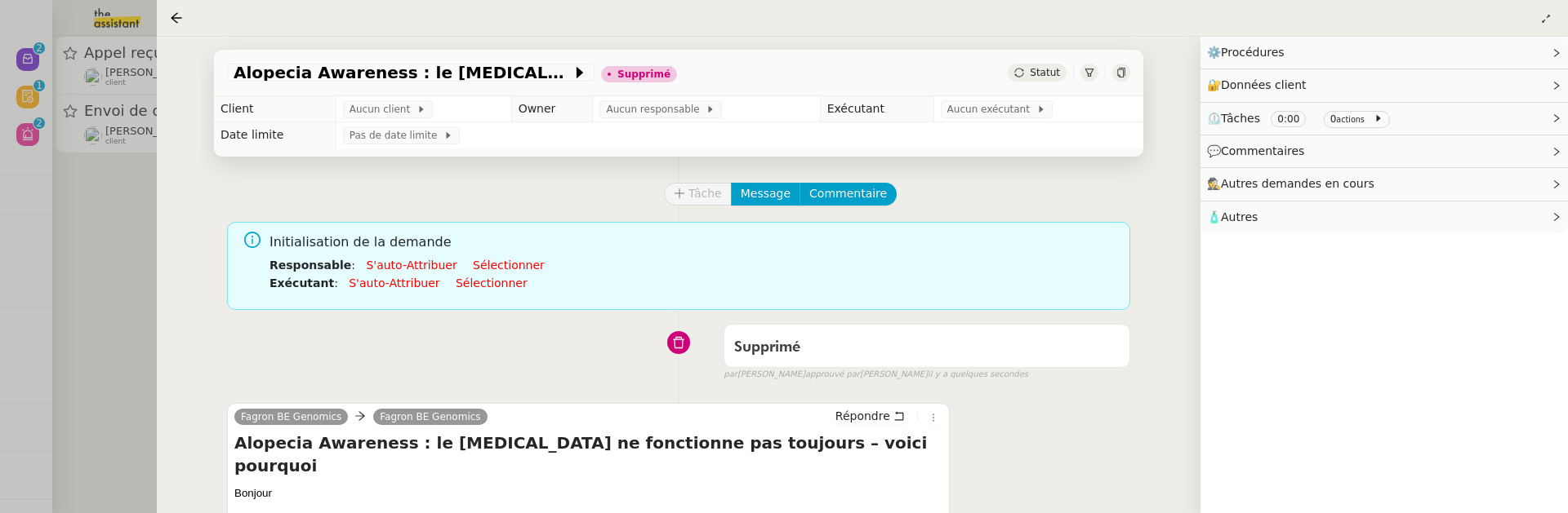
click at [116, 274] on div at bounding box center [784, 256] width 1568 height 513
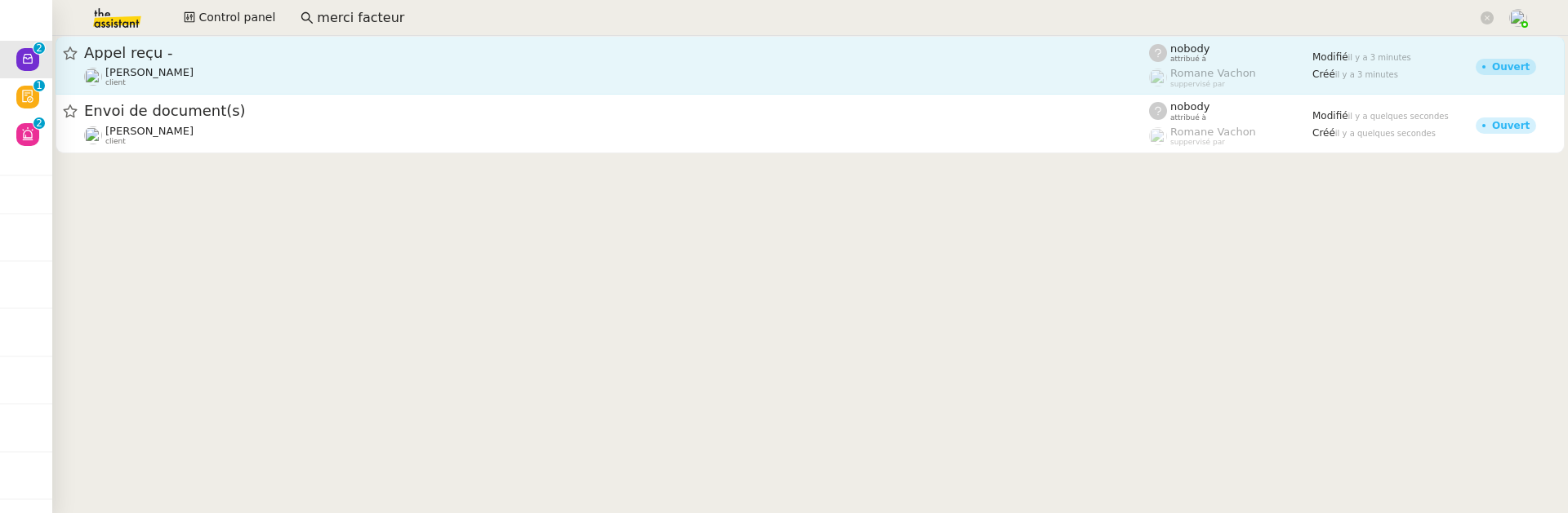
click at [336, 61] on div "Appel reçu -" at bounding box center [617, 53] width 1065 height 19
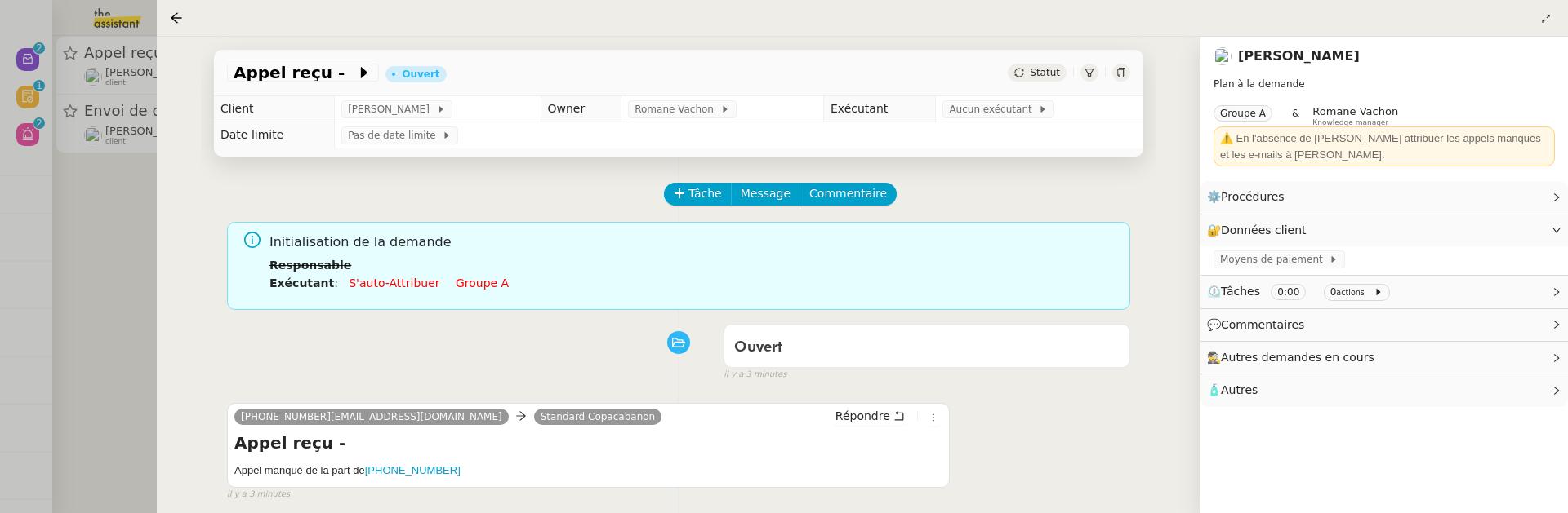
click at [1014, 120] on td "Aucun exécutant" at bounding box center [1040, 109] width 208 height 26
click at [1015, 113] on span "Aucun exécutant" at bounding box center [993, 109] width 89 height 16
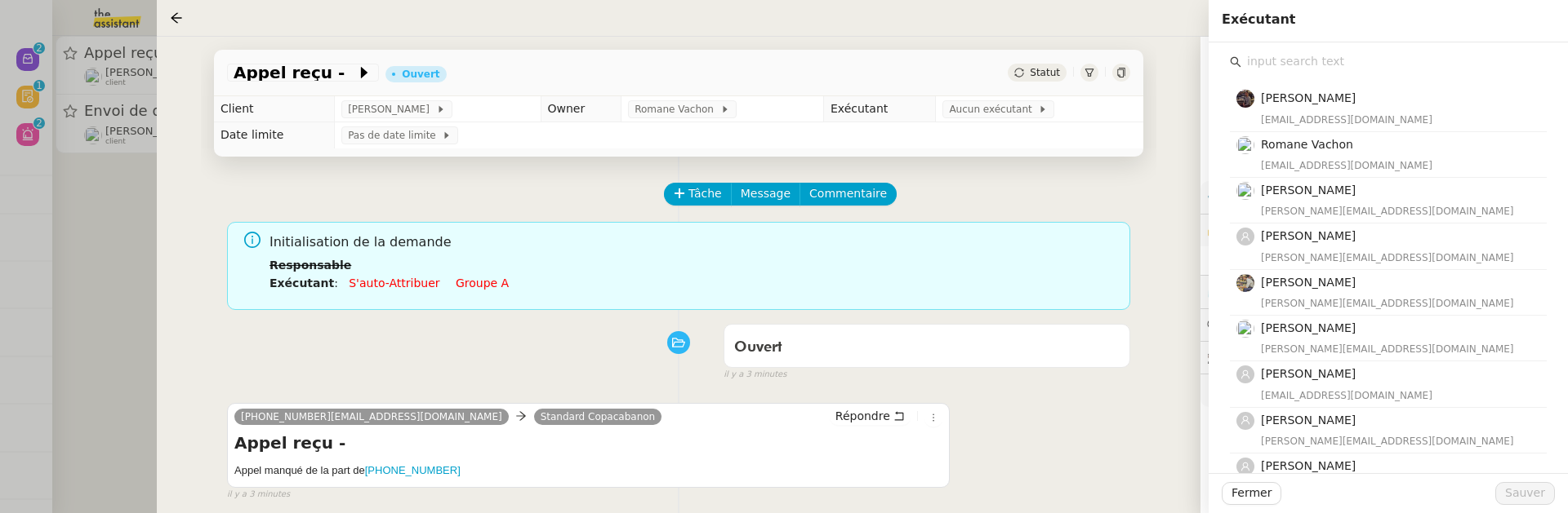
click at [1260, 67] on input "text" at bounding box center [1394, 61] width 306 height 22
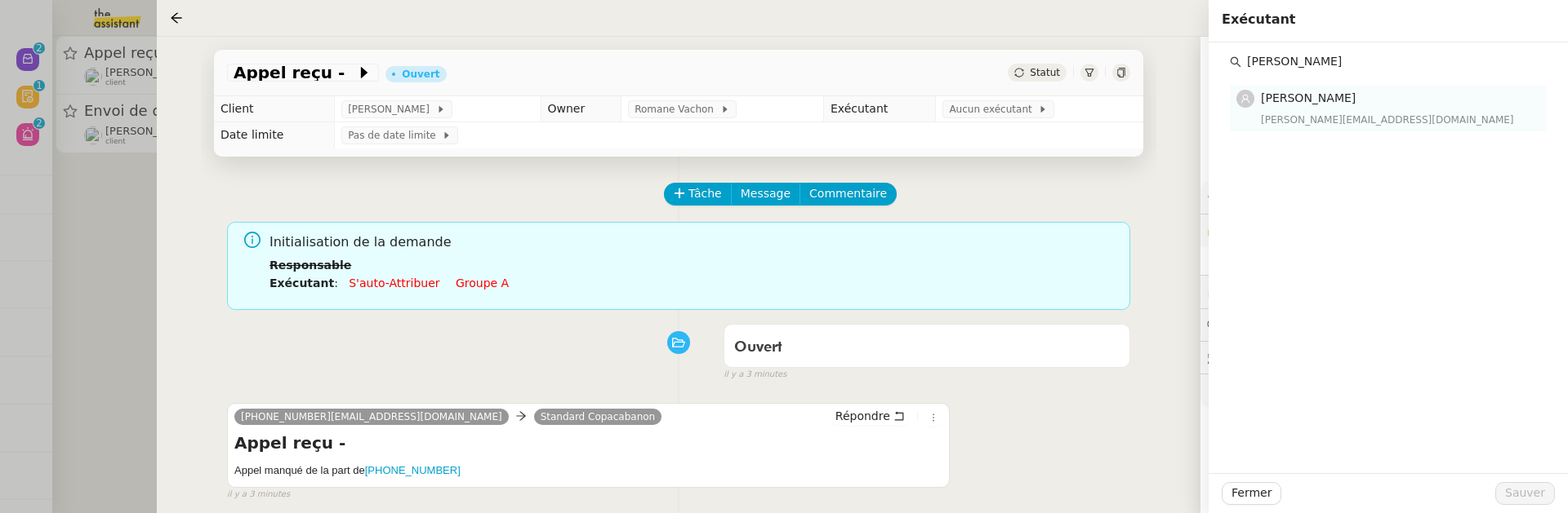
type input "vanessa"
click at [1397, 105] on h4 "Vanessa Decouflet" at bounding box center [1399, 99] width 276 height 19
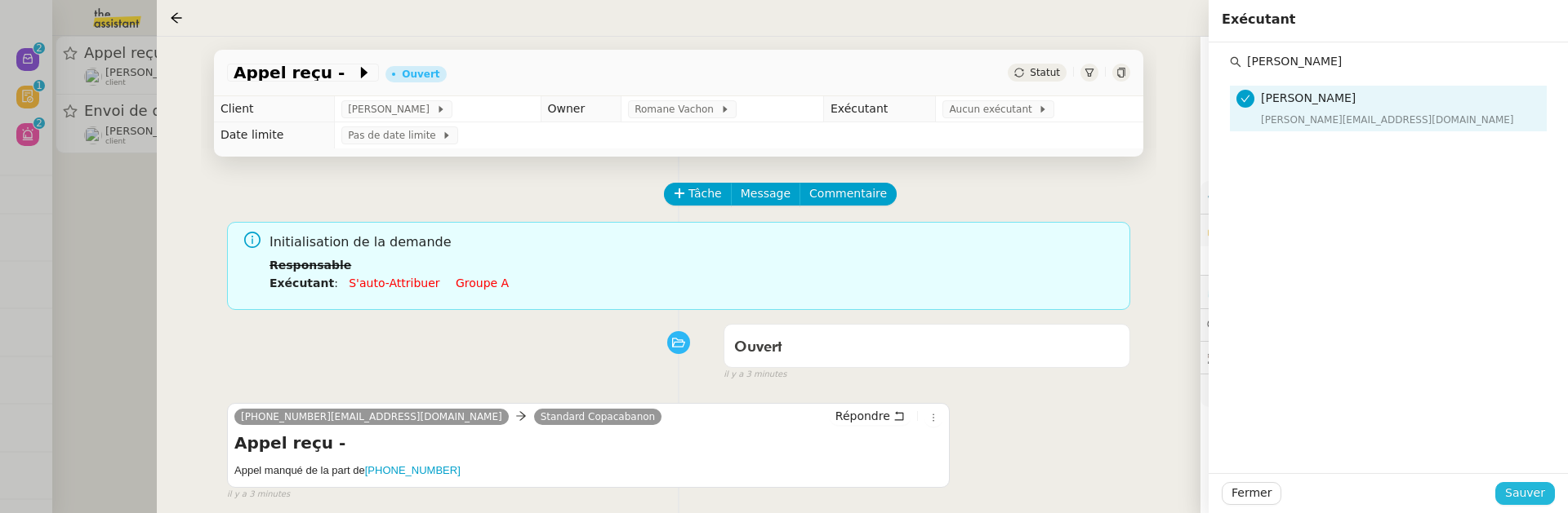
click at [1517, 484] on span "Sauver" at bounding box center [1526, 494] width 40 height 19
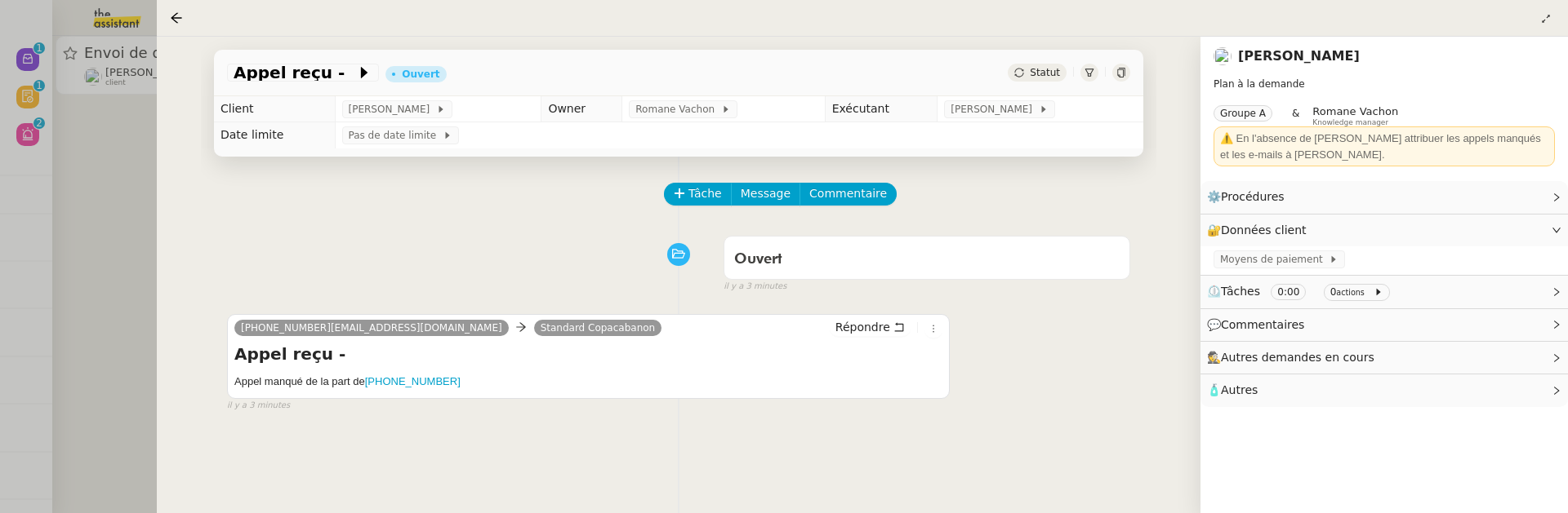
click at [91, 185] on div at bounding box center [784, 256] width 1568 height 513
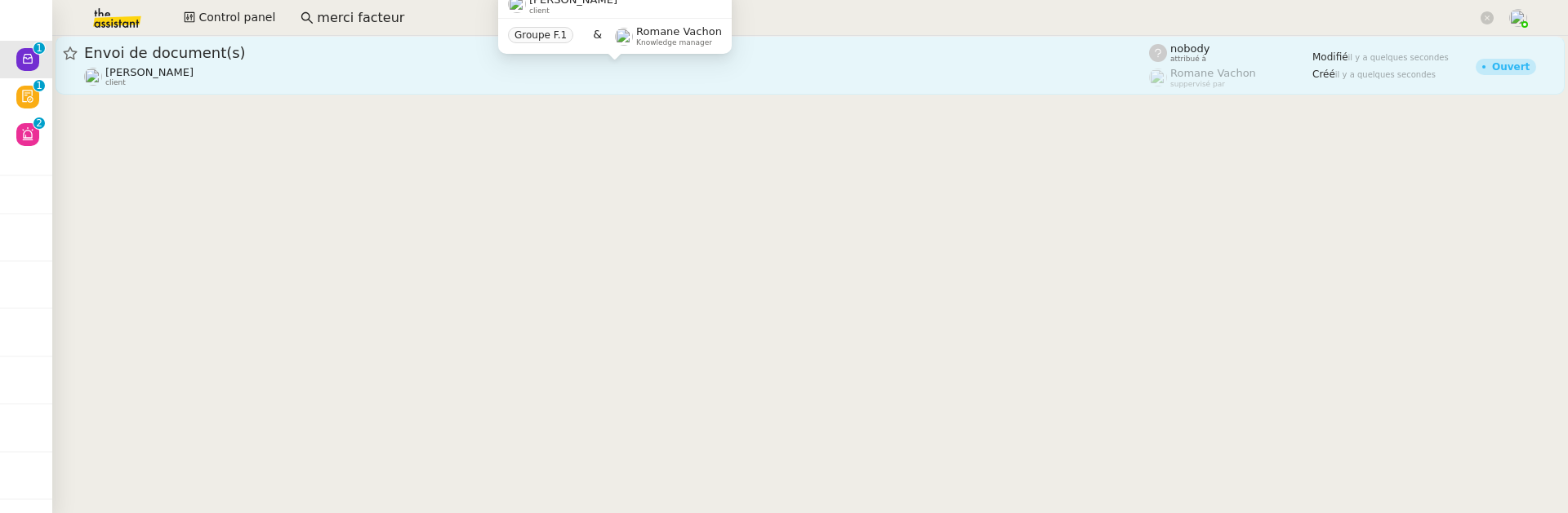
click at [350, 82] on div "[PERSON_NAME] client" at bounding box center [617, 77] width 1065 height 21
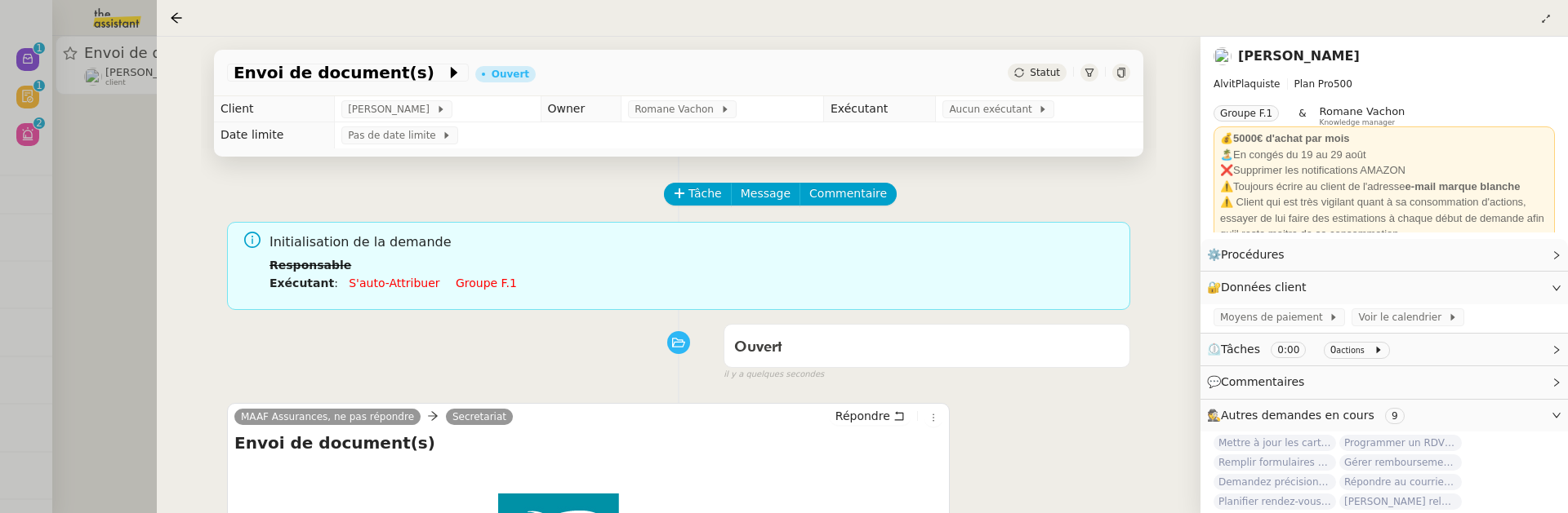
scroll to position [324, 0]
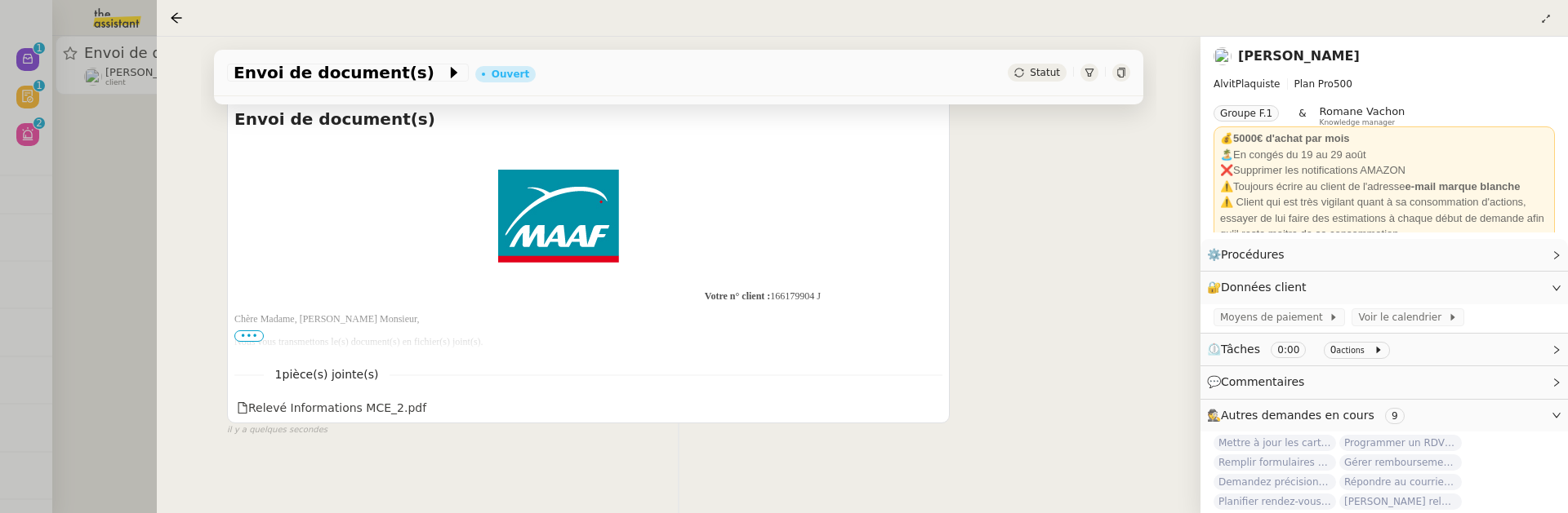
click at [245, 328] on td at bounding box center [559, 330] width 649 height 12
click at [247, 330] on span "•••" at bounding box center [249, 336] width 30 height 12
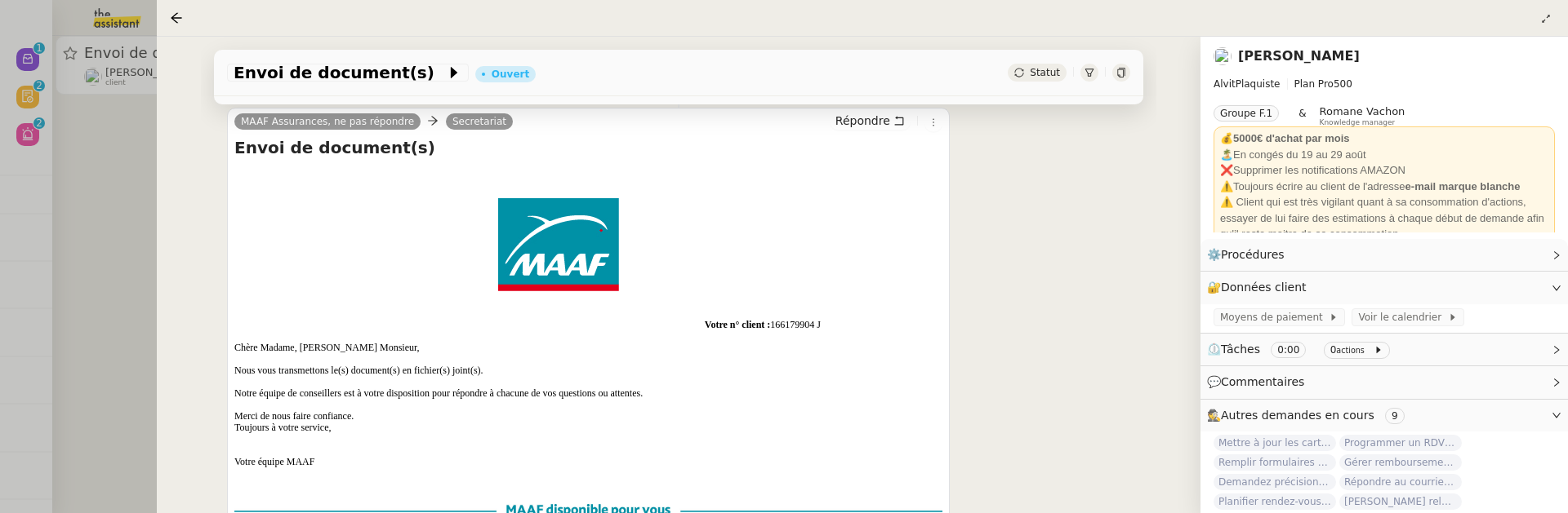
scroll to position [0, 0]
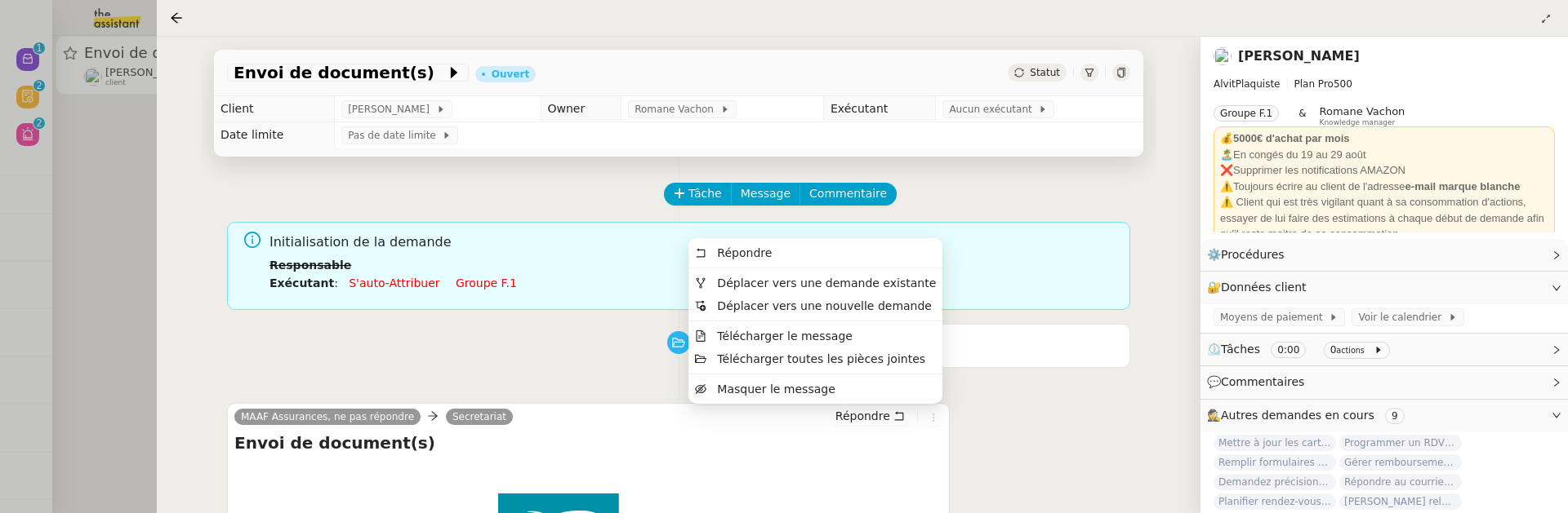
click at [931, 415] on icon at bounding box center [933, 418] width 10 height 10
click at [884, 285] on span "Déplacer vers une demande existante" at bounding box center [827, 283] width 219 height 13
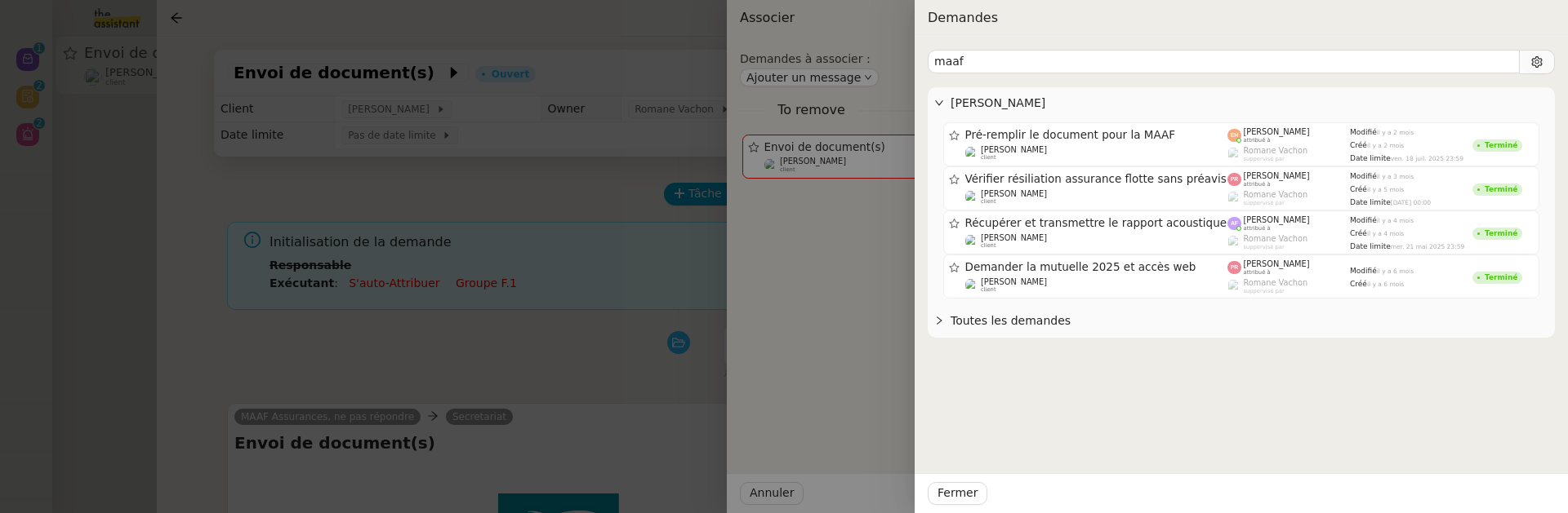
type input "maaf"
click at [580, 365] on div at bounding box center [784, 256] width 1568 height 513
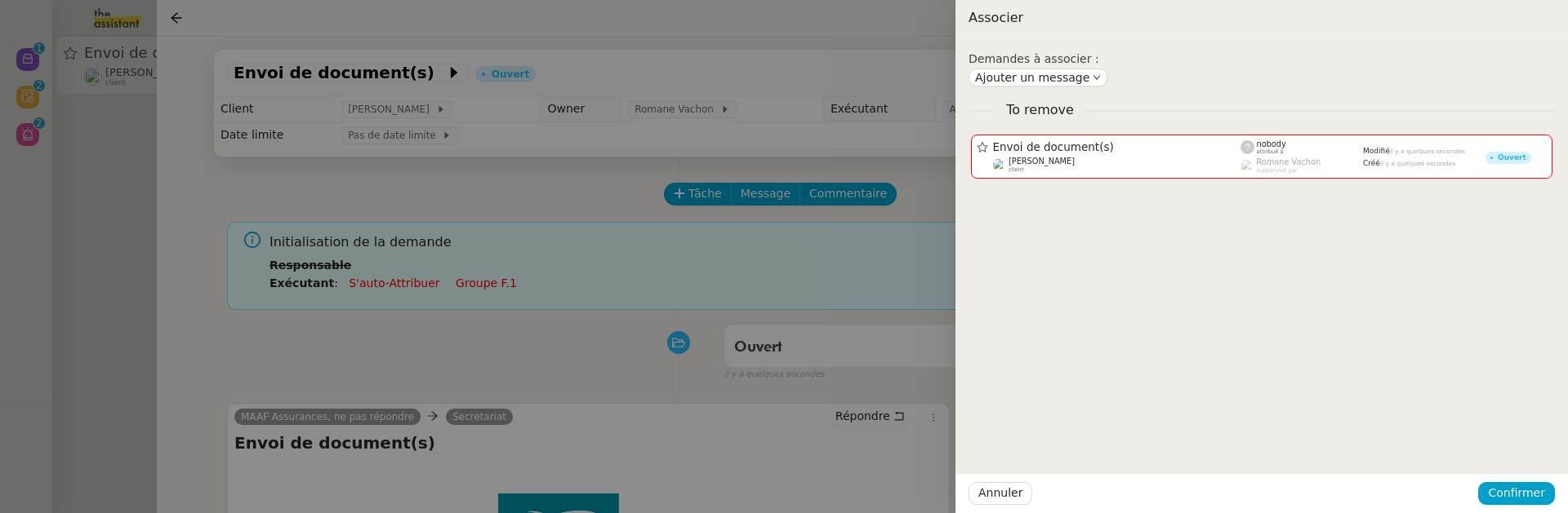
click at [580, 365] on div at bounding box center [784, 256] width 1568 height 513
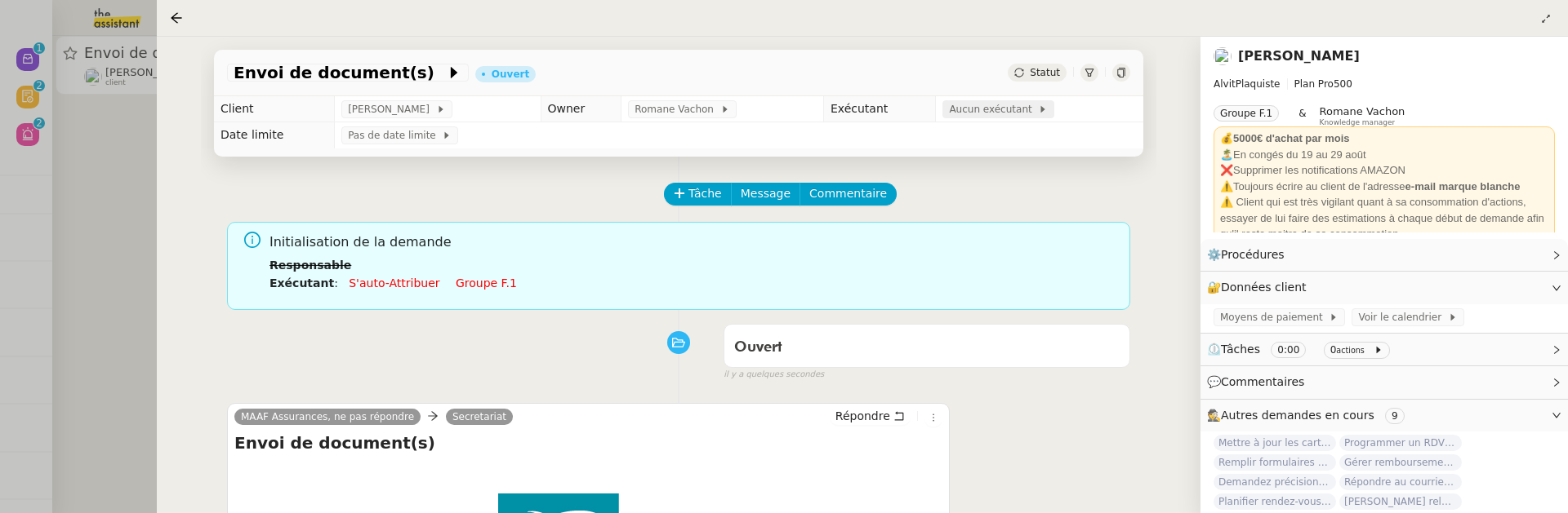
click at [1024, 116] on div "Aucun exécutant" at bounding box center [998, 109] width 99 height 16
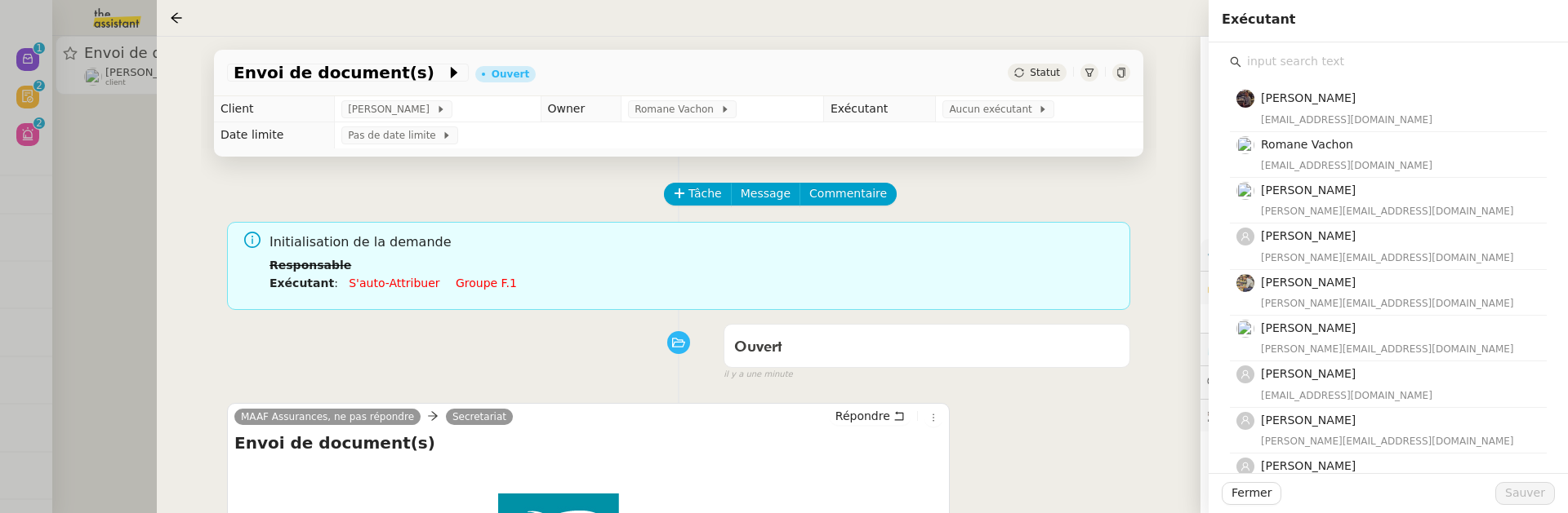
click at [1279, 52] on input "text" at bounding box center [1394, 61] width 306 height 22
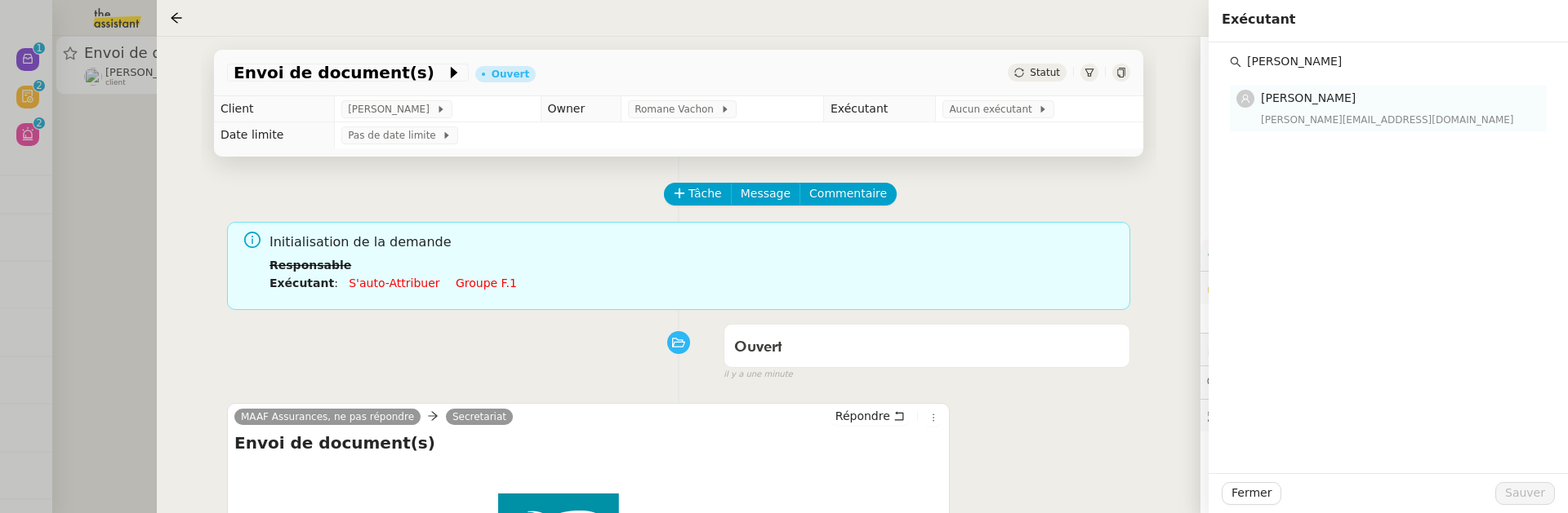
type input "esther"
click at [1307, 99] on span "[PERSON_NAME]" at bounding box center [1308, 98] width 95 height 13
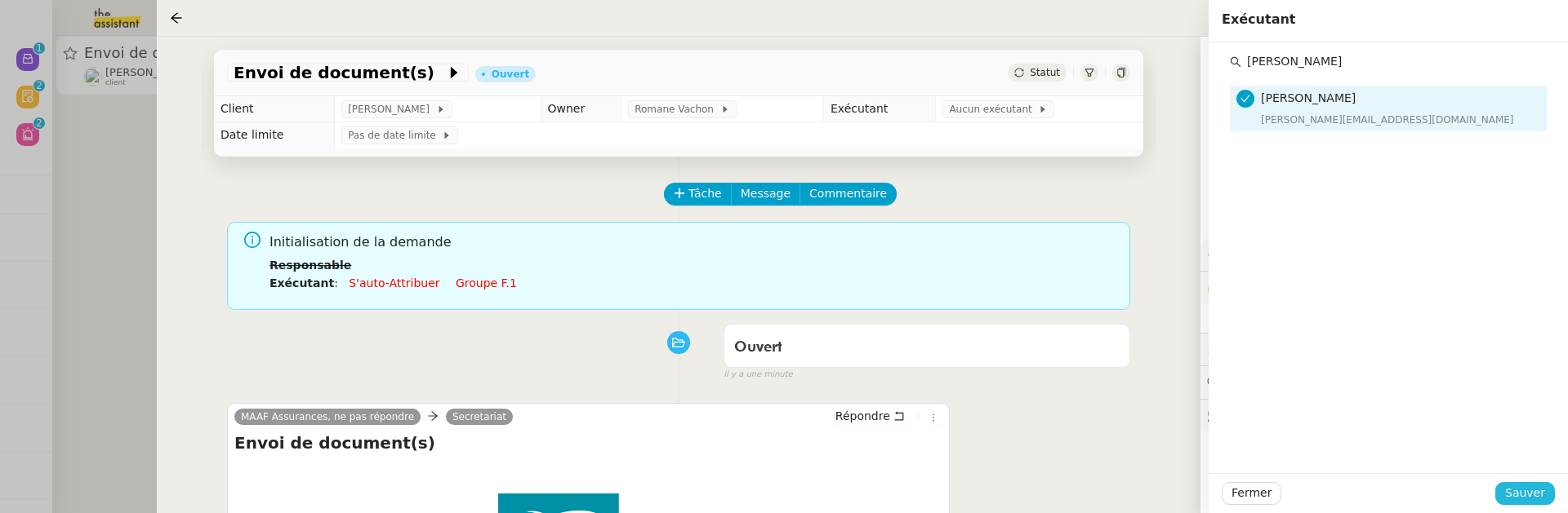
click at [1527, 494] on span "Sauver" at bounding box center [1526, 494] width 40 height 19
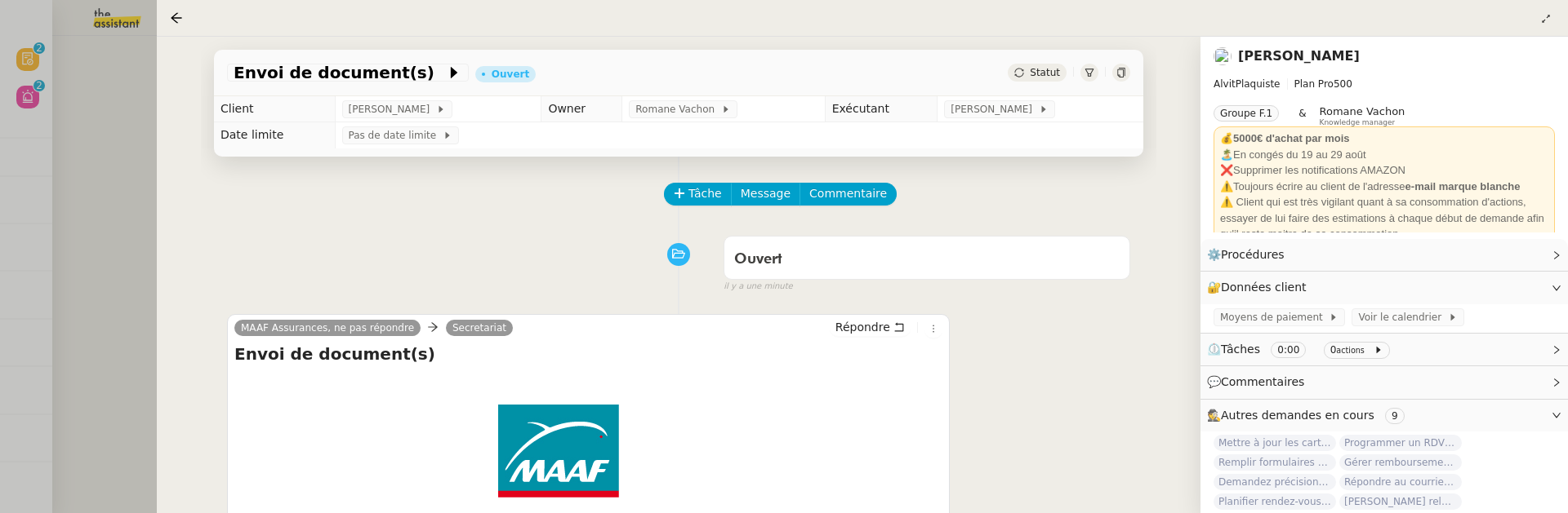
click at [104, 150] on div at bounding box center [784, 256] width 1568 height 513
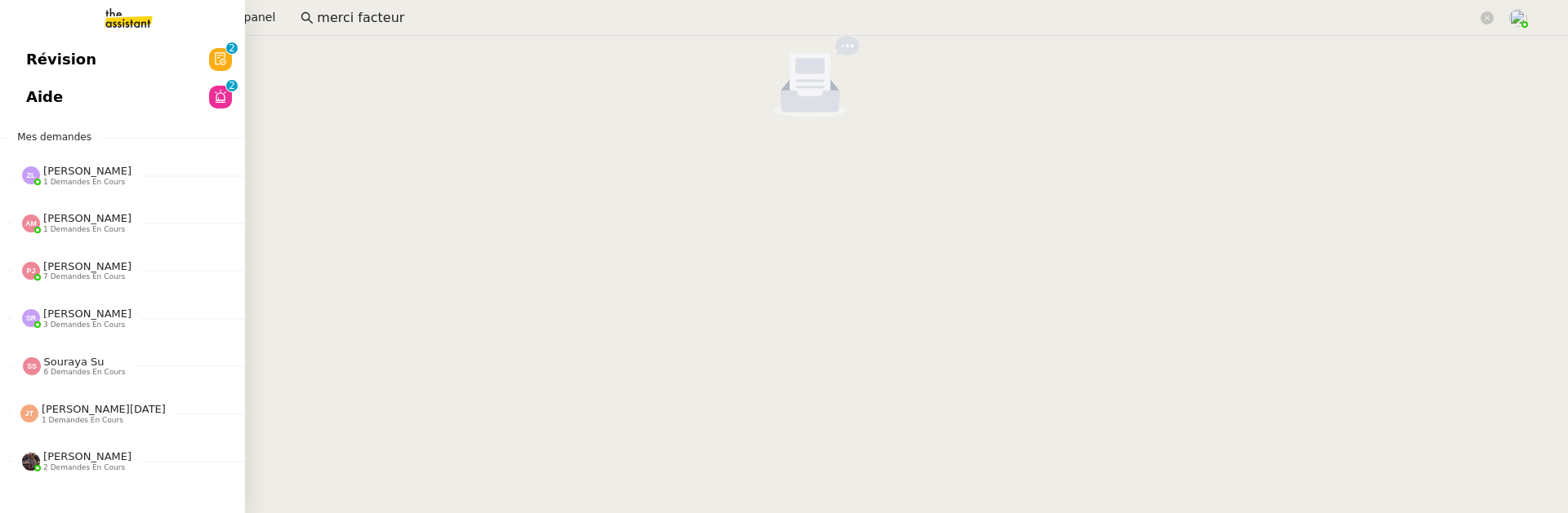
click at [43, 59] on span "Révision" at bounding box center [61, 59] width 70 height 24
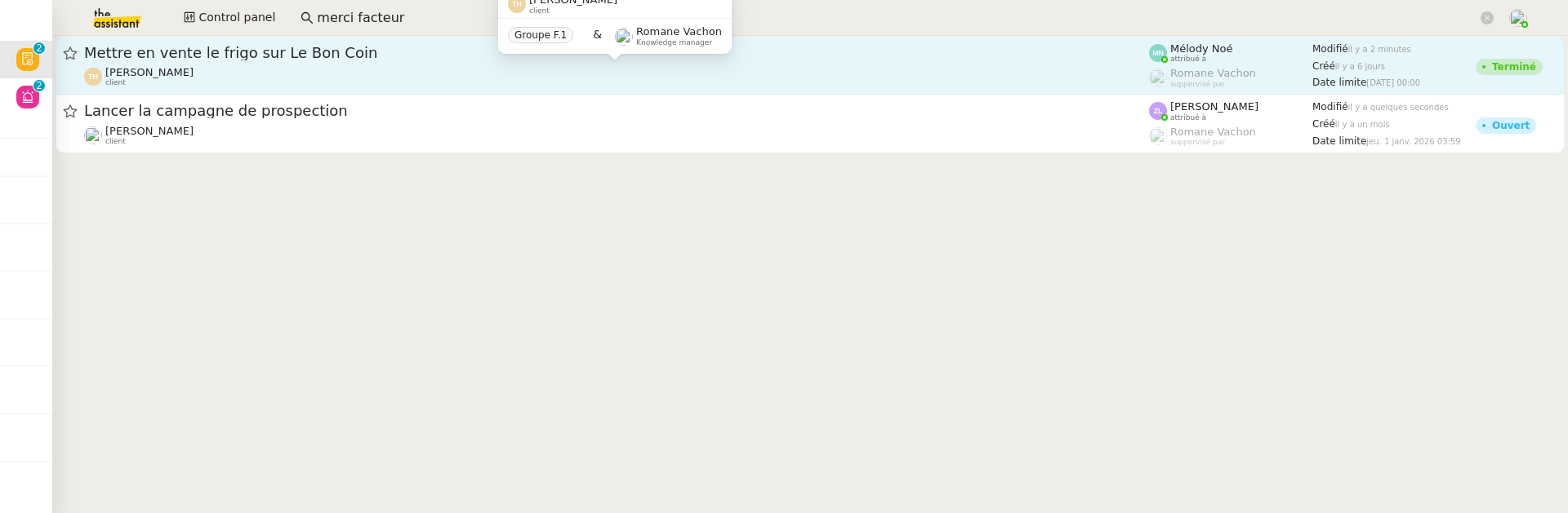
click at [373, 68] on div "Thomas de Hesdin client" at bounding box center [617, 77] width 1065 height 21
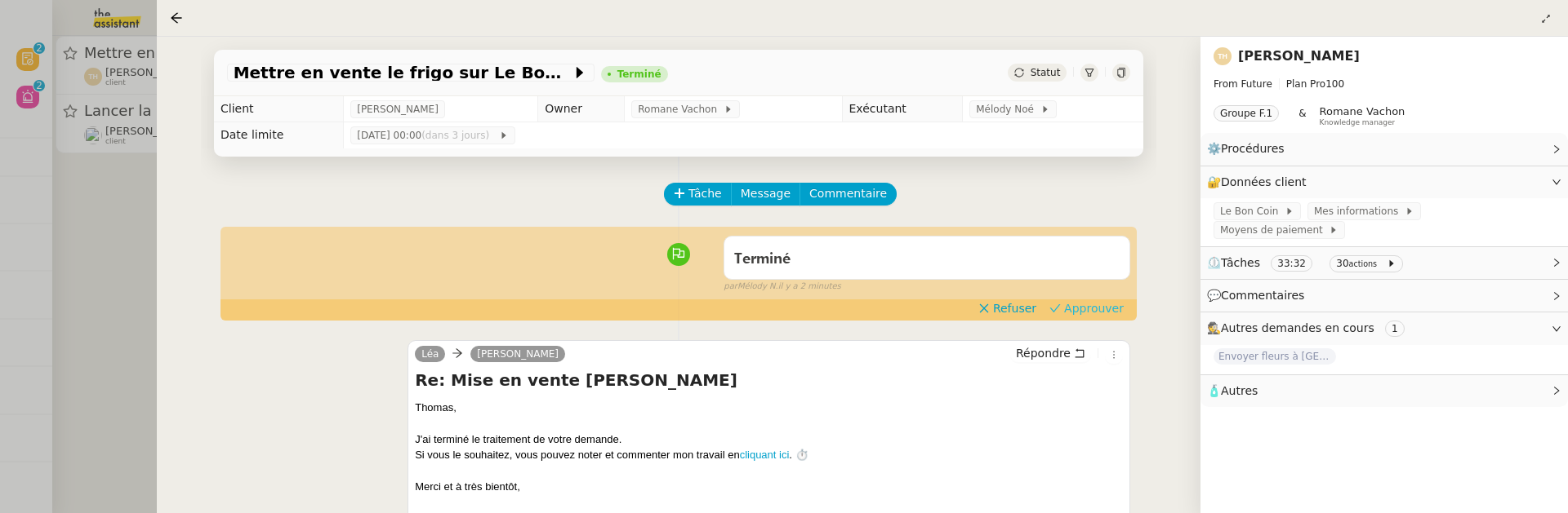
click at [1061, 310] on icon at bounding box center [1056, 308] width 12 height 12
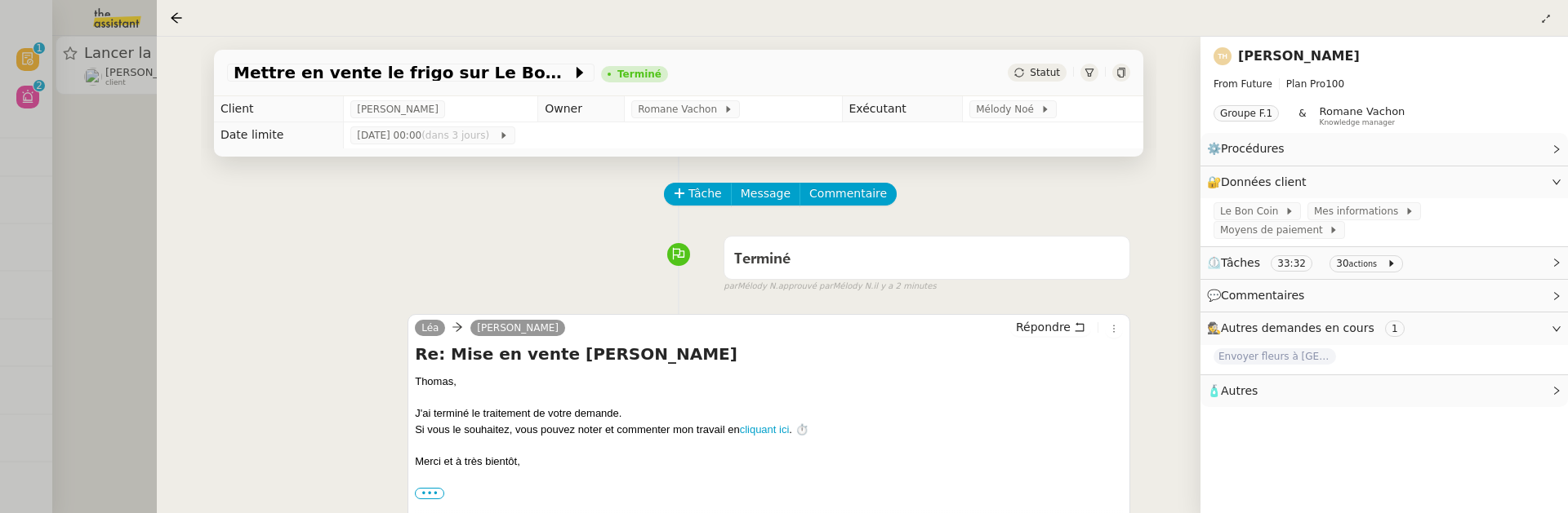
click at [150, 219] on div at bounding box center [784, 256] width 1568 height 513
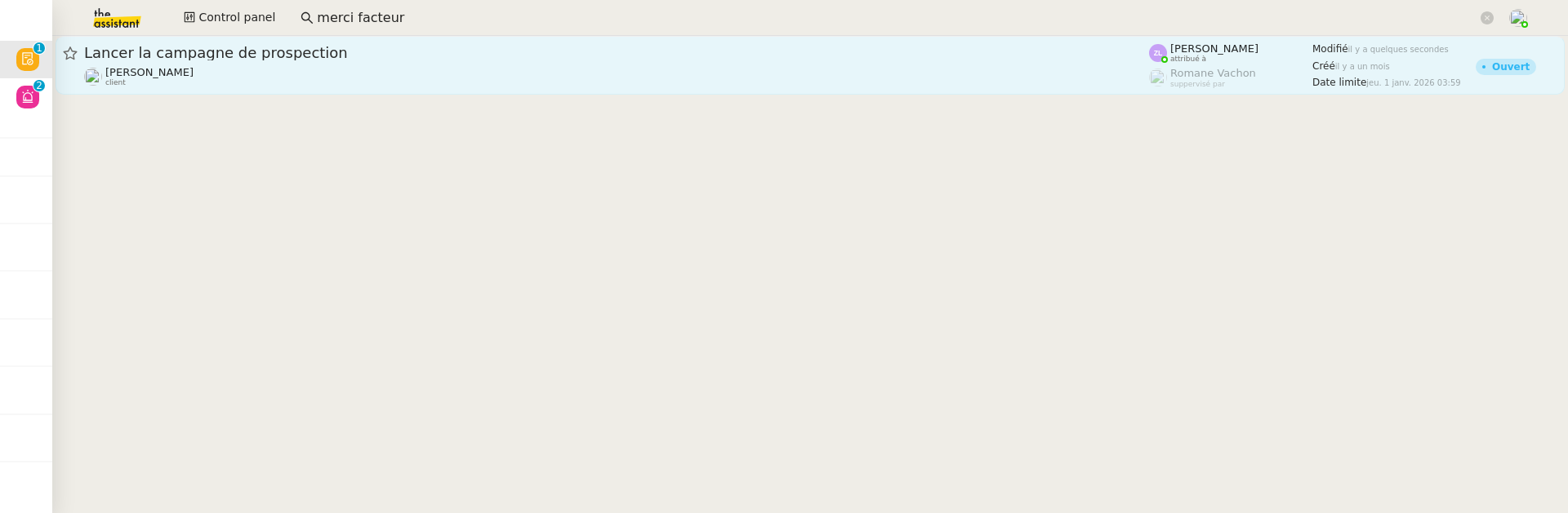
click at [357, 48] on span "Lancer la campagne de prospection" at bounding box center [617, 53] width 1065 height 14
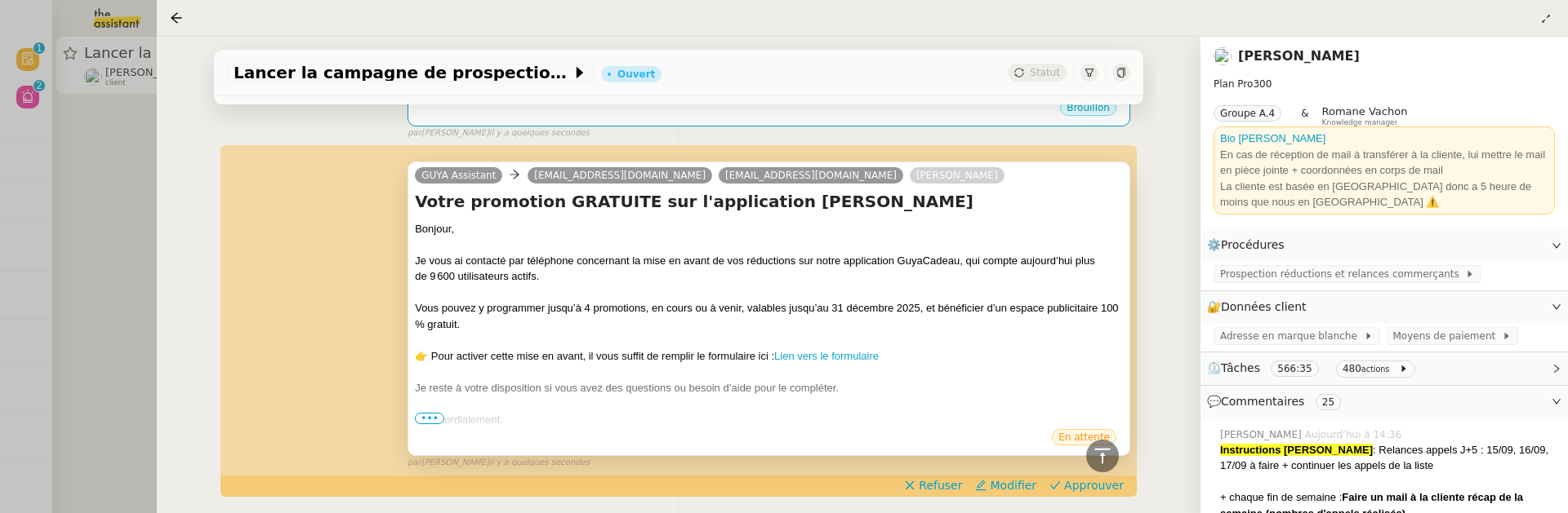
scroll to position [485, 0]
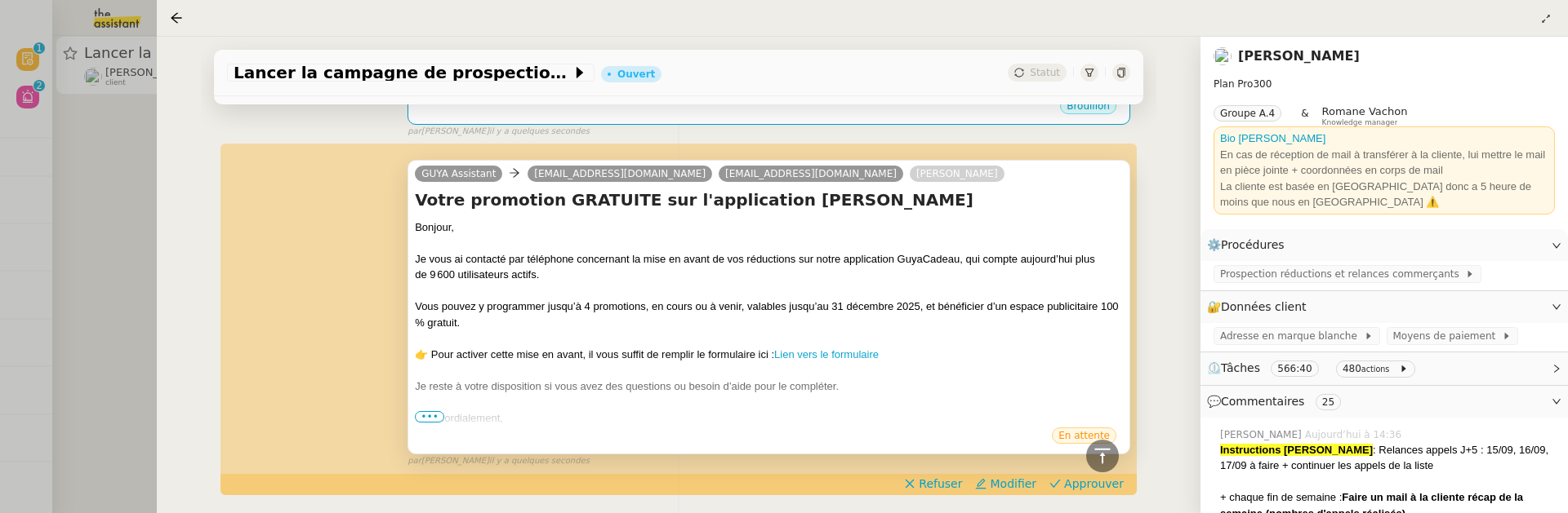
click at [425, 411] on span "•••" at bounding box center [430, 417] width 30 height 12
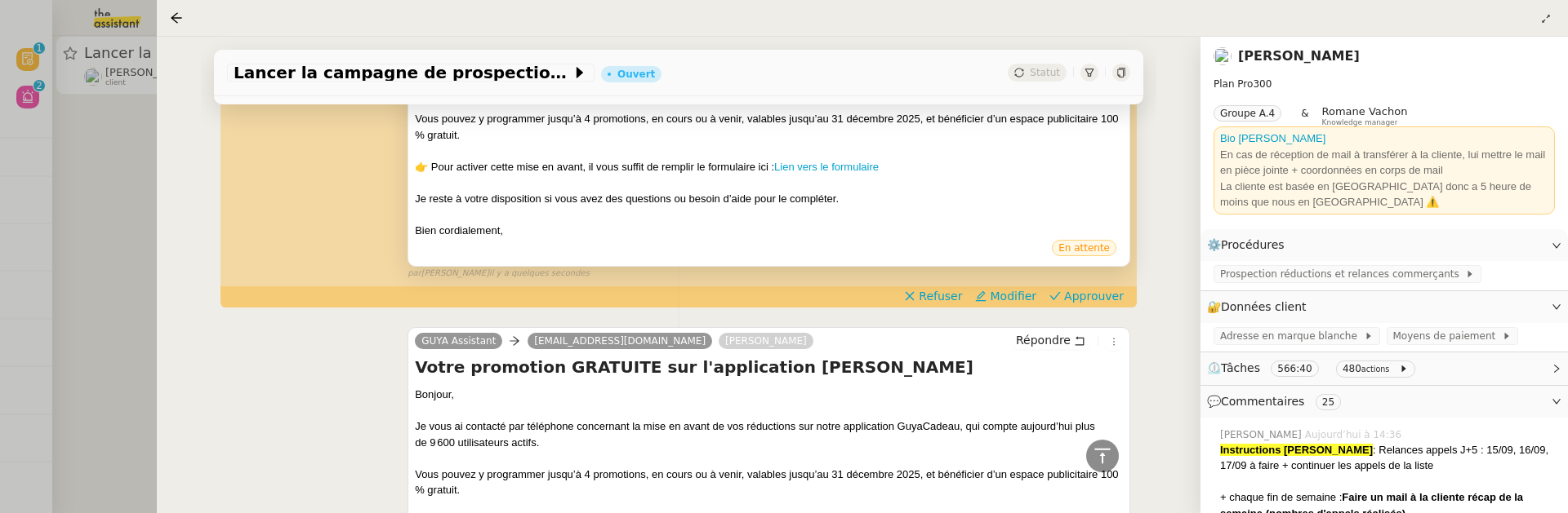
scroll to position [676, 0]
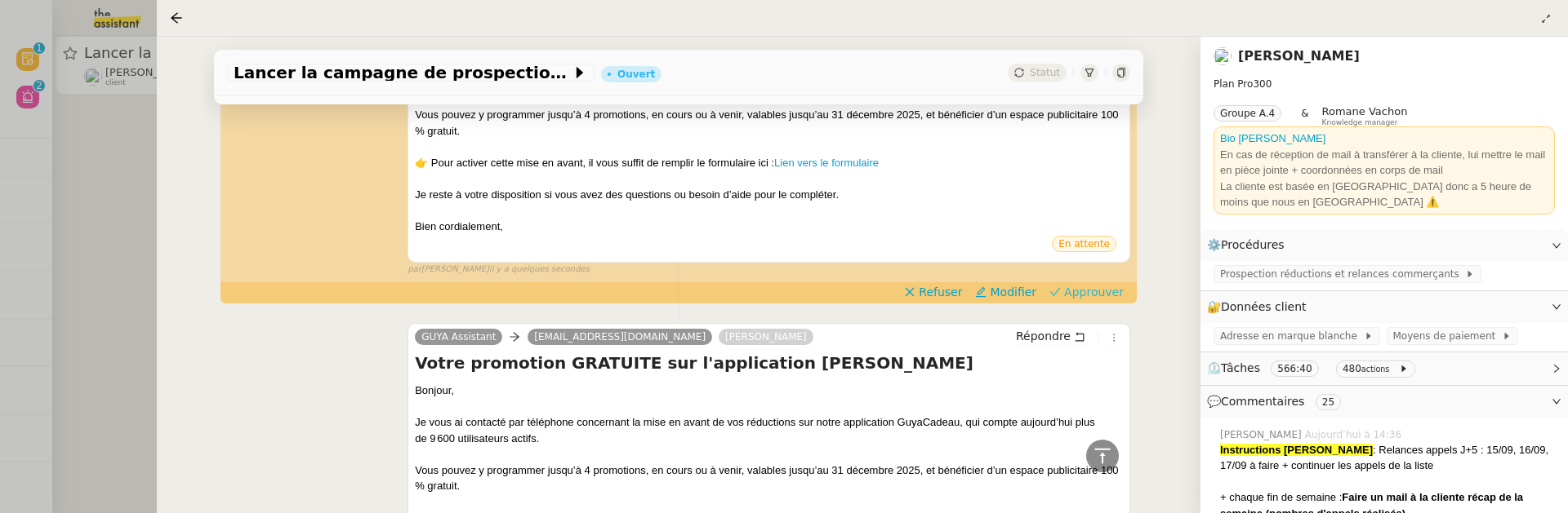
click at [1078, 290] on span "Approuver" at bounding box center [1094, 292] width 60 height 16
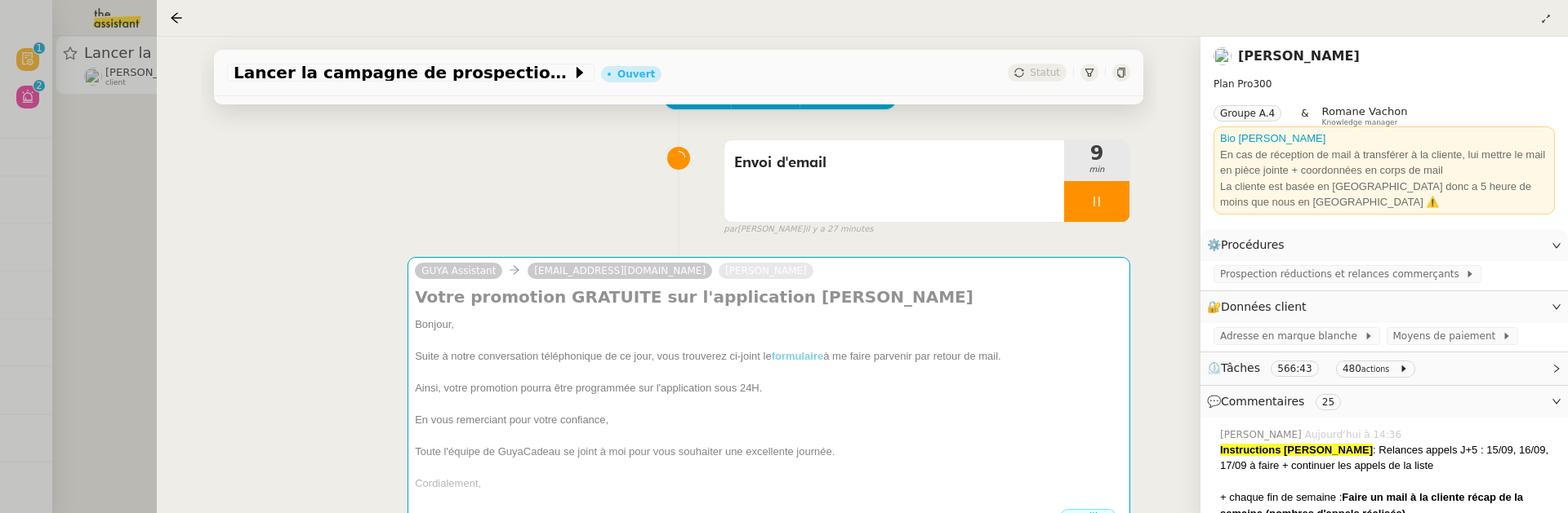
scroll to position [0, 0]
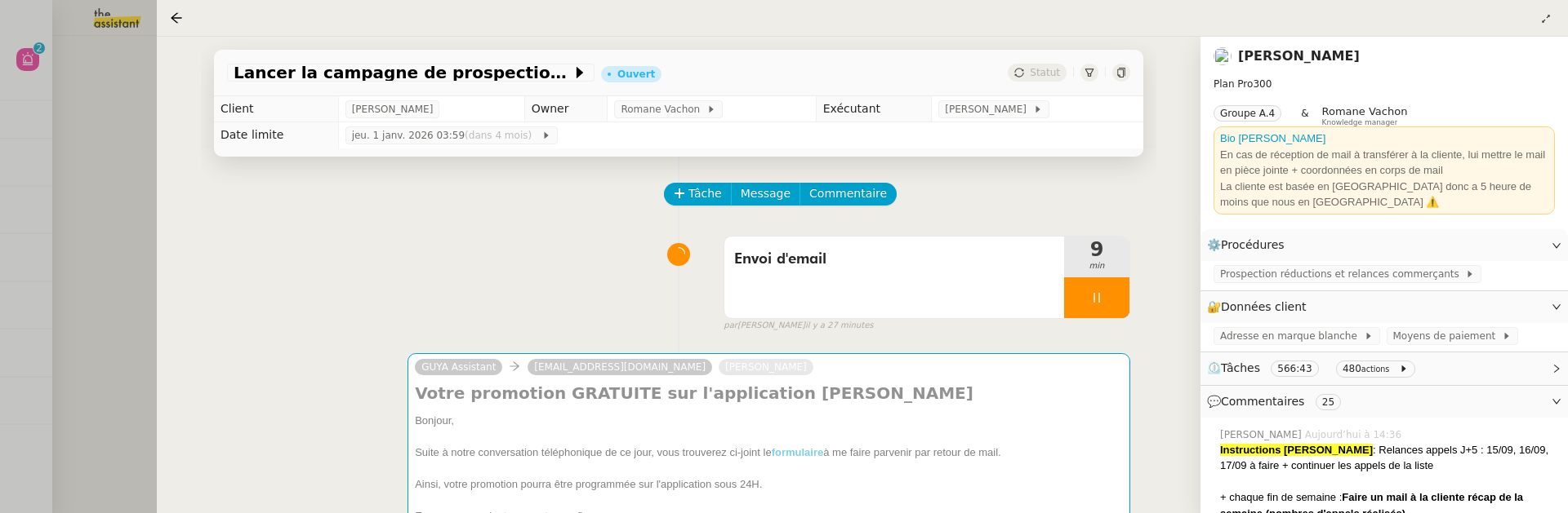
click at [124, 170] on div at bounding box center [784, 256] width 1568 height 513
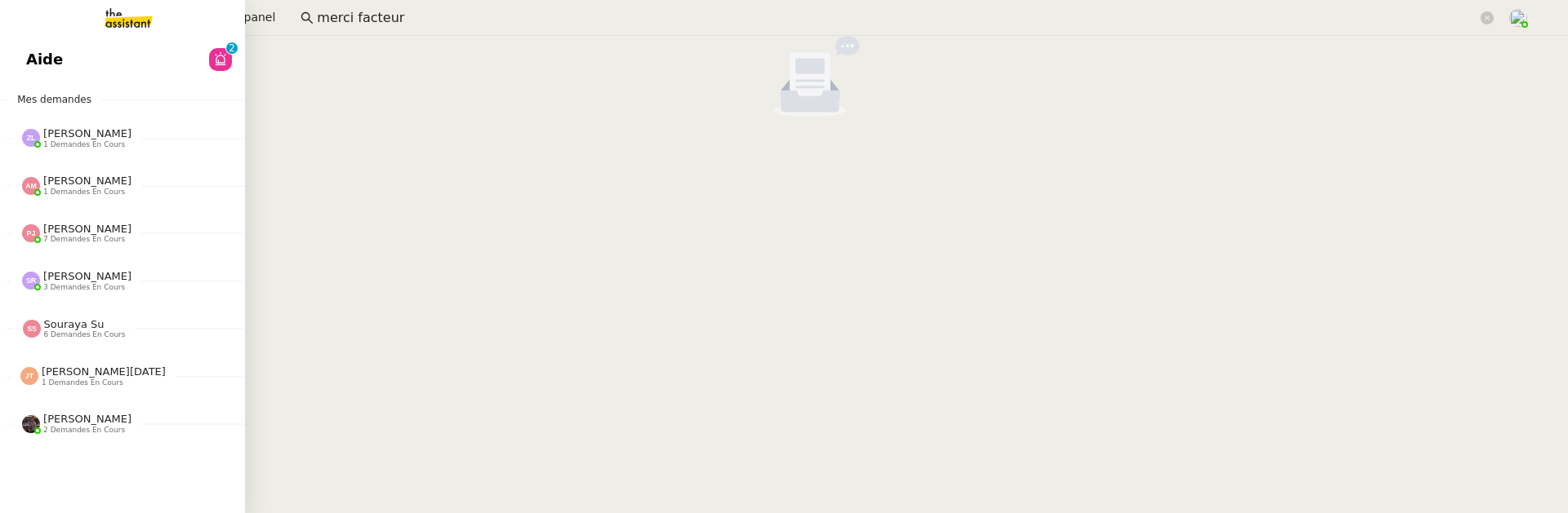
click at [36, 48] on span "Aide" at bounding box center [44, 59] width 37 height 24
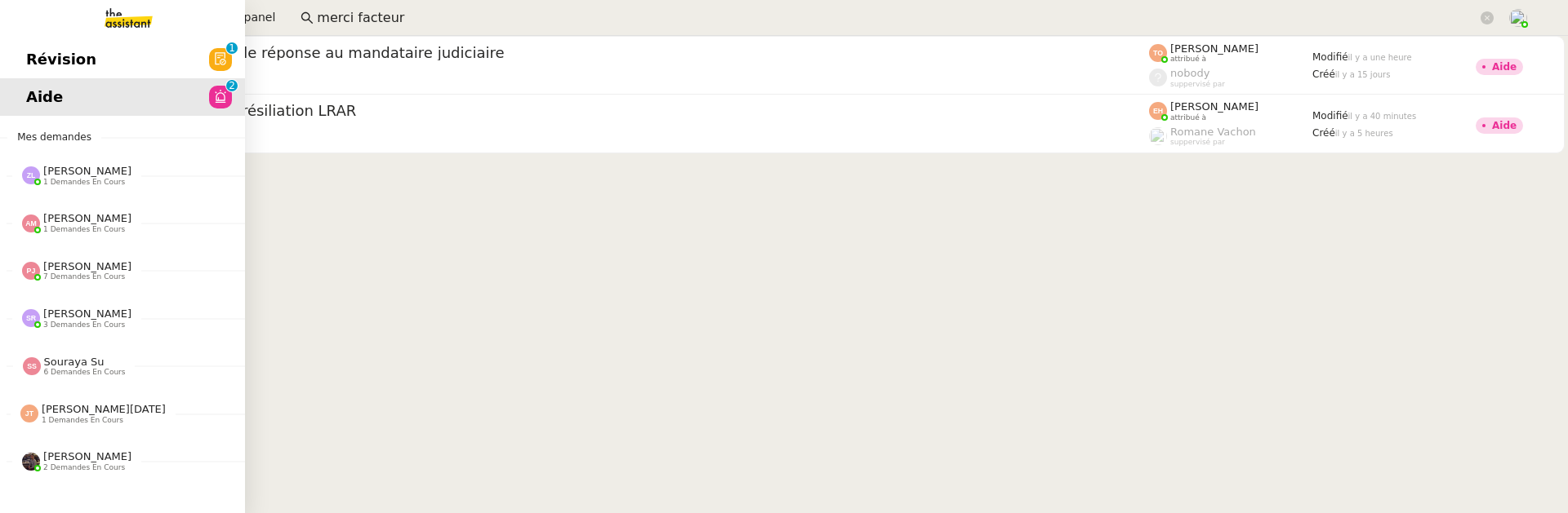
click at [24, 69] on link "Révision 0 1 2 3 4 5 6 7 8 9" at bounding box center [122, 59] width 245 height 37
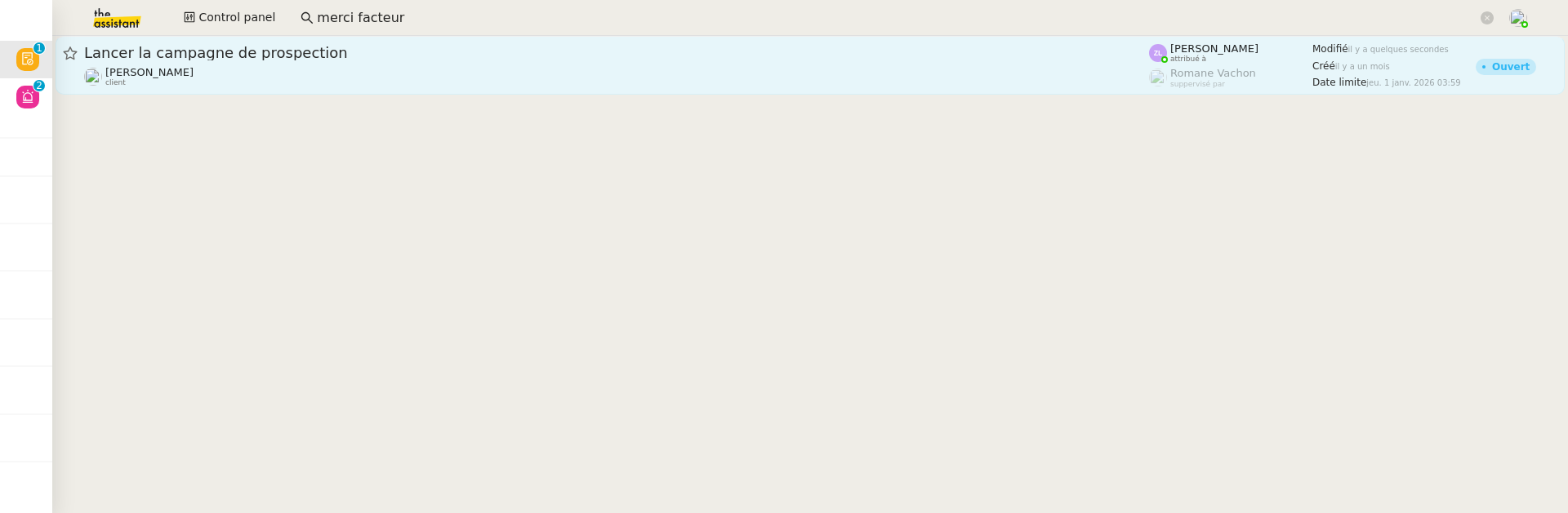
click at [463, 61] on div "Lancer la campagne de prospection" at bounding box center [617, 53] width 1065 height 19
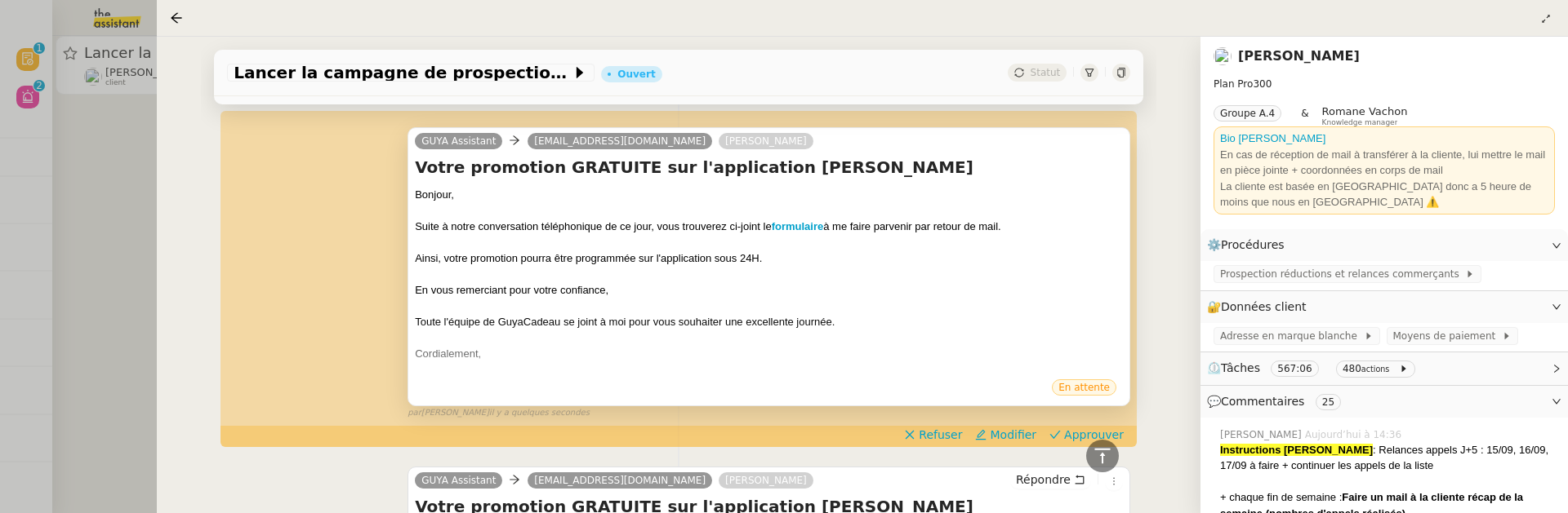
scroll to position [665, 0]
click at [1072, 426] on span "Approuver" at bounding box center [1094, 433] width 60 height 16
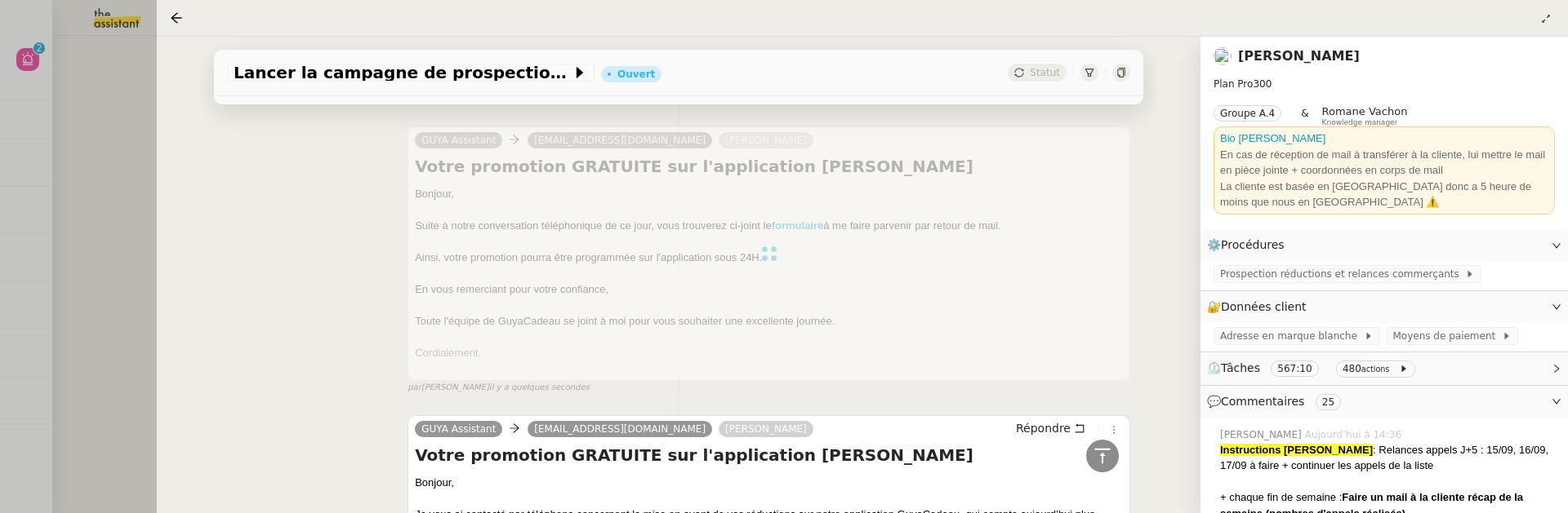
click at [133, 138] on div at bounding box center [784, 256] width 1568 height 513
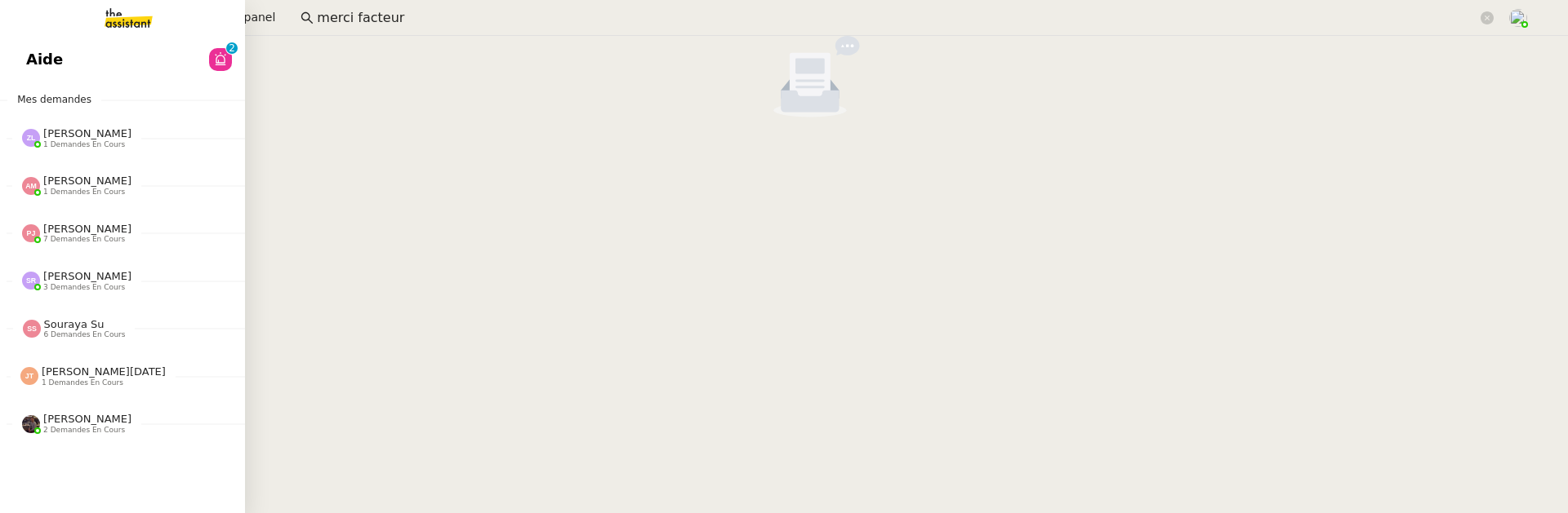
click at [37, 60] on span "Aide" at bounding box center [44, 59] width 37 height 24
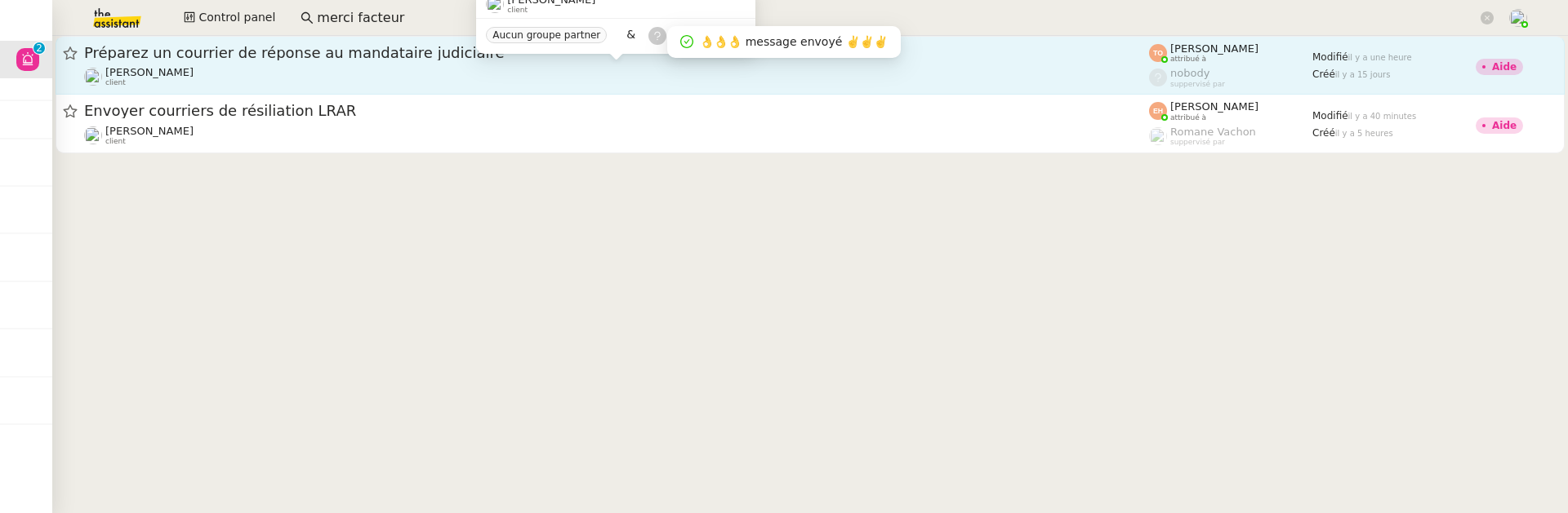
click at [965, 85] on div "Aurélie Trolez client" at bounding box center [617, 77] width 1065 height 21
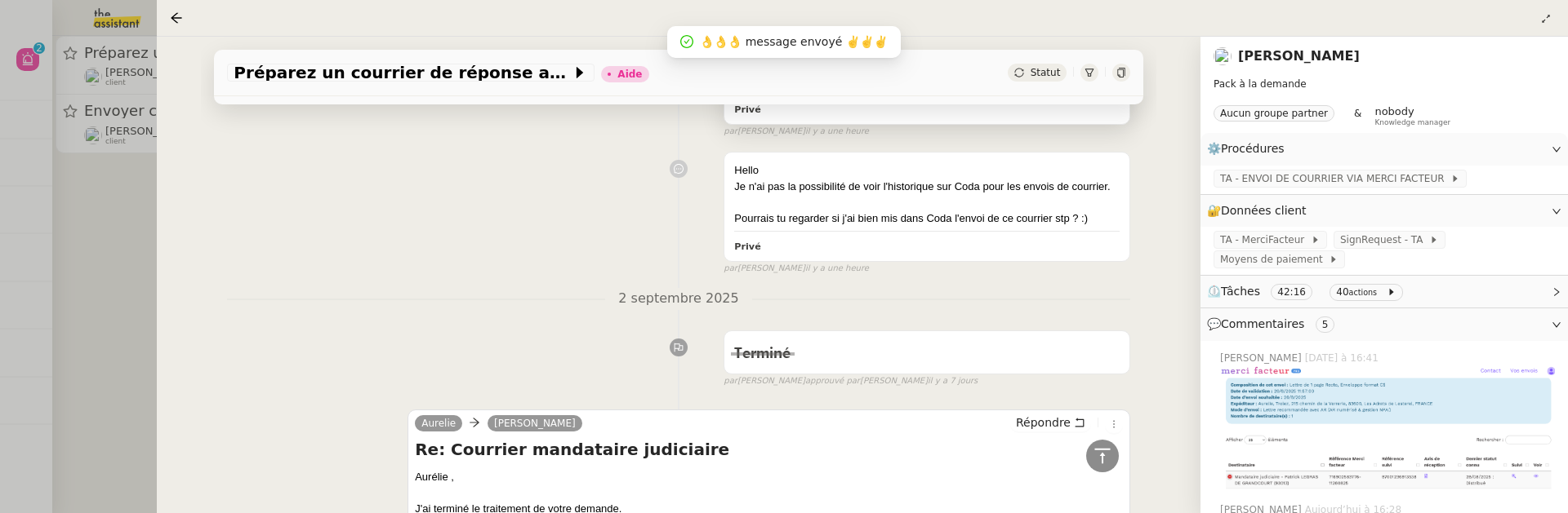
scroll to position [455, 0]
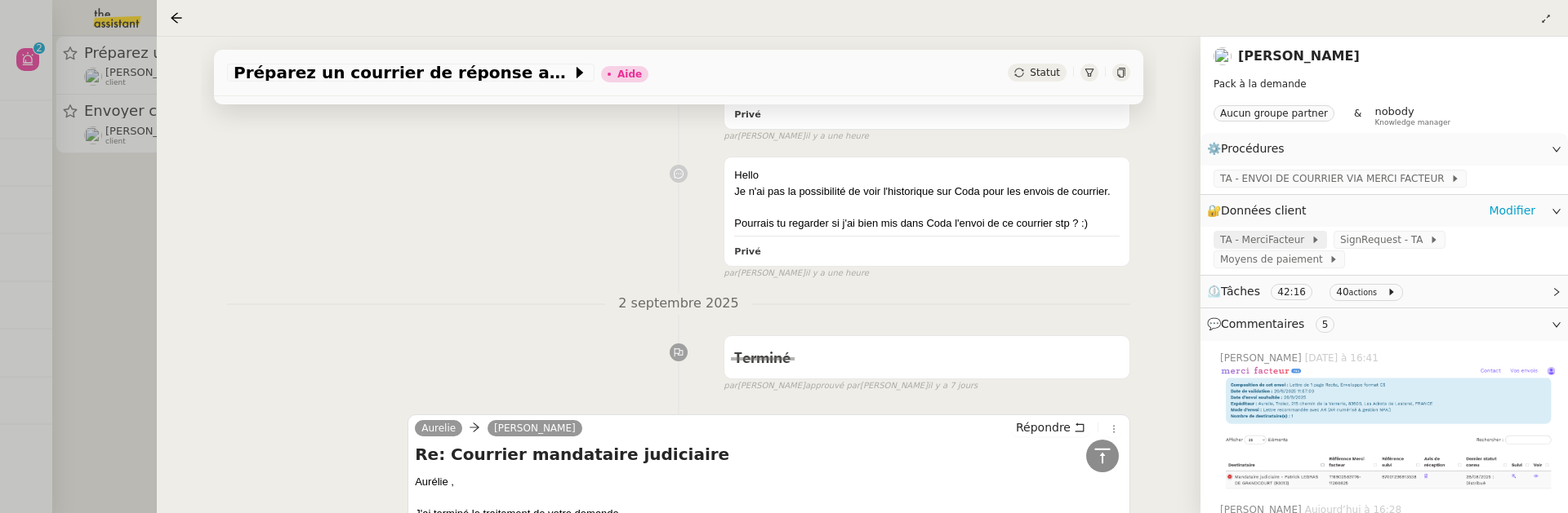
click at [1278, 246] on span "TA - MerciFacteur" at bounding box center [1265, 239] width 90 height 16
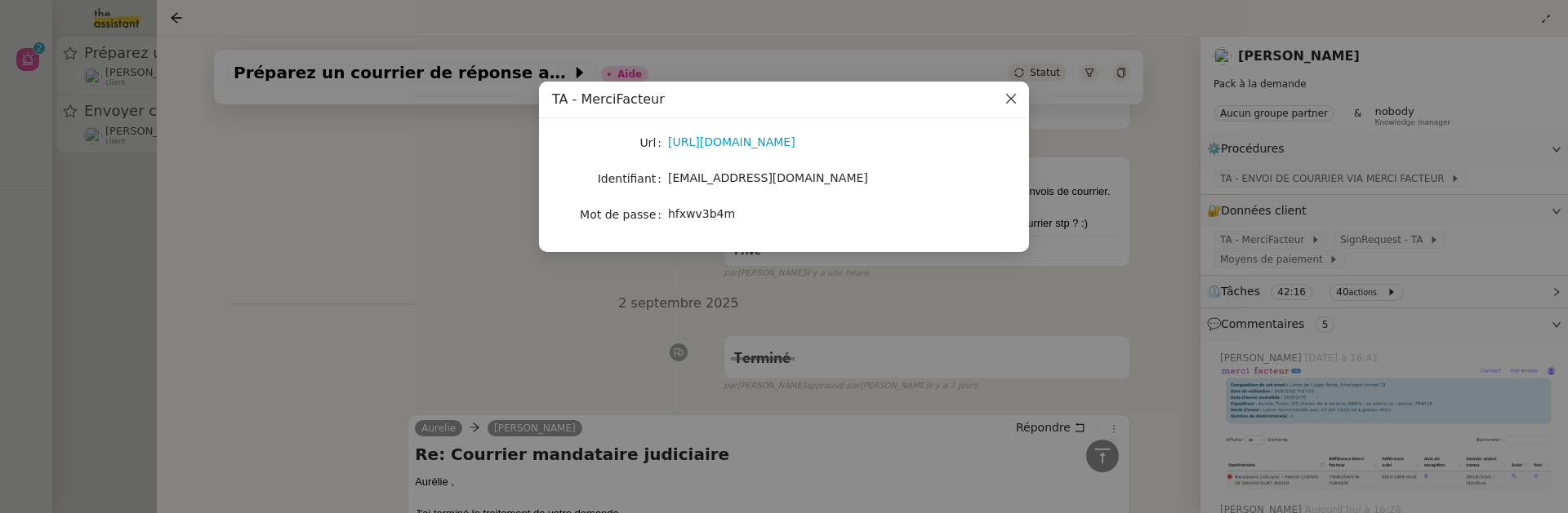
click at [1012, 98] on icon "Close" at bounding box center [1011, 99] width 10 height 10
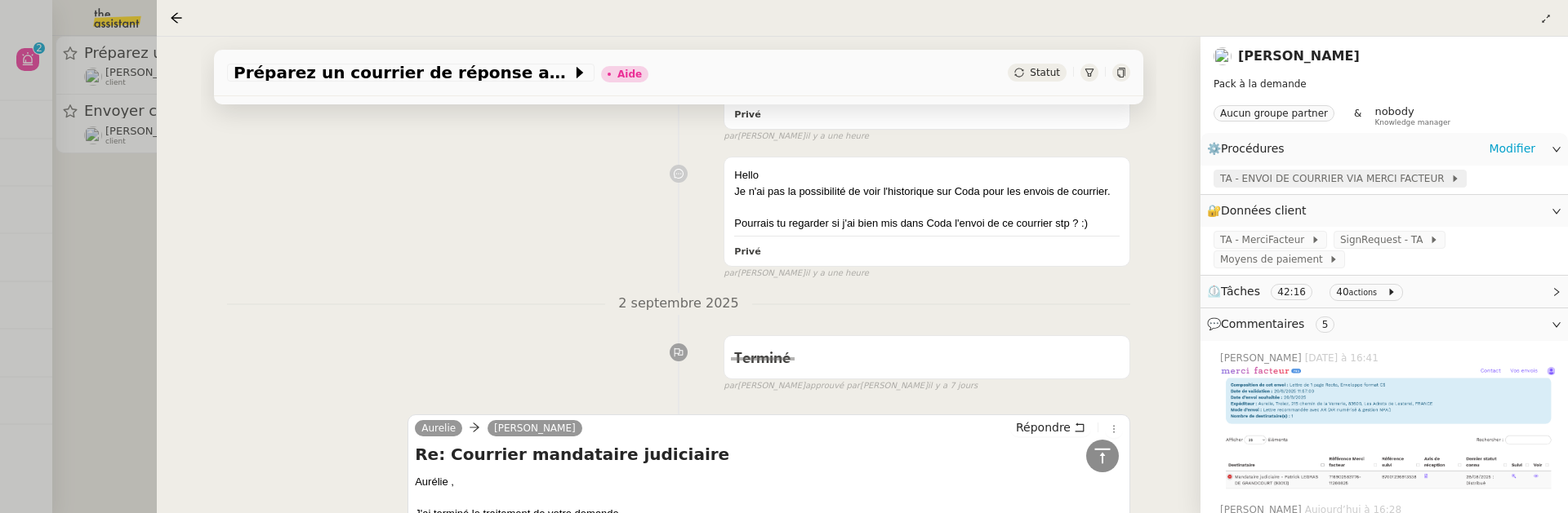
click at [1392, 180] on span "TA - ENVOI DE COURRIER VIA MERCI FACTEUR" at bounding box center [1335, 179] width 231 height 16
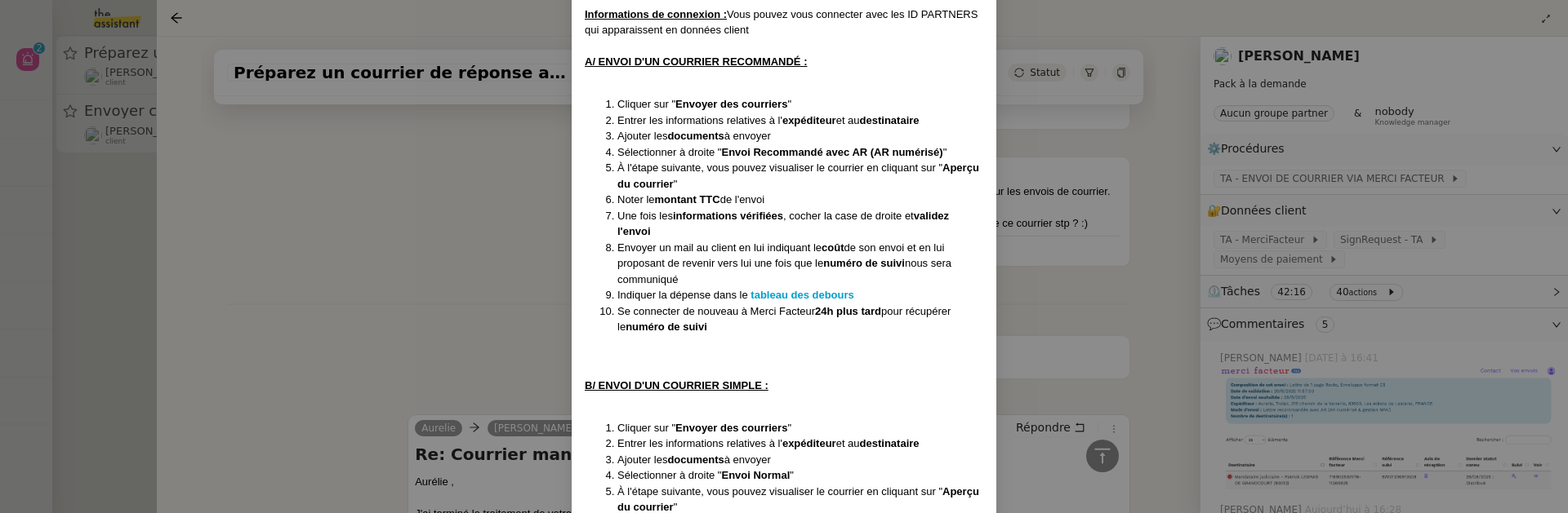
scroll to position [171, 0]
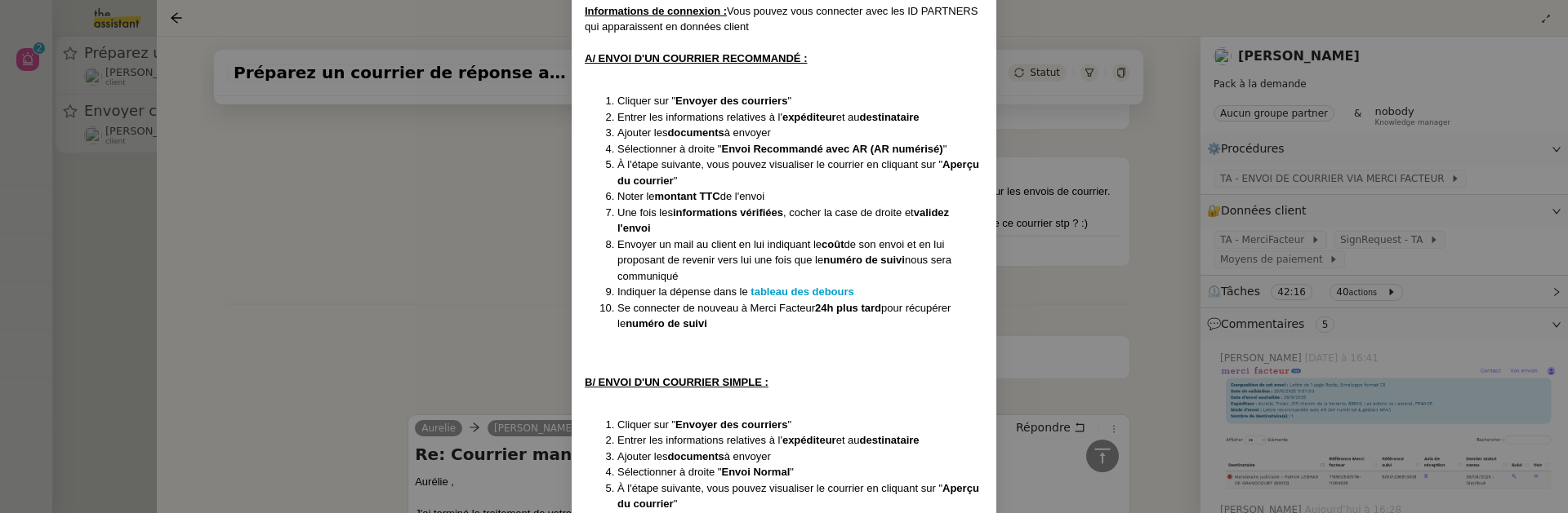
click at [408, 327] on nz-modal-container "MAJ LE 06/03/2025 Contexte : Merci Facteur est un partenaire de TheAssistant qu…" at bounding box center [784, 256] width 1568 height 513
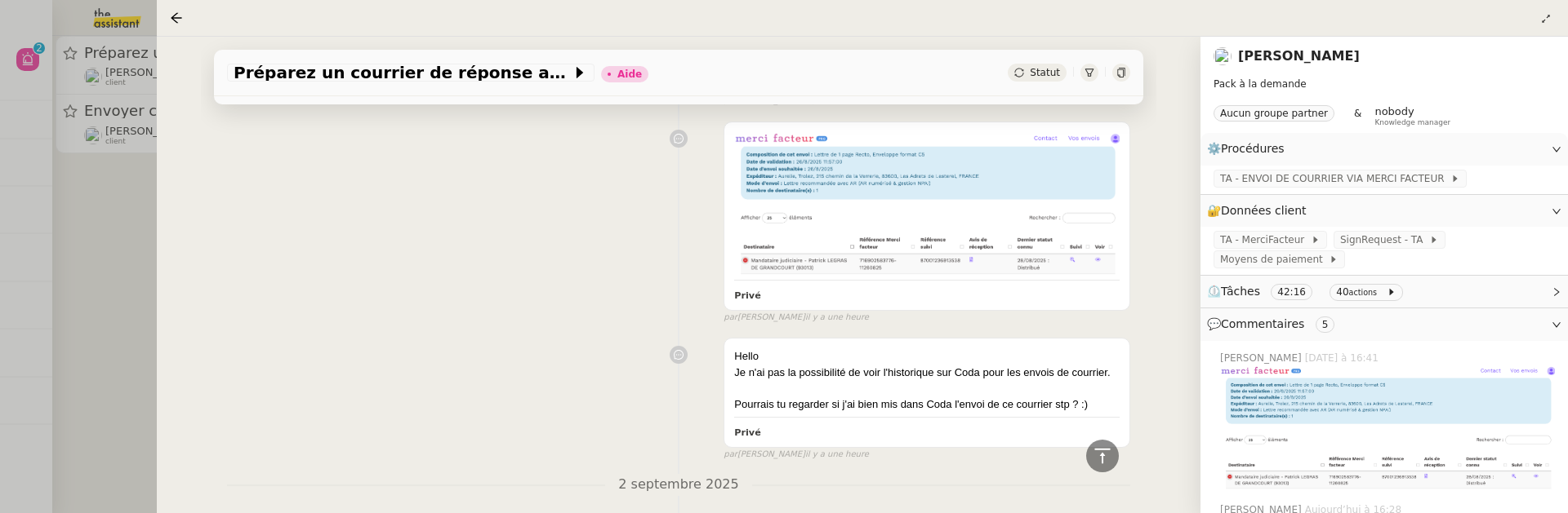
scroll to position [0, 0]
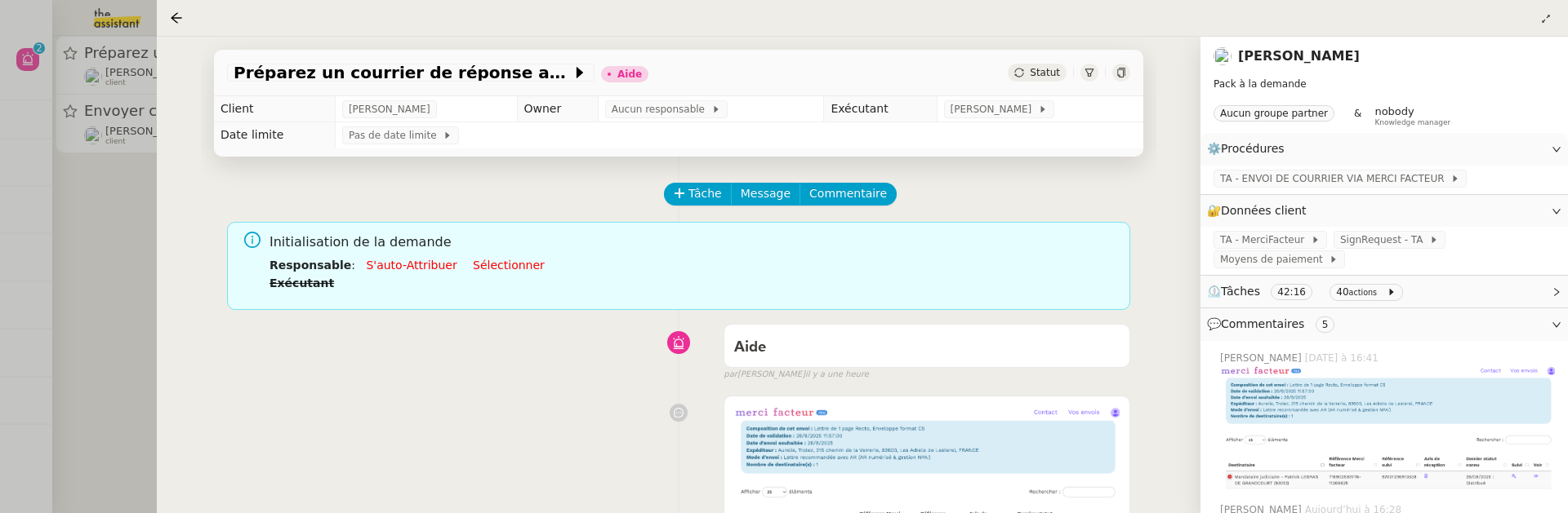
click at [859, 208] on div "Tâche Message Commentaire" at bounding box center [897, 202] width 464 height 39
click at [852, 202] on span "Commentaire" at bounding box center [848, 194] width 78 height 19
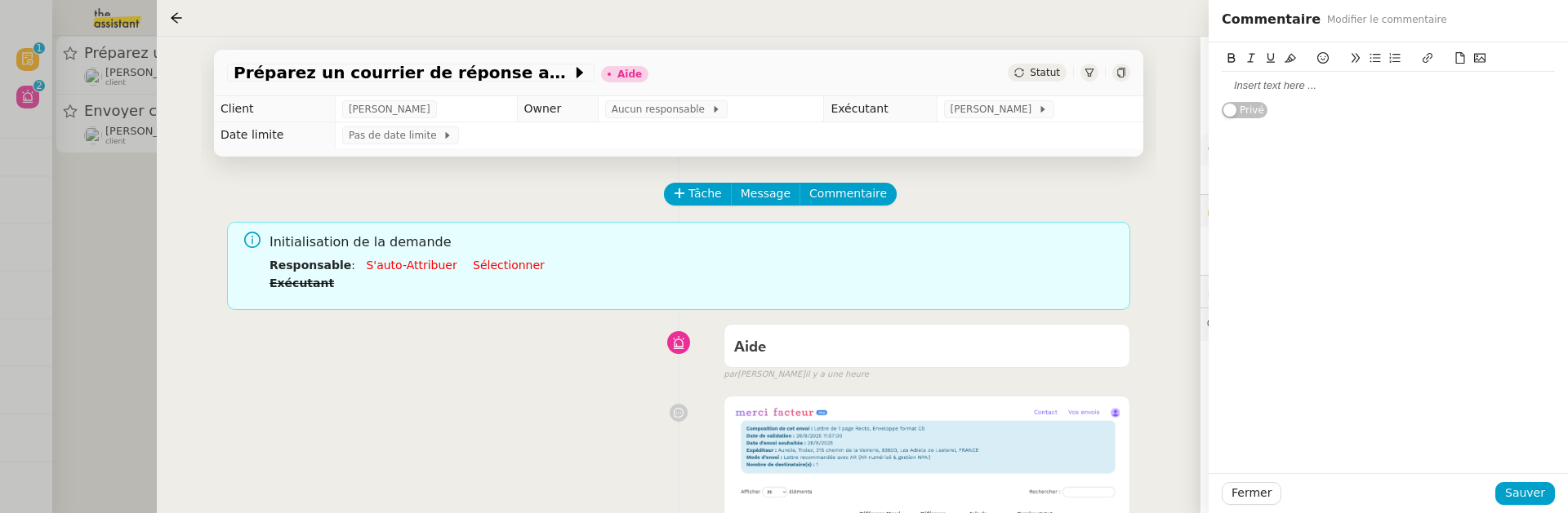
click at [1272, 91] on div at bounding box center [1388, 86] width 334 height 14
click at [1395, 80] on div "je ne vois pas de coda merci facteur ? @Tatyana" at bounding box center [1388, 86] width 334 height 14
click at [1435, 81] on div "je ne vois pas de coda merci facteur compléré ? @Tatyana" at bounding box center [1388, 93] width 334 height 30
click at [1525, 483] on button "Sauver" at bounding box center [1526, 494] width 60 height 23
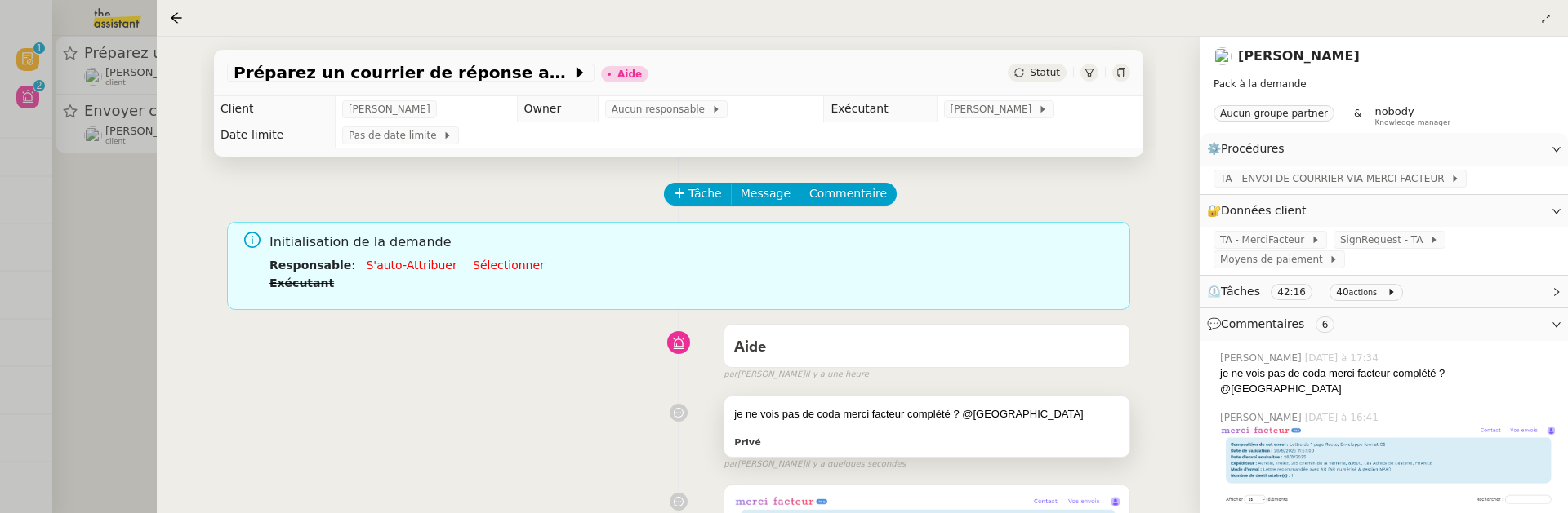
click at [929, 419] on div "je ne vois pas de coda merci facteur complété ? @Tatyana" at bounding box center [927, 414] width 386 height 16
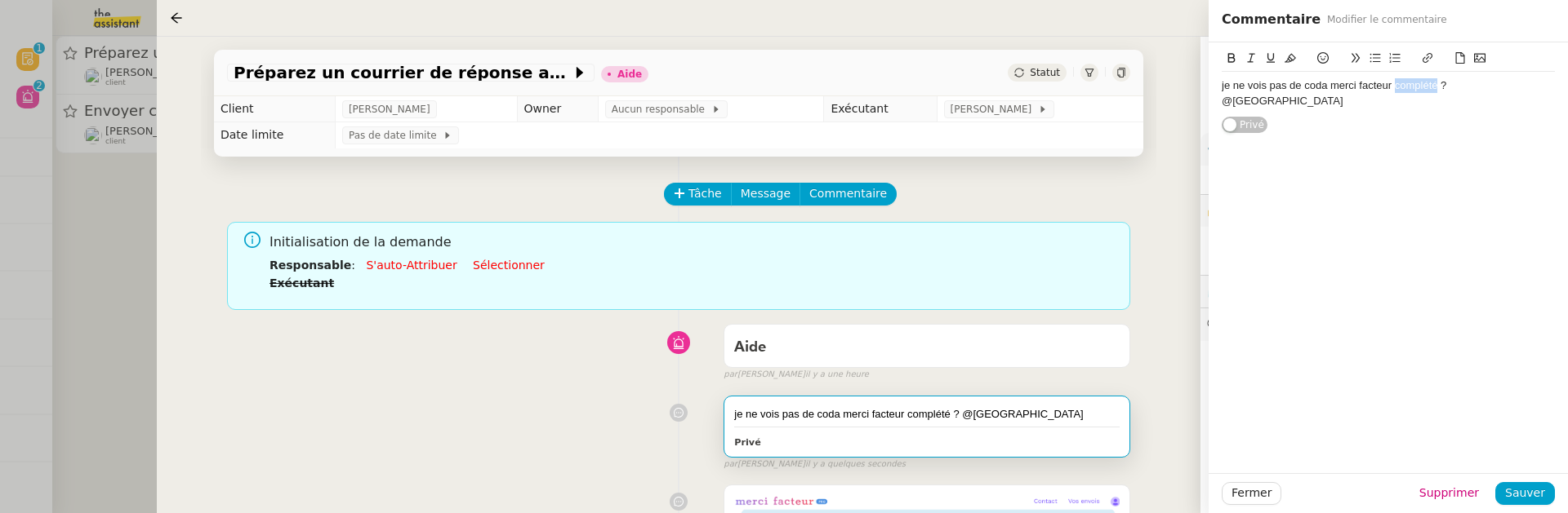
drag, startPoint x: 1437, startPoint y: 88, endPoint x: 1393, endPoint y: 89, distance: 44.0
click at [1393, 89] on div "je ne vois pas de coda merci facteur complété ? @Tatyana" at bounding box center [1388, 93] width 334 height 30
click at [1534, 497] on span "Sauver" at bounding box center [1526, 494] width 40 height 19
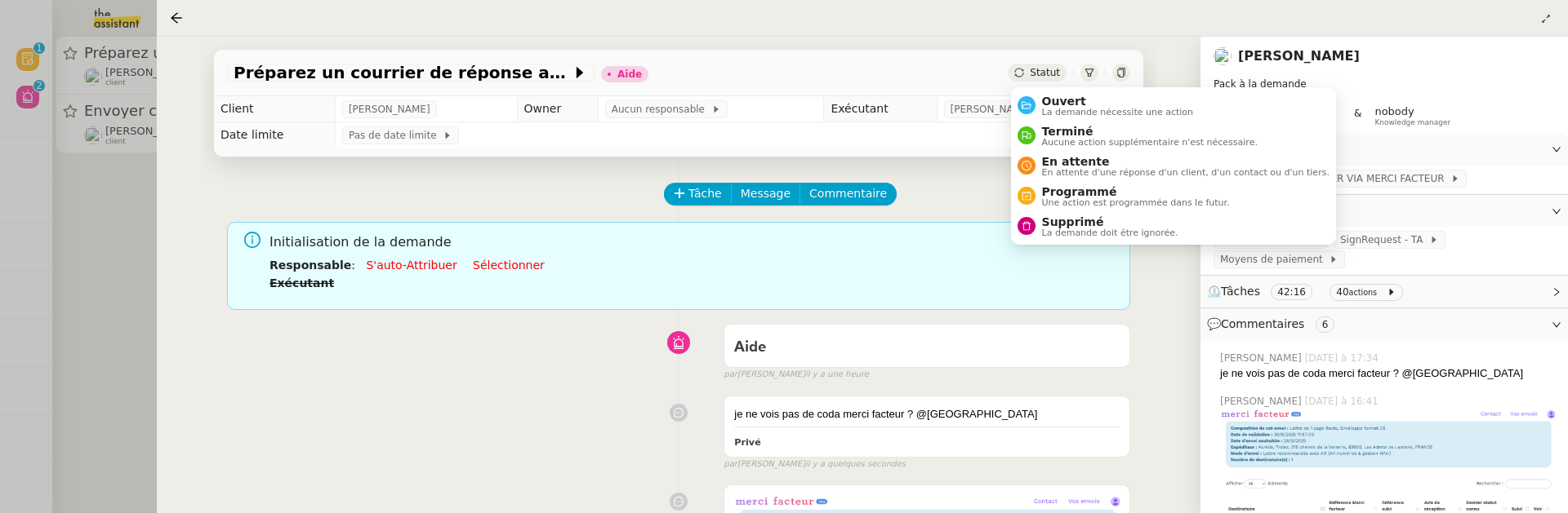
click at [1027, 68] on div "Statut" at bounding box center [1036, 72] width 59 height 18
click at [1069, 108] on span "La demande nécessite une action" at bounding box center [1118, 111] width 152 height 9
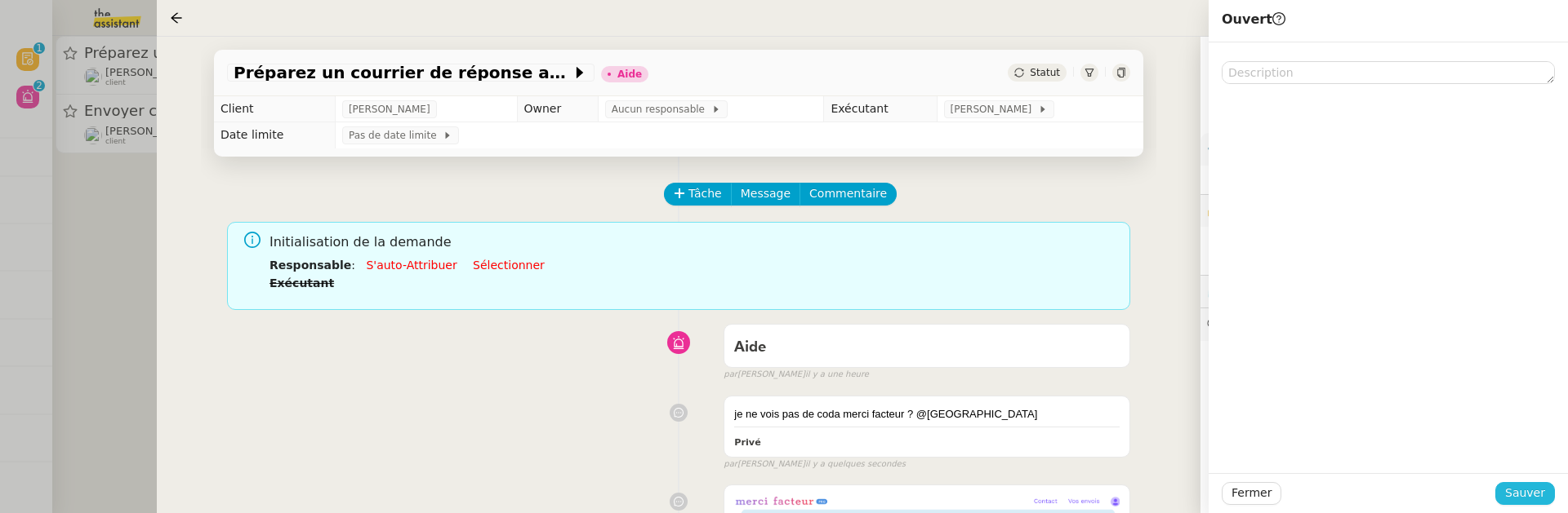
click at [1529, 498] on span "Sauver" at bounding box center [1526, 494] width 40 height 19
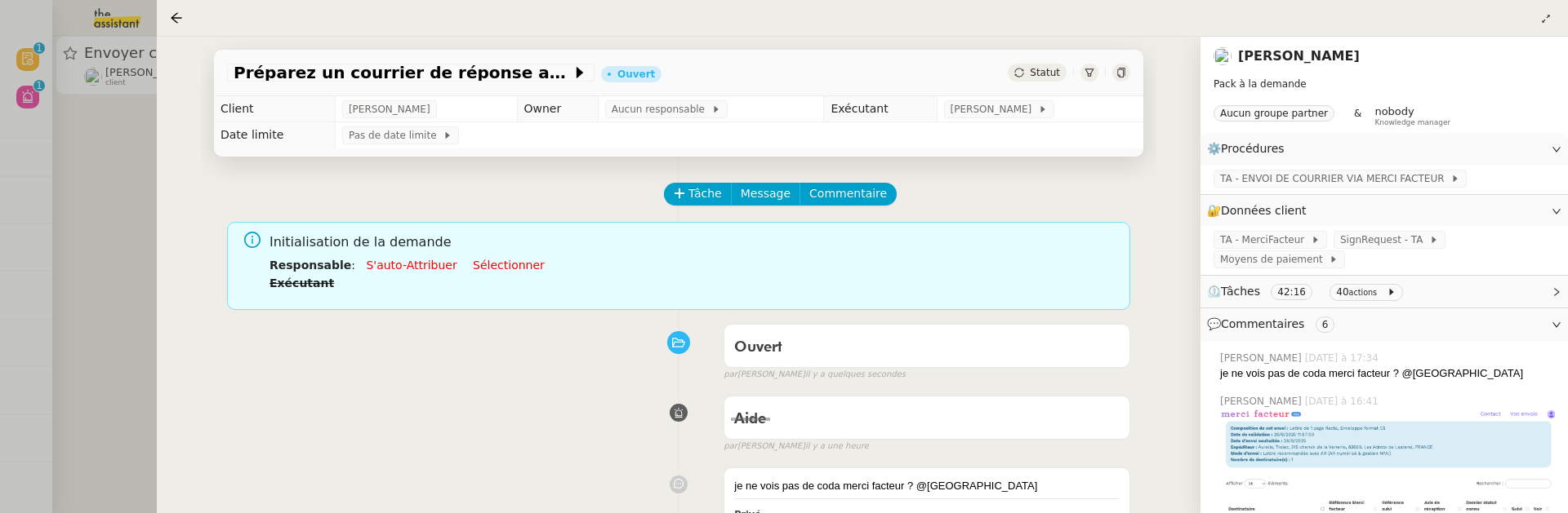
click at [170, 221] on div "Préparez un courrier de réponse au mandataire judiciaire Ouvert Statut Client A…" at bounding box center [679, 275] width 1044 height 476
click at [128, 213] on div at bounding box center [784, 256] width 1568 height 513
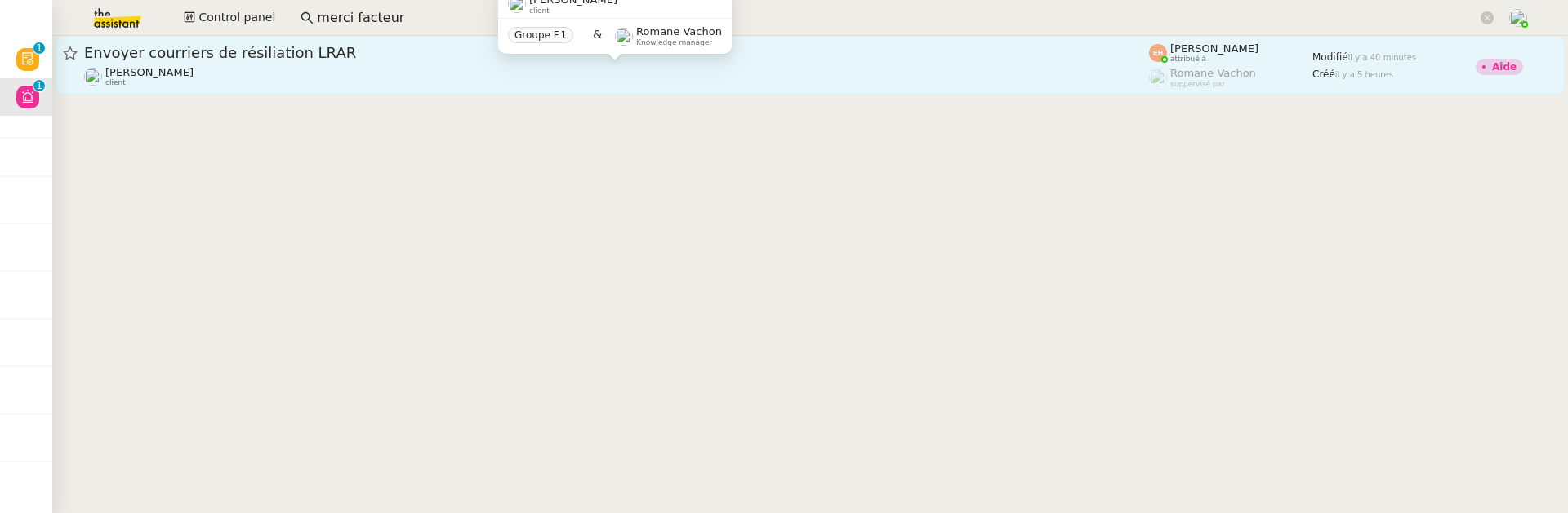
click at [283, 71] on div "Vitor Alvites client" at bounding box center [617, 77] width 1065 height 21
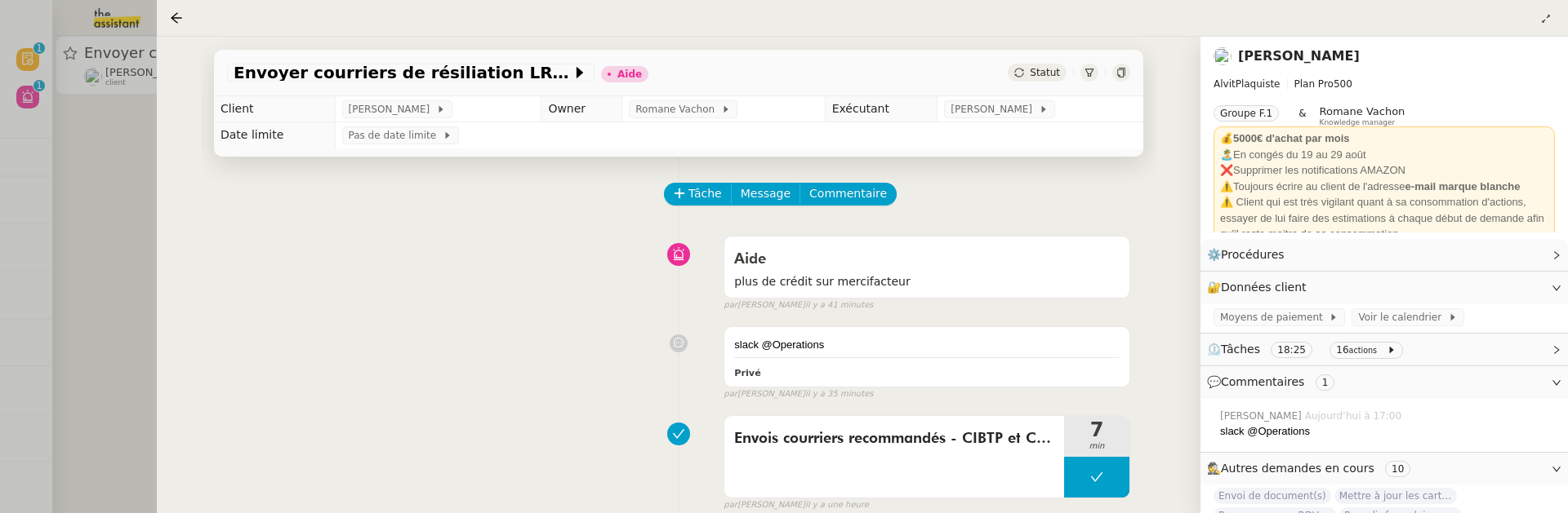
click at [107, 205] on div at bounding box center [784, 256] width 1568 height 513
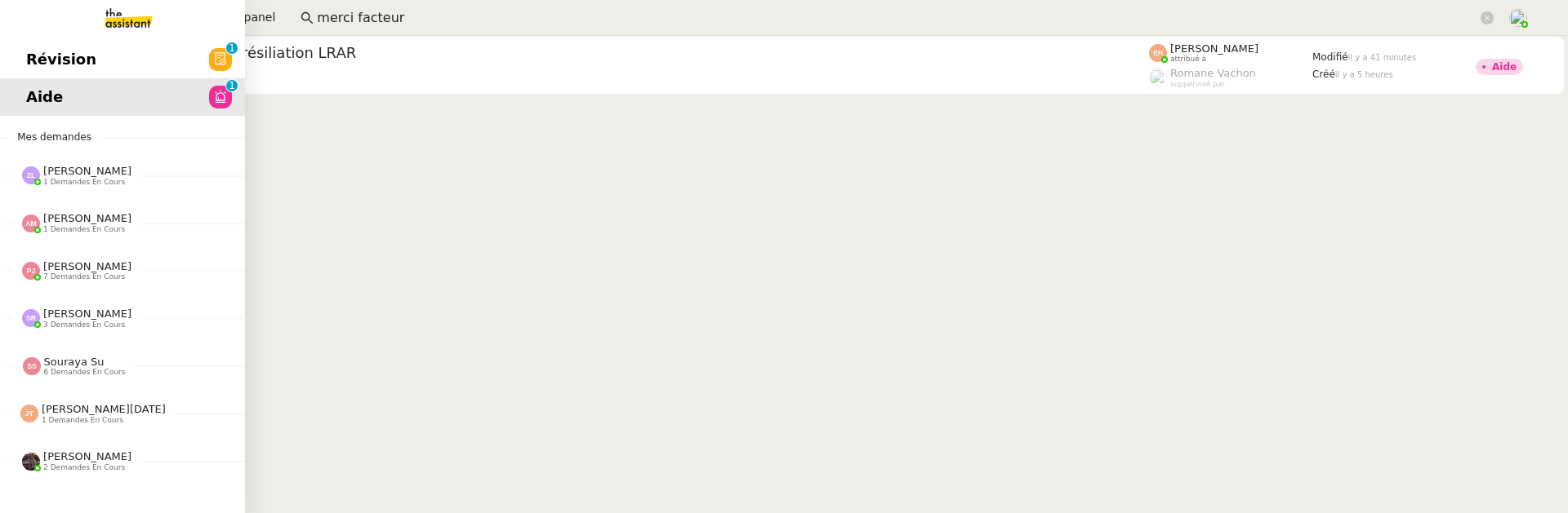
click at [32, 60] on span "Révision" at bounding box center [61, 59] width 70 height 24
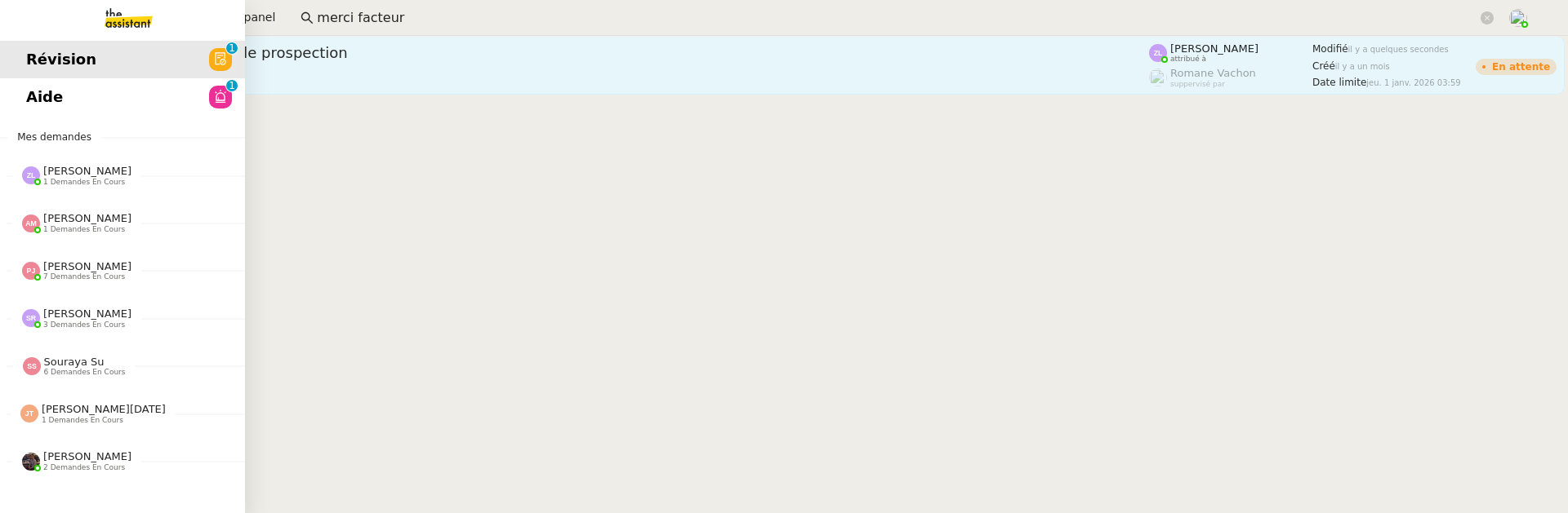
click at [379, 43] on div "Lancer la campagne de prospection" at bounding box center [617, 53] width 1065 height 19
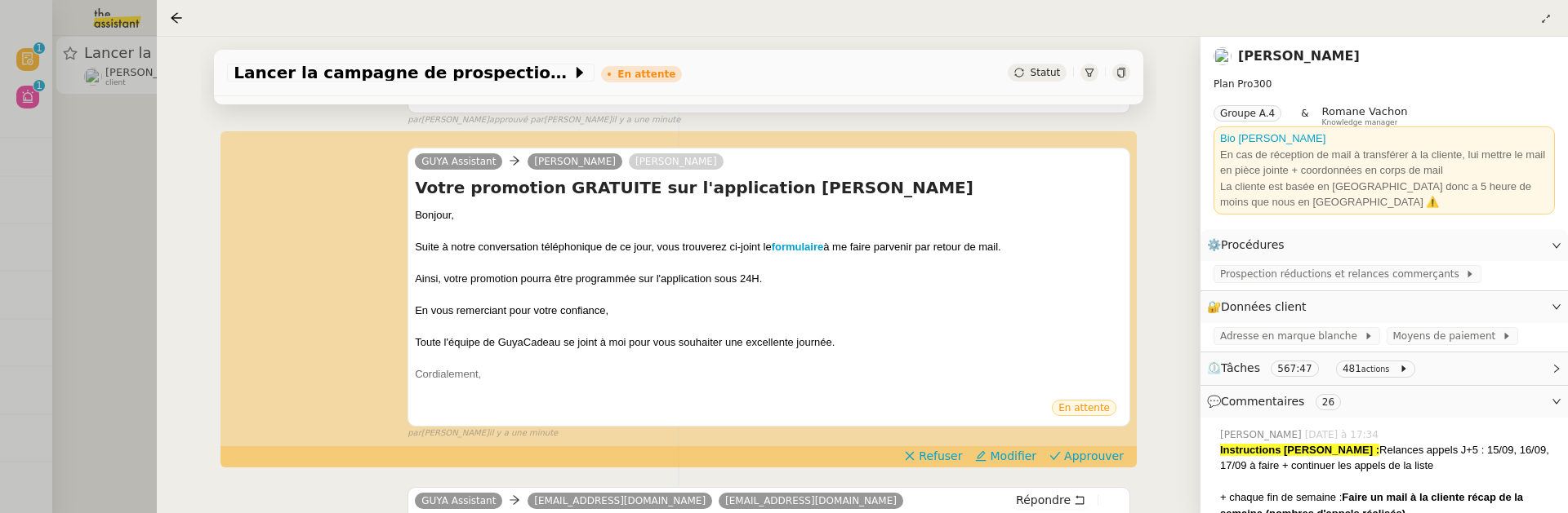
scroll to position [813, 0]
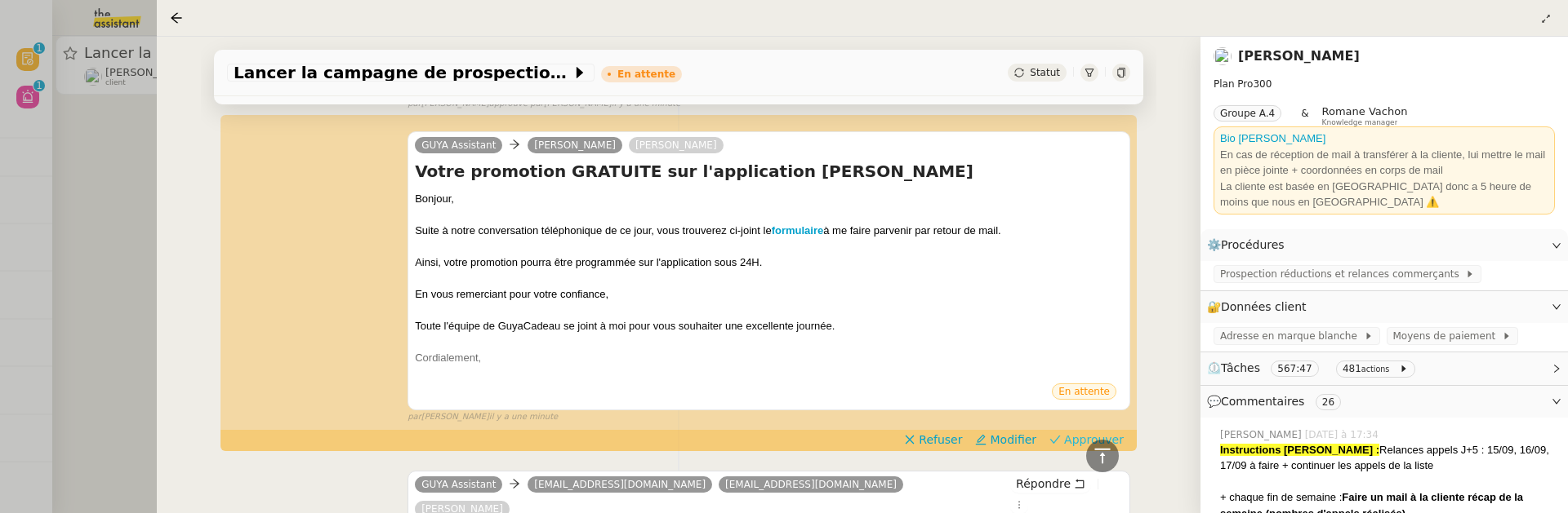
click at [1061, 437] on icon at bounding box center [1056, 440] width 12 height 12
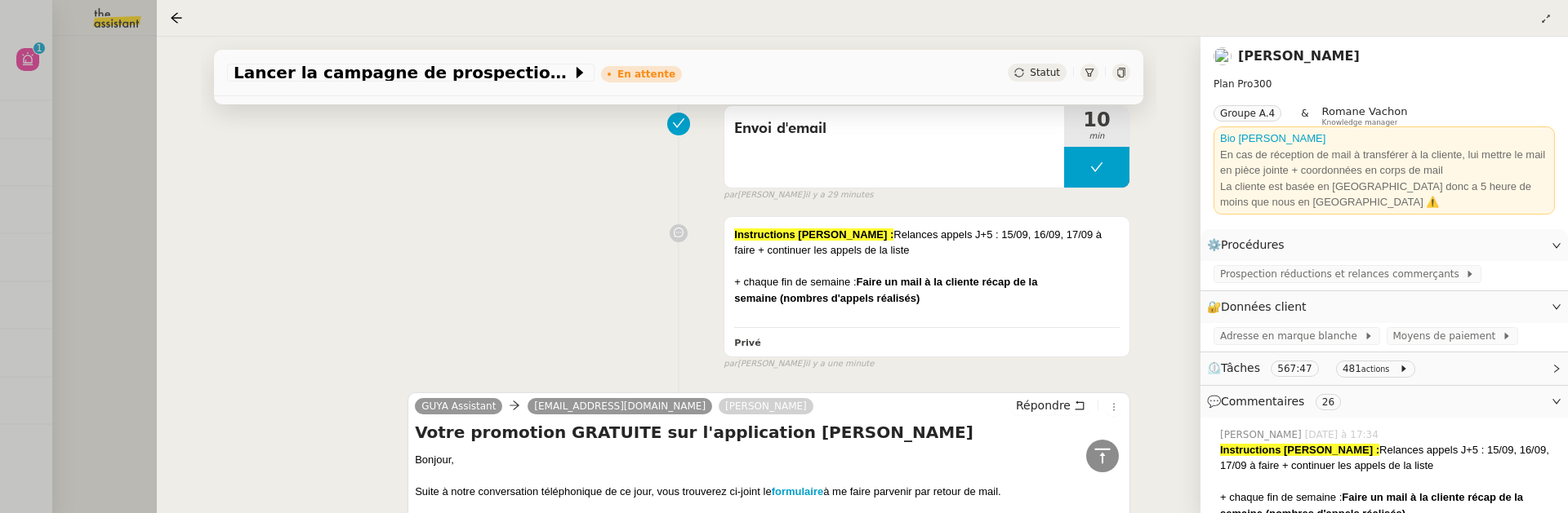
scroll to position [0, 0]
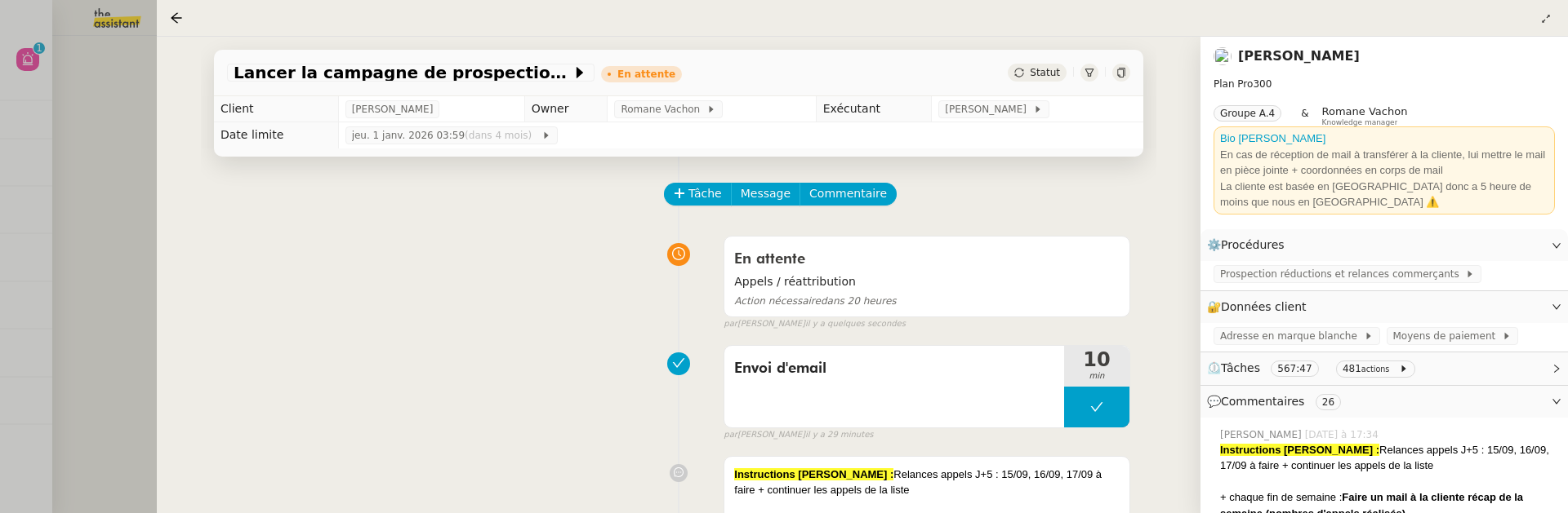
click at [122, 243] on div at bounding box center [784, 256] width 1568 height 513
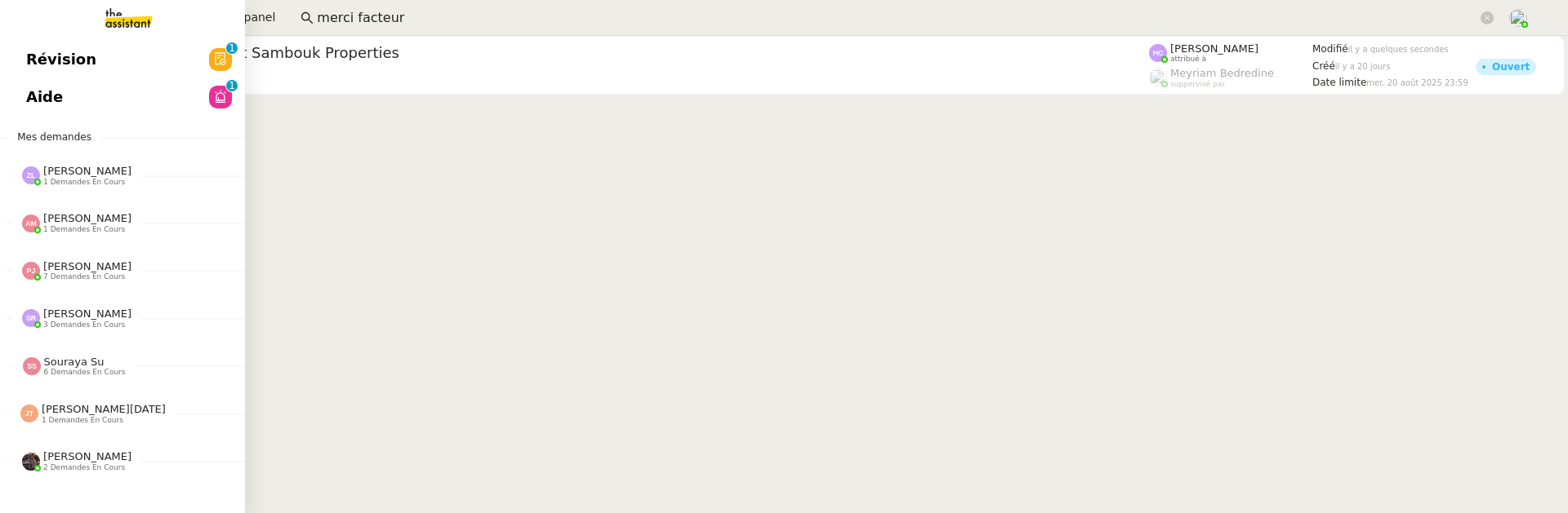
click at [33, 66] on span "Révision" at bounding box center [61, 59] width 70 height 24
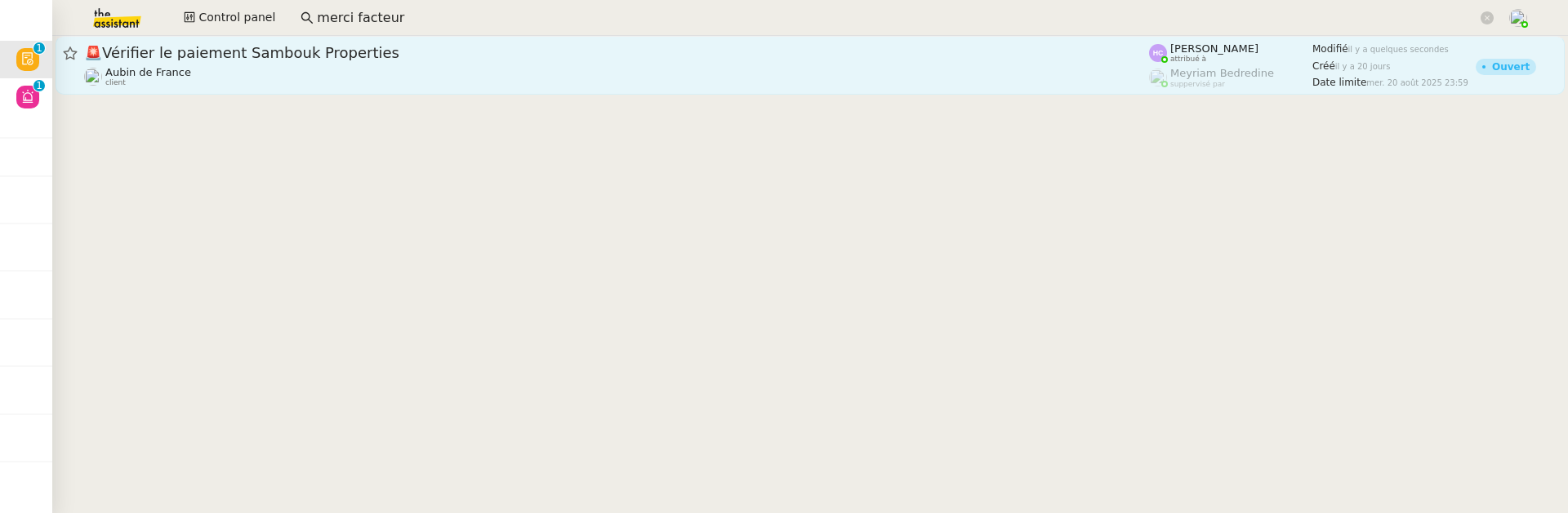
click at [469, 66] on div "Aubin de France client" at bounding box center [617, 77] width 1065 height 21
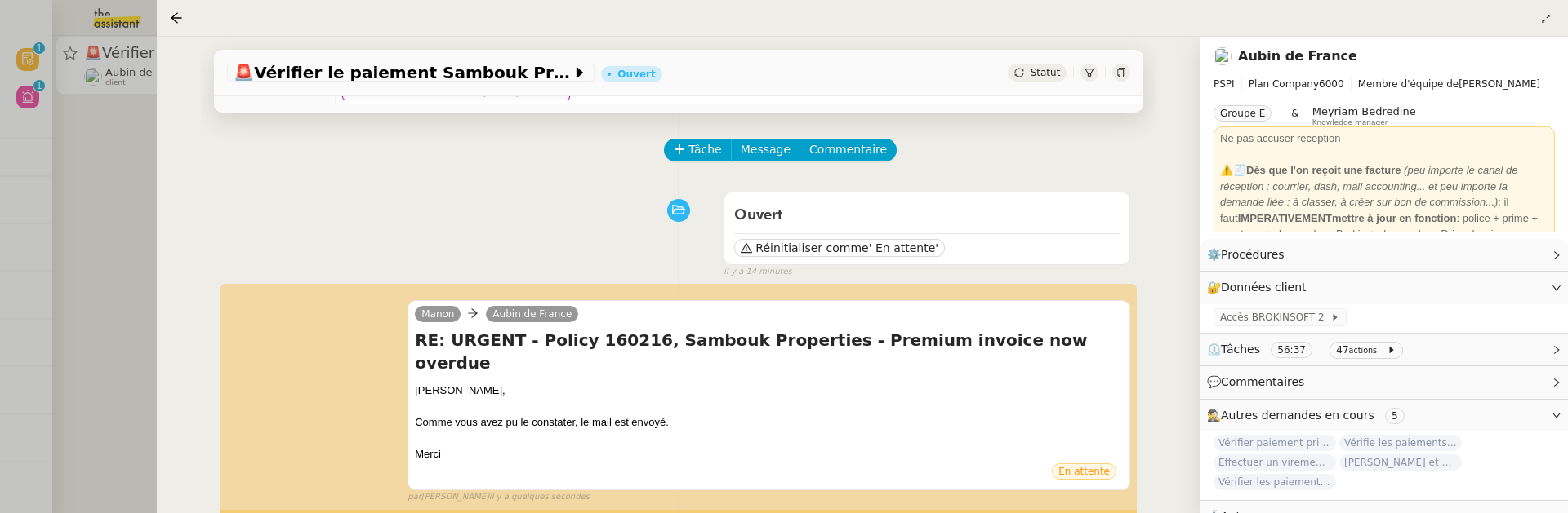
scroll to position [135, 0]
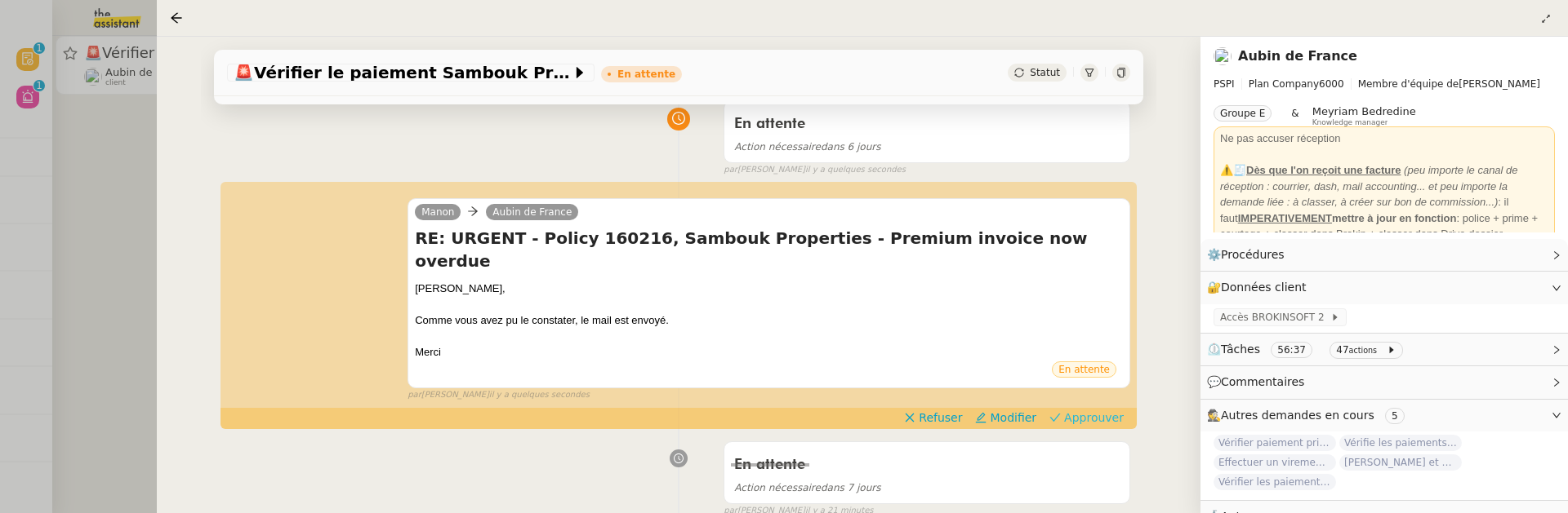
click at [1099, 409] on span "Approuver" at bounding box center [1094, 417] width 60 height 16
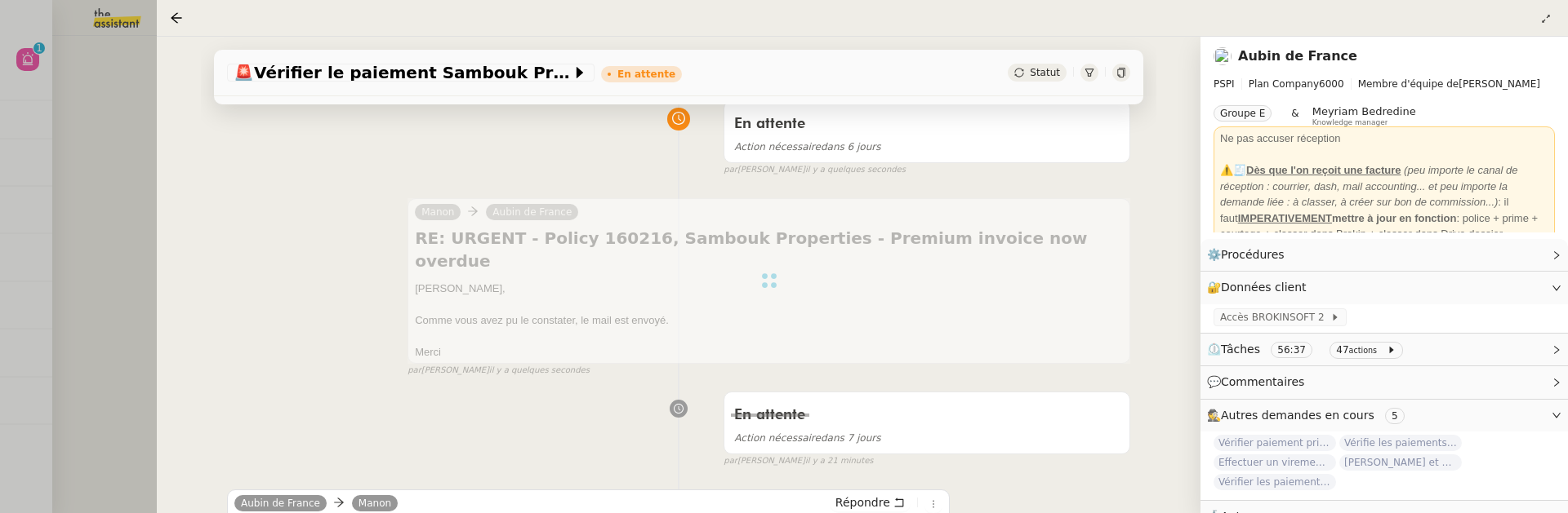
click at [106, 174] on div at bounding box center [784, 256] width 1568 height 513
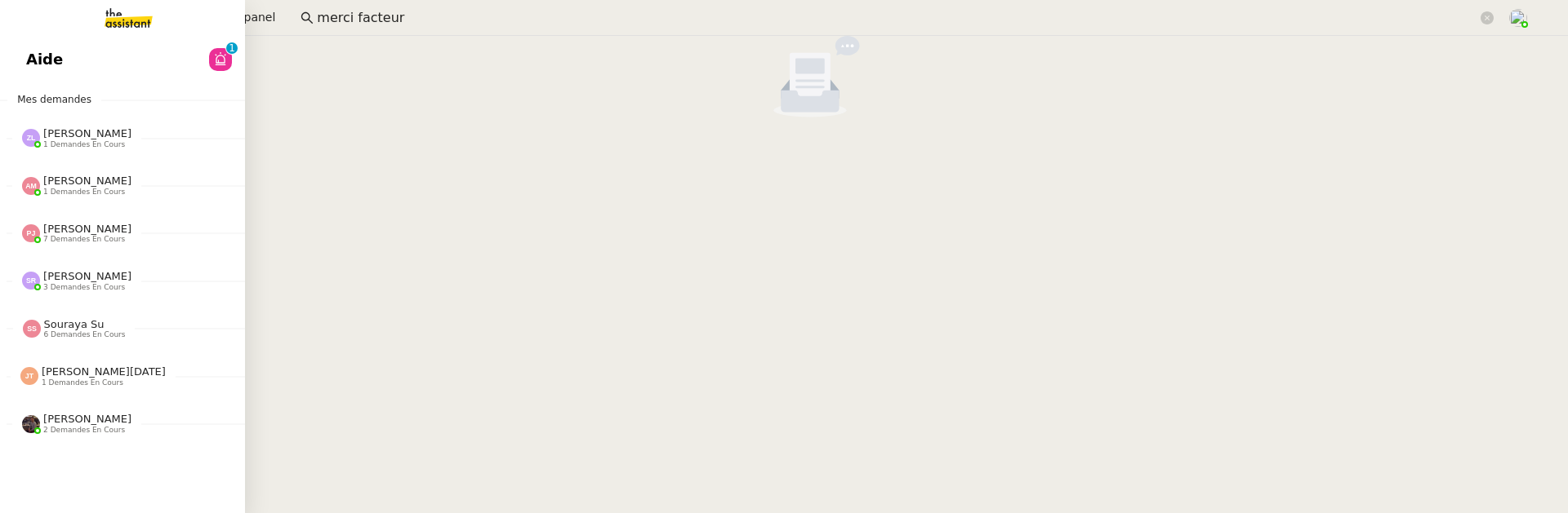
click at [30, 64] on link "Aide 0 1 2 3 4 5 6 7 8 9" at bounding box center [122, 59] width 245 height 37
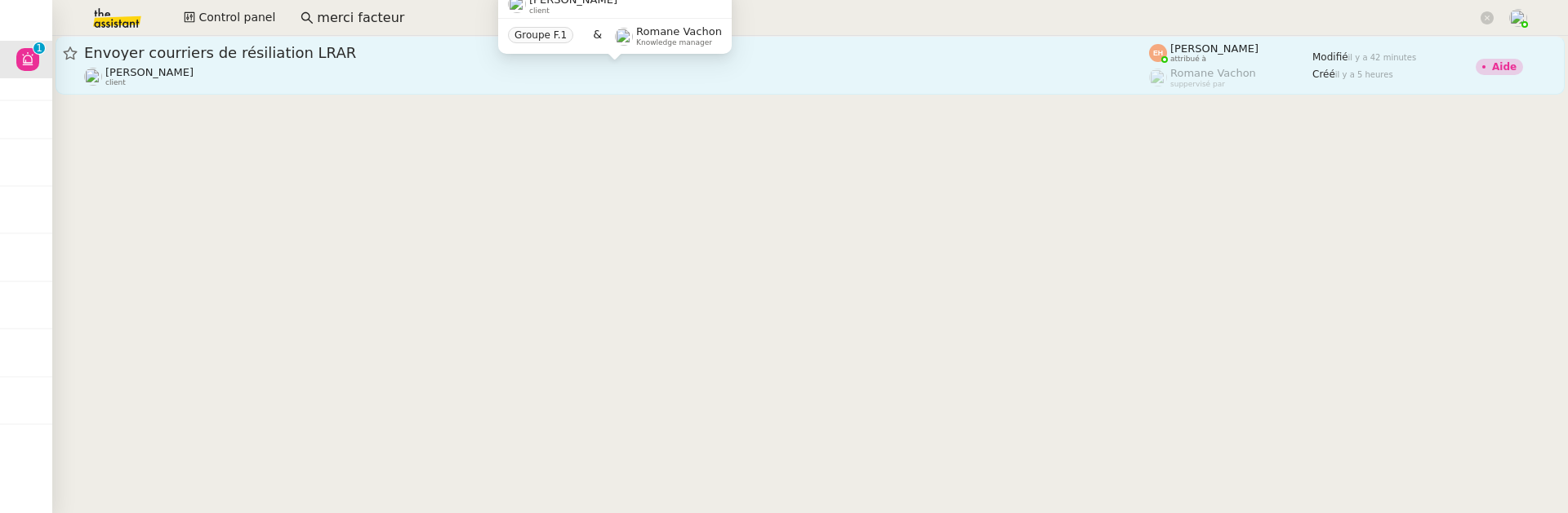
click at [591, 68] on div "Vitor Alvites client" at bounding box center [617, 77] width 1065 height 21
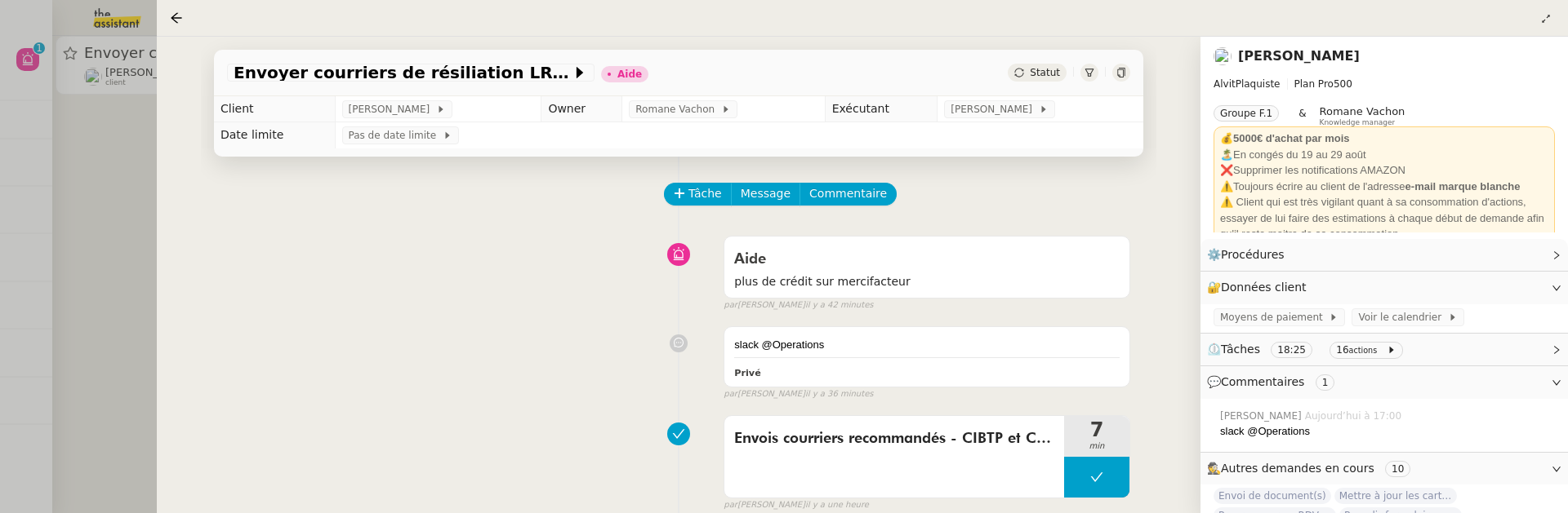
click at [129, 236] on div at bounding box center [784, 256] width 1568 height 513
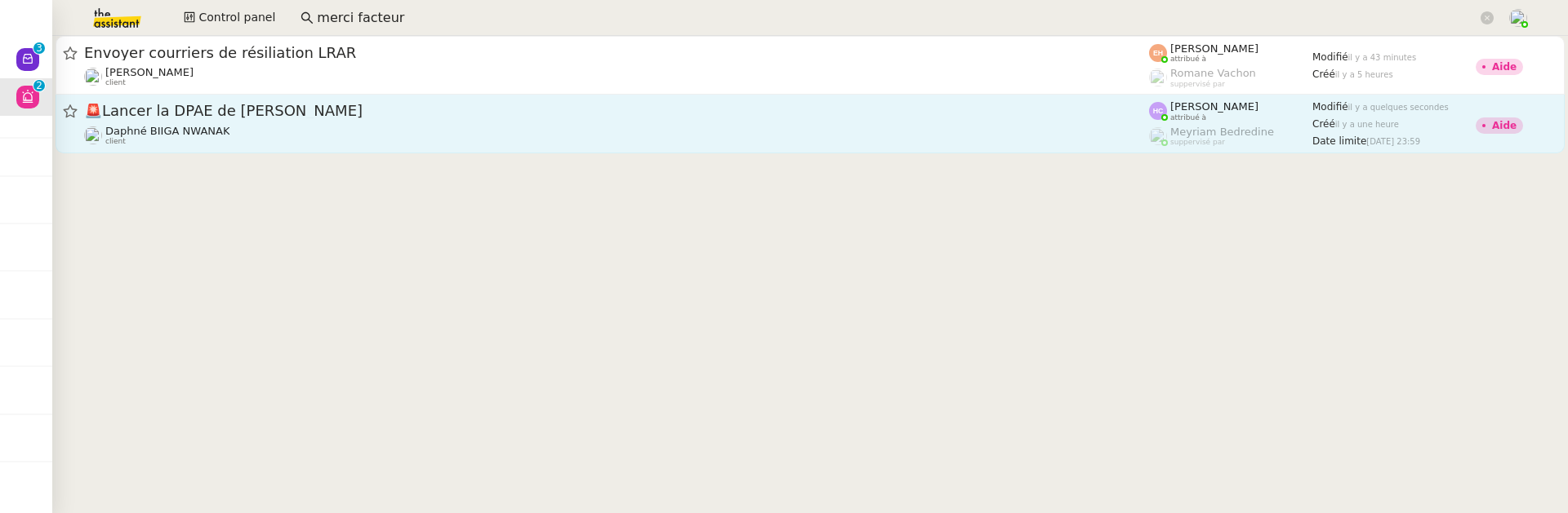
click at [628, 107] on span "🚨 Lancer la DPAE de [PERSON_NAME]" at bounding box center [617, 110] width 1065 height 14
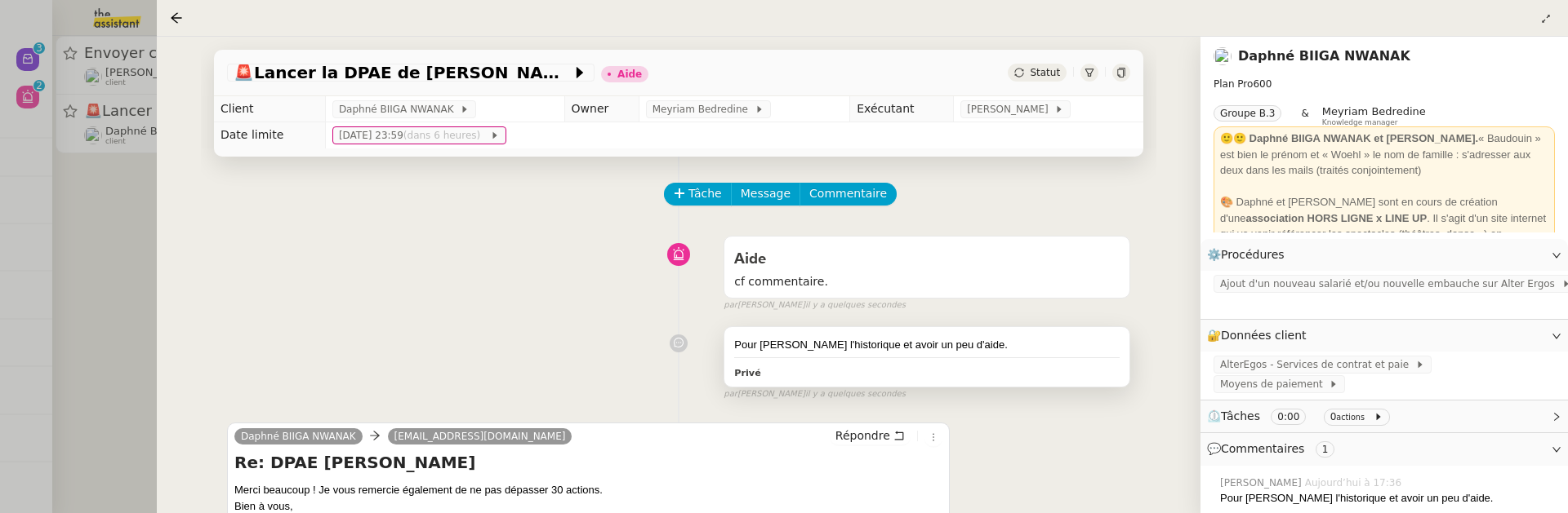
click at [866, 353] on div "Pour [PERSON_NAME] l'historique et avoir un peu d'aide. Privé" at bounding box center [927, 357] width 405 height 61
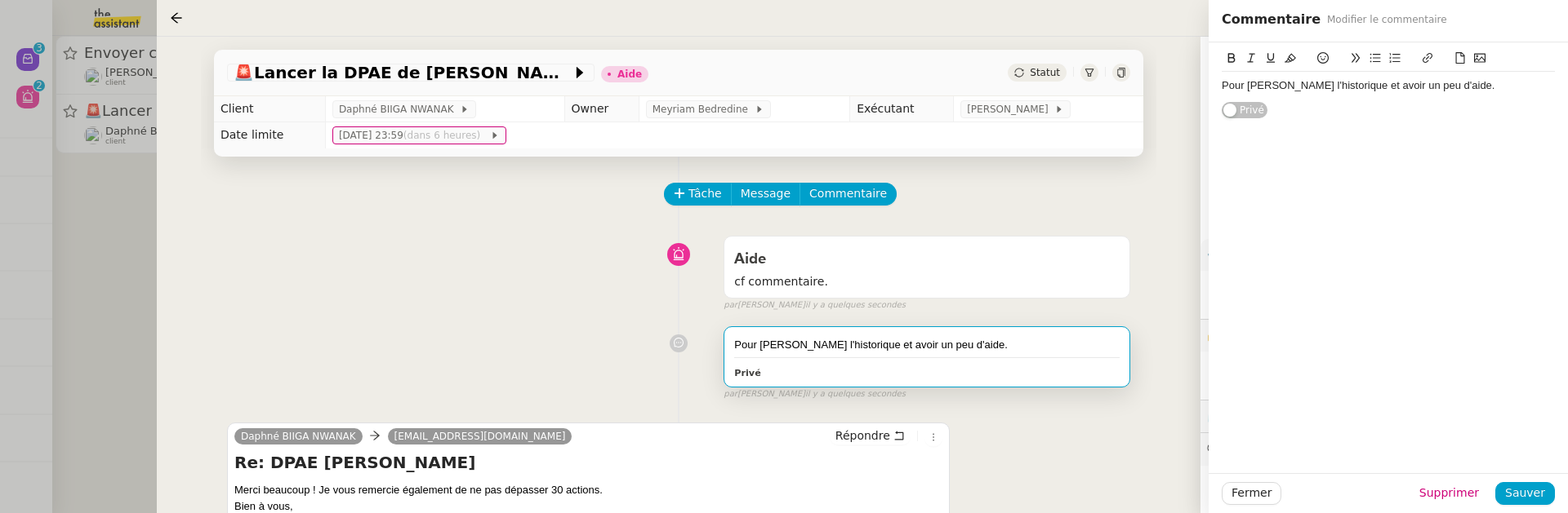
click at [1254, 85] on div "Pour [PERSON_NAME] l'historique et avoir un peu d'aide." at bounding box center [1388, 86] width 334 height 14
click at [1538, 495] on span "Sauver" at bounding box center [1526, 494] width 40 height 19
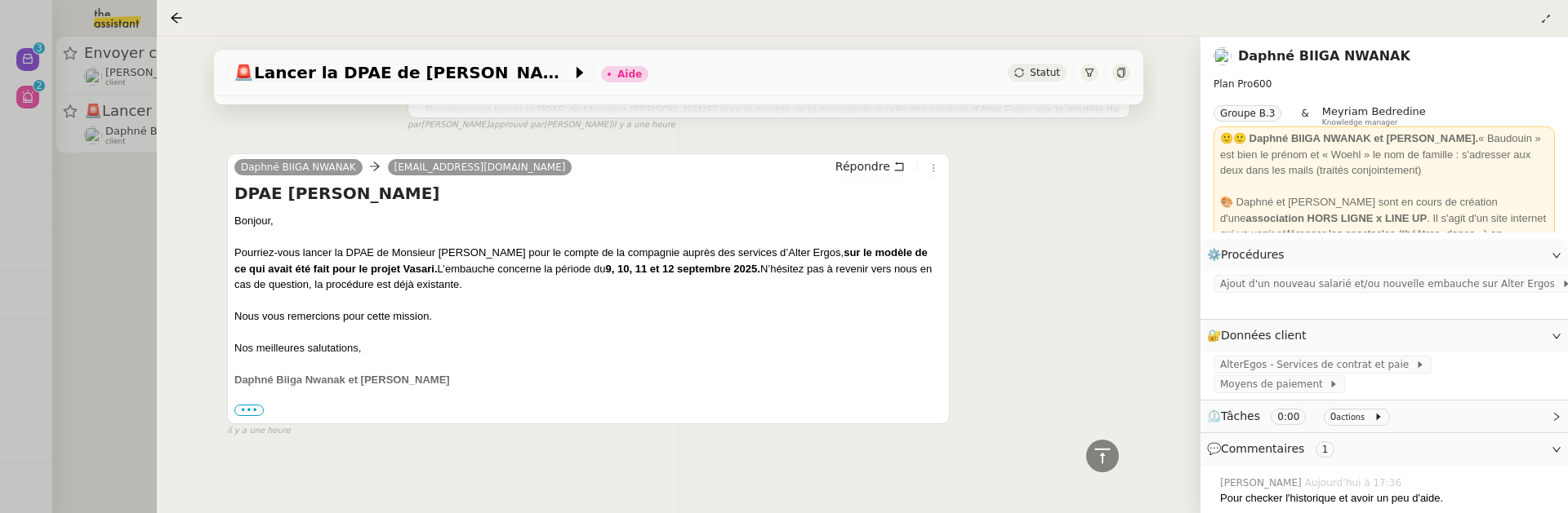
scroll to position [816, 0]
click at [116, 242] on div at bounding box center [784, 256] width 1568 height 513
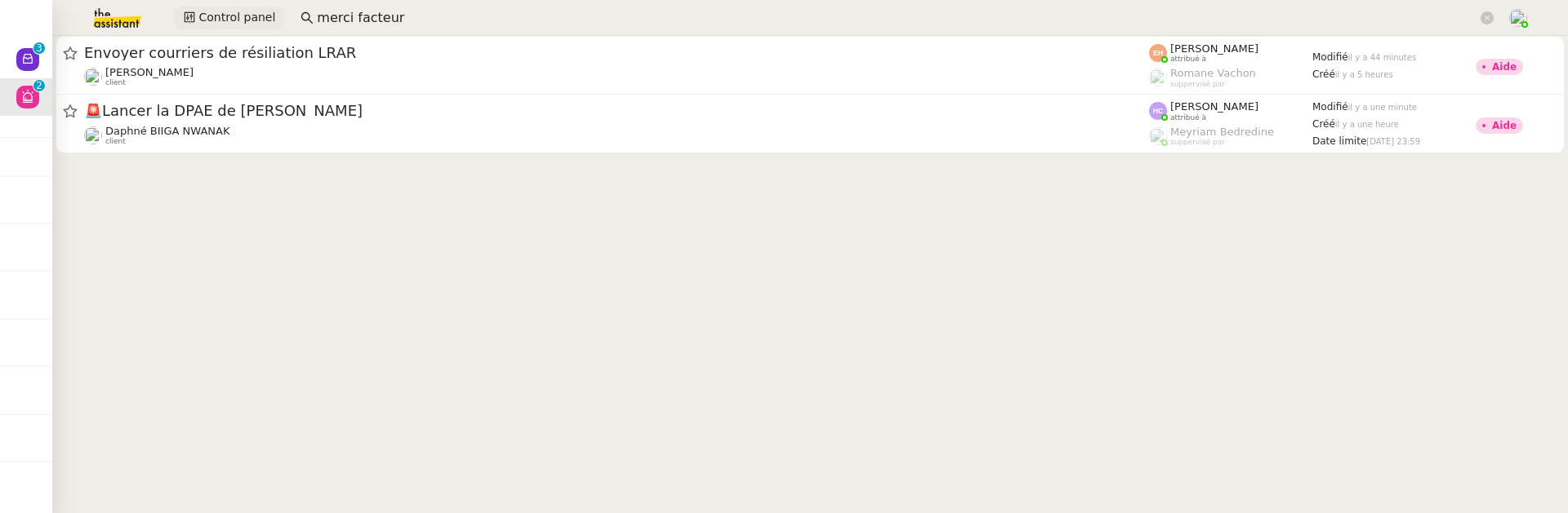
click at [244, 12] on span "Control panel" at bounding box center [236, 17] width 77 height 19
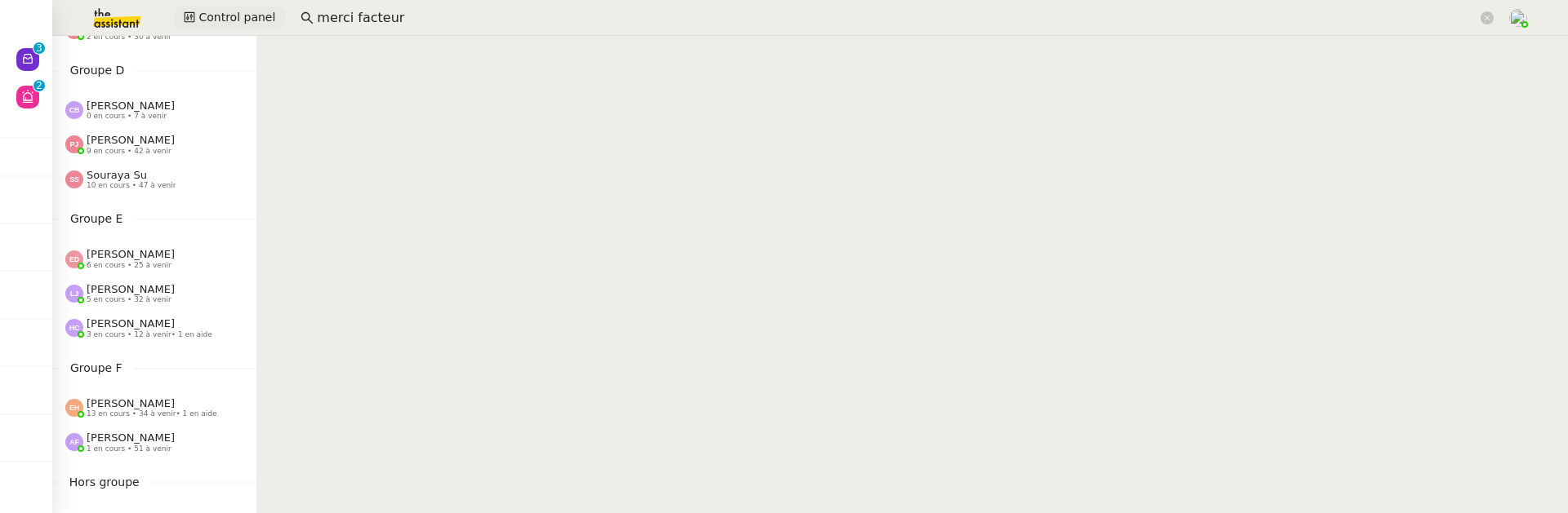
scroll to position [476, 0]
click at [155, 293] on span "5 en cours • 32 à venir" at bounding box center [129, 297] width 85 height 9
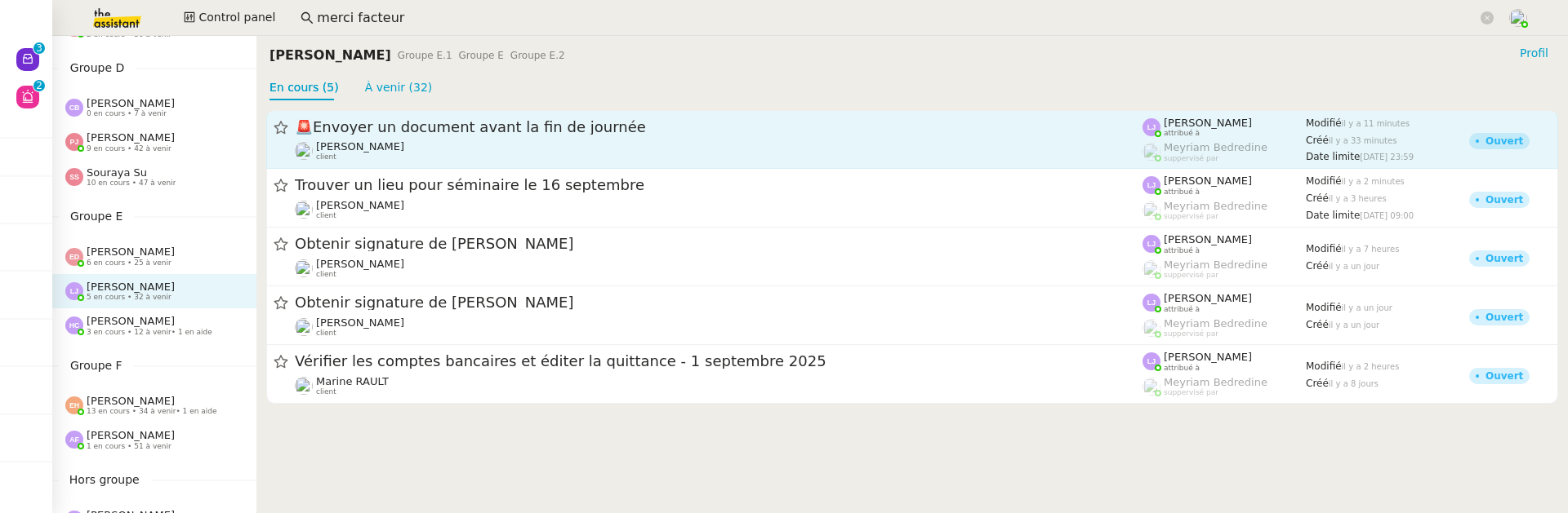
click at [540, 140] on div "[PERSON_NAME] client" at bounding box center [719, 151] width 848 height 21
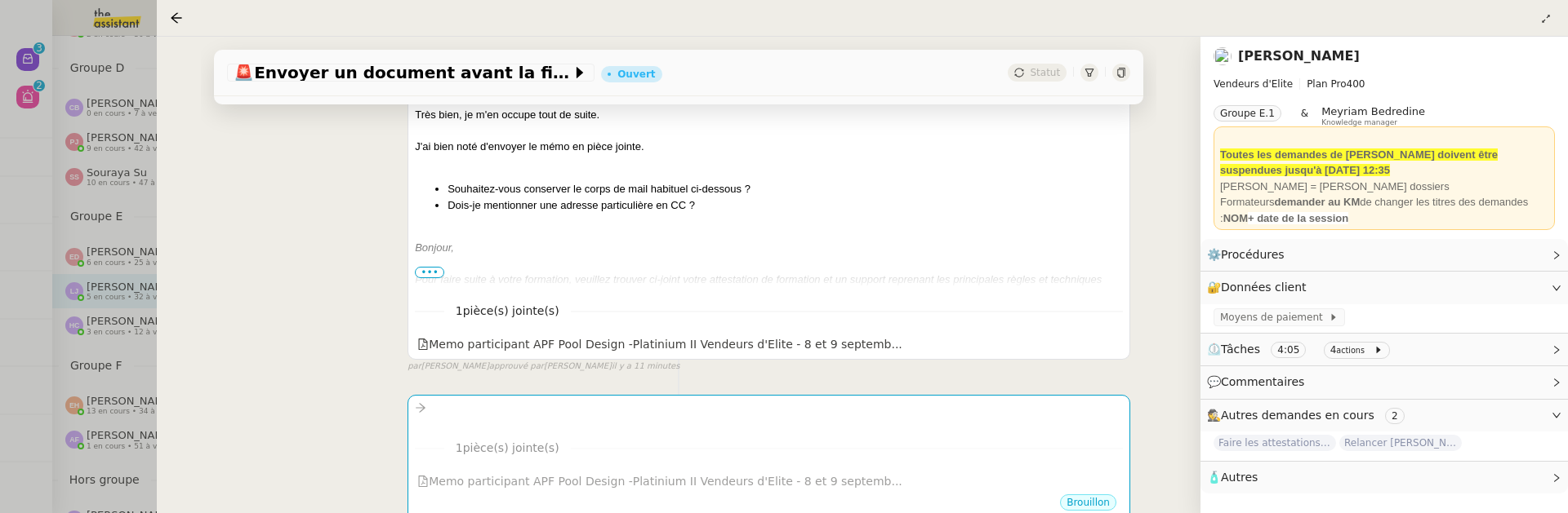
scroll to position [346, 0]
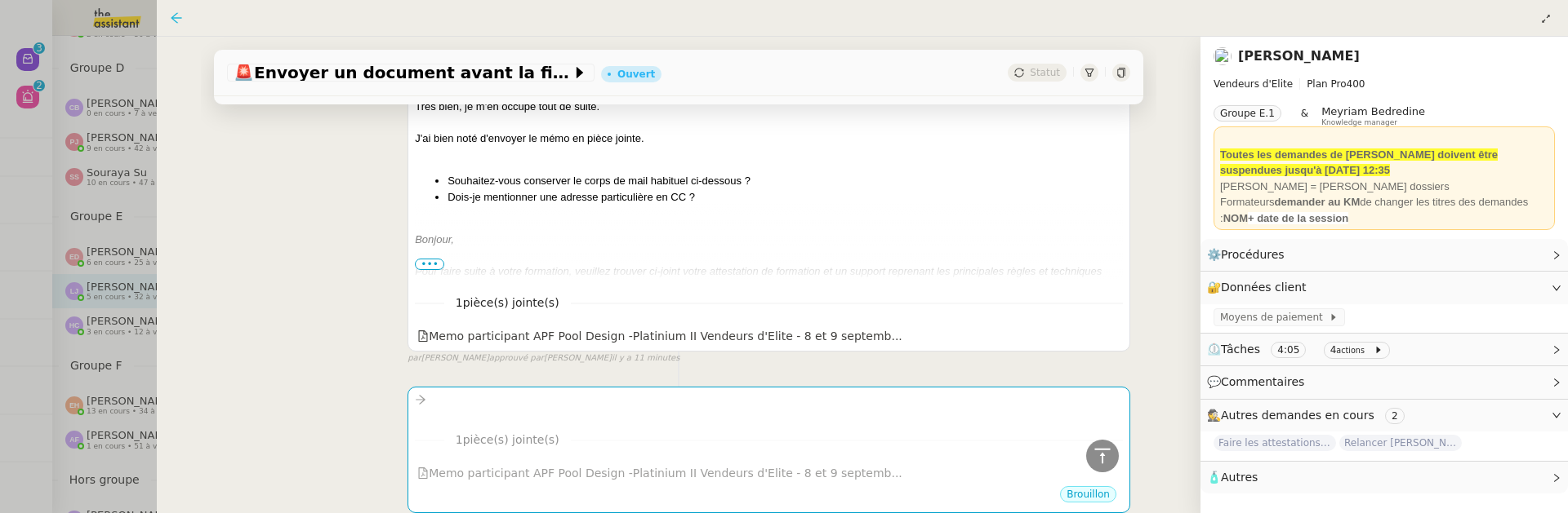
click at [172, 19] on icon at bounding box center [177, 18] width 13 height 13
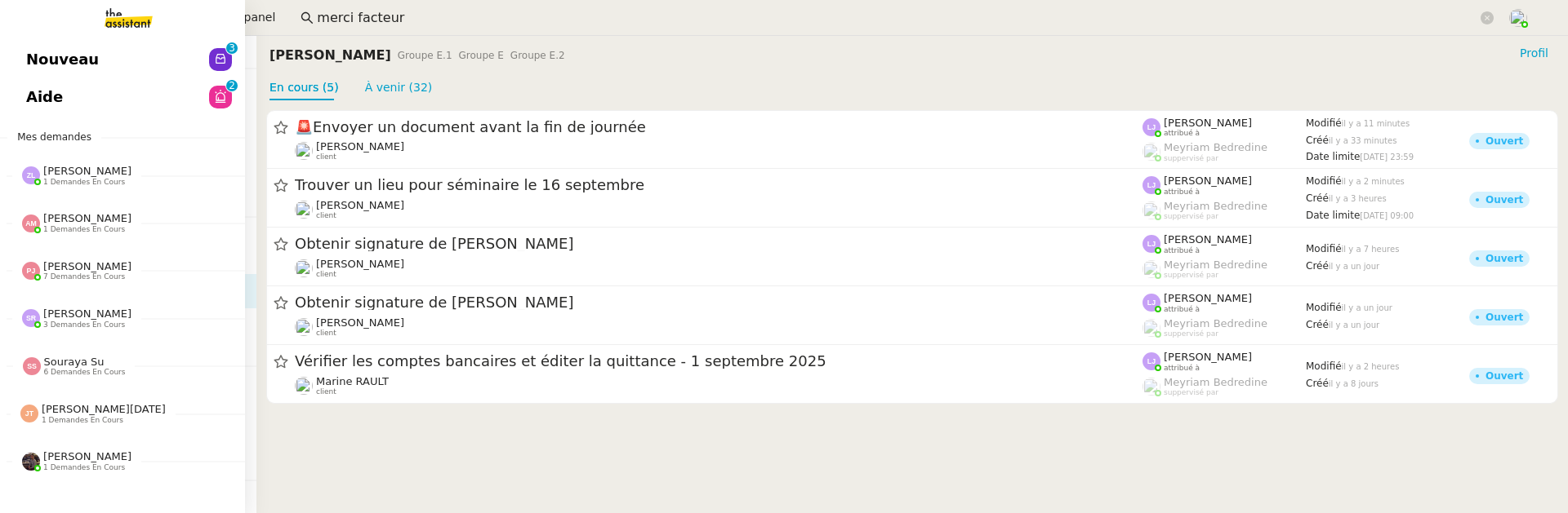
click at [29, 60] on span "Nouveau" at bounding box center [62, 59] width 73 height 24
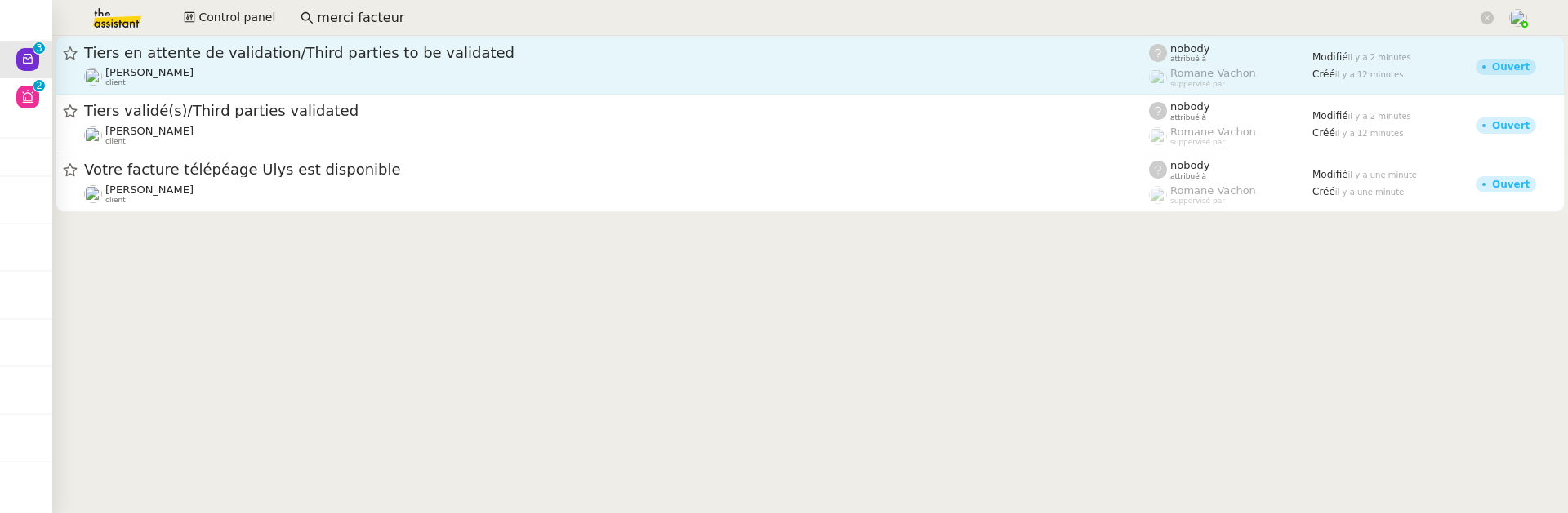
click at [546, 83] on div "[PERSON_NAME] client" at bounding box center [617, 77] width 1065 height 21
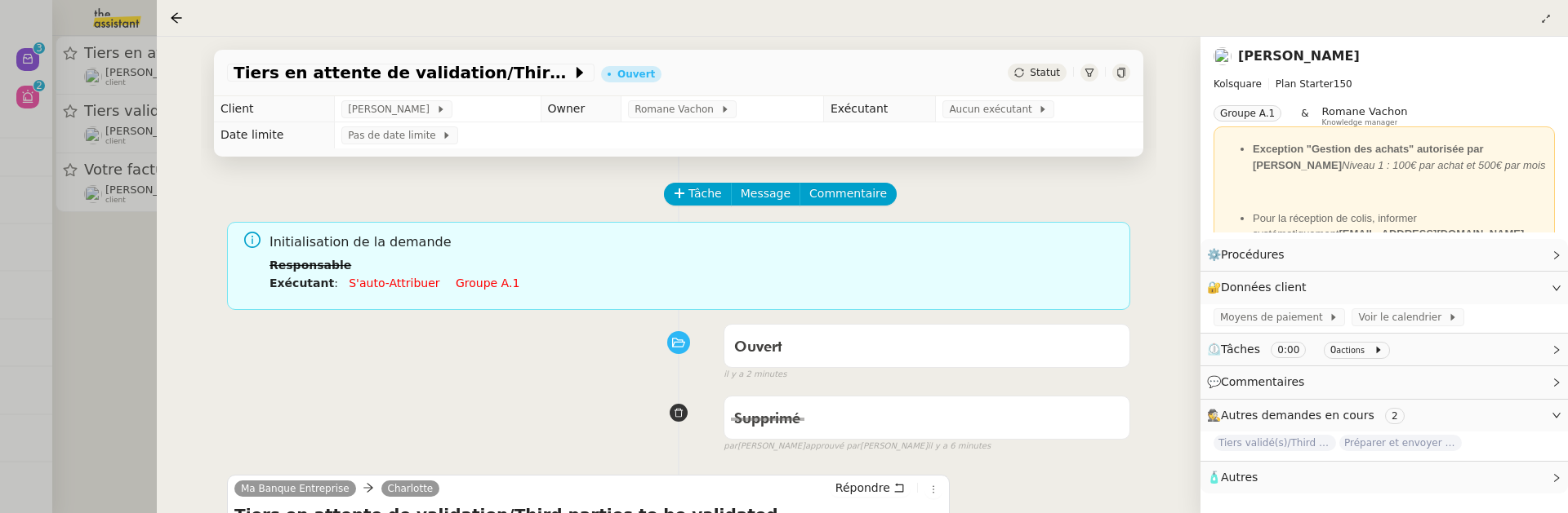
click at [1039, 73] on span "Statut" at bounding box center [1044, 73] width 30 height 12
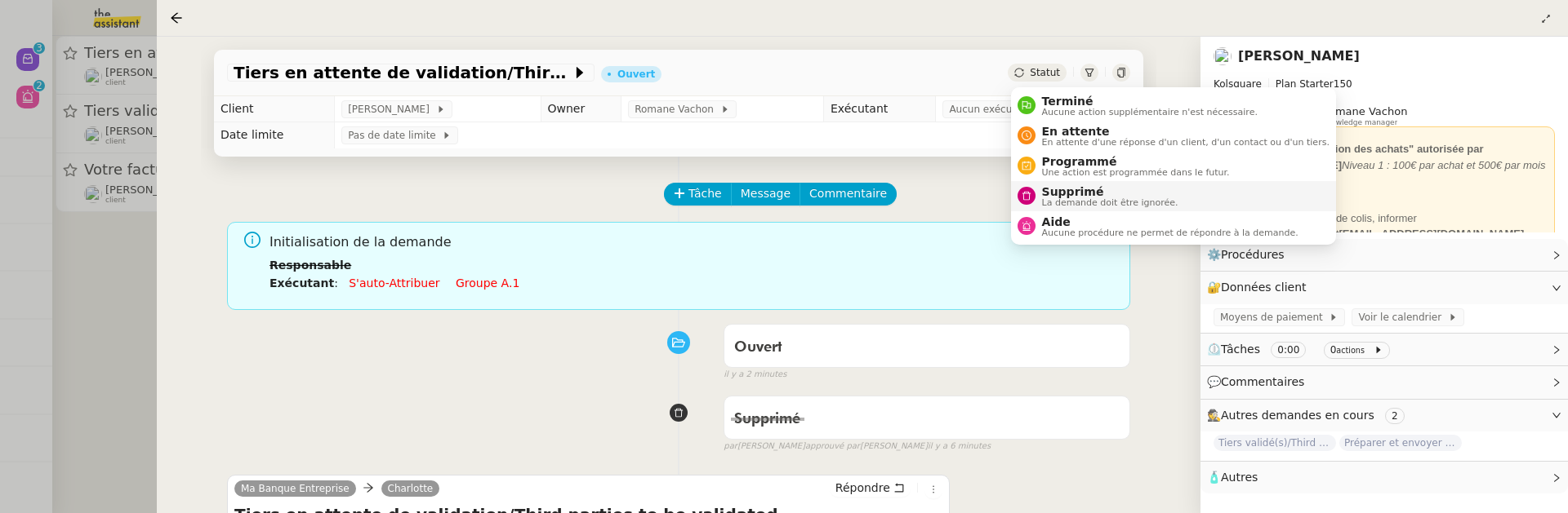
click at [1078, 202] on span "La demande doit être ignorée." at bounding box center [1110, 202] width 137 height 9
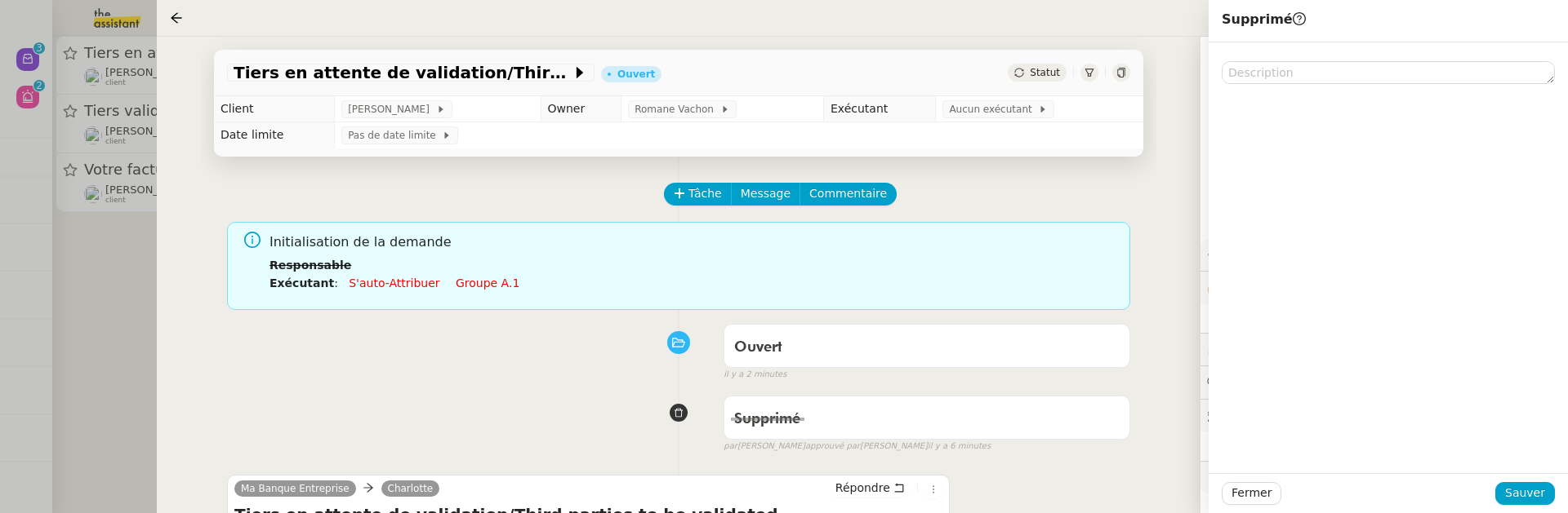
click at [1511, 480] on div "Fermer Sauver" at bounding box center [1388, 494] width 360 height 40
click at [1517, 491] on span "Sauver" at bounding box center [1526, 494] width 40 height 19
click at [122, 294] on div at bounding box center [784, 256] width 1568 height 513
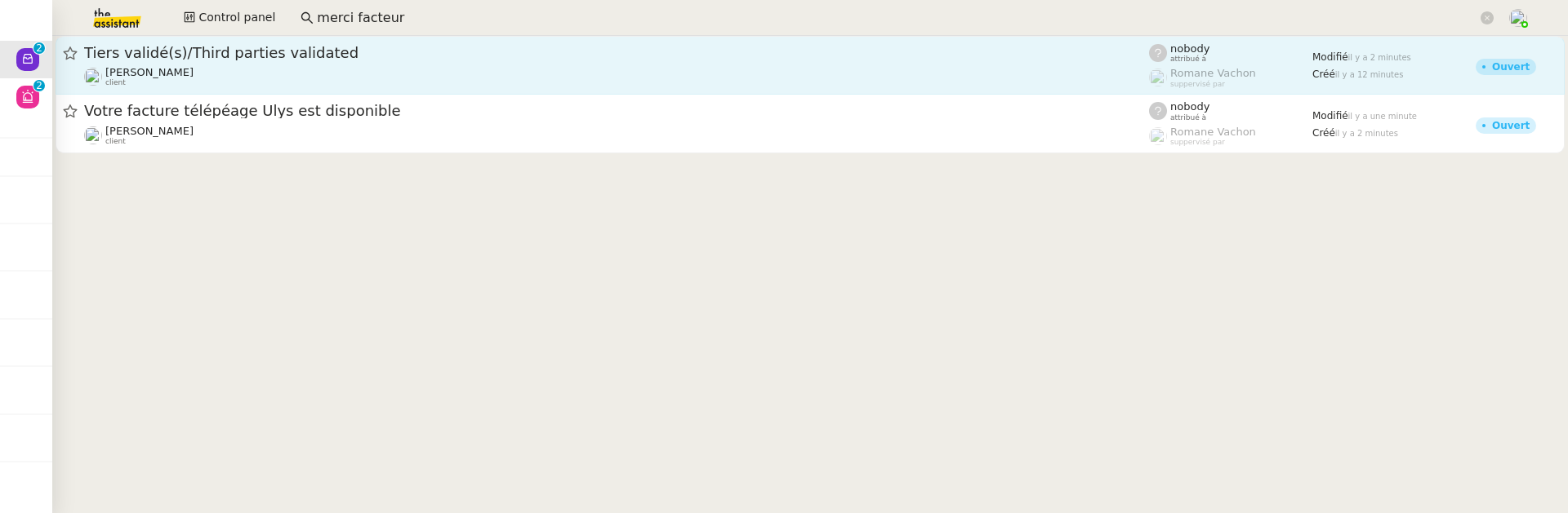
click at [280, 85] on div "[PERSON_NAME] client" at bounding box center [617, 77] width 1065 height 21
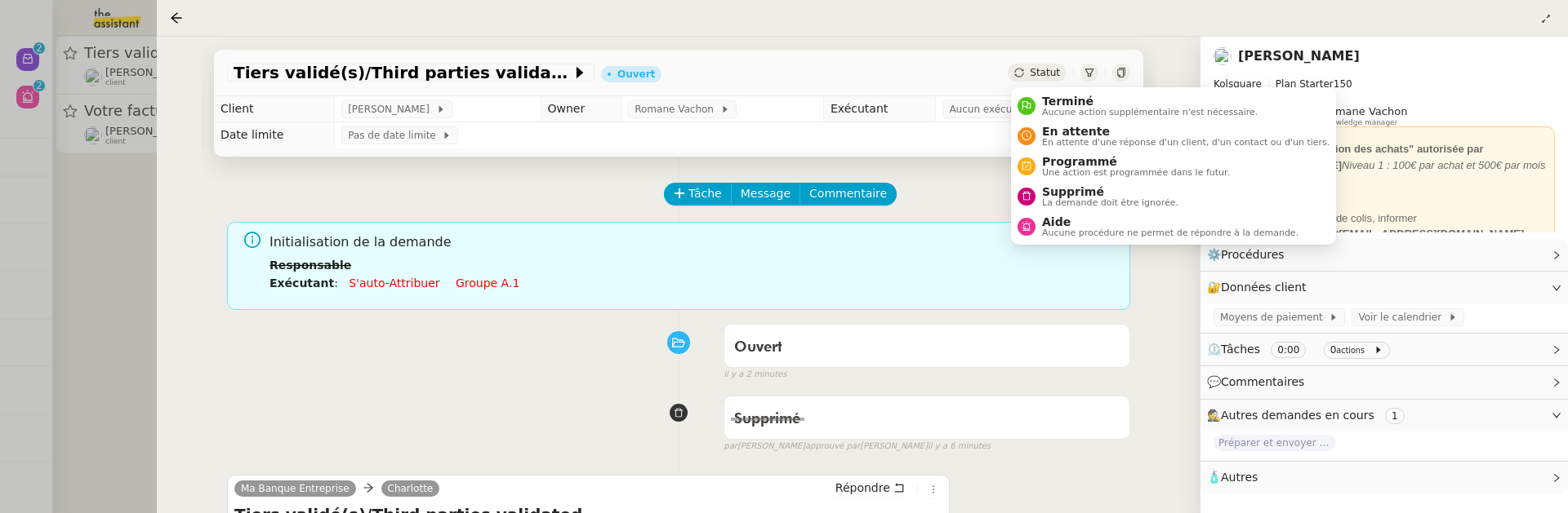
click at [1039, 68] on span "Statut" at bounding box center [1044, 73] width 30 height 12
click at [1067, 191] on span "Supprimé" at bounding box center [1110, 192] width 137 height 13
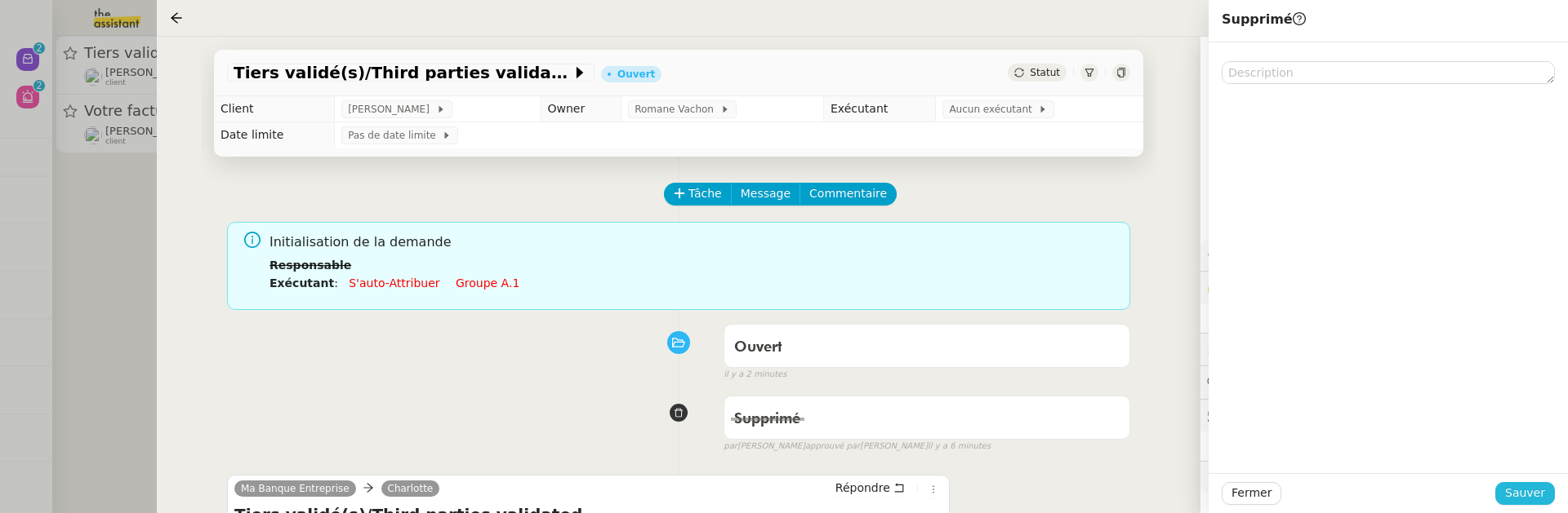
click at [1546, 492] on button "Sauver" at bounding box center [1526, 494] width 60 height 23
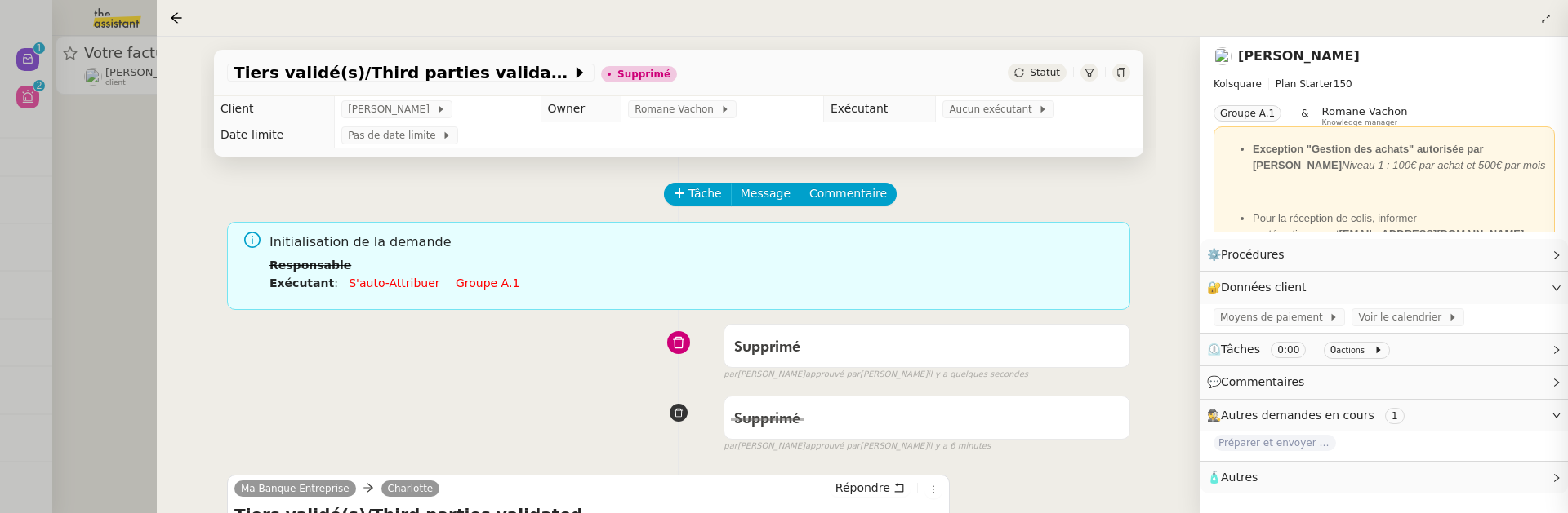
click at [117, 236] on div at bounding box center [784, 256] width 1568 height 513
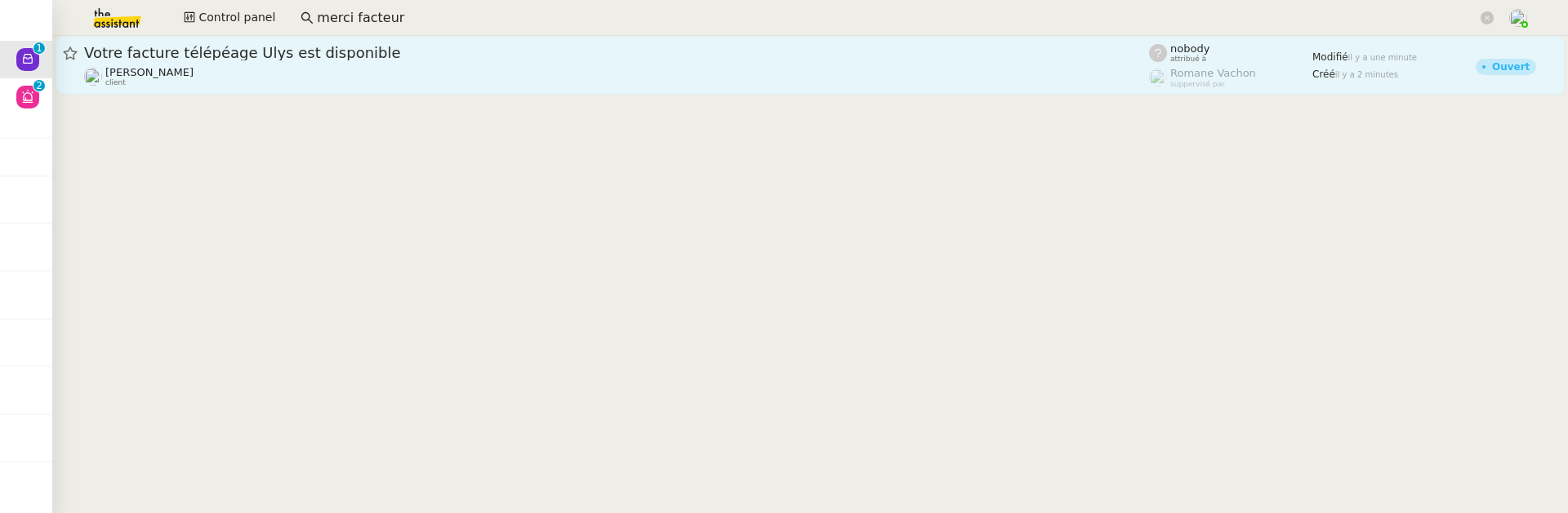
click at [311, 74] on div "[PERSON_NAME] client" at bounding box center [617, 77] width 1065 height 21
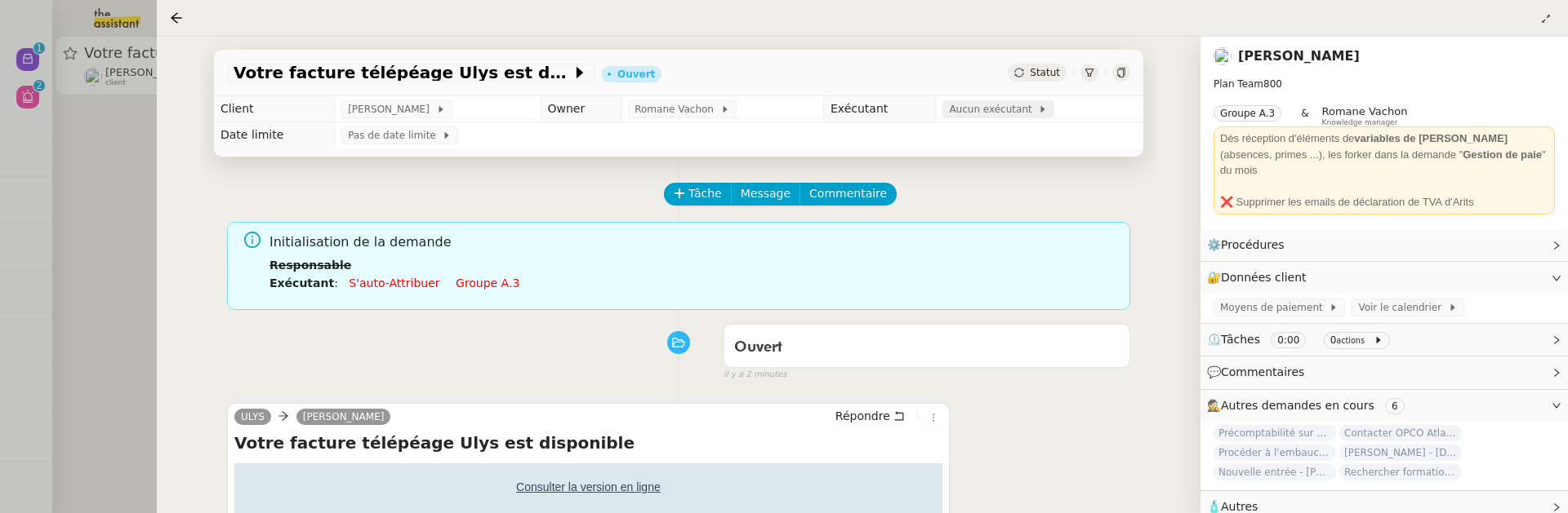
click at [960, 112] on span "Aucun exécutant" at bounding box center [993, 109] width 89 height 16
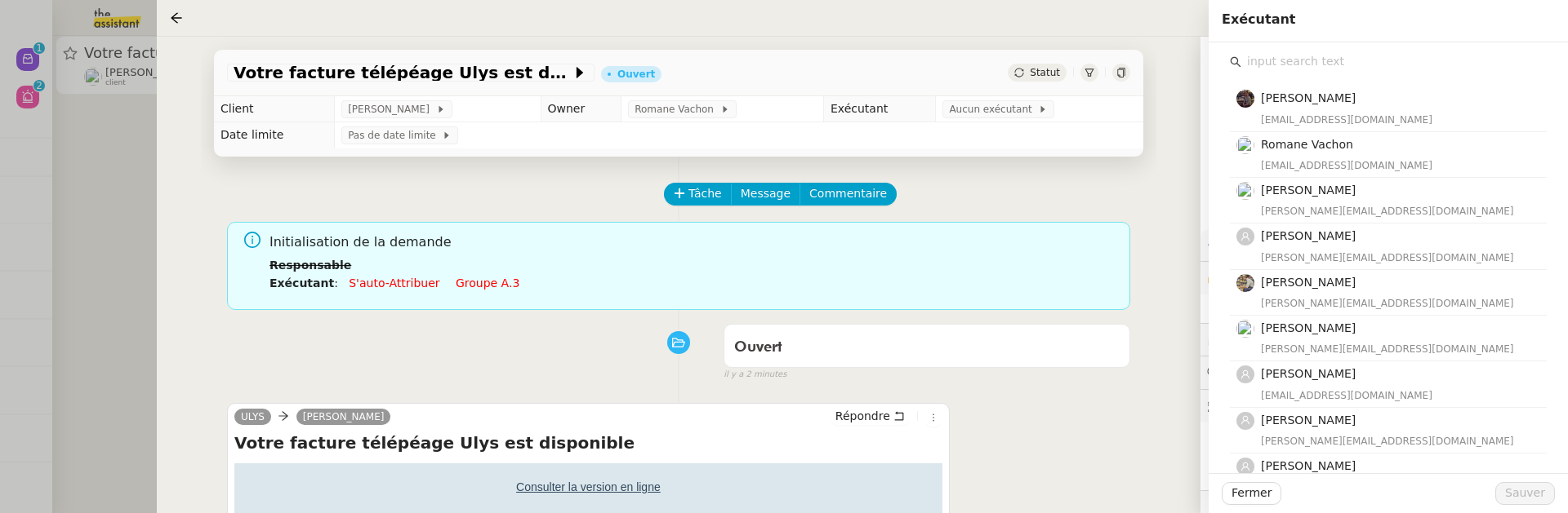
click at [1241, 62] on input "text" at bounding box center [1394, 61] width 306 height 22
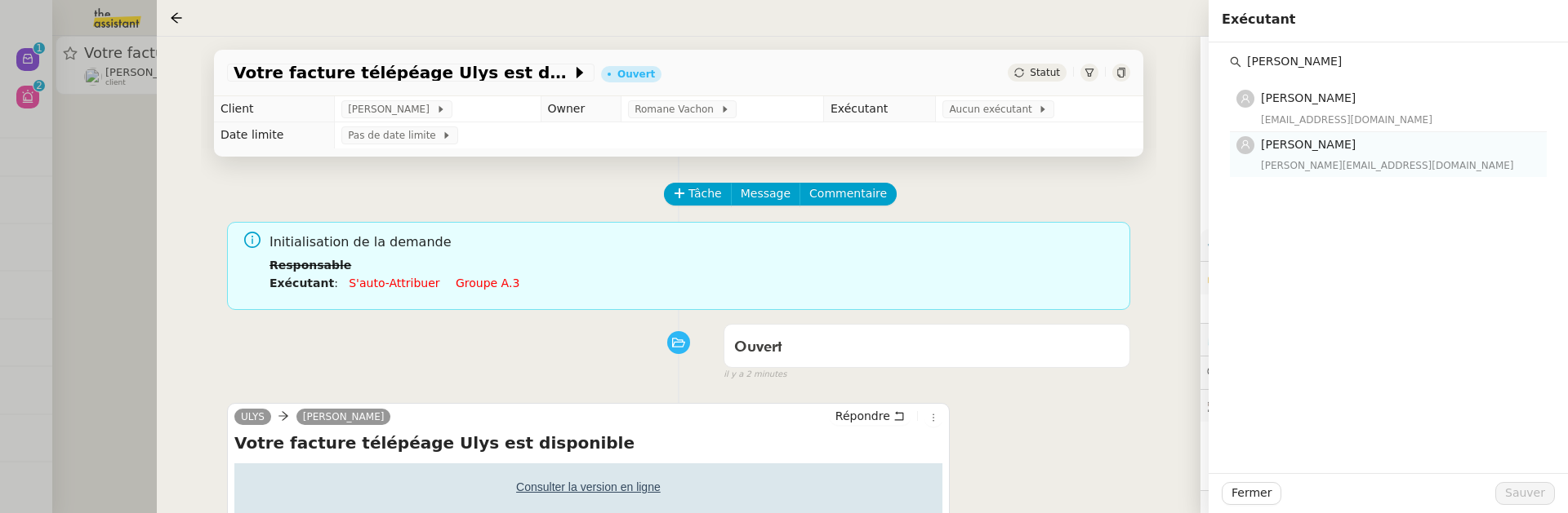
type input "[PERSON_NAME]"
click at [1323, 149] on span "[PERSON_NAME]" at bounding box center [1308, 145] width 95 height 13
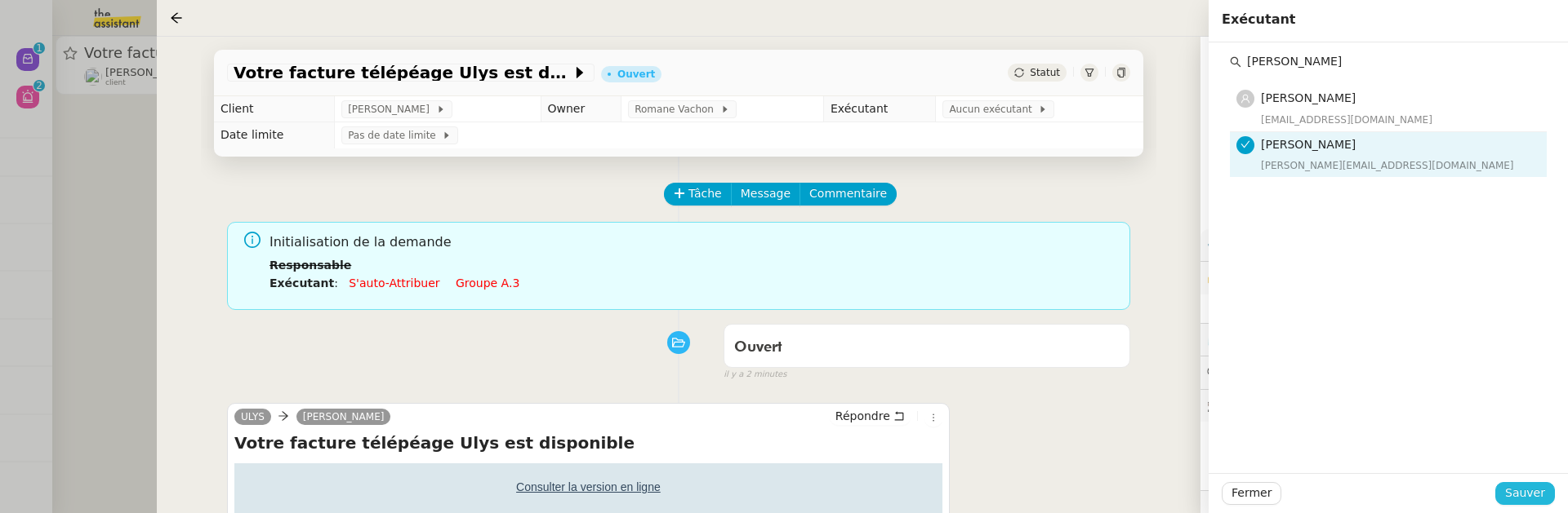
click at [1531, 499] on span "Sauver" at bounding box center [1526, 494] width 40 height 19
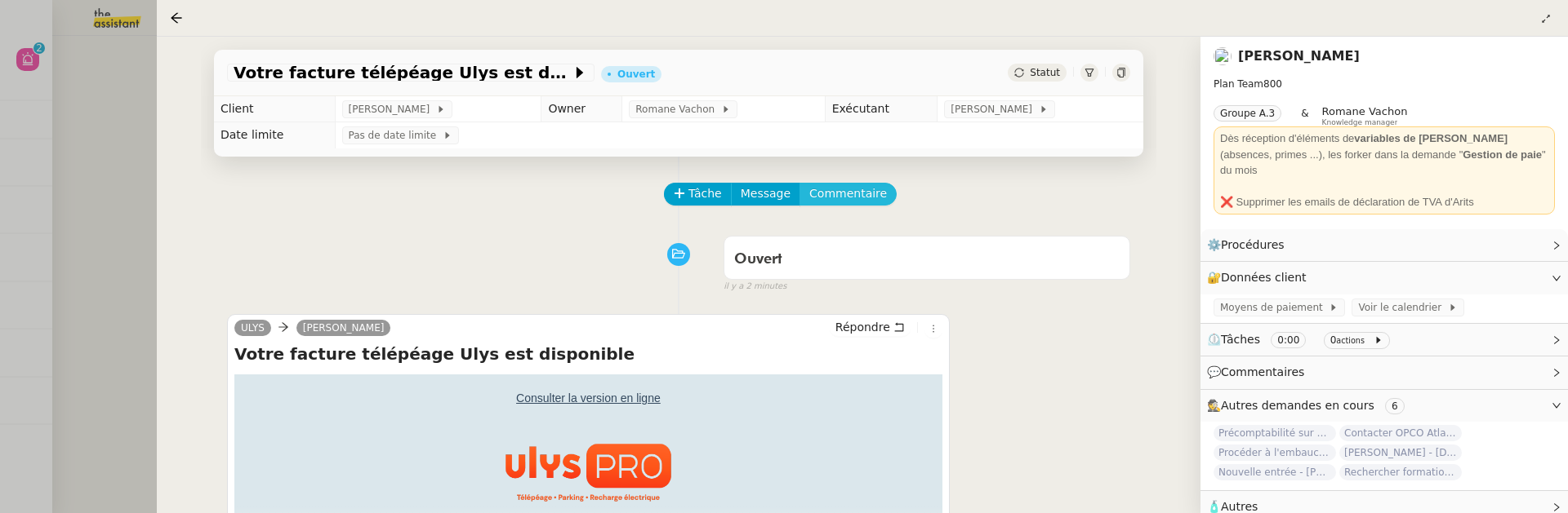
click at [869, 199] on span "Commentaire" at bounding box center [848, 194] width 78 height 19
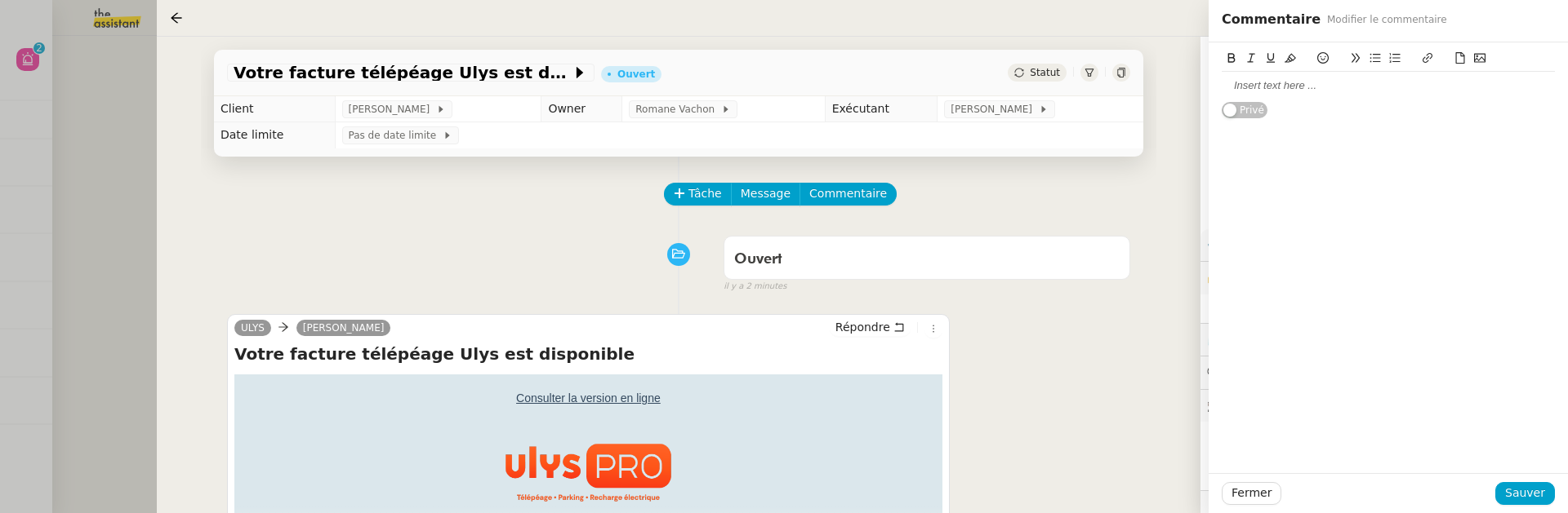
click at [1308, 96] on div at bounding box center [1388, 86] width 334 height 28
click at [1540, 491] on span "Sauver" at bounding box center [1526, 494] width 40 height 19
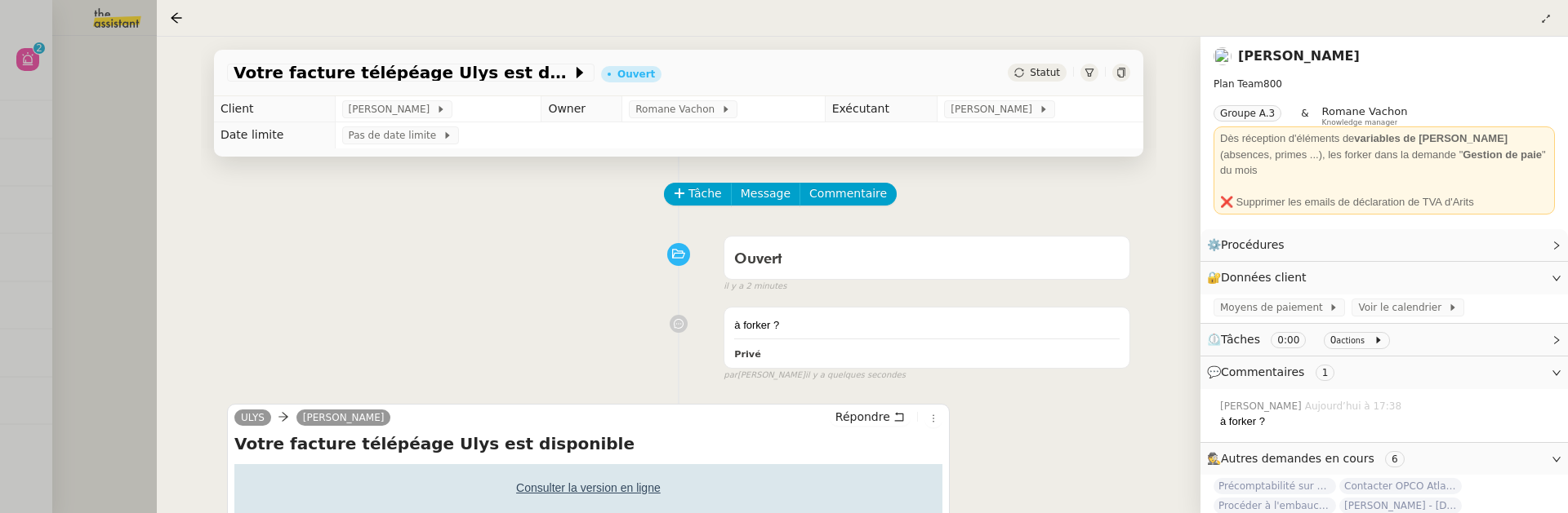
click at [112, 129] on div at bounding box center [784, 256] width 1568 height 513
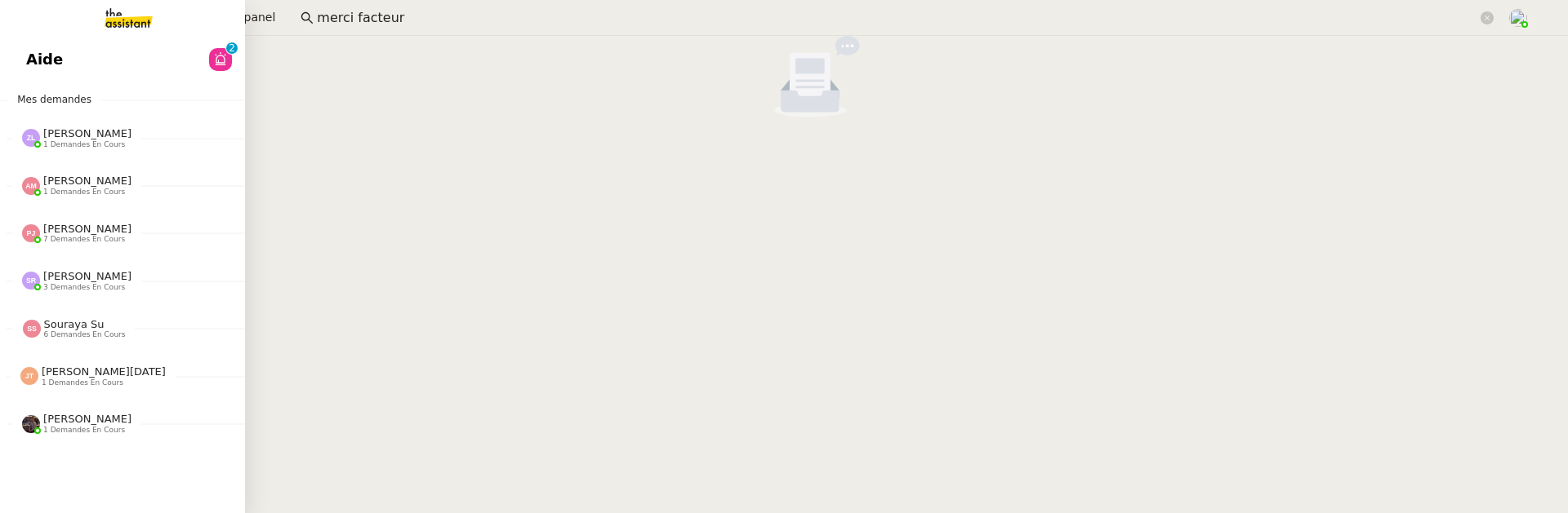
click at [33, 71] on link "Aide 0 1 2 3 4 5 6 7 8 9" at bounding box center [122, 59] width 245 height 37
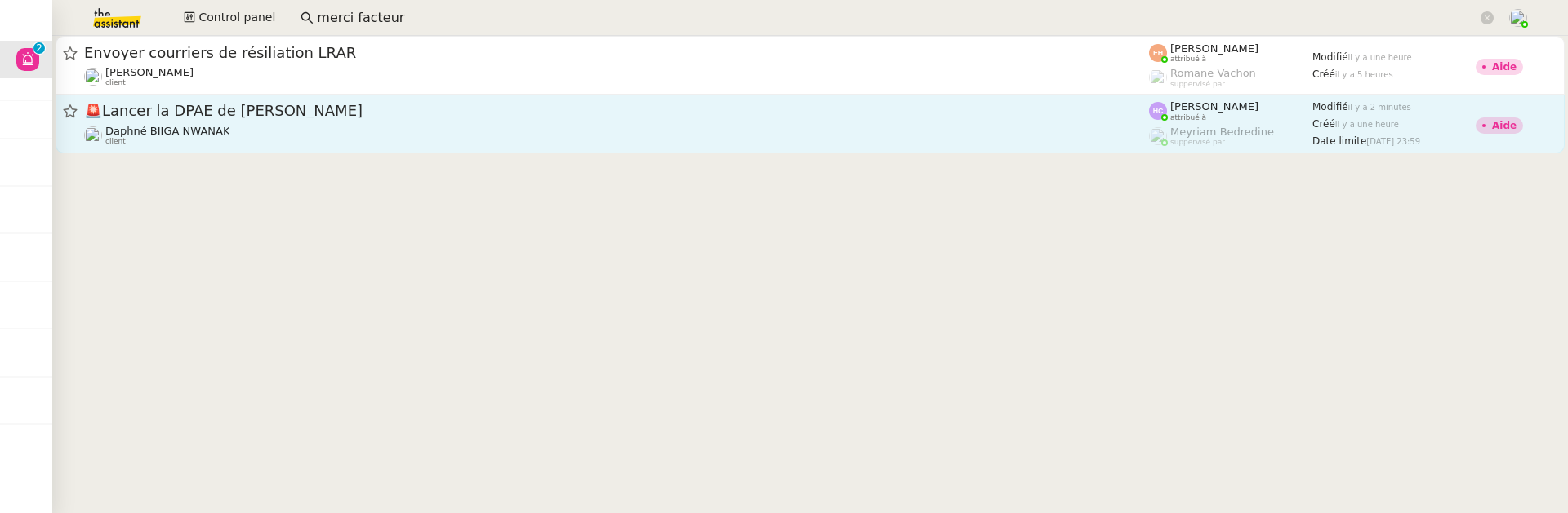
click at [624, 144] on div "Daphné BIIGA NWANAK client" at bounding box center [617, 135] width 1065 height 21
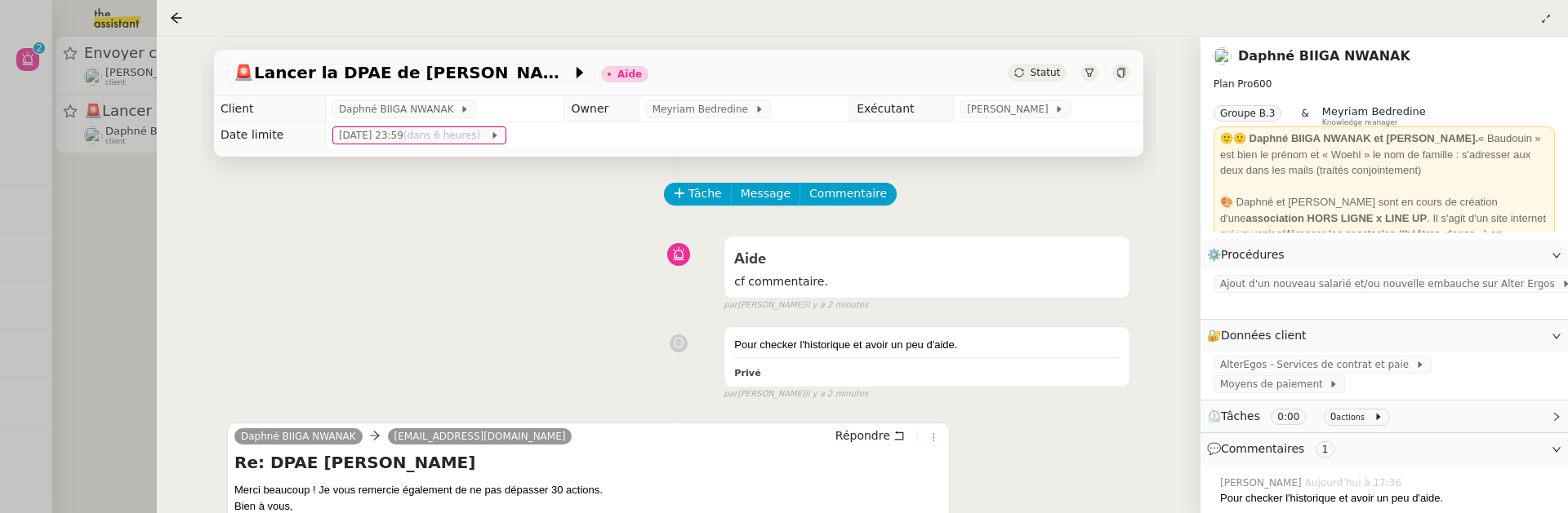
click at [117, 239] on div at bounding box center [784, 256] width 1568 height 513
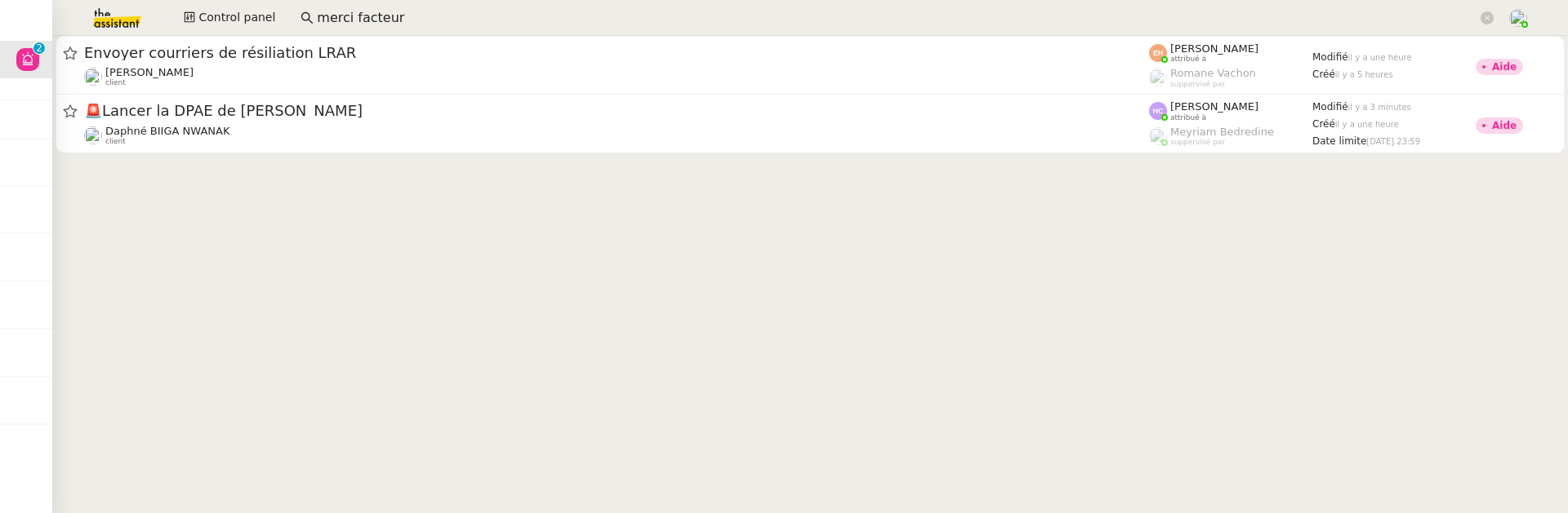
click at [641, 19] on input "merci facteur" at bounding box center [897, 18] width 1160 height 22
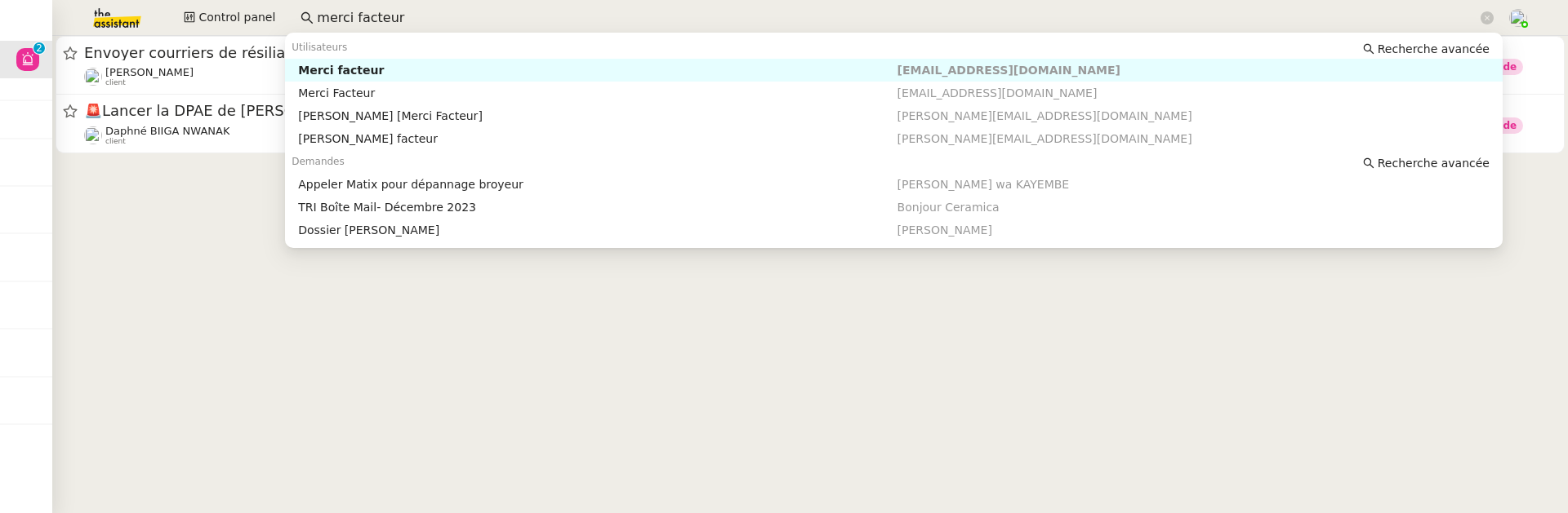
click at [641, 19] on input "merci facteur" at bounding box center [897, 18] width 1160 height 22
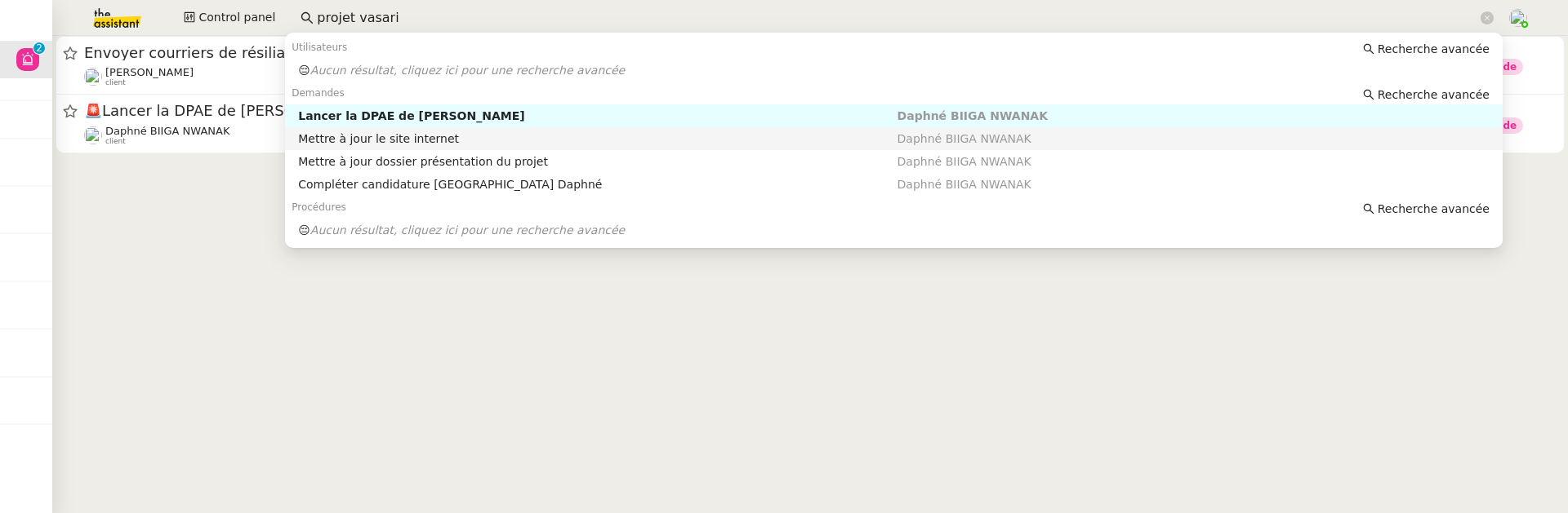
click at [757, 137] on div "Mettre à jour le site internet" at bounding box center [597, 138] width 599 height 14
type input "projet vasari"
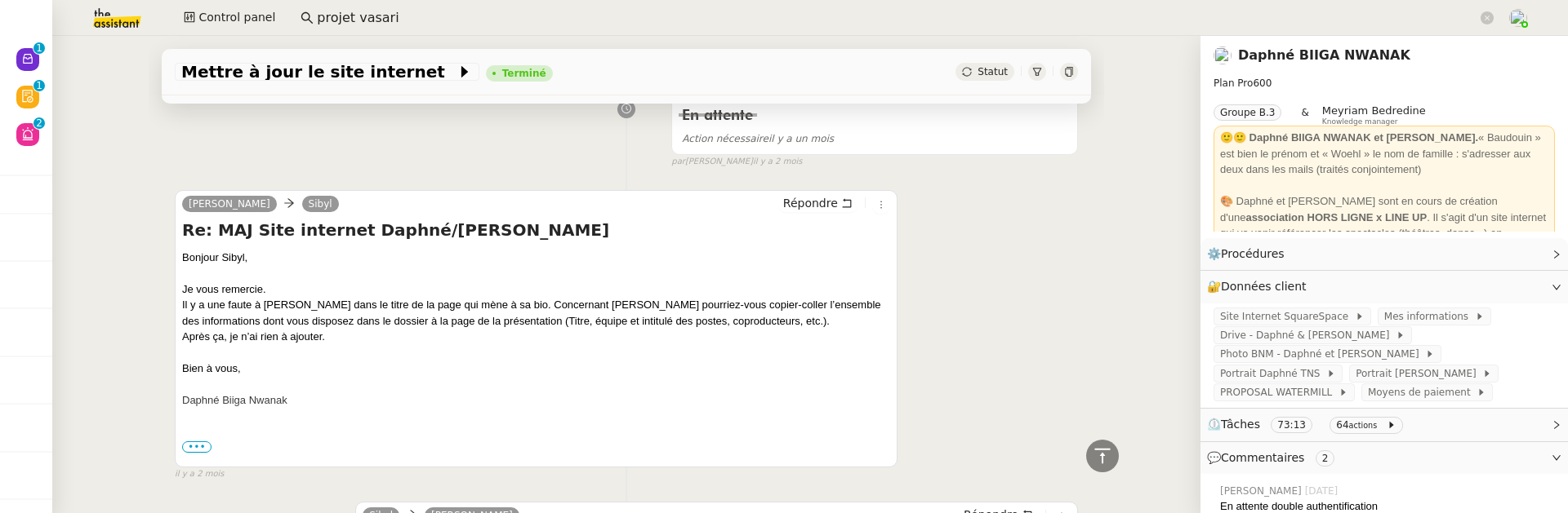
scroll to position [2215, 0]
click at [1067, 68] on icon at bounding box center [1069, 72] width 8 height 10
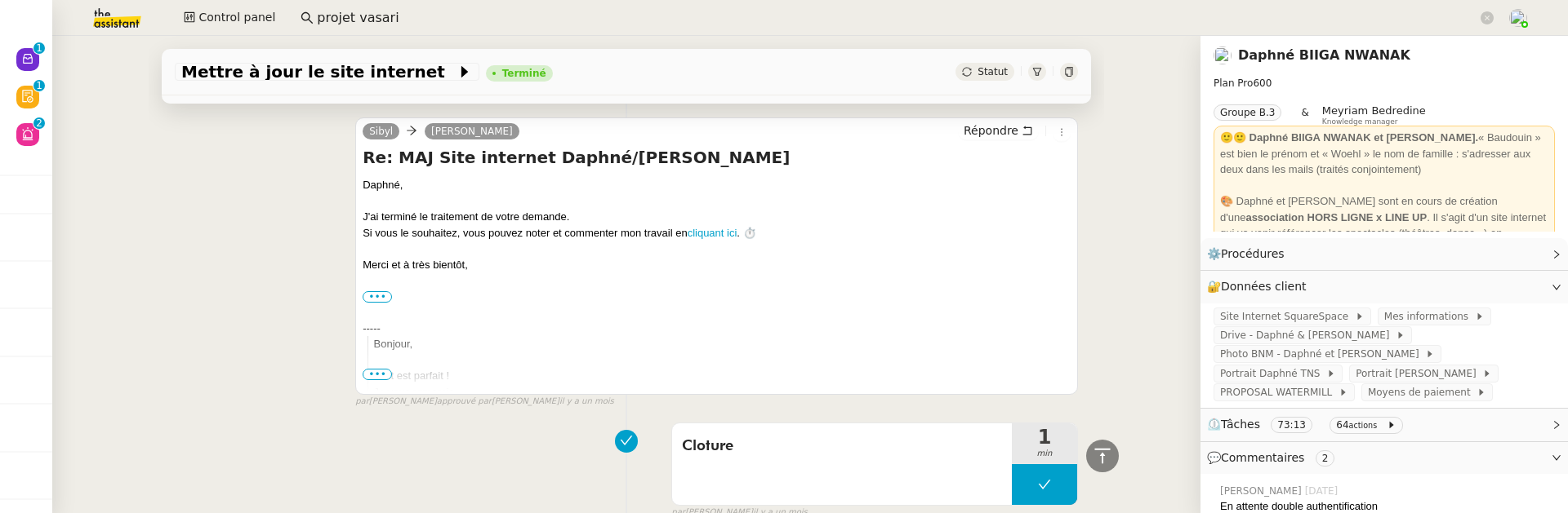
scroll to position [0, 0]
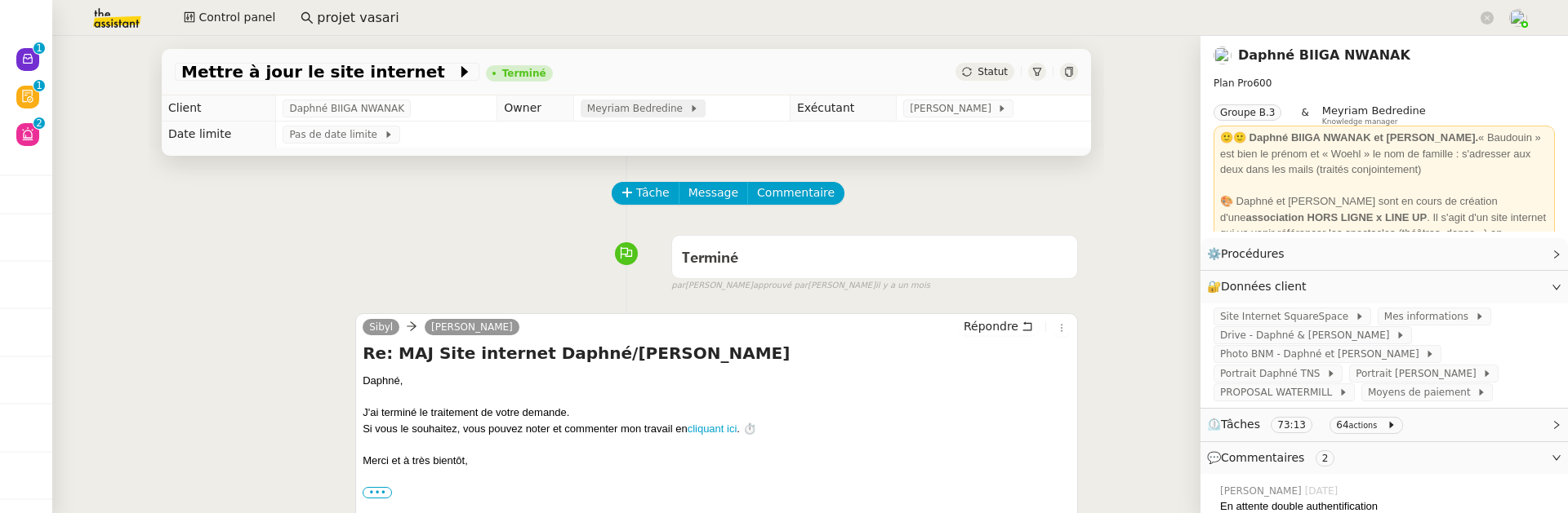
click at [663, 111] on span "Meyriam Bedredine" at bounding box center [638, 108] width 102 height 16
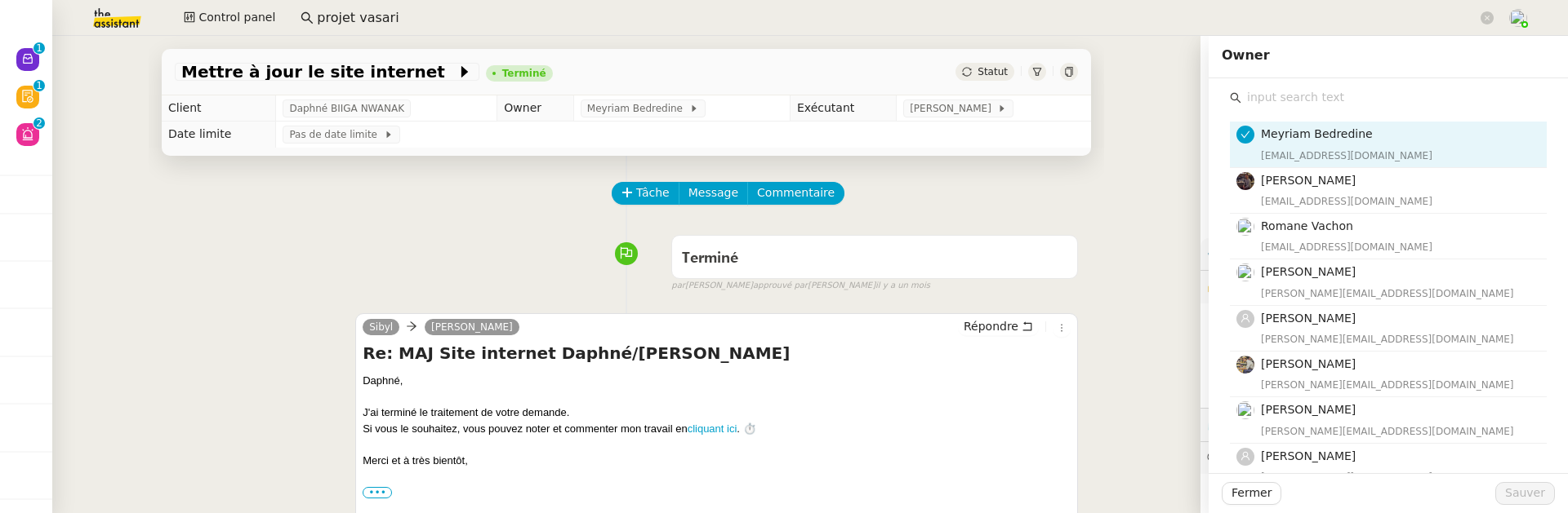
click at [1346, 100] on input "text" at bounding box center [1394, 97] width 306 height 22
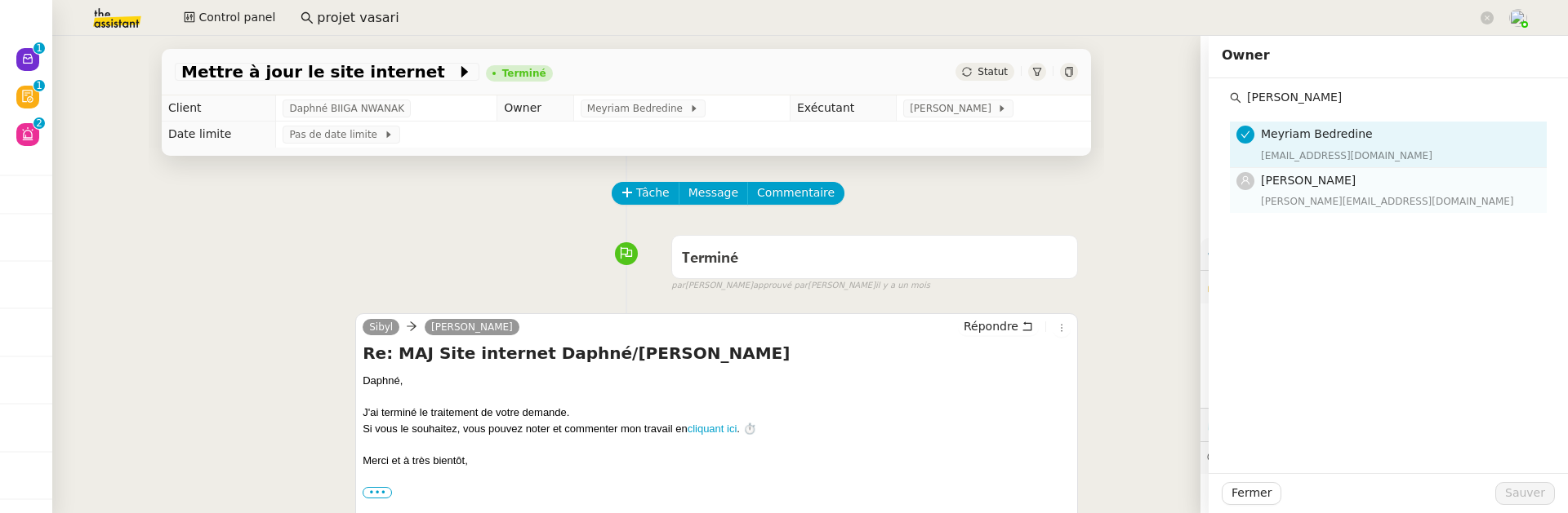
type input "[PERSON_NAME]"
click at [1404, 199] on div "[PERSON_NAME][EMAIL_ADDRESS][DOMAIN_NAME]" at bounding box center [1399, 201] width 276 height 16
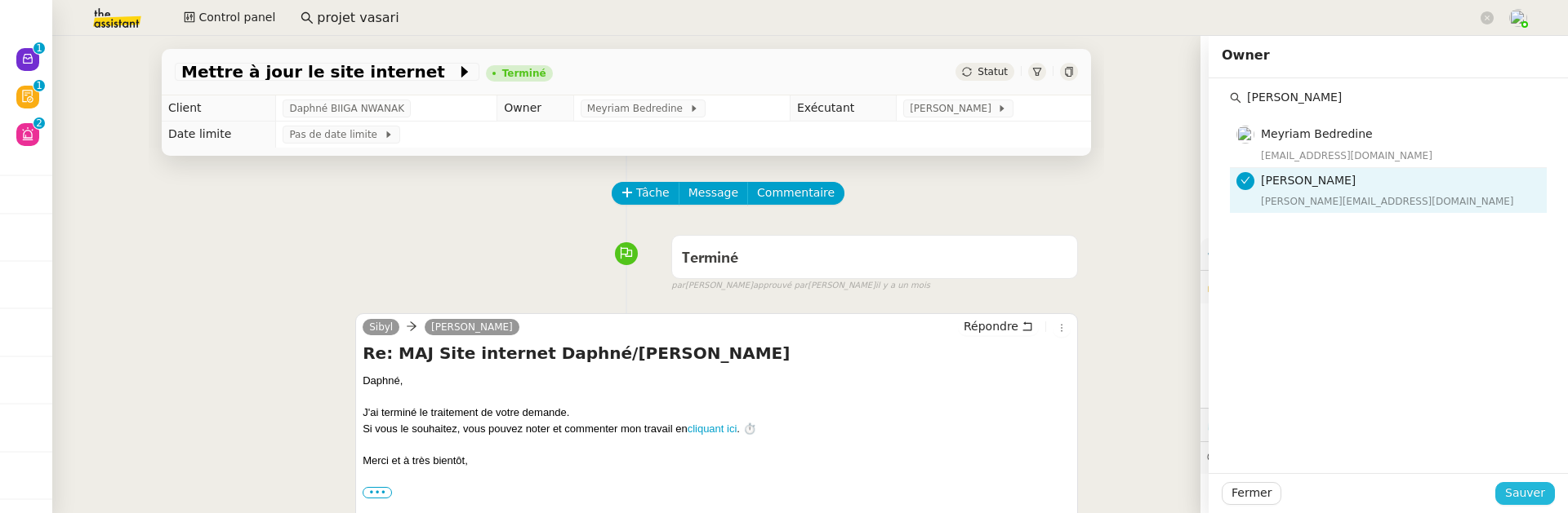
click at [1507, 491] on button "Sauver" at bounding box center [1526, 494] width 60 height 23
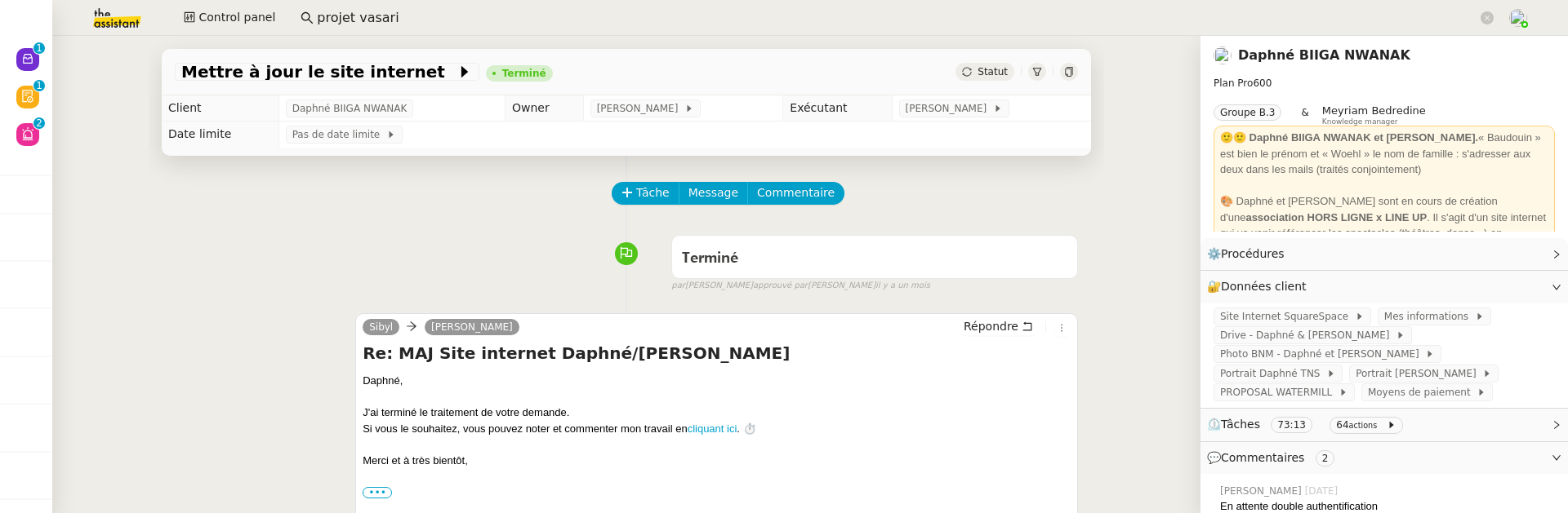
click at [1072, 68] on icon at bounding box center [1069, 72] width 8 height 10
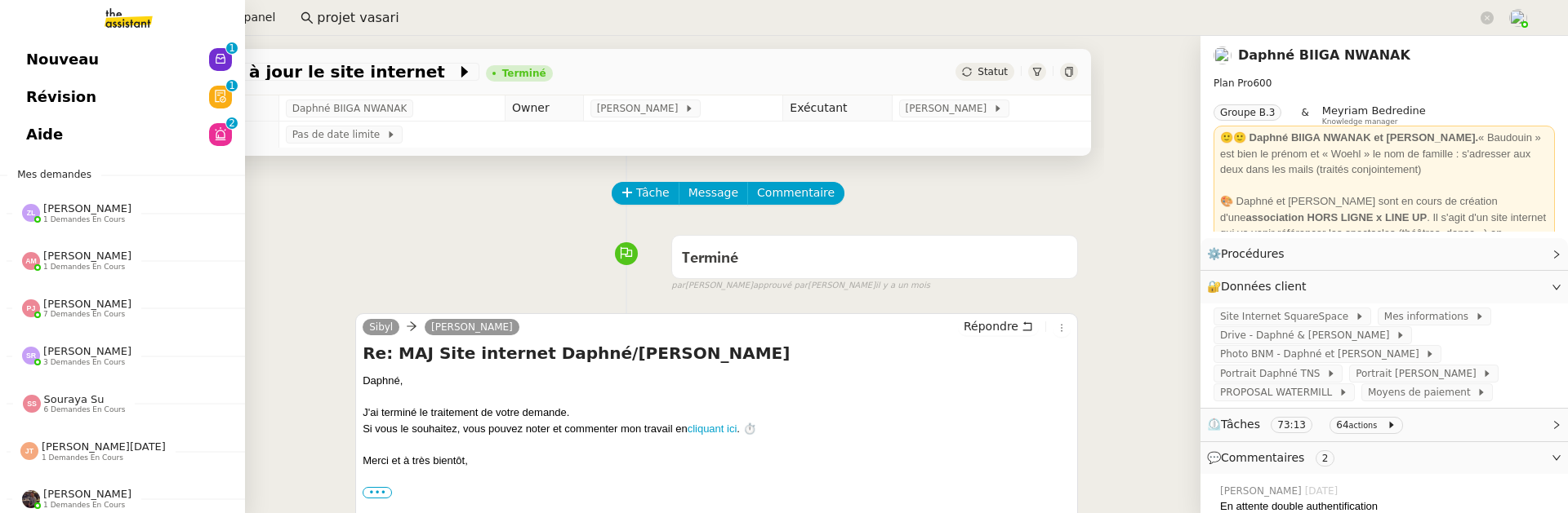
click at [40, 122] on span "Aide" at bounding box center [44, 134] width 37 height 24
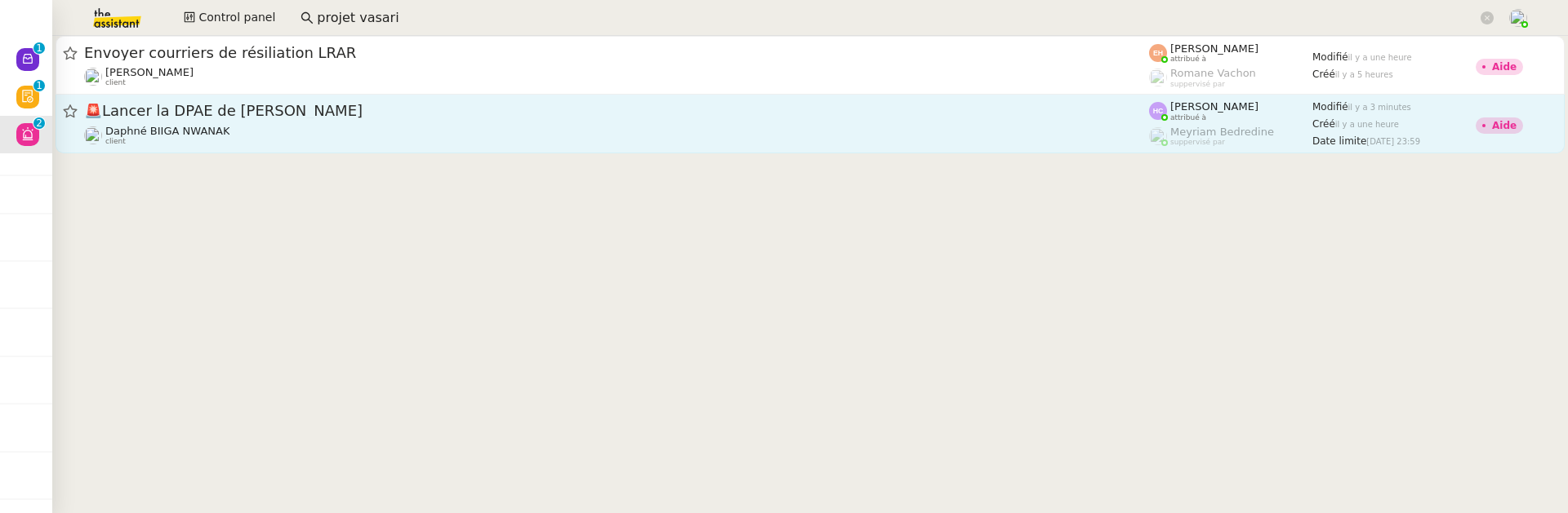
click at [637, 149] on link "🚨 Lancer la DPAE de [PERSON_NAME] BIIGA NWANAK client [PERSON_NAME] attribué à …" at bounding box center [810, 124] width 1509 height 59
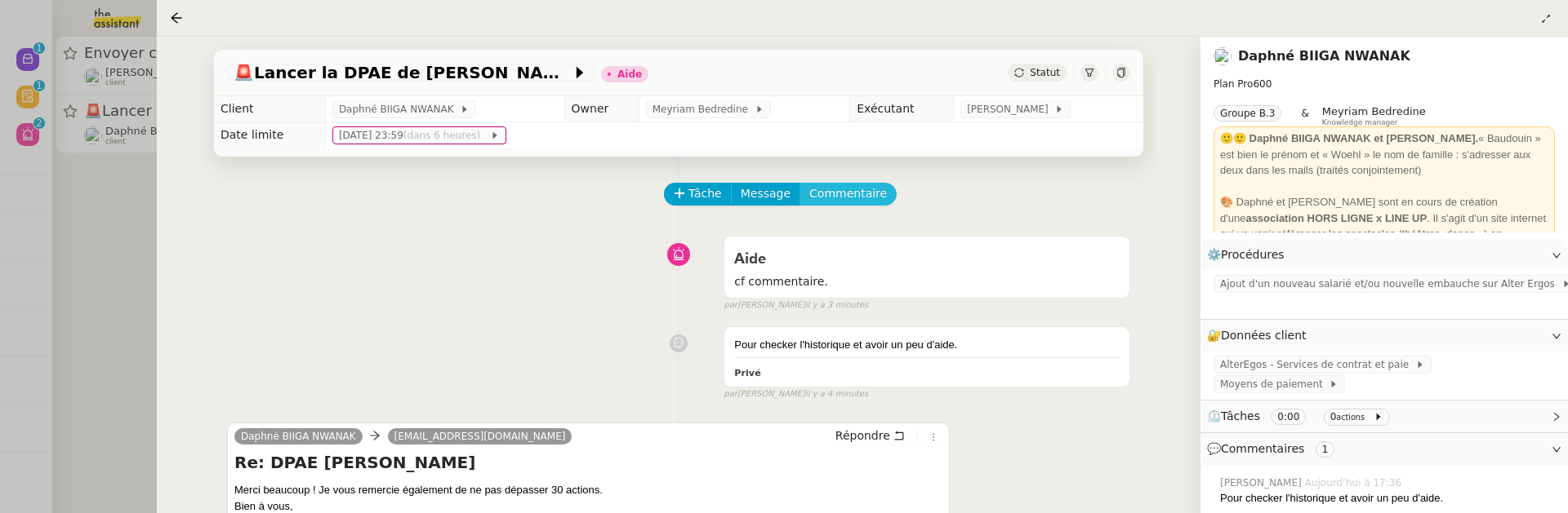
click at [843, 187] on span "Commentaire" at bounding box center [848, 194] width 78 height 19
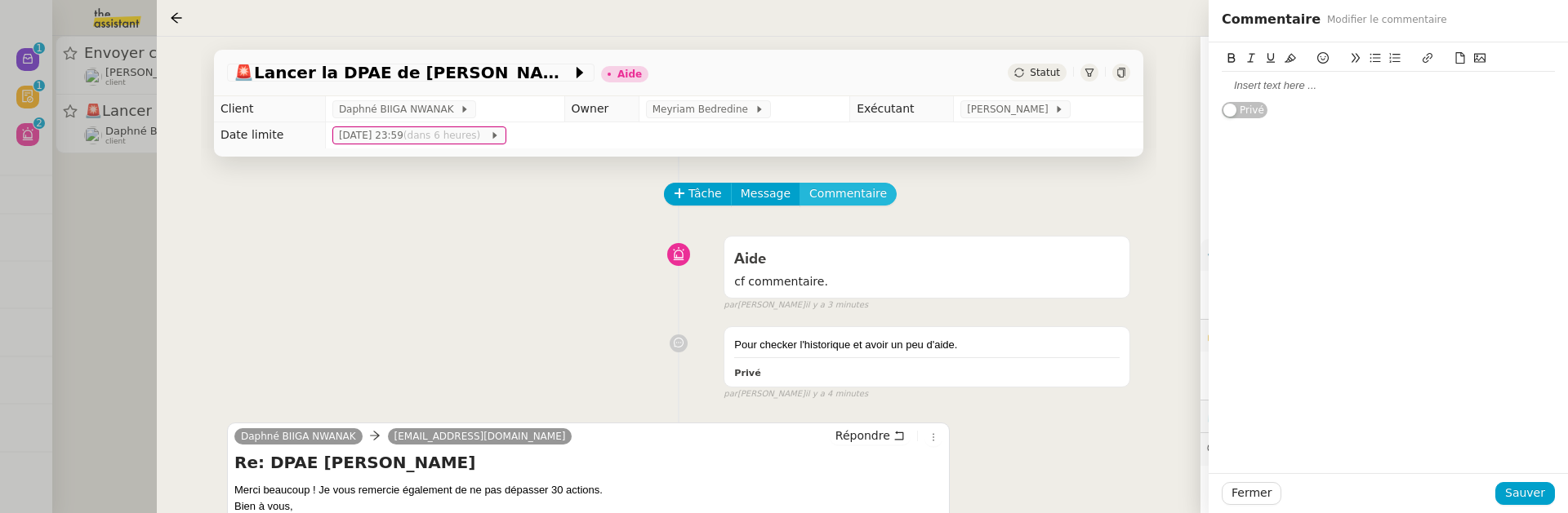
click at [800, 183] on button "Commentaire" at bounding box center [848, 194] width 97 height 23
click at [1356, 85] on div at bounding box center [1388, 86] width 334 height 14
click at [1533, 497] on span "Sauver" at bounding box center [1526, 494] width 40 height 19
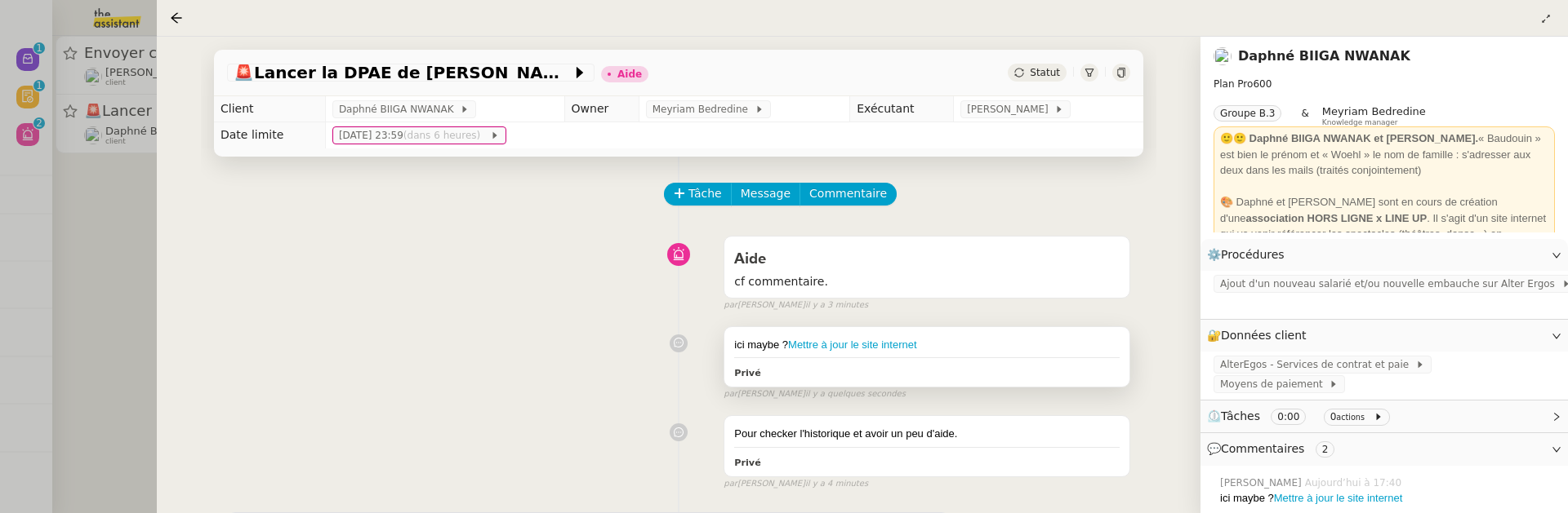
click at [1020, 337] on div "ici maybe ? Mettre à jour le site internet" at bounding box center [927, 345] width 386 height 16
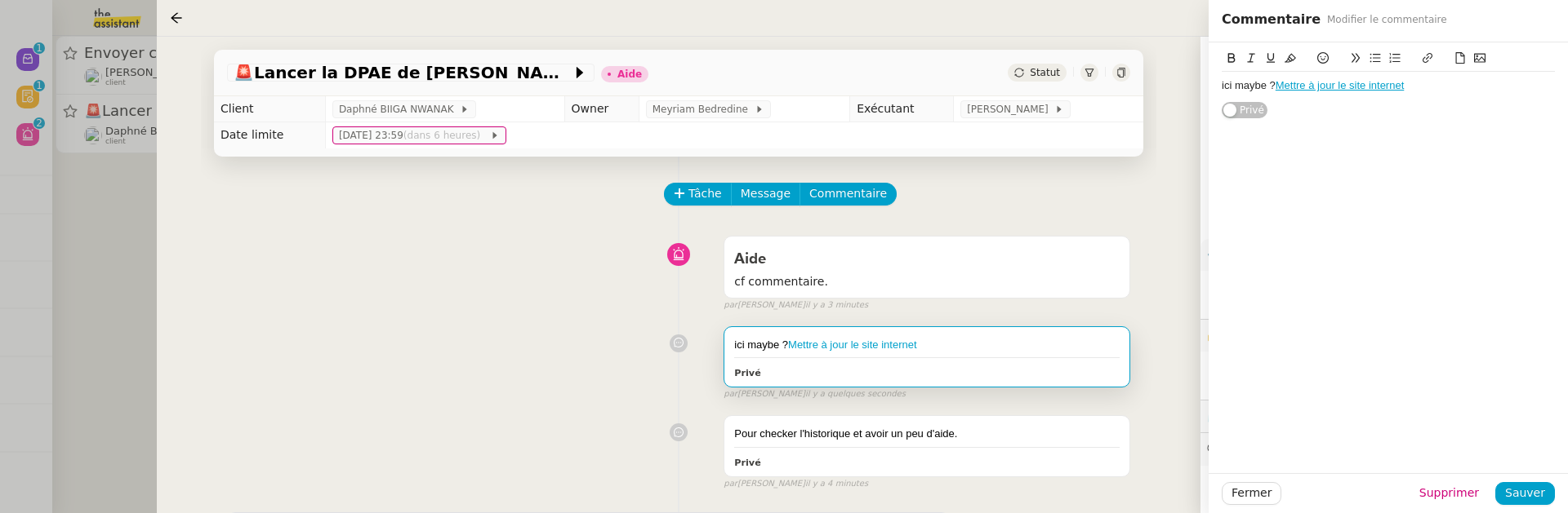
click at [1436, 87] on div "ici maybe ? Mettre à jour le site internet" at bounding box center [1388, 86] width 334 height 14
click at [1541, 491] on span "Sauver" at bounding box center [1526, 494] width 40 height 19
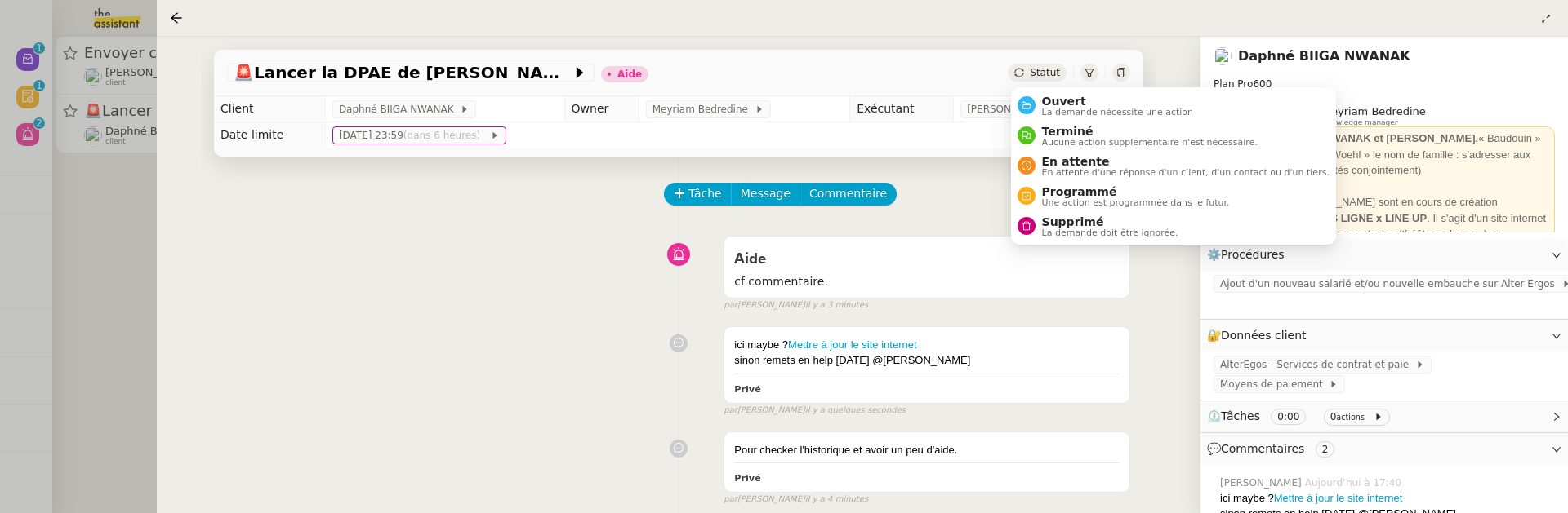
click at [1051, 71] on span "Statut" at bounding box center [1044, 73] width 30 height 12
click at [1067, 99] on span "Ouvert" at bounding box center [1118, 102] width 152 height 13
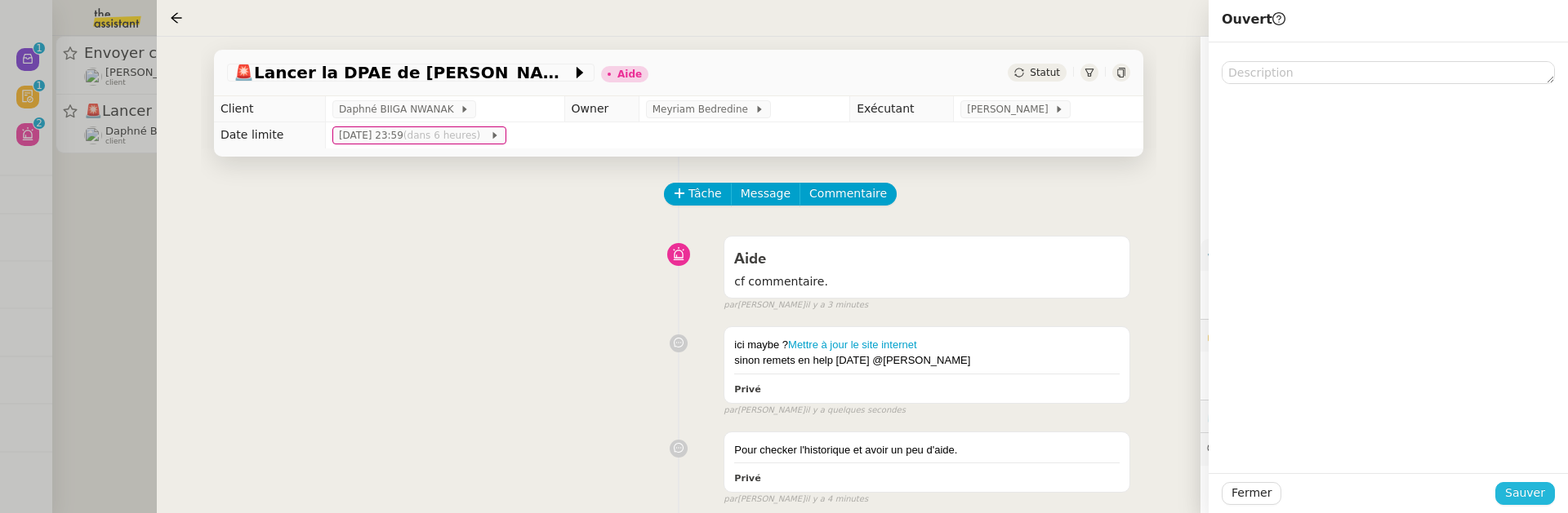
click at [1522, 486] on span "Sauver" at bounding box center [1526, 494] width 40 height 19
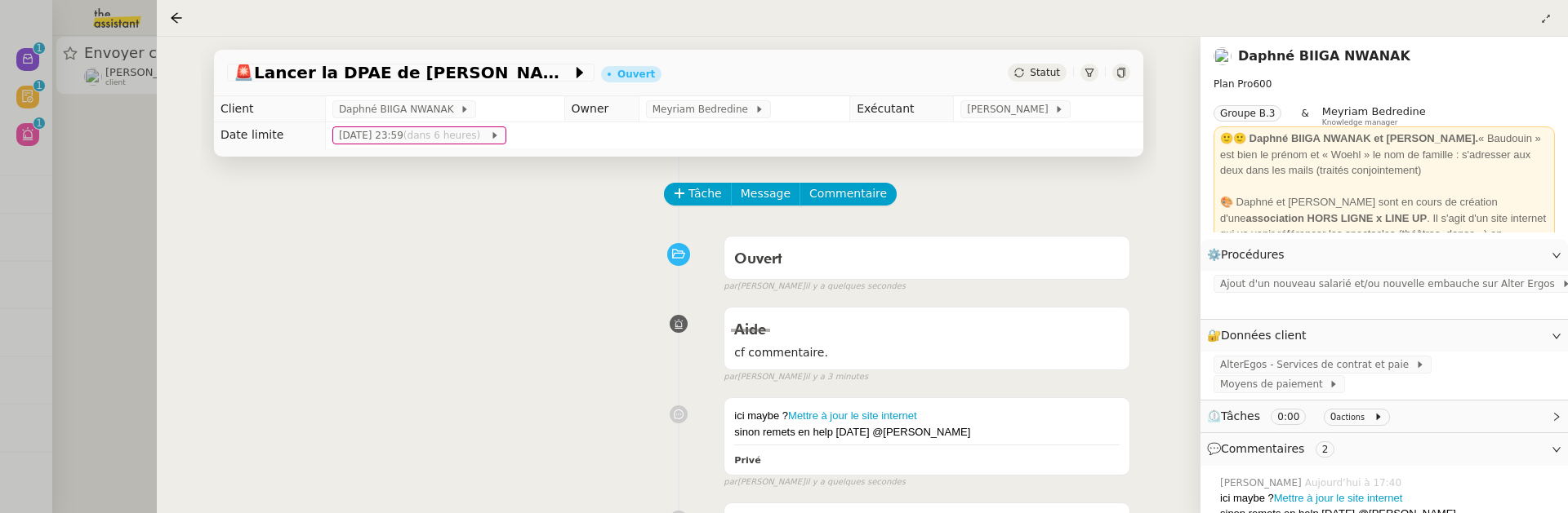
click at [152, 214] on div at bounding box center [784, 256] width 1568 height 513
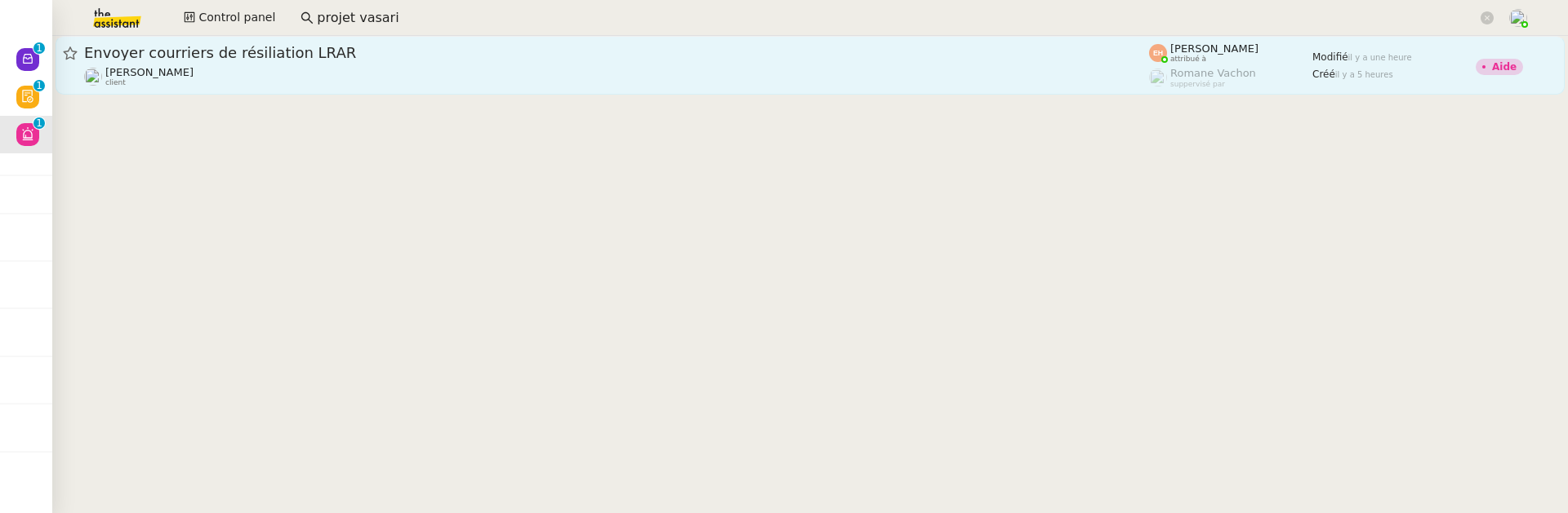
click at [295, 94] on link "Envoyer courriers de résiliation LRAR [PERSON_NAME] client [PERSON_NAME] attrib…" at bounding box center [810, 64] width 1509 height 59
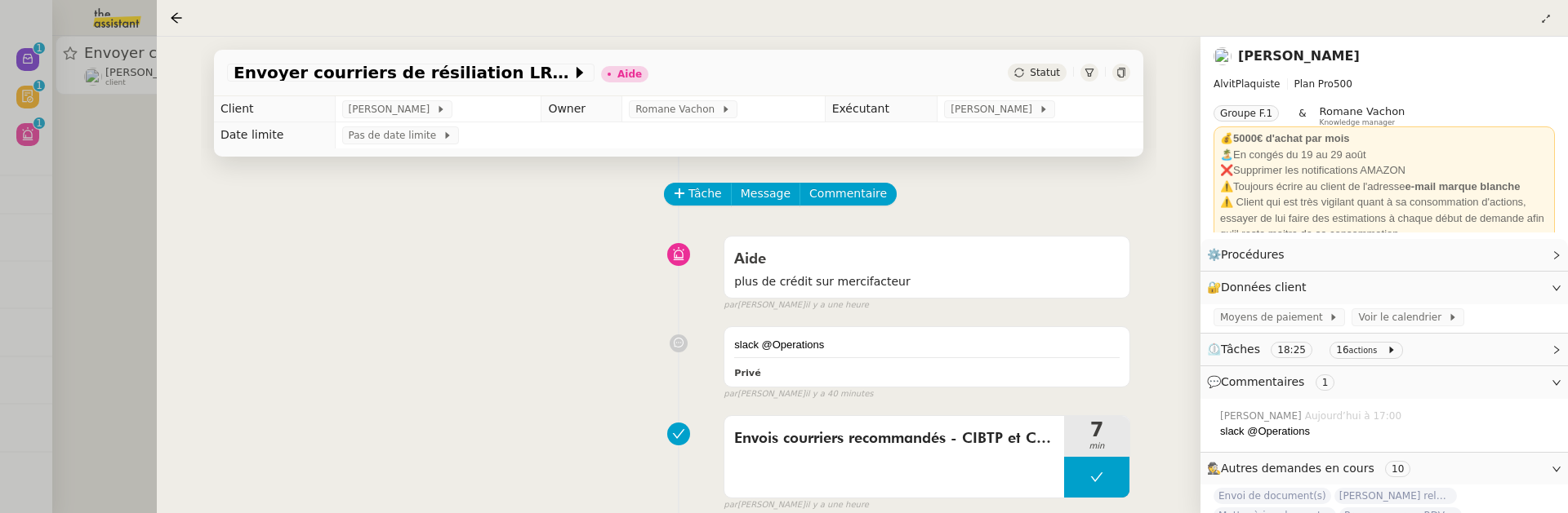
click at [89, 112] on div at bounding box center [784, 256] width 1568 height 513
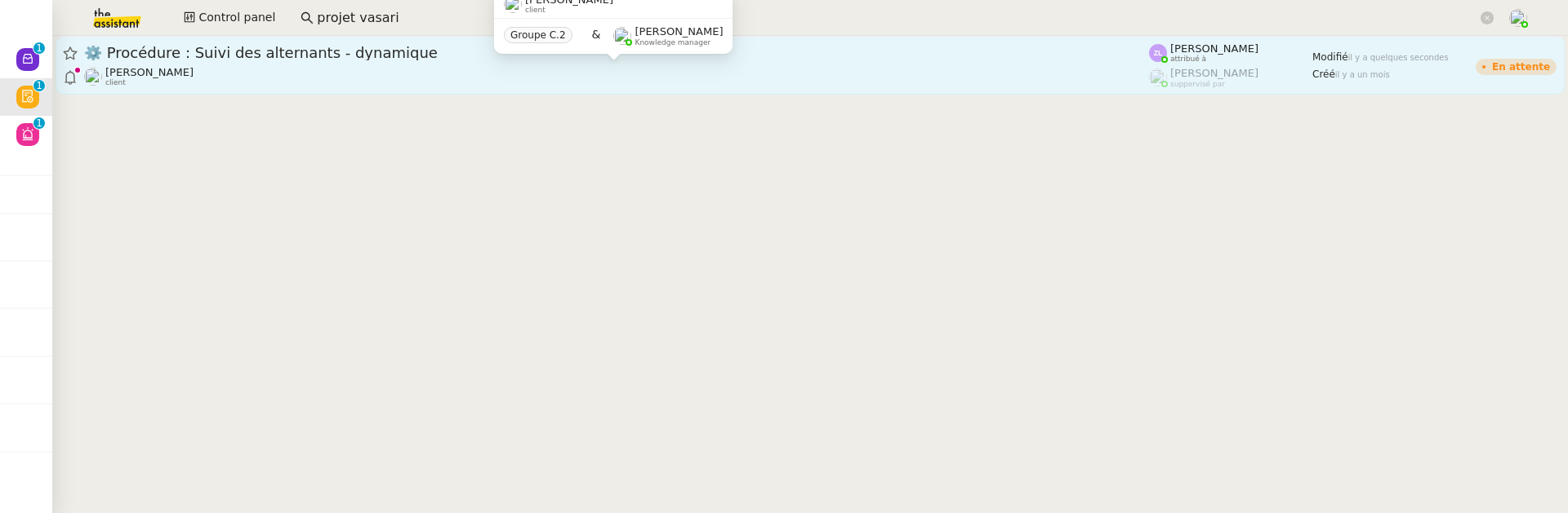
click at [699, 79] on div "[PERSON_NAME] client" at bounding box center [617, 77] width 1065 height 21
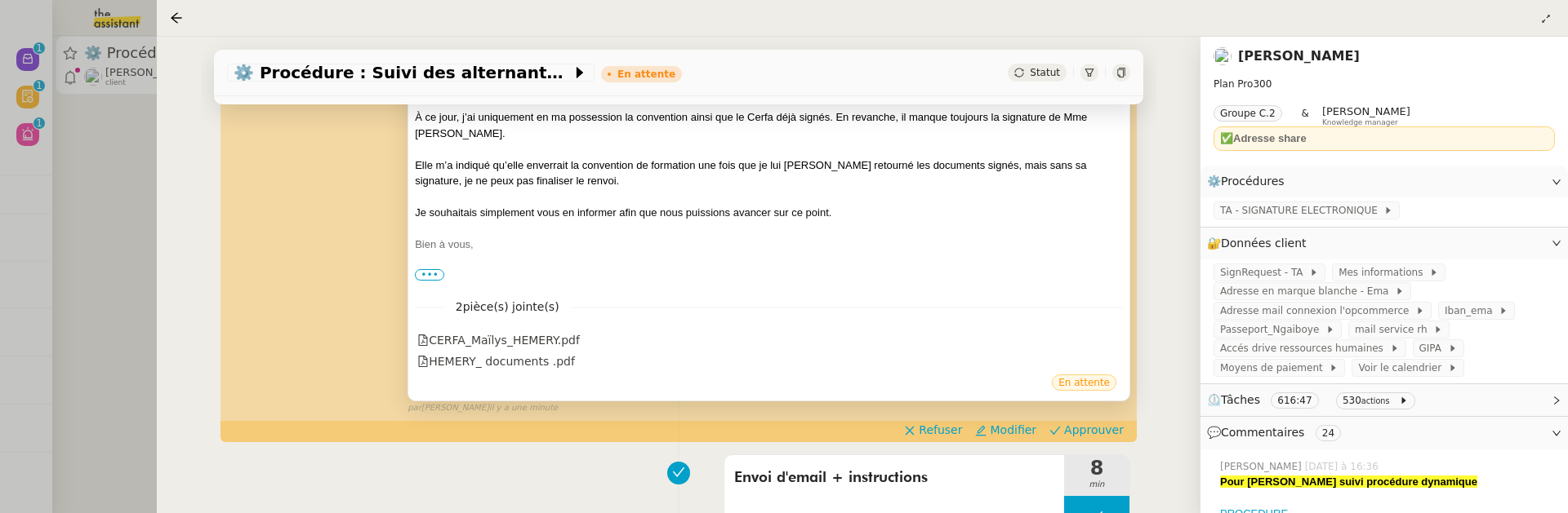
scroll to position [439, 0]
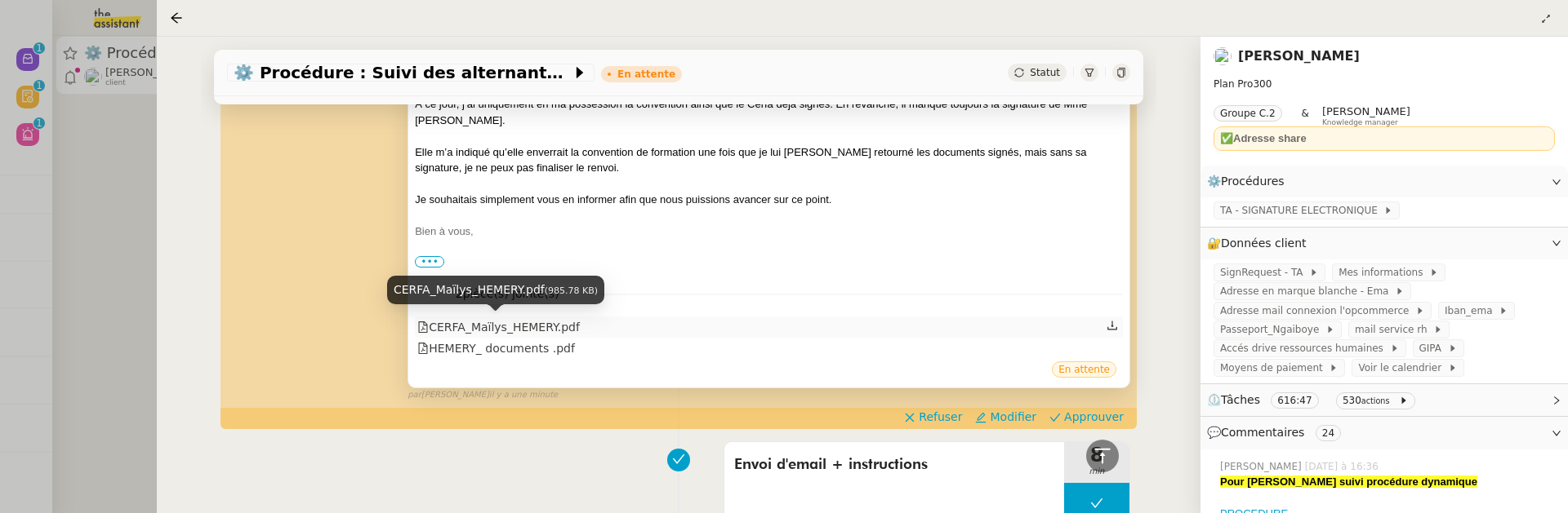
click at [558, 330] on div "CERFA_Maïlys_HEMERY.pdf" at bounding box center [498, 328] width 162 height 19
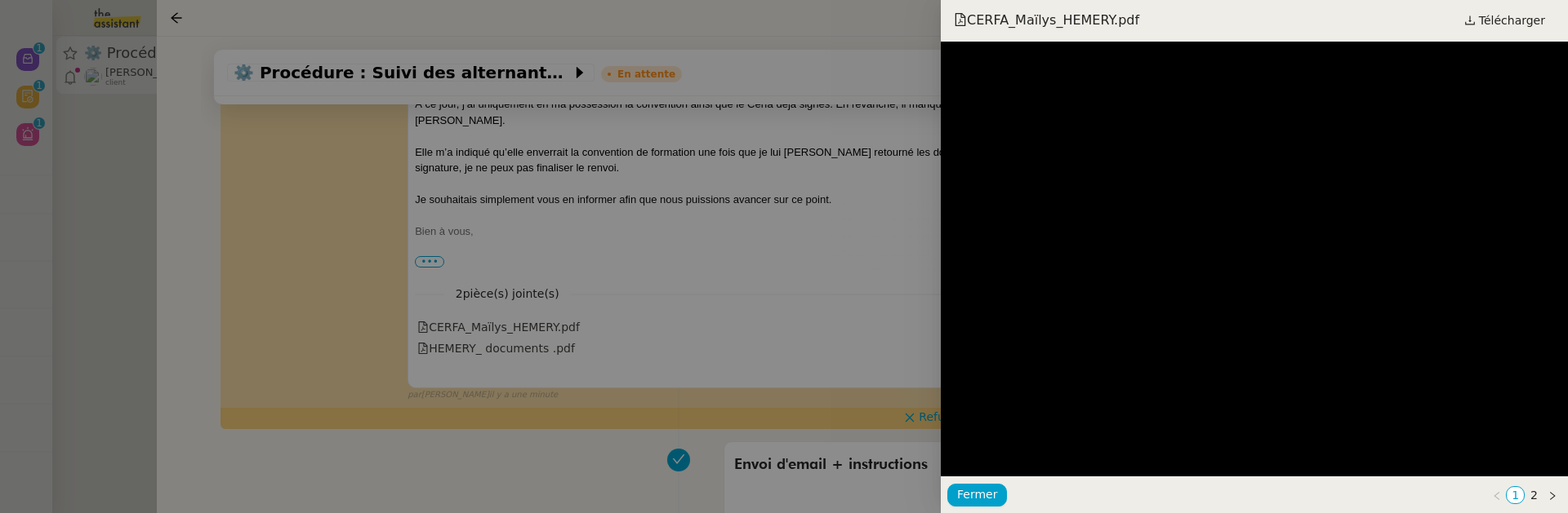
click at [594, 300] on div at bounding box center [784, 256] width 1568 height 513
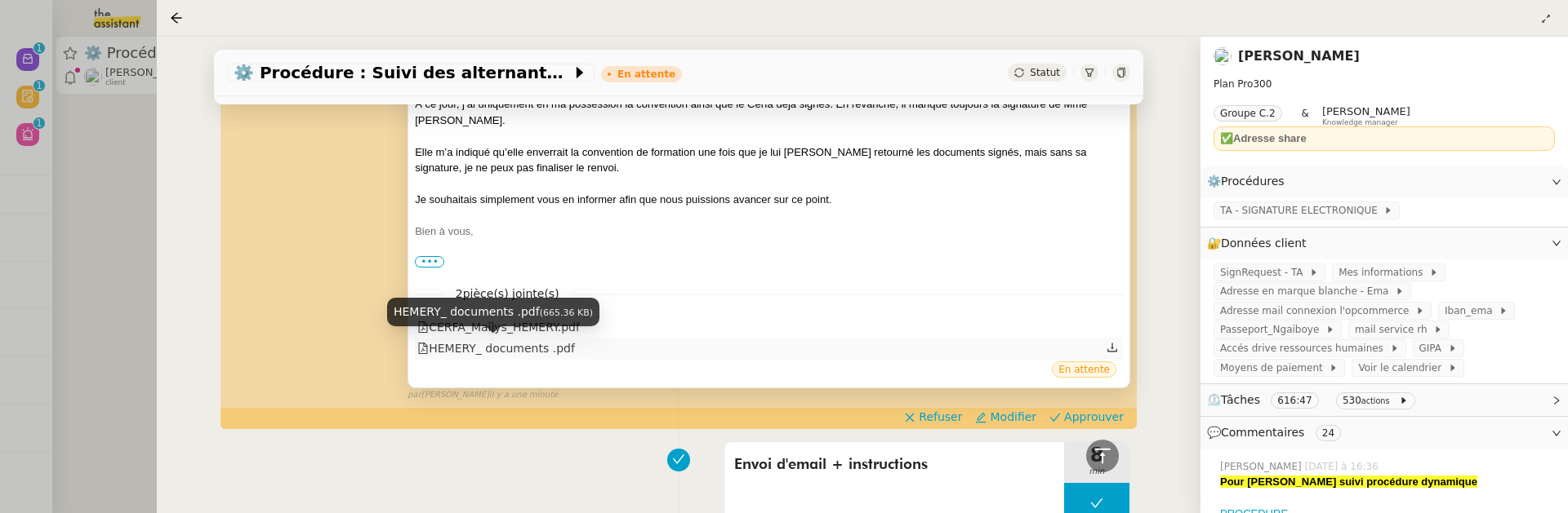
click at [519, 355] on div "HEMERY_ documents .pdf" at bounding box center [496, 349] width 158 height 19
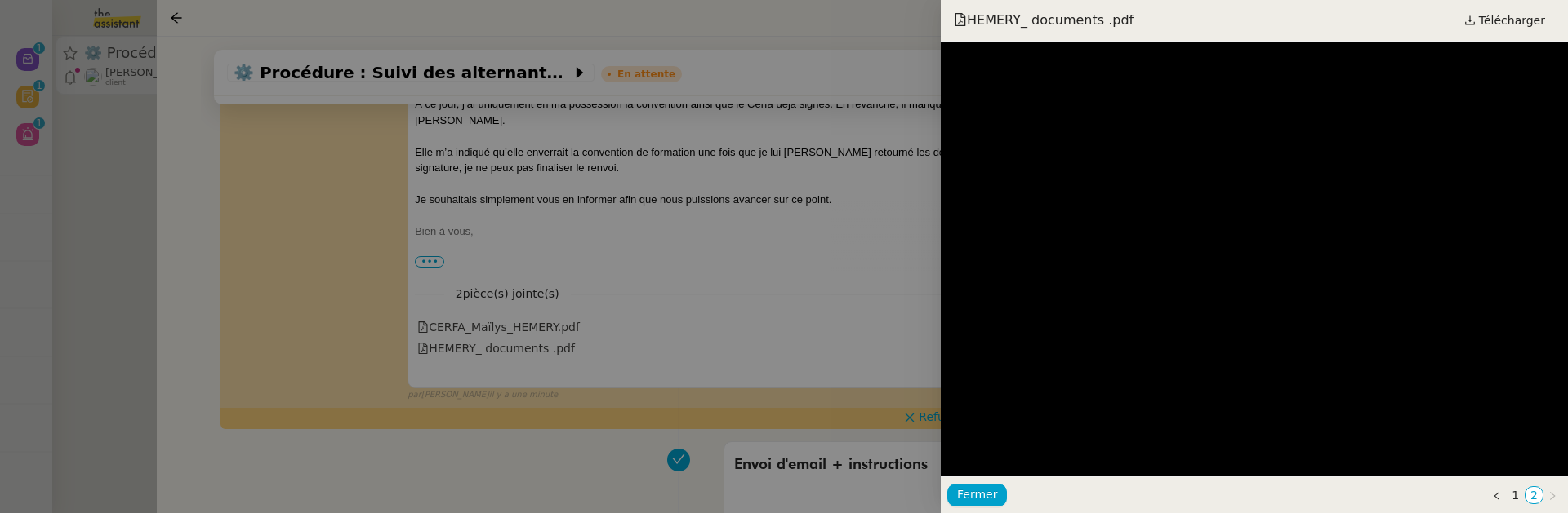
click at [889, 267] on div at bounding box center [784, 256] width 1568 height 513
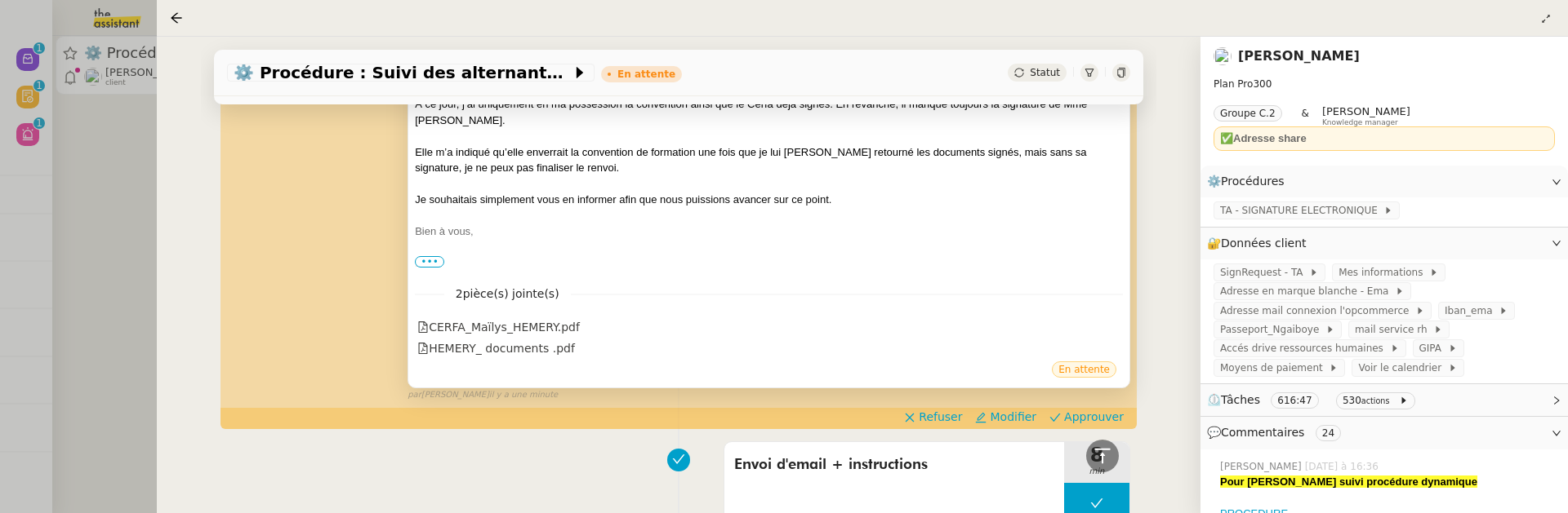
click at [435, 261] on span "•••" at bounding box center [430, 262] width 30 height 12
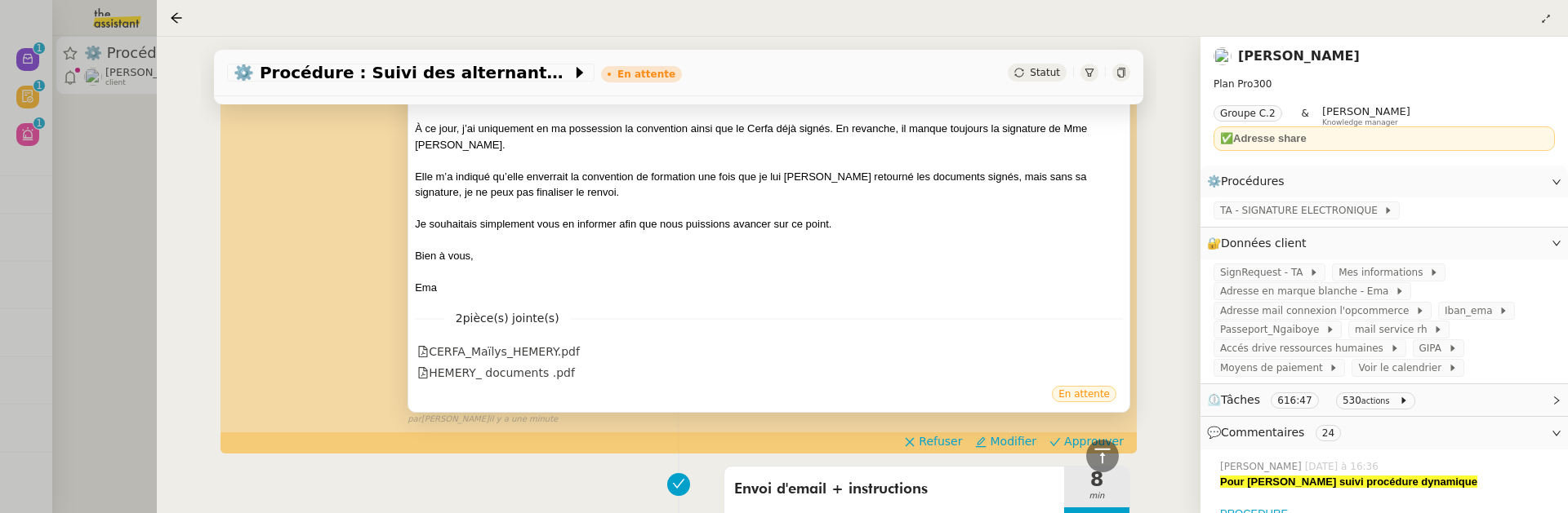
scroll to position [418, 0]
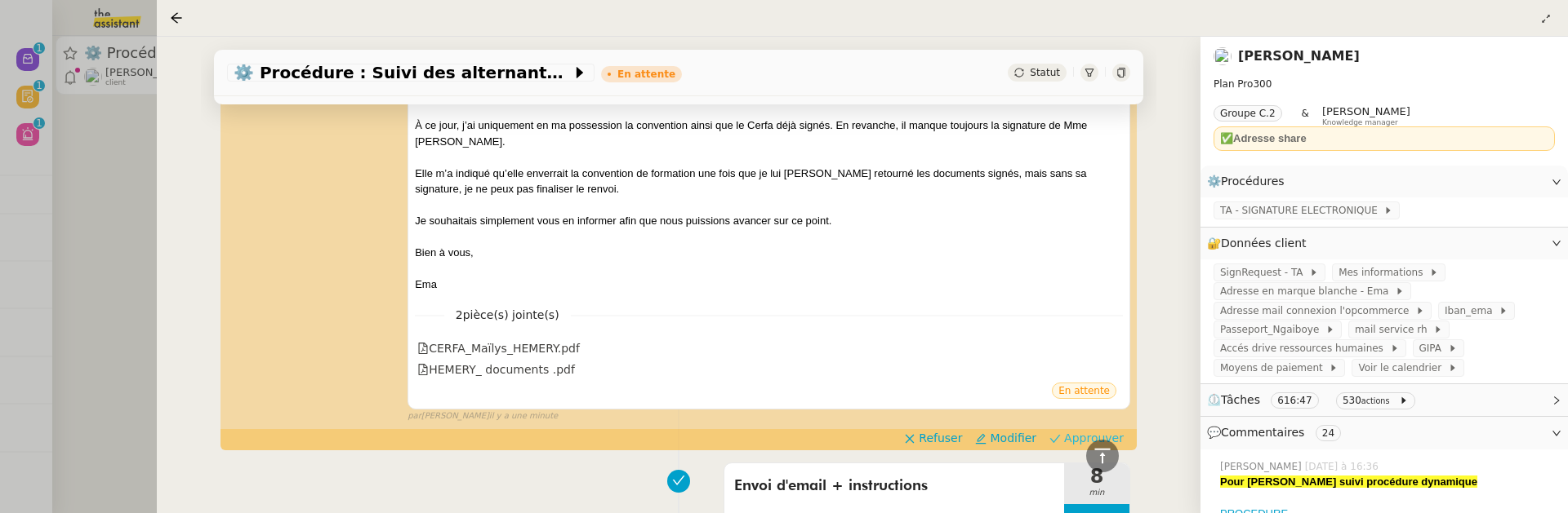
click at [1067, 440] on button "Approuver" at bounding box center [1086, 438] width 87 height 18
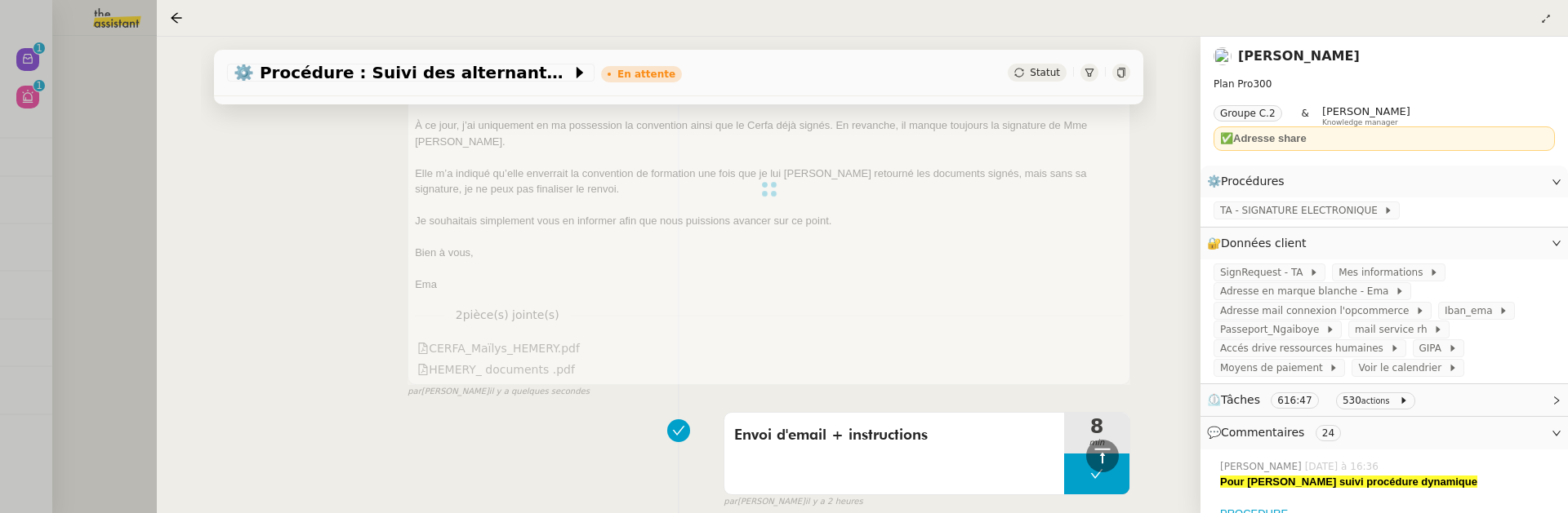
scroll to position [0, 0]
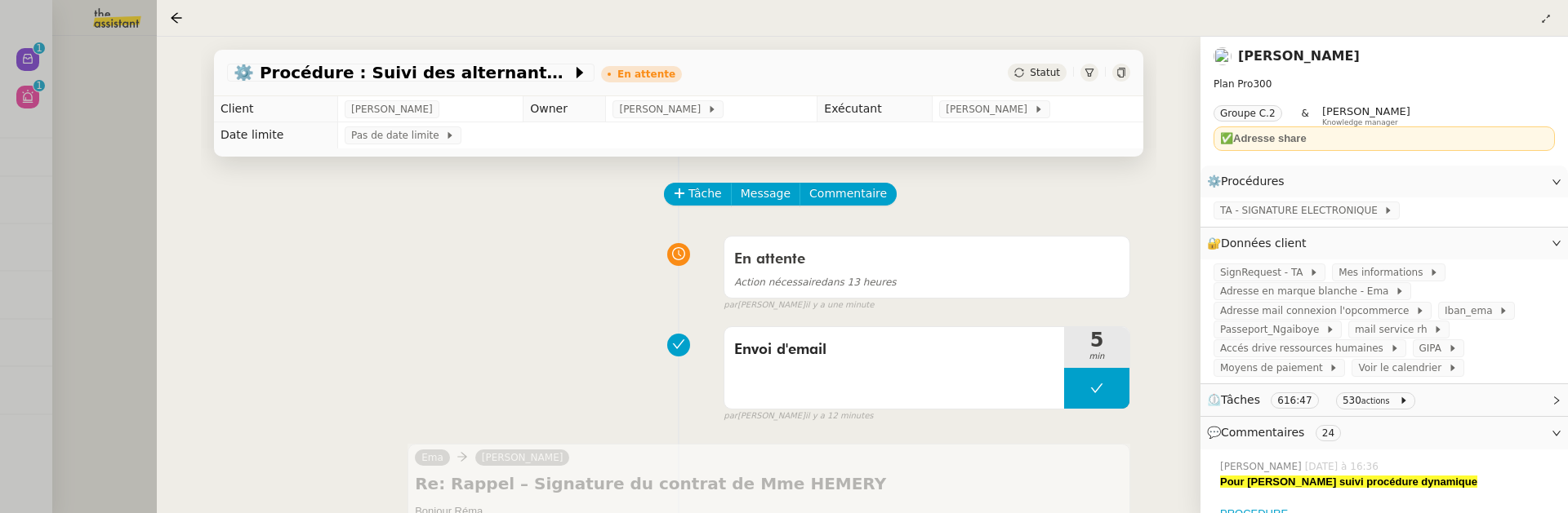
click at [109, 145] on div at bounding box center [784, 256] width 1568 height 513
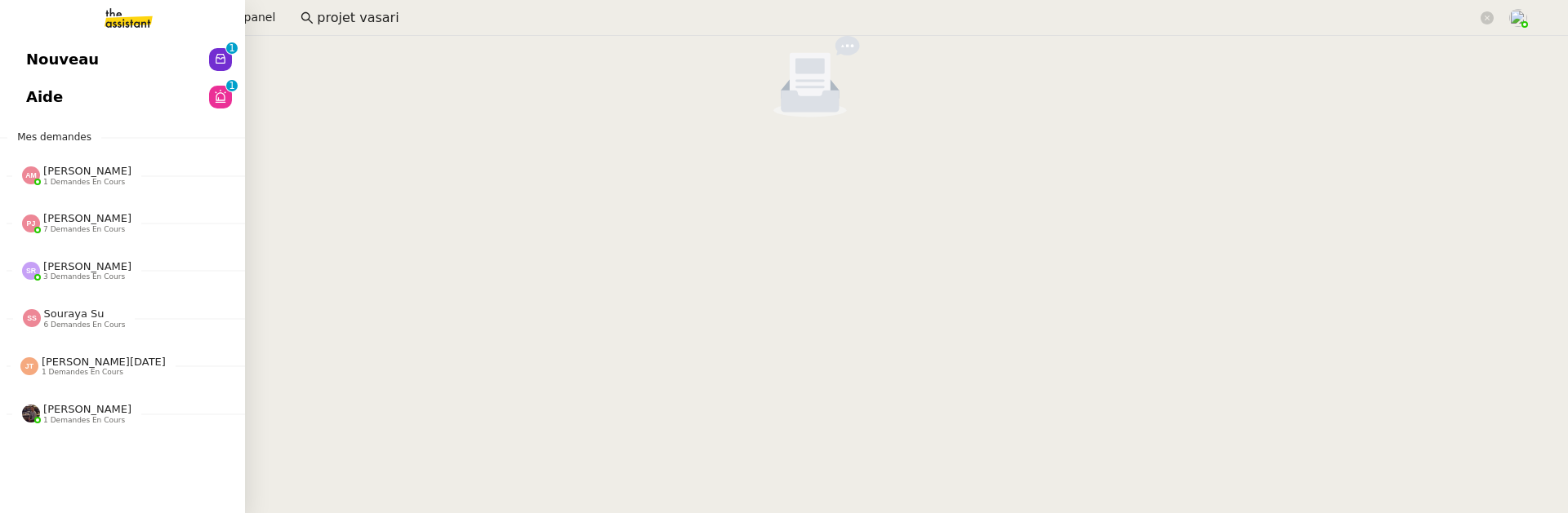
click at [33, 69] on span "Nouveau" at bounding box center [62, 59] width 73 height 24
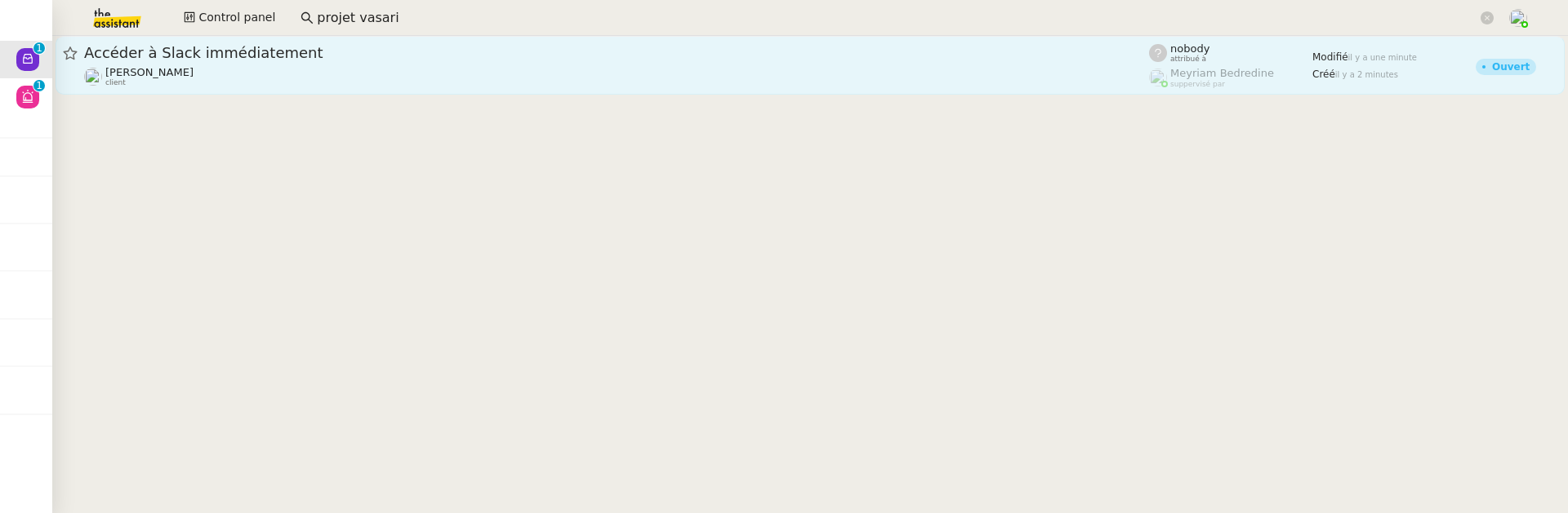
click at [434, 76] on div "Genevieve Landsmann client" at bounding box center [617, 77] width 1065 height 21
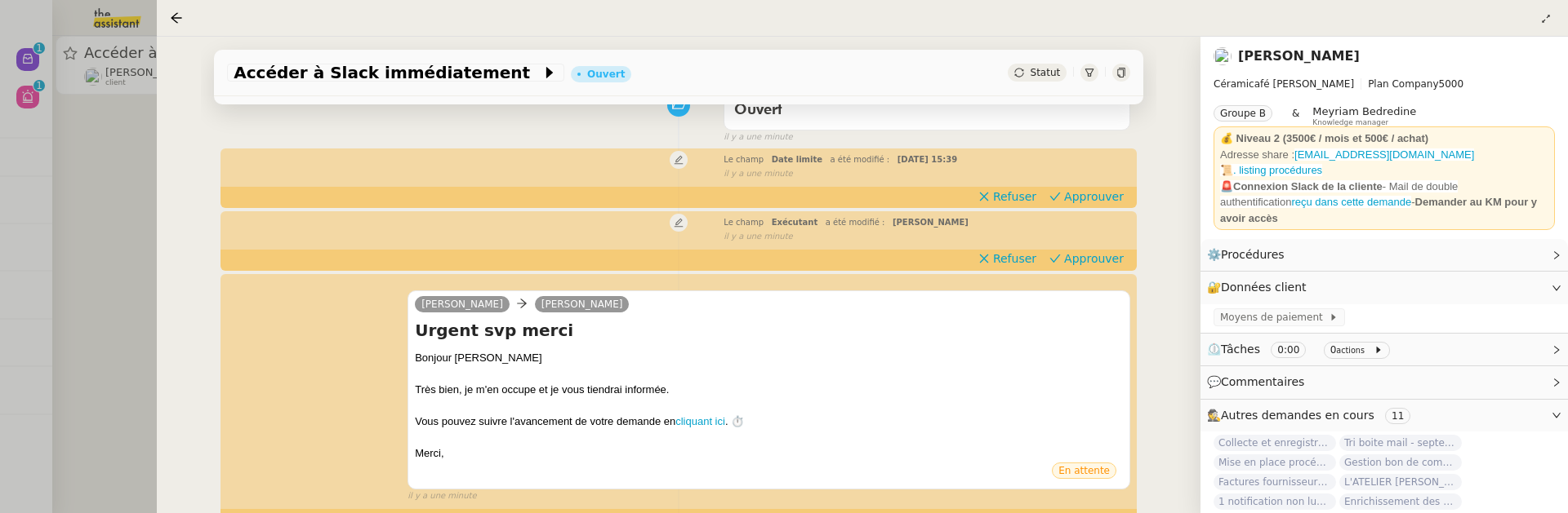
scroll to position [244, 0]
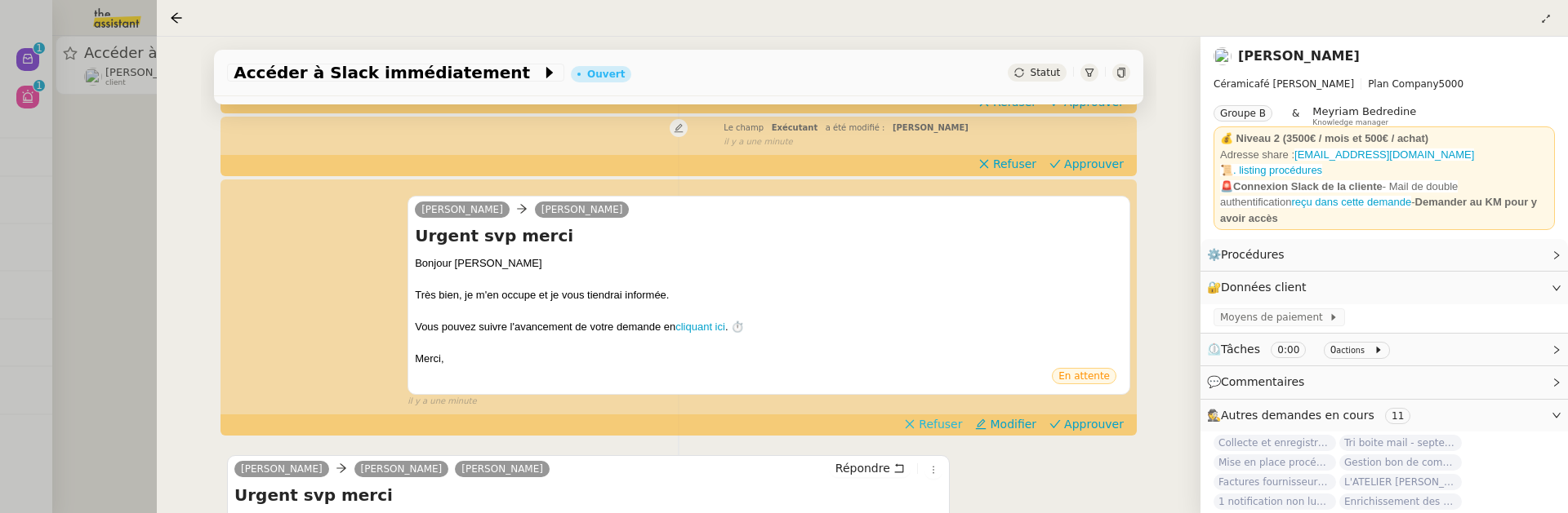
click at [953, 419] on span "Refuser" at bounding box center [940, 424] width 43 height 16
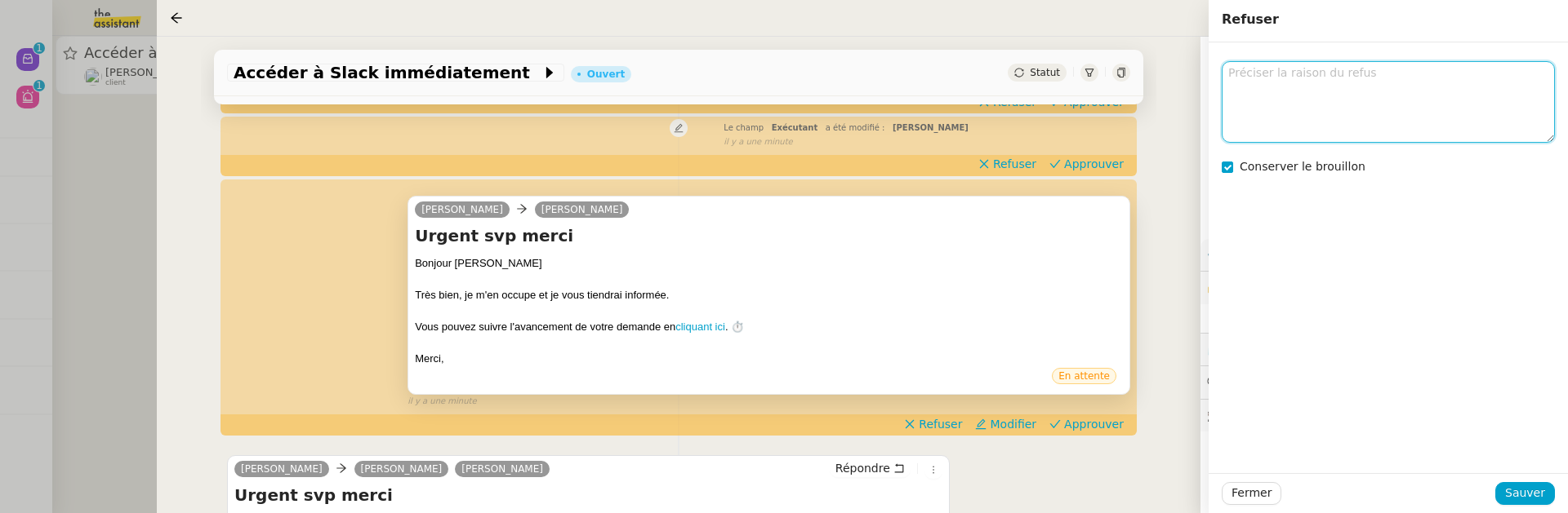
click at [1319, 103] on textarea at bounding box center [1388, 102] width 334 height 81
type textarea "réponse personnalisée ?"
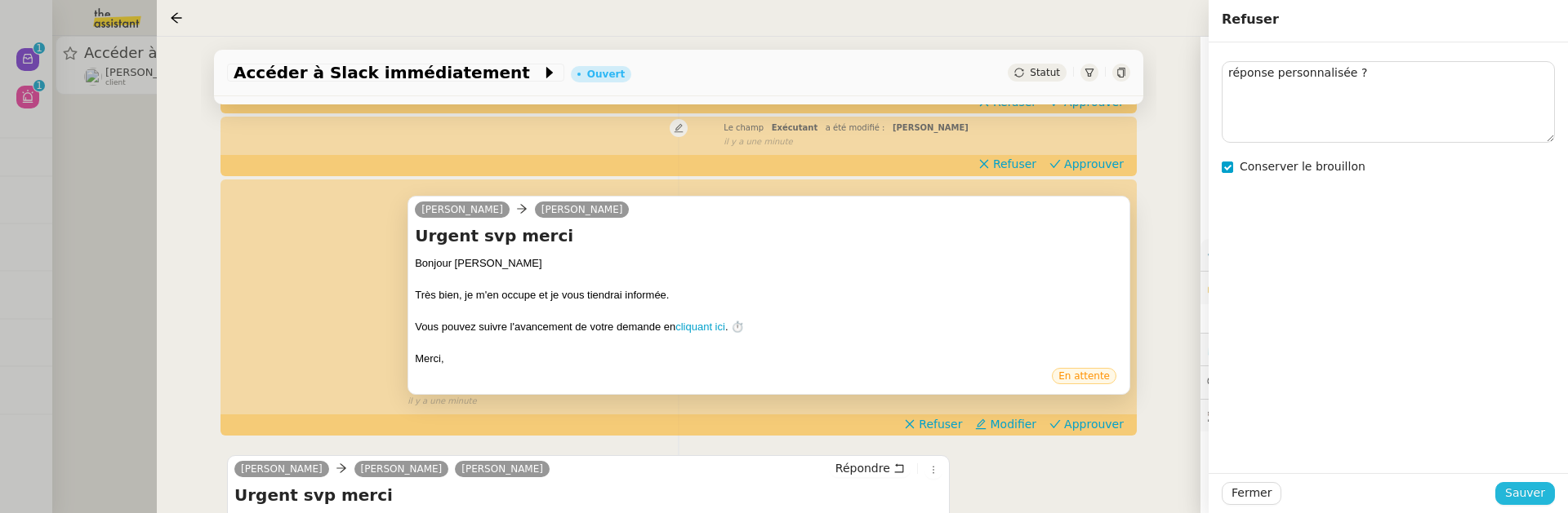
click at [1539, 496] on span "Sauver" at bounding box center [1526, 494] width 40 height 19
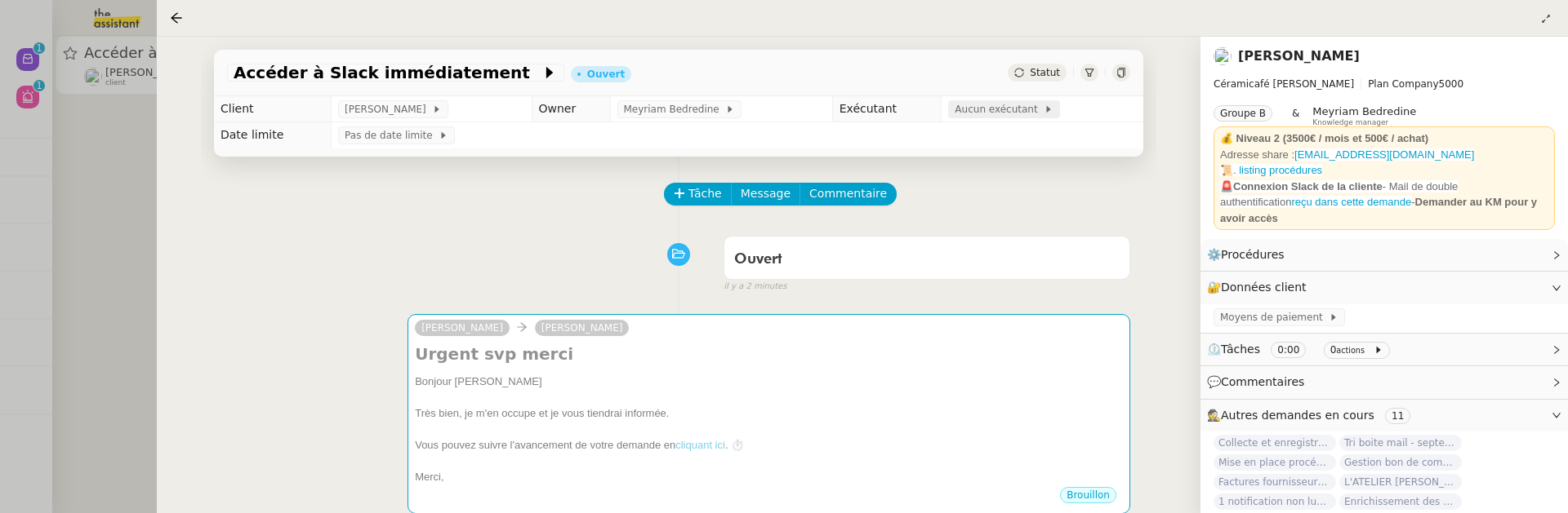
click at [996, 104] on span "Aucun exécutant" at bounding box center [999, 109] width 89 height 16
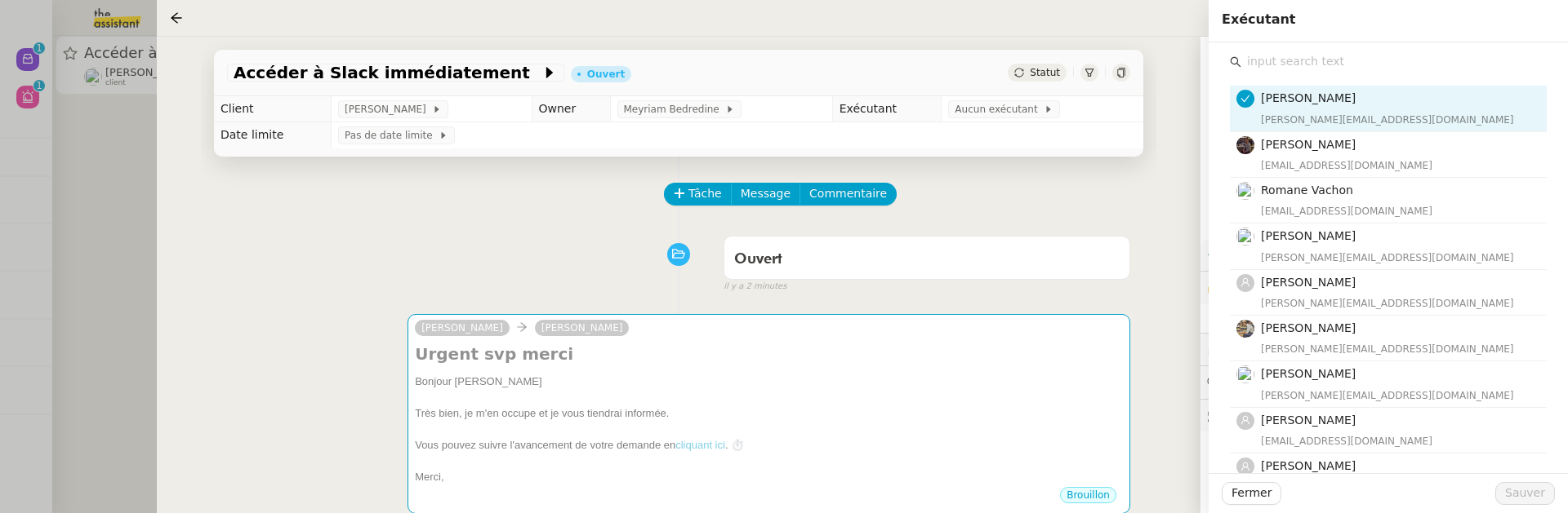
click at [1295, 65] on input "text" at bounding box center [1394, 61] width 306 height 22
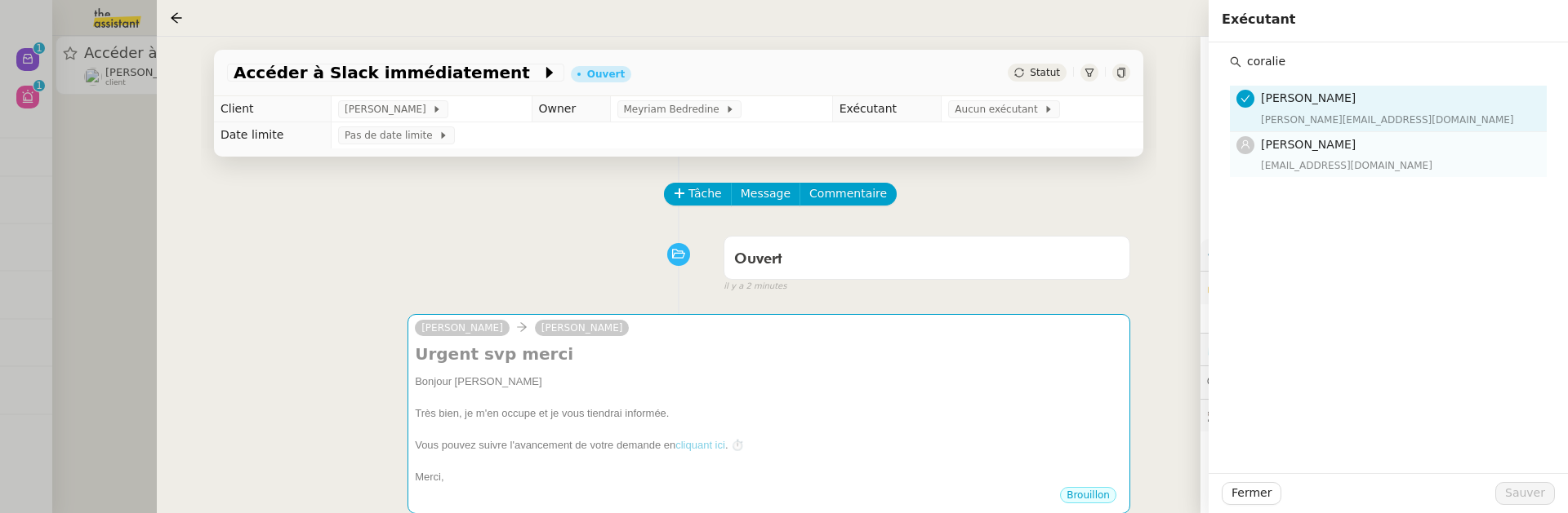
type input "coralie"
click at [1332, 138] on span "[PERSON_NAME]" at bounding box center [1308, 145] width 95 height 13
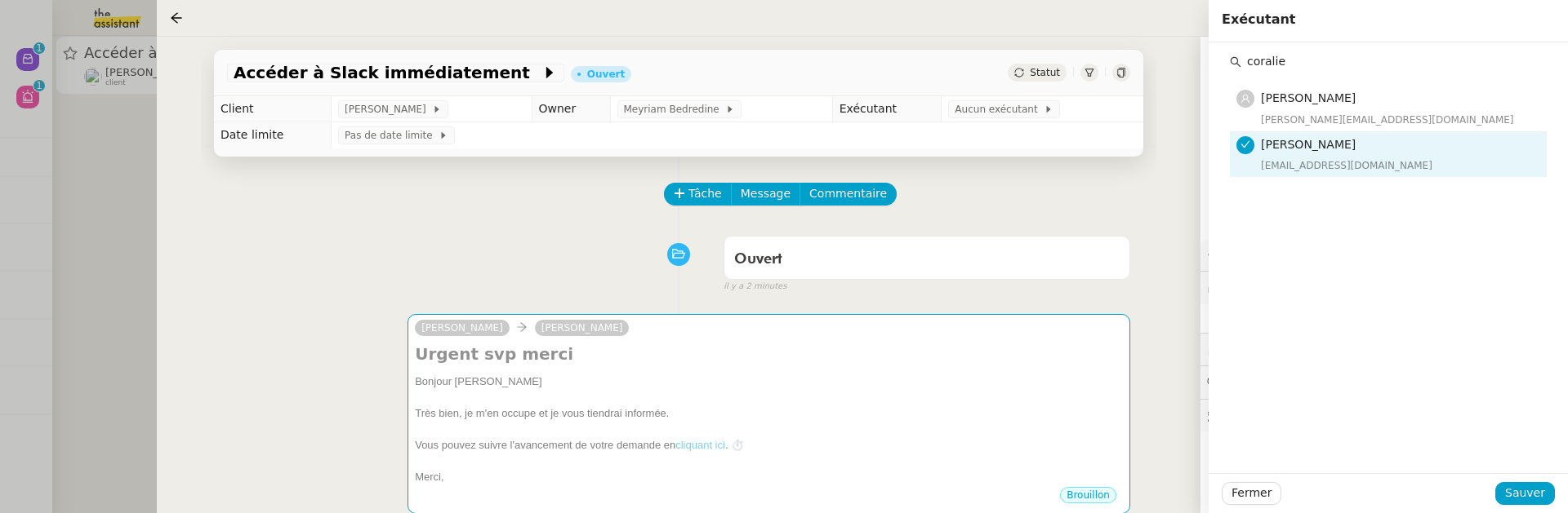
click at [1521, 505] on div "Fermer Sauver" at bounding box center [1388, 494] width 360 height 40
click at [1525, 491] on span "Sauver" at bounding box center [1526, 494] width 40 height 19
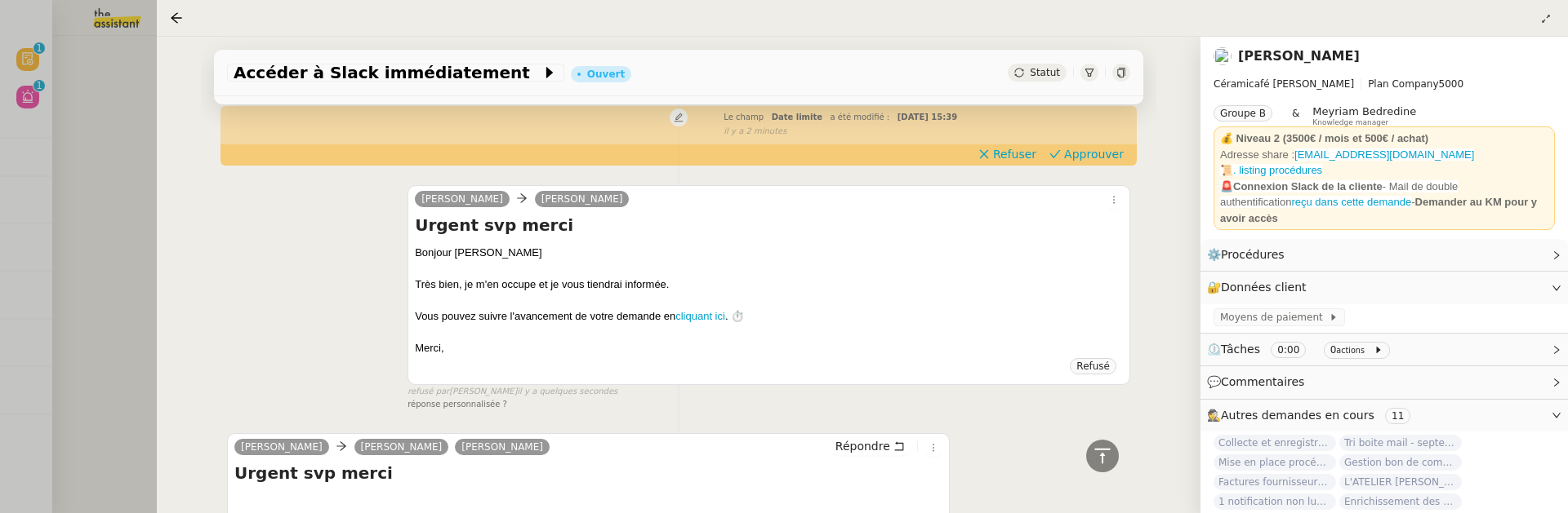
scroll to position [253, 0]
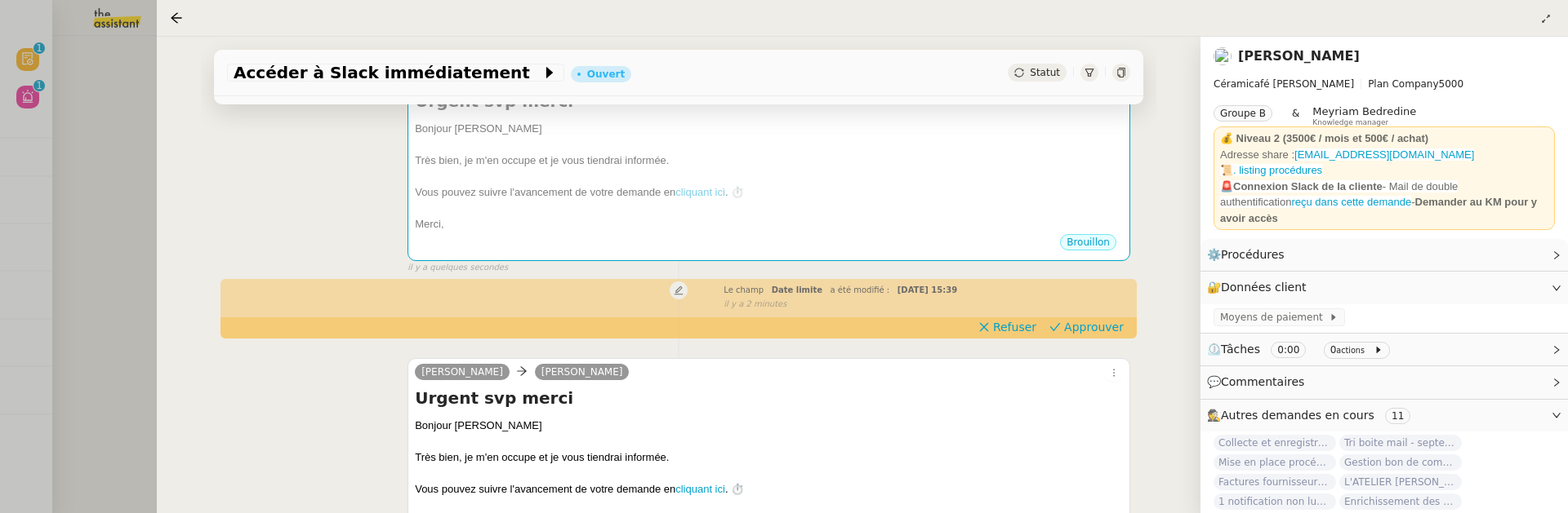
click at [1103, 311] on div "Le champ Date limite a été modifié : mar. 9 sept. 2025 15:39 false il y a 2 min…" at bounding box center [679, 295] width 904 height 30
click at [1104, 326] on span "Approuver" at bounding box center [1094, 327] width 60 height 16
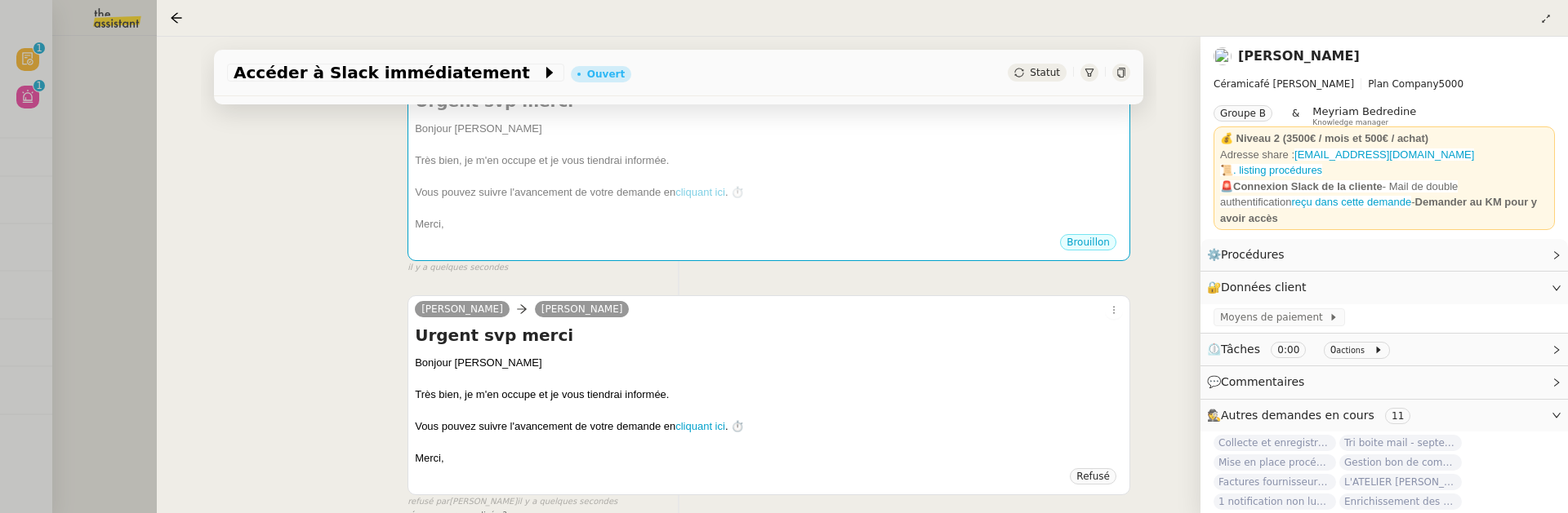
scroll to position [0, 0]
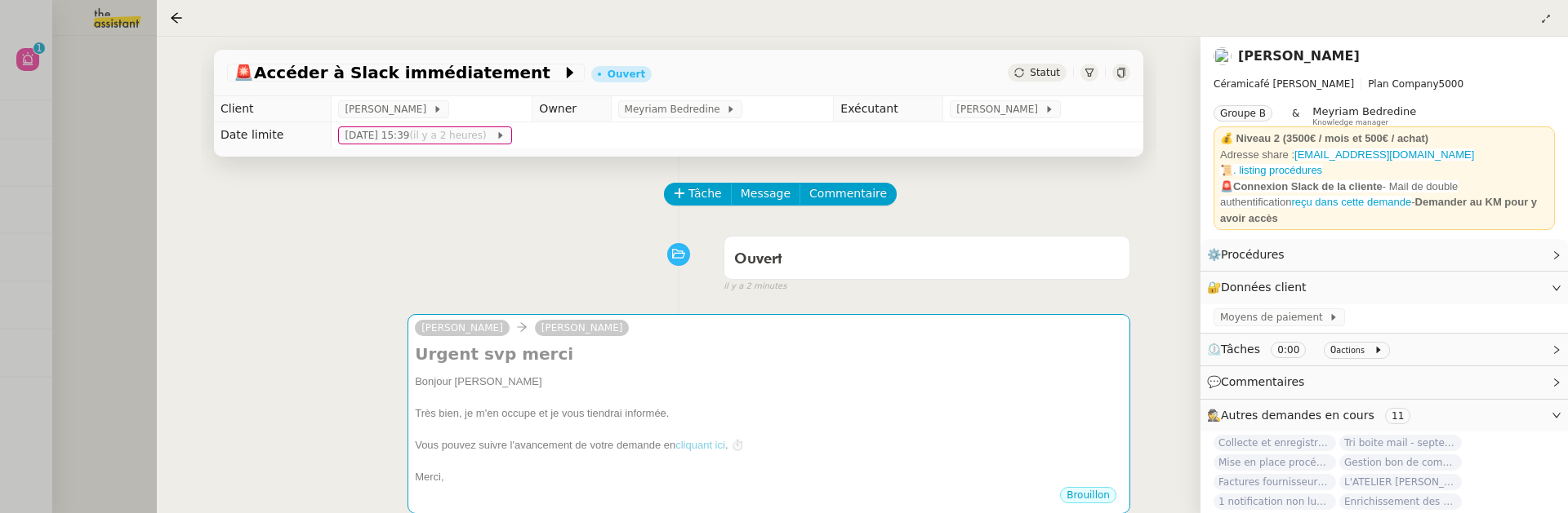
click at [1119, 72] on icon at bounding box center [1121, 73] width 10 height 10
click at [121, 210] on div at bounding box center [784, 256] width 1568 height 513
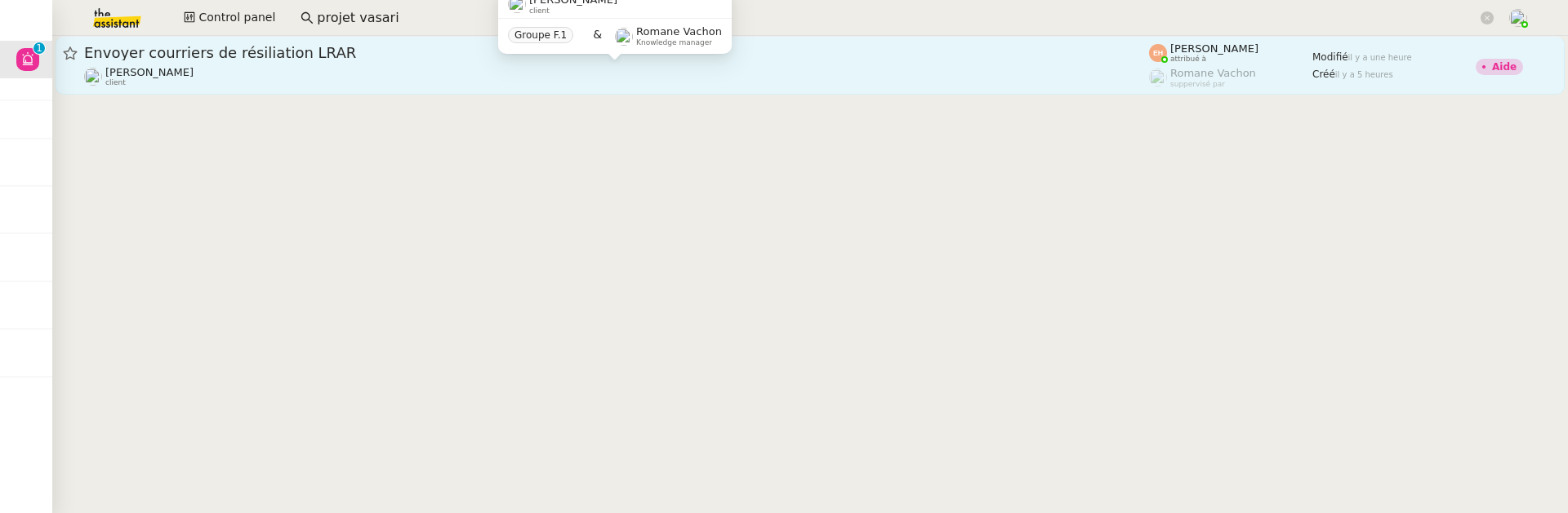
click at [464, 83] on div "Vitor Alvites client" at bounding box center [617, 77] width 1065 height 21
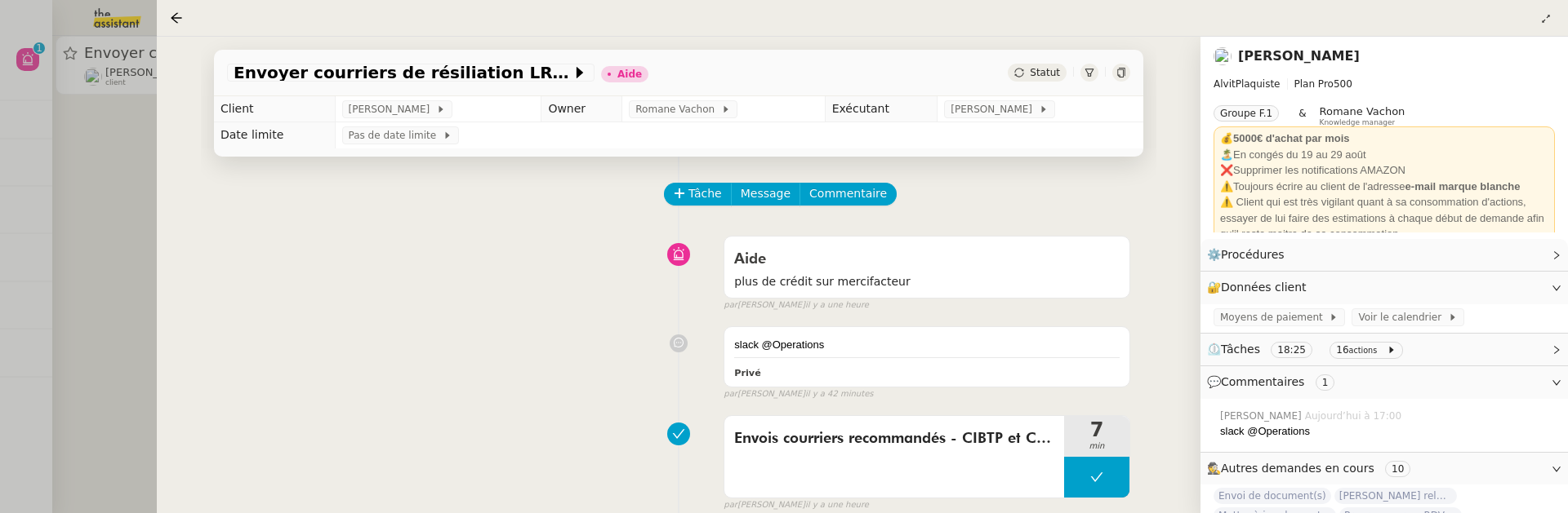
click at [99, 256] on div at bounding box center [784, 256] width 1568 height 513
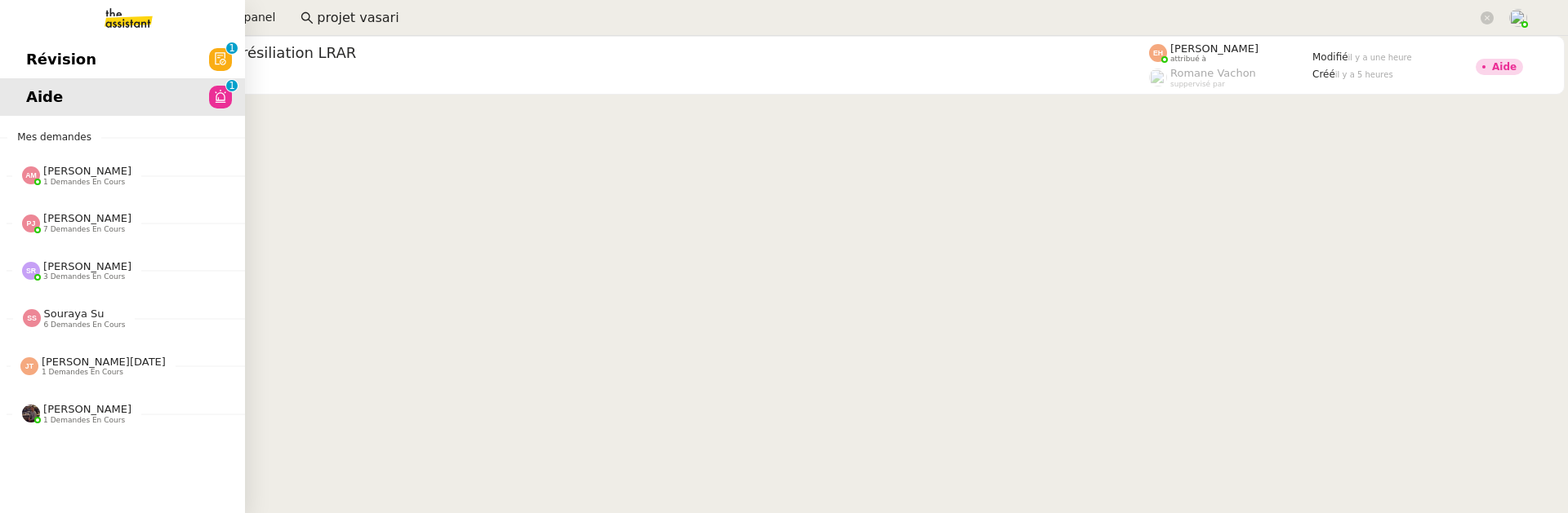
click at [35, 60] on span "Révision" at bounding box center [61, 59] width 70 height 24
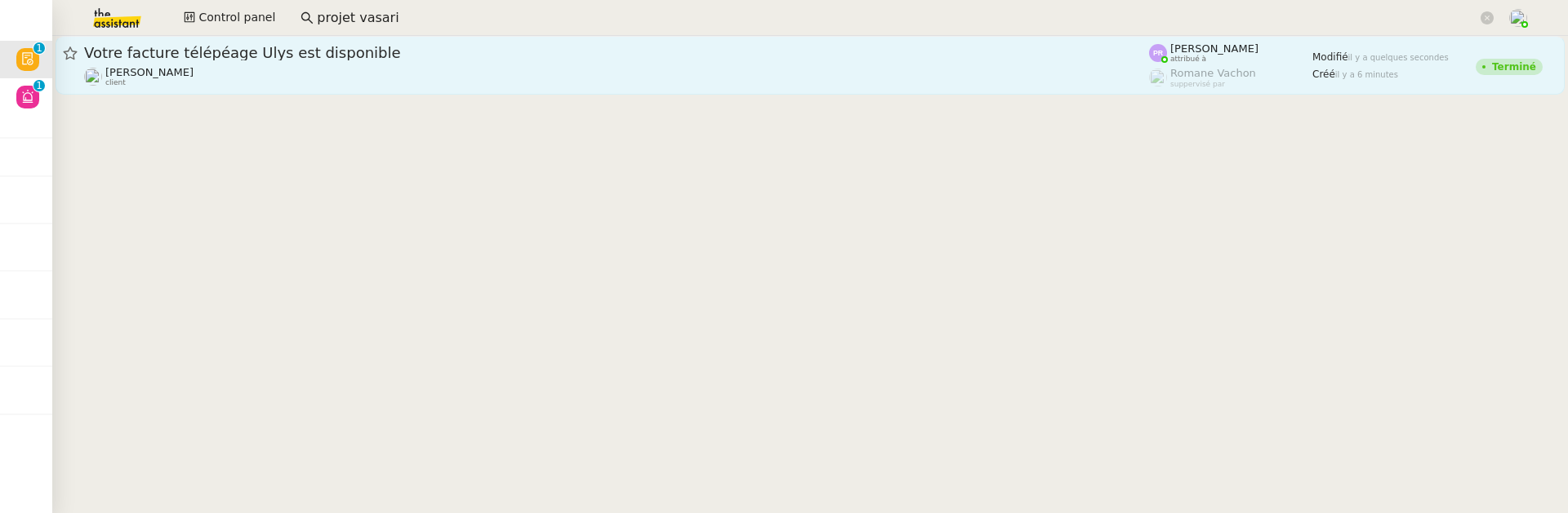
click at [336, 83] on div "Manon Loustau client" at bounding box center [617, 77] width 1065 height 21
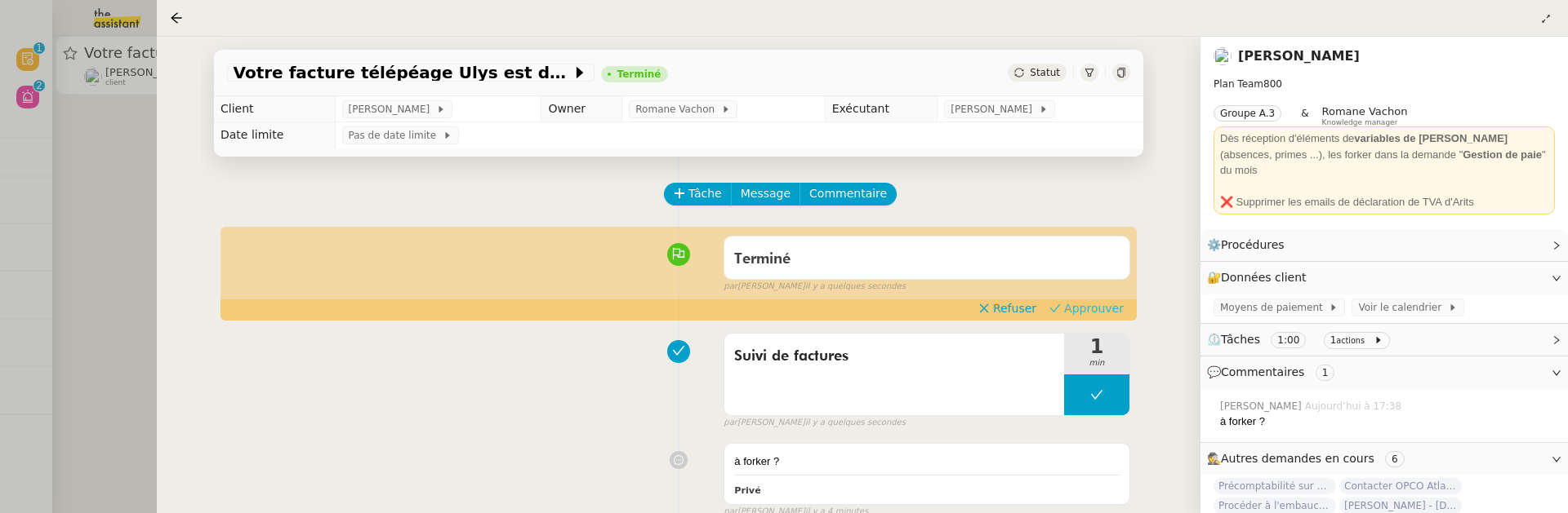
click at [1084, 304] on span "Approuver" at bounding box center [1094, 308] width 60 height 16
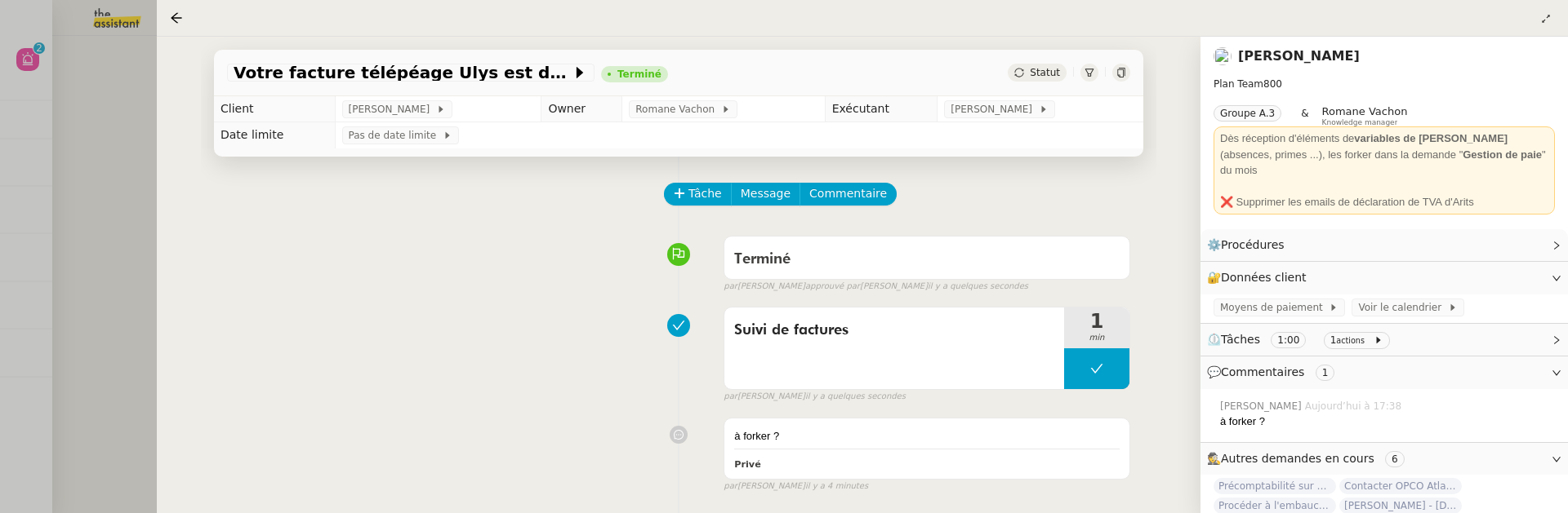
click at [100, 209] on div at bounding box center [784, 256] width 1568 height 513
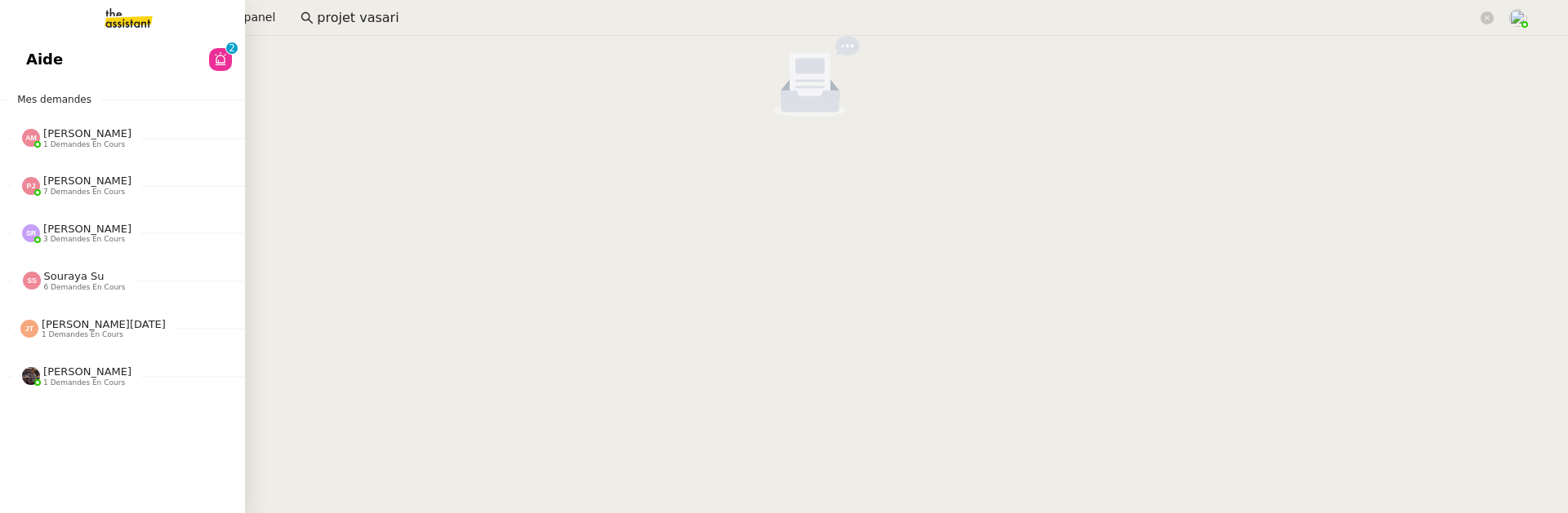
click at [37, 61] on span "Aide" at bounding box center [44, 59] width 37 height 24
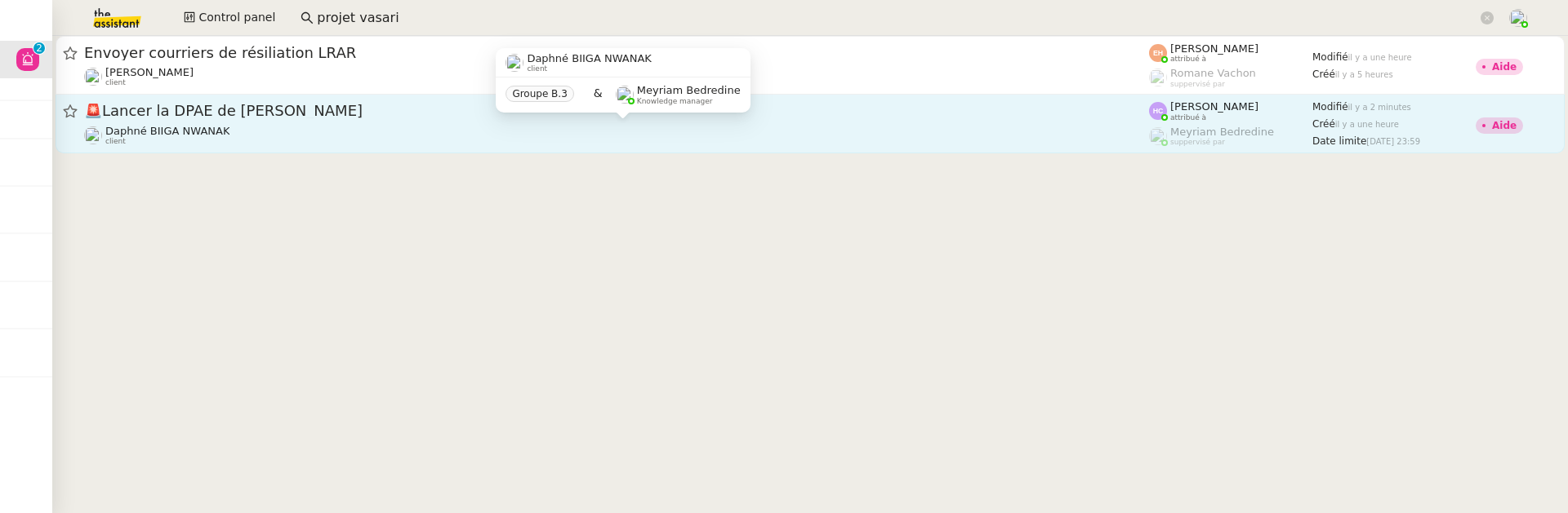
click at [402, 130] on div "Daphné BIIGA NWANAK client" at bounding box center [617, 135] width 1065 height 21
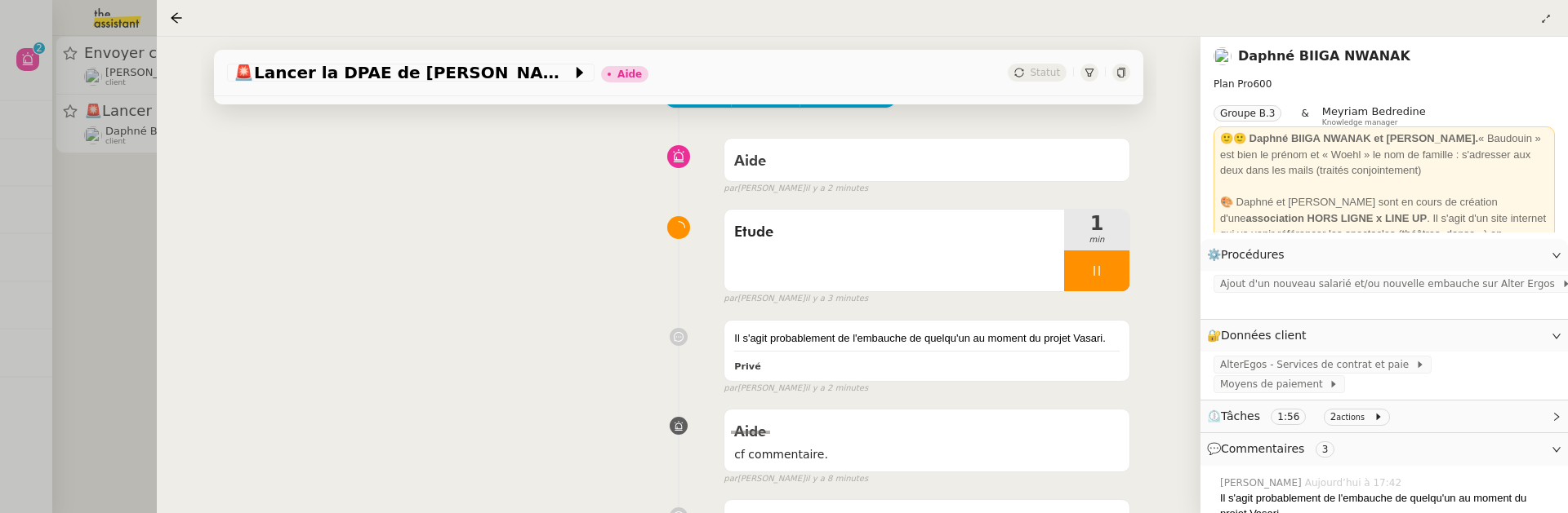
scroll to position [114, 0]
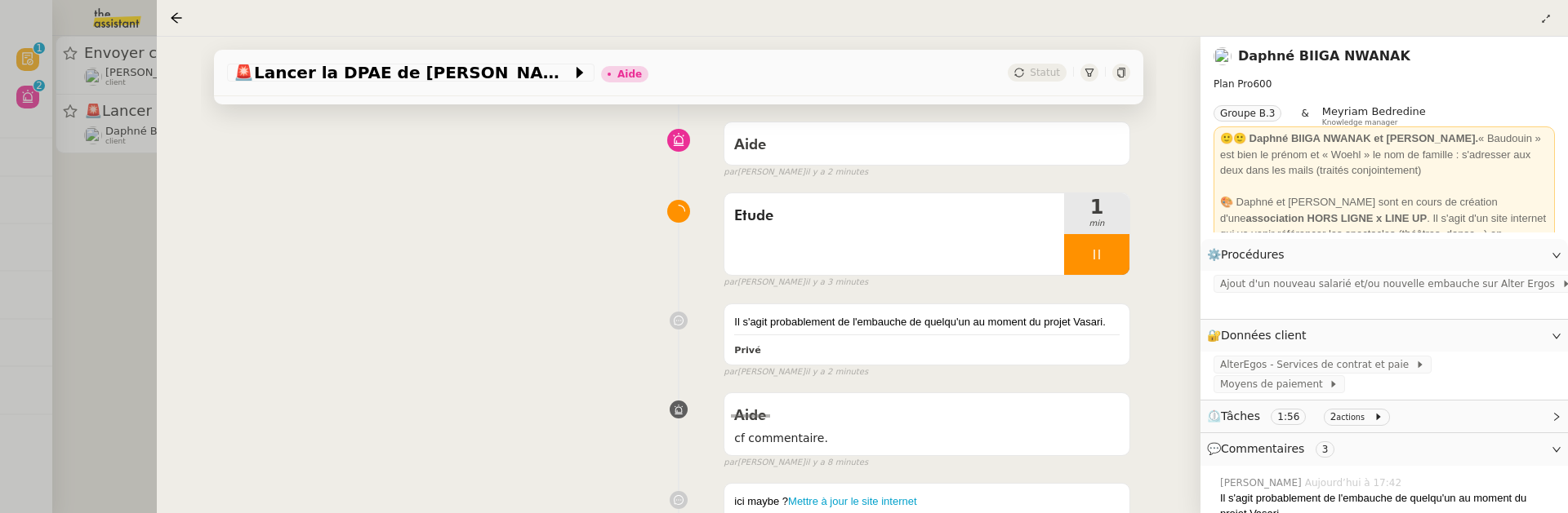
click at [117, 258] on div at bounding box center [784, 256] width 1568 height 513
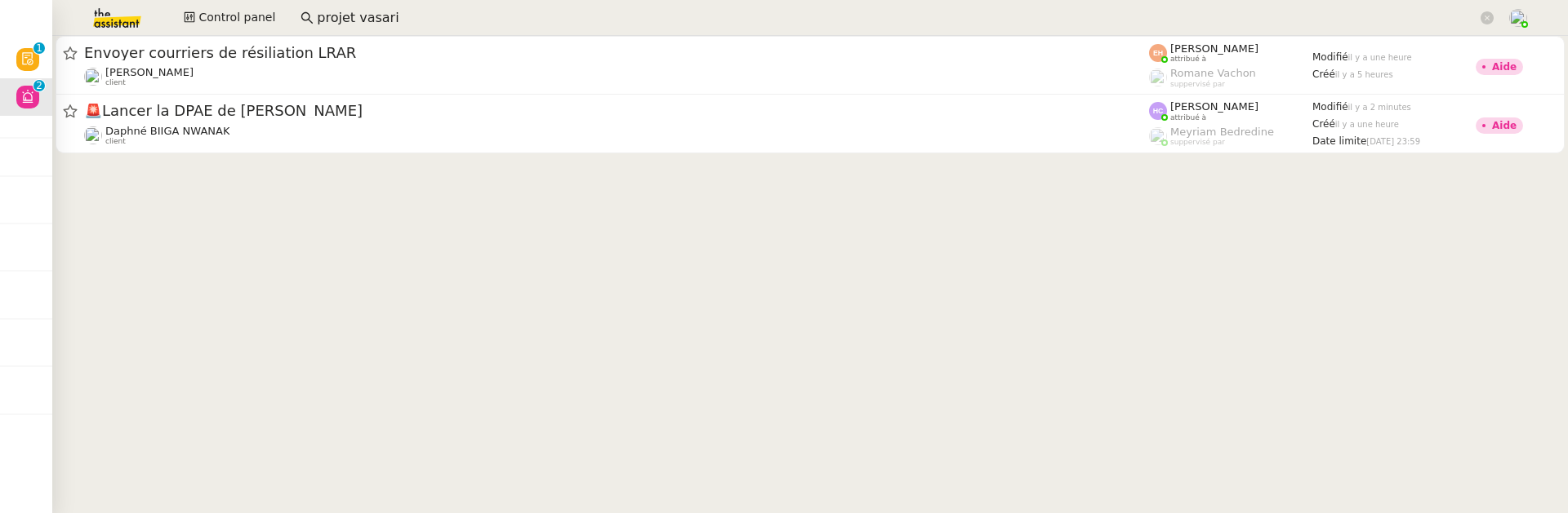
click at [394, 24] on input "projet vasari" at bounding box center [897, 18] width 1160 height 22
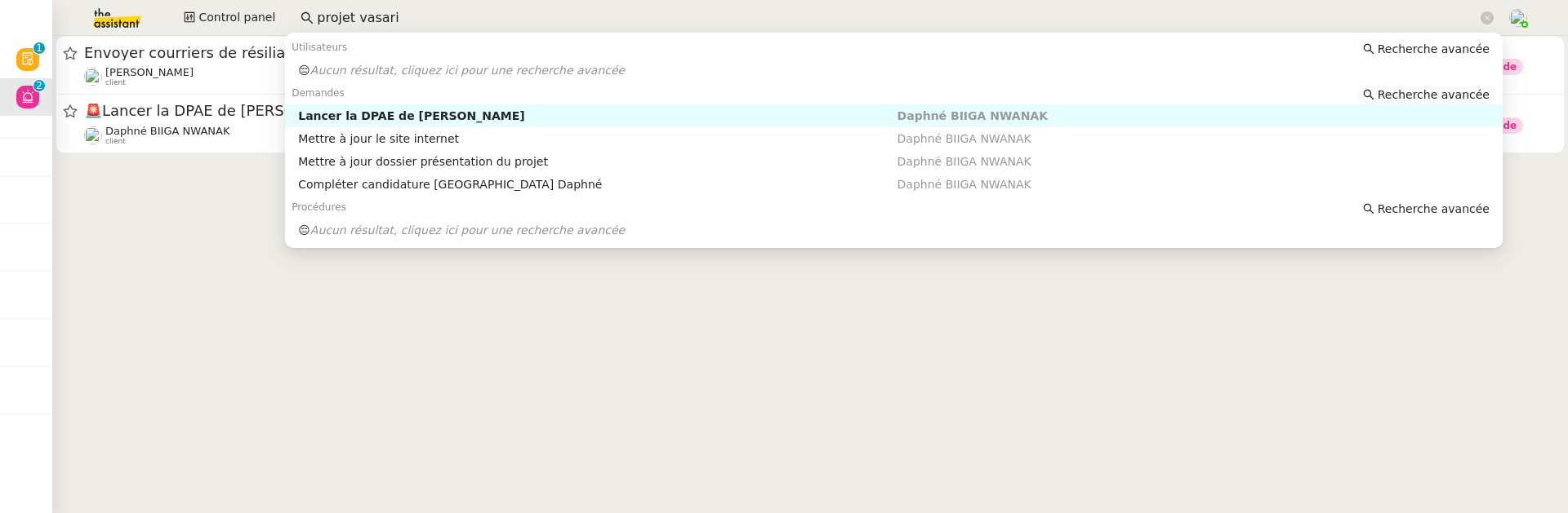
type input "projet vasari"
click at [1401, 88] on span "Recherche avancée" at bounding box center [1433, 94] width 112 height 16
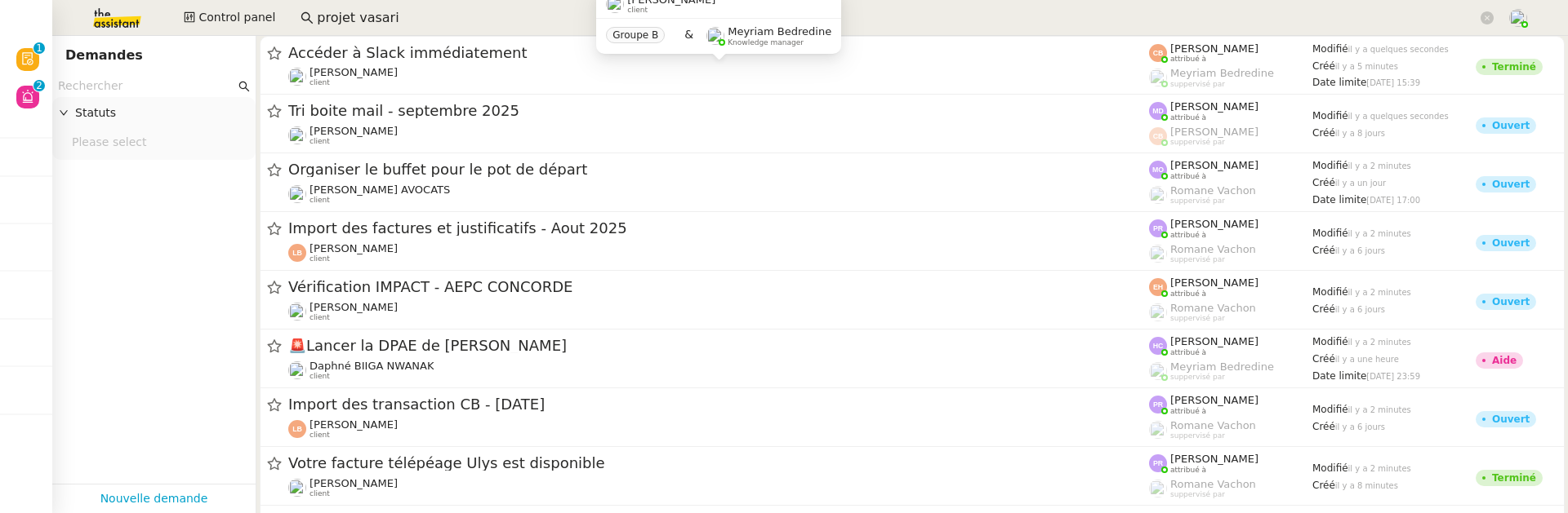
click at [152, 88] on input "text" at bounding box center [146, 86] width 177 height 19
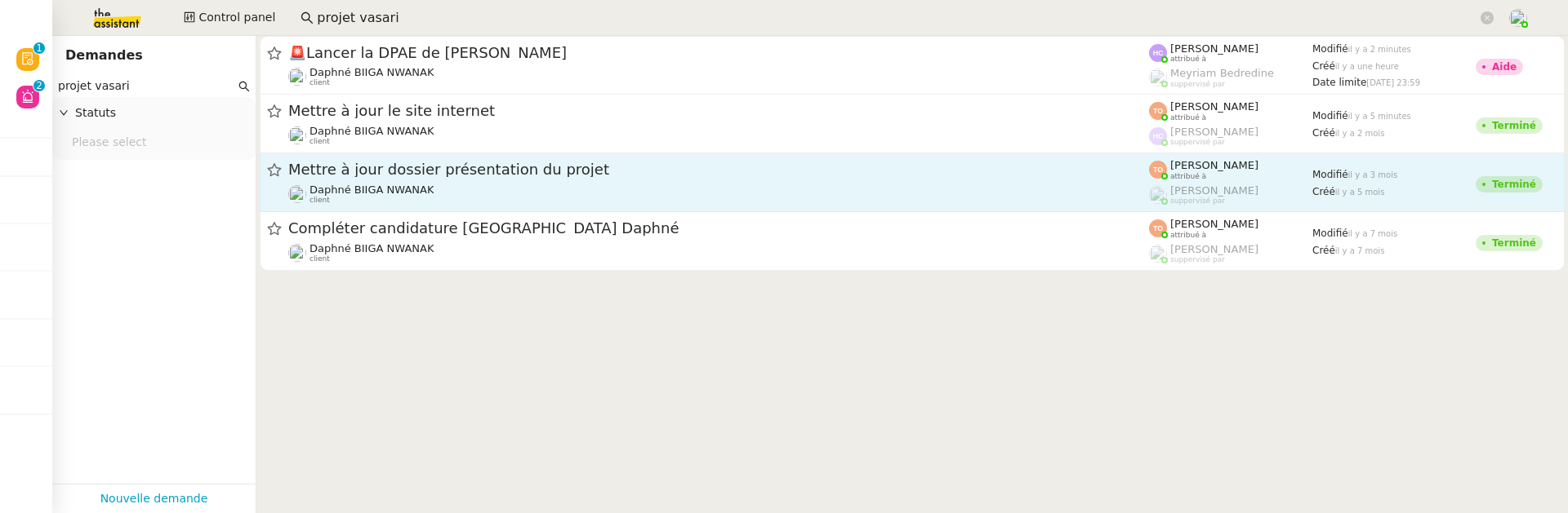
type input "projet vasari"
click at [536, 199] on div "Daphné BIIGA NWANAK client" at bounding box center [718, 194] width 860 height 21
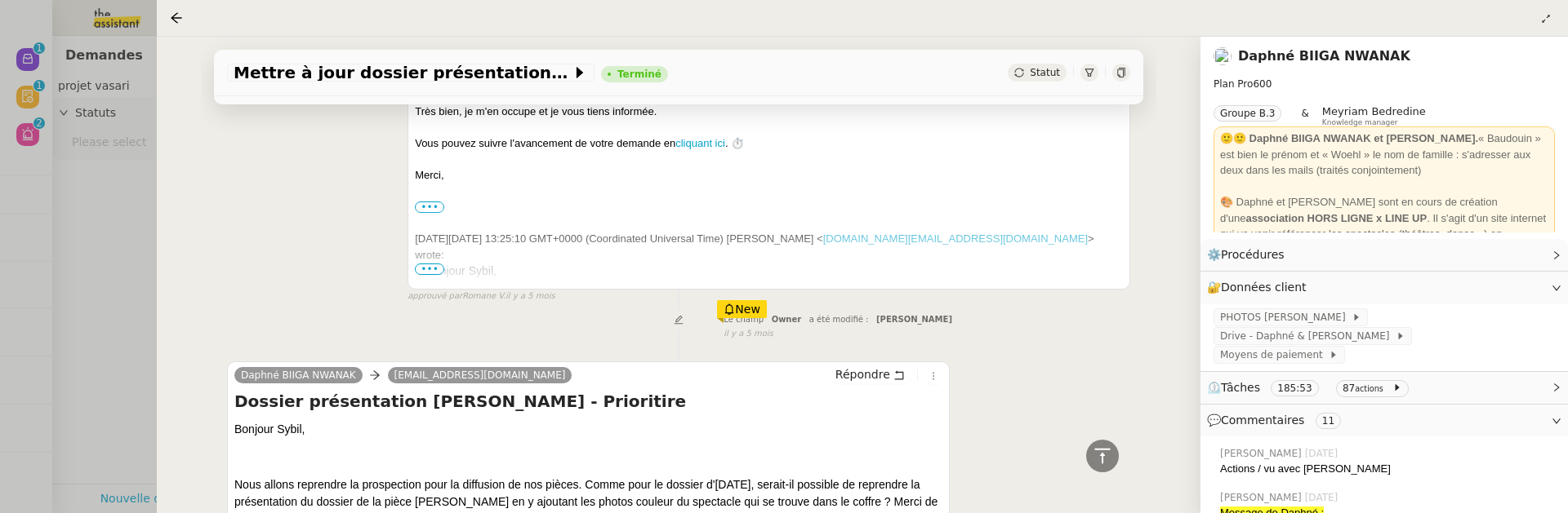
scroll to position [10853, 0]
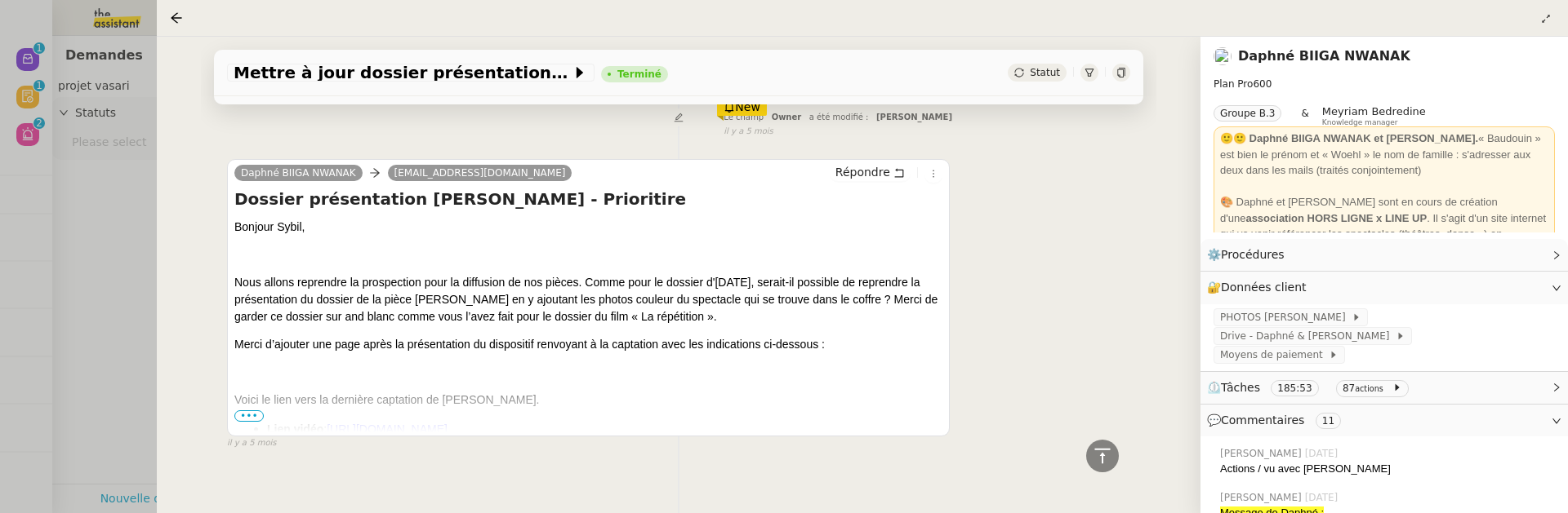
click at [175, 11] on div at bounding box center [180, 17] width 19 height 19
click at [178, 19] on icon at bounding box center [177, 18] width 13 height 13
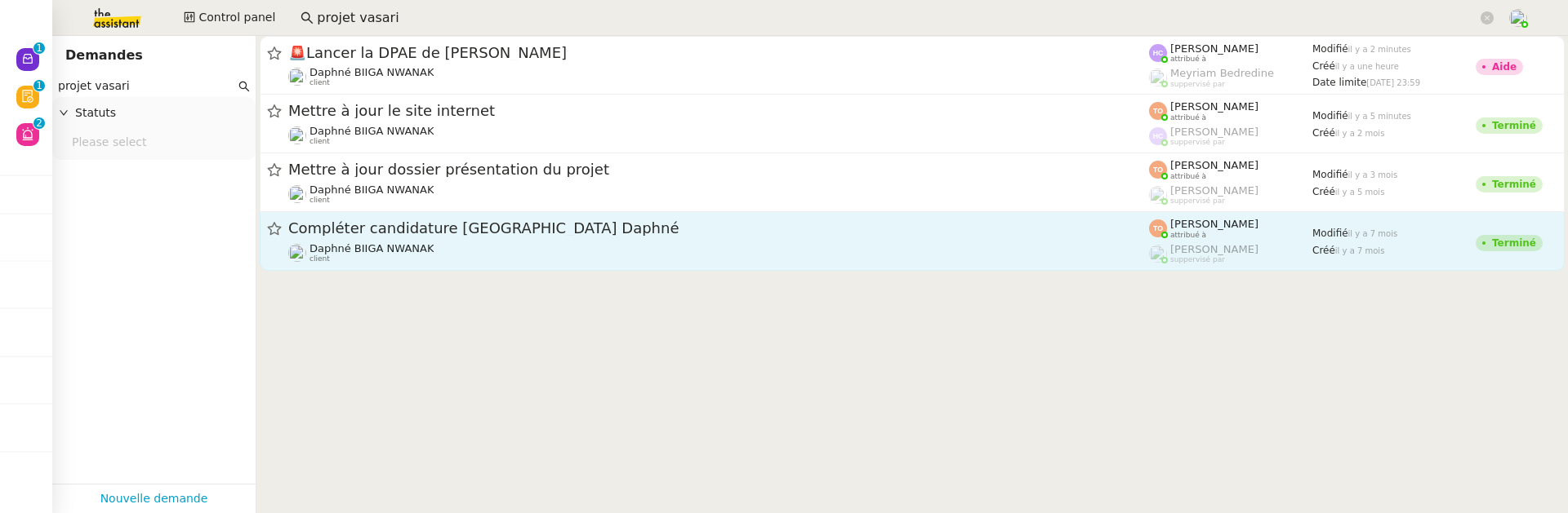
click at [526, 243] on div "Daphné BIIGA NWANAK client" at bounding box center [718, 253] width 860 height 21
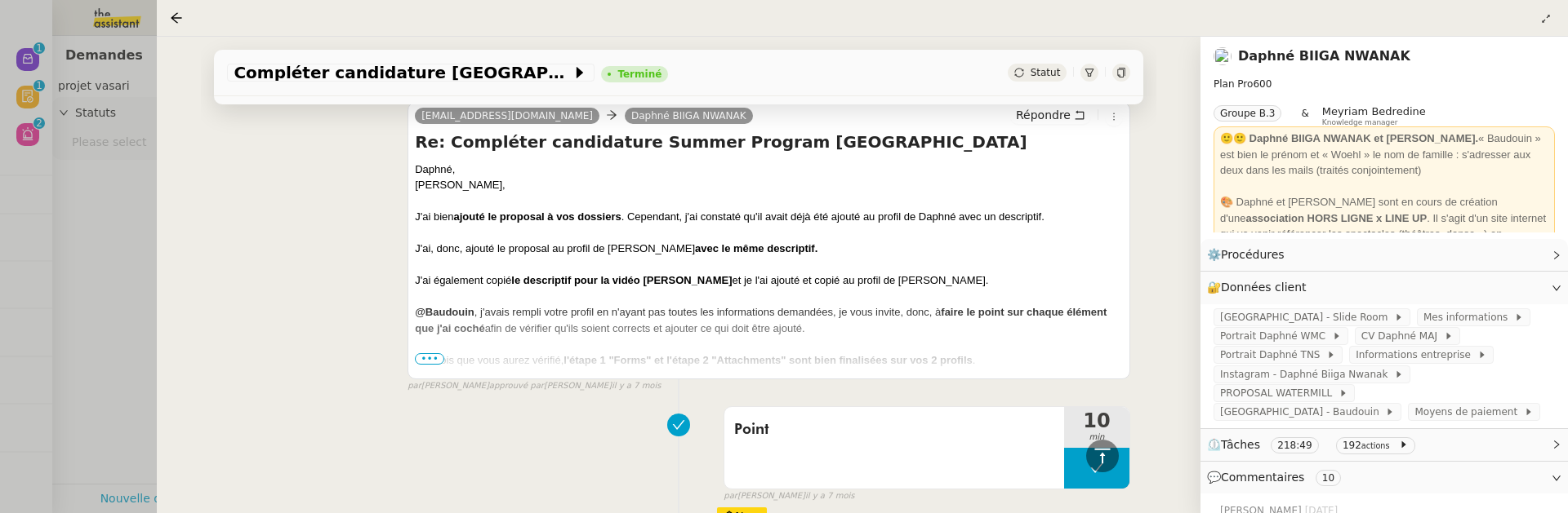
scroll to position [1696, 0]
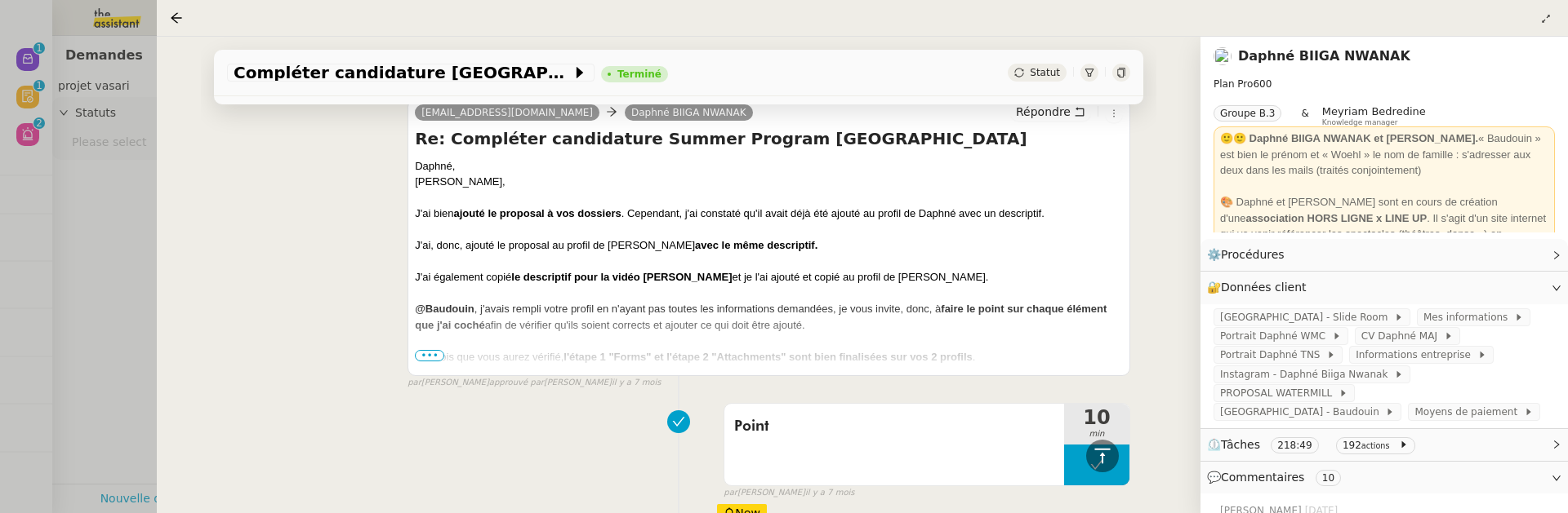
click at [430, 355] on span "•••" at bounding box center [430, 355] width 30 height 12
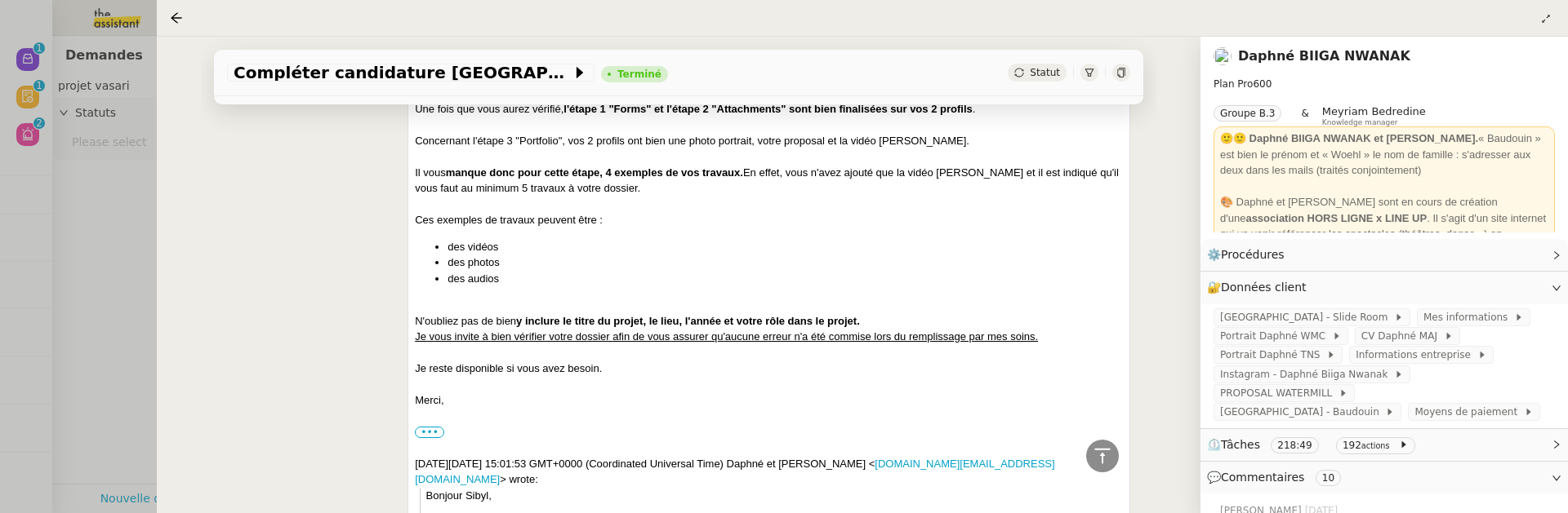
scroll to position [0, 0]
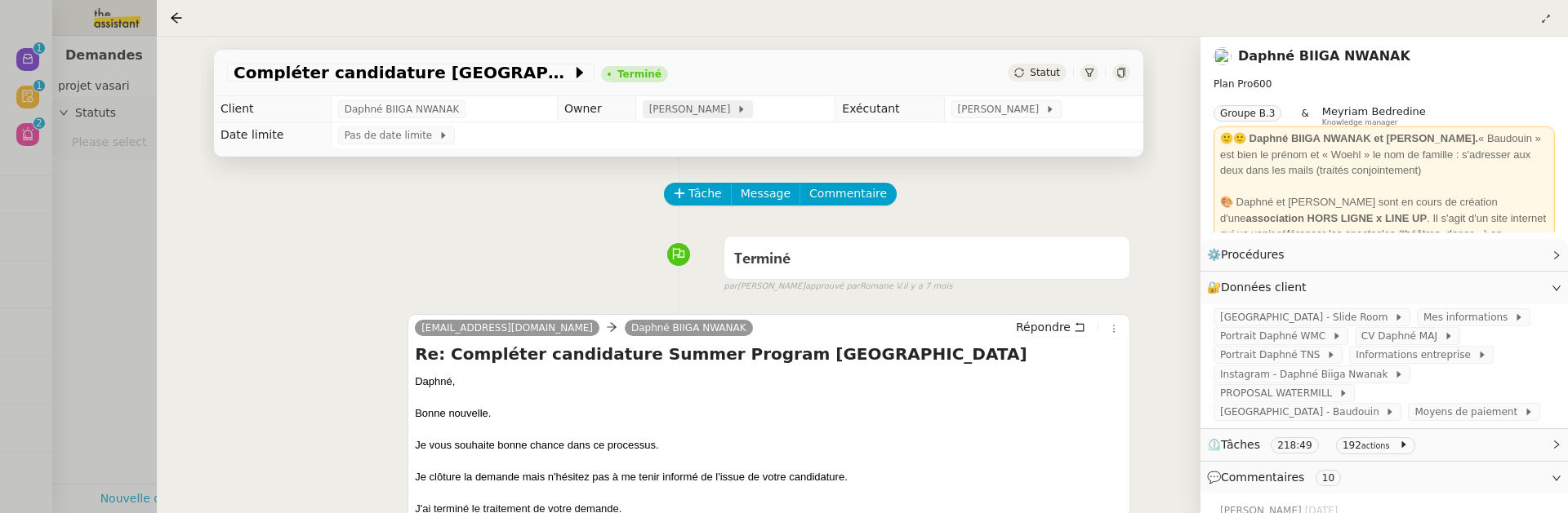
click at [714, 118] on div "[PERSON_NAME]" at bounding box center [698, 109] width 111 height 18
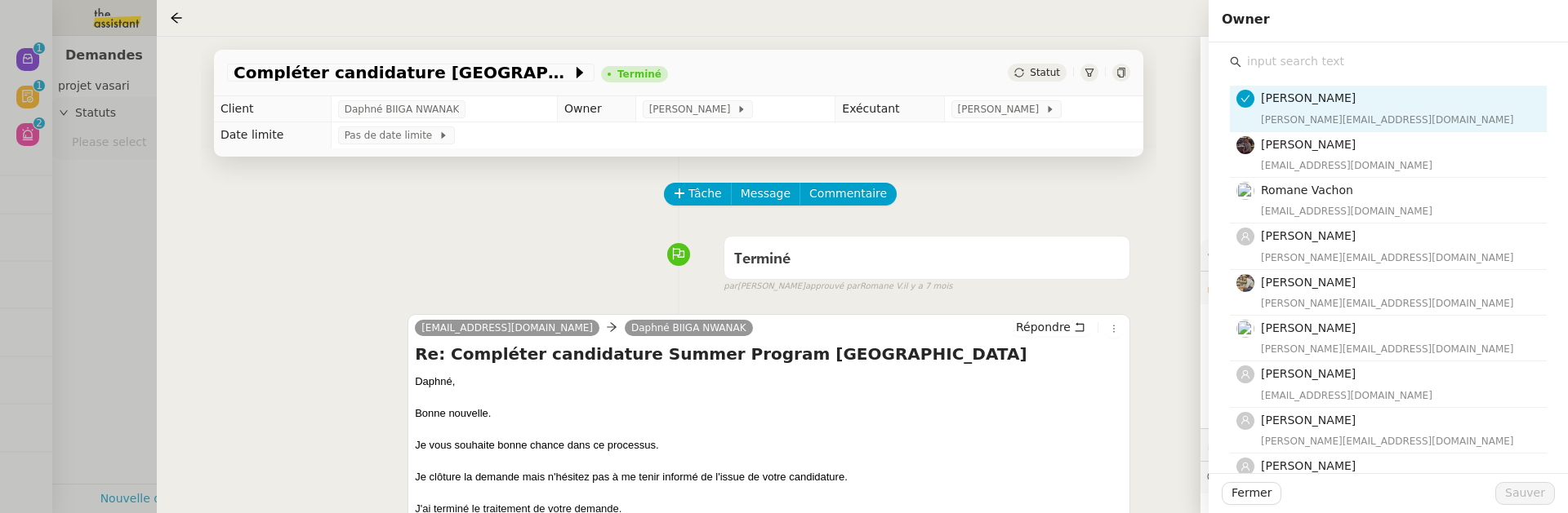
click at [1291, 69] on input "text" at bounding box center [1394, 61] width 306 height 22
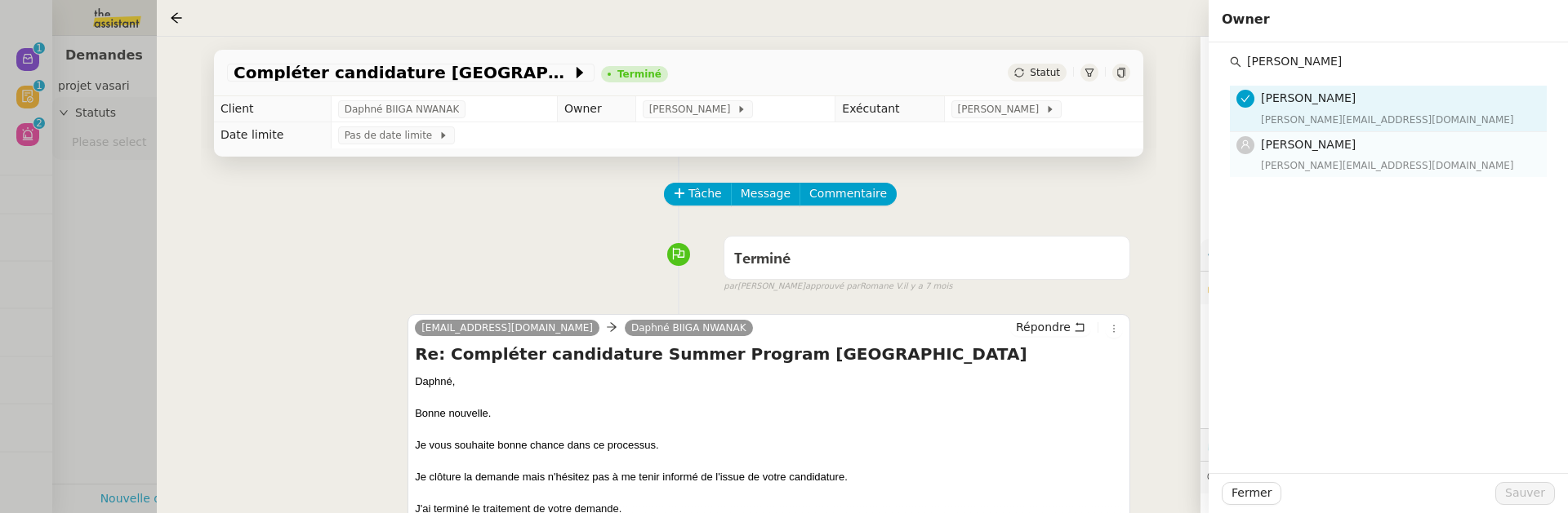
type input "hannah"
click at [1347, 156] on div "Hannah Cassar hannah@theassistant.team" at bounding box center [1399, 155] width 276 height 38
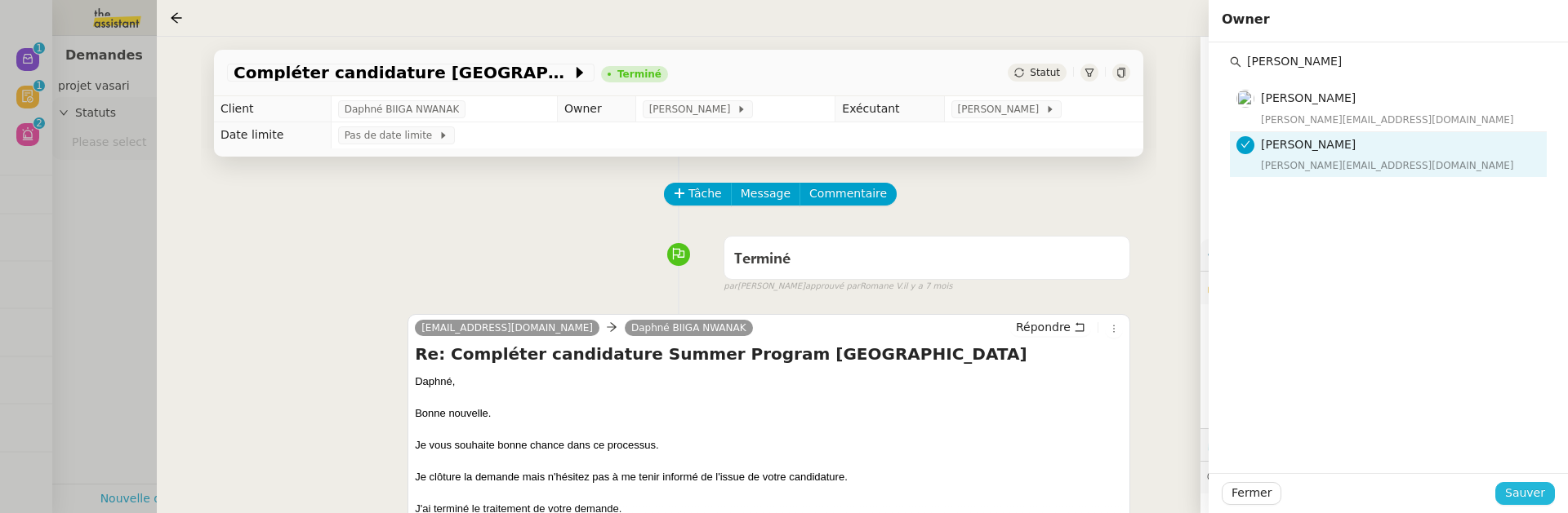
click at [1548, 491] on button "Sauver" at bounding box center [1526, 494] width 60 height 23
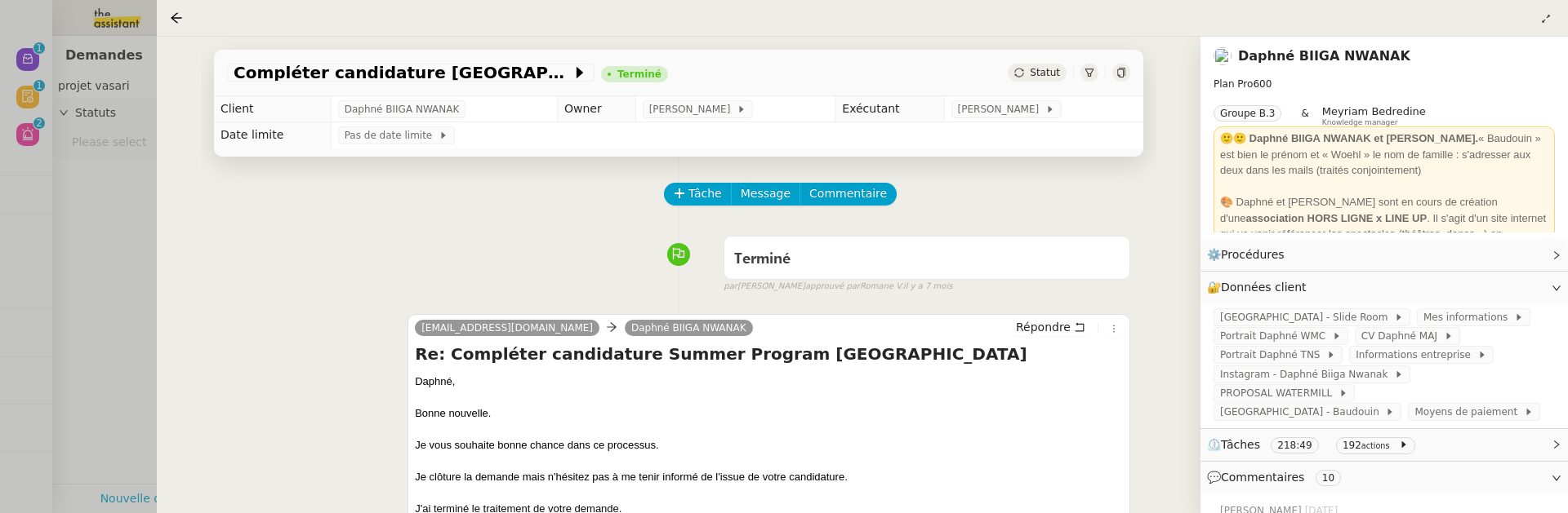
click at [1126, 69] on icon at bounding box center [1121, 73] width 10 height 10
click at [33, 134] on div at bounding box center [784, 256] width 1568 height 513
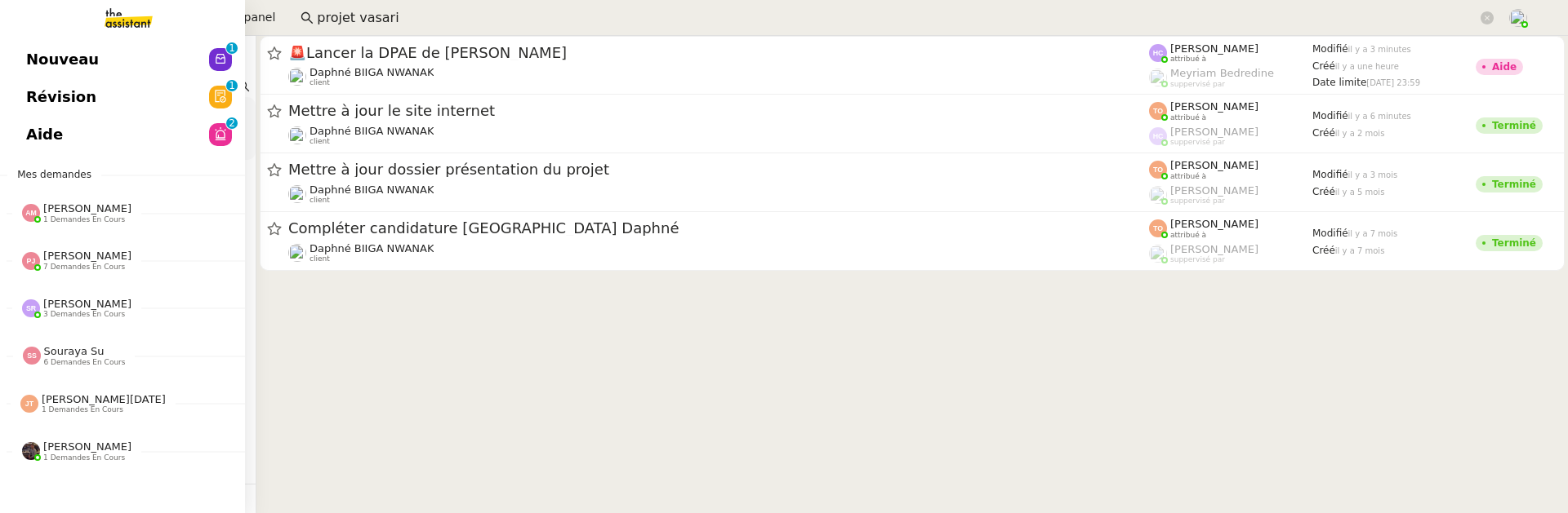
click at [18, 134] on link "Aide 0 1 2 3 4 5 6 7 8 9" at bounding box center [122, 134] width 245 height 37
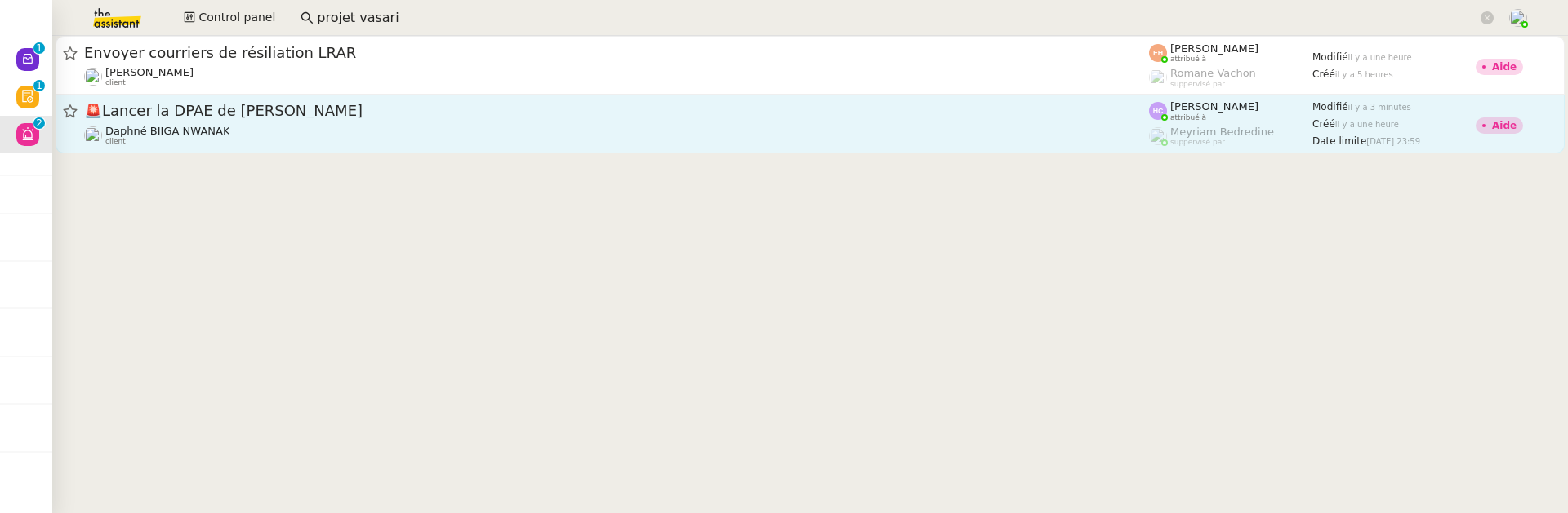
click at [564, 115] on span "🚨 Lancer la DPAE de [PERSON_NAME]" at bounding box center [617, 110] width 1065 height 14
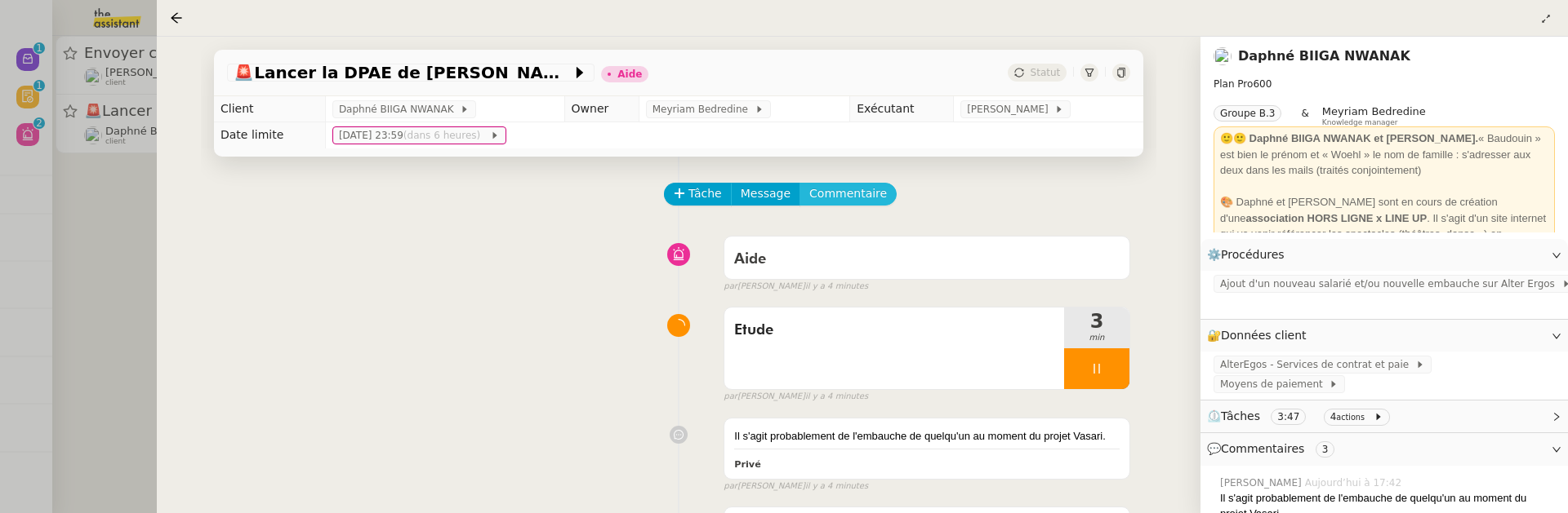
click at [849, 190] on span "Commentaire" at bounding box center [848, 194] width 78 height 19
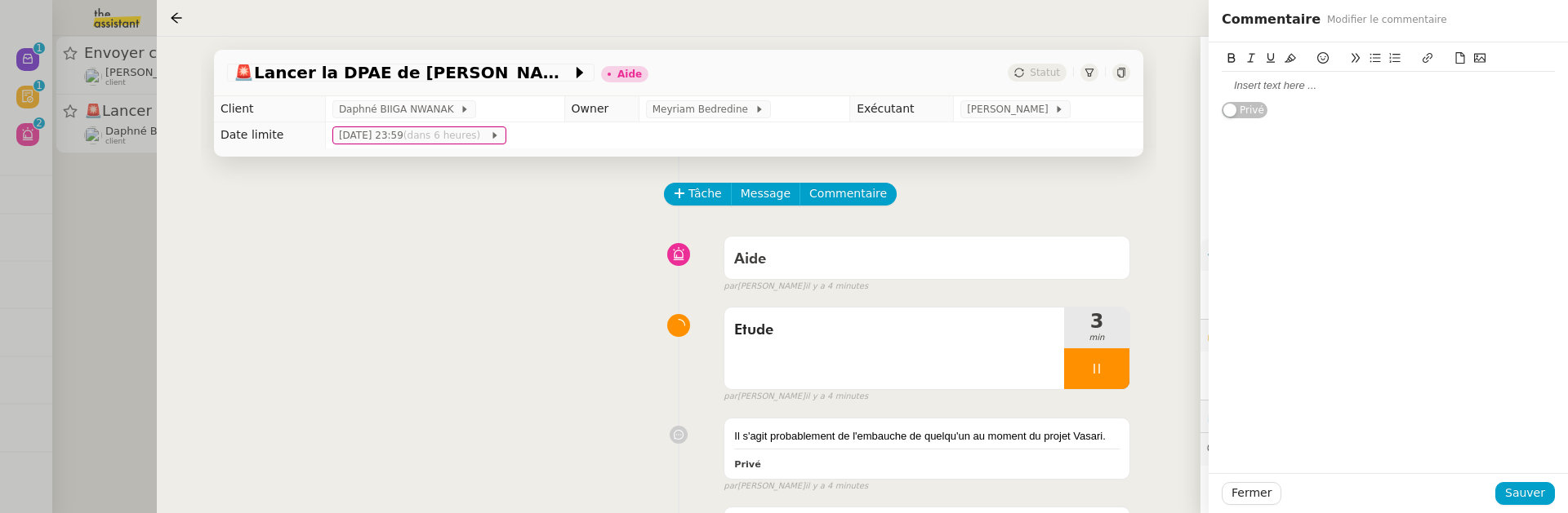
click at [1272, 86] on div at bounding box center [1388, 86] width 334 height 14
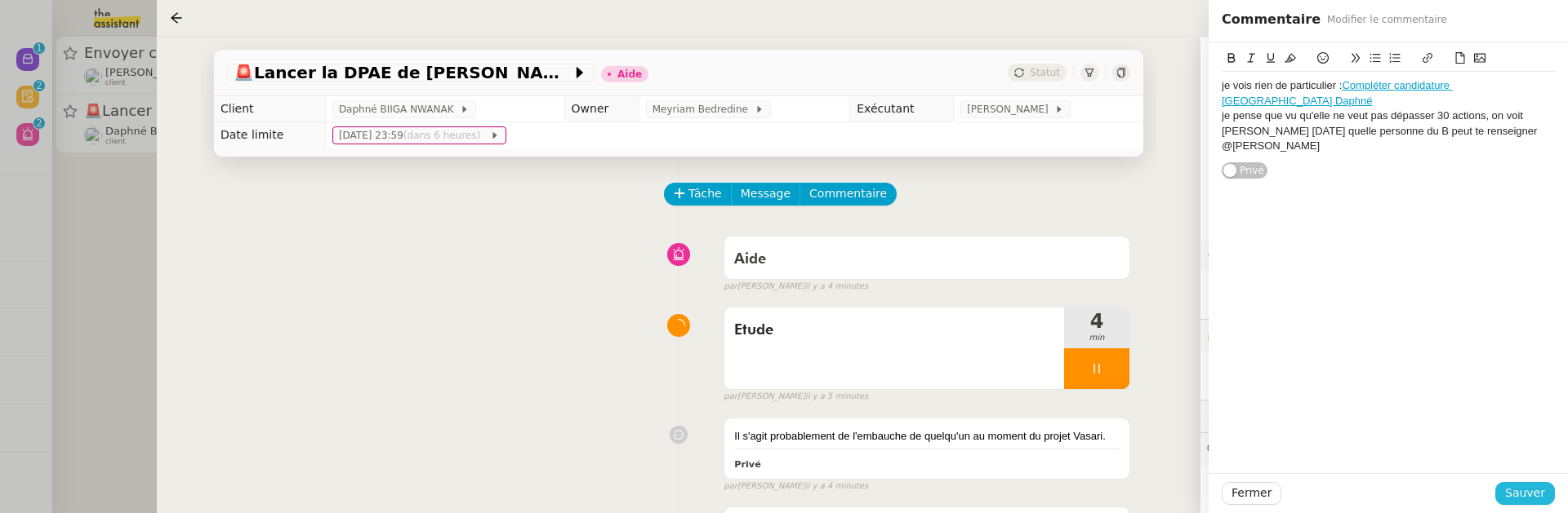
click at [1543, 502] on span "Sauver" at bounding box center [1526, 494] width 40 height 19
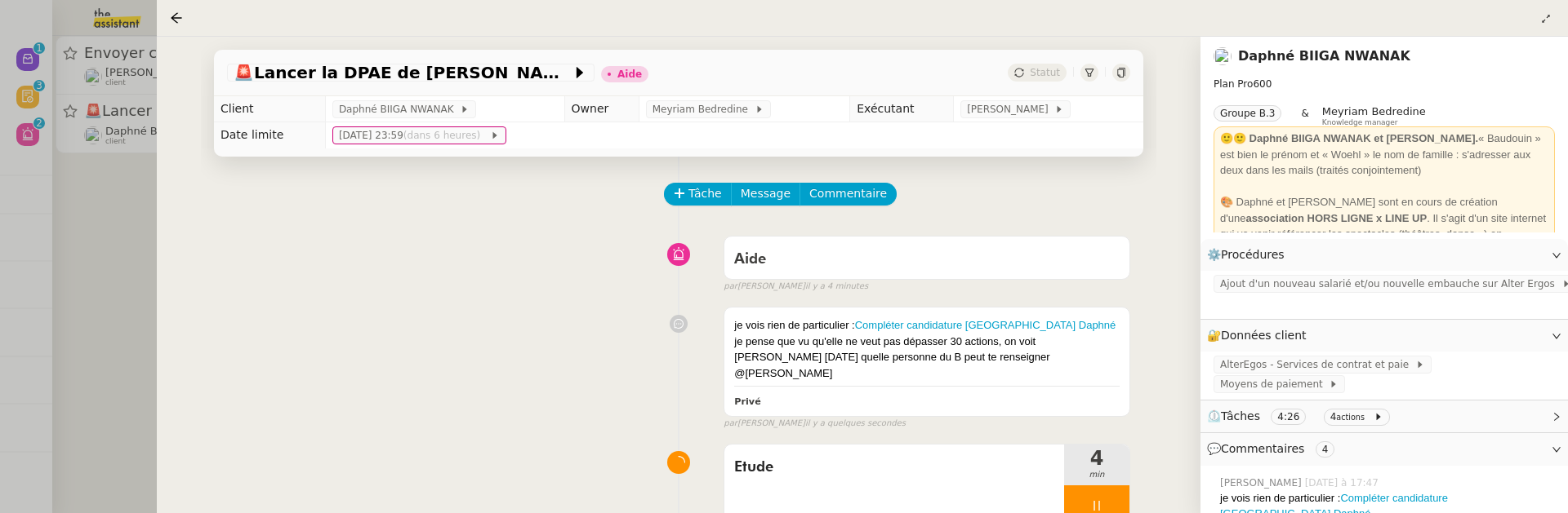
click at [108, 204] on div at bounding box center [784, 256] width 1568 height 513
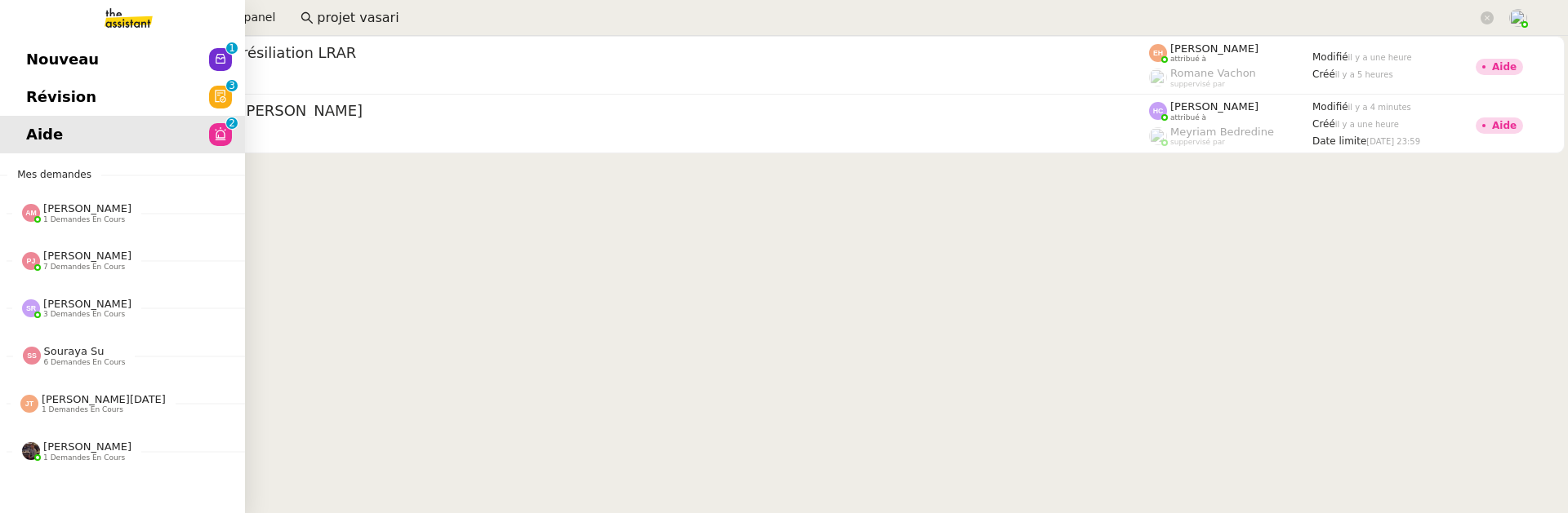
click at [23, 105] on link "Révision 0 1 2 3 4 5 6 7 8 9" at bounding box center [122, 97] width 245 height 37
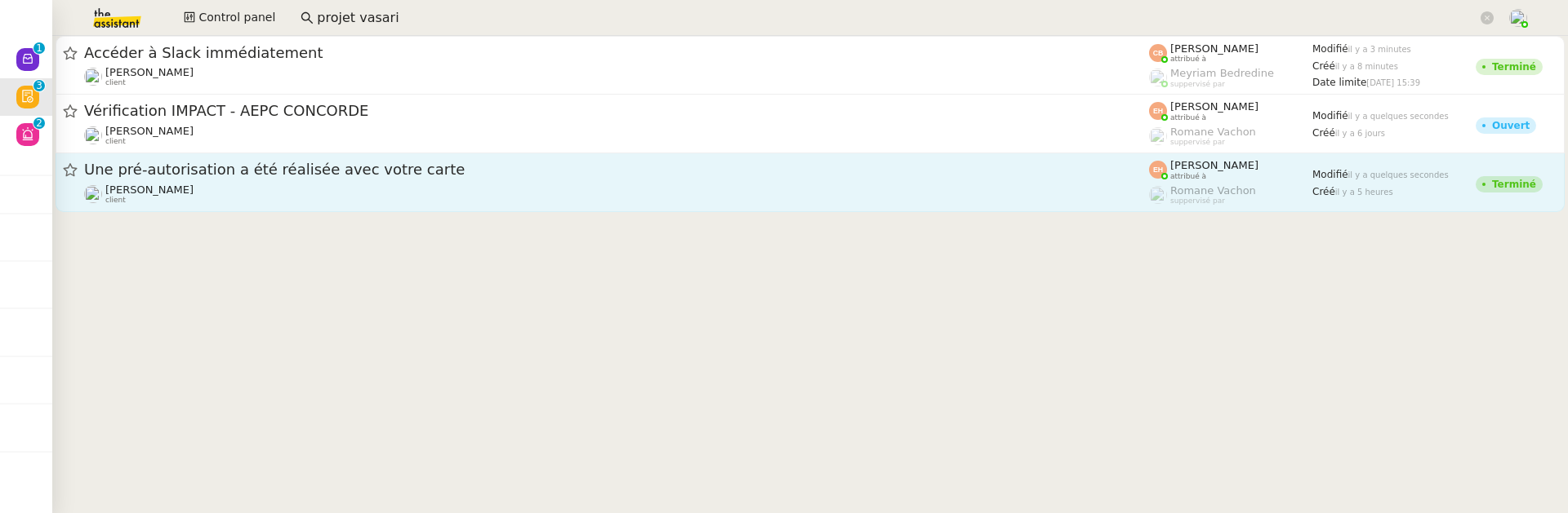
click at [386, 170] on span "Une pré-autorisation a été réalisée avec votre carte" at bounding box center [617, 169] width 1065 height 14
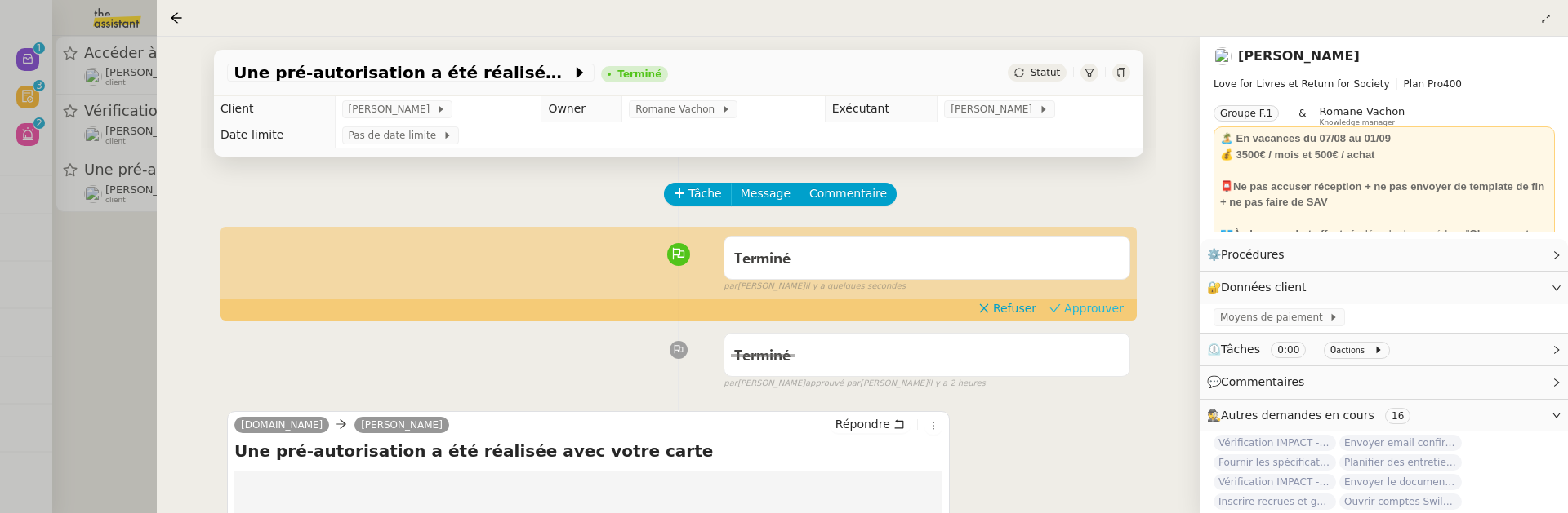
click at [1080, 306] on span "Approuver" at bounding box center [1094, 308] width 60 height 16
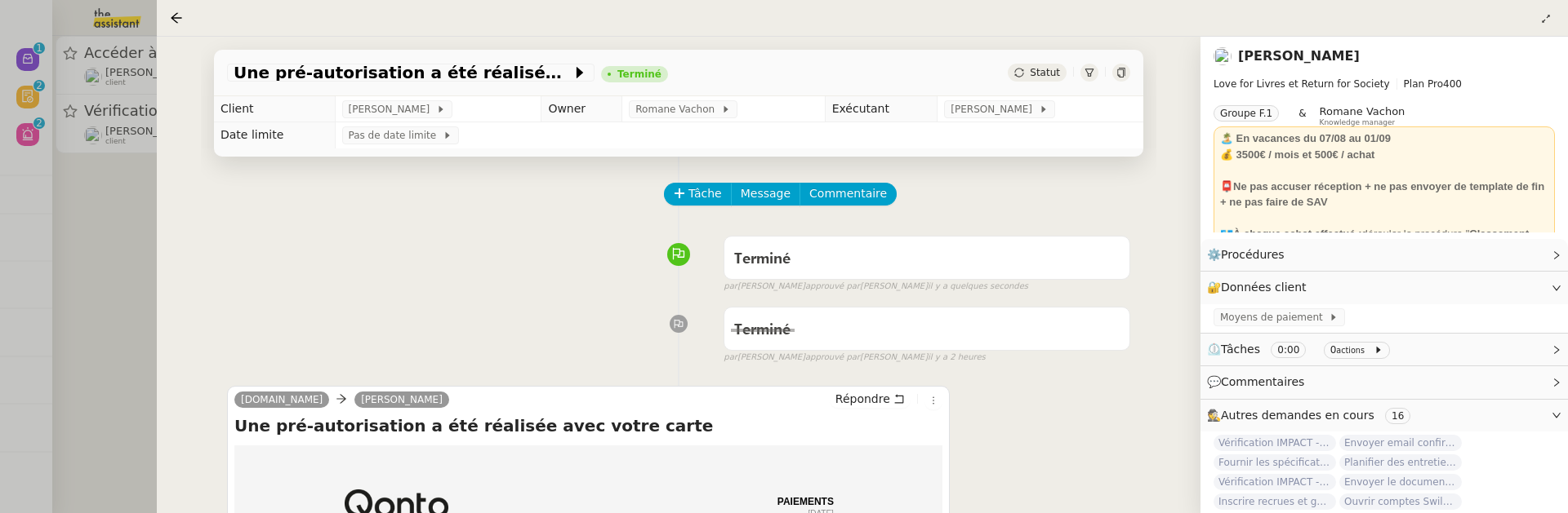
click at [88, 274] on div at bounding box center [784, 256] width 1568 height 513
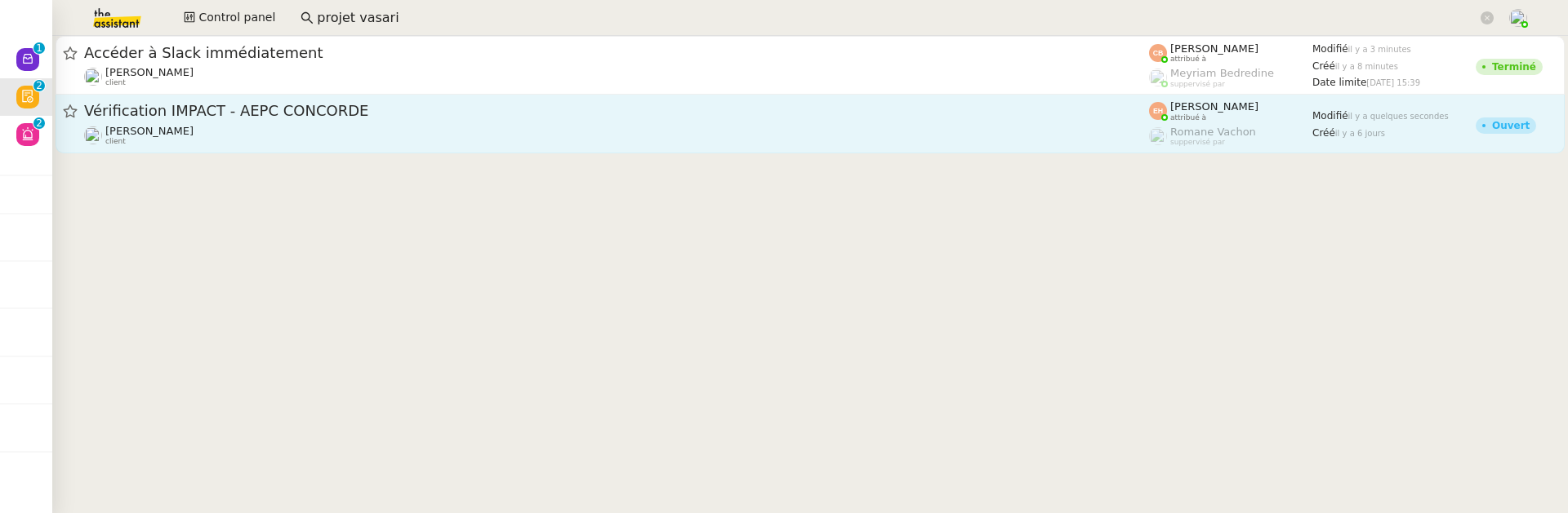
click at [420, 128] on div "Céline MAS client" at bounding box center [617, 135] width 1065 height 21
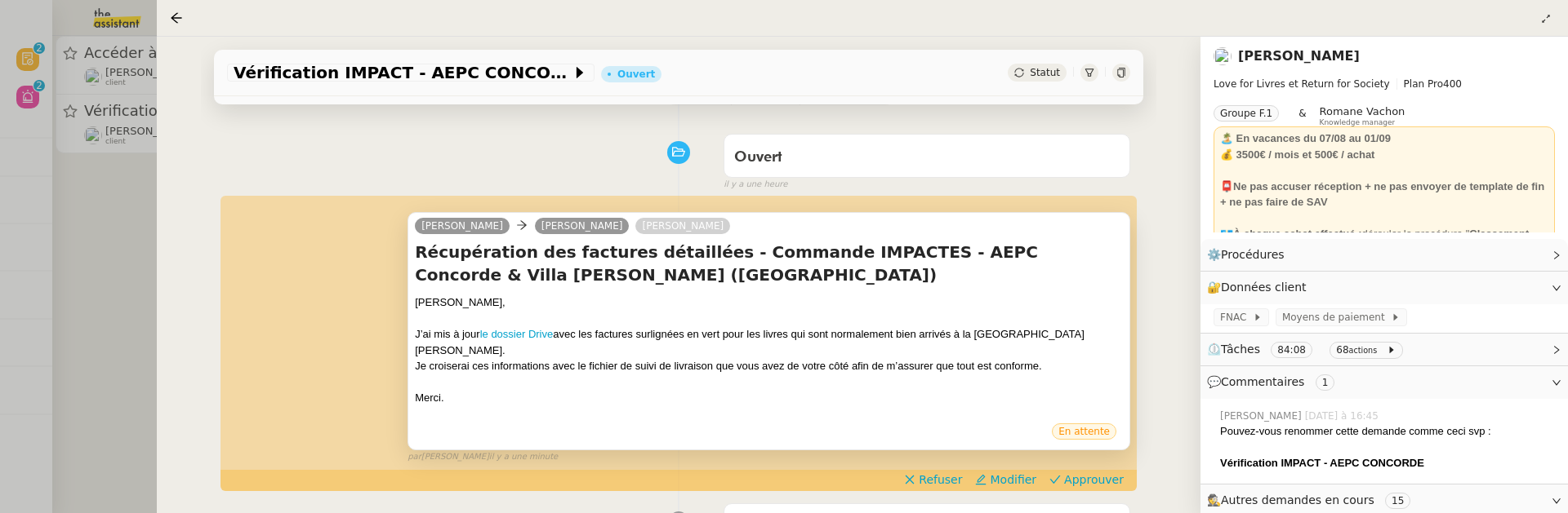
scroll to position [105, 0]
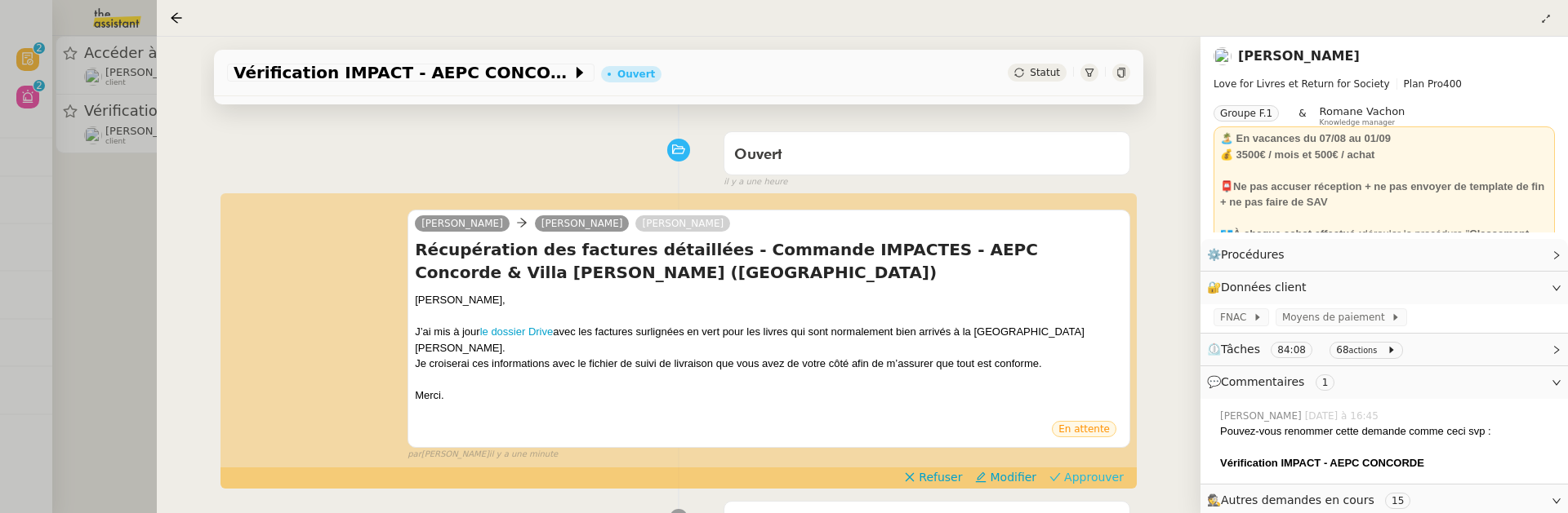
click at [1091, 469] on span "Approuver" at bounding box center [1094, 476] width 60 height 16
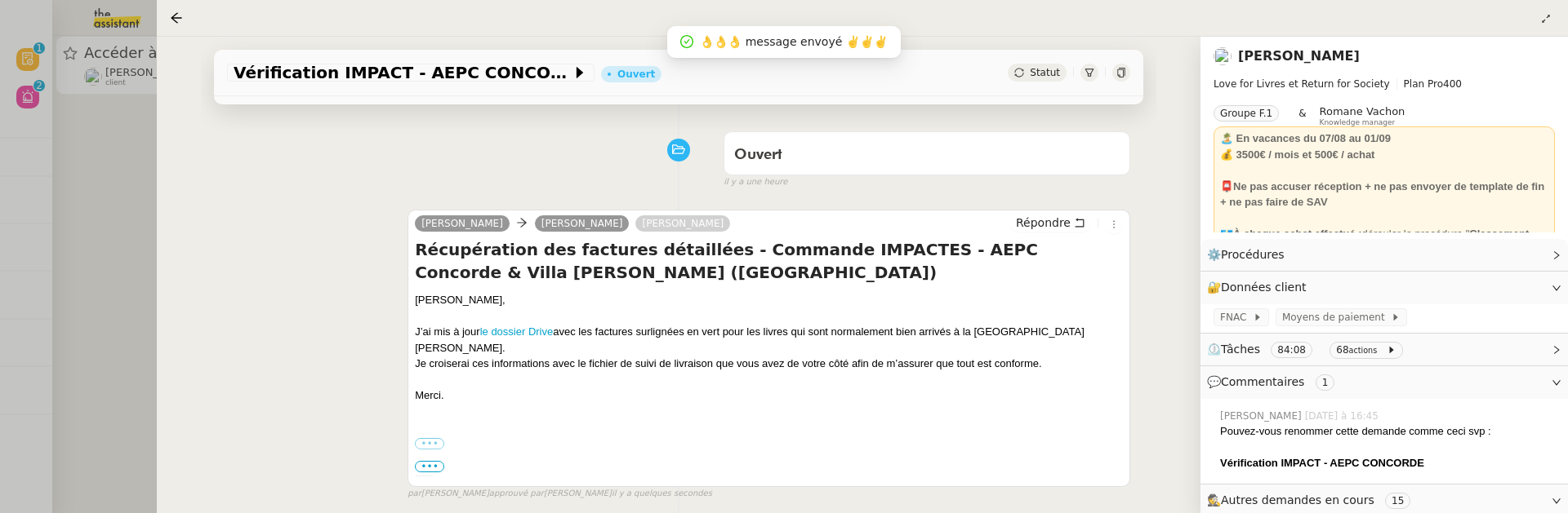
click at [79, 208] on div at bounding box center [784, 256] width 1568 height 513
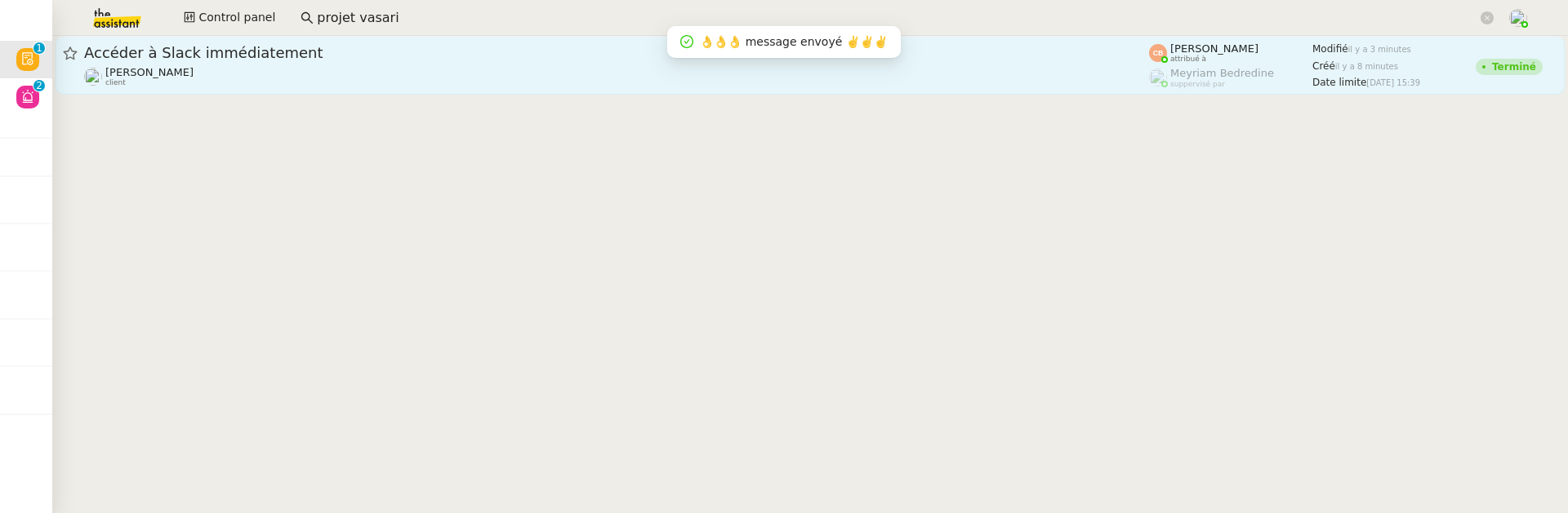
click at [270, 61] on div "Accéder à Slack immédiatement" at bounding box center [617, 53] width 1065 height 19
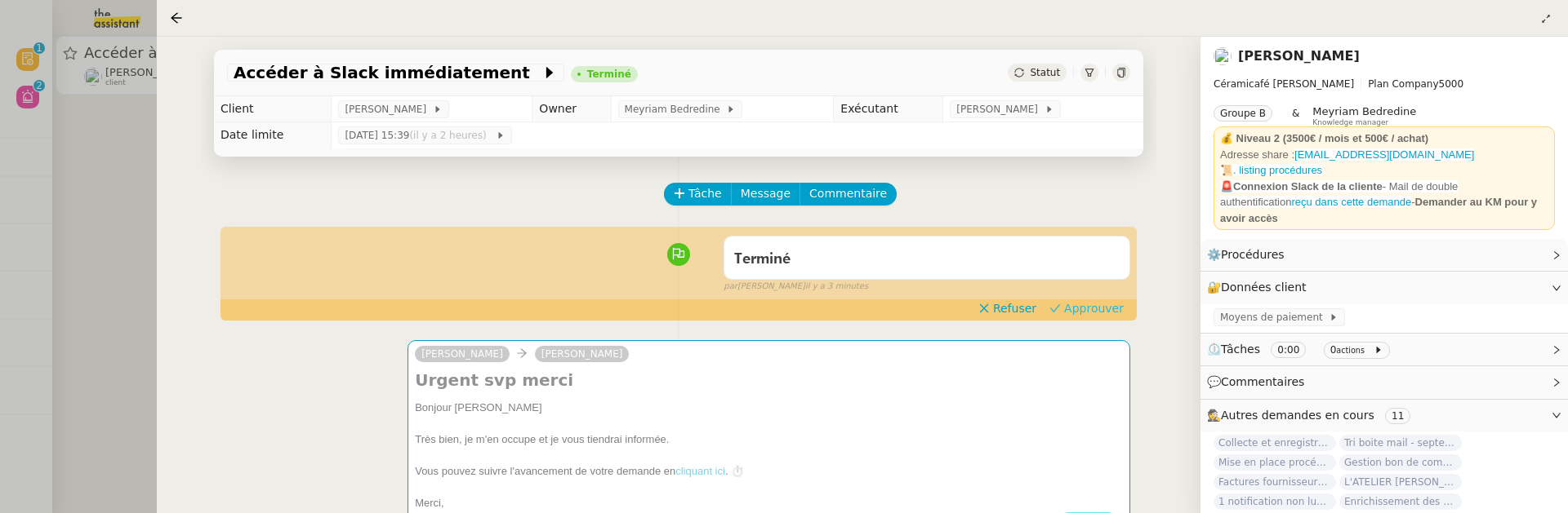
click at [1094, 306] on span "Approuver" at bounding box center [1094, 308] width 60 height 16
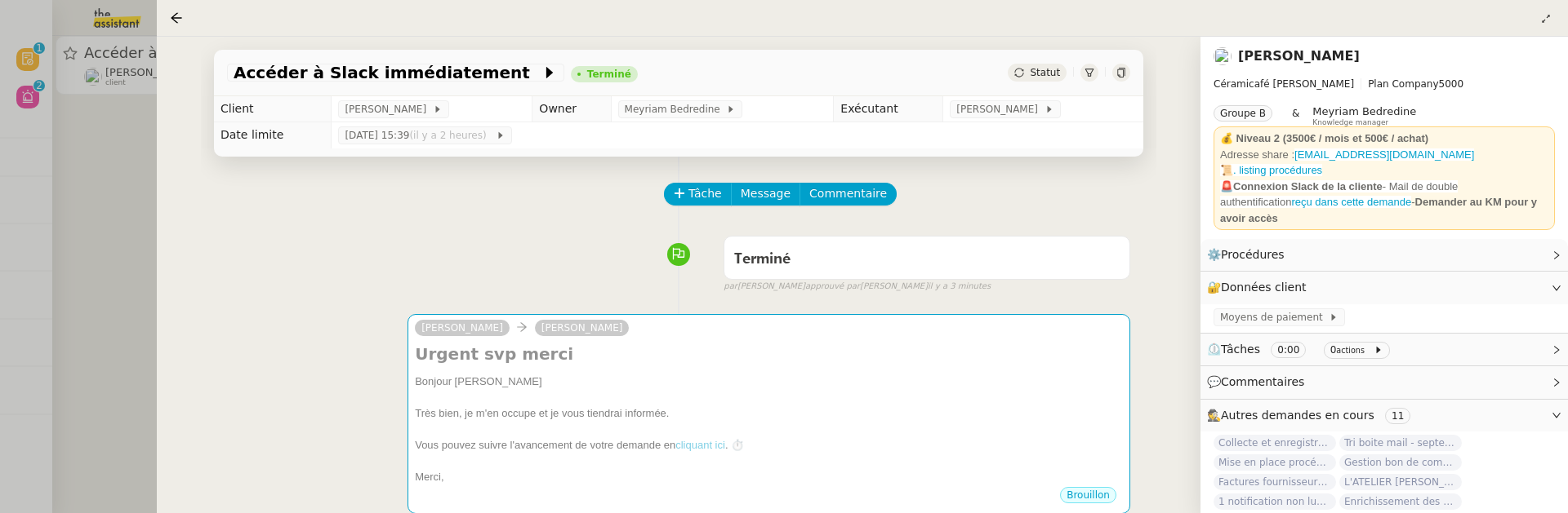
click at [96, 190] on div at bounding box center [784, 256] width 1568 height 513
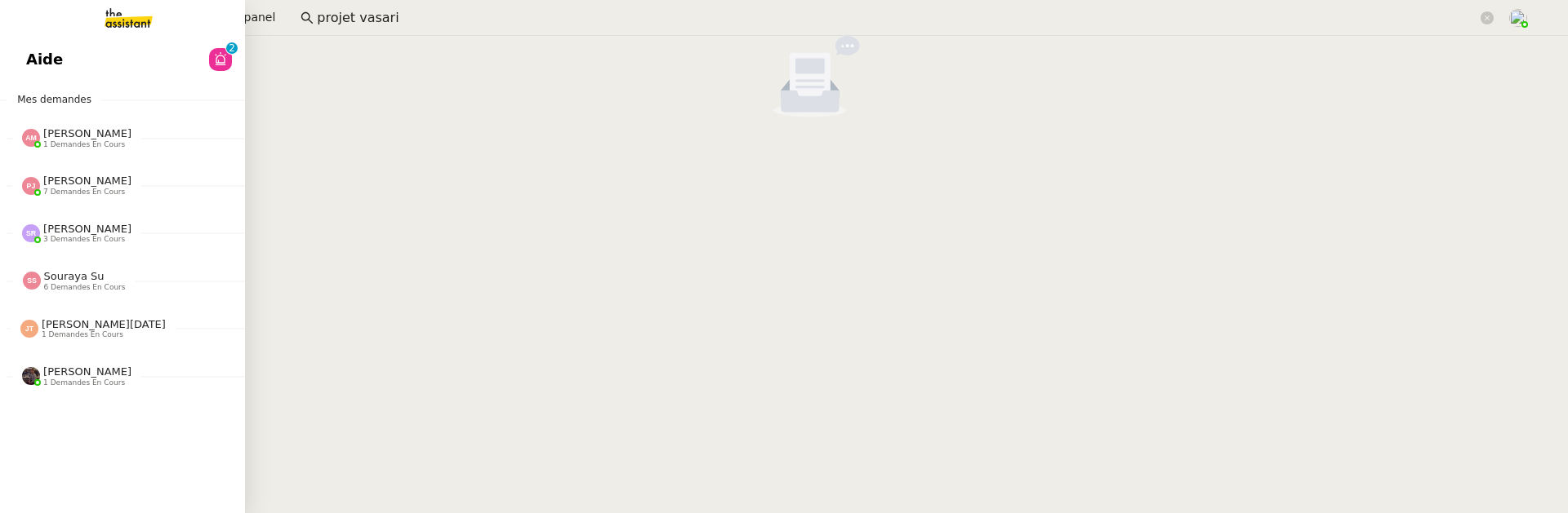
click at [40, 54] on span "Aide" at bounding box center [44, 59] width 37 height 24
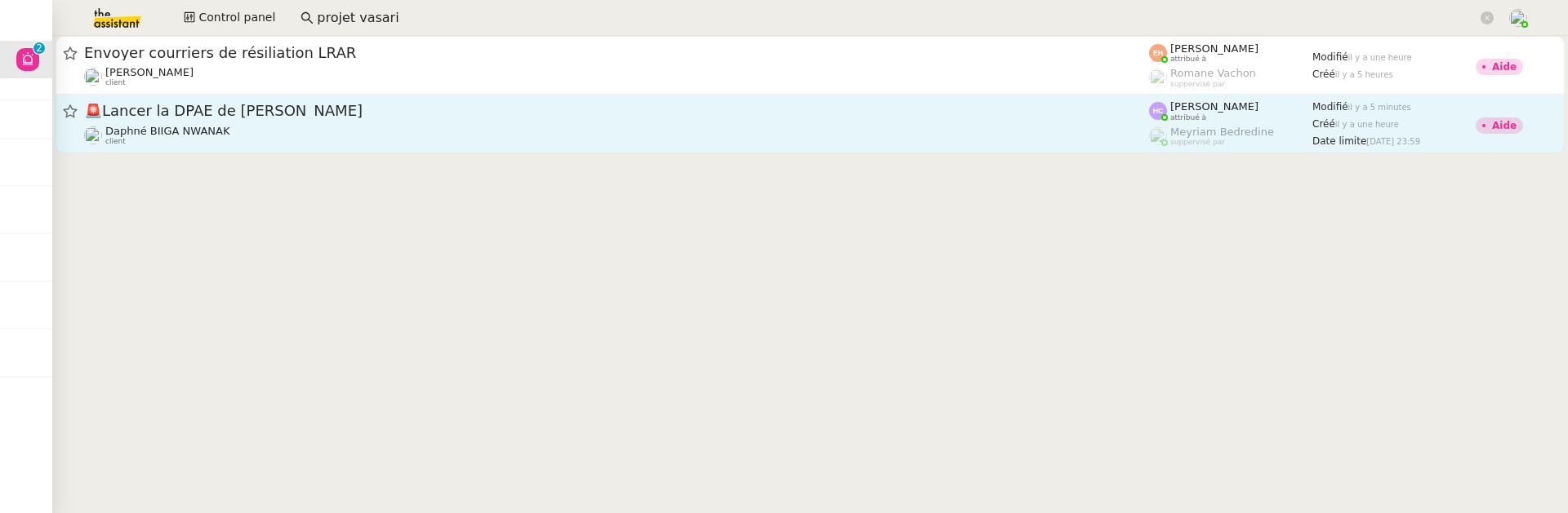
click at [610, 121] on div "🚨 Lancer la DPAE de [PERSON_NAME]" at bounding box center [617, 110] width 1065 height 20
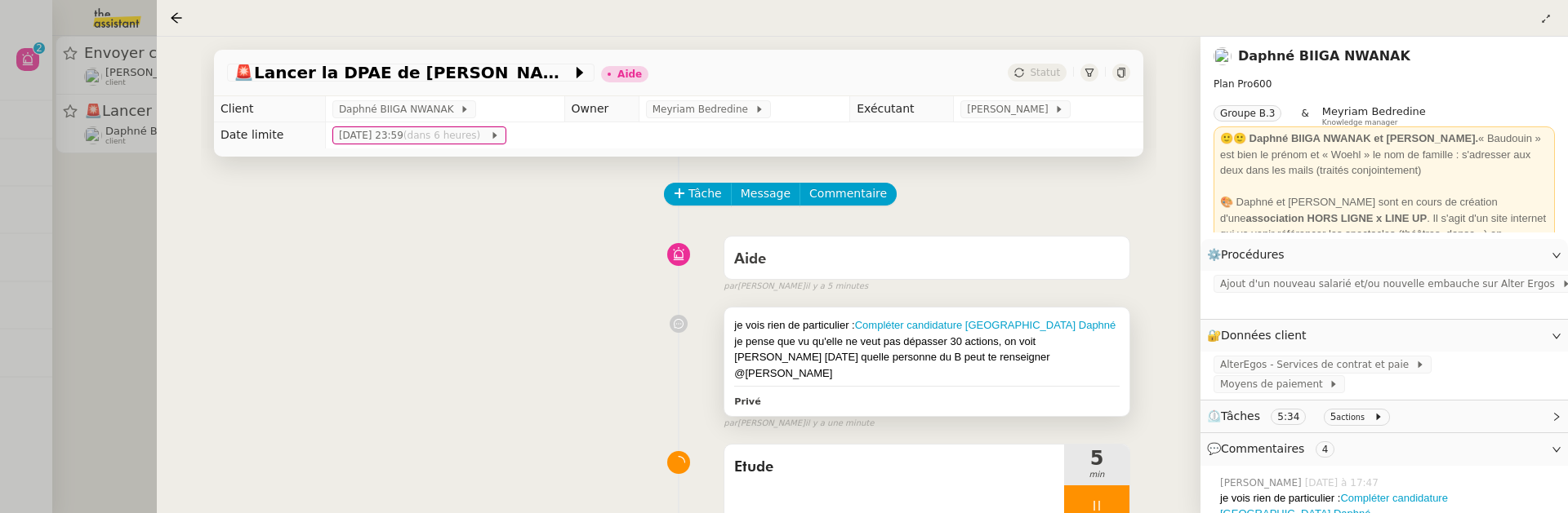
click at [1011, 344] on div "je pense que vu qu'elle ne veut pas dépasser 30 actions, on voit aevc Meyriam d…" at bounding box center [927, 357] width 386 height 48
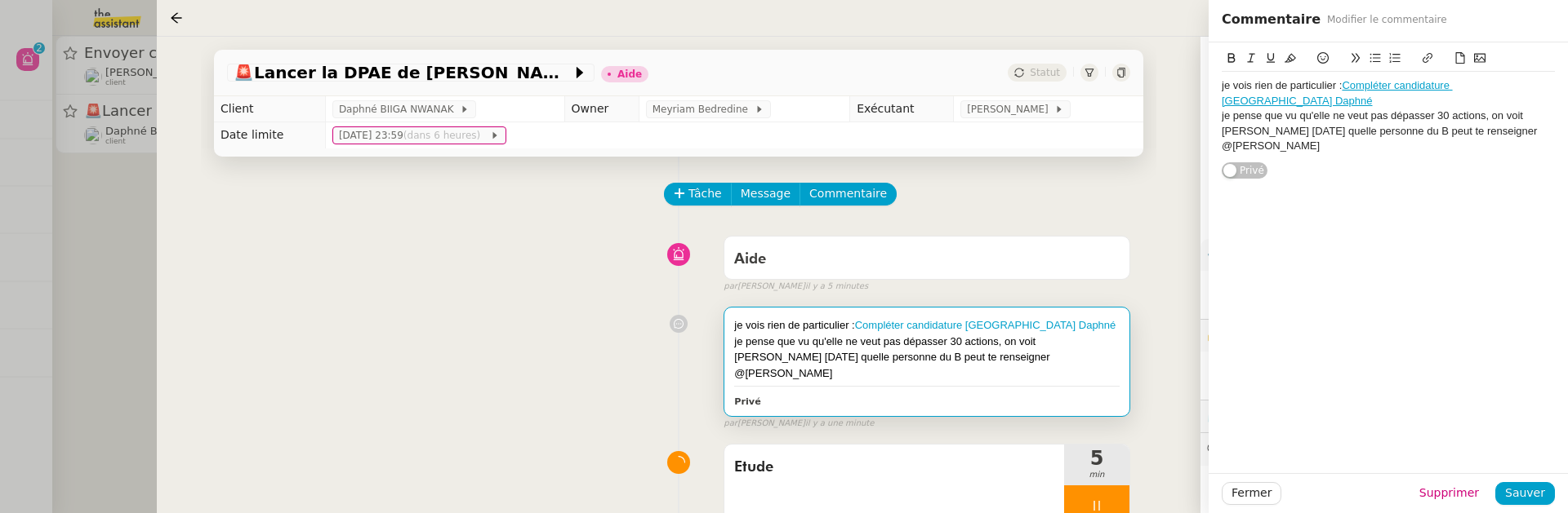
click at [1544, 118] on div "je pense que vu qu'elle ne veut pas dépasser 30 actions, on voit aevc Meyriam d…" at bounding box center [1388, 131] width 334 height 45
click at [1524, 498] on span "Sauver" at bounding box center [1526, 494] width 40 height 19
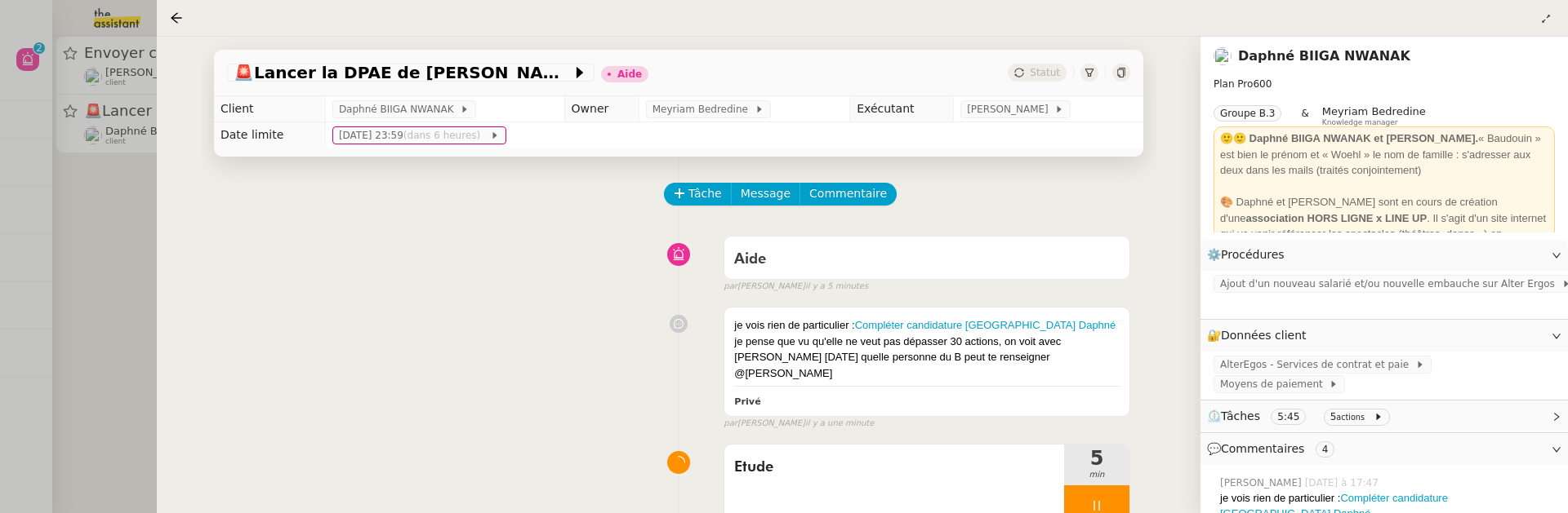
click at [1131, 67] on div "🚨 Lancer la DPAE de Florian Campos Aide Statut" at bounding box center [679, 73] width 930 height 46
click at [1116, 73] on icon at bounding box center [1121, 73] width 10 height 10
click at [178, 15] on icon at bounding box center [177, 18] width 13 height 13
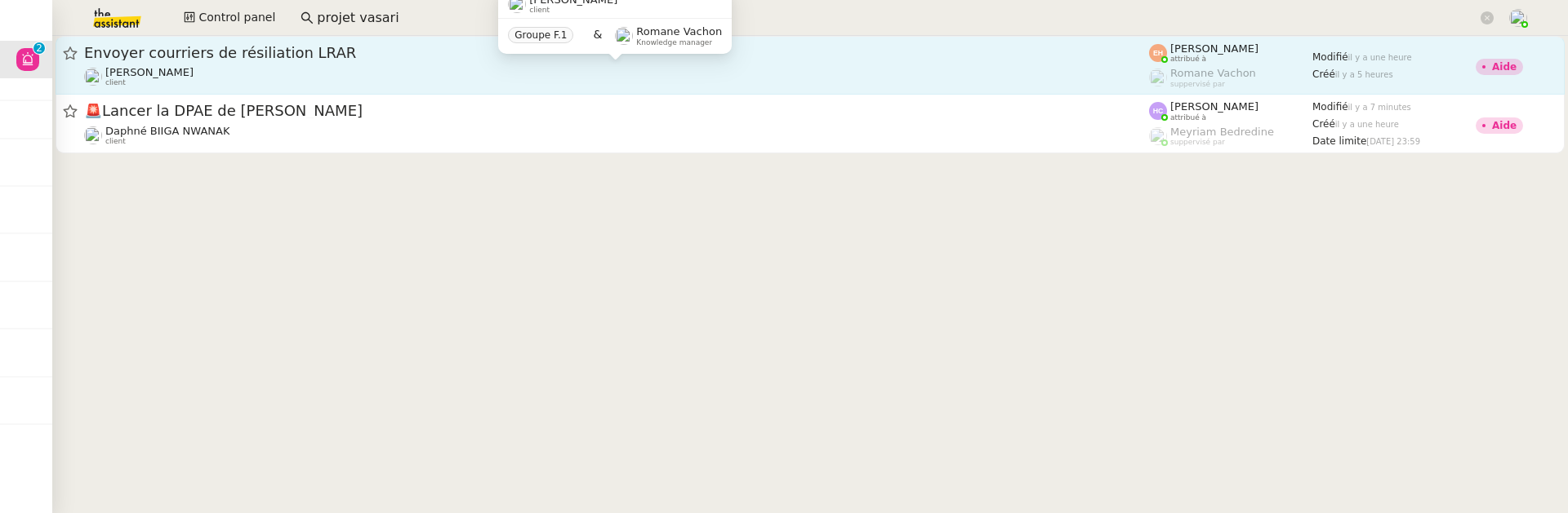
click at [530, 13] on span "client" at bounding box center [539, 10] width 20 height 9
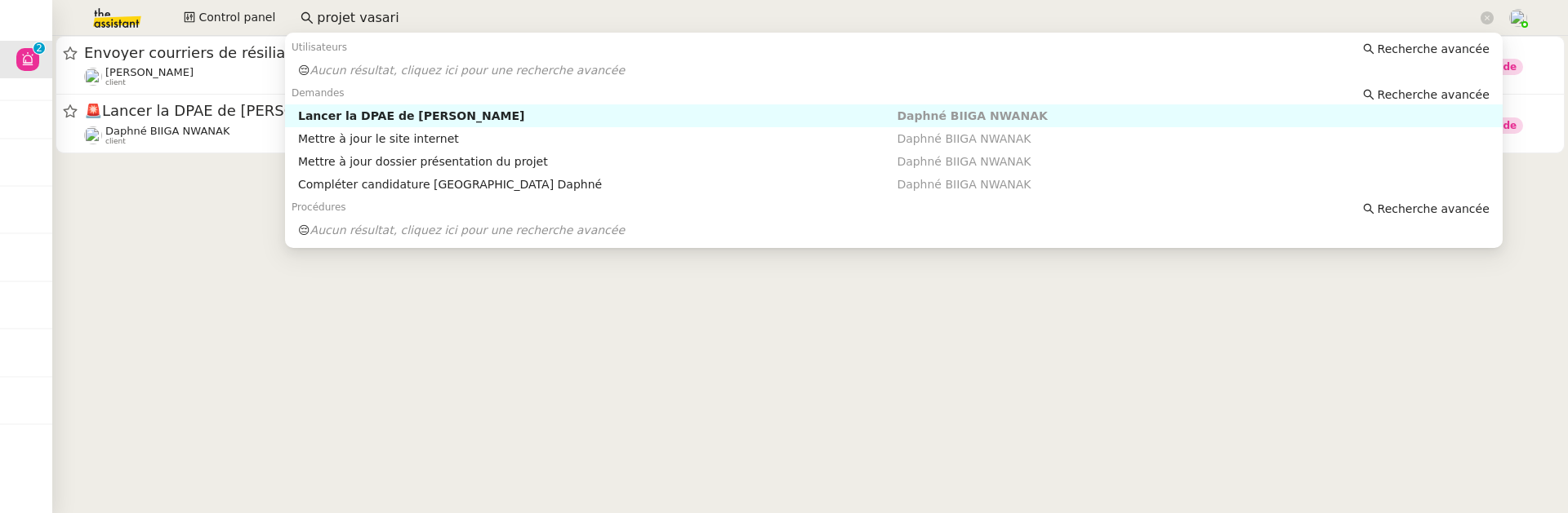
click at [436, 21] on input "projet vasari" at bounding box center [897, 18] width 1160 height 22
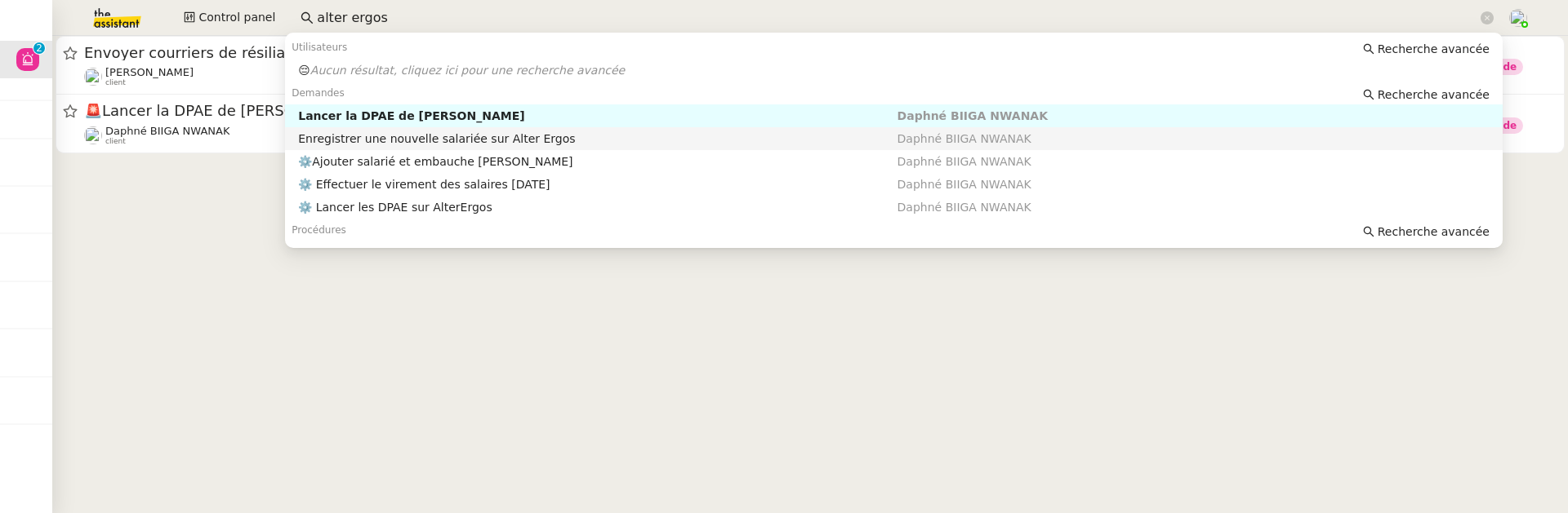
click at [910, 132] on div "Daphné BIIGA NWANAK" at bounding box center [1197, 138] width 599 height 14
type input "alter ergos"
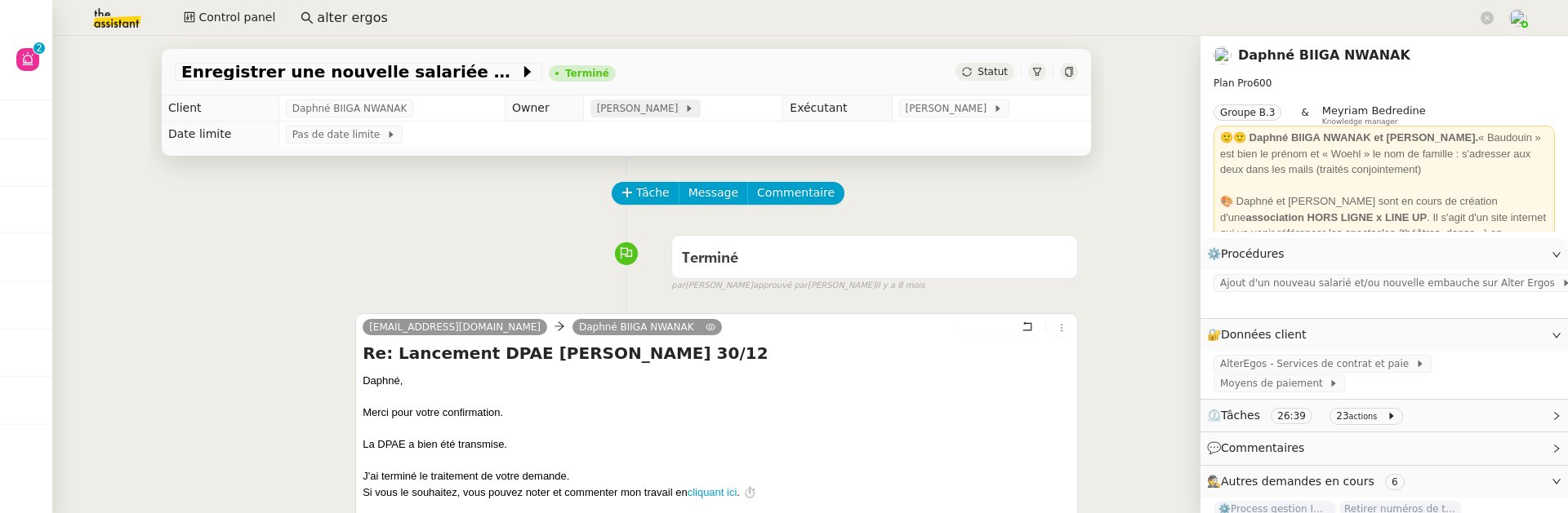
click at [684, 106] on span "[PERSON_NAME]" at bounding box center [640, 108] width 87 height 16
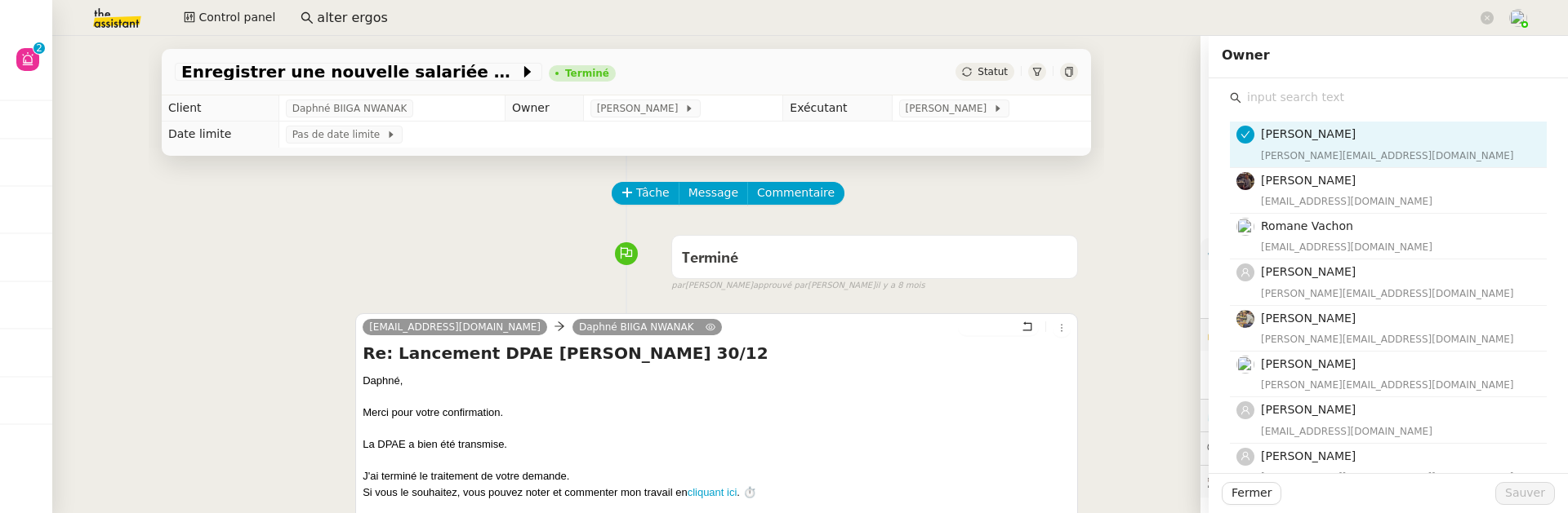
click at [1273, 86] on input "text" at bounding box center [1394, 97] width 306 height 22
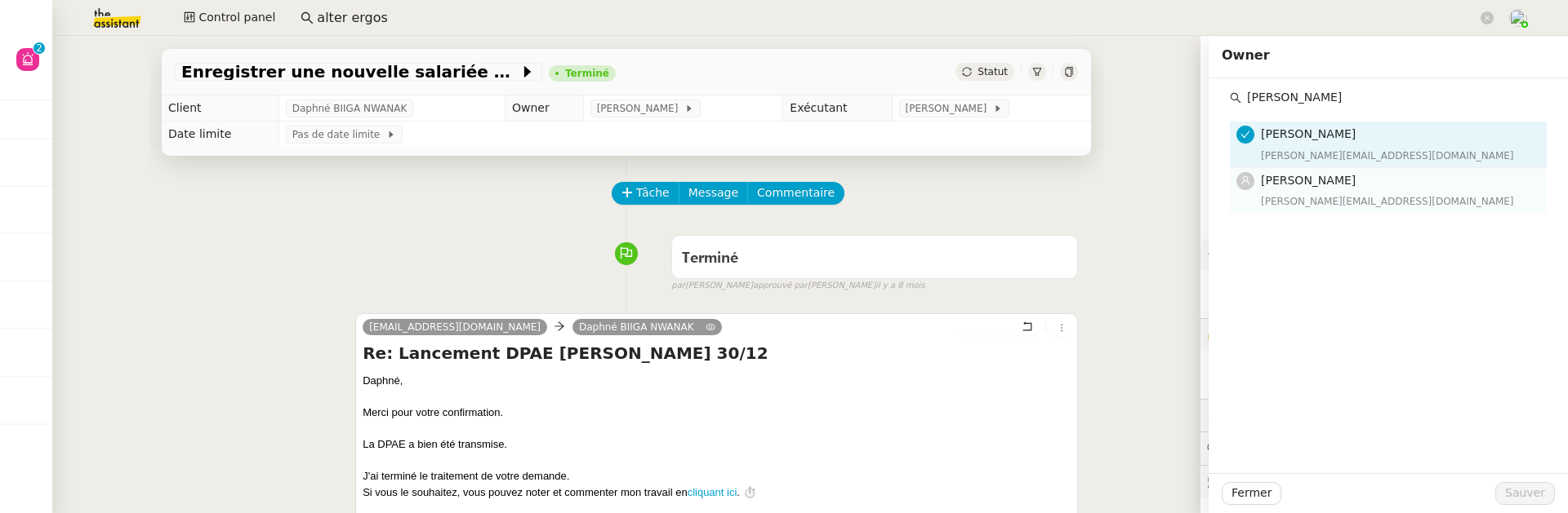
type input "hannah"
click at [1340, 182] on span "[PERSON_NAME]" at bounding box center [1308, 181] width 95 height 13
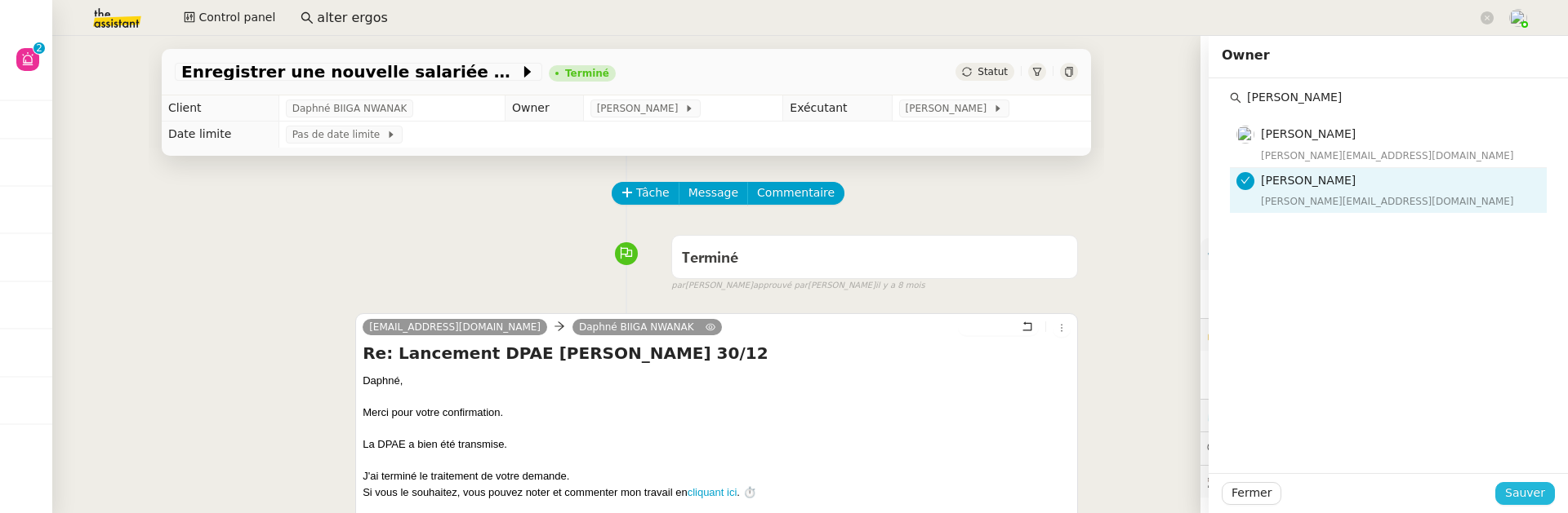
click at [1551, 489] on button "Sauver" at bounding box center [1526, 494] width 60 height 23
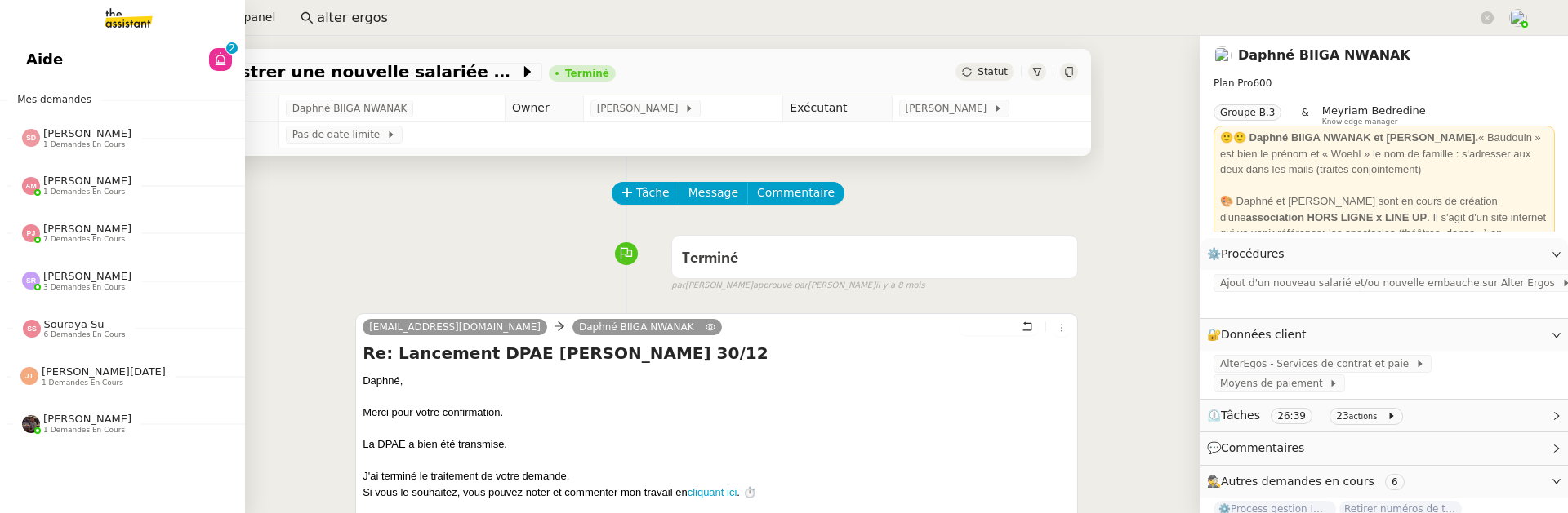
click at [27, 52] on span "Aide" at bounding box center [44, 59] width 37 height 24
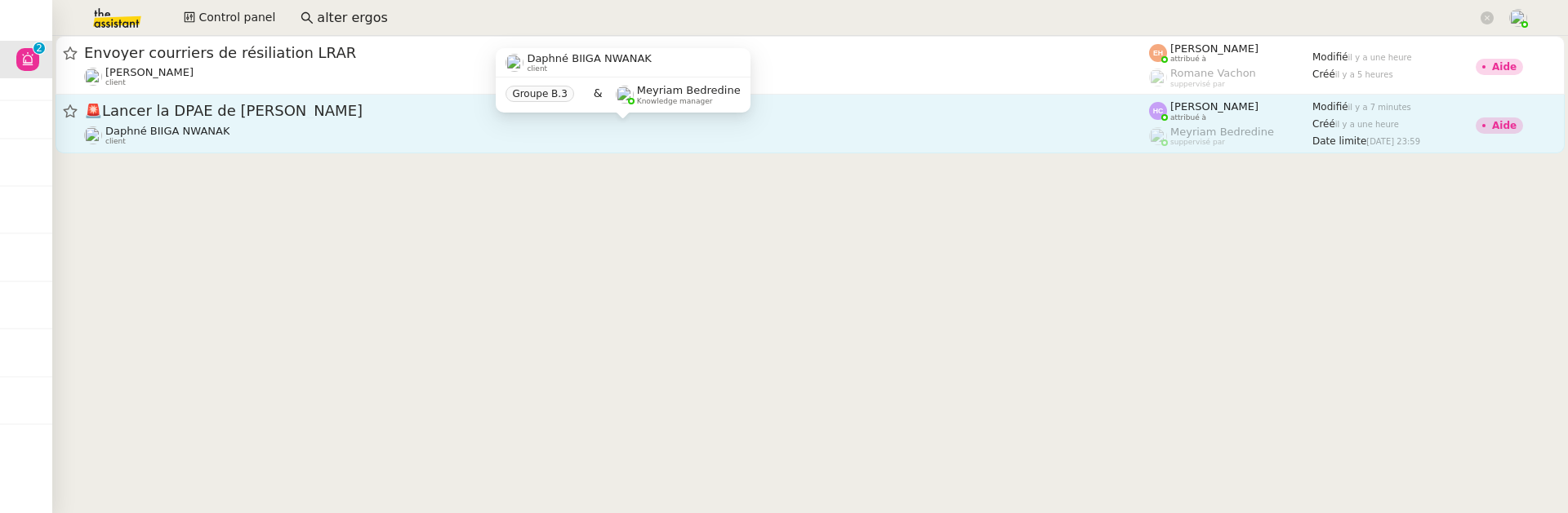
click at [552, 130] on div "Daphné BIIGA NWANAK client" at bounding box center [617, 135] width 1065 height 21
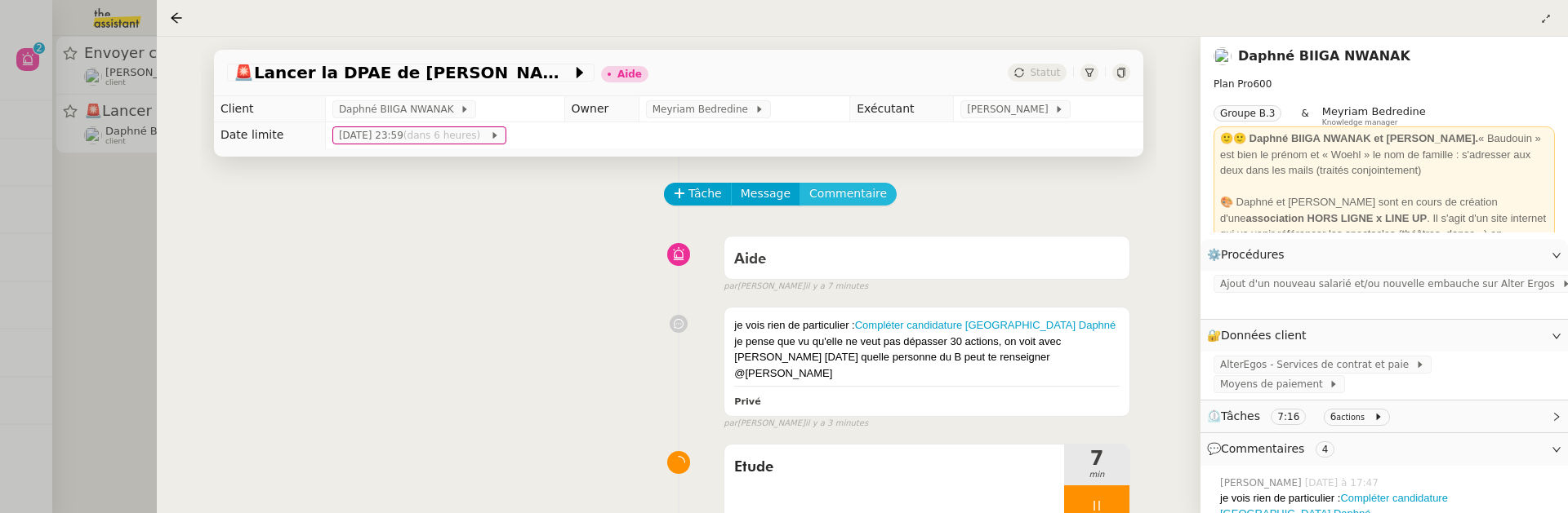
click at [844, 197] on span "Commentaire" at bounding box center [848, 194] width 78 height 19
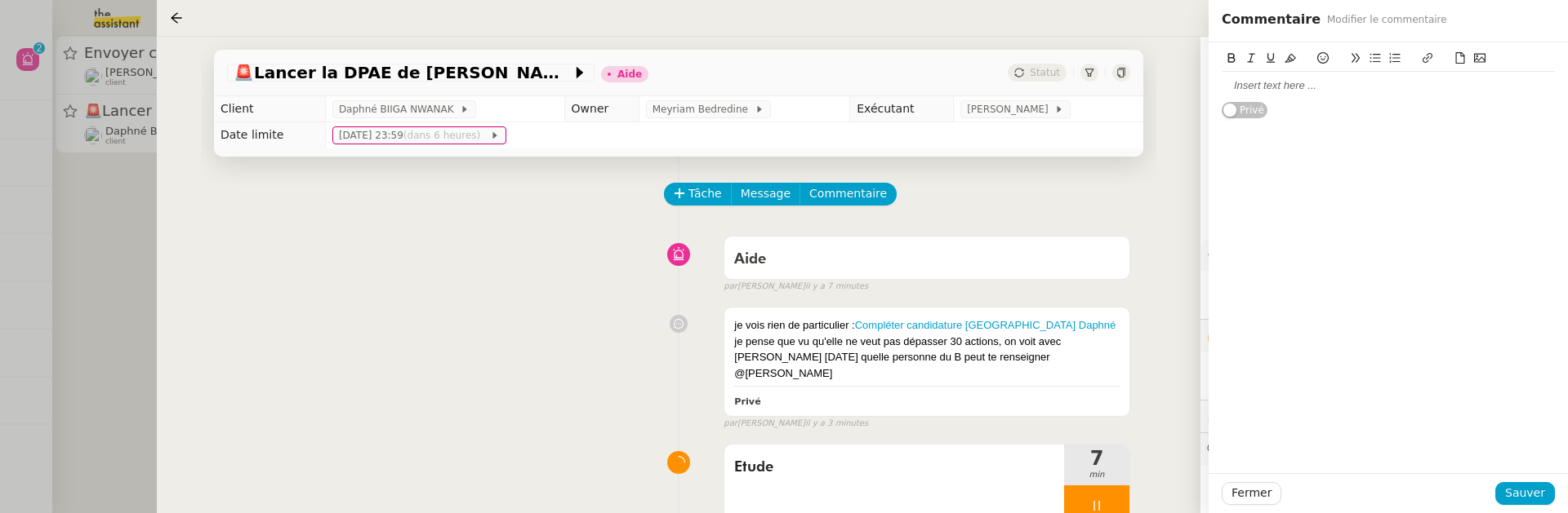
click at [1331, 96] on div at bounding box center [1388, 86] width 334 height 28
click at [1523, 486] on span "Sauver" at bounding box center [1526, 494] width 40 height 19
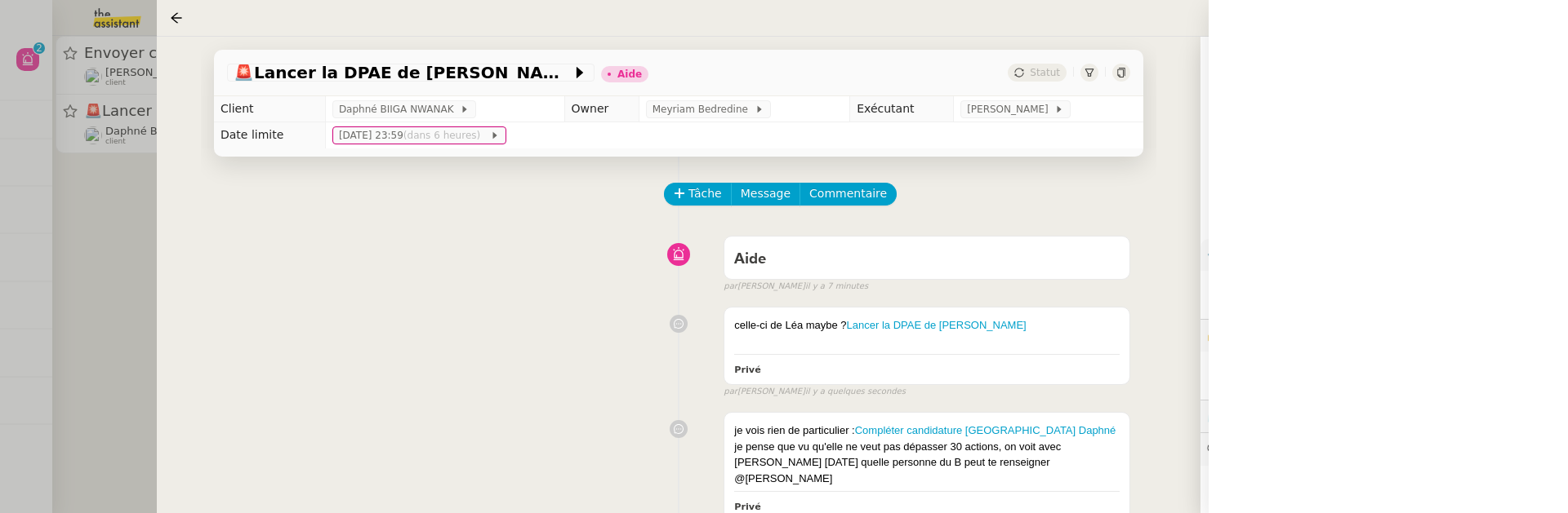
click at [111, 250] on div at bounding box center [784, 256] width 1568 height 513
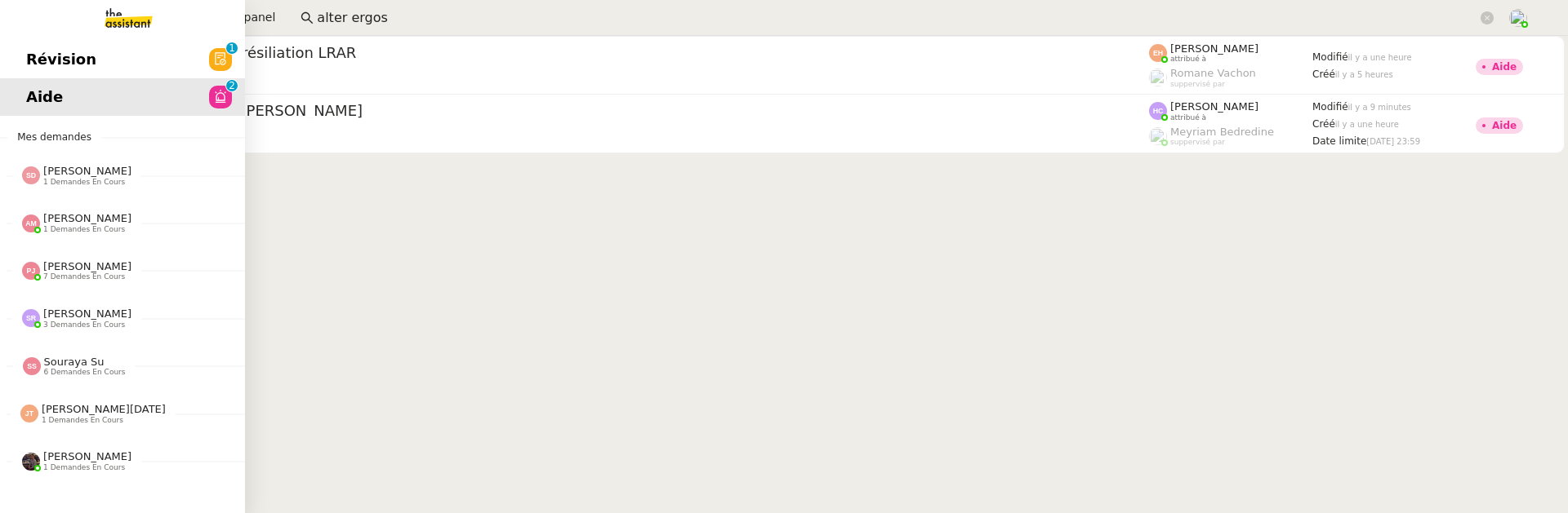
click at [26, 52] on span "Révision" at bounding box center [61, 59] width 70 height 24
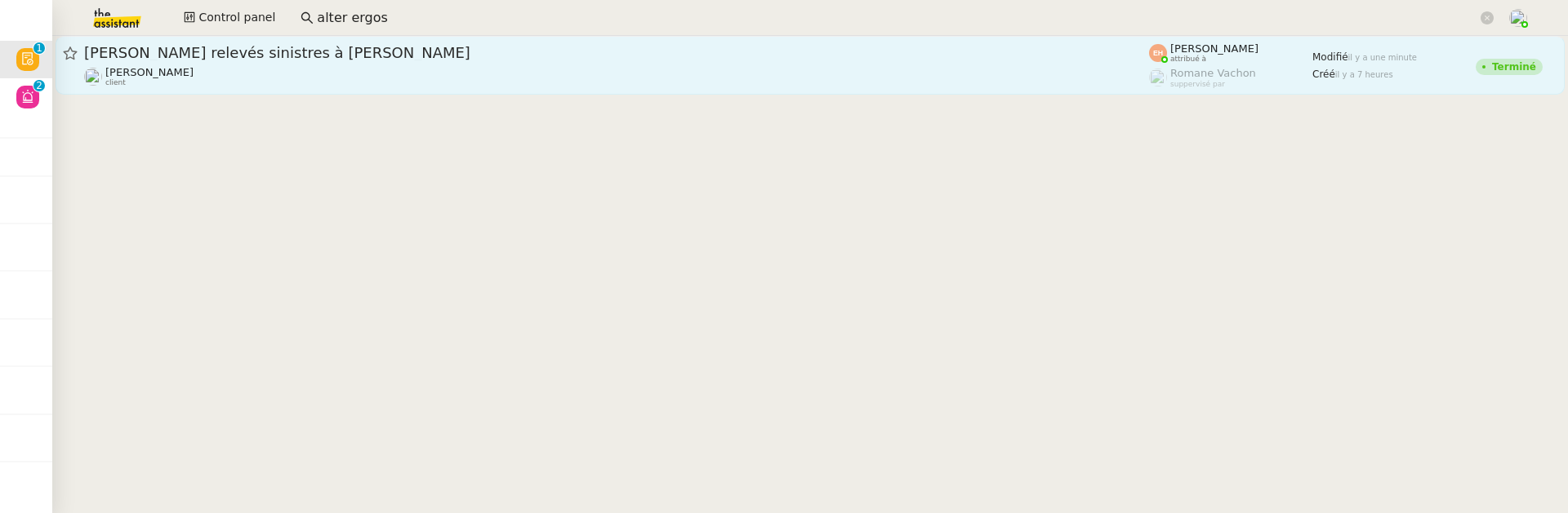
click at [368, 70] on div "Vitor Alvites client" at bounding box center [617, 77] width 1065 height 21
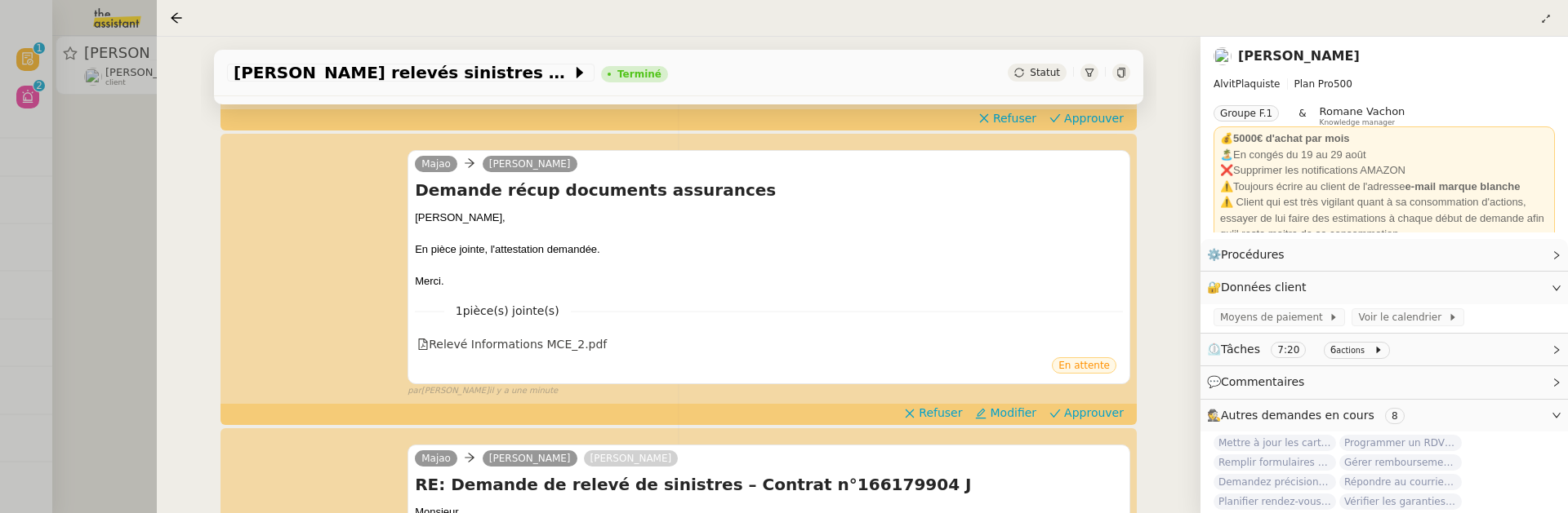
scroll to position [196, 0]
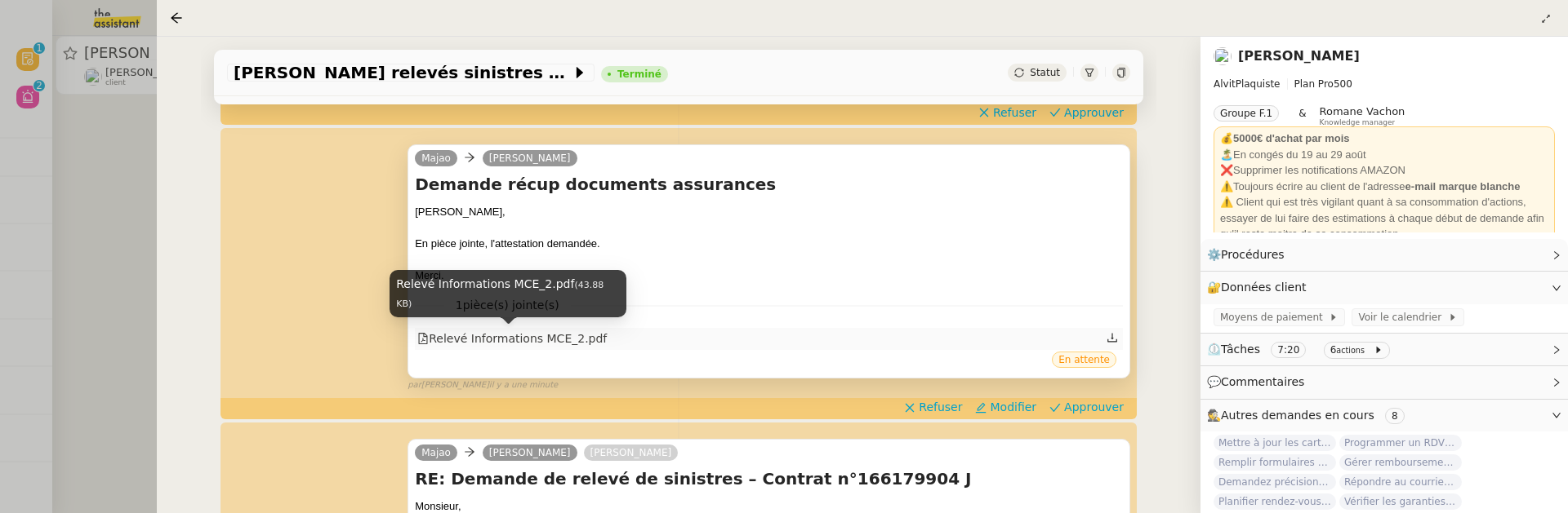
click at [550, 345] on div "Relevé Informations MCE_2.pdf" at bounding box center [511, 339] width 189 height 19
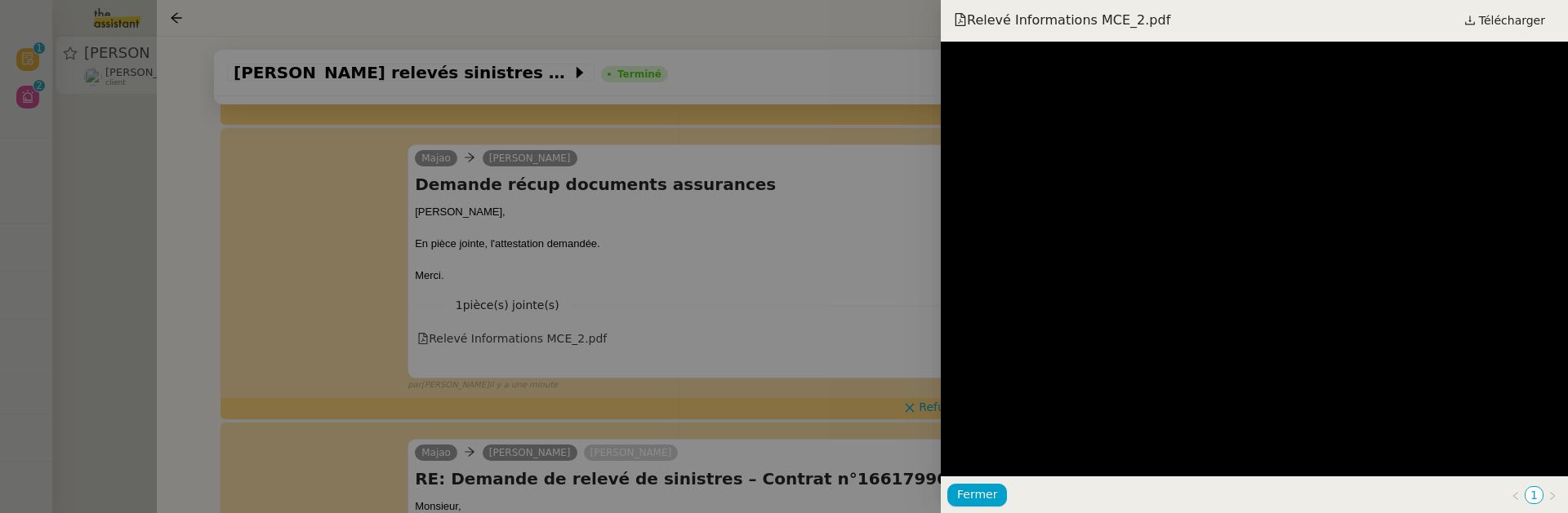
click at [759, 322] on div at bounding box center [784, 256] width 1568 height 513
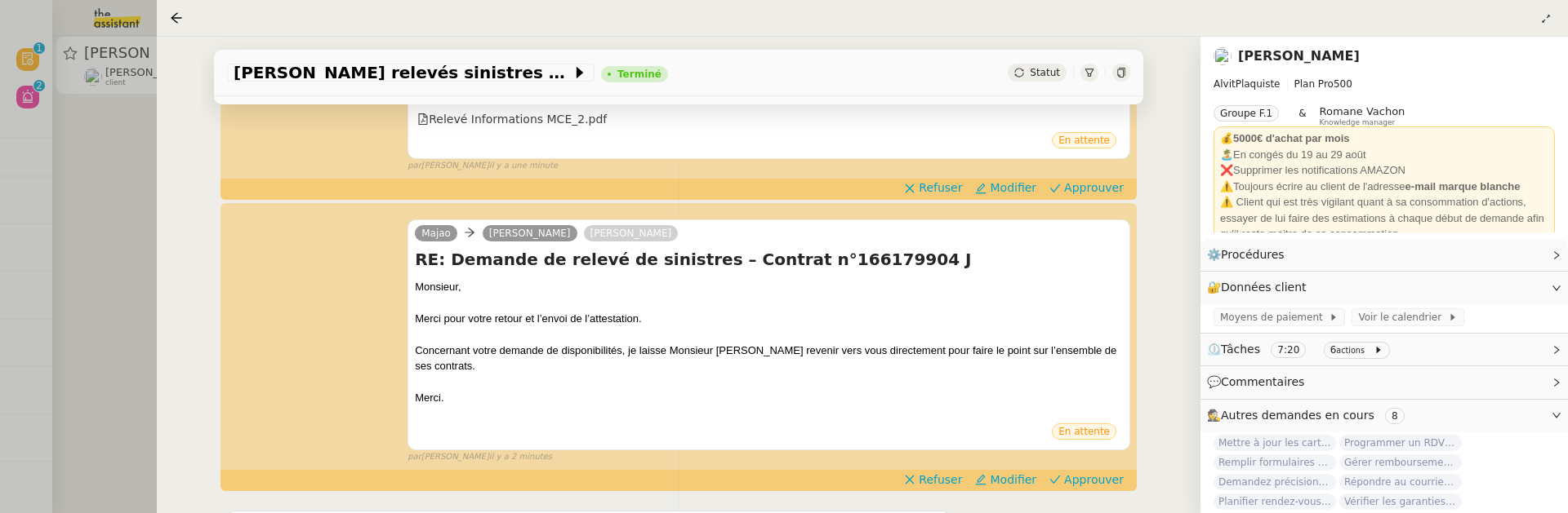
scroll to position [418, 0]
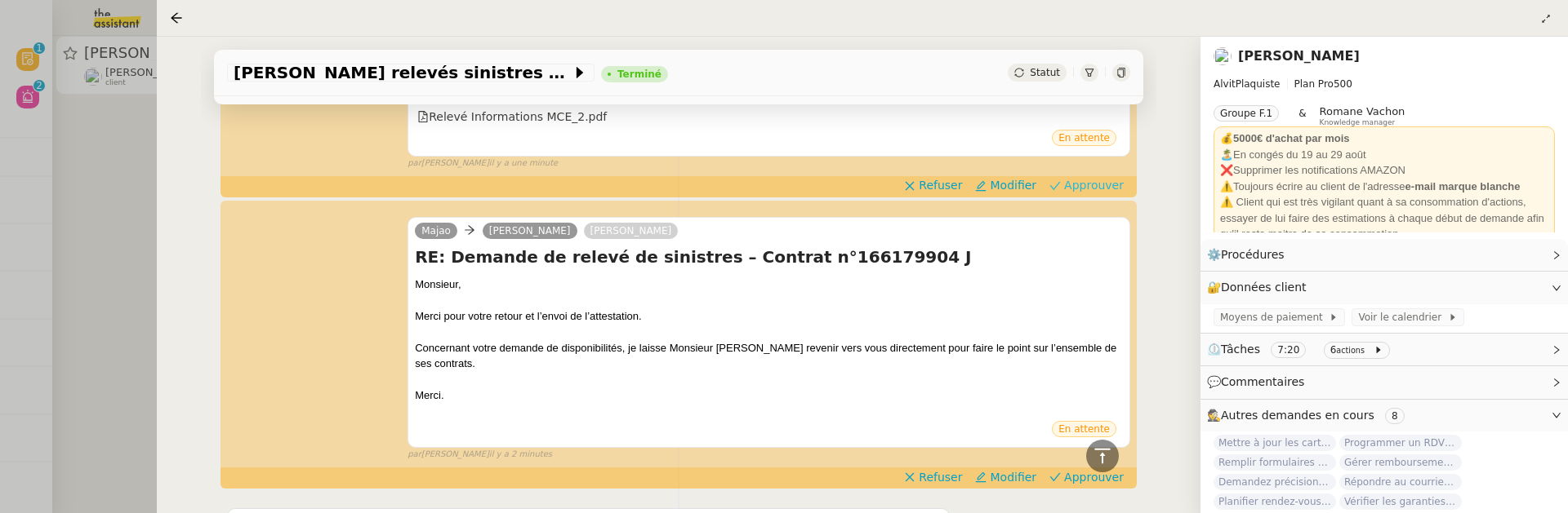
click at [1103, 187] on span "Approuver" at bounding box center [1094, 184] width 60 height 16
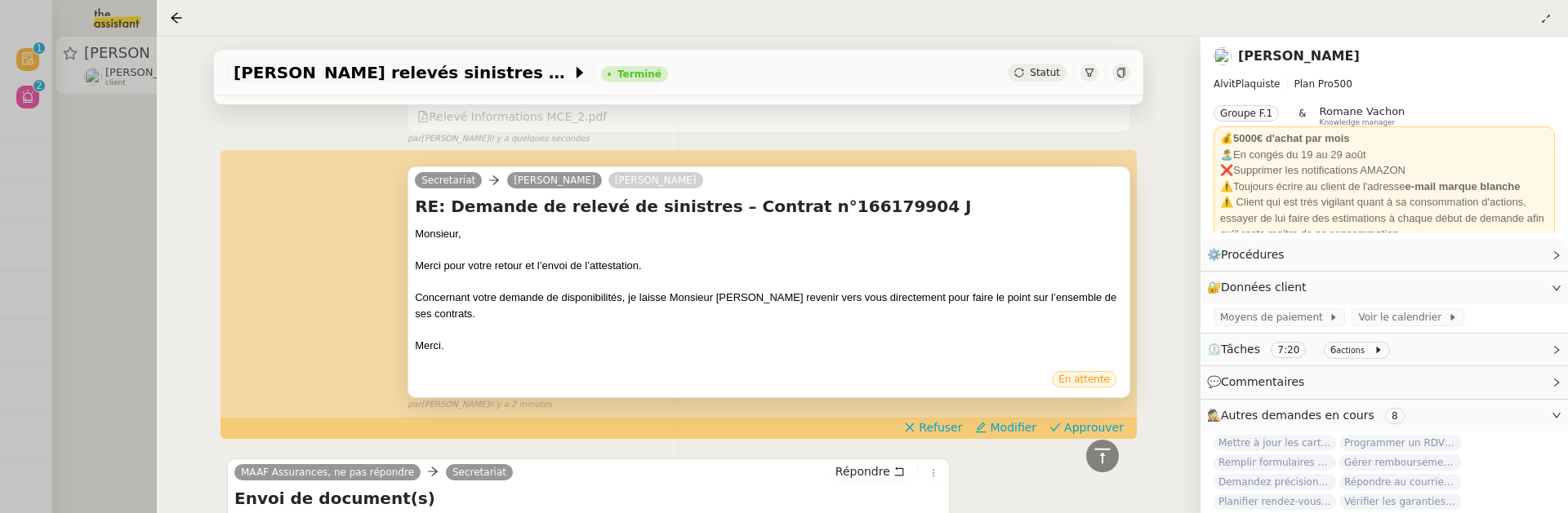
scroll to position [445, 0]
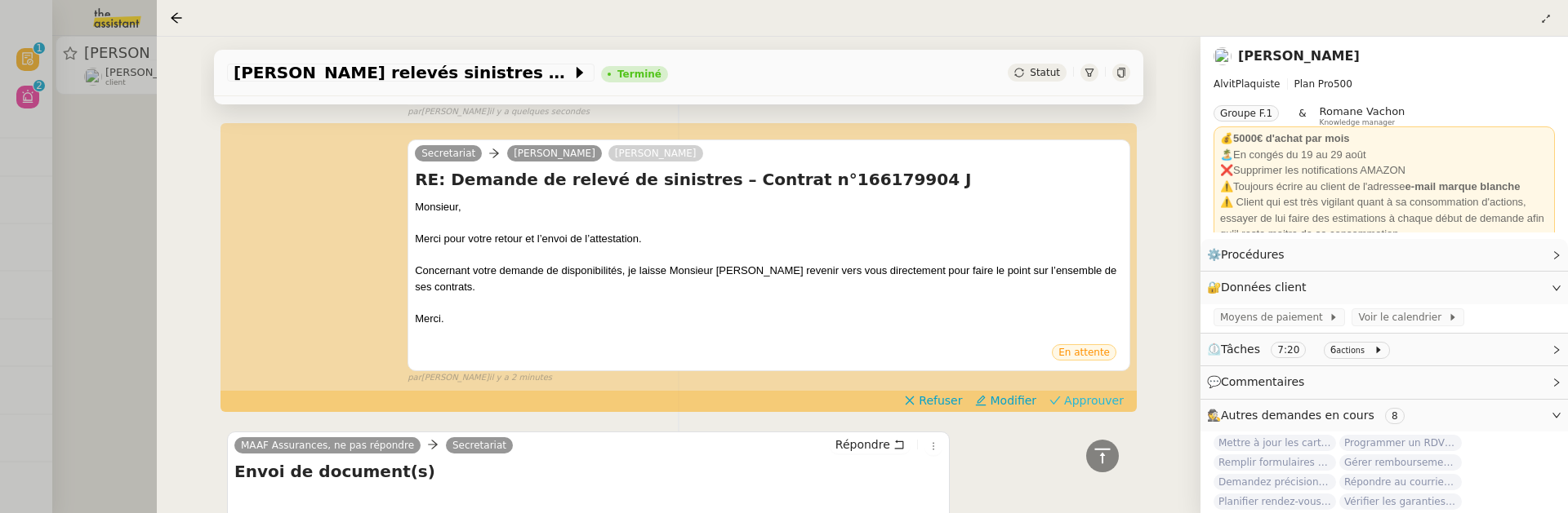
click at [1096, 393] on span "Approuver" at bounding box center [1094, 401] width 60 height 16
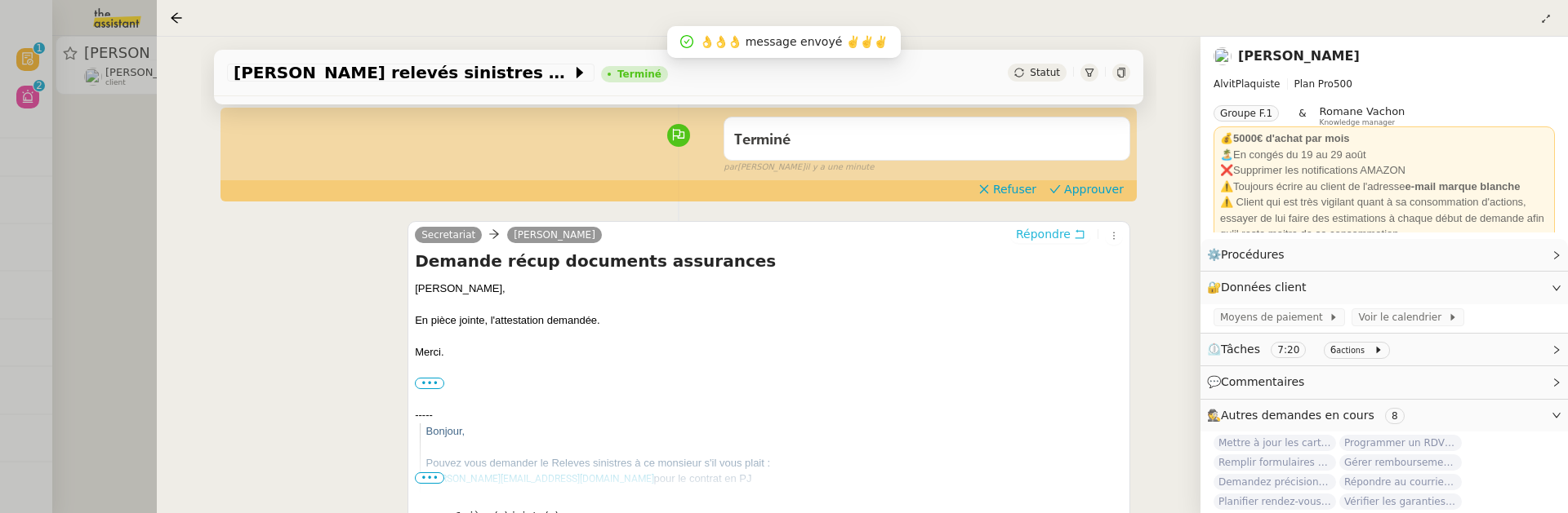
scroll to position [0, 0]
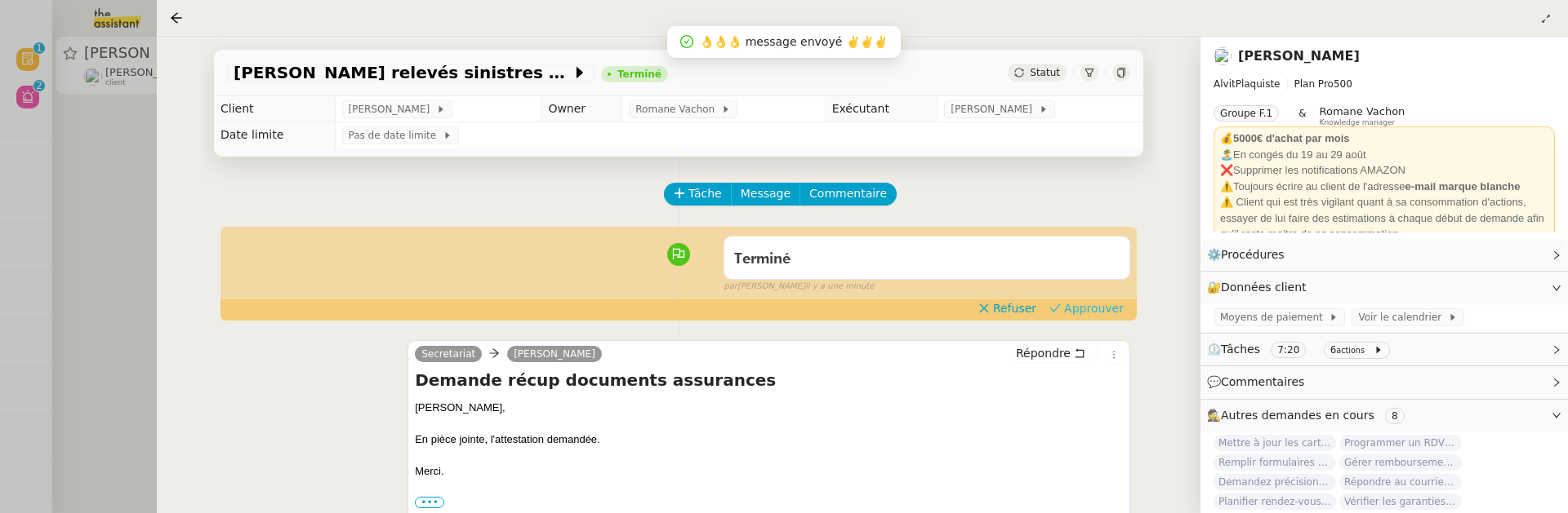
click at [1085, 303] on span "Approuver" at bounding box center [1094, 308] width 60 height 16
click at [108, 155] on div at bounding box center [784, 256] width 1568 height 513
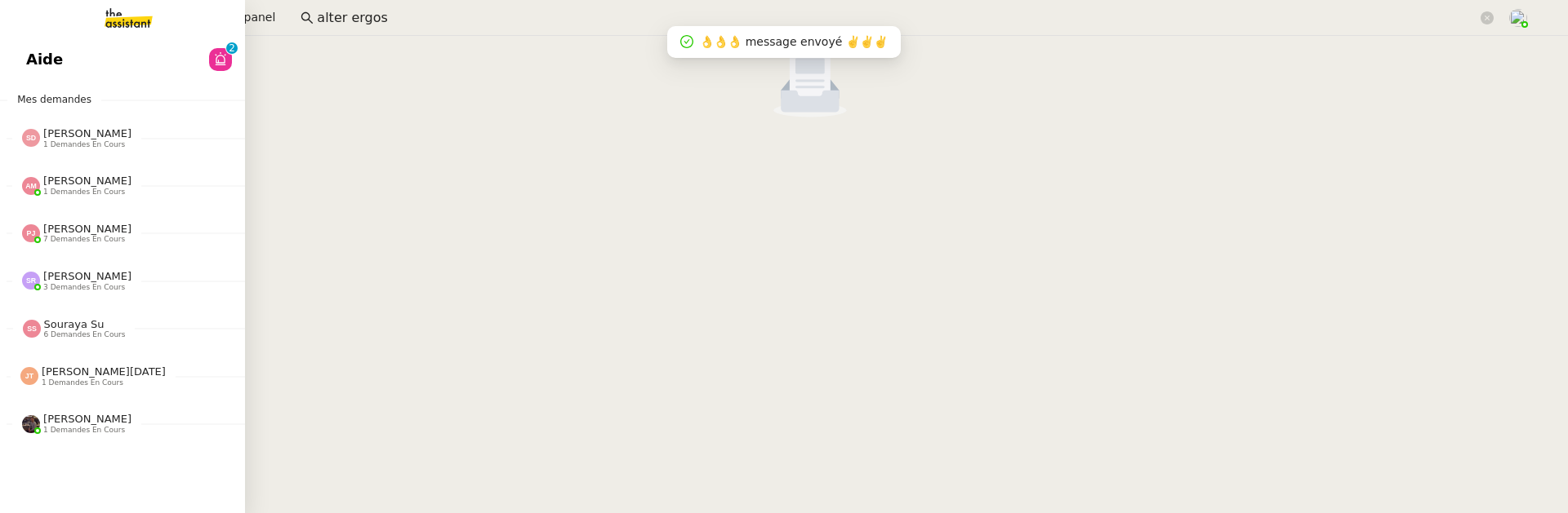
click at [122, 79] on div "Aide 0 1 2 3 4 5 6 7 8 9 Mes demandes [PERSON_NAME] 1 demandes en cours Command…" at bounding box center [122, 274] width 245 height 477
click at [160, 61] on link "Aide 0 1 2 3 4 5 6 7 8 9" at bounding box center [122, 59] width 245 height 37
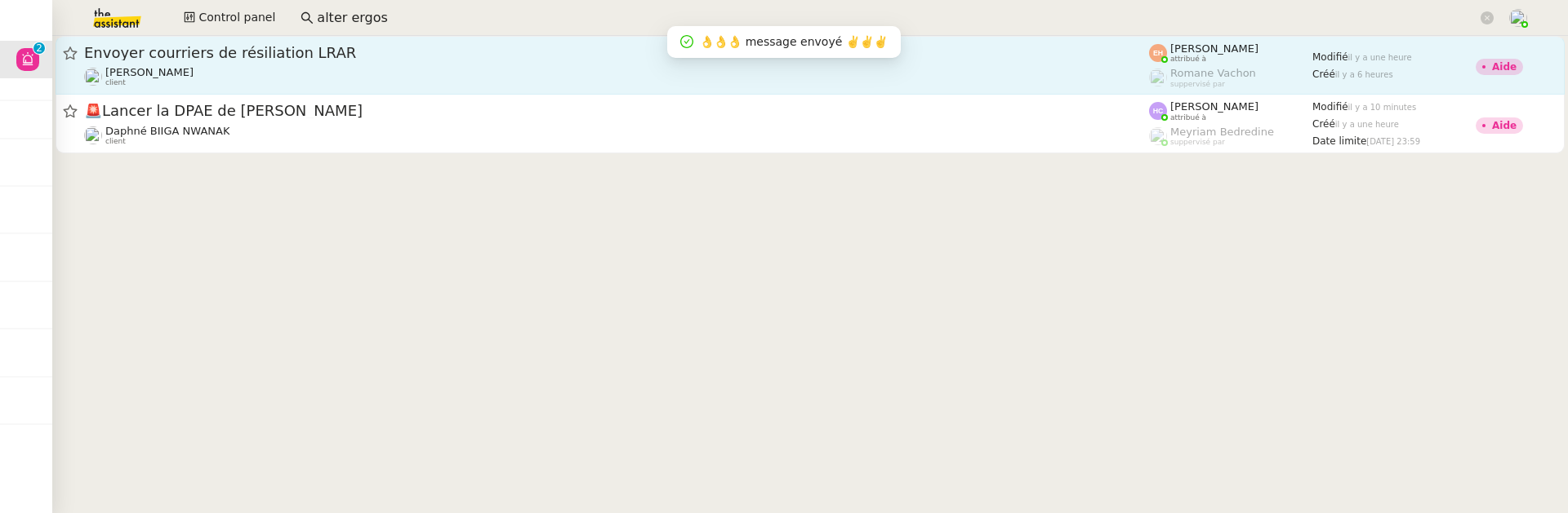
click at [620, 68] on div "Vitor Alvites client" at bounding box center [617, 77] width 1065 height 21
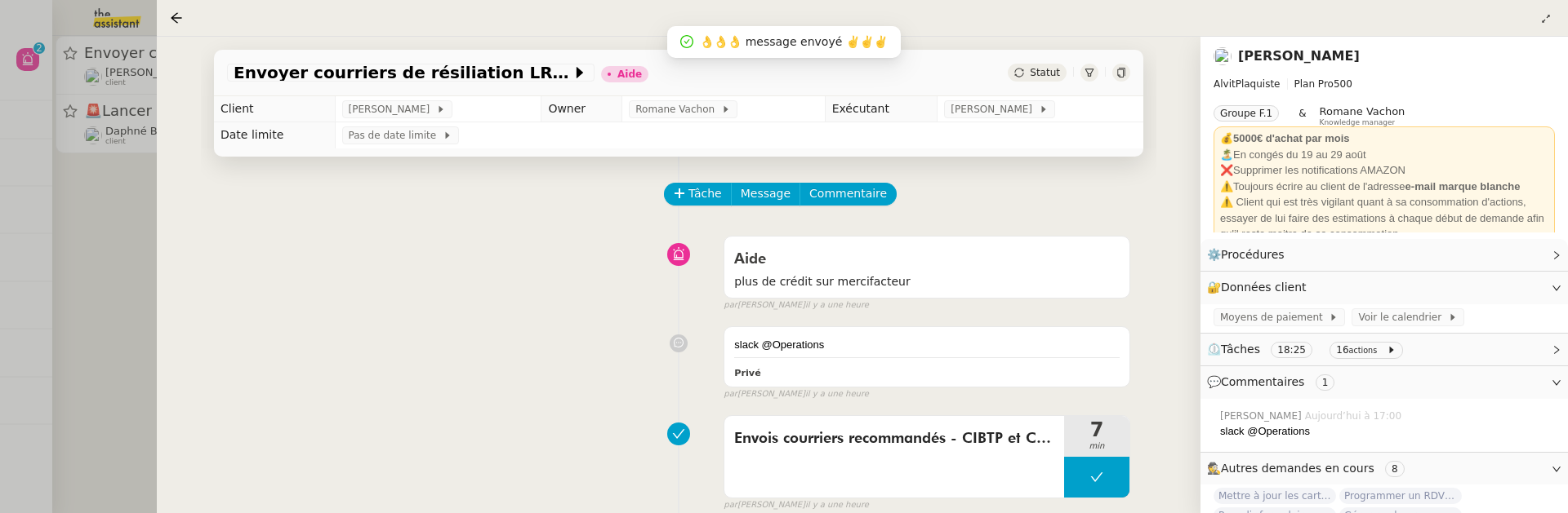
click at [149, 254] on div at bounding box center [784, 256] width 1568 height 513
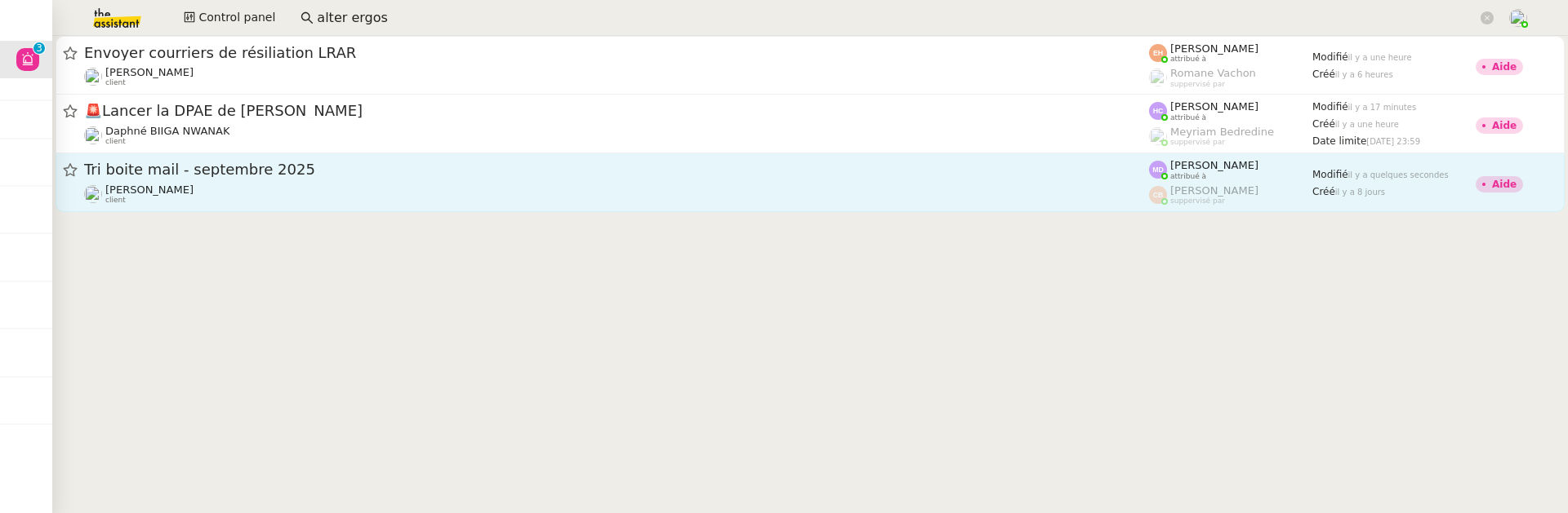
click at [338, 182] on div "Tri boite mail - septembre 2025 Genevieve Landsmann client" at bounding box center [617, 183] width 1065 height 45
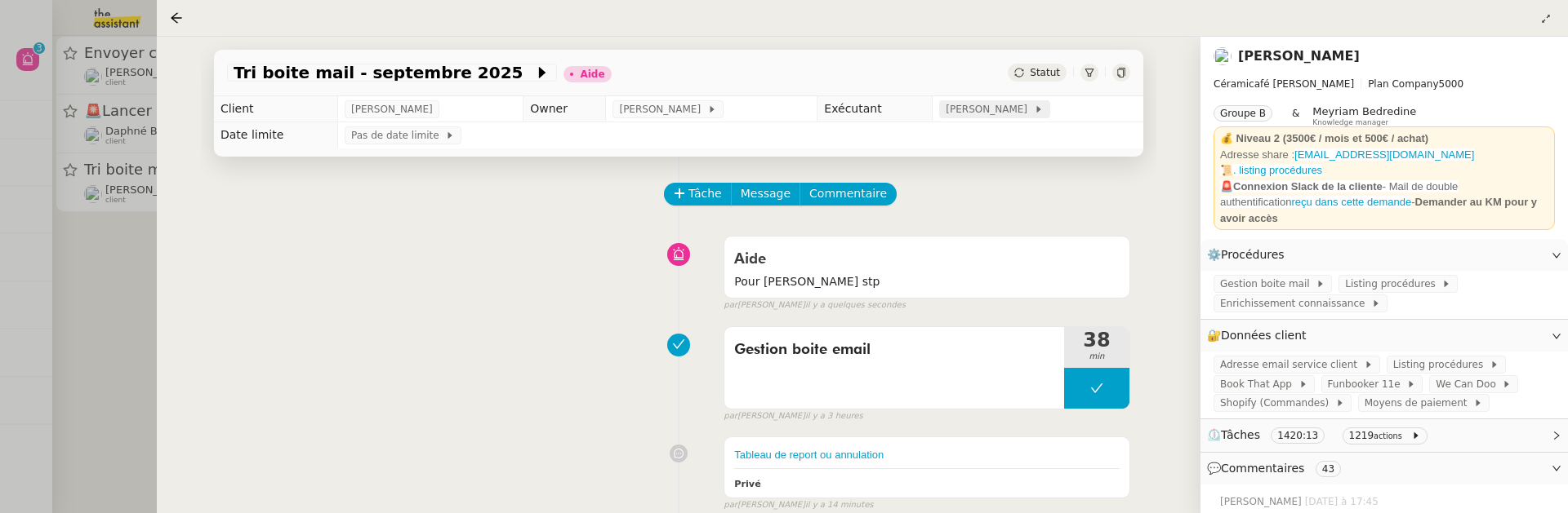
click at [973, 111] on span "[PERSON_NAME]" at bounding box center [989, 109] width 87 height 16
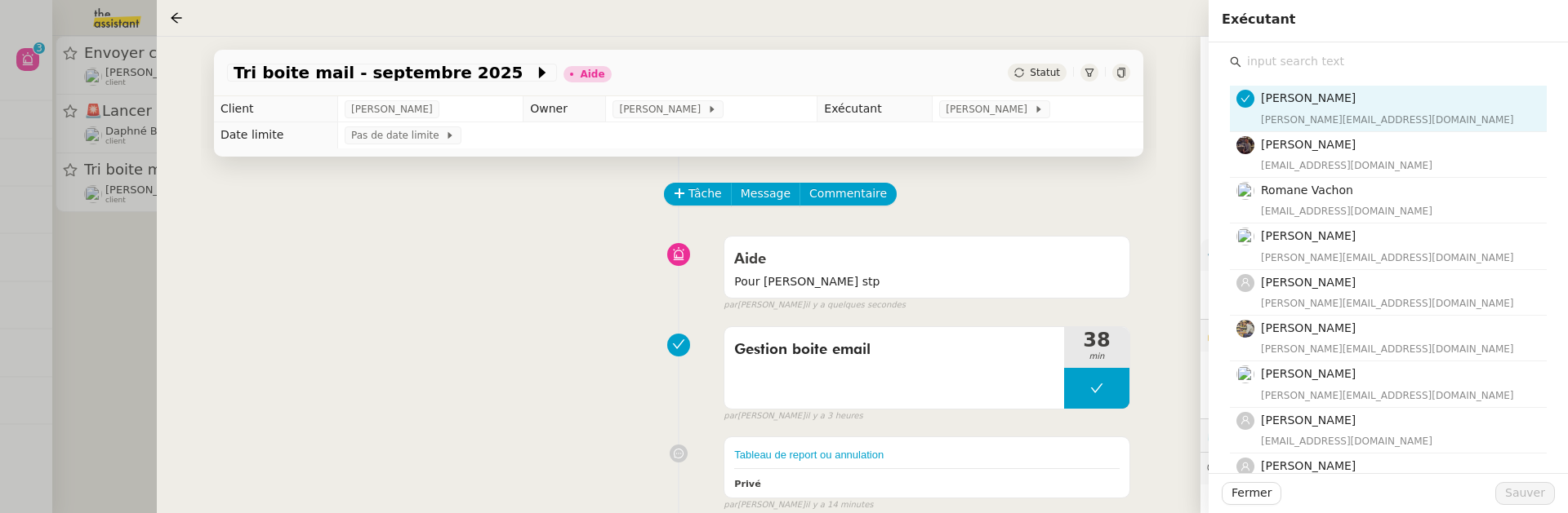
click at [1257, 64] on input "text" at bounding box center [1394, 61] width 306 height 22
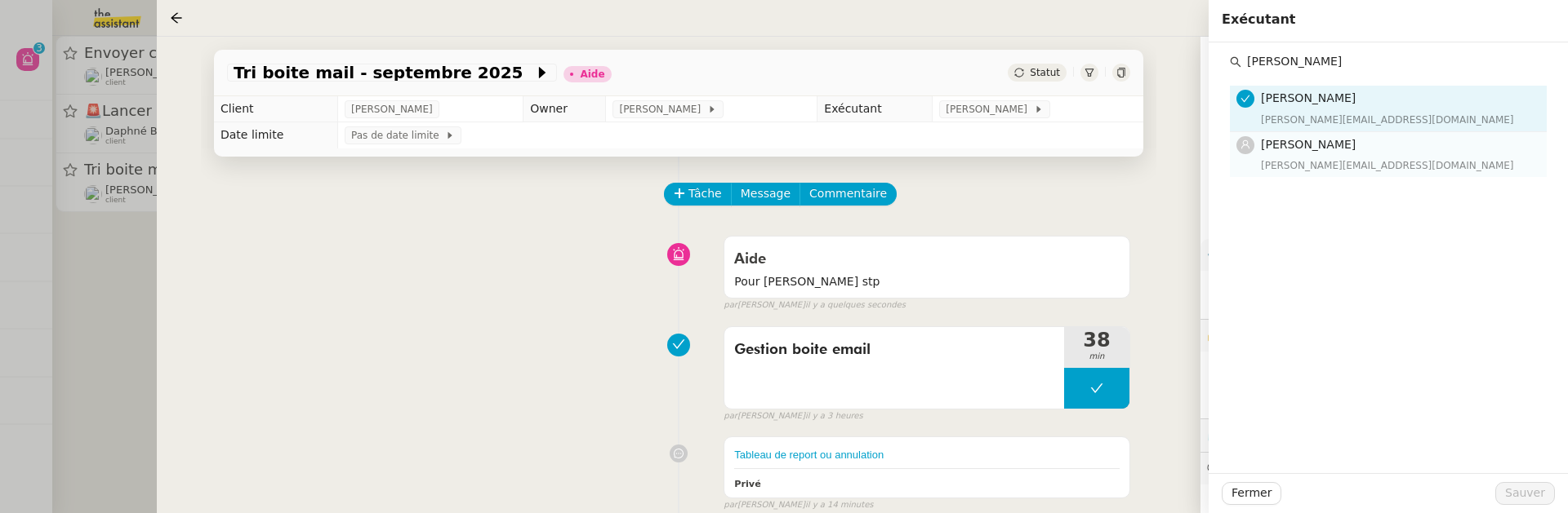
type input "tatyana"
click at [1342, 165] on div "tatyana@theassistant.team" at bounding box center [1399, 165] width 276 height 16
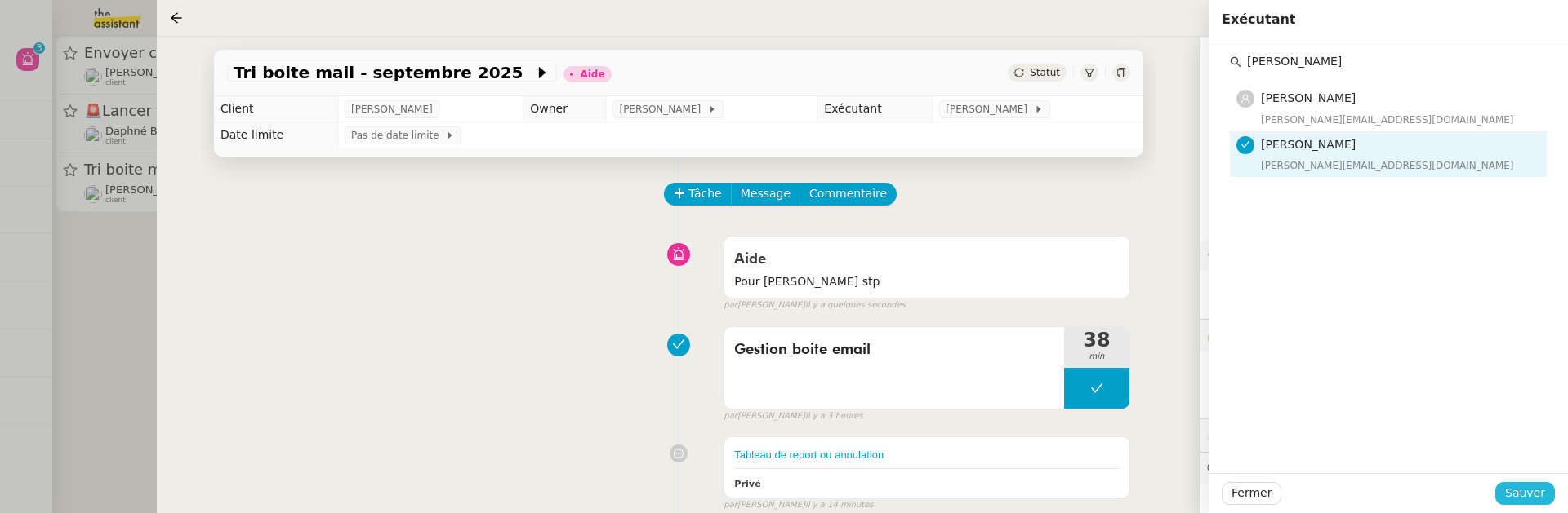
click at [1533, 491] on span "Sauver" at bounding box center [1526, 494] width 40 height 19
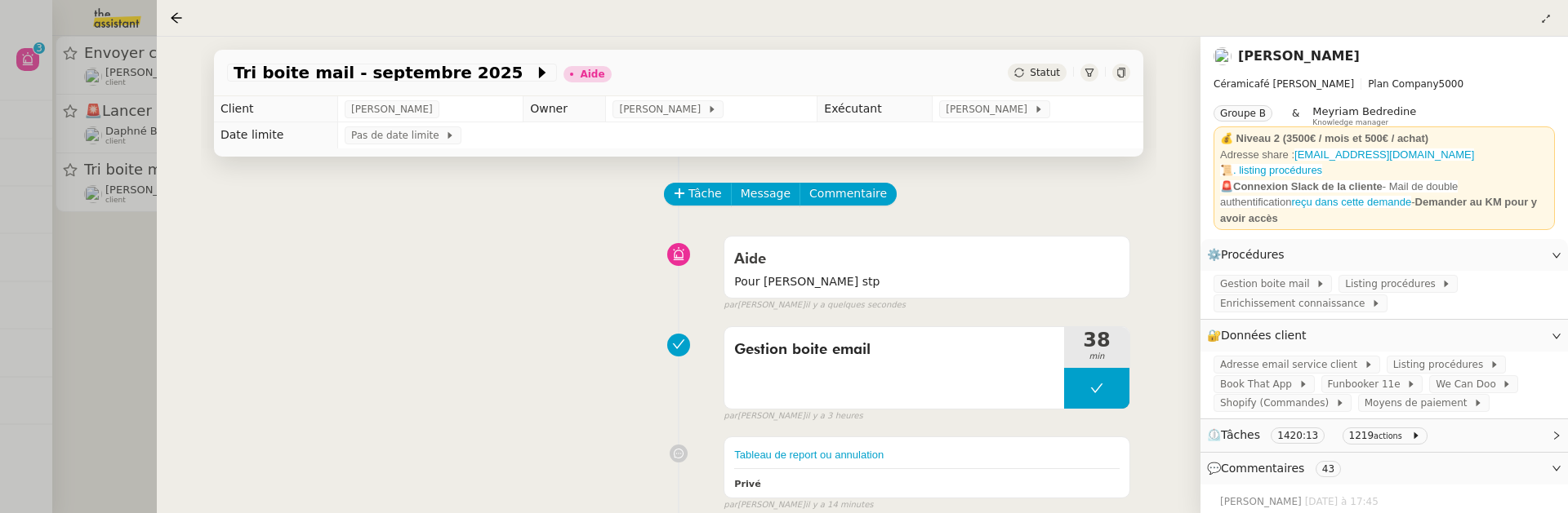
click at [1054, 72] on span "Statut" at bounding box center [1044, 73] width 30 height 12
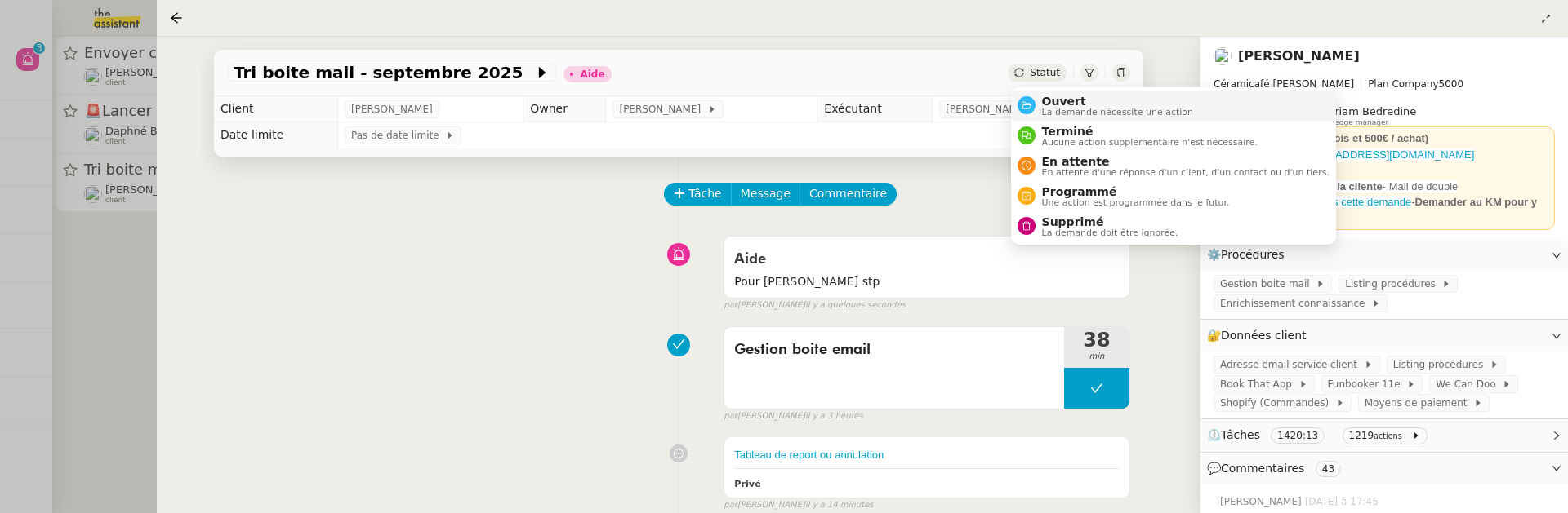
click at [1070, 102] on span "Ouvert" at bounding box center [1118, 102] width 152 height 13
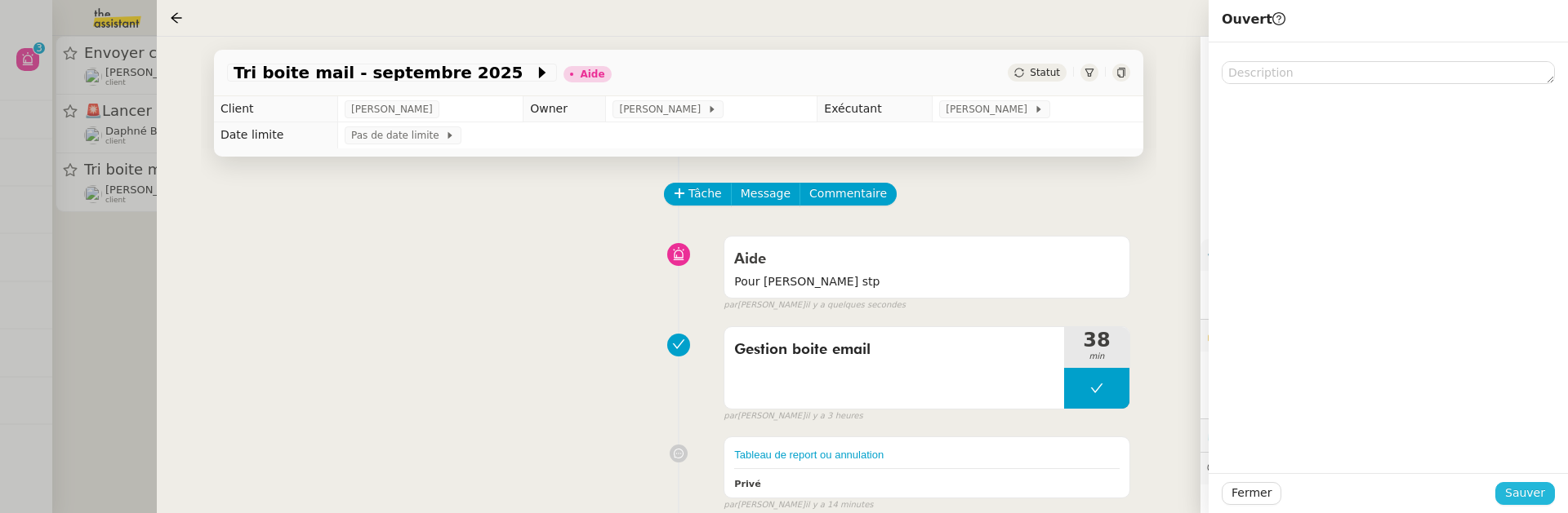
click at [1536, 491] on span "Sauver" at bounding box center [1526, 494] width 40 height 19
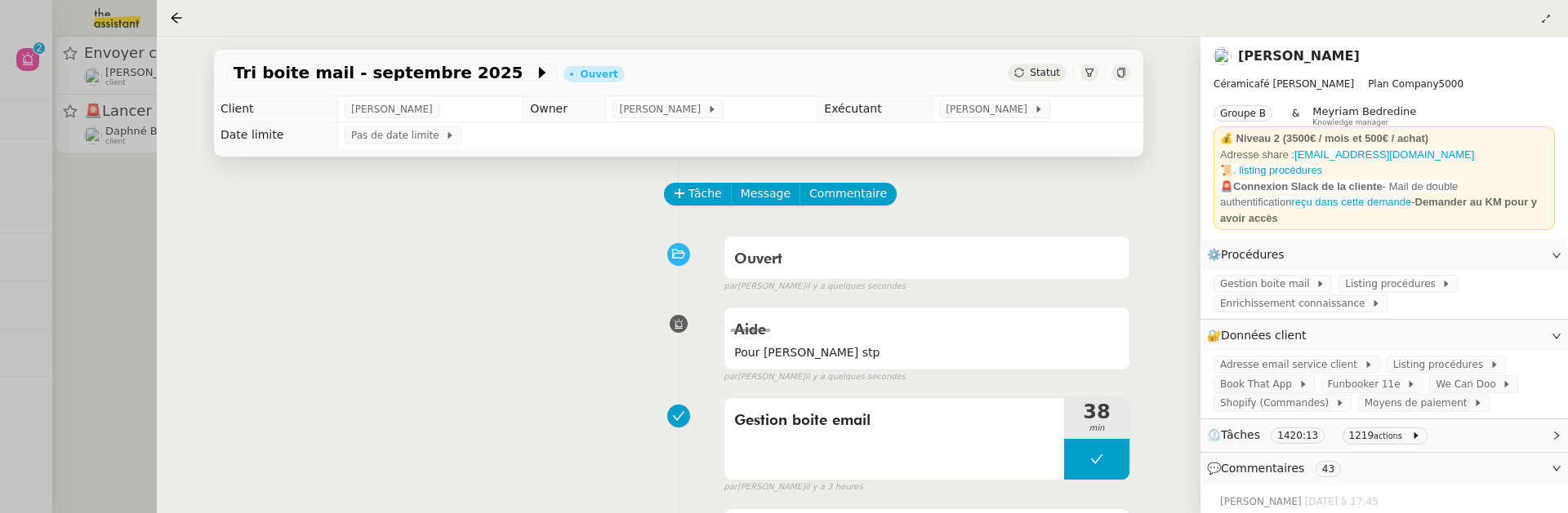
click at [100, 220] on div at bounding box center [784, 256] width 1568 height 513
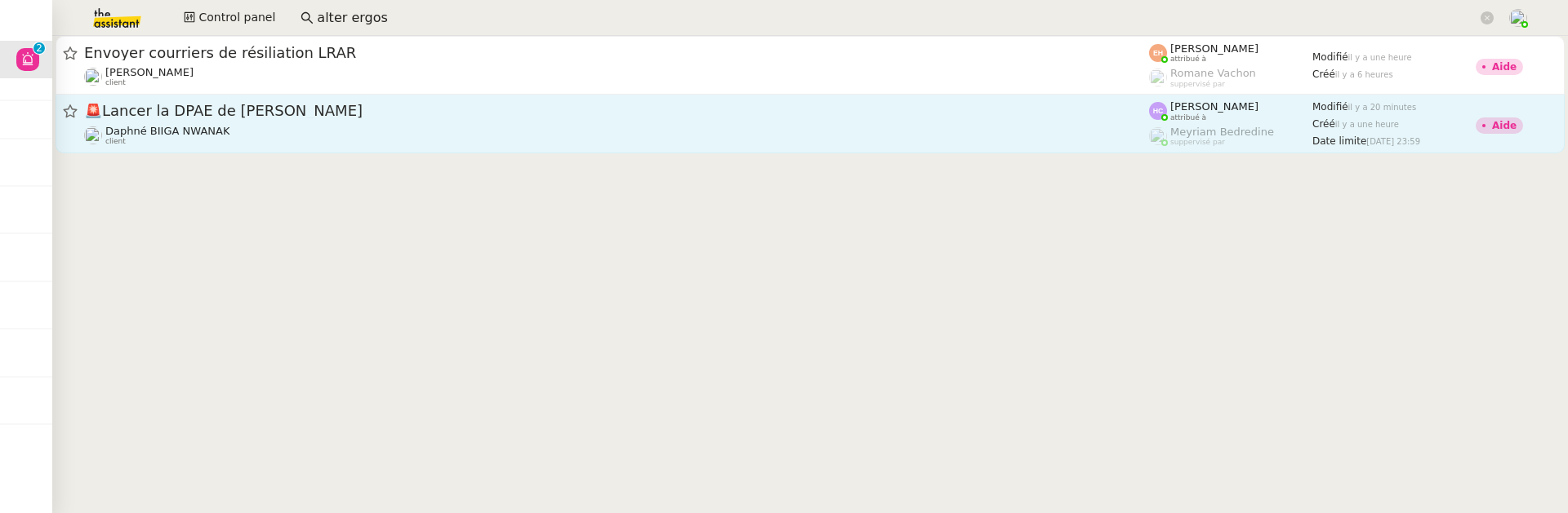
click at [777, 152] on link "🚨 Lancer la DPAE de Florian Campos Daphné BIIGA NWANAK client Hannah Cassar att…" at bounding box center [810, 124] width 1509 height 59
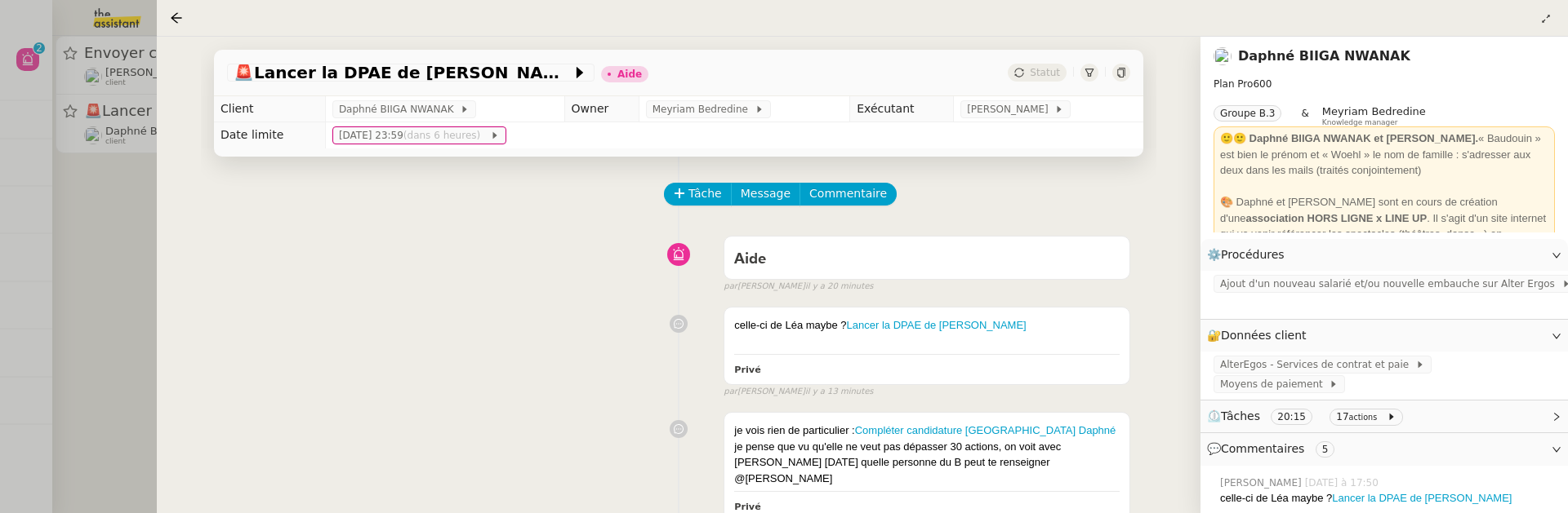
click at [122, 249] on div at bounding box center [784, 256] width 1568 height 513
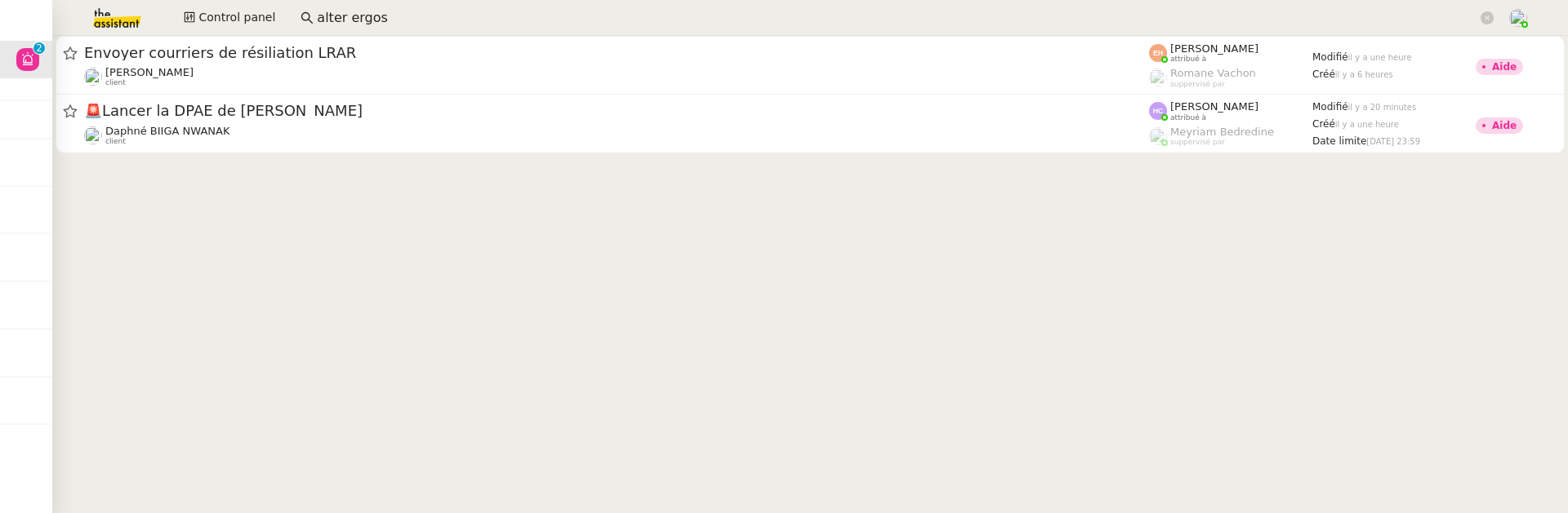
click at [212, 198] on cdk-virtual-scroll-viewport "Envoyer courriers de résiliation LRAR Vitor Alvites client Esther Hillenbrand a…" at bounding box center [809, 274] width 1516 height 477
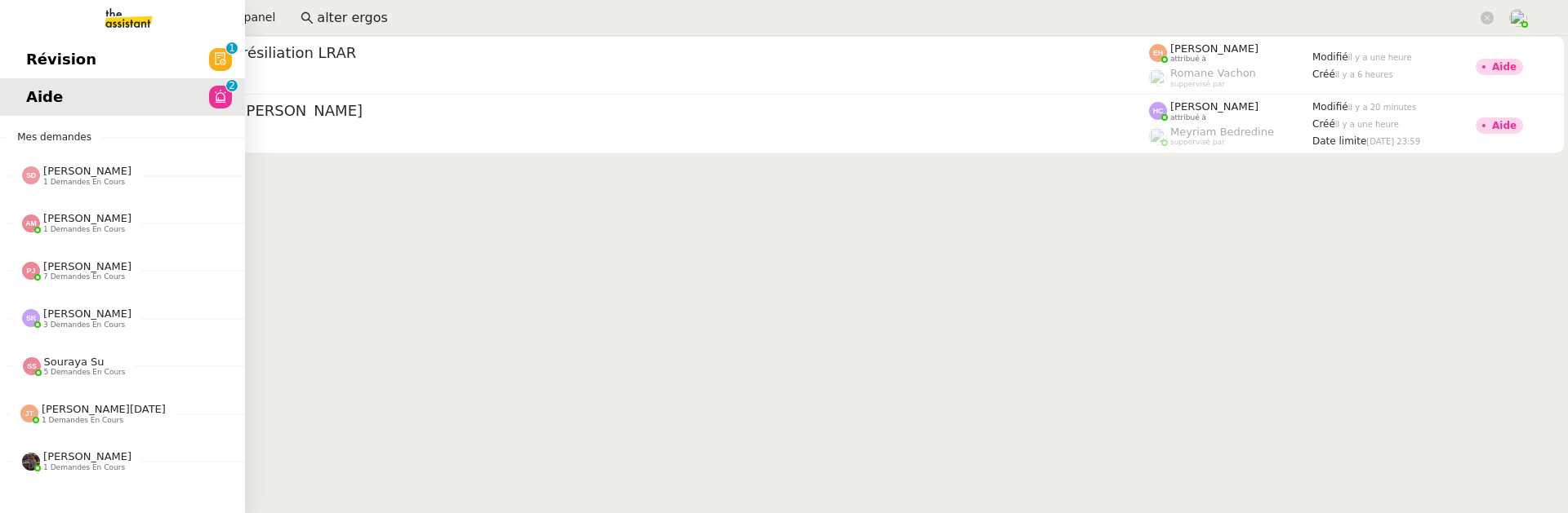
click at [37, 78] on link "Révision 0 1 2 3 4 5 6 7 8 9" at bounding box center [122, 59] width 245 height 37
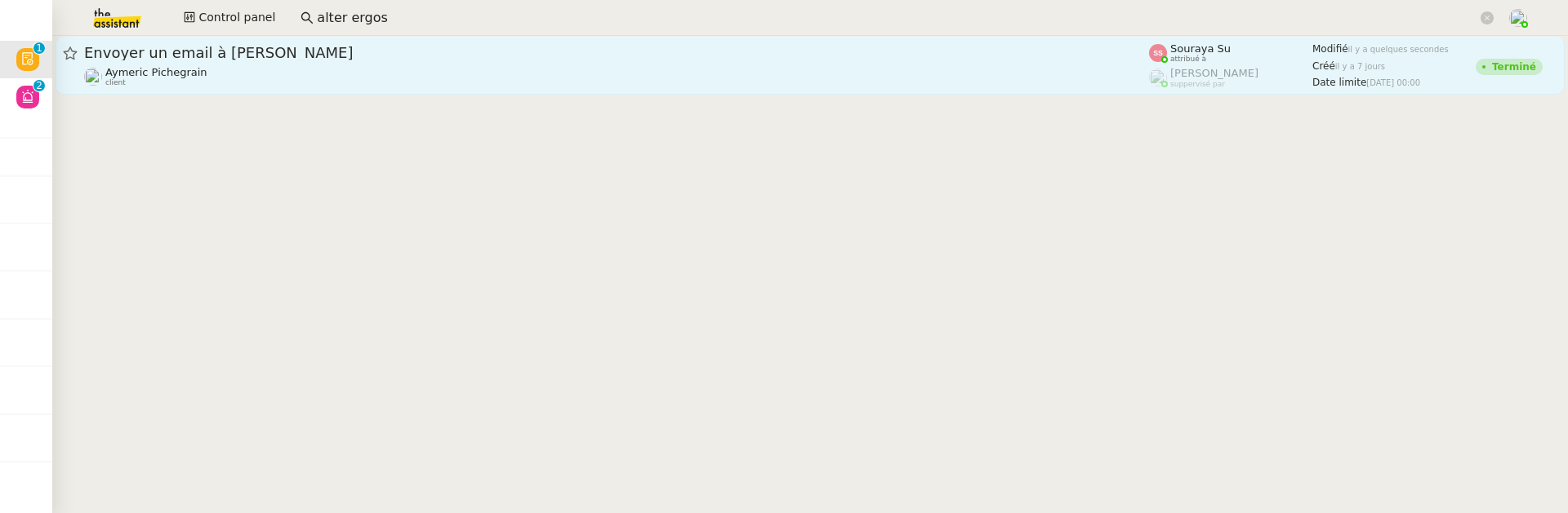
click at [320, 58] on span "Envoyer un email à [PERSON_NAME]" at bounding box center [617, 53] width 1065 height 14
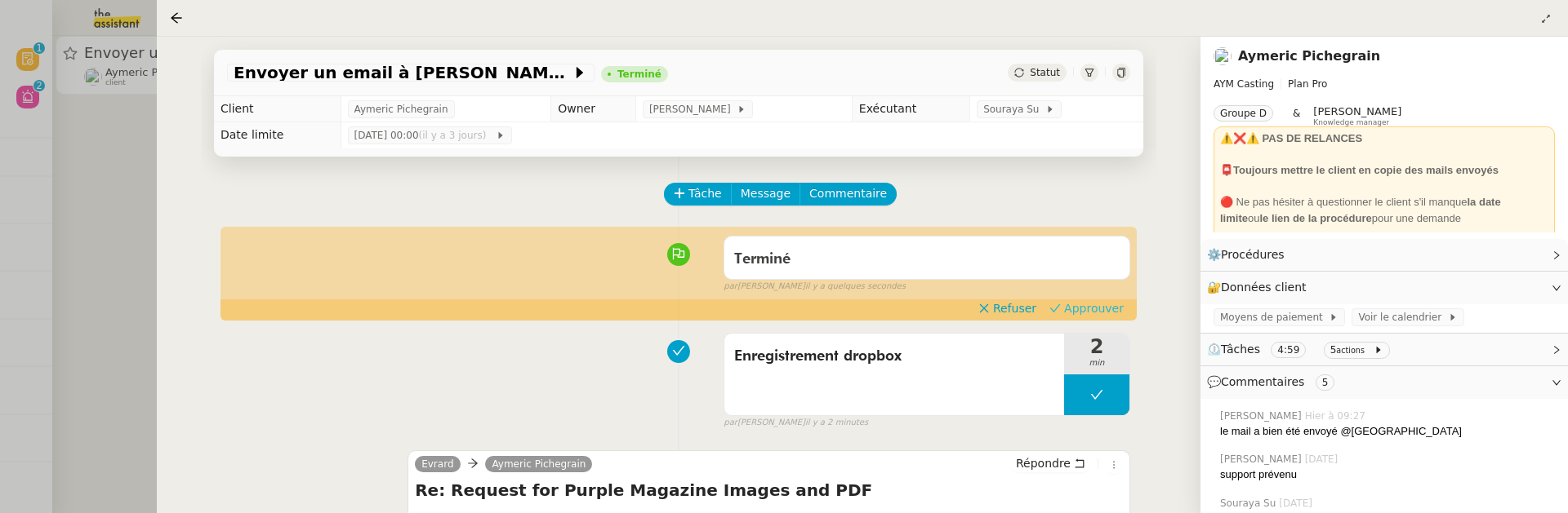
click at [1113, 310] on span "Approuver" at bounding box center [1094, 308] width 60 height 16
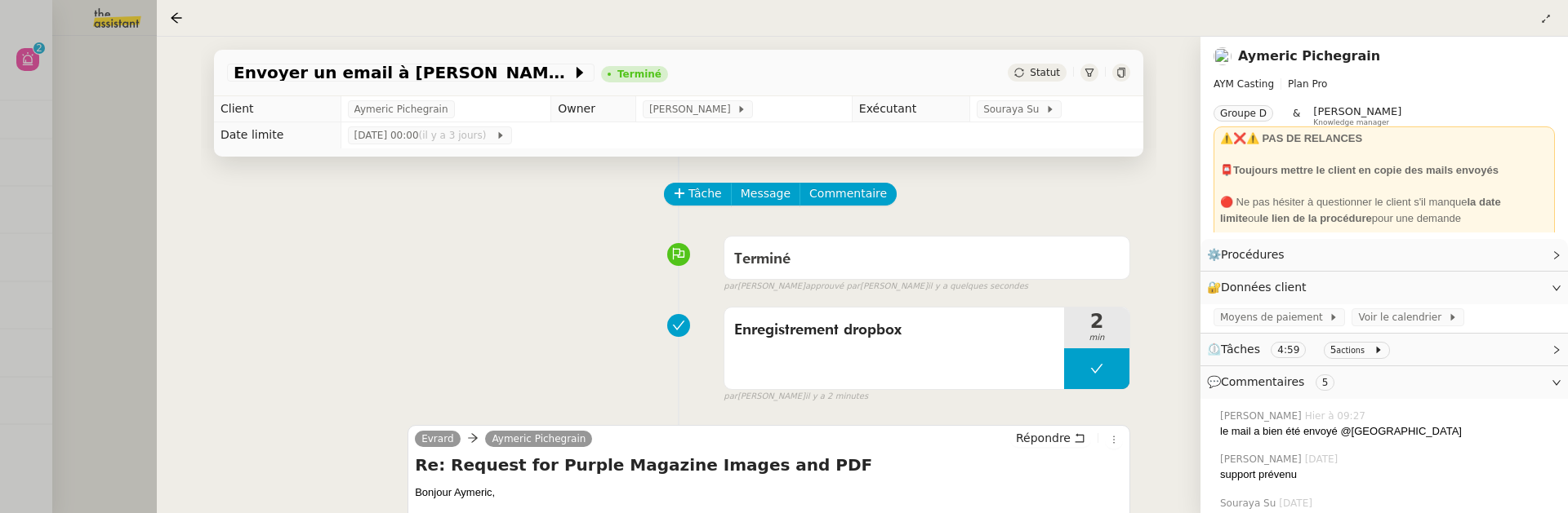
click at [109, 178] on div at bounding box center [784, 256] width 1568 height 513
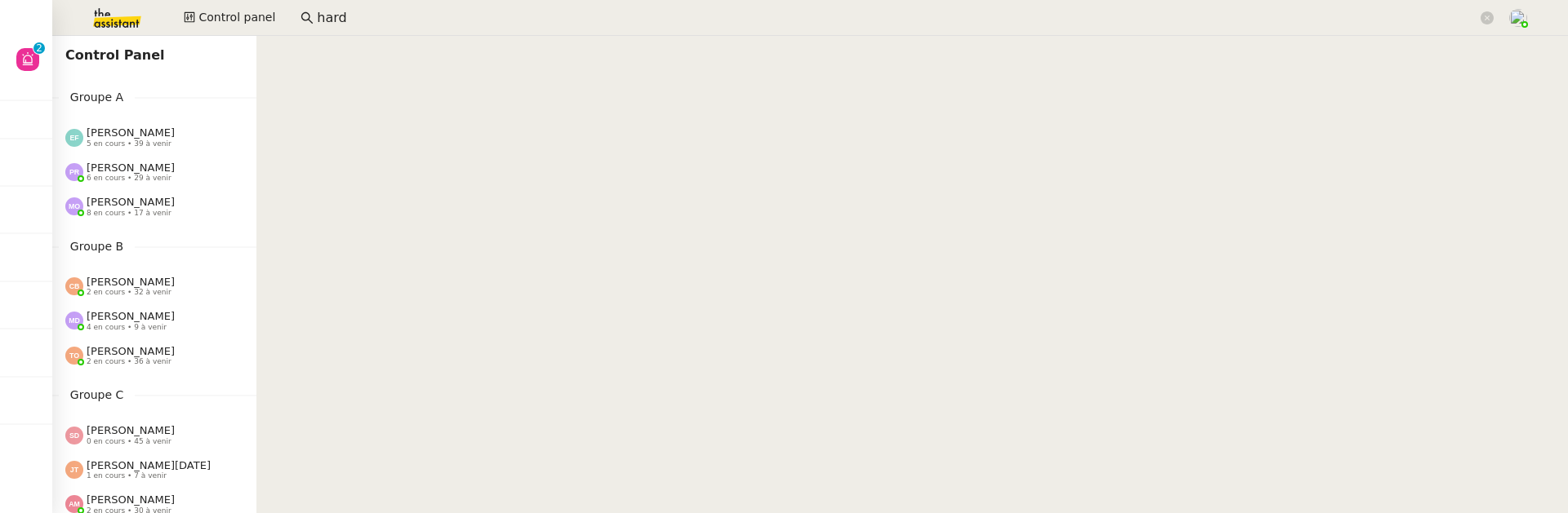
scroll to position [295, 0]
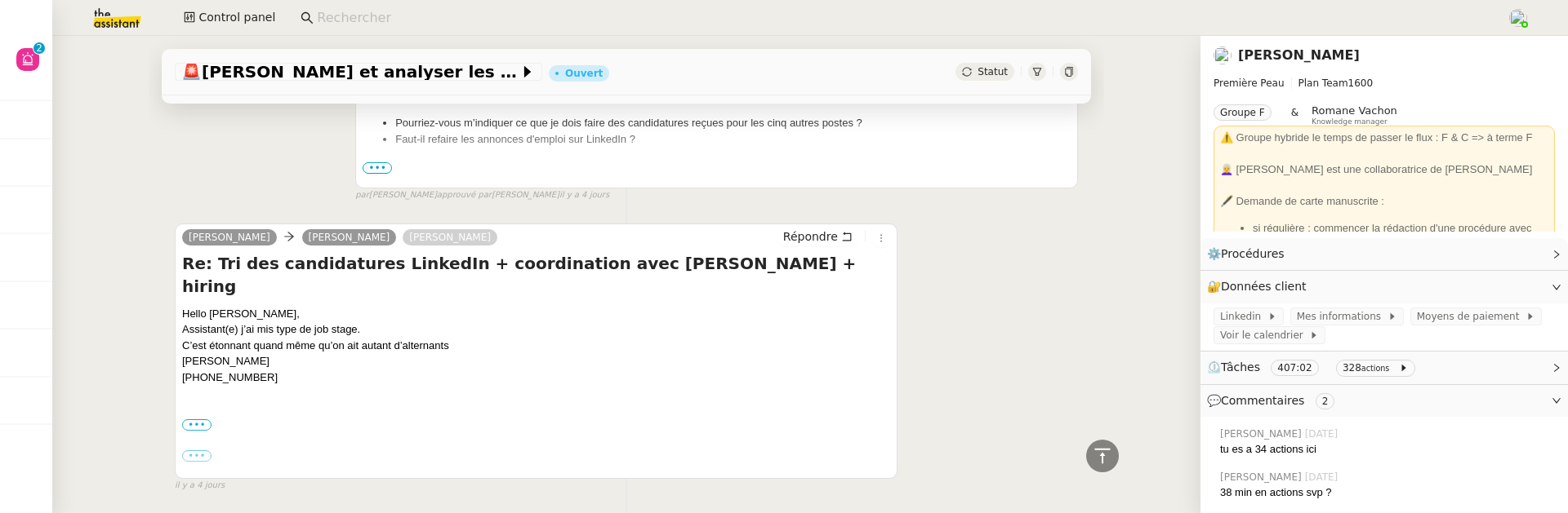
scroll to position [875, 0]
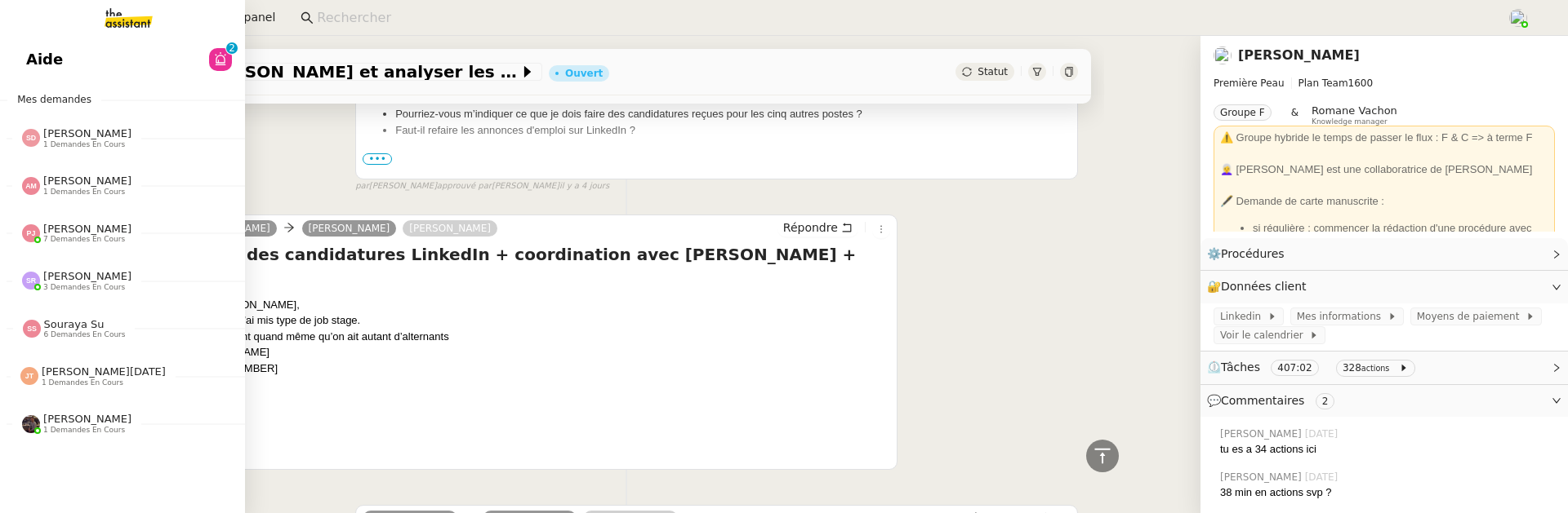
click at [36, 63] on span "Aide" at bounding box center [44, 59] width 37 height 24
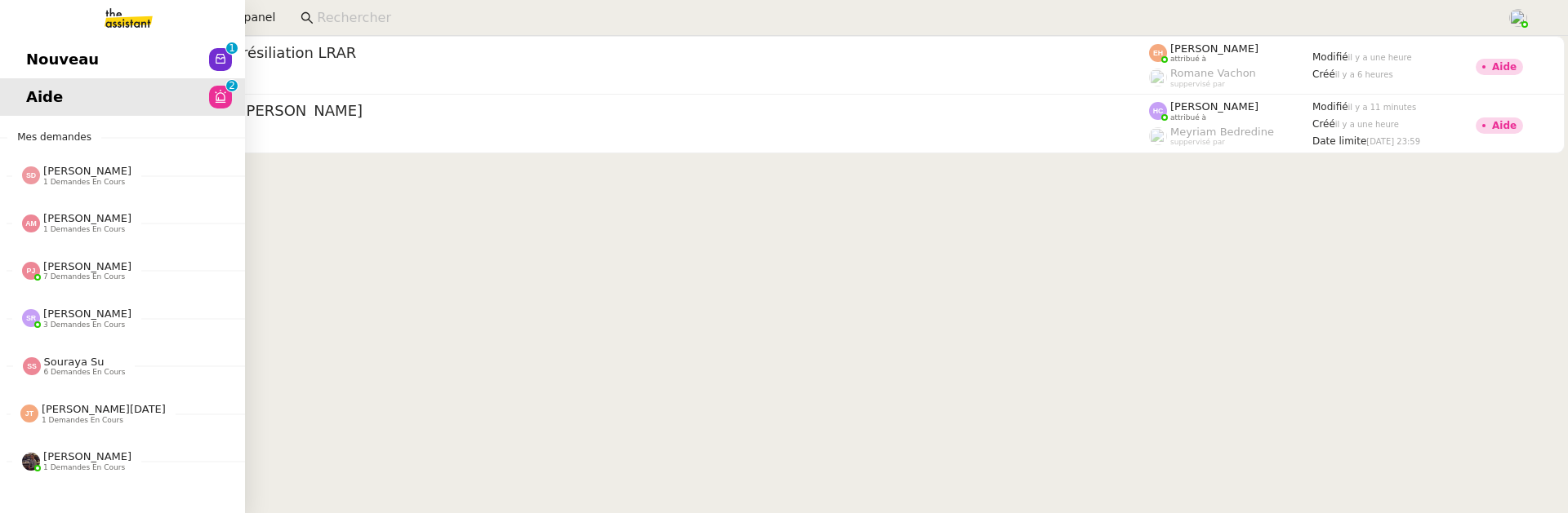
click at [28, 57] on span "Nouveau" at bounding box center [62, 59] width 73 height 24
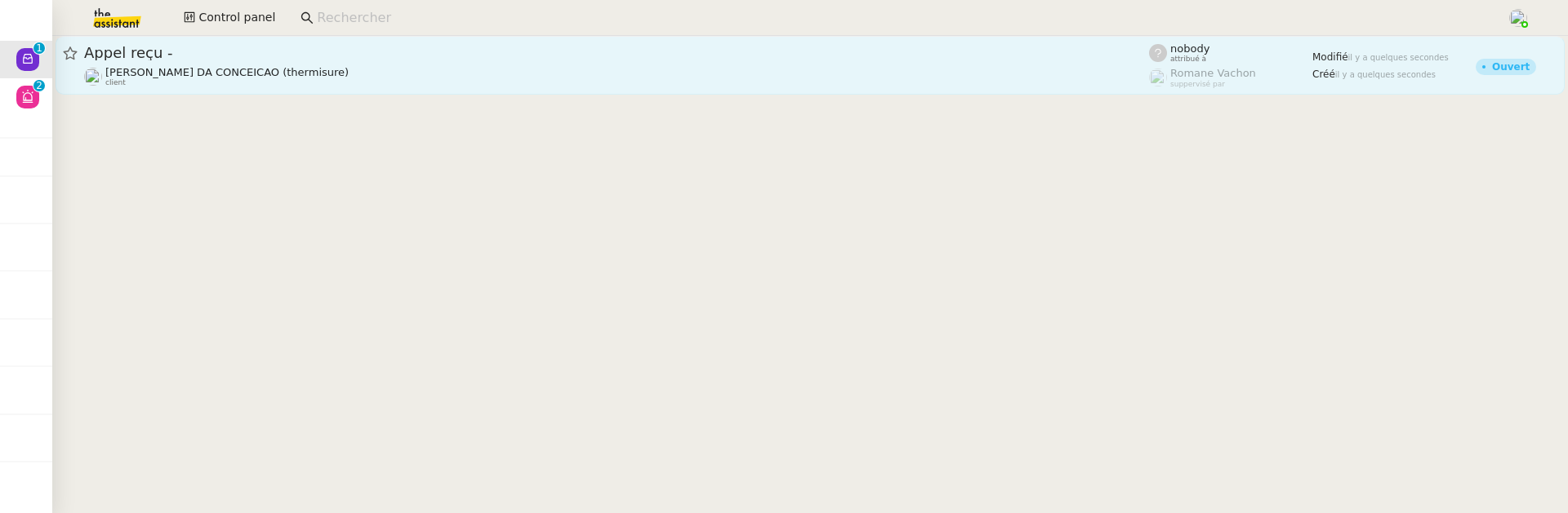
click at [337, 66] on div "[PERSON_NAME] DA CONCEICAO (thermisure) client" at bounding box center [617, 77] width 1065 height 21
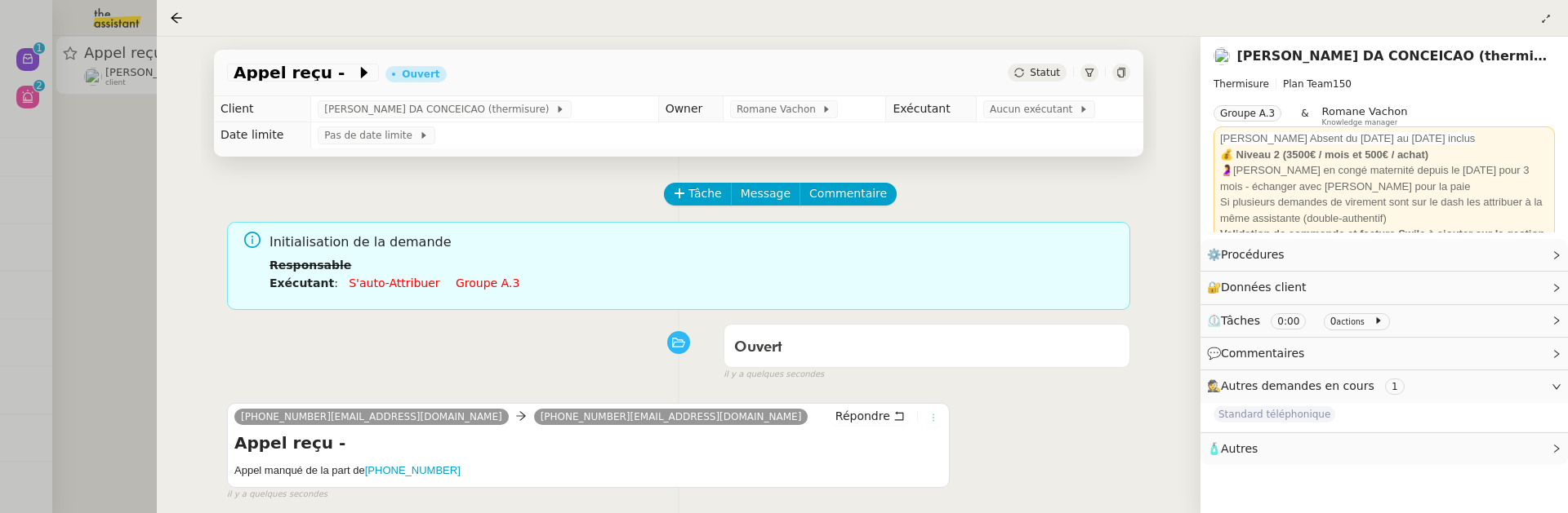
click at [936, 415] on icon at bounding box center [933, 418] width 10 height 10
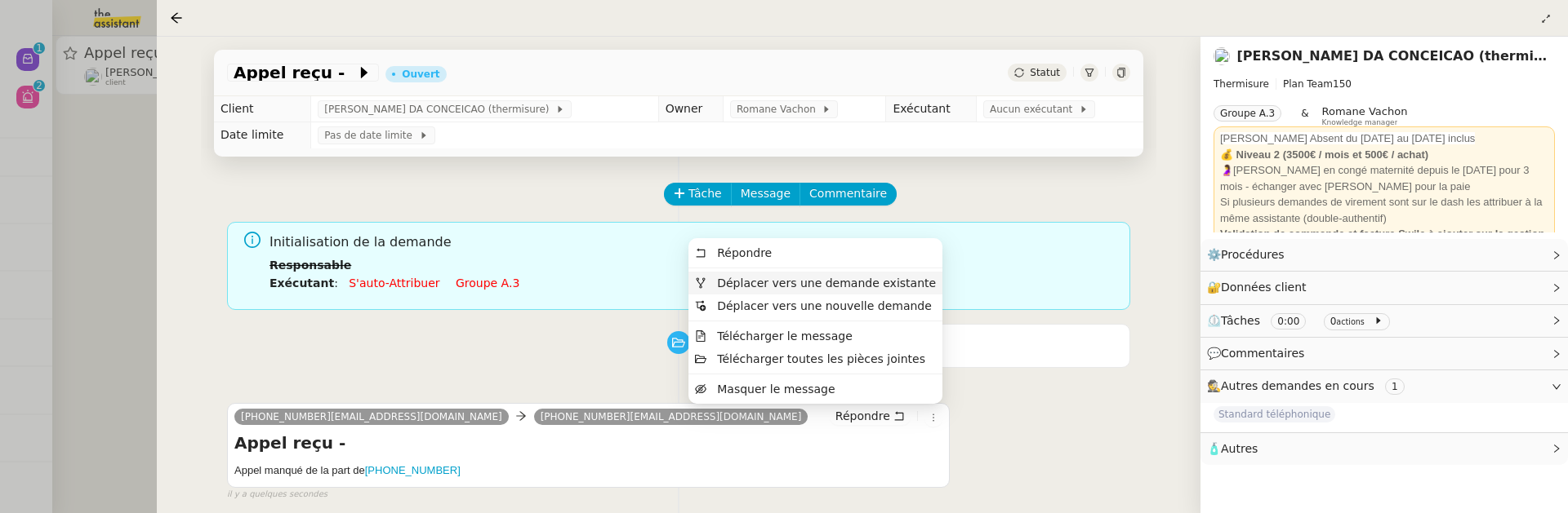
click at [914, 285] on span "Déplacer vers une demande existante" at bounding box center [827, 283] width 219 height 13
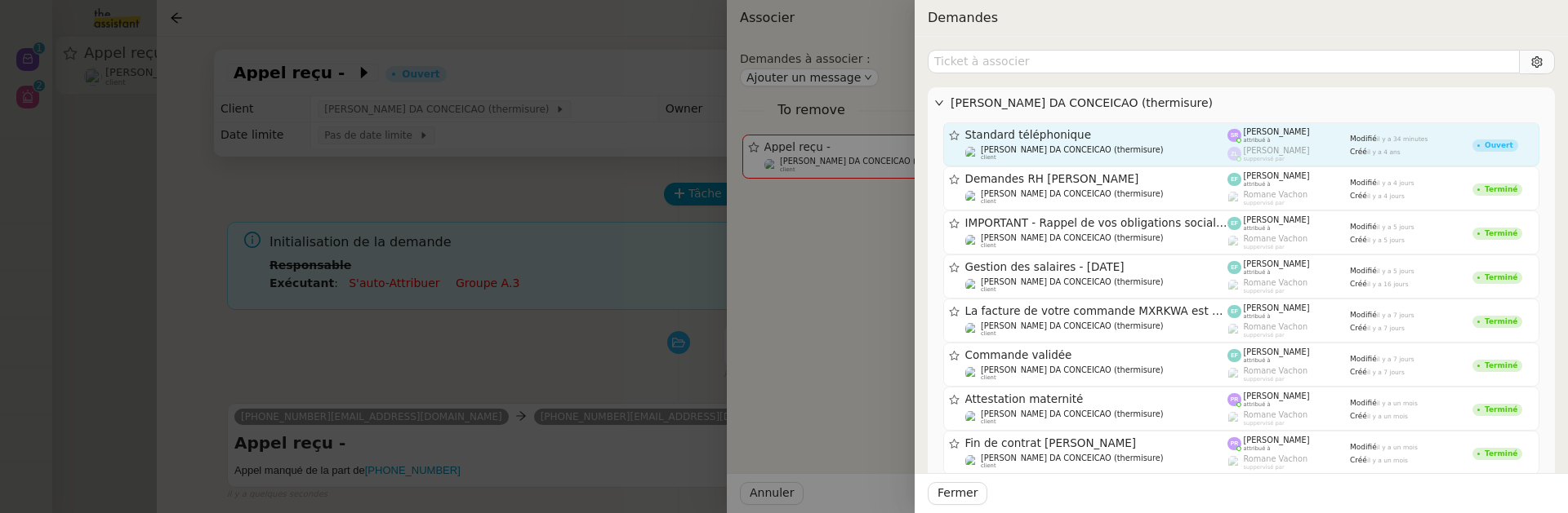
click at [1148, 137] on span "Standard téléphonique" at bounding box center [1097, 135] width 263 height 12
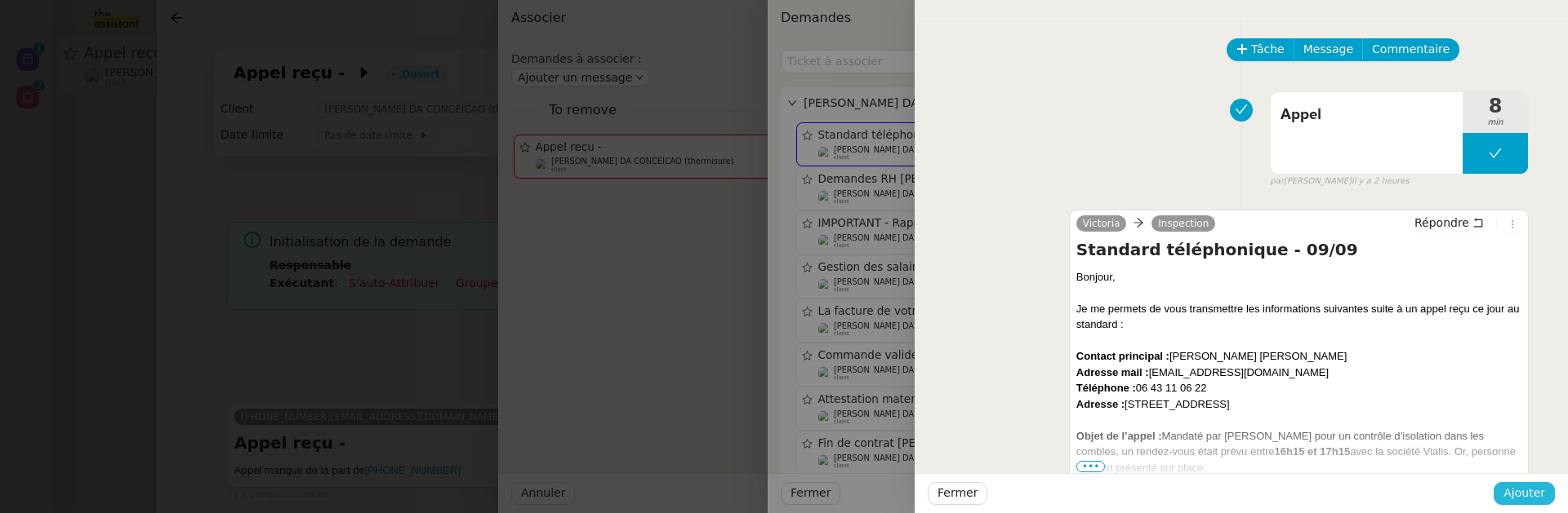
click at [1505, 498] on button "Ajouter" at bounding box center [1525, 494] width 62 height 23
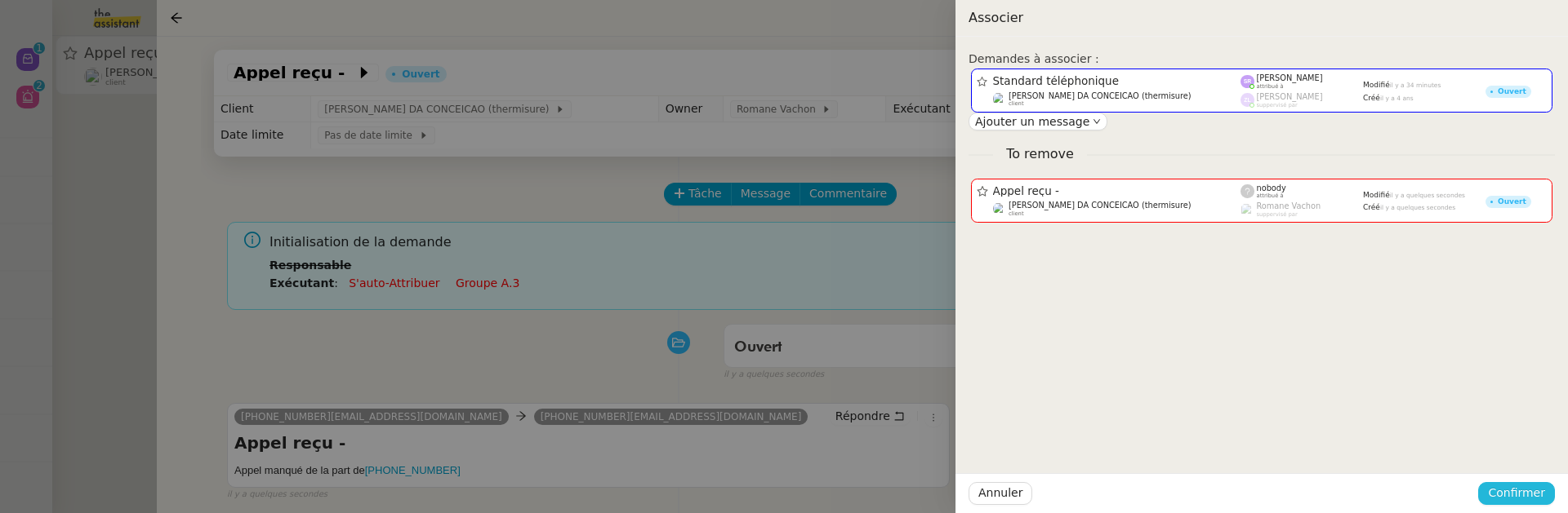
click at [1505, 498] on span "Confirmer" at bounding box center [1516, 494] width 57 height 19
click at [1516, 453] on span "Ajouter" at bounding box center [1517, 450] width 41 height 16
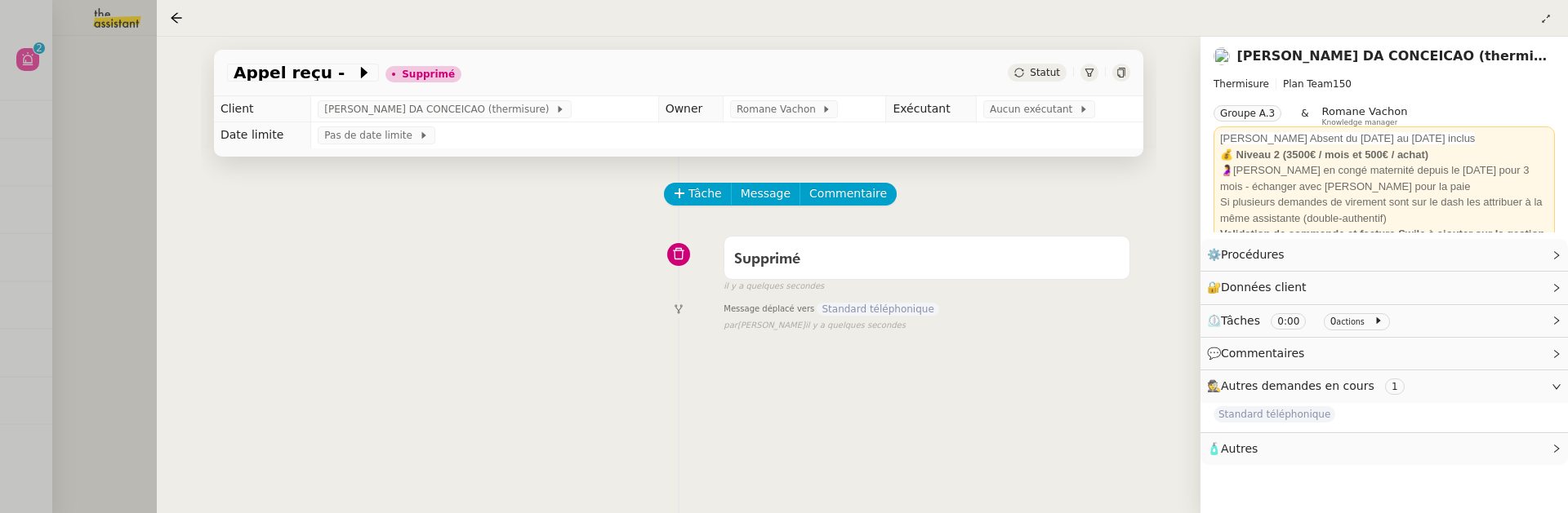
click at [92, 278] on div at bounding box center [784, 256] width 1568 height 513
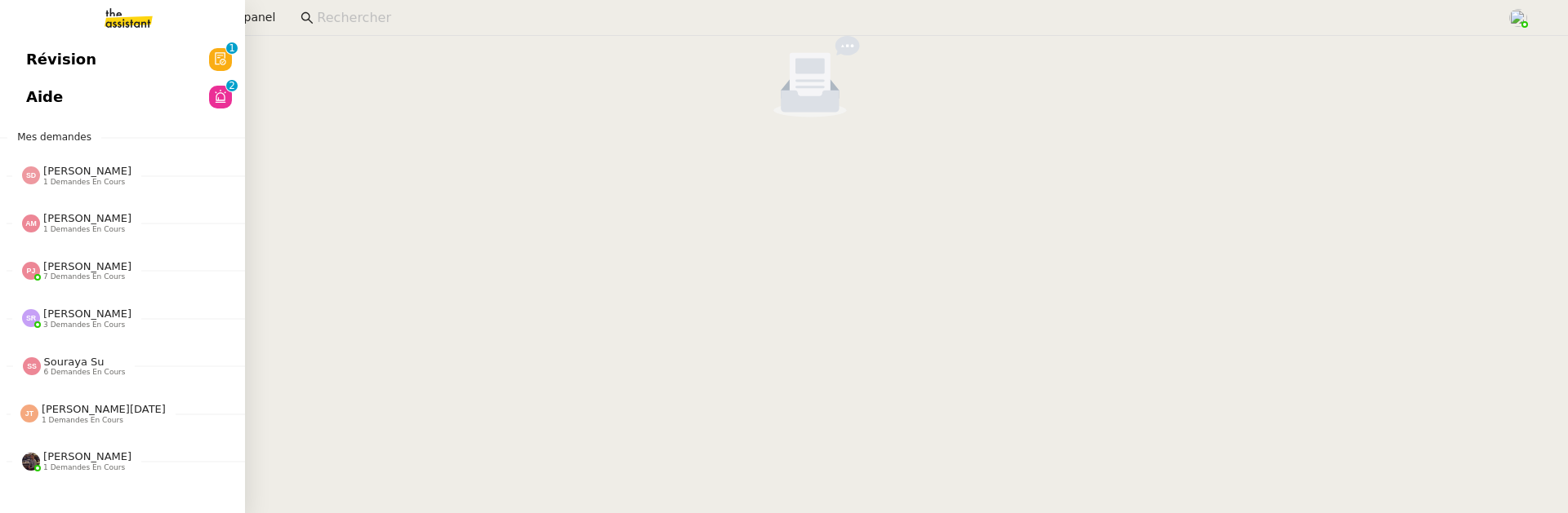
click at [47, 61] on span "Révision" at bounding box center [61, 59] width 70 height 24
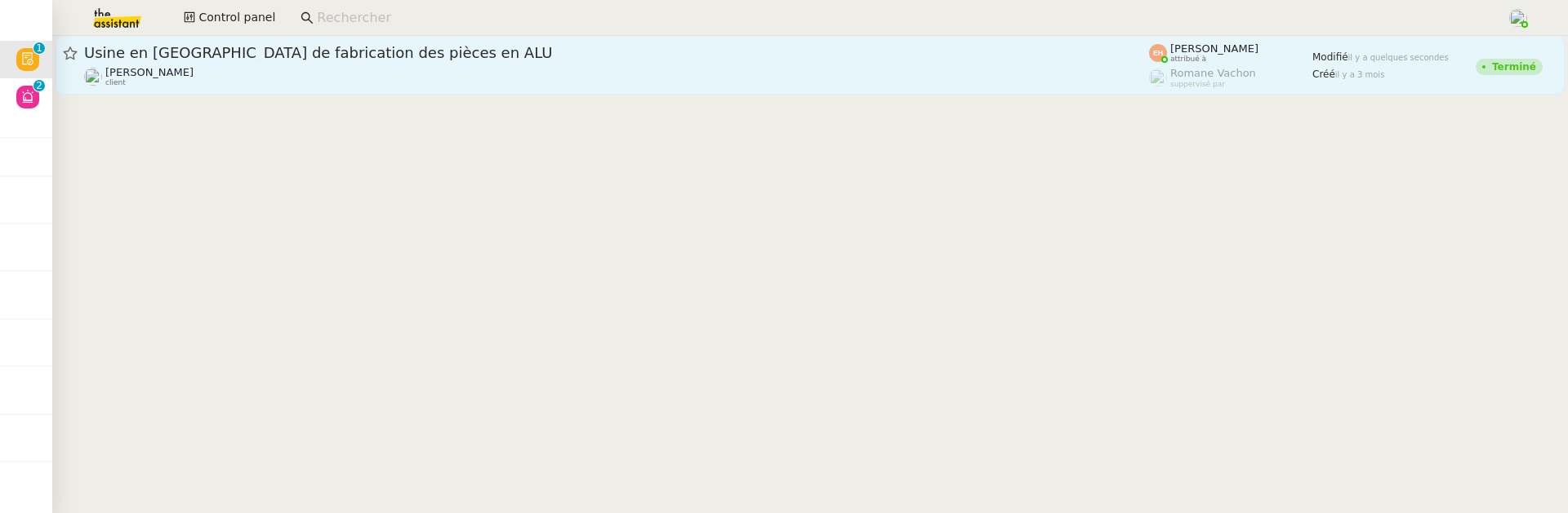
click at [374, 75] on div "[PERSON_NAME] client" at bounding box center [617, 77] width 1065 height 21
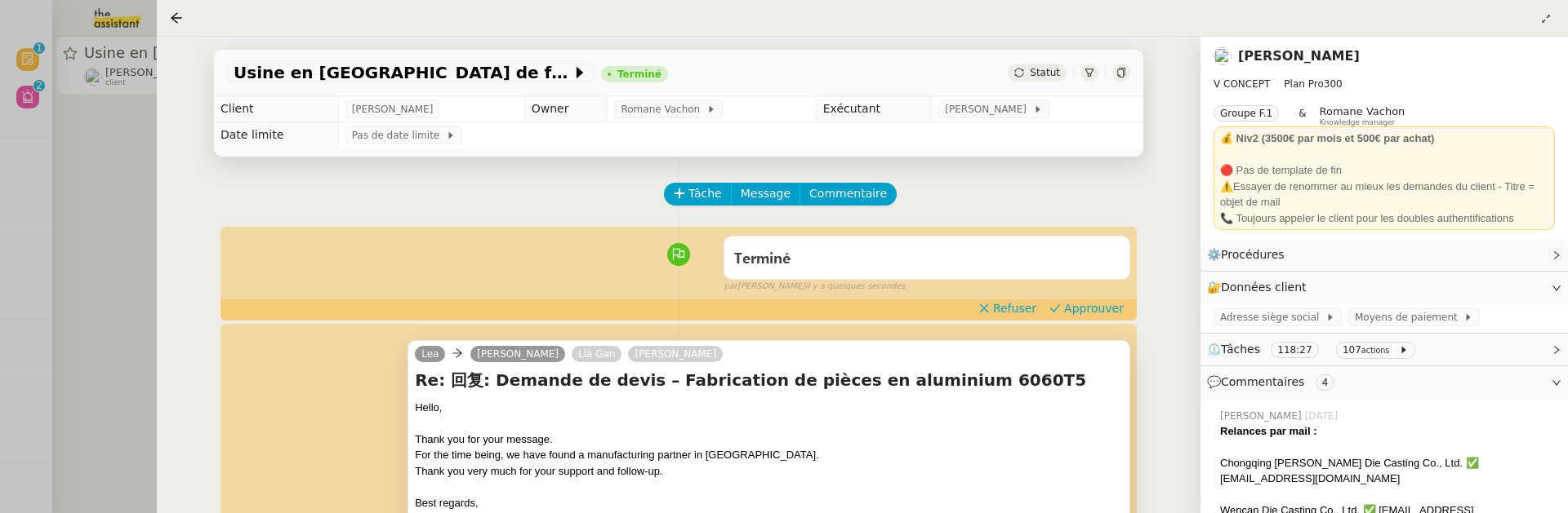
scroll to position [187, 0]
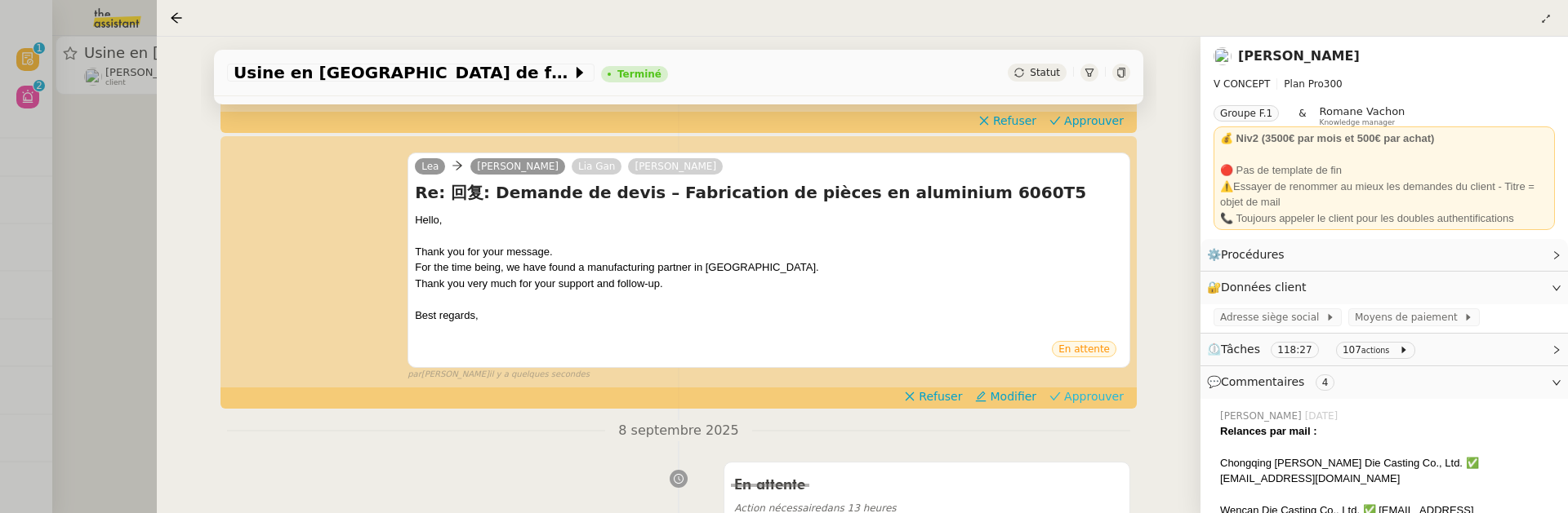
click at [1082, 394] on span "Approuver" at bounding box center [1094, 396] width 60 height 16
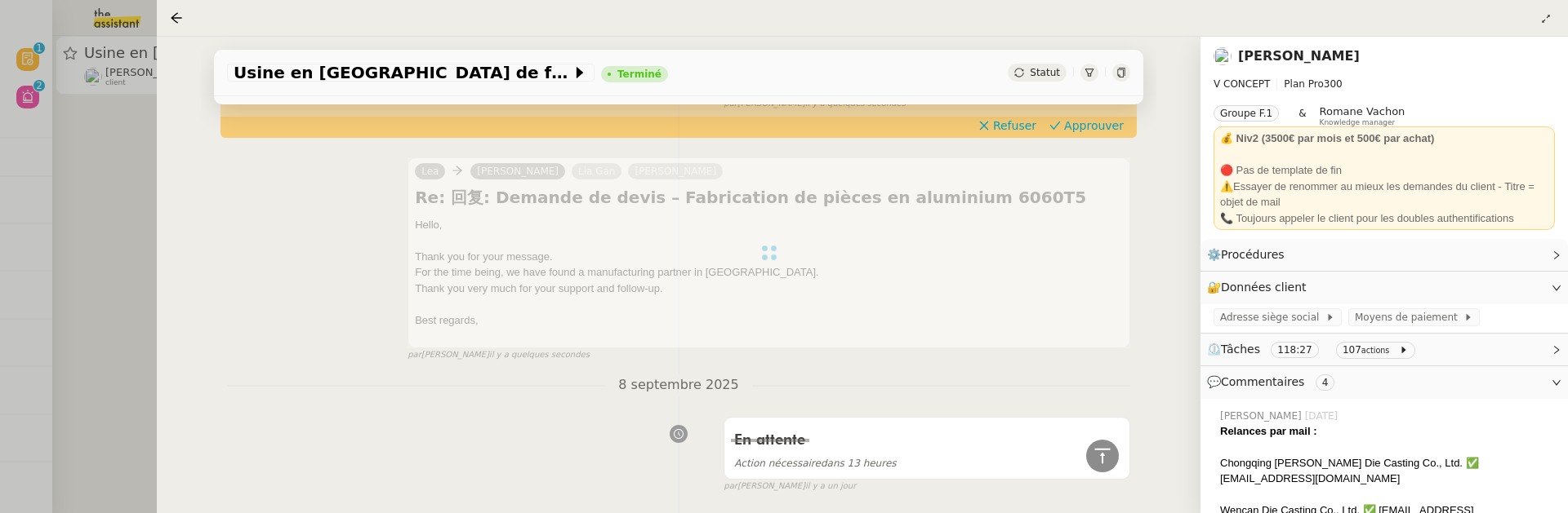
scroll to position [26, 0]
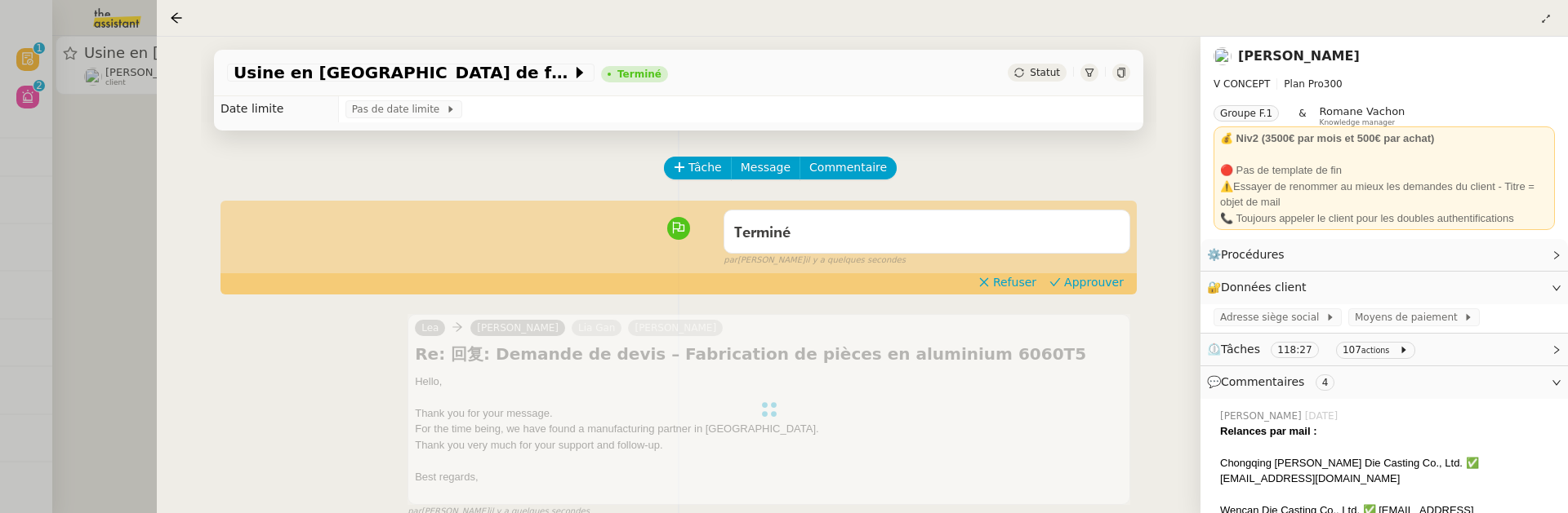
click at [1110, 268] on div "Terminé false par [PERSON_NAME] il y a quelques secondes" at bounding box center [679, 235] width 904 height 65
click at [1086, 290] on span "Approuver" at bounding box center [1094, 281] width 60 height 16
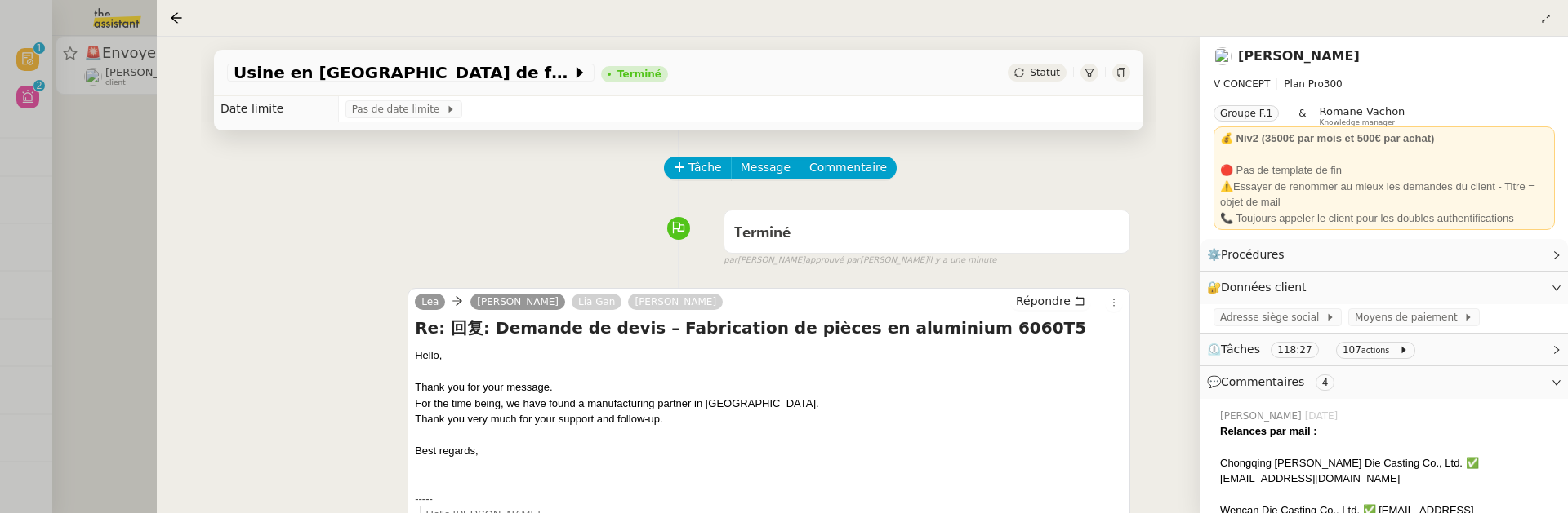
click at [87, 238] on div at bounding box center [784, 256] width 1568 height 513
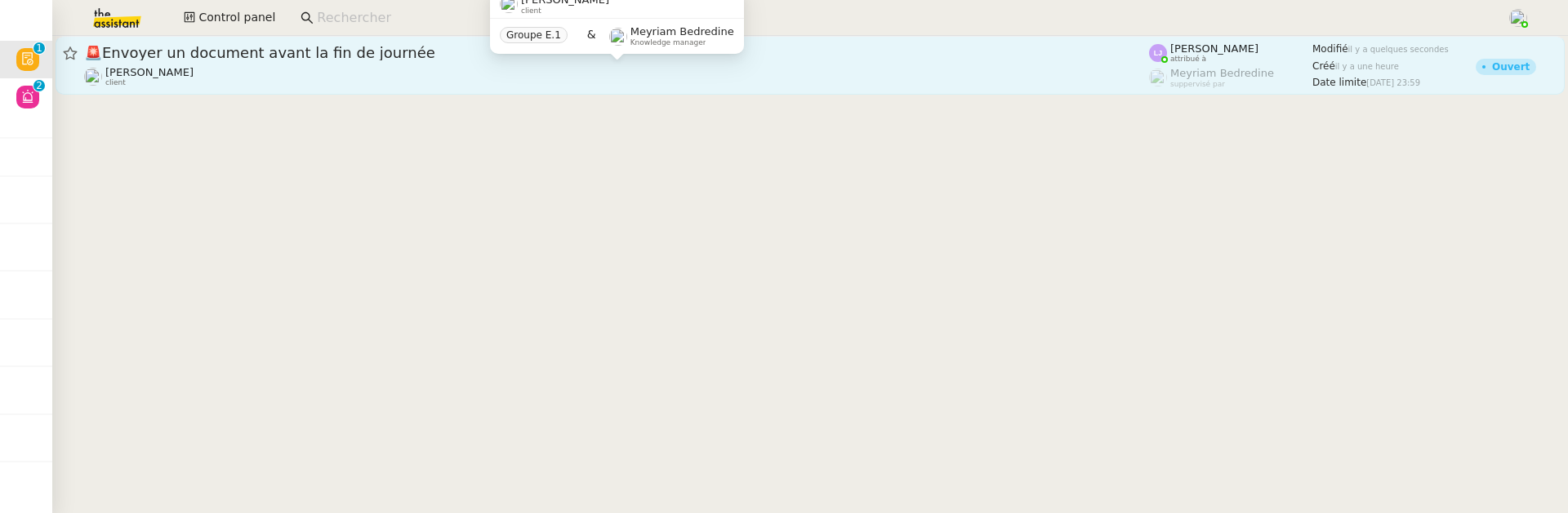
click at [285, 73] on div "[PERSON_NAME] client" at bounding box center [617, 77] width 1065 height 21
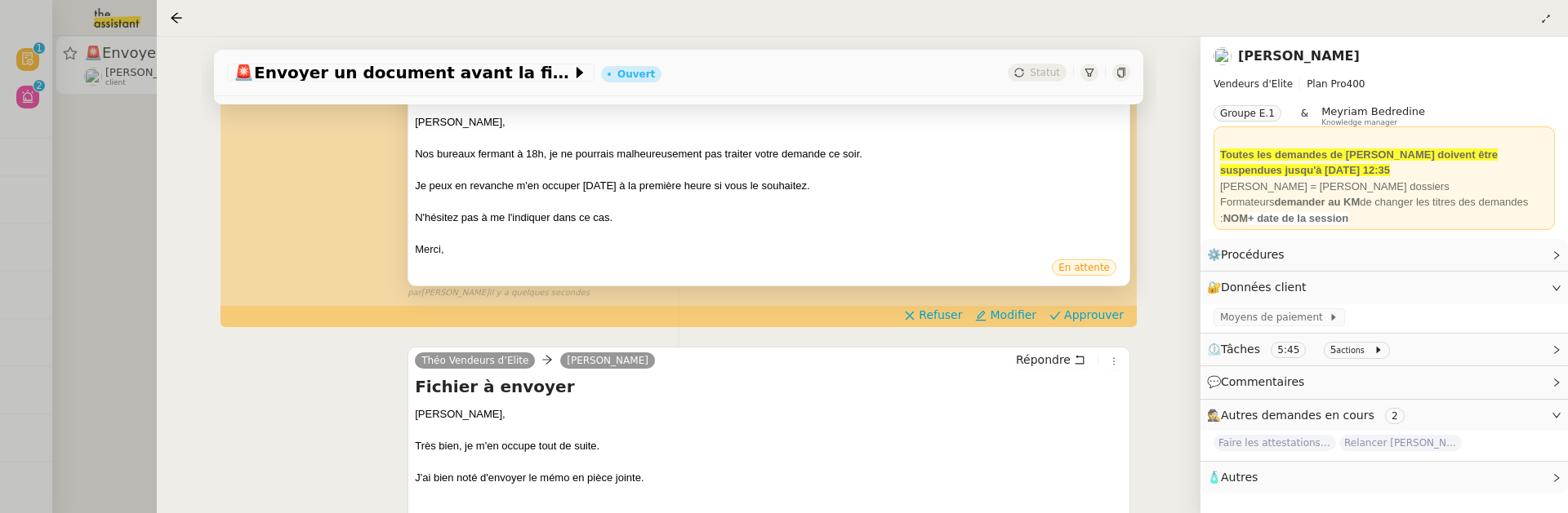
scroll to position [348, 0]
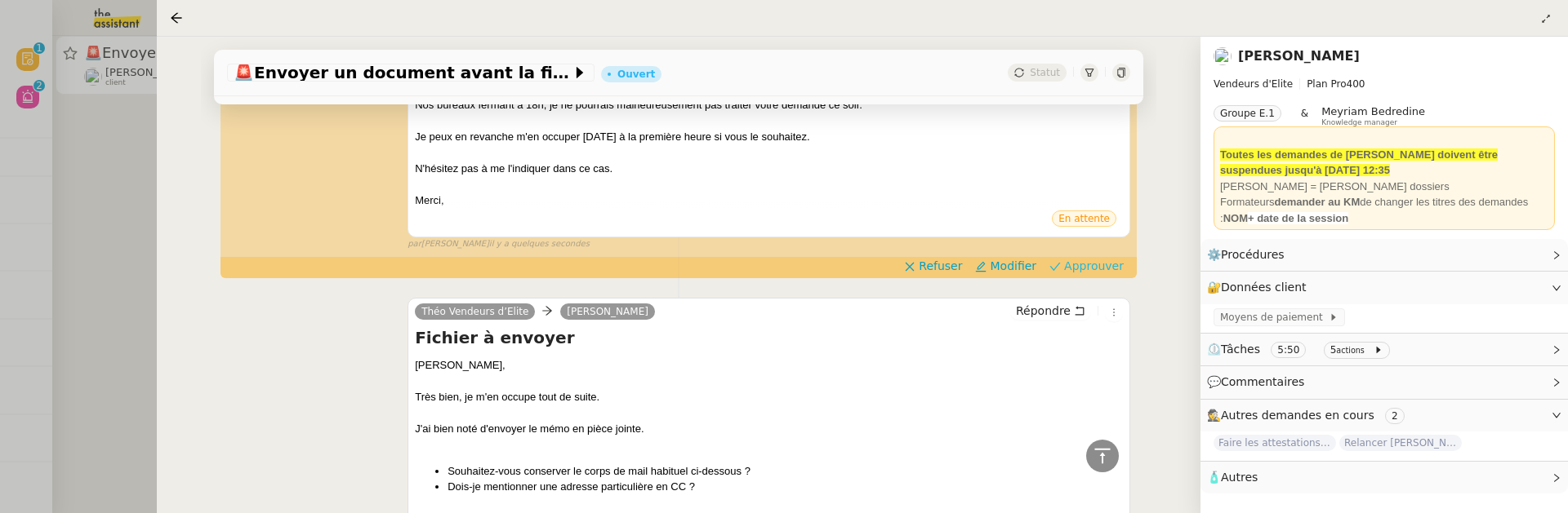
click at [1096, 273] on span "Approuver" at bounding box center [1094, 265] width 60 height 16
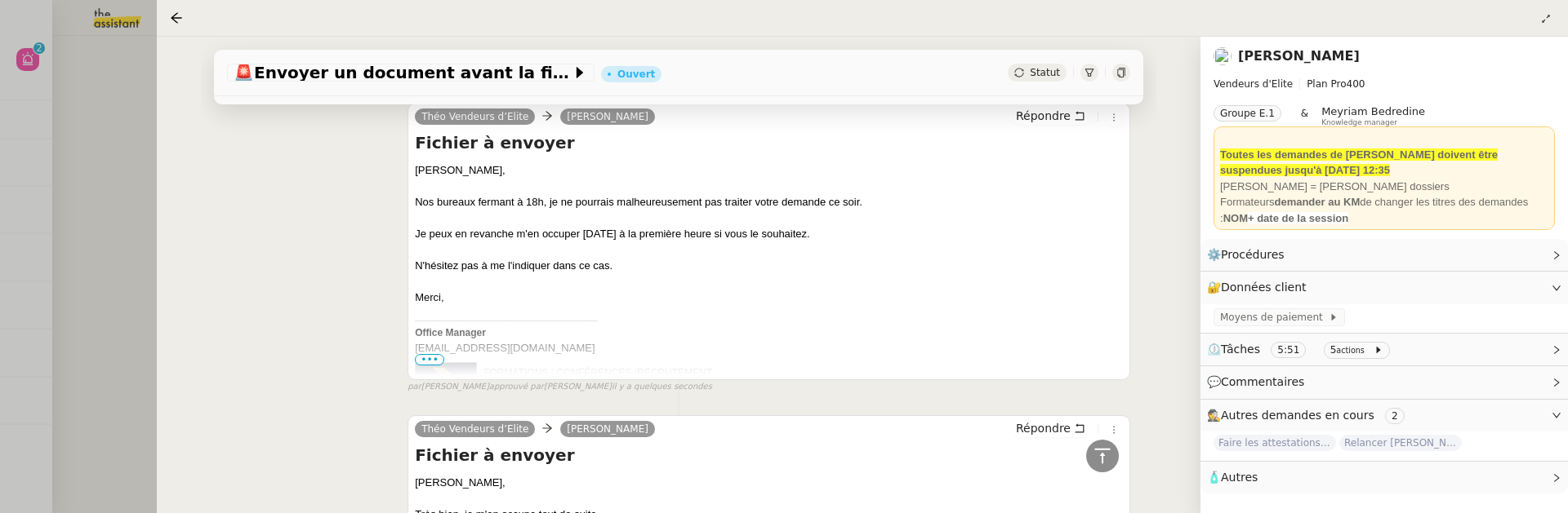
scroll to position [444, 0]
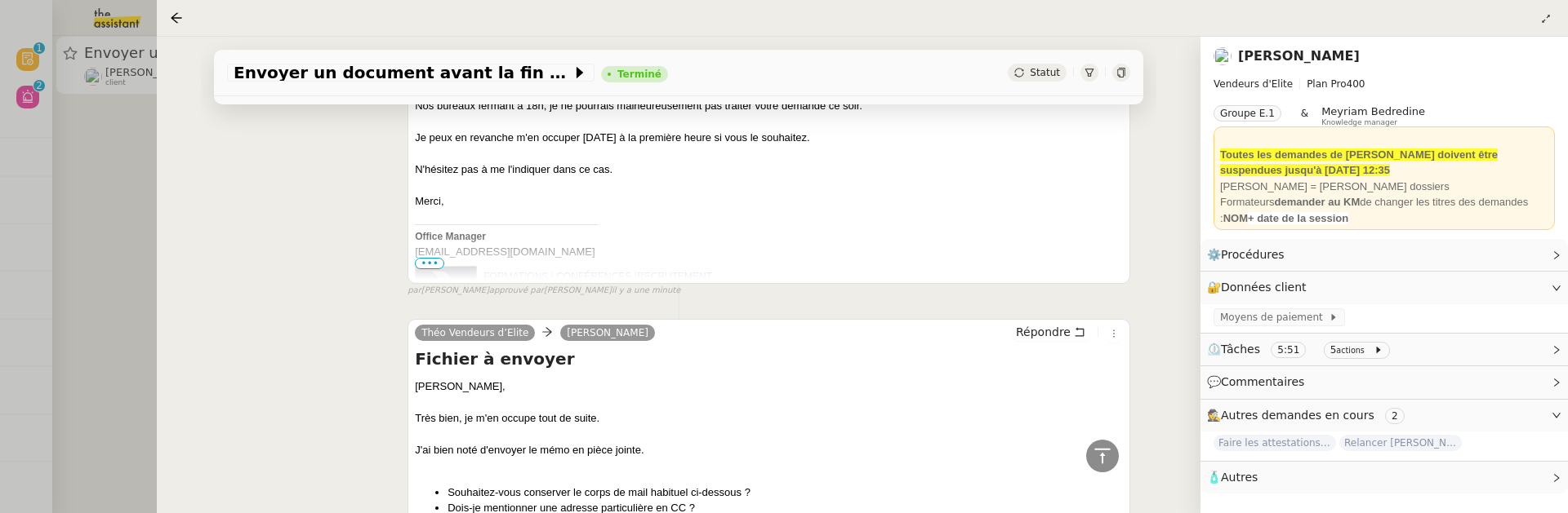
click at [93, 218] on div at bounding box center [784, 256] width 1568 height 513
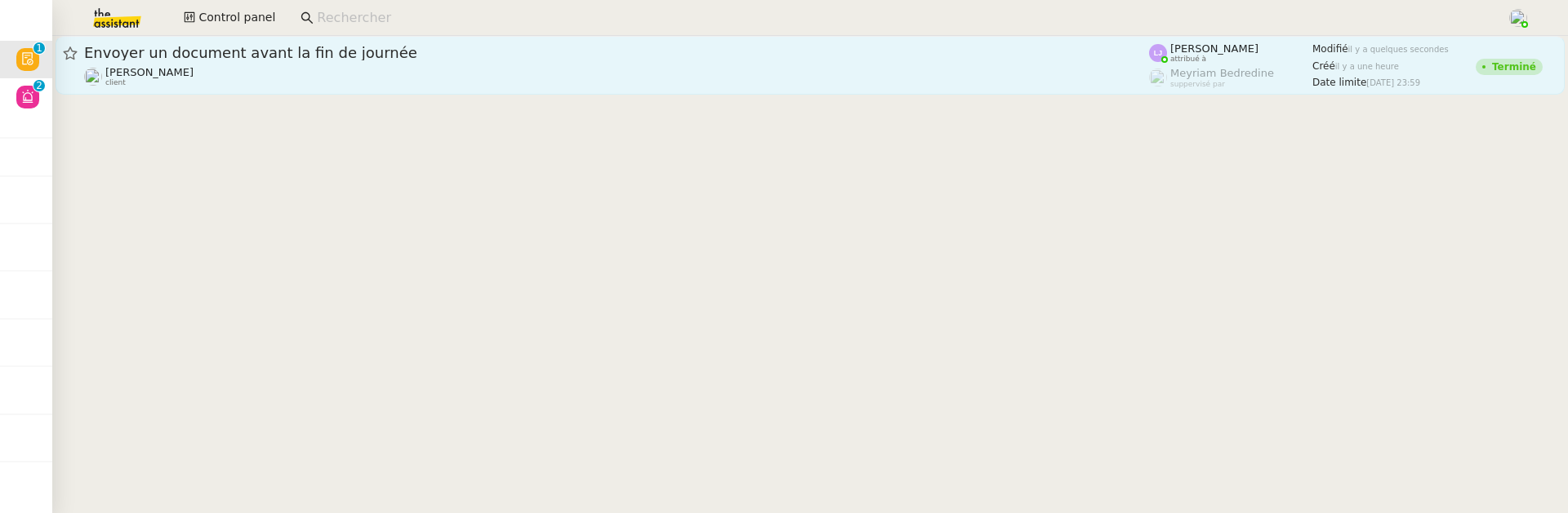
click at [222, 48] on span "Envoyer un document avant la fin de journée" at bounding box center [617, 53] width 1065 height 14
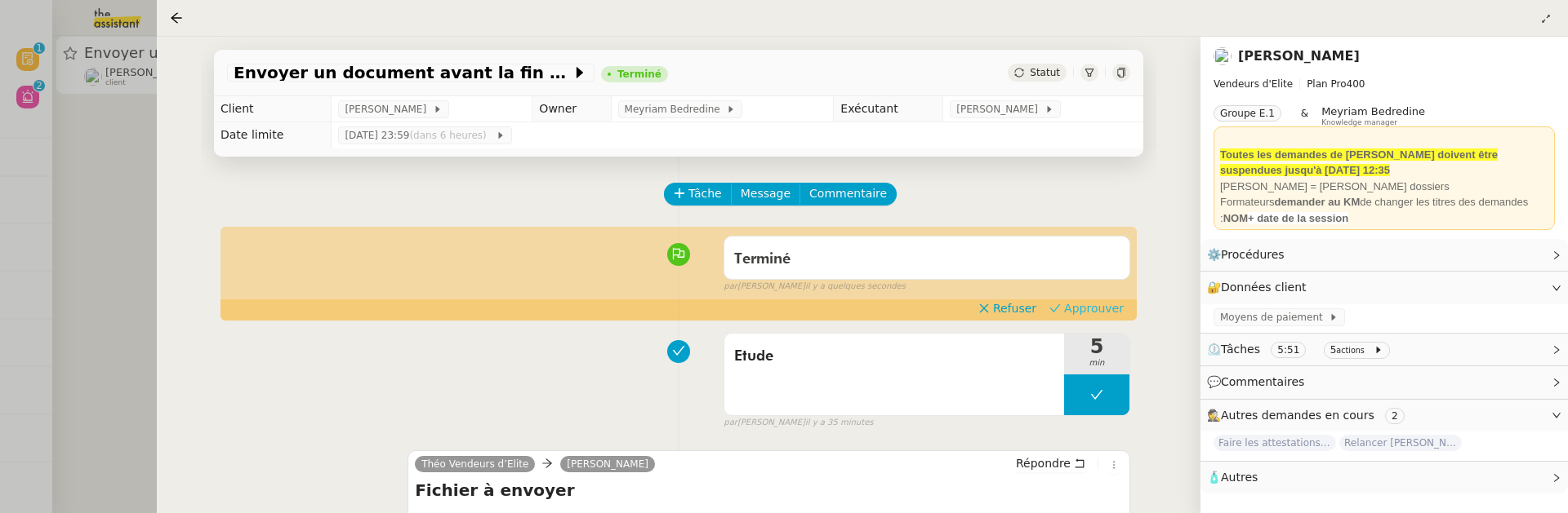
click at [1088, 300] on button "Approuver" at bounding box center [1086, 308] width 87 height 18
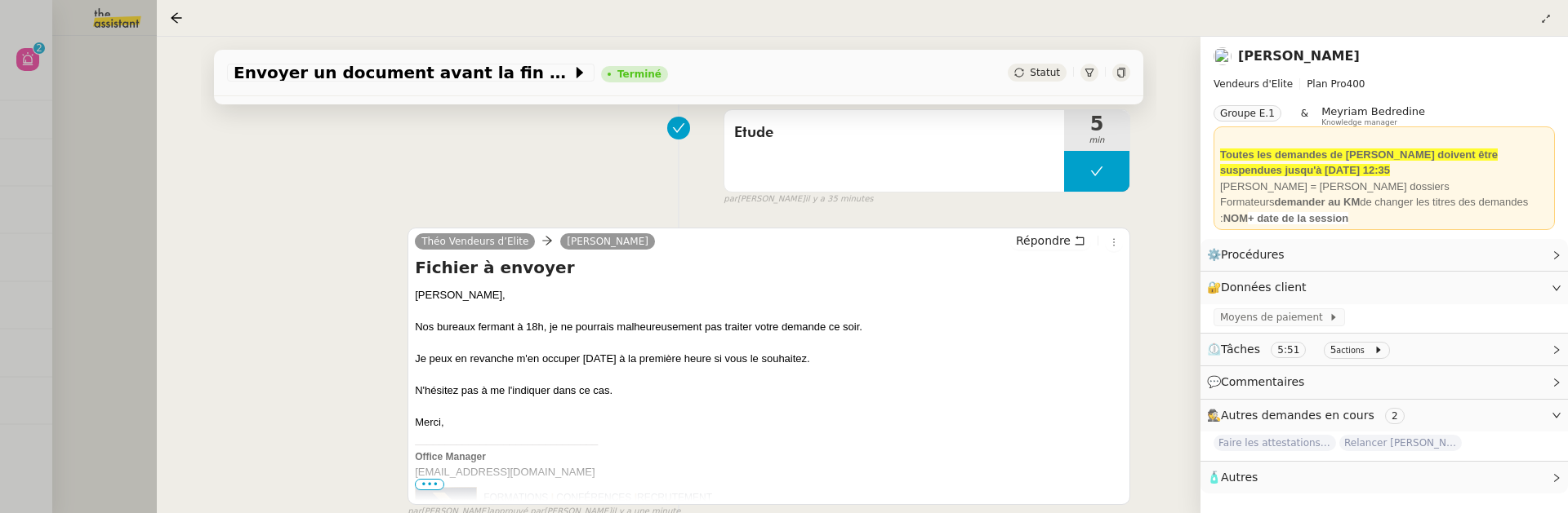
scroll to position [241, 0]
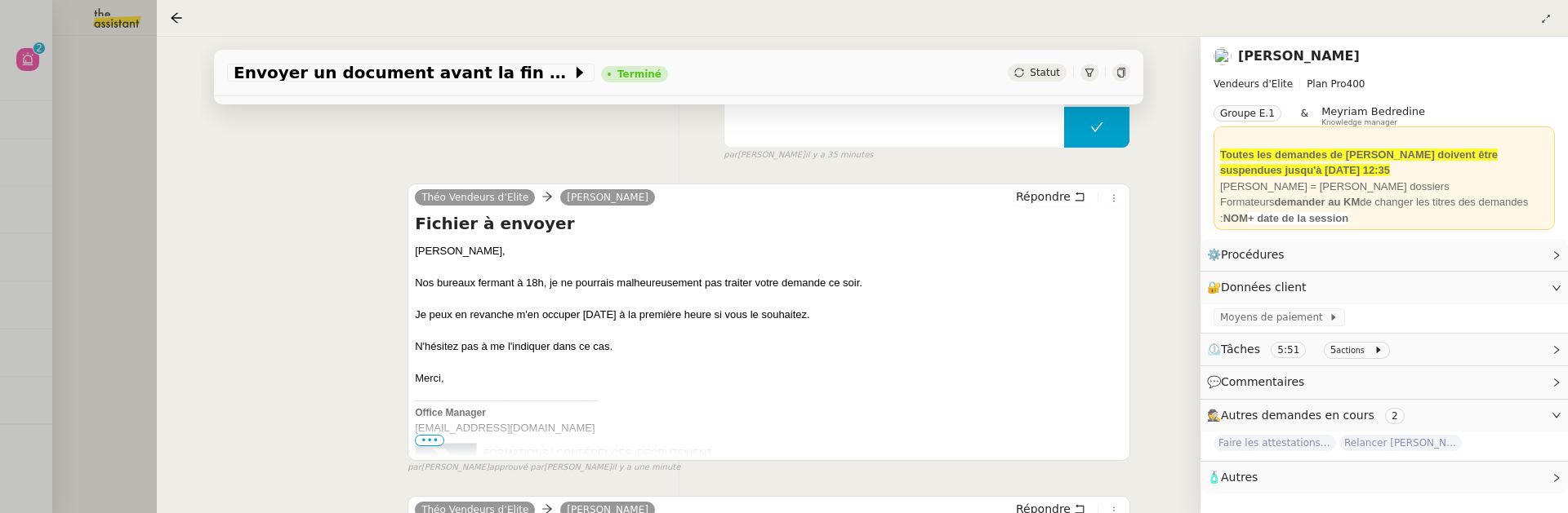
click at [123, 187] on div at bounding box center [784, 256] width 1568 height 513
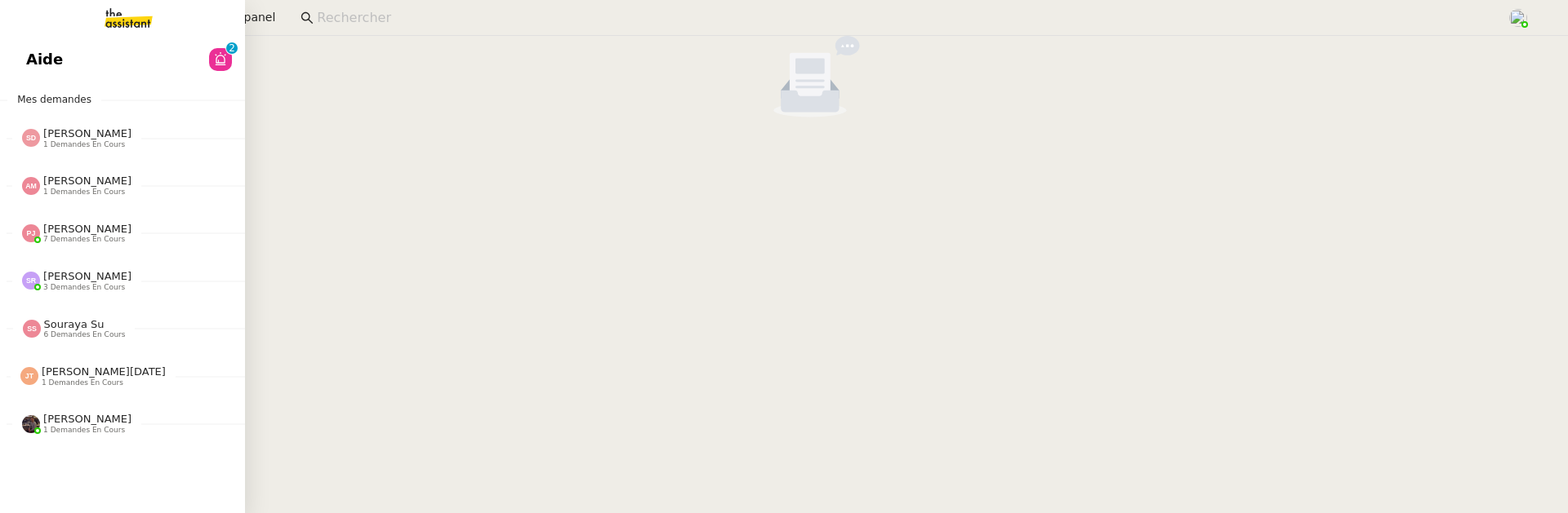
click at [6, 36] on div "Aide 0 1 2 3 4 5 6 7 8 9 Mes demandes [PERSON_NAME] 1 demandes en cours Command…" at bounding box center [122, 274] width 245 height 477
click at [60, 55] on link "Aide 0 1 2 3 4 5 6 7 8 9" at bounding box center [122, 59] width 245 height 37
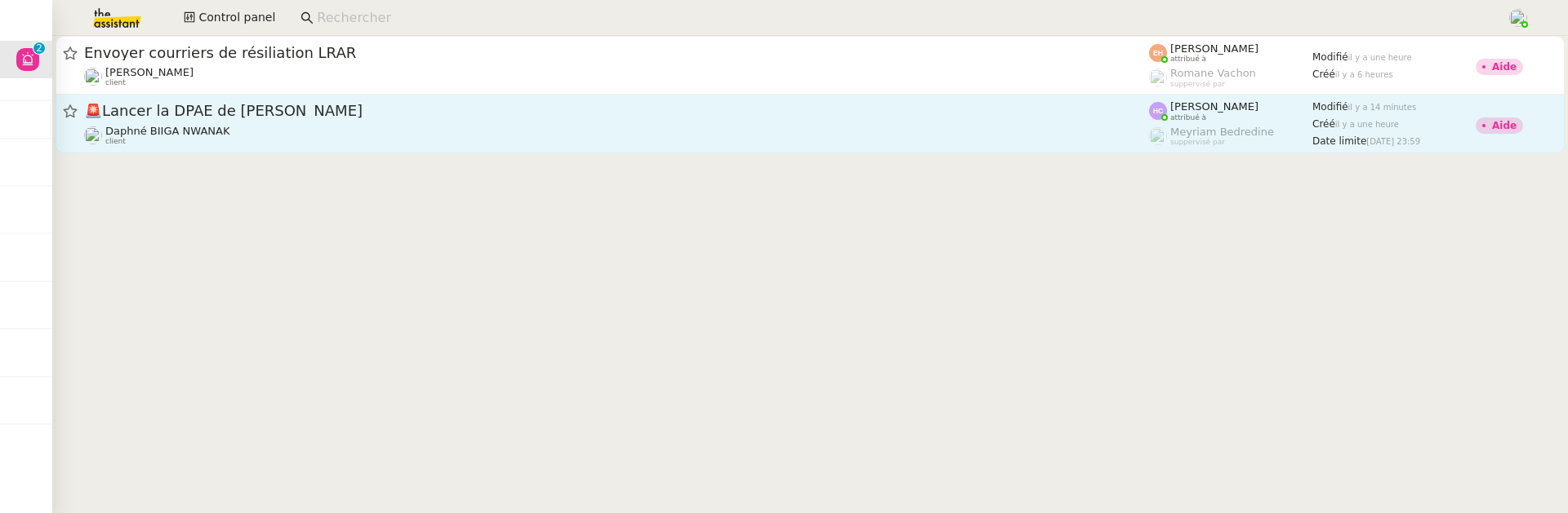
click at [940, 131] on div "Daphné BIIGA NWANAK client" at bounding box center [617, 135] width 1065 height 21
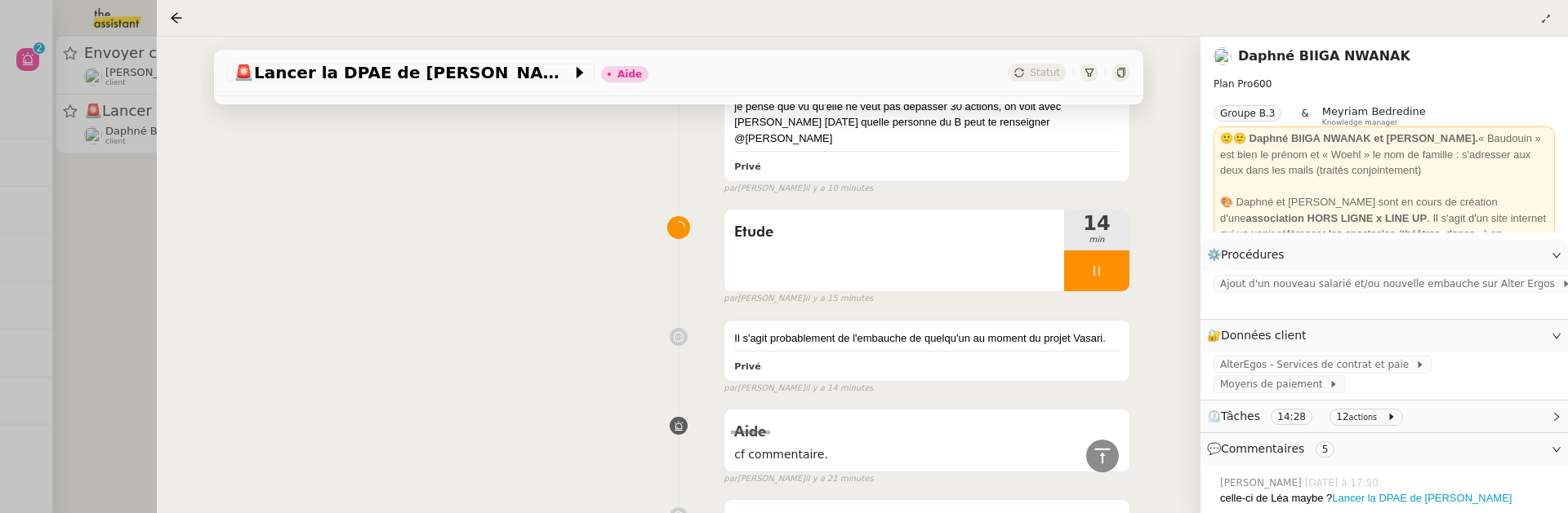
scroll to position [338, 0]
click at [1124, 70] on icon at bounding box center [1121, 73] width 10 height 10
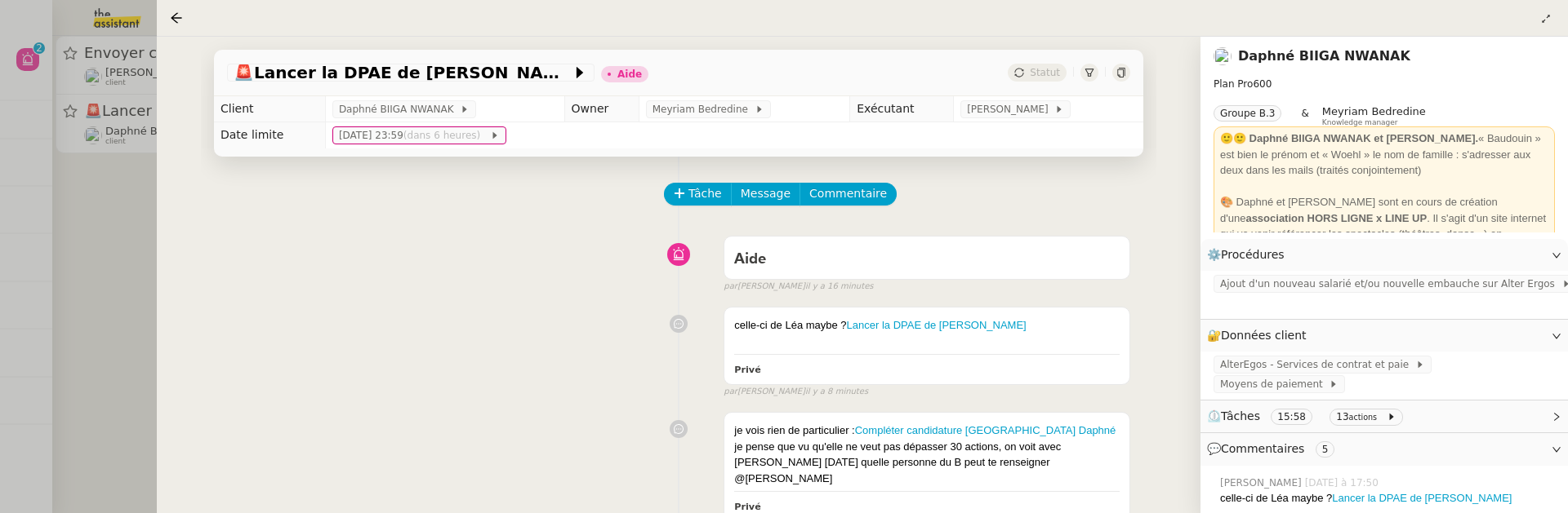
click at [81, 212] on div at bounding box center [784, 256] width 1568 height 513
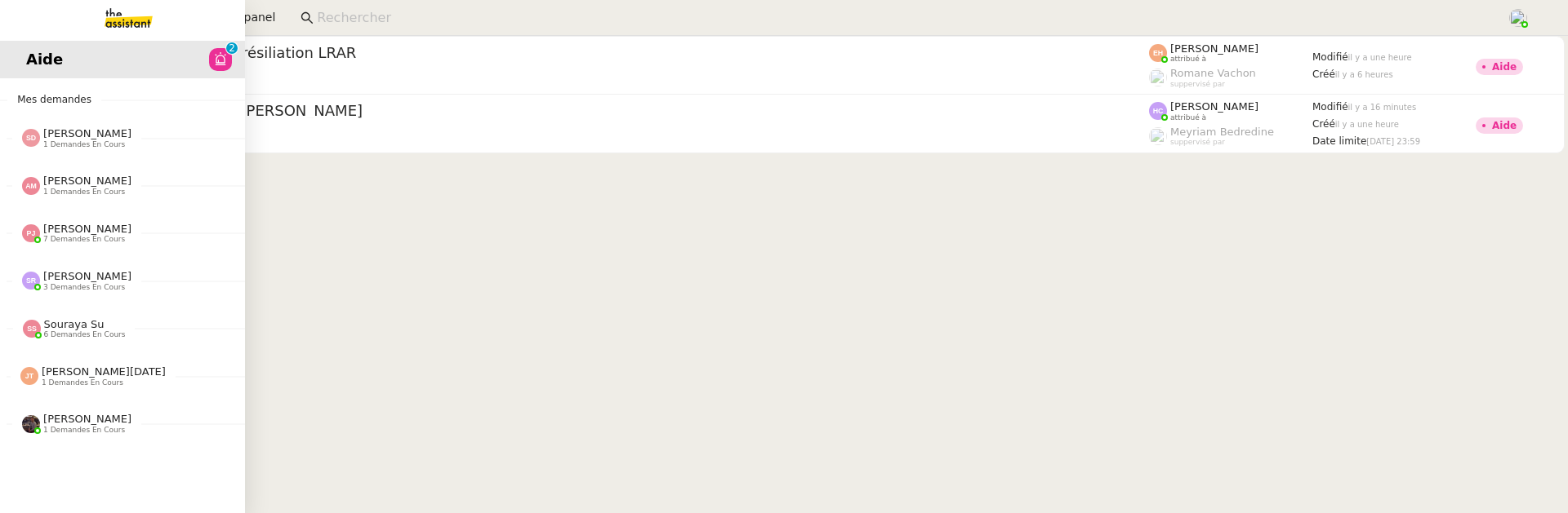
click at [34, 66] on link "Aide 0 1 2 3 4 5 6 7 8 9" at bounding box center [122, 59] width 245 height 37
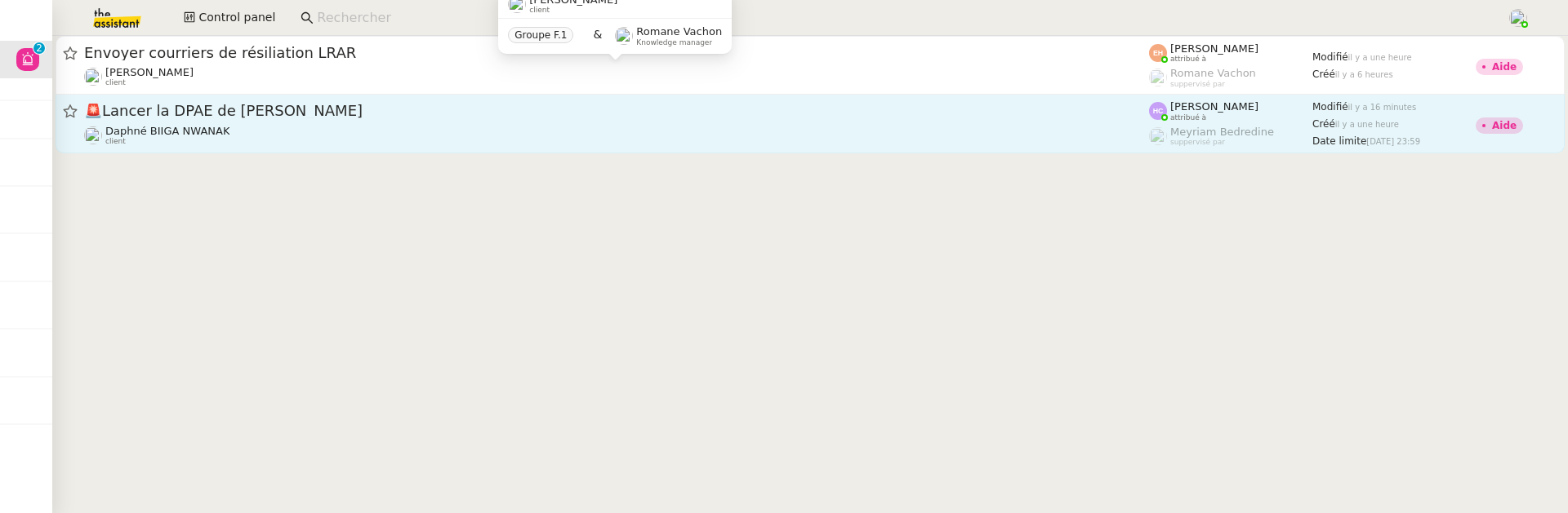
click at [484, 118] on div "🚨 Lancer la DPAE de [PERSON_NAME]" at bounding box center [617, 110] width 1065 height 20
